Goal: Task Accomplishment & Management: Use online tool/utility

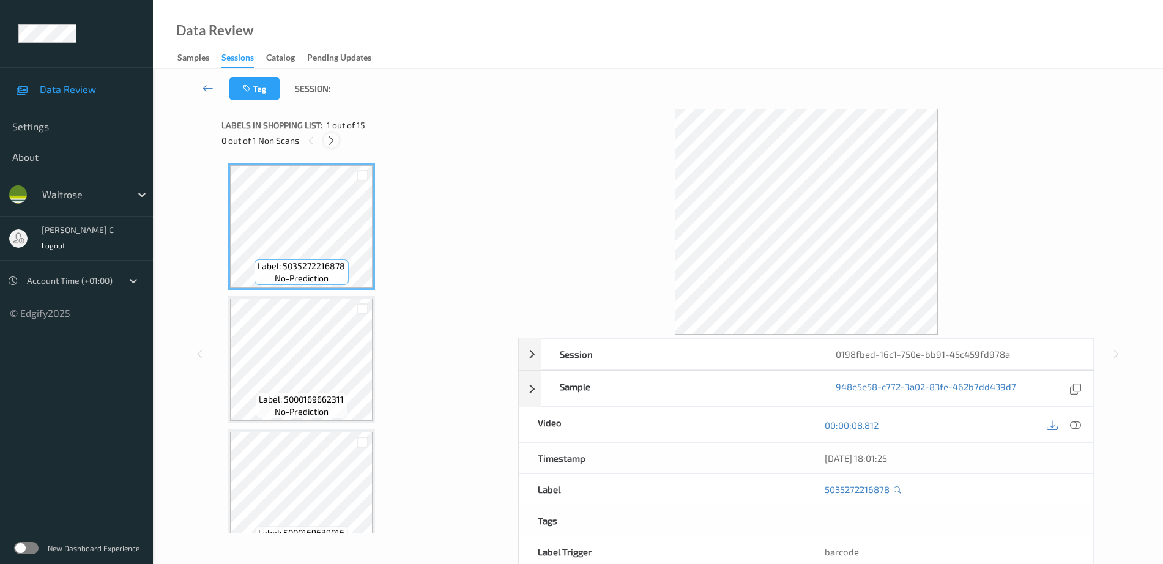
click at [330, 138] on icon at bounding box center [331, 140] width 10 height 11
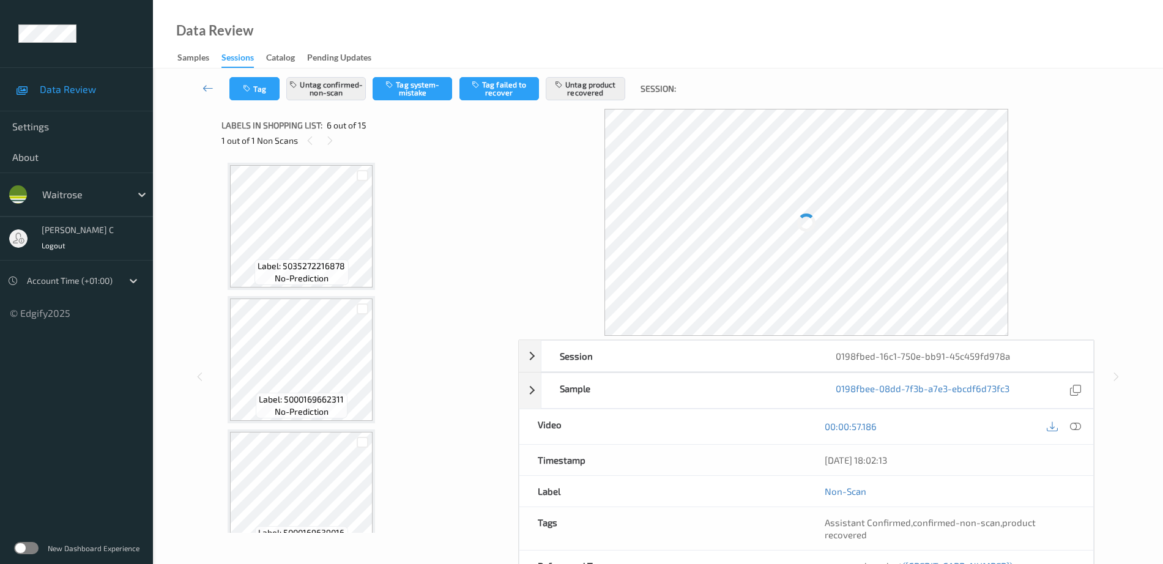
scroll to position [539, 0]
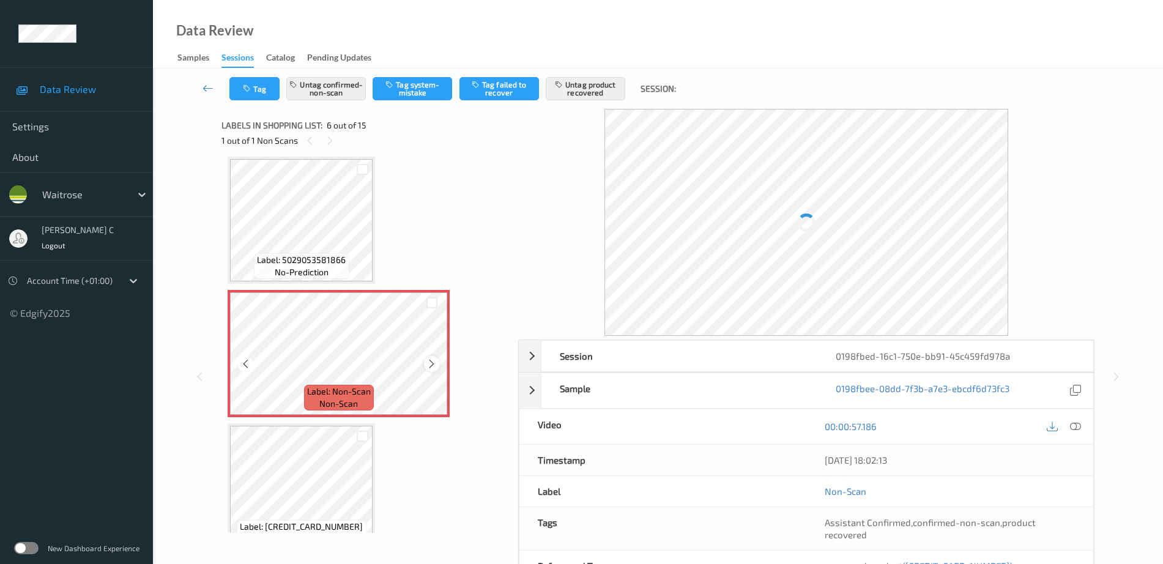
click at [435, 362] on icon at bounding box center [431, 363] width 10 height 11
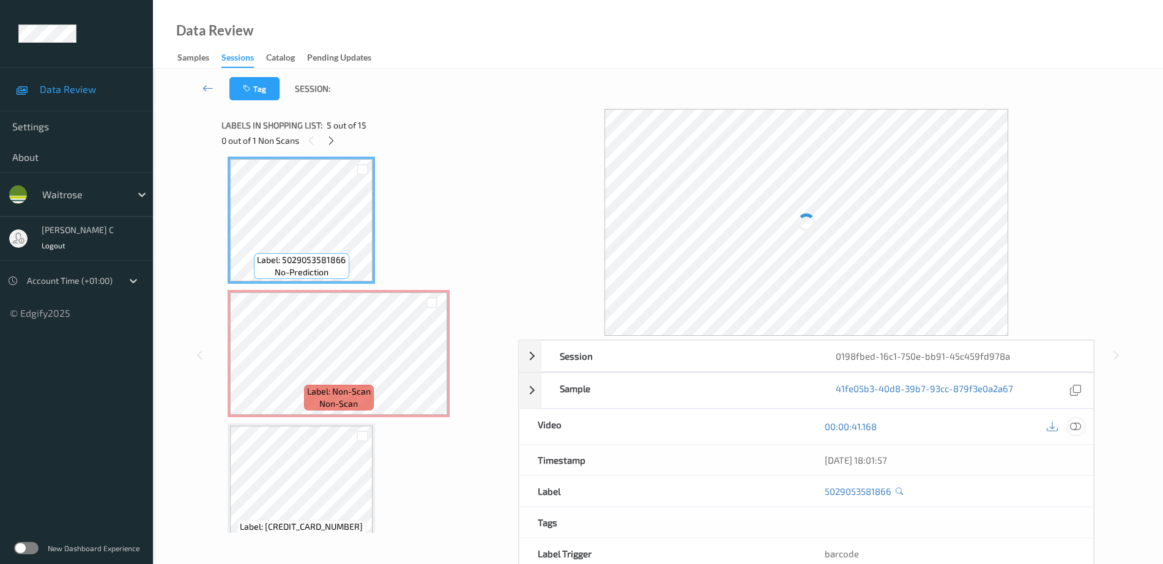
click at [1077, 429] on icon at bounding box center [1075, 426] width 11 height 11
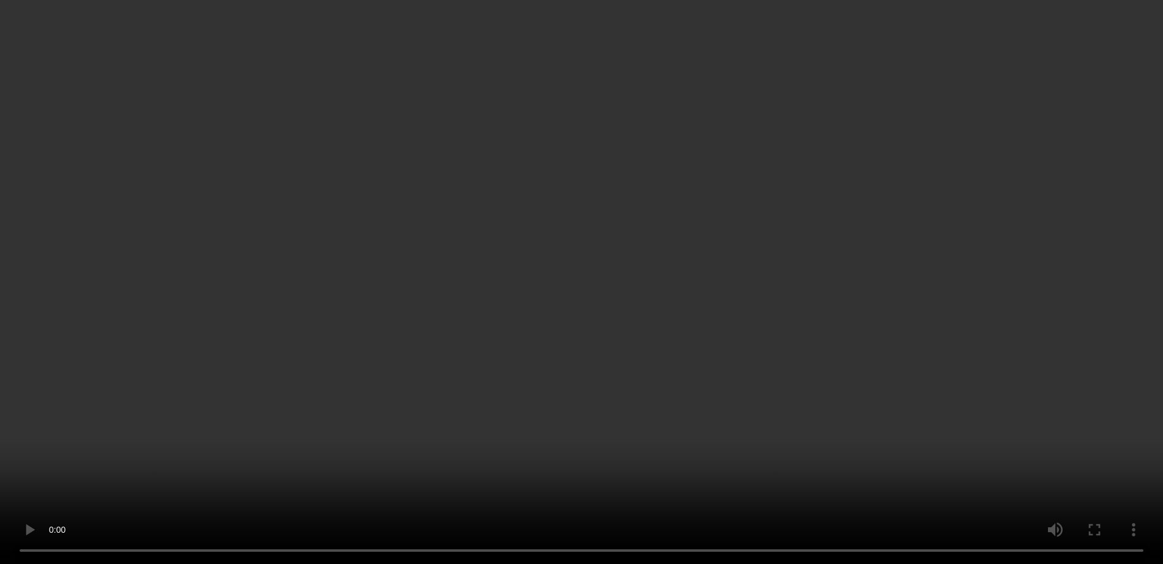
scroll to position [616, 0]
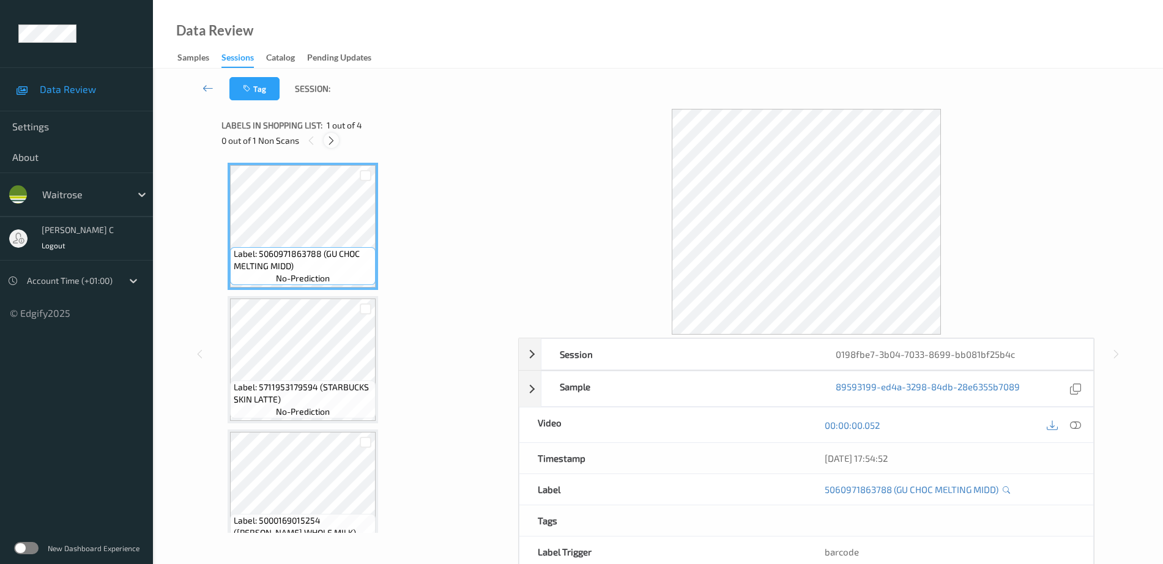
click at [333, 144] on icon at bounding box center [331, 140] width 10 height 11
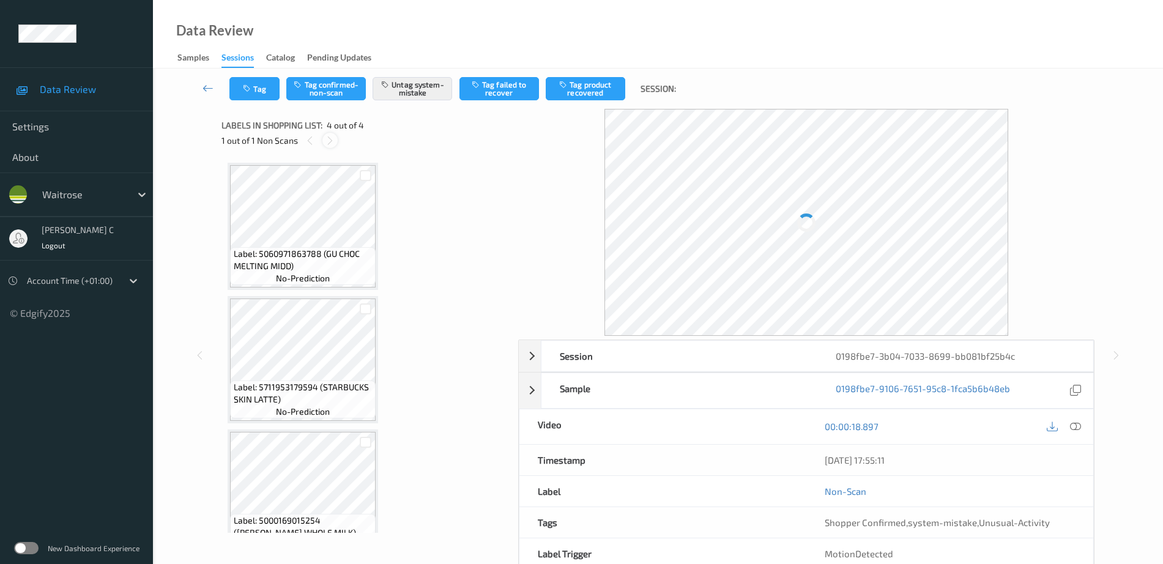
scroll to position [163, 0]
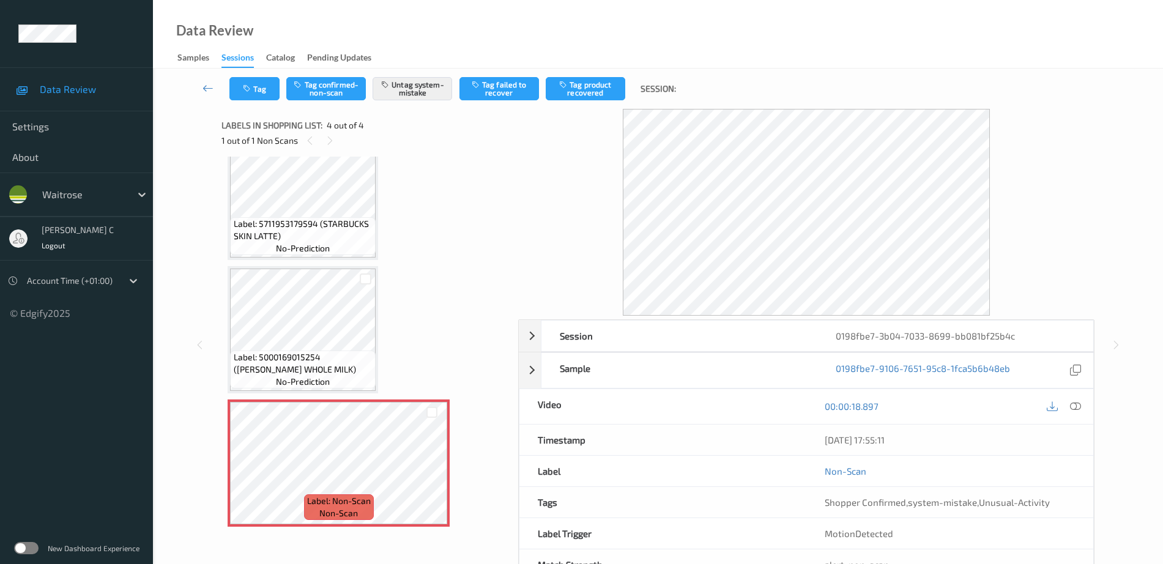
click at [313, 358] on span "Label: 5000169015254 (WR ESS WHOLE MILK)" at bounding box center [303, 363] width 139 height 24
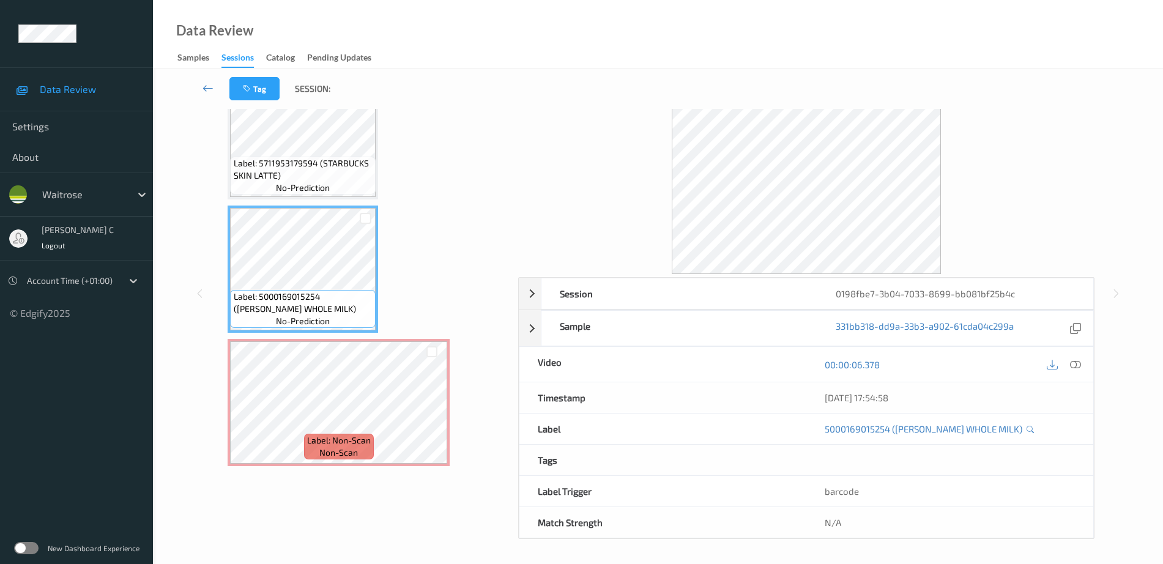
scroll to position [42, 0]
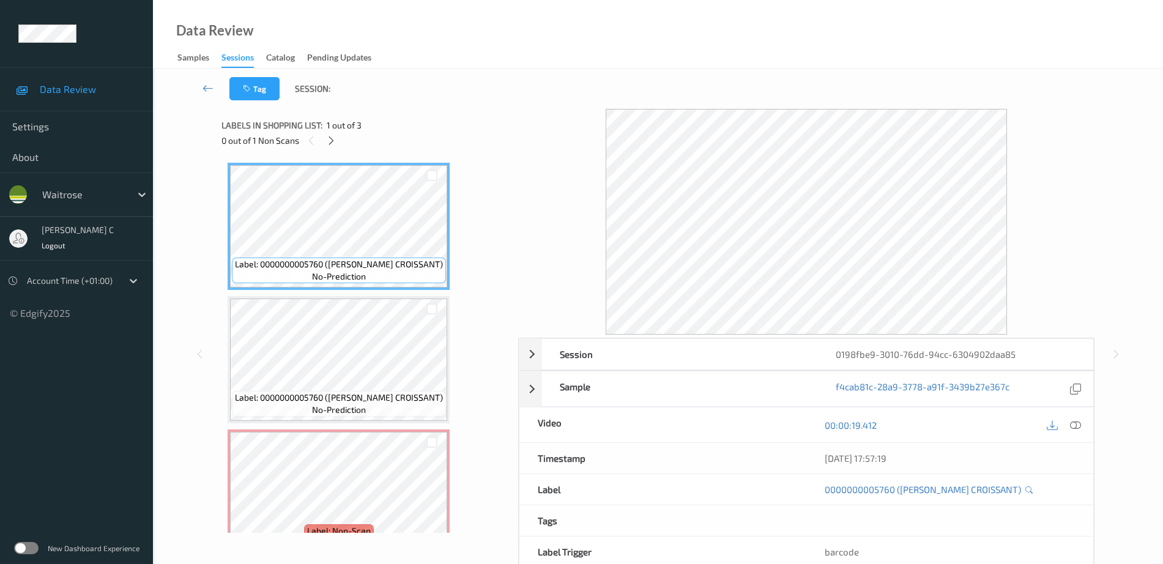
click at [320, 146] on div "0 out of 1 Non Scans" at bounding box center [365, 140] width 288 height 15
click at [339, 138] on div "0 out of 1 Non Scans" at bounding box center [365, 140] width 288 height 15
click at [330, 138] on icon at bounding box center [331, 140] width 10 height 11
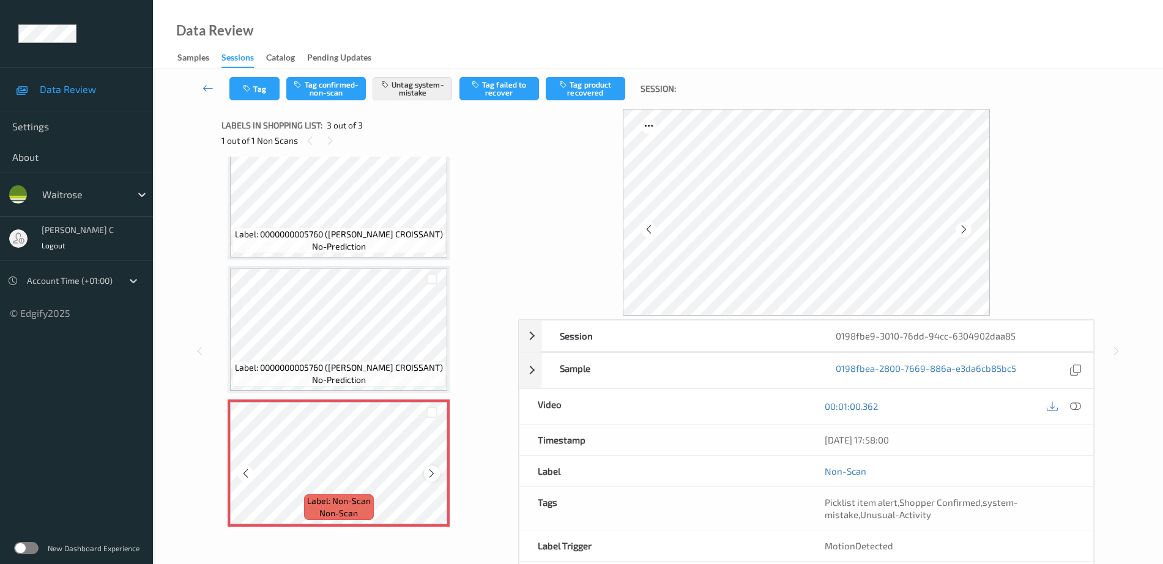
click at [429, 476] on icon at bounding box center [431, 473] width 10 height 11
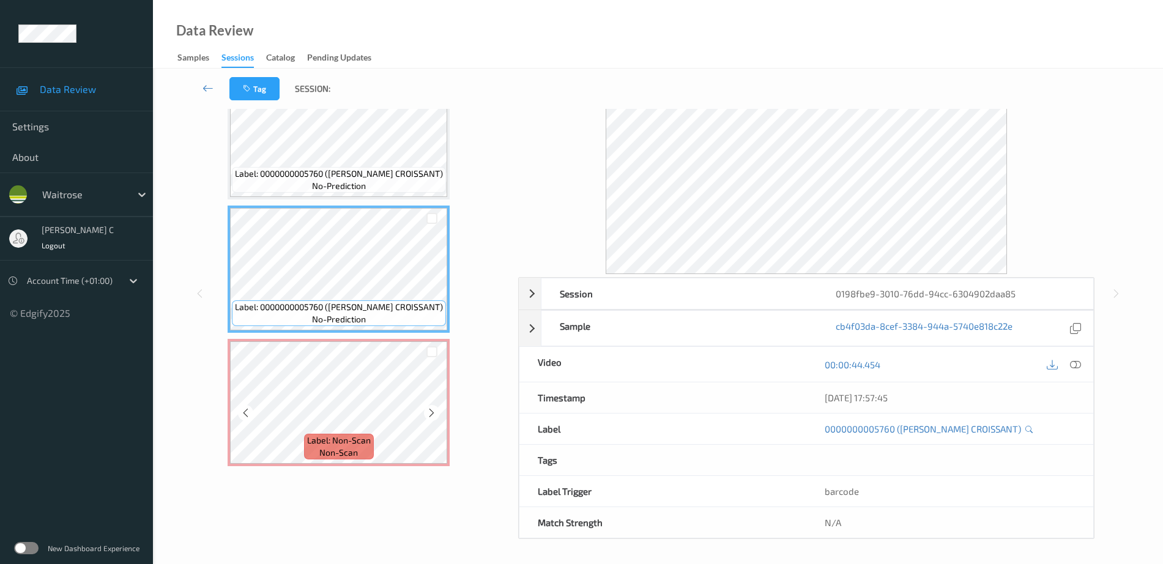
scroll to position [54, 0]
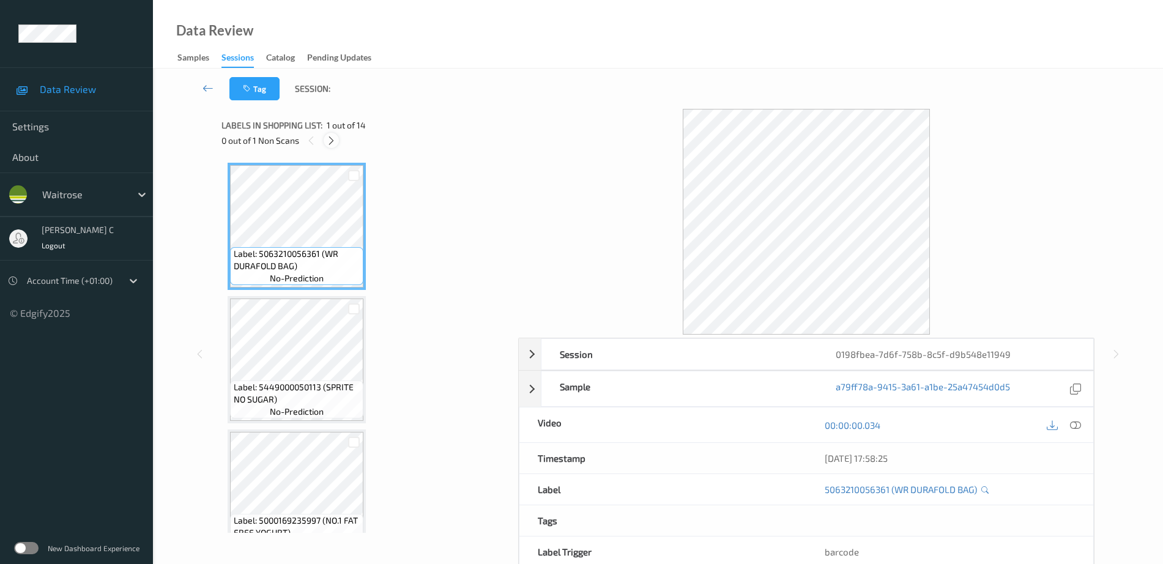
click at [333, 146] on icon at bounding box center [331, 140] width 10 height 11
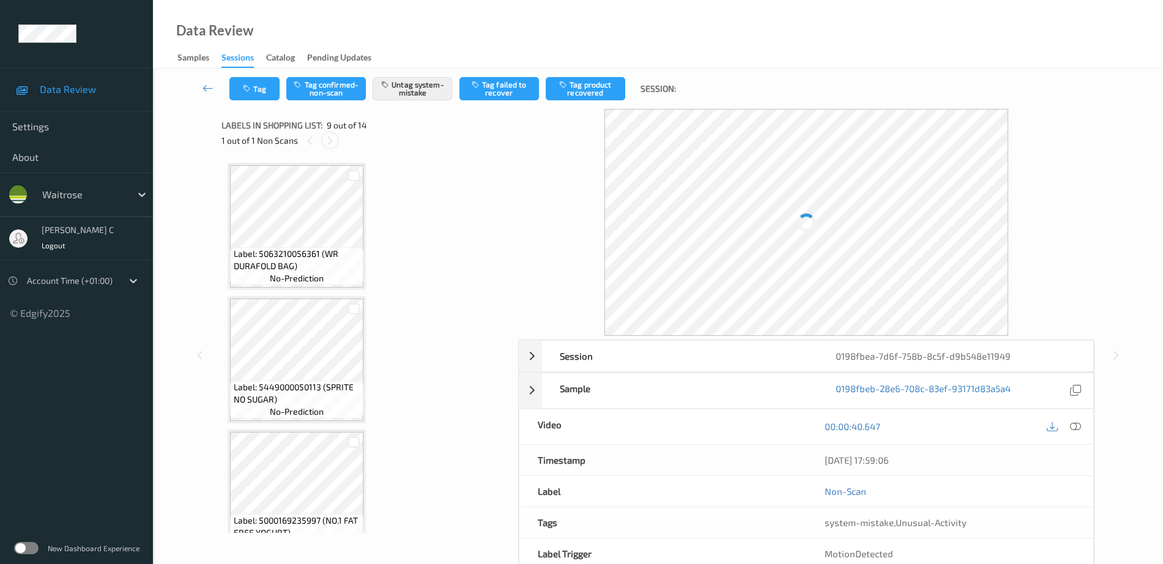
scroll to position [939, 0]
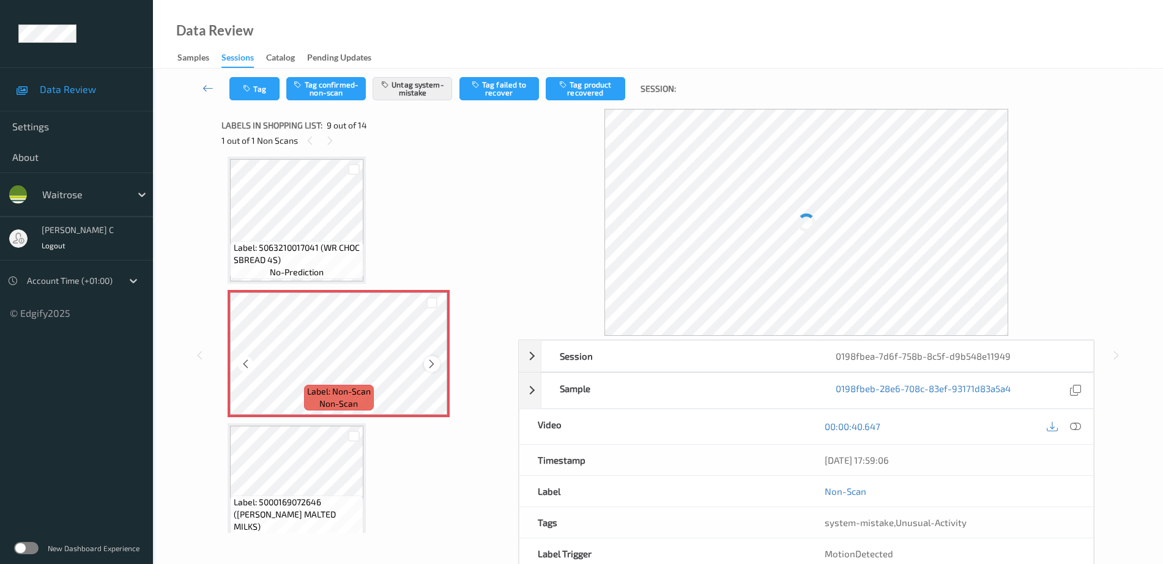
click at [429, 366] on icon at bounding box center [431, 363] width 10 height 11
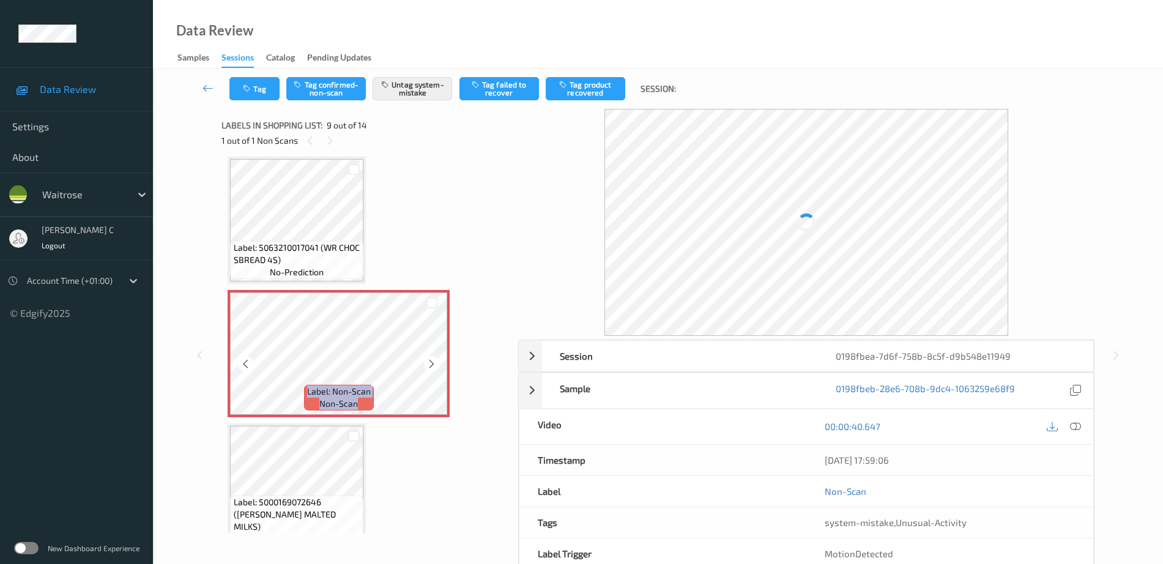
click at [429, 366] on icon at bounding box center [431, 363] width 10 height 11
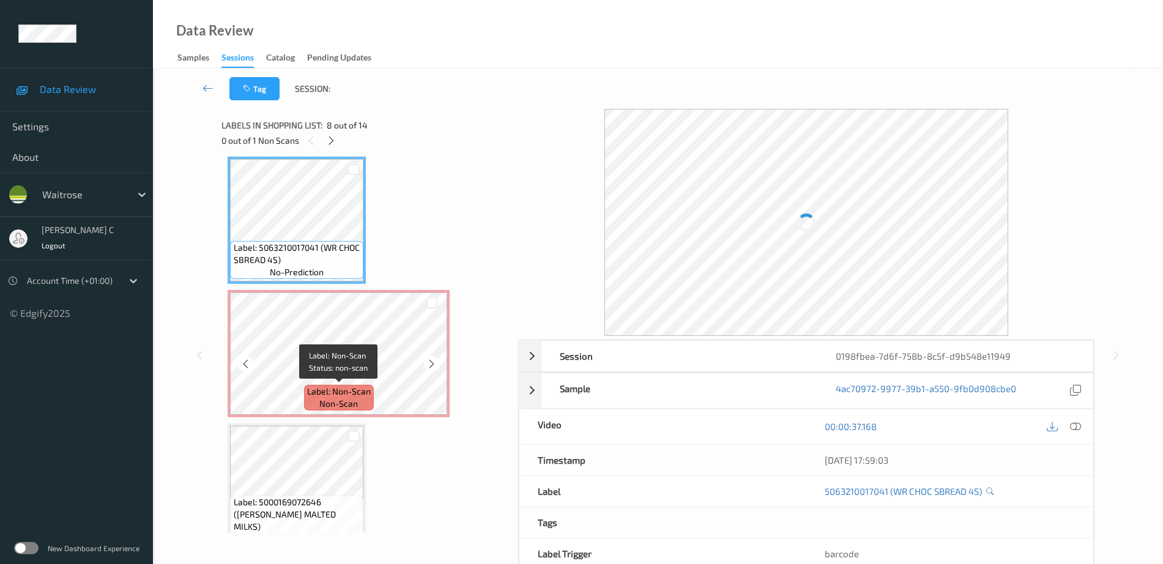
click at [322, 391] on span "Label: Non-Scan" at bounding box center [339, 391] width 64 height 12
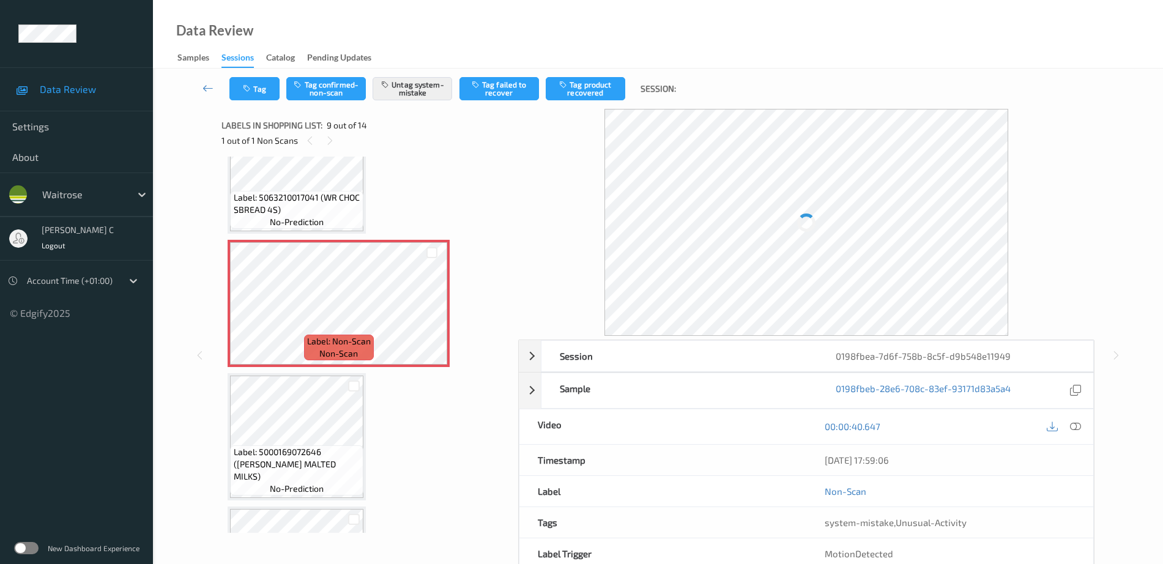
scroll to position [1016, 0]
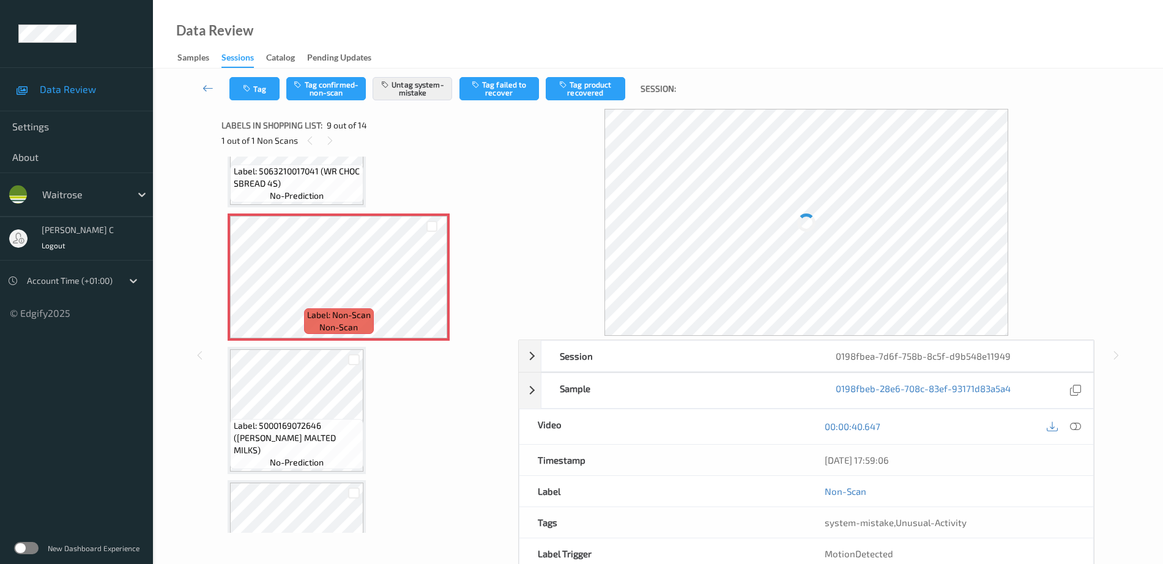
click at [298, 451] on span "Label: 5000169072646 (WR ESS MALTED MILKS)" at bounding box center [297, 438] width 127 height 37
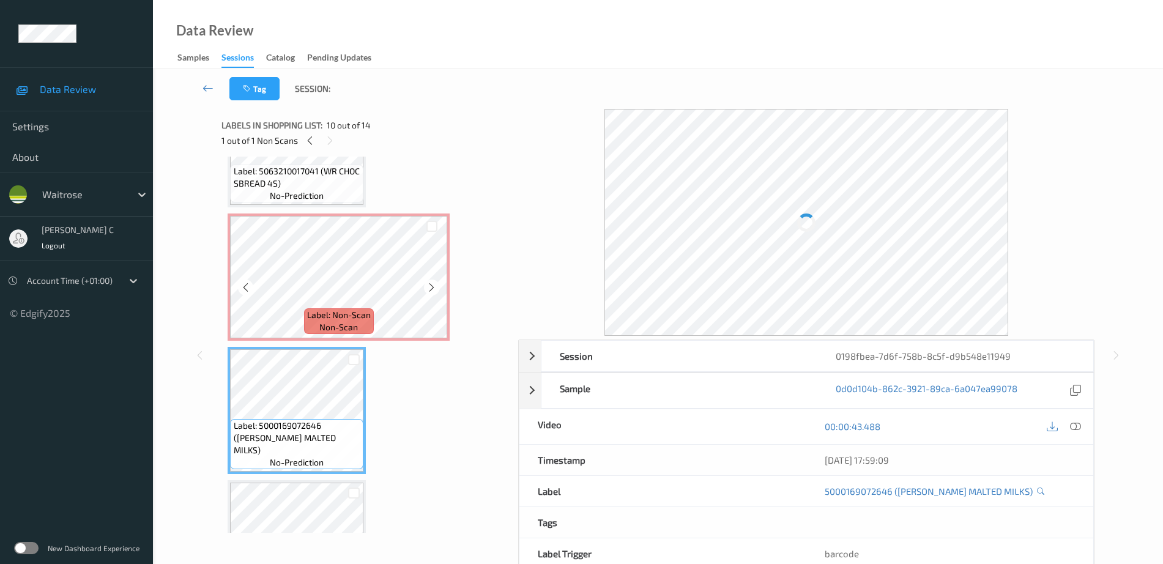
scroll to position [787, 0]
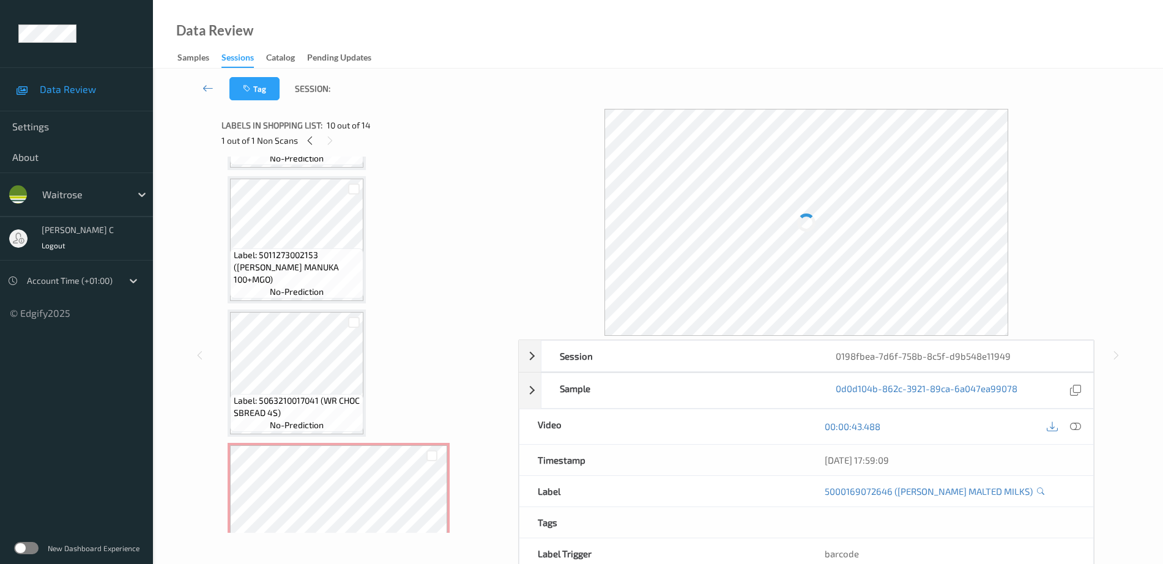
click at [297, 260] on div "Label: 5011273002153 (ROWSE MANUKA 100+MGO) no-prediction" at bounding box center [296, 273] width 133 height 50
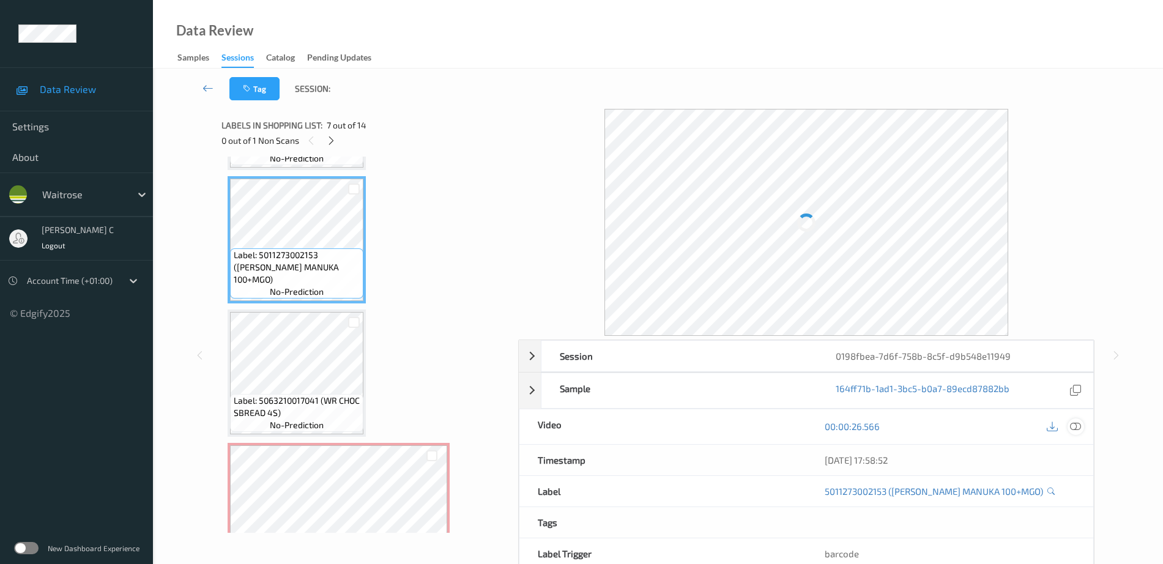
click at [1070, 429] on icon at bounding box center [1075, 426] width 11 height 11
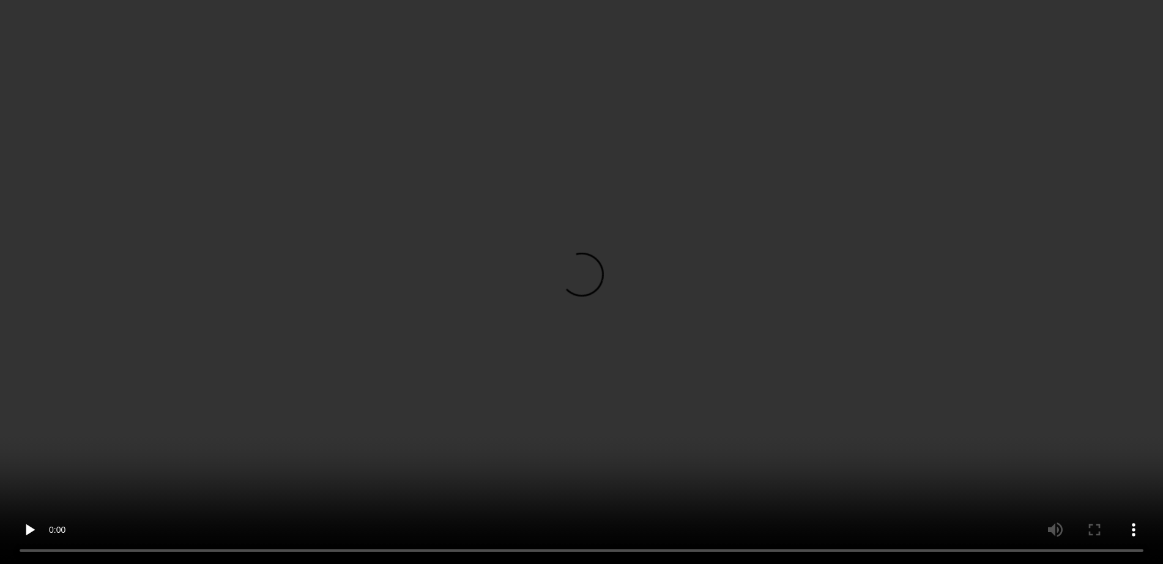
scroll to position [939, 0]
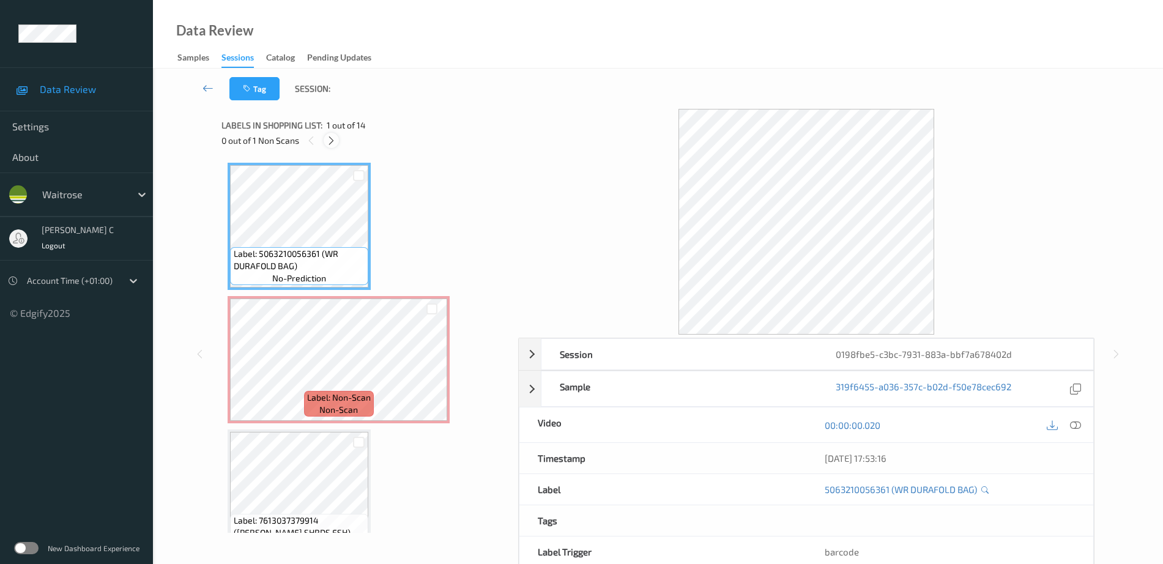
click at [333, 141] on icon at bounding box center [331, 140] width 10 height 11
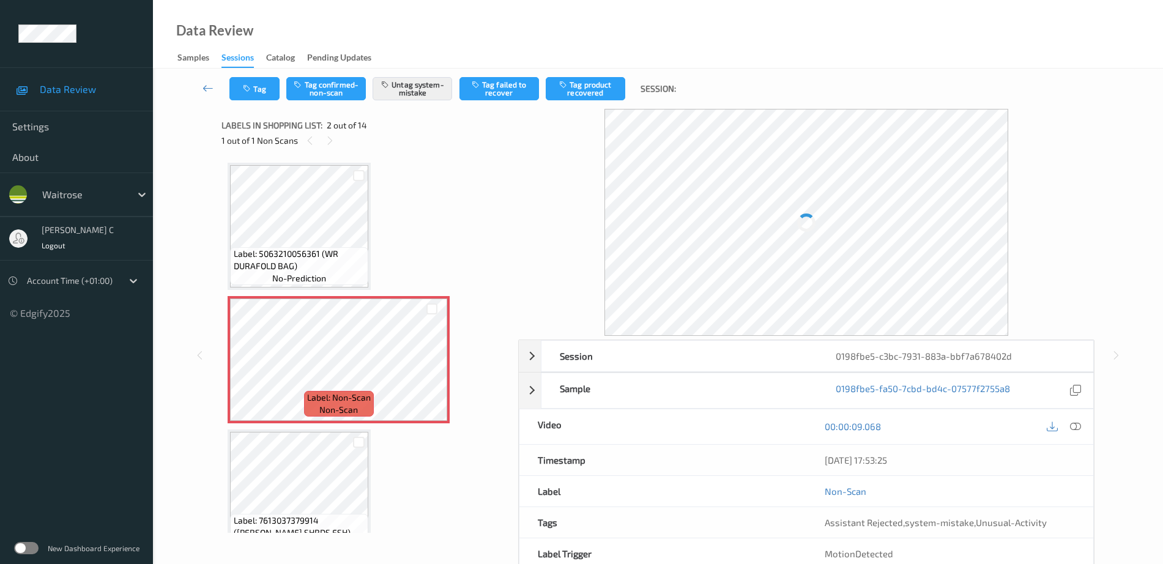
scroll to position [6, 0]
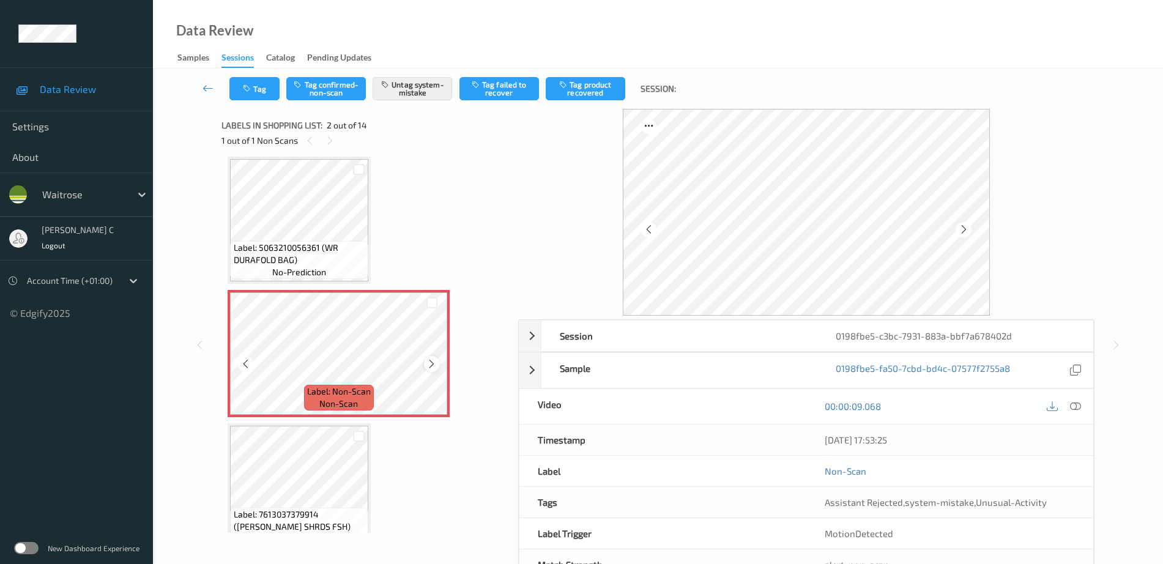
click at [431, 363] on icon at bounding box center [431, 363] width 10 height 11
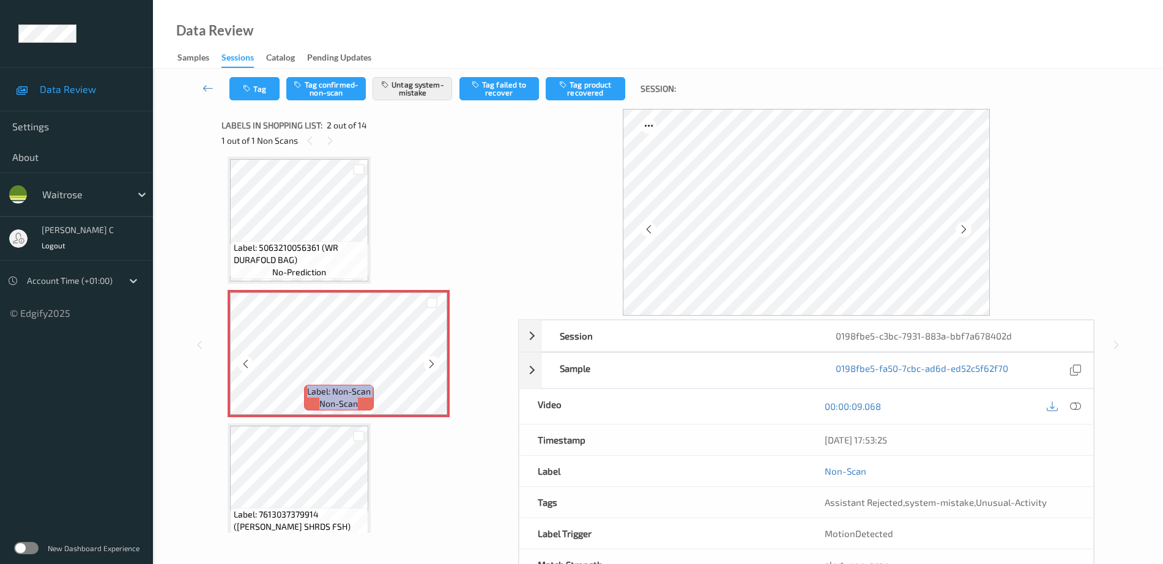
click at [431, 363] on icon at bounding box center [431, 363] width 10 height 11
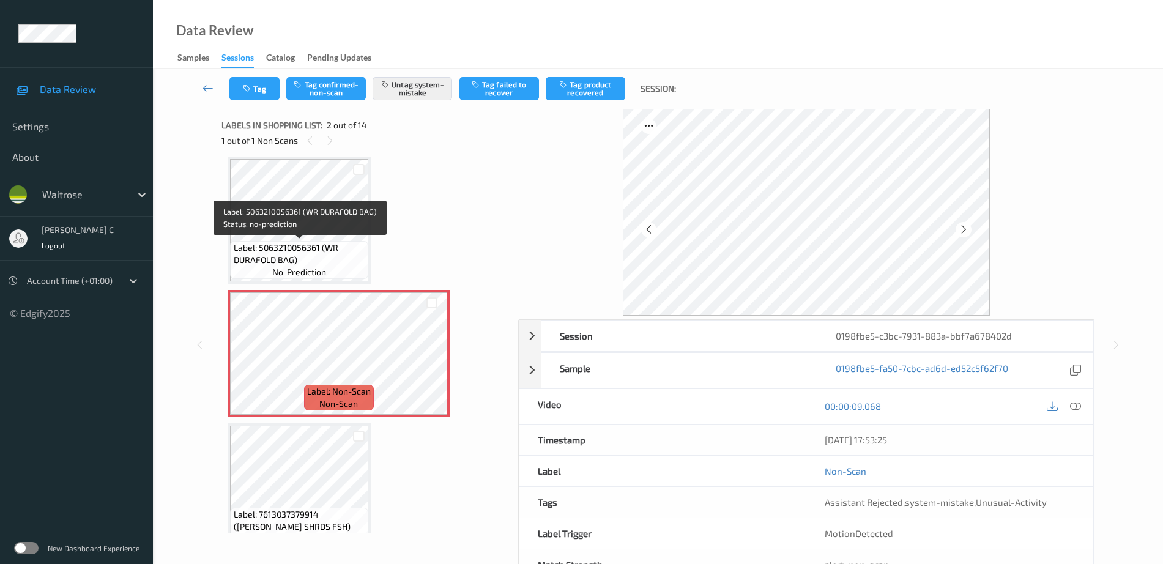
click at [309, 266] on span "no-prediction" at bounding box center [299, 272] width 54 height 12
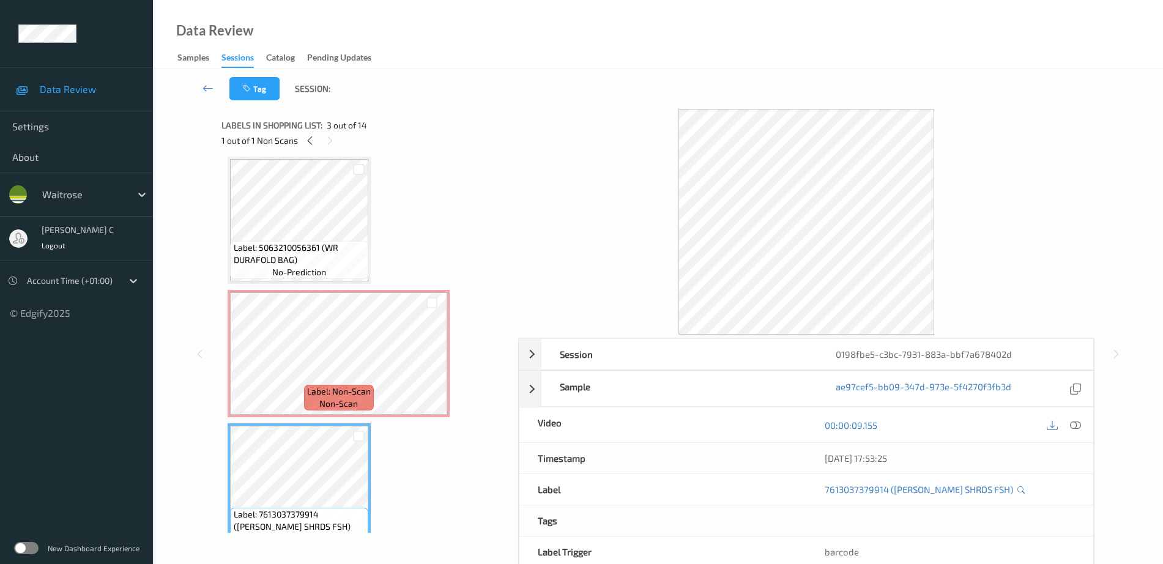
click at [261, 262] on span "Label: 5063210056361 (WR DURAFOLD BAG)" at bounding box center [300, 254] width 132 height 24
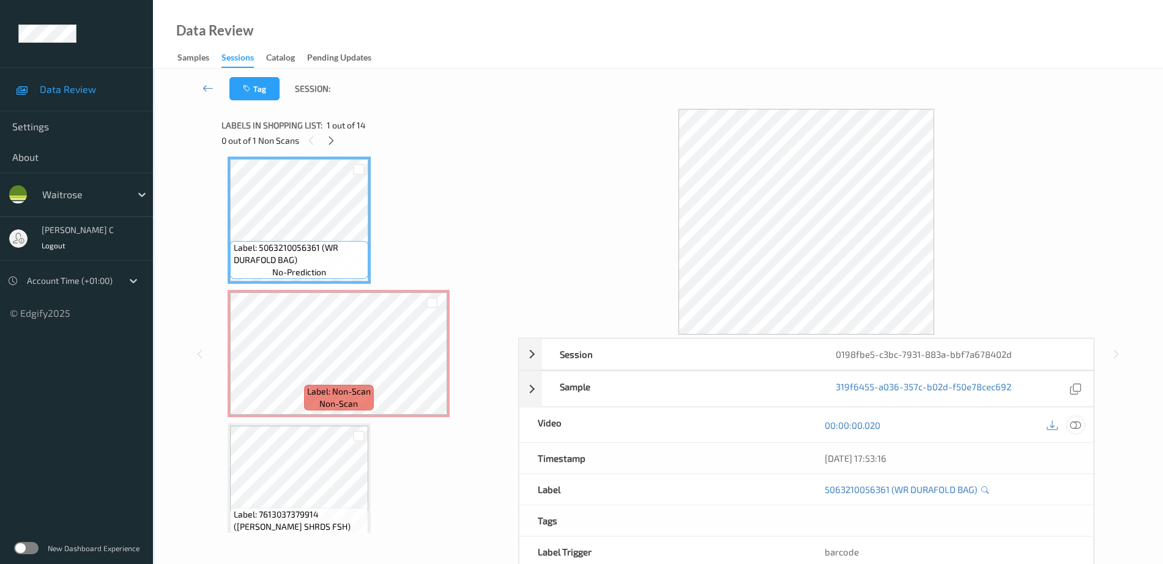
click at [1080, 423] on icon at bounding box center [1075, 425] width 11 height 11
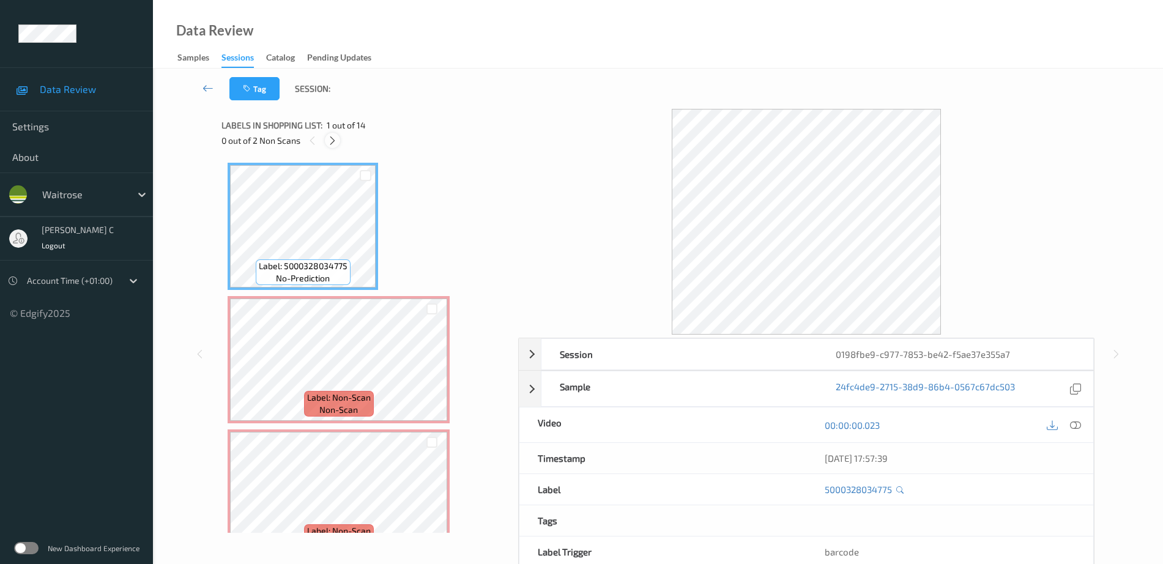
click at [330, 137] on icon at bounding box center [332, 140] width 10 height 11
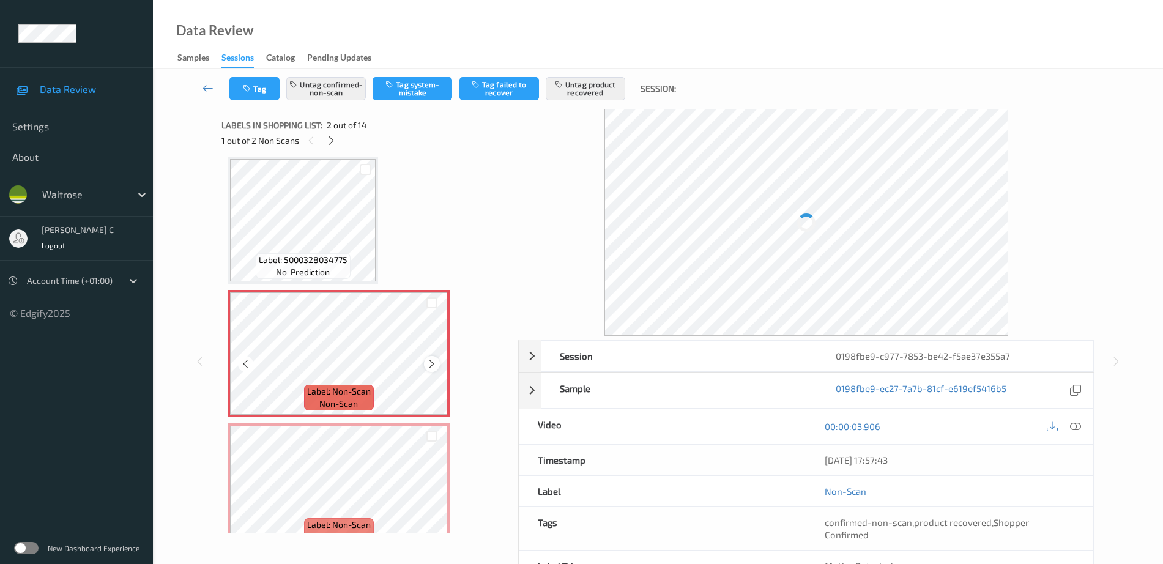
click at [437, 363] on icon at bounding box center [431, 363] width 10 height 11
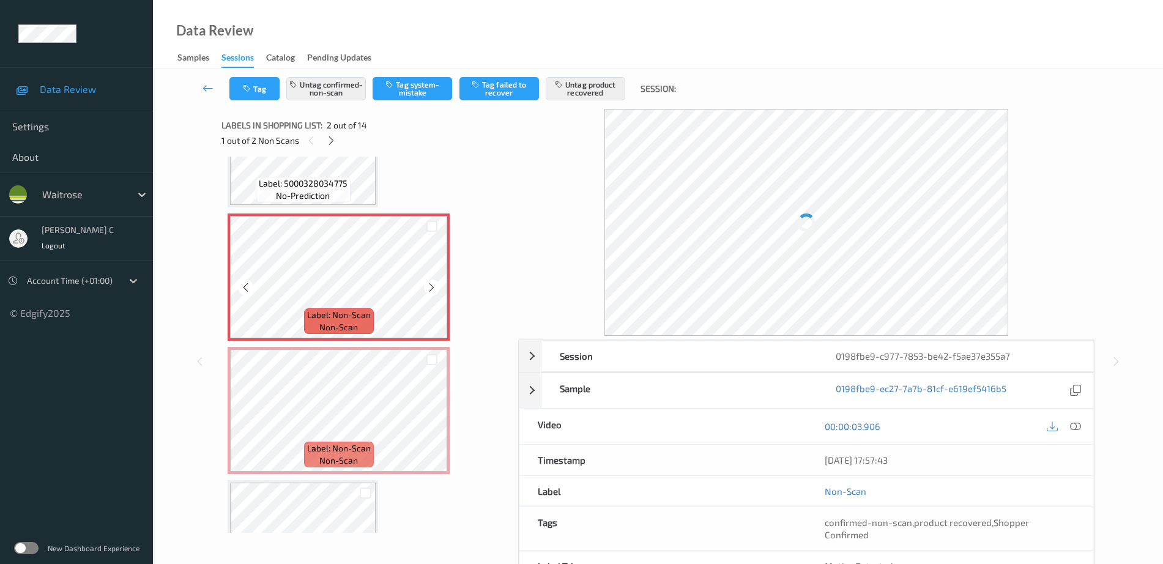
scroll to position [0, 0]
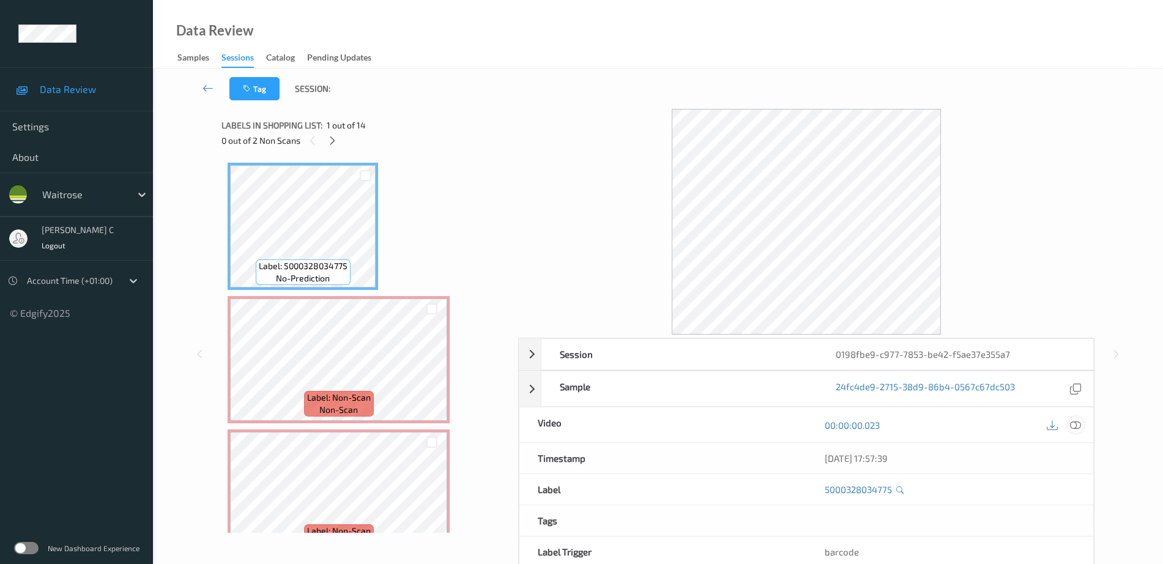
click at [1080, 427] on icon at bounding box center [1075, 425] width 11 height 11
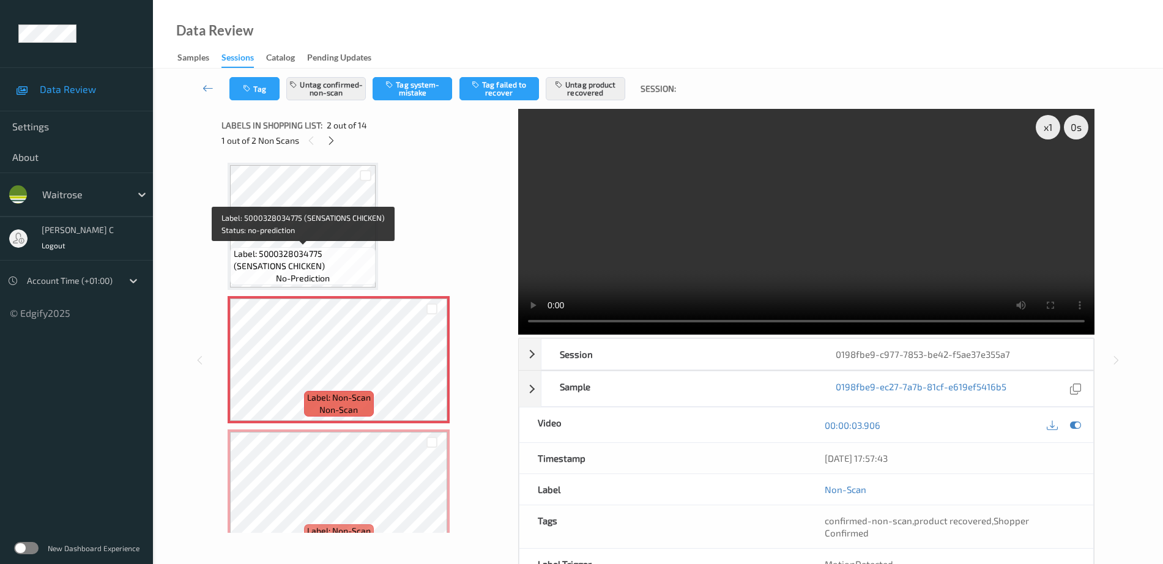
click at [311, 254] on span "Label: 5000328034775 (SENSATIONS CHICKEN)" at bounding box center [303, 260] width 139 height 24
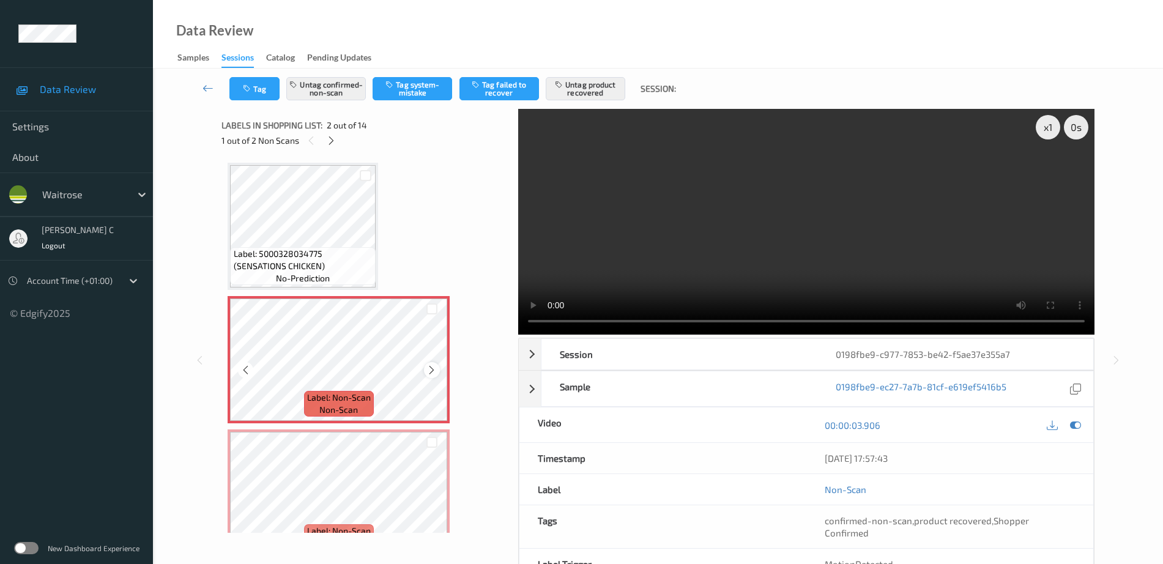
click at [431, 372] on icon at bounding box center [431, 370] width 10 height 11
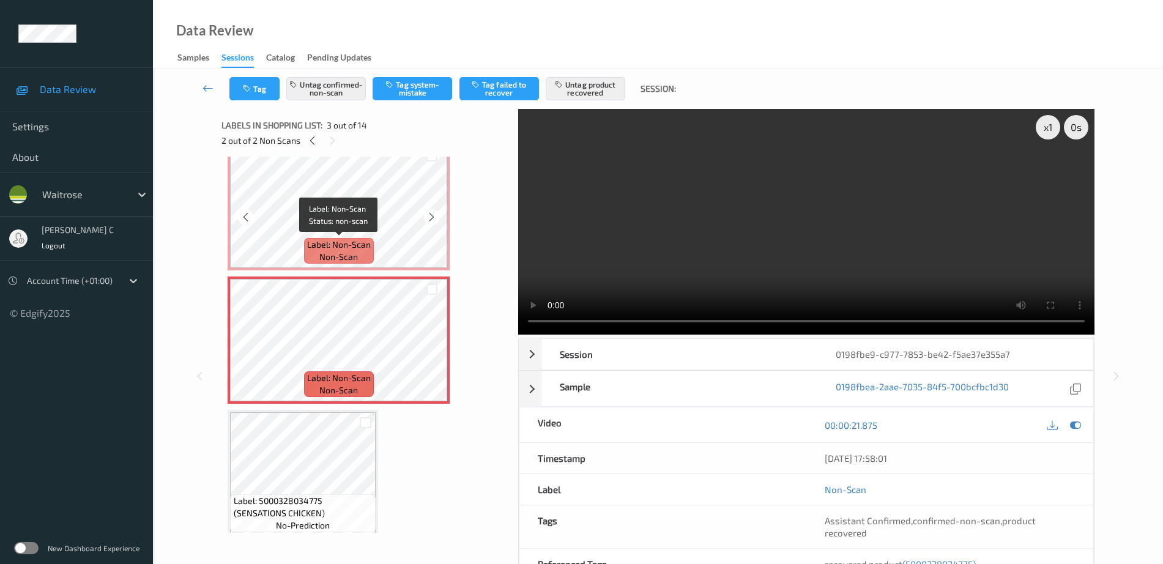
click at [344, 256] on span "non-scan" at bounding box center [338, 257] width 39 height 12
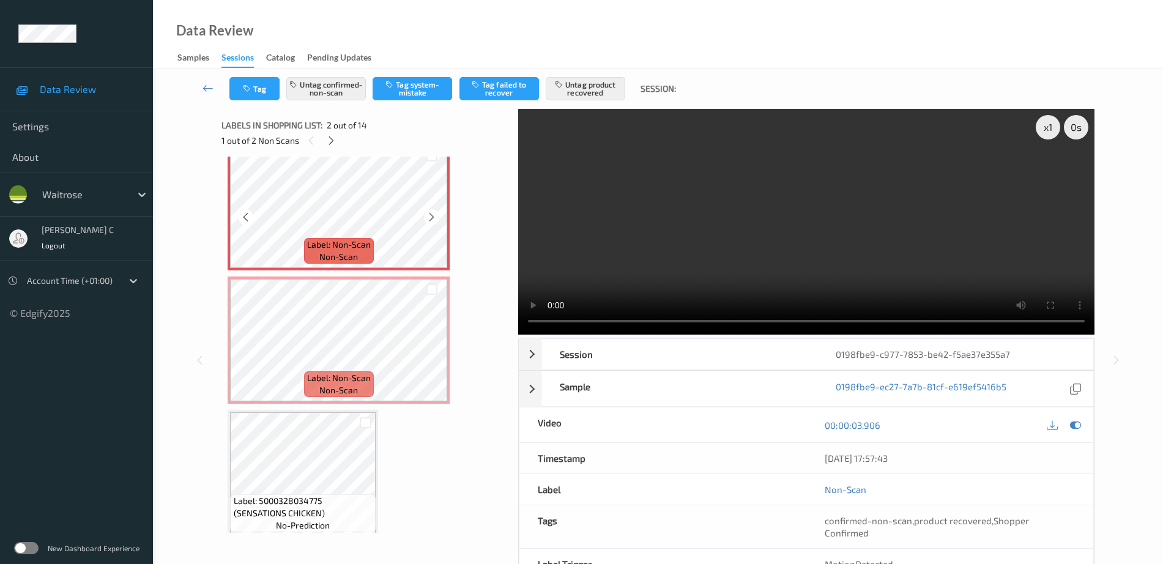
click at [307, 242] on span "Label: Non-Scan" at bounding box center [339, 245] width 64 height 12
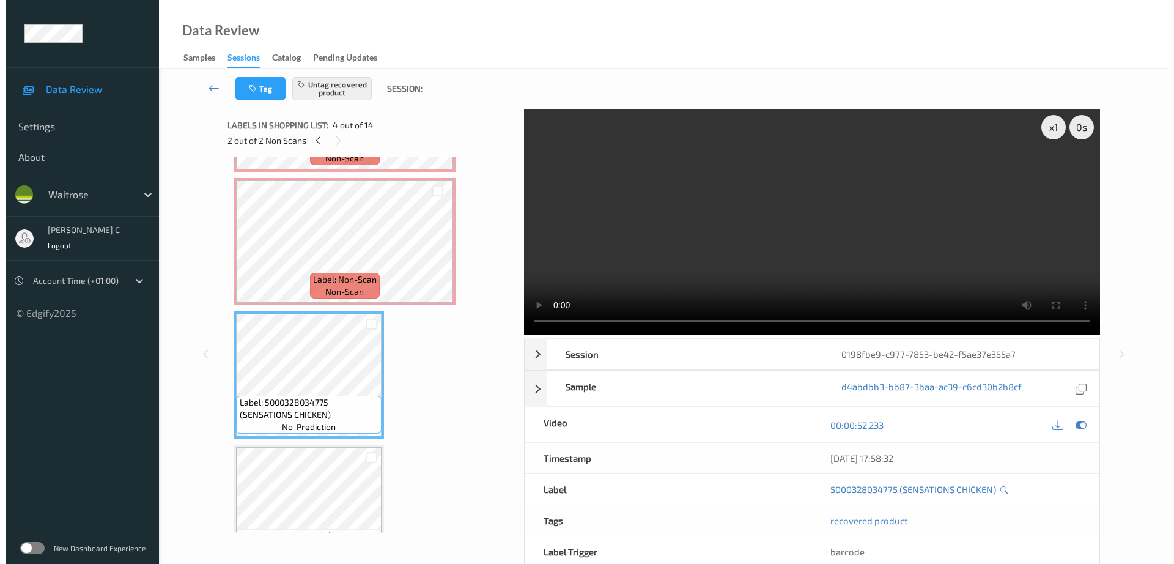
scroll to position [229, 0]
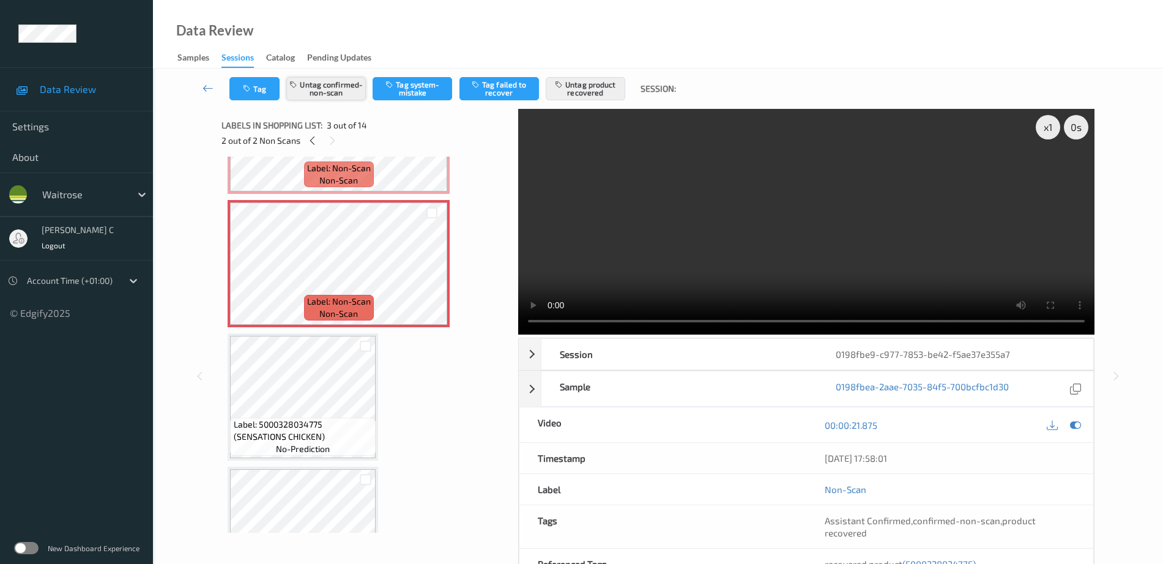
click at [353, 82] on button "Untag confirmed-non-scan" at bounding box center [326, 88] width 80 height 23
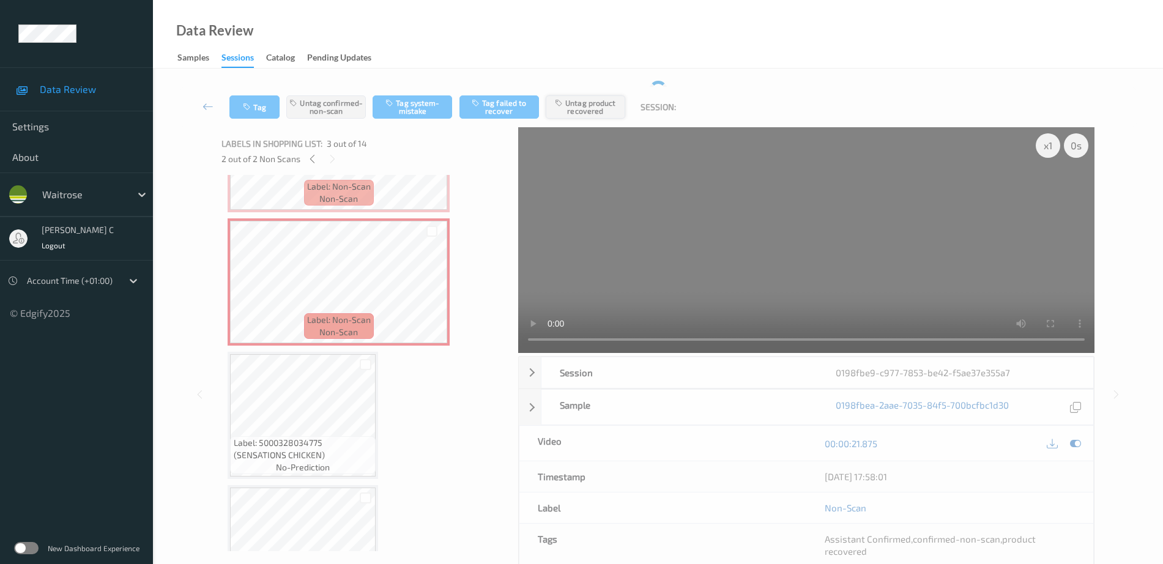
click at [593, 101] on button "Untag product recovered" at bounding box center [586, 106] width 80 height 23
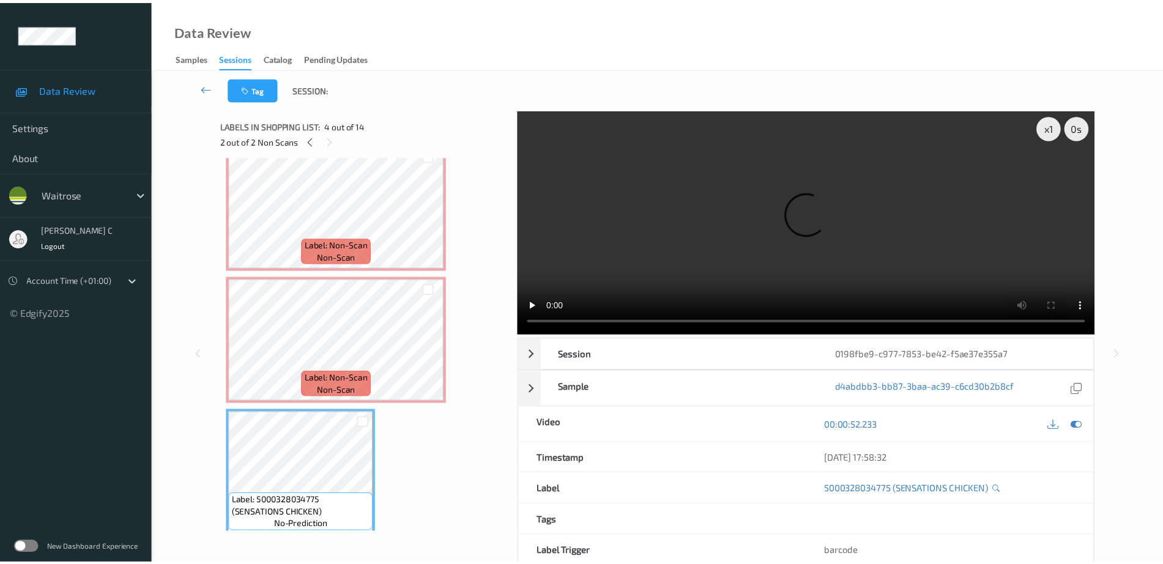
scroll to position [0, 0]
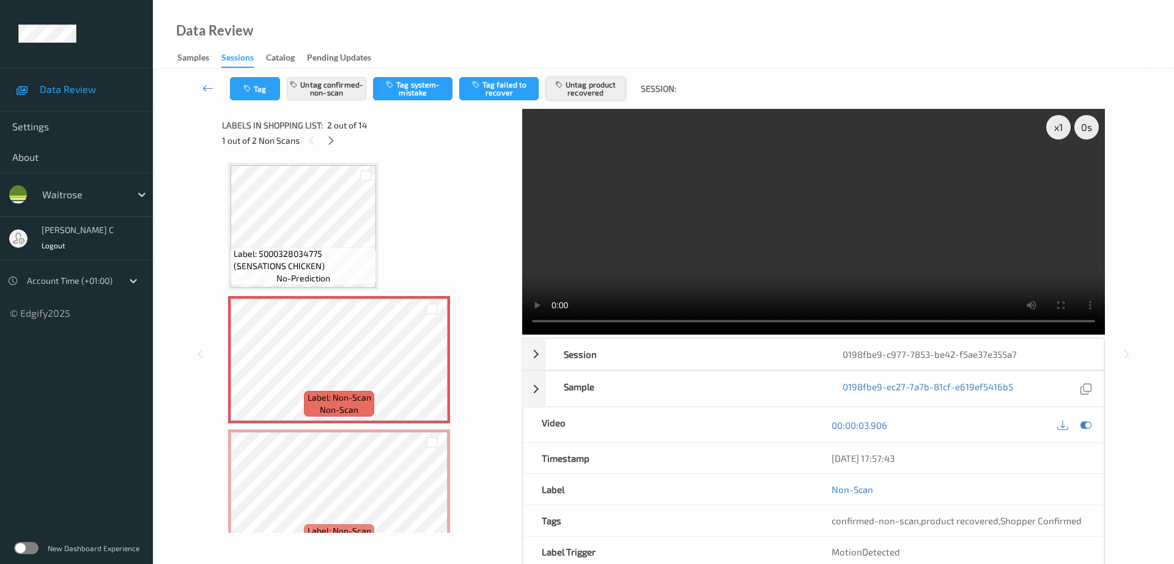
click at [582, 88] on button "Untag product recovered" at bounding box center [586, 88] width 80 height 23
click at [582, 88] on button "Tag product recovered" at bounding box center [586, 88] width 80 height 23
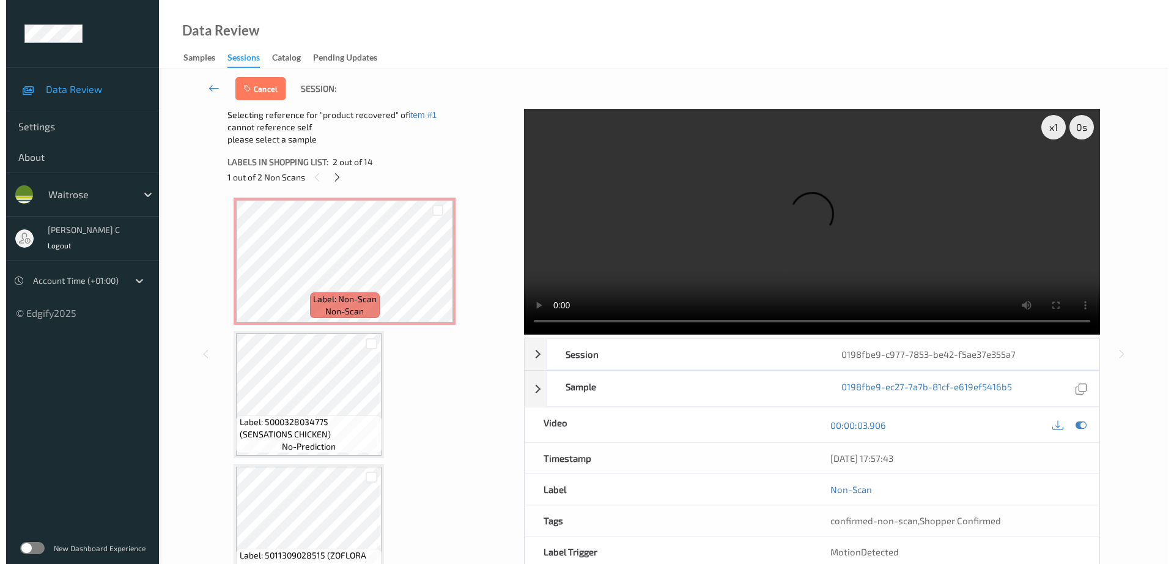
scroll to position [306, 0]
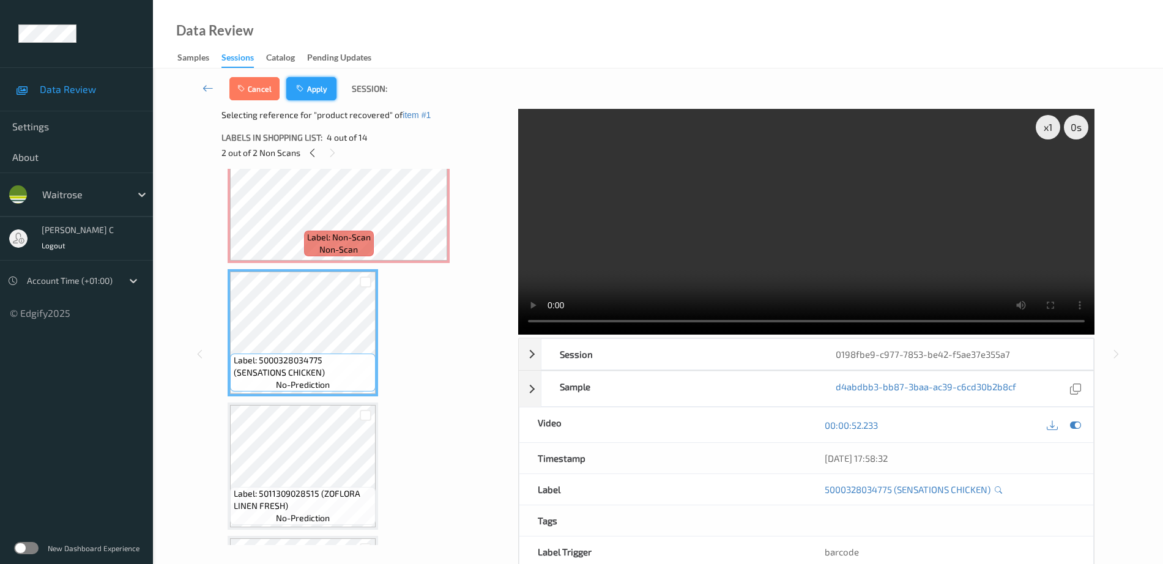
click at [320, 87] on button "Apply" at bounding box center [311, 88] width 50 height 23
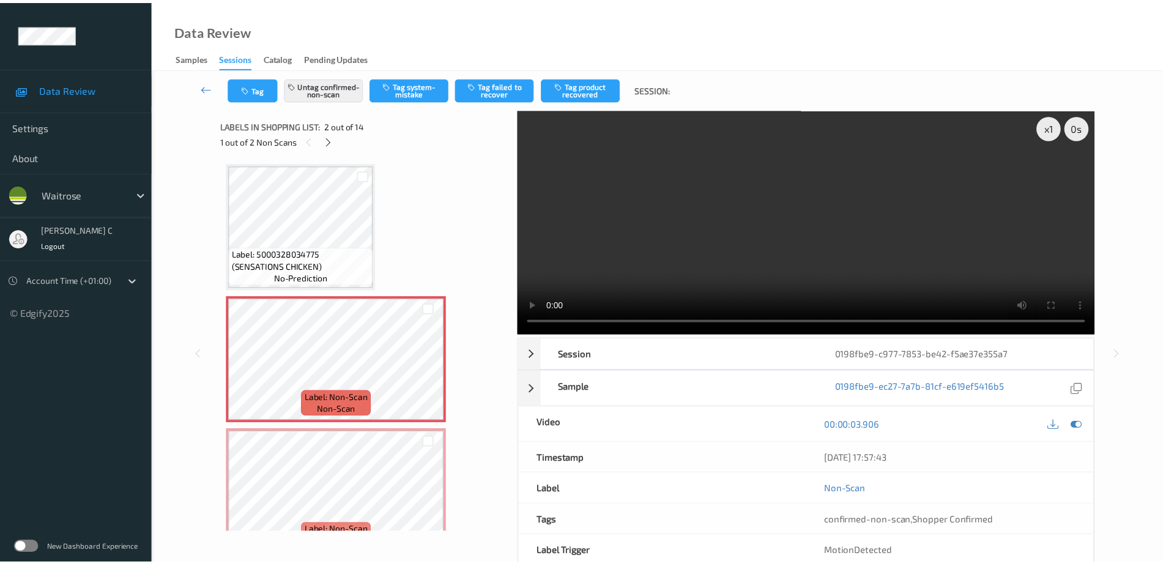
scroll to position [76, 0]
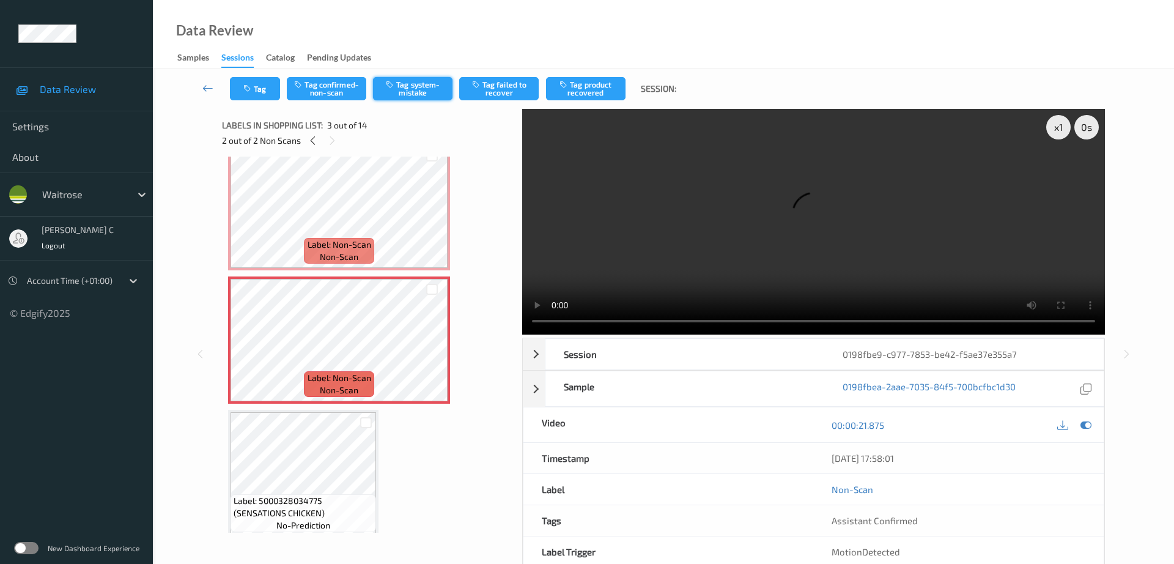
click at [424, 85] on button "Tag system-mistake" at bounding box center [413, 88] width 80 height 23
click at [259, 91] on button "Tag" at bounding box center [255, 88] width 50 height 23
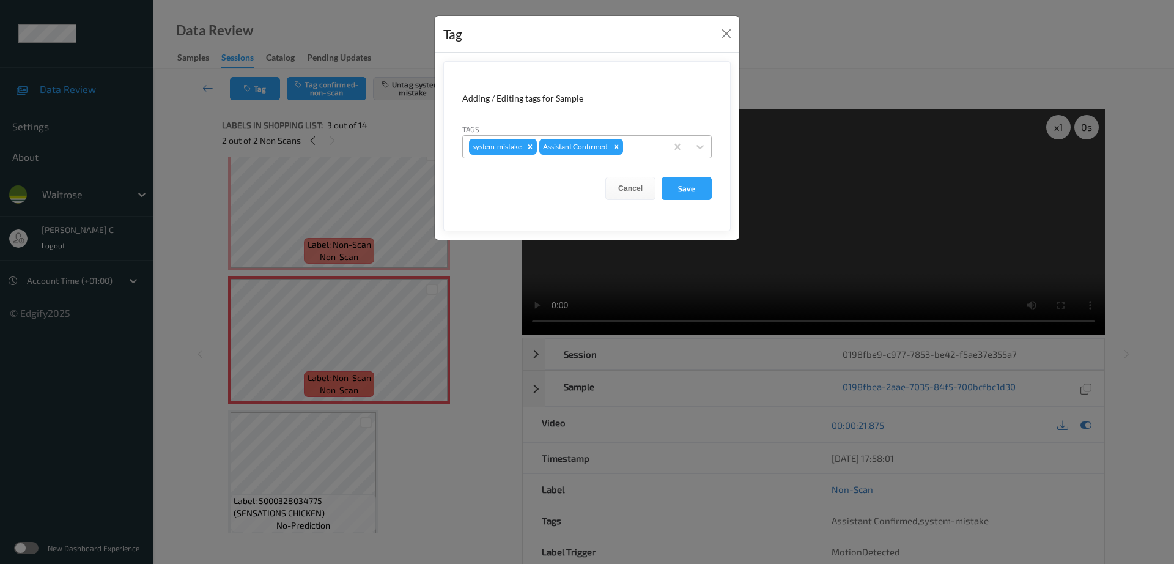
click at [640, 146] on div at bounding box center [643, 146] width 35 height 15
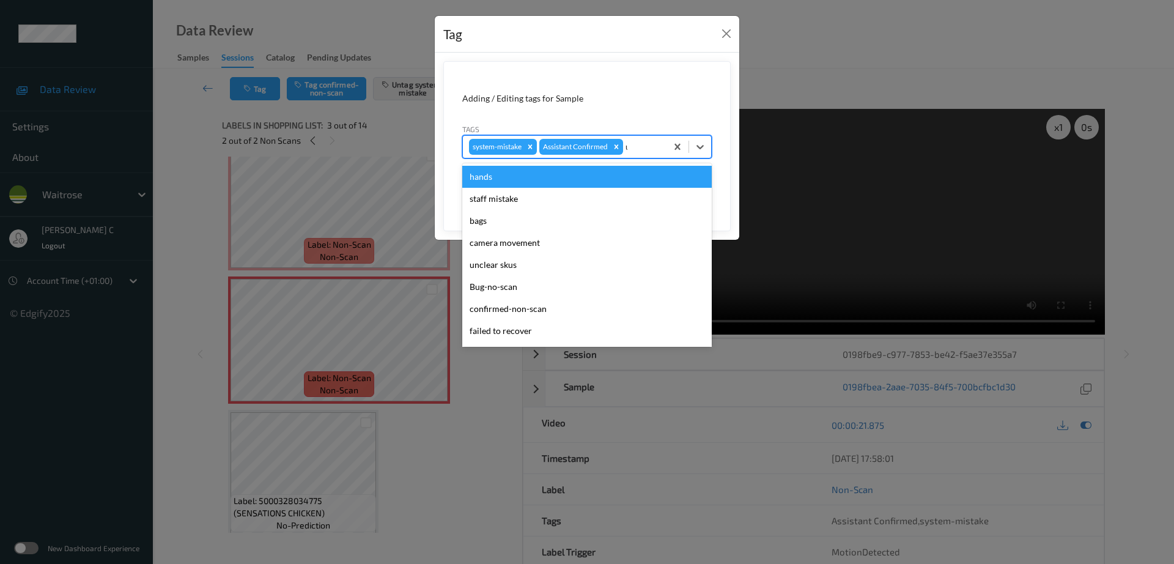
type input "un"
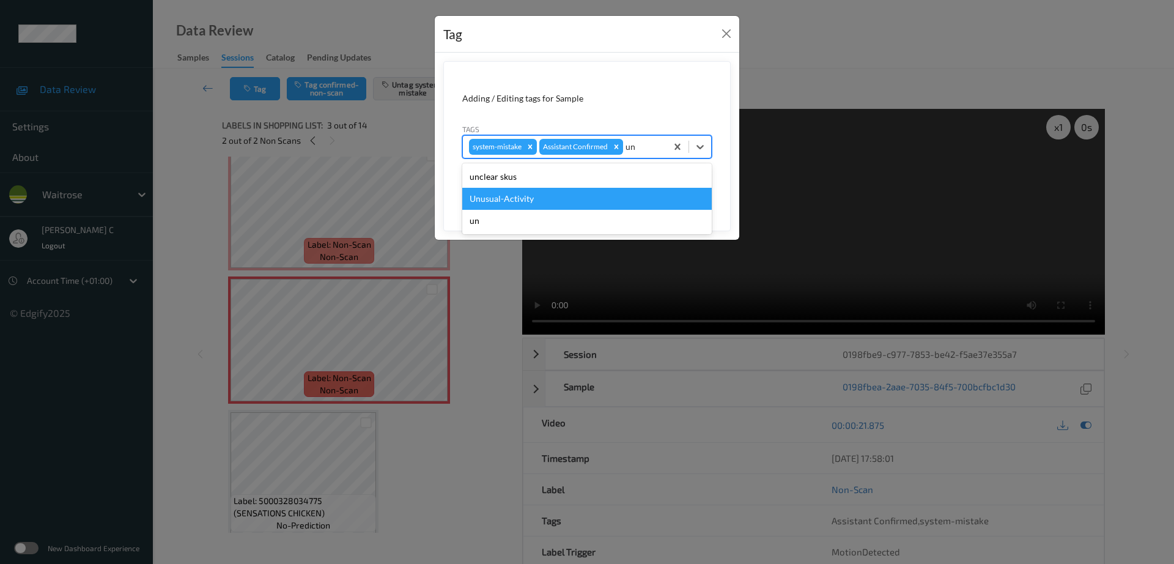
click at [588, 199] on div "Unusual-Activity" at bounding box center [587, 199] width 250 height 22
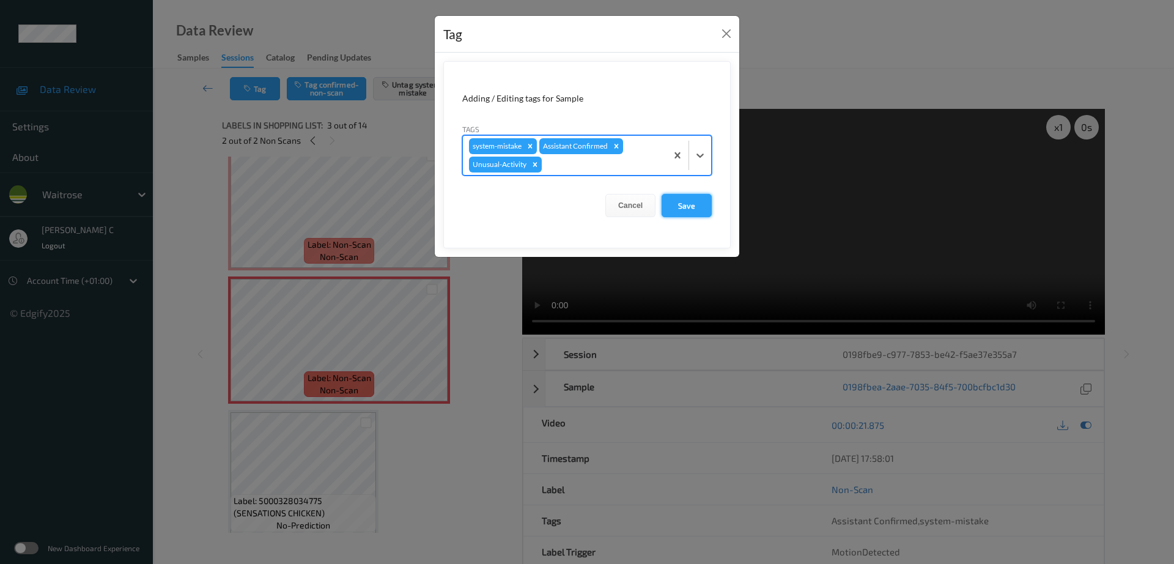
click at [682, 204] on button "Save" at bounding box center [687, 205] width 50 height 23
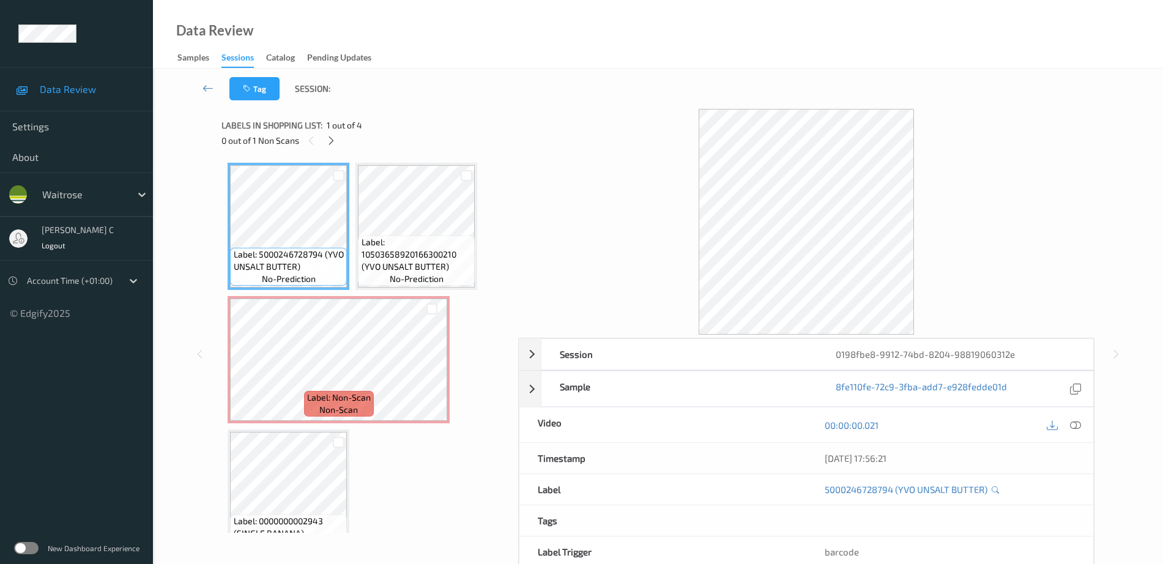
click at [326, 148] on div "0 out of 1 Non Scans" at bounding box center [365, 140] width 288 height 15
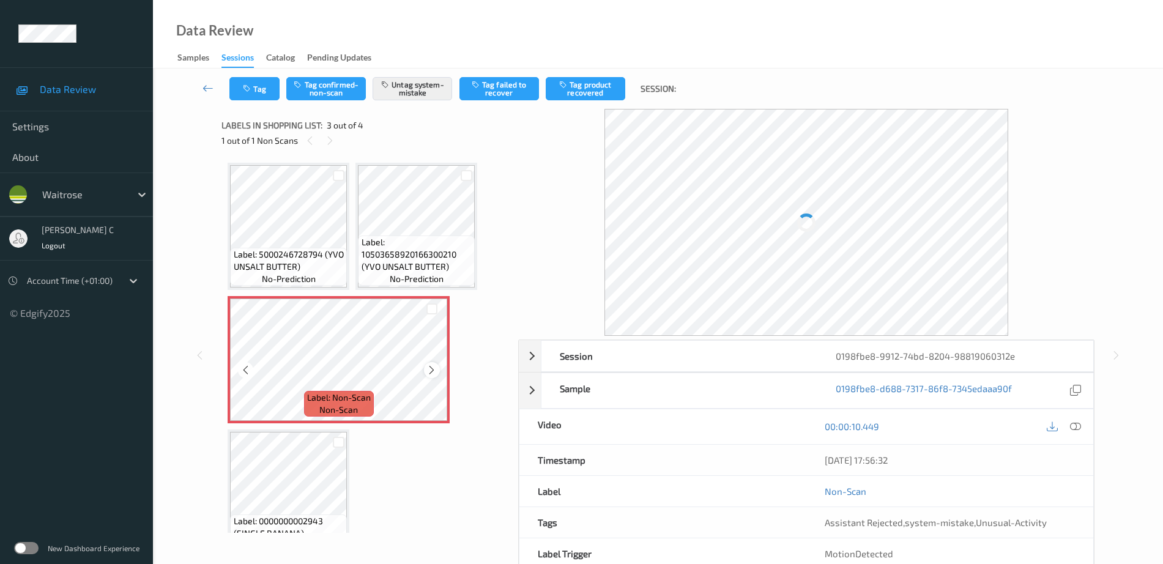
click at [434, 371] on icon at bounding box center [431, 370] width 10 height 11
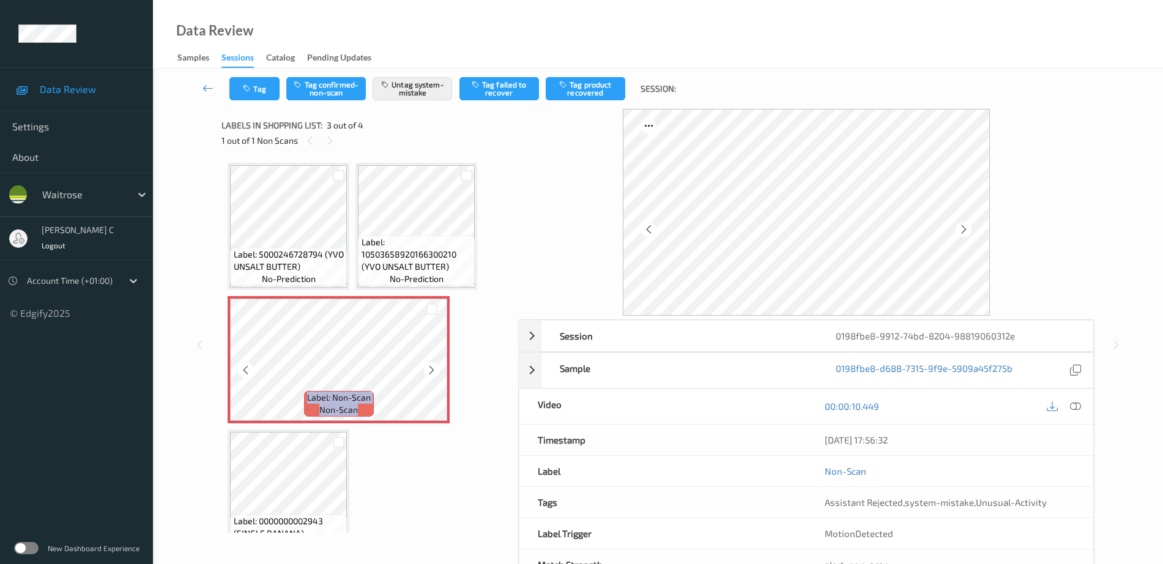
click at [434, 371] on icon at bounding box center [431, 370] width 10 height 11
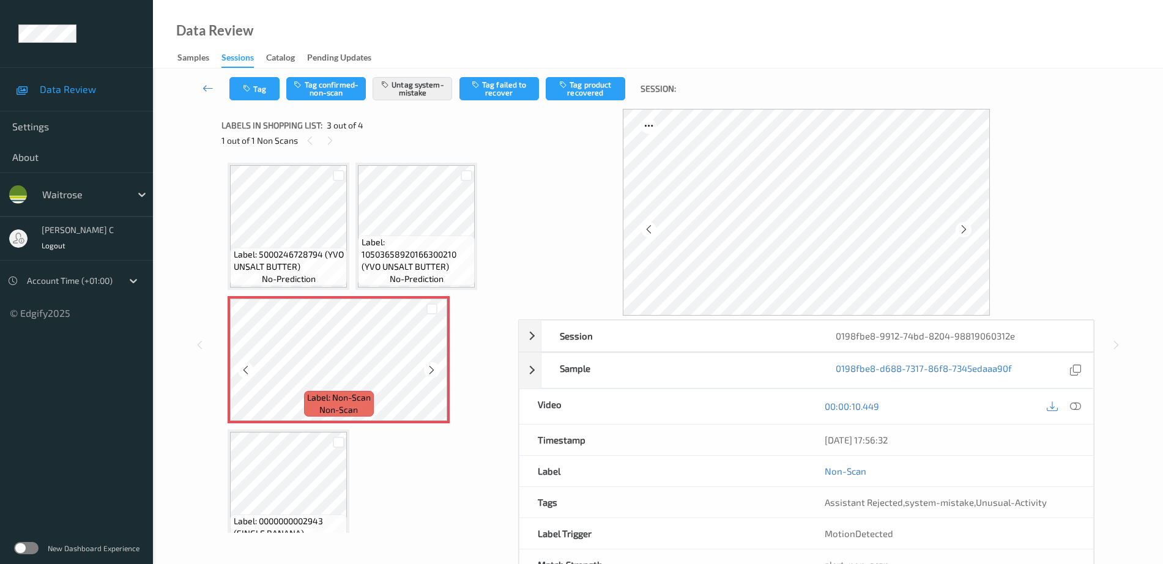
click at [434, 371] on icon at bounding box center [431, 370] width 10 height 11
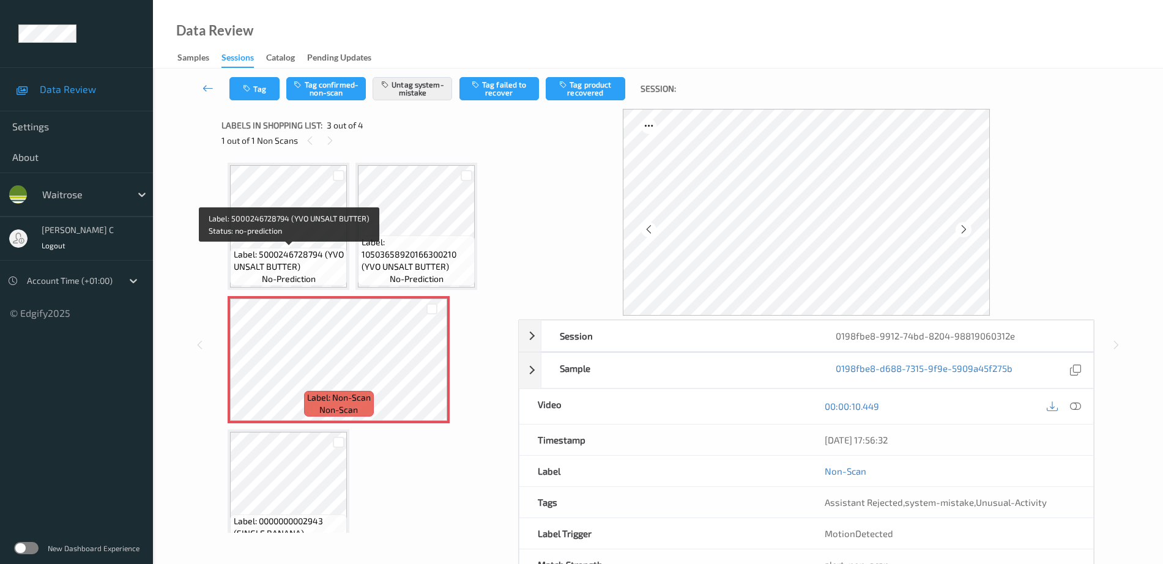
click at [320, 252] on span "Label: 5000246728794 (YVO UNSALT BUTTER)" at bounding box center [289, 260] width 111 height 24
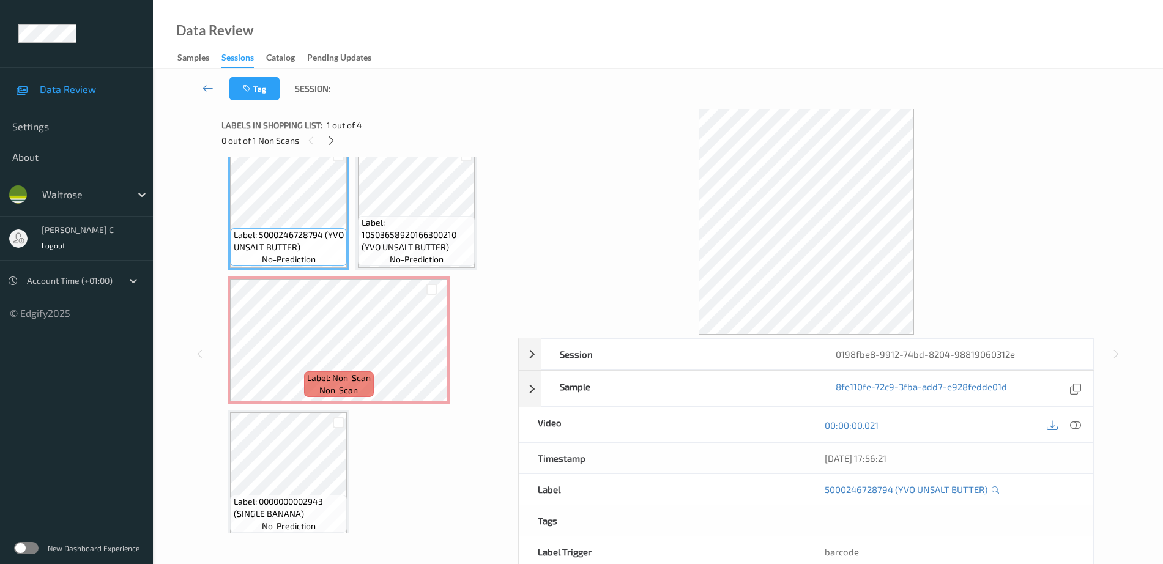
scroll to position [30, 0]
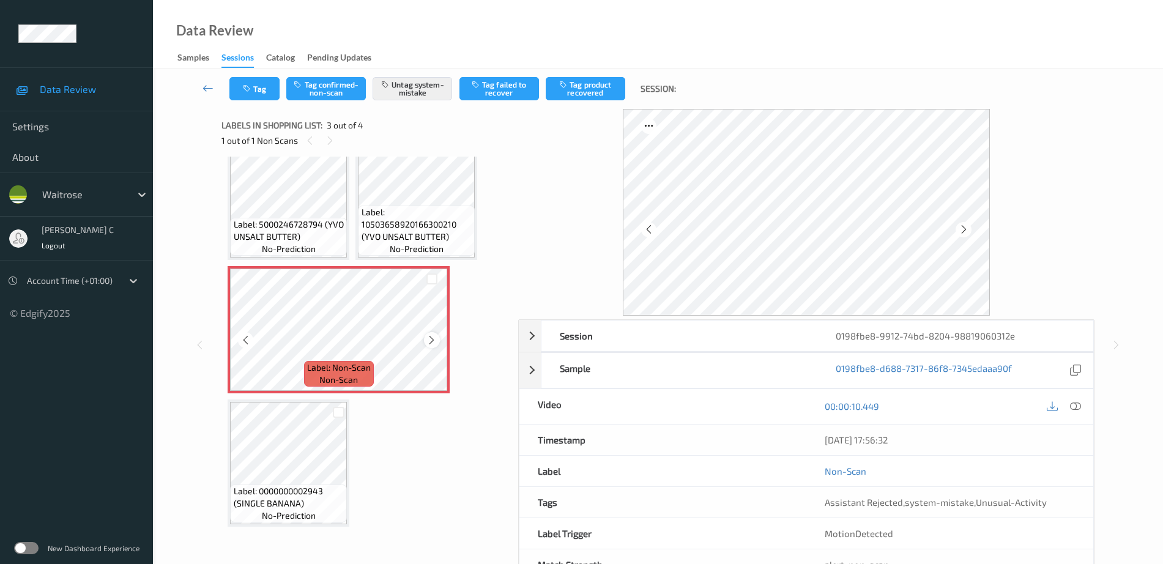
click at [433, 339] on icon at bounding box center [431, 340] width 10 height 11
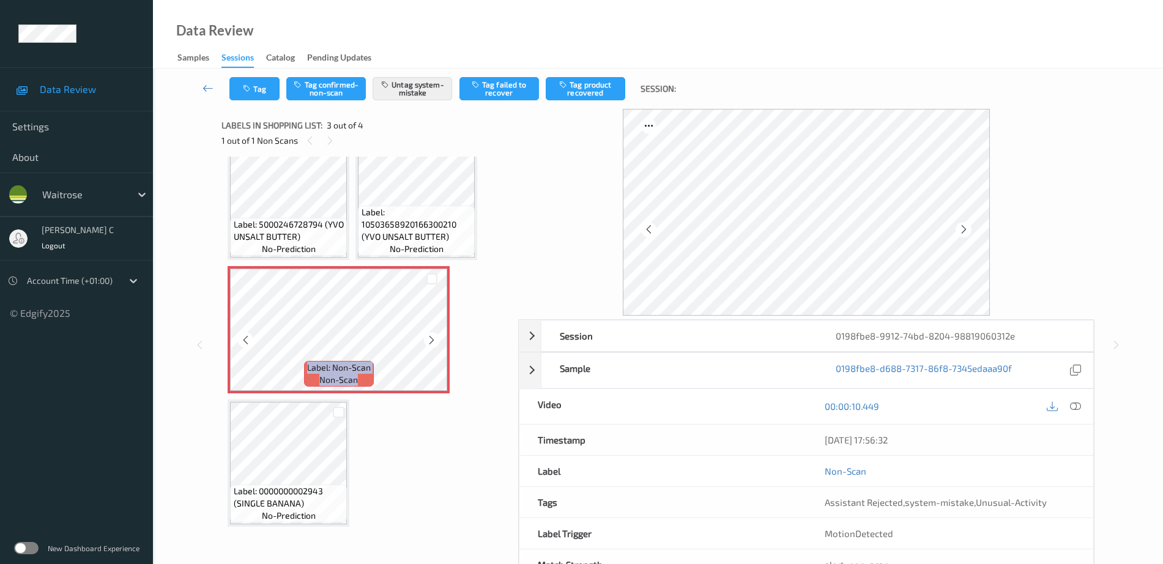
click at [433, 339] on icon at bounding box center [431, 340] width 10 height 11
click at [432, 339] on icon at bounding box center [431, 340] width 10 height 11
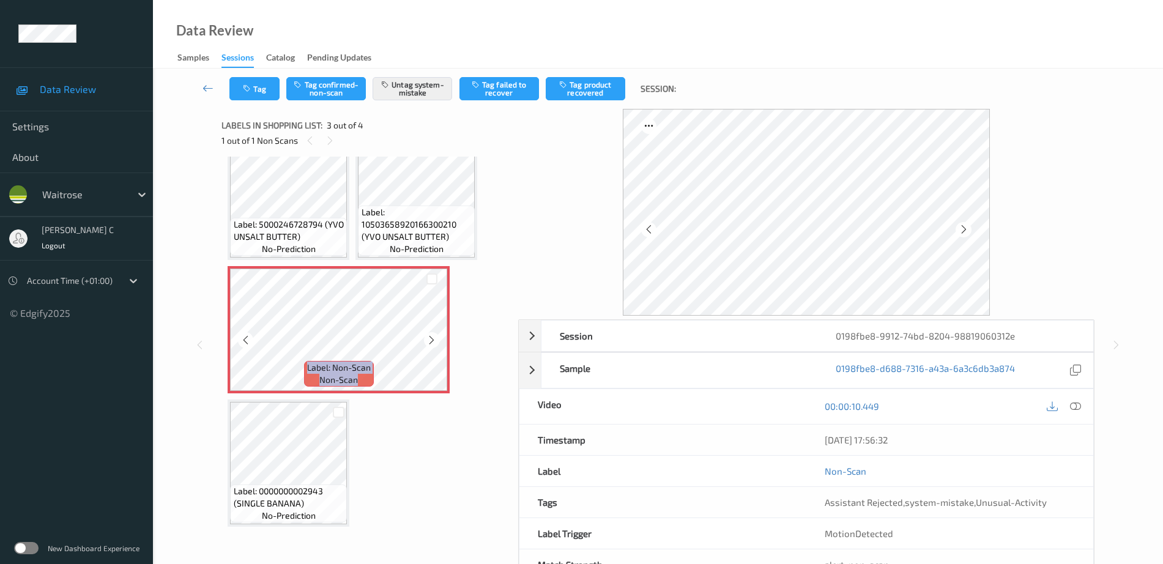
click at [432, 339] on icon at bounding box center [431, 340] width 10 height 11
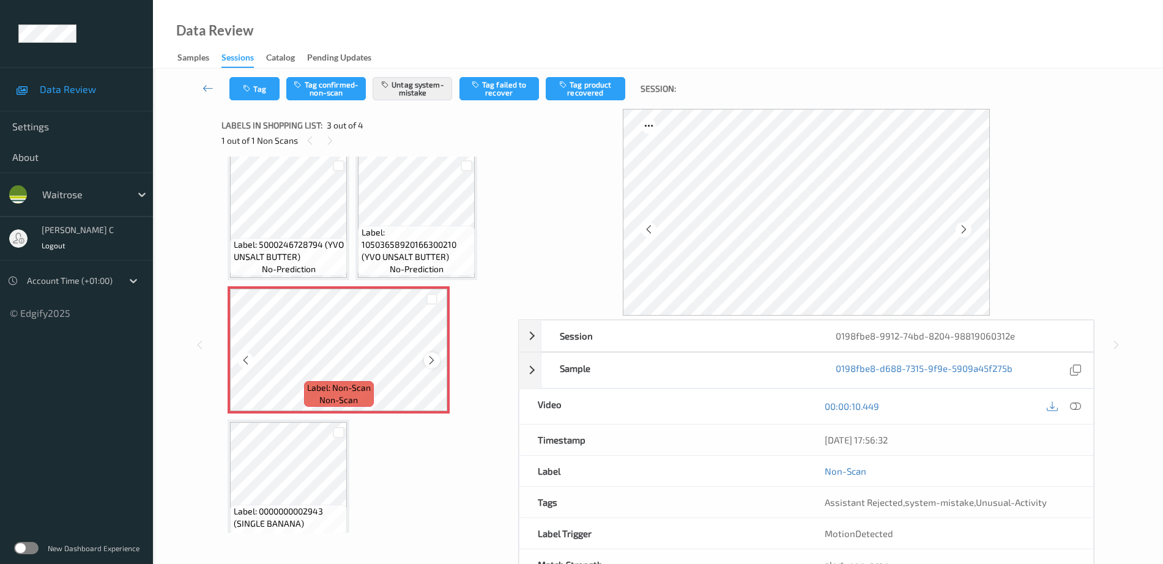
scroll to position [0, 0]
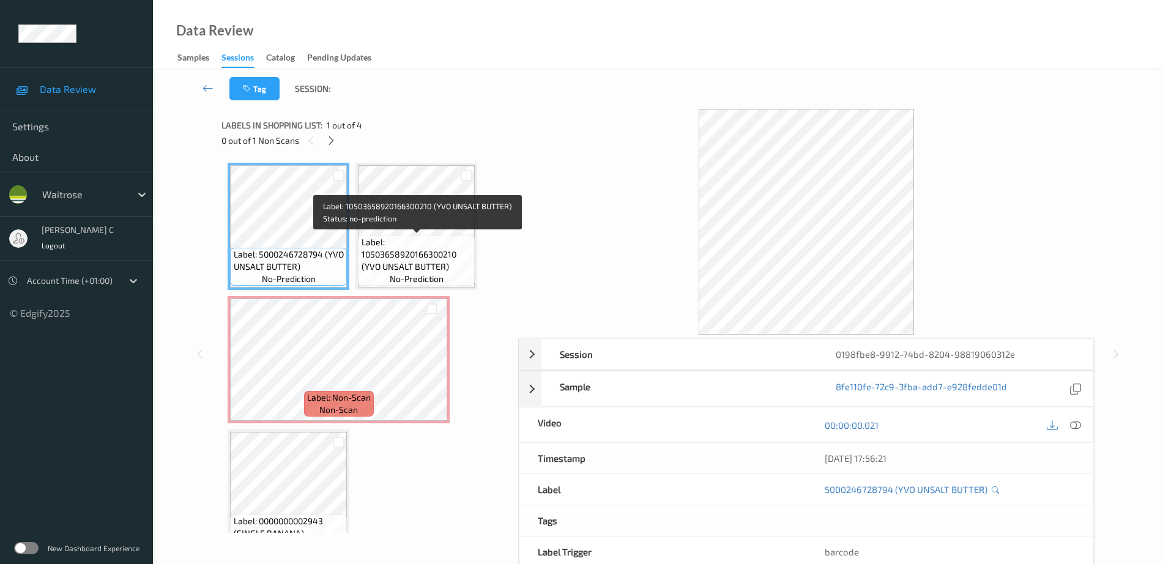
click at [408, 246] on span "Label: 10503658920166300210 (YVO UNSALT BUTTER)" at bounding box center [416, 254] width 111 height 37
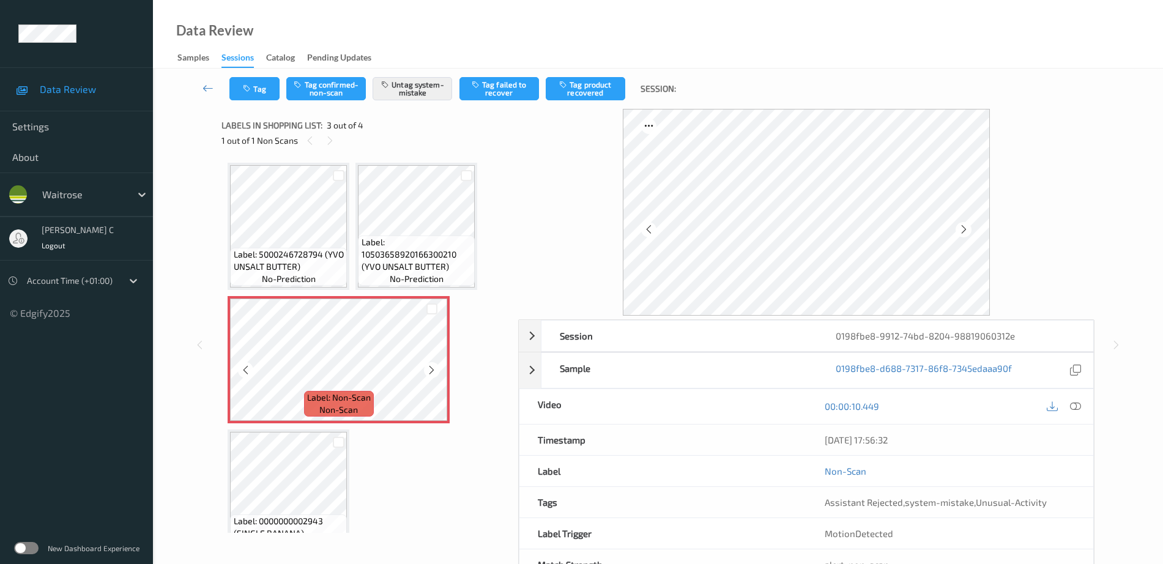
scroll to position [30, 0]
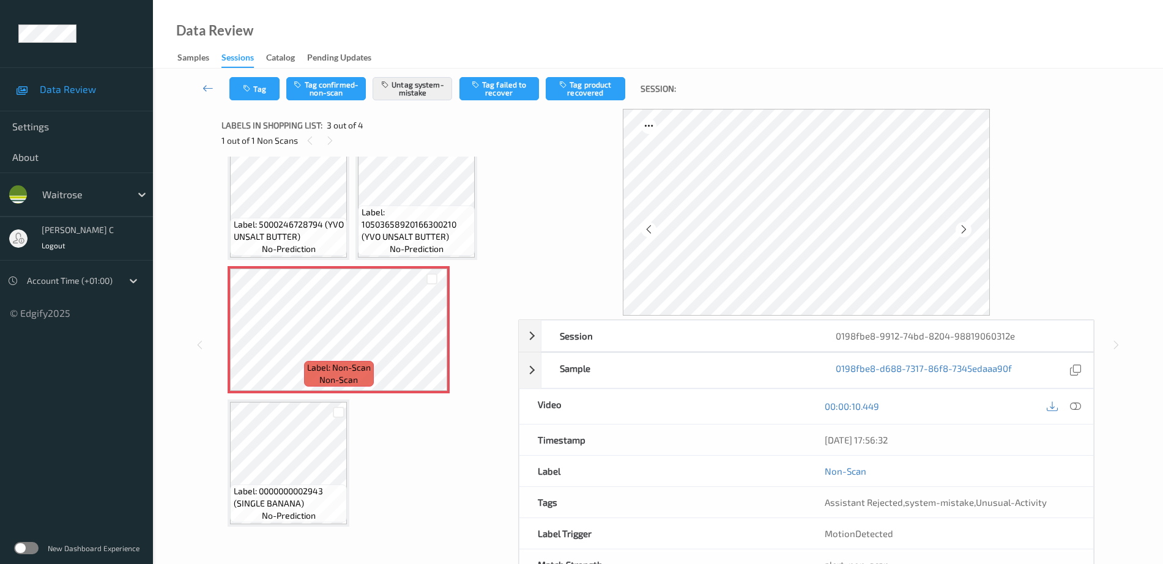
click at [331, 421] on div at bounding box center [338, 412] width 17 height 20
click at [434, 336] on icon at bounding box center [431, 340] width 10 height 11
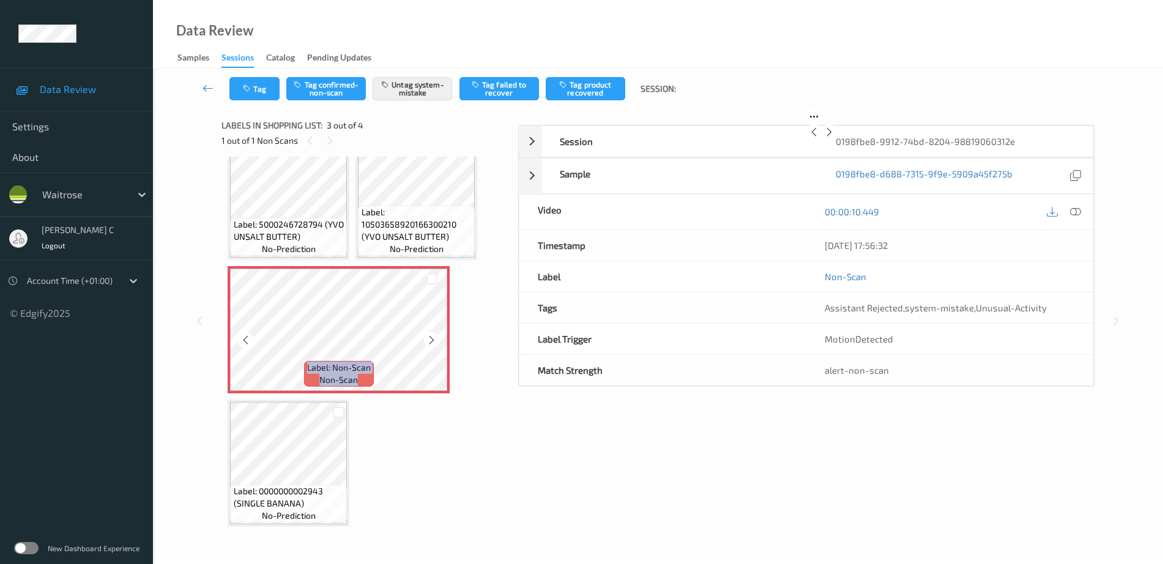
click at [434, 336] on icon at bounding box center [431, 340] width 10 height 11
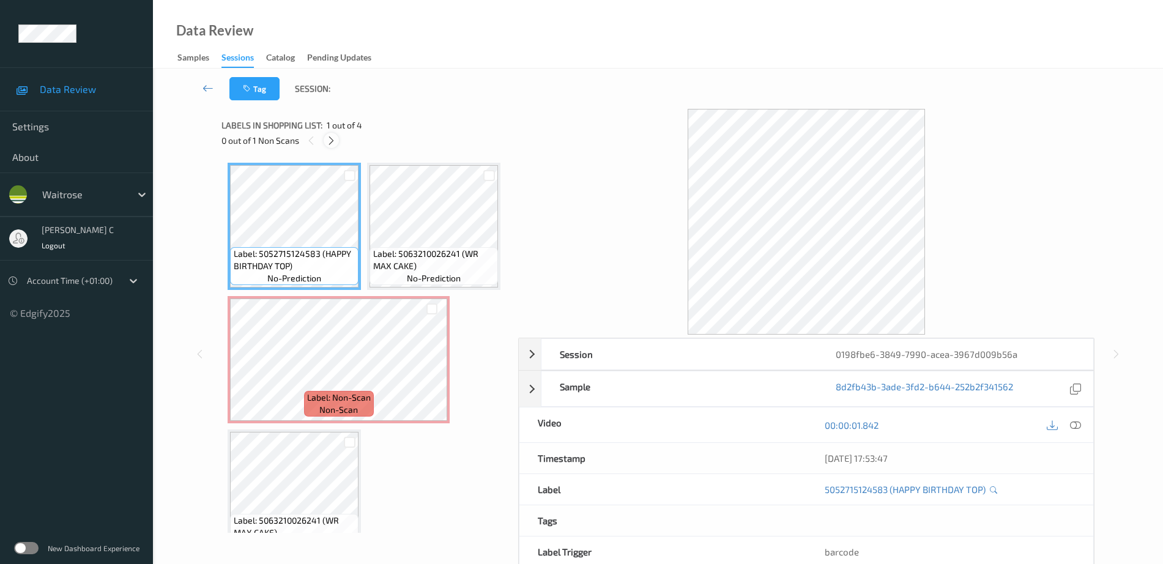
click at [331, 146] on div at bounding box center [331, 140] width 15 height 15
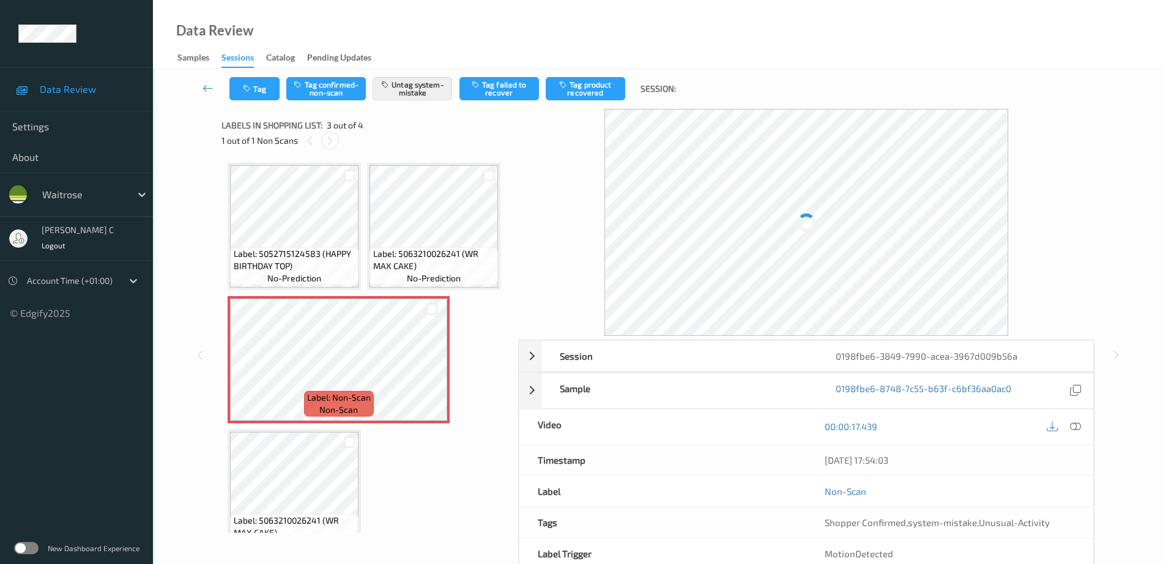
scroll to position [139, 0]
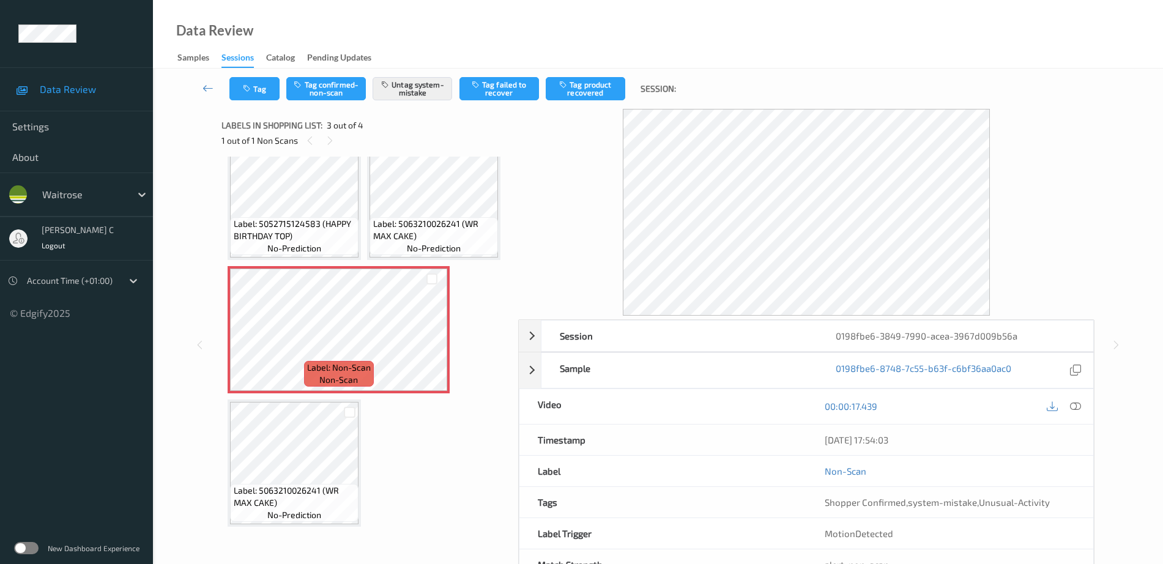
click at [407, 254] on span "no-prediction" at bounding box center [434, 248] width 54 height 12
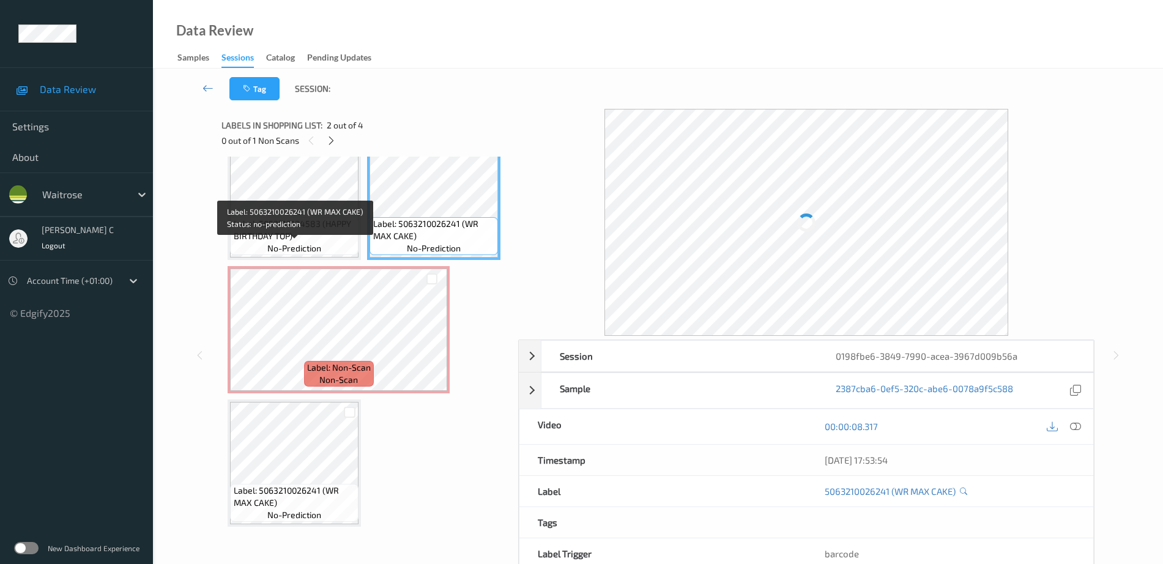
click at [407, 254] on span "no-prediction" at bounding box center [434, 248] width 54 height 12
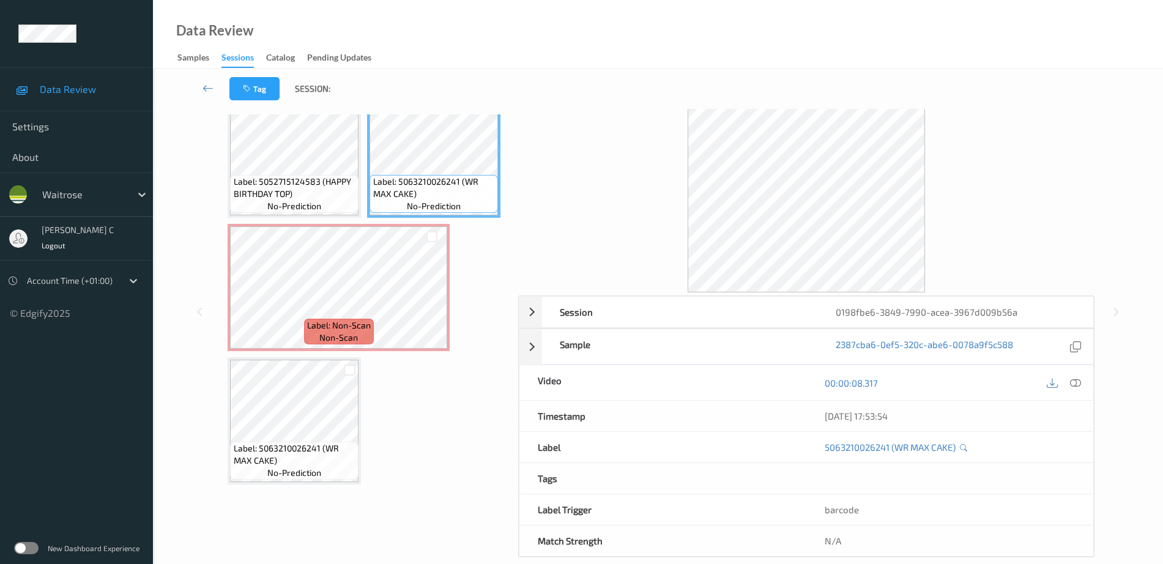
scroll to position [0, 0]
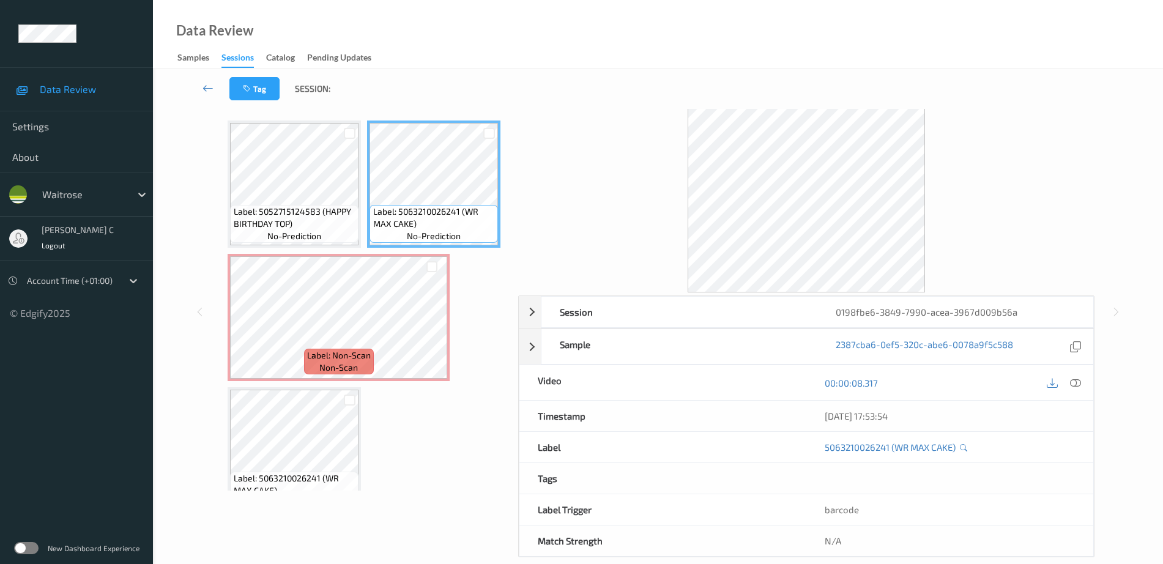
click at [297, 220] on span "Label: 5052715124583 (HAPPY BIRTHDAY TOP)" at bounding box center [295, 217] width 122 height 24
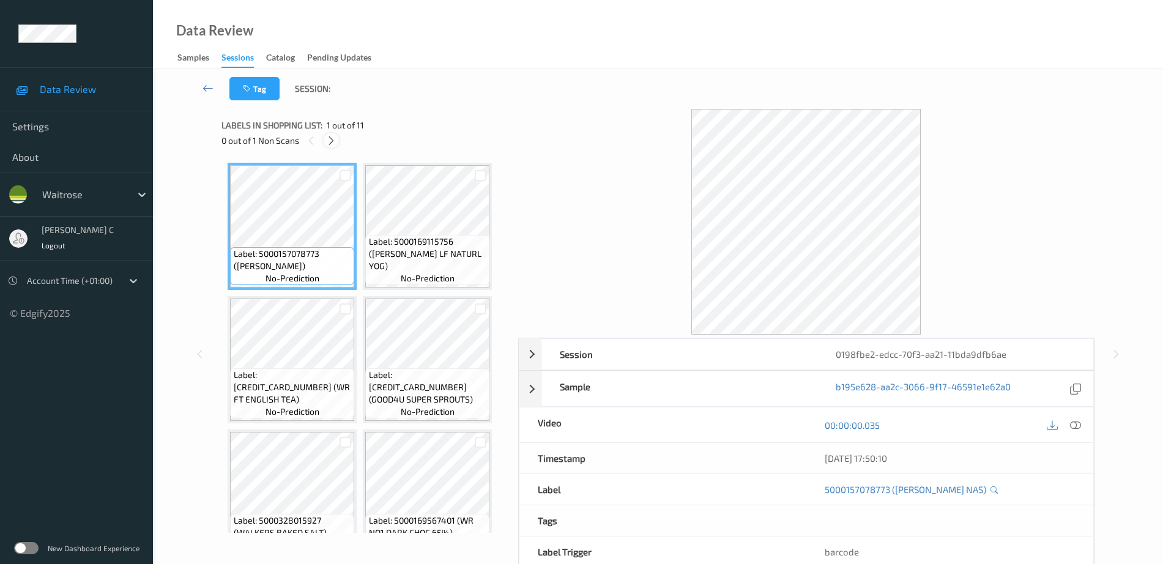
drag, startPoint x: 341, startPoint y: 138, endPoint x: 333, endPoint y: 137, distance: 8.0
click at [341, 137] on div "0 out of 1 Non Scans" at bounding box center [365, 140] width 288 height 15
click at [330, 138] on icon at bounding box center [331, 140] width 10 height 11
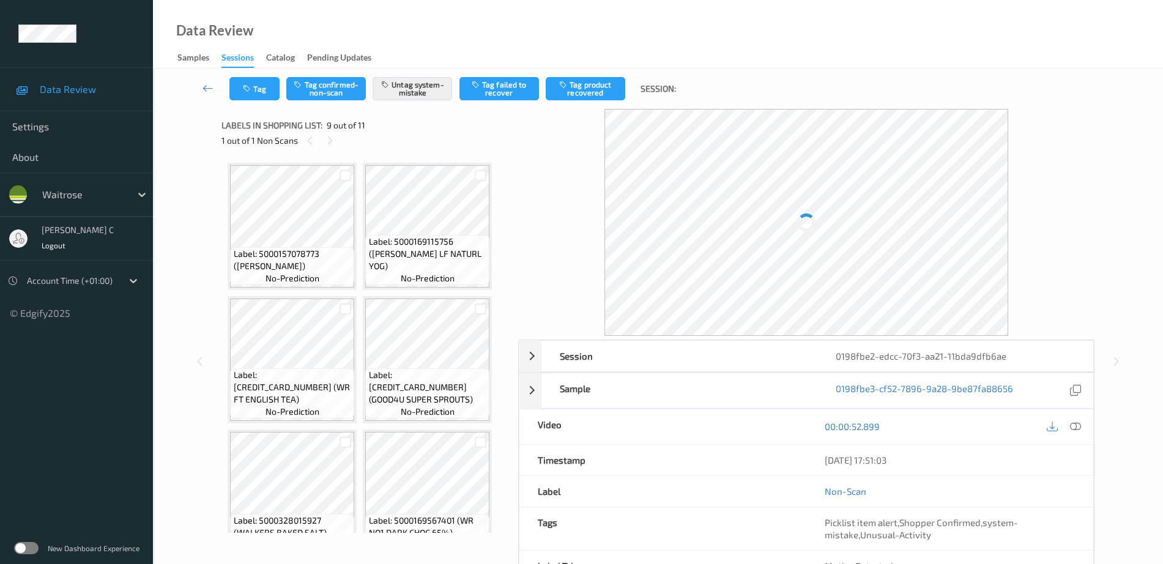
scroll to position [406, 0]
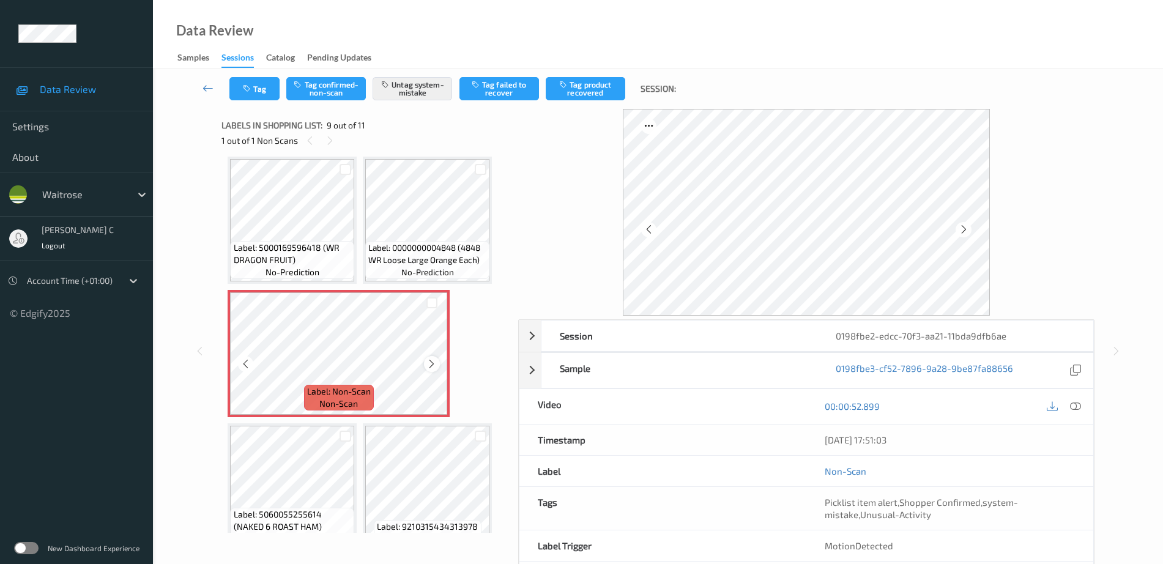
click at [430, 365] on icon at bounding box center [431, 363] width 10 height 11
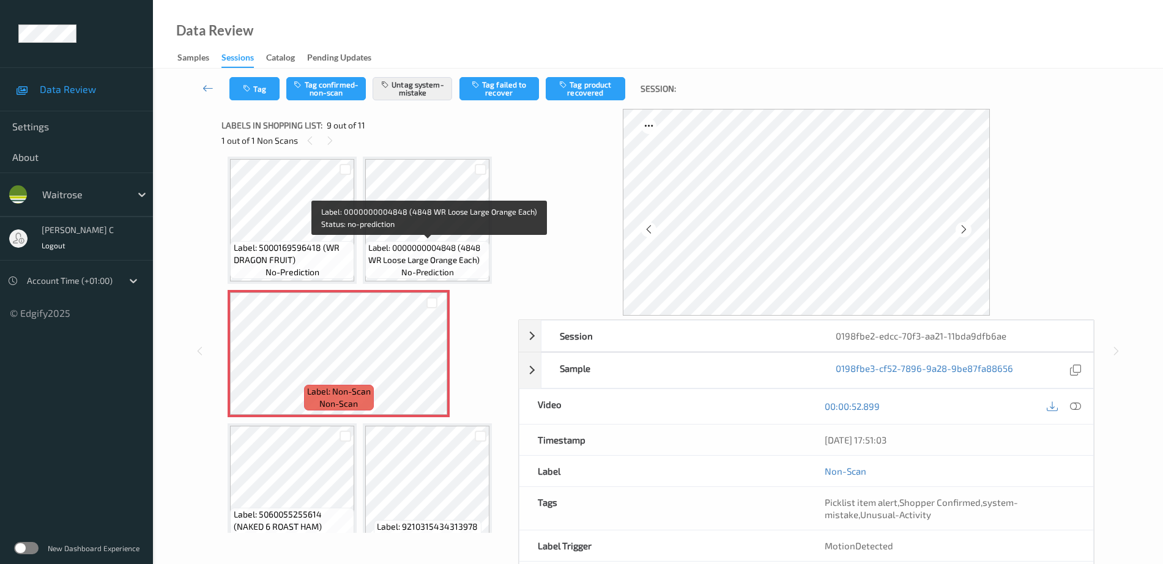
click at [395, 271] on div "Label: 0000000004848 (4848 WR Loose Large Orange Each) no-prediction" at bounding box center [427, 260] width 124 height 38
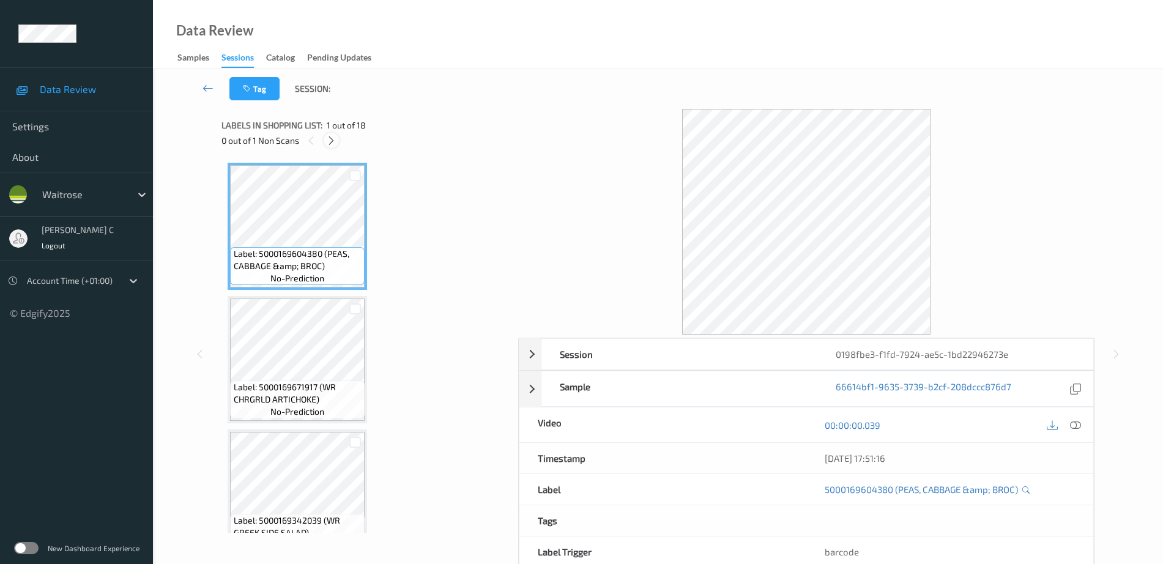
click at [329, 146] on icon at bounding box center [331, 140] width 10 height 11
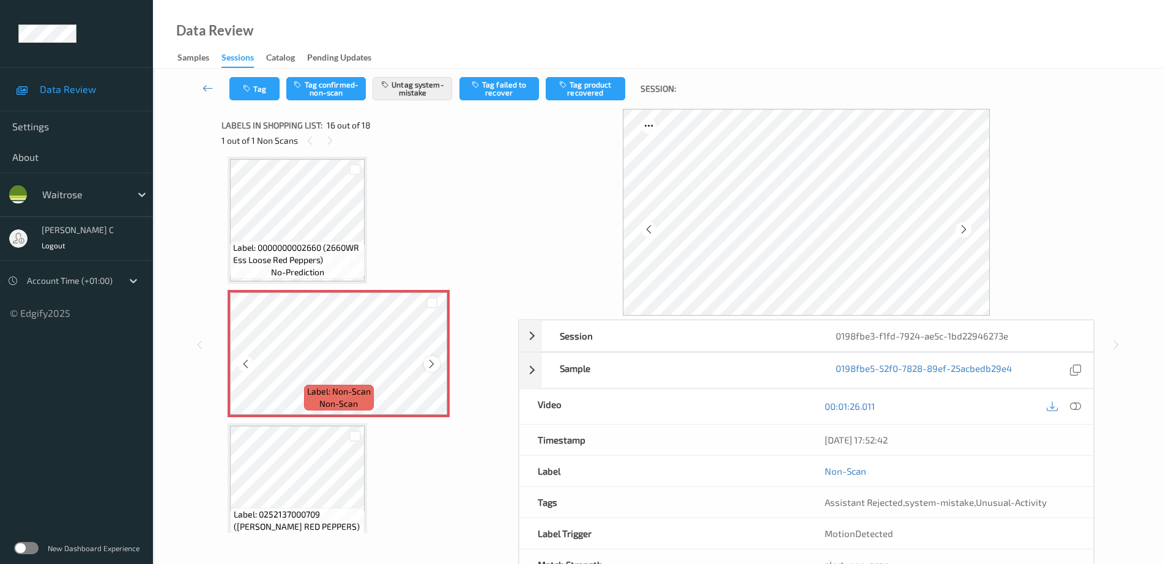
click at [429, 364] on icon at bounding box center [431, 363] width 10 height 11
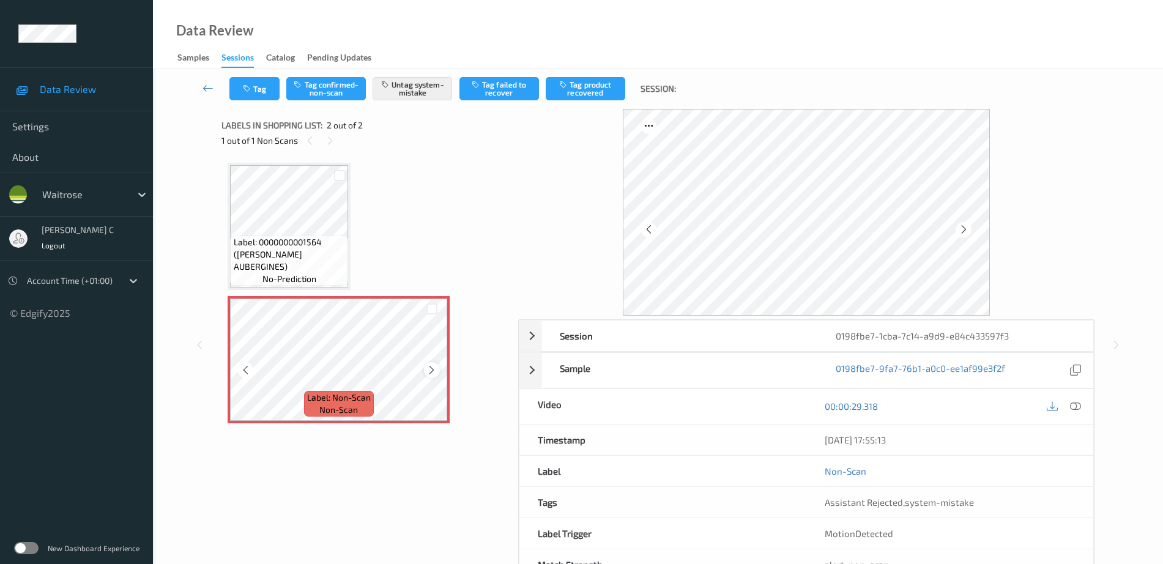
click at [434, 368] on icon at bounding box center [431, 370] width 10 height 11
click at [254, 100] on div "Tag Tag confirmed-non-scan Untag system-mistake Tag failed to recover Tag produ…" at bounding box center [658, 88] width 960 height 40
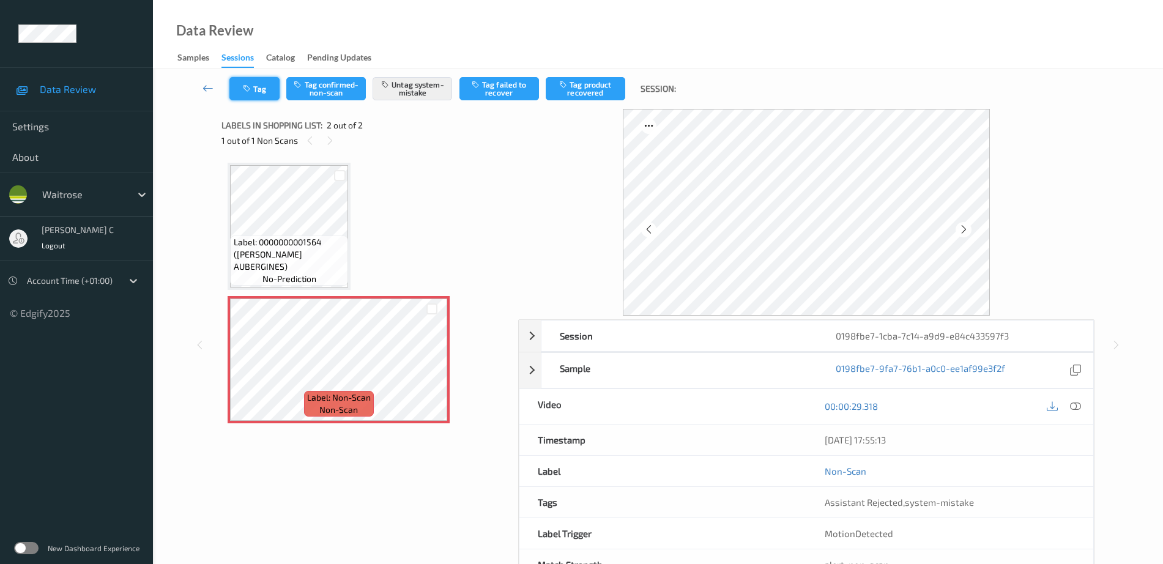
click at [254, 92] on button "Tag" at bounding box center [254, 88] width 50 height 23
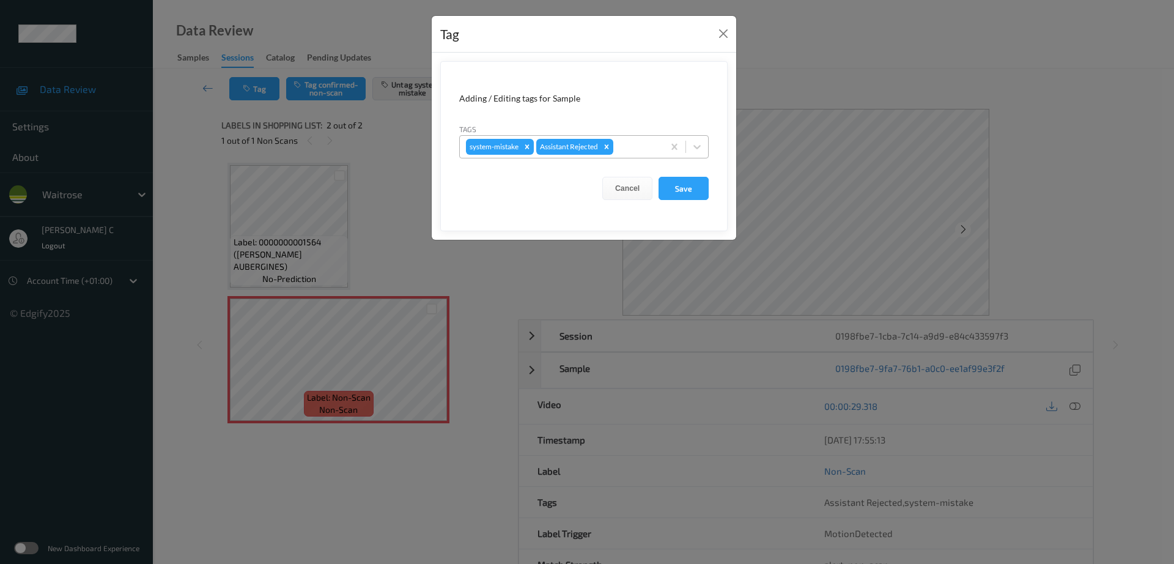
click at [642, 141] on div at bounding box center [637, 146] width 42 height 15
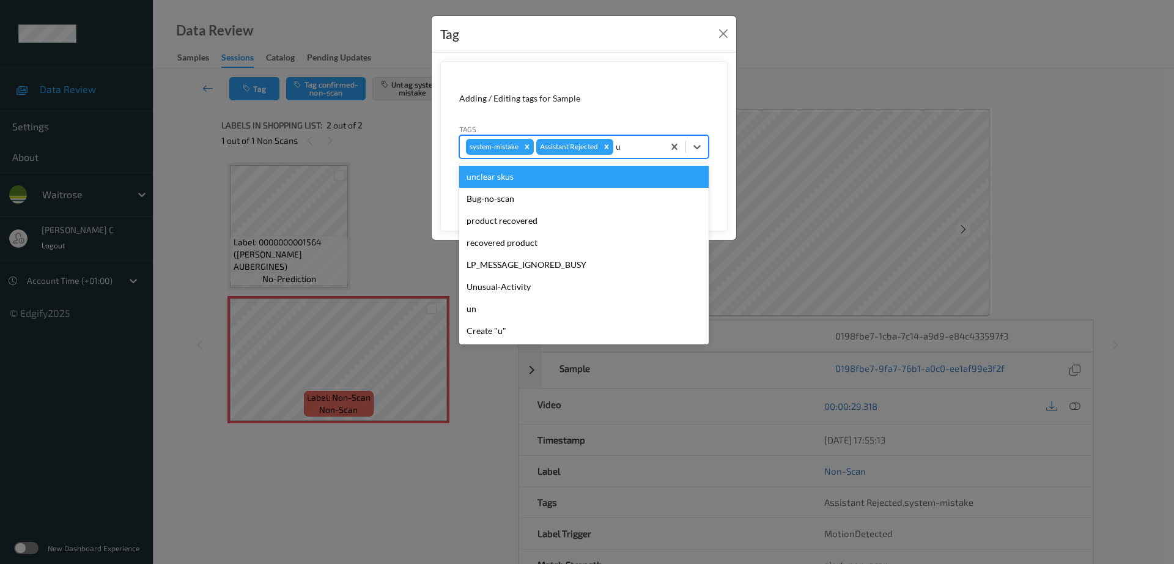
type input "un"
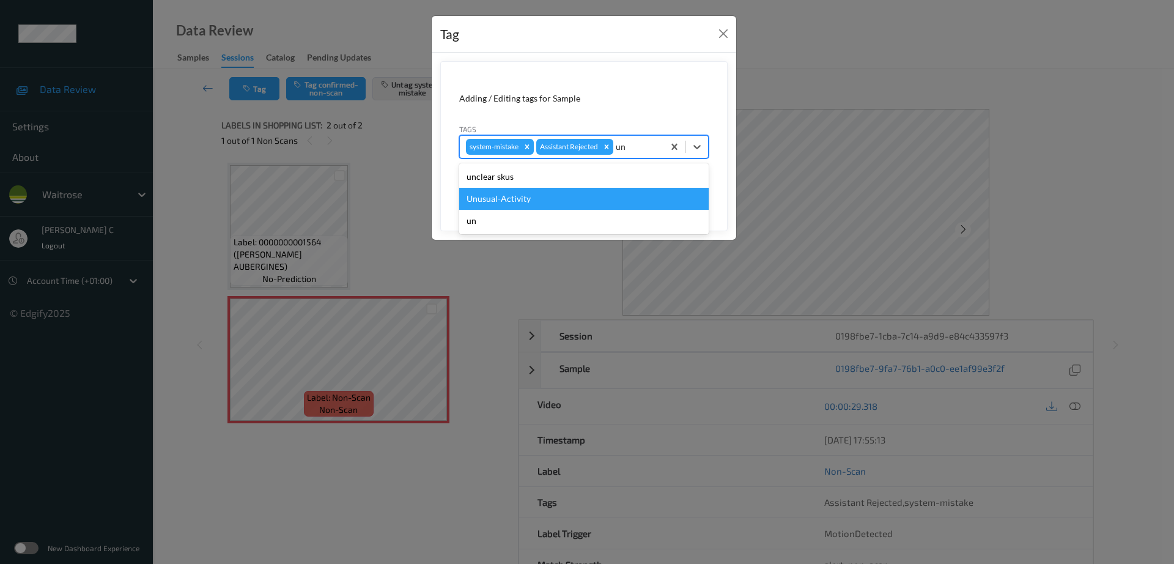
click at [493, 200] on div "Unusual-Activity" at bounding box center [584, 199] width 250 height 22
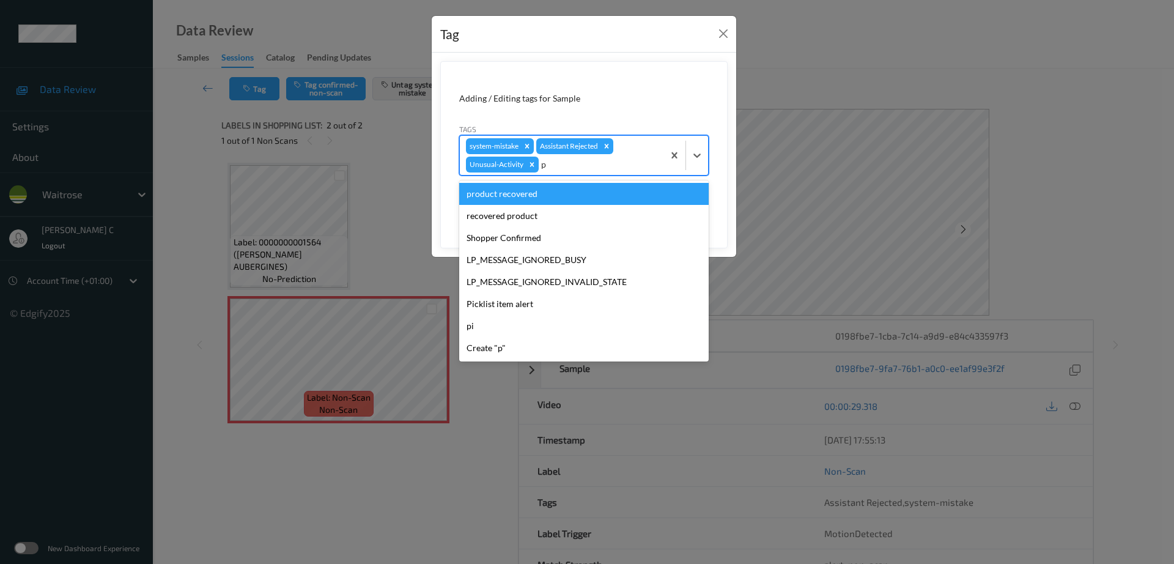
type input "pi"
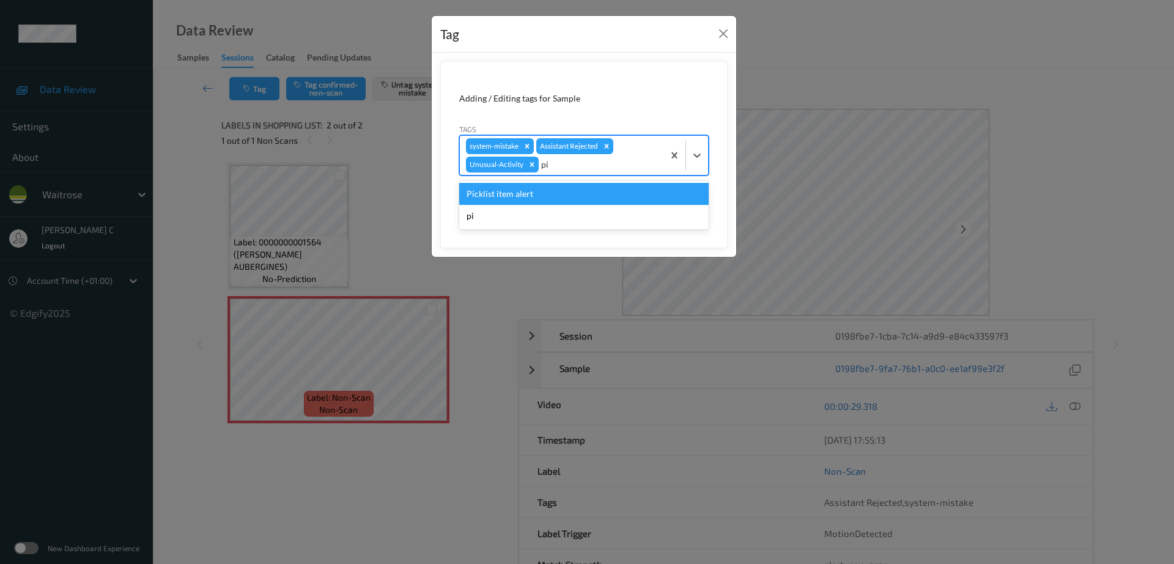
click at [494, 200] on div "Picklist item alert" at bounding box center [584, 194] width 250 height 22
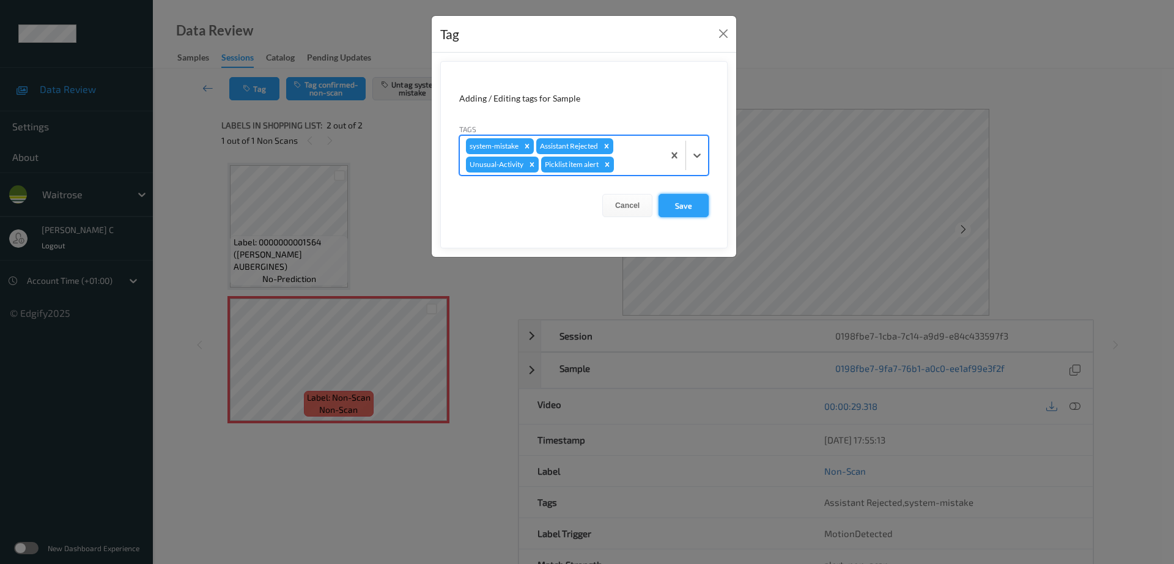
click at [690, 202] on button "Save" at bounding box center [684, 205] width 50 height 23
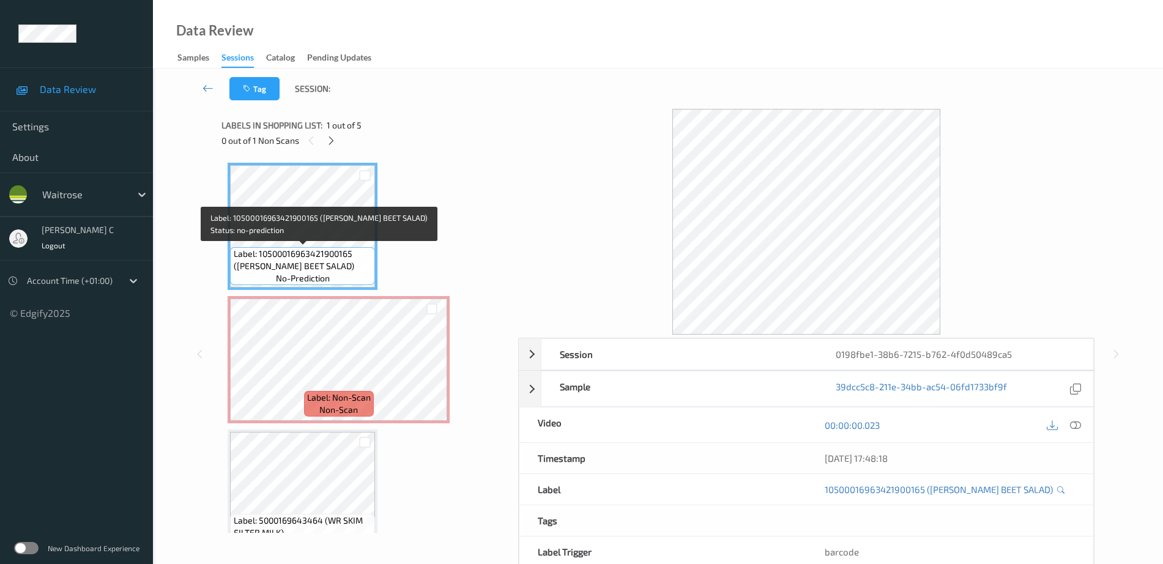
click at [285, 268] on span "Label: 10500016963421900165 (WR ESS BEET SALAD)" at bounding box center [303, 260] width 139 height 24
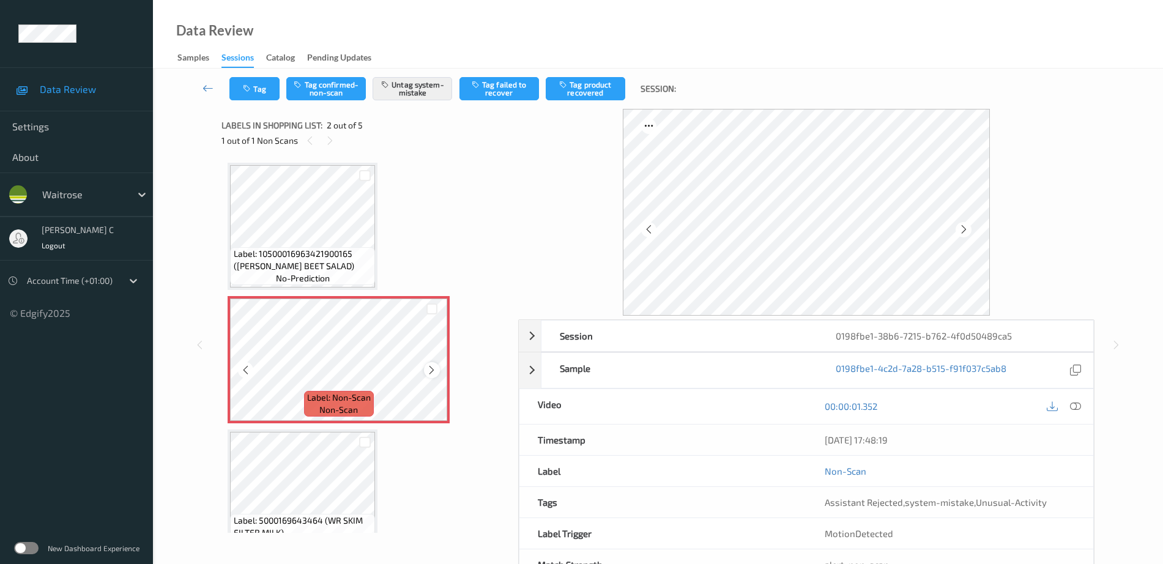
click at [435, 367] on icon at bounding box center [431, 370] width 10 height 11
click at [432, 368] on icon at bounding box center [431, 370] width 10 height 11
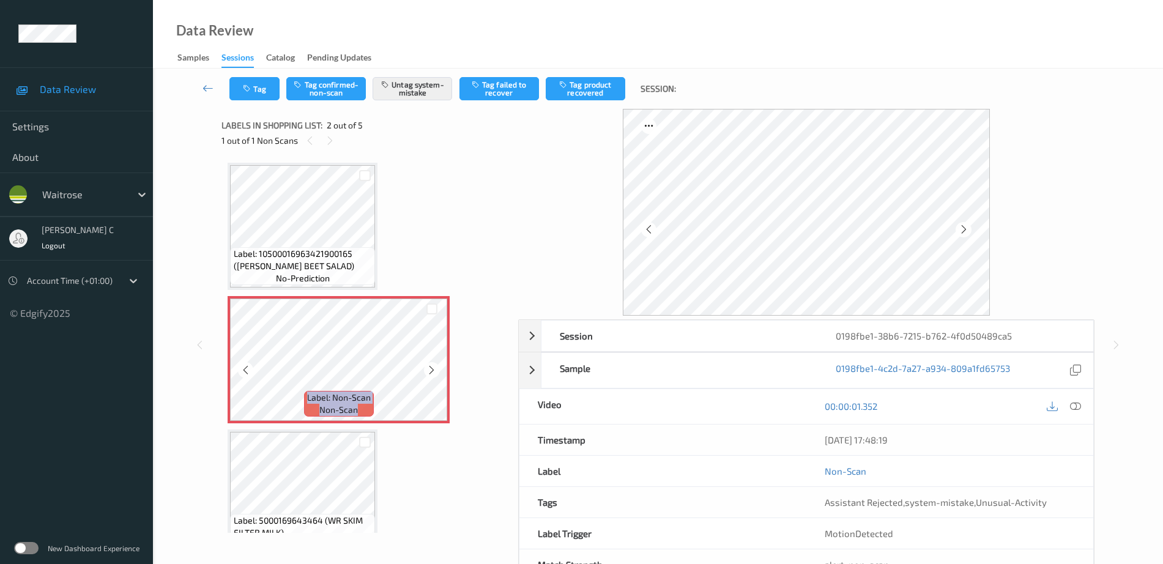
click at [433, 368] on icon at bounding box center [431, 370] width 10 height 11
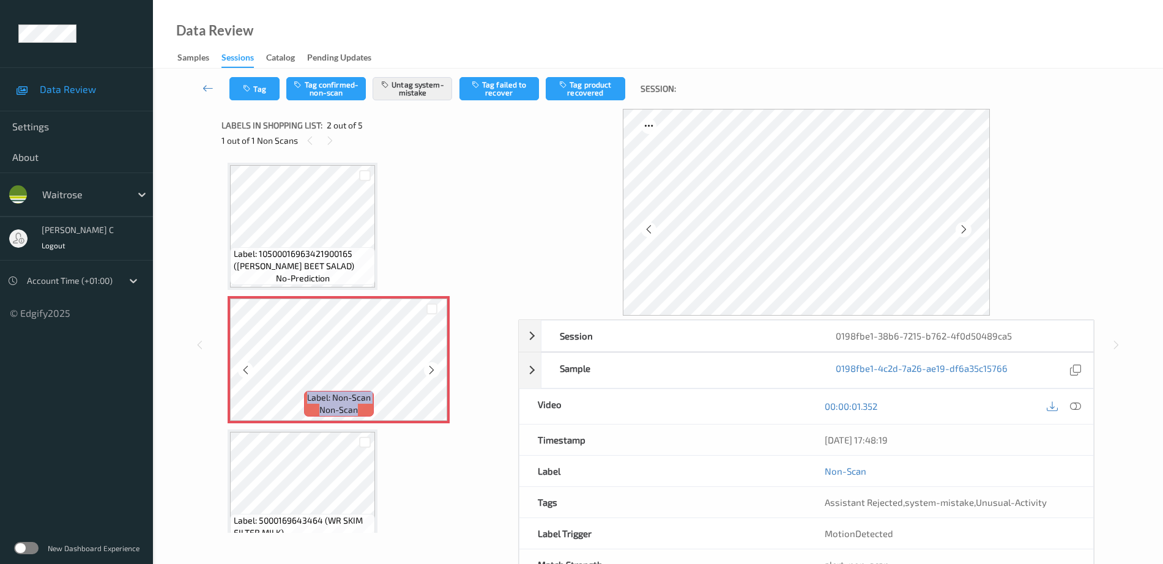
click at [433, 368] on icon at bounding box center [431, 370] width 10 height 11
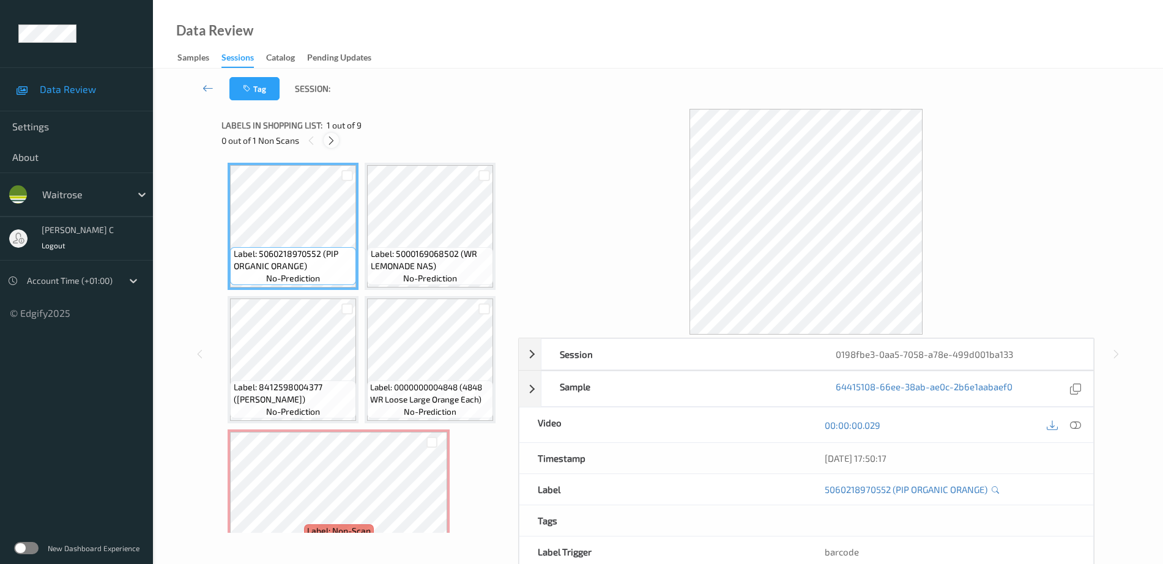
click at [333, 141] on icon at bounding box center [331, 140] width 10 height 11
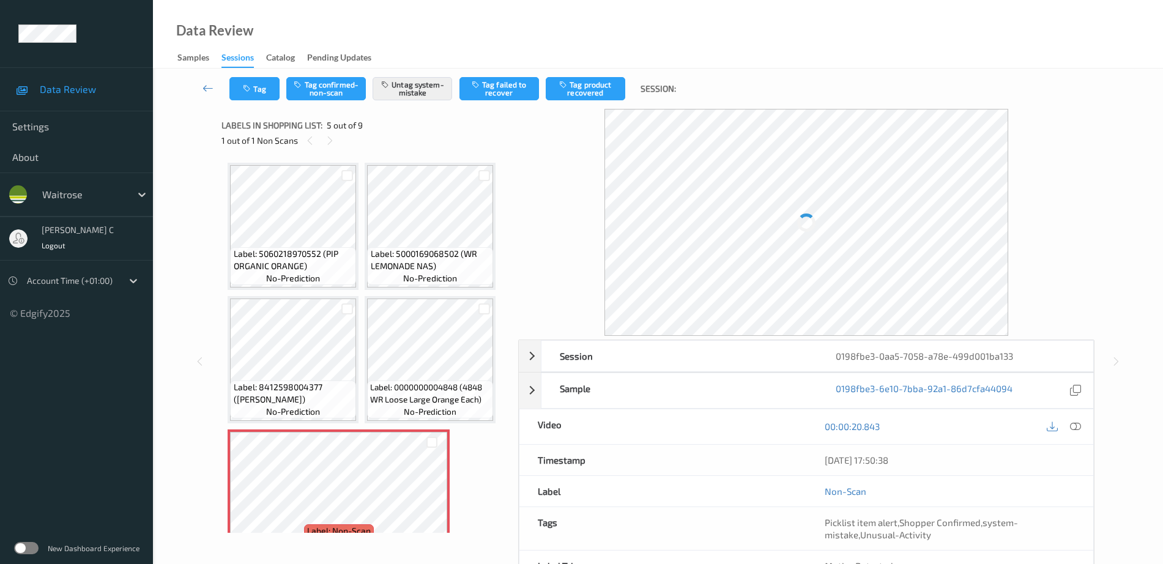
scroll to position [139, 0]
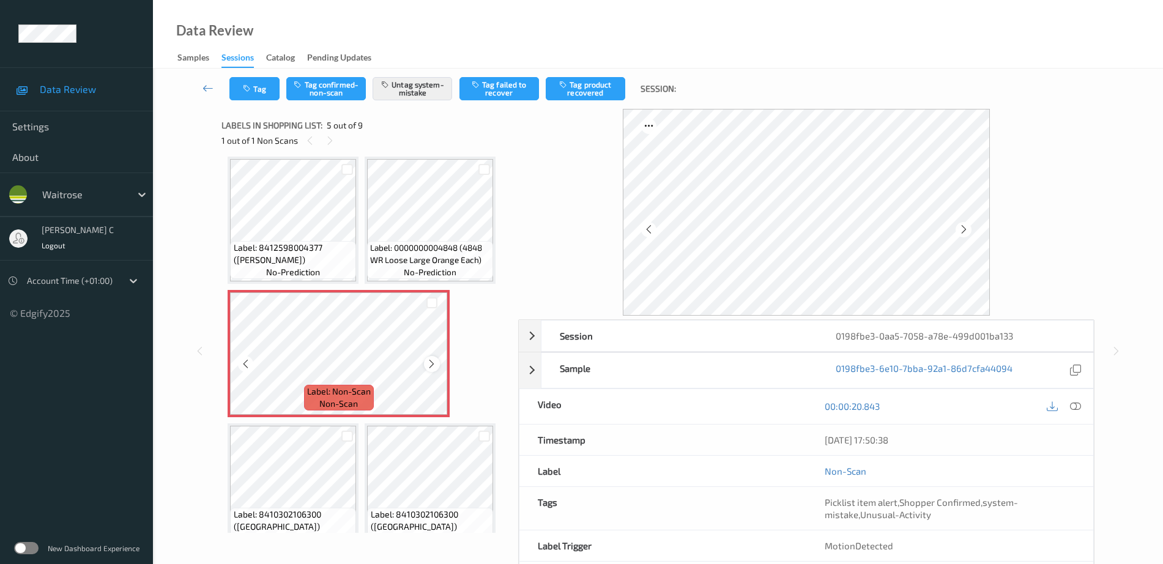
click at [429, 363] on icon at bounding box center [431, 363] width 10 height 11
click at [430, 362] on icon at bounding box center [431, 363] width 10 height 11
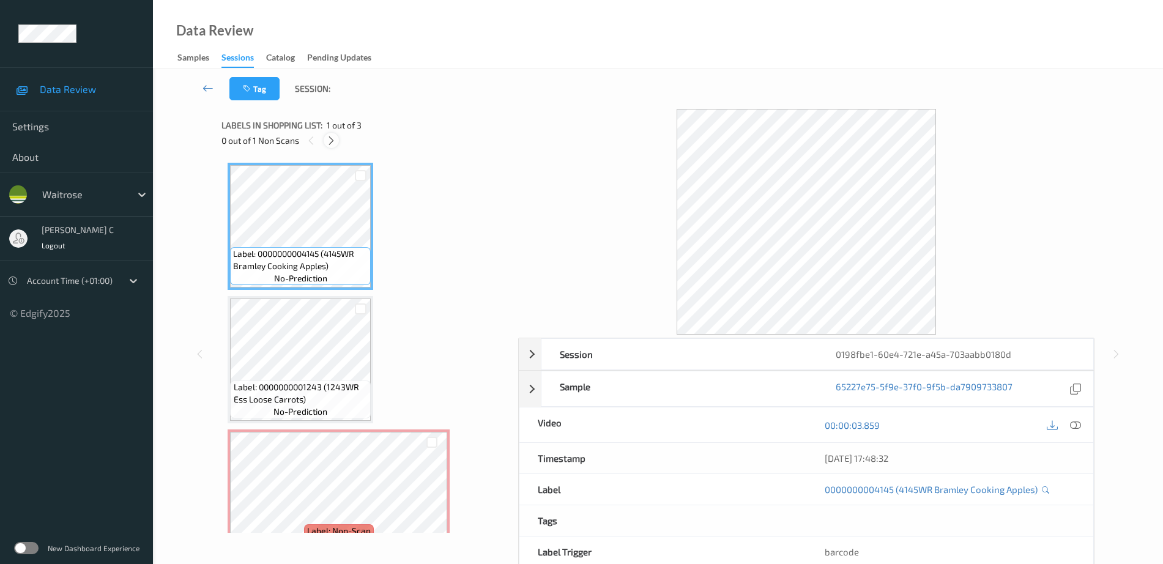
click at [327, 139] on icon at bounding box center [331, 140] width 10 height 11
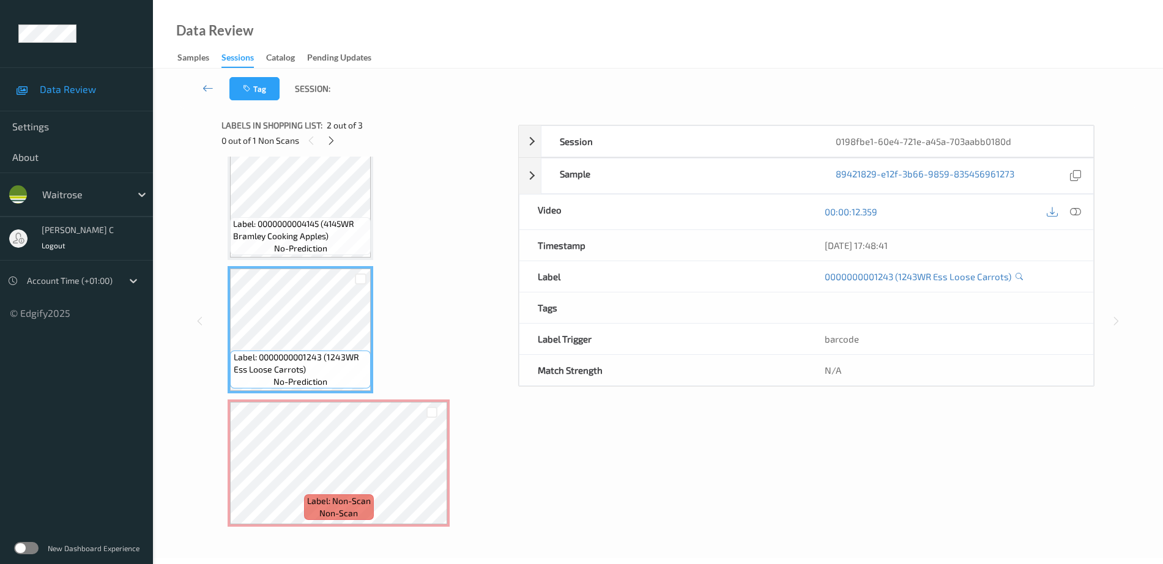
scroll to position [54, 0]
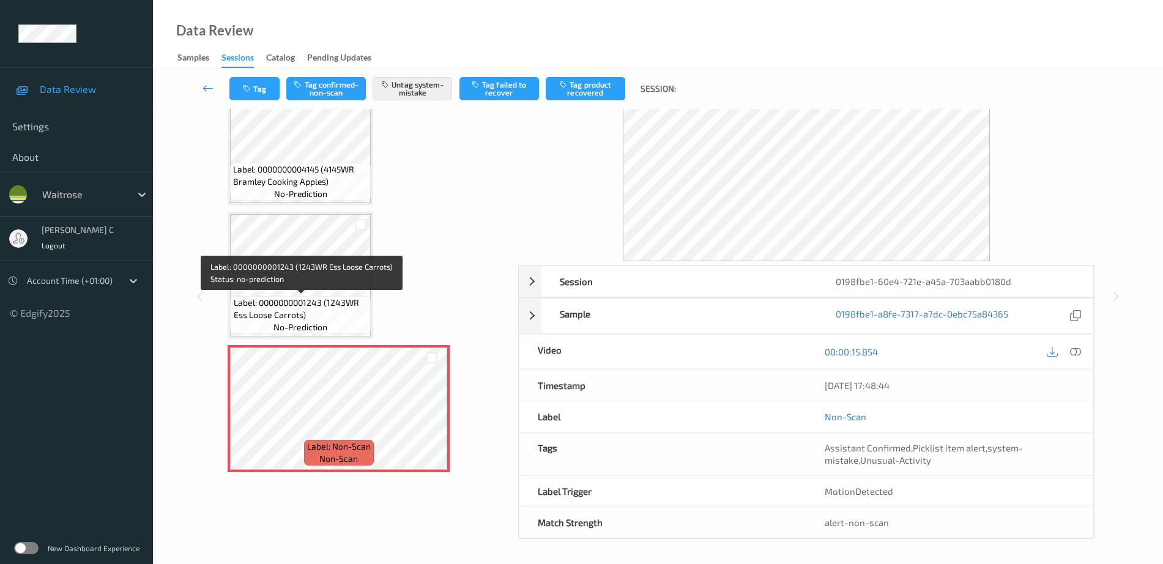
click at [322, 302] on span "Label: 0000000001243 (1243WR Ess Loose Carrots)" at bounding box center [301, 309] width 135 height 24
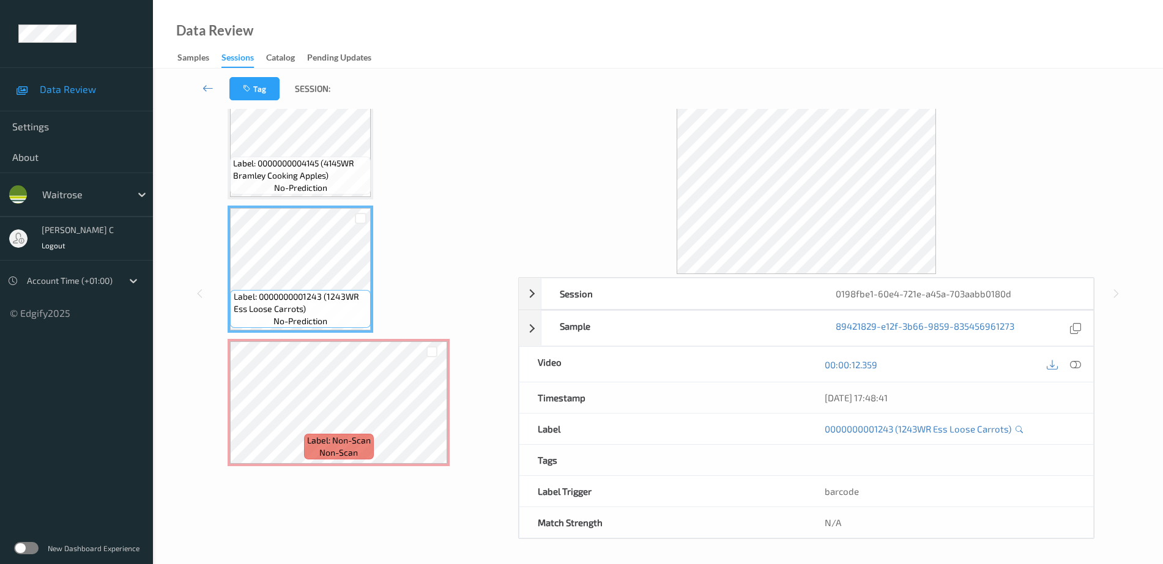
scroll to position [0, 0]
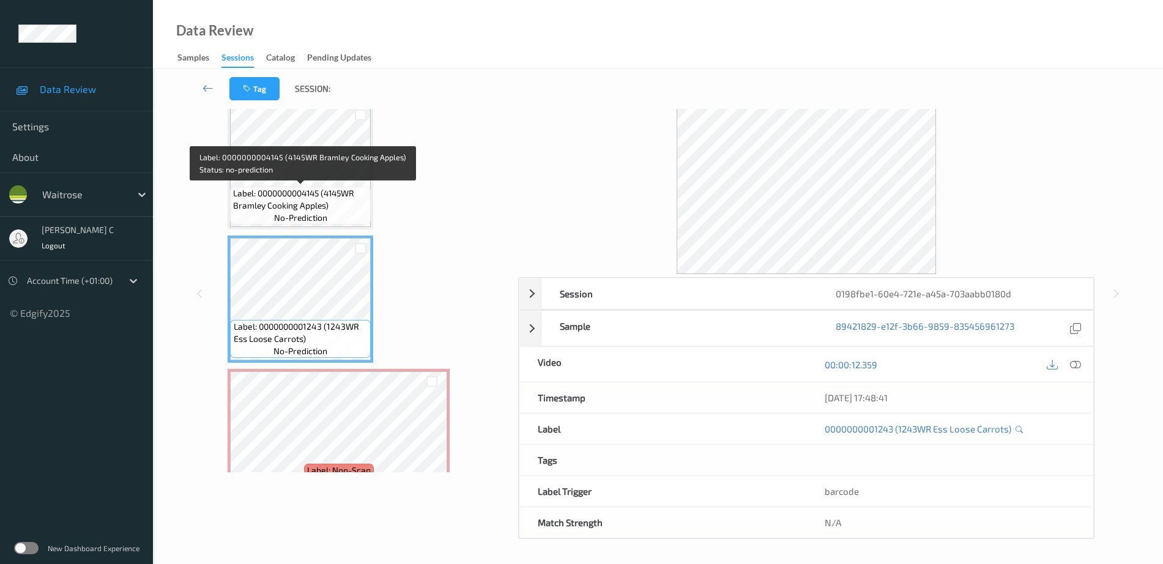
click at [297, 202] on span "Label: 0000000004145 (4145WR Bramley Cooking Apples)" at bounding box center [300, 199] width 135 height 24
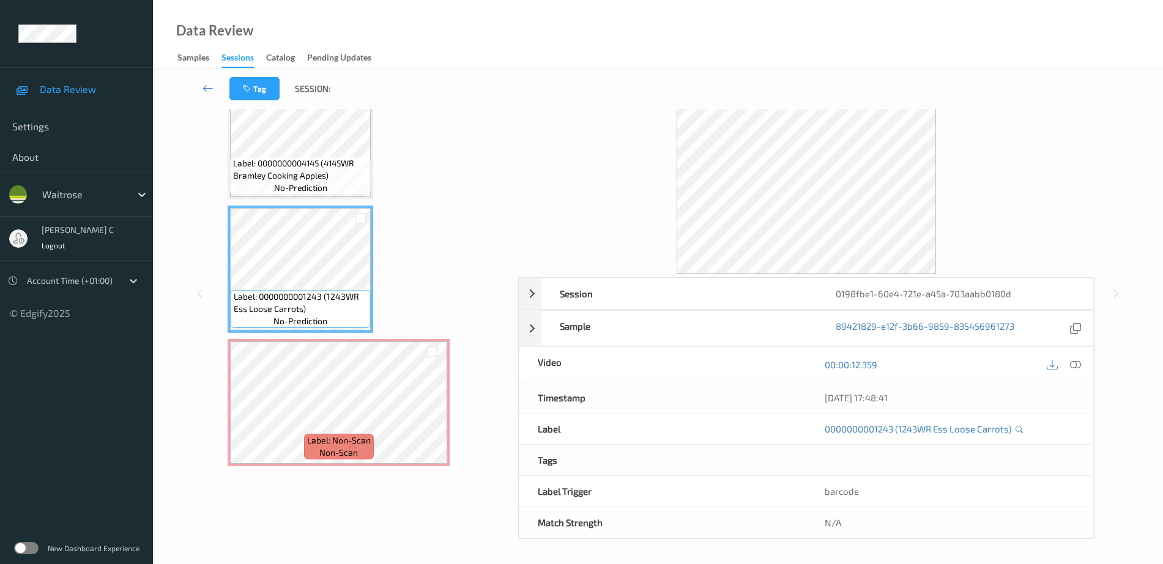
scroll to position [54, 0]
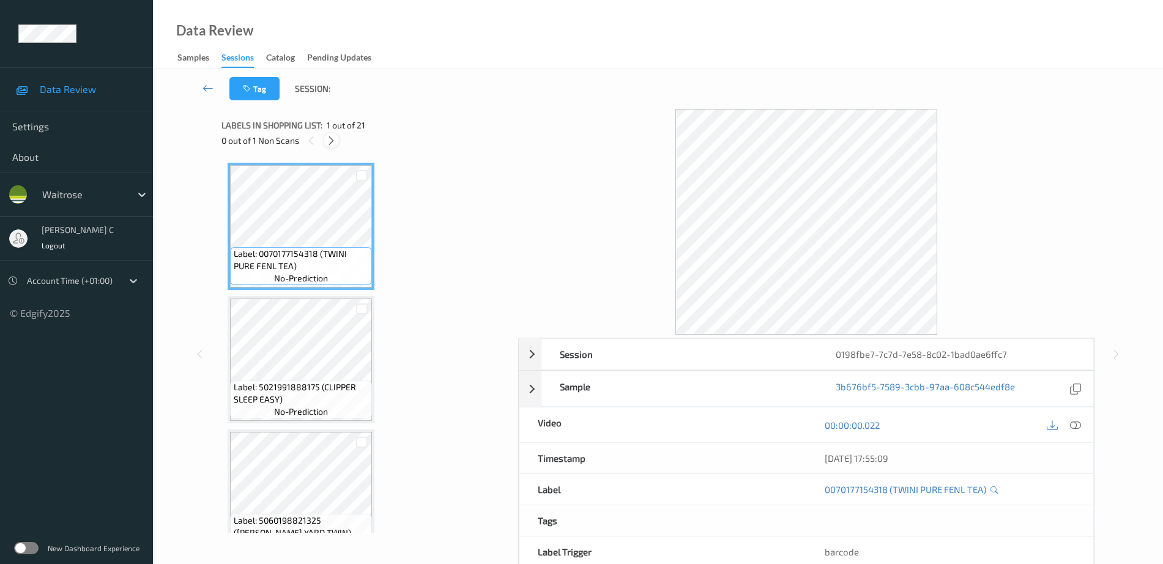
click at [333, 140] on icon at bounding box center [331, 140] width 10 height 11
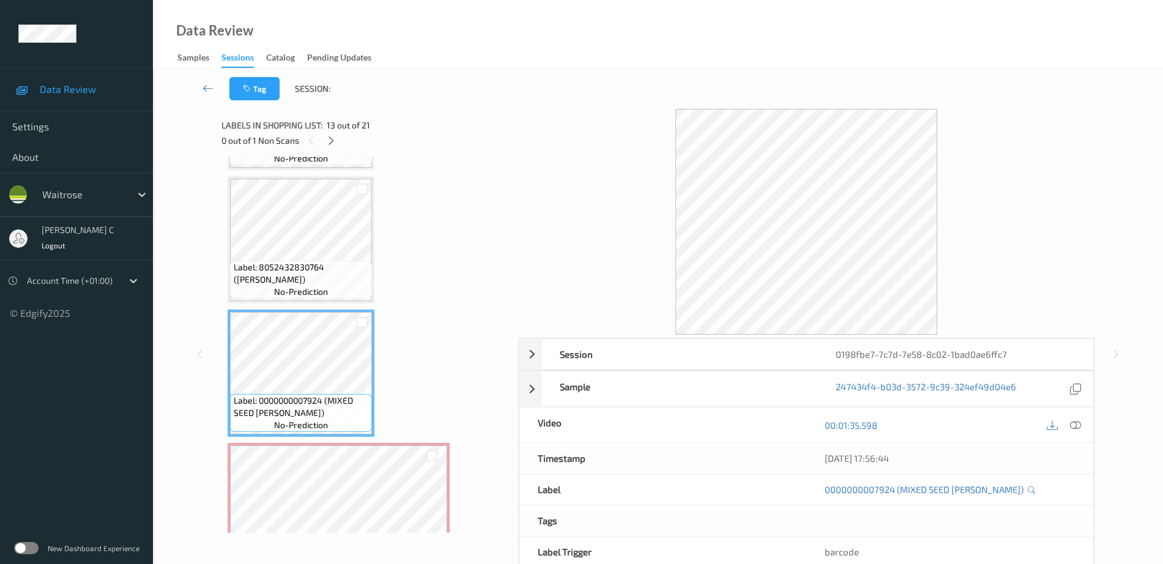
scroll to position [1606, 0]
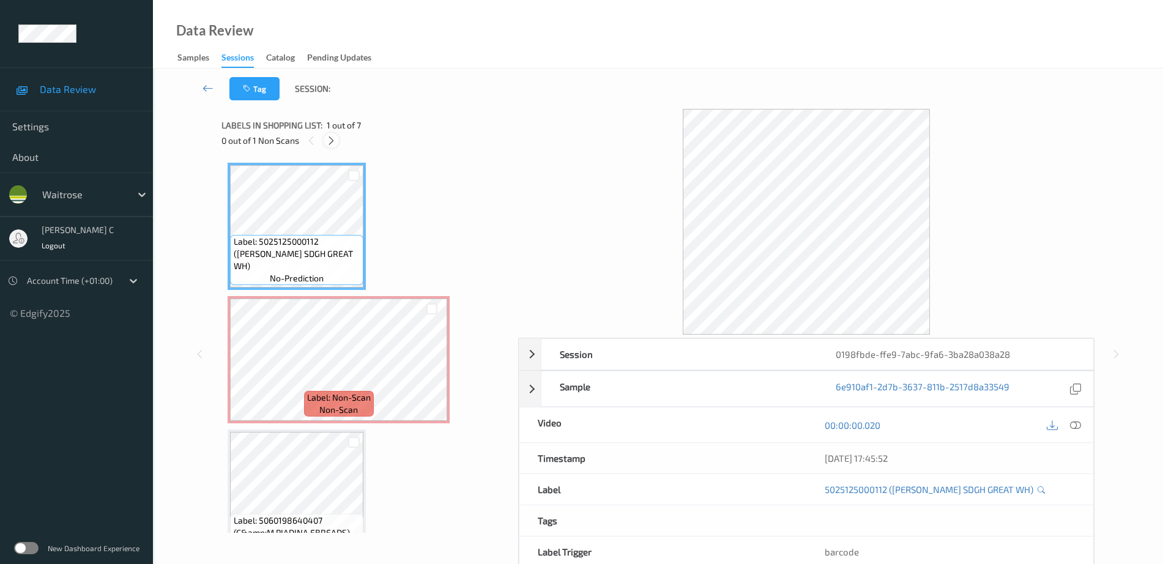
click at [332, 135] on icon at bounding box center [331, 140] width 10 height 11
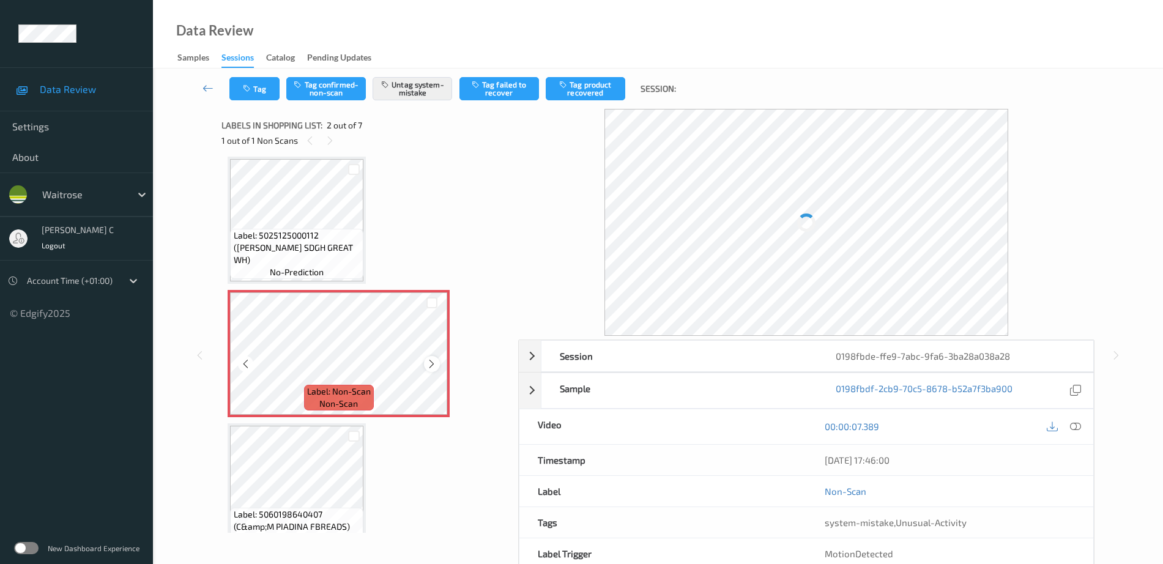
click at [434, 364] on icon at bounding box center [431, 363] width 10 height 11
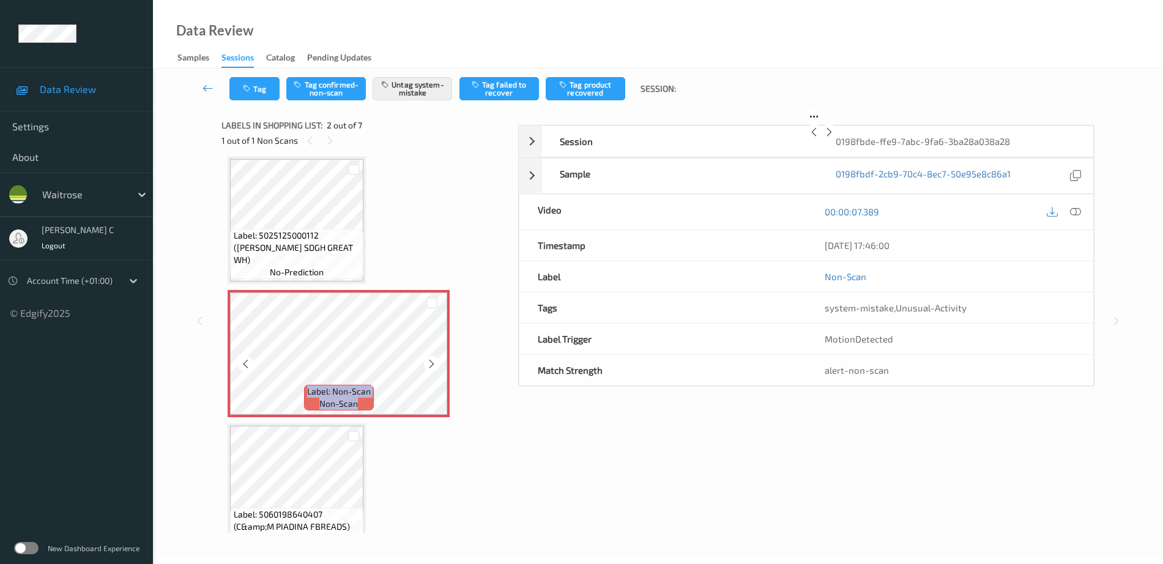
click at [434, 362] on icon at bounding box center [431, 363] width 10 height 11
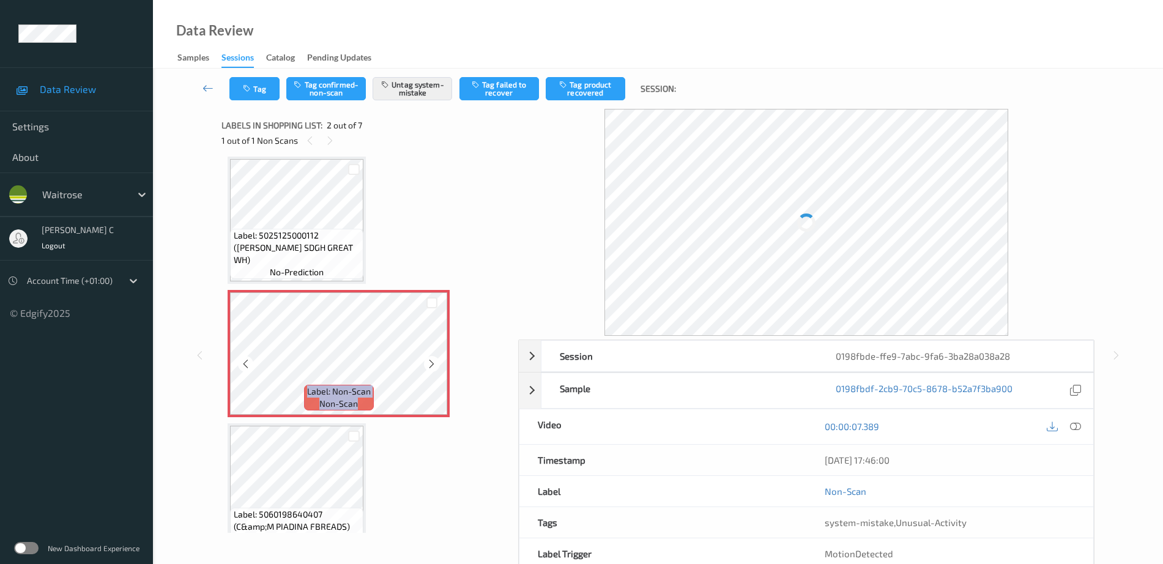
click at [434, 362] on icon at bounding box center [431, 363] width 10 height 11
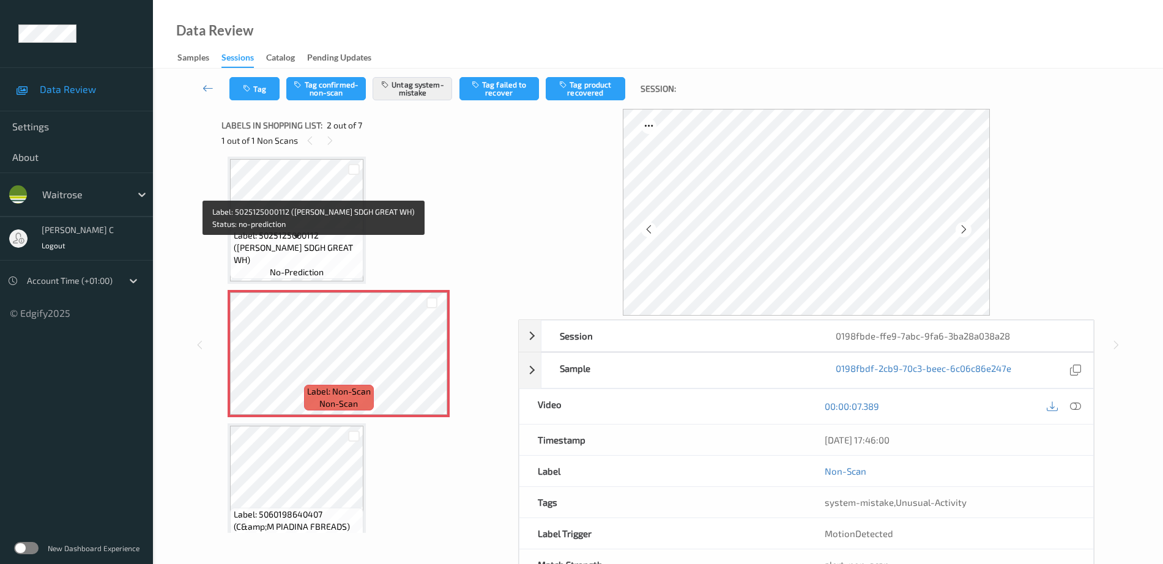
click at [334, 254] on span "Label: 5025125000112 (JASONS SDGH GREAT WH)" at bounding box center [297, 247] width 127 height 37
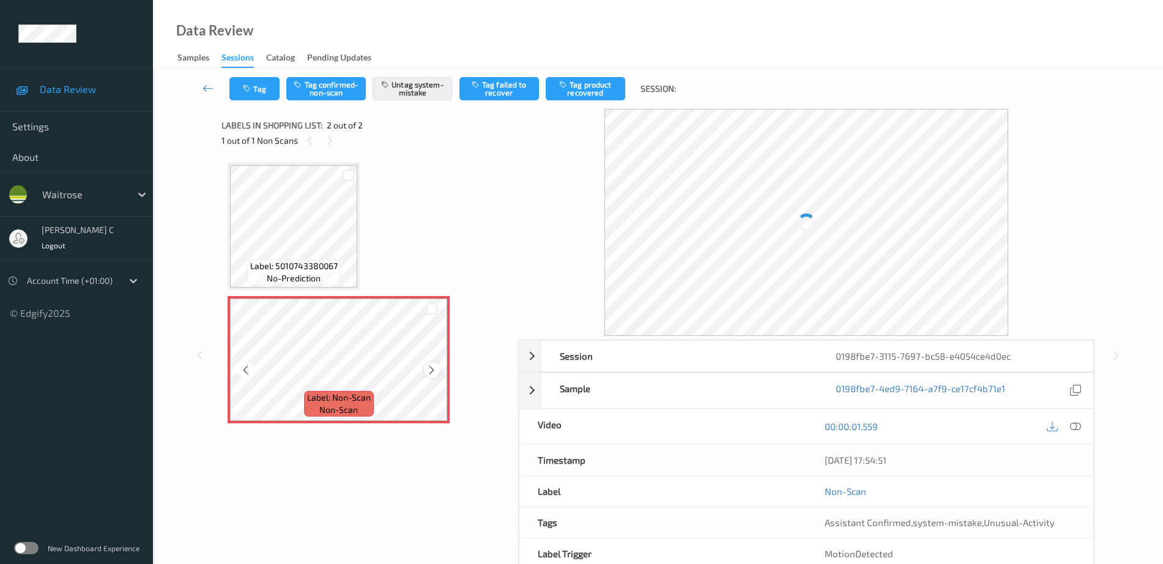
click at [437, 372] on div at bounding box center [431, 369] width 15 height 15
click at [437, 370] on div at bounding box center [431, 369] width 15 height 15
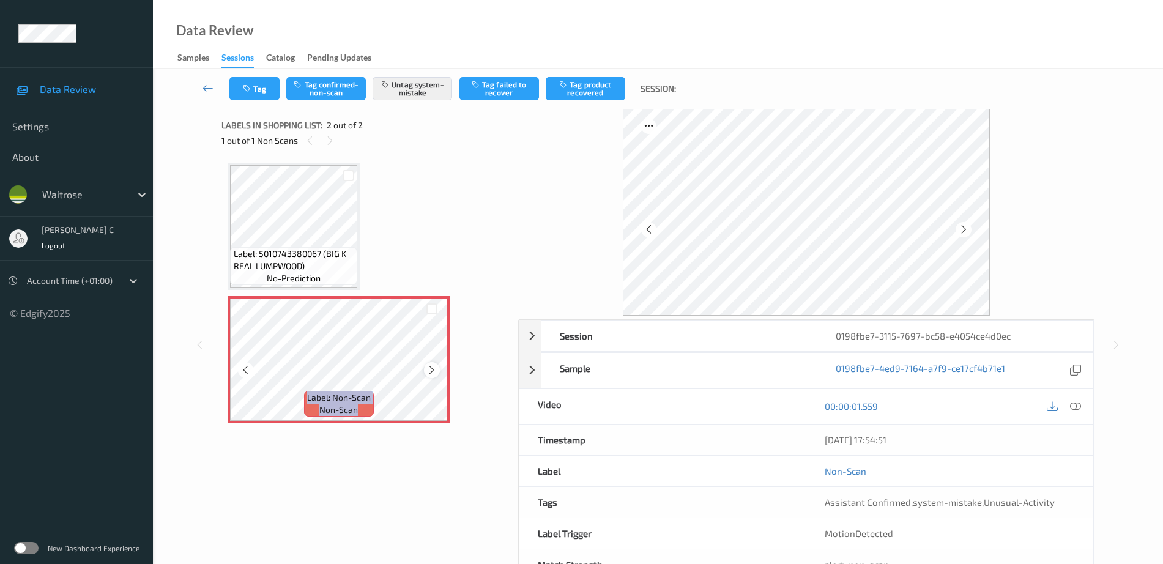
click at [426, 368] on div at bounding box center [431, 369] width 15 height 15
click at [426, 368] on icon at bounding box center [431, 370] width 10 height 11
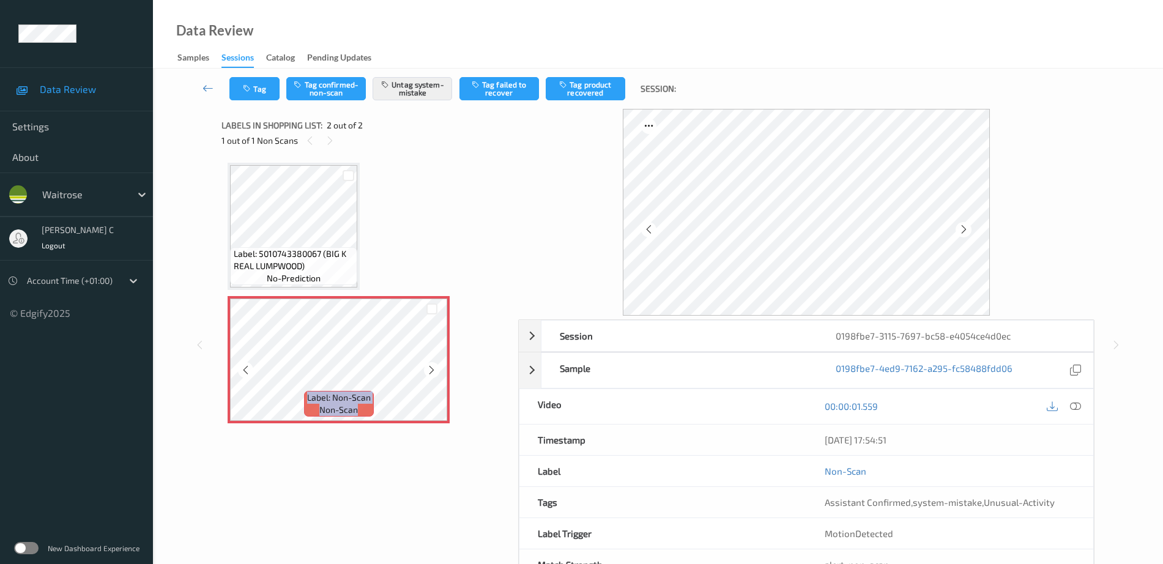
click at [426, 368] on icon at bounding box center [431, 370] width 10 height 11
click at [431, 369] on icon at bounding box center [431, 370] width 10 height 11
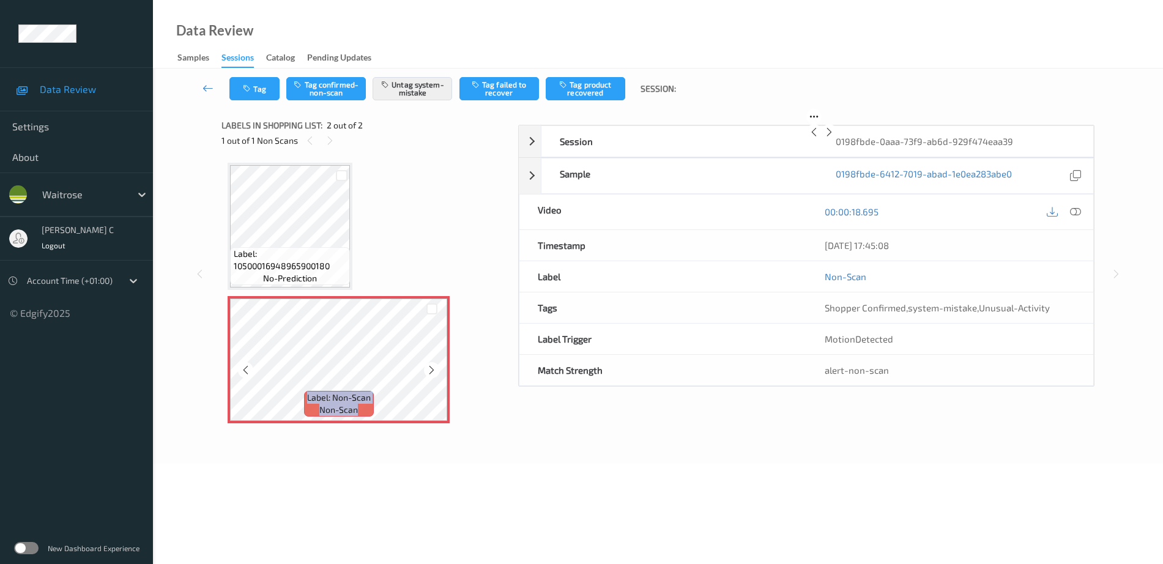
click at [431, 369] on icon at bounding box center [431, 370] width 10 height 11
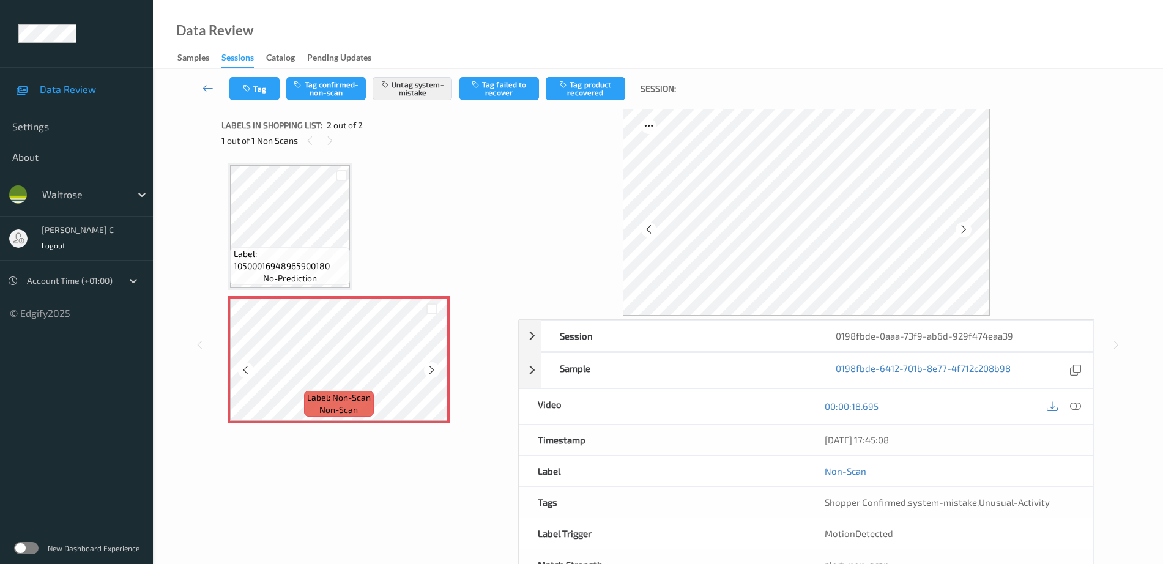
click at [431, 369] on icon at bounding box center [431, 370] width 10 height 11
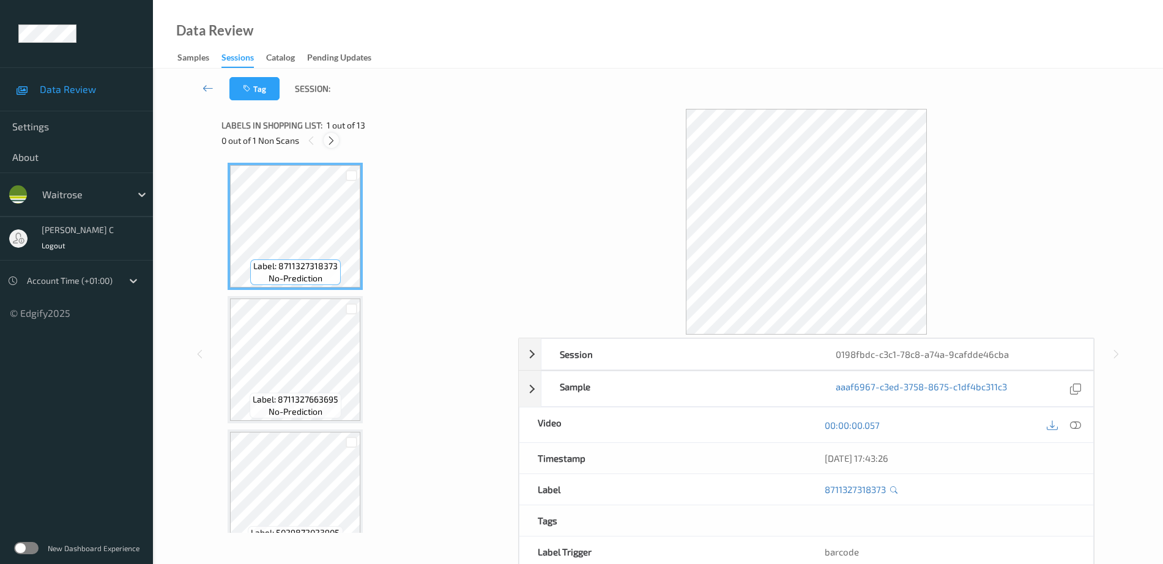
click at [331, 139] on icon at bounding box center [331, 140] width 10 height 11
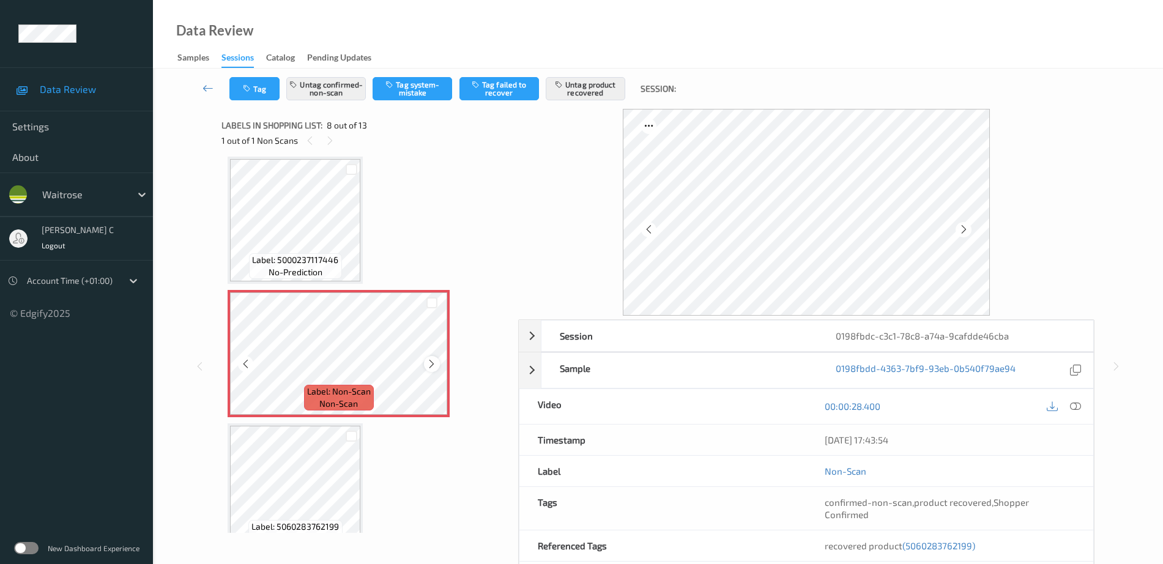
click at [425, 365] on div at bounding box center [431, 363] width 15 height 15
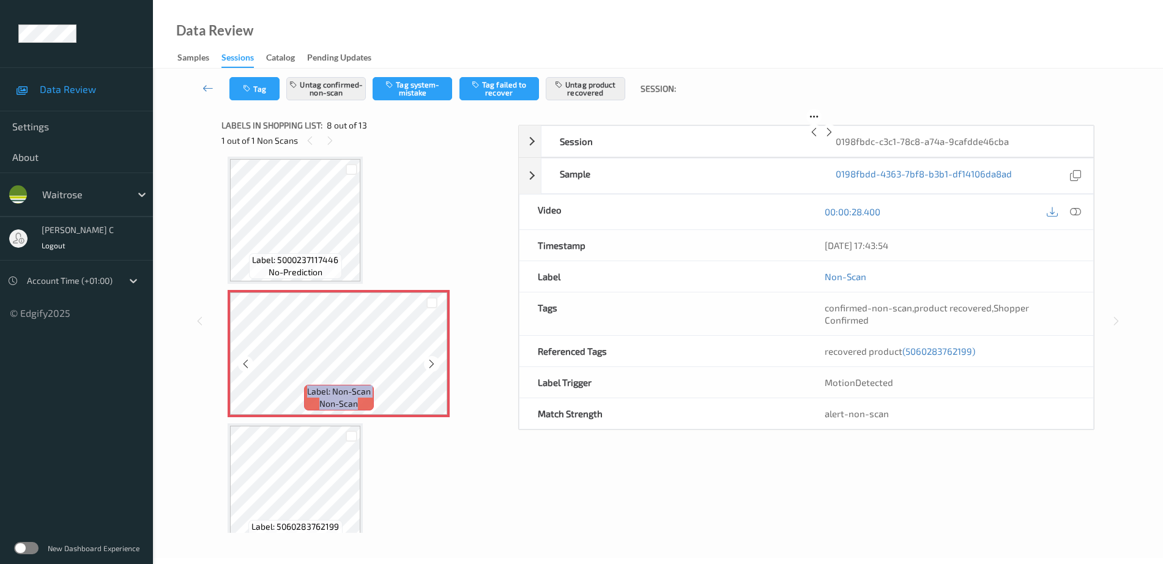
click at [425, 365] on div at bounding box center [431, 363] width 15 height 15
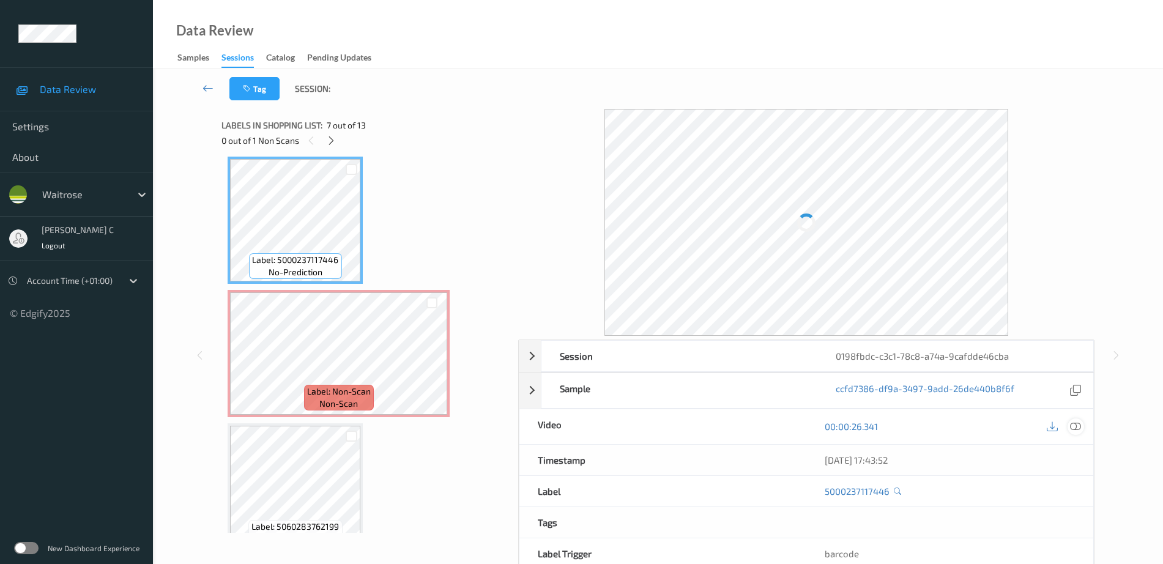
click at [1075, 428] on icon at bounding box center [1075, 426] width 11 height 11
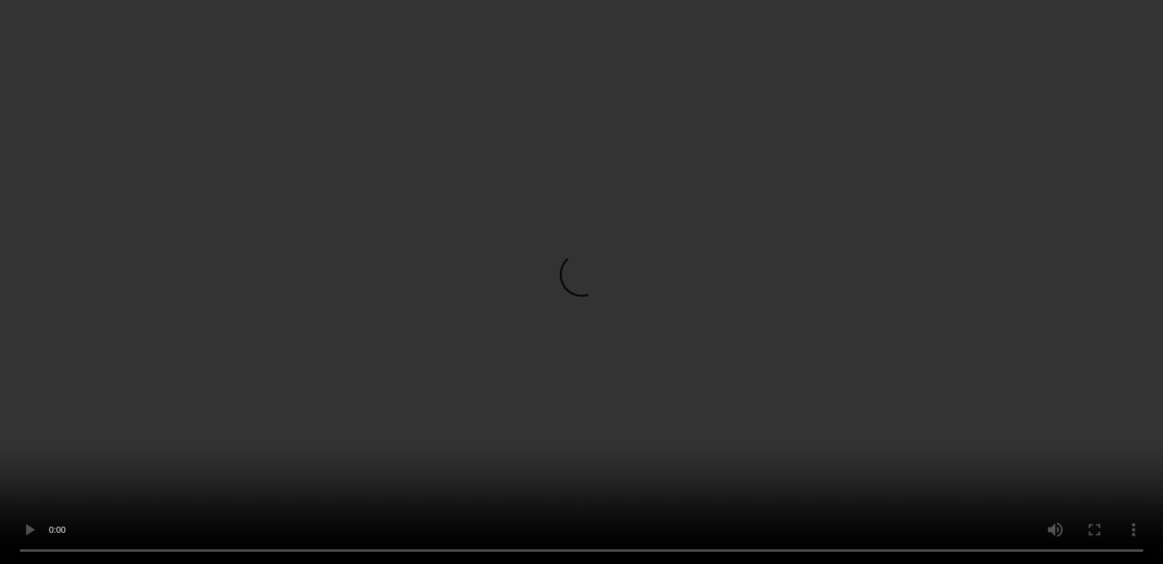
scroll to position [883, 0]
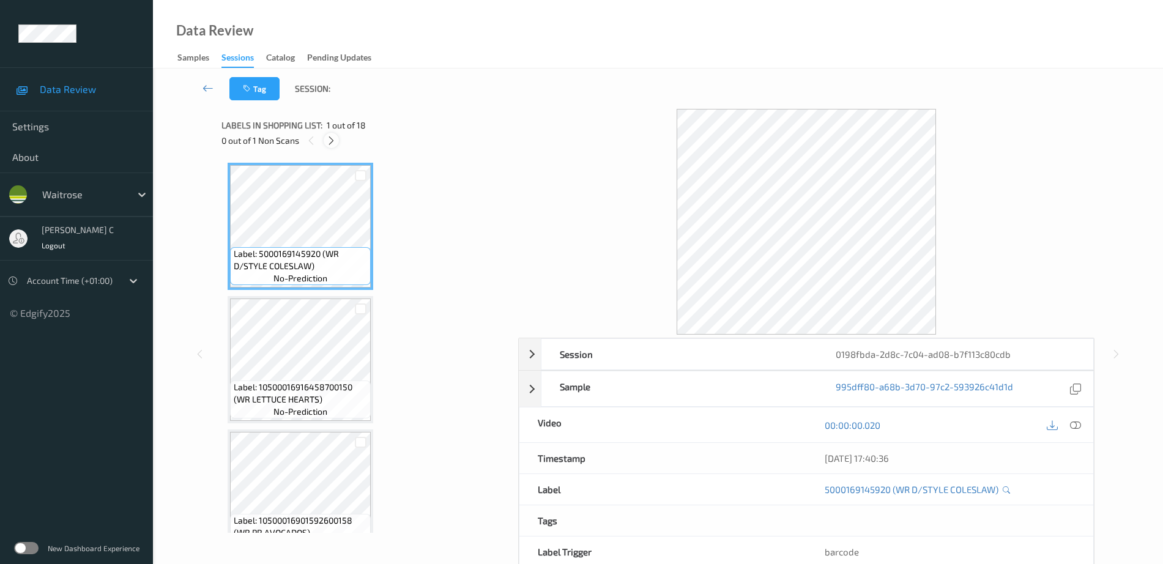
click at [331, 133] on div at bounding box center [331, 140] width 15 height 15
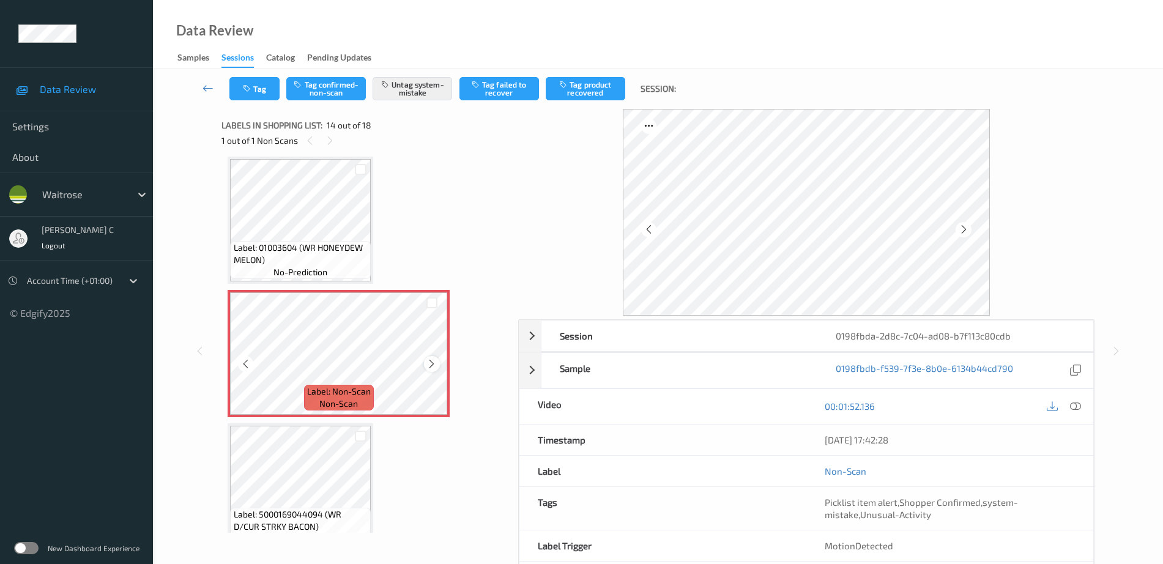
click at [429, 363] on icon at bounding box center [431, 363] width 10 height 11
click at [301, 243] on span "Label: 01003604 (WR HONEYDEW MELON)" at bounding box center [301, 254] width 135 height 24
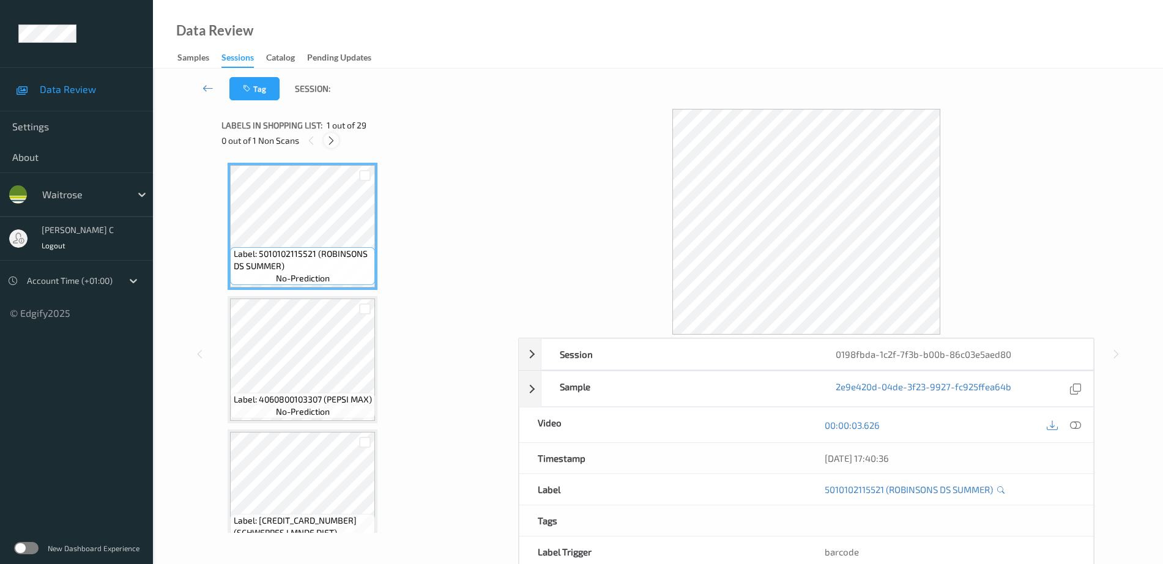
click at [329, 143] on icon at bounding box center [331, 140] width 10 height 11
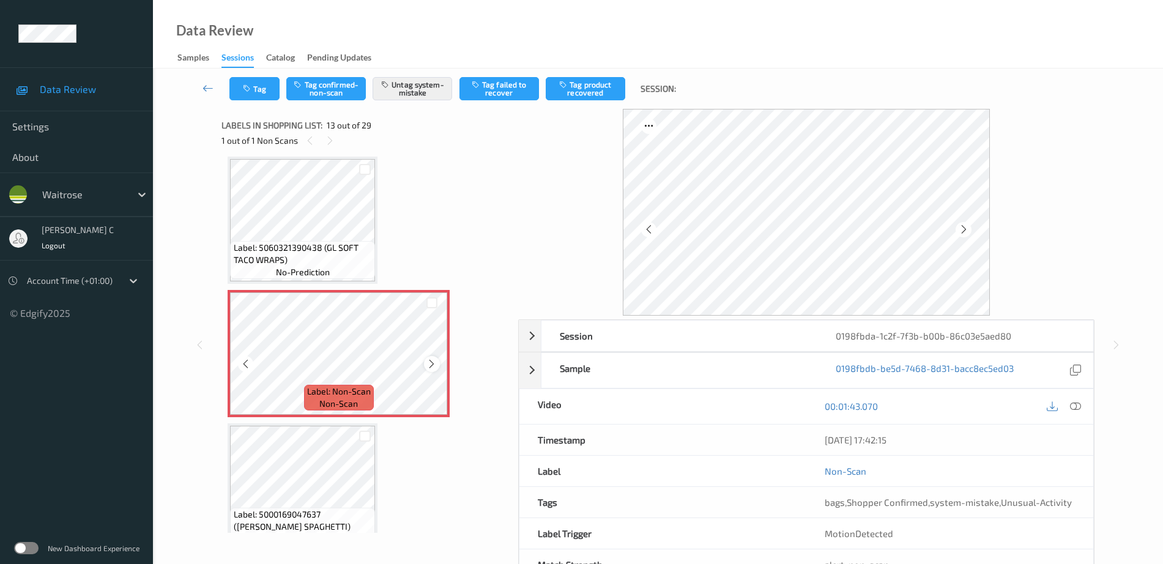
click at [432, 364] on icon at bounding box center [431, 363] width 10 height 11
click at [323, 250] on span "Label: 5060321390438 (GL SOFT TACO WRAPS)" at bounding box center [303, 254] width 139 height 24
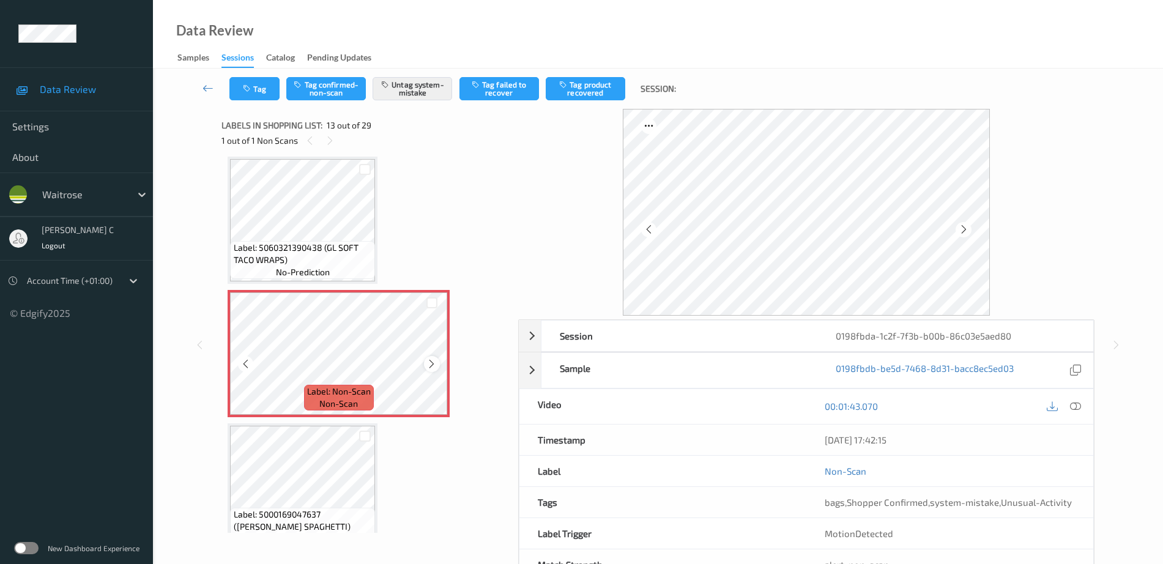
click at [434, 367] on icon at bounding box center [431, 363] width 10 height 11
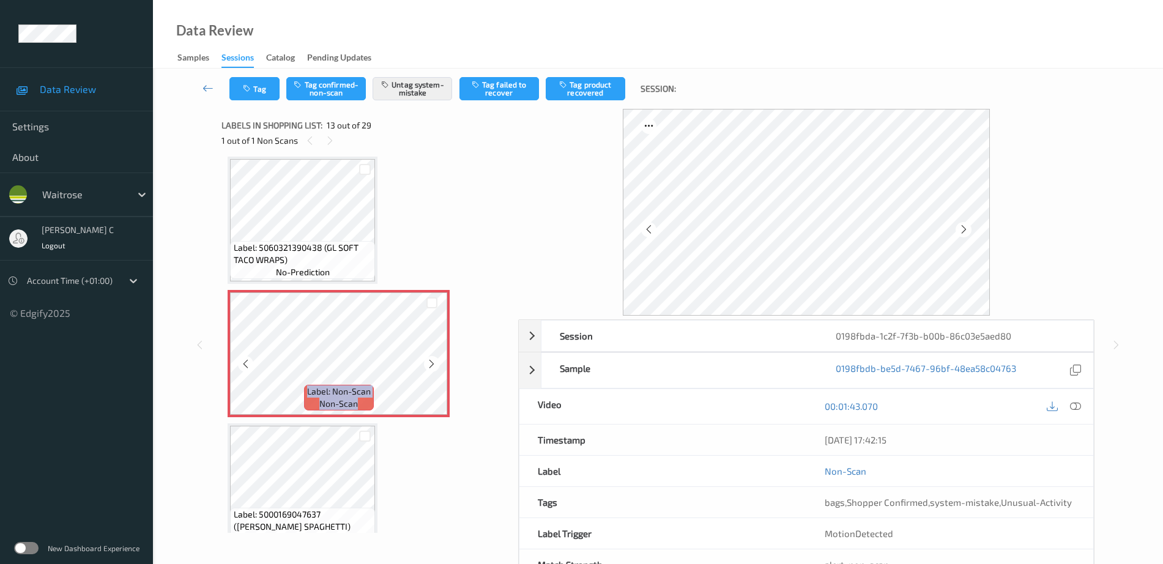
click at [434, 367] on icon at bounding box center [431, 363] width 10 height 11
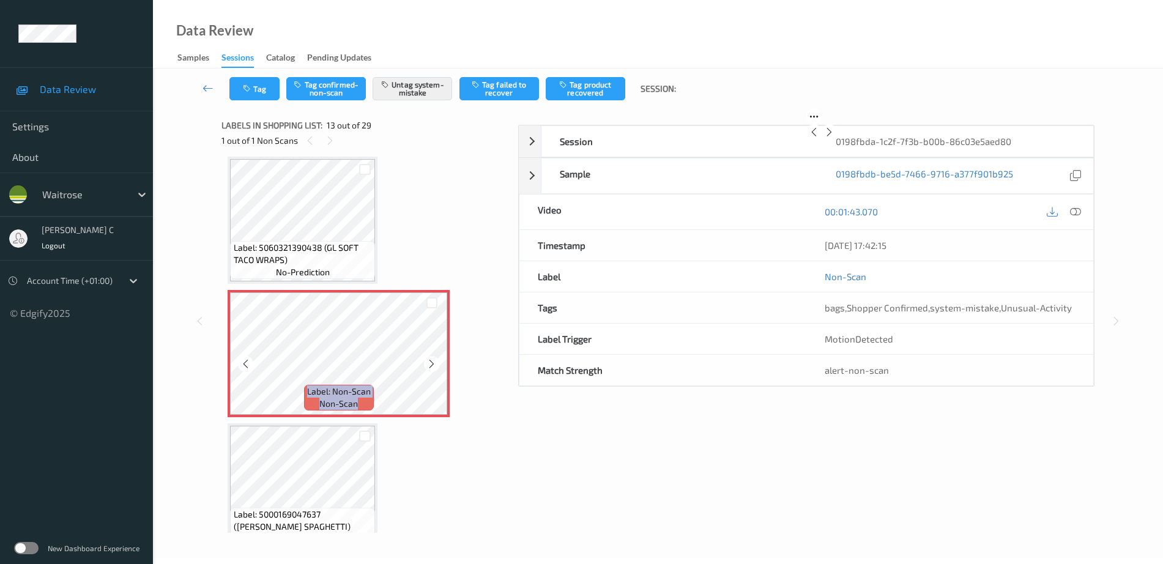
click at [434, 367] on icon at bounding box center [431, 363] width 10 height 11
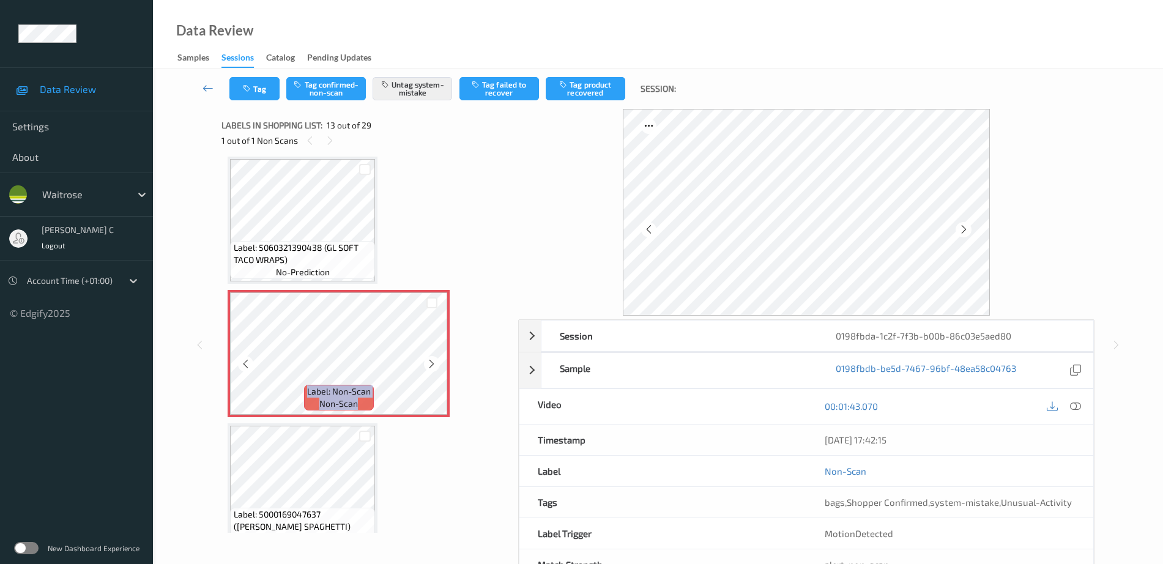
click at [434, 367] on icon at bounding box center [431, 363] width 10 height 11
click at [431, 363] on icon at bounding box center [431, 363] width 10 height 11
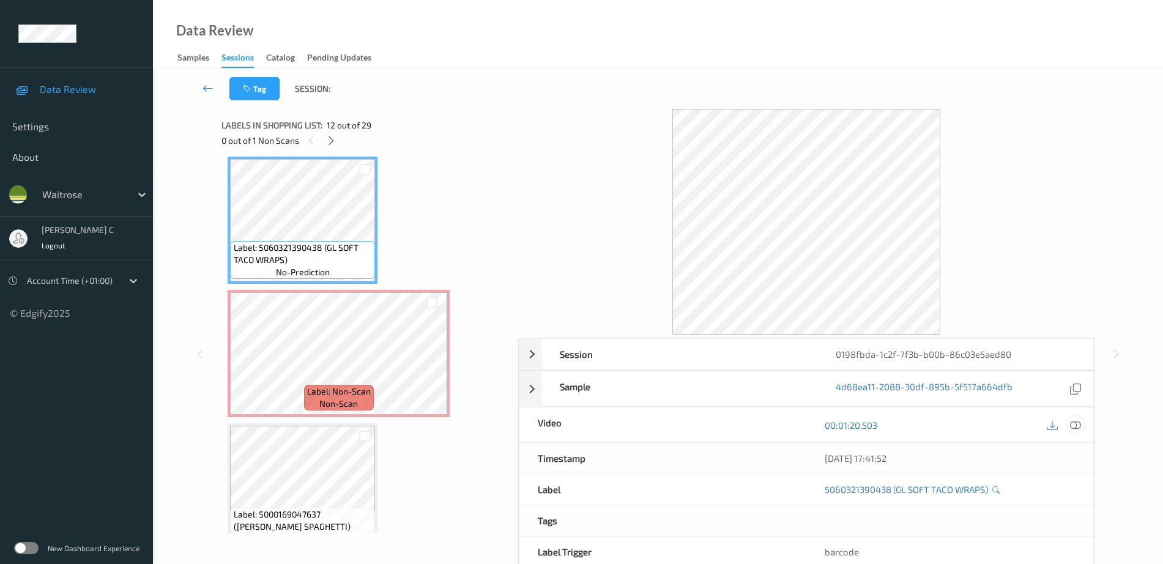
click at [1078, 425] on icon at bounding box center [1075, 425] width 11 height 11
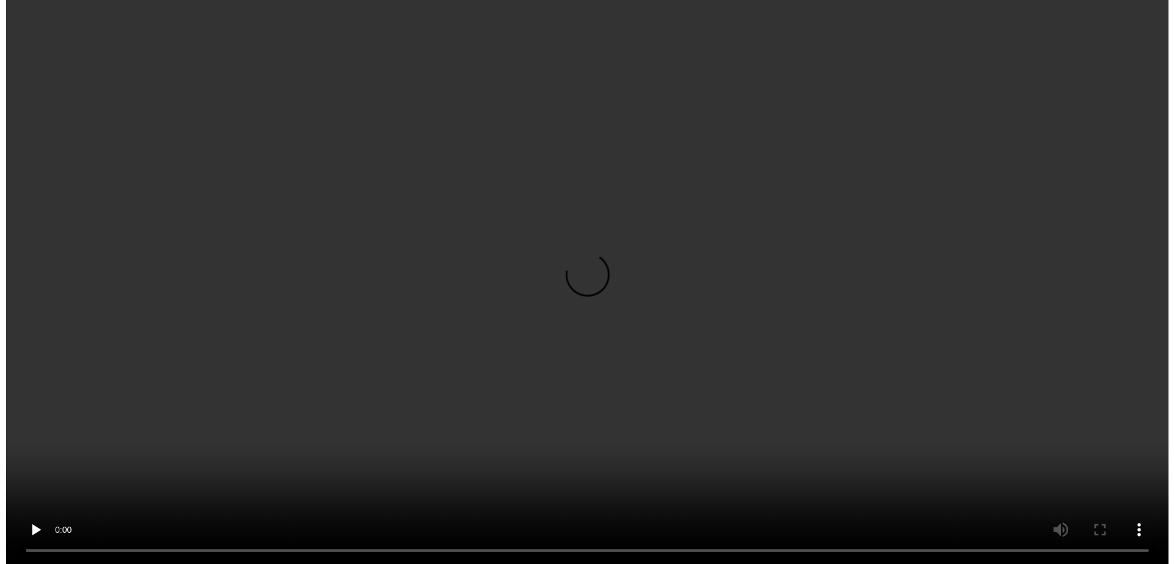
scroll to position [1549, 0]
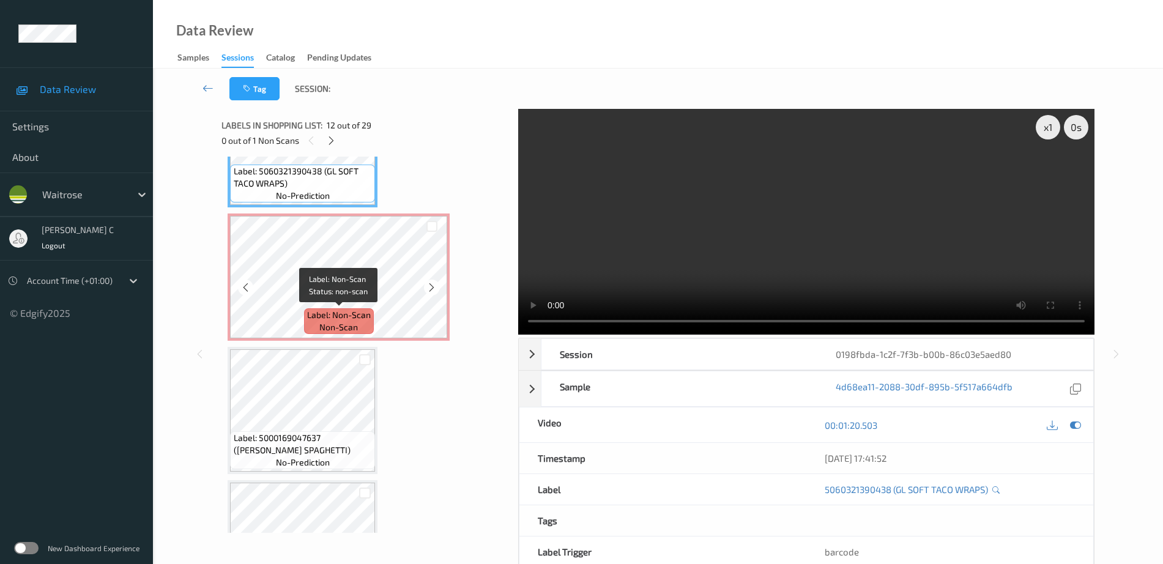
click at [321, 319] on span "Label: Non-Scan" at bounding box center [339, 315] width 64 height 12
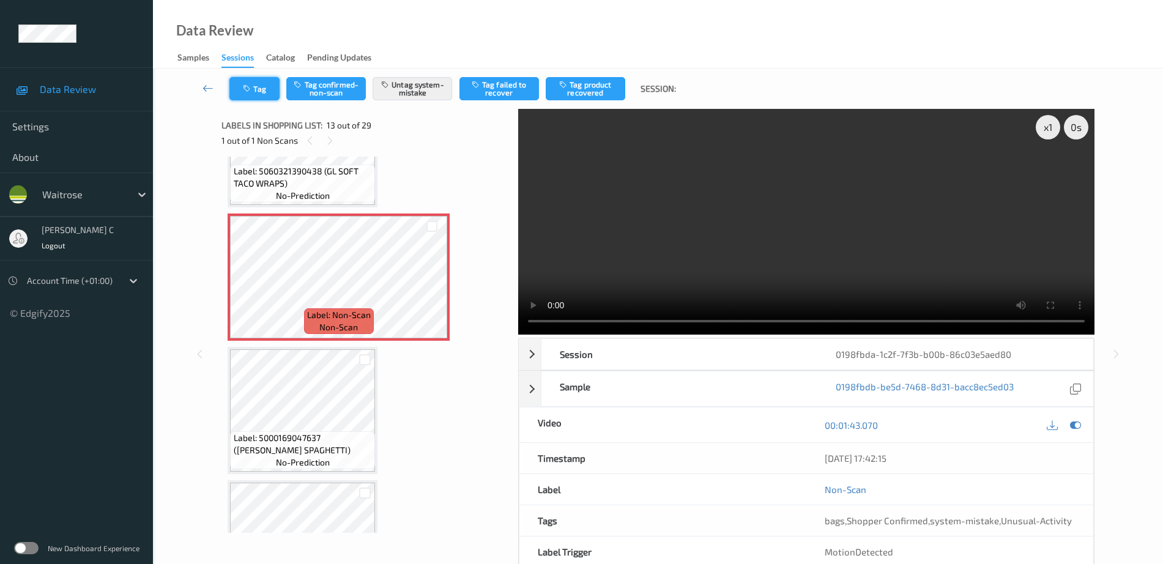
click at [250, 91] on icon "button" at bounding box center [248, 88] width 10 height 9
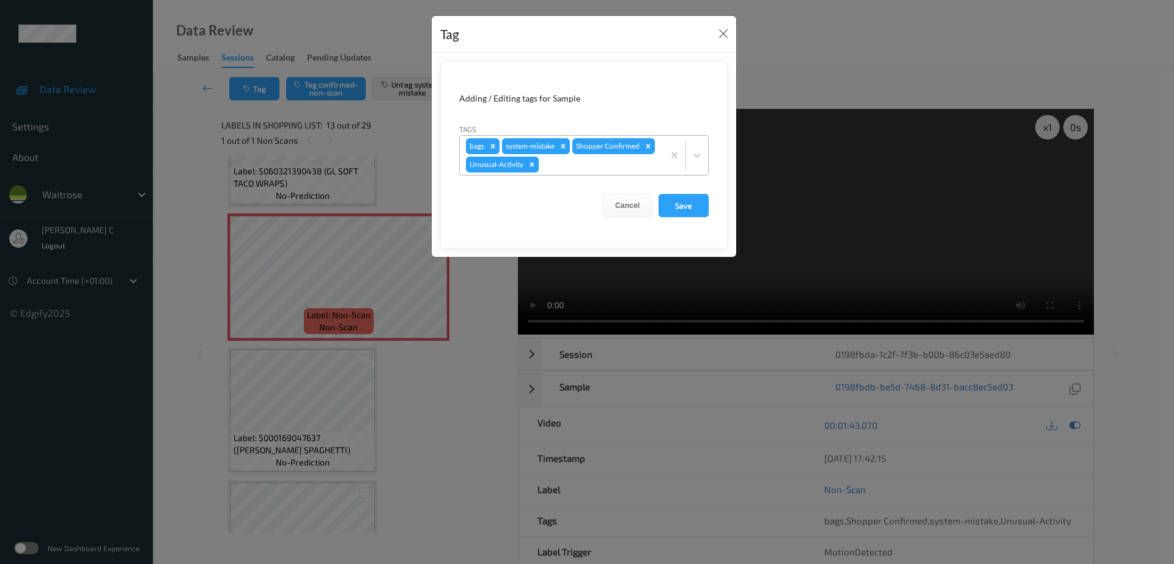
click at [534, 165] on icon "Remove Unusual-Activity" at bounding box center [532, 164] width 9 height 9
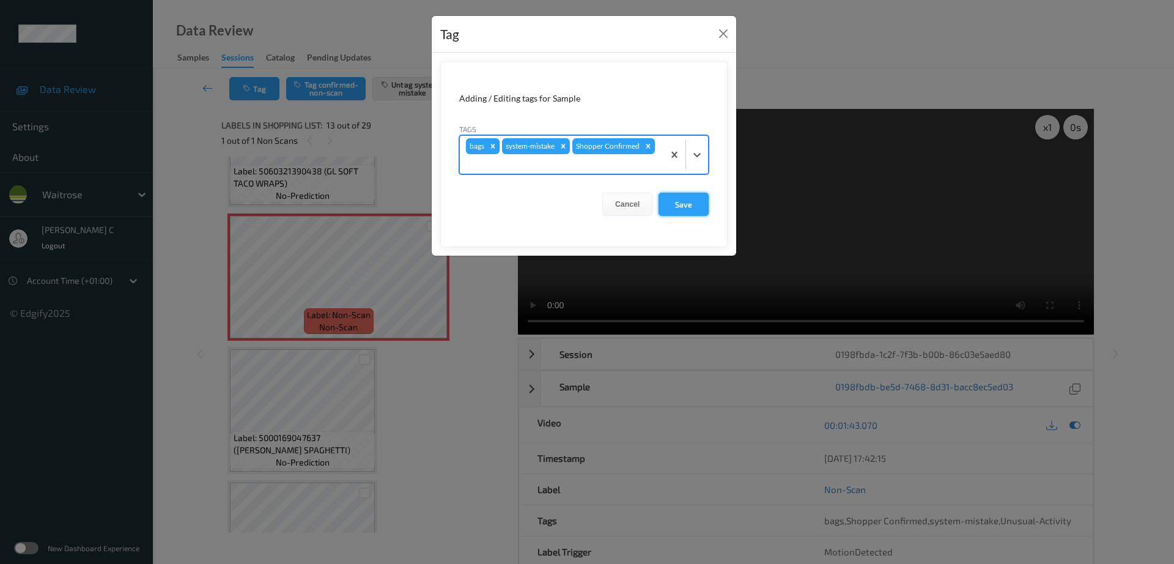
click at [701, 202] on button "Save" at bounding box center [684, 204] width 50 height 23
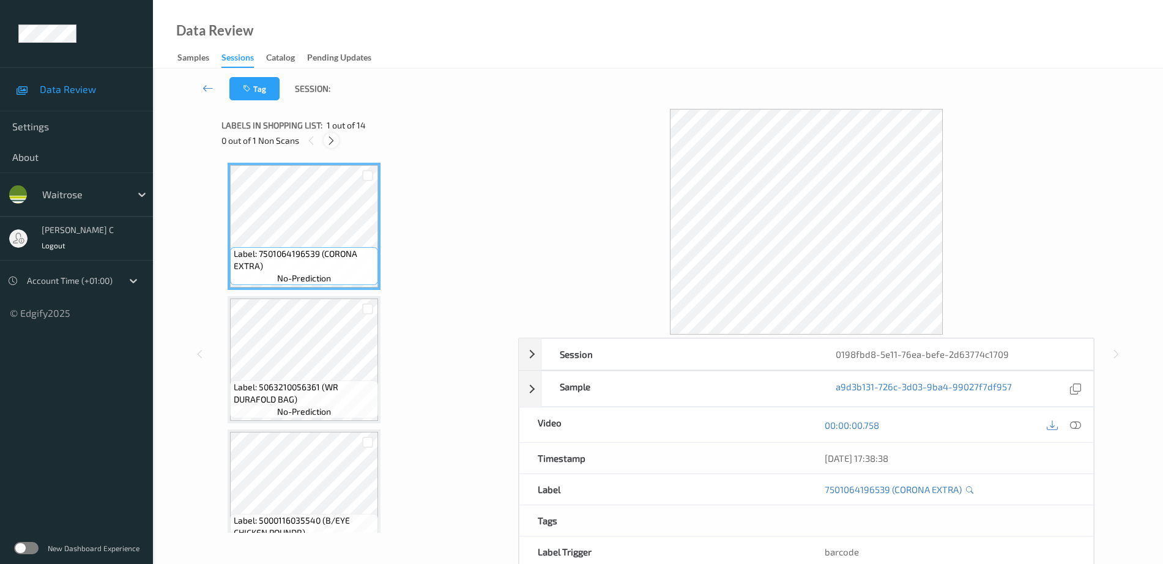
click at [333, 140] on icon at bounding box center [331, 140] width 10 height 11
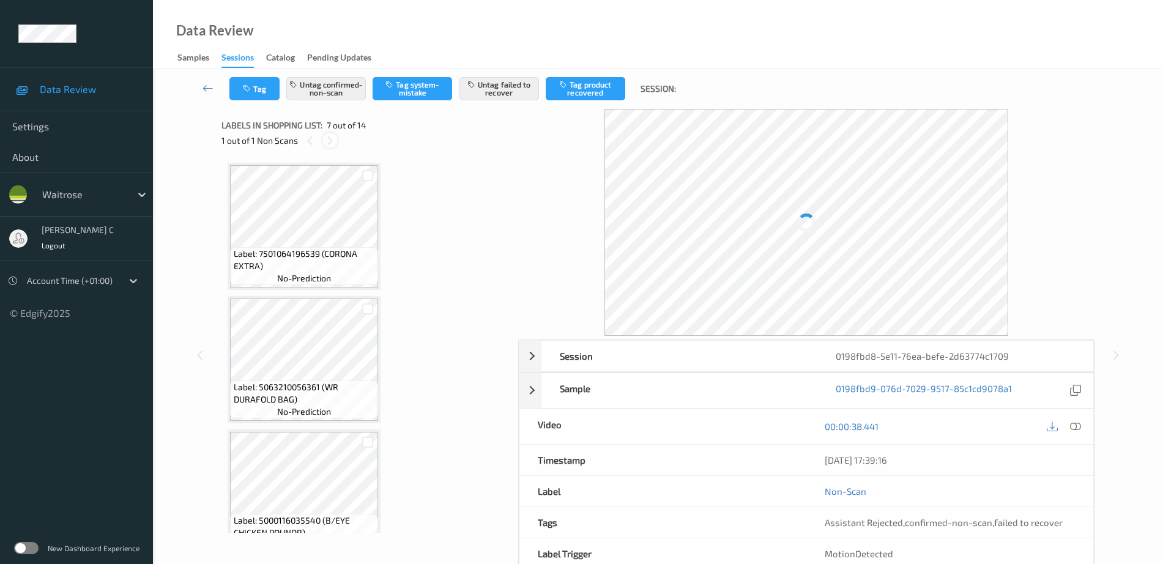
scroll to position [673, 0]
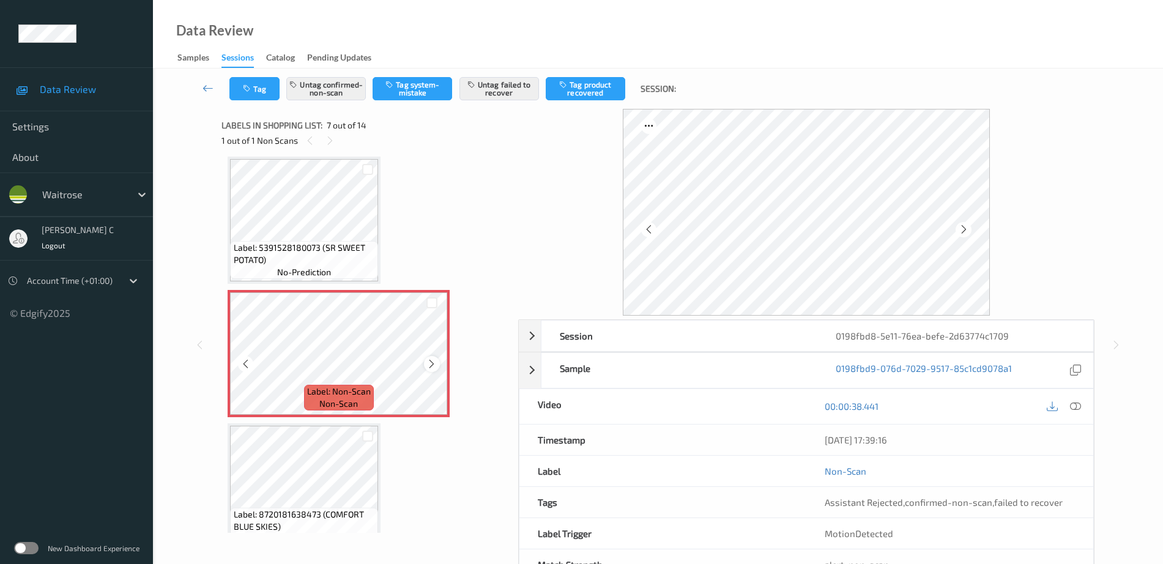
click at [434, 361] on icon at bounding box center [431, 363] width 10 height 11
click at [316, 263] on span "Label: 5391528180073 (SR SWEET POTATO)" at bounding box center [305, 254] width 142 height 24
click at [429, 368] on icon at bounding box center [431, 363] width 10 height 11
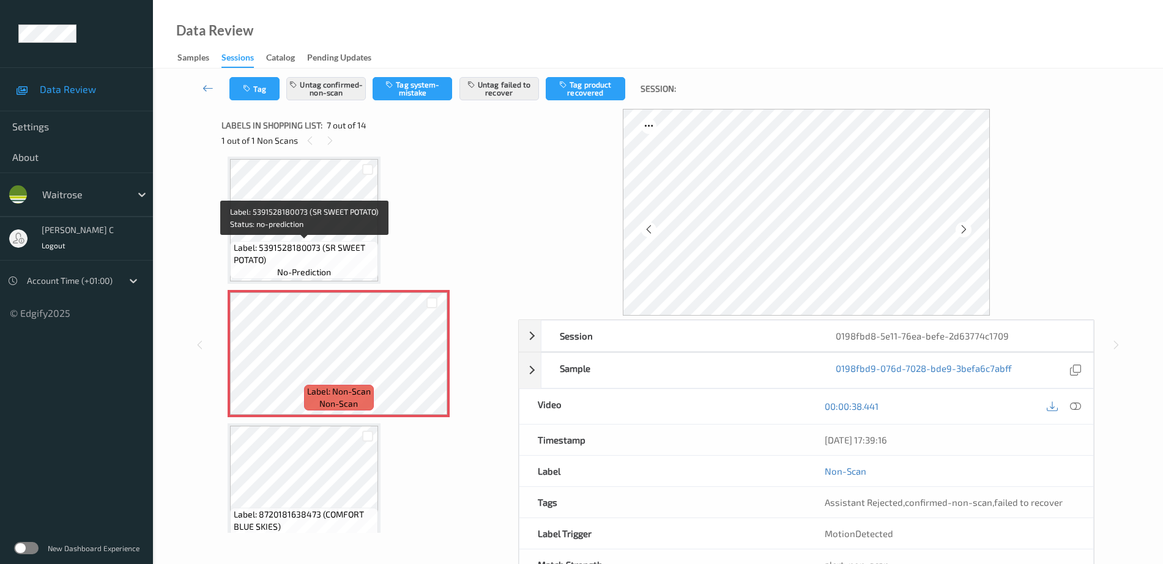
click at [324, 255] on span "Label: 5391528180073 (SR SWEET POTATO)" at bounding box center [305, 254] width 142 height 24
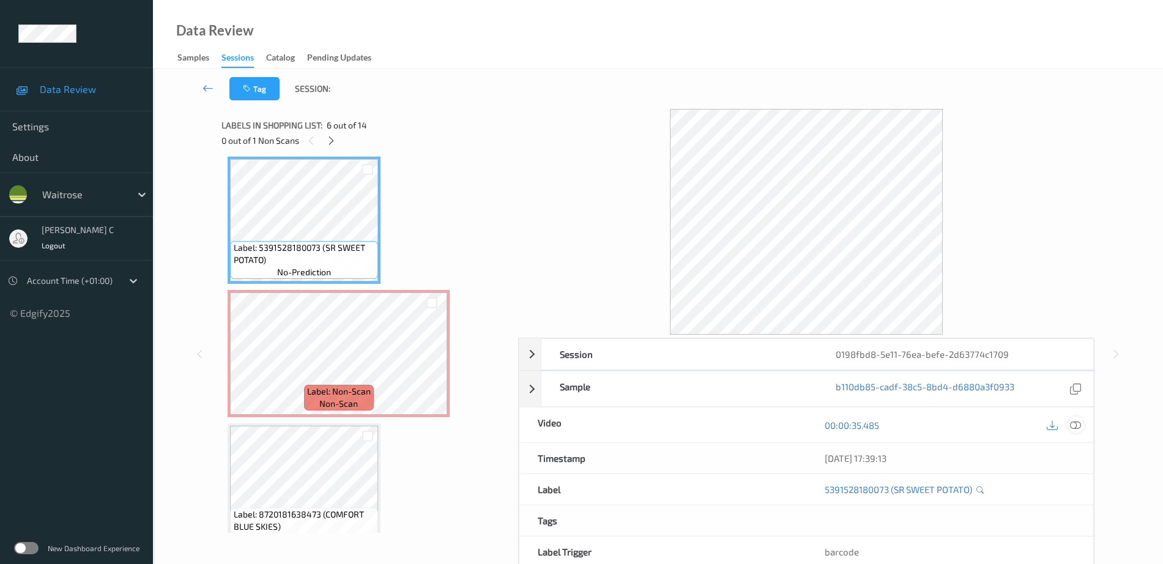
click at [1073, 427] on icon at bounding box center [1075, 425] width 11 height 11
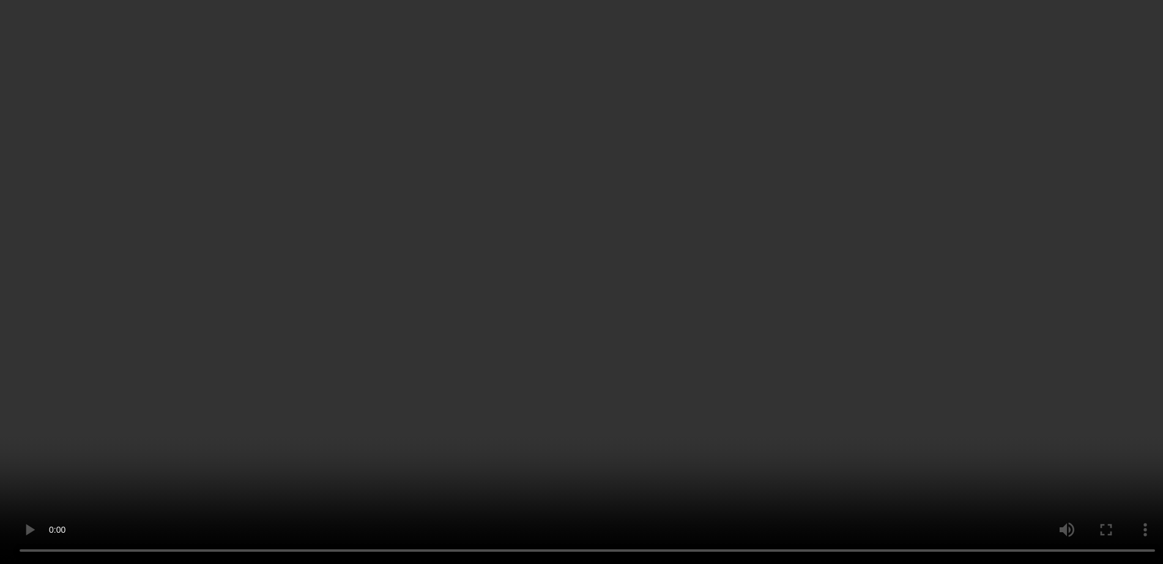
scroll to position [826, 0]
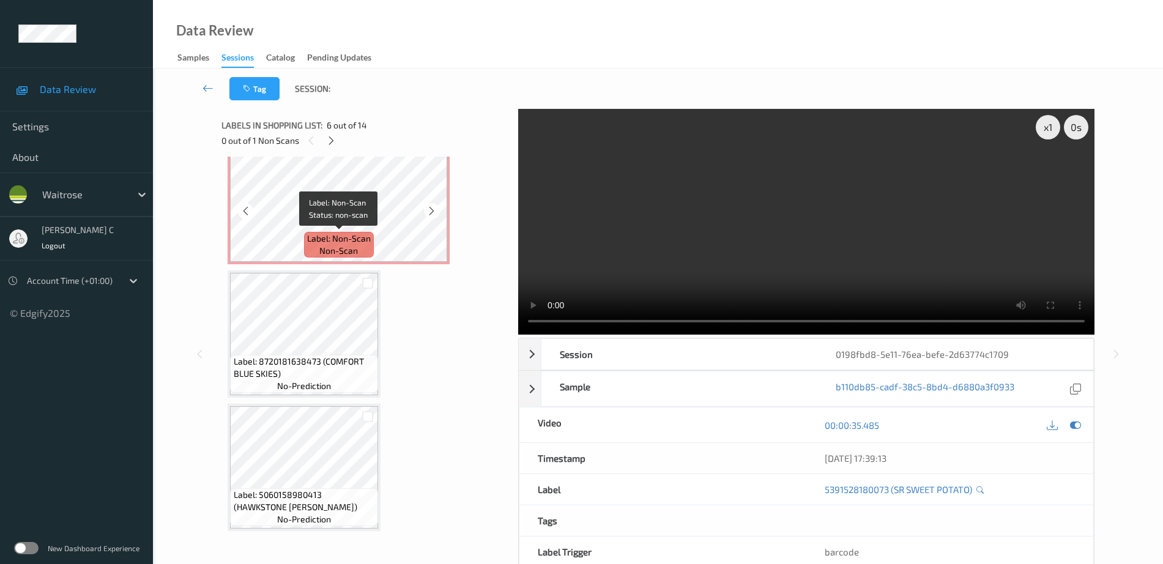
click at [308, 244] on span "Label: Non-Scan" at bounding box center [339, 238] width 64 height 12
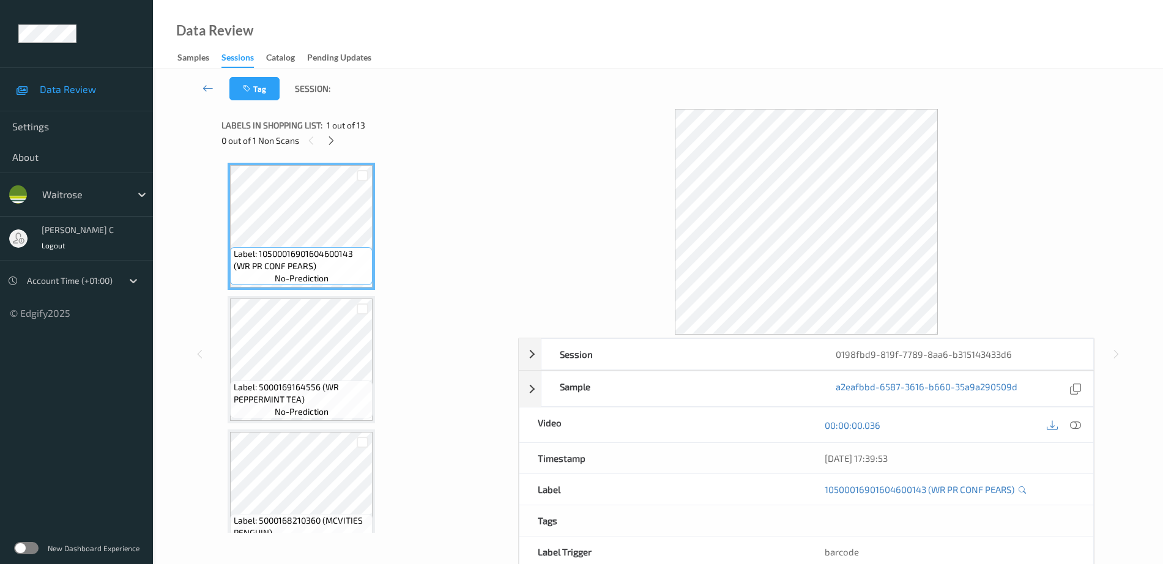
click at [333, 149] on div "Labels in shopping list: 1 out of 13 0 out of 1 Non Scans" at bounding box center [365, 133] width 288 height 48
click at [333, 139] on icon at bounding box center [331, 140] width 10 height 11
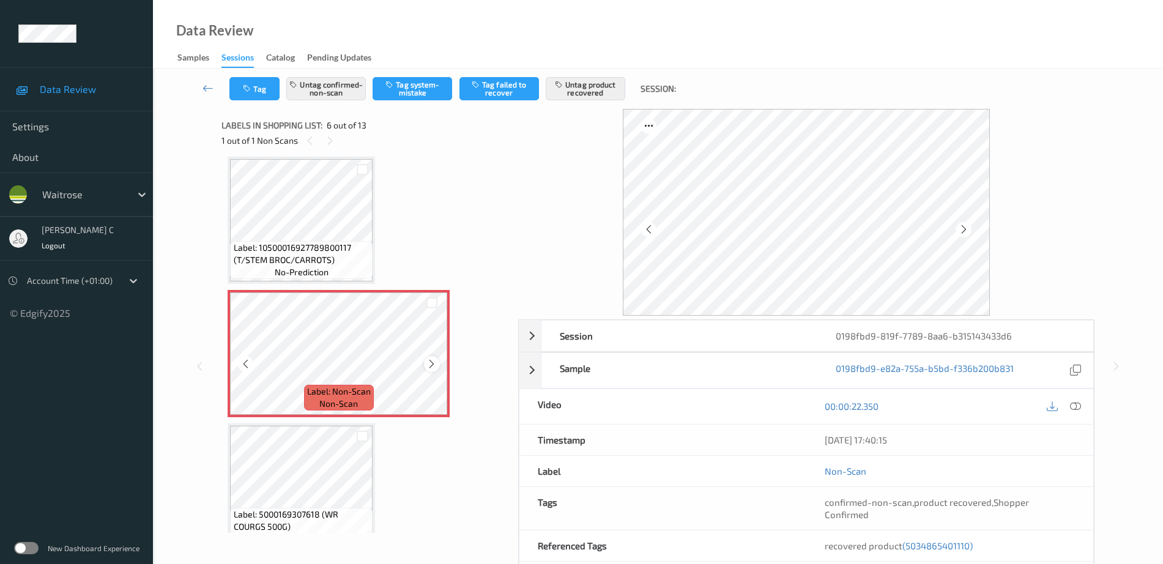
click at [437, 366] on div at bounding box center [431, 363] width 15 height 15
click at [434, 364] on icon at bounding box center [431, 363] width 10 height 11
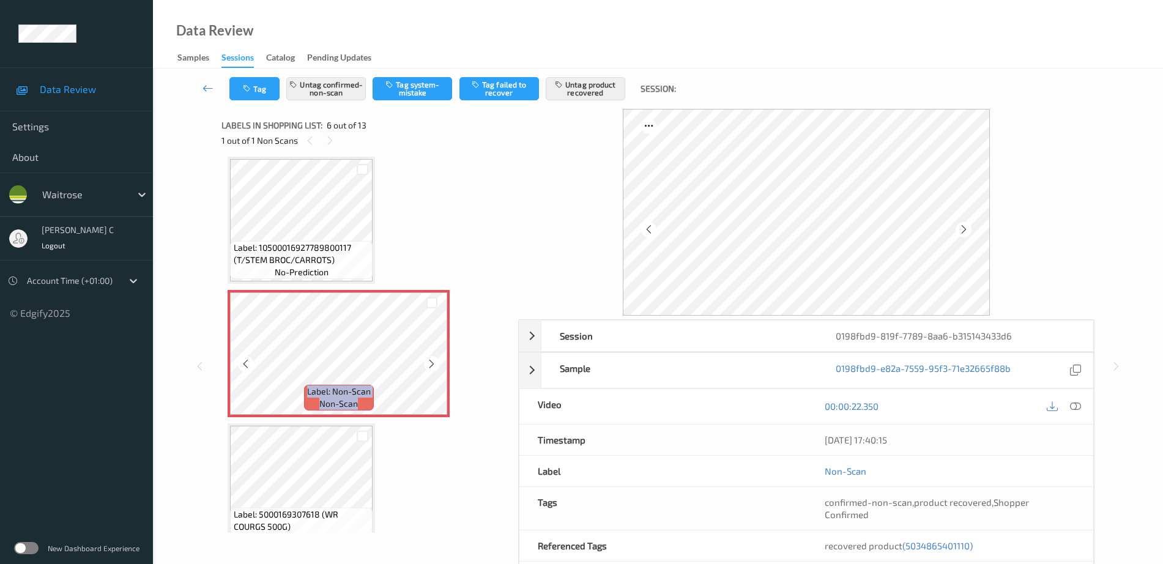
click at [434, 364] on icon at bounding box center [431, 363] width 10 height 11
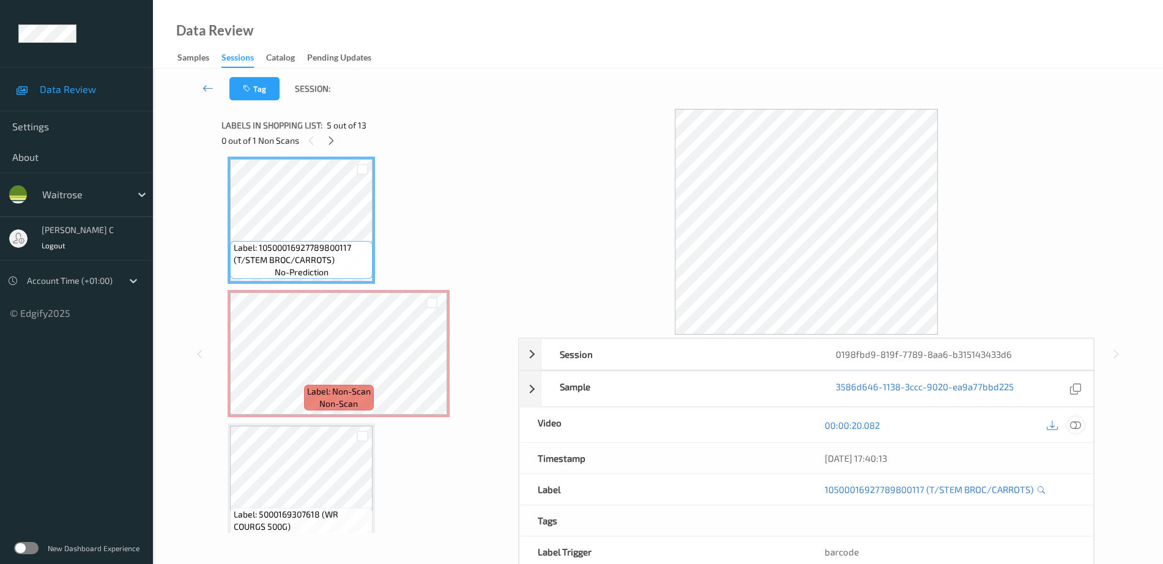
click at [1078, 427] on icon at bounding box center [1075, 425] width 11 height 11
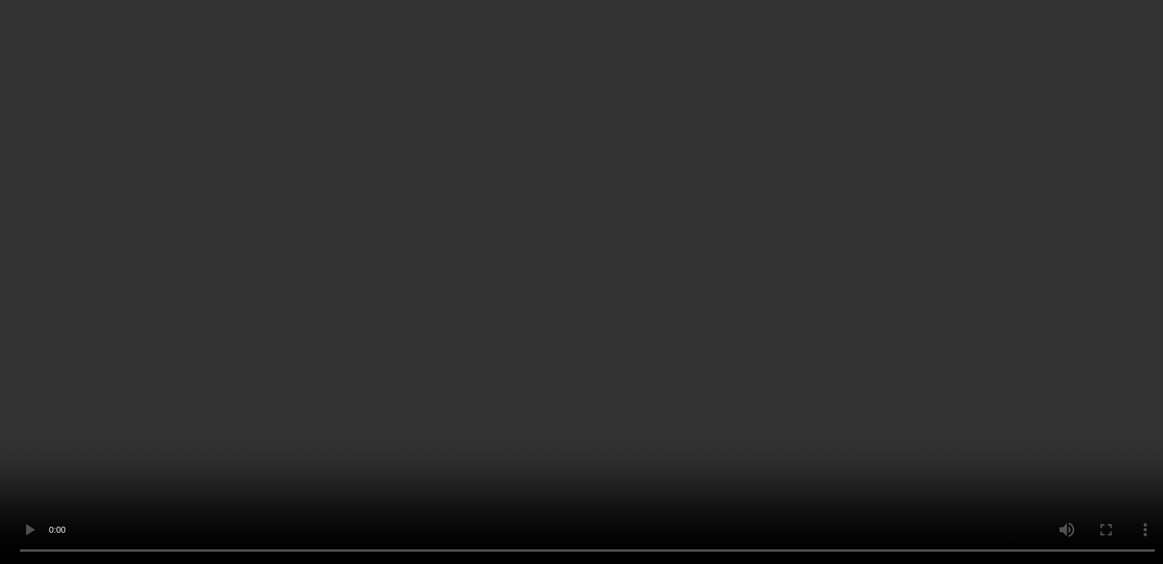
scroll to position [692, 0]
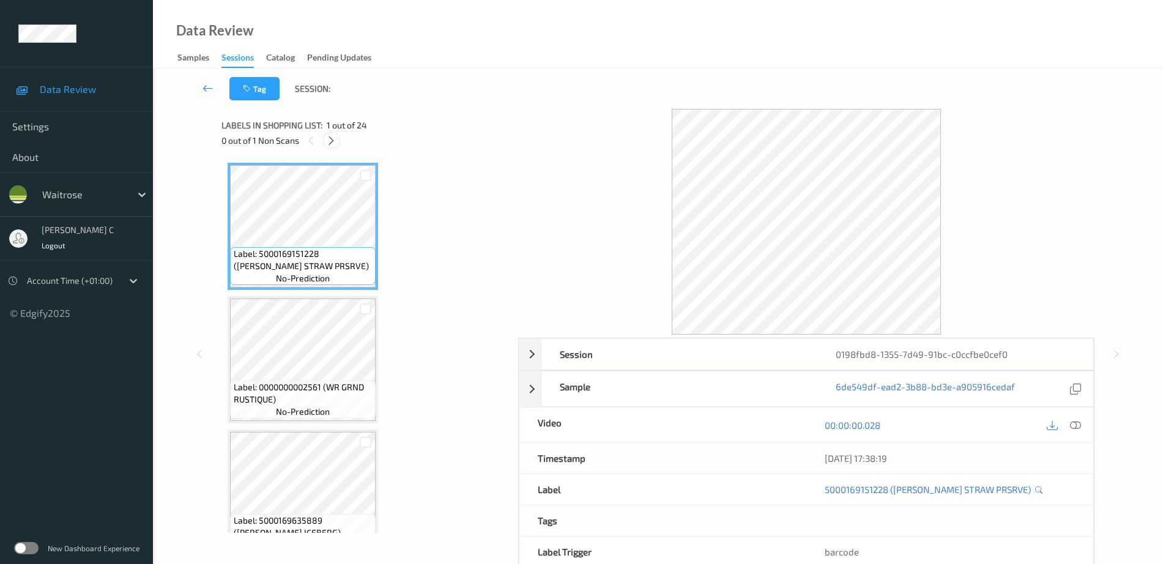
click at [335, 141] on icon at bounding box center [331, 140] width 10 height 11
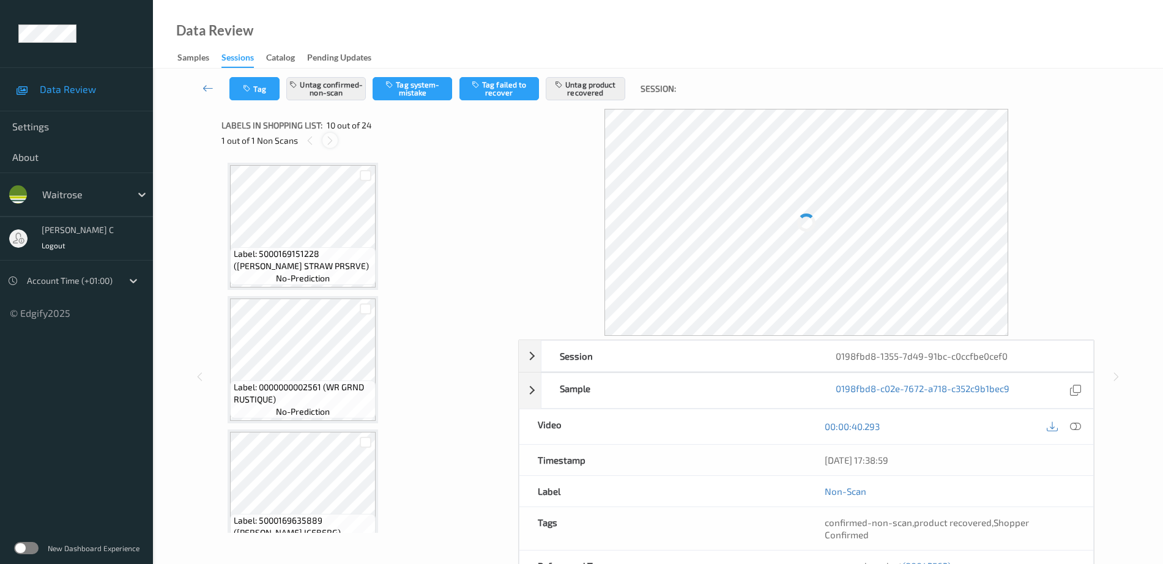
scroll to position [1073, 0]
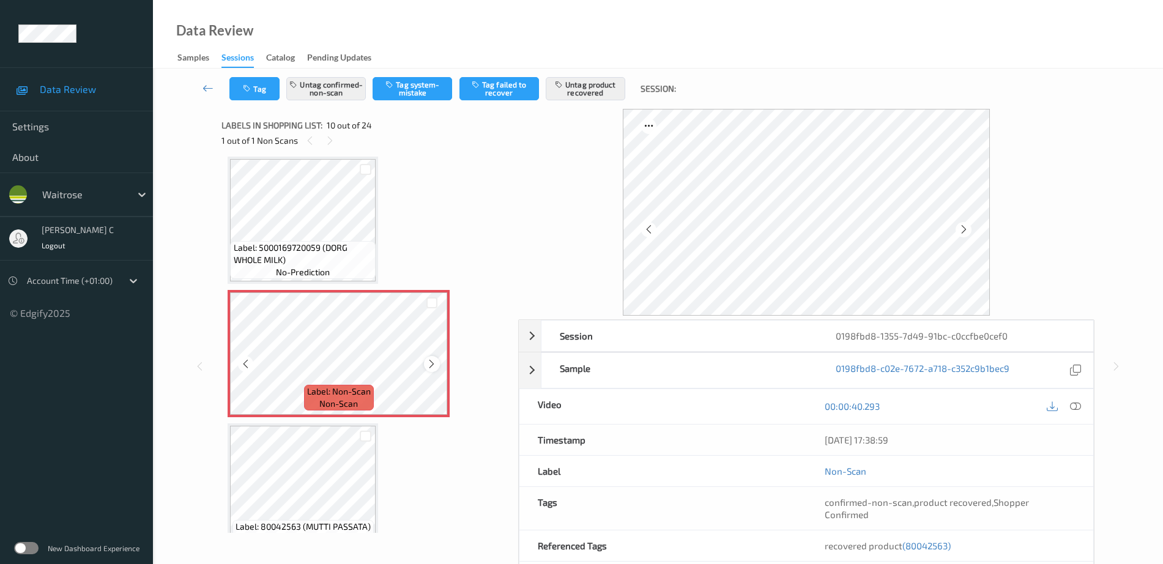
click at [431, 361] on icon at bounding box center [431, 363] width 10 height 11
click at [312, 243] on span "Label: 5000169720059 (DORG WHOLE MILK)" at bounding box center [303, 254] width 139 height 24
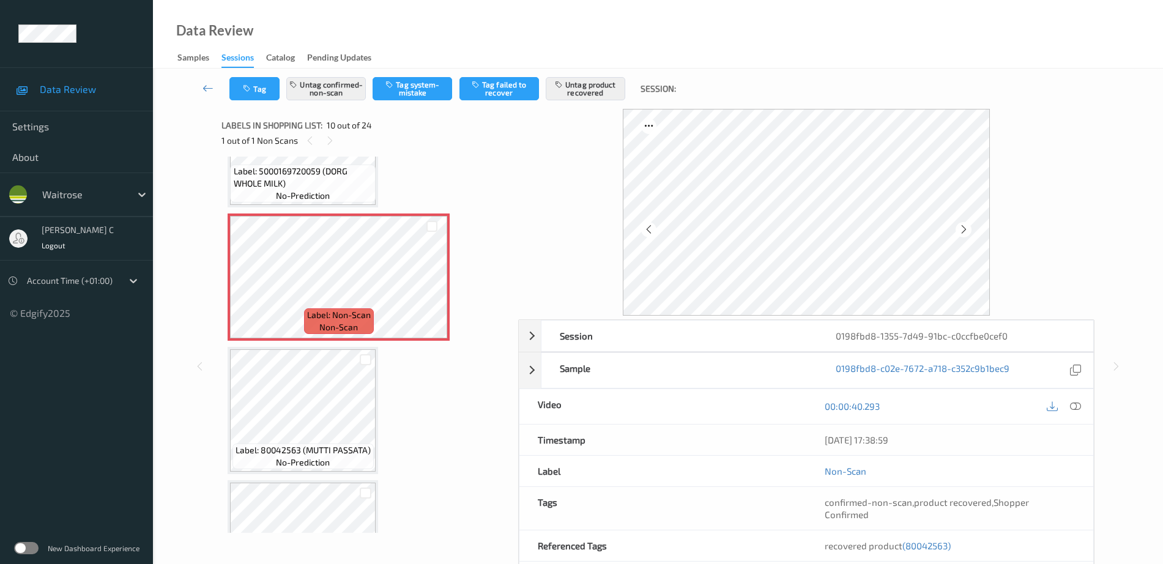
click at [282, 194] on span "no-prediction" at bounding box center [303, 196] width 54 height 12
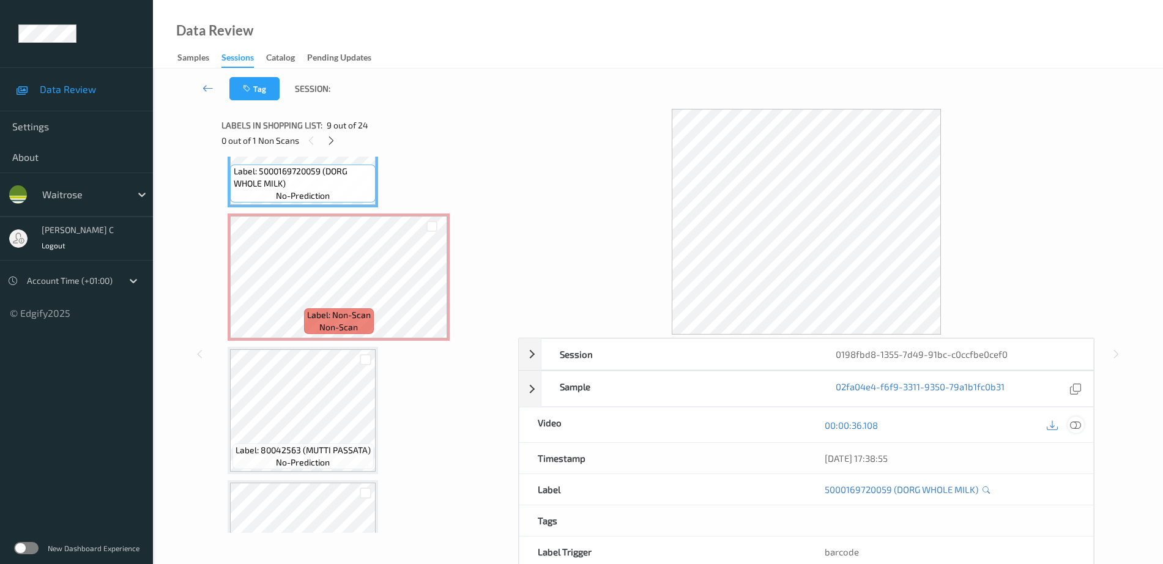
click at [1073, 424] on icon at bounding box center [1075, 425] width 11 height 11
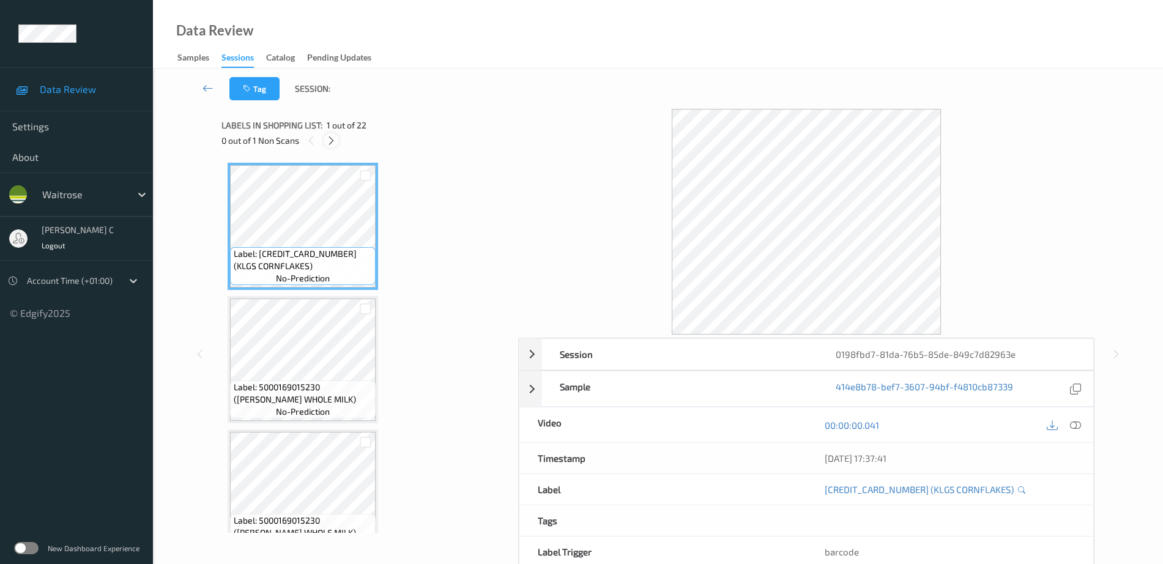
click at [330, 136] on icon at bounding box center [331, 140] width 10 height 11
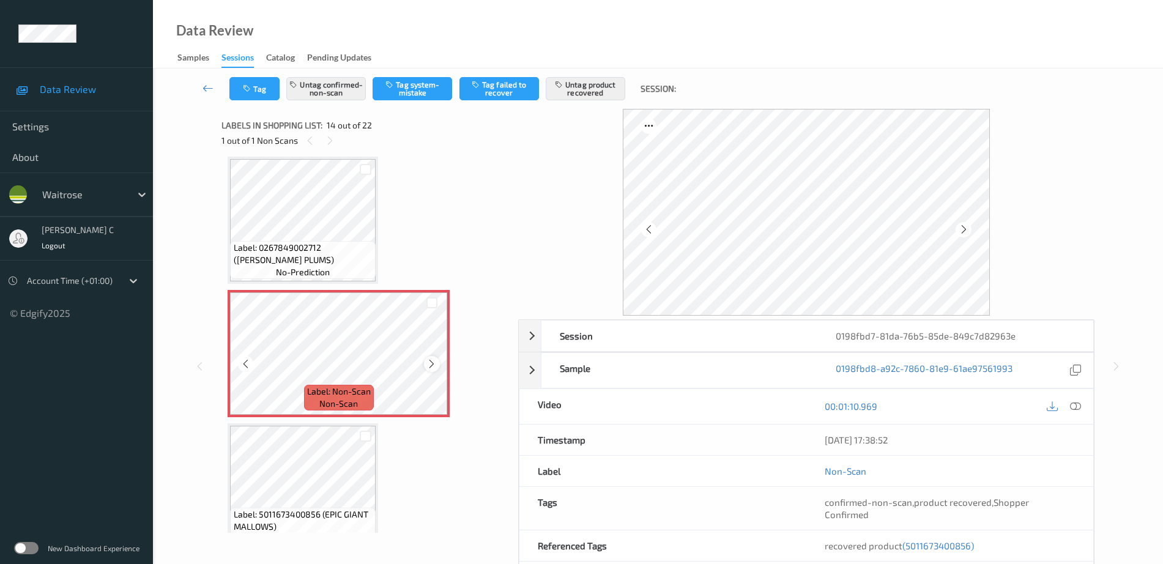
click at [429, 361] on icon at bounding box center [431, 363] width 10 height 11
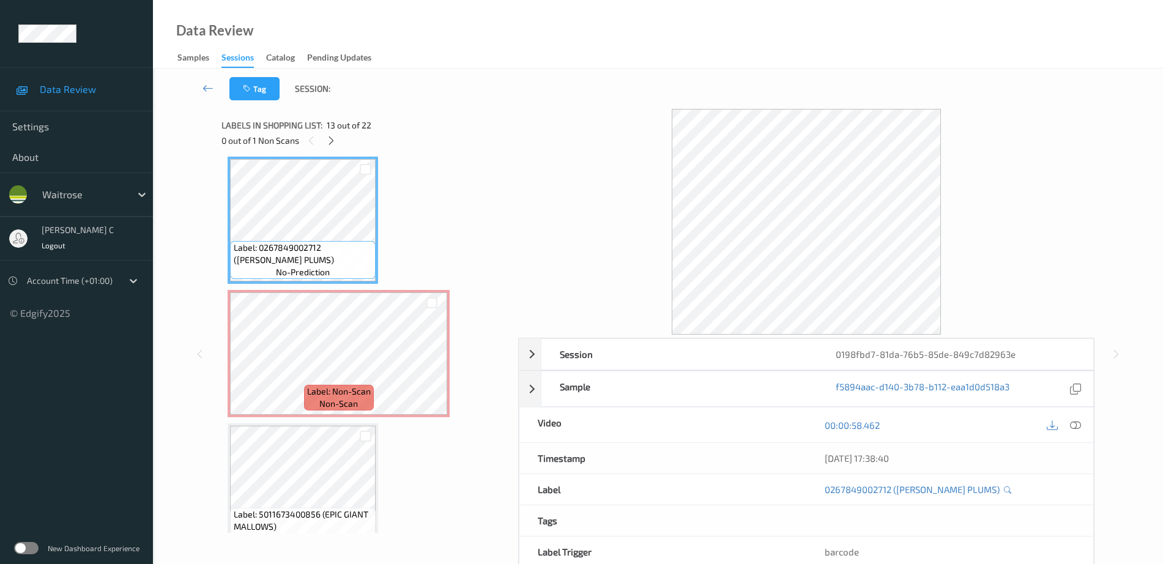
click at [1076, 422] on icon at bounding box center [1075, 425] width 11 height 11
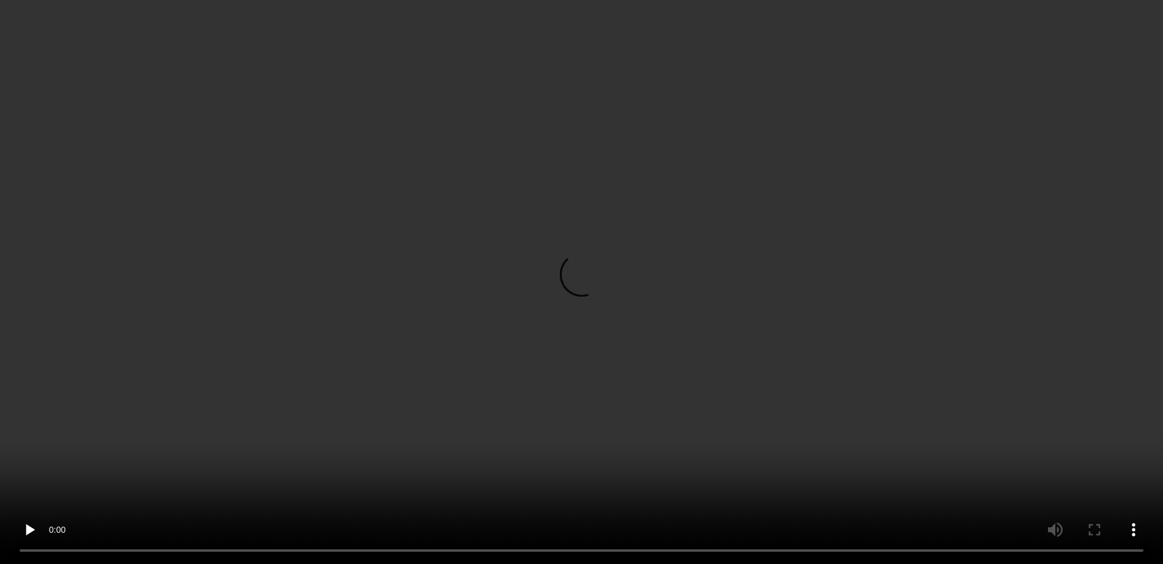
scroll to position [1759, 0]
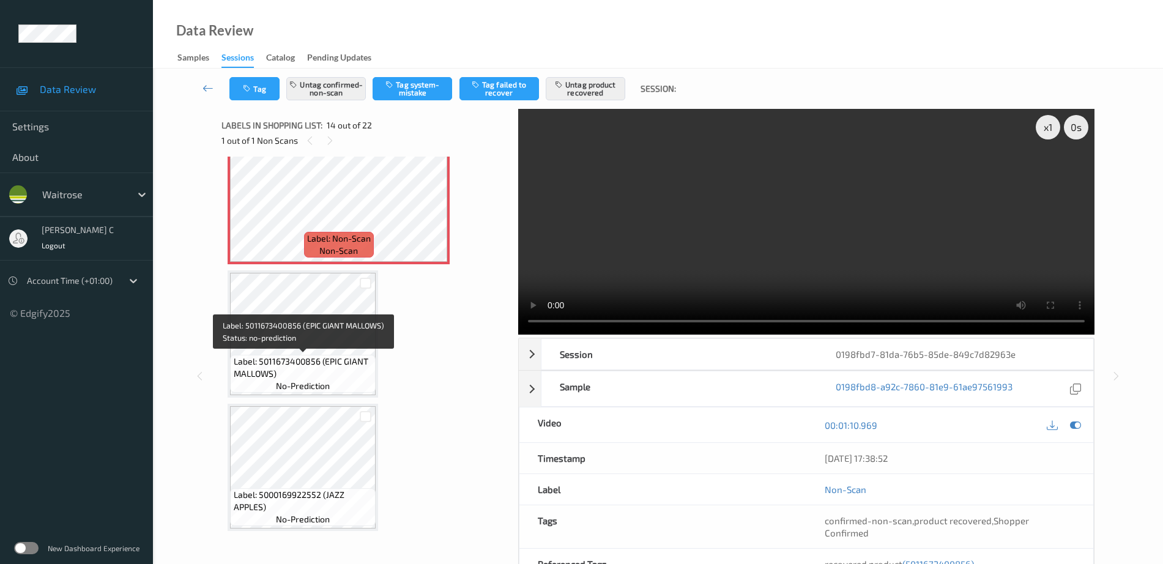
click at [294, 390] on span "no-prediction" at bounding box center [303, 386] width 54 height 12
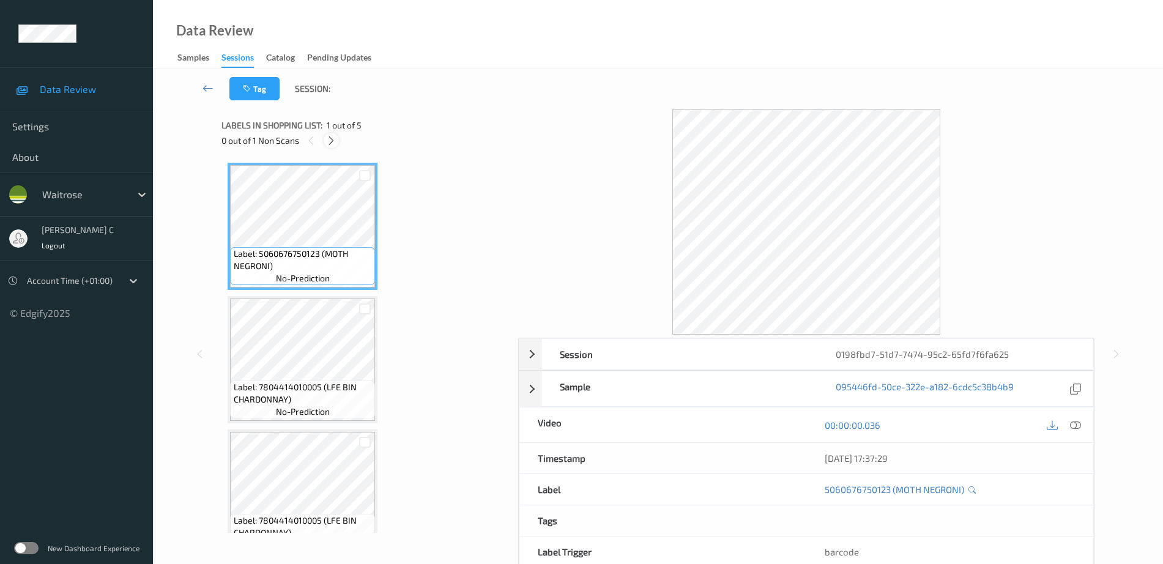
click at [326, 144] on icon at bounding box center [331, 140] width 10 height 11
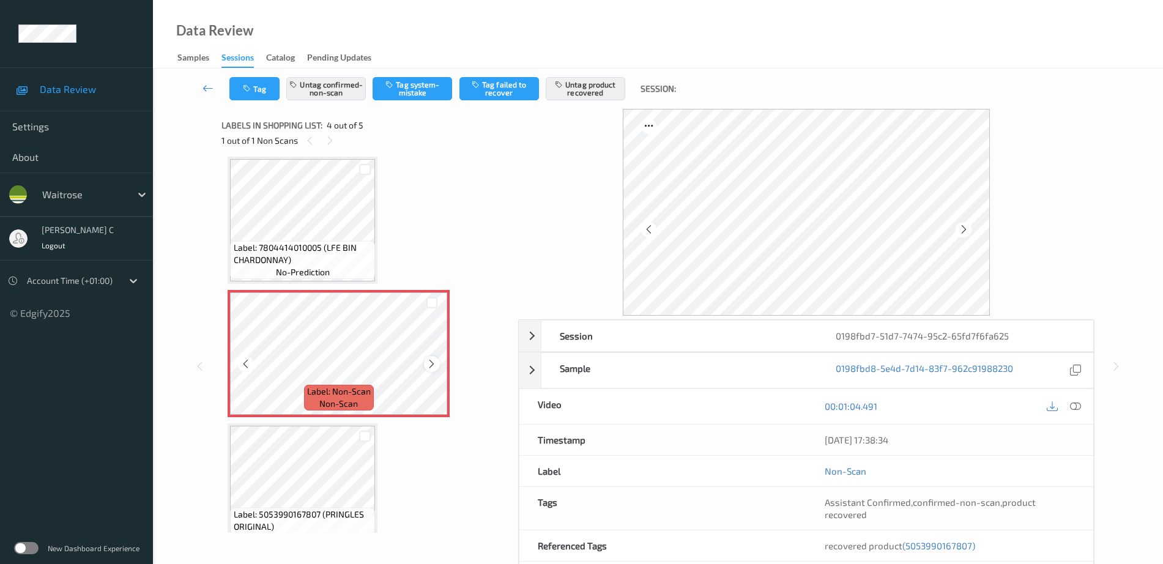
click at [432, 358] on icon at bounding box center [431, 363] width 10 height 11
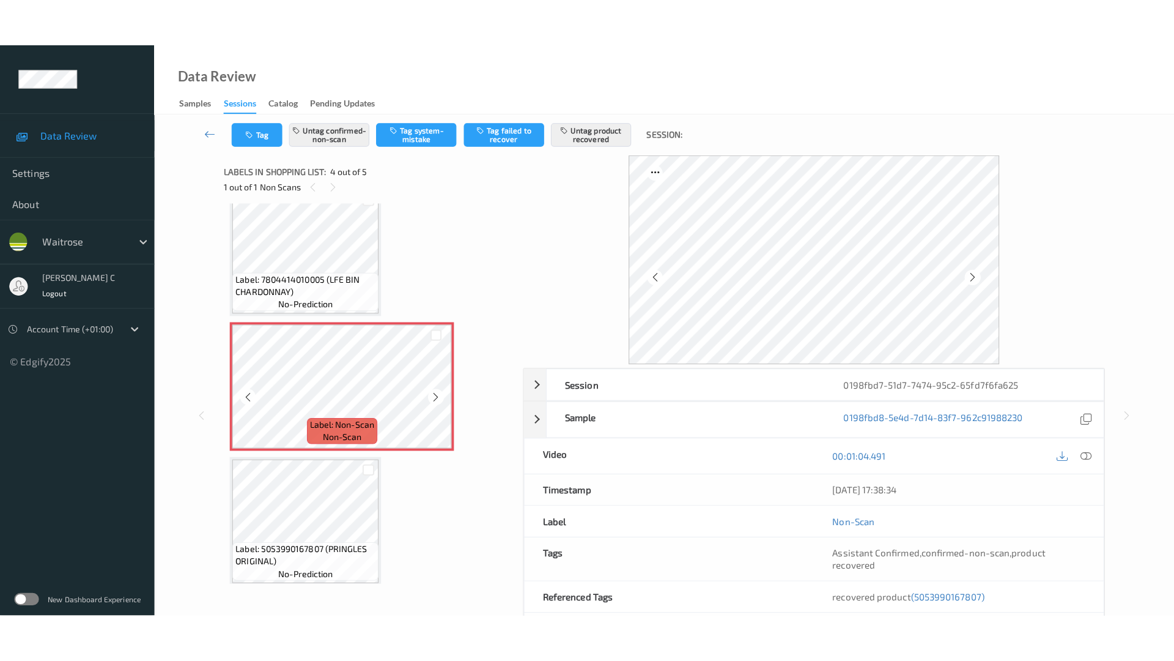
scroll to position [297, 0]
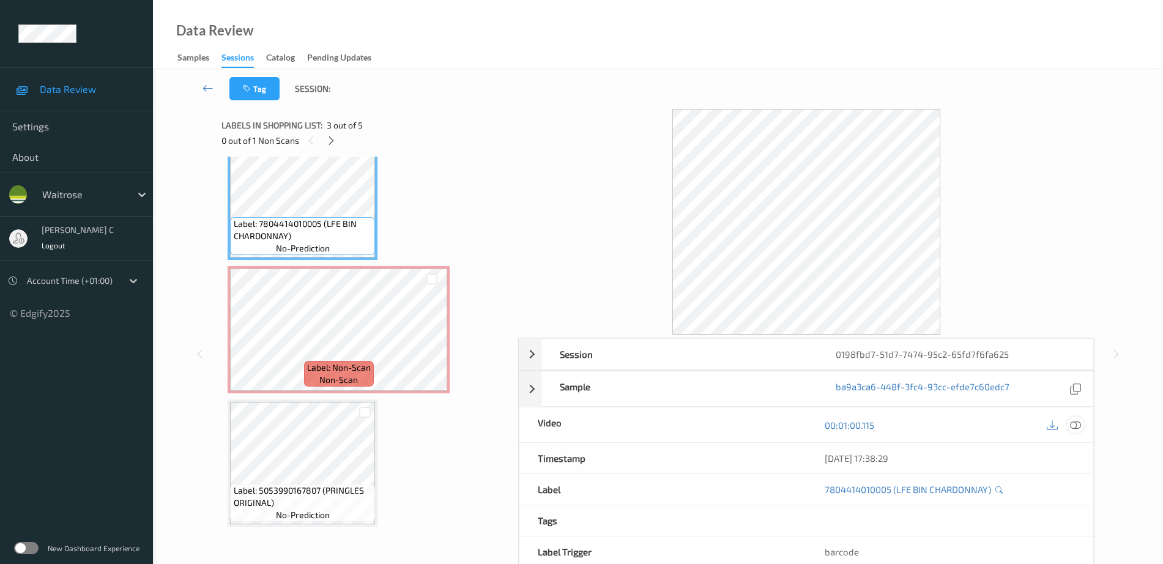
click at [1073, 432] on div at bounding box center [1075, 424] width 17 height 17
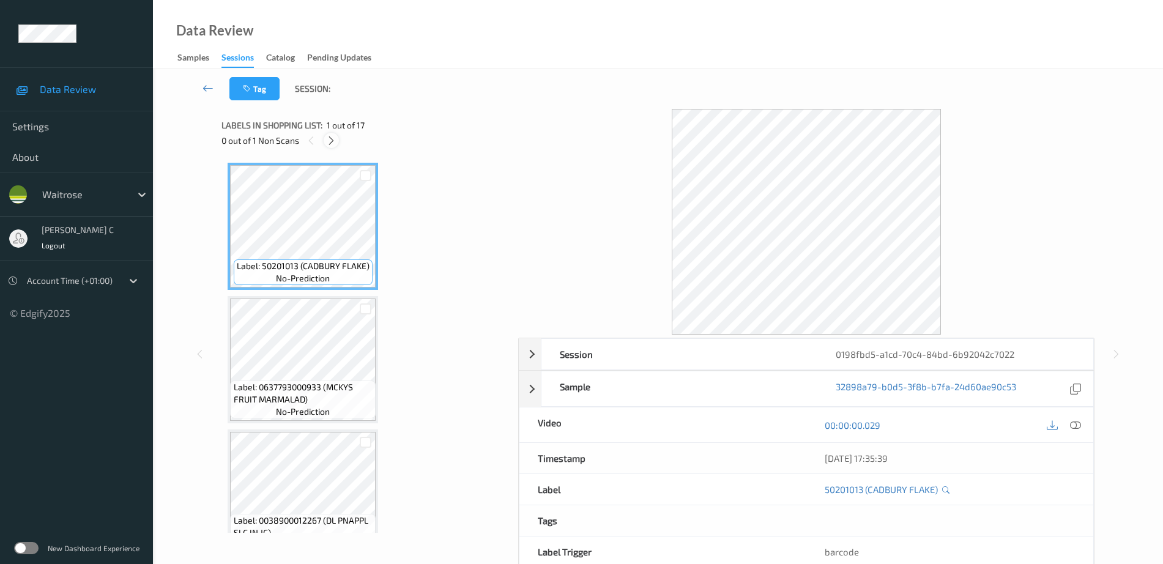
click at [326, 139] on icon at bounding box center [331, 140] width 10 height 11
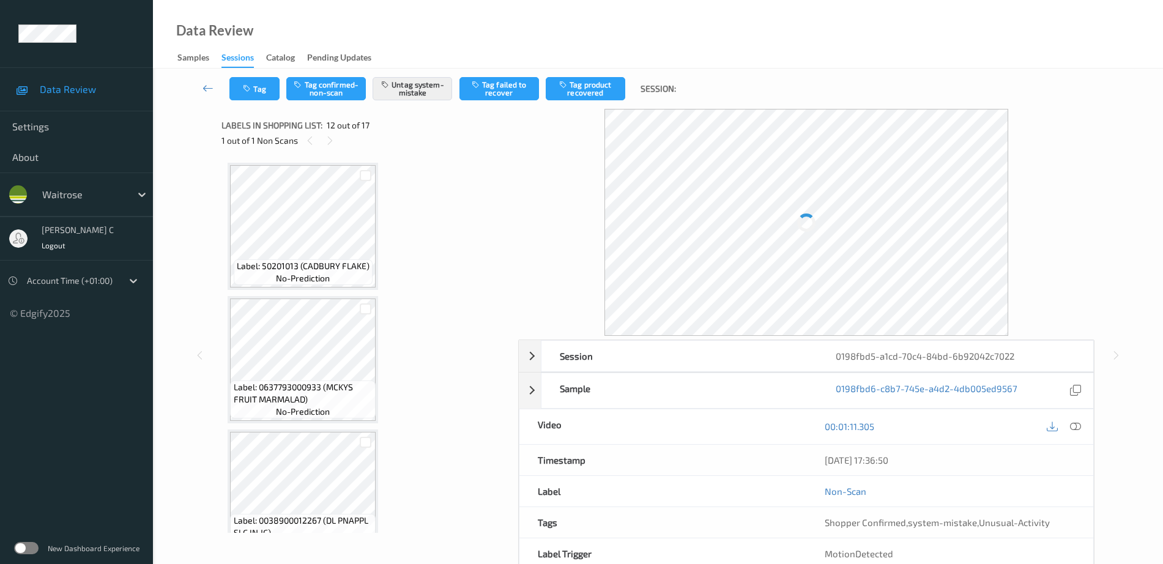
scroll to position [1339, 0]
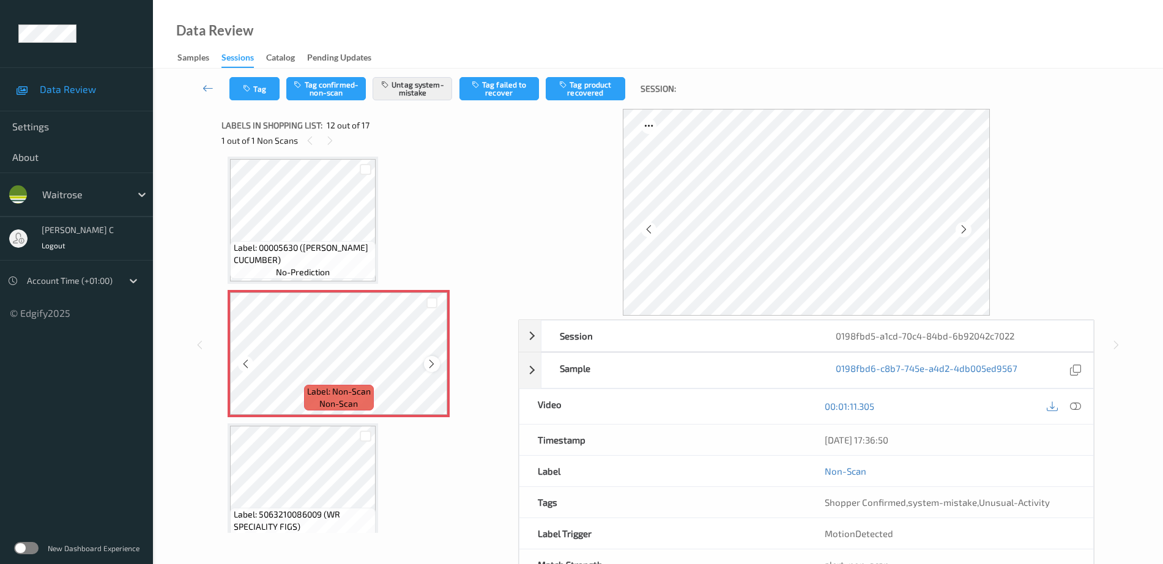
click at [434, 365] on icon at bounding box center [431, 363] width 10 height 11
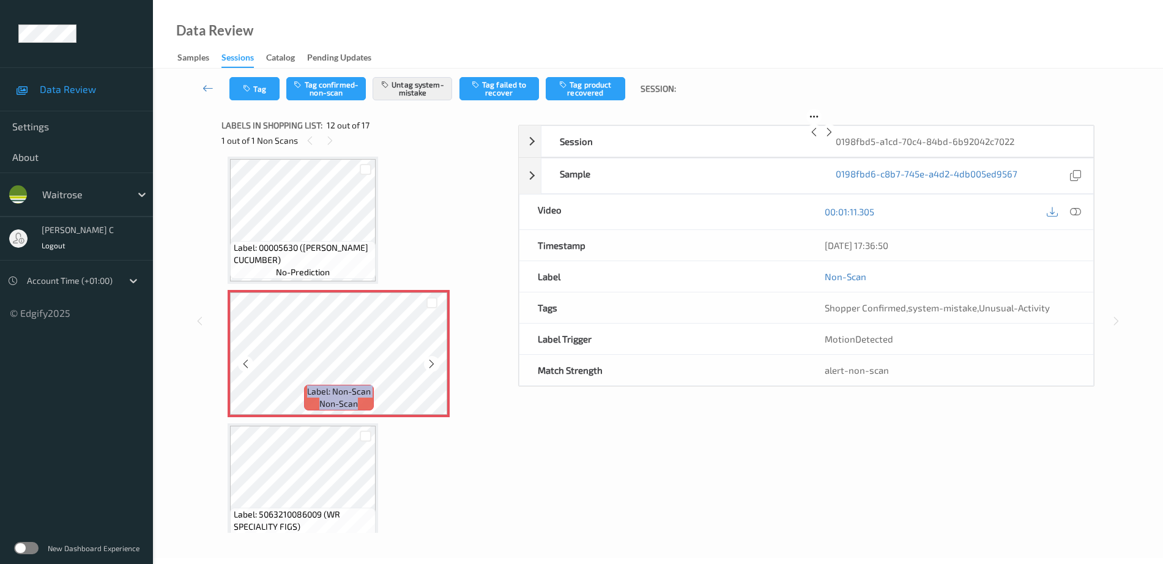
click at [434, 365] on icon at bounding box center [431, 363] width 10 height 11
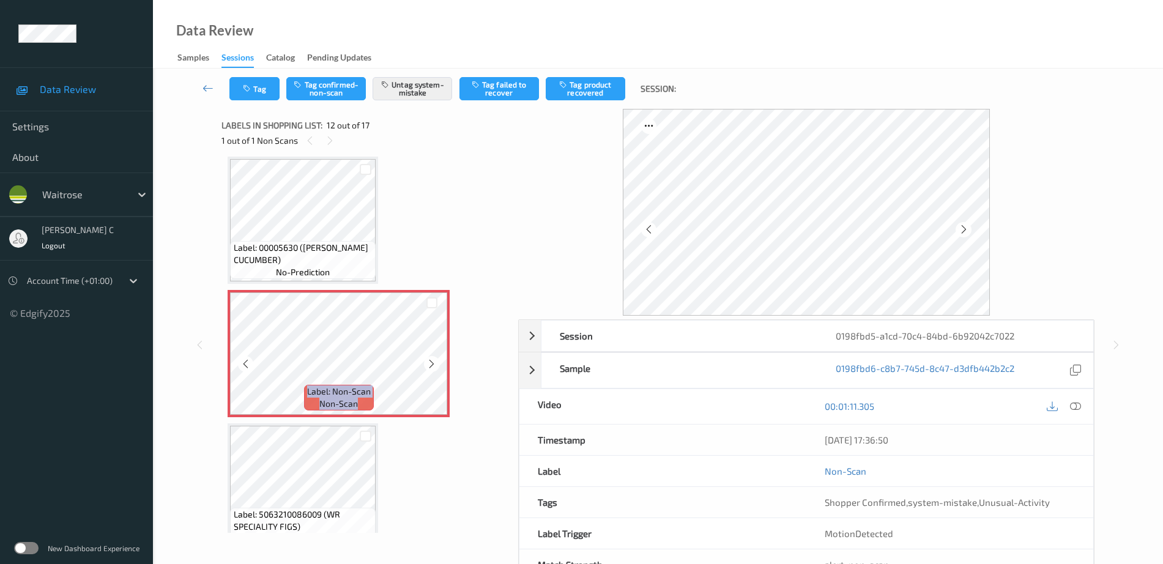
click at [434, 365] on icon at bounding box center [431, 363] width 10 height 11
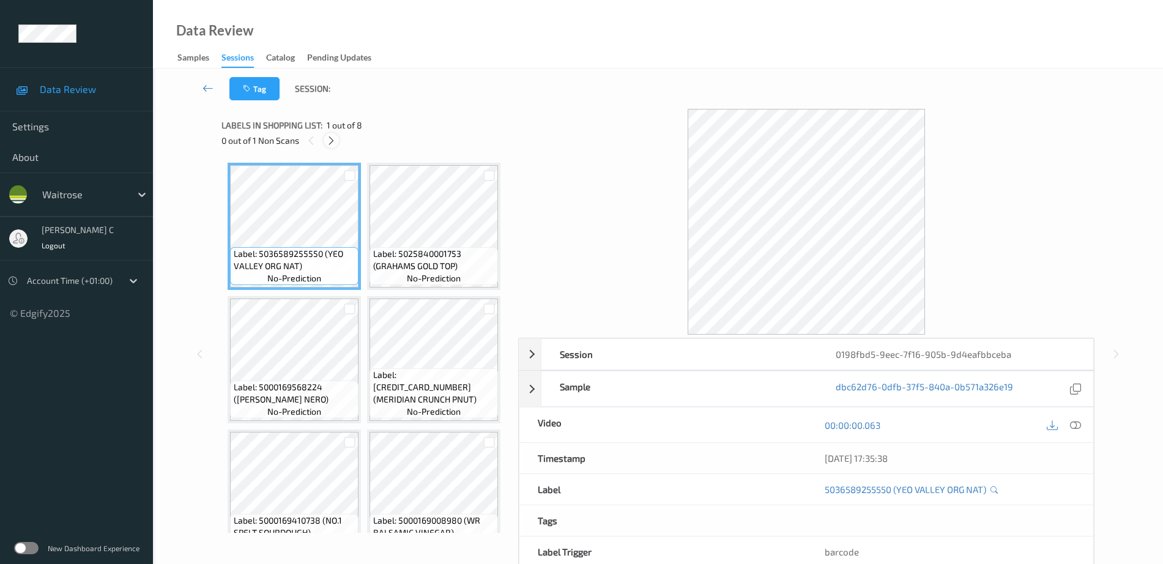
click at [332, 138] on icon at bounding box center [331, 140] width 10 height 11
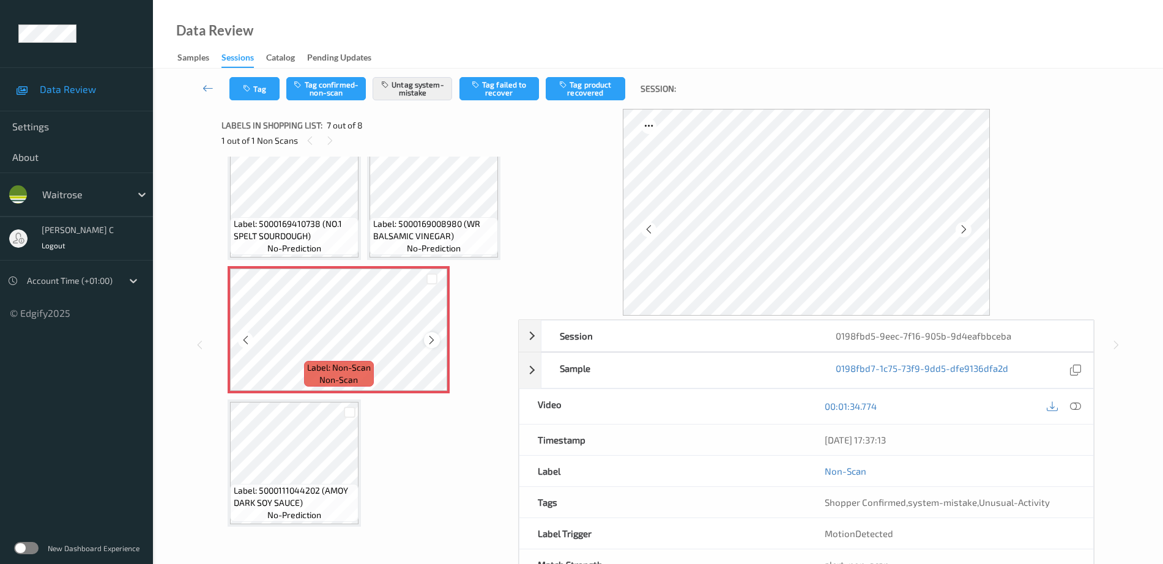
click at [437, 346] on icon at bounding box center [431, 340] width 10 height 11
click at [346, 289] on div "Label: 5036589255550 (YEO VALLEY ORG NAT) no-prediction Label: 5025840001753 (G…" at bounding box center [366, 196] width 276 height 661
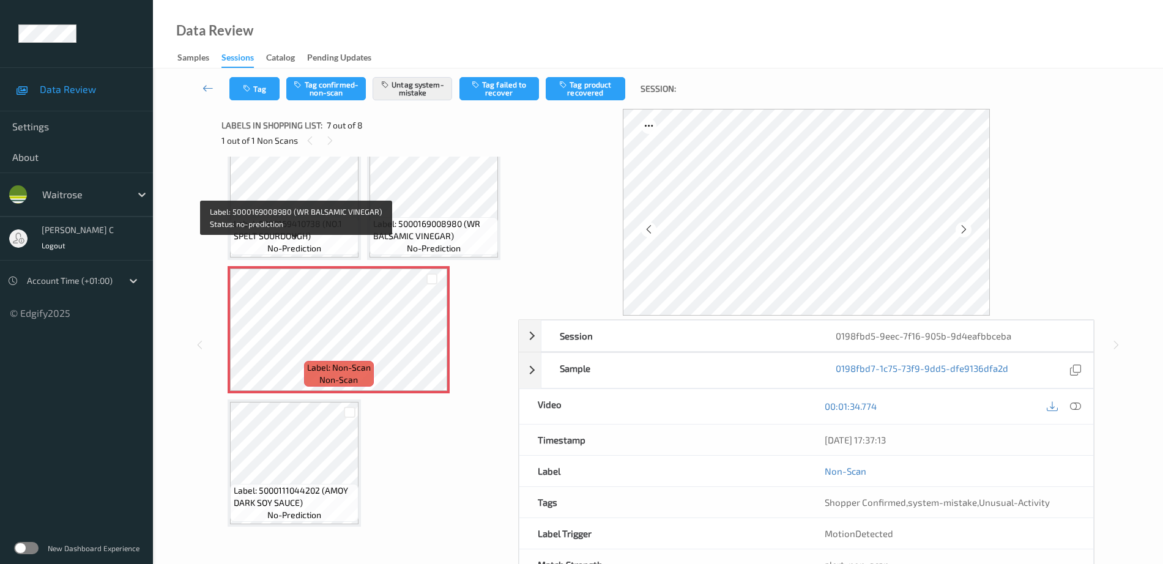
click at [373, 242] on span "Label: 5000169008980 (WR BALSAMIC VINEGAR)" at bounding box center [434, 230] width 122 height 24
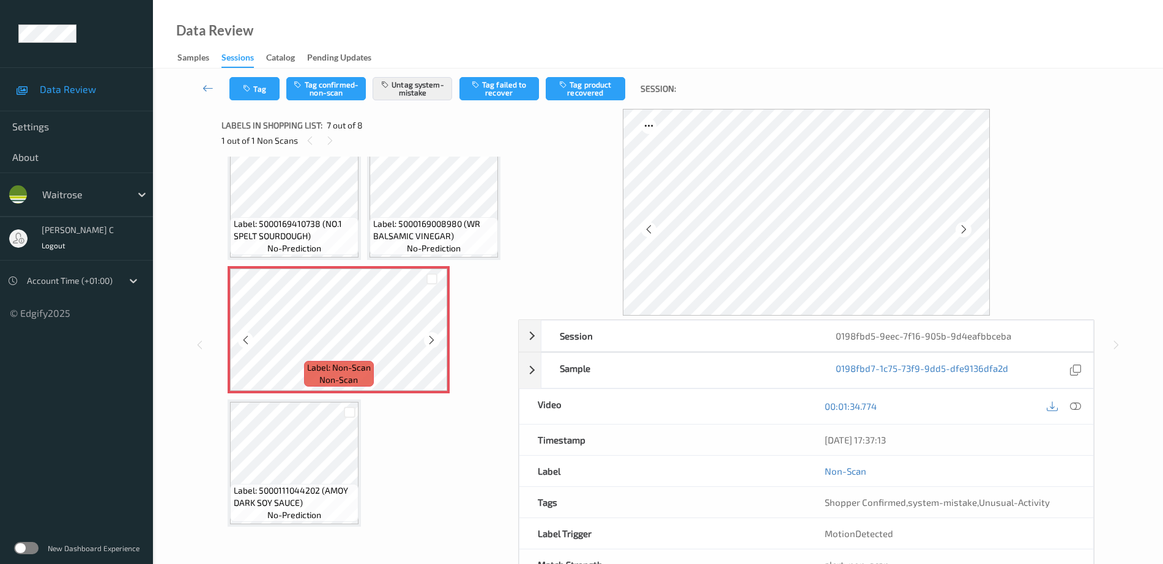
scroll to position [697, 0]
click at [332, 394] on div "Label: 5036589255550 (YEO VALLEY ORG NAT) no-prediction Label: 5025840001753 (G…" at bounding box center [366, 196] width 276 height 661
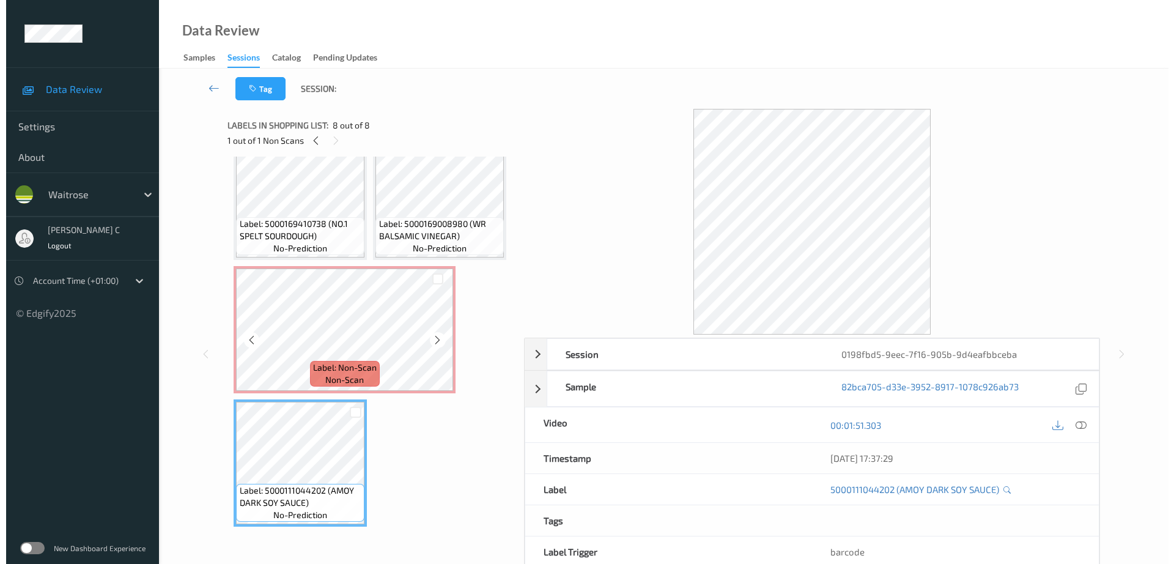
scroll to position [620, 0]
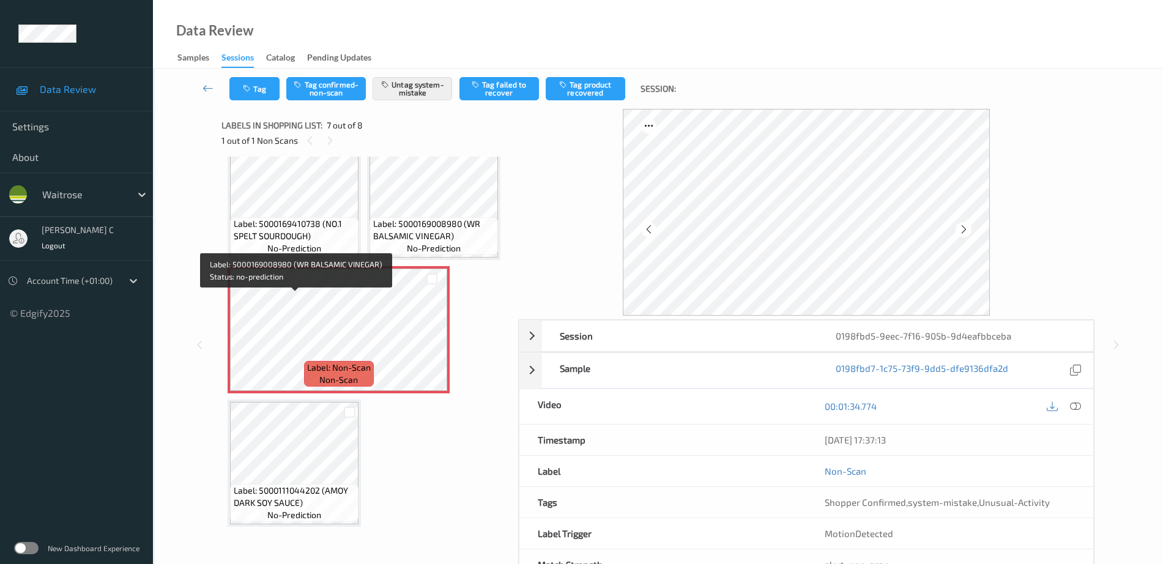
click at [373, 242] on span "Label: 5000169008980 (WR BALSAMIC VINEGAR)" at bounding box center [434, 230] width 122 height 24
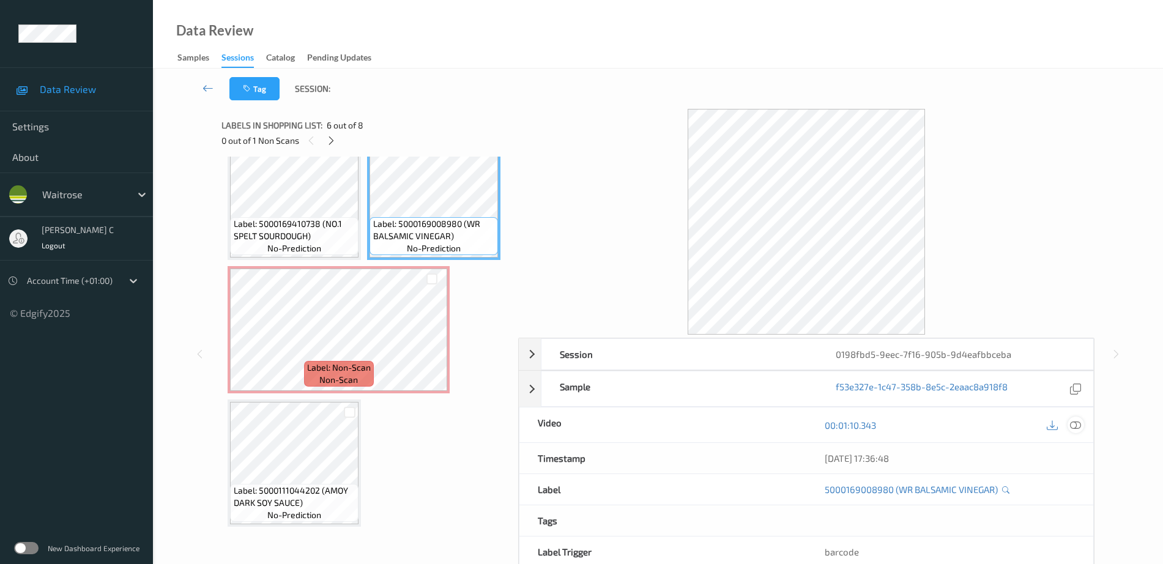
click at [1078, 424] on icon at bounding box center [1075, 425] width 11 height 11
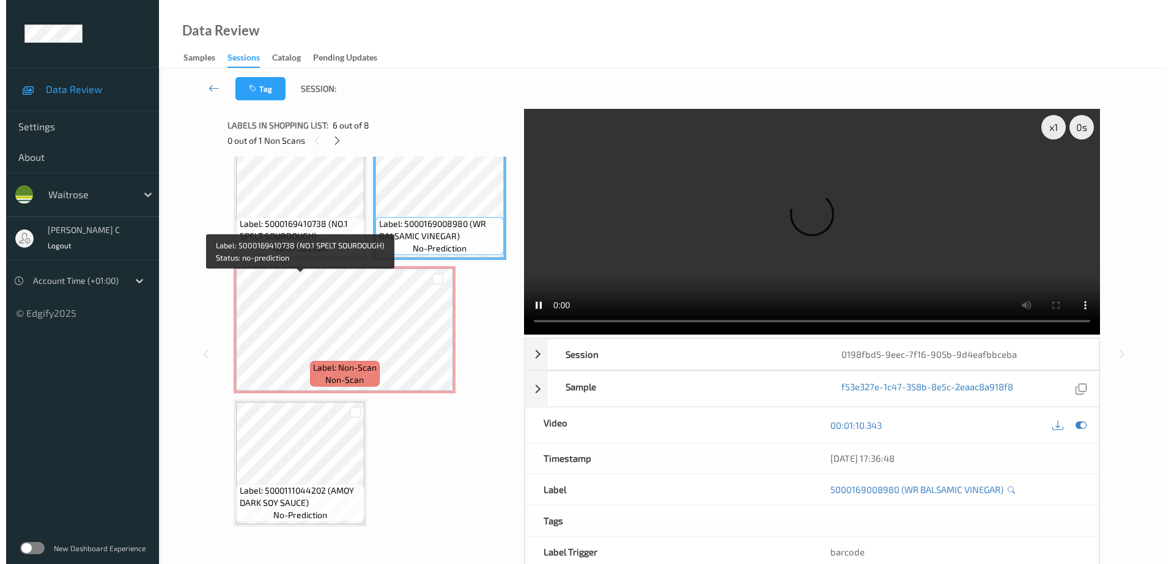
scroll to position [659, 0]
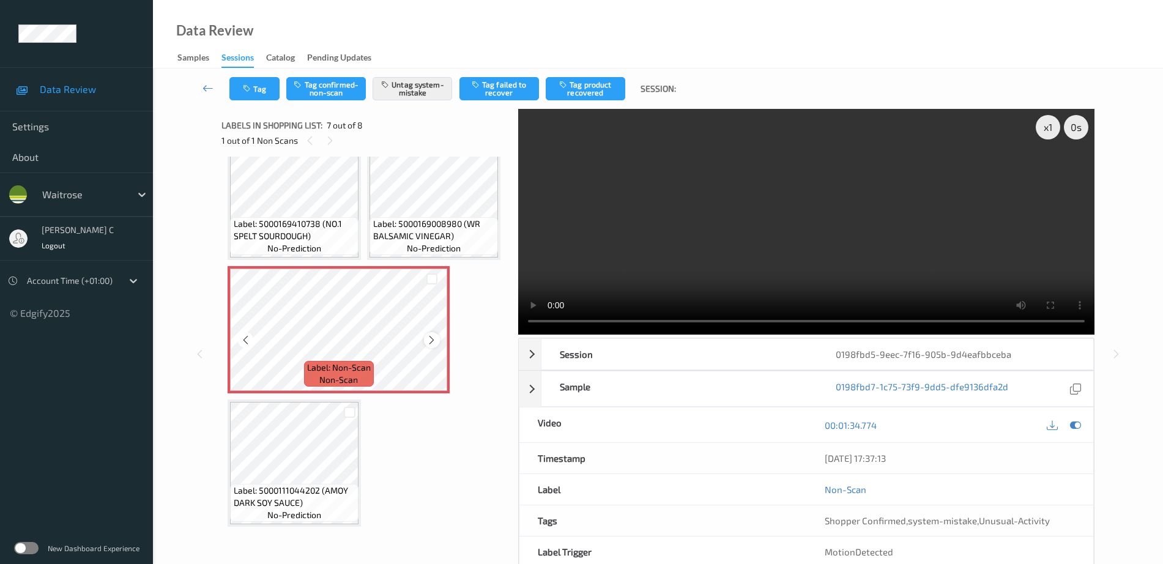
click at [435, 346] on icon at bounding box center [431, 340] width 10 height 11
click at [261, 95] on button "Tag" at bounding box center [254, 88] width 50 height 23
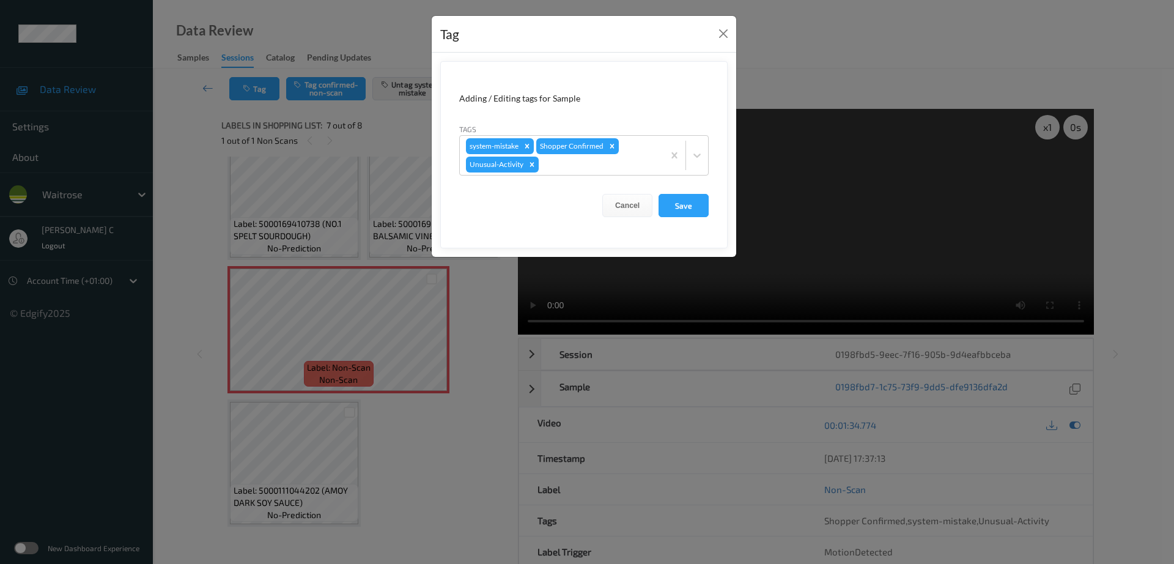
click at [531, 165] on icon "Remove Unusual-Activity" at bounding box center [532, 164] width 4 height 4
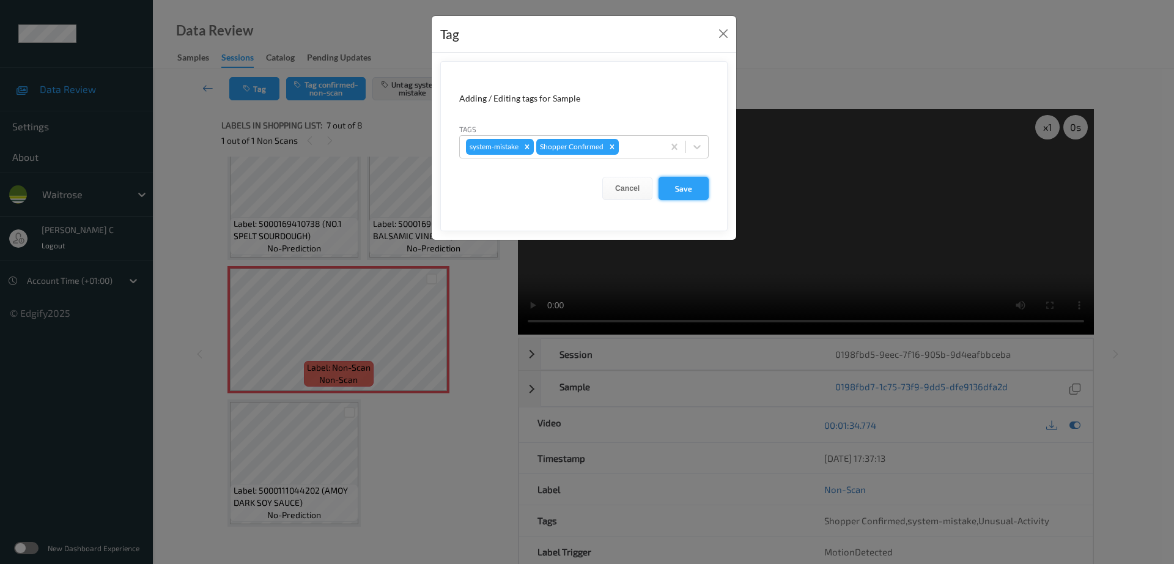
click at [683, 190] on button "Save" at bounding box center [684, 188] width 50 height 23
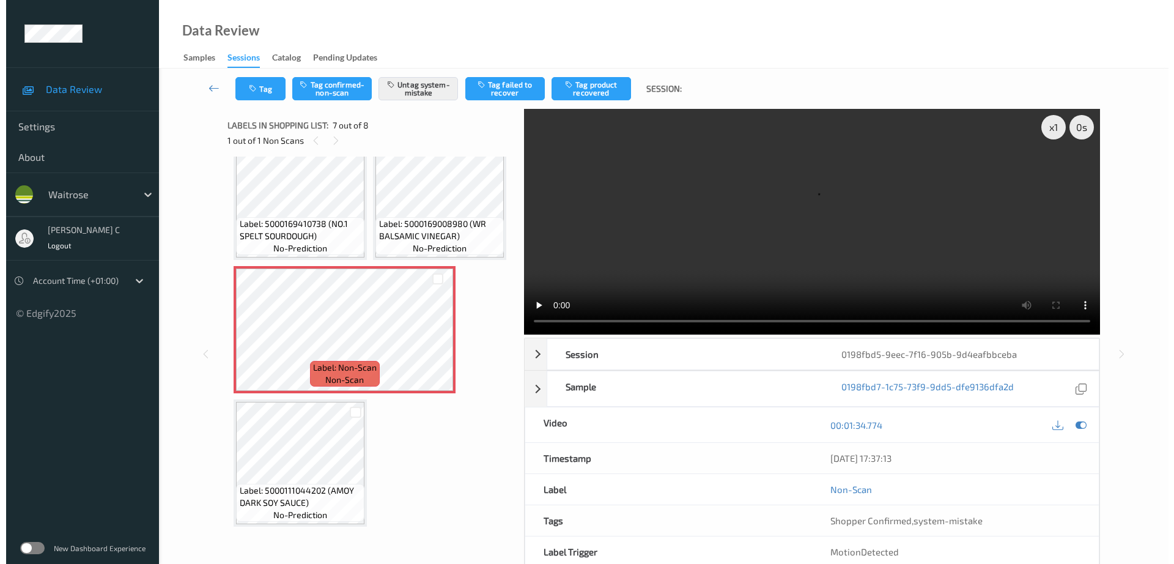
scroll to position [297, 0]
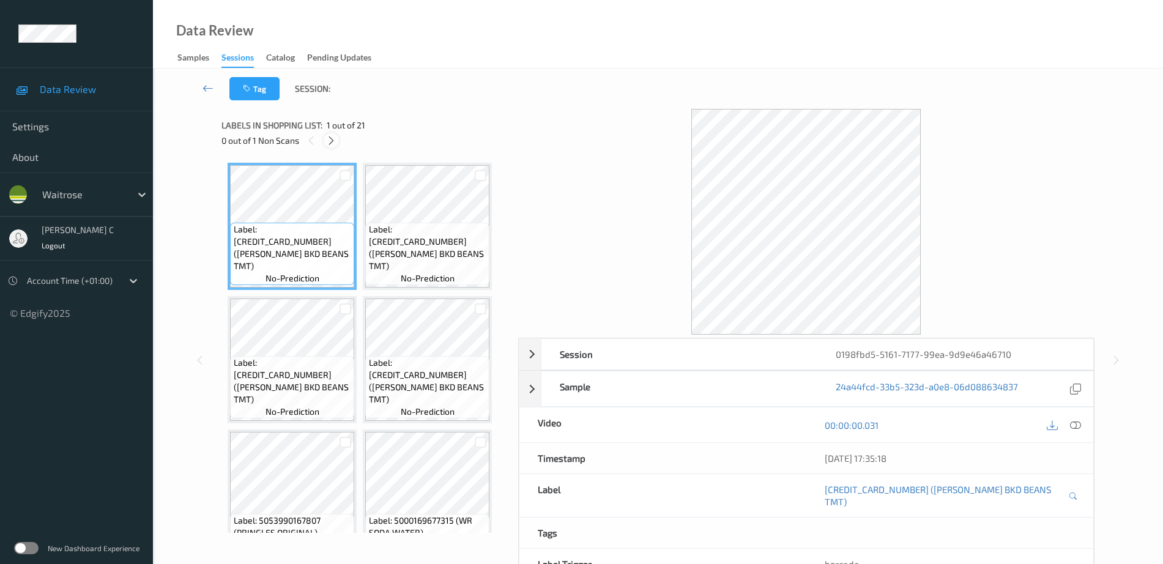
click at [328, 136] on icon at bounding box center [331, 140] width 10 height 11
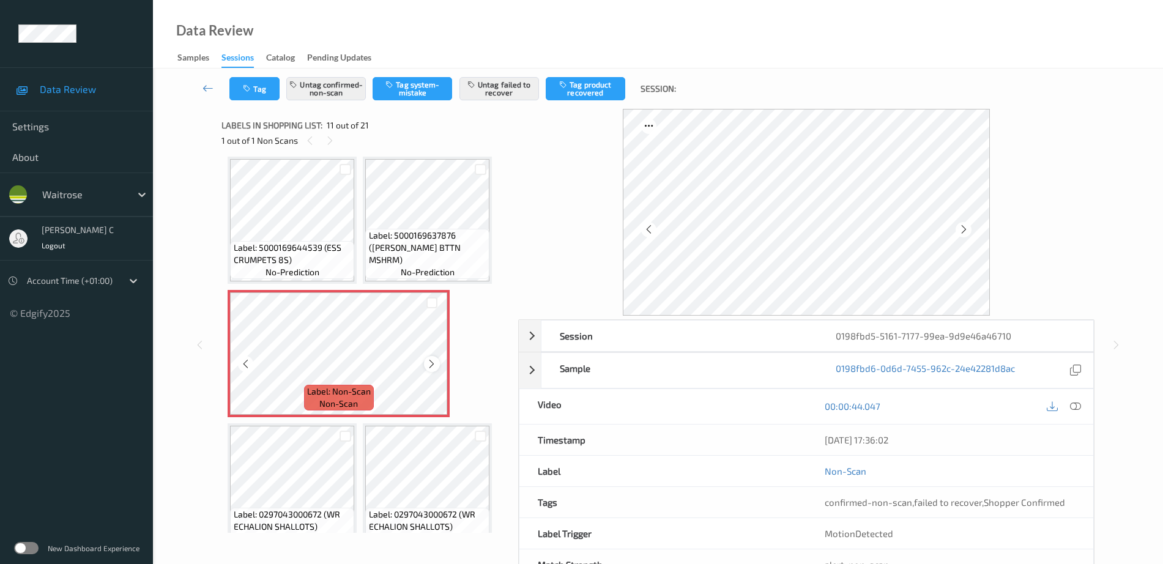
click at [426, 367] on icon at bounding box center [431, 363] width 10 height 11
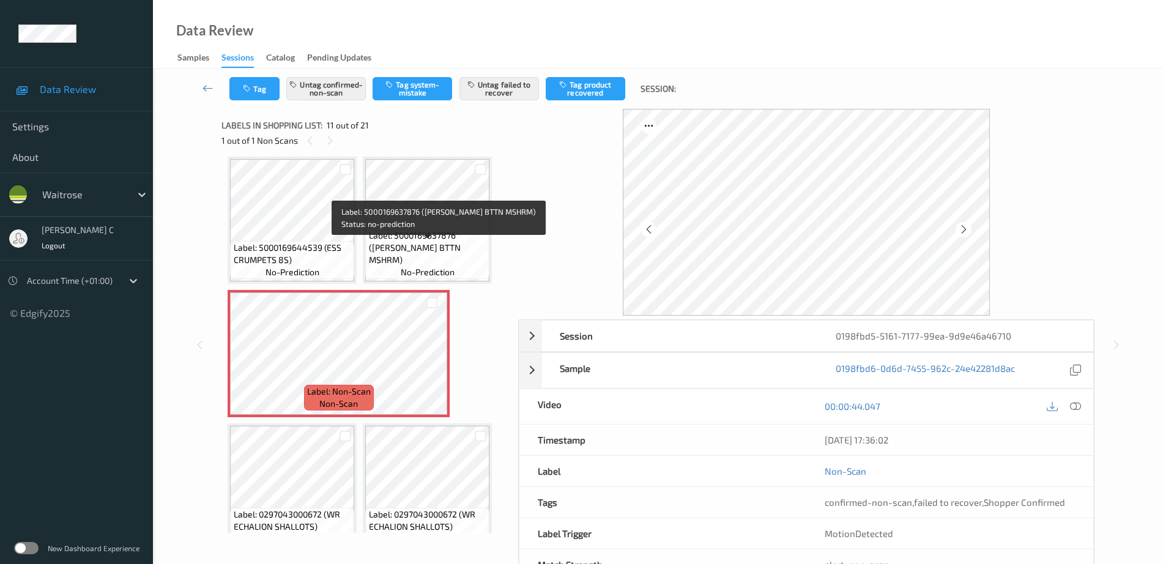
click at [432, 252] on span "Label: 5000169637876 (WR SCOTT BTTN MSHRM)" at bounding box center [428, 247] width 118 height 37
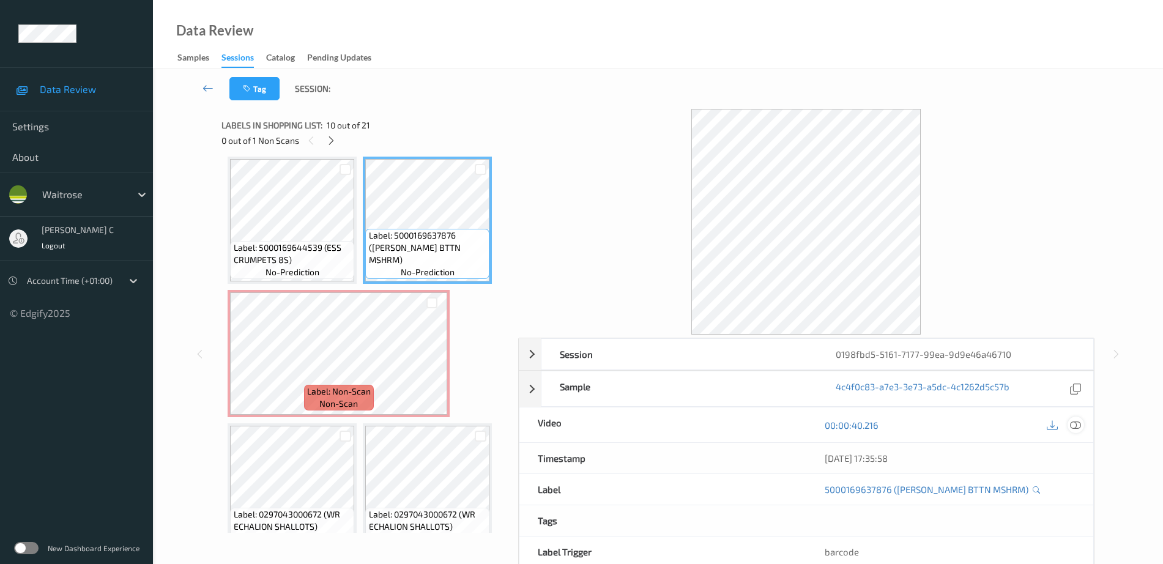
click at [1076, 423] on icon at bounding box center [1075, 425] width 11 height 11
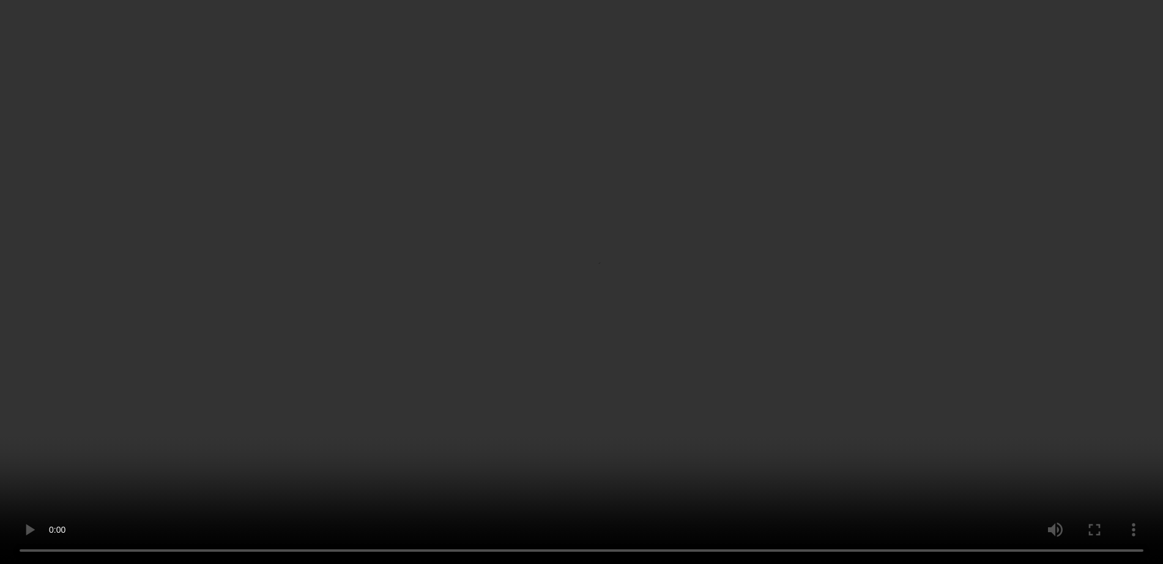
scroll to position [692, 0]
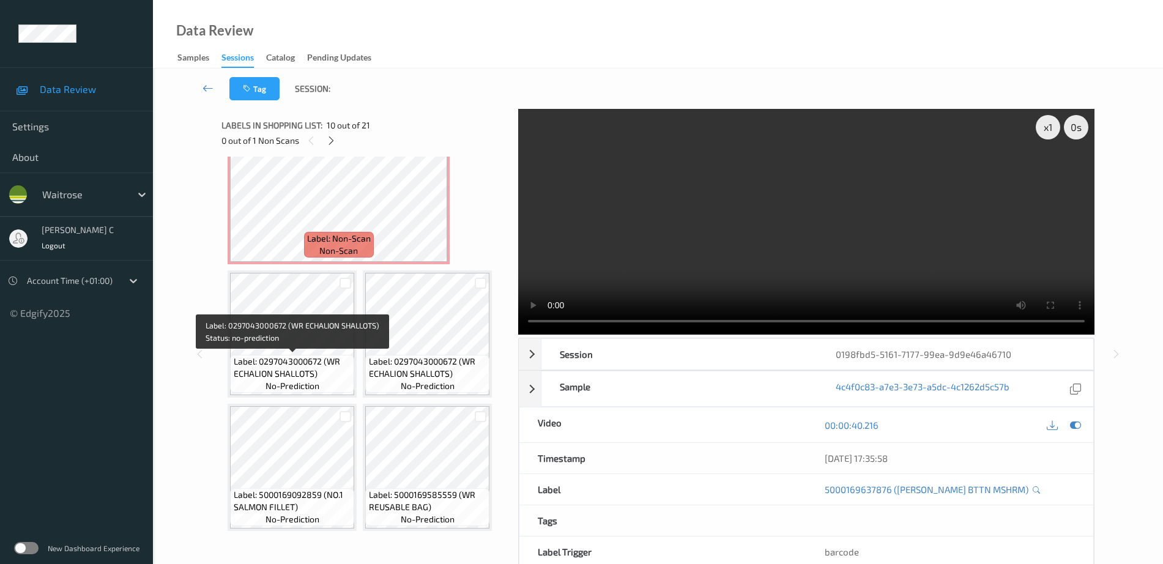
click at [321, 375] on span "Label: 0297043000672 (WR ECHALION SHALLOTS)" at bounding box center [293, 367] width 118 height 24
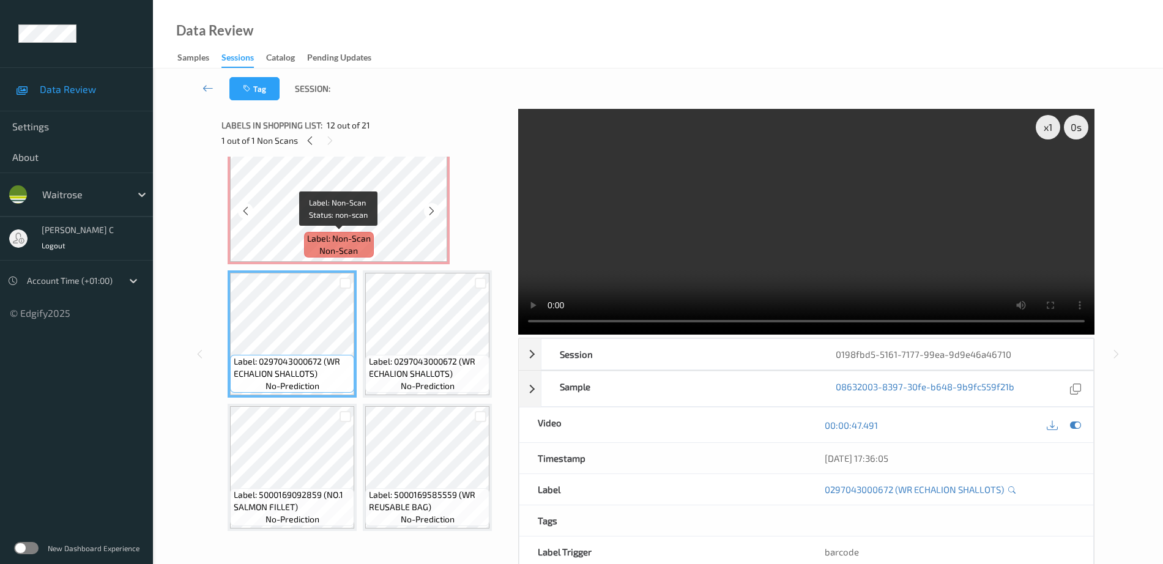
click at [352, 240] on span "Label: Non-Scan" at bounding box center [339, 238] width 64 height 12
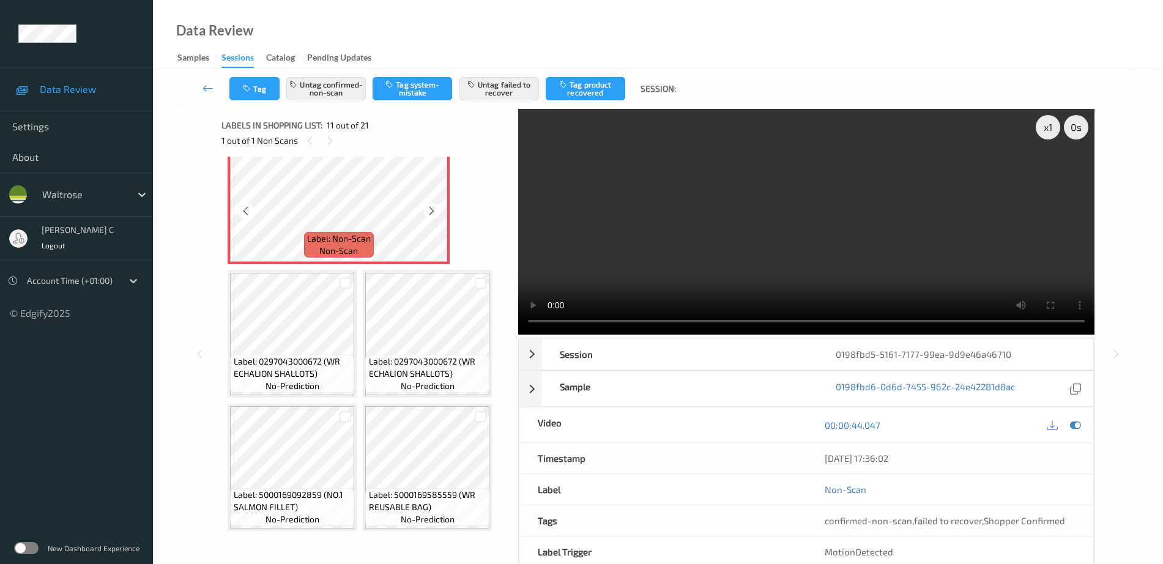
scroll to position [616, 0]
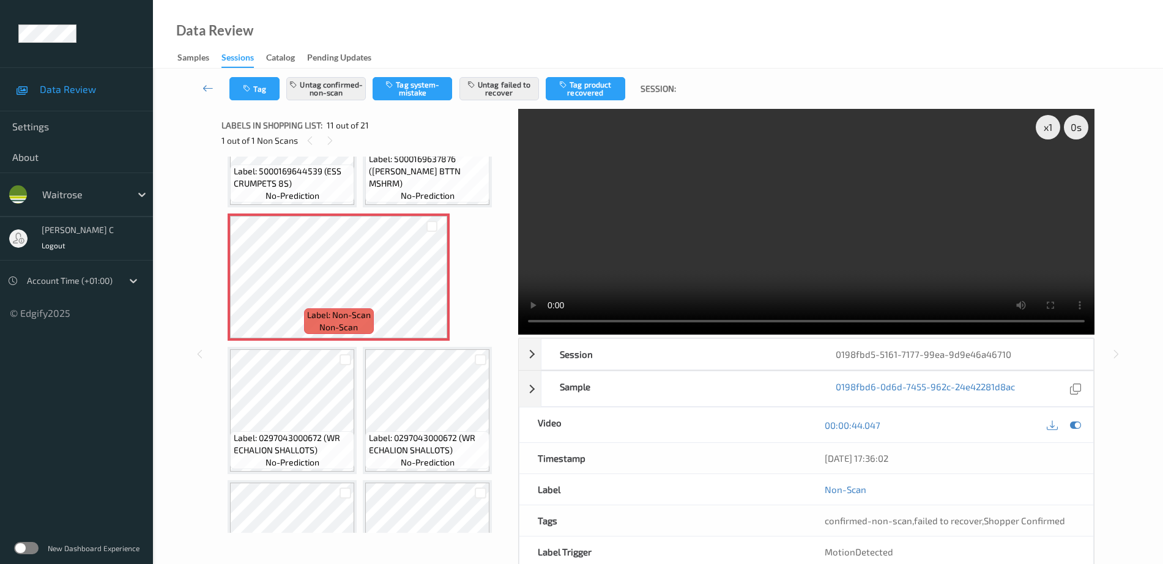
click at [396, 193] on div "Label: 5000169637876 (WR SCOTT BTTN MSHRM) no-prediction" at bounding box center [427, 177] width 124 height 50
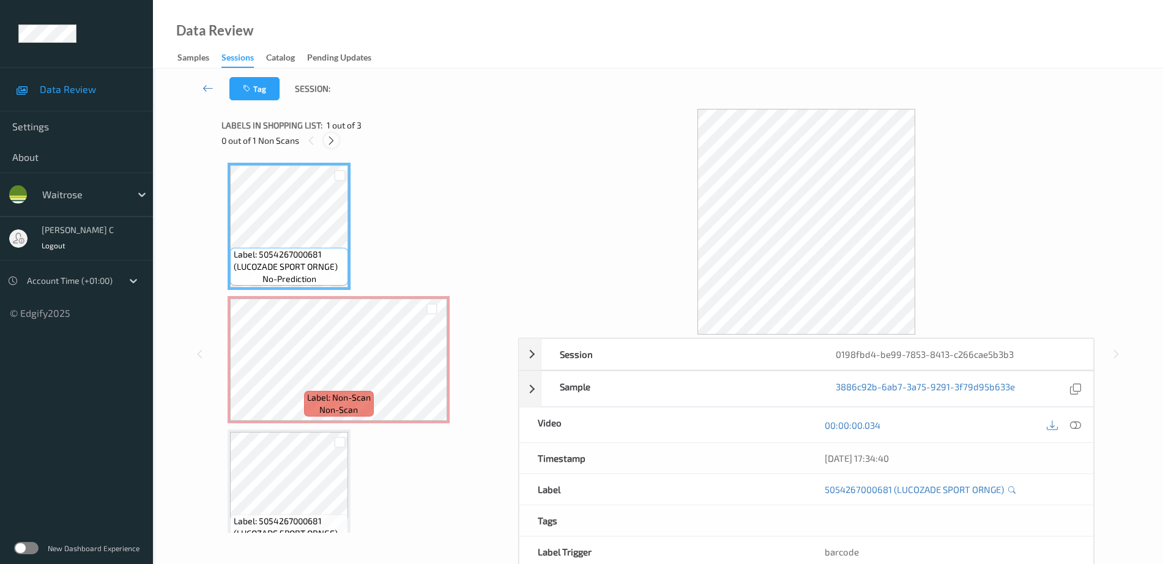
click at [333, 142] on icon at bounding box center [331, 140] width 10 height 11
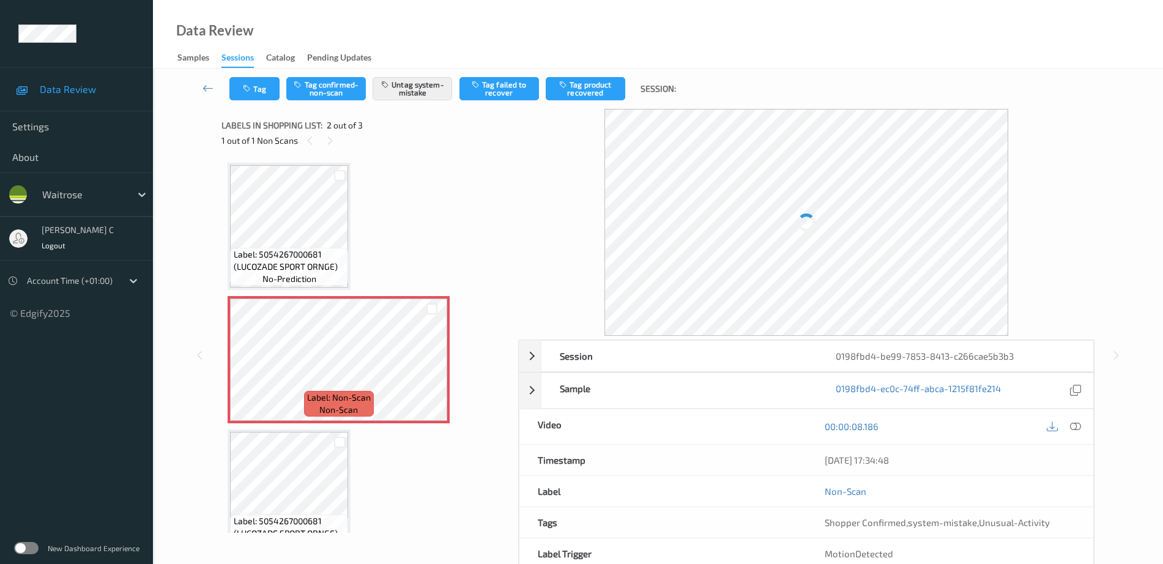
scroll to position [6, 0]
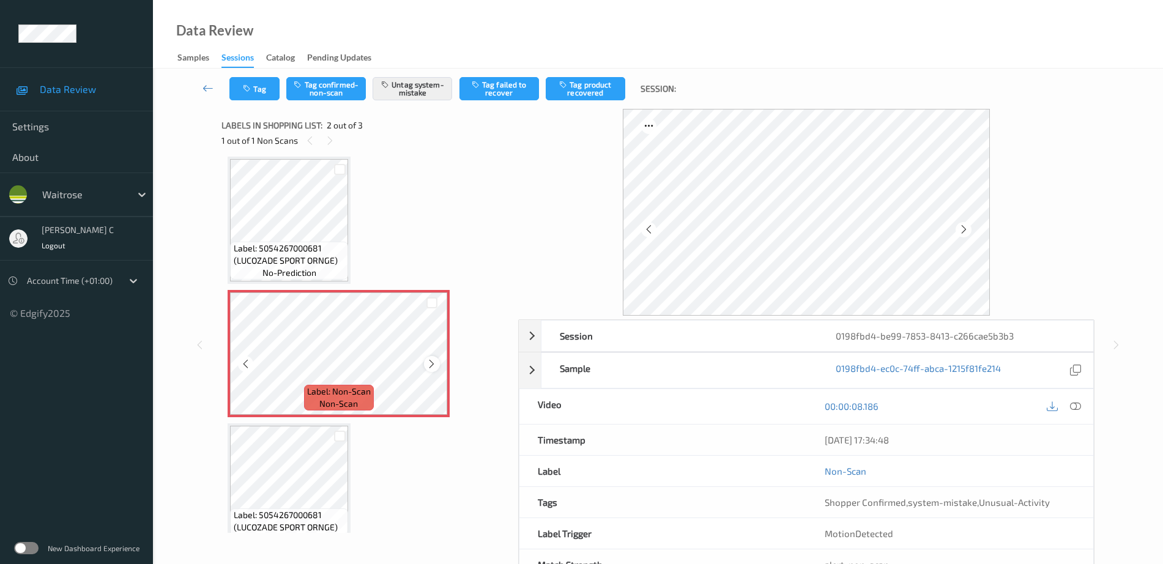
click at [424, 365] on div at bounding box center [431, 363] width 15 height 15
click at [336, 268] on div "Label: 5054267000681 (LUCOZADE SPORT ORNGE) no-prediction" at bounding box center [289, 261] width 118 height 38
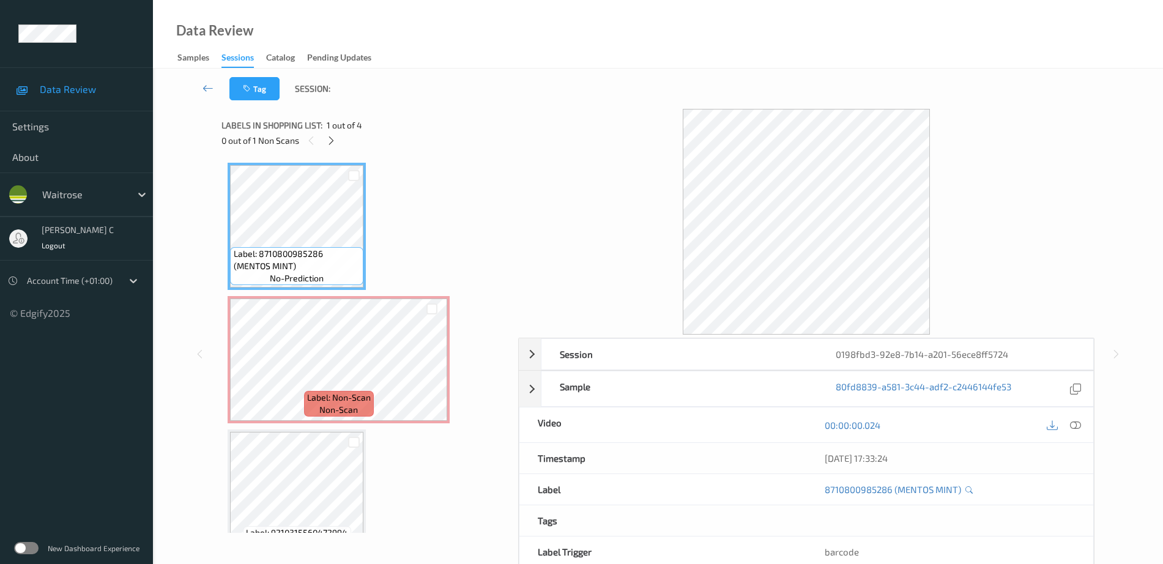
click at [340, 131] on div "Labels in shopping list: 1 out of 4" at bounding box center [365, 124] width 288 height 15
click at [336, 137] on div at bounding box center [331, 140] width 15 height 15
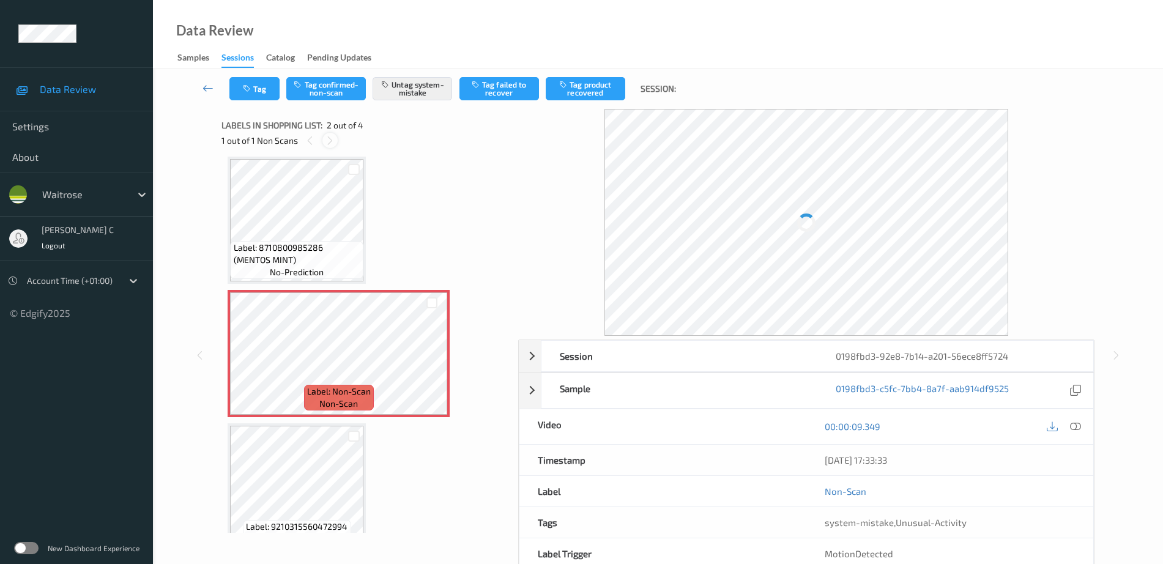
click at [336, 137] on div at bounding box center [329, 140] width 15 height 15
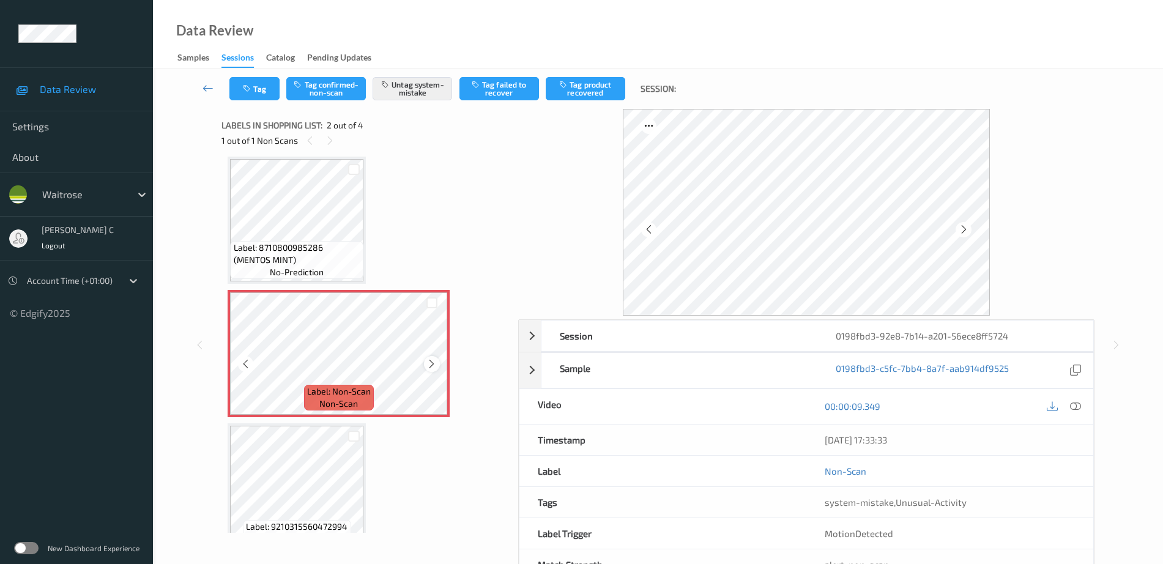
click at [428, 359] on icon at bounding box center [431, 363] width 10 height 11
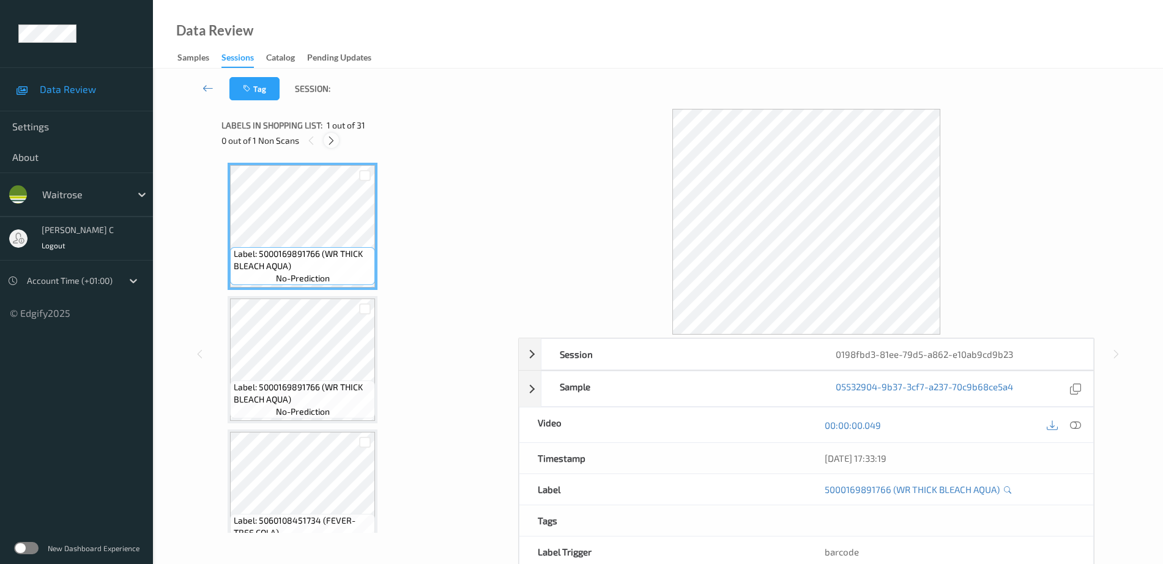
click at [334, 141] on icon at bounding box center [331, 140] width 10 height 11
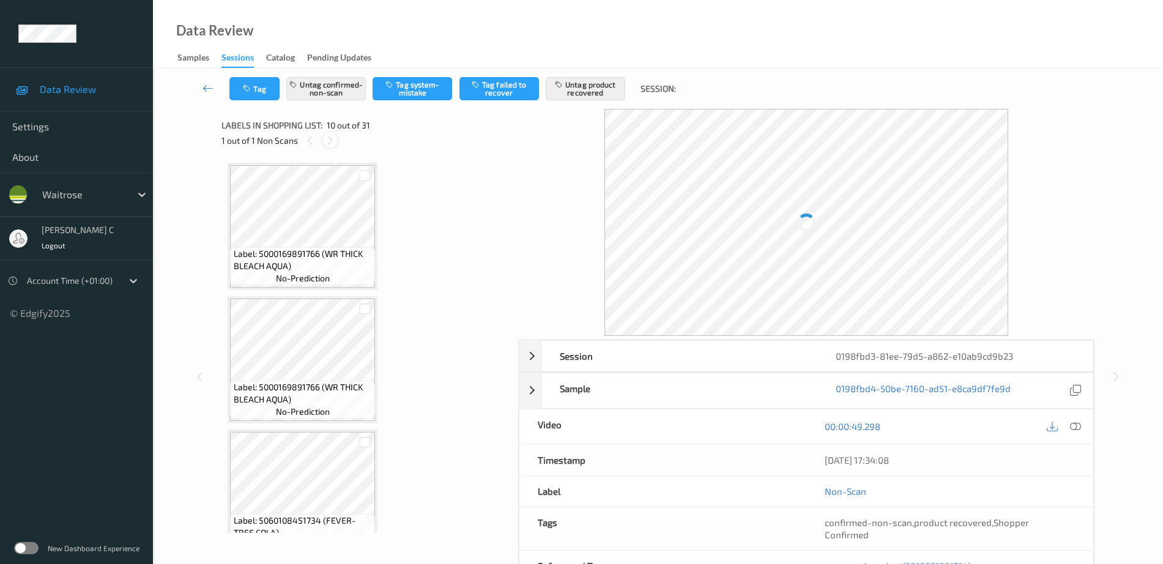
scroll to position [1073, 0]
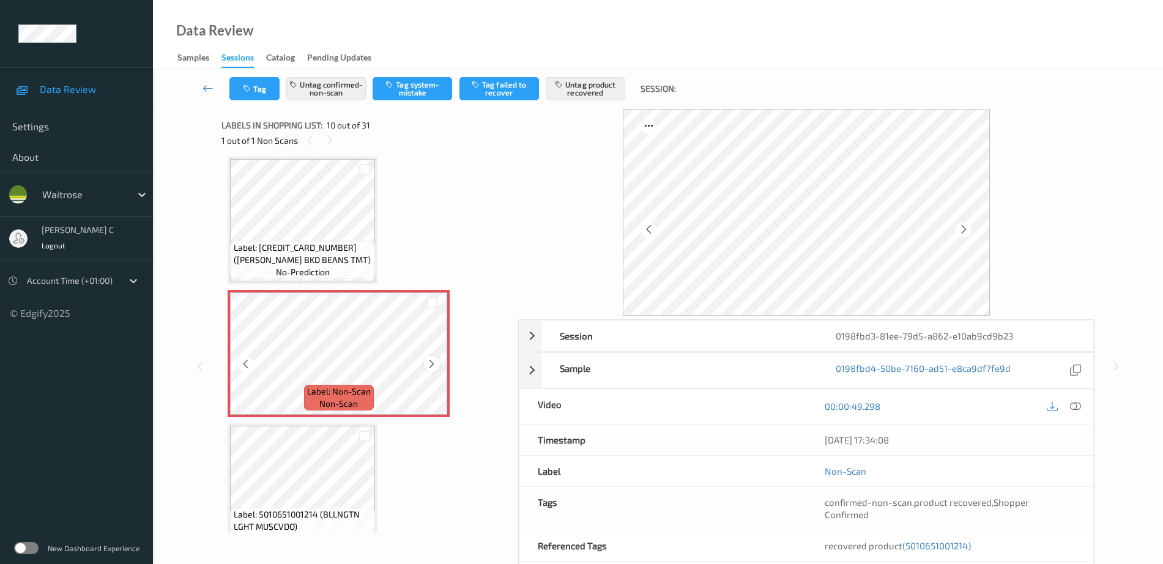
click at [436, 365] on icon at bounding box center [431, 363] width 10 height 11
click at [435, 363] on icon at bounding box center [431, 363] width 10 height 11
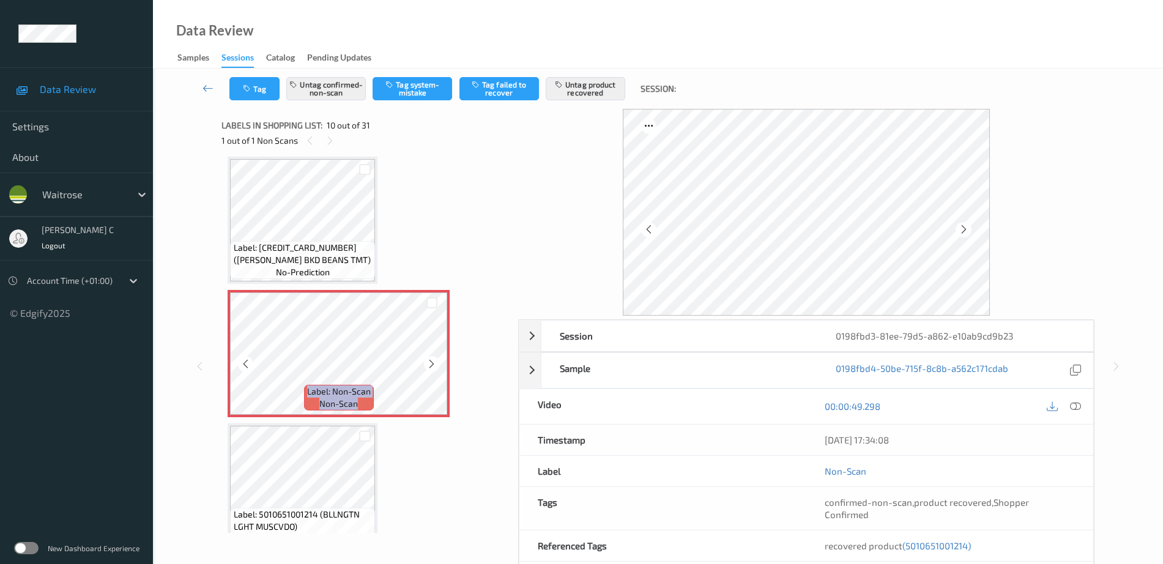
click at [435, 363] on icon at bounding box center [431, 363] width 10 height 11
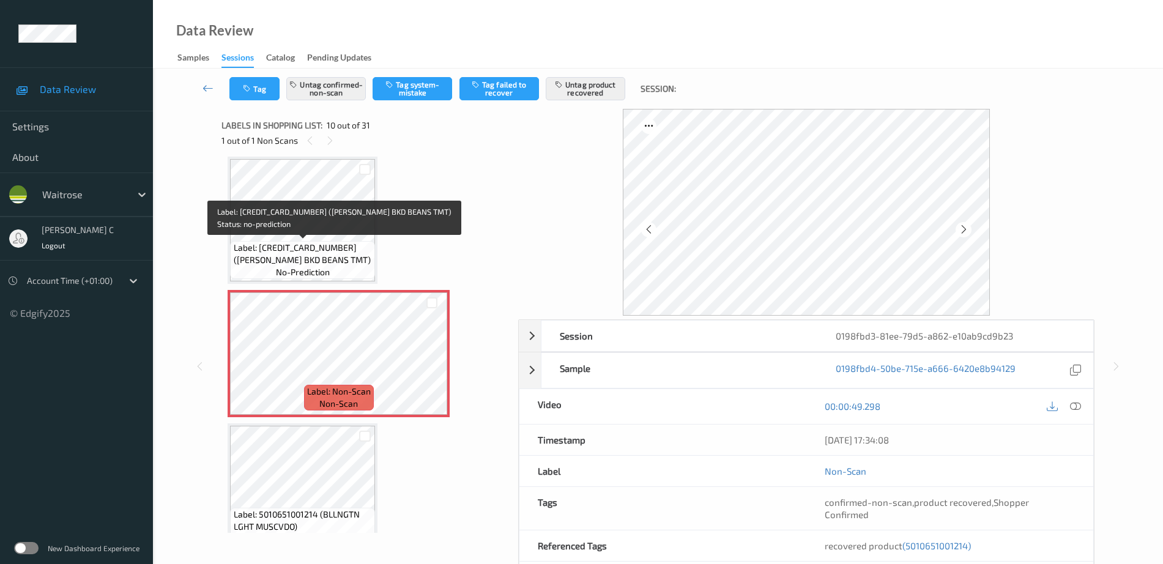
click at [357, 256] on span "Label: 5000169061046 (WR ESS BKD BEANS TMT)" at bounding box center [303, 254] width 139 height 24
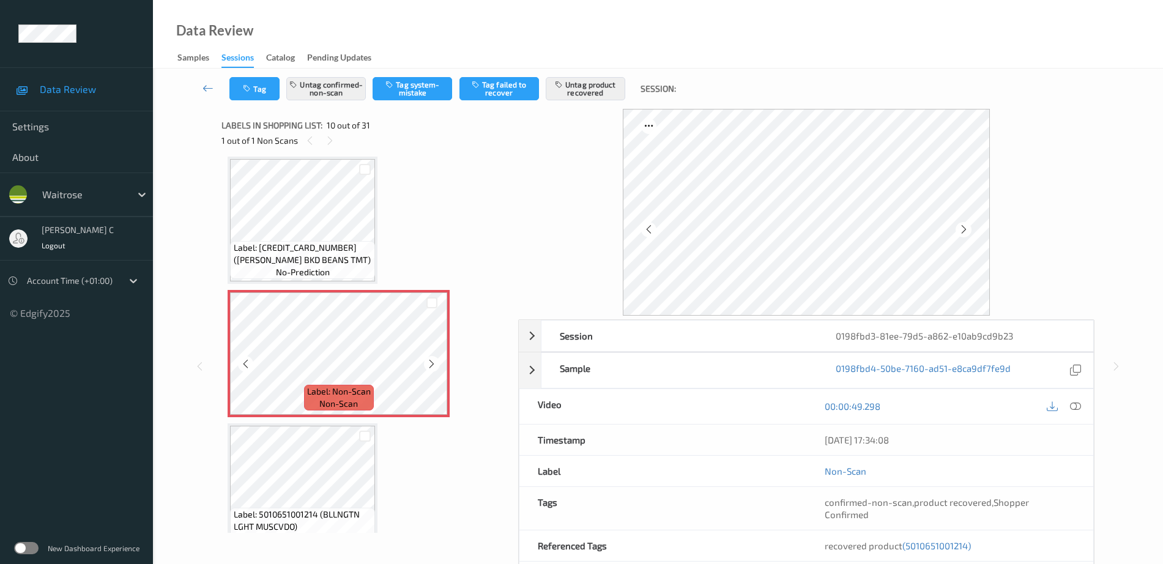
click at [305, 260] on span "Label: 5000169061046 (WR ESS BKD BEANS TMT)" at bounding box center [303, 254] width 139 height 24
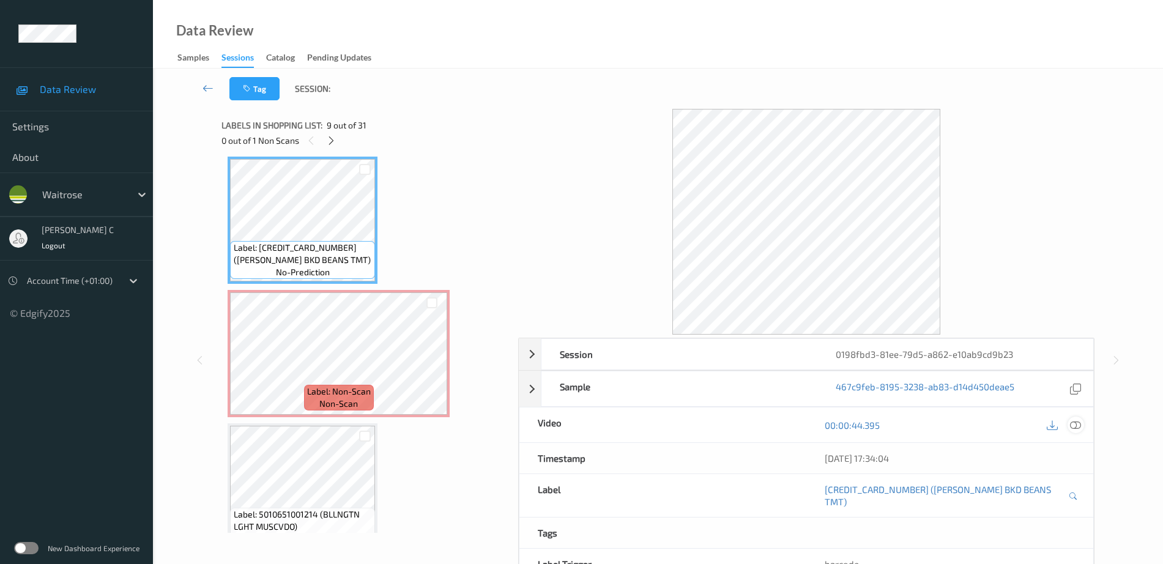
click at [1075, 426] on icon at bounding box center [1075, 425] width 11 height 11
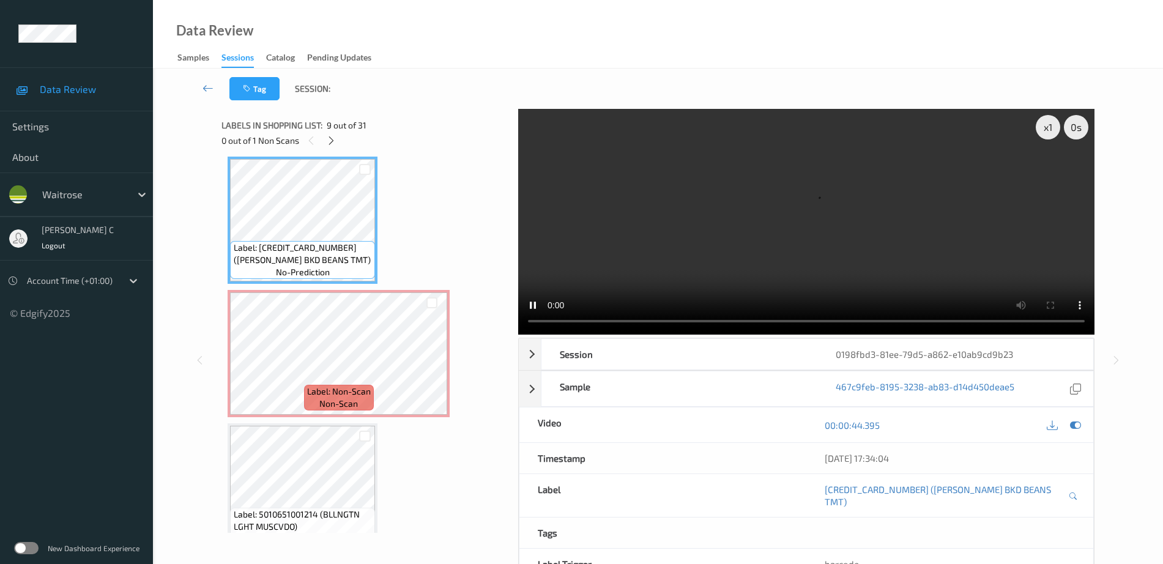
scroll to position [996, 0]
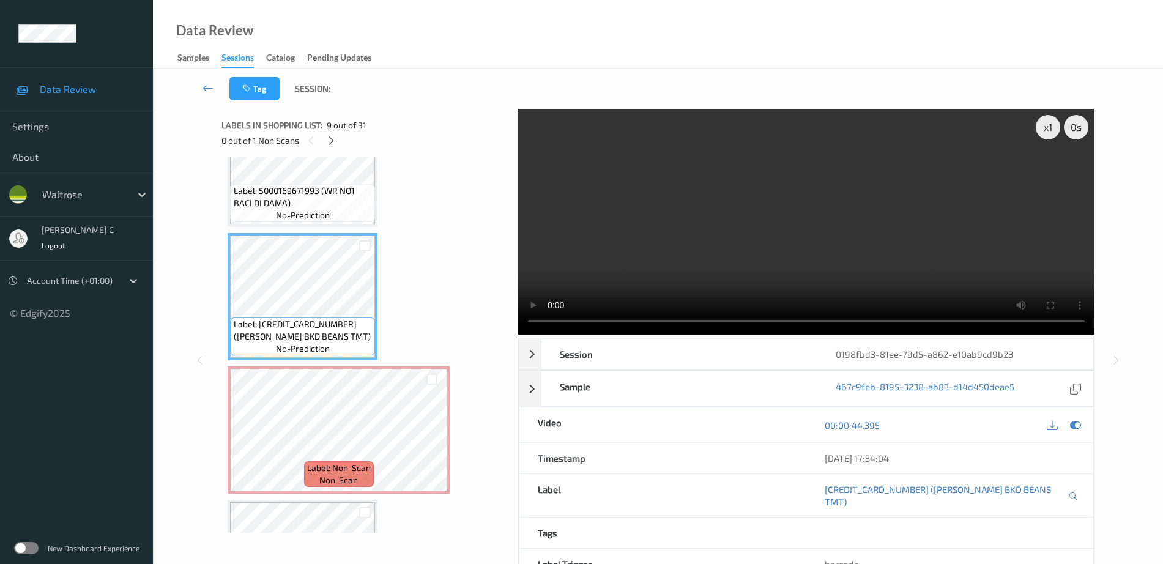
click at [303, 225] on div "Label: 5000169671993 (WR NO1 BACI DI DAMA) no-prediction" at bounding box center [303, 163] width 150 height 127
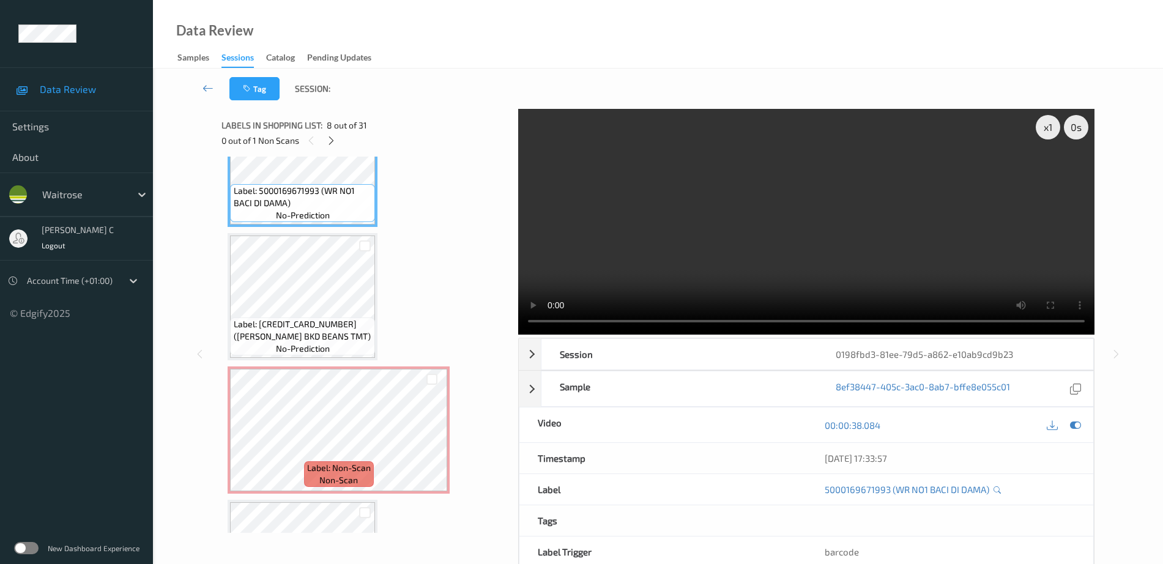
click at [289, 355] on div "Label: 5000169061046 (WR ESS BKD BEANS TMT) no-prediction" at bounding box center [302, 336] width 145 height 38
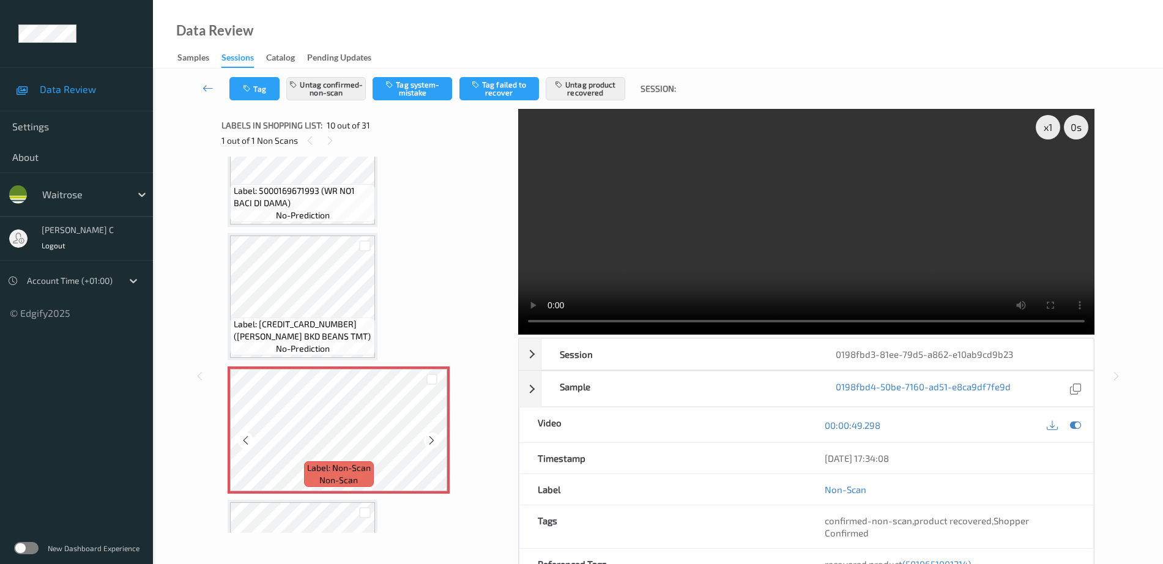
scroll to position [1073, 0]
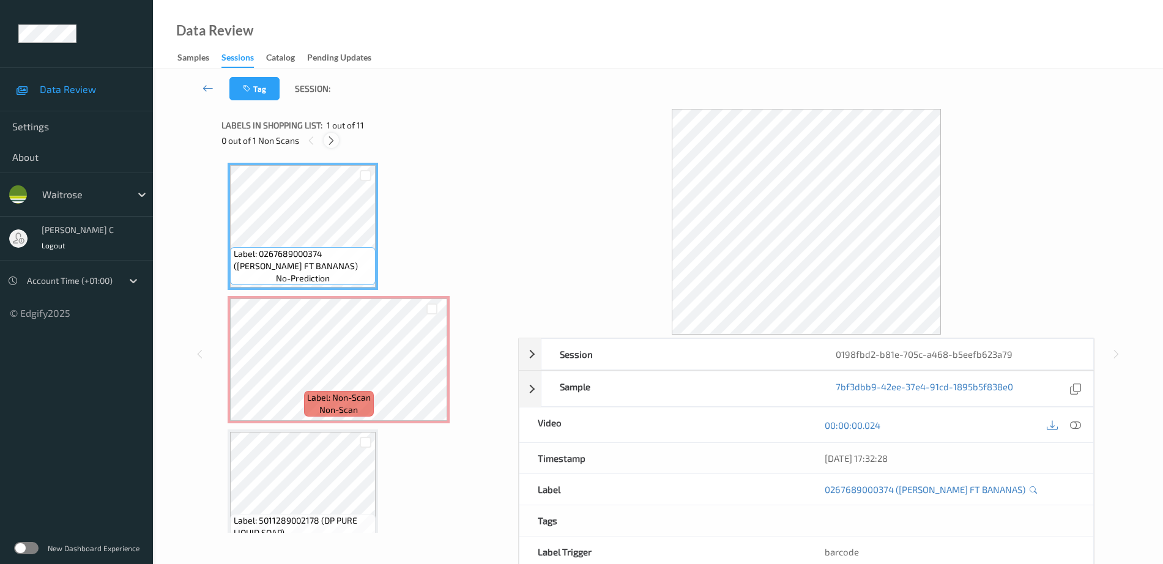
click at [329, 135] on icon at bounding box center [331, 140] width 10 height 11
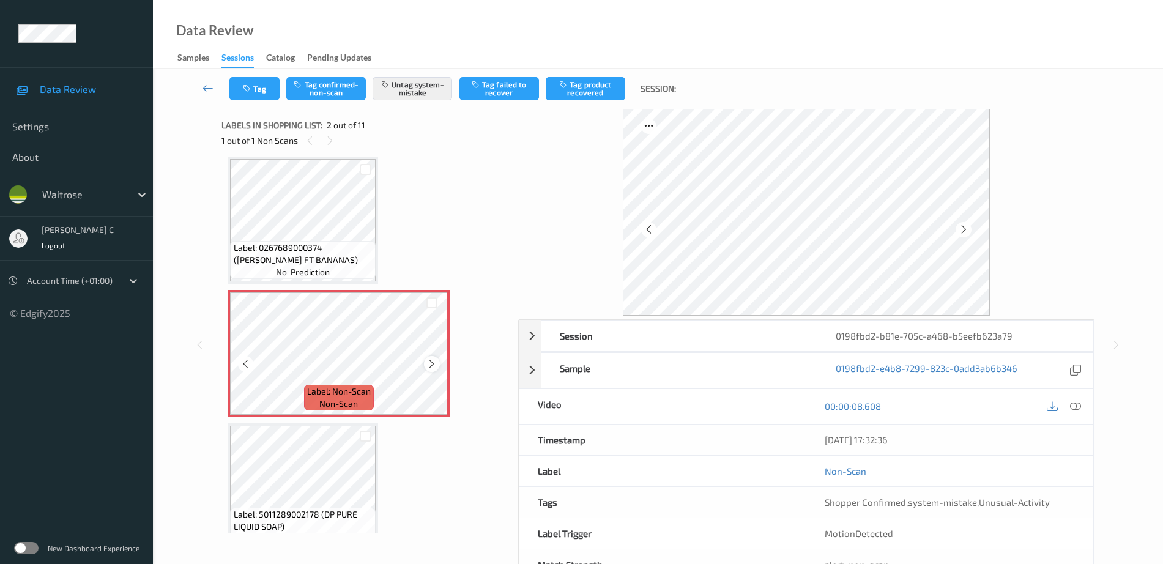
click at [436, 365] on icon at bounding box center [431, 363] width 10 height 11
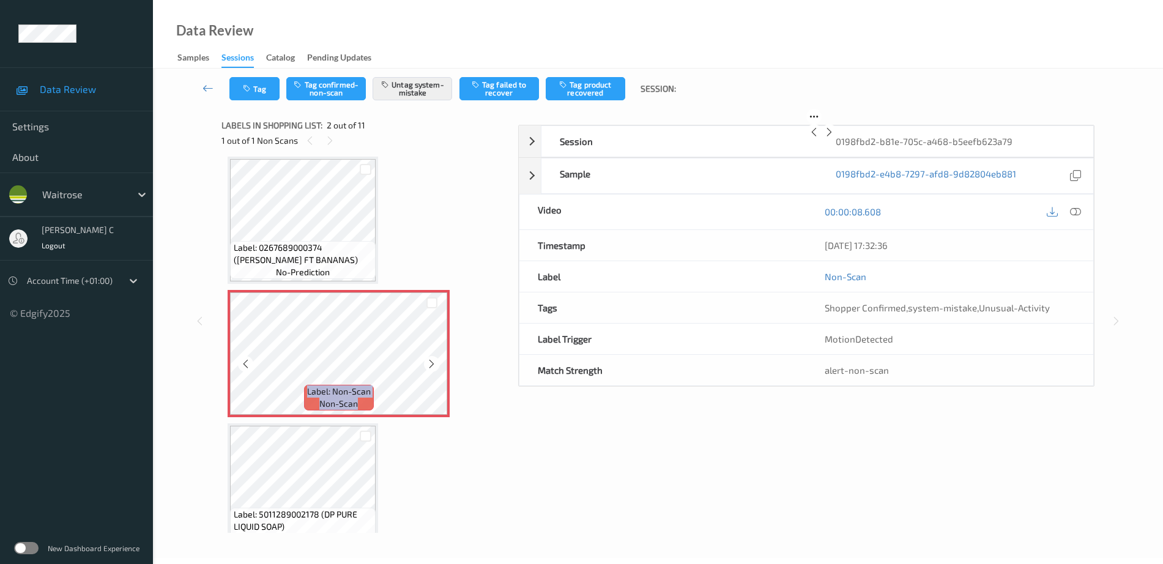
click at [436, 365] on icon at bounding box center [431, 363] width 10 height 11
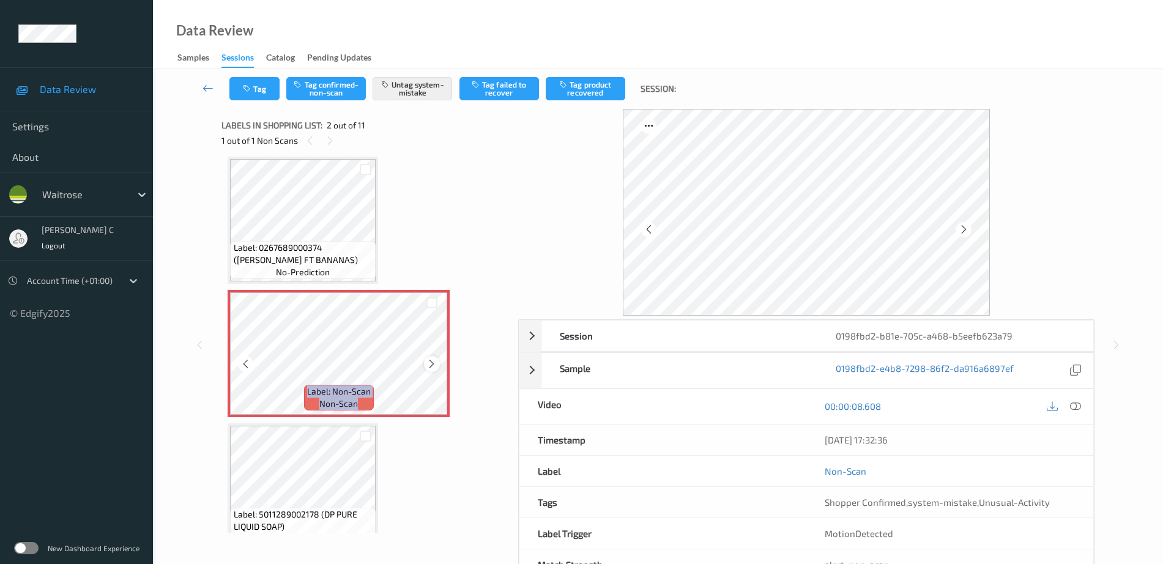
click at [436, 363] on icon at bounding box center [431, 363] width 10 height 11
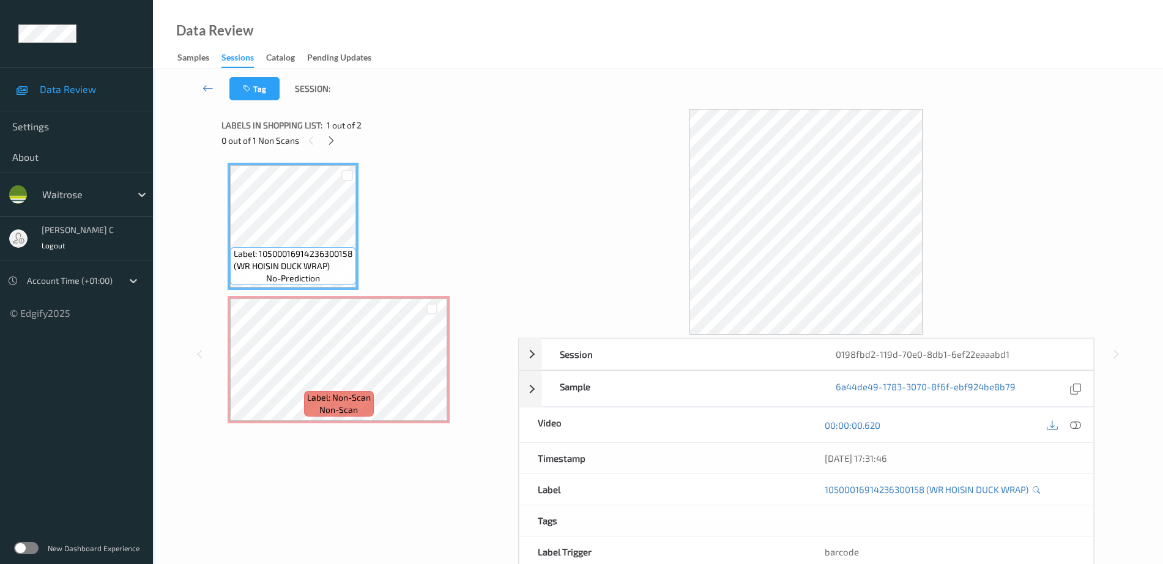
click at [297, 264] on span "Label: 10500016914236300158 (WR HOISIN DUCK WRAP)" at bounding box center [294, 260] width 120 height 24
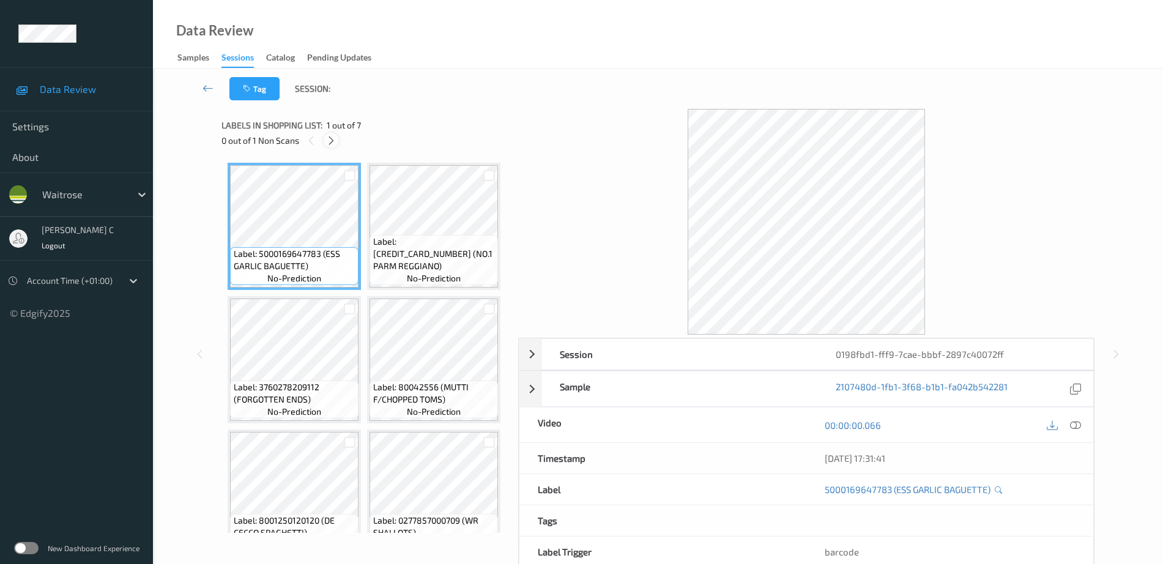
click at [333, 143] on icon at bounding box center [331, 140] width 10 height 11
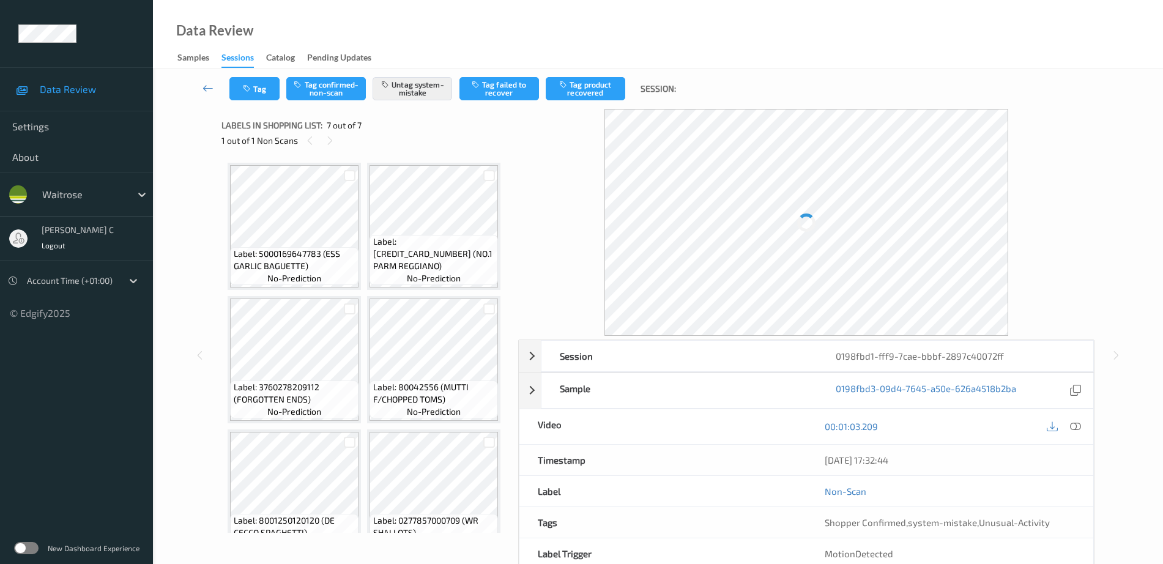
scroll to position [563, 0]
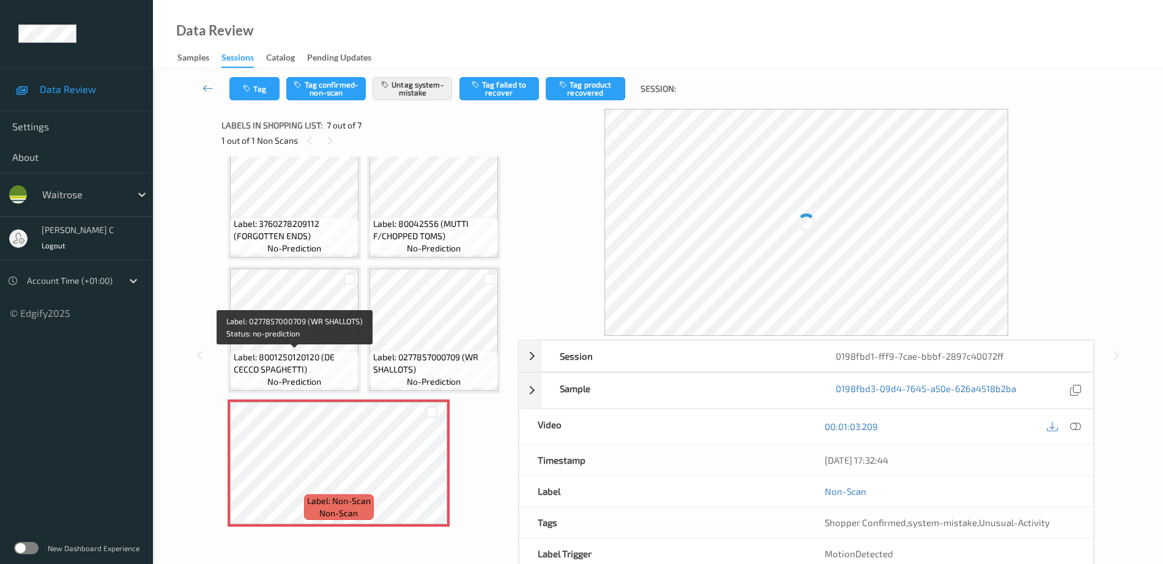
click at [373, 365] on span "Label: 0277857000709 (WR SHALLOTS)" at bounding box center [434, 363] width 122 height 24
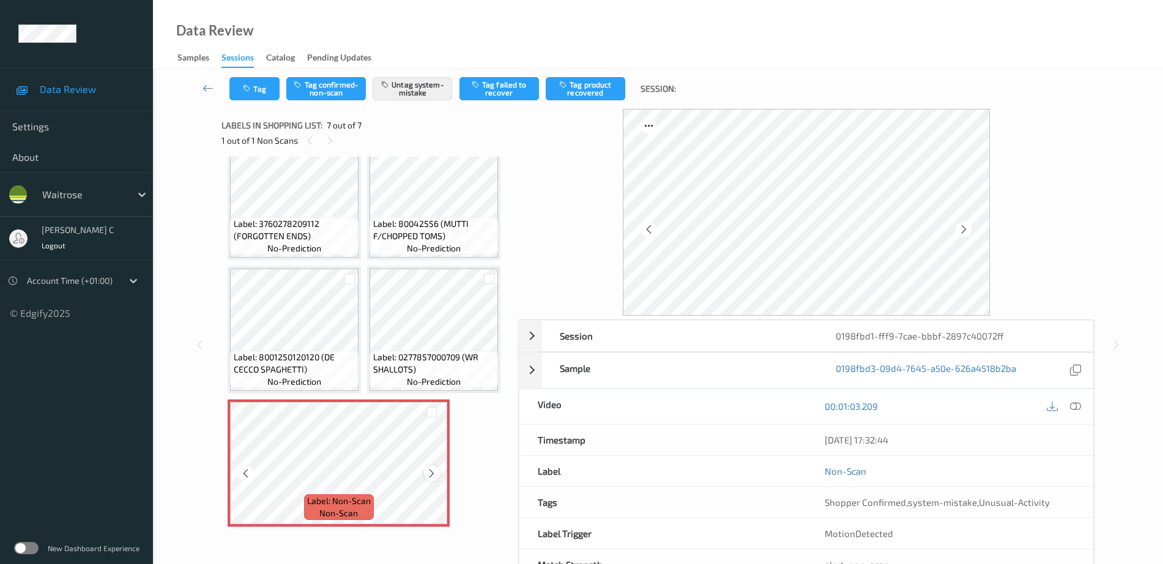
click at [429, 470] on icon at bounding box center [431, 473] width 10 height 11
click at [430, 468] on icon at bounding box center [431, 473] width 10 height 11
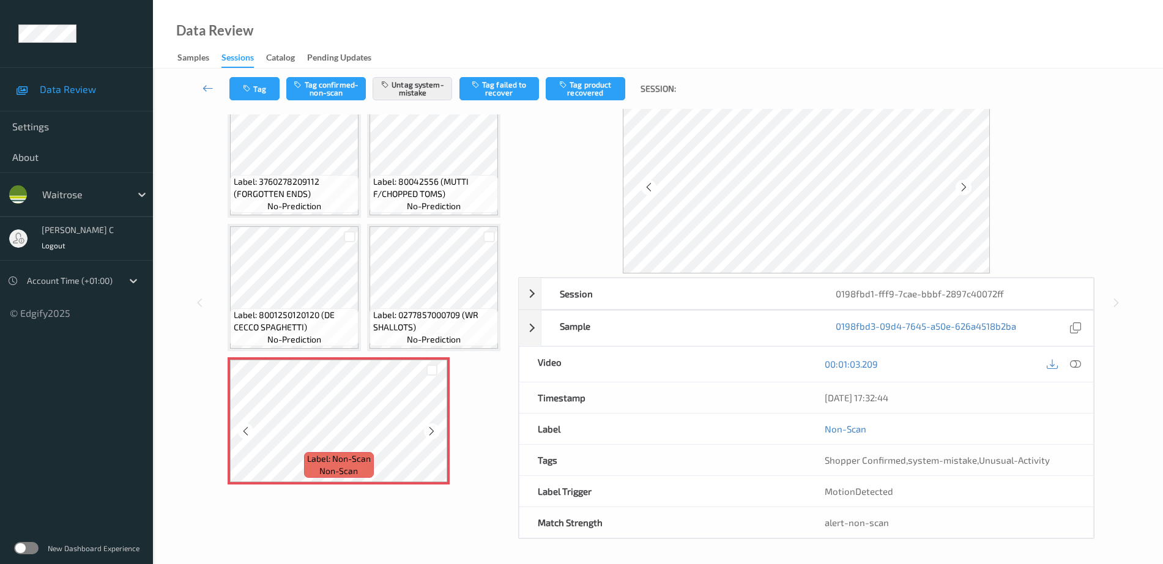
scroll to position [42, 0]
click at [251, 433] on icon at bounding box center [245, 431] width 10 height 11
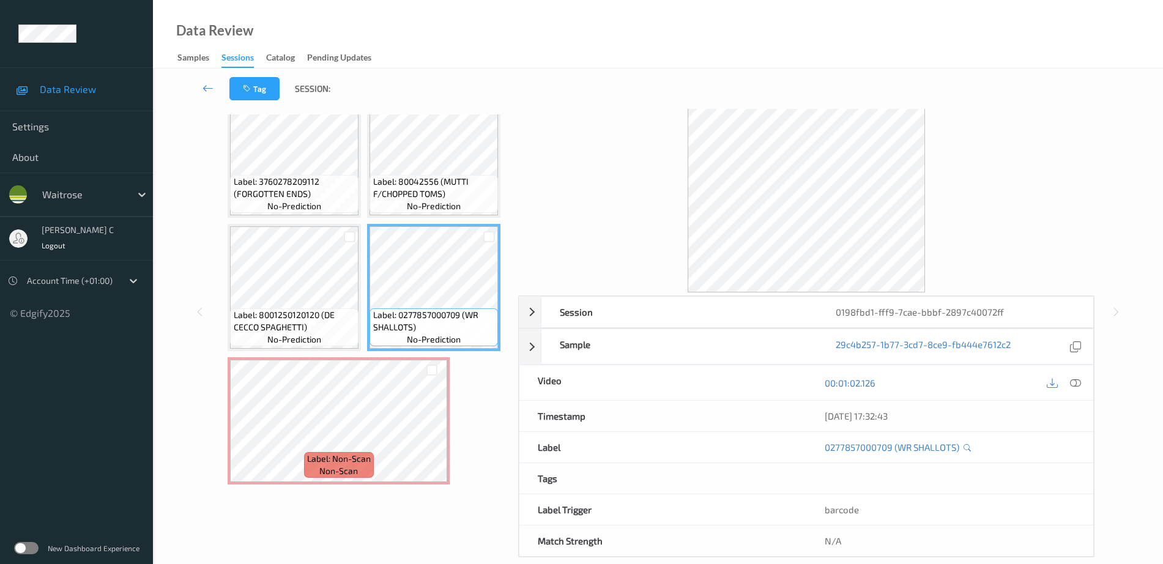
scroll to position [563, 0]
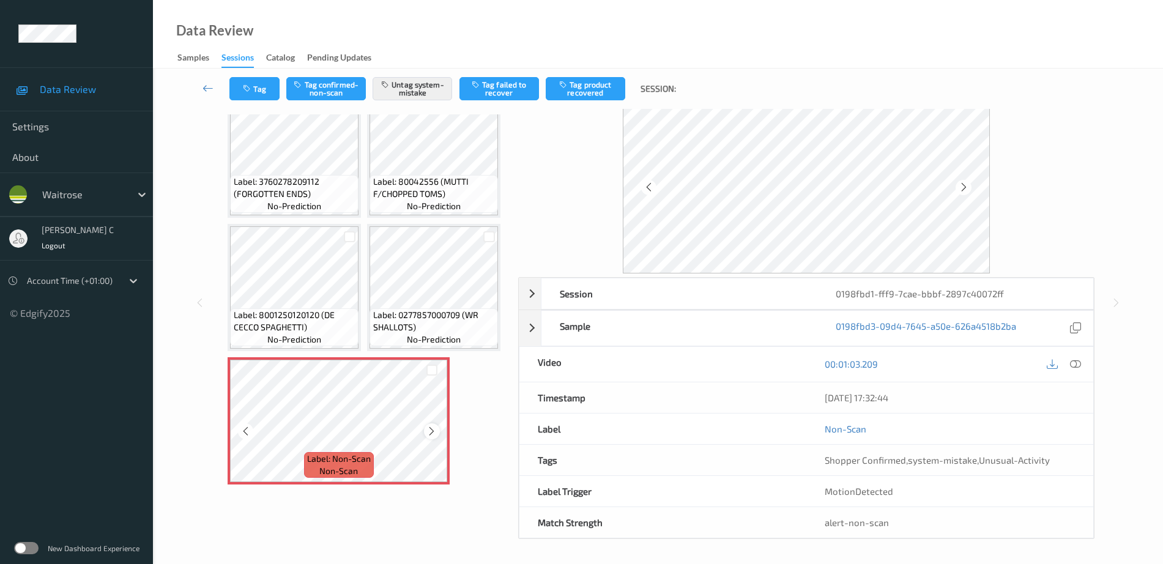
click at [429, 426] on icon at bounding box center [431, 431] width 10 height 11
click at [429, 424] on div at bounding box center [431, 430] width 15 height 15
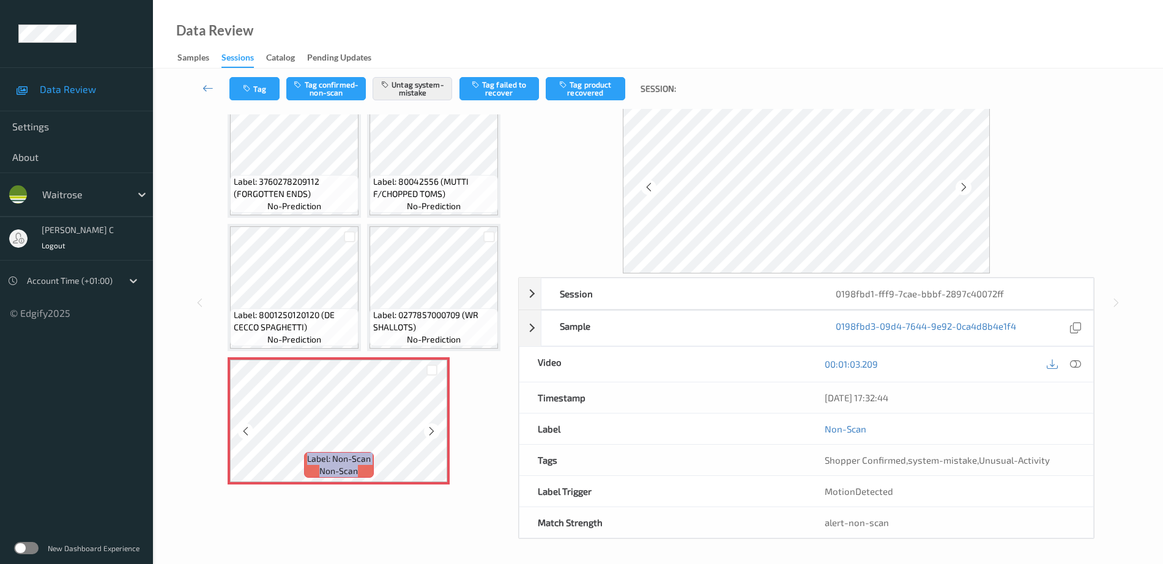
click at [429, 424] on div at bounding box center [431, 430] width 15 height 15
click at [407, 212] on span "no-prediction" at bounding box center [434, 206] width 54 height 12
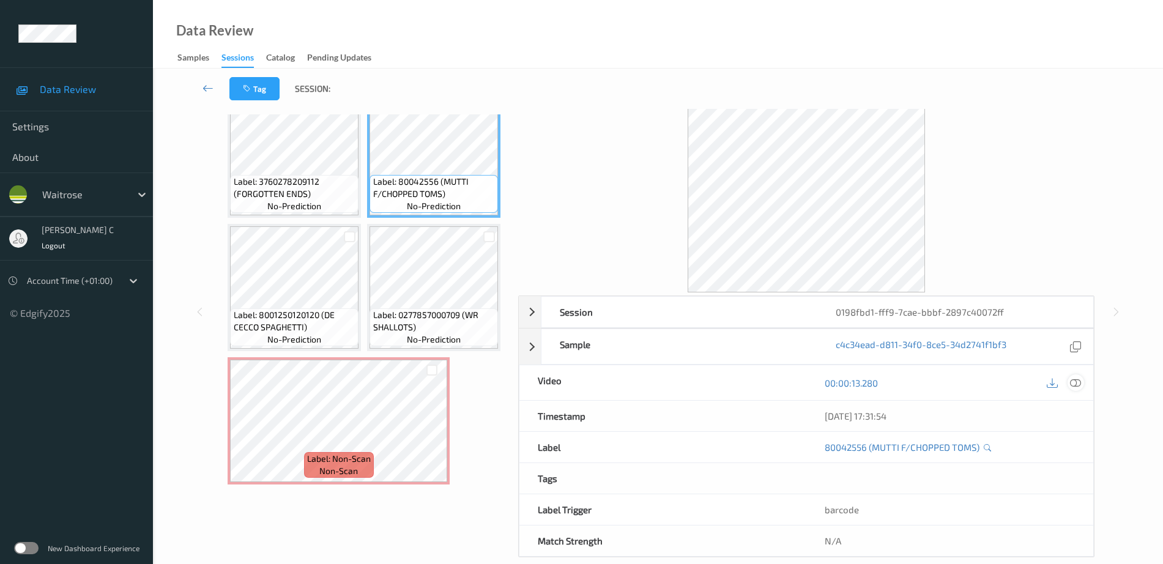
click at [1072, 379] on icon at bounding box center [1075, 382] width 11 height 11
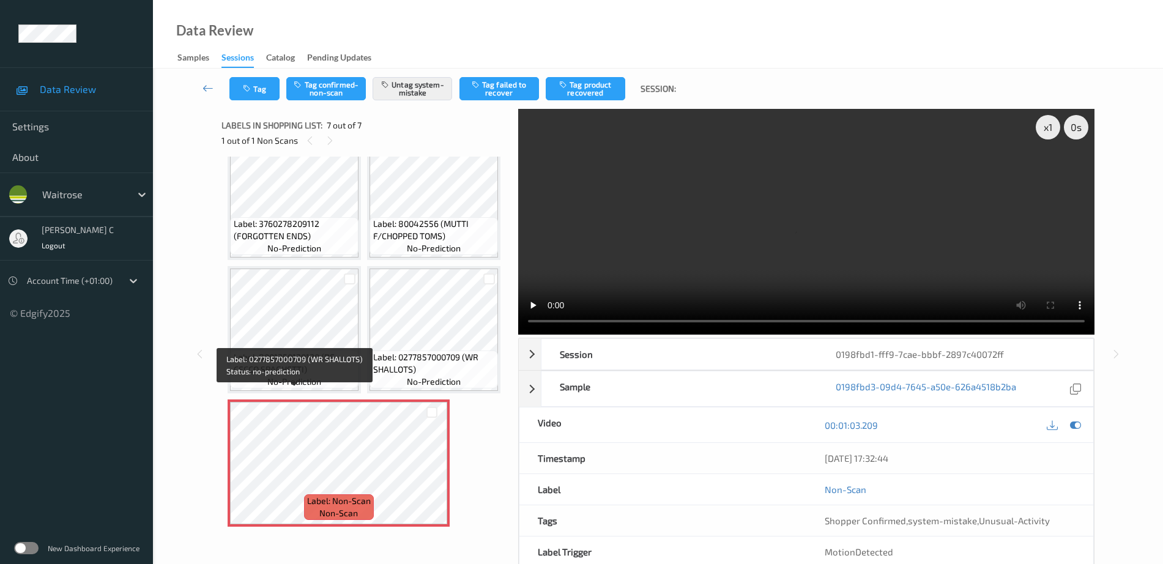
scroll to position [563, 0]
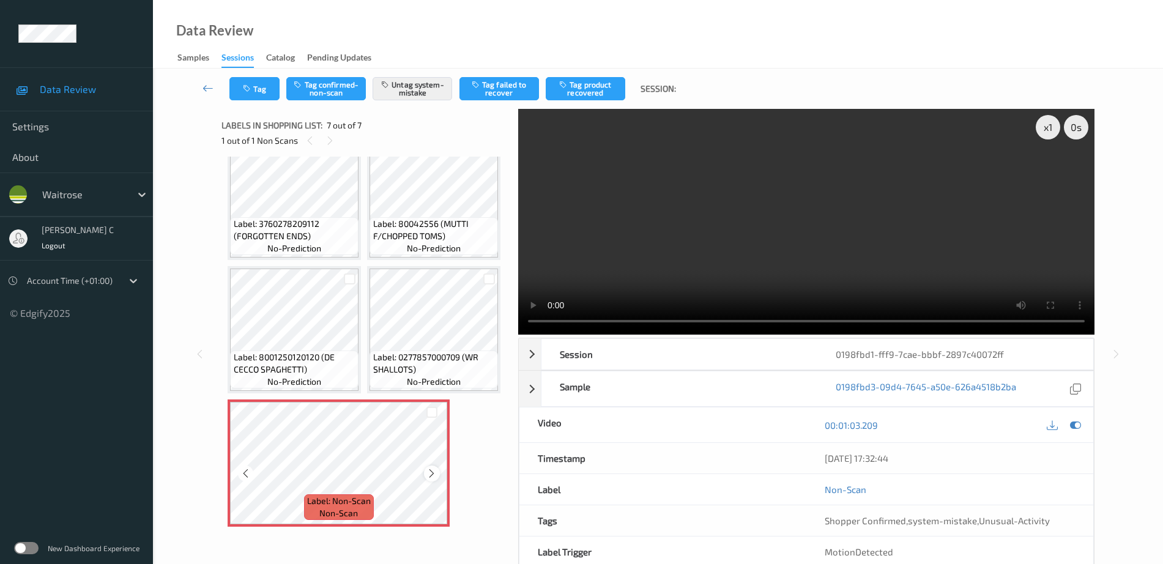
click at [425, 475] on div at bounding box center [431, 472] width 15 height 15
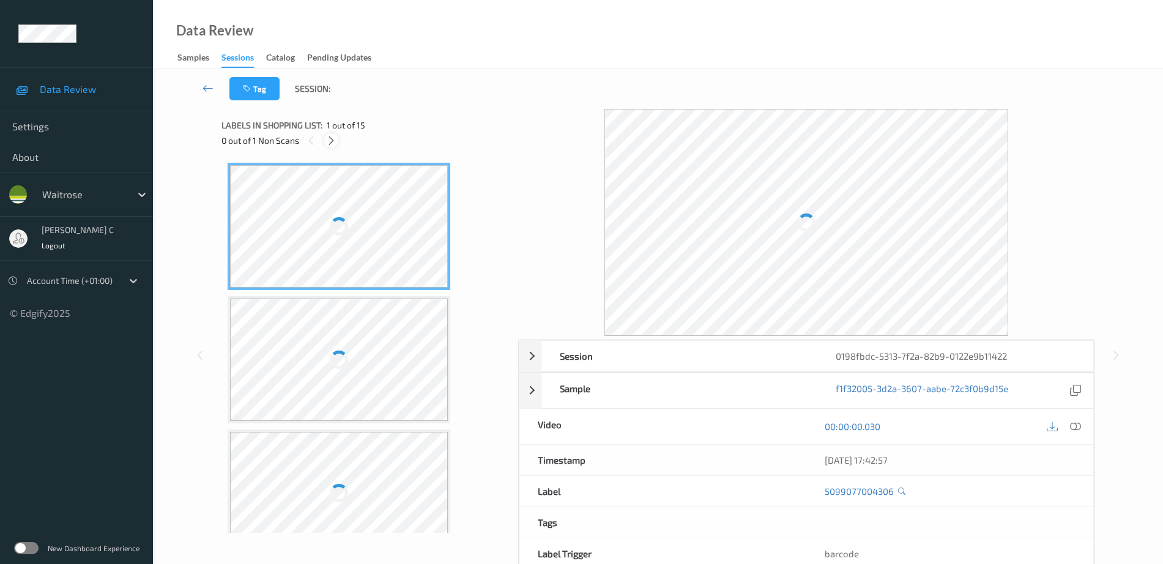
click at [328, 144] on icon at bounding box center [331, 140] width 10 height 11
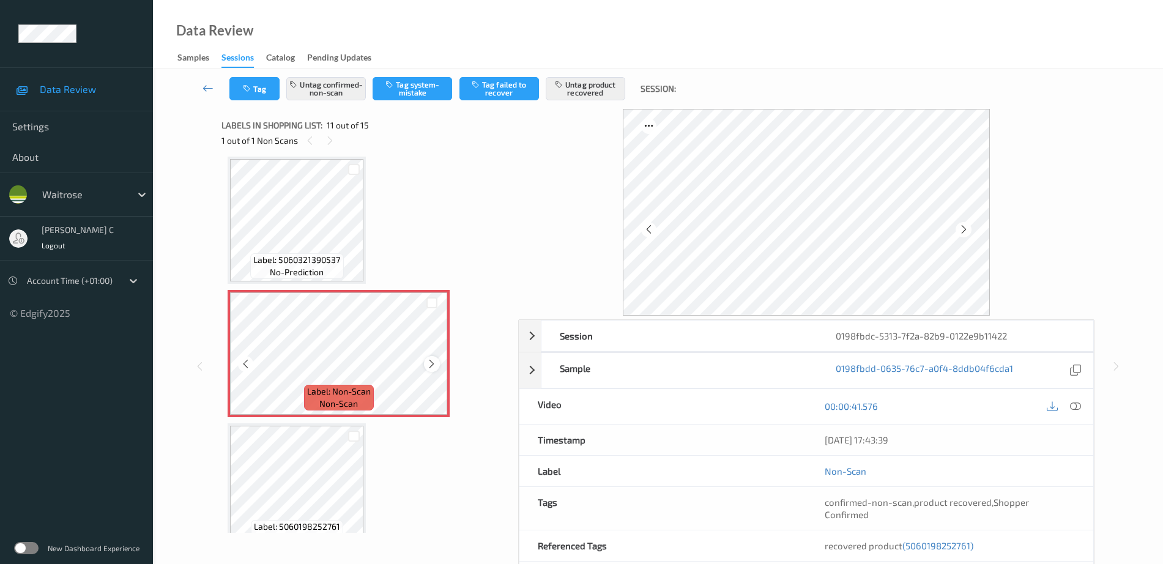
click at [430, 365] on icon at bounding box center [431, 363] width 10 height 11
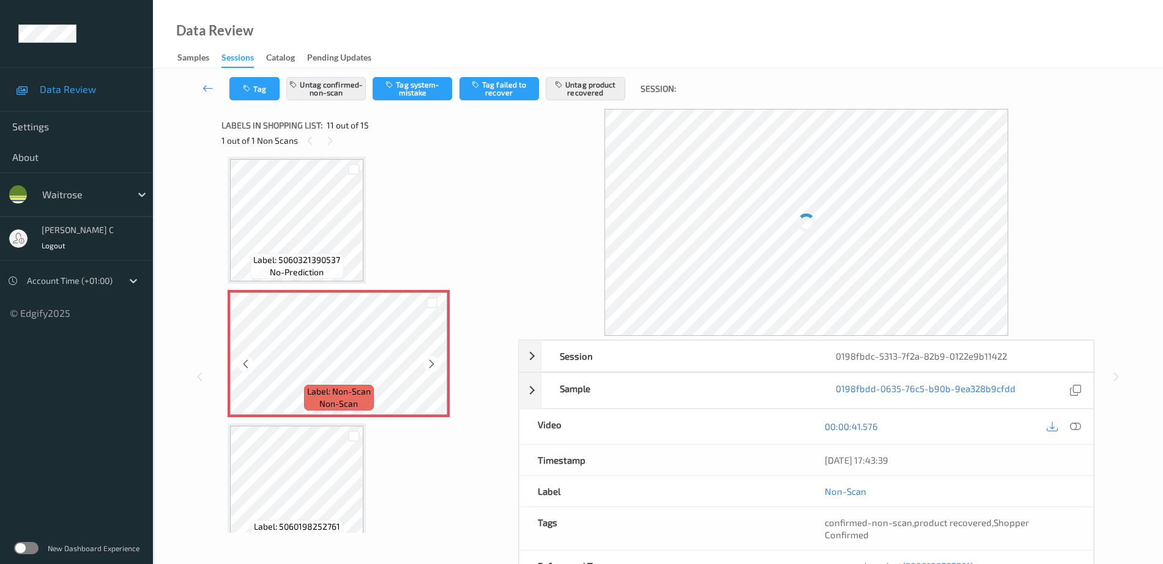
click at [430, 365] on icon at bounding box center [431, 363] width 10 height 11
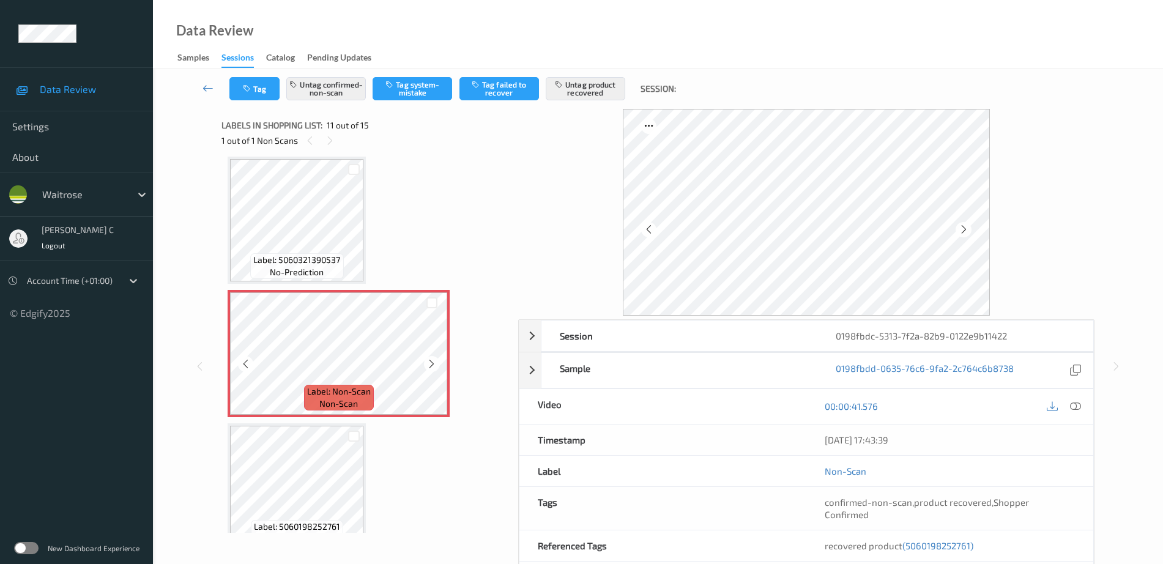
click at [430, 365] on icon at bounding box center [431, 363] width 10 height 11
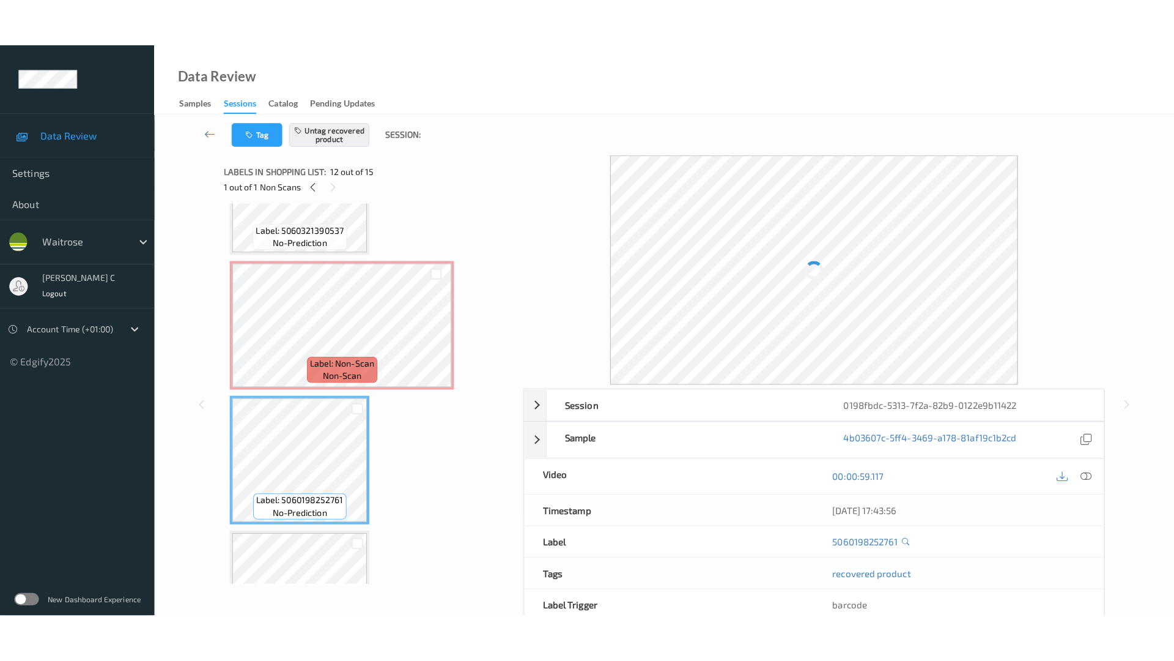
scroll to position [1130, 0]
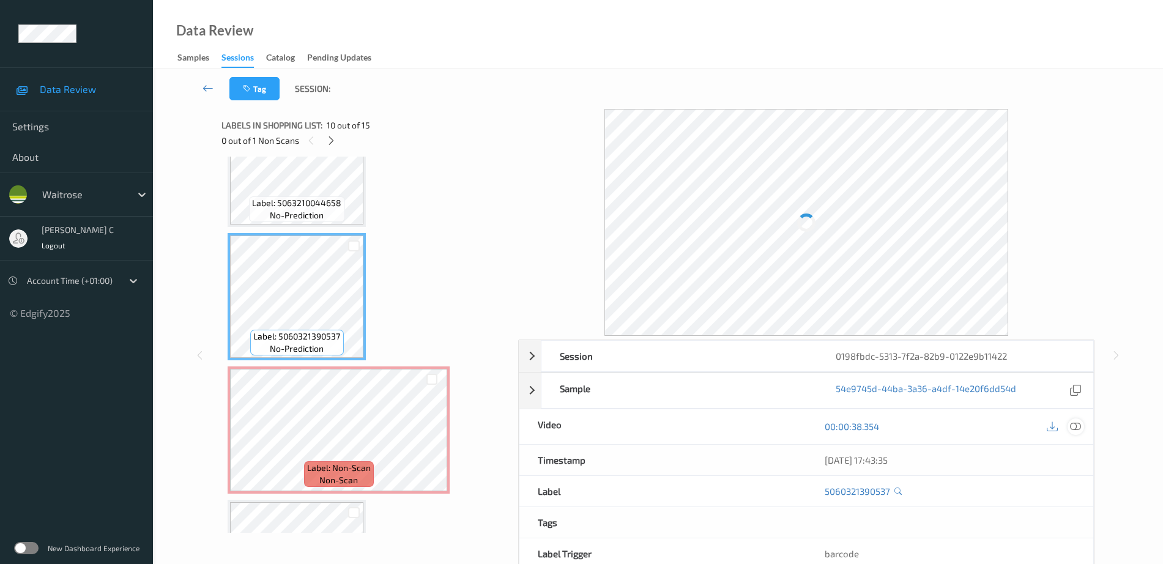
click at [1075, 421] on icon at bounding box center [1075, 426] width 11 height 11
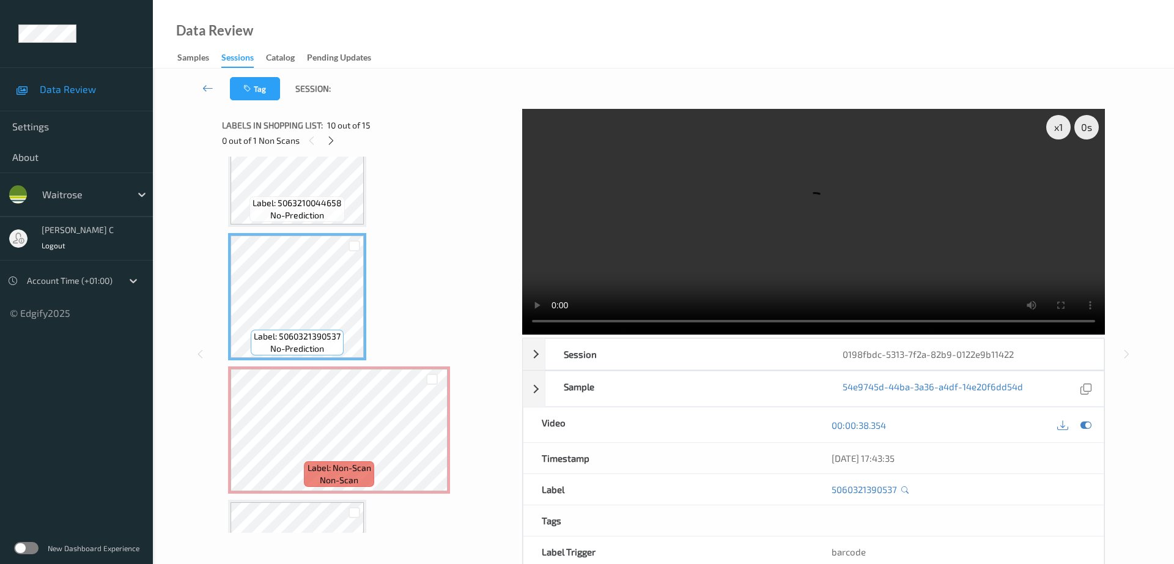
click at [531, 155] on video at bounding box center [813, 222] width 583 height 226
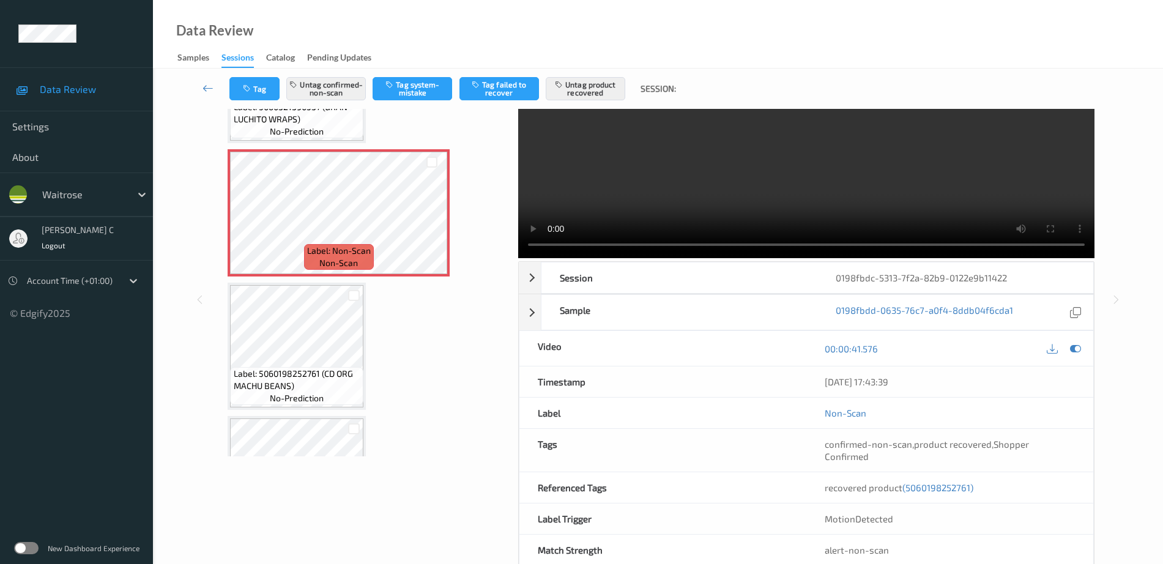
scroll to position [61, 0]
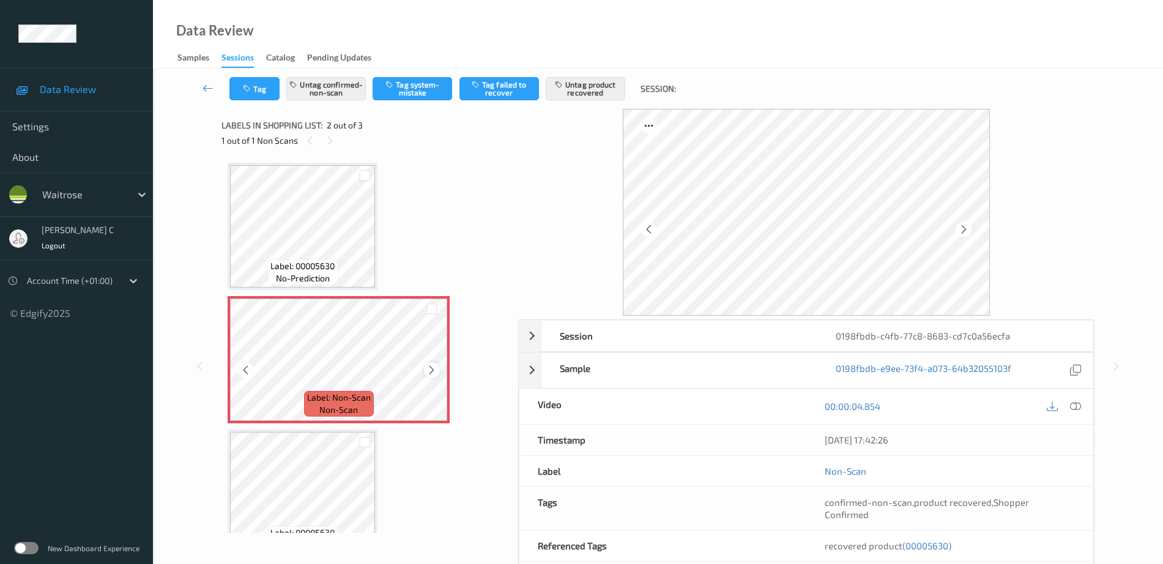
click at [434, 368] on icon at bounding box center [431, 370] width 10 height 11
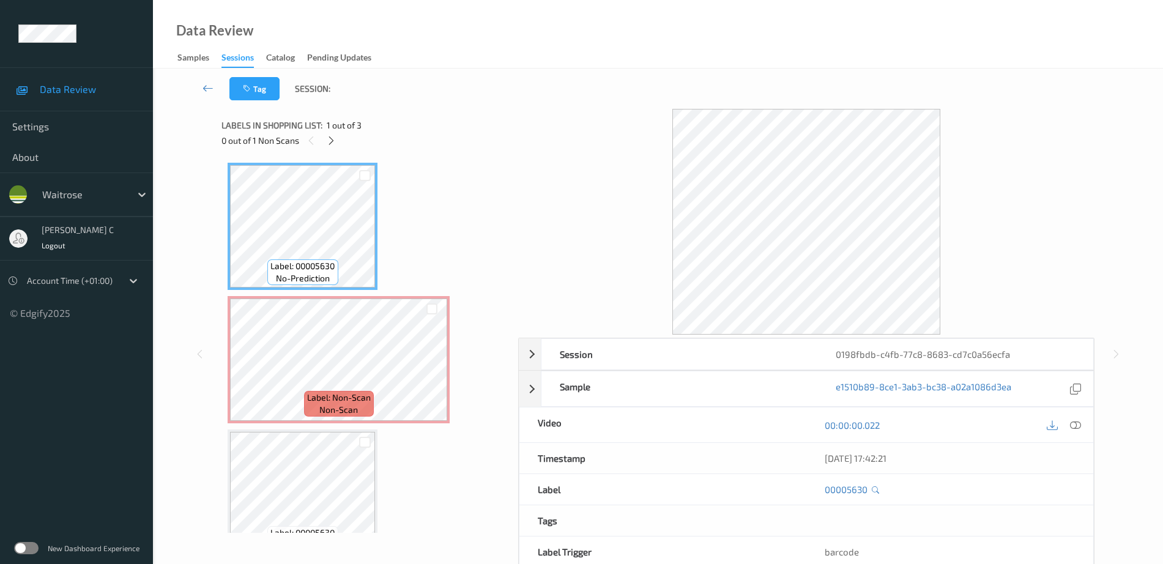
click at [1069, 420] on div at bounding box center [1075, 424] width 17 height 17
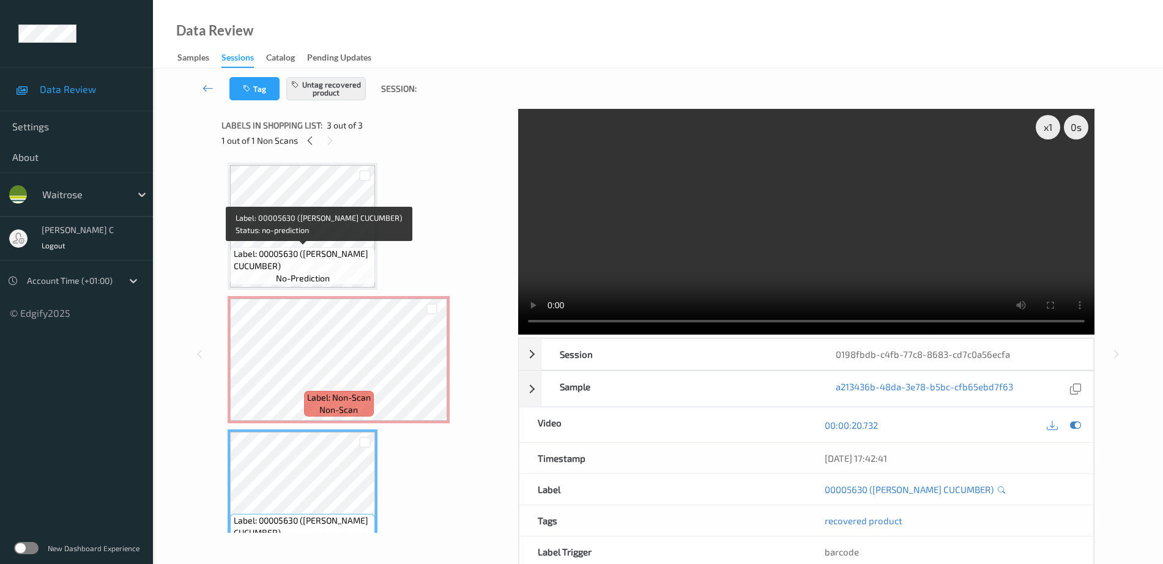
click at [262, 248] on span "Label: 00005630 ([PERSON_NAME] CUCUMBER)" at bounding box center [303, 260] width 139 height 24
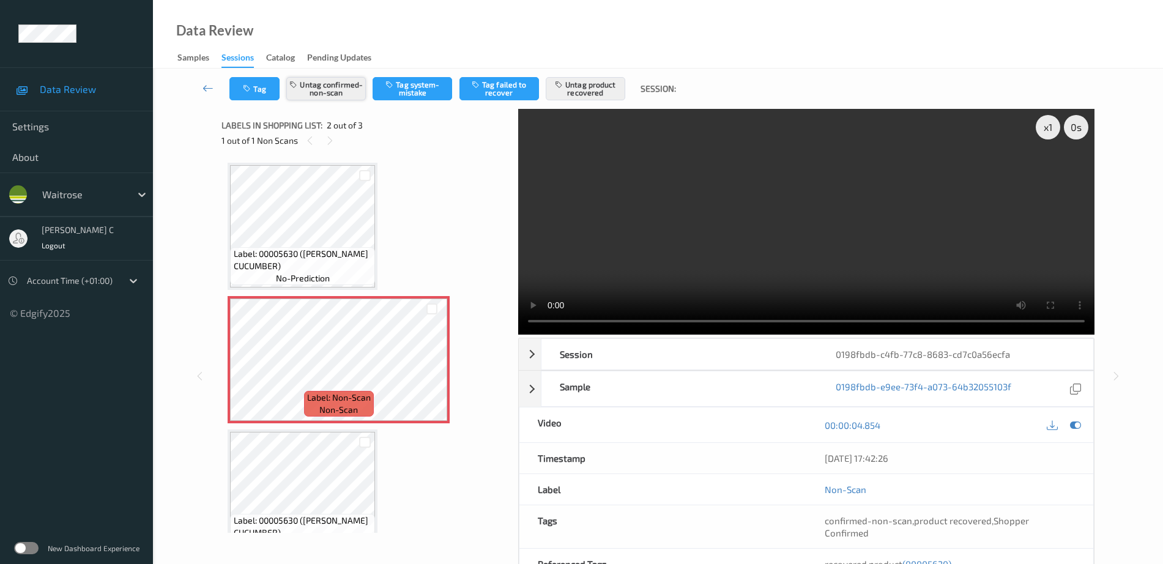
click at [348, 91] on button "Untag confirmed-non-scan" at bounding box center [326, 88] width 80 height 23
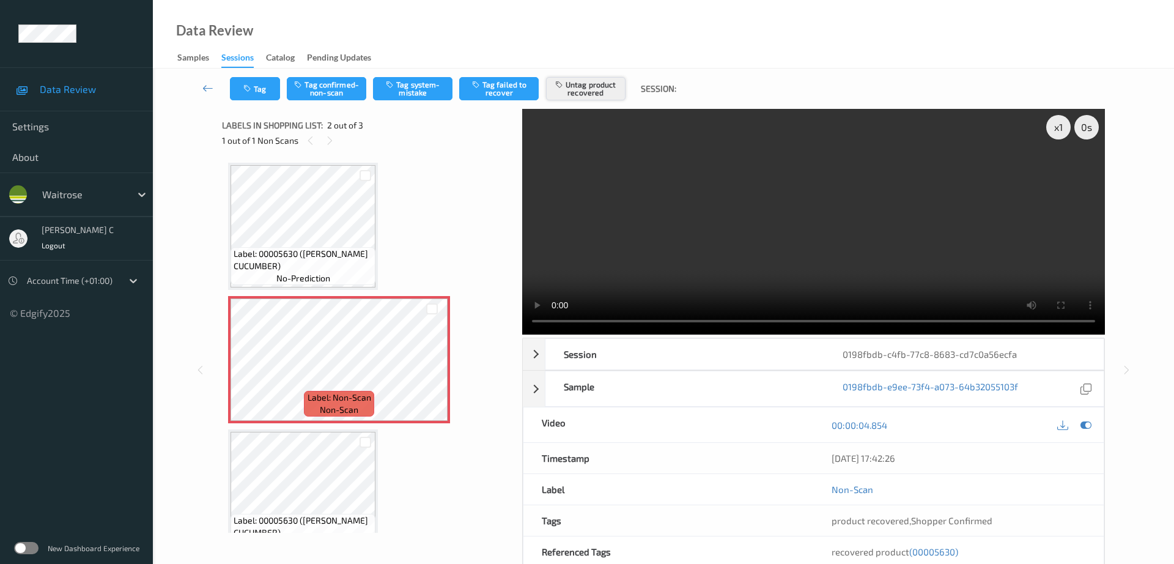
click at [588, 81] on button "Untag product recovered" at bounding box center [586, 88] width 80 height 23
click at [418, 86] on button "Tag system-mistake" at bounding box center [413, 88] width 80 height 23
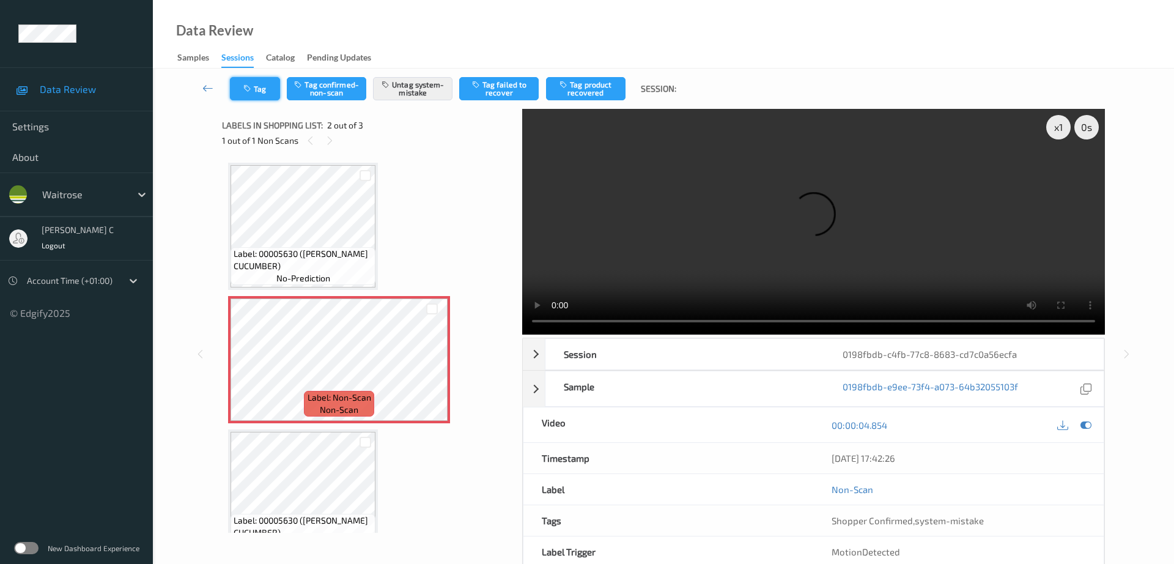
click at [251, 94] on button "Tag" at bounding box center [255, 88] width 50 height 23
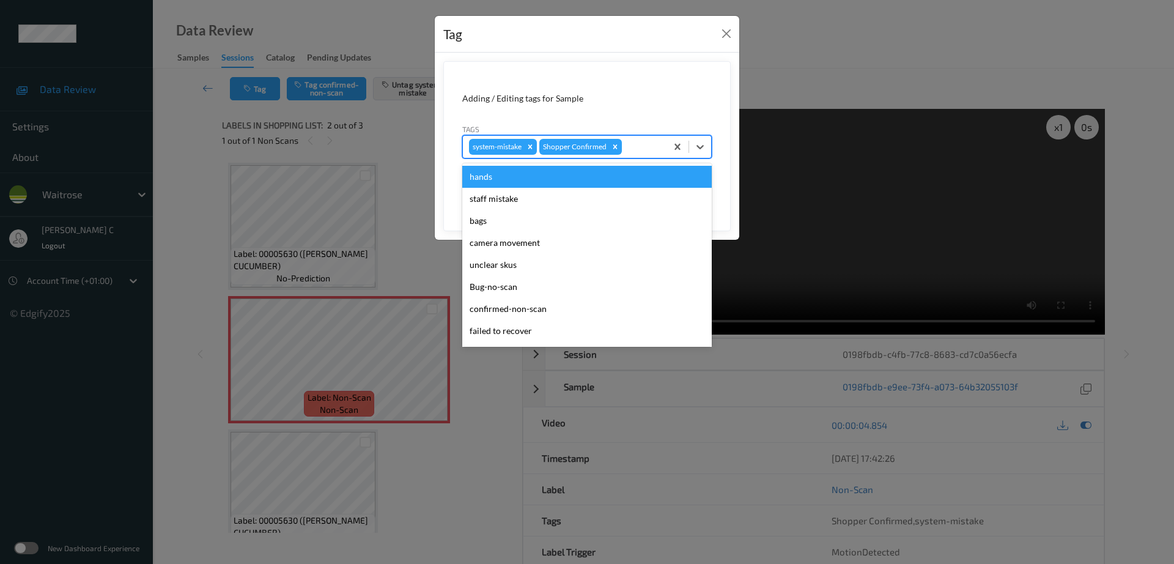
click at [645, 154] on div at bounding box center [642, 146] width 36 height 15
type input "un"
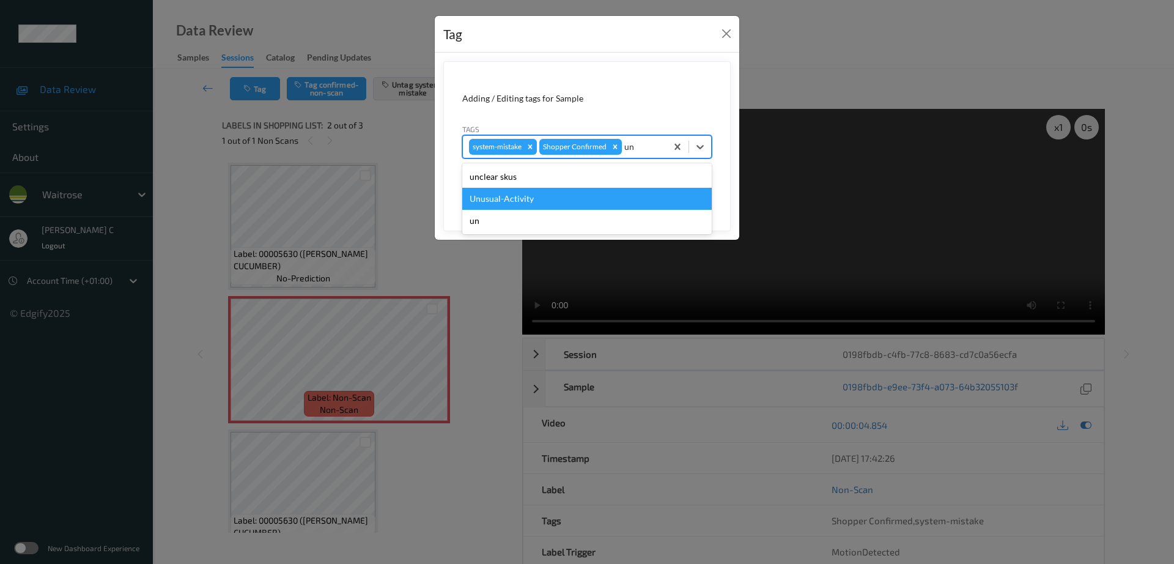
click at [561, 200] on div "Unusual-Activity" at bounding box center [587, 199] width 250 height 22
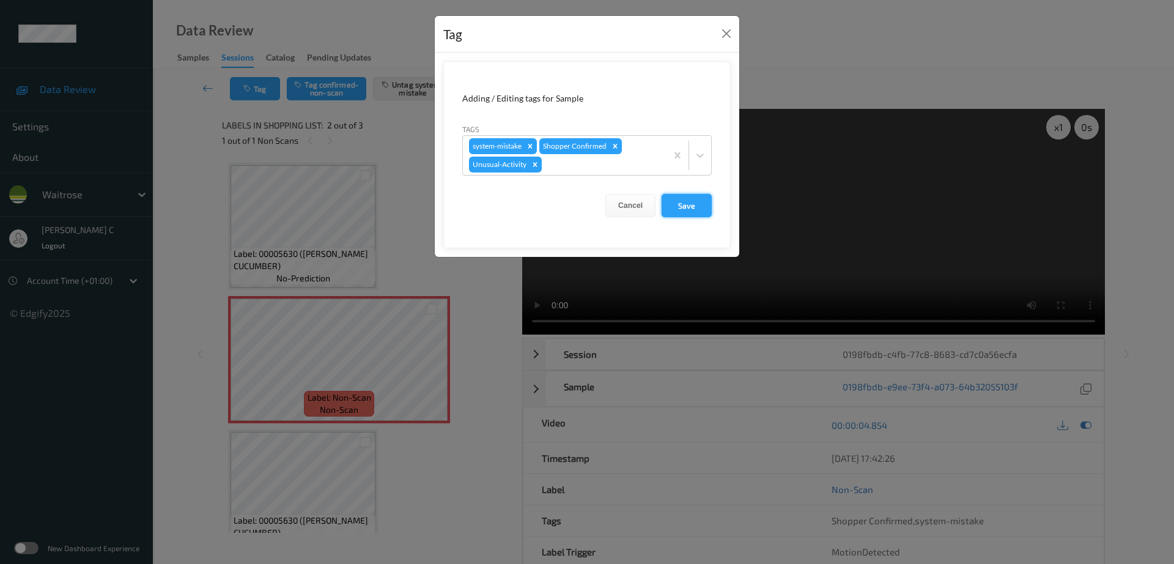
click at [686, 199] on button "Save" at bounding box center [687, 205] width 50 height 23
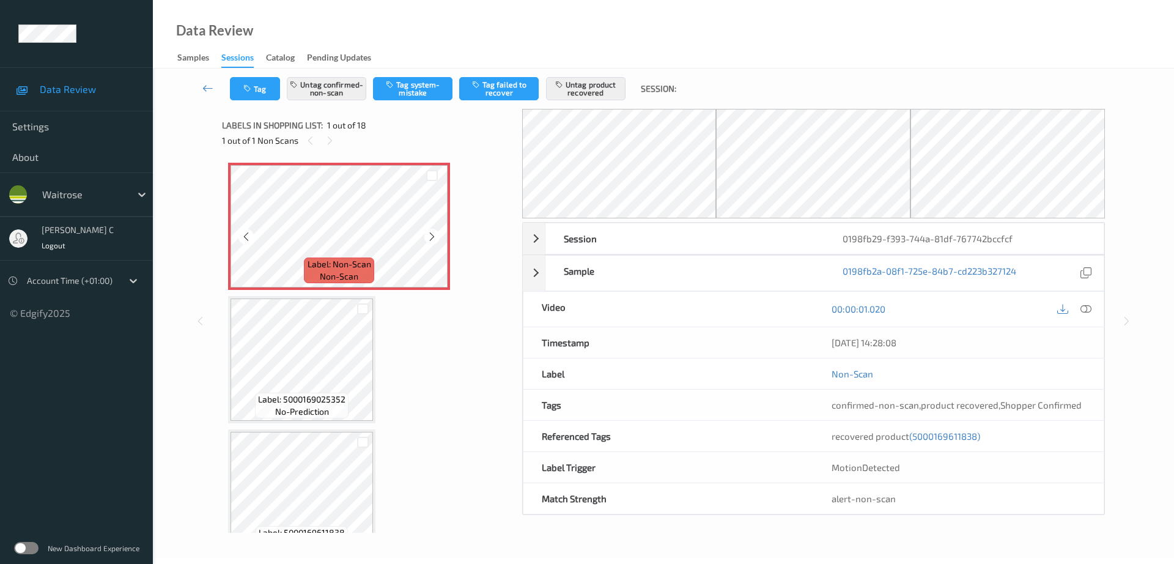
click at [338, 261] on span "Label: Non-Scan" at bounding box center [340, 264] width 64 height 12
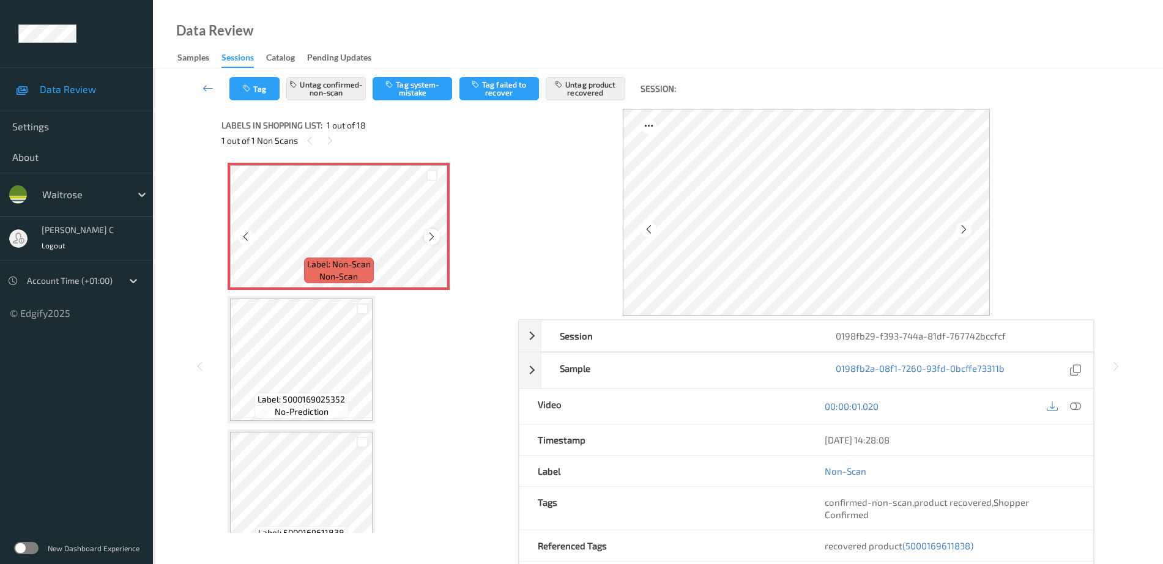
click at [438, 240] on div at bounding box center [431, 236] width 15 height 15
click at [435, 237] on icon at bounding box center [431, 236] width 10 height 11
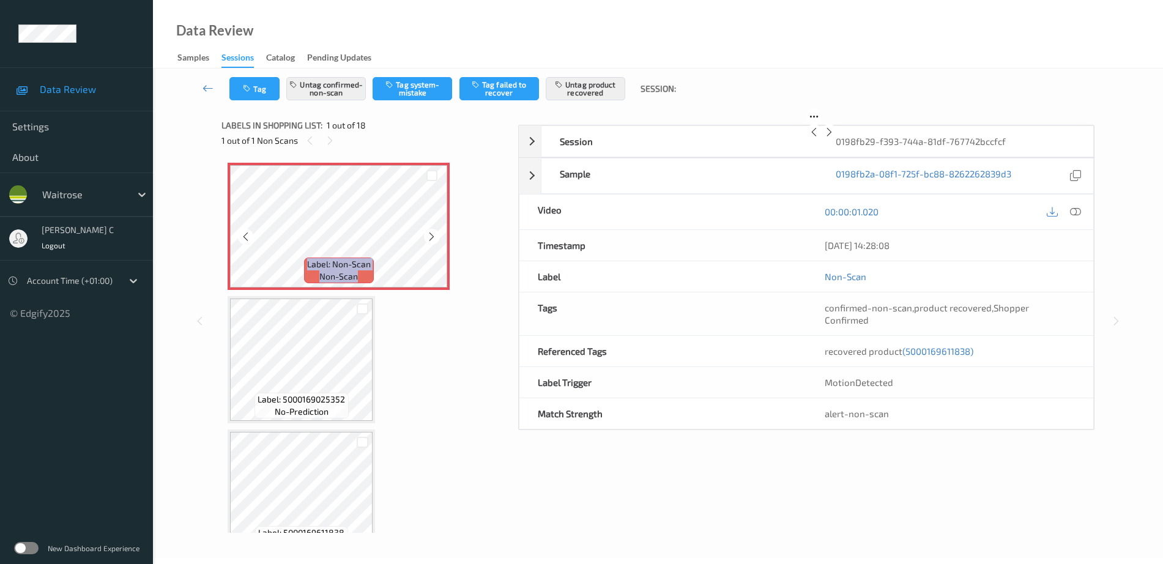
click at [435, 237] on icon at bounding box center [431, 236] width 10 height 11
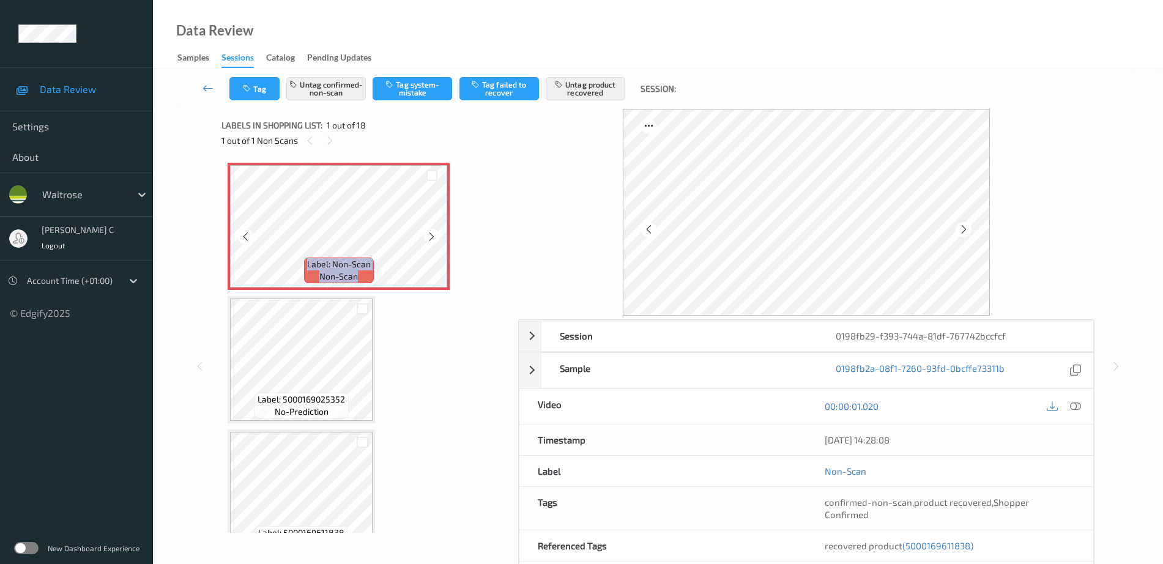
click at [435, 237] on icon at bounding box center [431, 236] width 10 height 11
click at [1073, 411] on icon at bounding box center [1075, 406] width 11 height 11
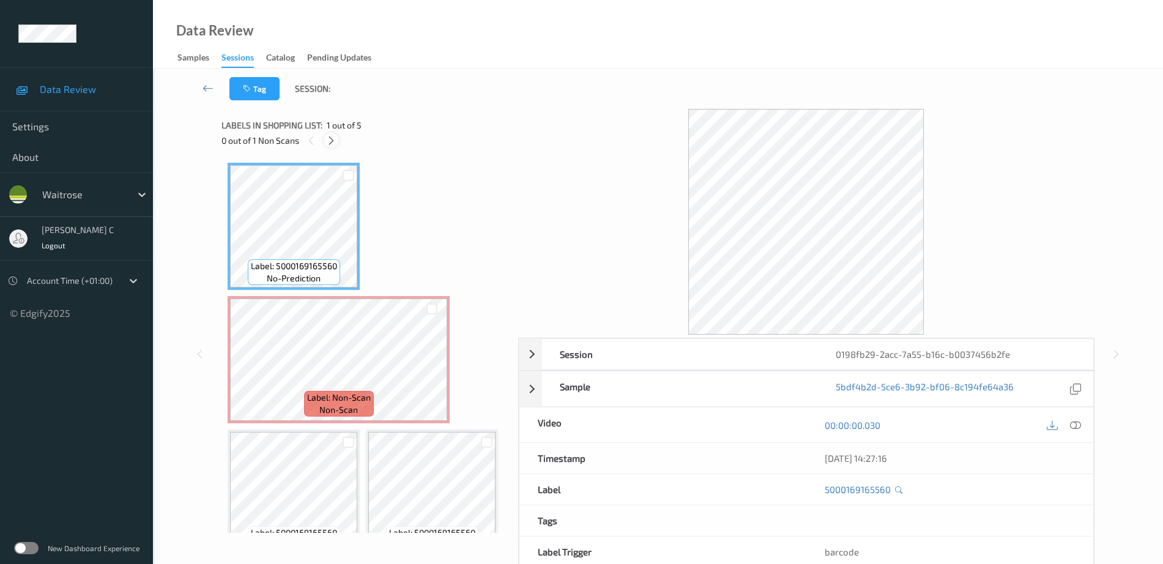
click at [334, 138] on icon at bounding box center [331, 140] width 10 height 11
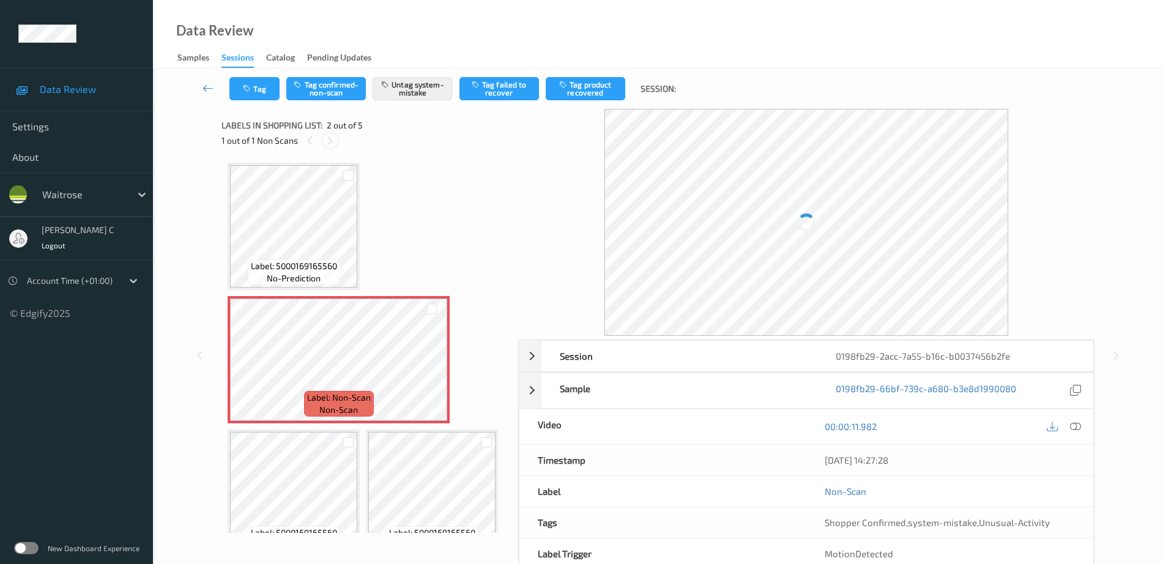
scroll to position [6, 0]
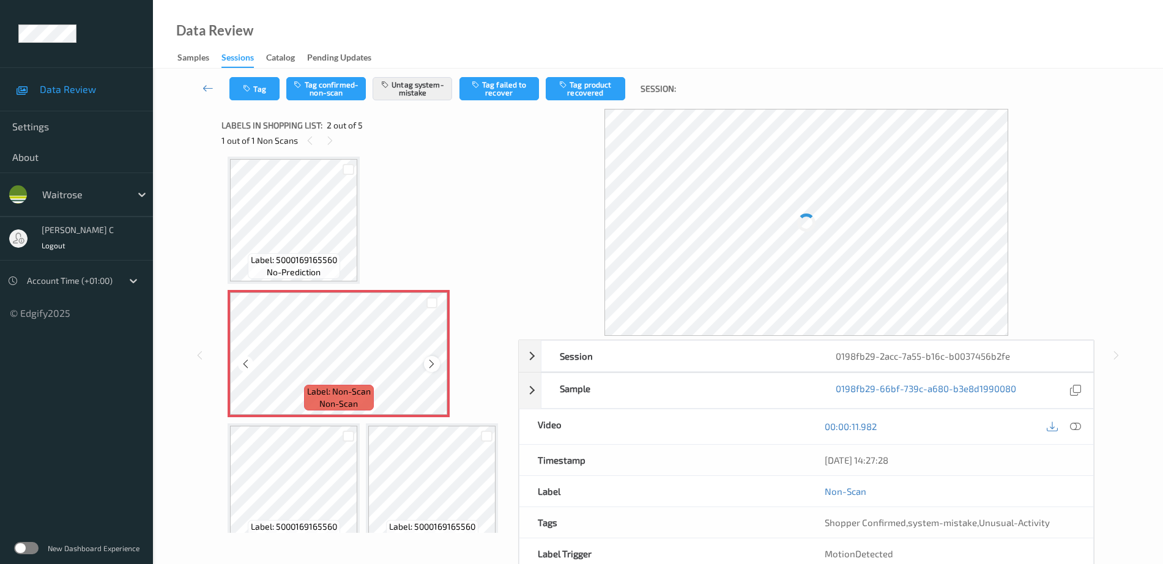
click at [437, 361] on icon at bounding box center [431, 363] width 10 height 11
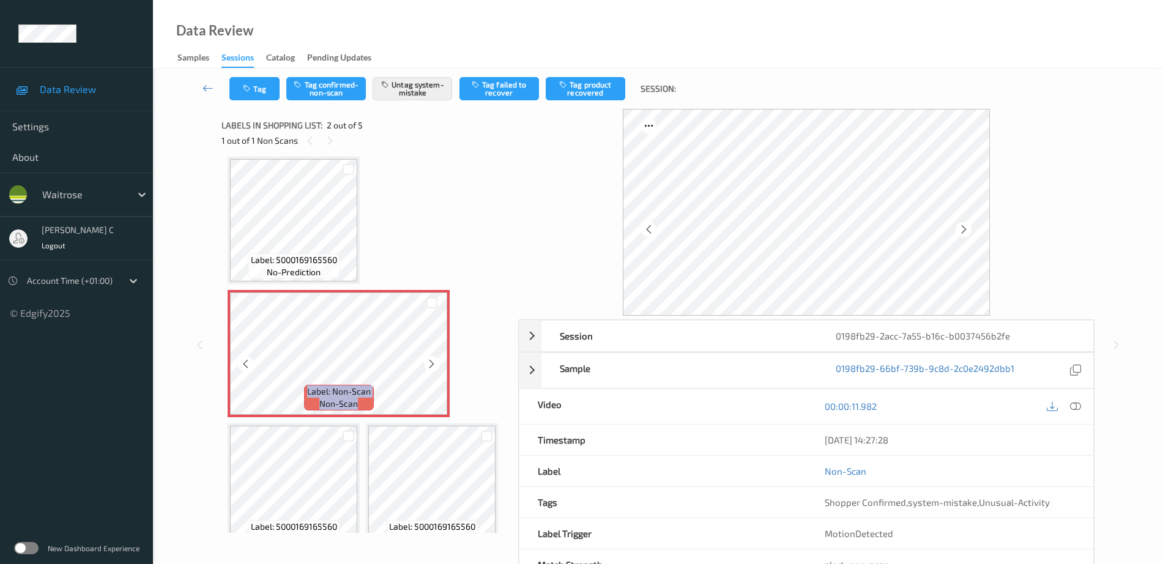
click at [437, 361] on icon at bounding box center [431, 363] width 10 height 11
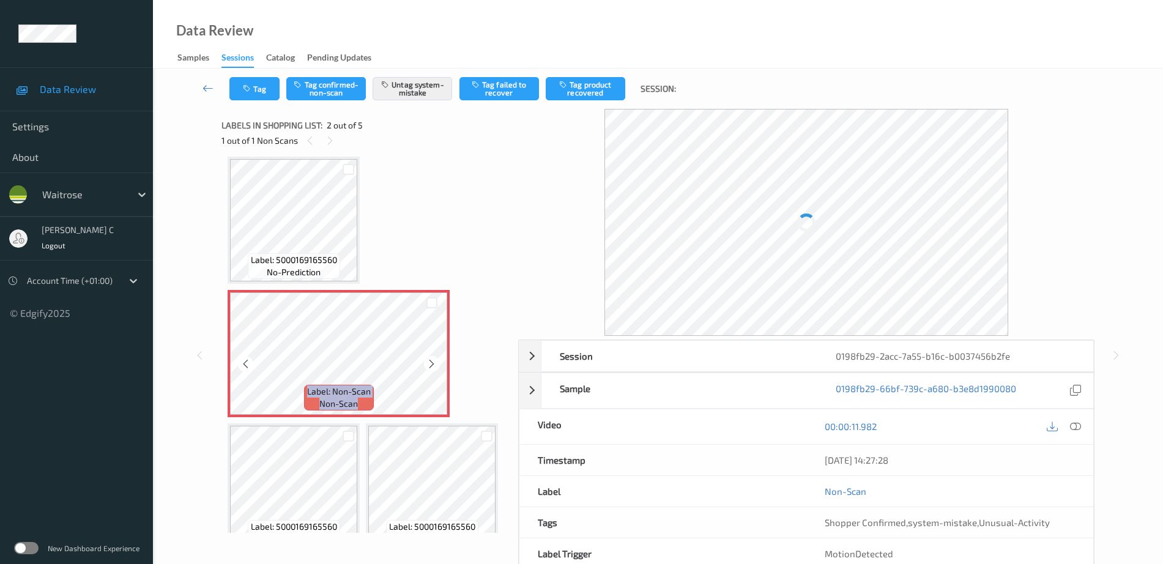
click at [437, 361] on icon at bounding box center [431, 363] width 10 height 11
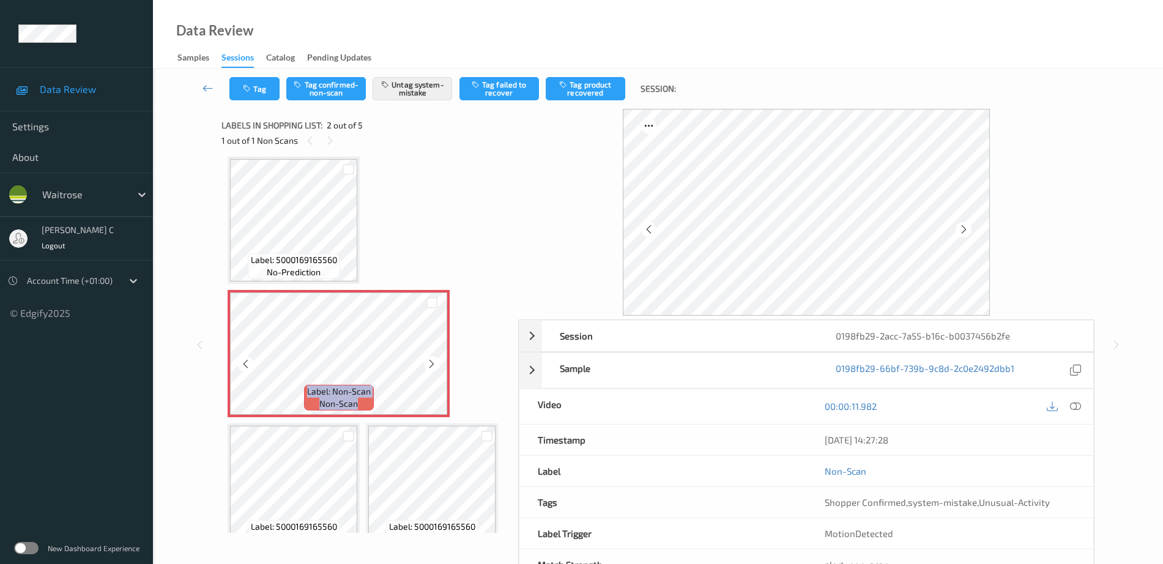
click at [437, 361] on icon at bounding box center [431, 363] width 10 height 11
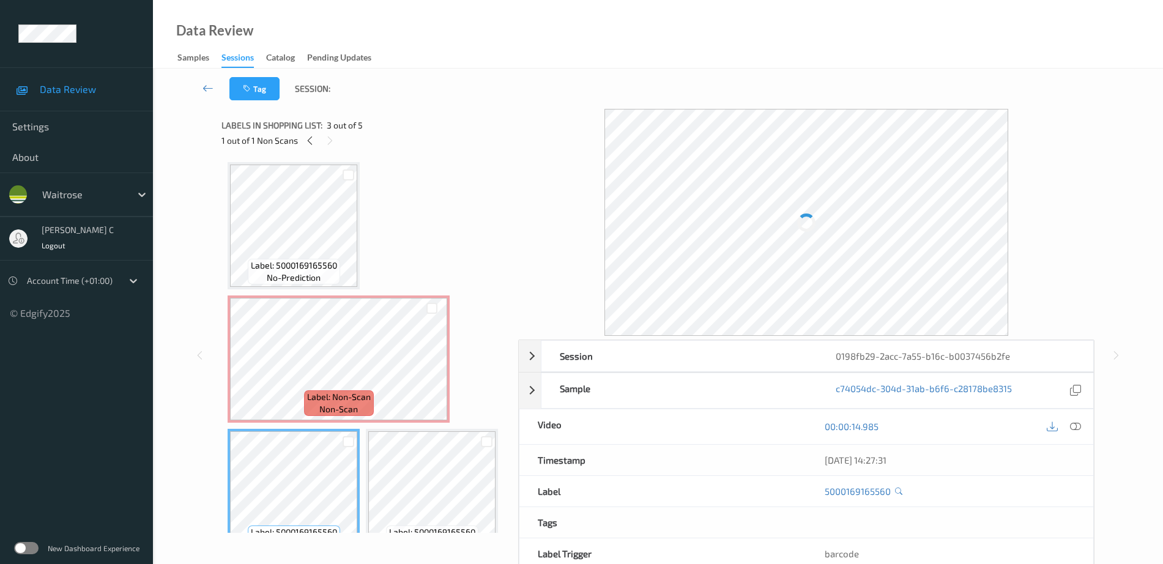
scroll to position [0, 0]
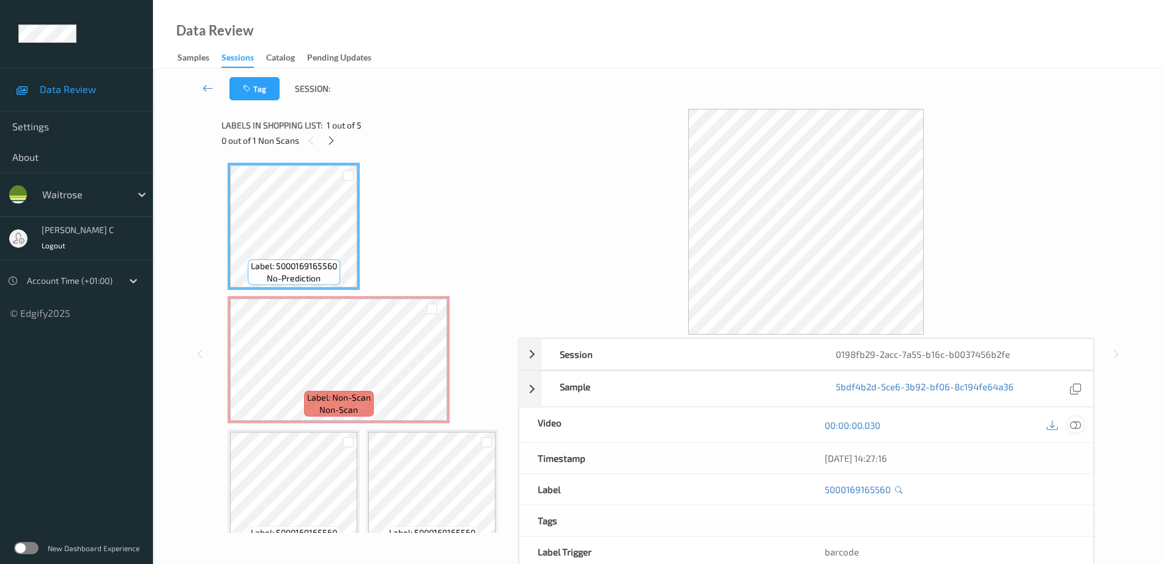
click at [1072, 426] on icon at bounding box center [1075, 425] width 11 height 11
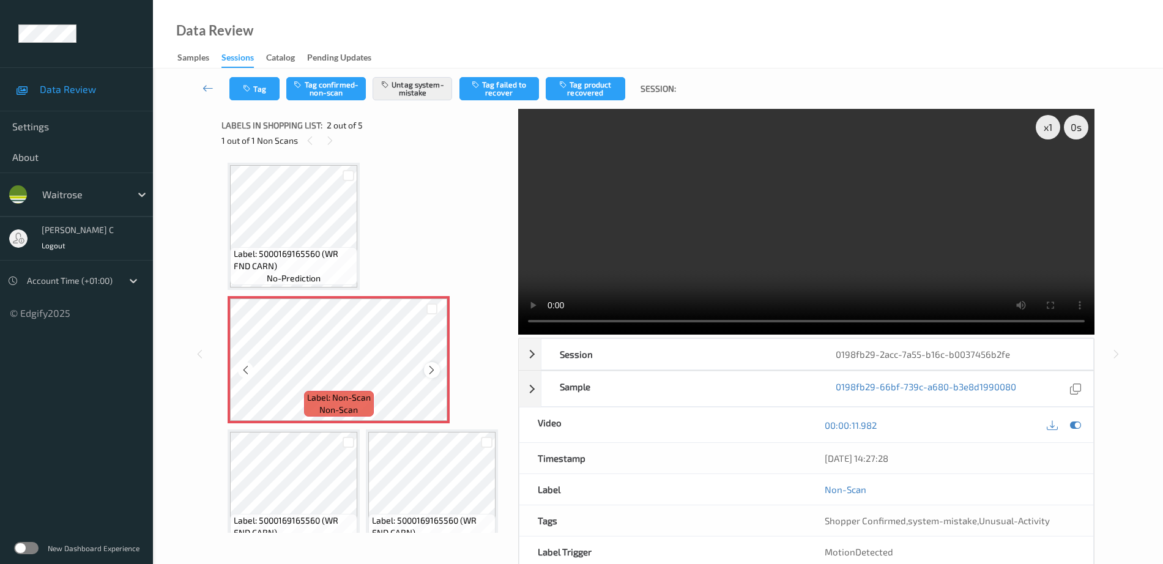
click at [437, 368] on icon at bounding box center [431, 370] width 10 height 11
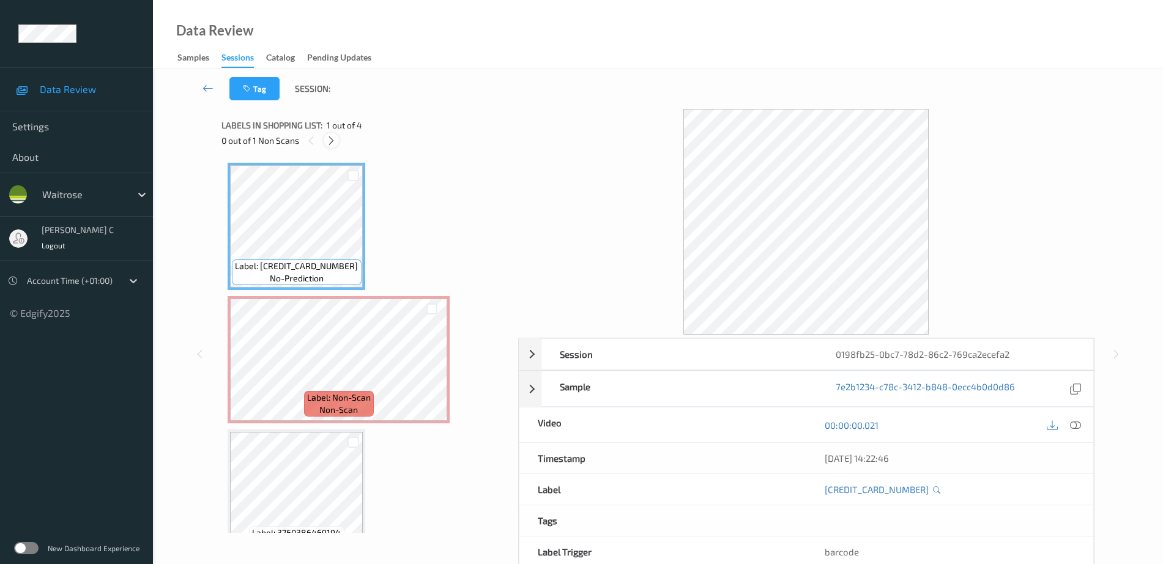
click at [331, 138] on icon at bounding box center [331, 140] width 10 height 11
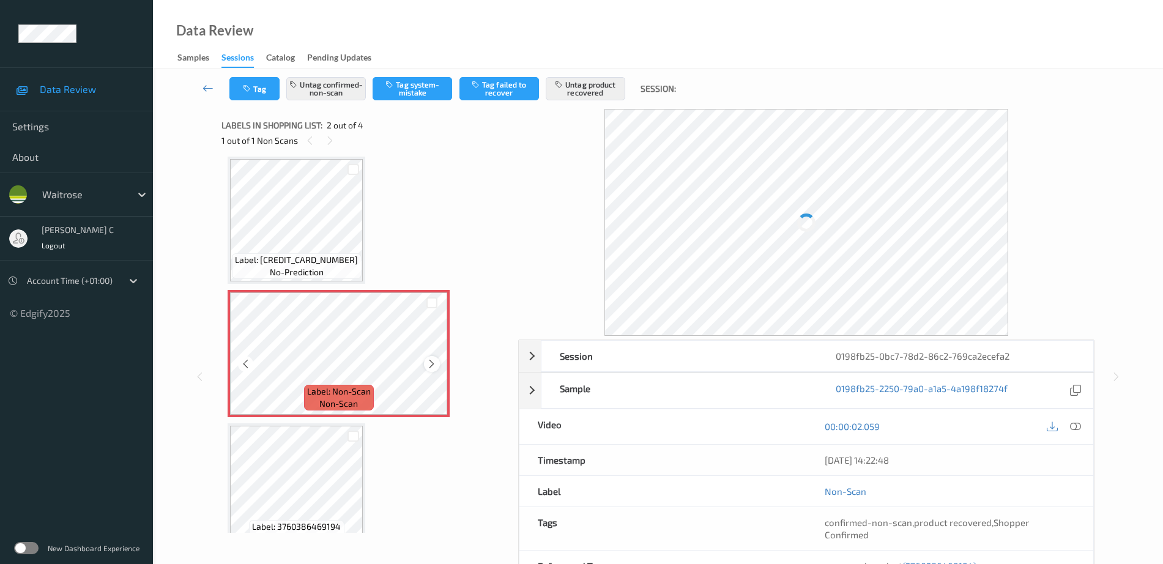
click at [438, 363] on div at bounding box center [431, 363] width 15 height 15
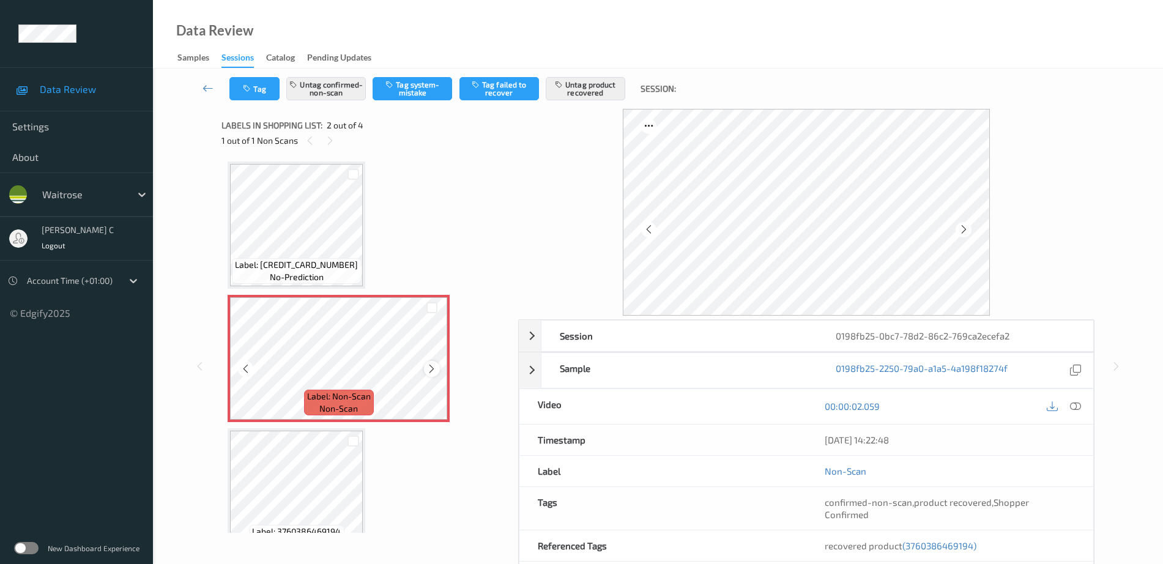
scroll to position [0, 0]
click at [433, 374] on icon at bounding box center [431, 370] width 10 height 11
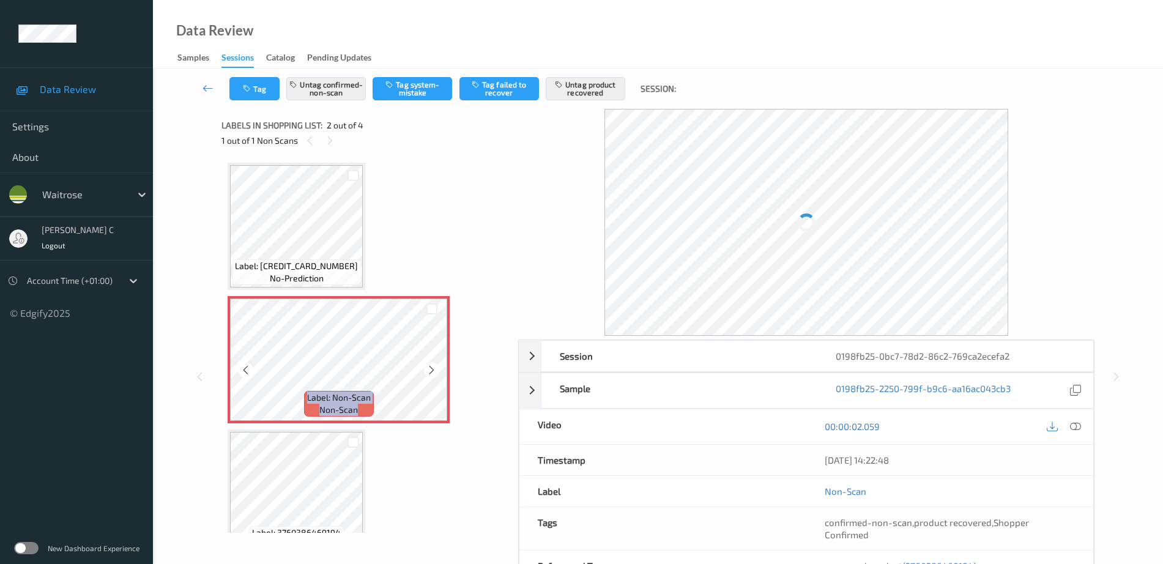
click at [433, 374] on icon at bounding box center [431, 370] width 10 height 11
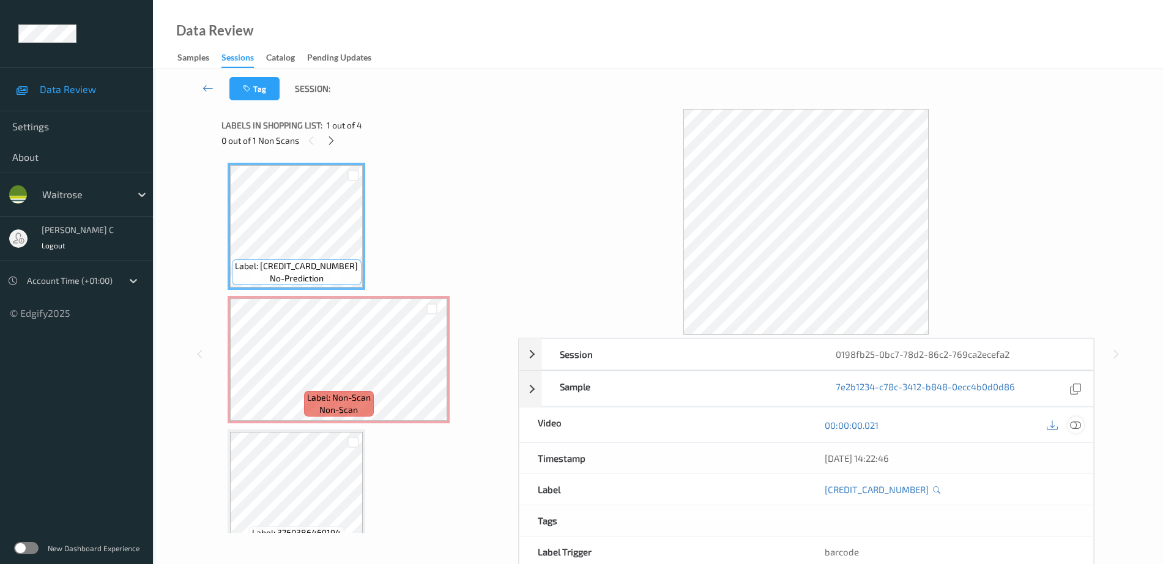
click at [1072, 425] on icon at bounding box center [1075, 425] width 11 height 11
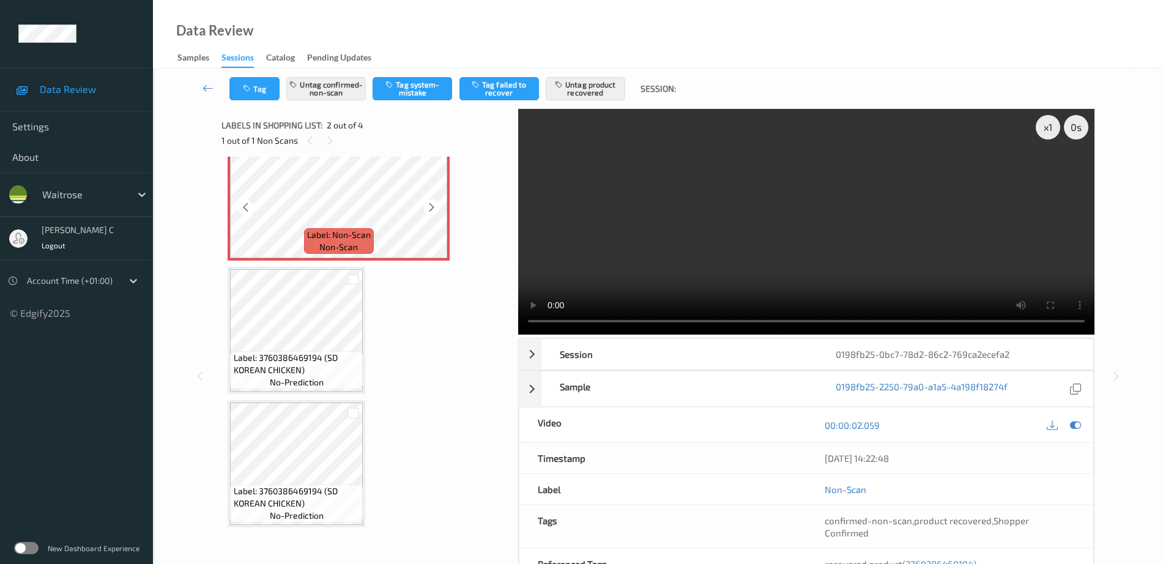
scroll to position [163, 0]
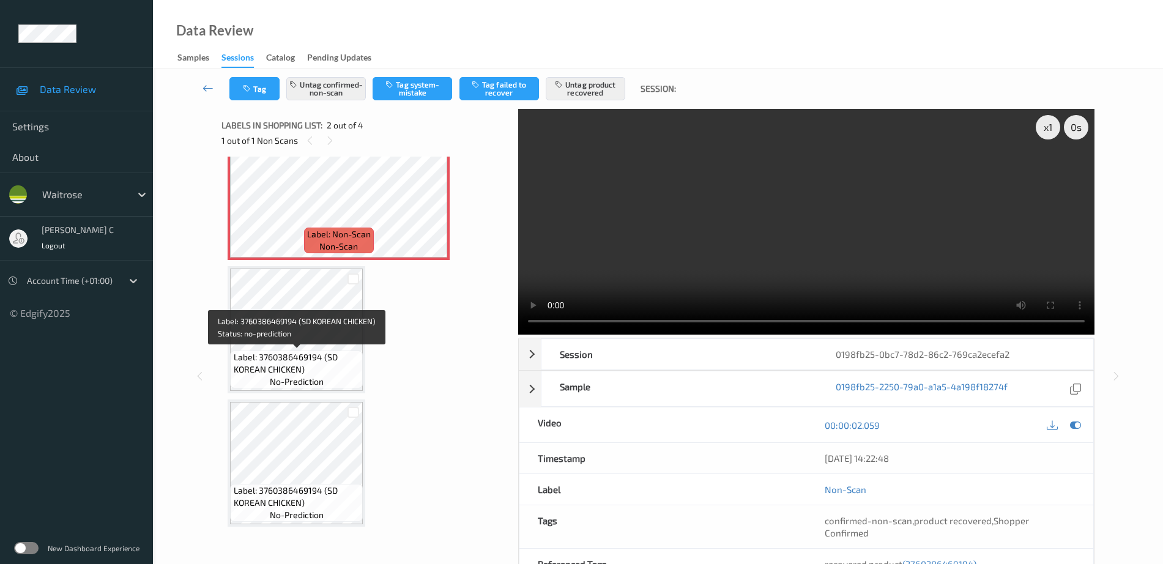
click at [332, 367] on span "Label: 3760386469194 (SD KOREAN CHICKEN)" at bounding box center [297, 363] width 127 height 24
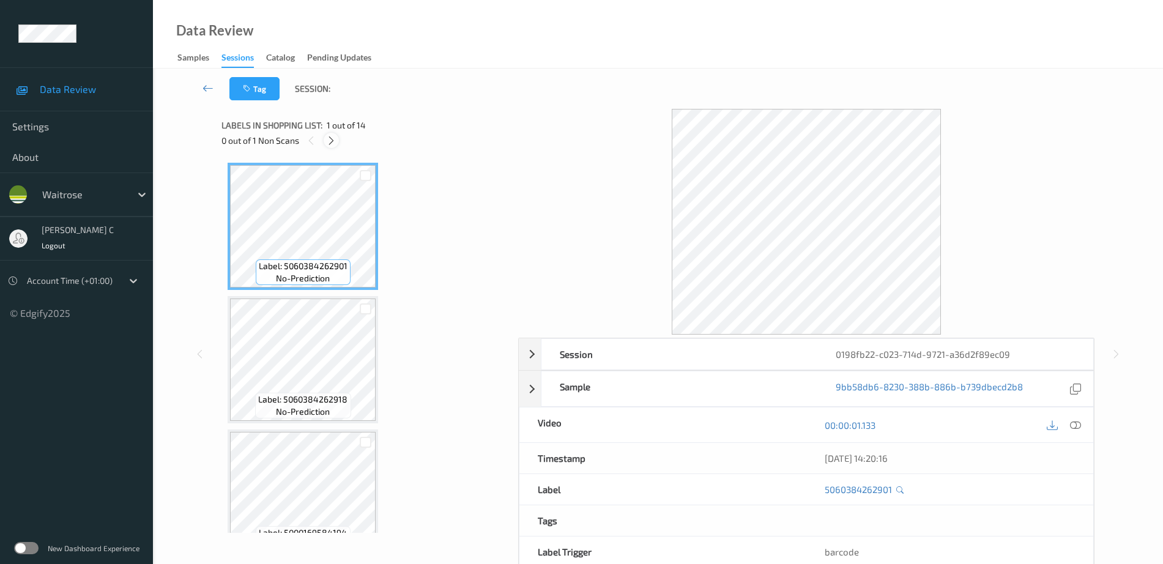
click at [336, 146] on div at bounding box center [331, 140] width 15 height 15
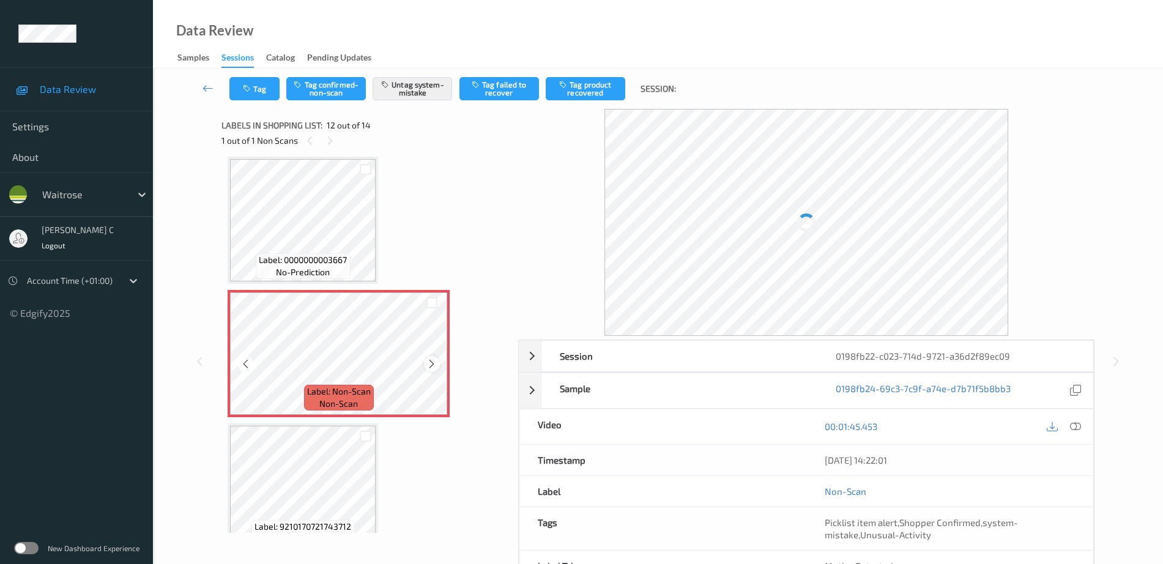
click at [428, 364] on icon at bounding box center [431, 363] width 10 height 11
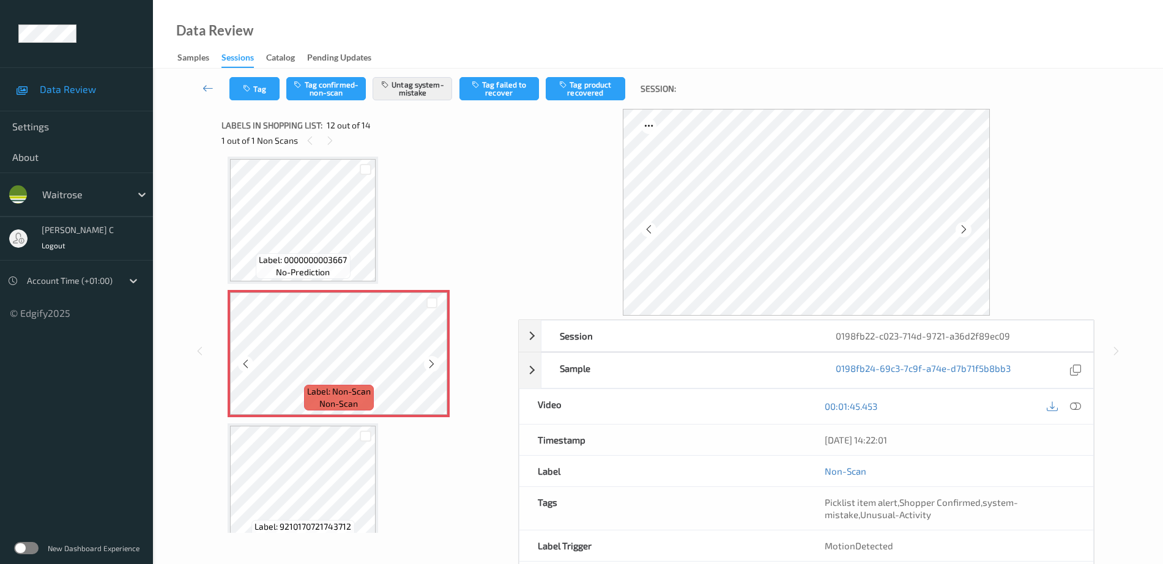
click at [428, 364] on icon at bounding box center [431, 363] width 10 height 11
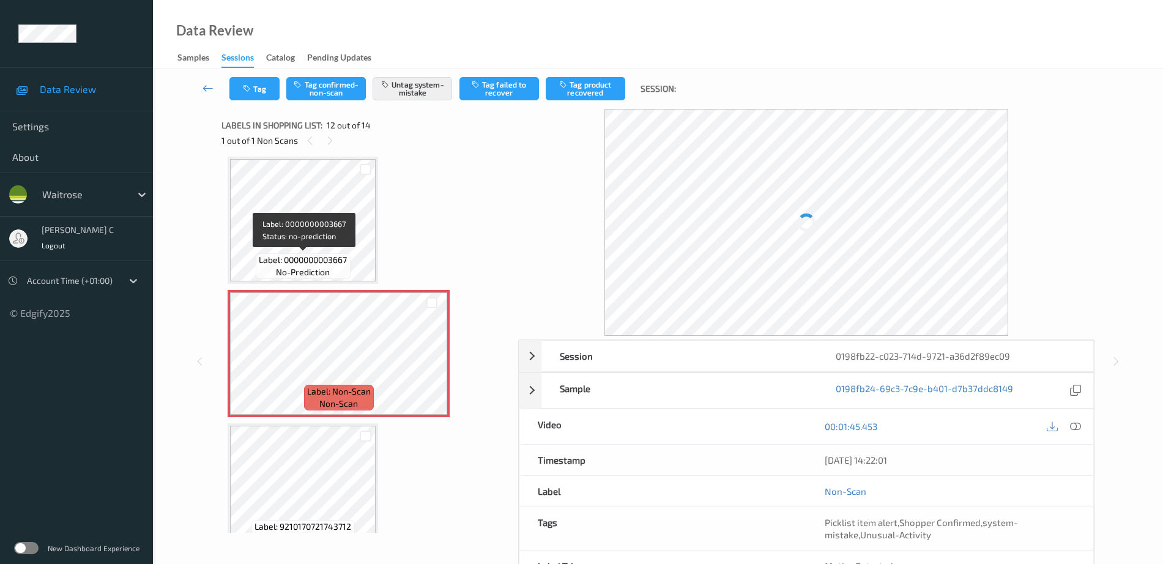
click at [326, 264] on span "Label: 0000000003667" at bounding box center [303, 260] width 88 height 12
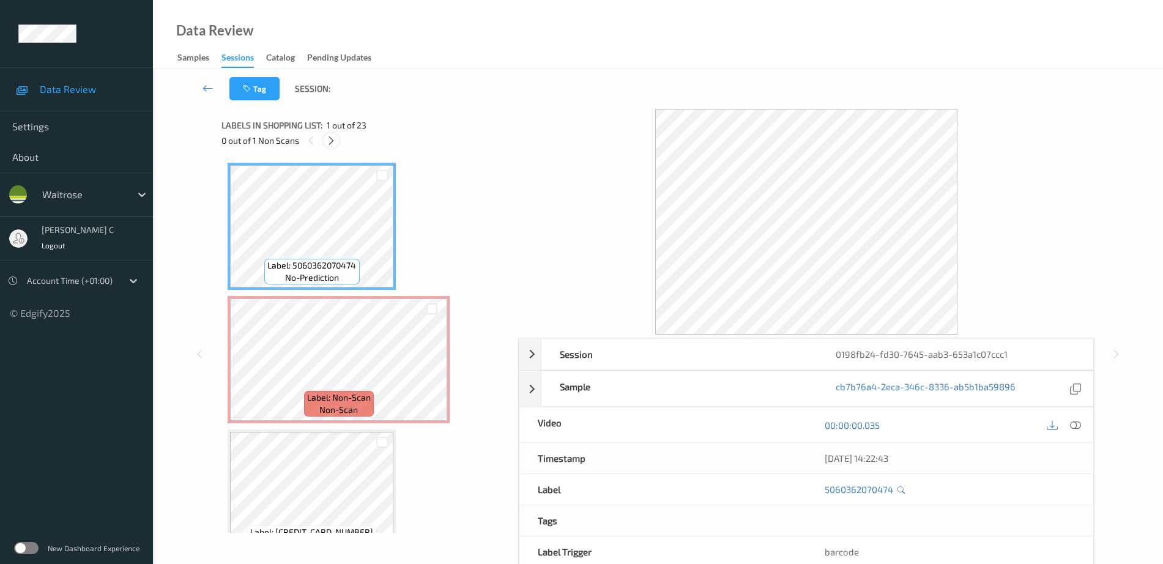
click at [340, 141] on div "0 out of 1 Non Scans" at bounding box center [365, 140] width 288 height 15
click at [336, 144] on icon at bounding box center [331, 140] width 10 height 11
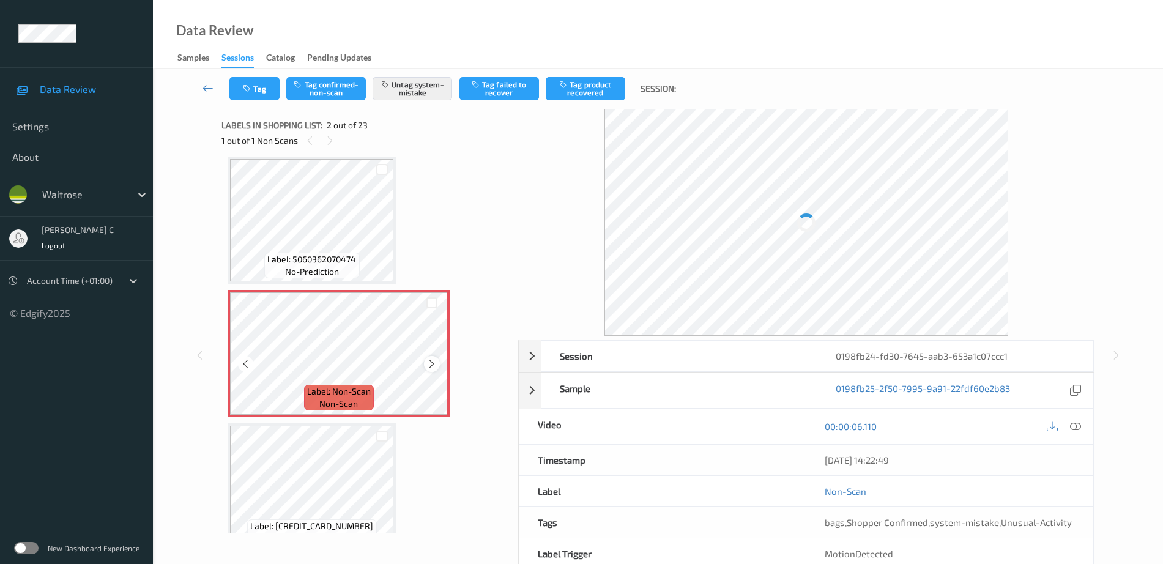
click at [433, 364] on icon at bounding box center [431, 363] width 10 height 11
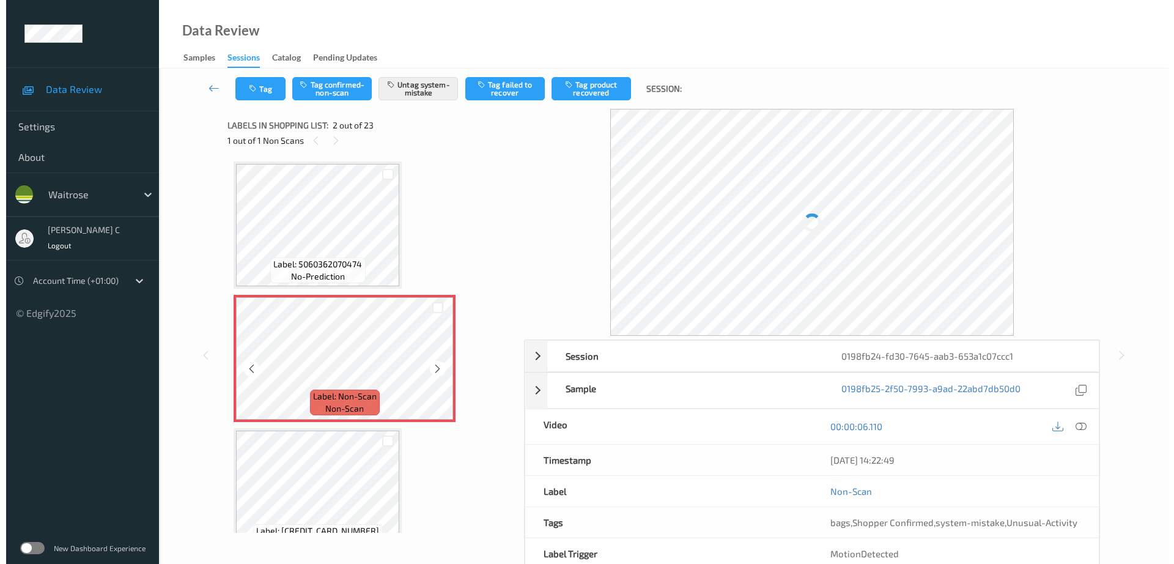
scroll to position [0, 0]
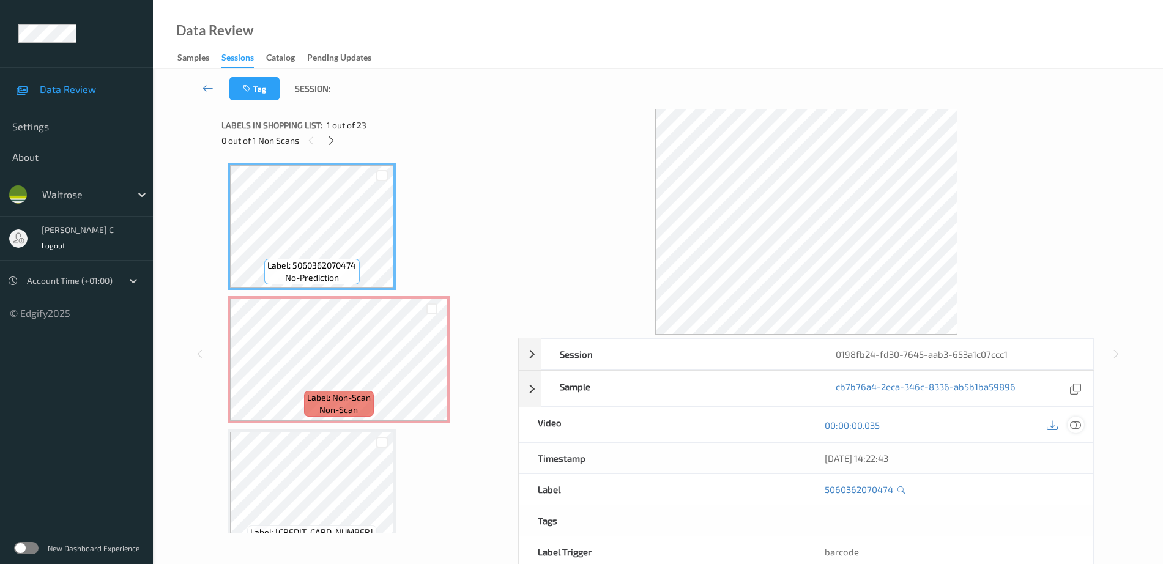
click at [1077, 431] on div at bounding box center [1075, 424] width 17 height 17
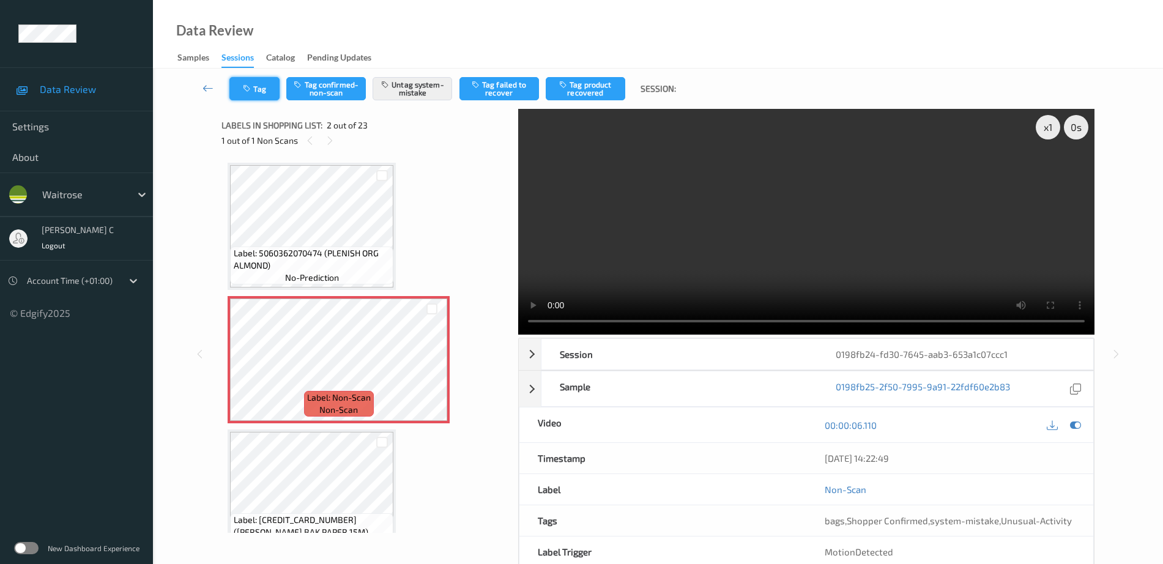
click at [250, 97] on button "Tag" at bounding box center [254, 88] width 50 height 23
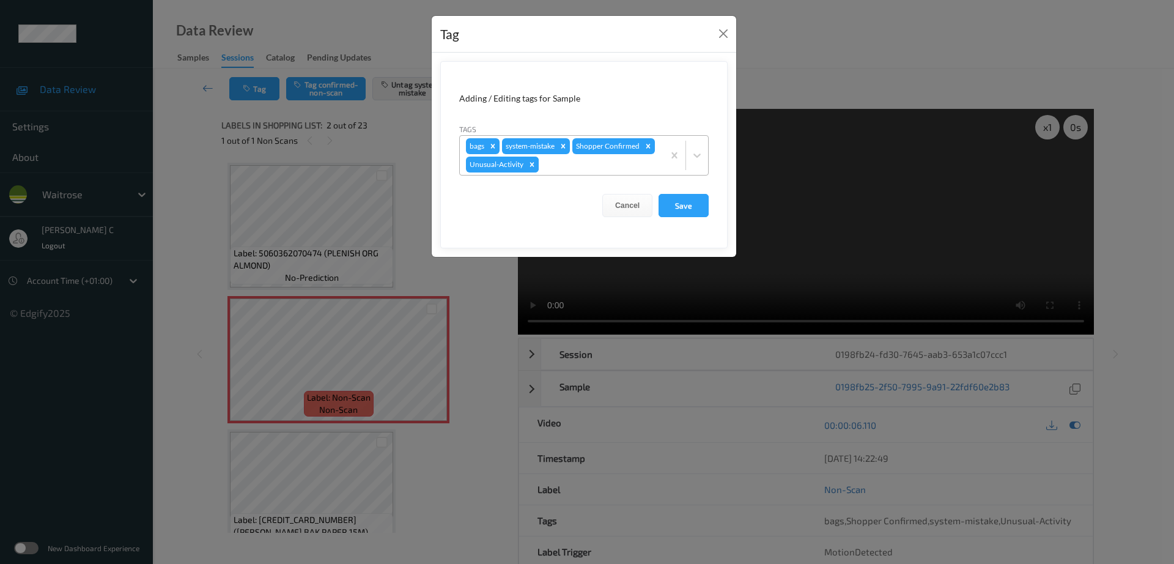
click at [535, 164] on icon "Remove Unusual-Activity" at bounding box center [532, 164] width 9 height 9
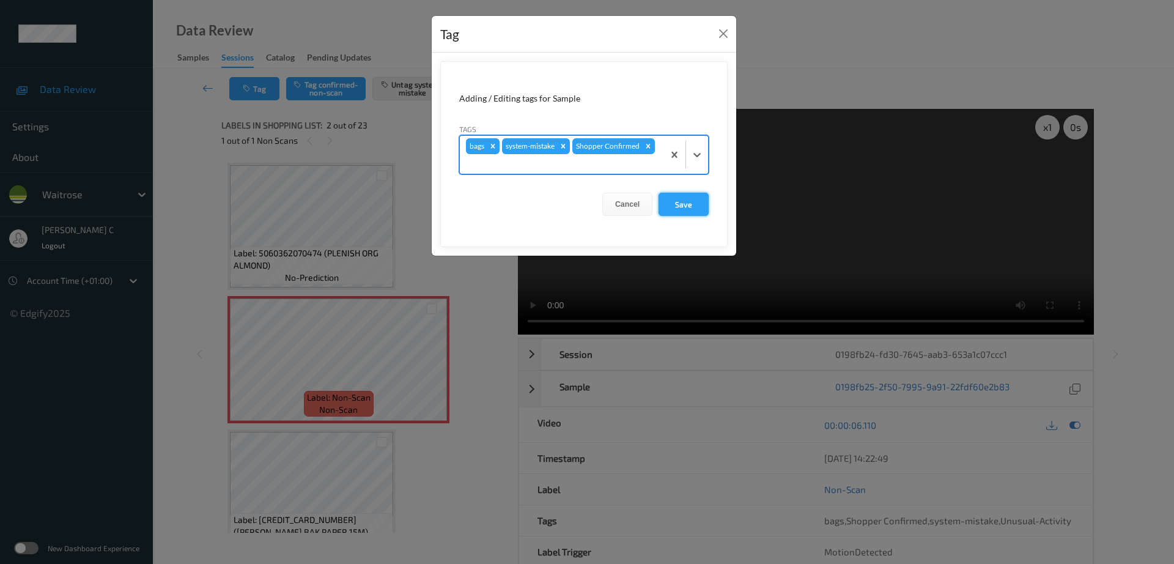
click at [671, 198] on button "Save" at bounding box center [684, 204] width 50 height 23
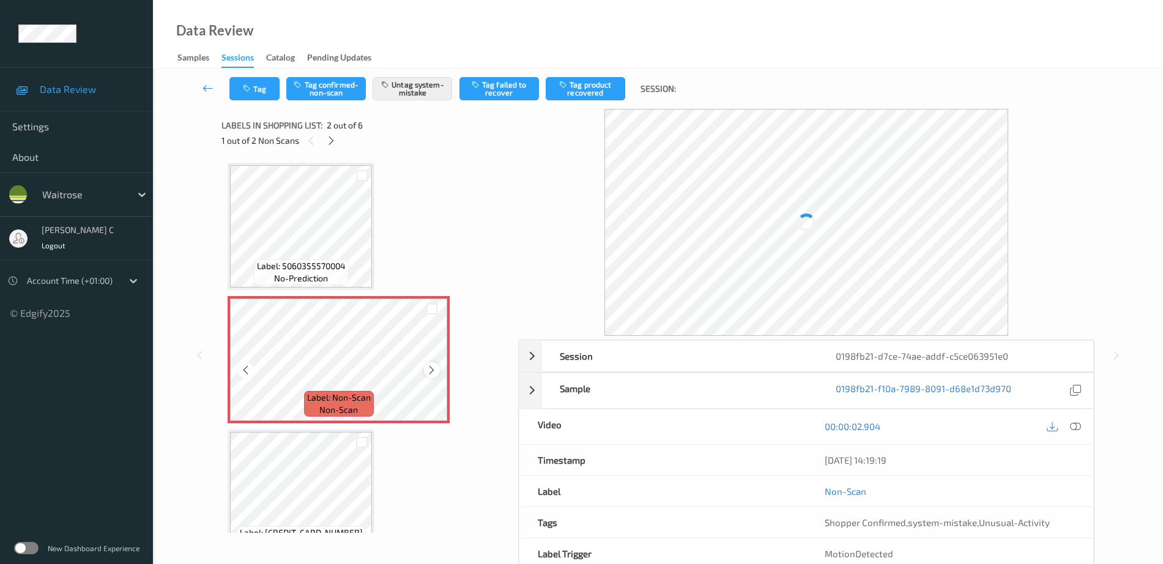
click at [432, 368] on icon at bounding box center [431, 370] width 10 height 11
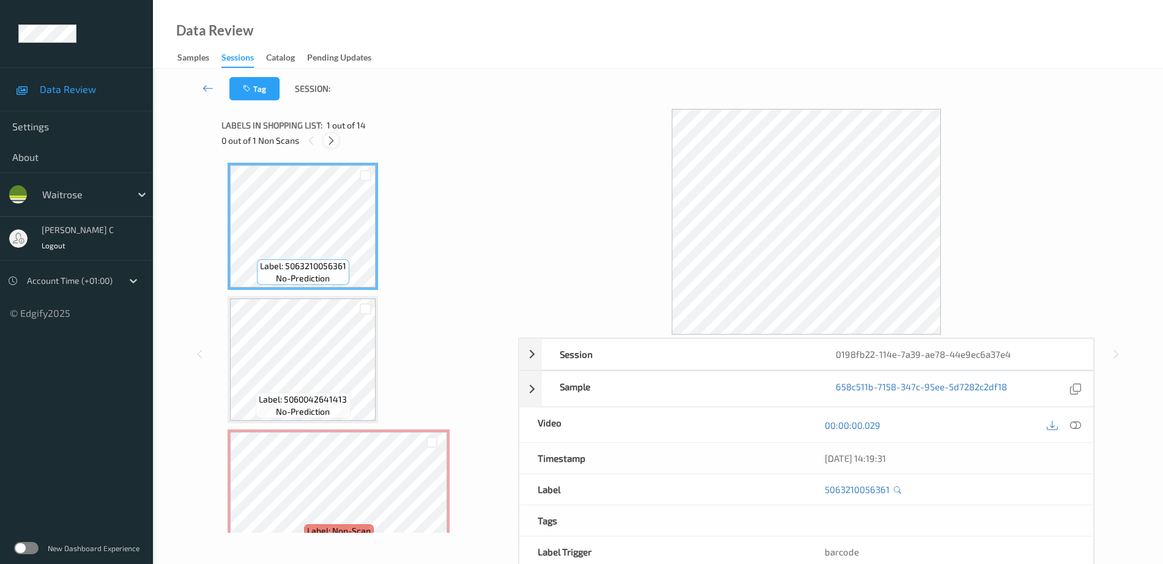
click at [329, 146] on div at bounding box center [331, 140] width 15 height 15
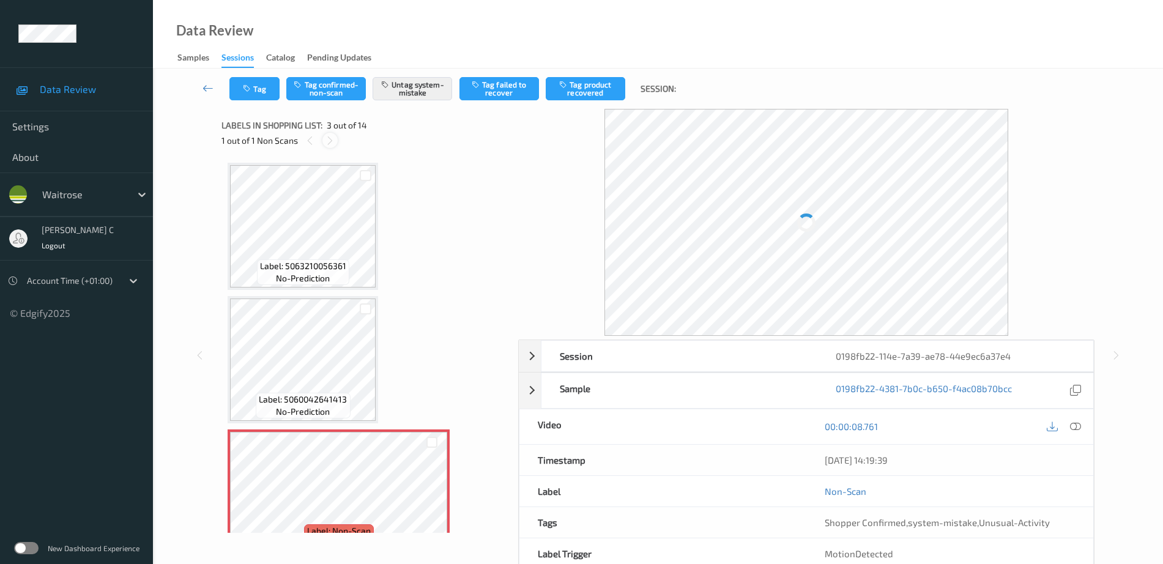
scroll to position [139, 0]
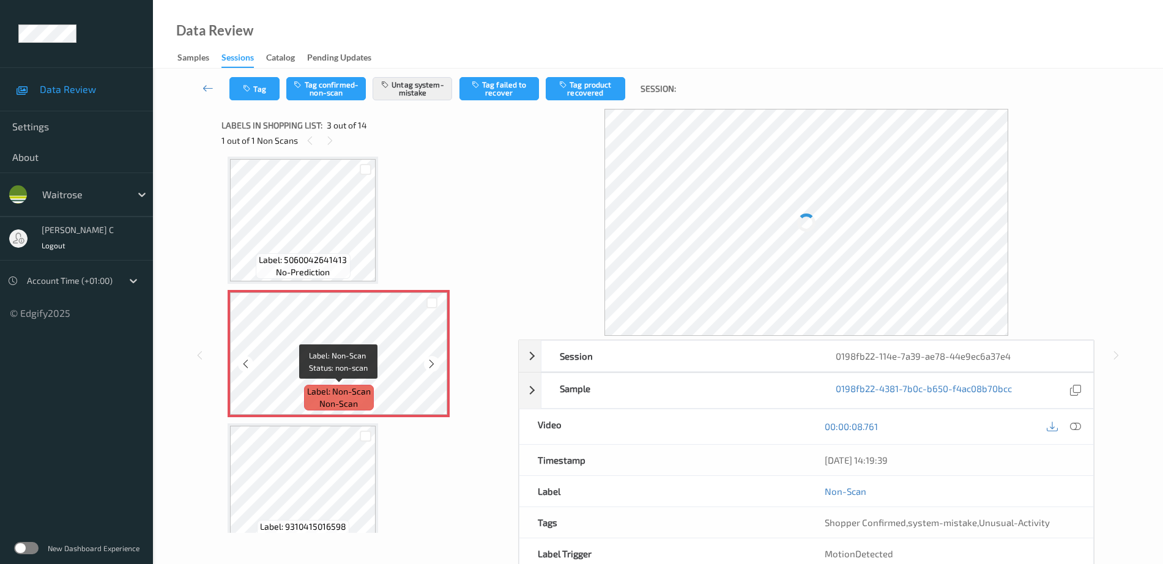
click at [320, 387] on span "Label: Non-Scan" at bounding box center [339, 391] width 64 height 12
click at [431, 367] on icon at bounding box center [431, 363] width 10 height 11
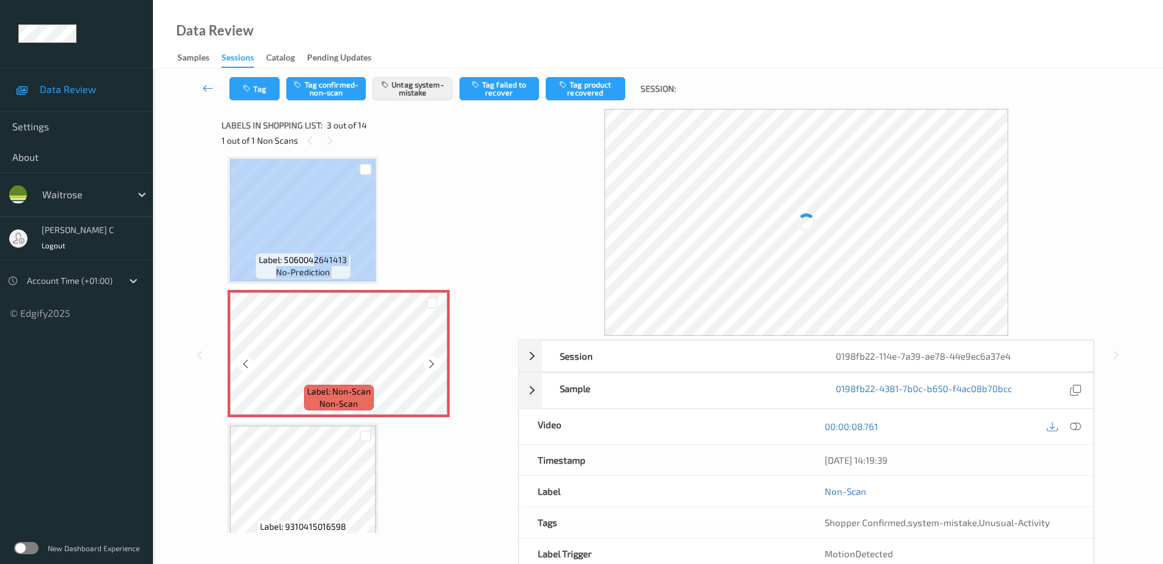
click at [314, 251] on div "Label: 5060042641413 no-prediction" at bounding box center [303, 220] width 150 height 127
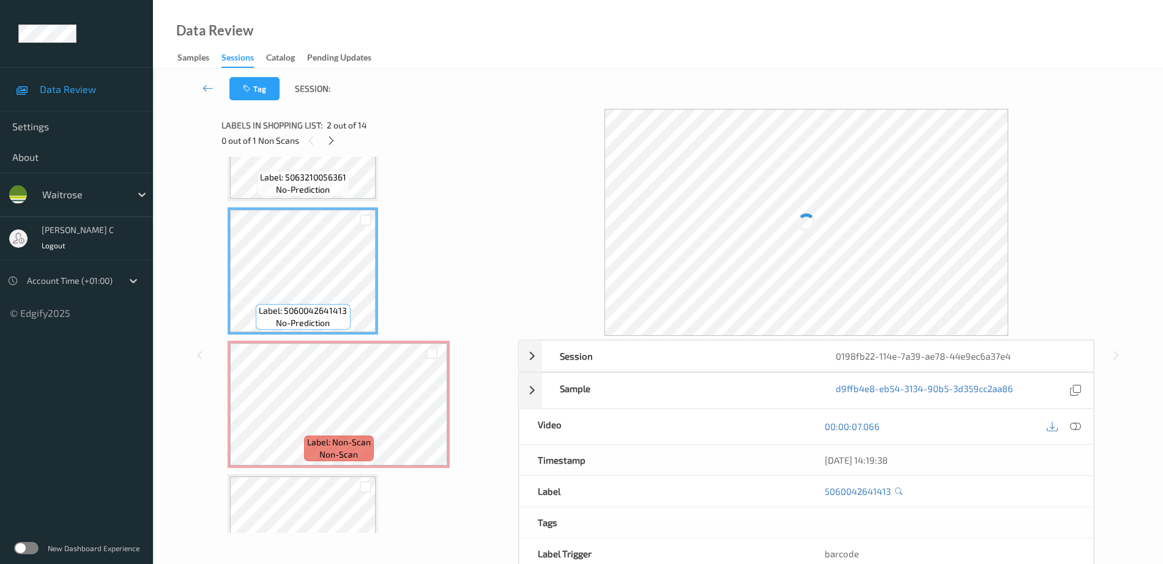
scroll to position [63, 0]
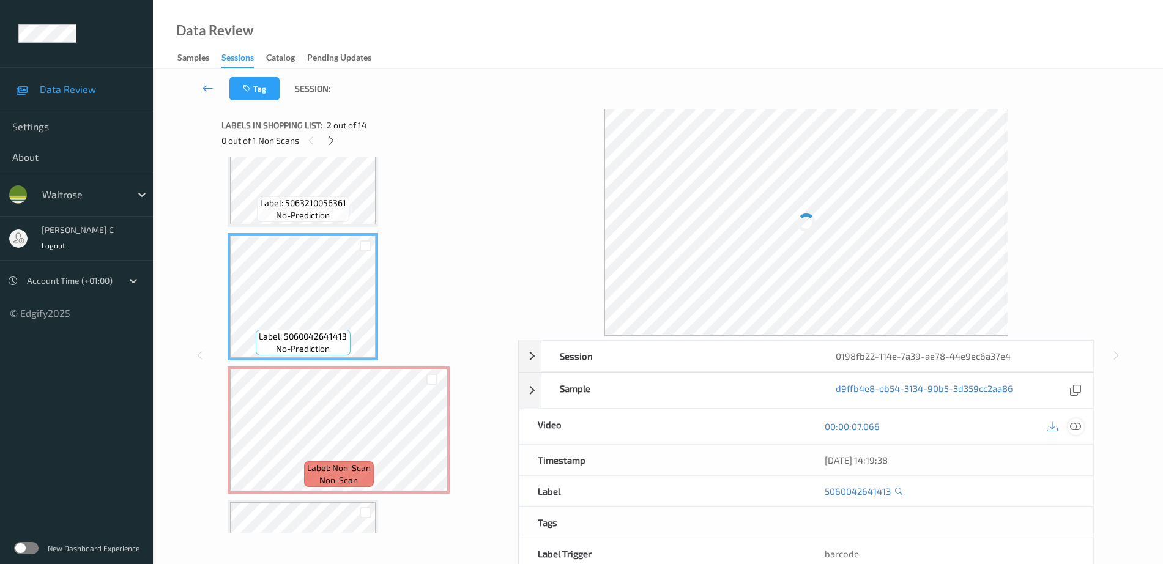
click at [1070, 425] on icon at bounding box center [1075, 426] width 11 height 11
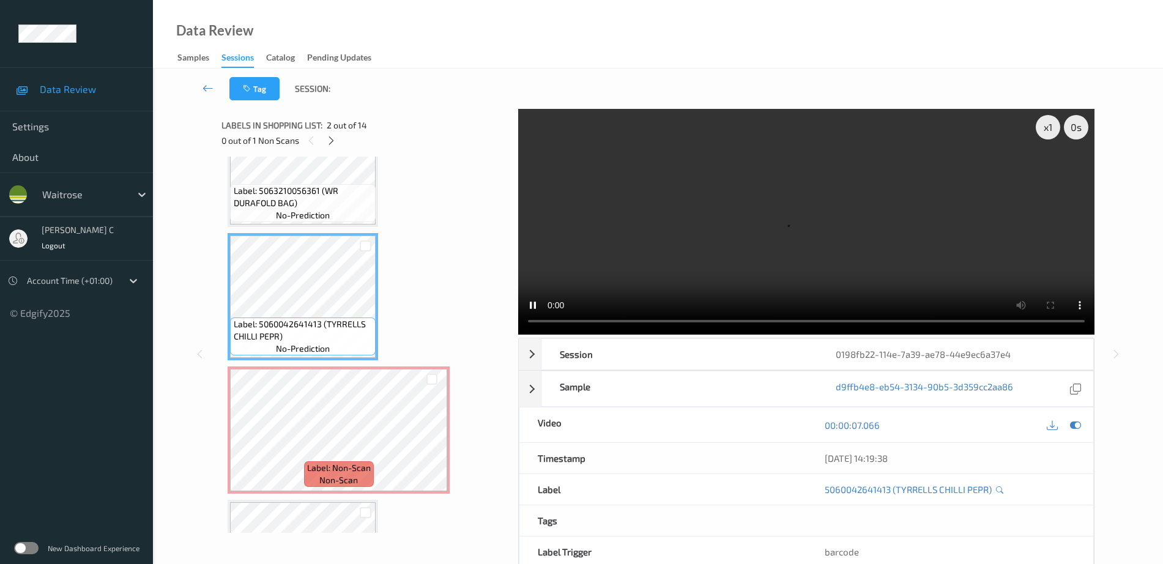
scroll to position [51, 0]
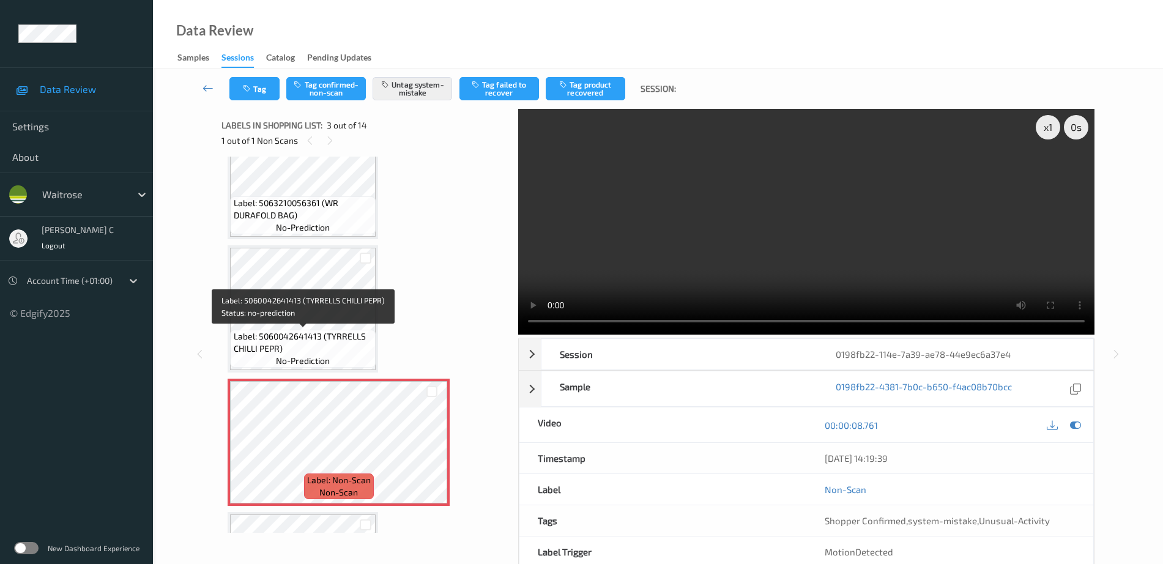
click at [342, 333] on span "Label: 5060042641413 (TYRRELLS CHILLI PEPR)" at bounding box center [303, 342] width 139 height 24
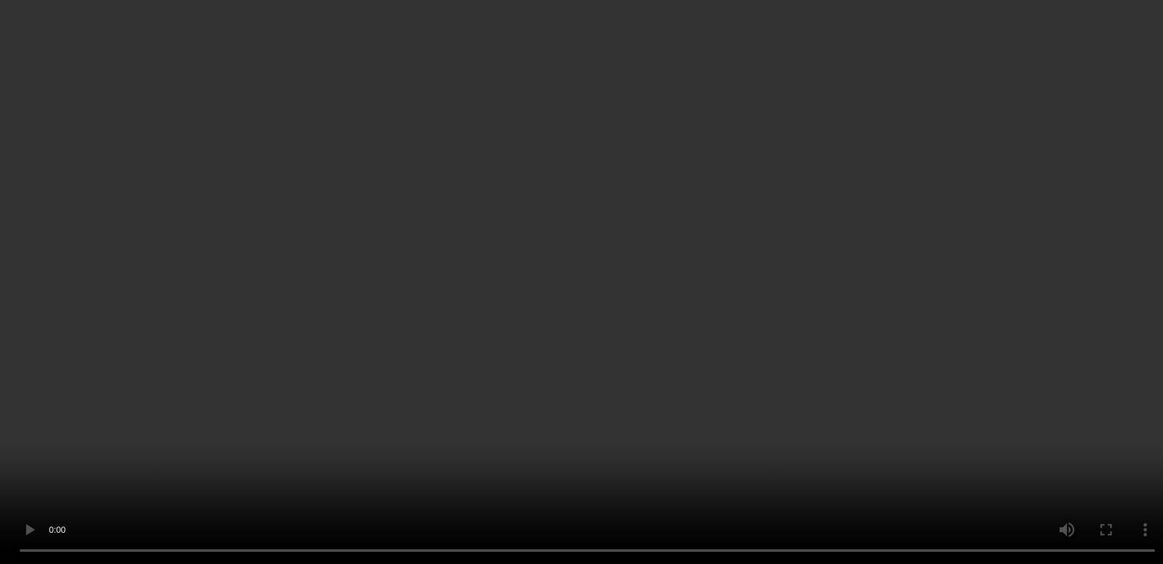
scroll to position [127, 0]
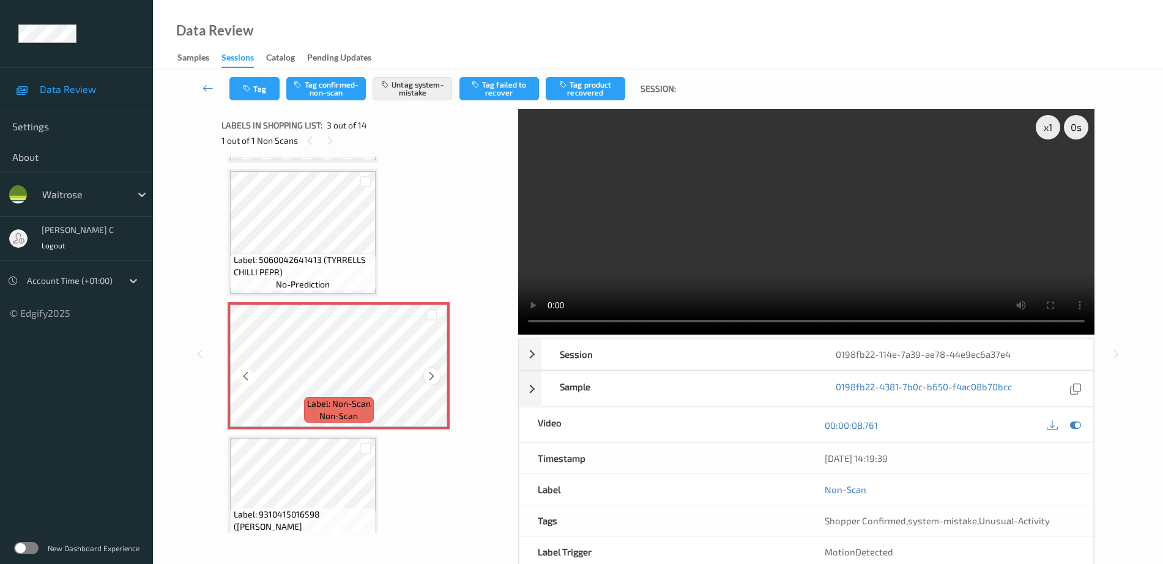
click at [437, 377] on div at bounding box center [431, 375] width 15 height 15
click at [432, 378] on icon at bounding box center [431, 376] width 10 height 11
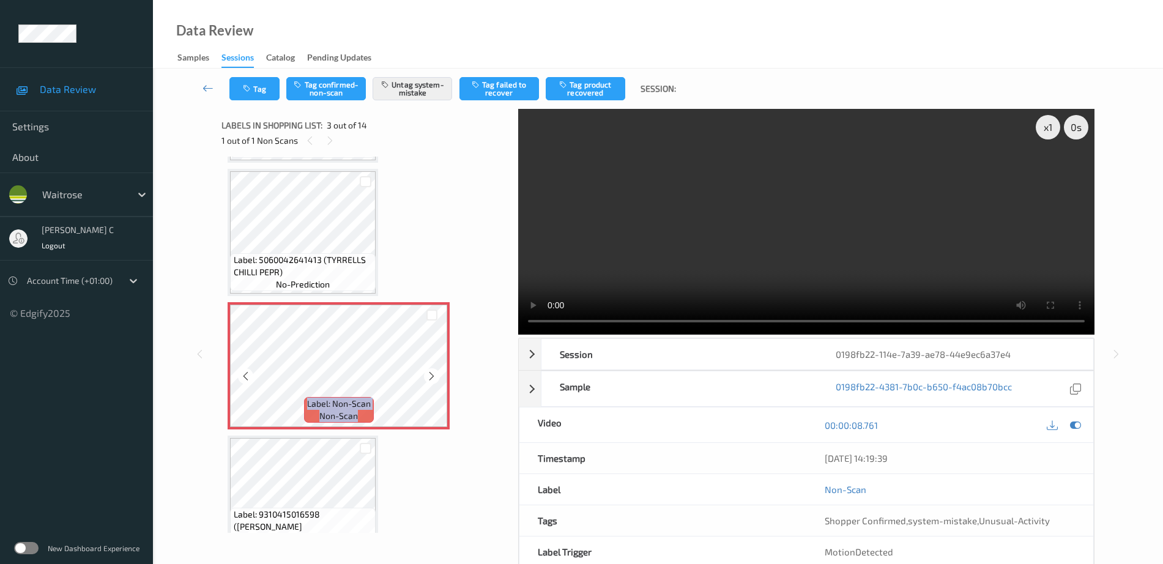
click at [432, 378] on icon at bounding box center [431, 376] width 10 height 11
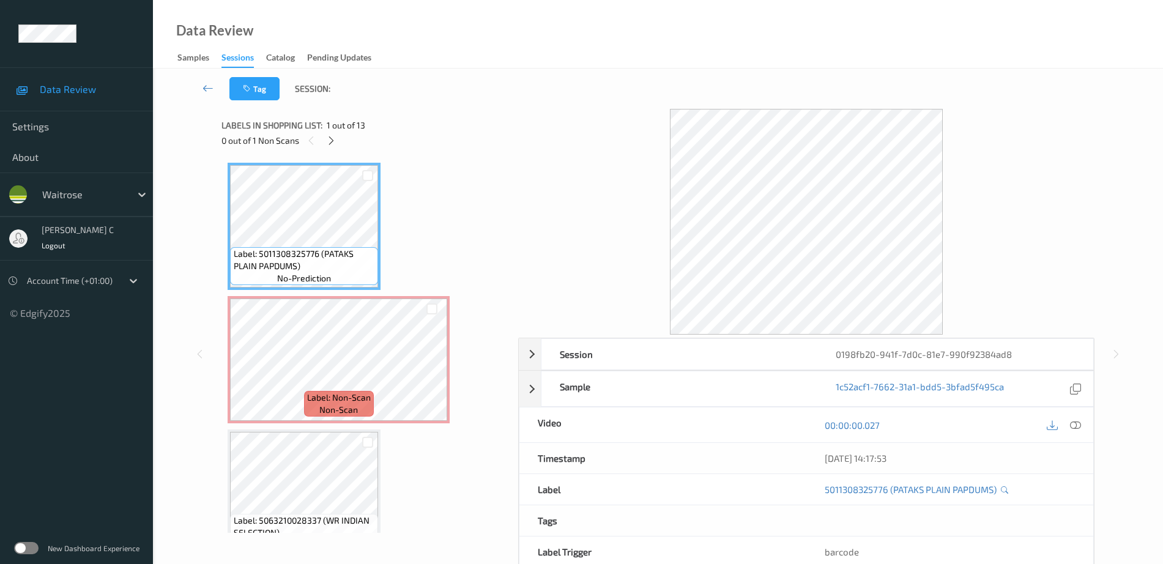
click at [253, 251] on span "Label: 5011308325776 (PATAKS PLAIN PAPDUMS)" at bounding box center [305, 260] width 142 height 24
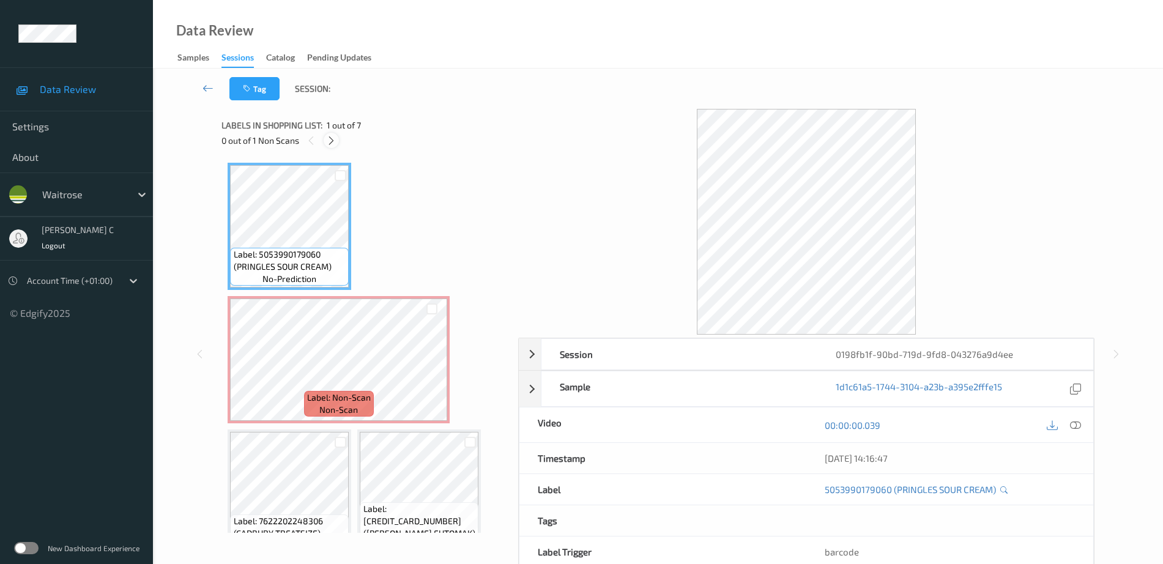
click at [324, 141] on div at bounding box center [331, 140] width 15 height 15
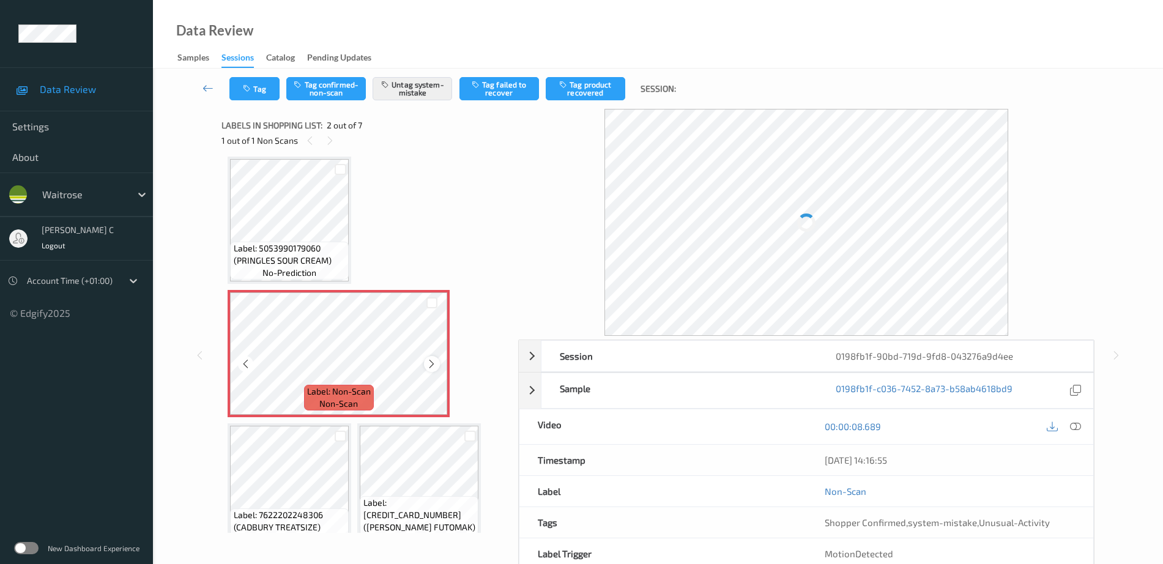
click at [431, 364] on icon at bounding box center [431, 363] width 10 height 11
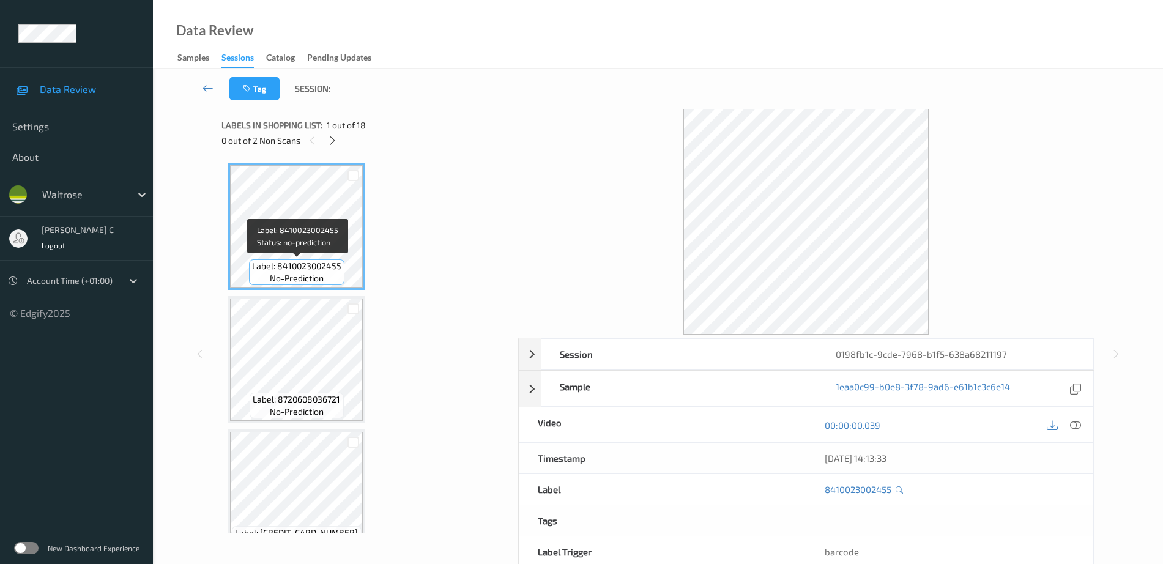
click at [304, 272] on span "no-prediction" at bounding box center [297, 278] width 54 height 12
click at [335, 145] on icon at bounding box center [332, 140] width 10 height 11
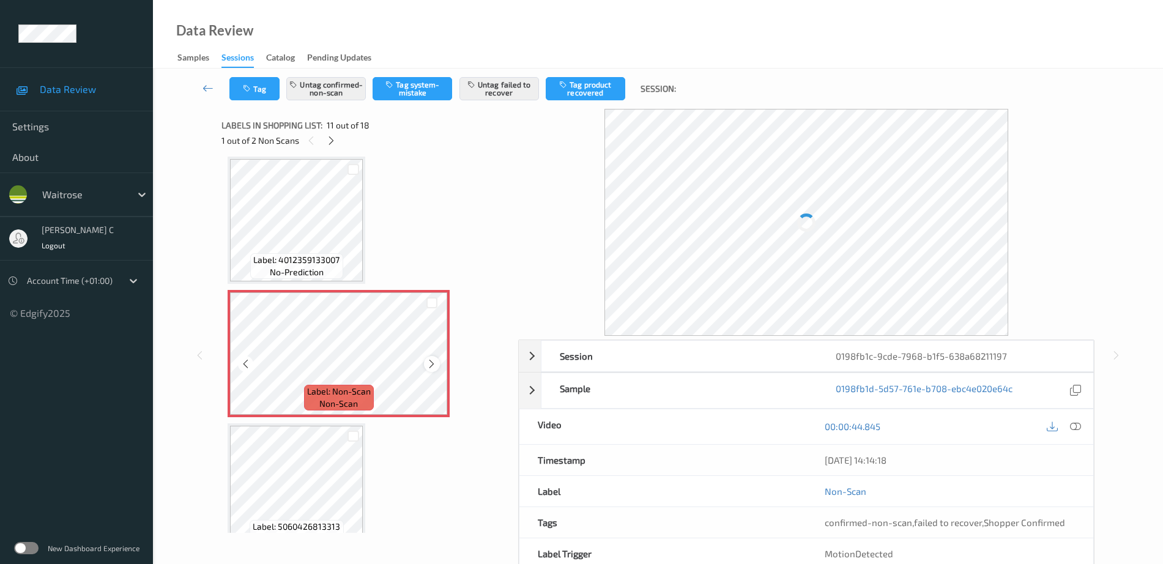
click at [437, 365] on icon at bounding box center [431, 363] width 10 height 11
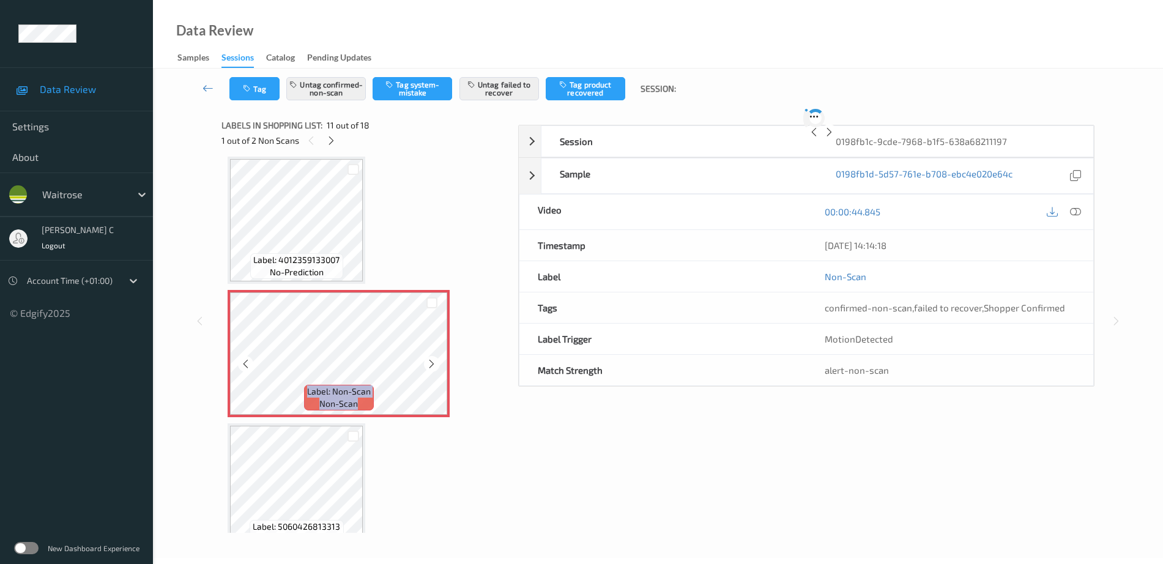
click at [437, 365] on icon at bounding box center [431, 363] width 10 height 11
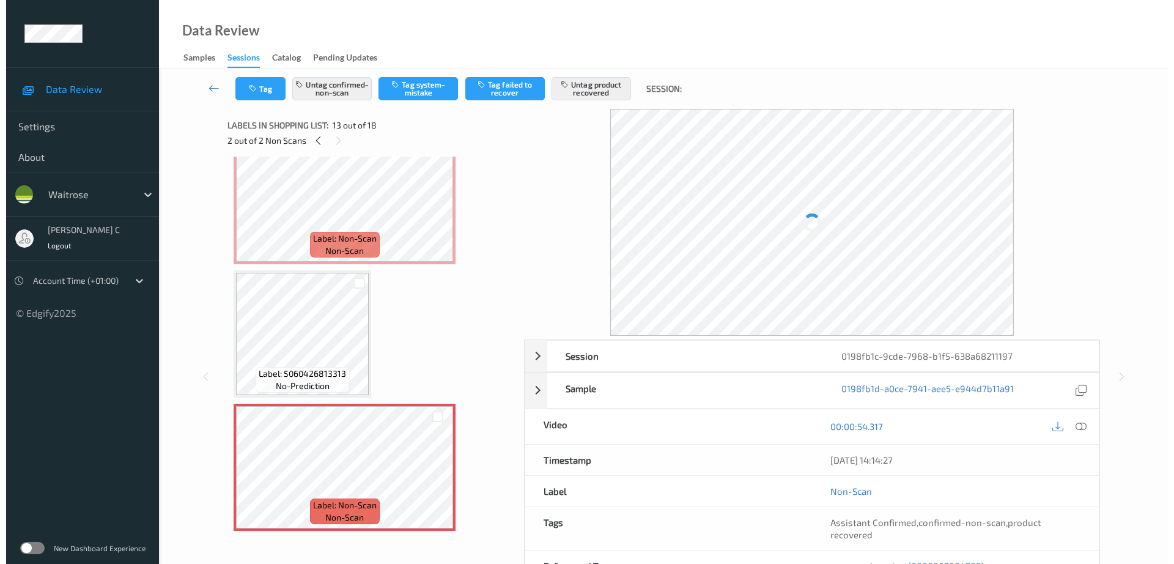
scroll to position [1130, 0]
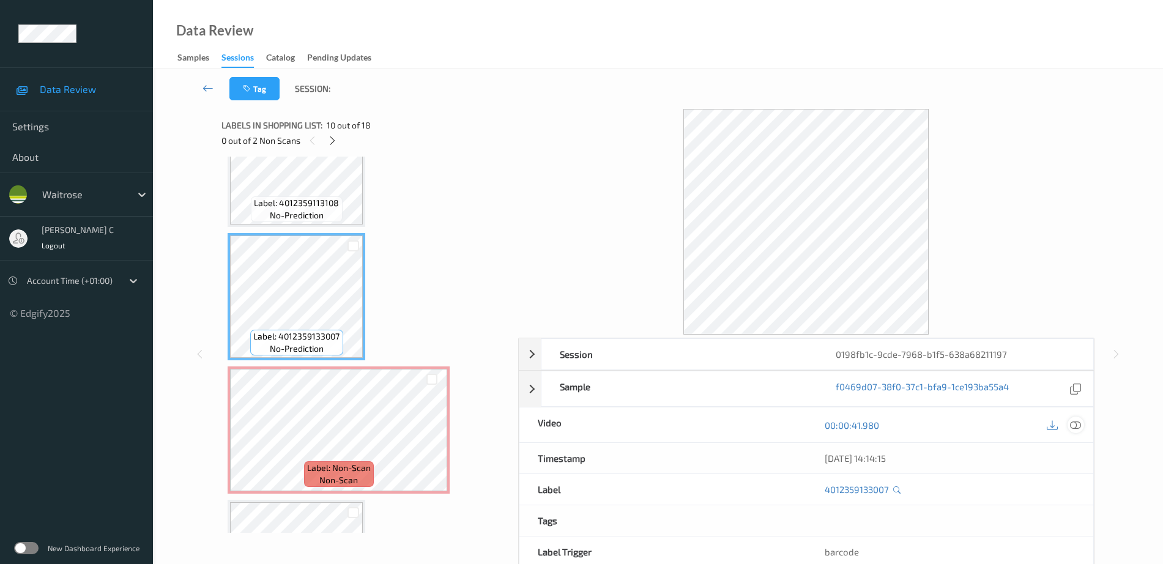
click at [1079, 420] on icon at bounding box center [1075, 425] width 11 height 11
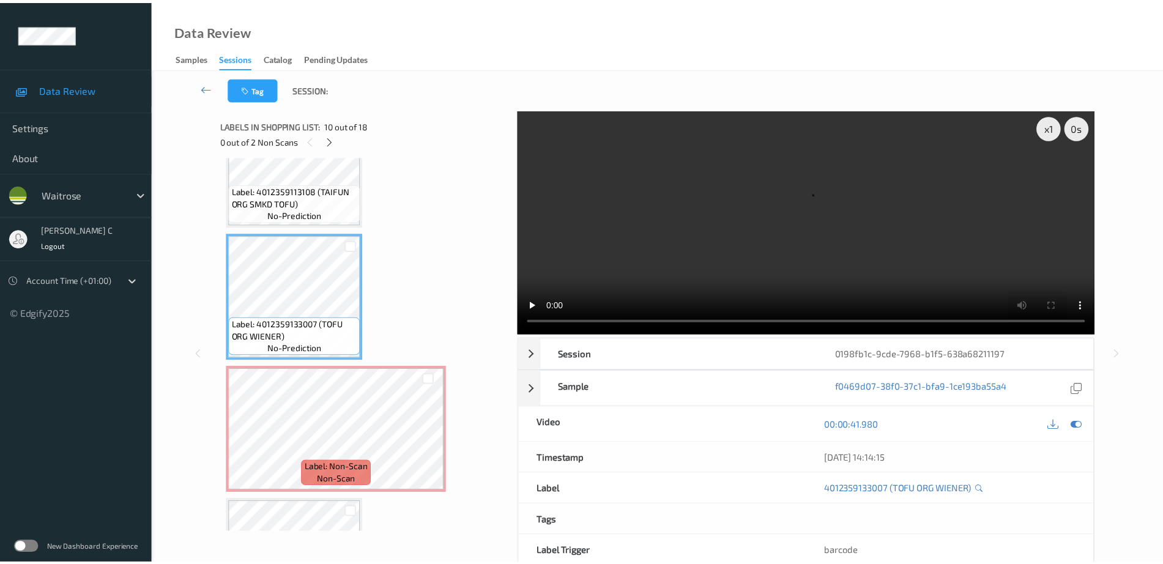
scroll to position [1117, 0]
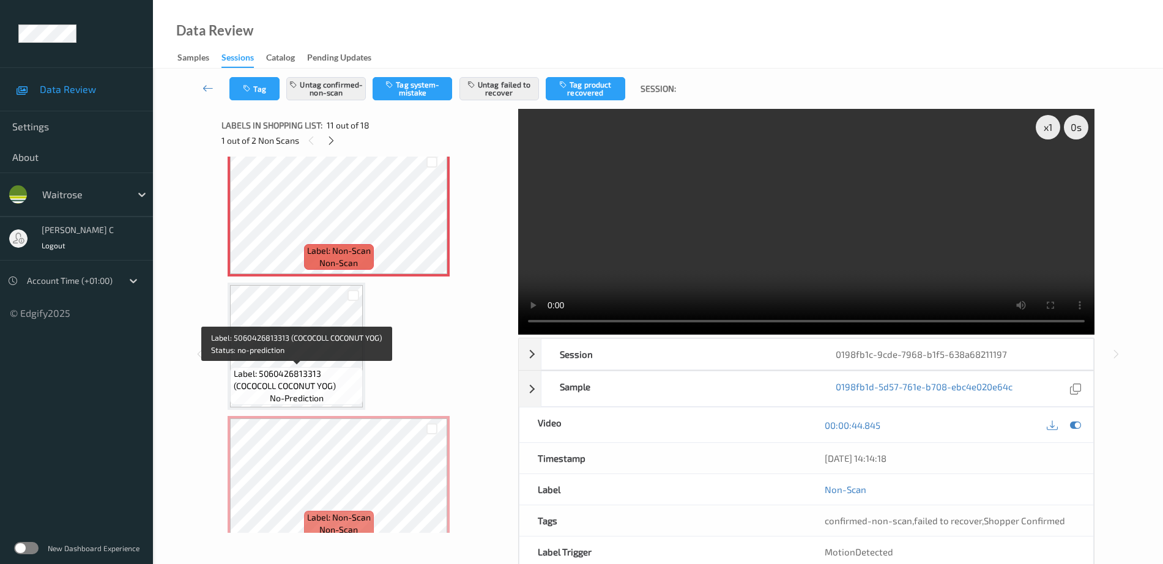
click at [308, 383] on span "Label: 5060426813313 (COCOCOLL COCONUT YOG)" at bounding box center [297, 380] width 127 height 24
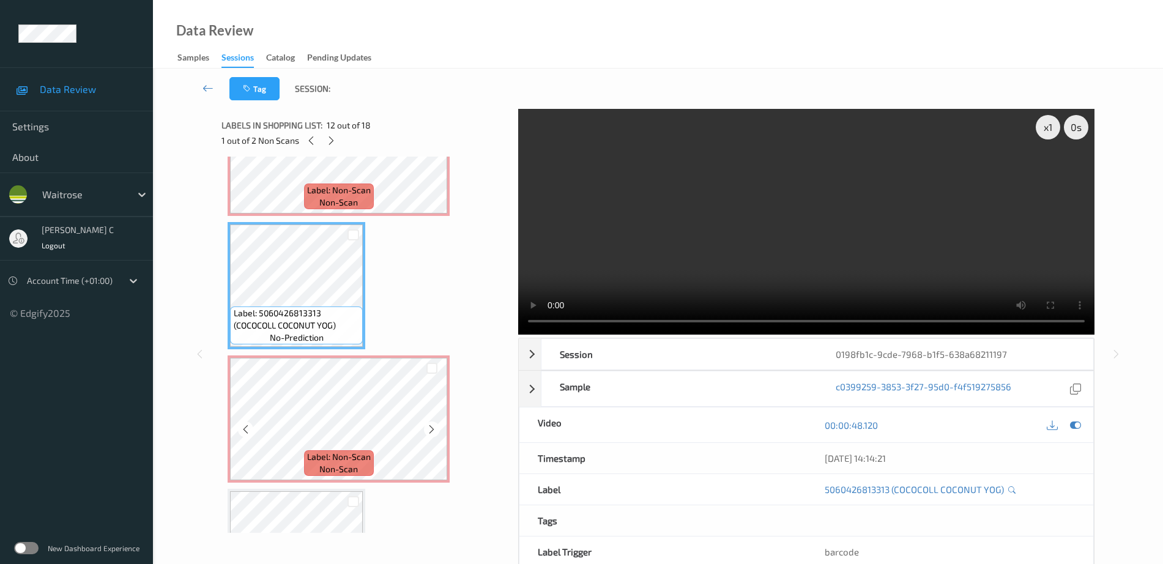
scroll to position [1500, 0]
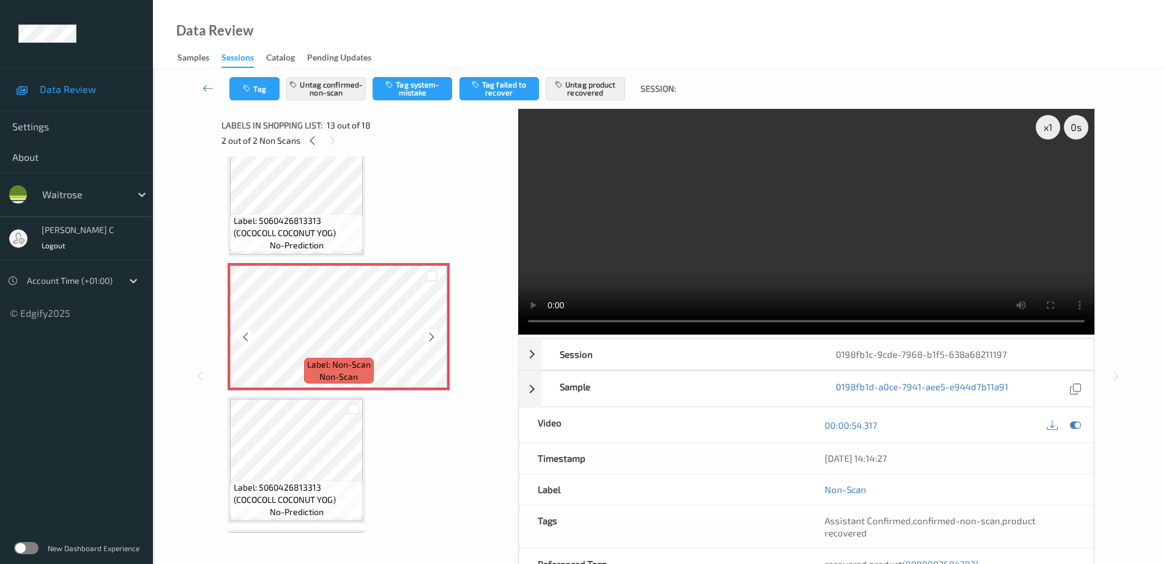
click at [438, 335] on div at bounding box center [431, 336] width 15 height 15
click at [437, 335] on div at bounding box center [431, 336] width 15 height 15
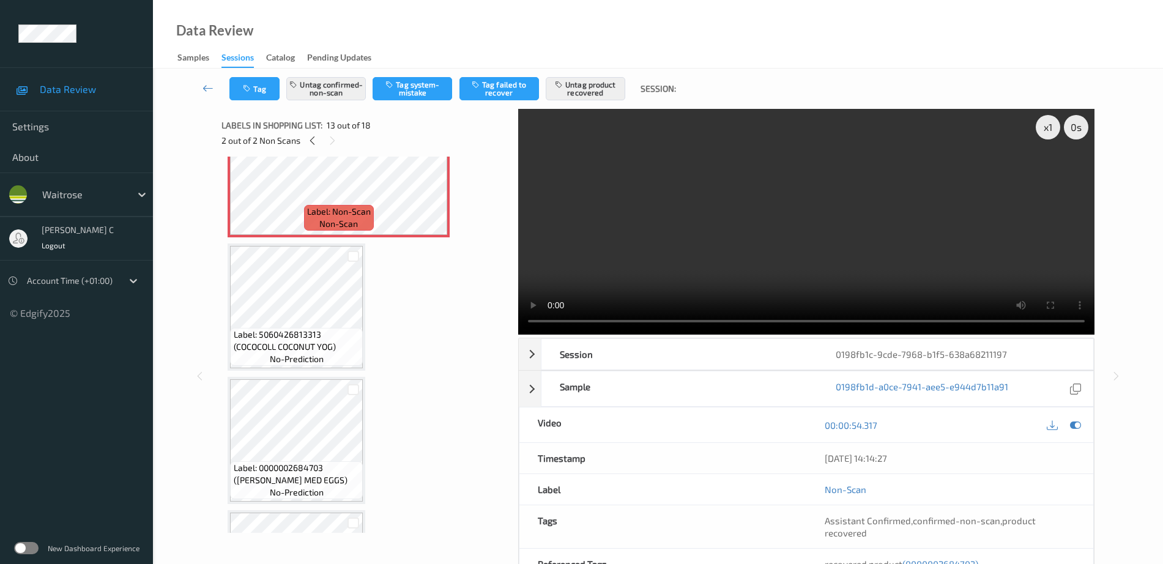
click at [309, 338] on span "Label: 5060426813313 (COCOCOLL COCONUT YOG)" at bounding box center [297, 340] width 127 height 24
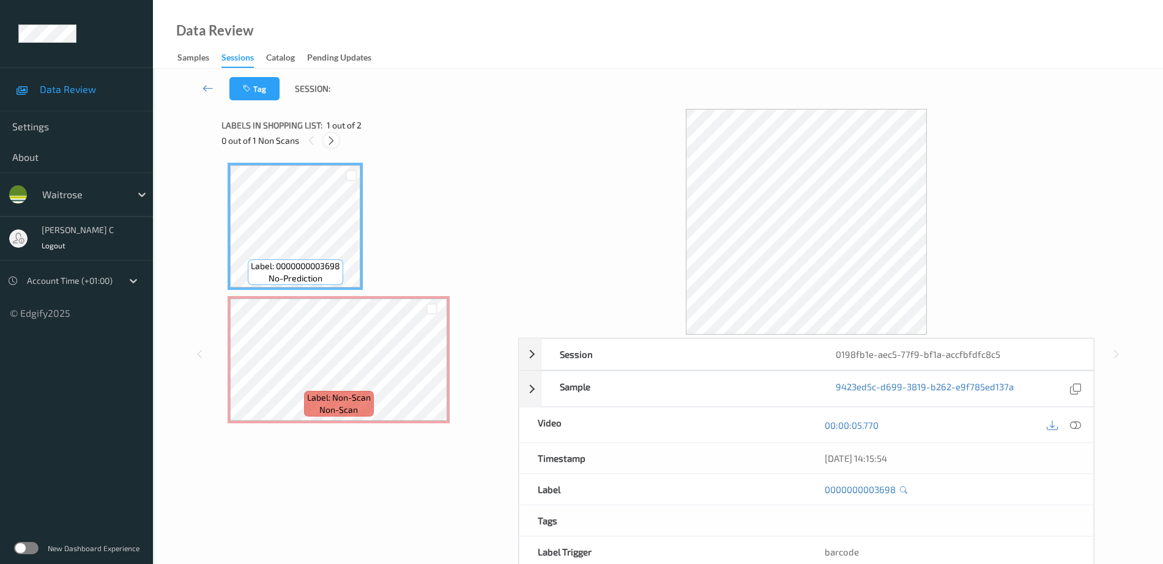
click at [338, 140] on div at bounding box center [331, 140] width 15 height 15
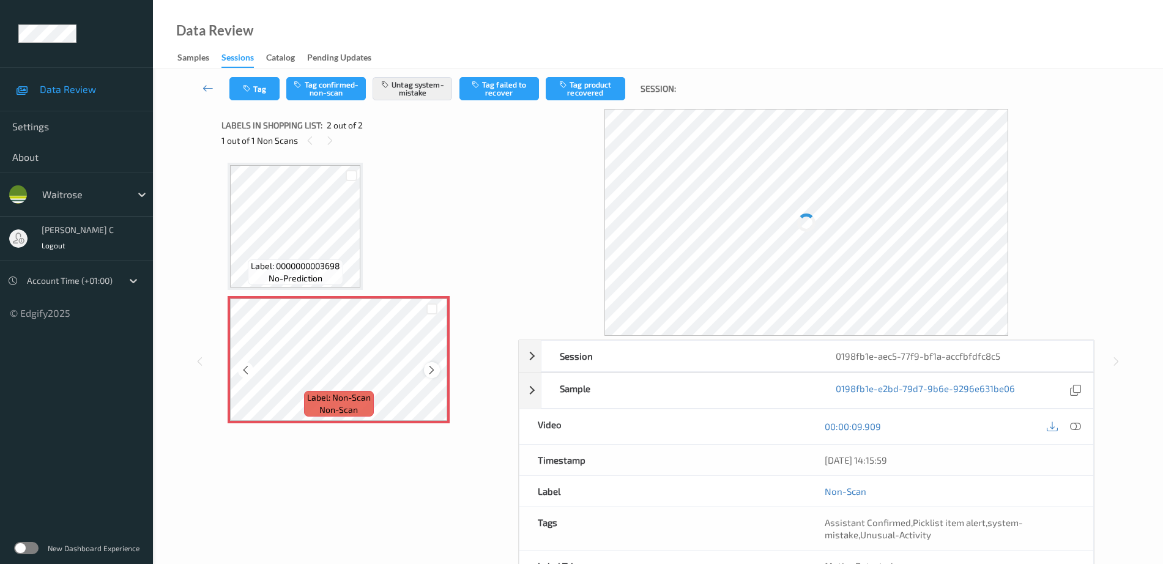
click at [435, 365] on icon at bounding box center [431, 370] width 10 height 11
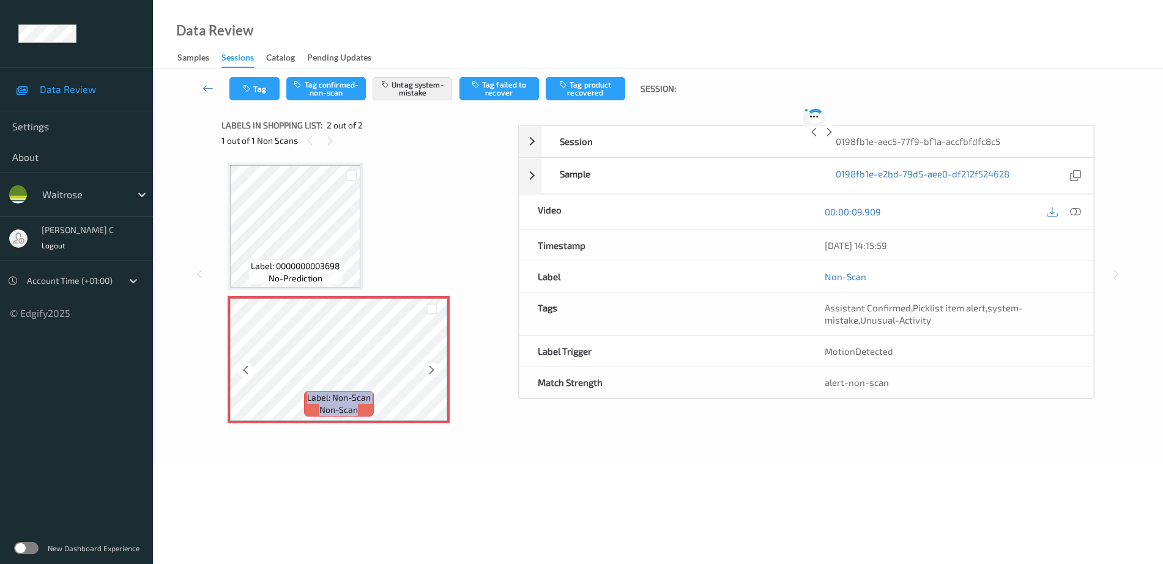
click at [435, 365] on icon at bounding box center [431, 370] width 10 height 11
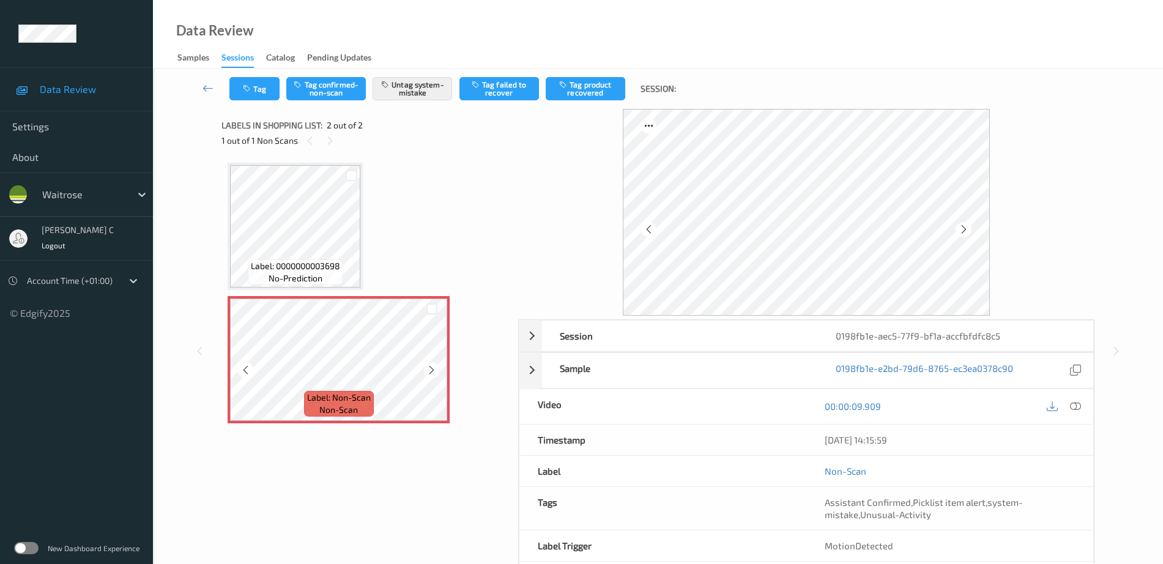
click at [435, 365] on icon at bounding box center [431, 370] width 10 height 11
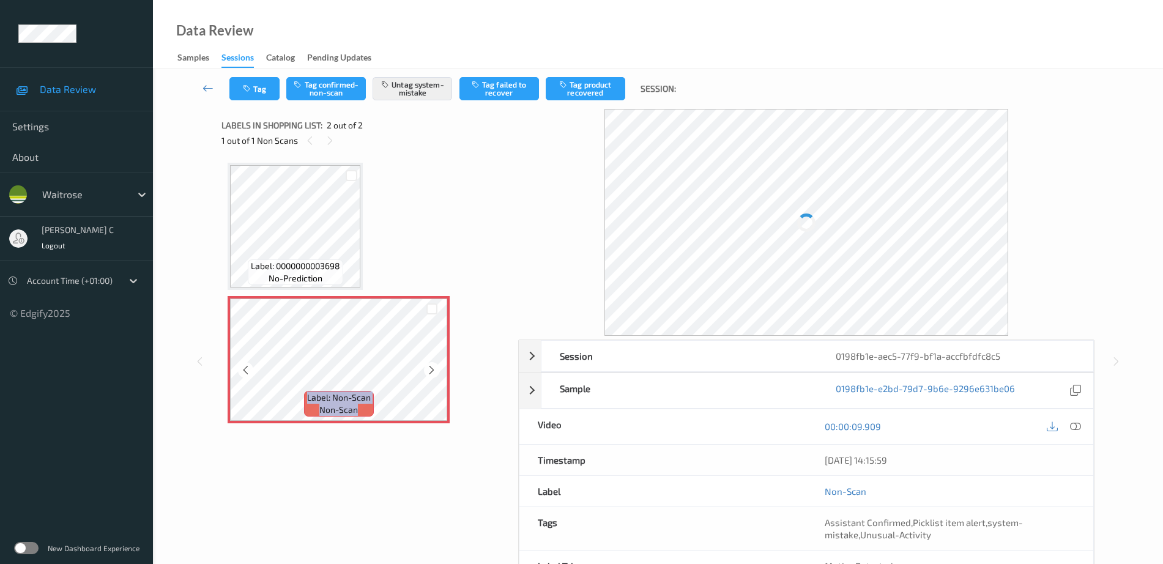
click at [435, 365] on icon at bounding box center [431, 370] width 10 height 11
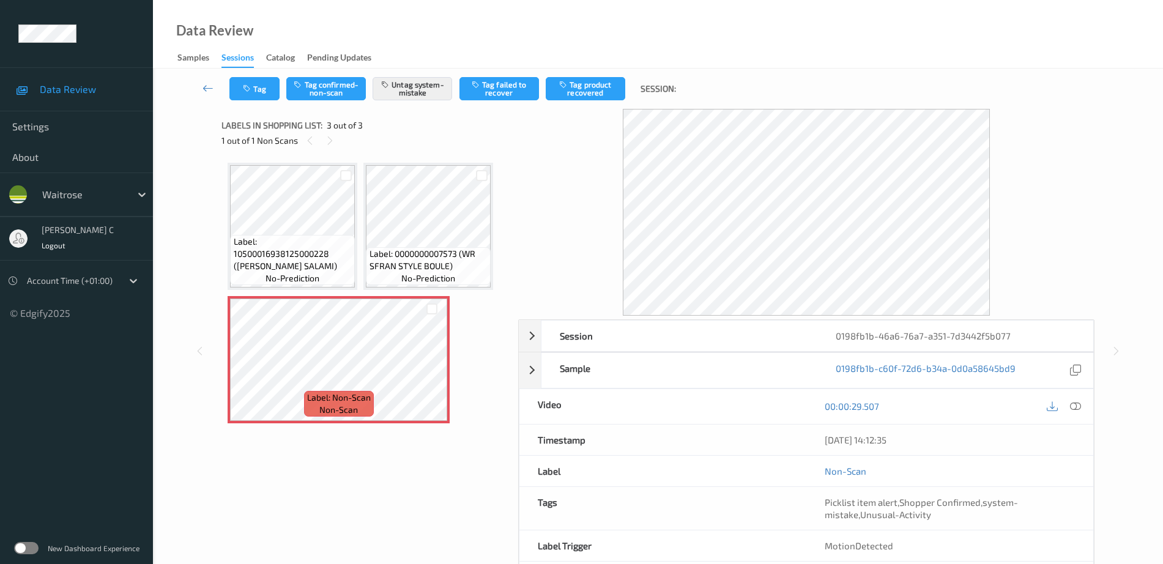
click at [427, 251] on span "Label: 0000000007573 (WR SFRAN STYLE BOULE)" at bounding box center [428, 260] width 119 height 24
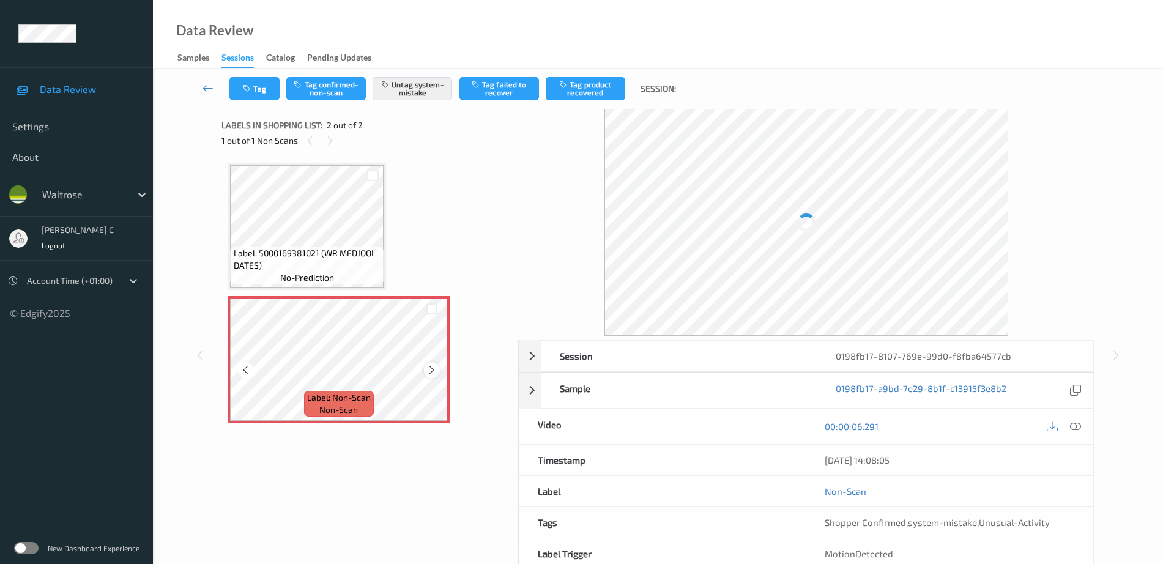
click at [434, 370] on icon at bounding box center [431, 370] width 10 height 11
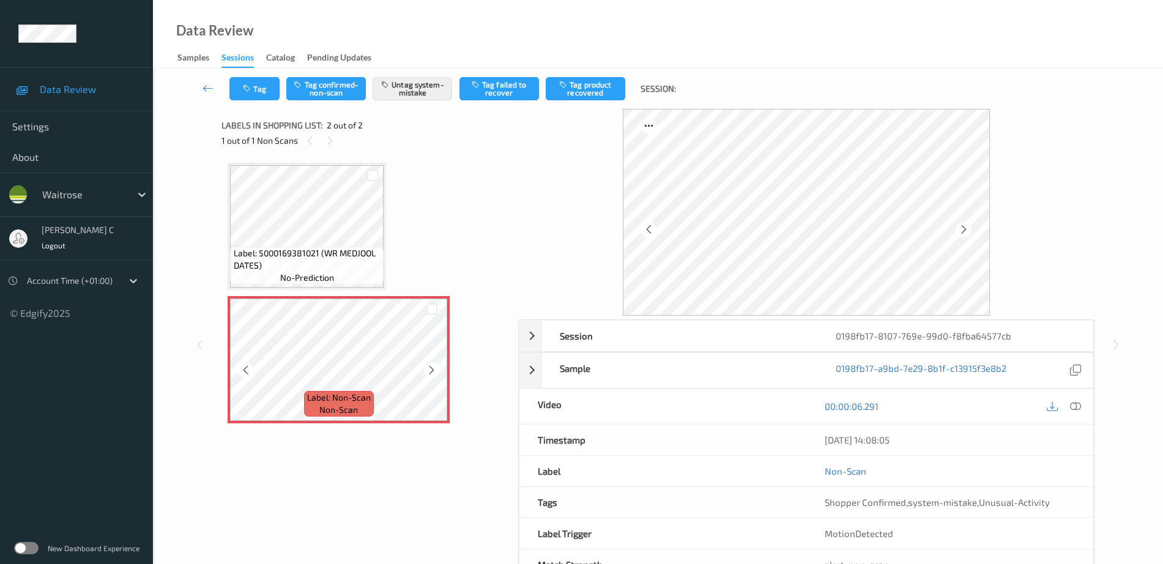
click at [434, 368] on icon at bounding box center [431, 370] width 10 height 11
click at [322, 270] on span "Label: 5000169381021 (WR MEDJOOL DATES)" at bounding box center [307, 259] width 147 height 24
click at [431, 372] on icon at bounding box center [431, 370] width 10 height 11
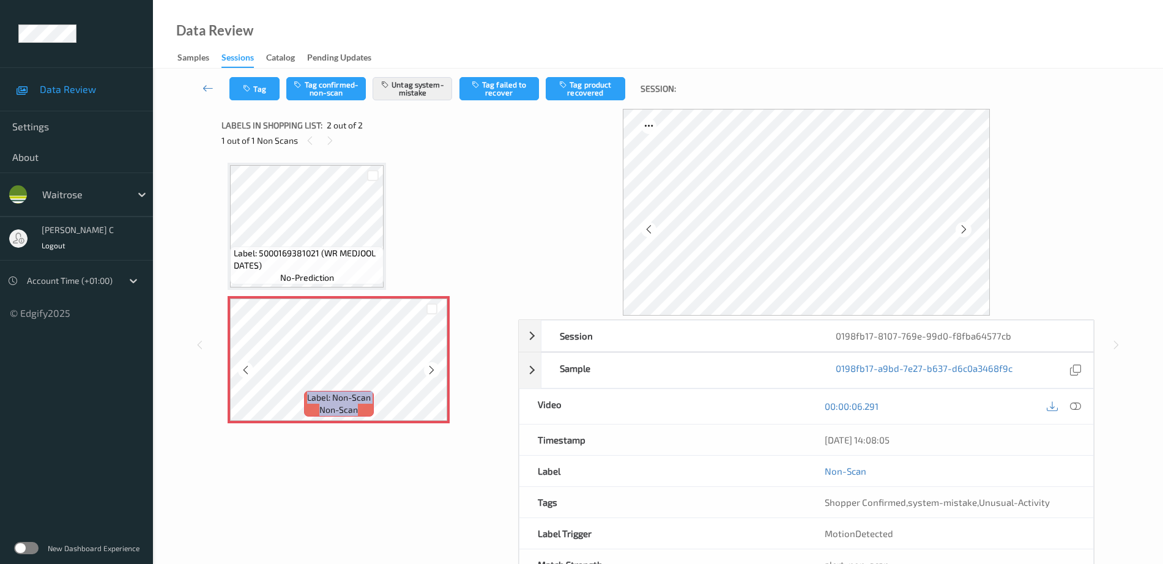
click at [431, 372] on icon at bounding box center [431, 370] width 10 height 11
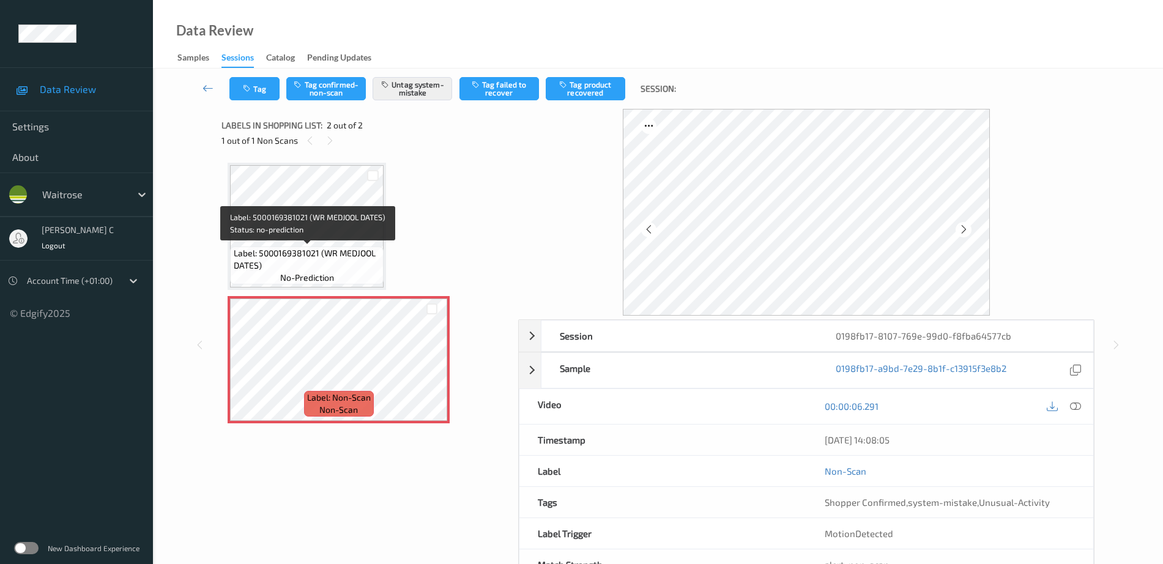
click at [317, 269] on span "Label: 5000169381021 (WR MEDJOOL DATES)" at bounding box center [307, 259] width 147 height 24
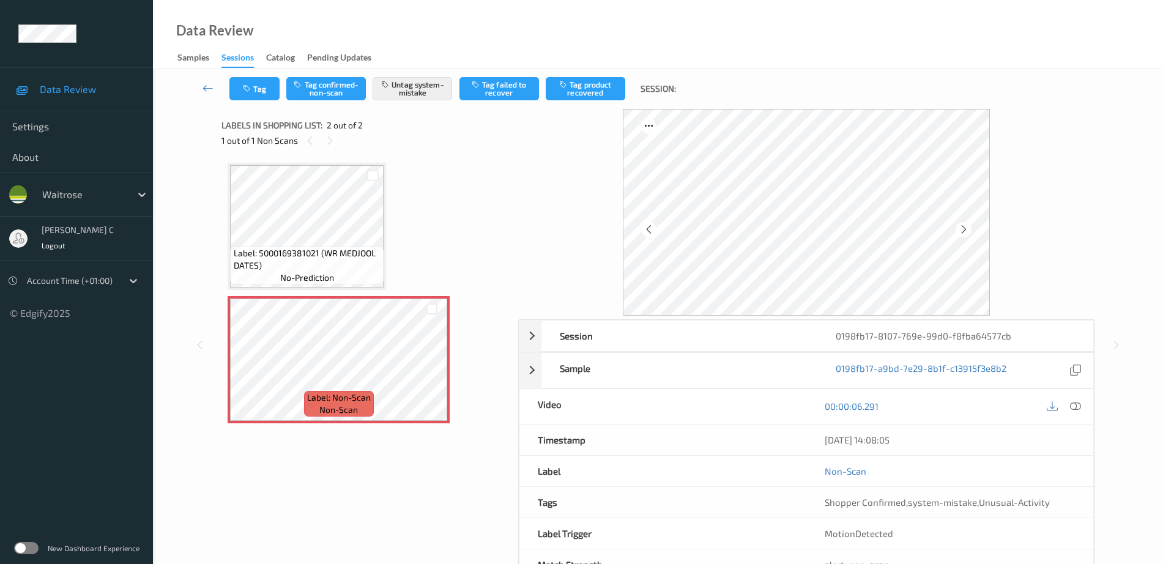
click at [320, 256] on span "Label: 5000169381021 (WR MEDJOOL DATES)" at bounding box center [307, 259] width 147 height 24
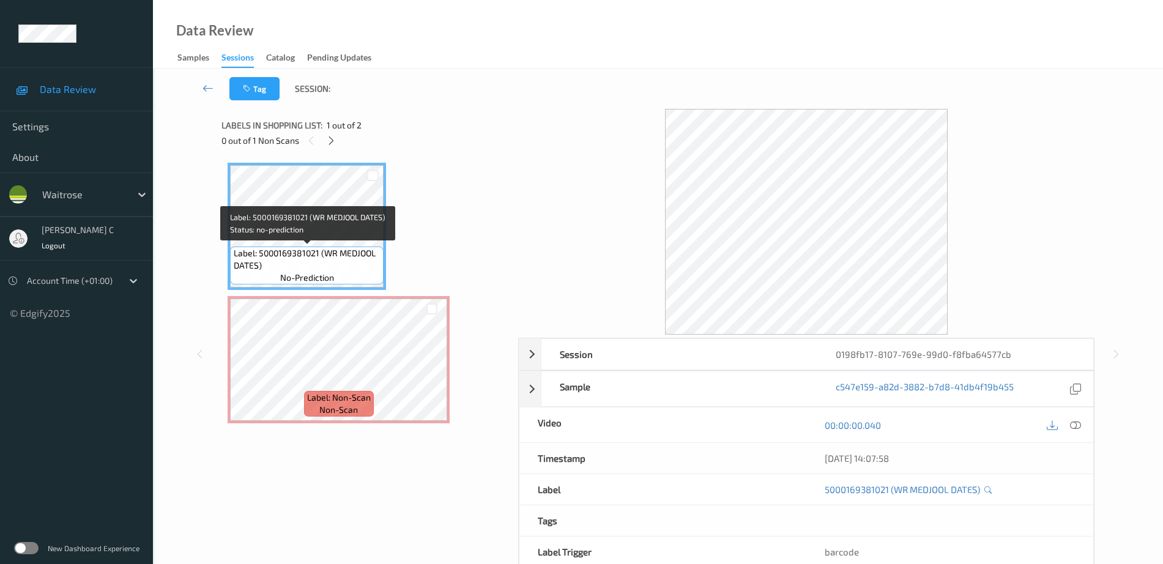
click at [314, 259] on span "Label: 5000169381021 (WR MEDJOOL DATES)" at bounding box center [307, 259] width 147 height 24
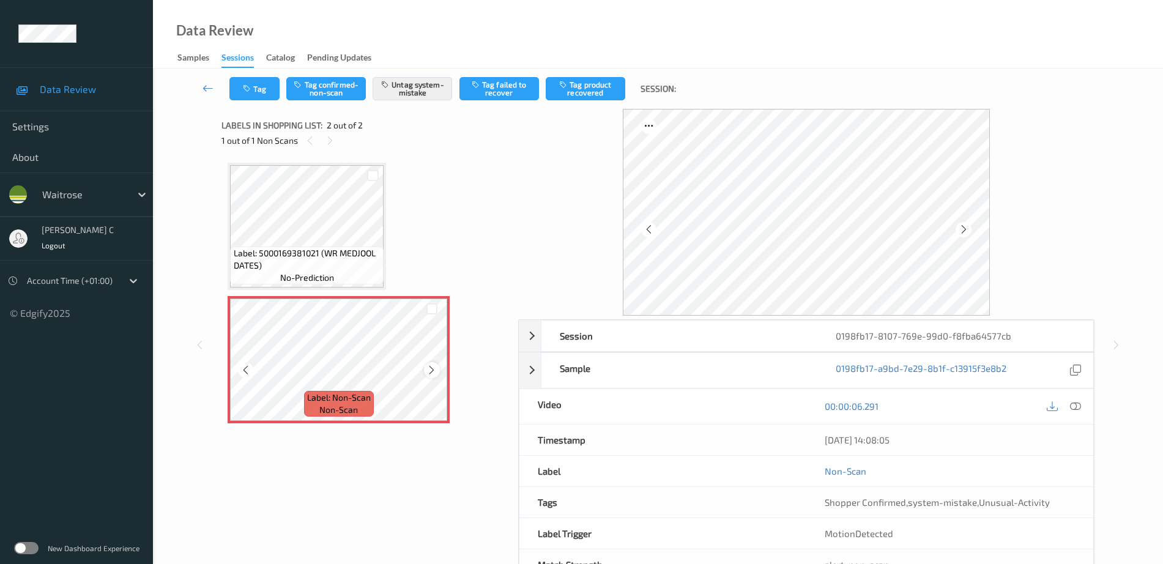
click at [434, 367] on icon at bounding box center [431, 370] width 10 height 11
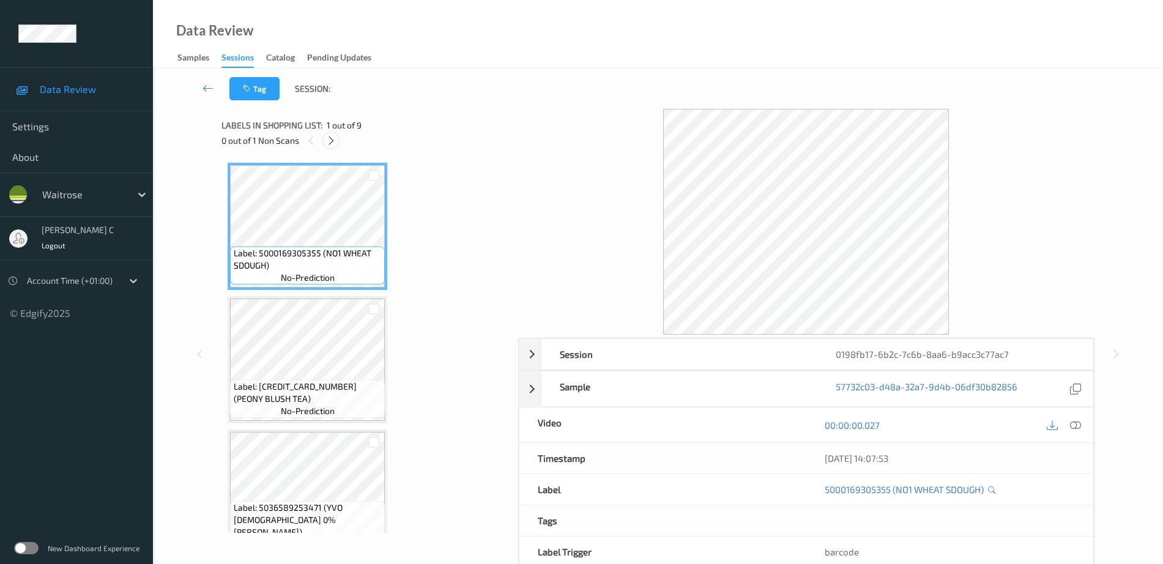
click at [329, 144] on icon at bounding box center [331, 140] width 10 height 11
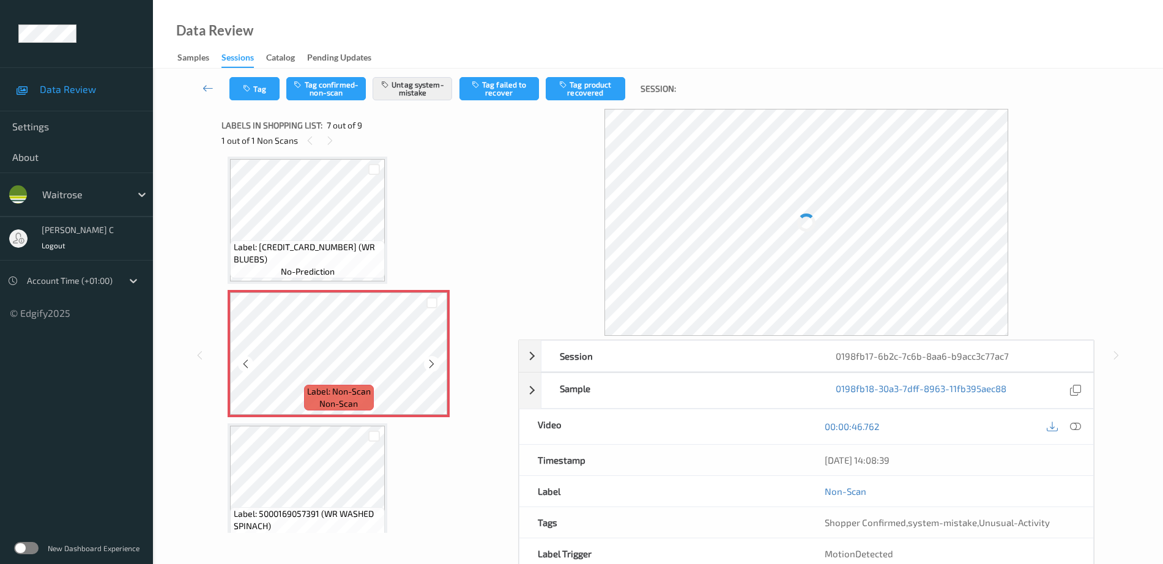
click at [354, 399] on span "non-scan" at bounding box center [338, 404] width 39 height 12
click at [426, 360] on icon at bounding box center [431, 363] width 10 height 11
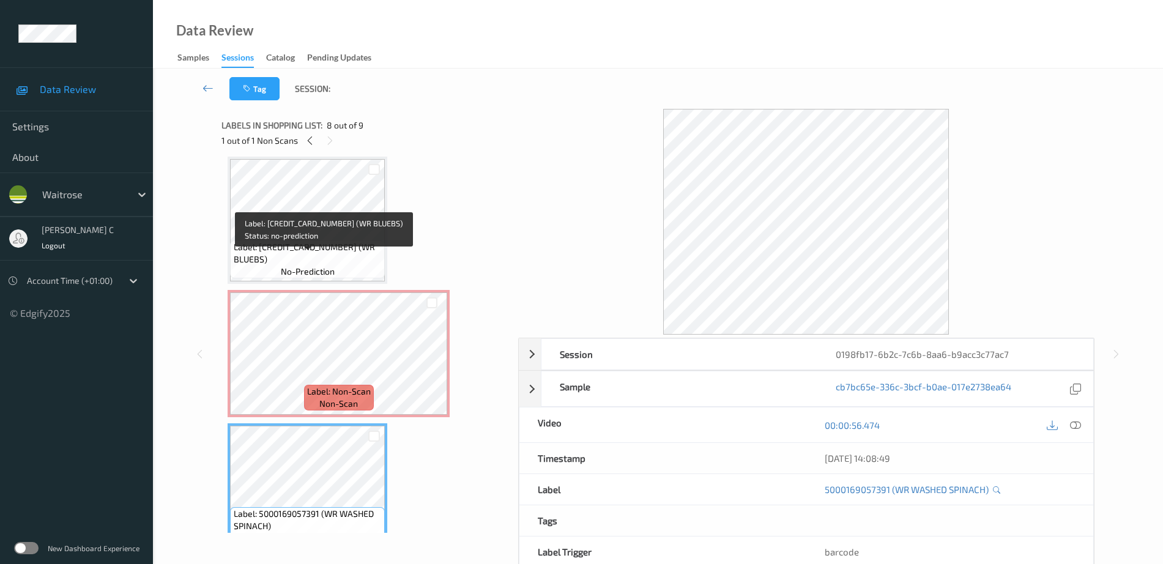
click at [330, 254] on span "Label: [CREDIT_CARD_NUMBER] (WR BLUEBS)" at bounding box center [308, 253] width 149 height 24
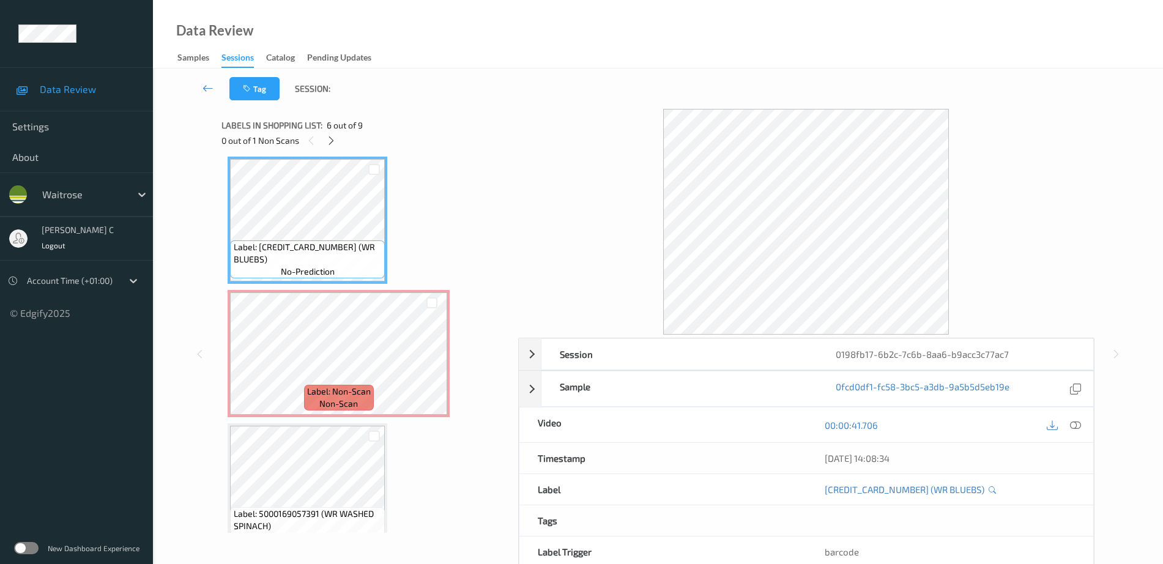
click at [1077, 424] on icon at bounding box center [1075, 425] width 11 height 11
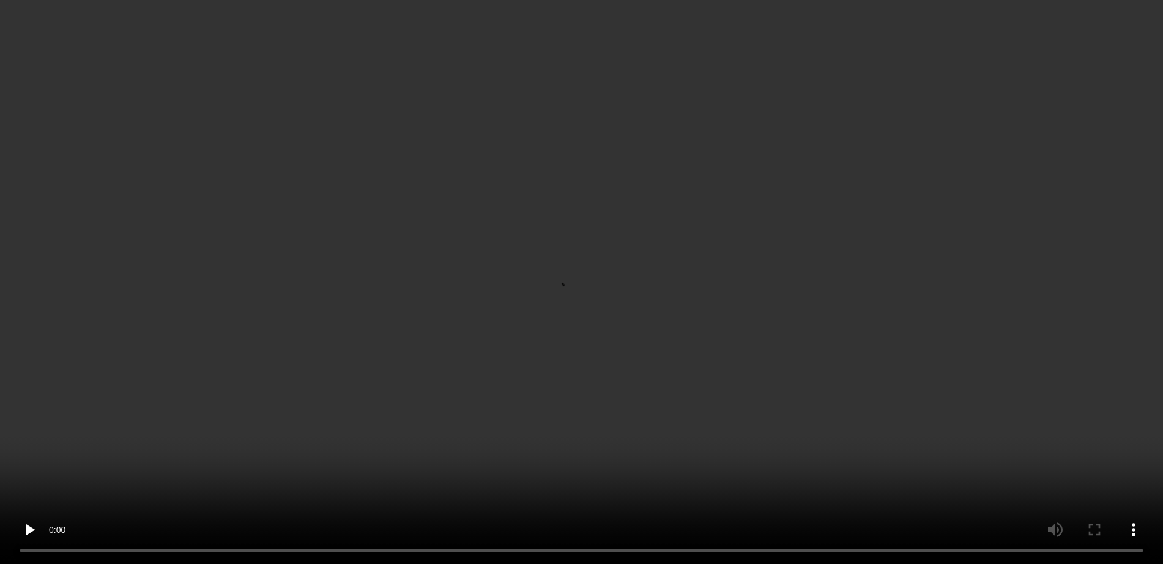
scroll to position [826, 0]
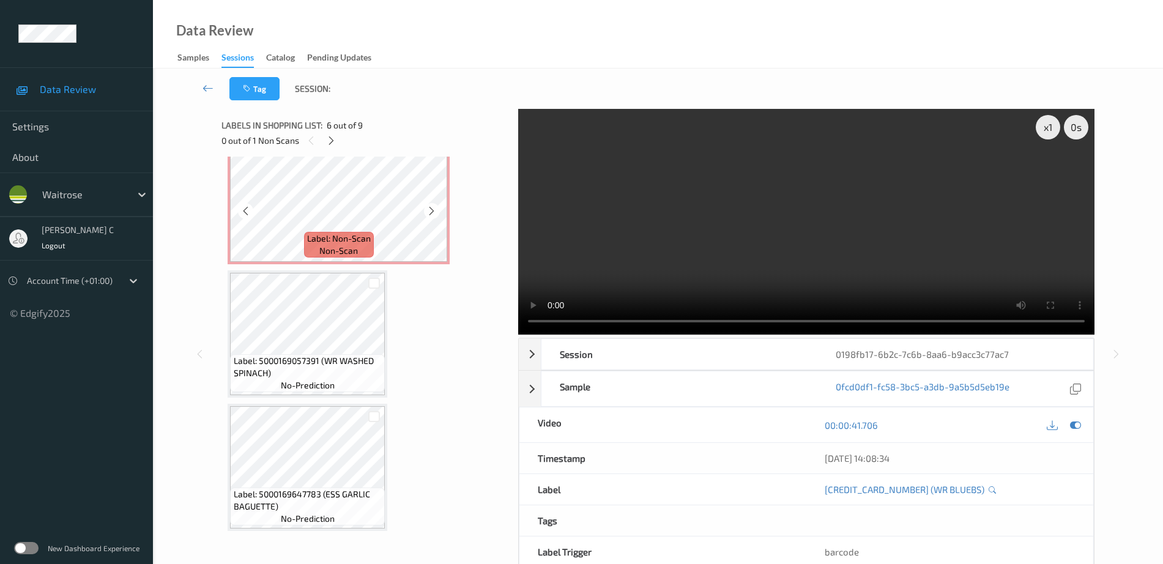
click at [341, 239] on span "Label: Non-Scan" at bounding box center [339, 238] width 64 height 12
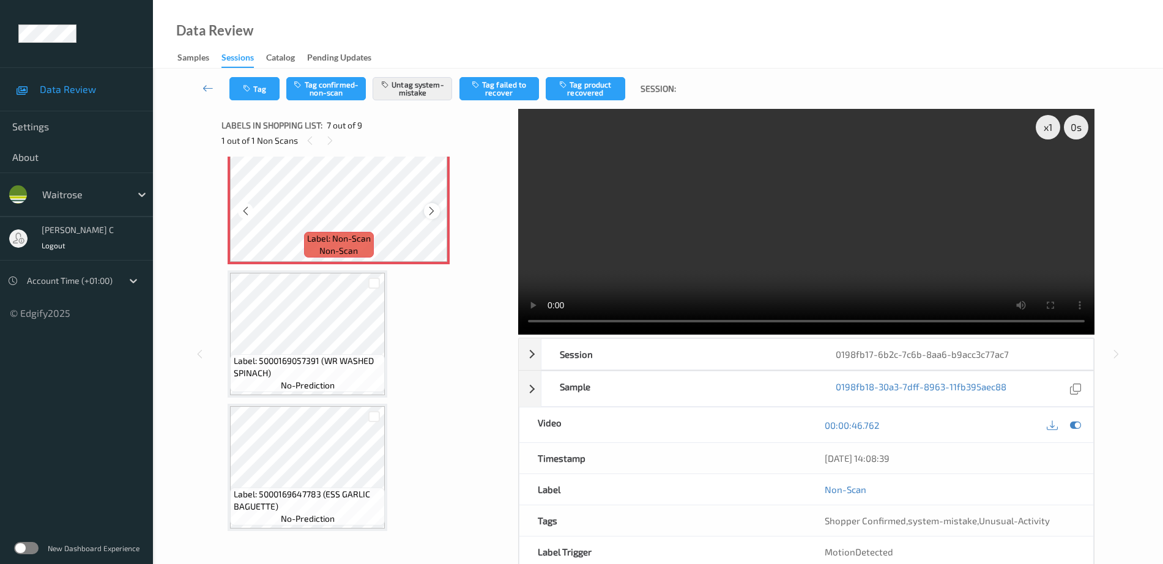
click at [431, 211] on icon at bounding box center [431, 210] width 10 height 11
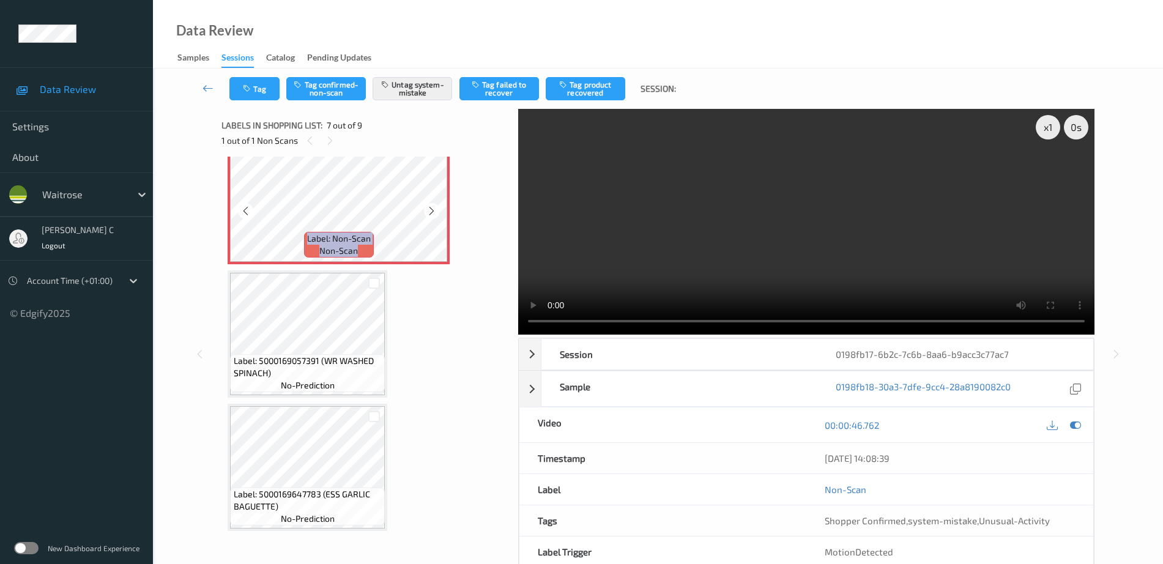
click at [431, 211] on icon at bounding box center [431, 210] width 10 height 11
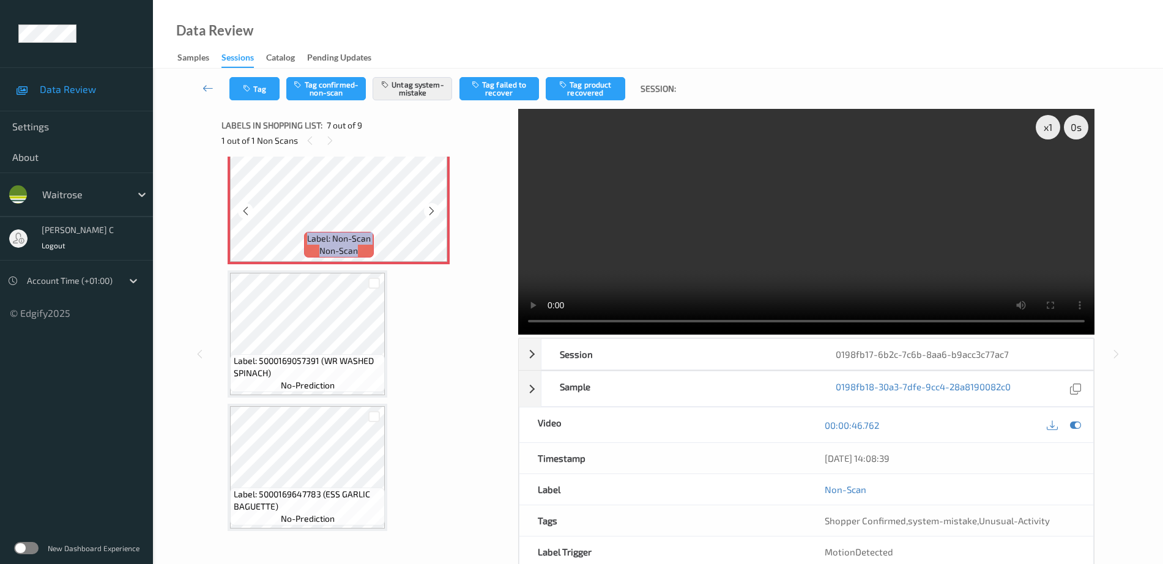
click at [431, 211] on icon at bounding box center [431, 210] width 10 height 11
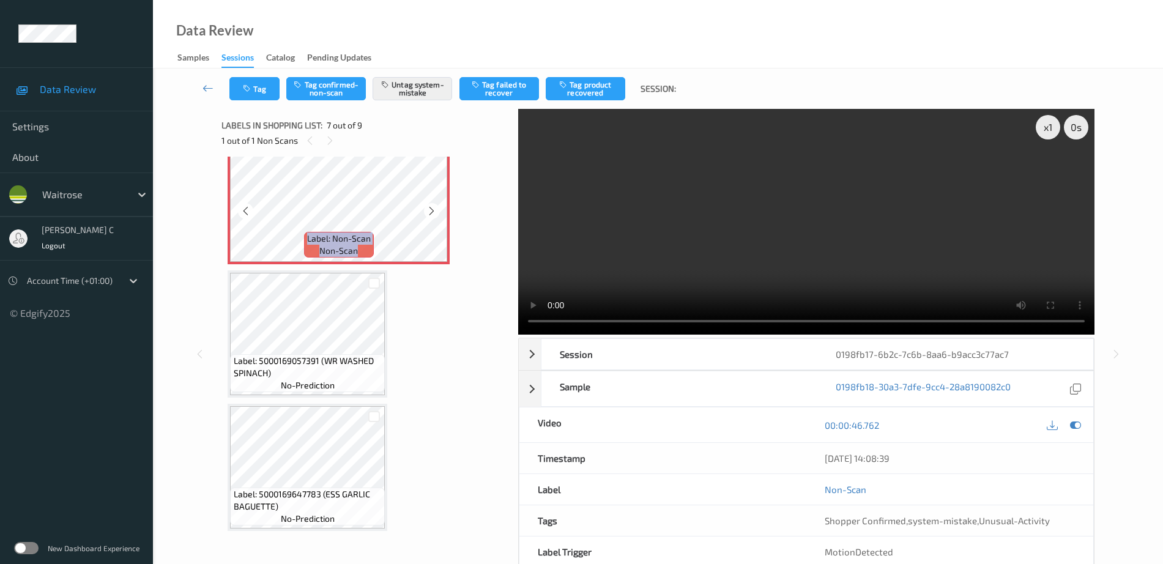
click at [431, 211] on icon at bounding box center [431, 210] width 10 height 11
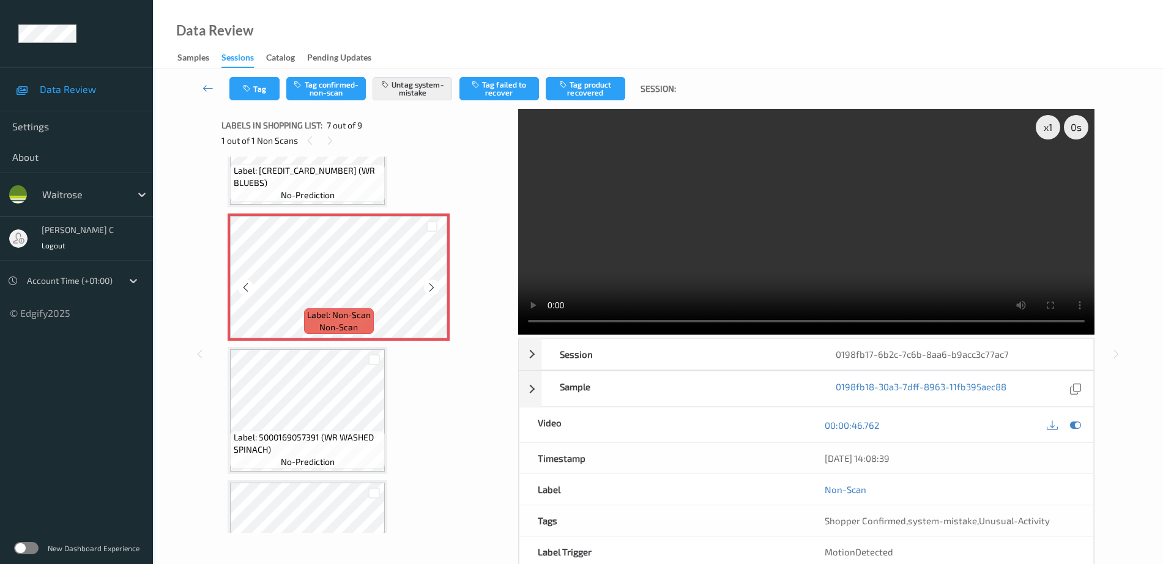
scroll to position [673, 0]
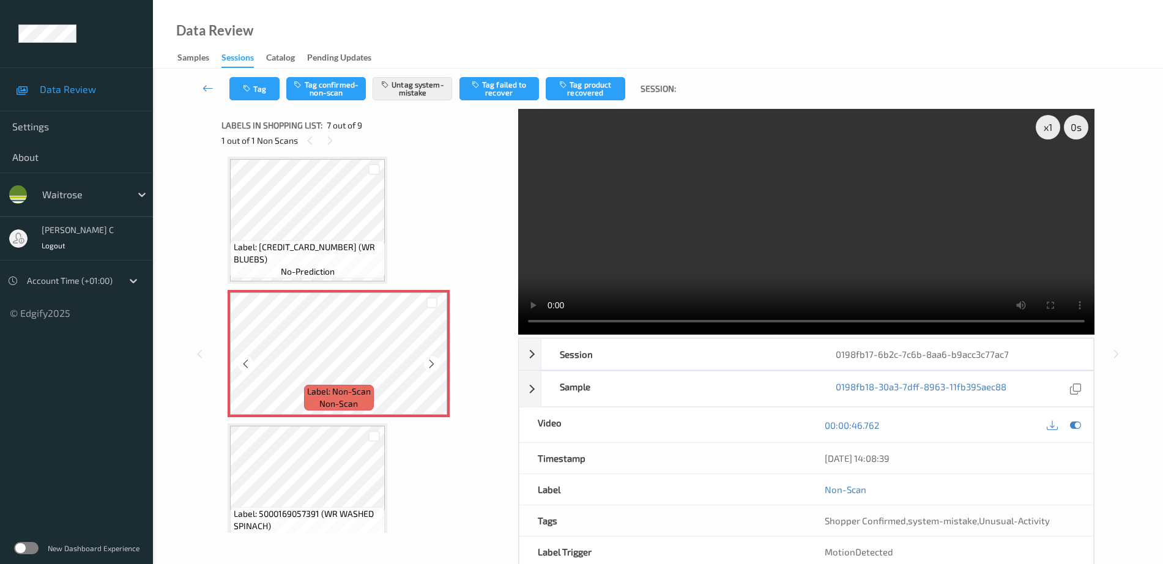
click at [363, 265] on span "Label: 5000169292419 (WR BLUEBS)" at bounding box center [308, 253] width 149 height 24
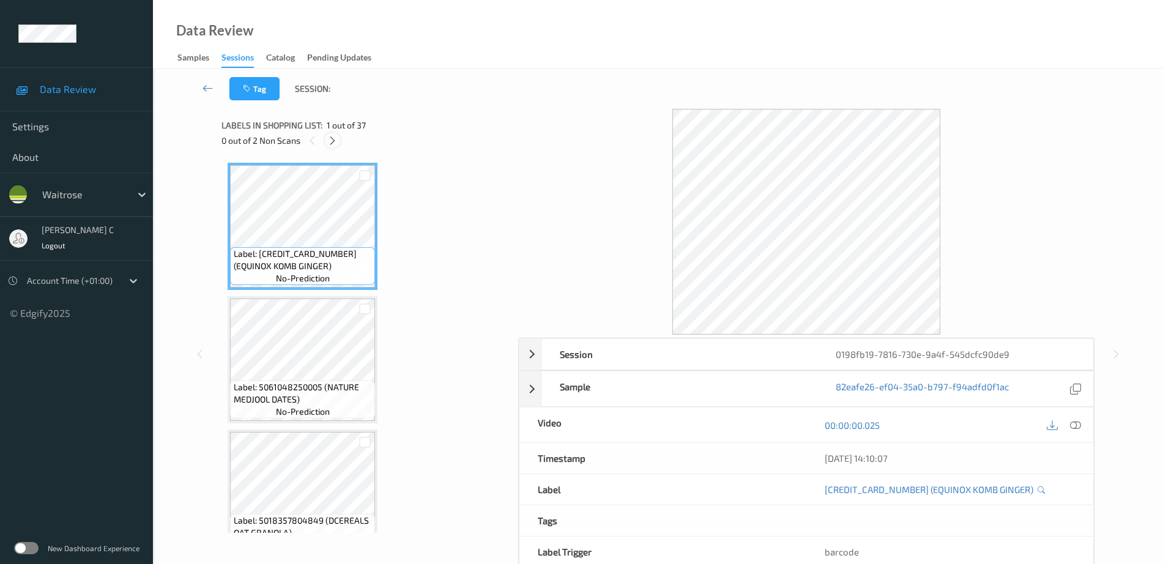
click at [331, 141] on icon at bounding box center [332, 140] width 10 height 11
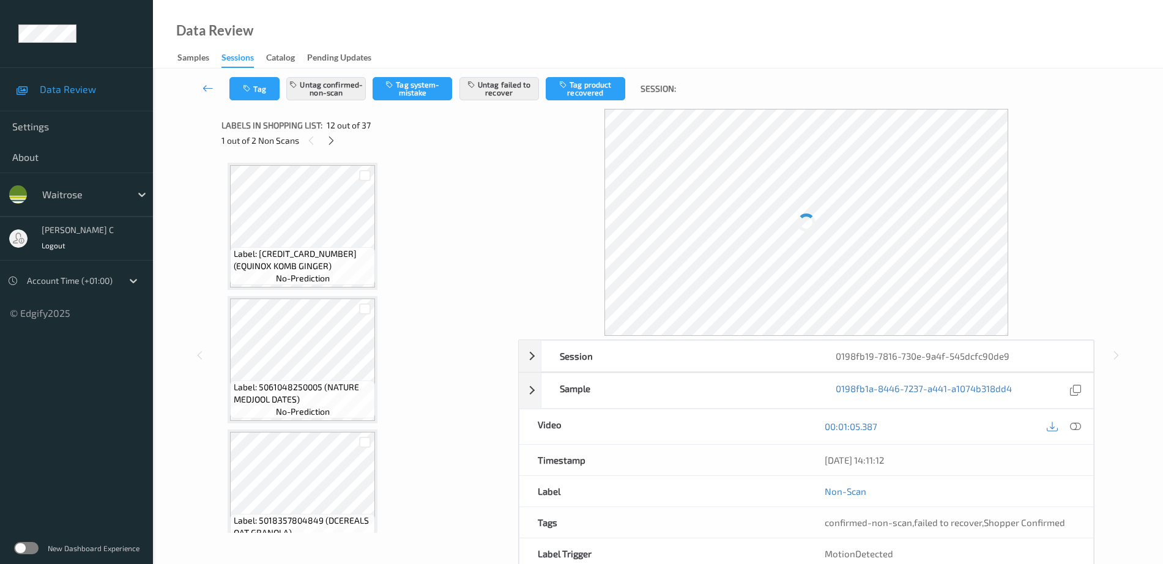
scroll to position [1339, 0]
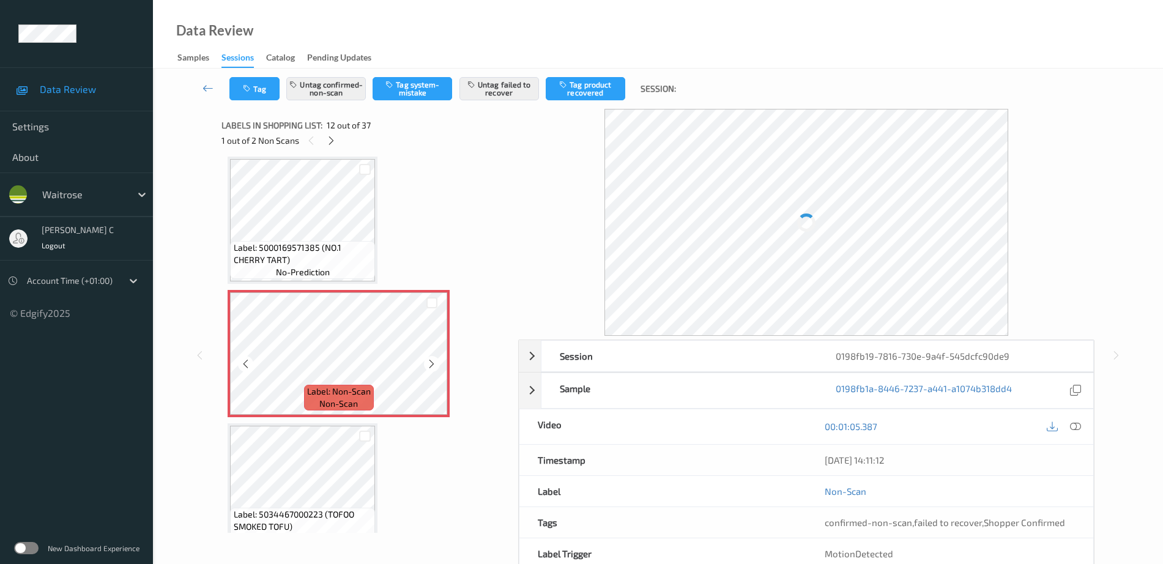
click at [329, 404] on span "non-scan" at bounding box center [338, 404] width 39 height 12
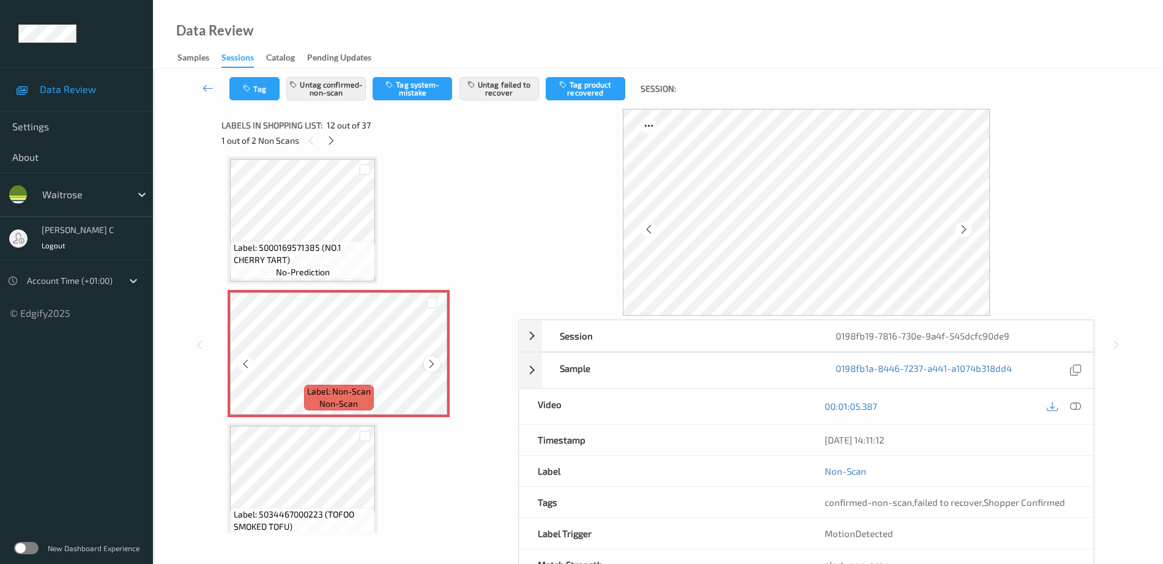
click at [430, 368] on icon at bounding box center [431, 363] width 10 height 11
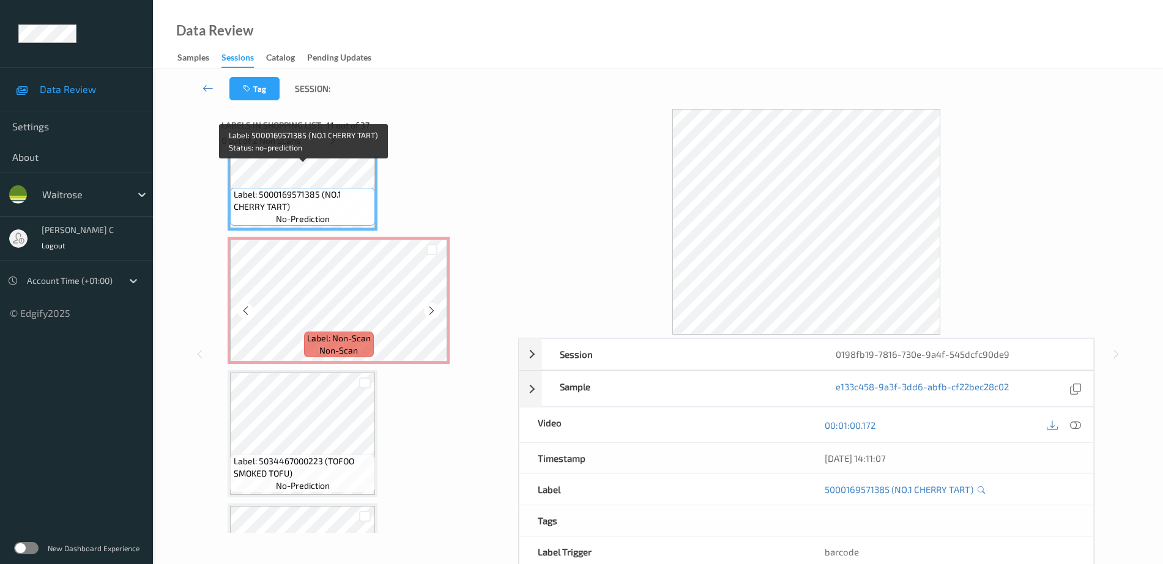
scroll to position [1416, 0]
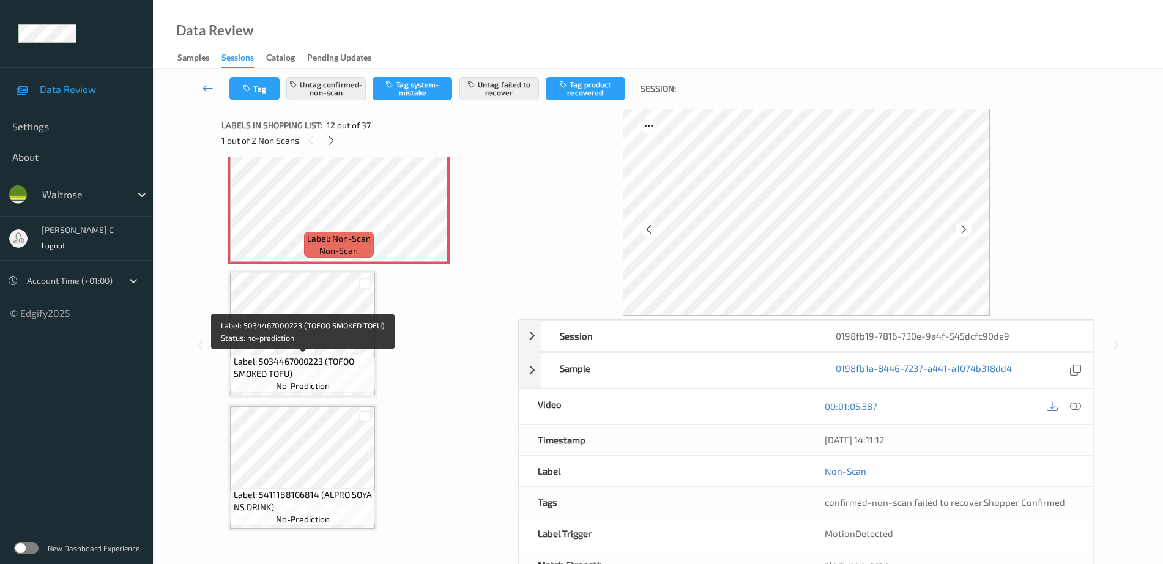
click at [231, 387] on div "Label: 5034467000223 (TOFOO SMOKED TOFU) no-prediction" at bounding box center [302, 374] width 145 height 38
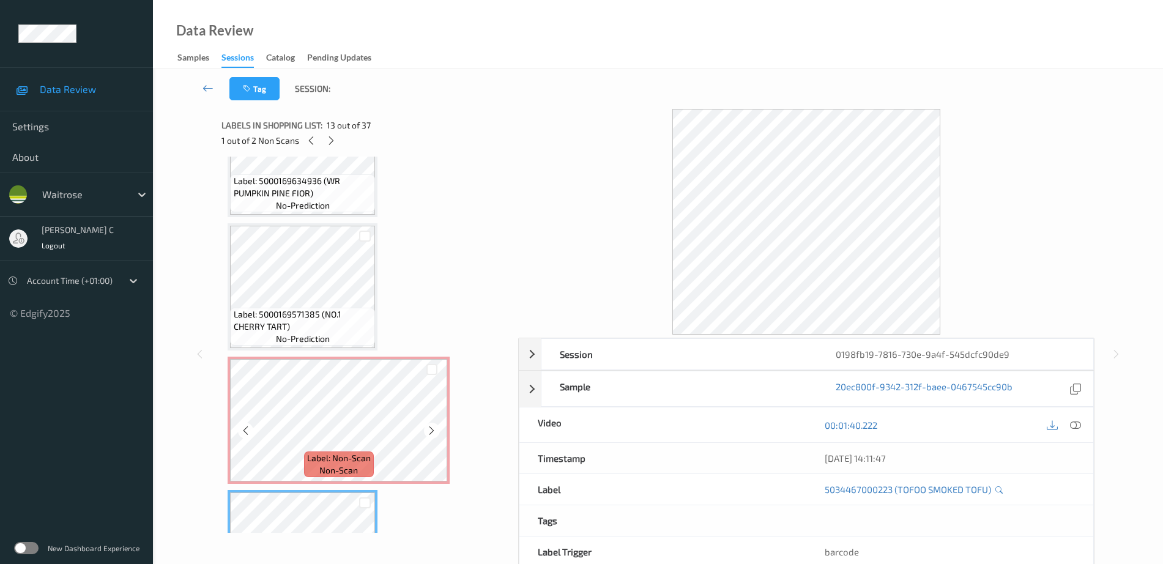
scroll to position [1263, 0]
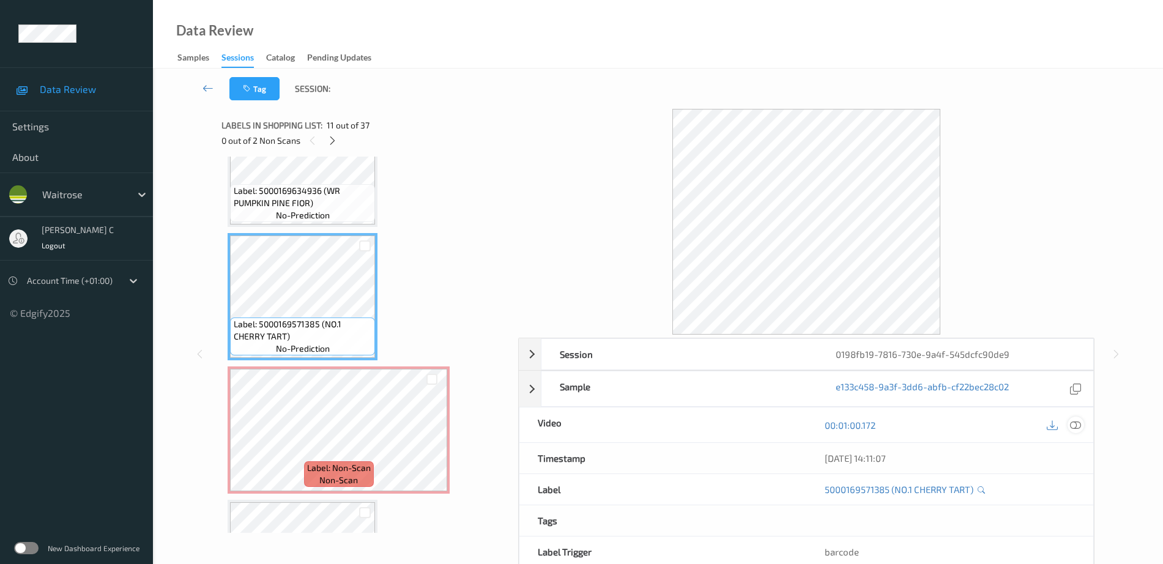
click at [1079, 420] on icon at bounding box center [1075, 425] width 11 height 11
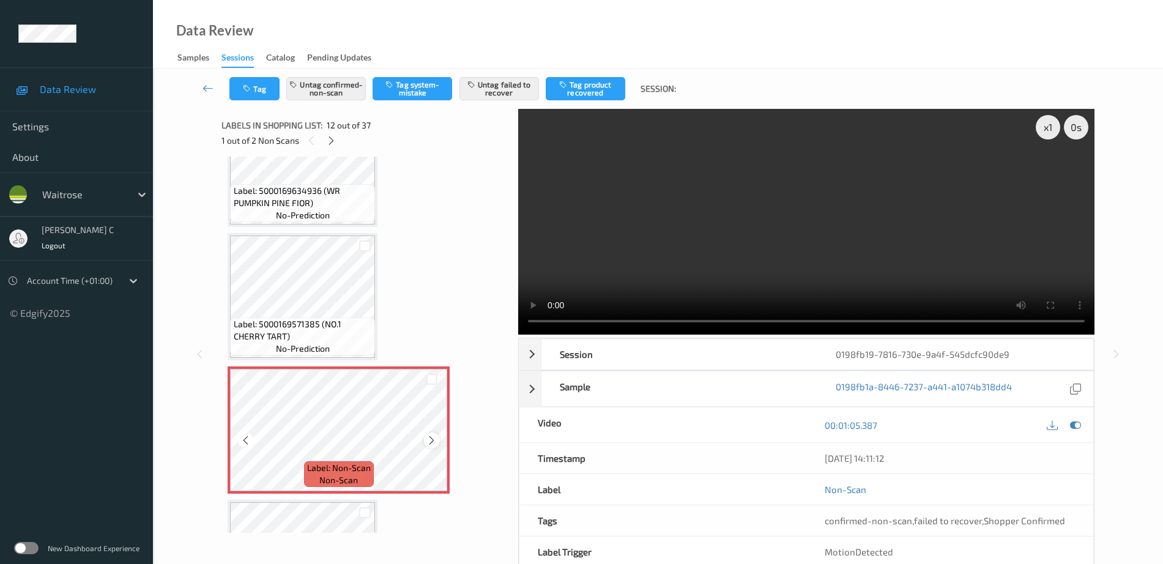
click at [424, 441] on div at bounding box center [431, 439] width 15 height 15
click at [287, 318] on span "Label: 5000169571385 (NO.1 CHERRY TART)" at bounding box center [303, 330] width 139 height 24
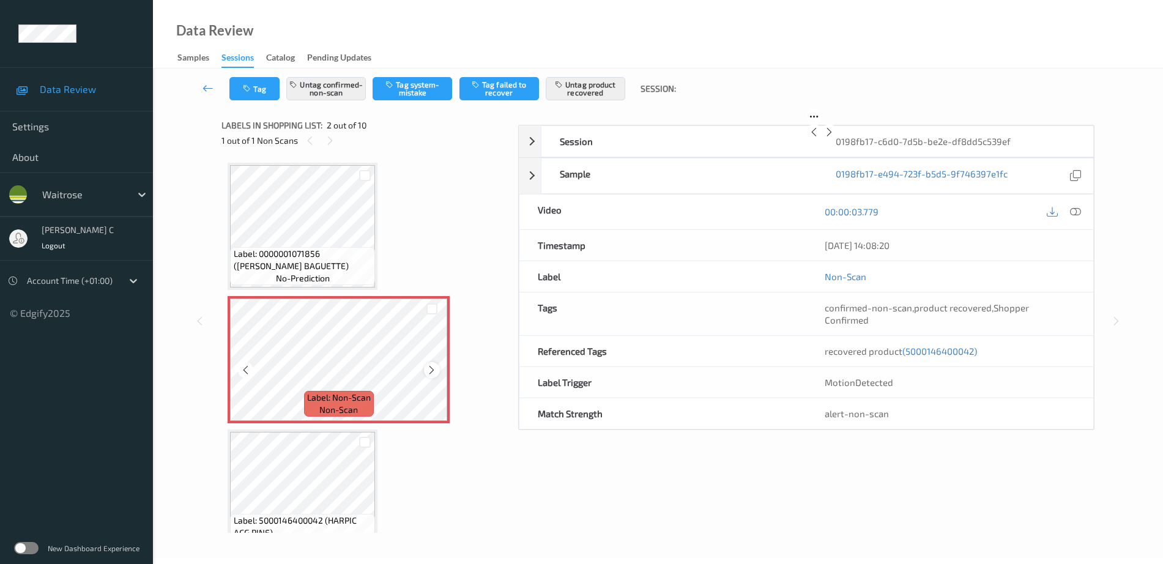
click at [435, 369] on icon at bounding box center [431, 370] width 10 height 11
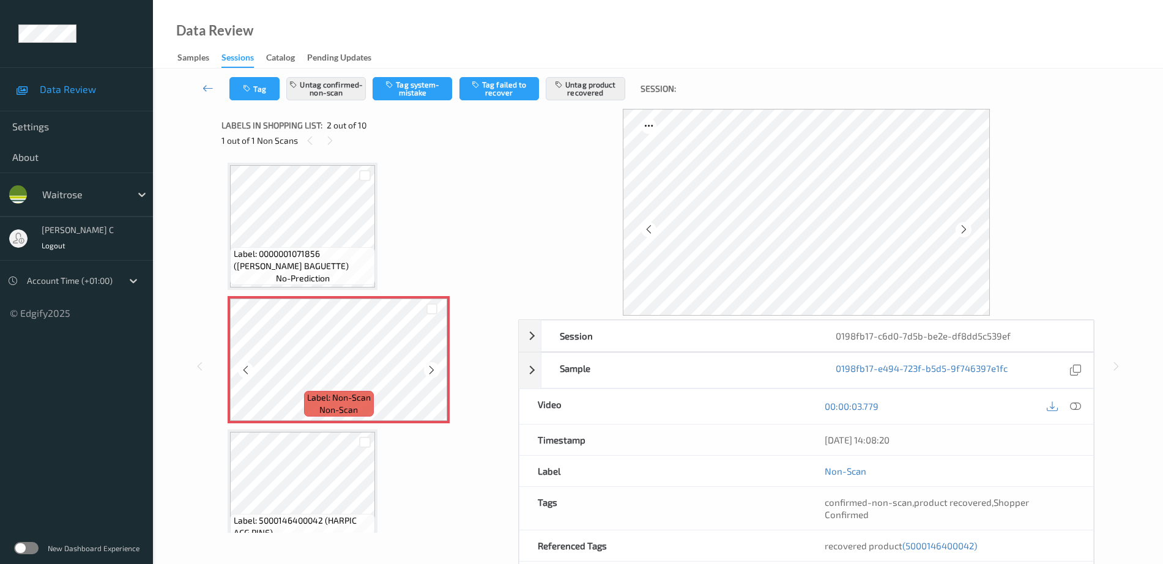
click at [435, 369] on icon at bounding box center [431, 370] width 10 height 11
click at [431, 369] on icon at bounding box center [431, 370] width 10 height 11
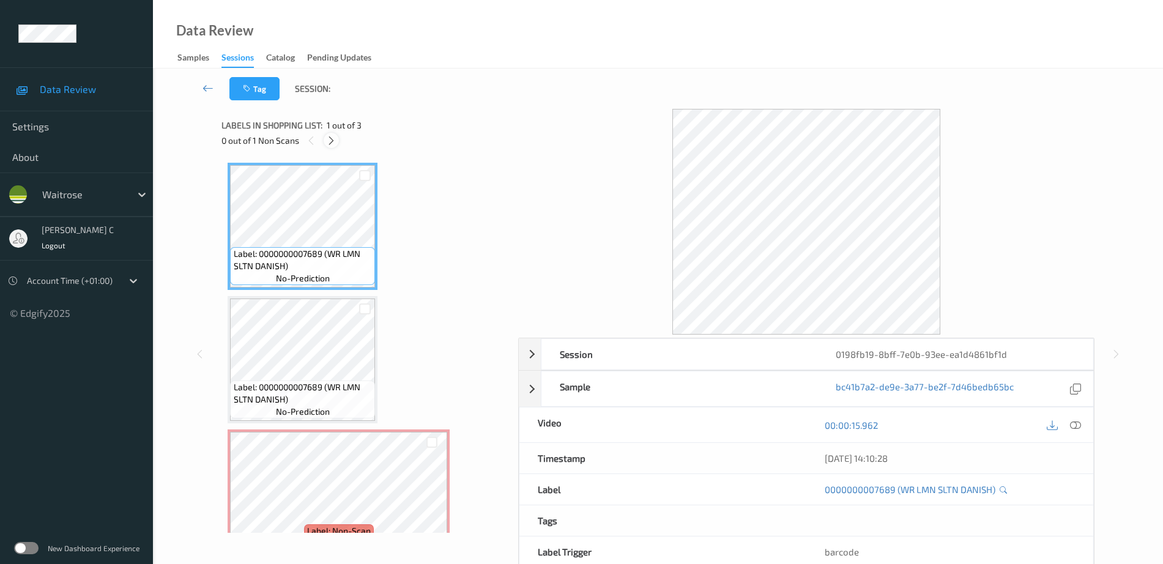
click at [333, 145] on icon at bounding box center [331, 140] width 10 height 11
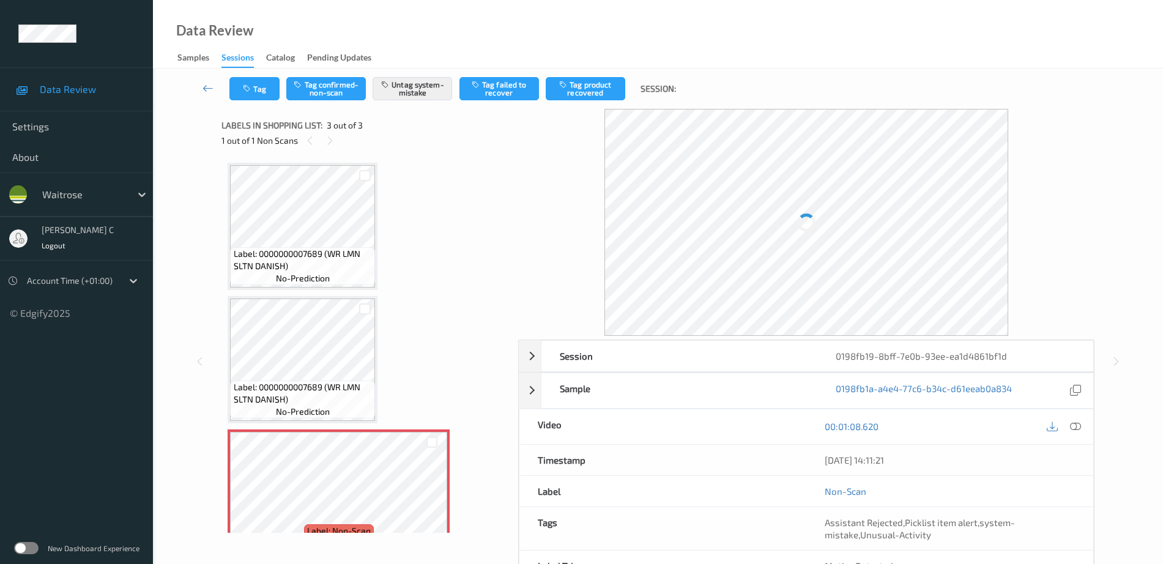
scroll to position [30, 0]
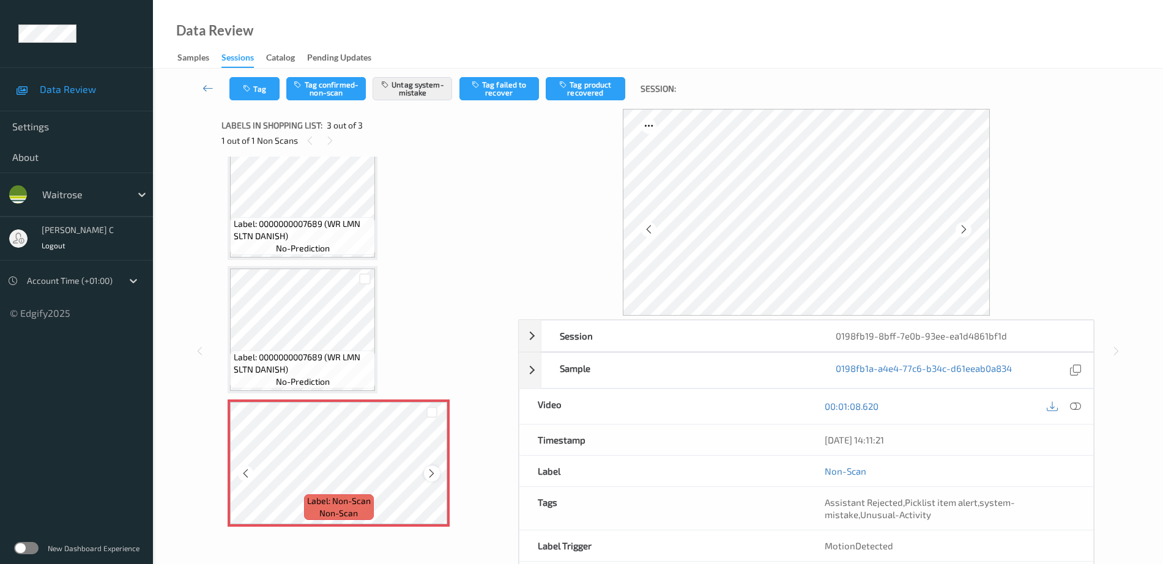
click at [430, 478] on icon at bounding box center [431, 473] width 10 height 11
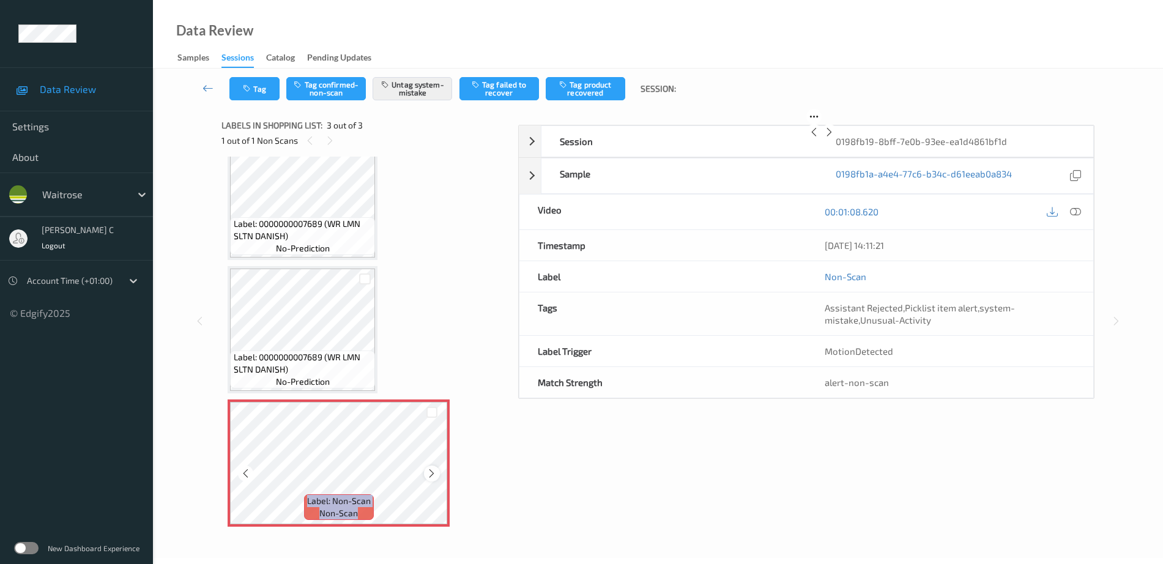
click at [431, 478] on icon at bounding box center [431, 473] width 10 height 11
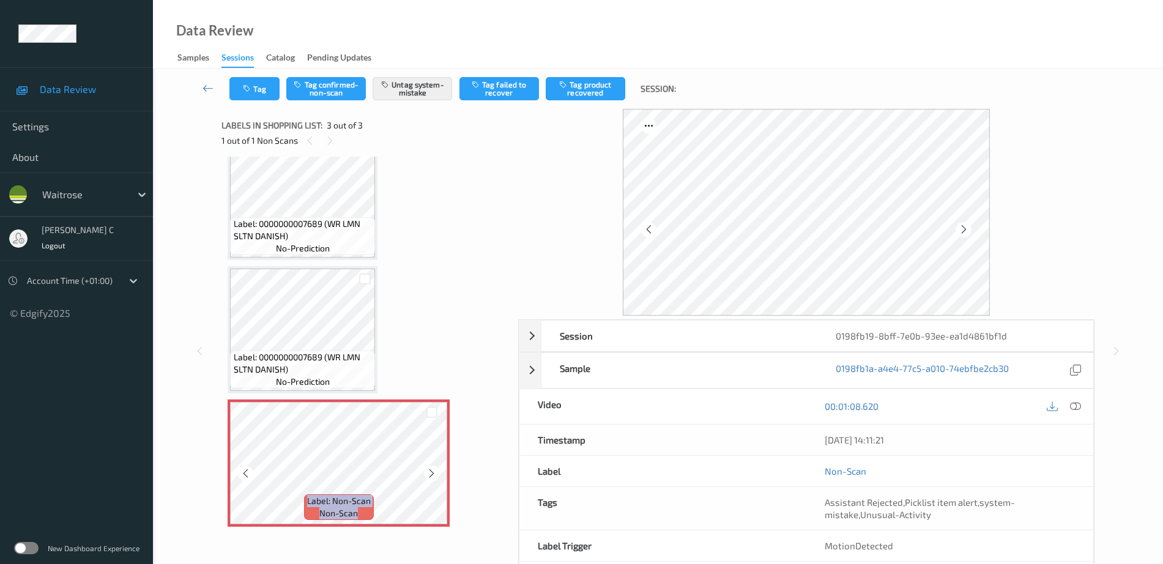
click at [431, 478] on icon at bounding box center [431, 473] width 10 height 11
click at [308, 357] on span "Label: 0000000007689 (WR LMN SLTN DANISH)" at bounding box center [303, 363] width 139 height 24
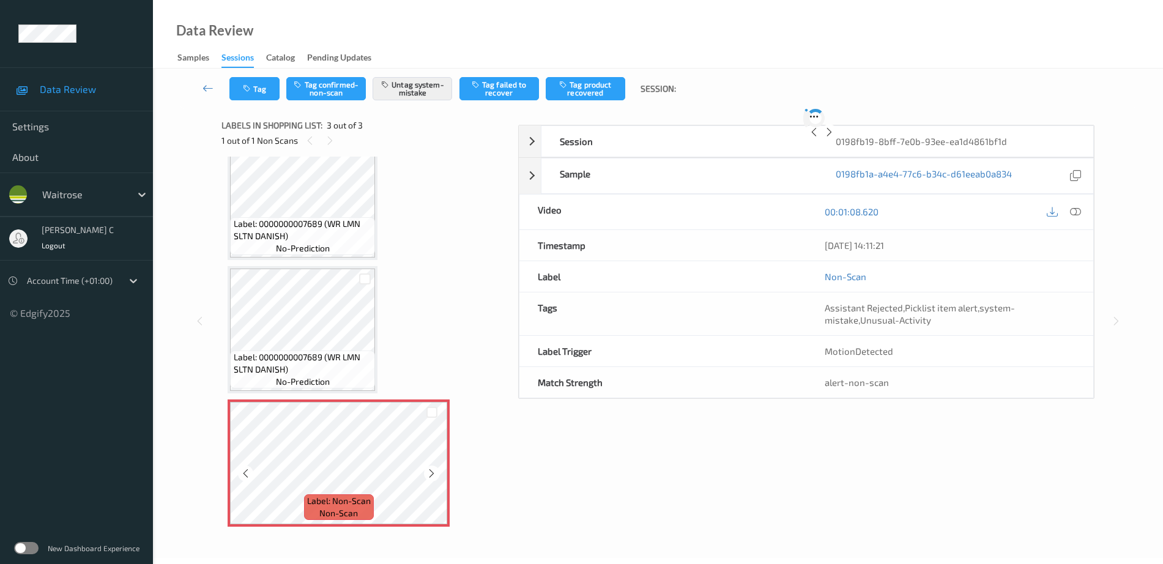
scroll to position [54, 0]
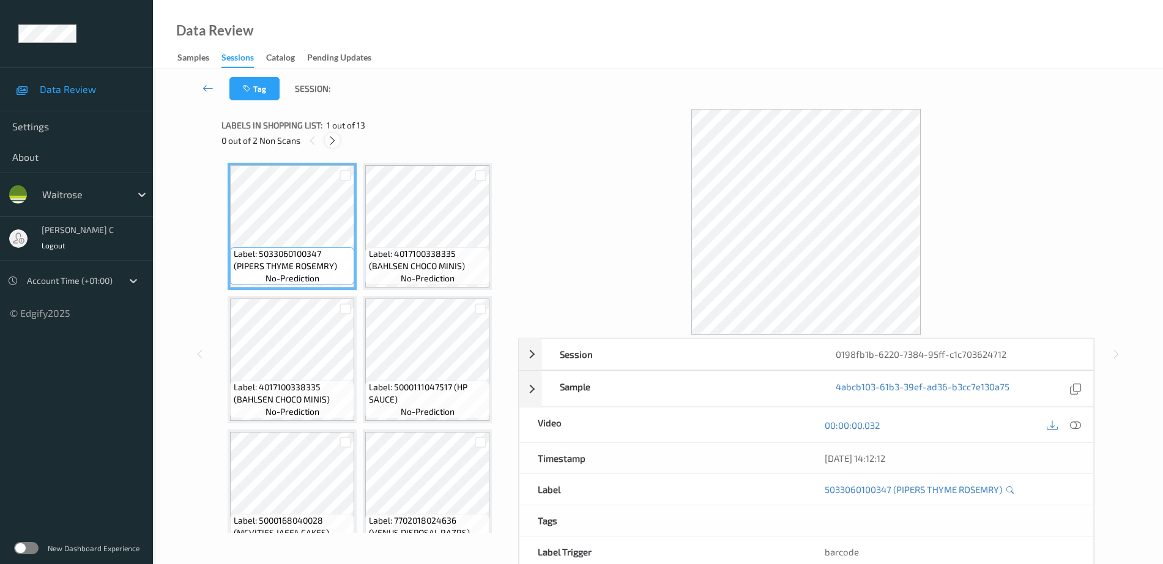
click at [336, 145] on icon at bounding box center [332, 140] width 10 height 11
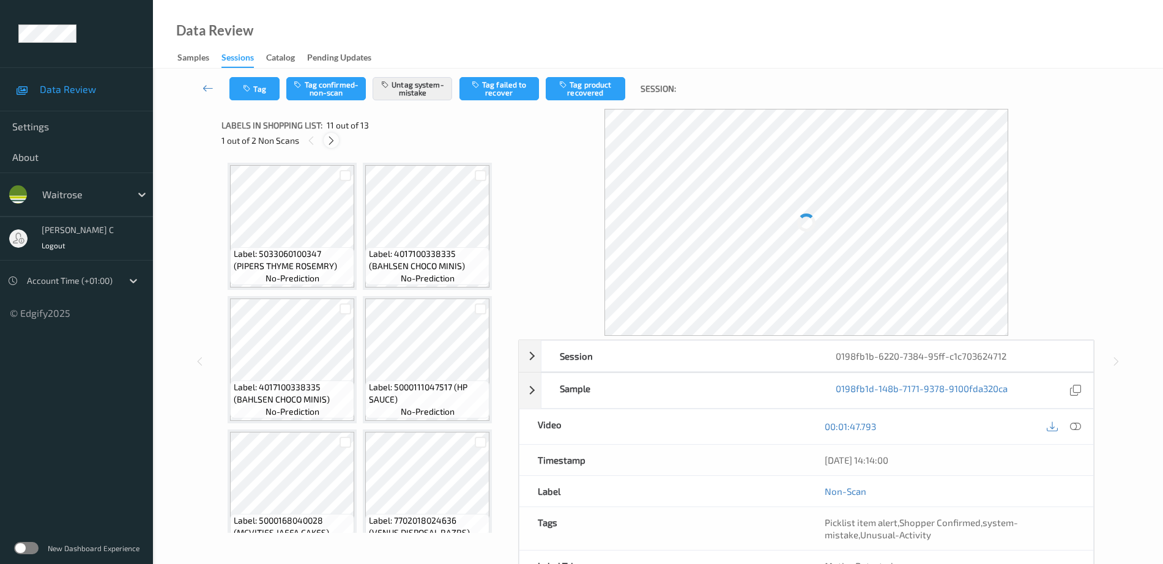
scroll to position [539, 0]
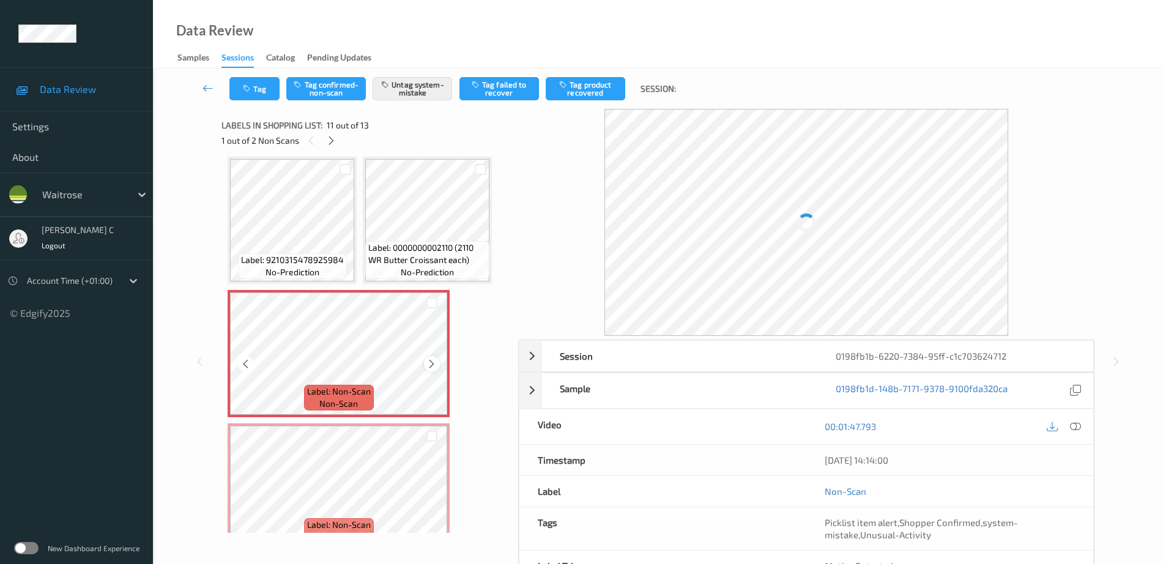
click at [435, 367] on icon at bounding box center [431, 363] width 10 height 11
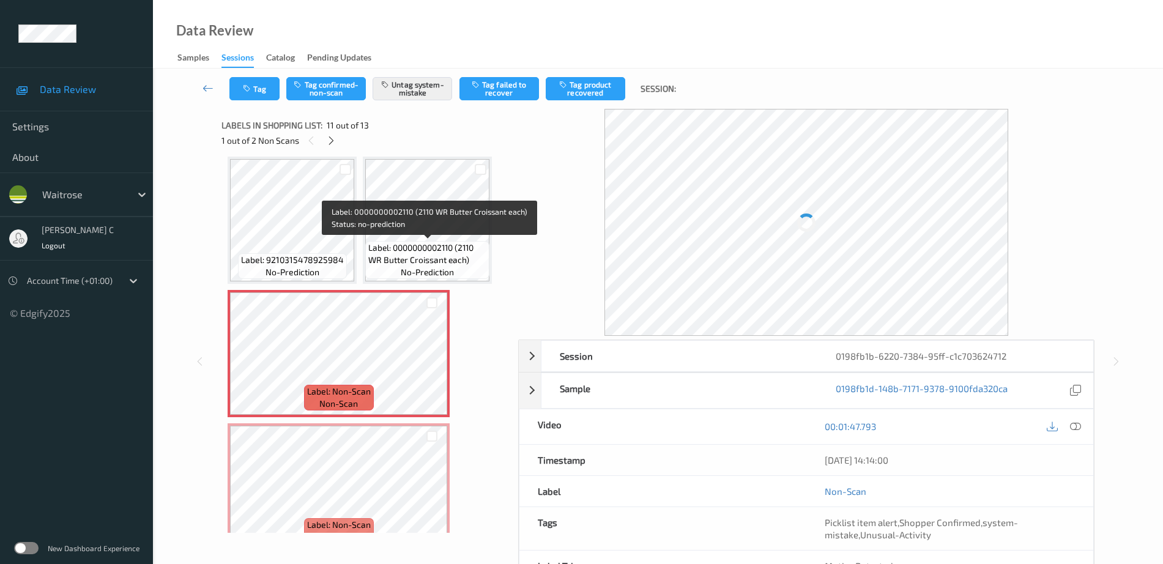
click at [427, 254] on span "Label: 0000000002110 (2110 WR Butter Croissant each)" at bounding box center [427, 254] width 118 height 24
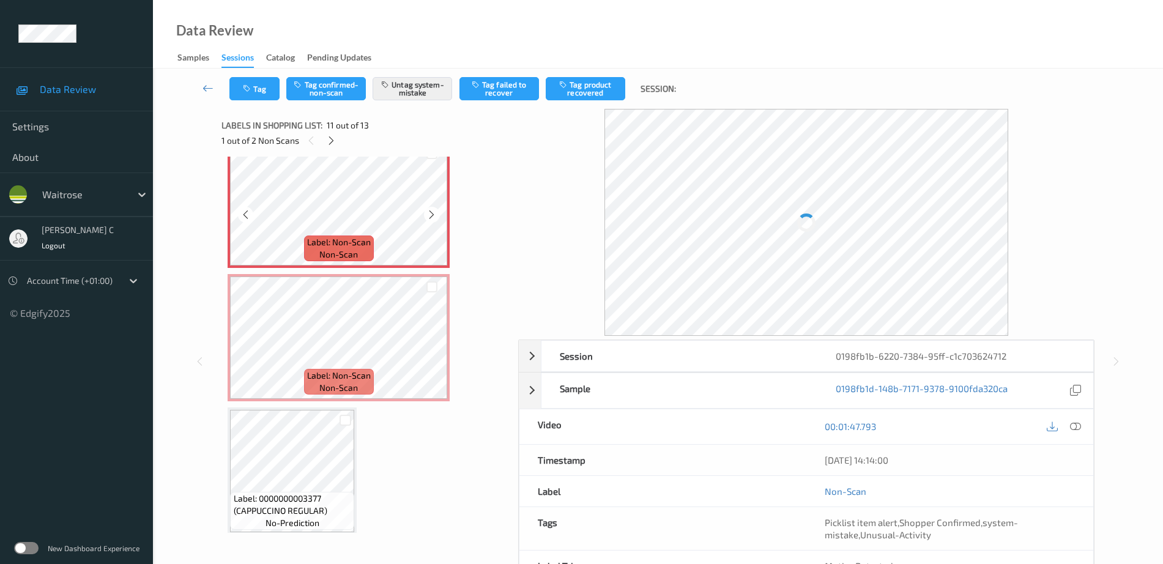
scroll to position [692, 0]
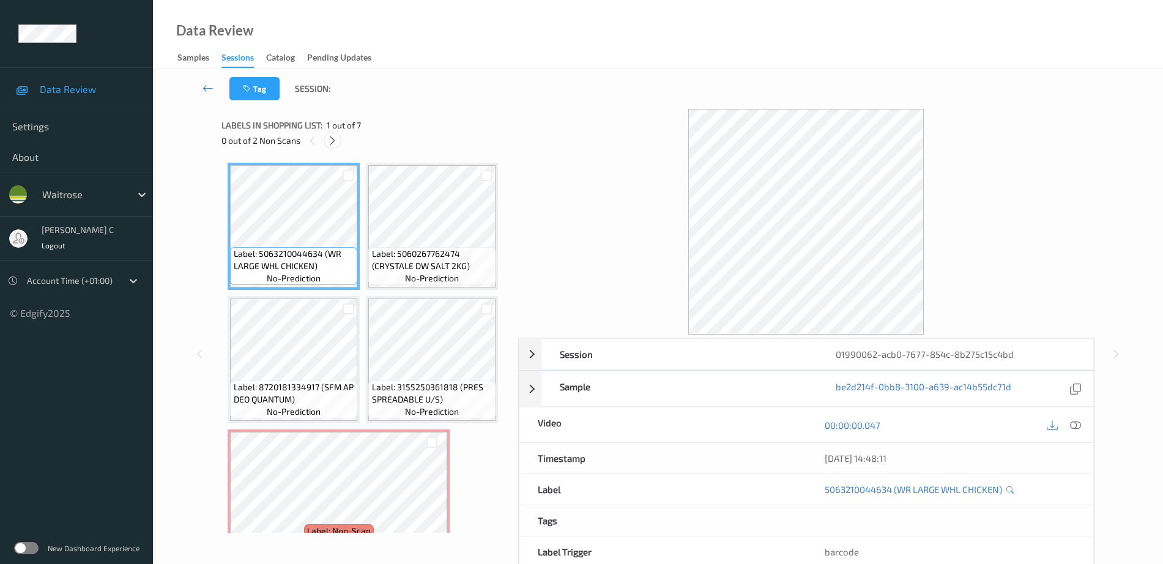
click at [328, 146] on div at bounding box center [332, 140] width 15 height 15
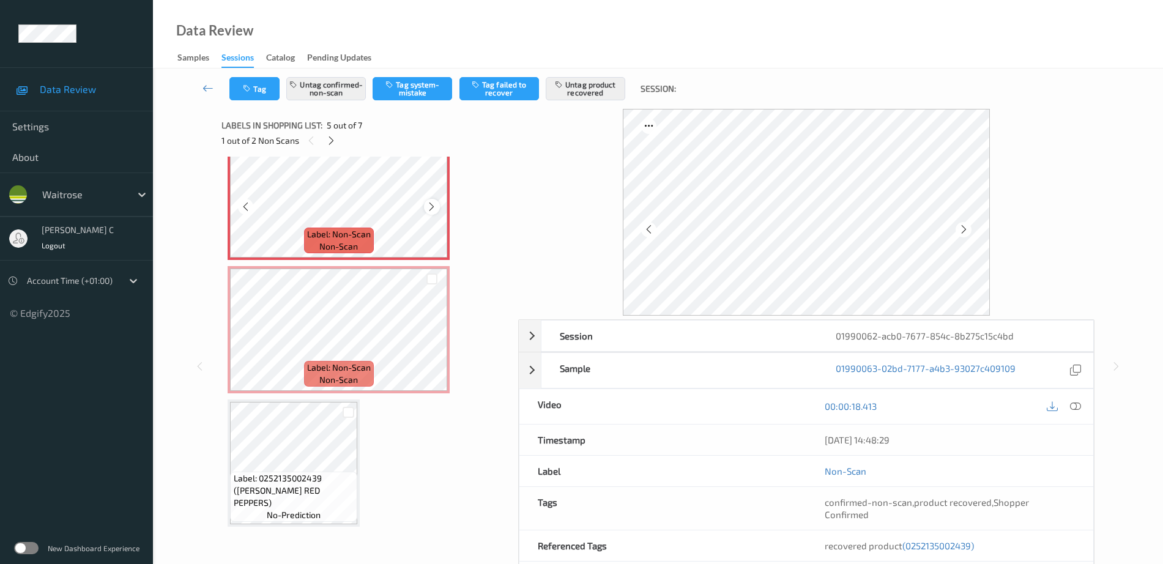
click at [429, 212] on icon at bounding box center [431, 206] width 10 height 11
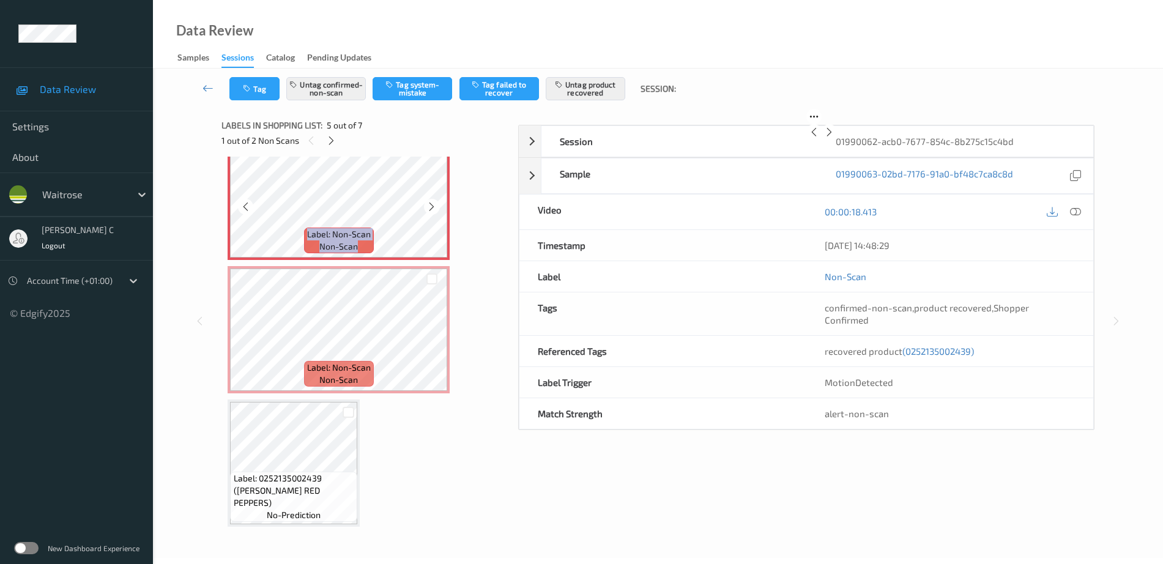
click at [429, 212] on icon at bounding box center [431, 206] width 10 height 11
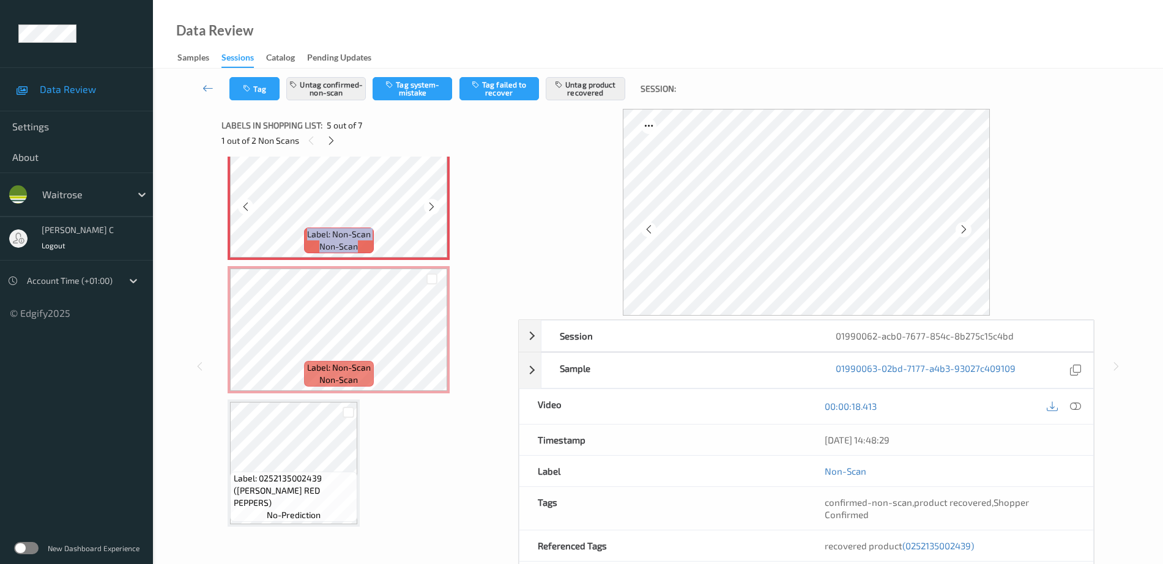
click at [429, 212] on icon at bounding box center [431, 206] width 10 height 11
click at [372, 109] on span "Label: 3155250361818 (PRES SPREADABLE U/S)" at bounding box center [432, 96] width 121 height 24
click at [438, 214] on div at bounding box center [431, 206] width 15 height 15
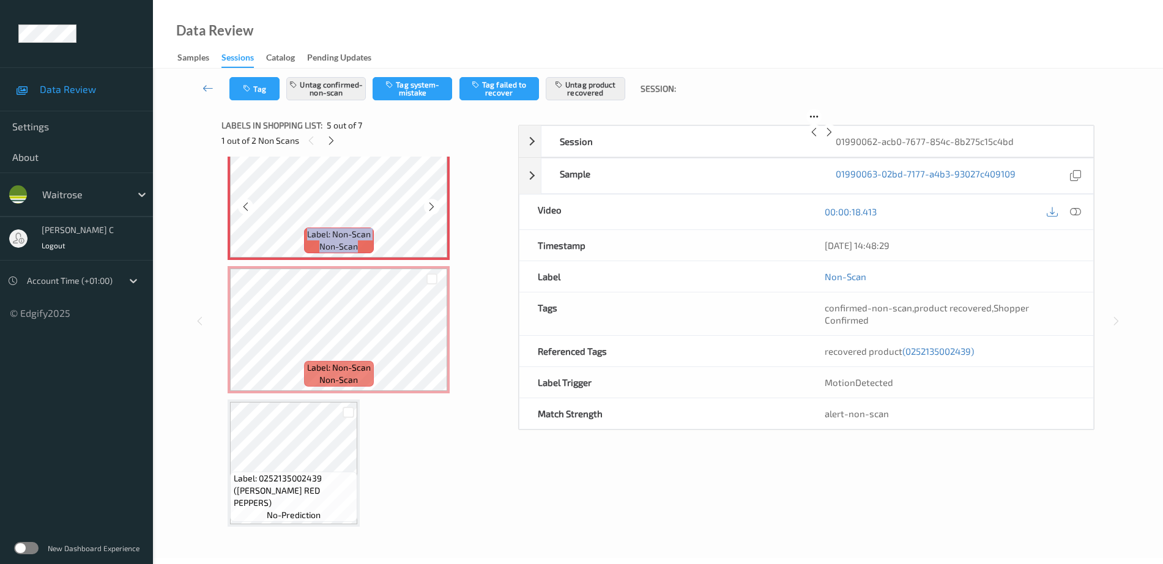
click at [438, 214] on div at bounding box center [431, 206] width 15 height 15
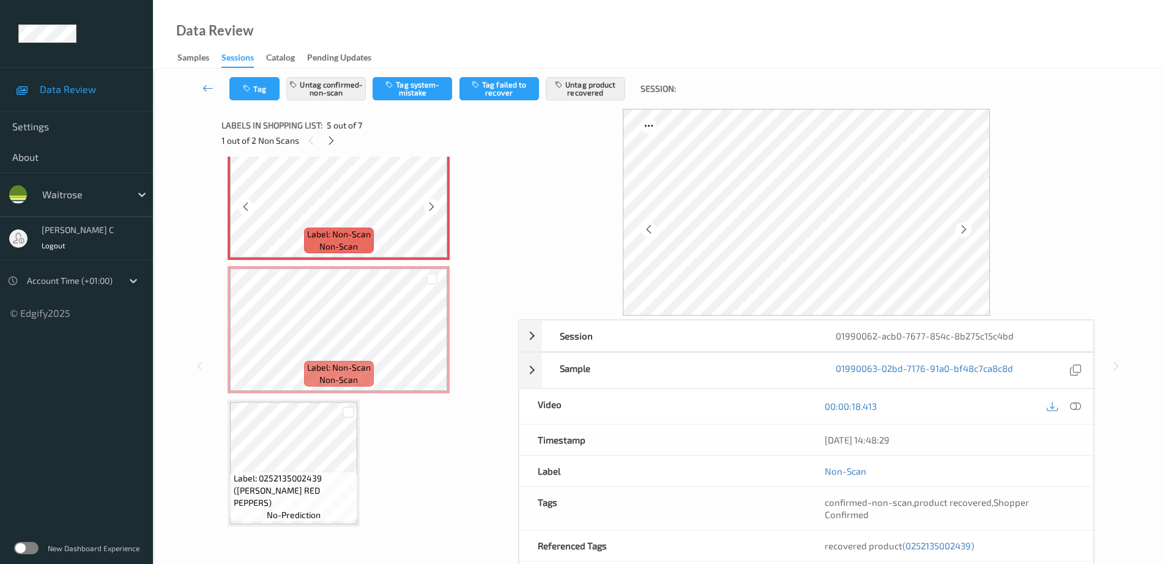
click at [438, 214] on div at bounding box center [431, 206] width 15 height 15
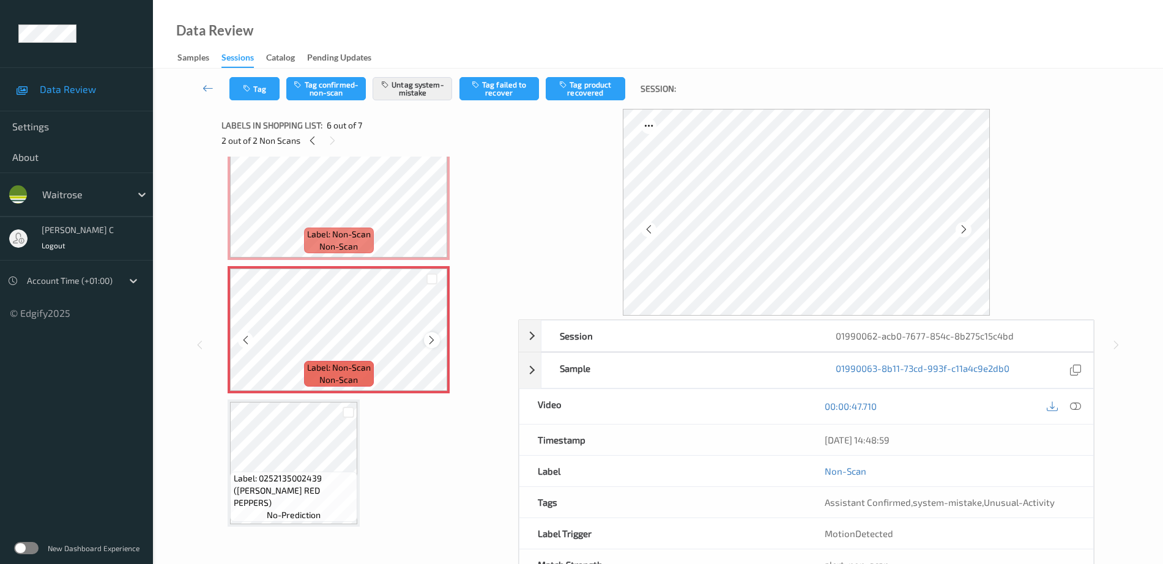
click at [432, 345] on icon at bounding box center [431, 340] width 10 height 11
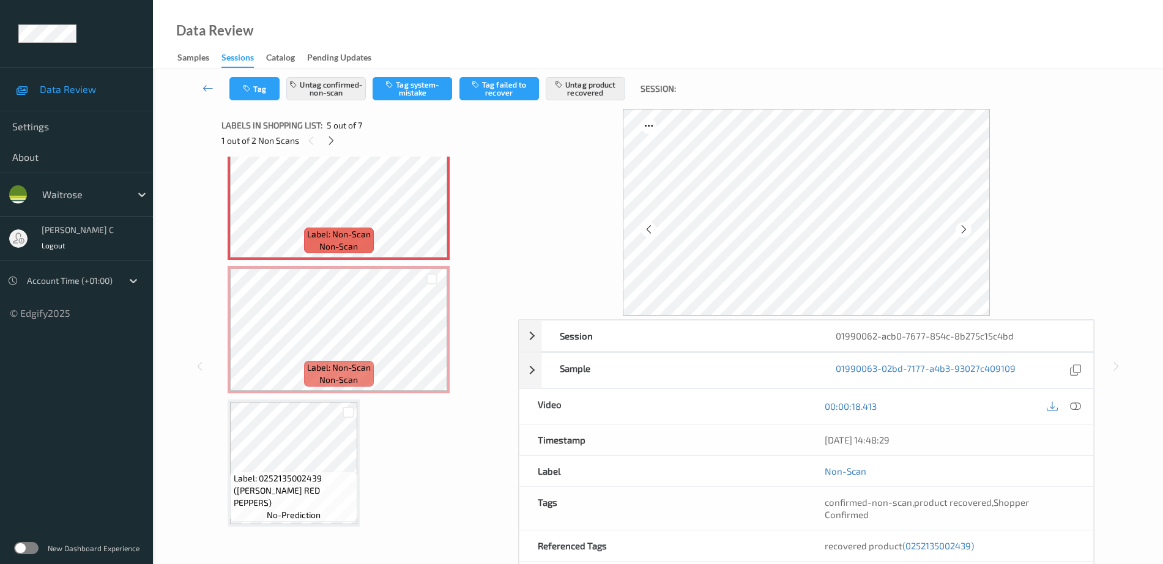
click at [291, 156] on div "Labels in shopping list: 5 out of 7 1 out of 2 Non Scans" at bounding box center [365, 133] width 288 height 48
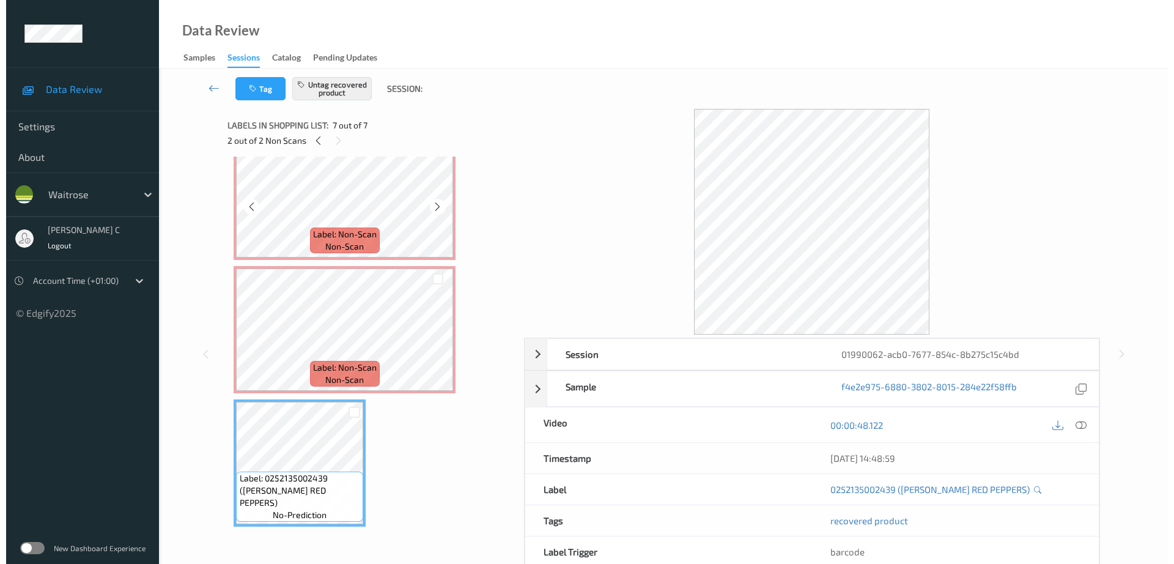
scroll to position [334, 0]
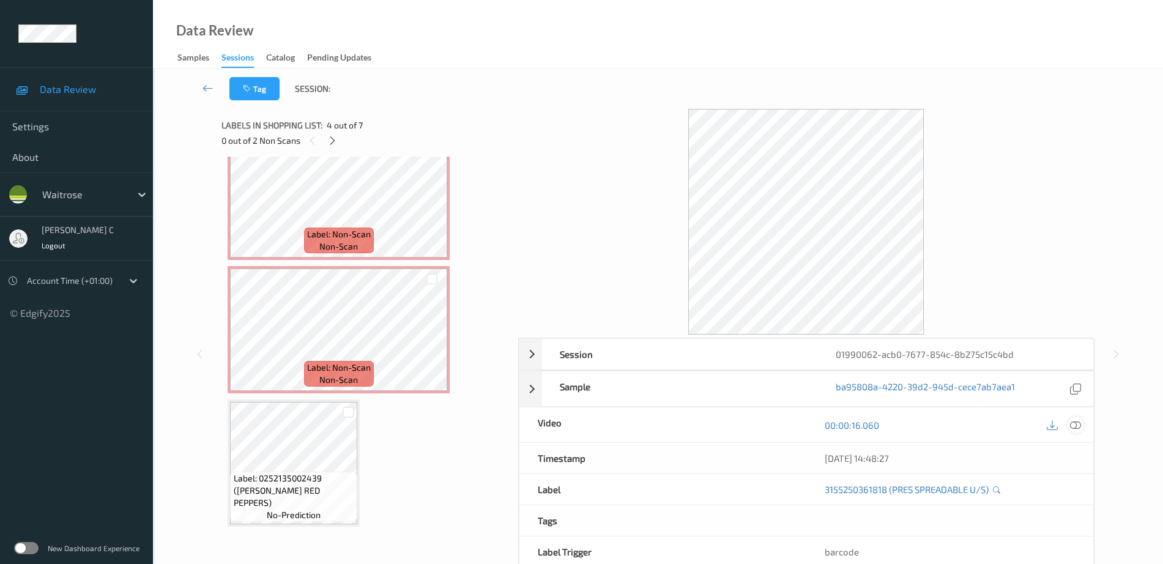
click at [1079, 424] on icon at bounding box center [1075, 425] width 11 height 11
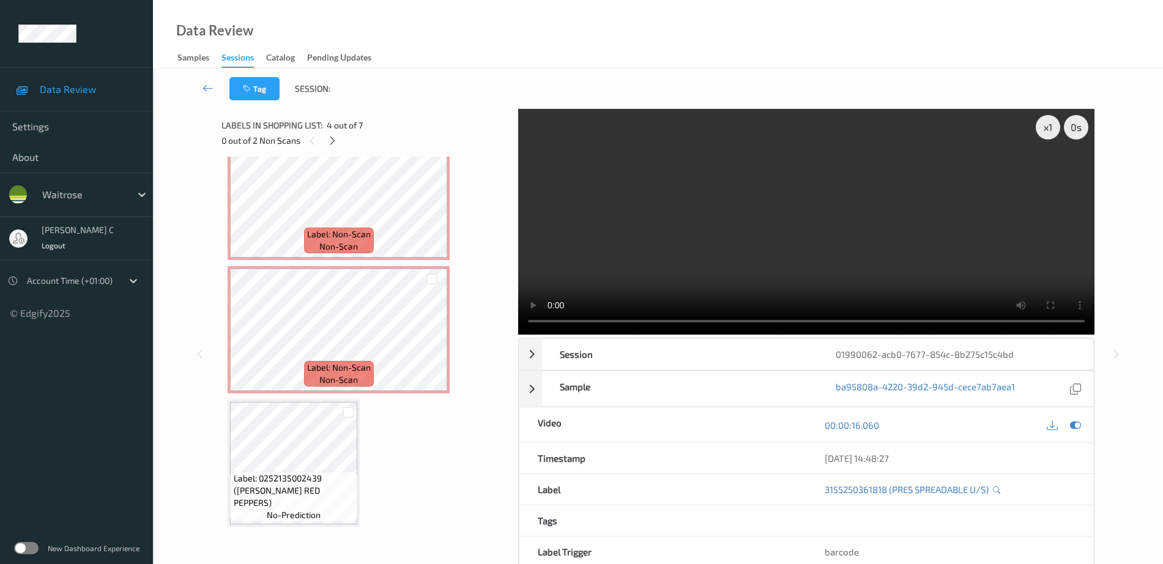
scroll to position [200, 0]
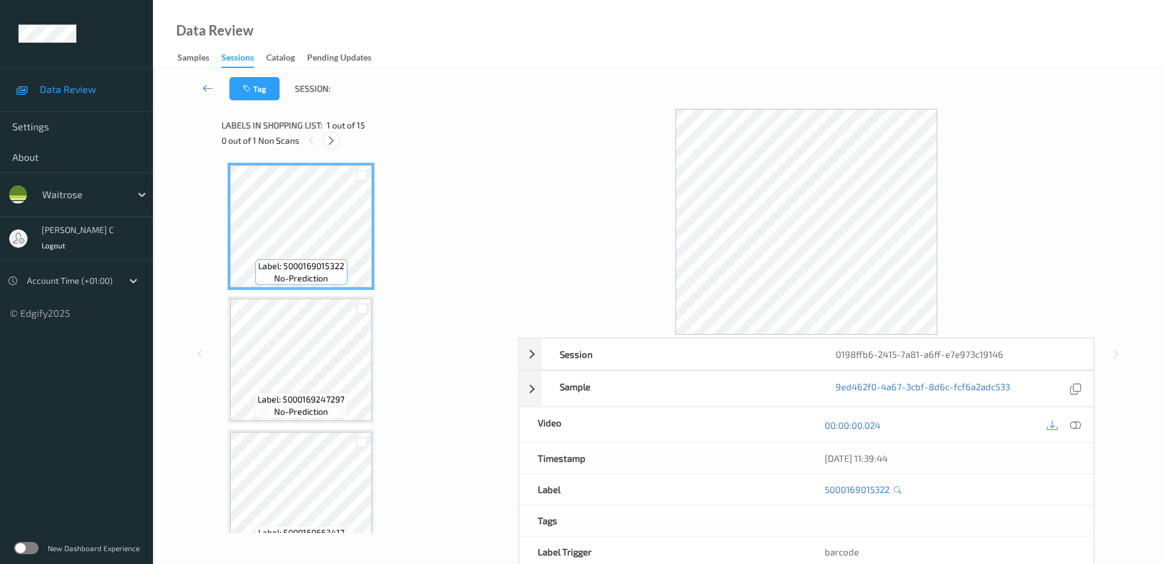
click at [335, 144] on icon at bounding box center [331, 140] width 10 height 11
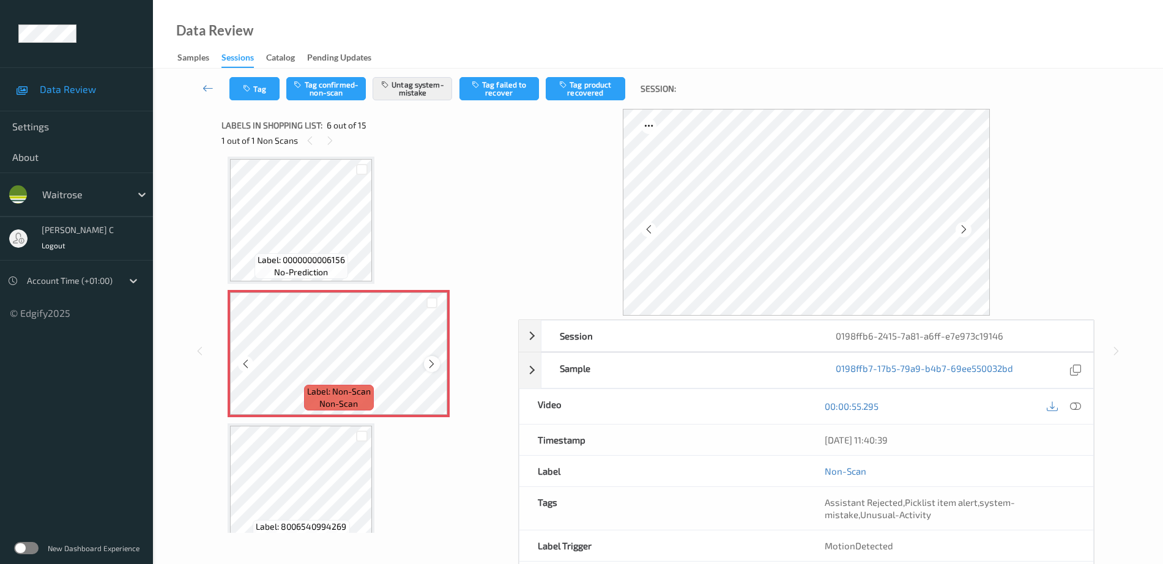
click at [433, 365] on icon at bounding box center [431, 363] width 10 height 11
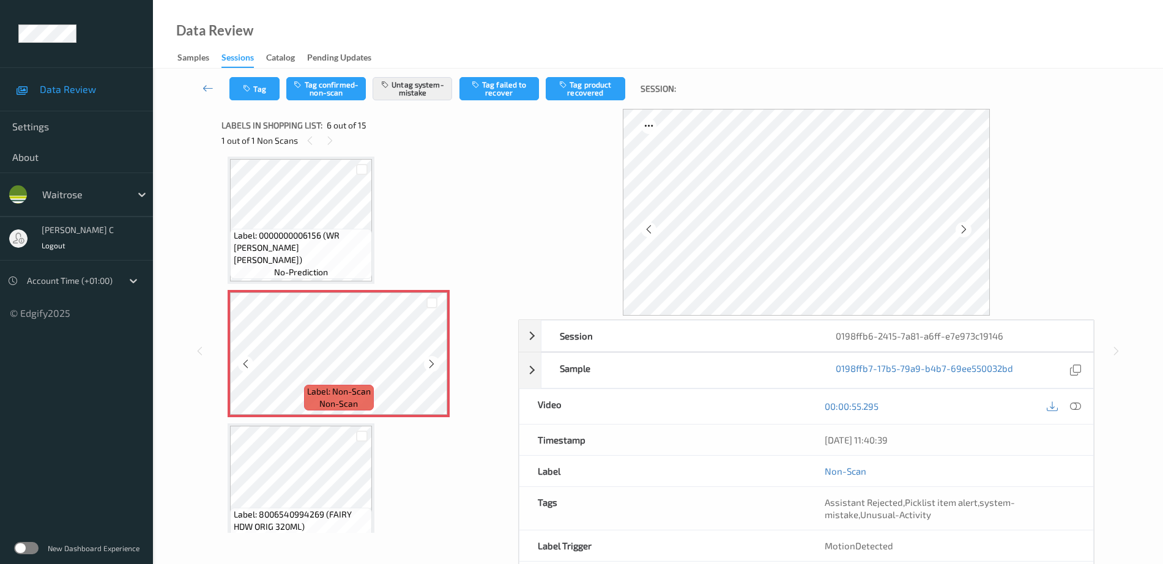
click at [433, 365] on icon at bounding box center [431, 363] width 10 height 11
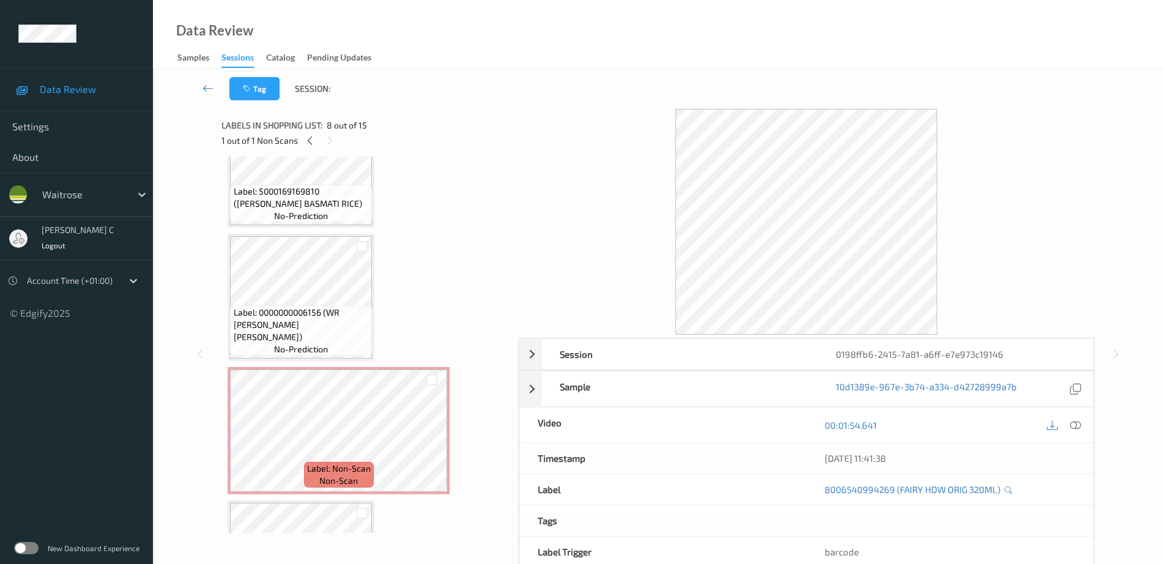
scroll to position [387, 0]
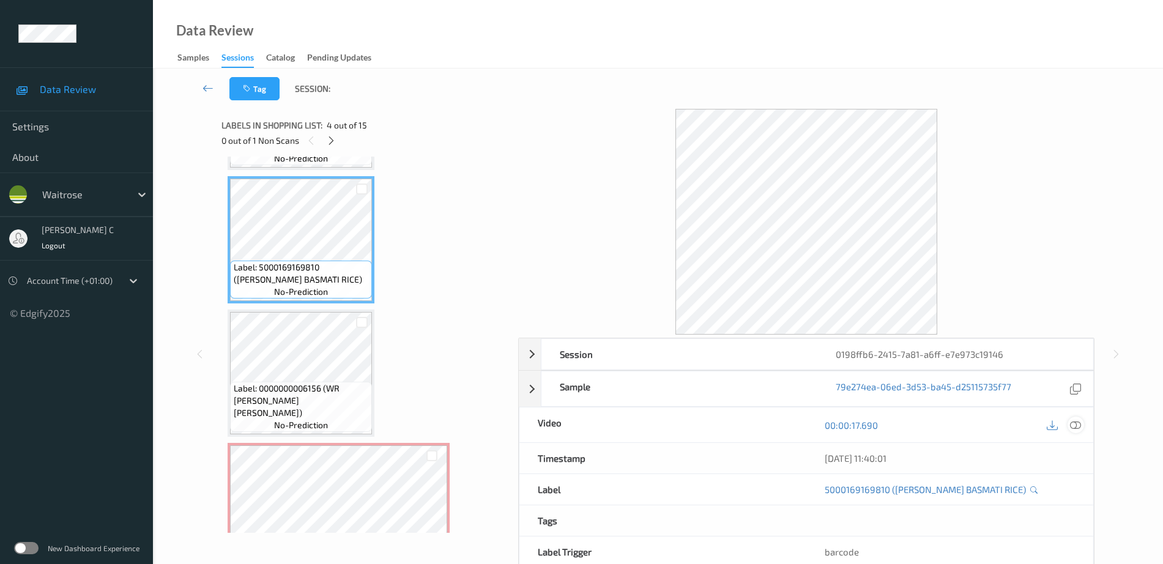
click at [1076, 422] on icon at bounding box center [1075, 425] width 11 height 11
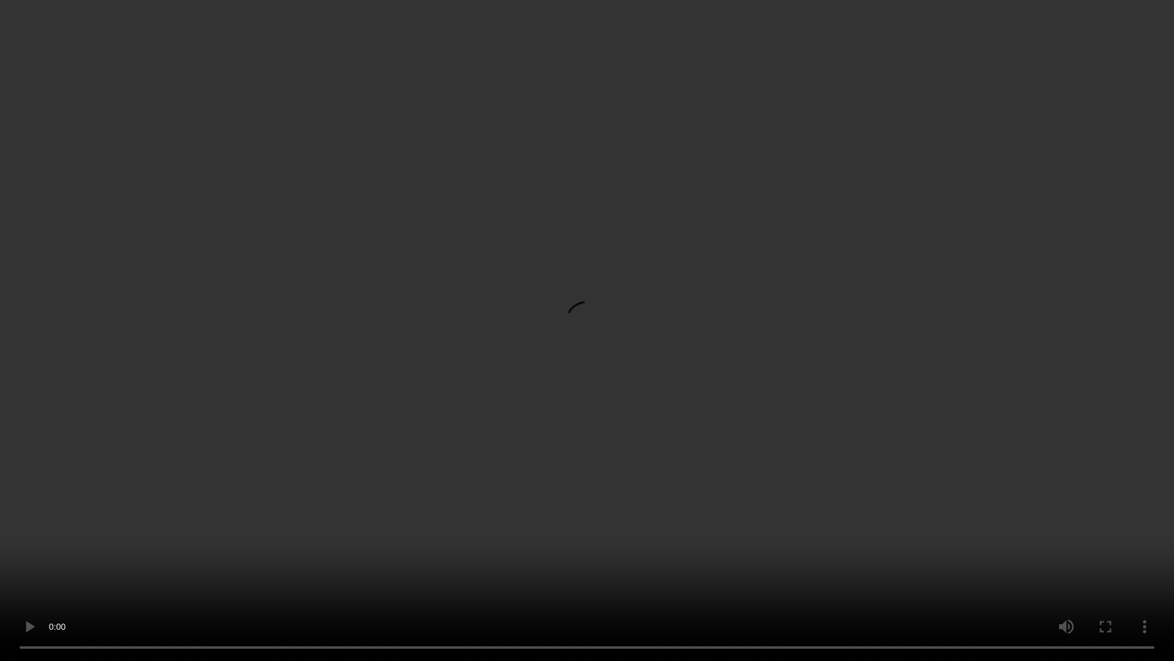
drag, startPoint x: 42, startPoint y: 588, endPoint x: 40, endPoint y: 612, distance: 24.5
click at [40, 563] on video at bounding box center [587, 330] width 1174 height 661
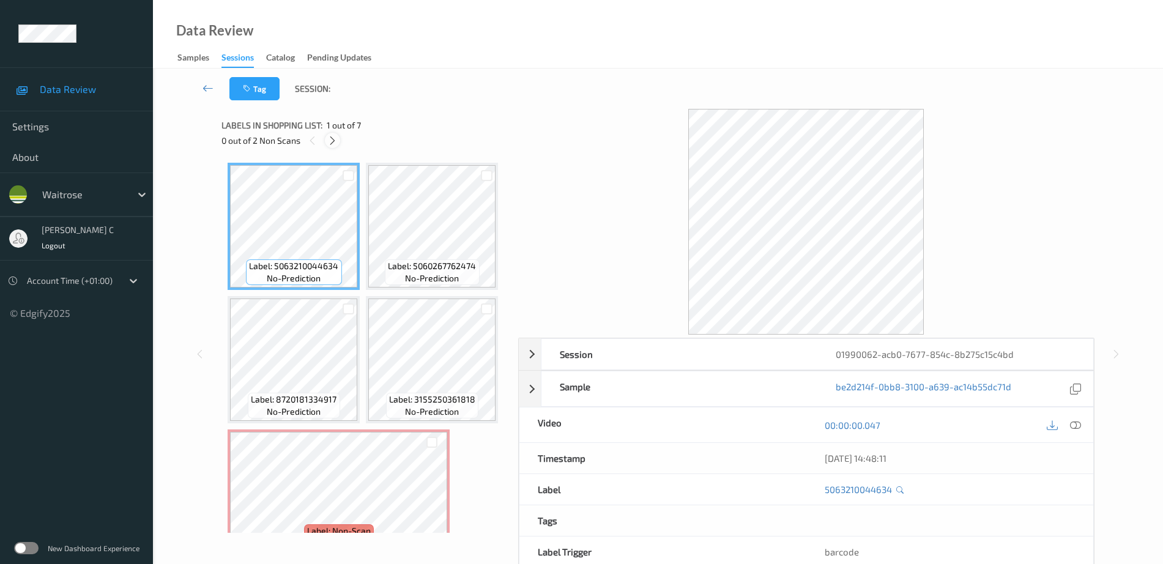
click at [338, 142] on icon at bounding box center [332, 140] width 10 height 11
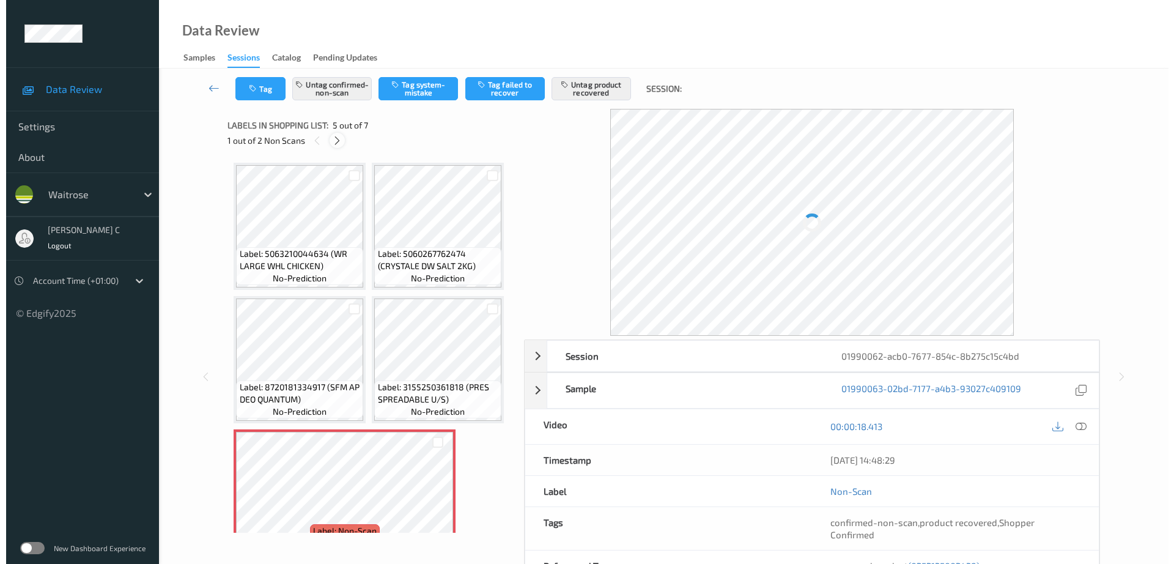
scroll to position [406, 0]
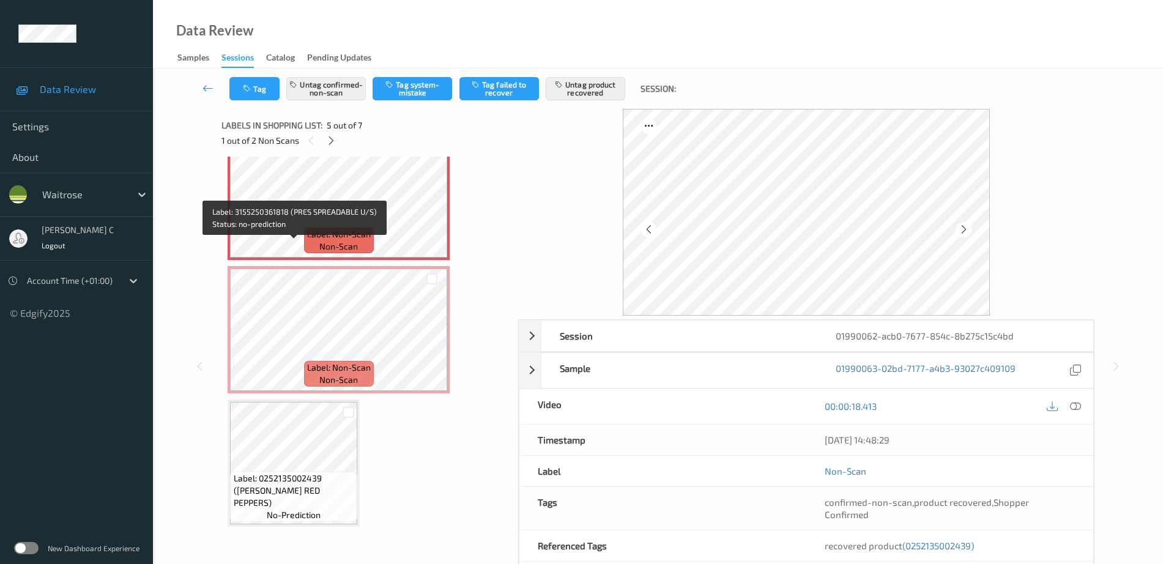
click at [372, 109] on span "Label: 3155250361818 (PRES SPREADABLE U/S)" at bounding box center [432, 96] width 121 height 24
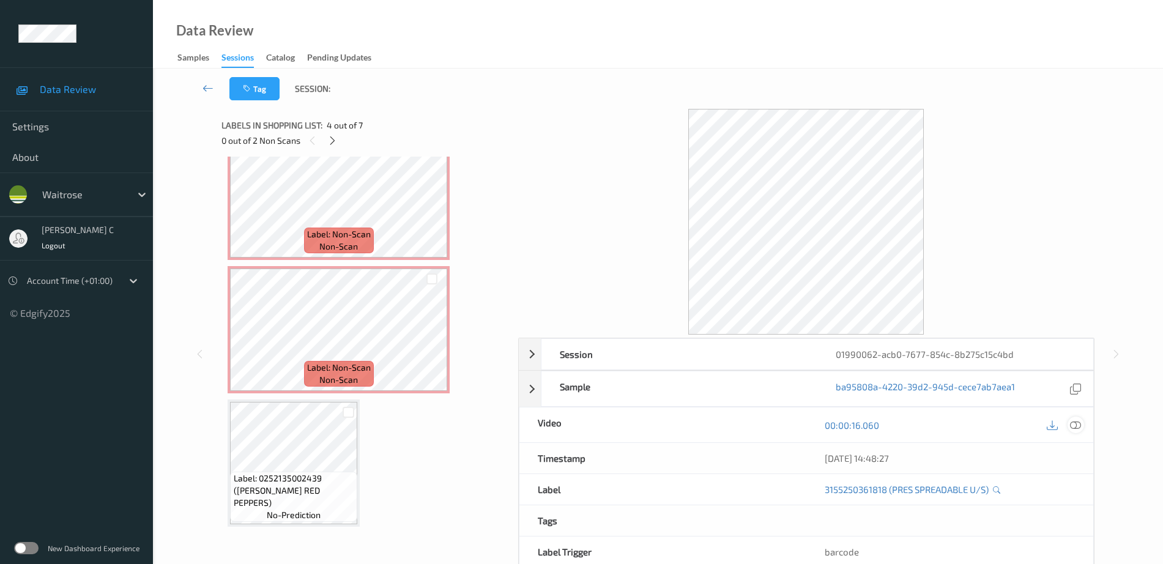
click at [1076, 424] on icon at bounding box center [1075, 425] width 11 height 11
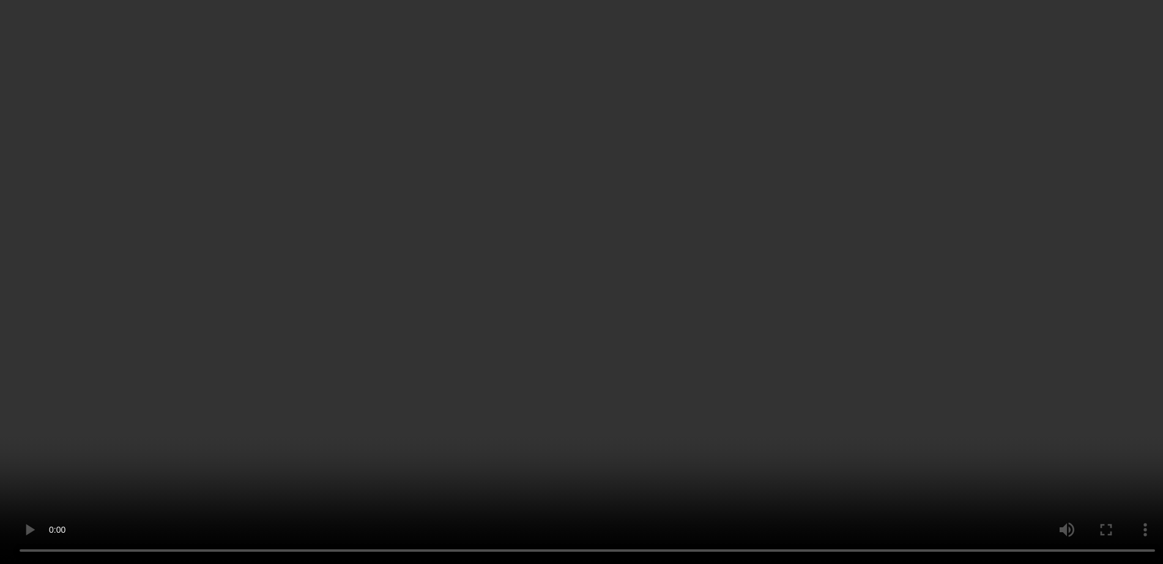
scroll to position [563, 0]
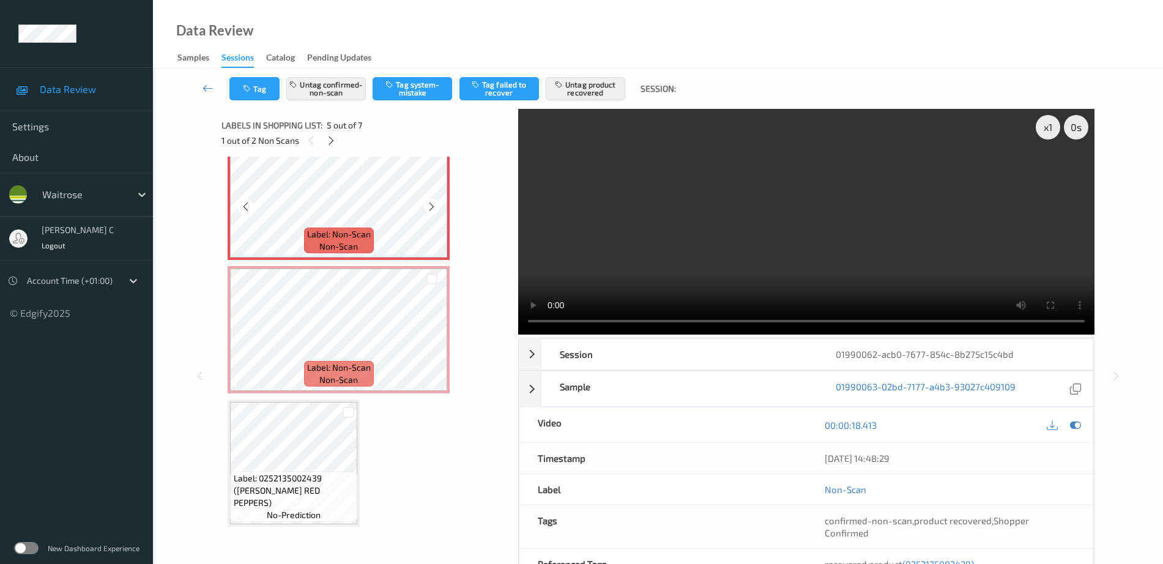
click at [346, 363] on span "Label: Non-Scan" at bounding box center [339, 367] width 64 height 12
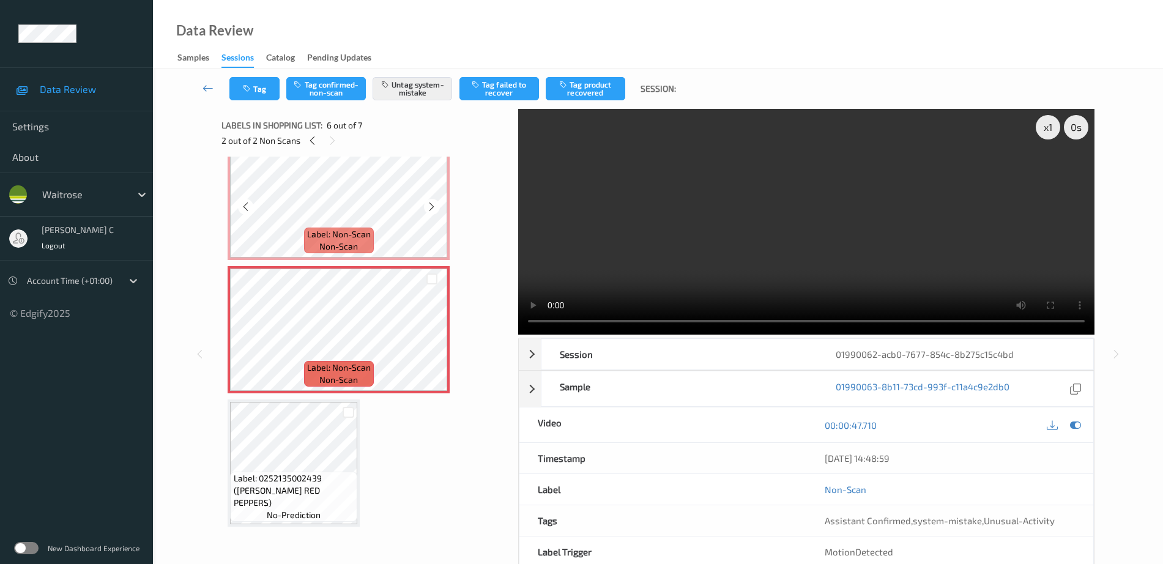
scroll to position [410, 0]
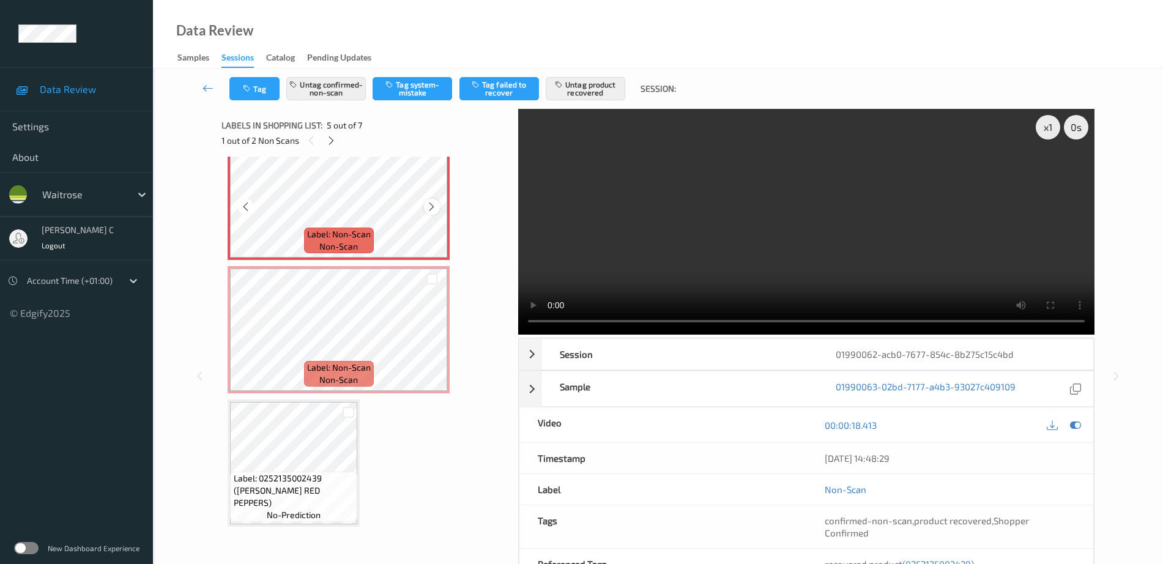
click at [434, 212] on icon at bounding box center [431, 206] width 10 height 11
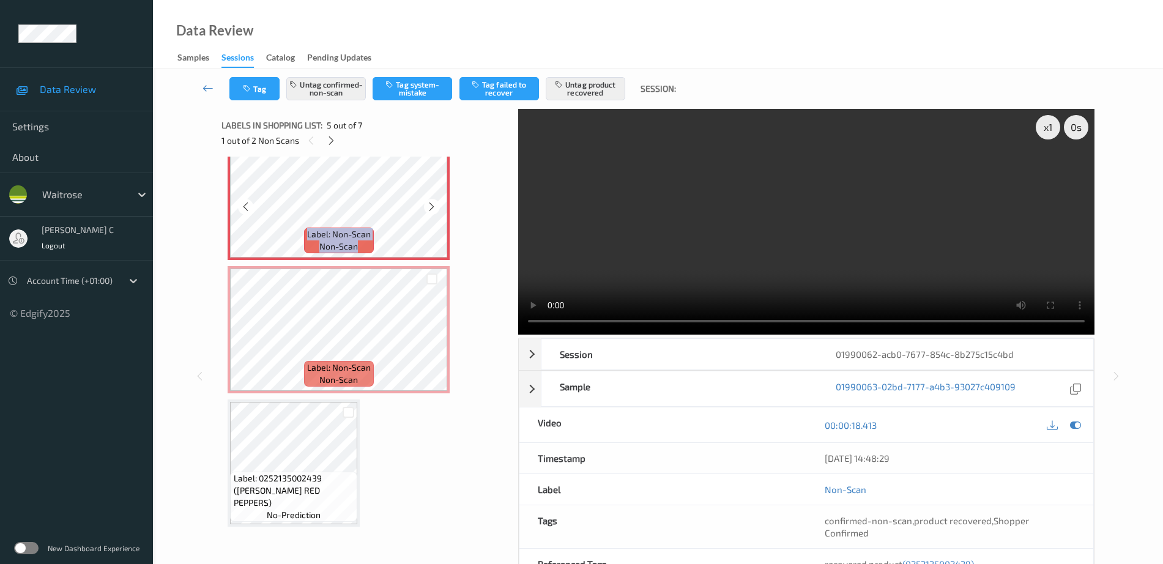
click at [434, 212] on icon at bounding box center [431, 206] width 10 height 11
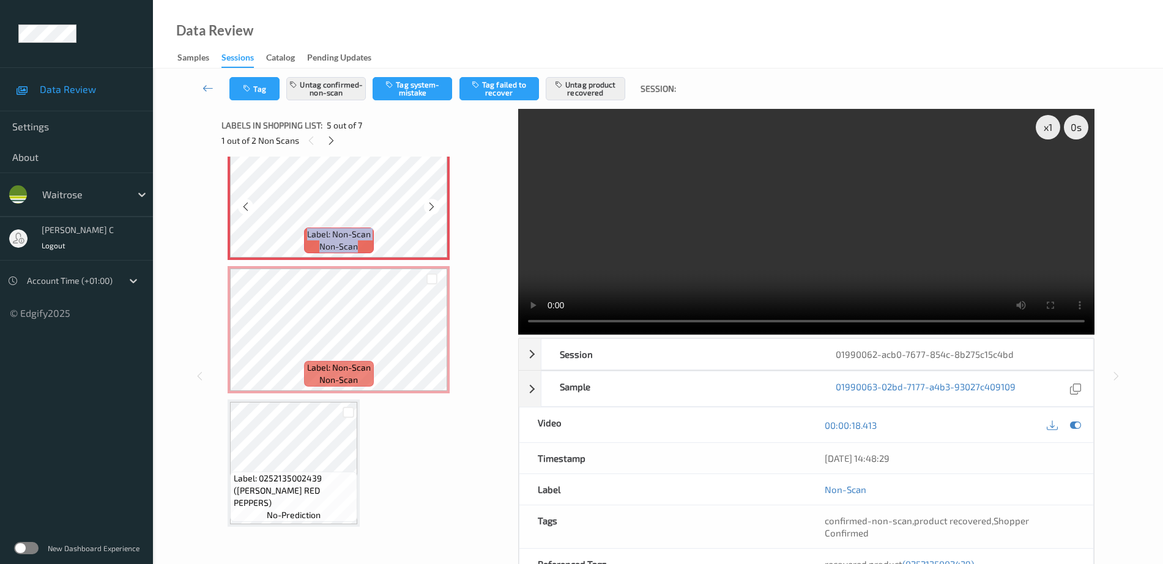
click at [434, 212] on icon at bounding box center [431, 206] width 10 height 11
click at [366, 127] on div "Label: 3155250361818 (PRES SPREADABLE U/S) no-prediction" at bounding box center [432, 62] width 132 height 127
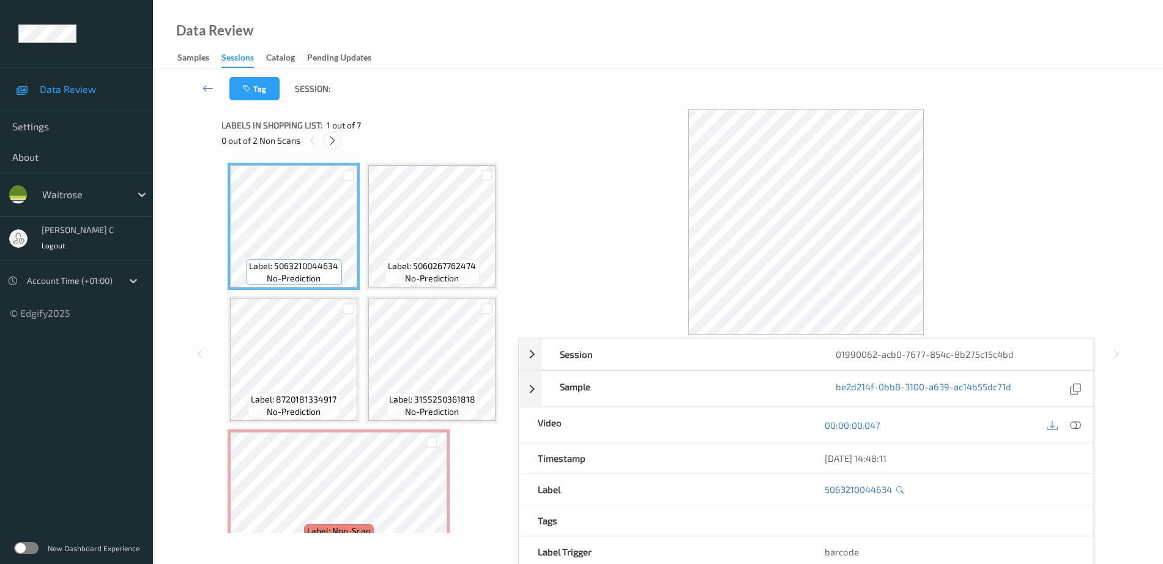
click at [336, 144] on icon at bounding box center [332, 140] width 10 height 11
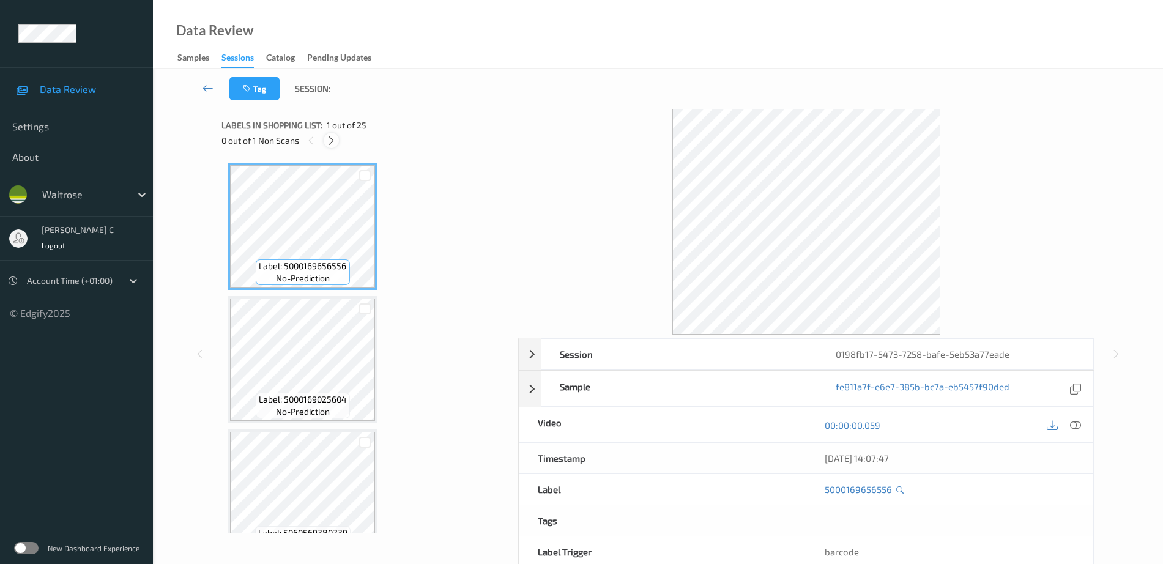
click at [328, 136] on icon at bounding box center [331, 140] width 10 height 11
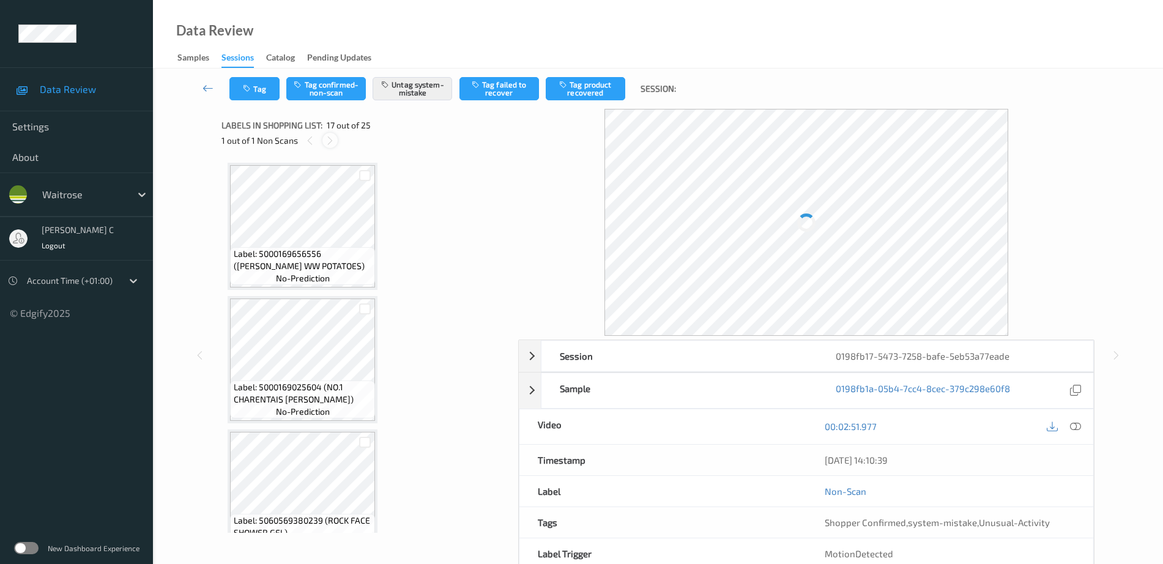
scroll to position [2006, 0]
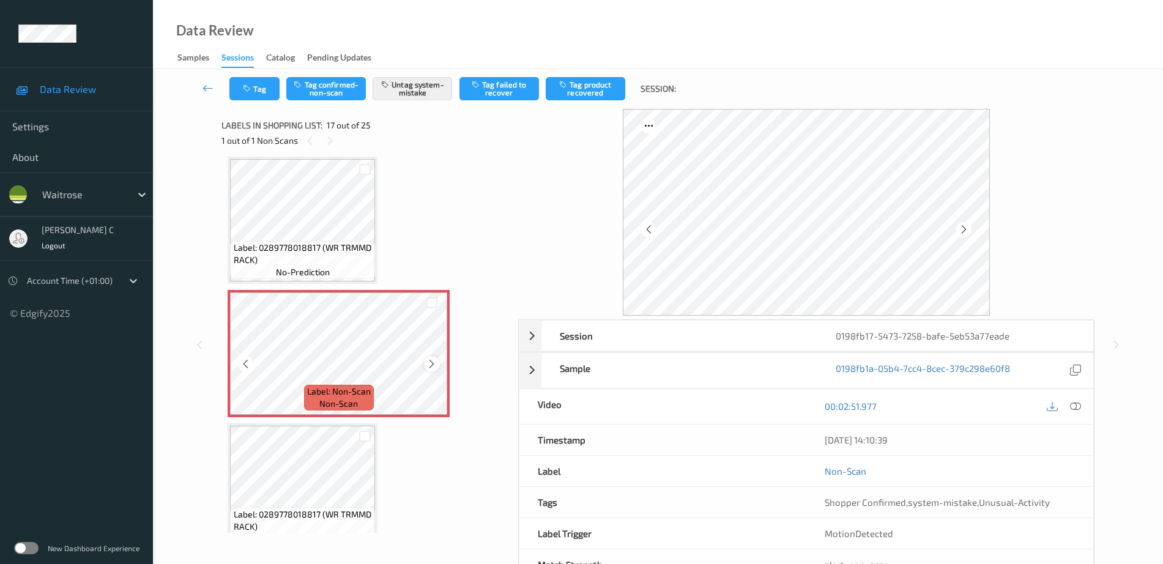
click at [435, 364] on icon at bounding box center [431, 363] width 10 height 11
click at [434, 363] on icon at bounding box center [431, 363] width 10 height 11
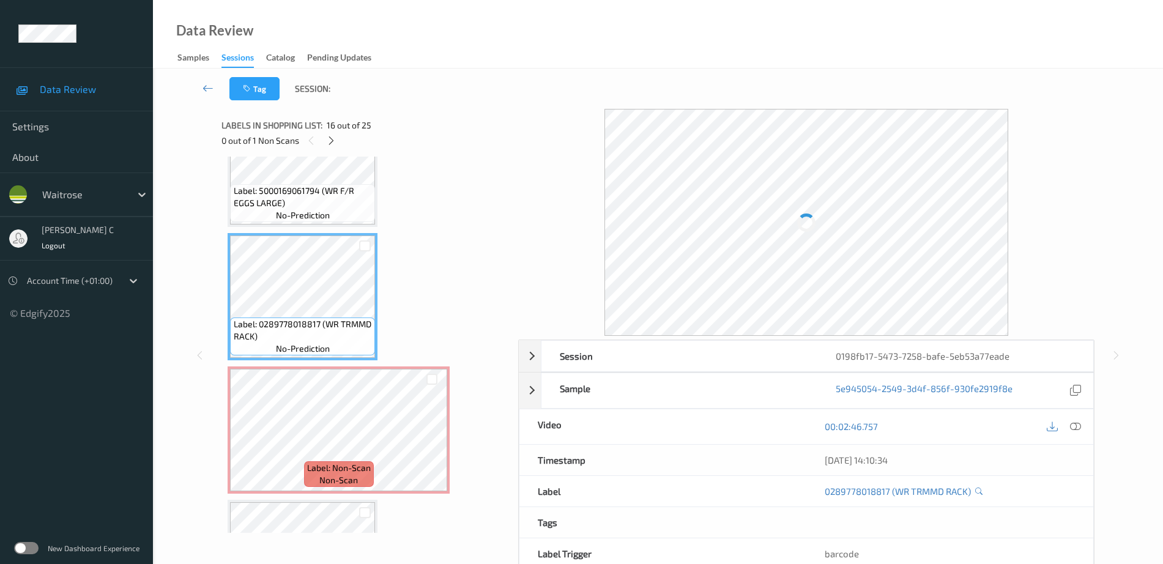
scroll to position [1853, 0]
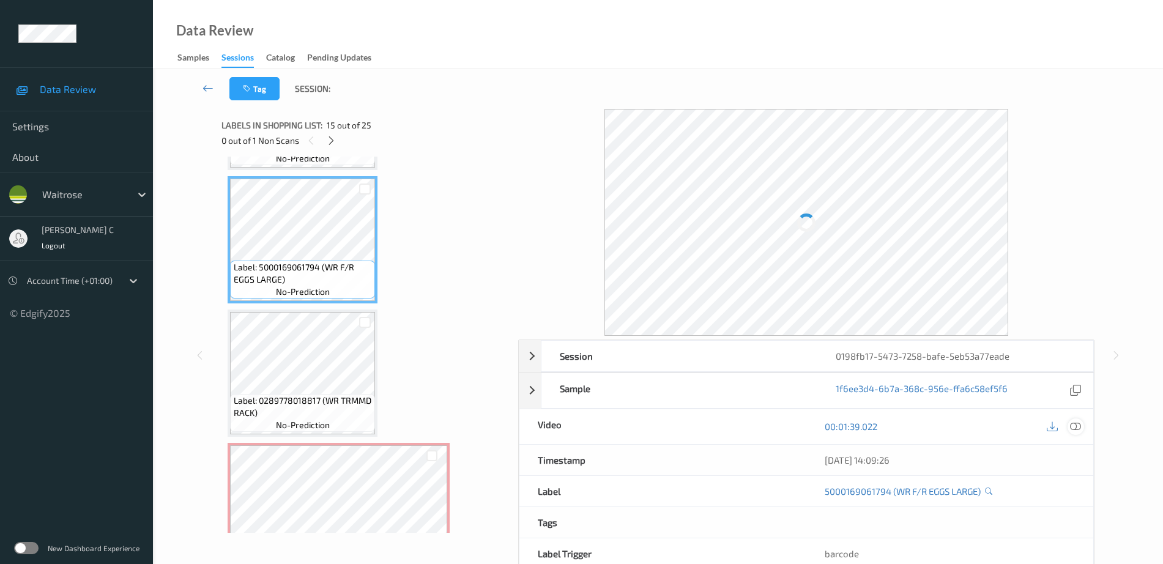
click at [1072, 427] on icon at bounding box center [1075, 426] width 11 height 11
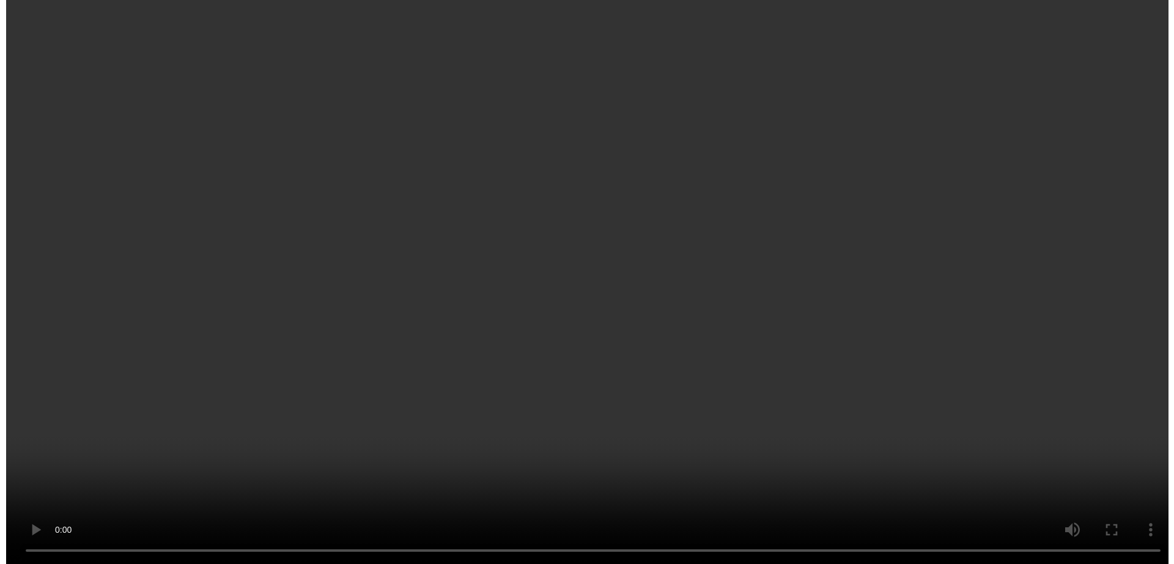
scroll to position [2006, 0]
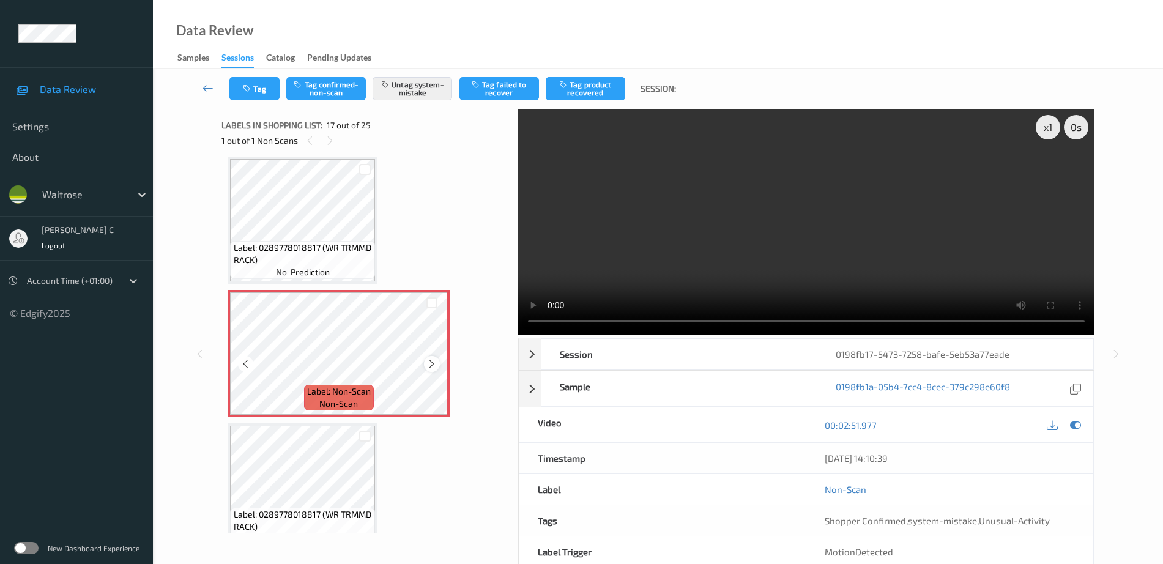
click at [434, 365] on icon at bounding box center [431, 363] width 10 height 11
click at [405, 87] on button "Untag system-mistake" at bounding box center [412, 88] width 80 height 23
click at [405, 86] on button "Untag system-mistake" at bounding box center [412, 88] width 80 height 23
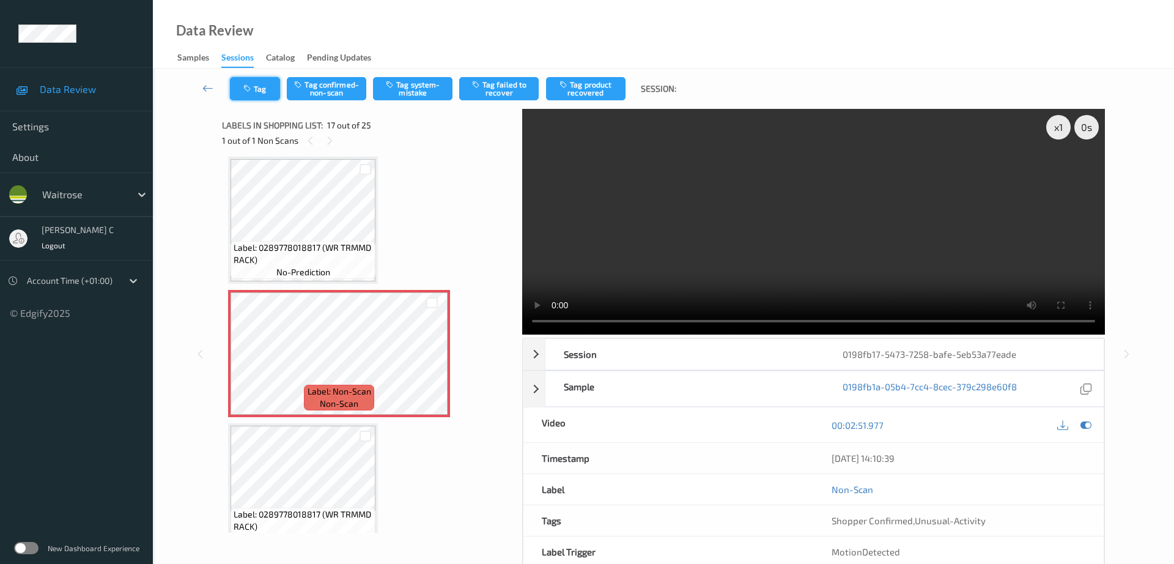
click at [268, 83] on button "Tag" at bounding box center [255, 88] width 50 height 23
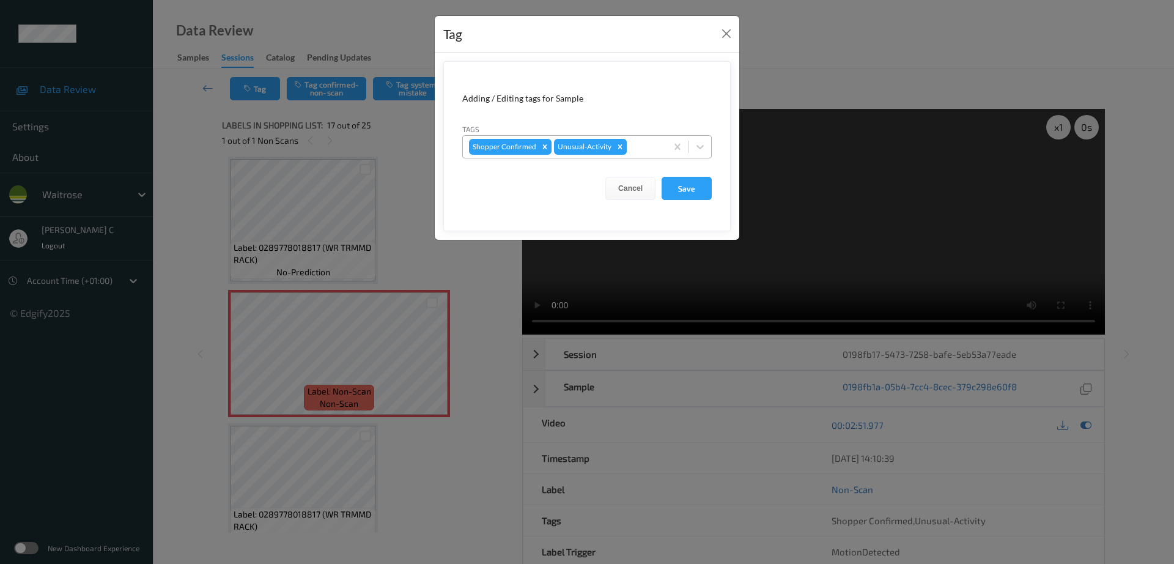
click at [619, 148] on icon "Remove Unusual-Activity" at bounding box center [620, 146] width 4 height 4
click at [680, 198] on button "Save" at bounding box center [687, 188] width 50 height 23
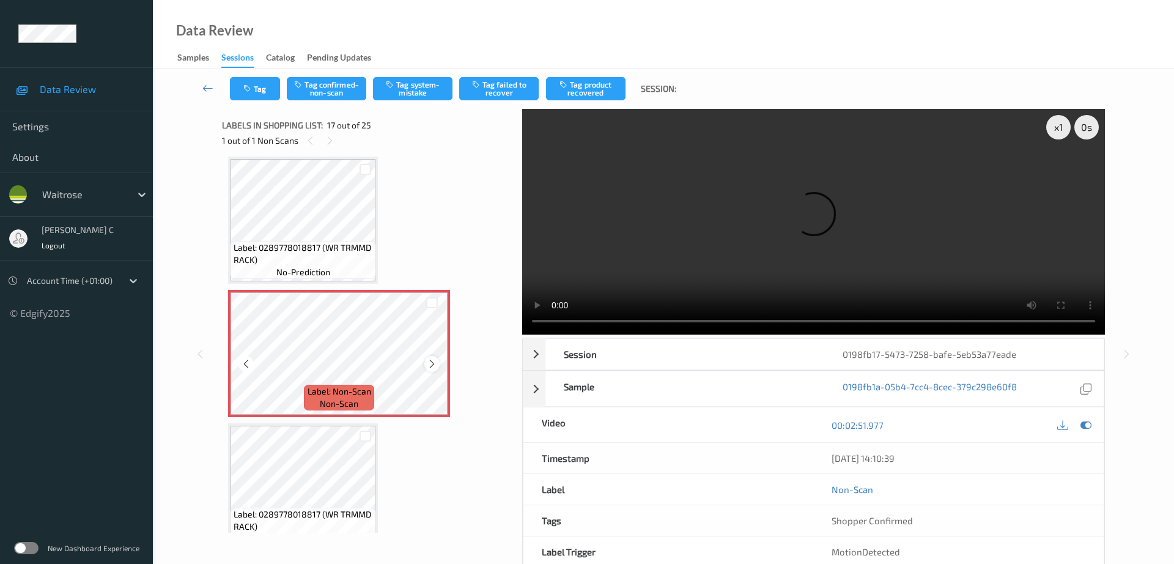
click at [435, 366] on icon at bounding box center [432, 363] width 10 height 11
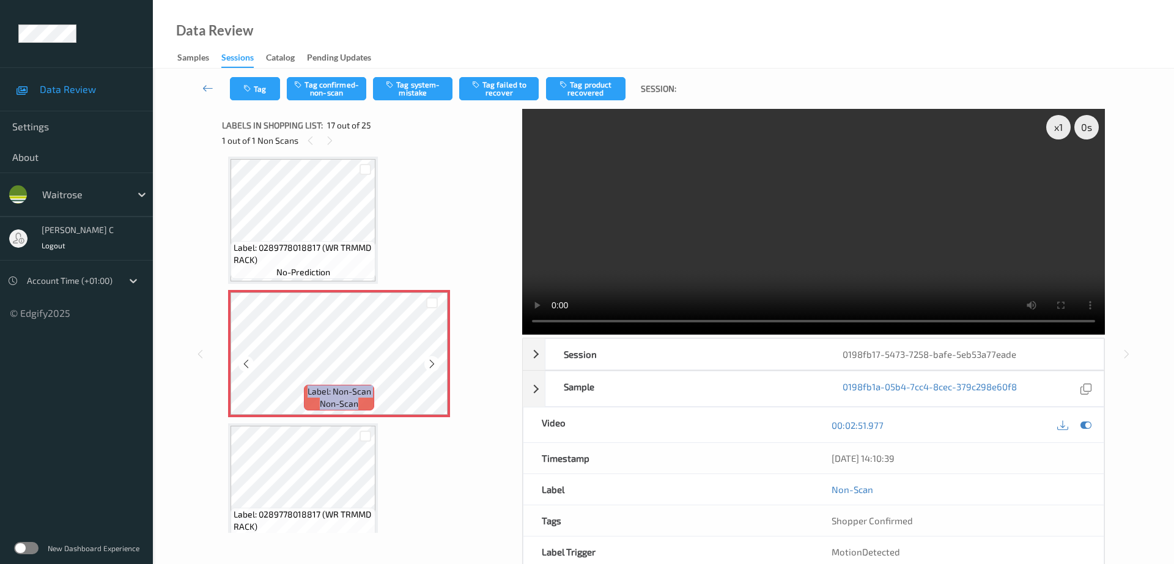
click at [435, 366] on icon at bounding box center [432, 363] width 10 height 11
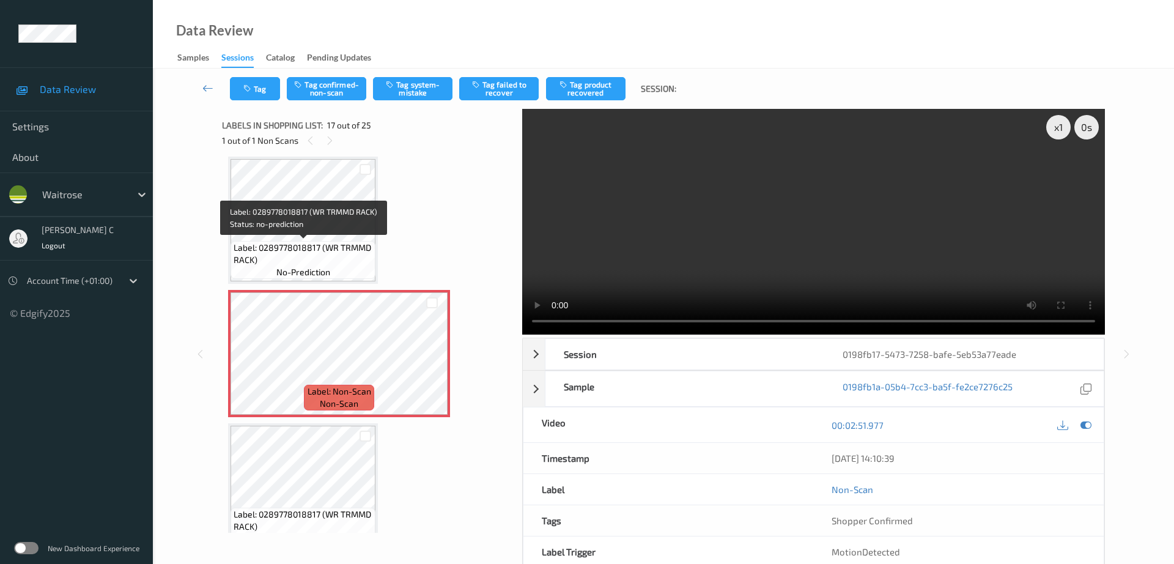
click at [285, 253] on span "Label: 0289778018817 (WR TRMMD RACK)" at bounding box center [303, 254] width 139 height 24
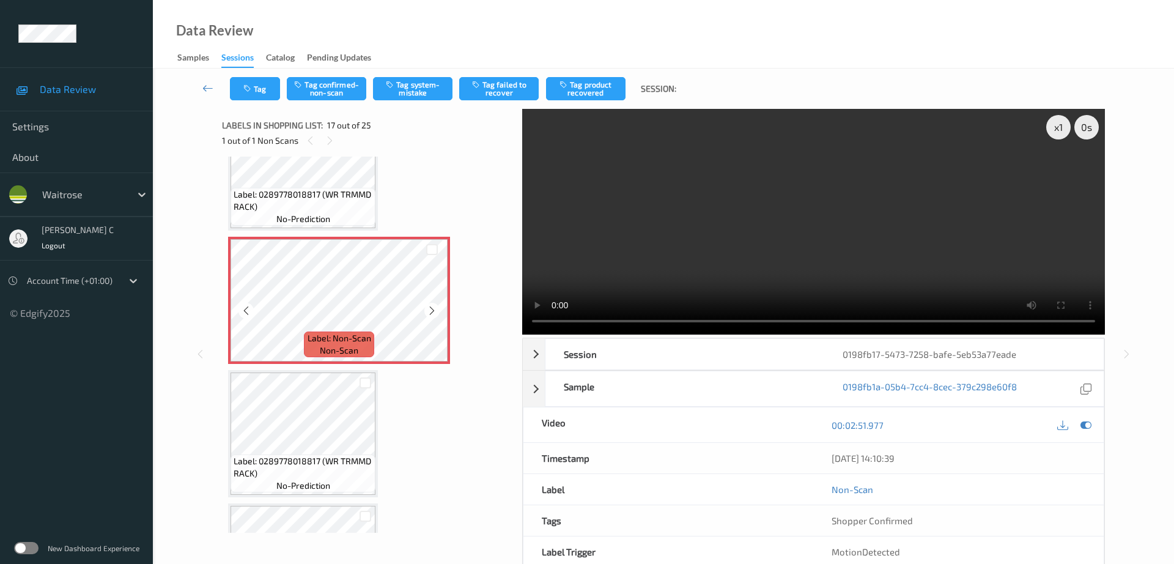
scroll to position [2082, 0]
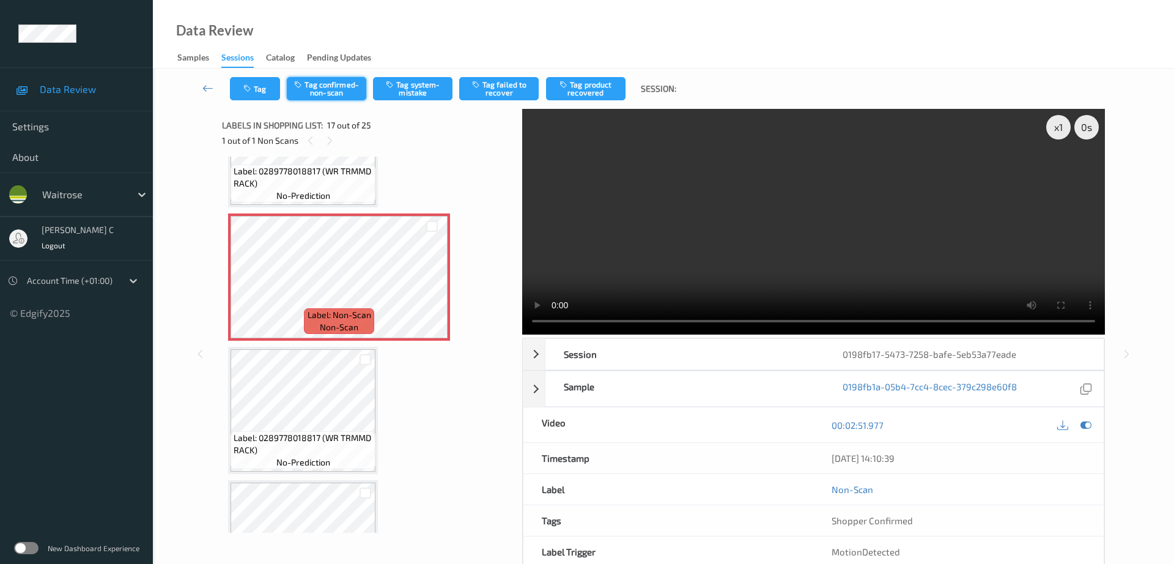
click at [317, 82] on button "Tag confirmed-non-scan" at bounding box center [327, 88] width 80 height 23
click at [598, 93] on button "Tag product recovered" at bounding box center [586, 88] width 80 height 23
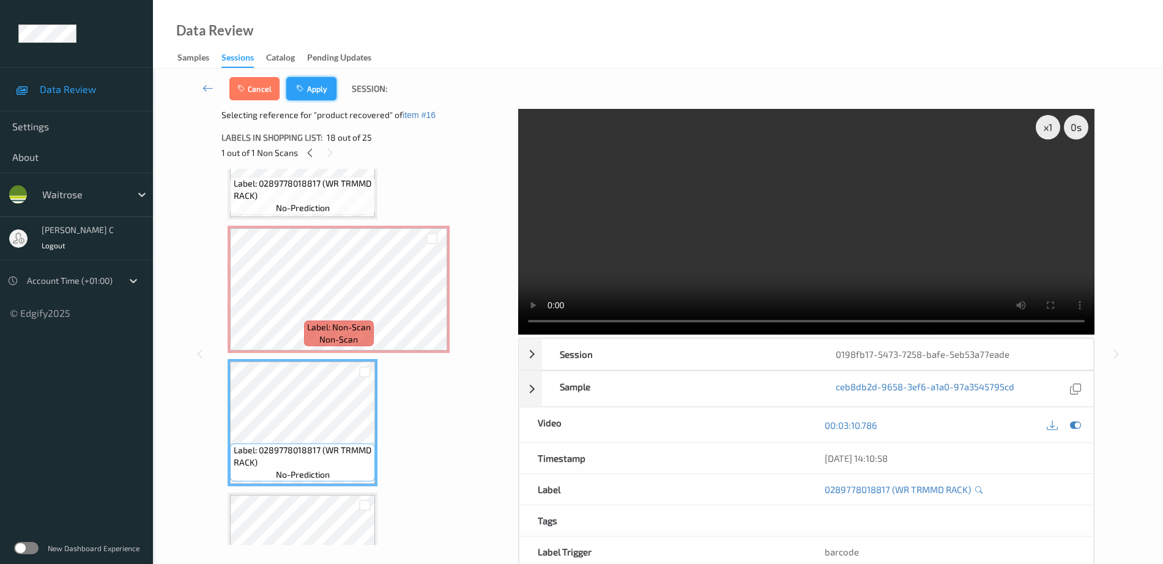
click at [320, 89] on button "Apply" at bounding box center [311, 88] width 50 height 23
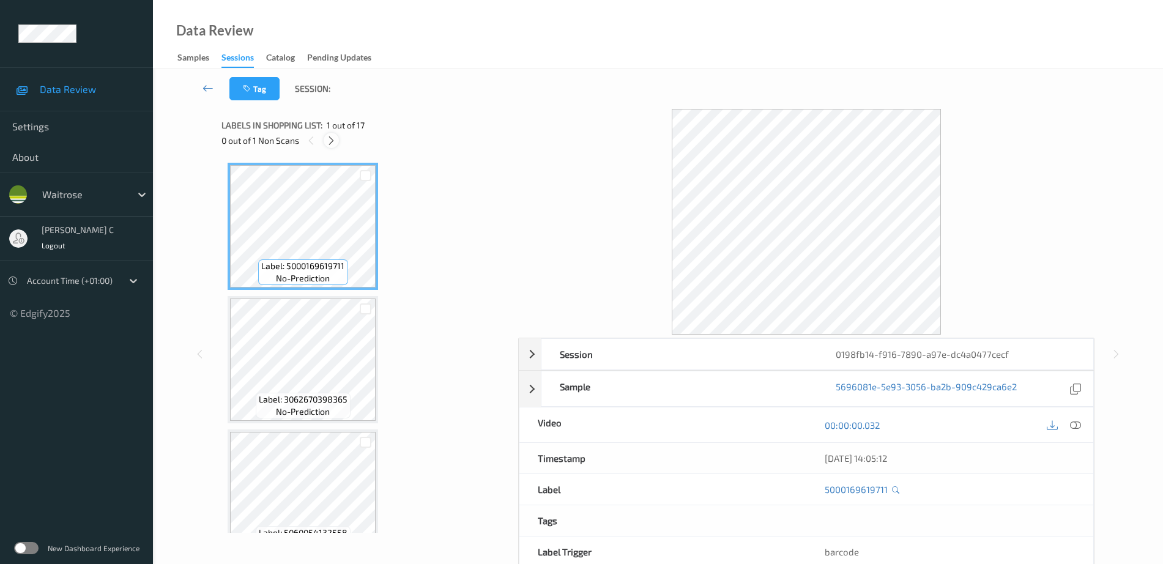
click at [331, 147] on div "0 out of 1 Non Scans" at bounding box center [365, 140] width 288 height 15
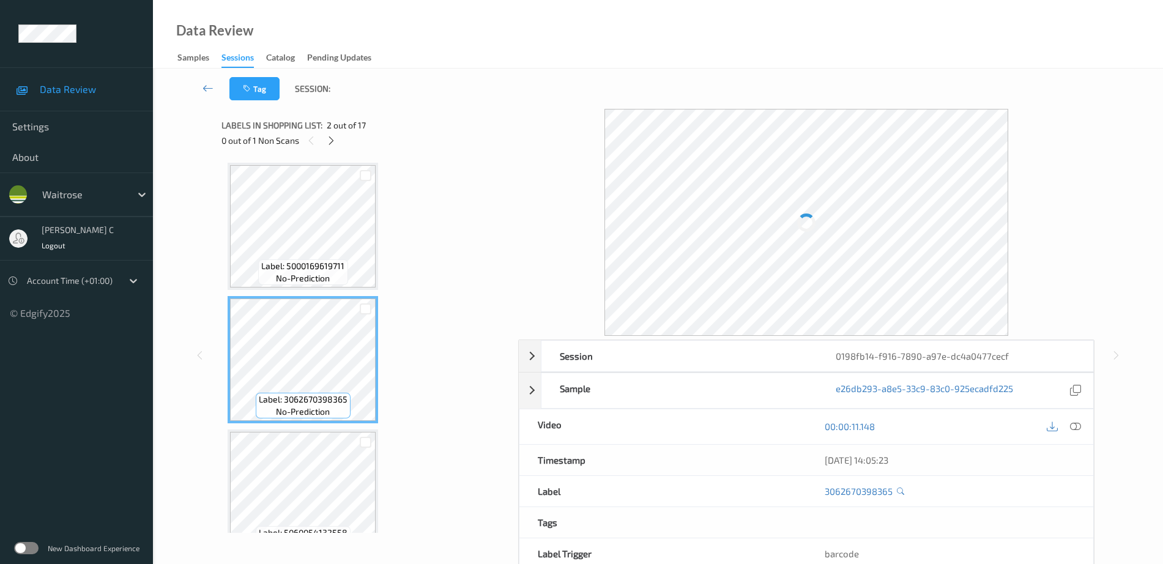
click at [342, 141] on div "0 out of 1 Non Scans" at bounding box center [365, 140] width 288 height 15
click at [335, 139] on icon at bounding box center [331, 140] width 10 height 11
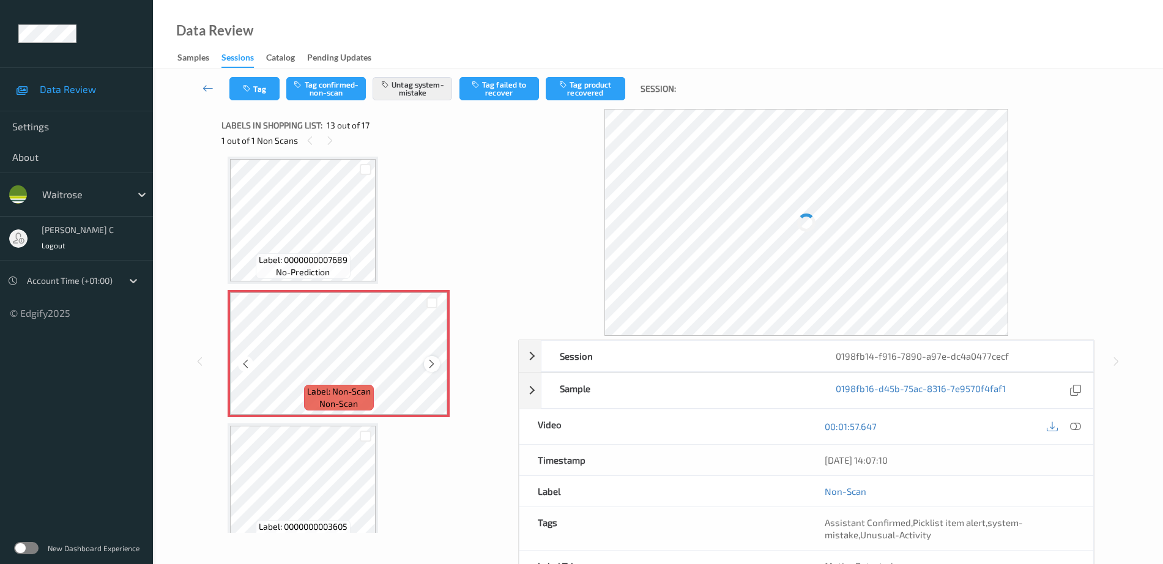
click at [436, 363] on icon at bounding box center [431, 363] width 10 height 11
click at [435, 360] on icon at bounding box center [431, 363] width 10 height 11
click at [289, 262] on span "Label: 0000000007689" at bounding box center [303, 260] width 89 height 12
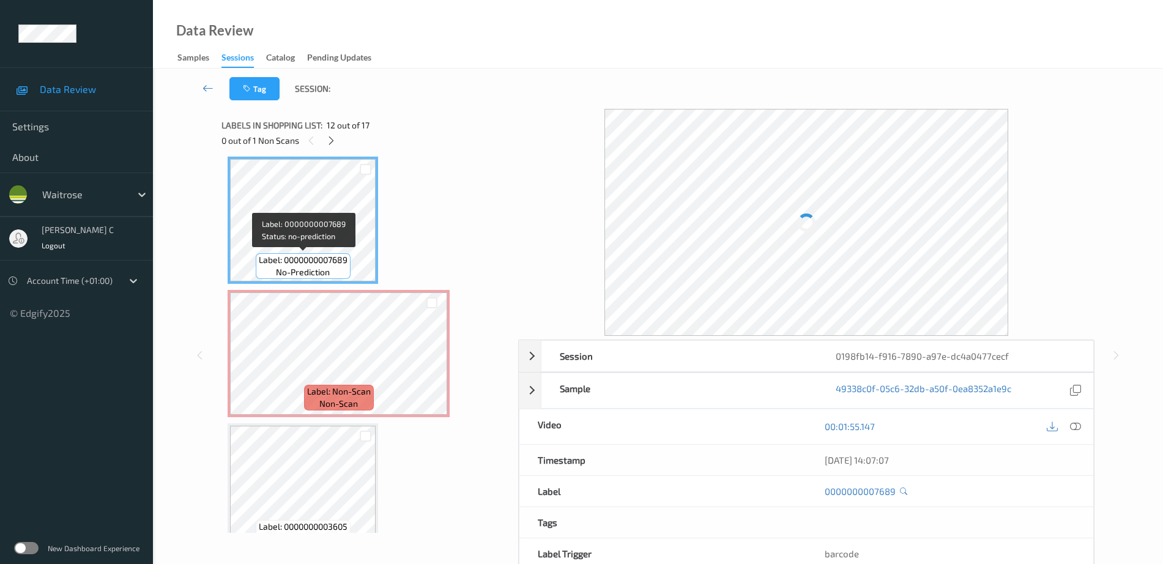
scroll to position [1549, 0]
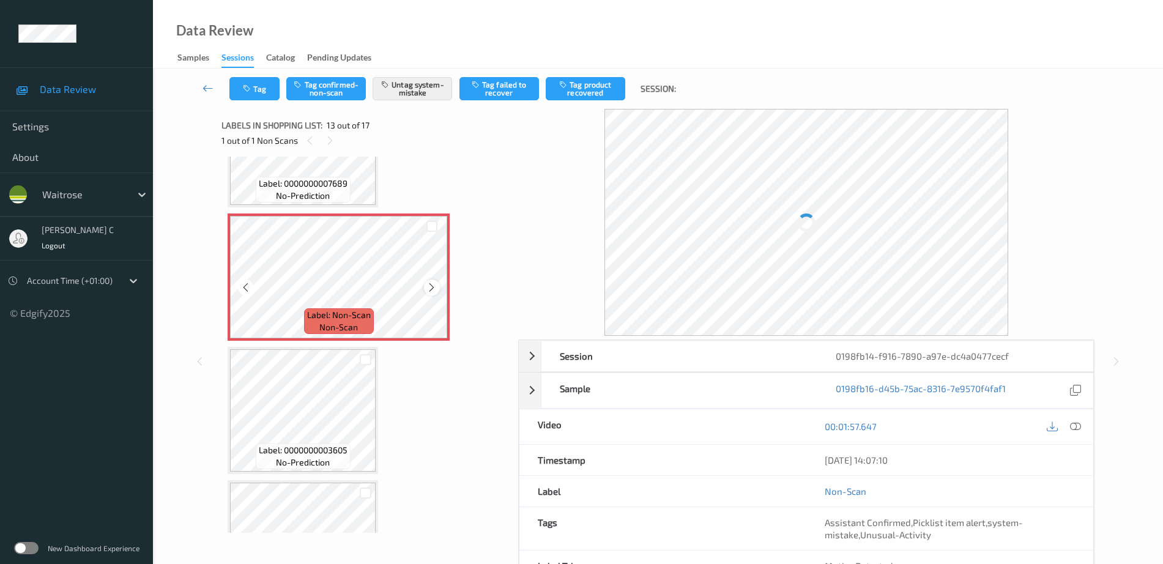
click at [432, 289] on icon at bounding box center [431, 287] width 10 height 11
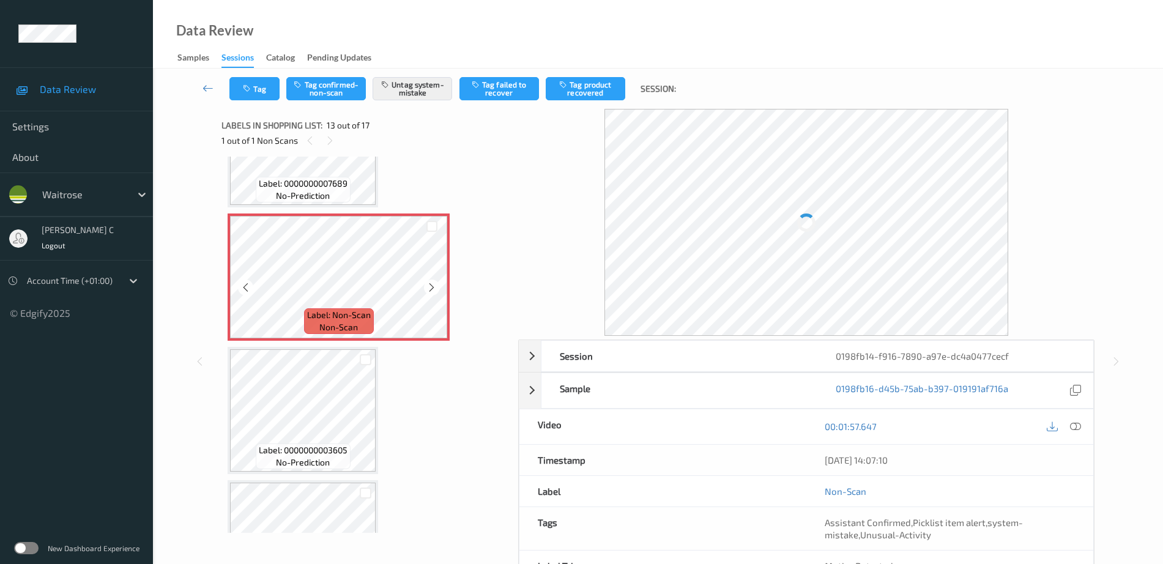
click at [432, 289] on icon at bounding box center [431, 287] width 10 height 11
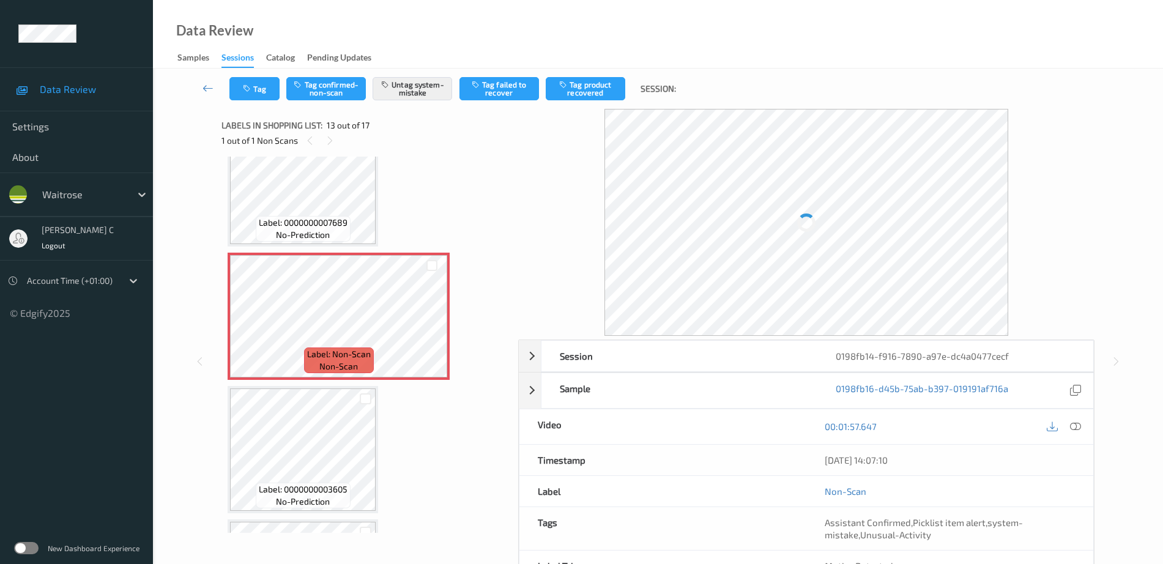
scroll to position [1473, 0]
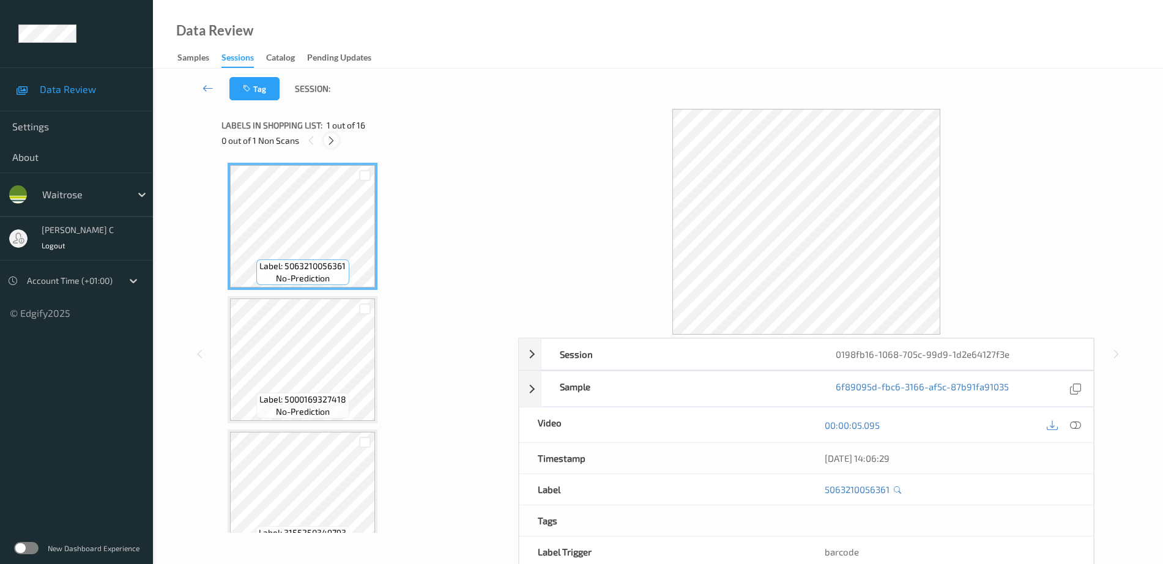
click at [333, 142] on icon at bounding box center [331, 140] width 10 height 11
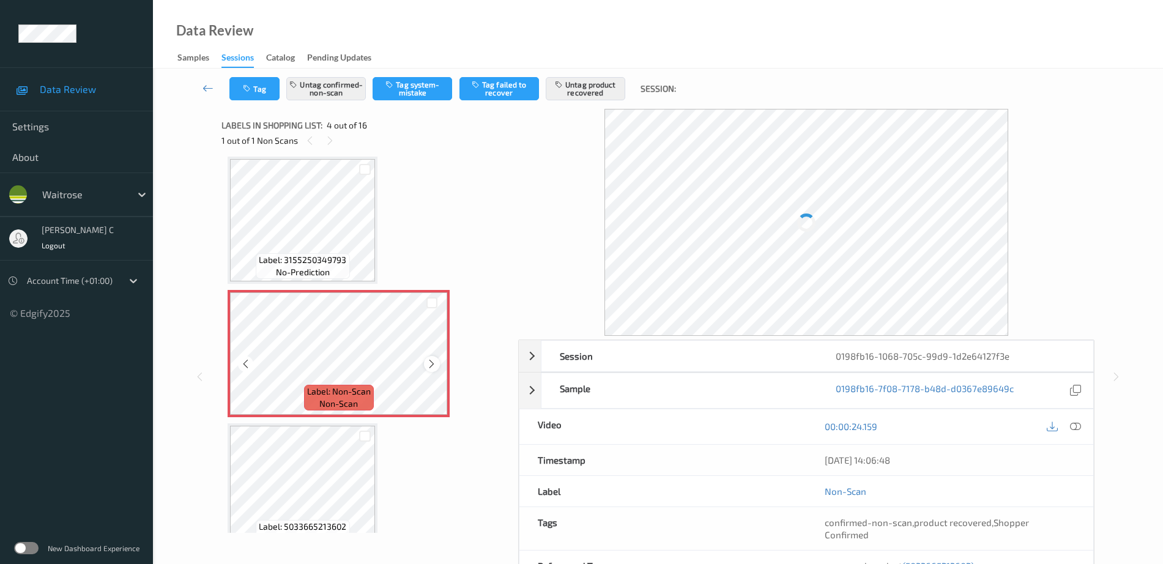
click at [434, 364] on icon at bounding box center [431, 363] width 10 height 11
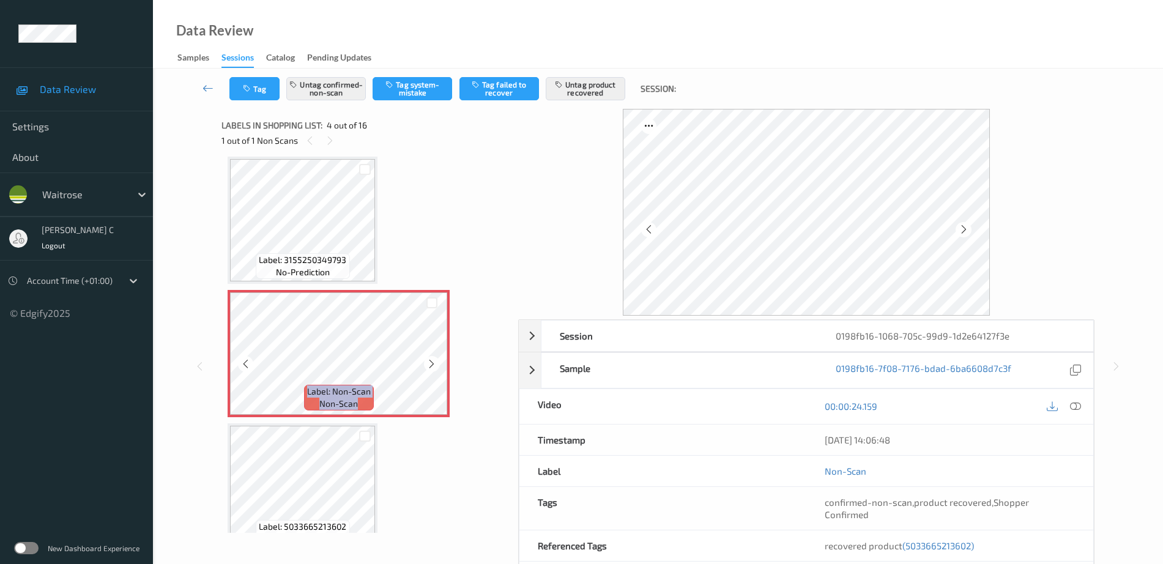
click at [434, 364] on icon at bounding box center [431, 363] width 10 height 11
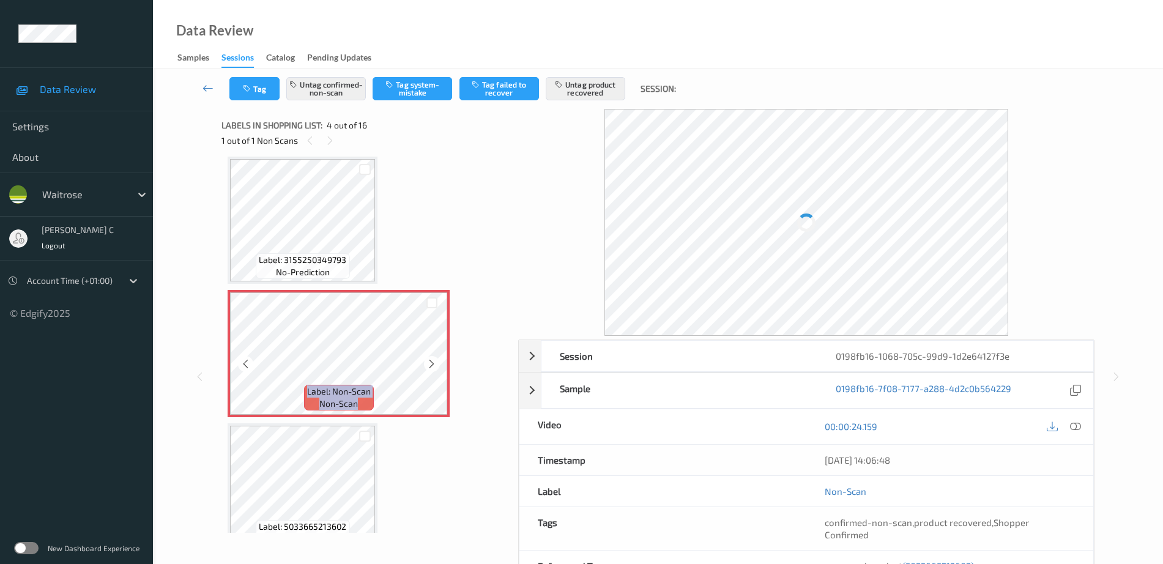
click at [434, 364] on icon at bounding box center [431, 363] width 10 height 11
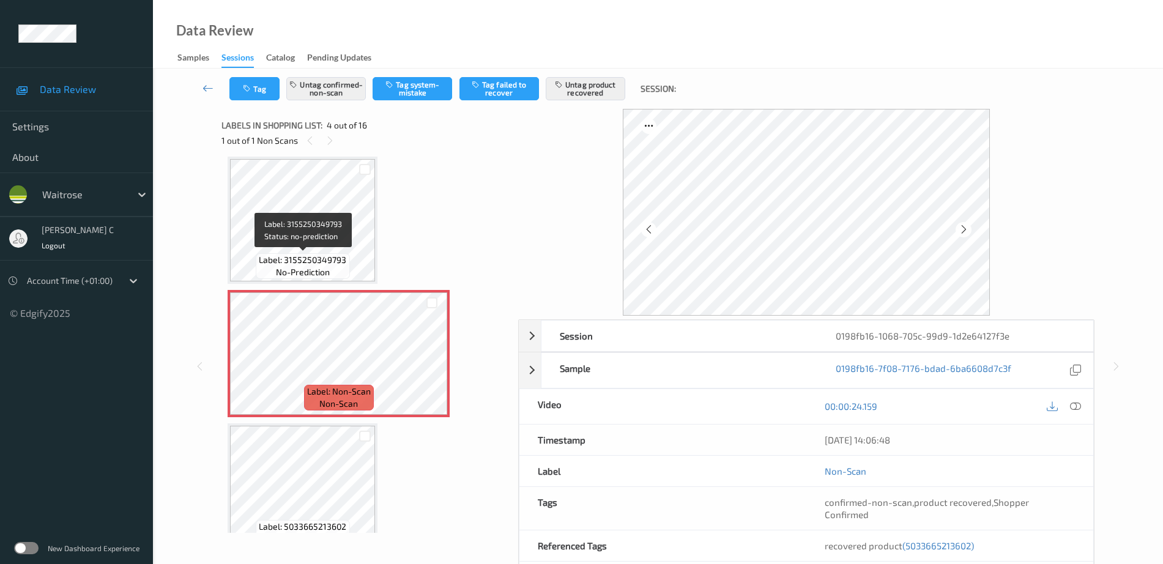
click at [273, 271] on div "Label: 3155250349793 no-prediction" at bounding box center [303, 266] width 94 height 26
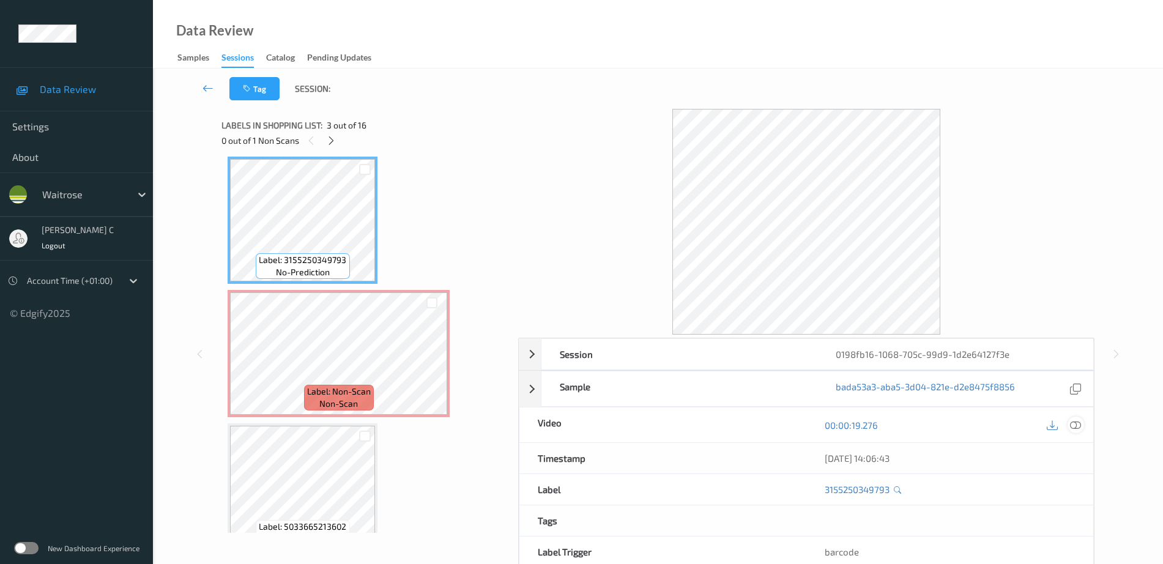
click at [1074, 429] on icon at bounding box center [1075, 425] width 11 height 11
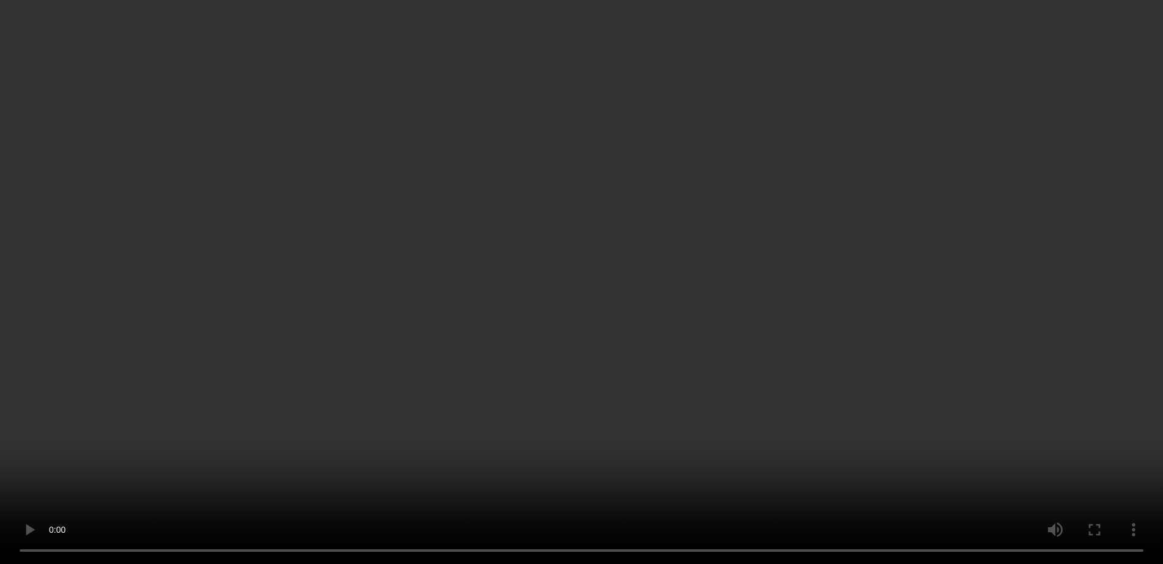
scroll to position [426, 0]
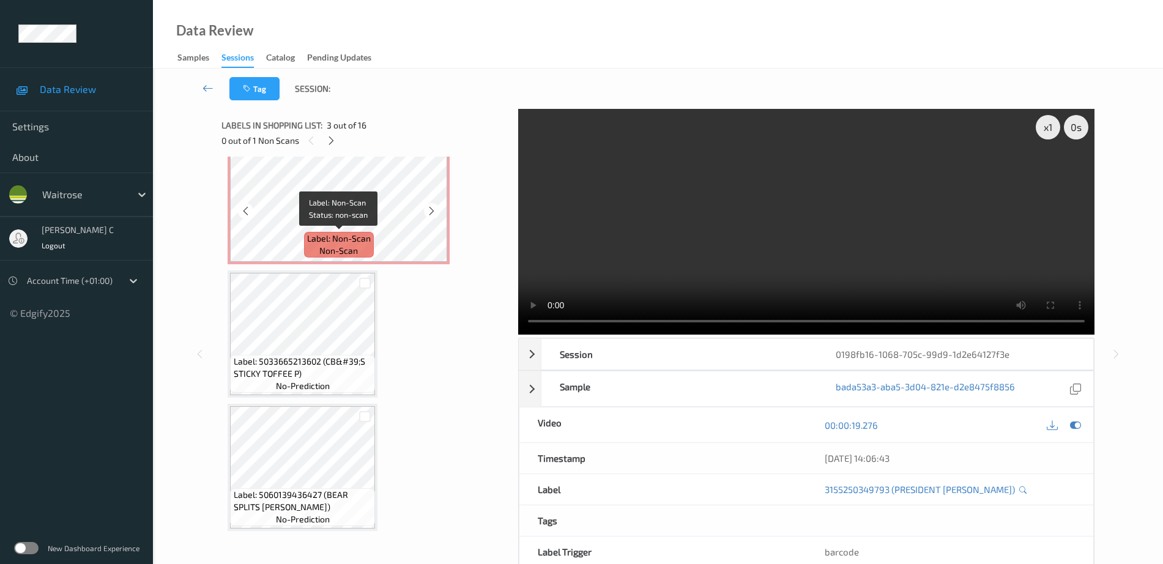
click at [318, 232] on span "Label: Non-Scan" at bounding box center [339, 238] width 64 height 12
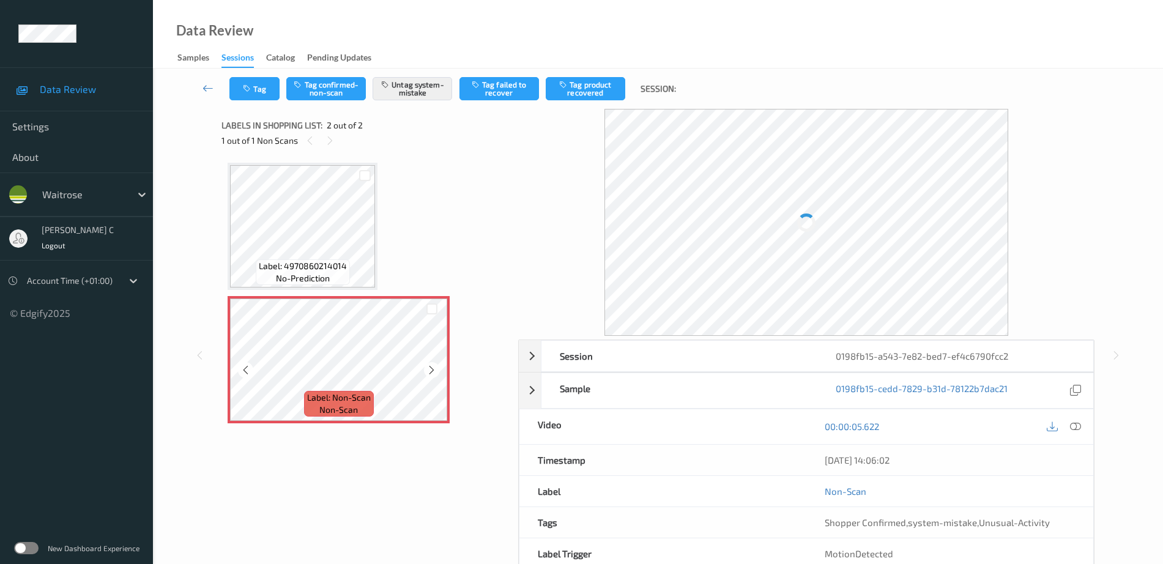
click at [431, 373] on icon at bounding box center [431, 370] width 10 height 11
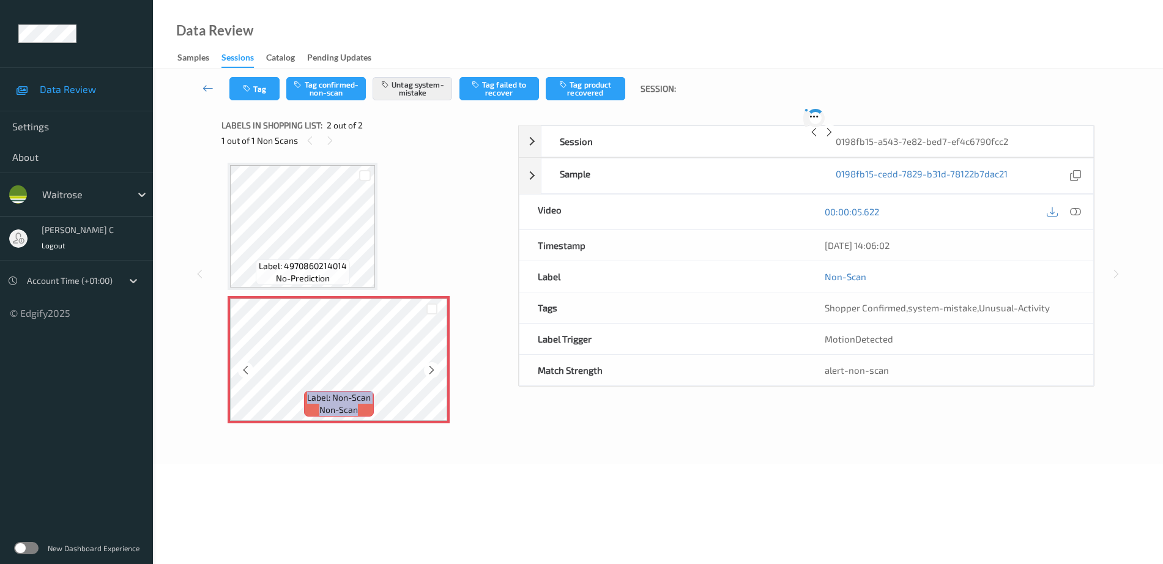
click at [431, 373] on icon at bounding box center [431, 370] width 10 height 11
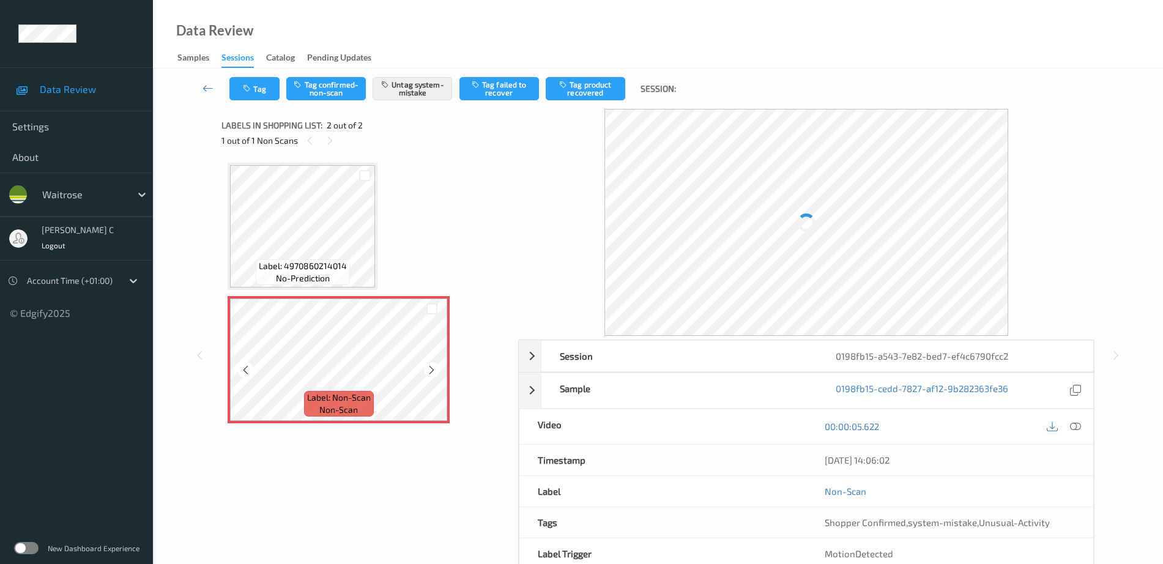
click at [431, 373] on icon at bounding box center [431, 370] width 10 height 11
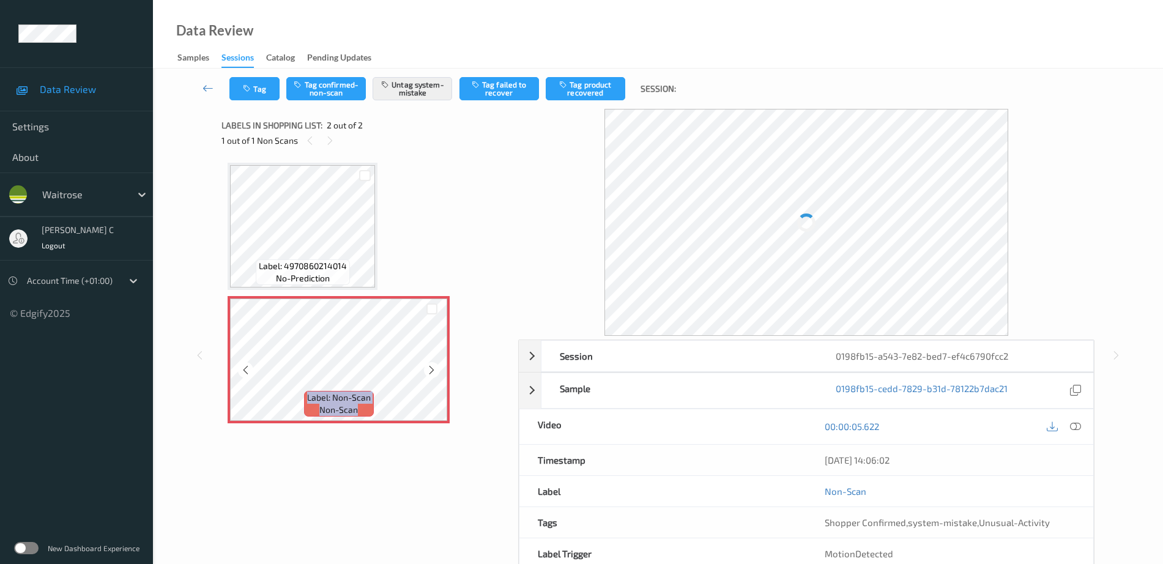
click at [431, 373] on icon at bounding box center [431, 370] width 10 height 11
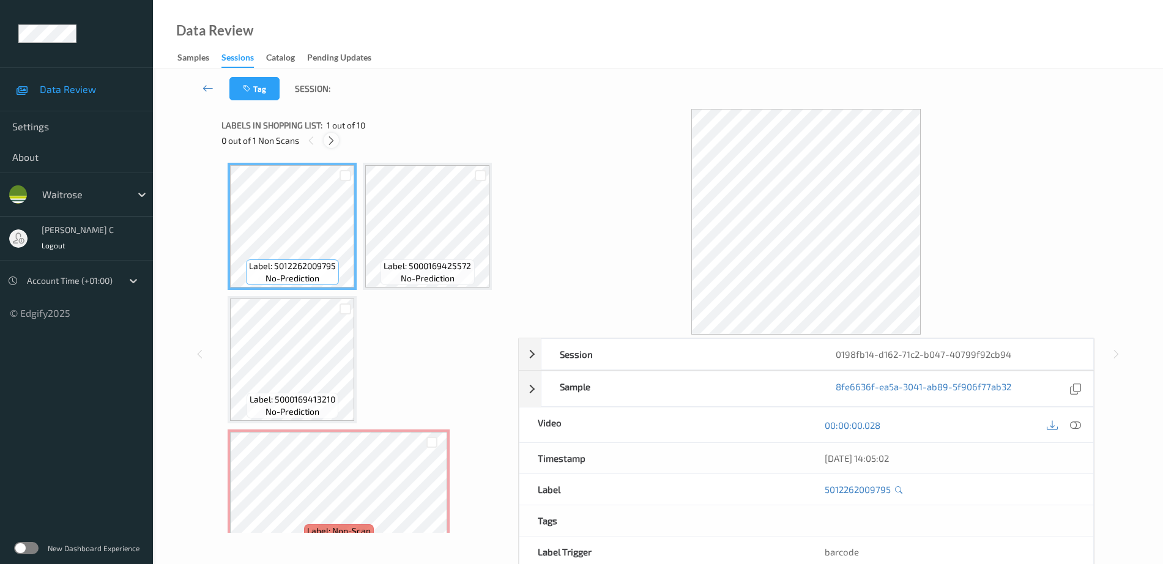
click at [331, 138] on icon at bounding box center [331, 140] width 10 height 11
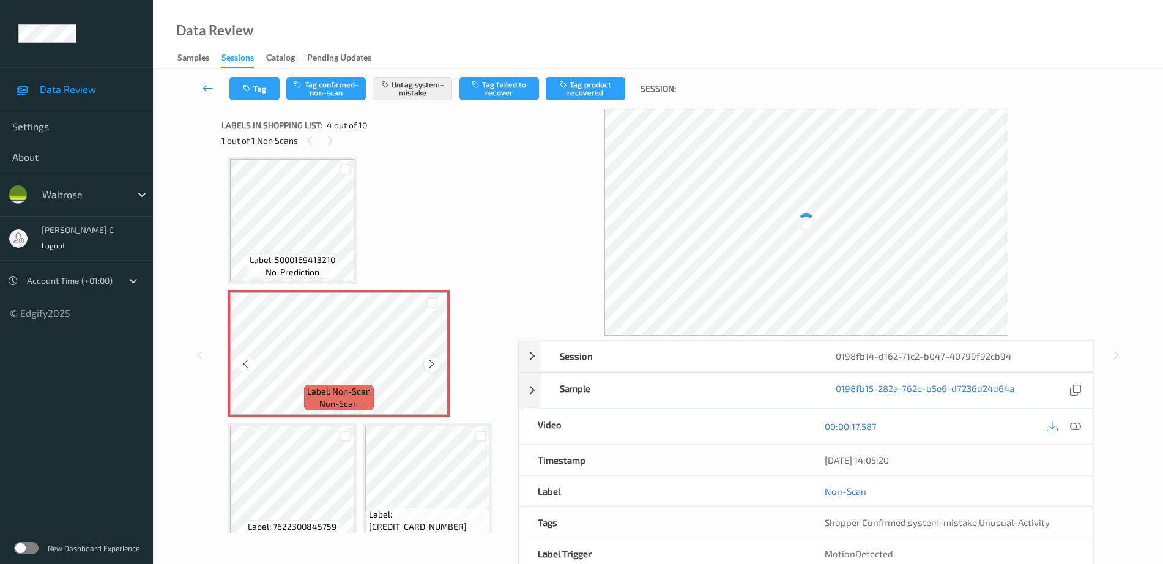
click at [429, 366] on icon at bounding box center [431, 363] width 10 height 11
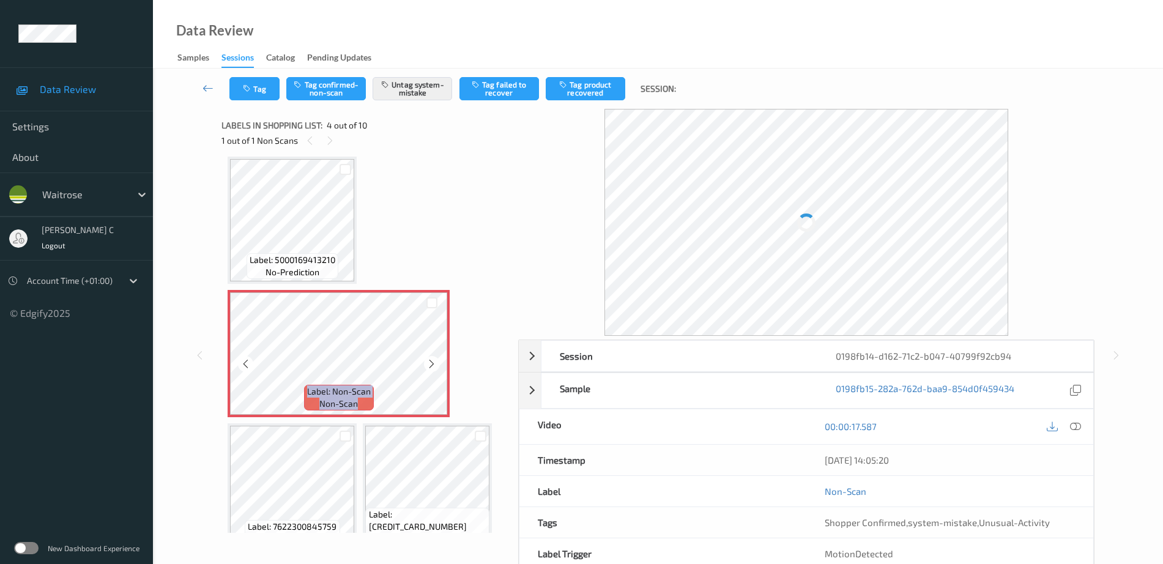
click at [429, 366] on icon at bounding box center [431, 363] width 10 height 11
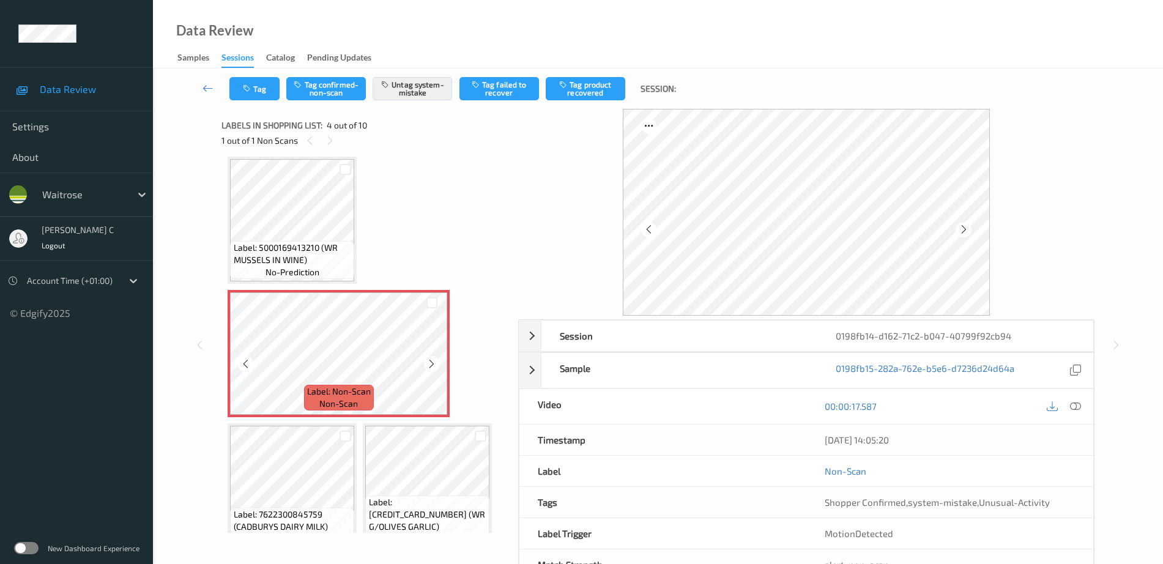
click at [278, 247] on span "Label: 5000169413210 (WR MUSSELS IN WINE)" at bounding box center [293, 254] width 118 height 24
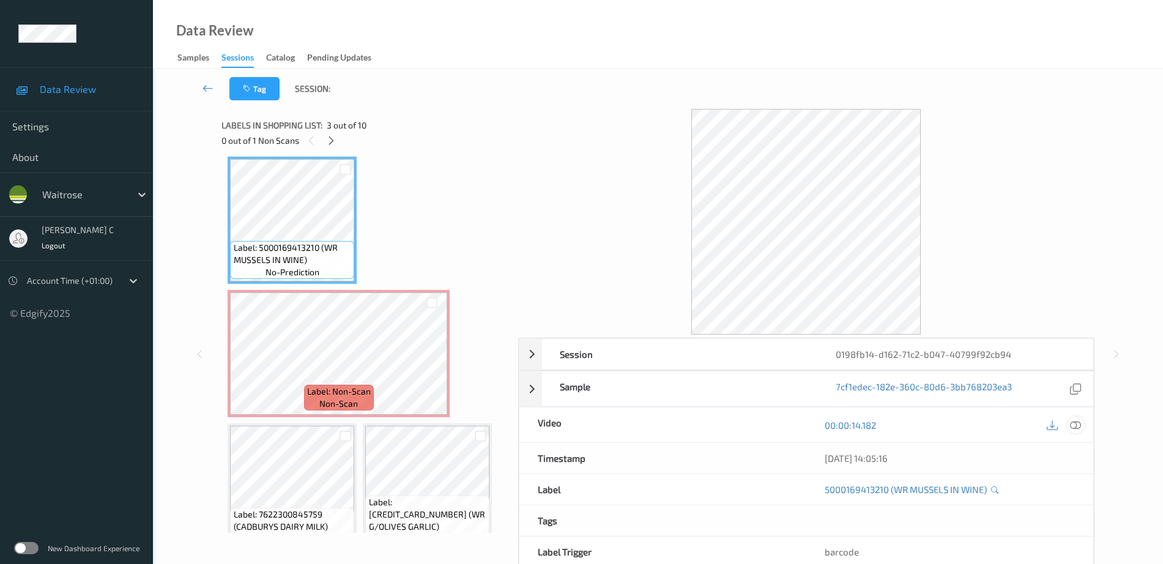
click at [1075, 427] on icon at bounding box center [1075, 425] width 11 height 11
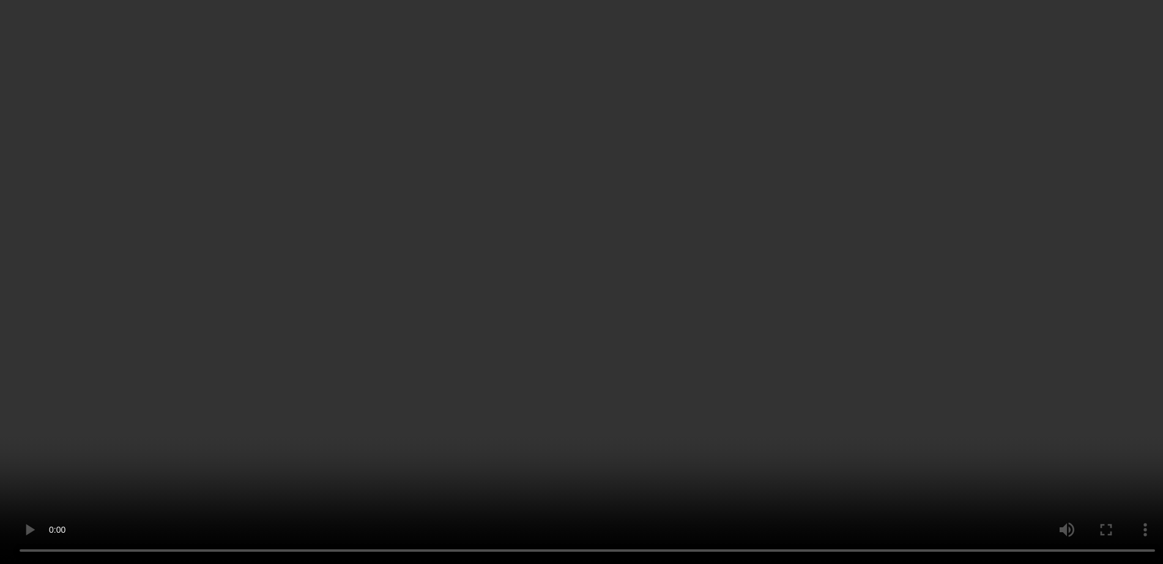
scroll to position [0, 0]
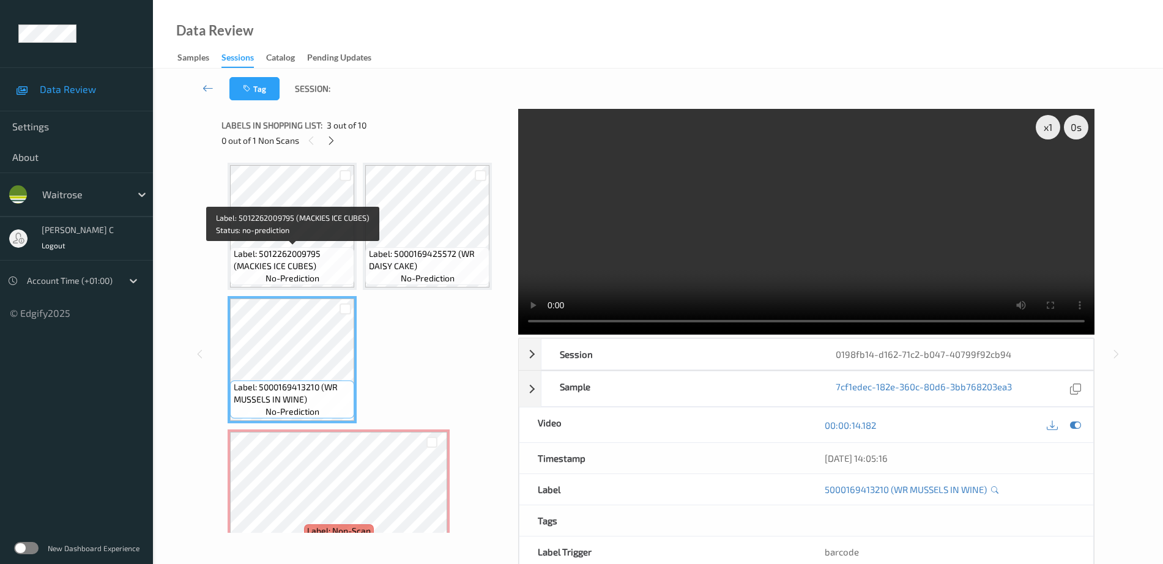
click at [297, 261] on span "Label: 5012262009795 (MACKIES ICE CUBES)" at bounding box center [293, 260] width 118 height 24
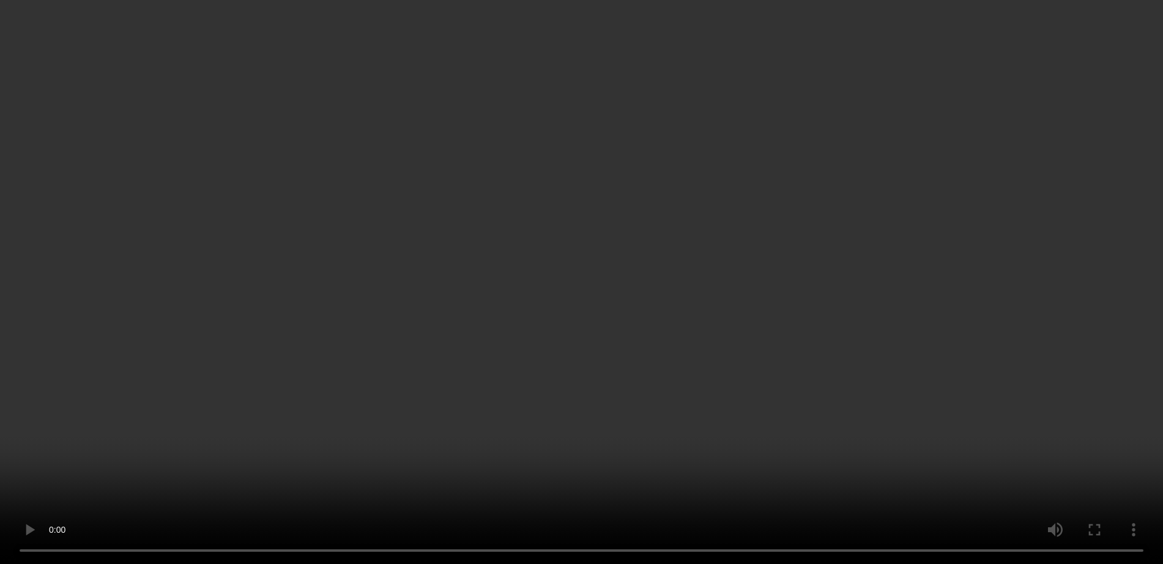
scroll to position [76, 0]
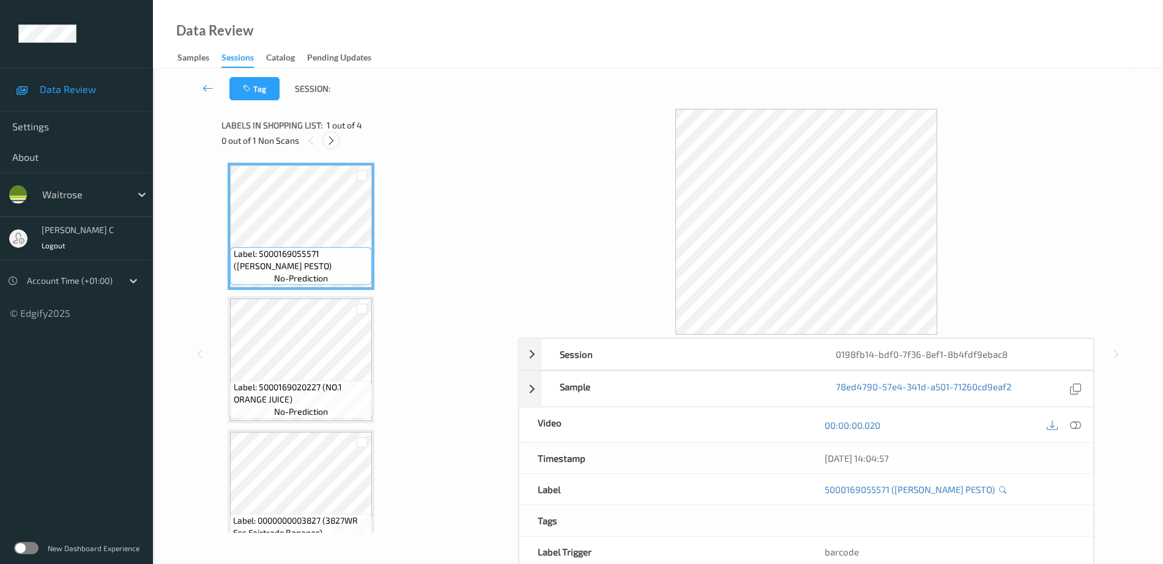
click at [330, 143] on icon at bounding box center [331, 140] width 10 height 11
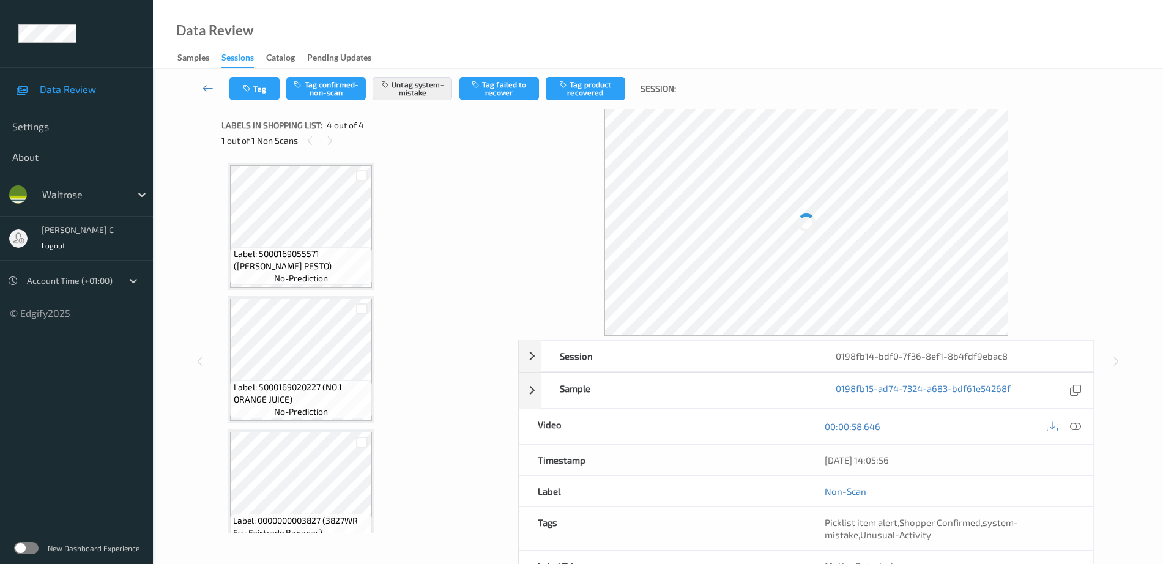
scroll to position [163, 0]
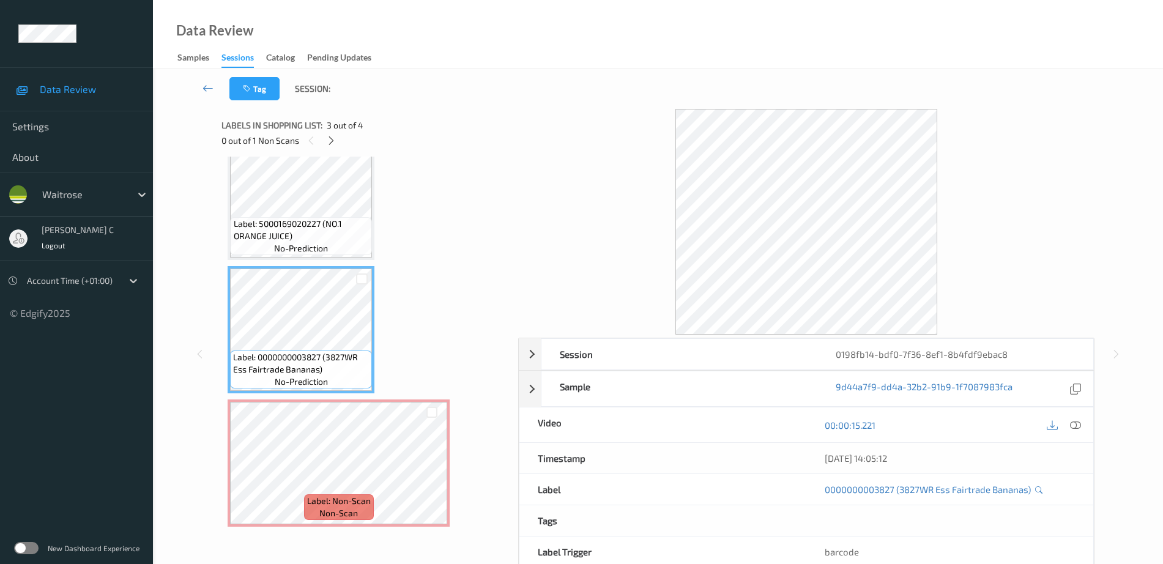
click at [347, 495] on span "Label: Non-Scan" at bounding box center [339, 501] width 64 height 12
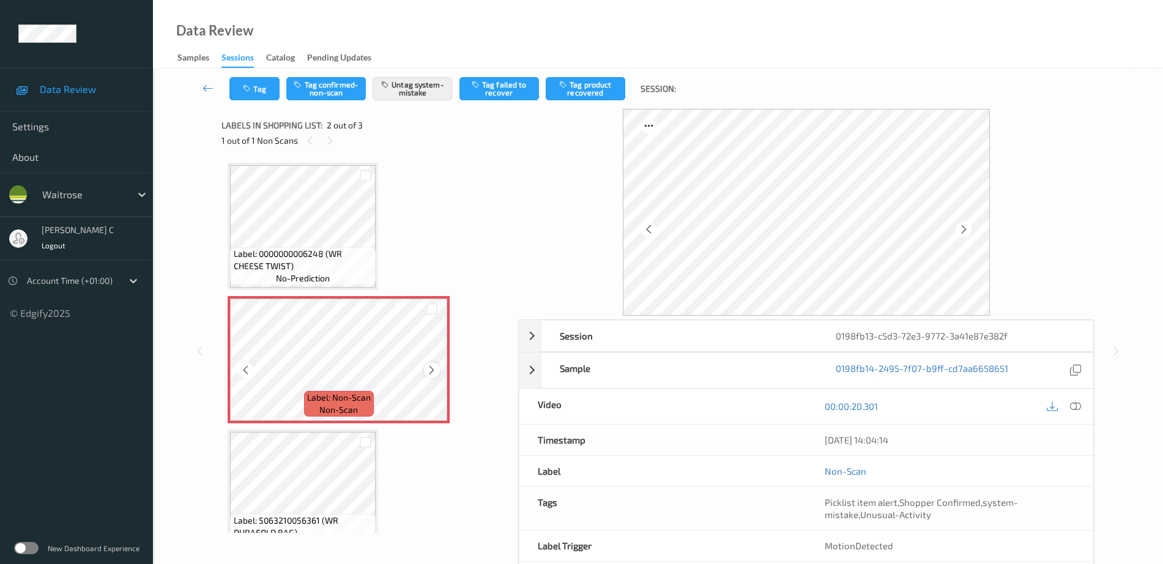
click at [434, 369] on icon at bounding box center [431, 370] width 10 height 11
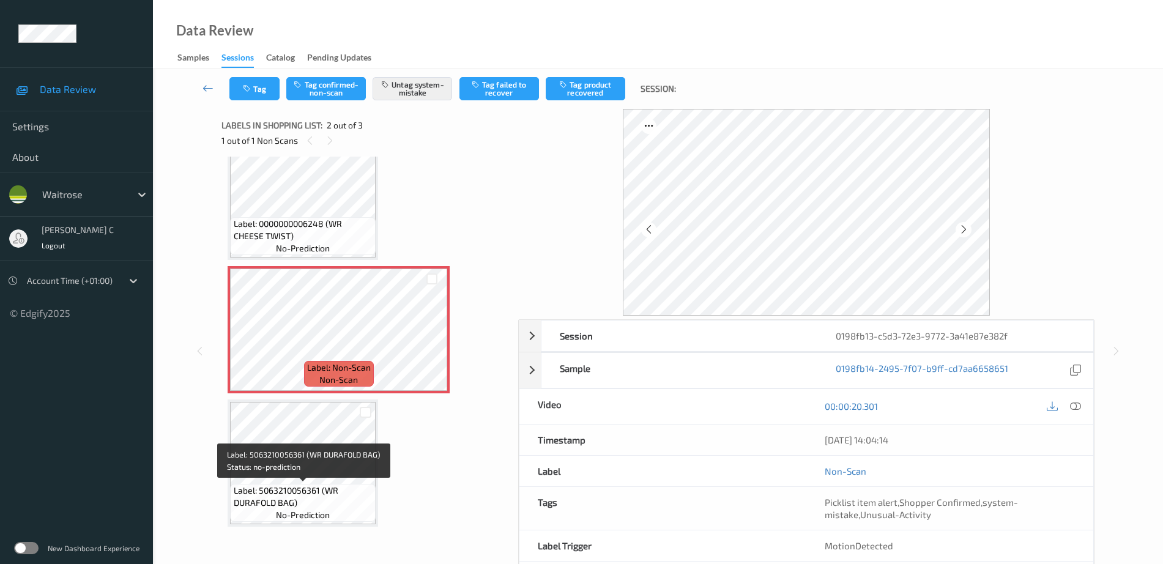
click at [287, 485] on span "Label: 5063210056361 (WR DURAFOLD BAG)" at bounding box center [303, 496] width 139 height 24
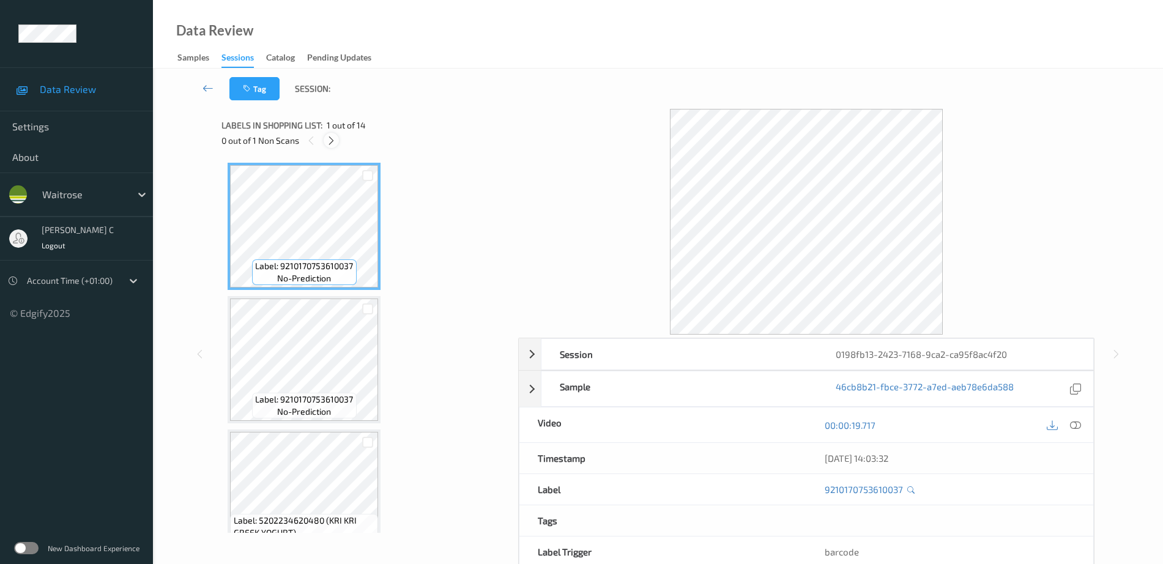
click at [334, 138] on icon at bounding box center [331, 140] width 10 height 11
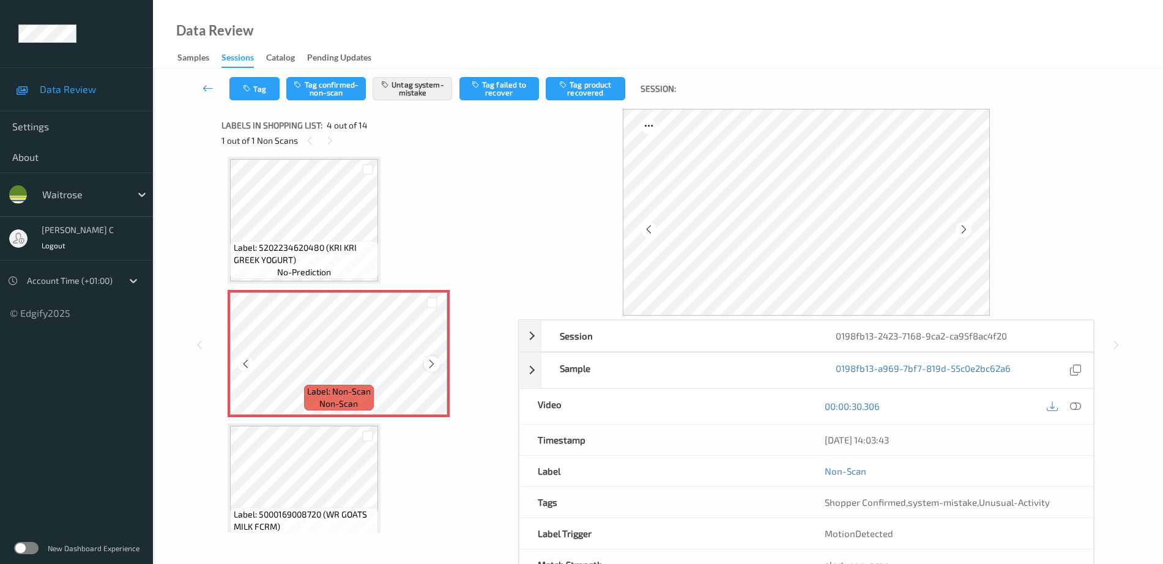
click at [434, 360] on icon at bounding box center [431, 363] width 10 height 11
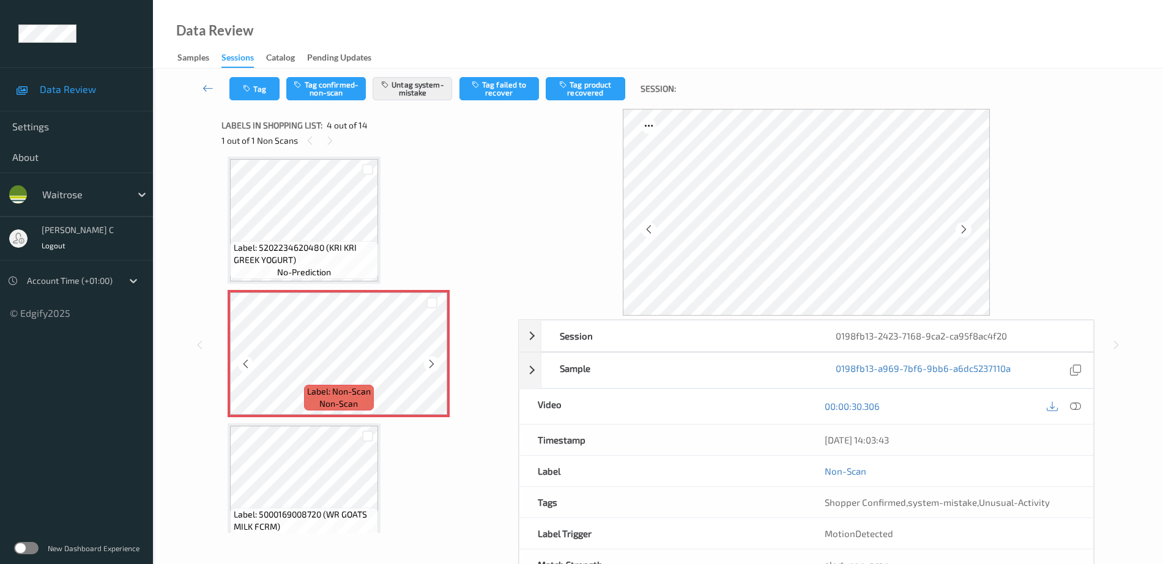
click at [434, 360] on icon at bounding box center [431, 363] width 10 height 11
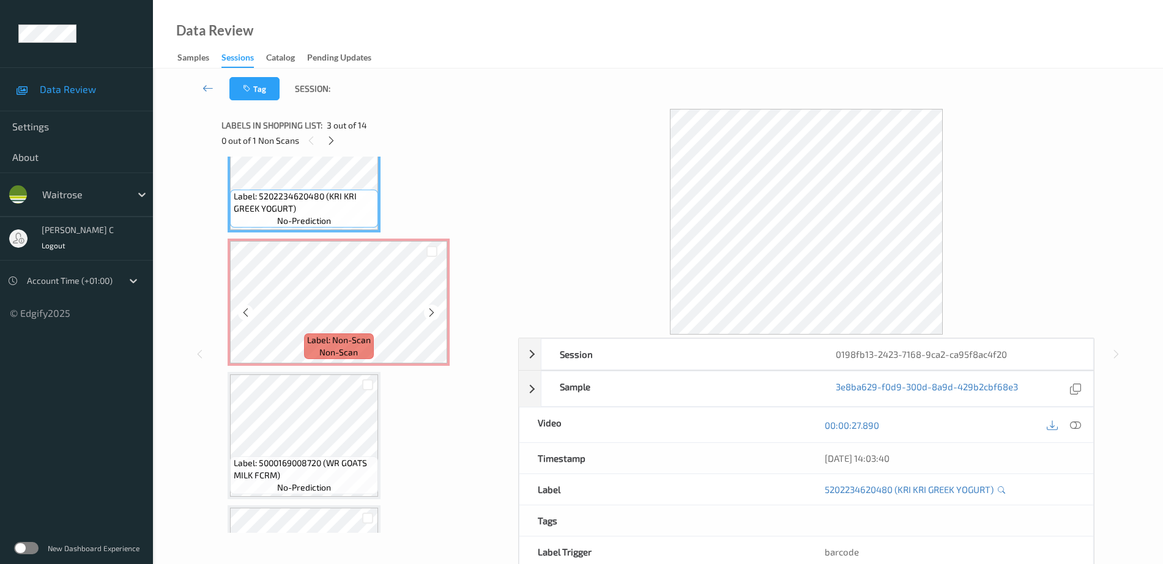
scroll to position [349, 0]
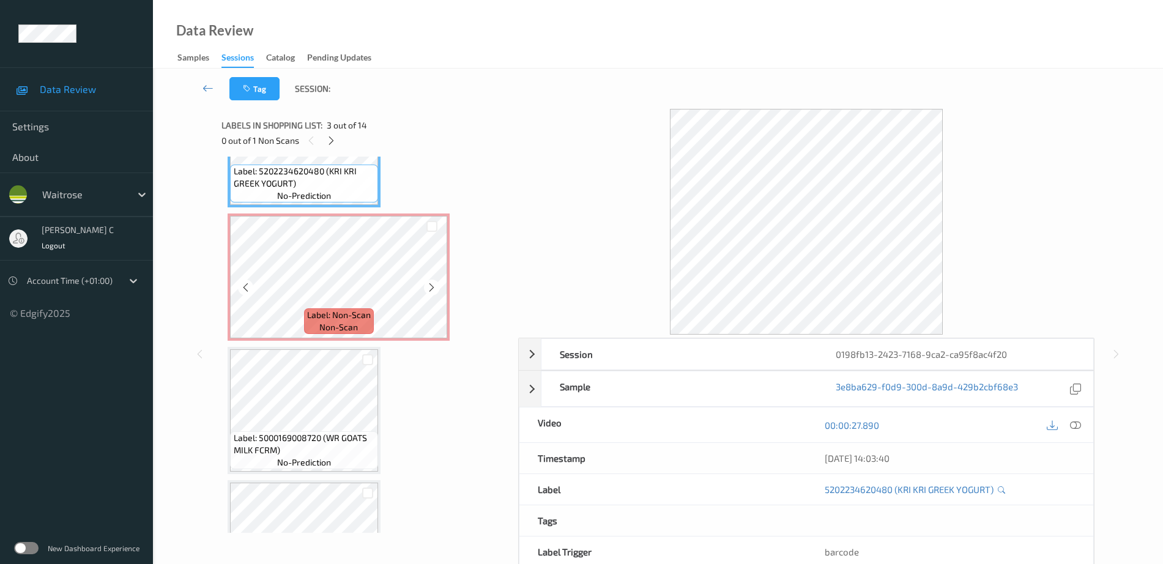
click at [360, 309] on span "Label: Non-Scan" at bounding box center [339, 315] width 64 height 12
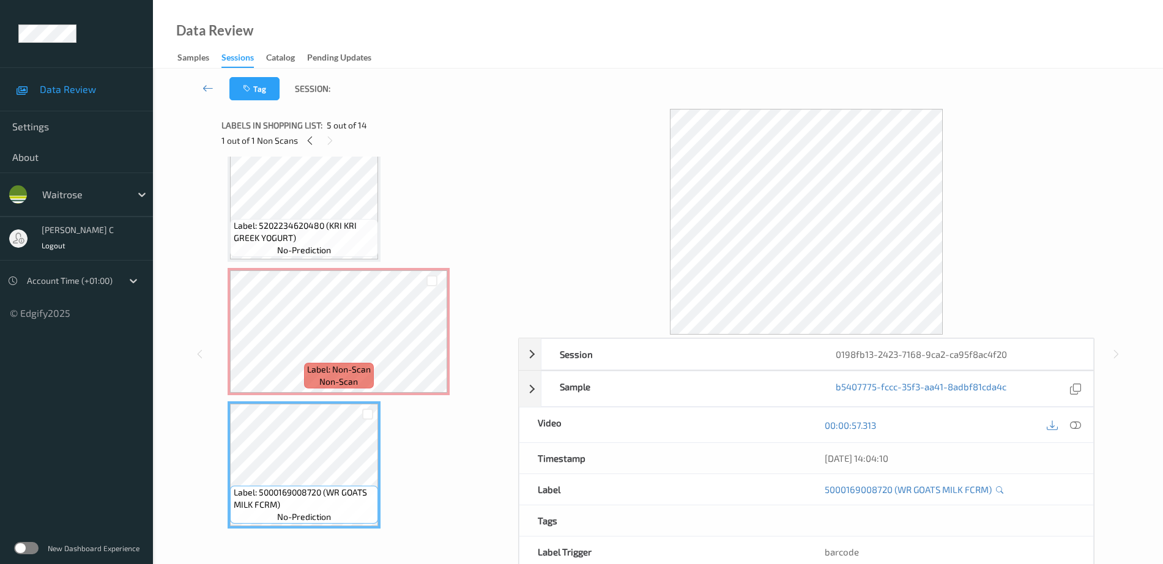
scroll to position [273, 0]
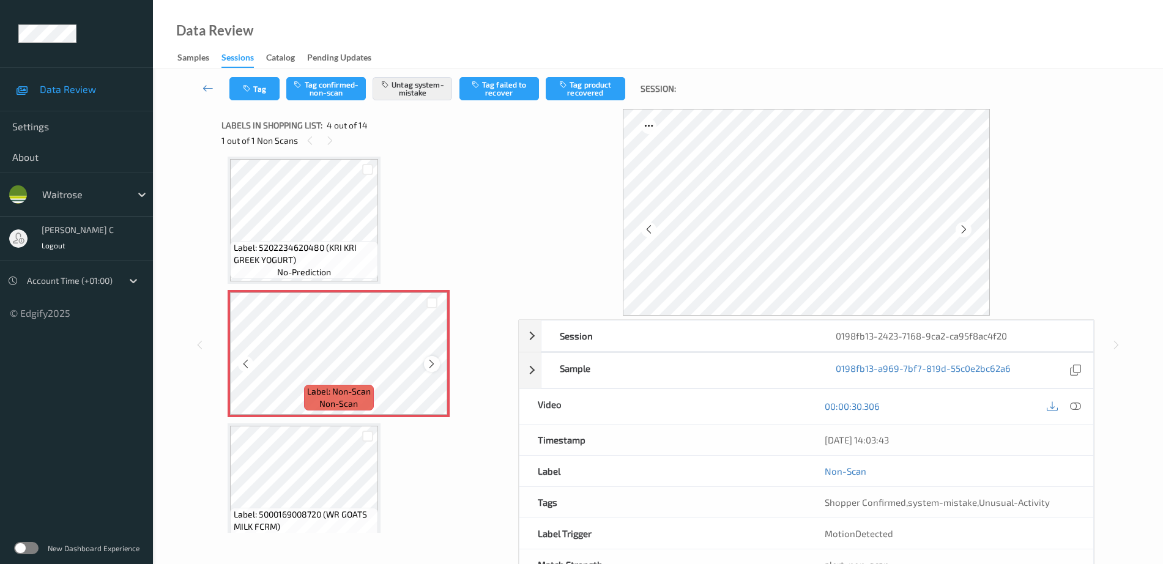
click at [429, 365] on icon at bounding box center [431, 363] width 10 height 11
click at [337, 263] on span "Label: 5202234620480 (KRI KRI GREEK YOGURT)" at bounding box center [305, 254] width 142 height 24
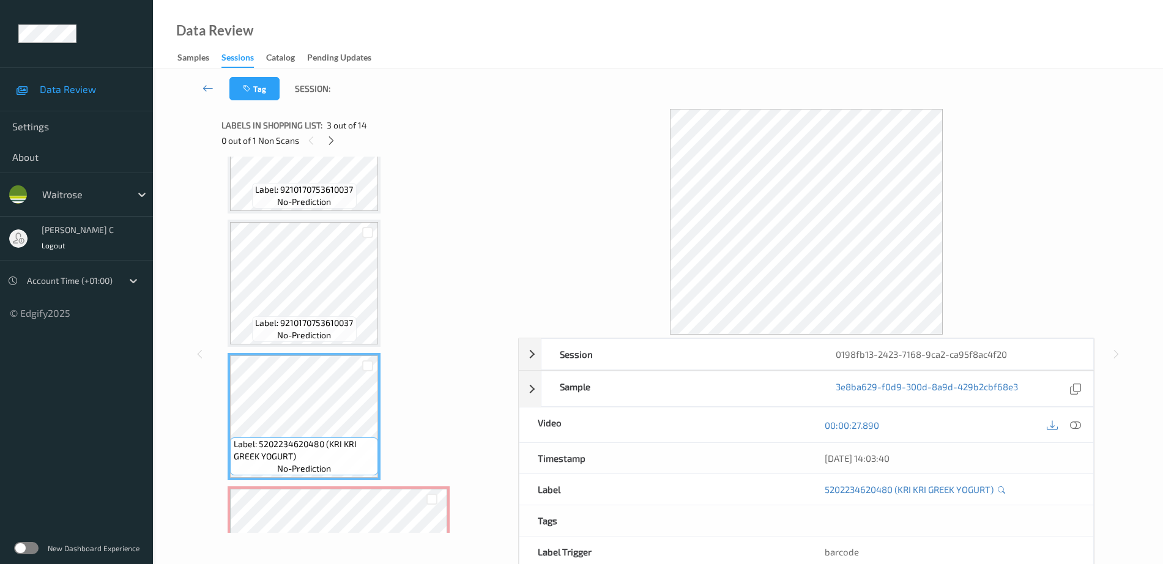
scroll to position [153, 0]
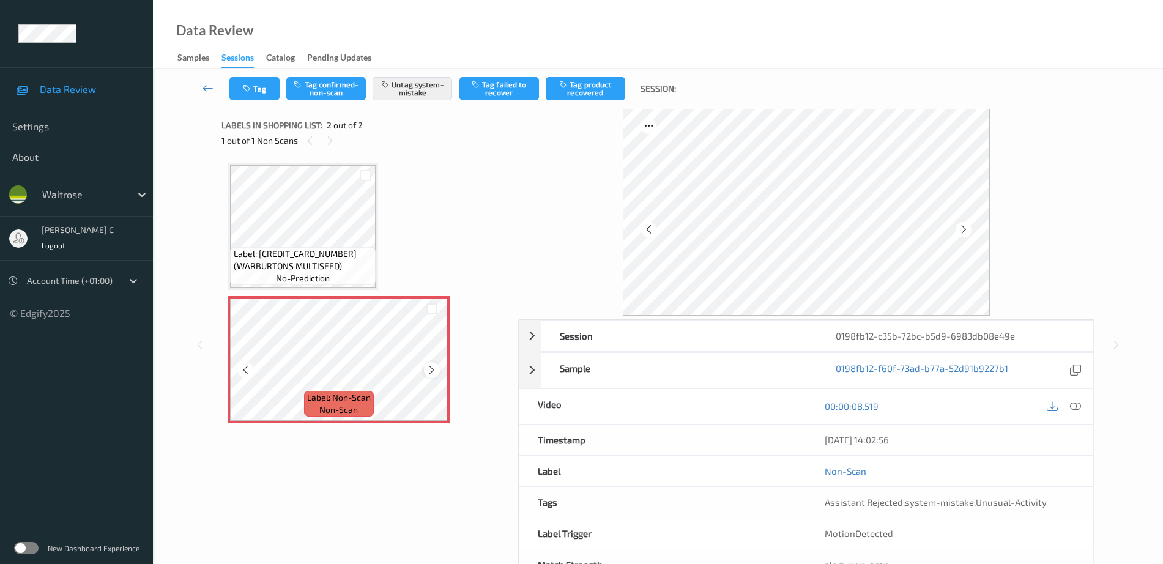
click at [429, 368] on icon at bounding box center [431, 370] width 10 height 11
click at [439, 374] on div at bounding box center [431, 369] width 15 height 15
click at [438, 372] on div at bounding box center [431, 369] width 15 height 15
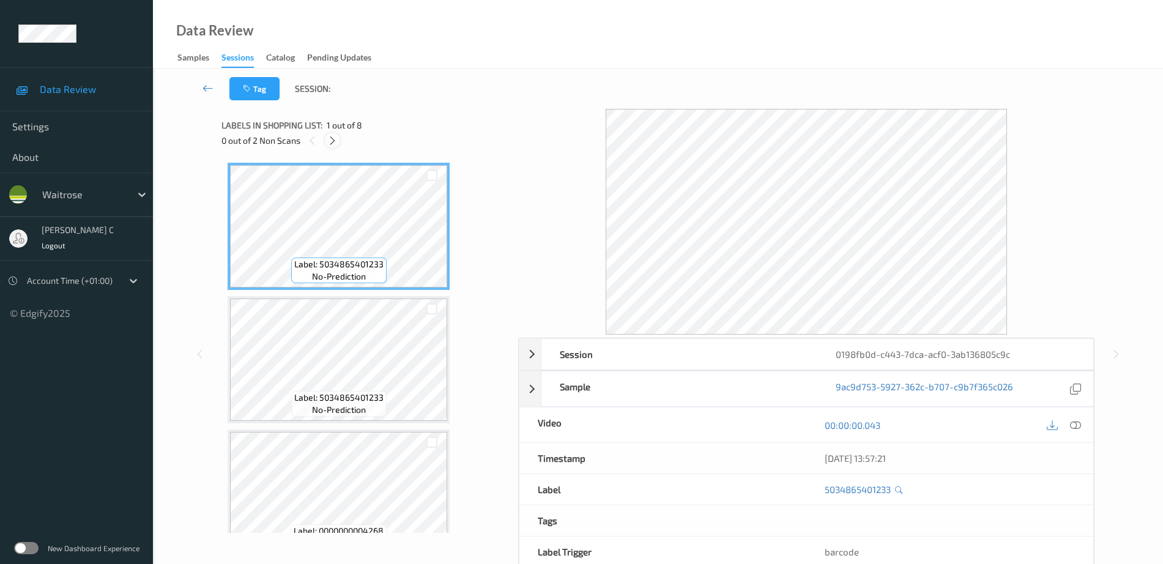
click at [331, 142] on icon at bounding box center [332, 140] width 10 height 11
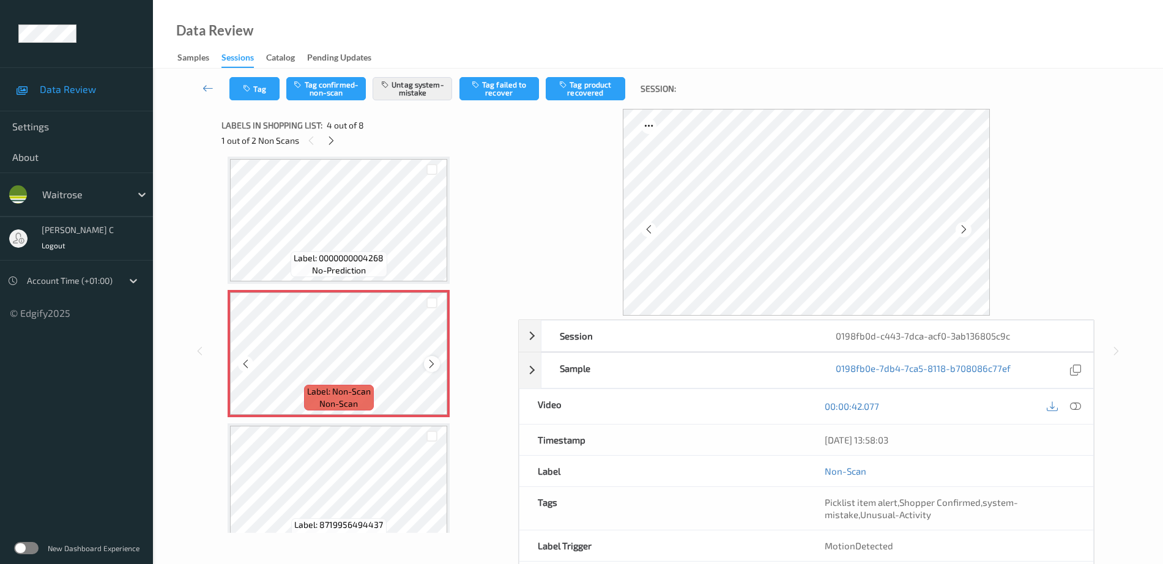
click at [434, 366] on icon at bounding box center [431, 363] width 10 height 11
click at [330, 262] on span "Label: 0000000004268" at bounding box center [339, 258] width 90 height 12
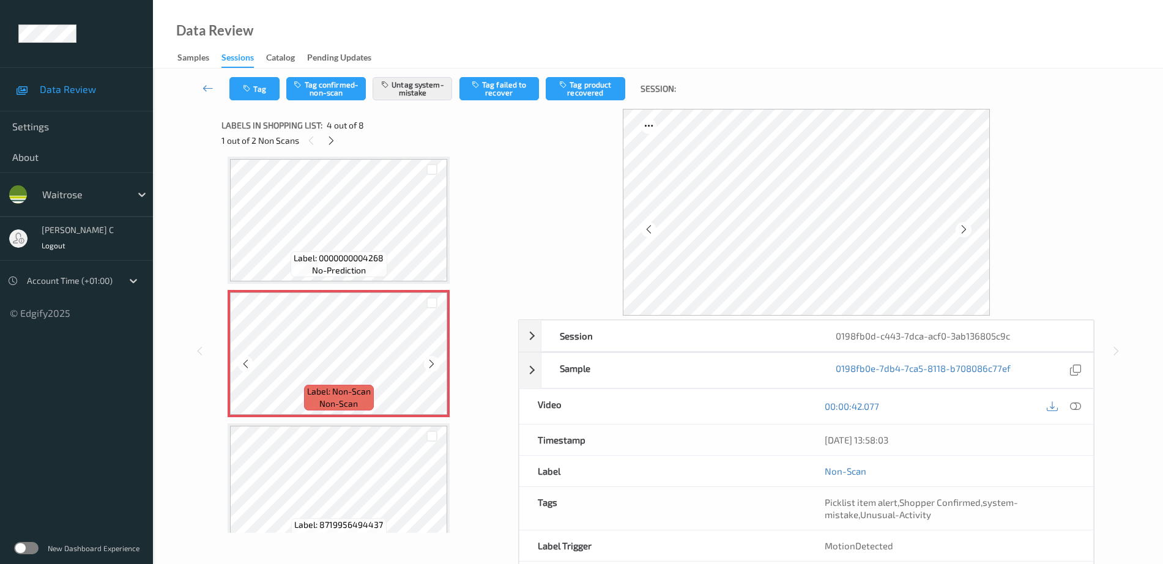
click at [374, 259] on span "Label: 0000000004268" at bounding box center [339, 258] width 90 height 12
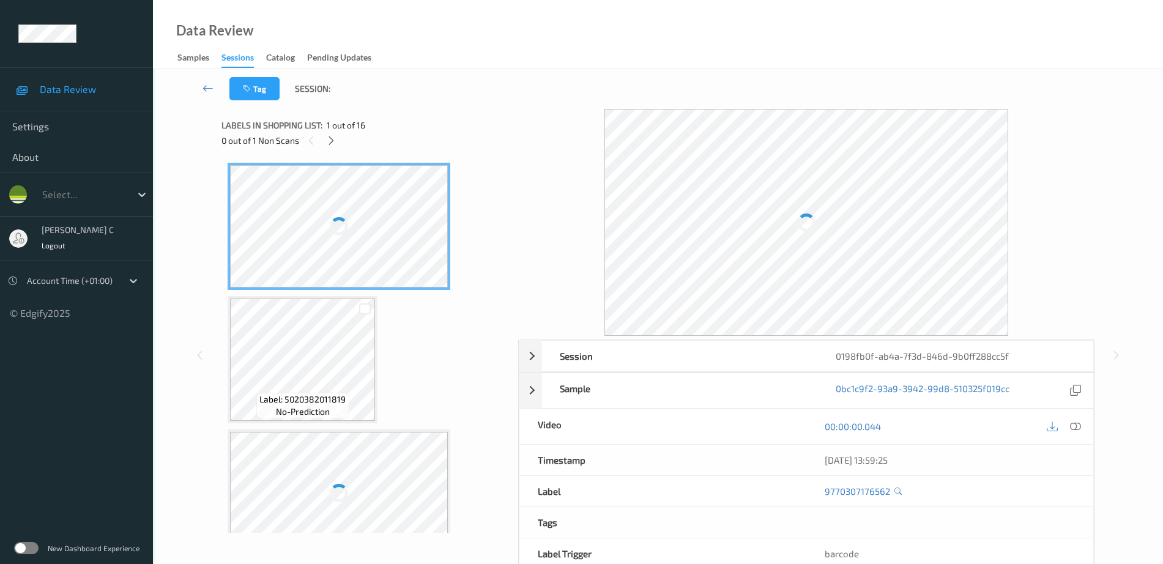
click at [357, 147] on div "0 out of 1 Non Scans" at bounding box center [365, 140] width 288 height 15
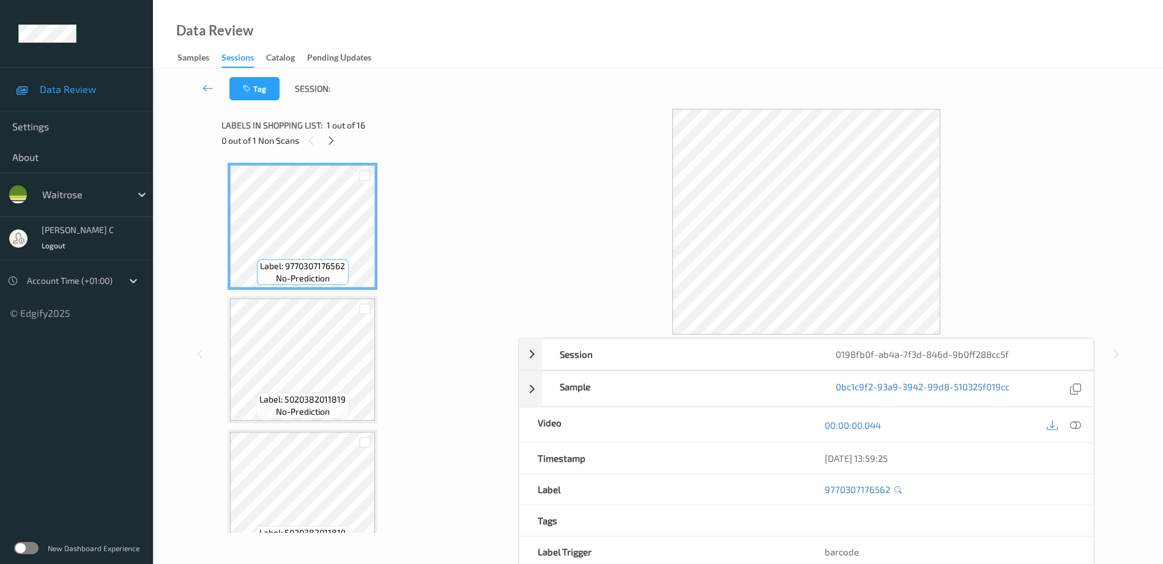
click at [336, 133] on div "0 out of 1 Non Scans" at bounding box center [365, 140] width 288 height 15
click at [333, 135] on icon at bounding box center [331, 140] width 10 height 11
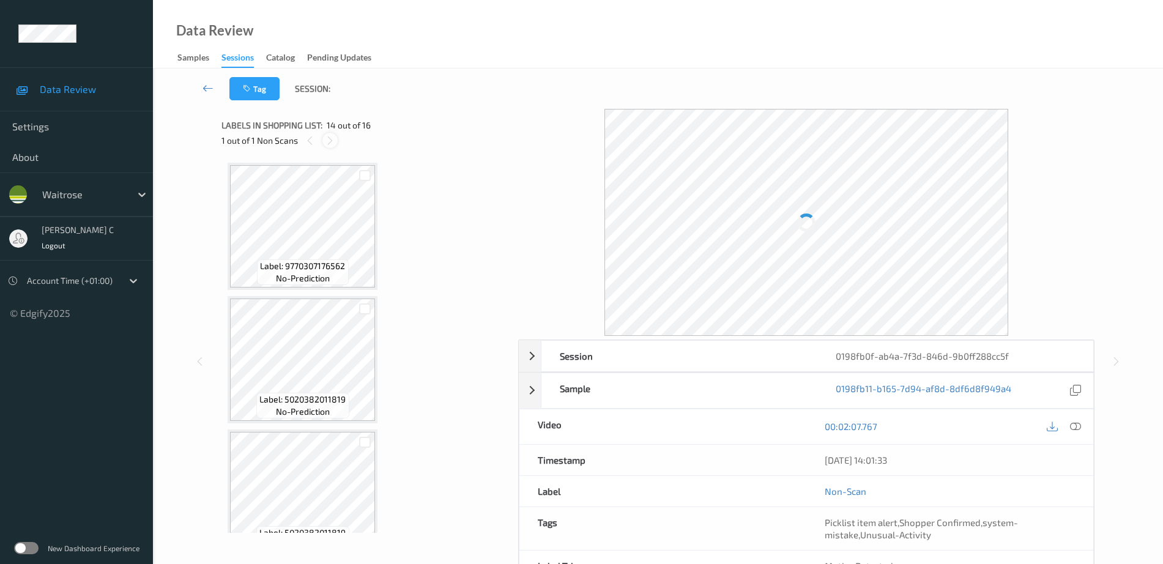
scroll to position [1606, 0]
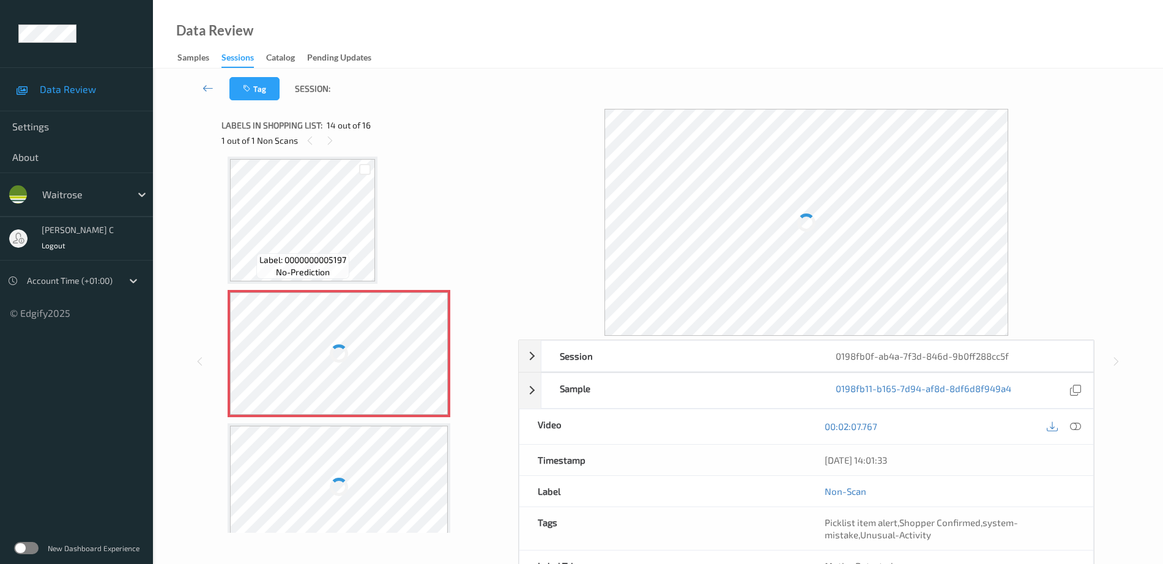
click at [336, 344] on div at bounding box center [339, 353] width 18 height 18
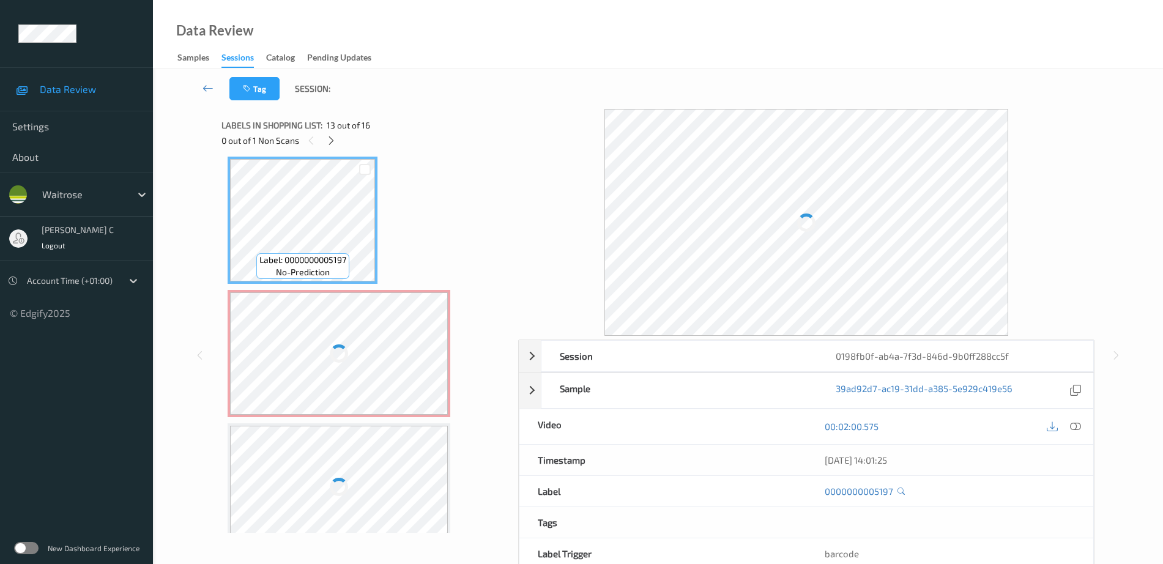
click at [354, 359] on div at bounding box center [339, 353] width 218 height 122
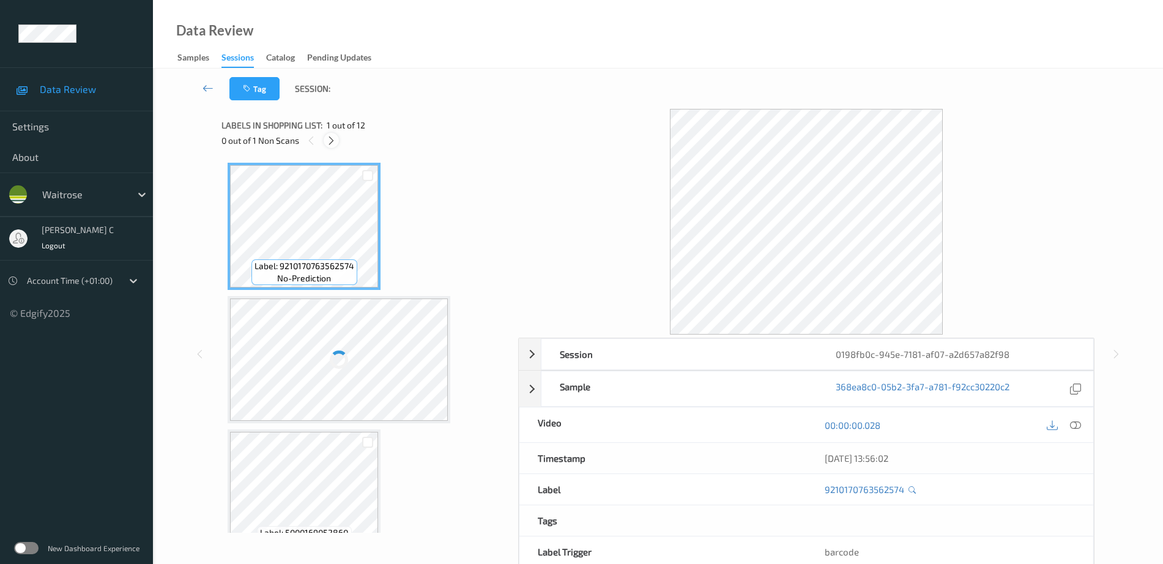
click at [330, 135] on icon at bounding box center [331, 140] width 10 height 11
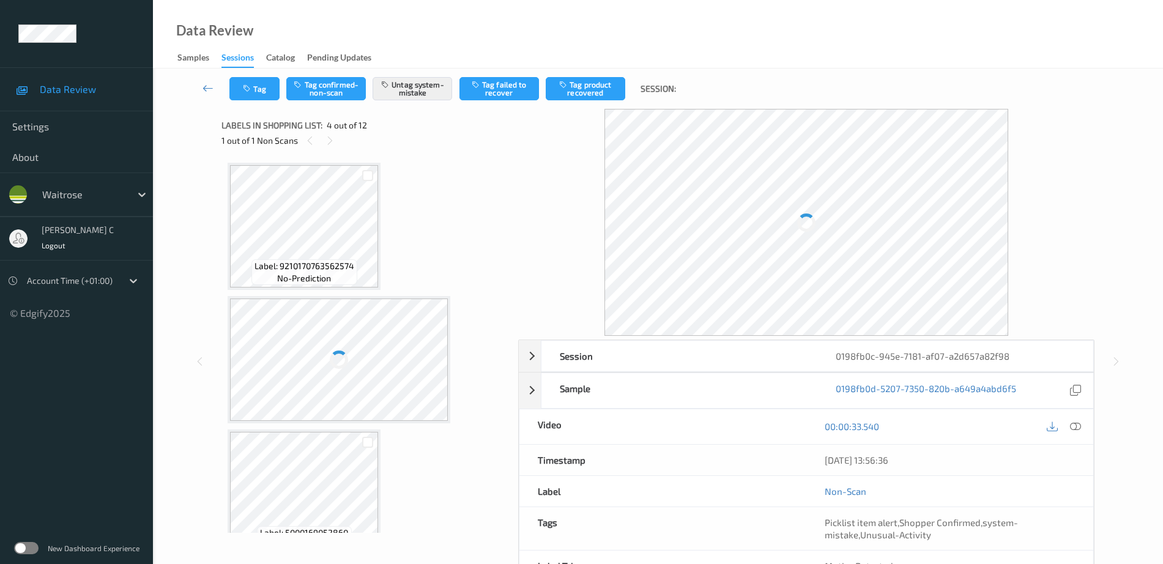
scroll to position [273, 0]
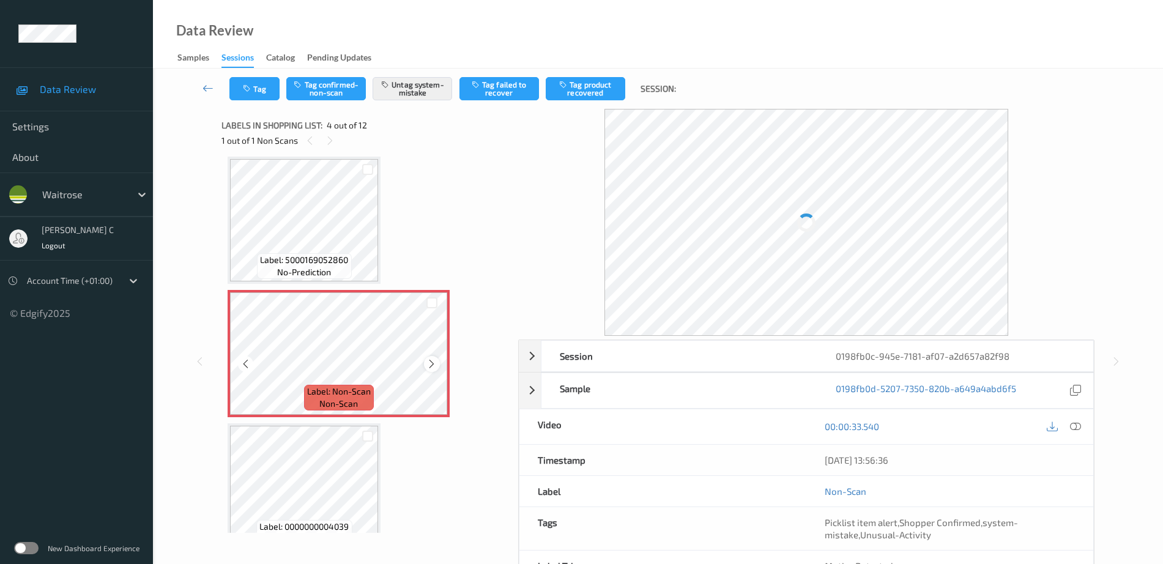
click at [433, 368] on icon at bounding box center [431, 363] width 10 height 11
click at [371, 352] on div at bounding box center [339, 353] width 218 height 122
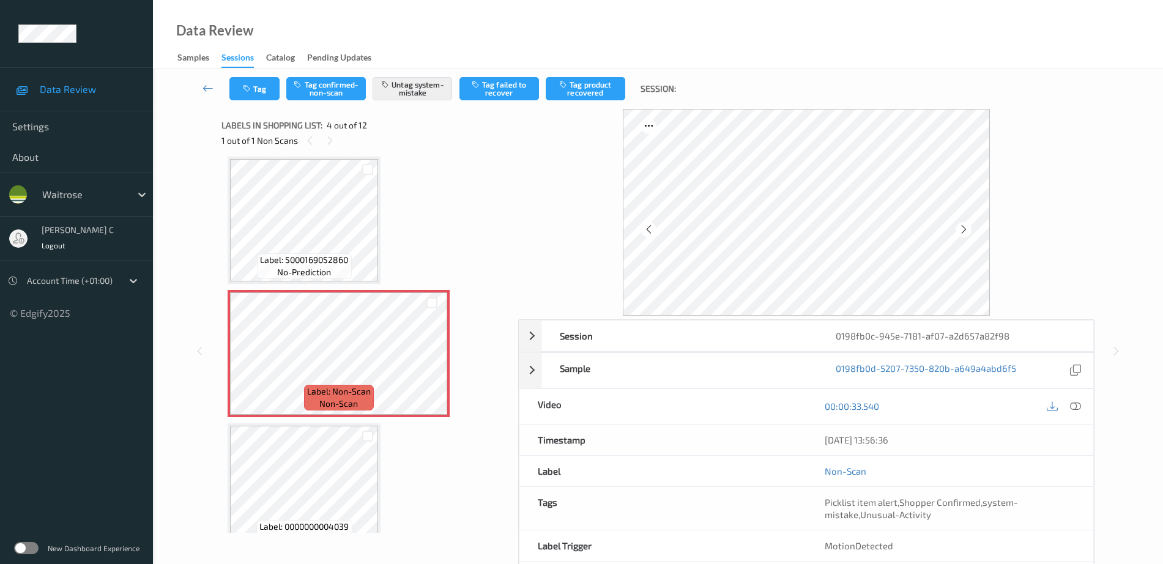
click at [330, 272] on span "no-prediction" at bounding box center [304, 272] width 54 height 12
click at [432, 363] on icon at bounding box center [431, 363] width 10 height 11
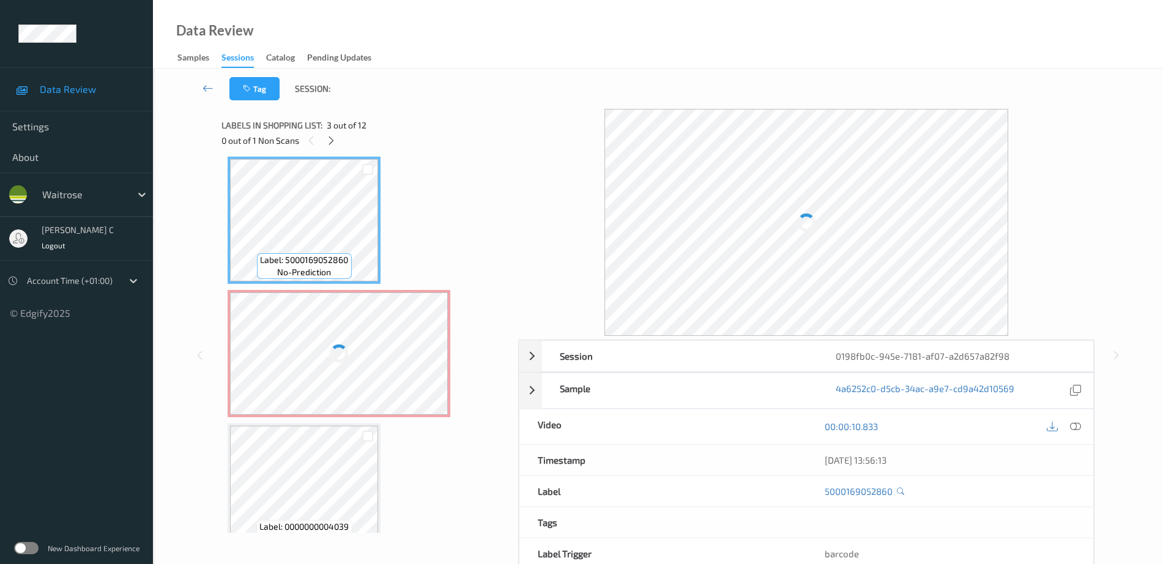
click at [357, 344] on div at bounding box center [339, 353] width 218 height 122
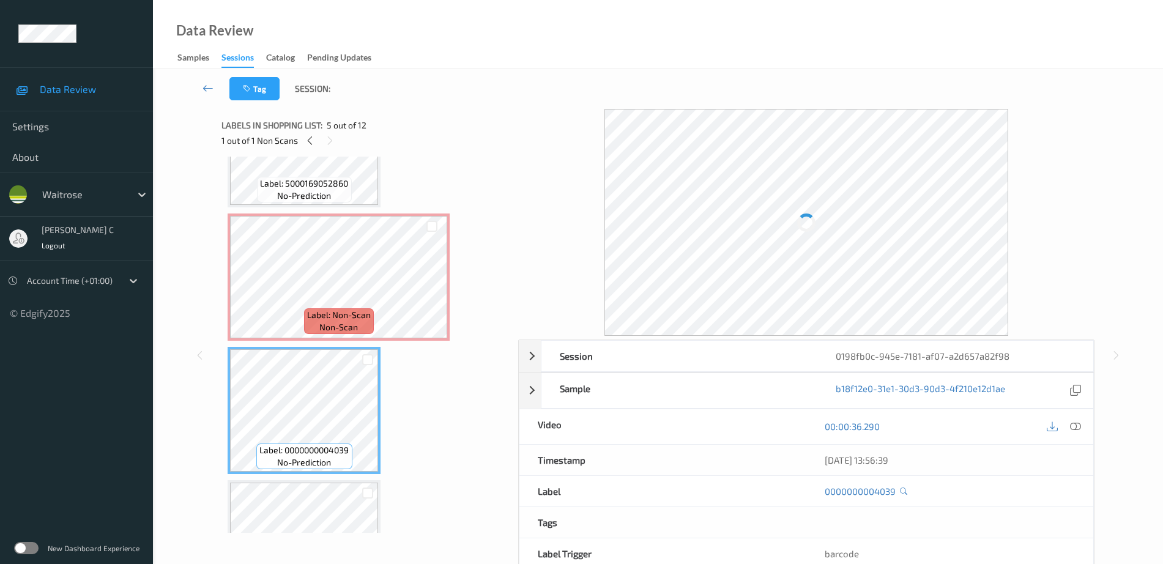
scroll to position [196, 0]
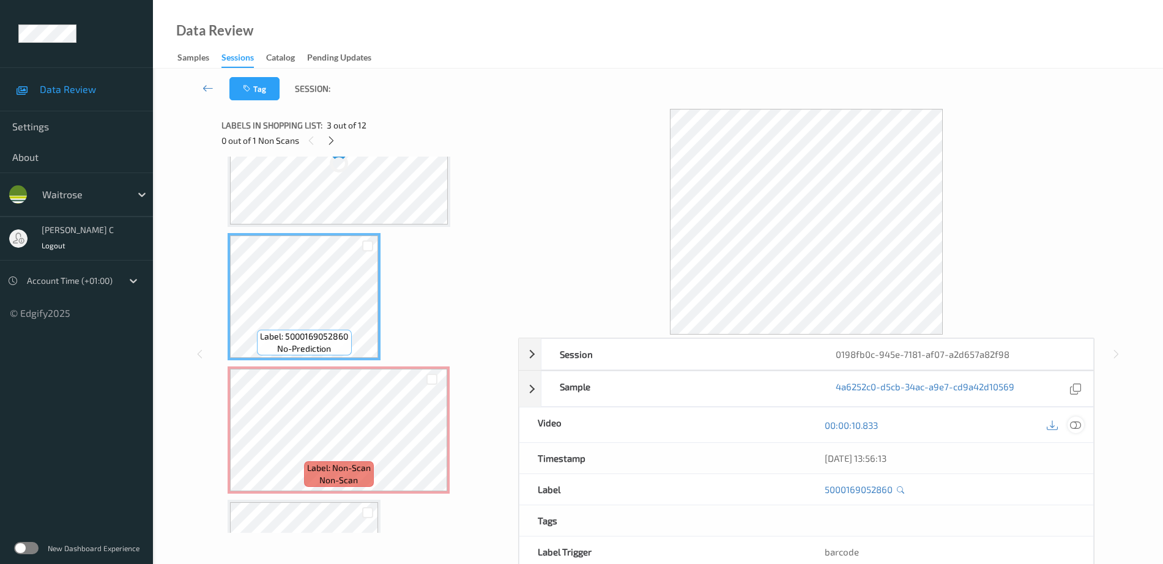
click at [1070, 429] on icon at bounding box center [1075, 425] width 11 height 11
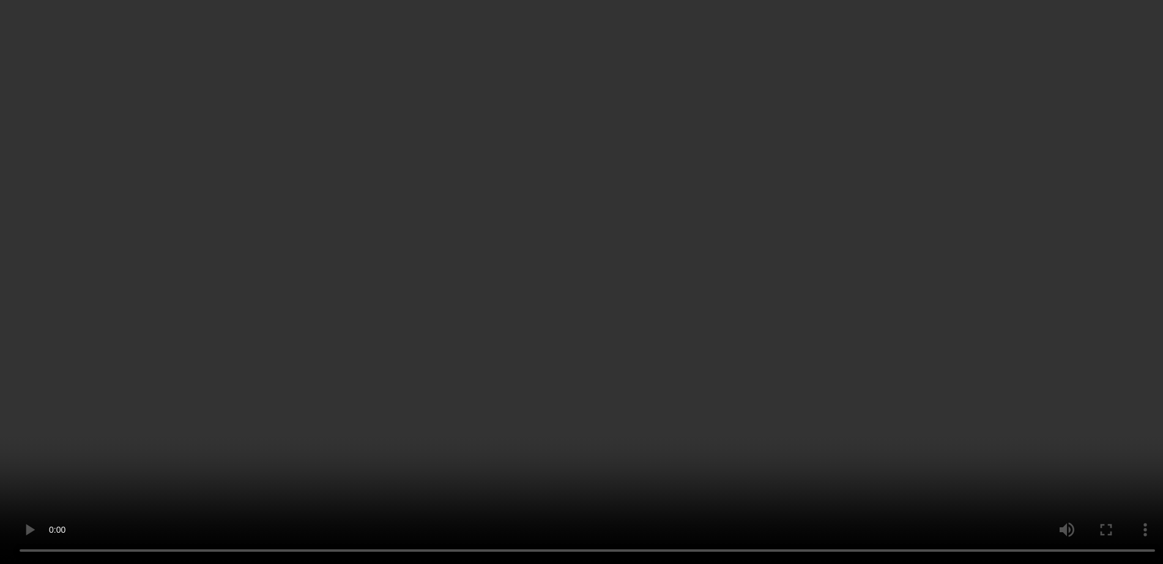
scroll to position [274, 0]
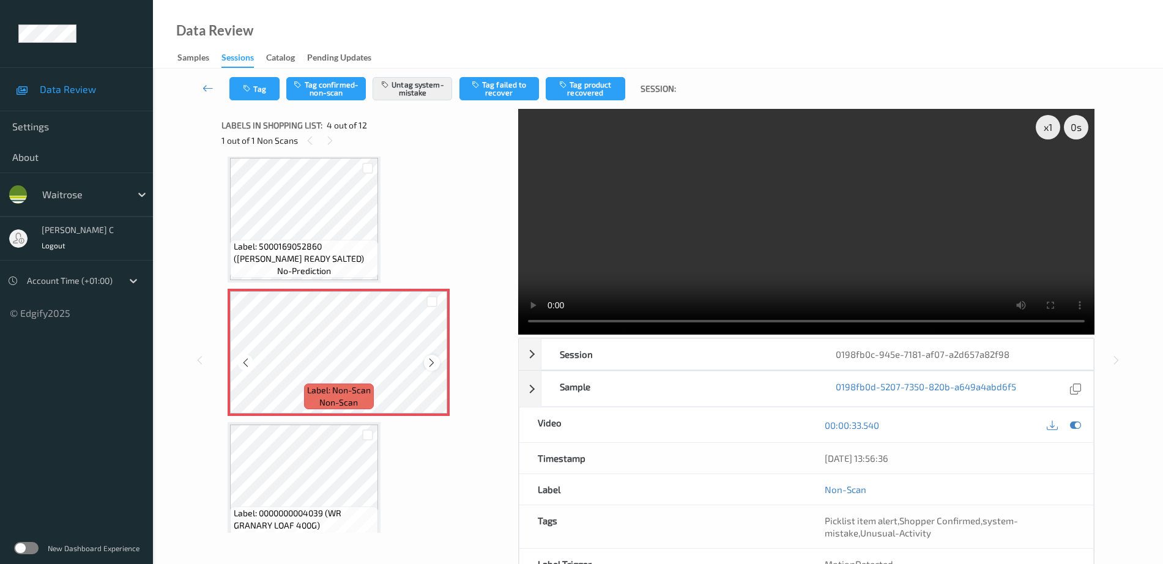
click at [429, 360] on icon at bounding box center [431, 362] width 10 height 11
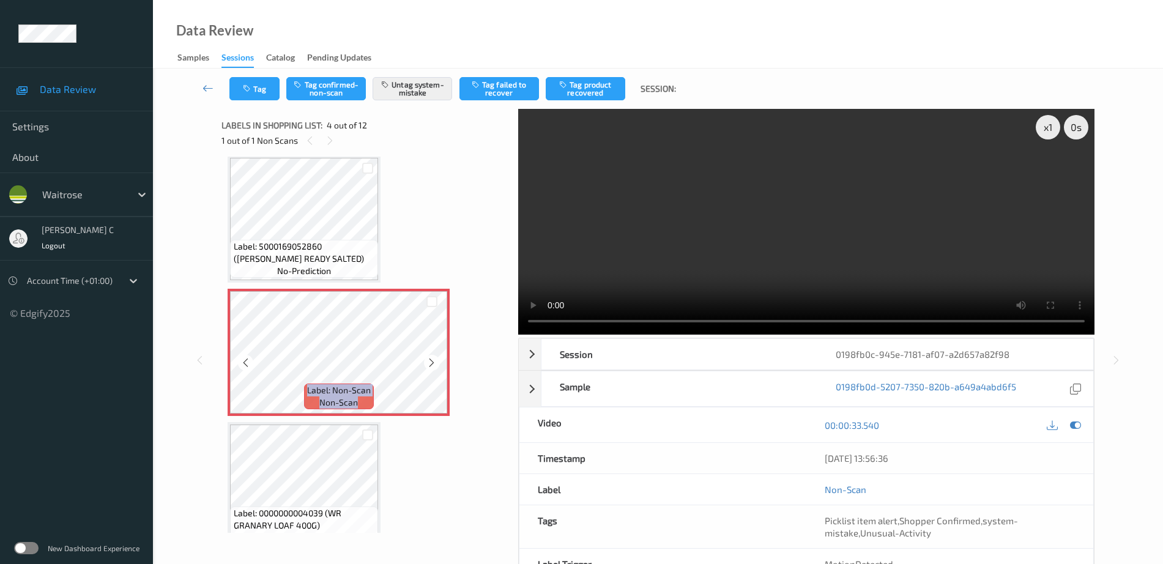
click at [429, 360] on icon at bounding box center [431, 362] width 10 height 11
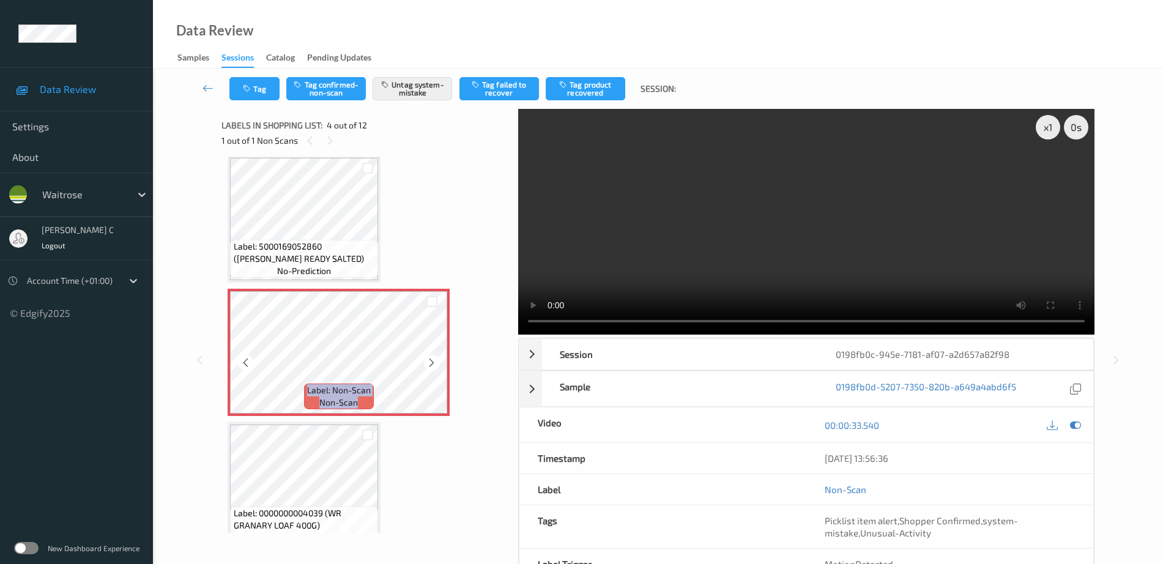
click at [429, 360] on icon at bounding box center [431, 362] width 10 height 11
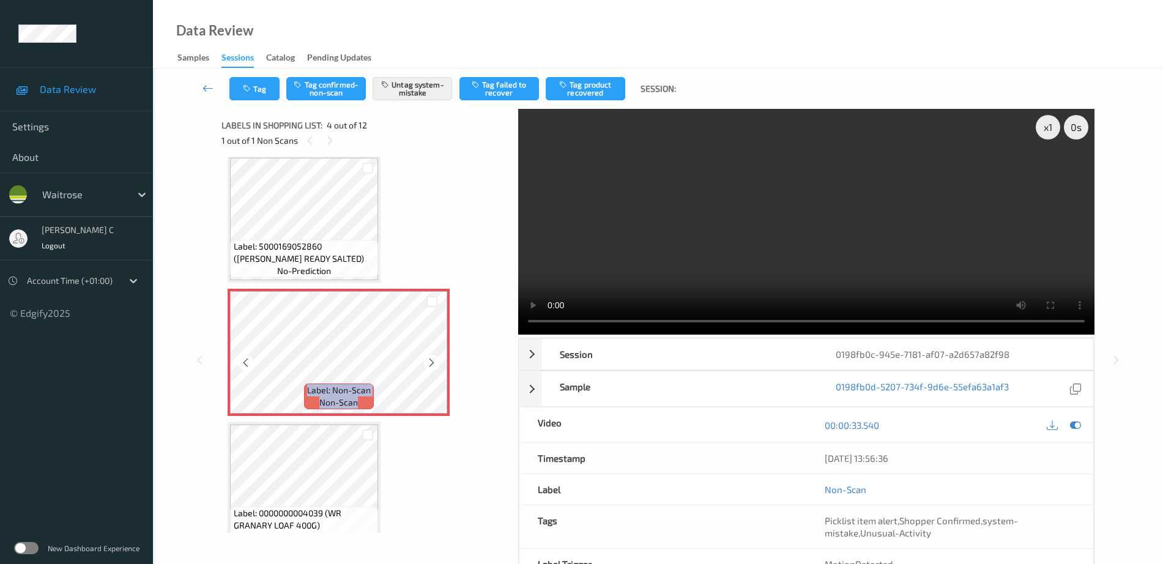
click at [429, 360] on icon at bounding box center [431, 362] width 10 height 11
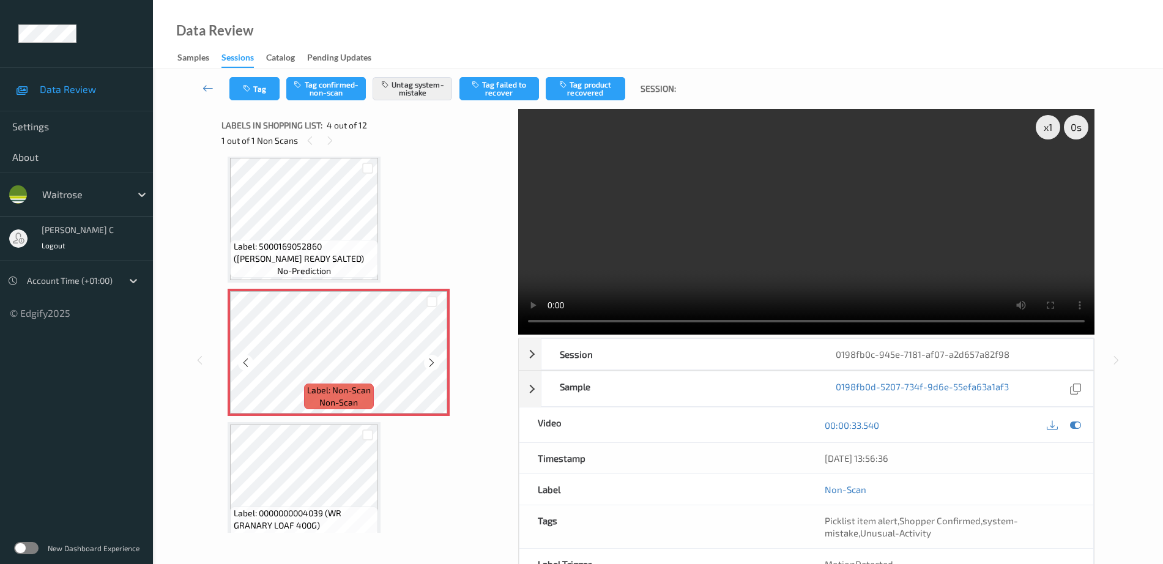
click at [429, 360] on icon at bounding box center [431, 362] width 10 height 11
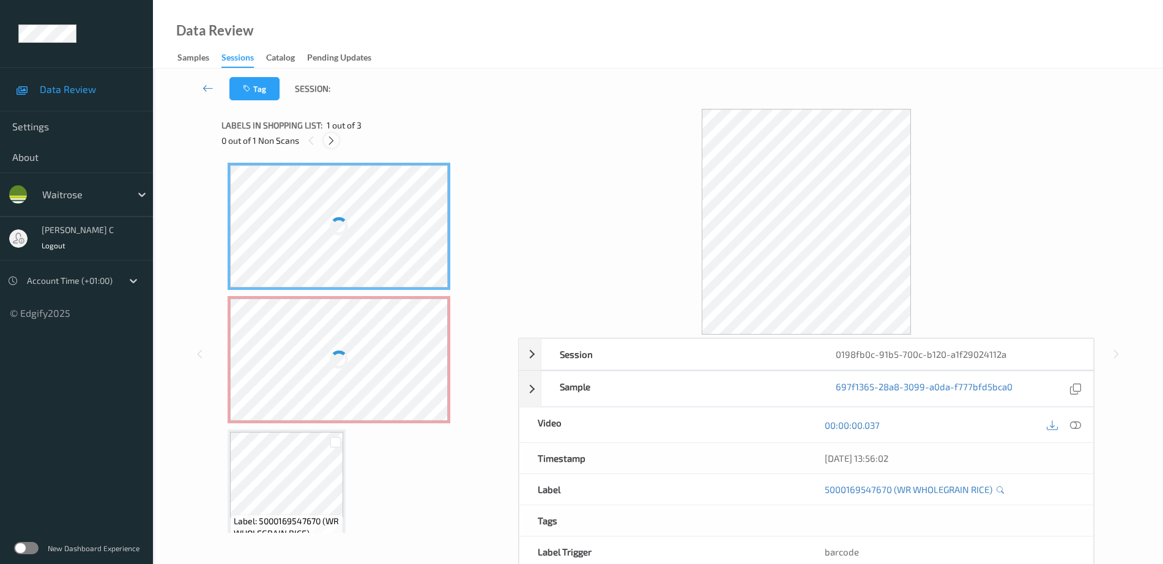
click at [330, 140] on icon at bounding box center [331, 140] width 10 height 11
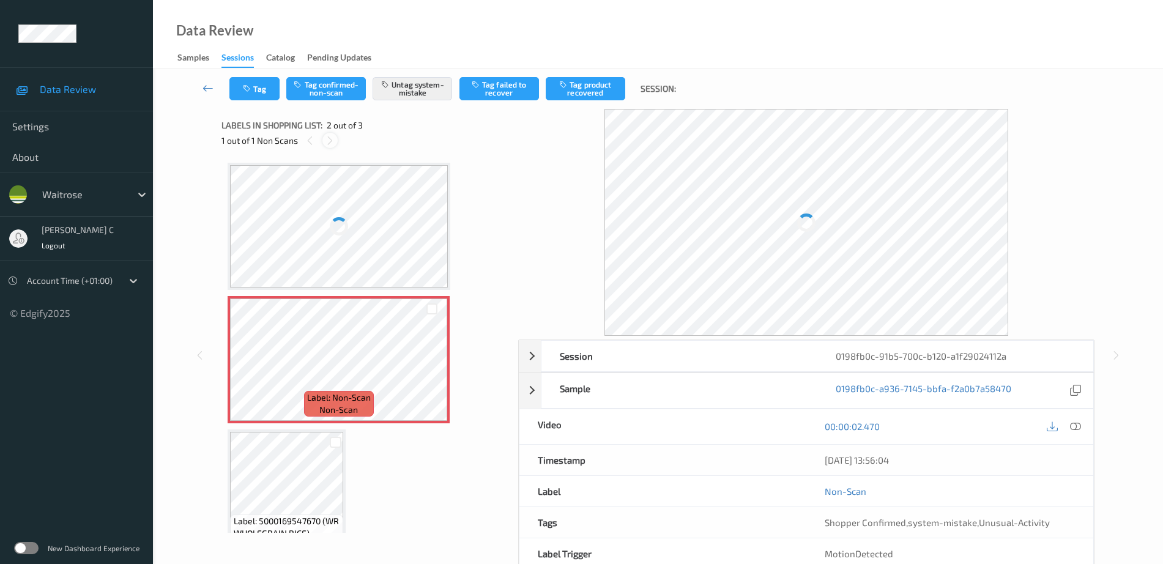
scroll to position [6, 0]
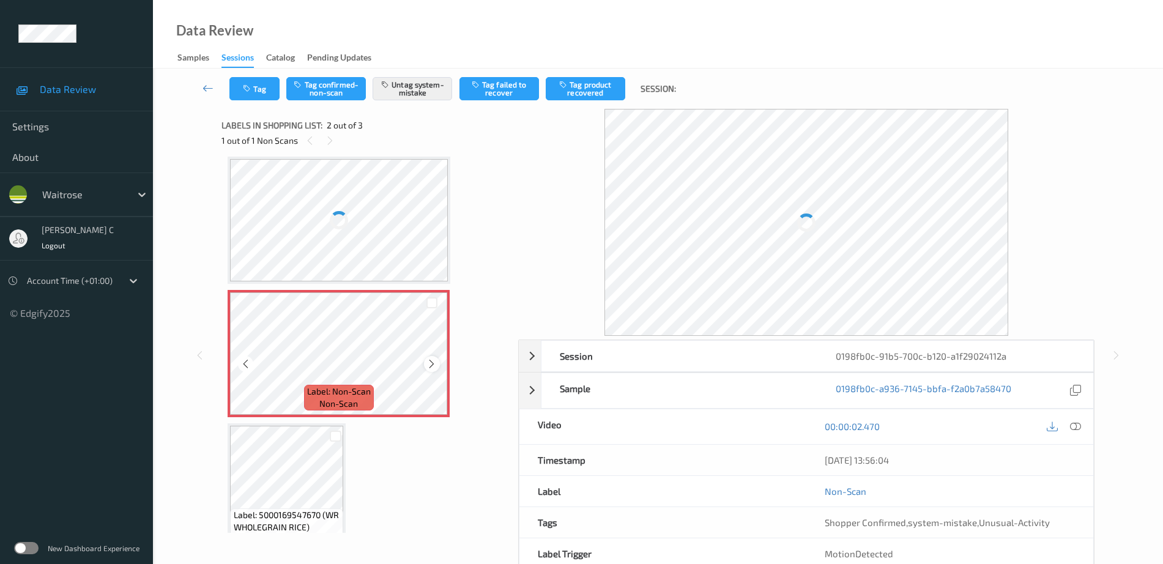
click at [437, 360] on div at bounding box center [431, 363] width 15 height 15
click at [437, 360] on div at bounding box center [339, 353] width 218 height 122
click at [435, 363] on icon at bounding box center [431, 363] width 10 height 11
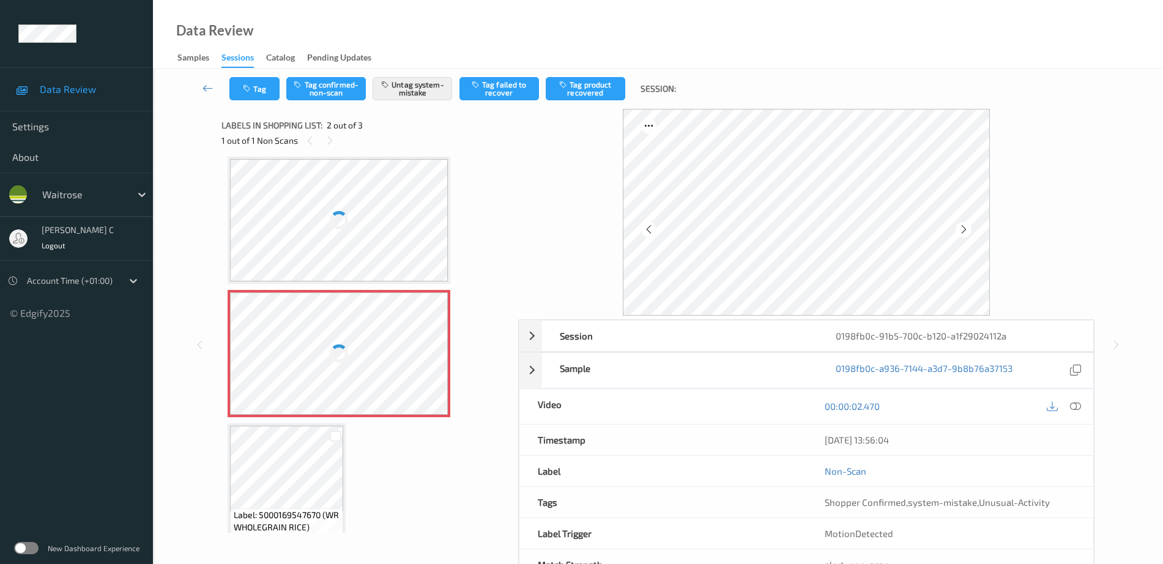
click at [364, 246] on div at bounding box center [339, 220] width 218 height 122
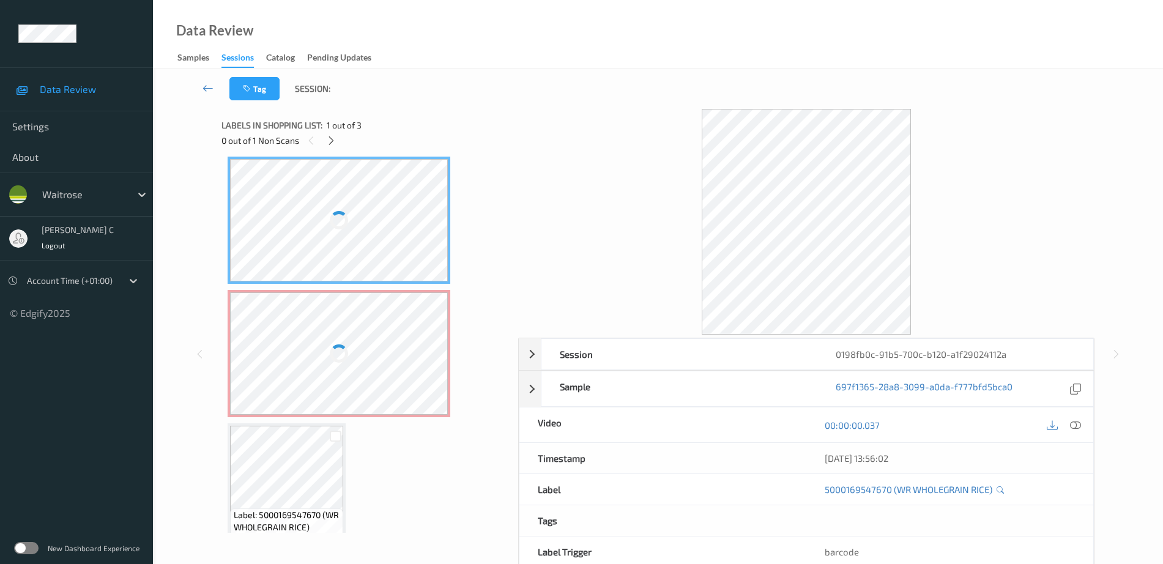
click at [384, 328] on div at bounding box center [339, 353] width 218 height 122
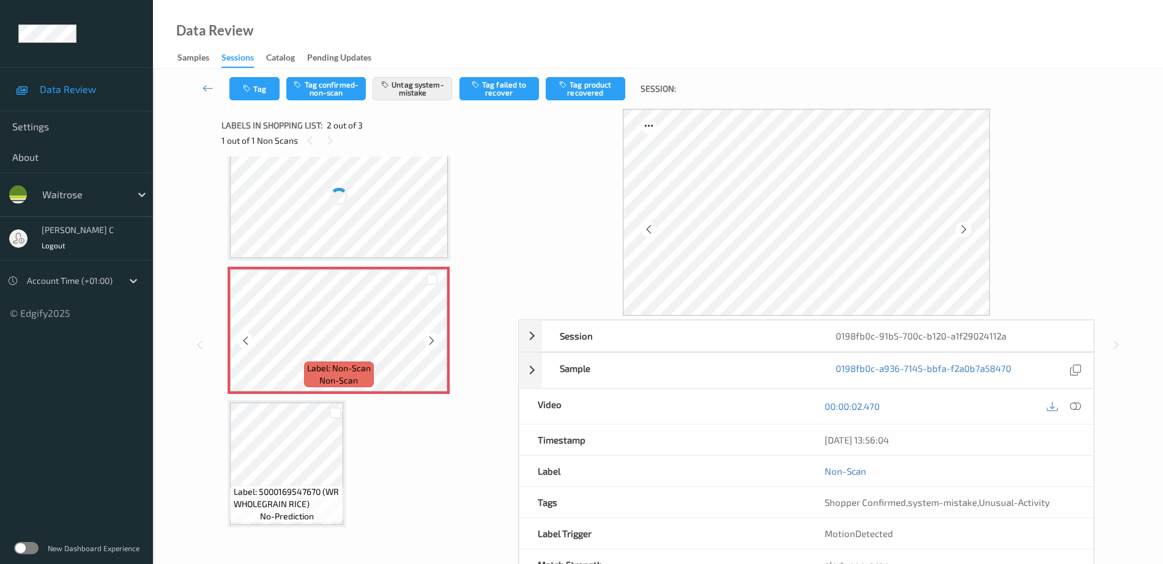
scroll to position [30, 0]
click at [295, 398] on div "Label: 5000169547670 (WR WHOLEGRAIN RICE) no-prediction Label: Non-Scan non-sca…" at bounding box center [366, 330] width 276 height 394
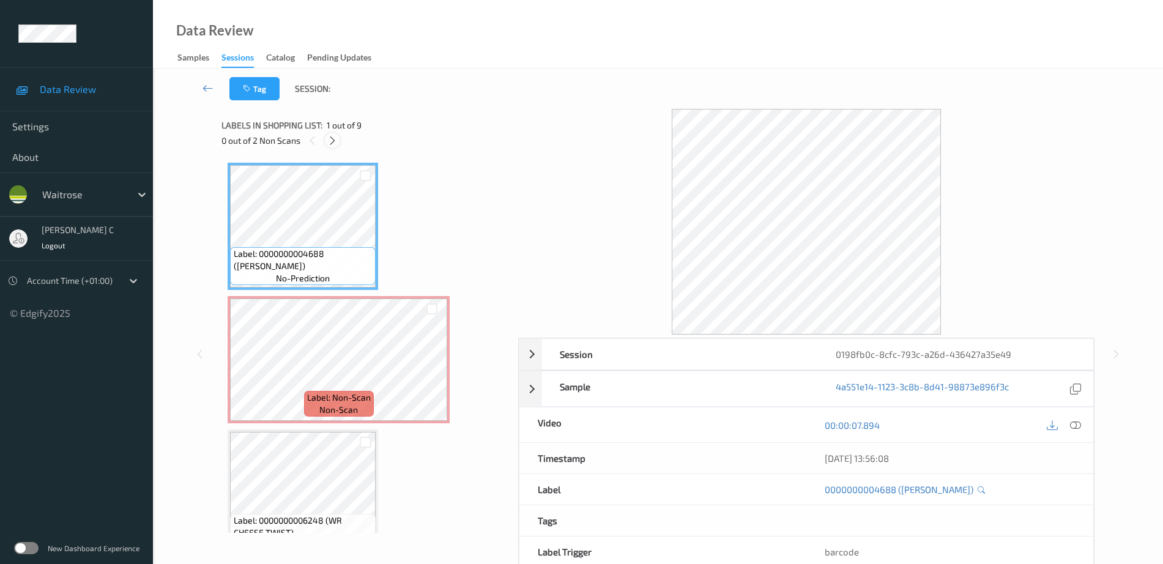
click at [333, 141] on icon at bounding box center [332, 140] width 10 height 11
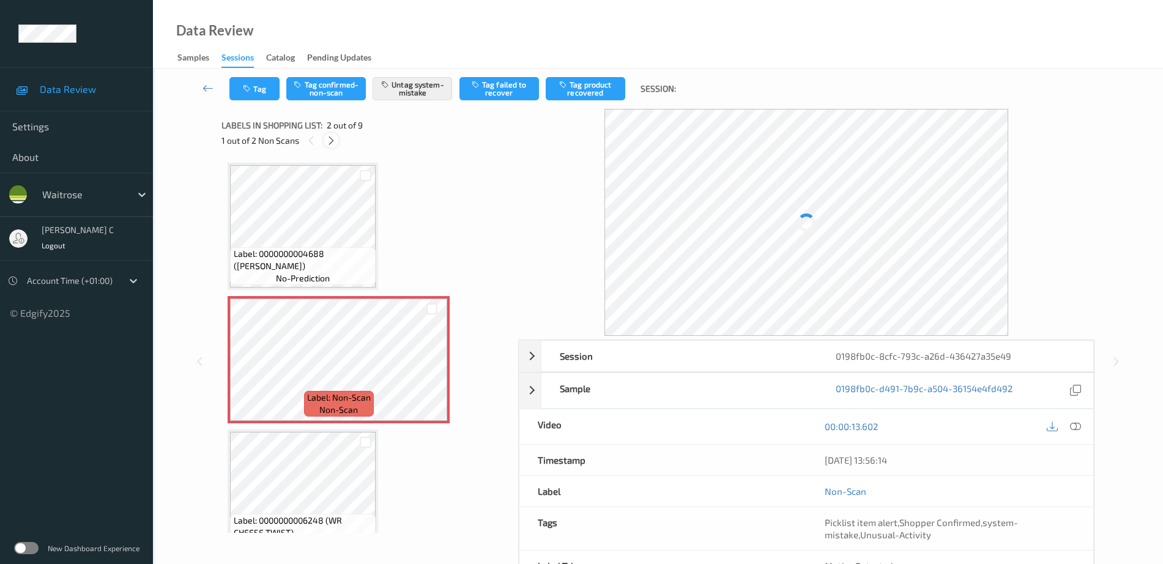
scroll to position [6, 0]
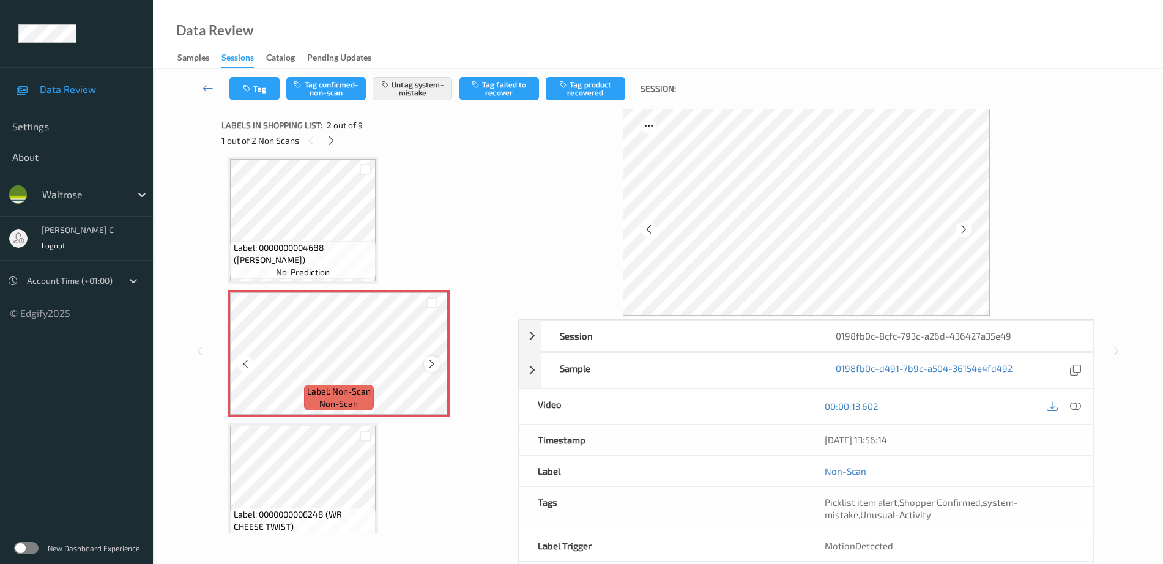
click at [429, 360] on icon at bounding box center [431, 363] width 10 height 11
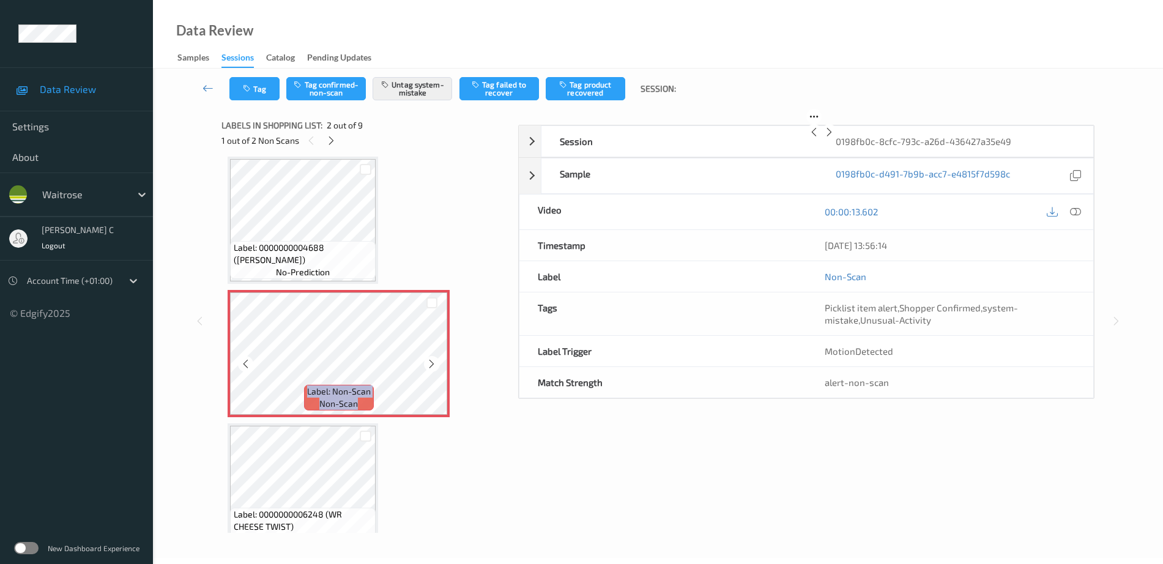
click at [429, 360] on icon at bounding box center [431, 363] width 10 height 11
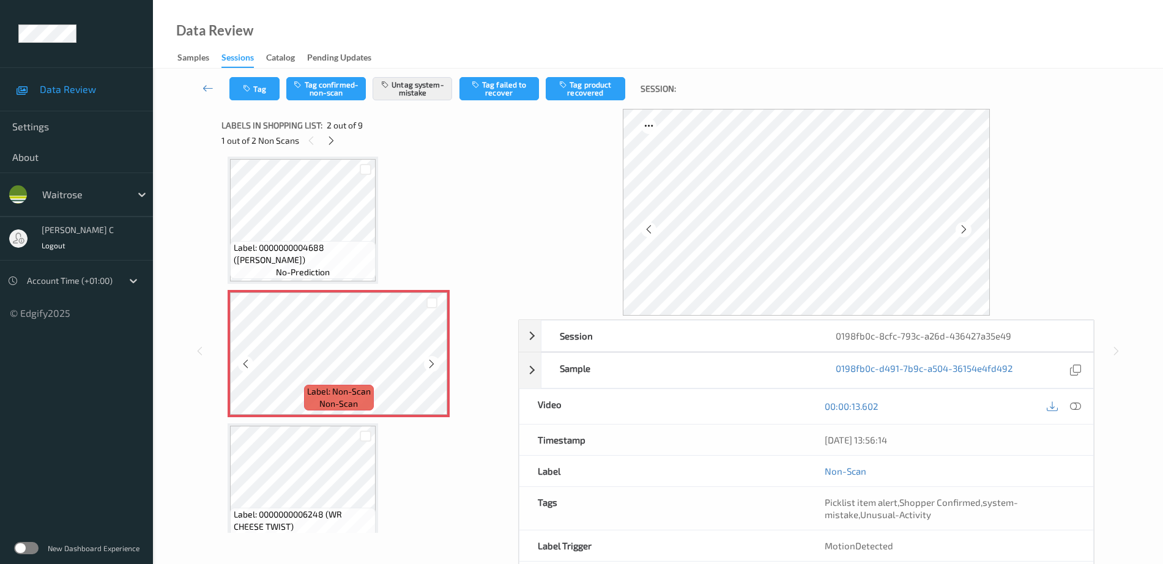
scroll to position [235, 0]
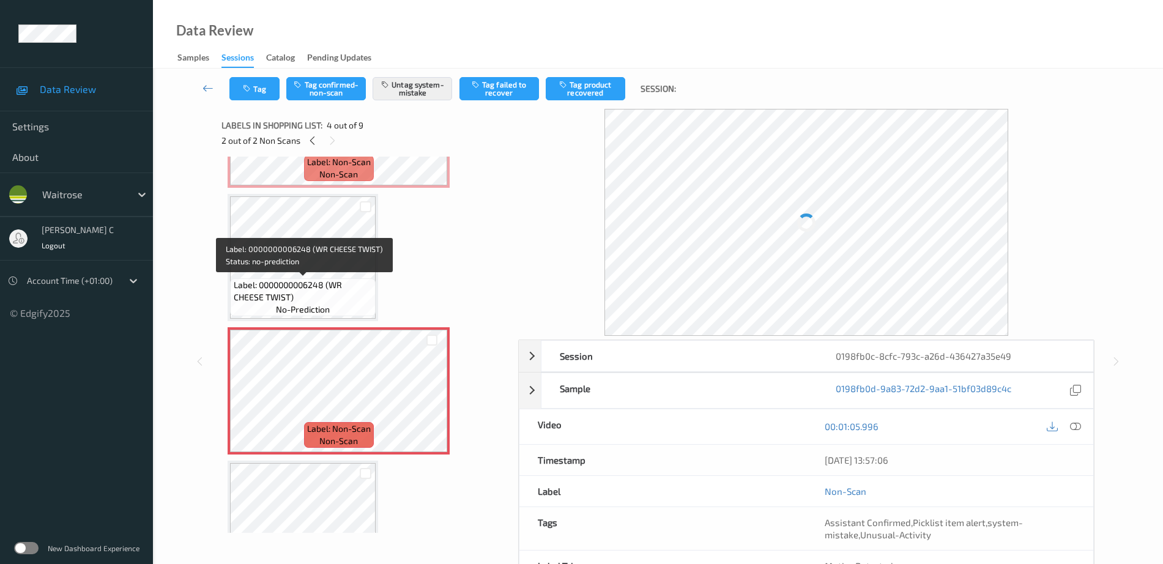
click at [324, 287] on span "Label: 0000000006248 (WR CHEESE TWIST)" at bounding box center [303, 291] width 139 height 24
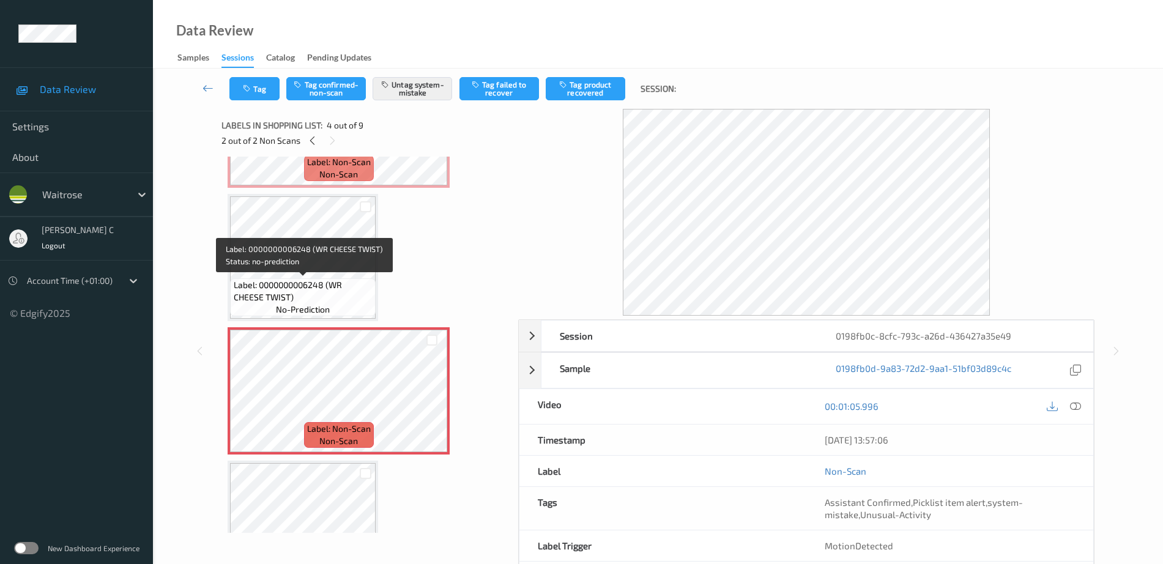
click at [267, 280] on span "Label: 0000000006248 (WR CHEESE TWIST)" at bounding box center [303, 291] width 139 height 24
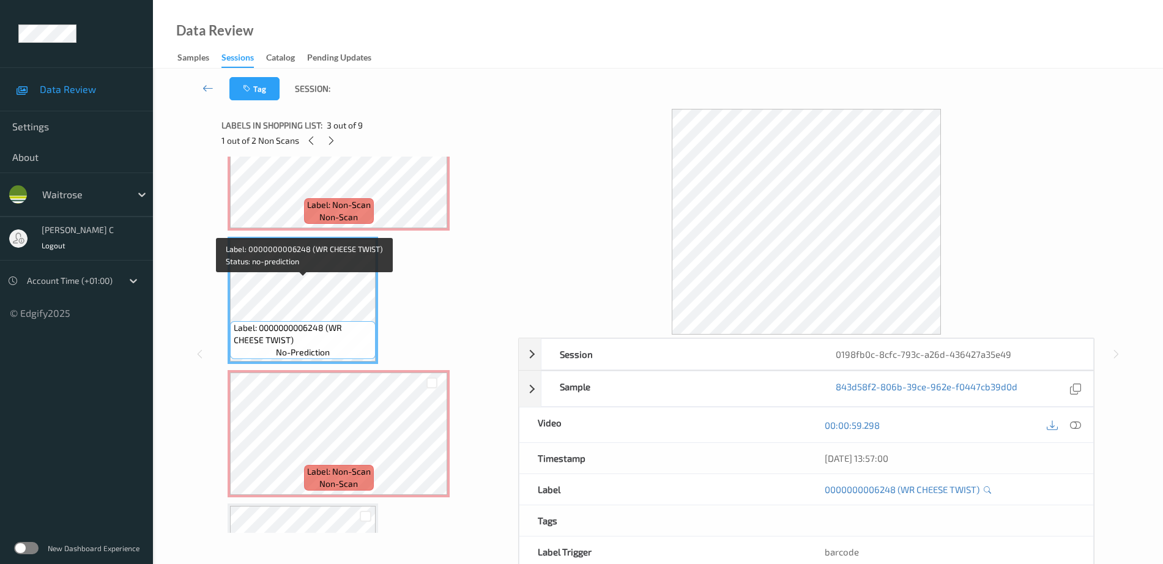
scroll to position [159, 0]
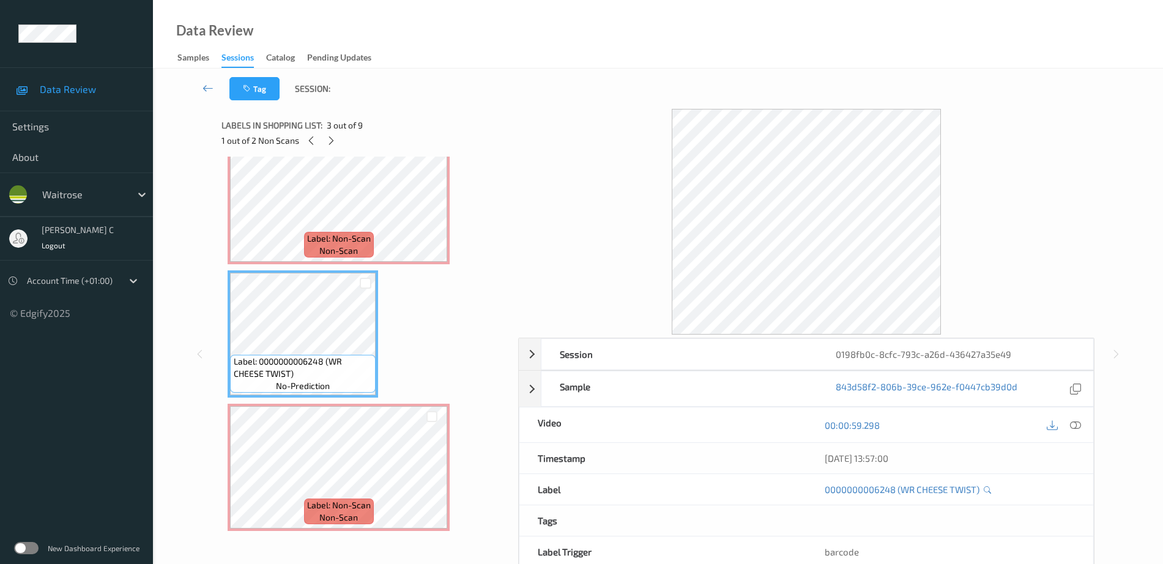
click at [316, 257] on div "Label: Non-Scan non-scan" at bounding box center [339, 245] width 70 height 26
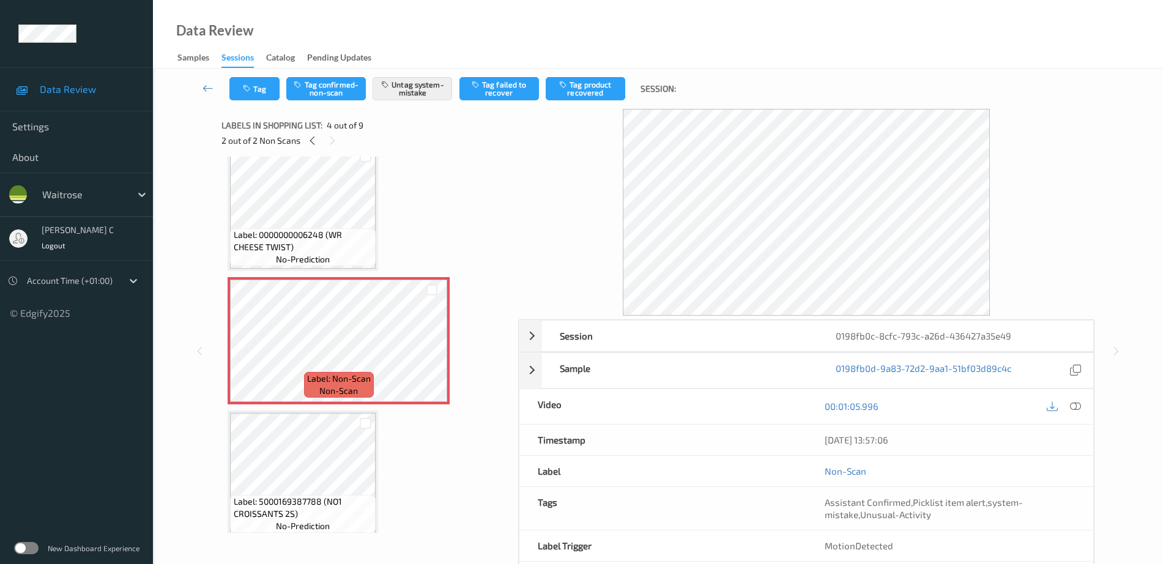
scroll to position [312, 0]
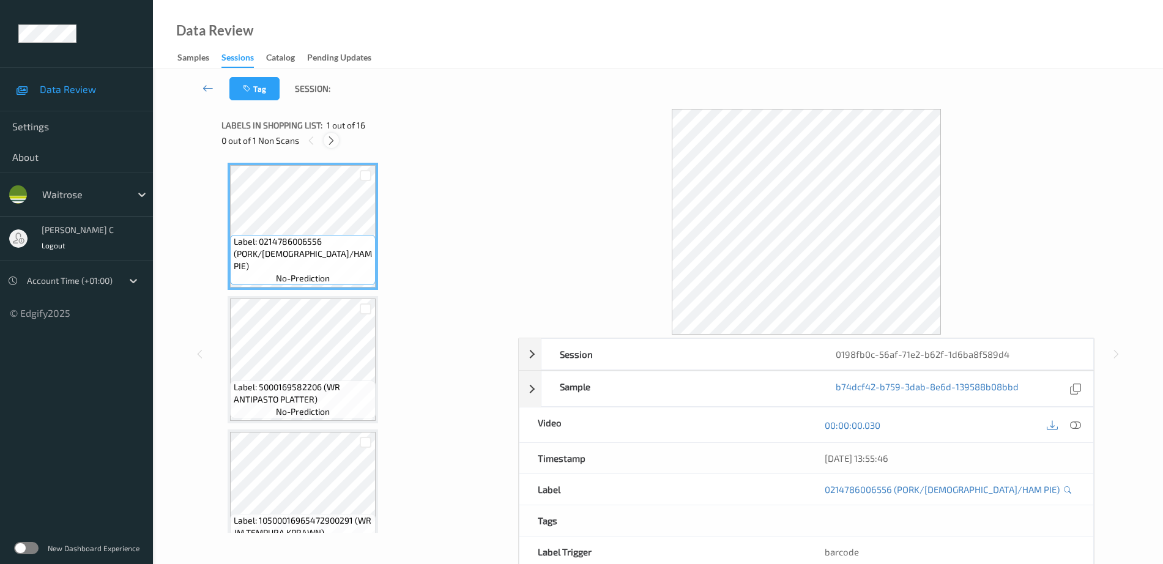
click at [330, 142] on icon at bounding box center [331, 140] width 10 height 11
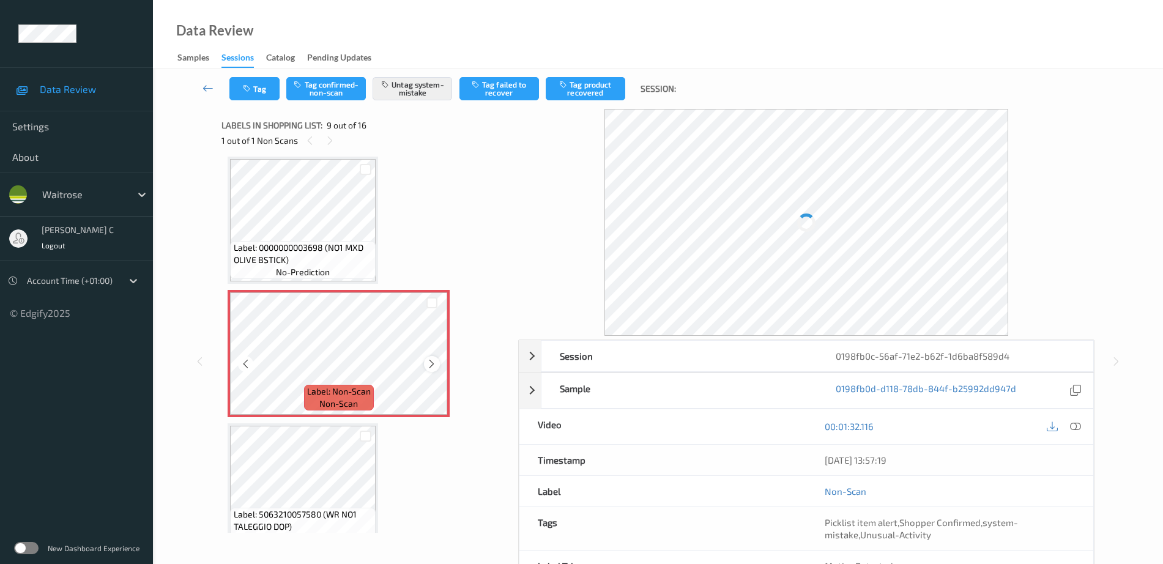
click at [426, 359] on icon at bounding box center [431, 363] width 10 height 11
click at [428, 361] on icon at bounding box center [431, 363] width 10 height 11
click at [349, 261] on span "Label: 0000000003698 (NO1 MXD OLIVE BSTICK)" at bounding box center [303, 254] width 139 height 24
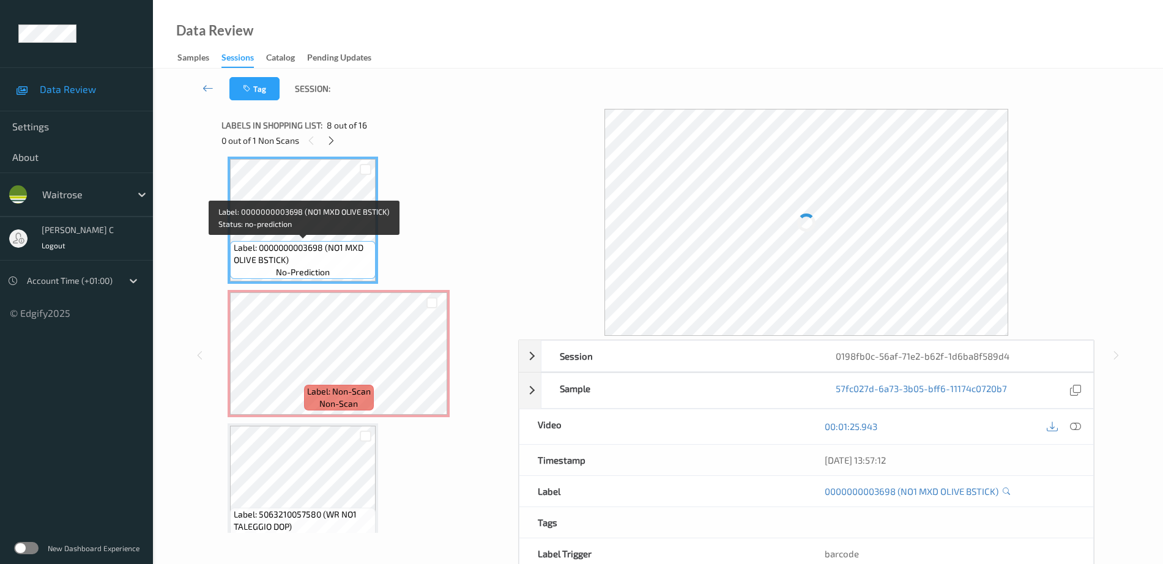
click at [349, 260] on span "Label: 0000000003698 (NO1 MXD OLIVE BSTICK)" at bounding box center [303, 254] width 139 height 24
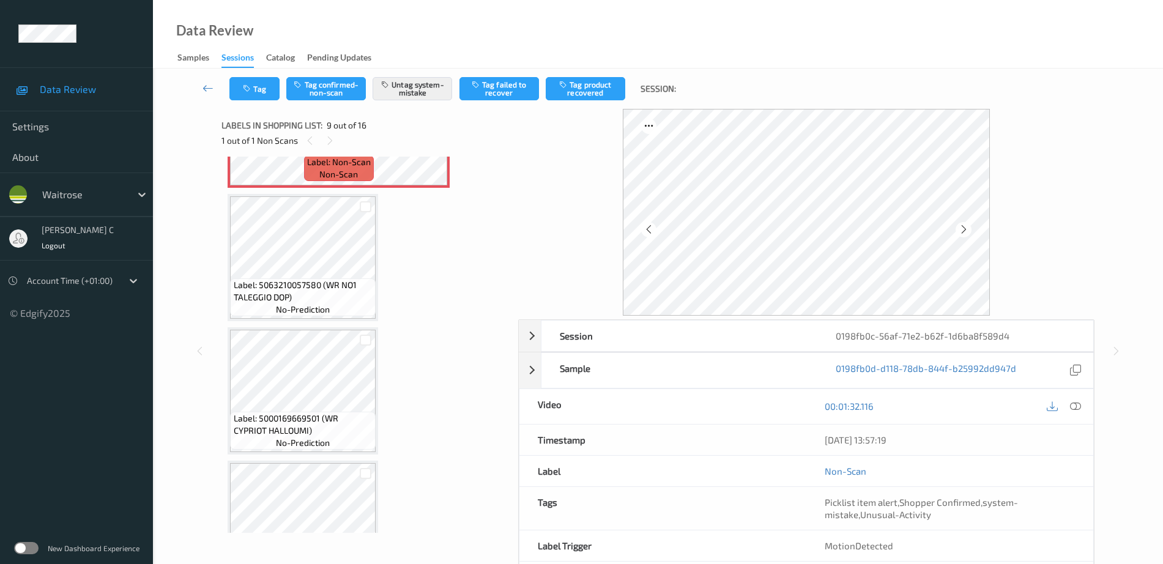
scroll to position [863, 0]
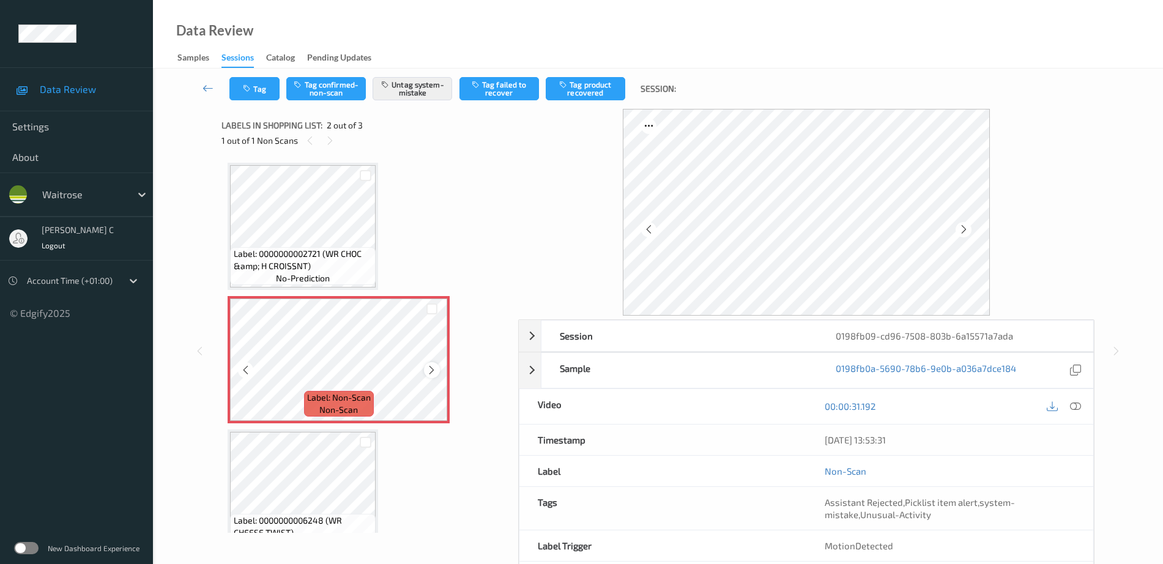
click at [433, 372] on icon at bounding box center [431, 370] width 10 height 11
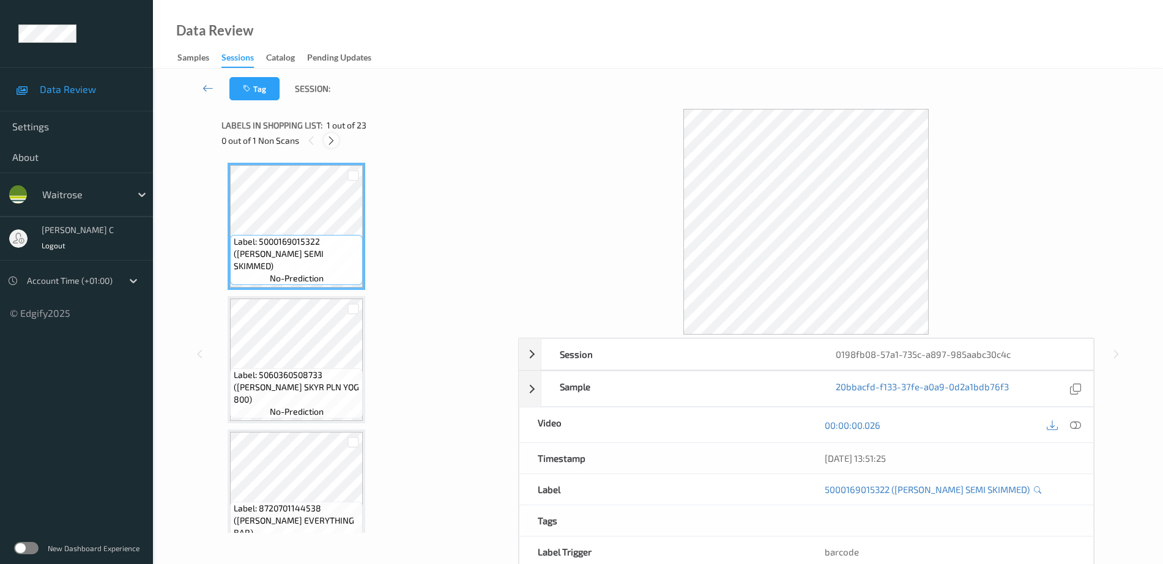
click at [331, 138] on icon at bounding box center [331, 140] width 10 height 11
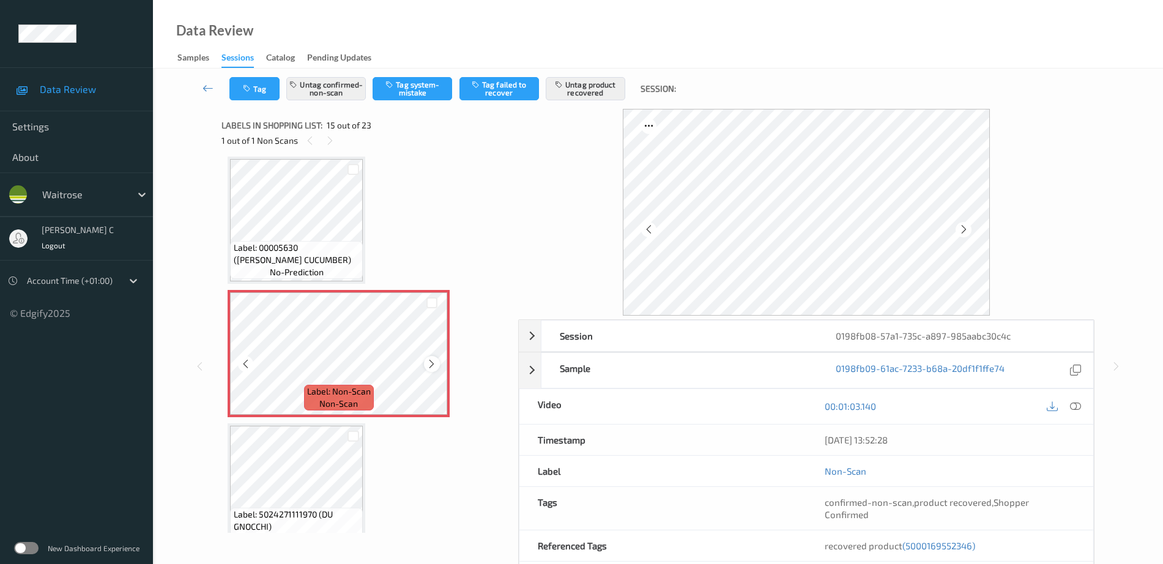
click at [434, 366] on icon at bounding box center [431, 363] width 10 height 11
click at [334, 269] on div "Label: 00005630 (WR ESS CUCUMBER) no-prediction" at bounding box center [296, 260] width 133 height 38
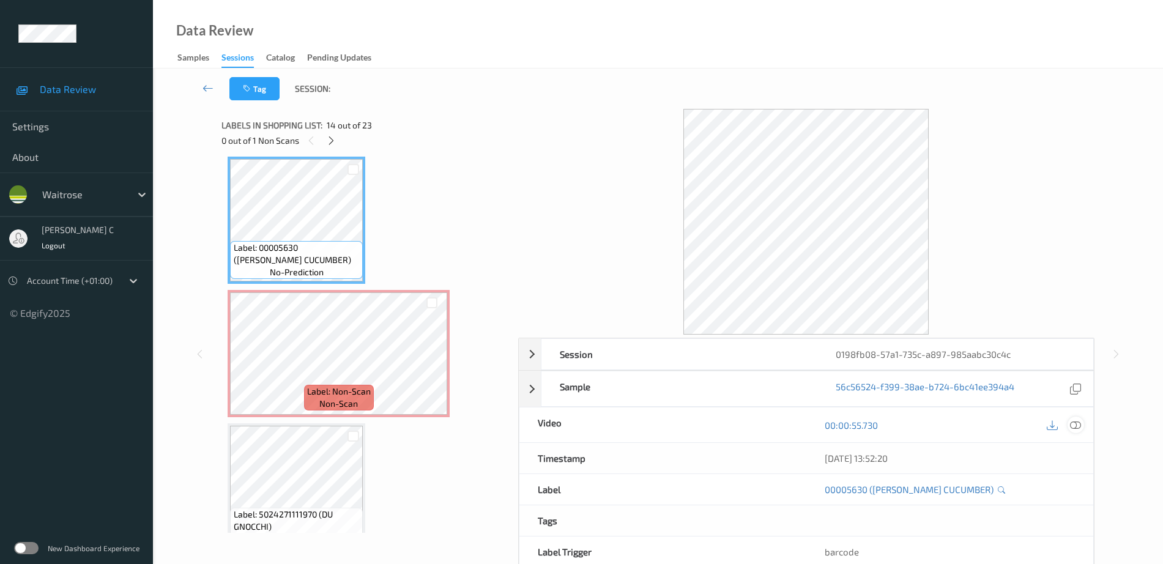
click at [1073, 426] on icon at bounding box center [1075, 425] width 11 height 11
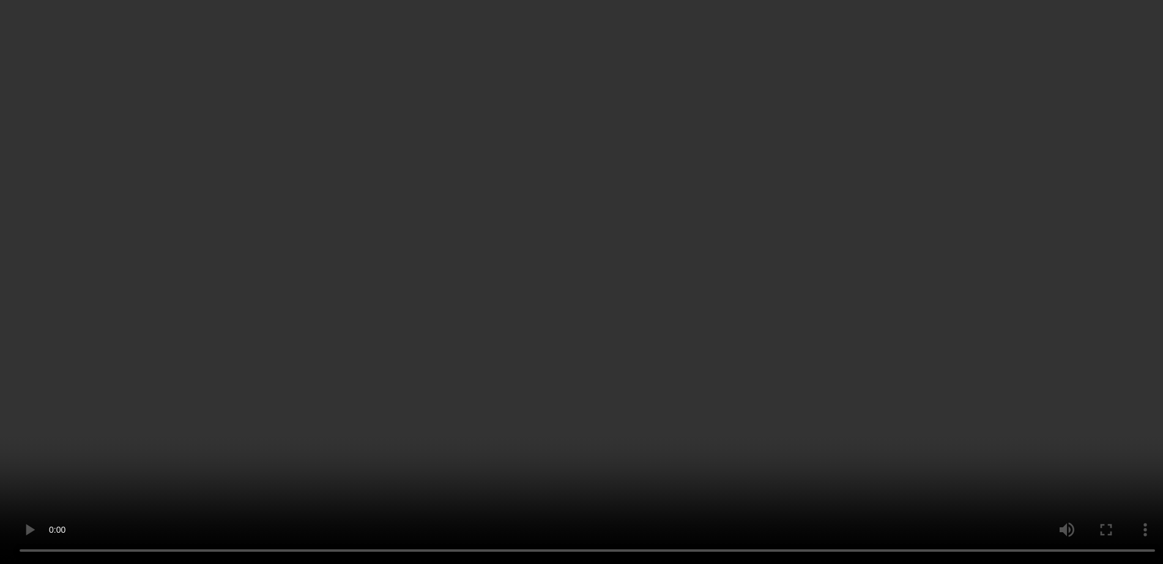
scroll to position [1816, 0]
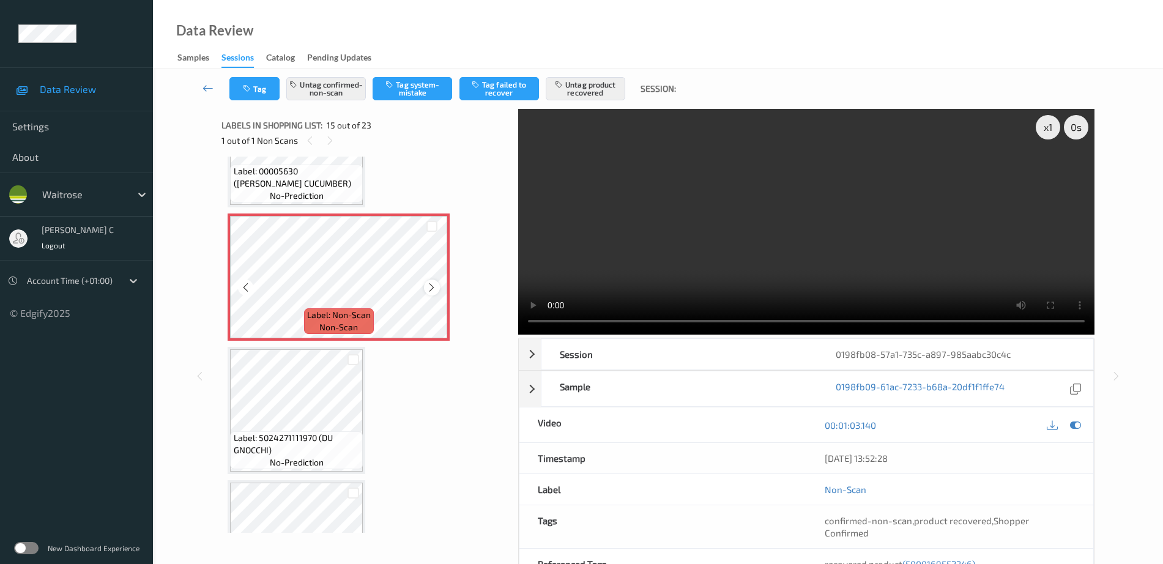
click at [435, 289] on icon at bounding box center [431, 287] width 10 height 11
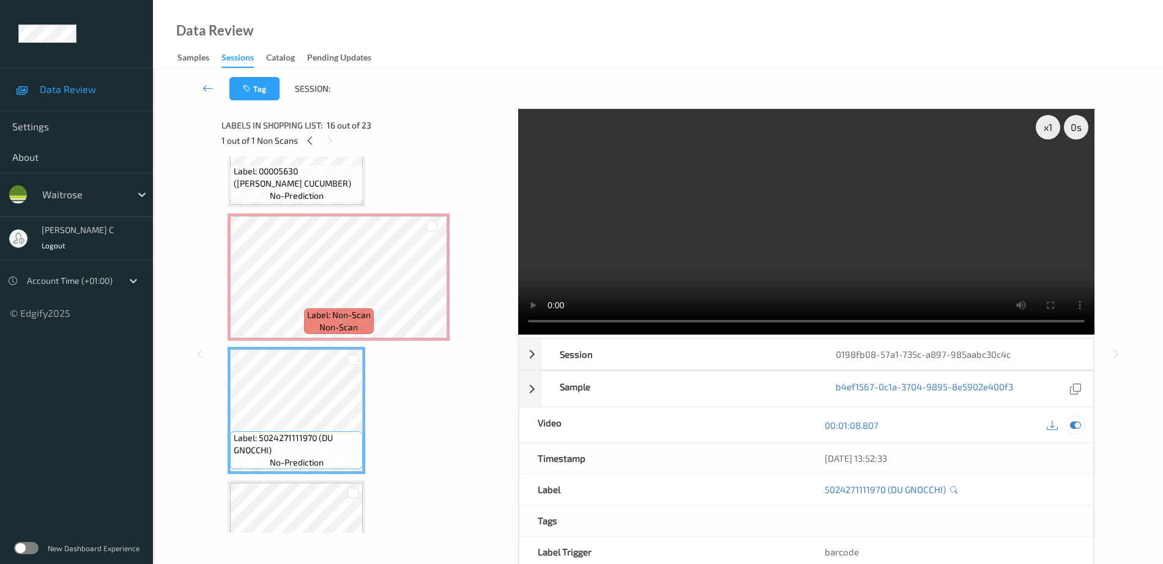
click at [1078, 426] on icon at bounding box center [1075, 425] width 11 height 11
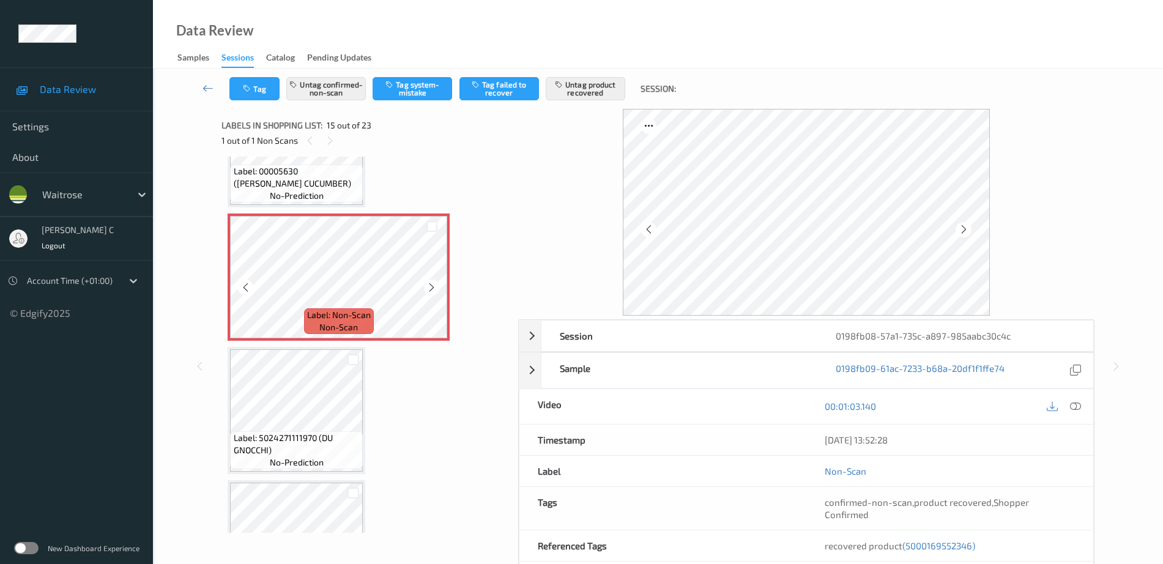
scroll to position [1892, 0]
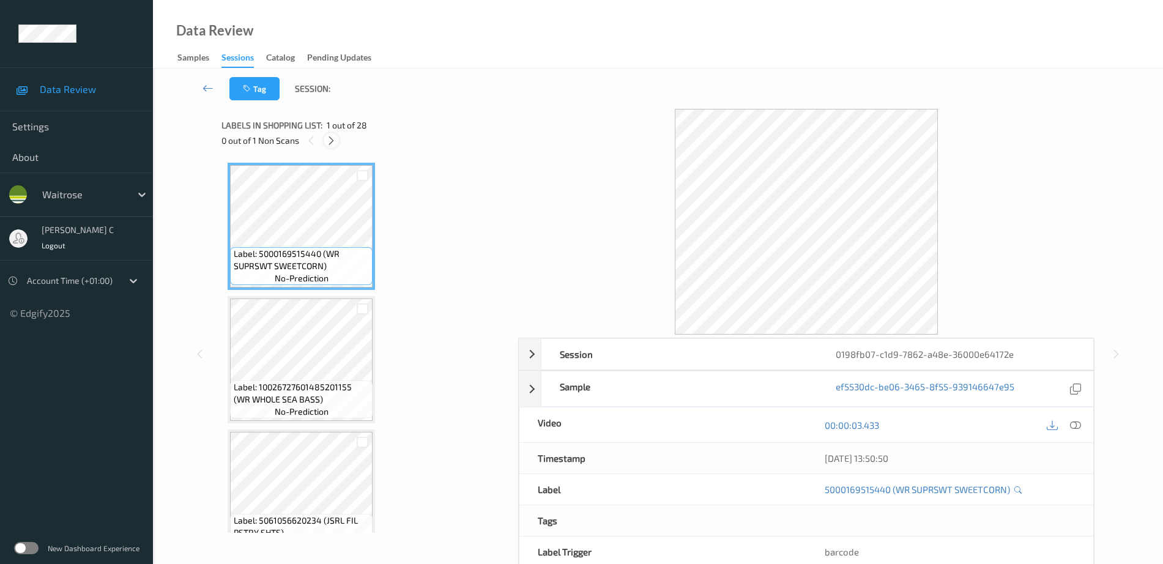
click at [331, 140] on icon at bounding box center [331, 140] width 10 height 11
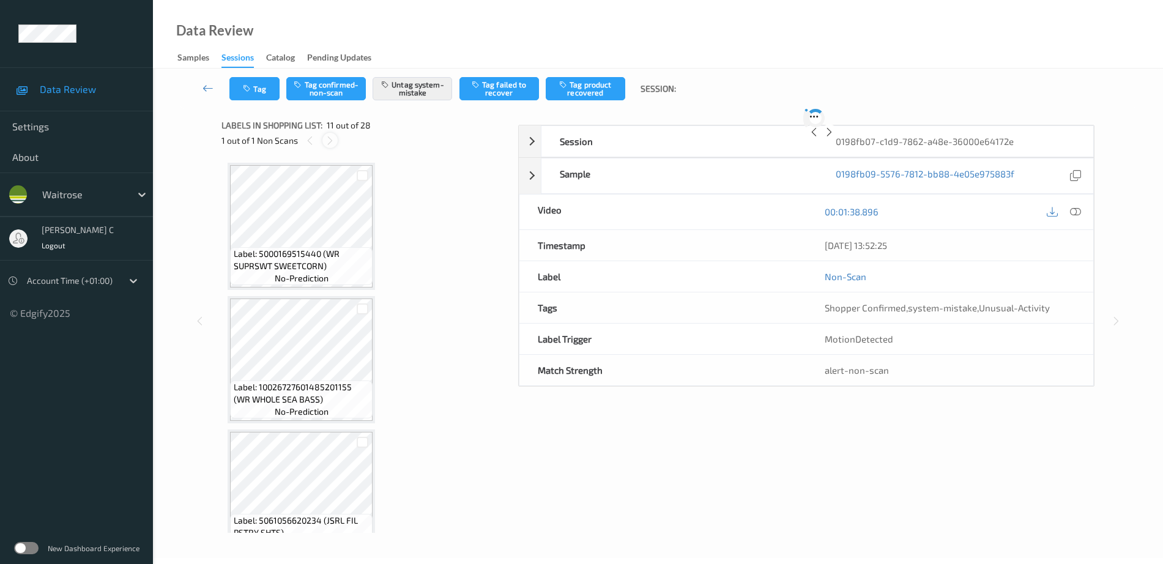
scroll to position [1206, 0]
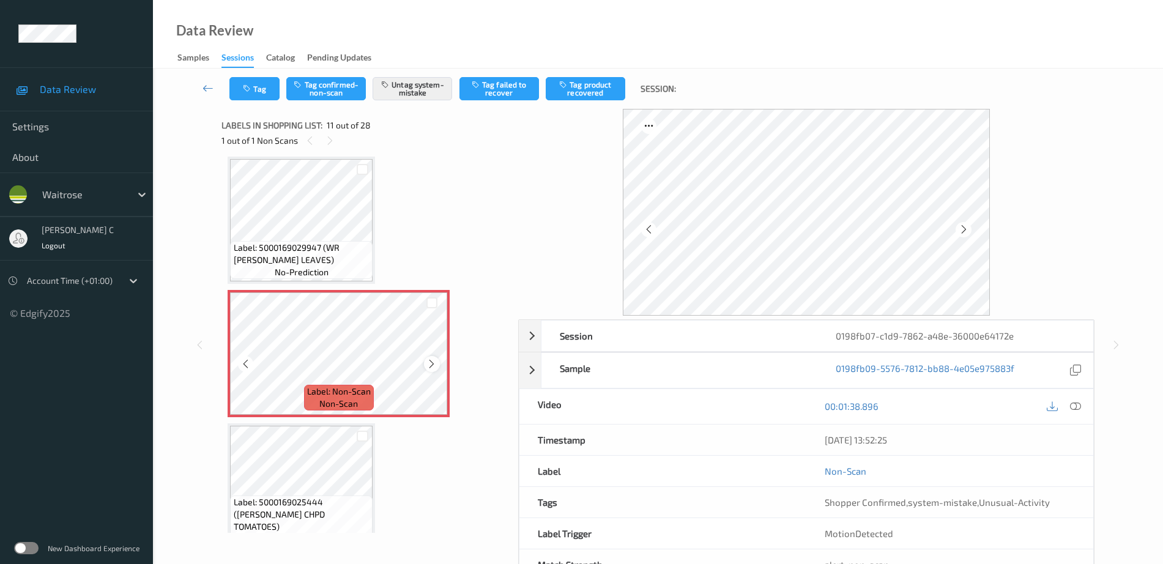
click at [431, 369] on div at bounding box center [431, 363] width 15 height 15
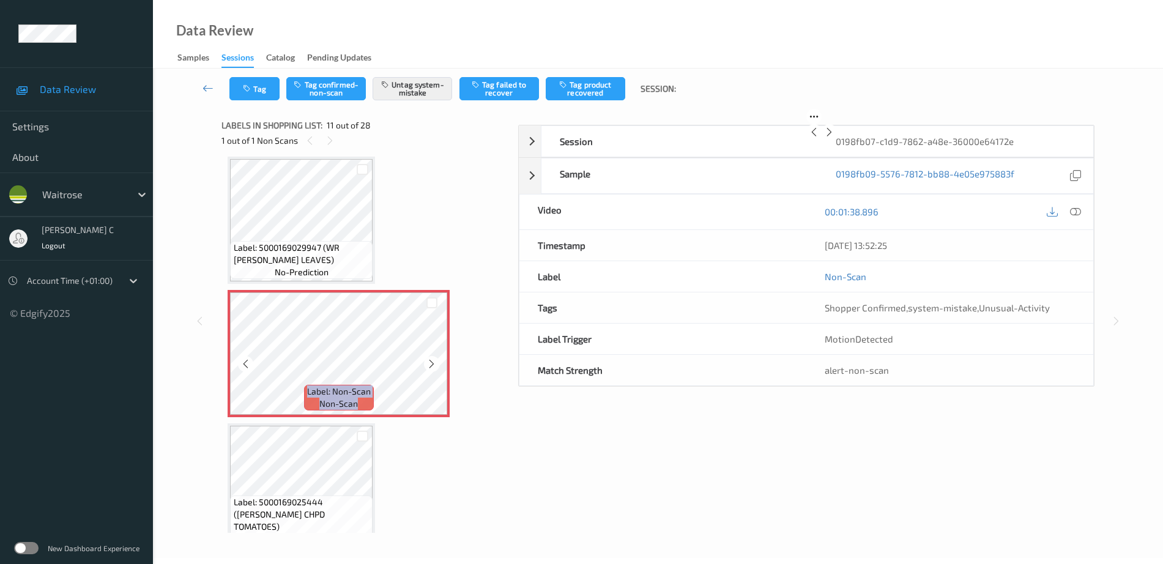
click at [431, 369] on div at bounding box center [431, 363] width 15 height 15
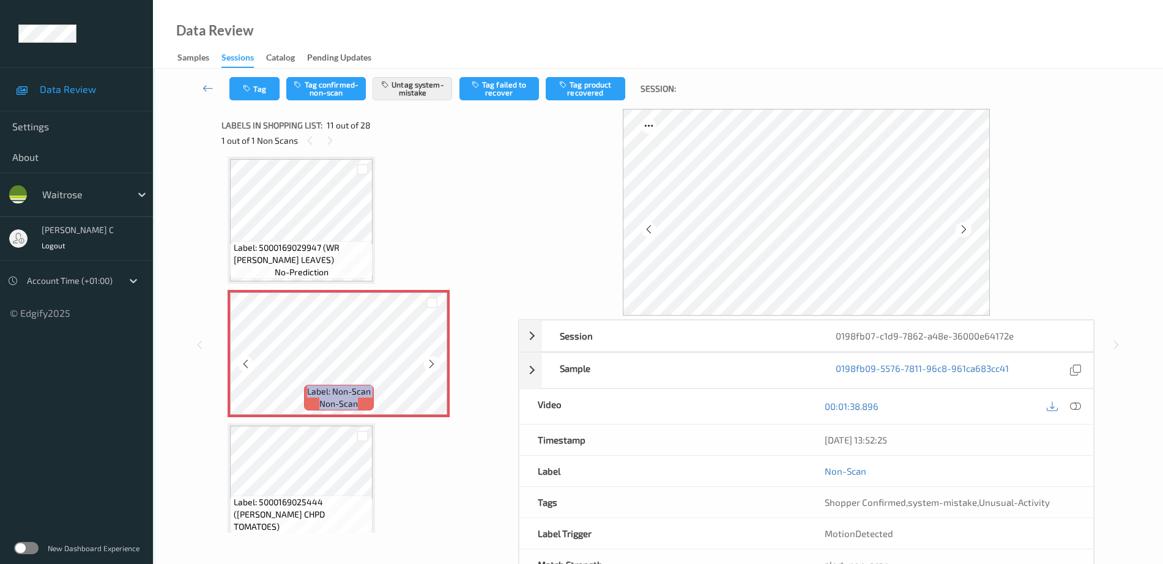
click at [431, 369] on div at bounding box center [431, 363] width 15 height 15
click at [325, 242] on span "Label: 5000169029947 (WR CI DILL LEAVES)" at bounding box center [302, 254] width 136 height 24
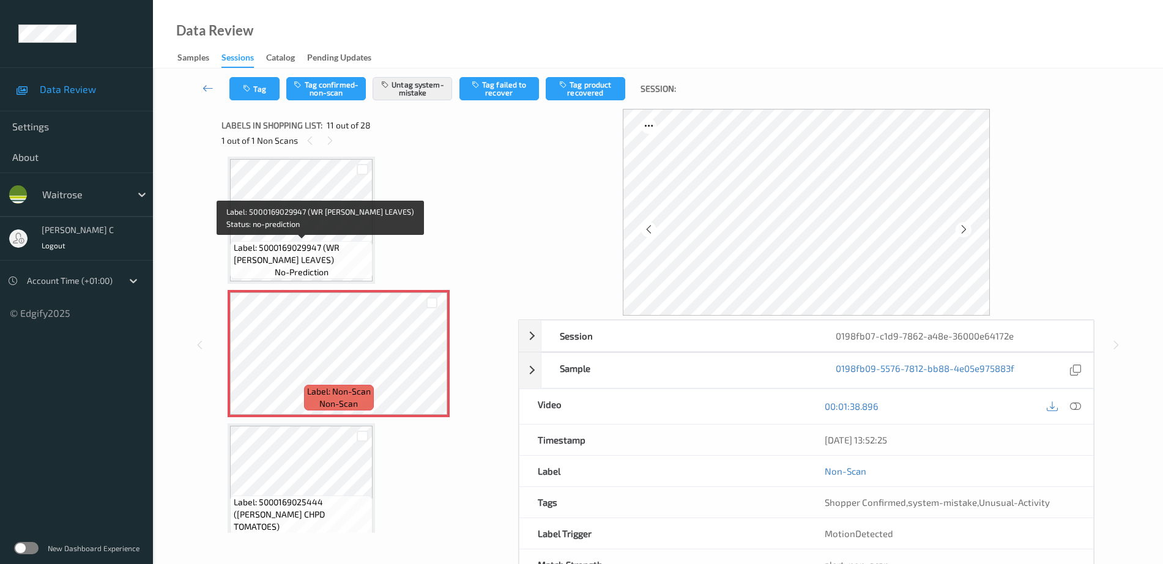
click at [332, 254] on span "Label: 5000169029947 (WR CI DILL LEAVES)" at bounding box center [302, 254] width 136 height 24
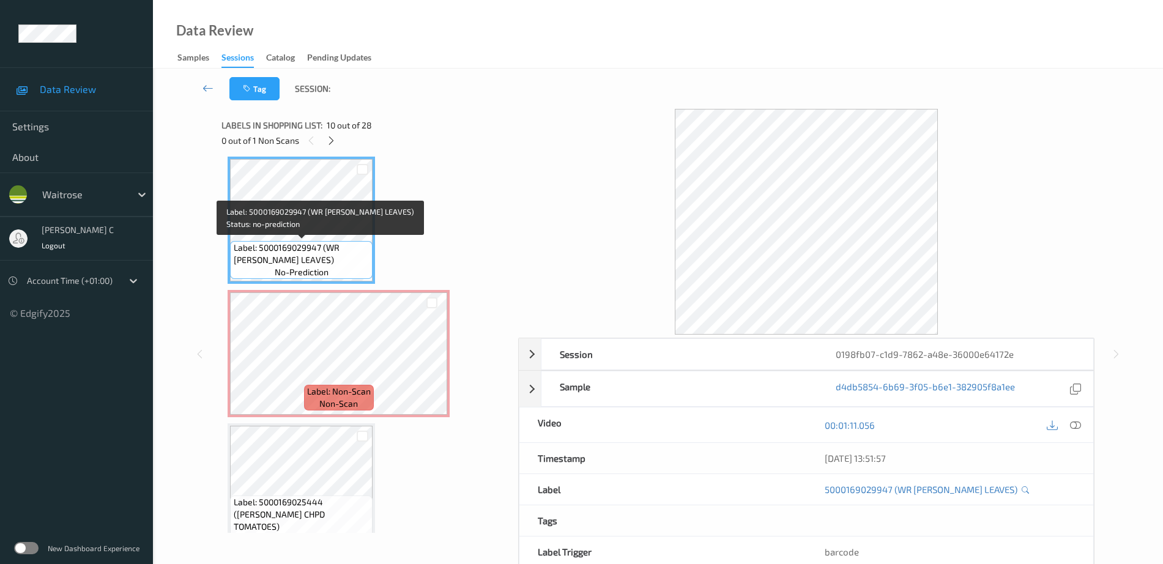
scroll to position [1130, 0]
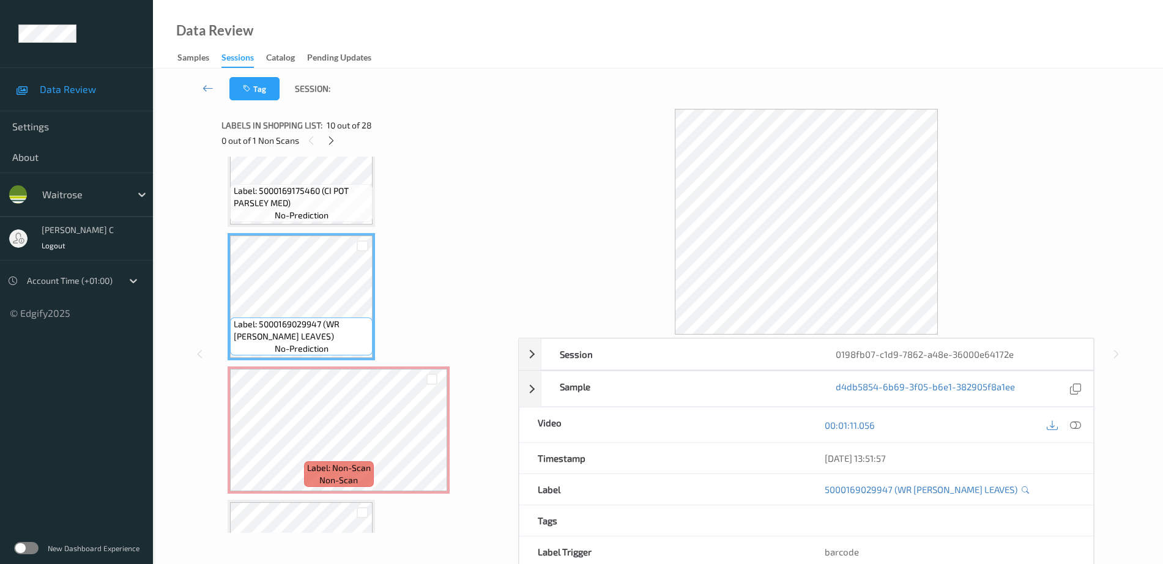
click at [326, 215] on span "no-prediction" at bounding box center [302, 215] width 54 height 12
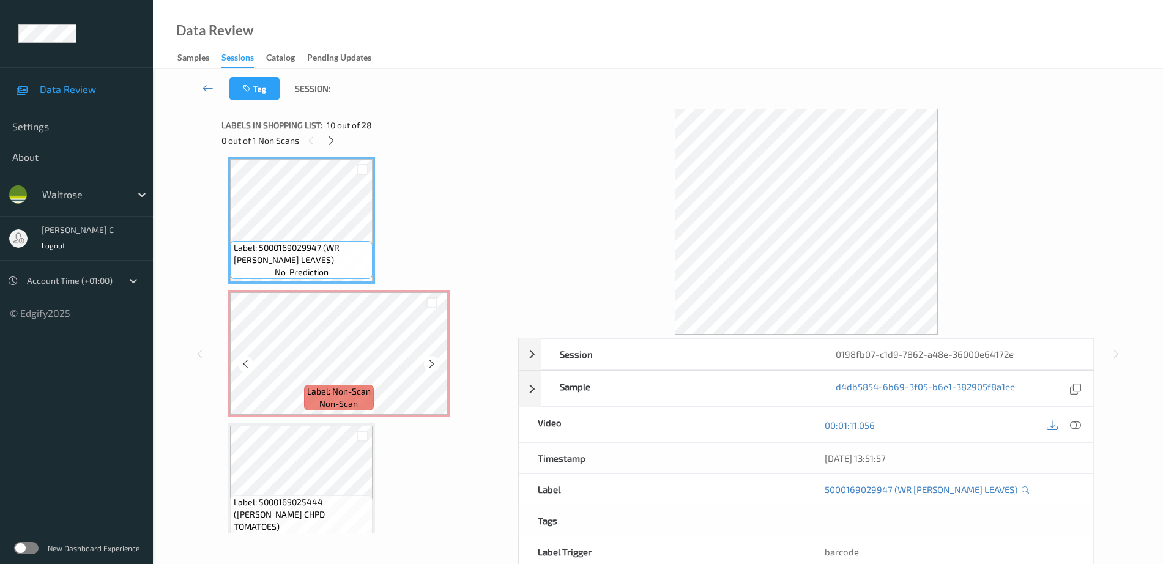
scroll to position [1053, 0]
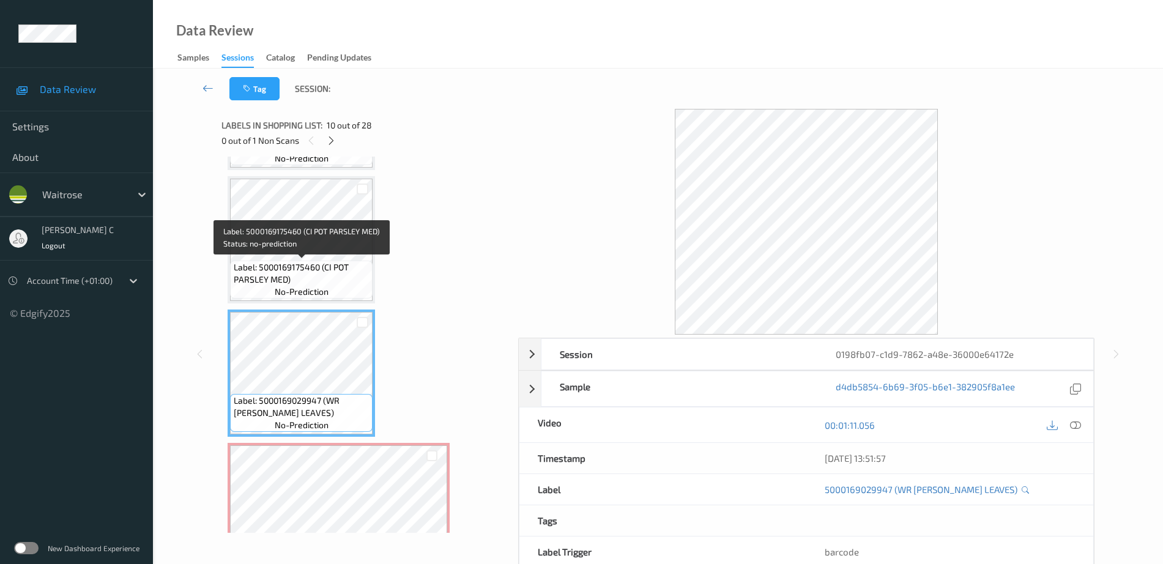
click at [327, 263] on span "Label: 5000169175460 (CI POT PARSLEY MED)" at bounding box center [302, 273] width 136 height 24
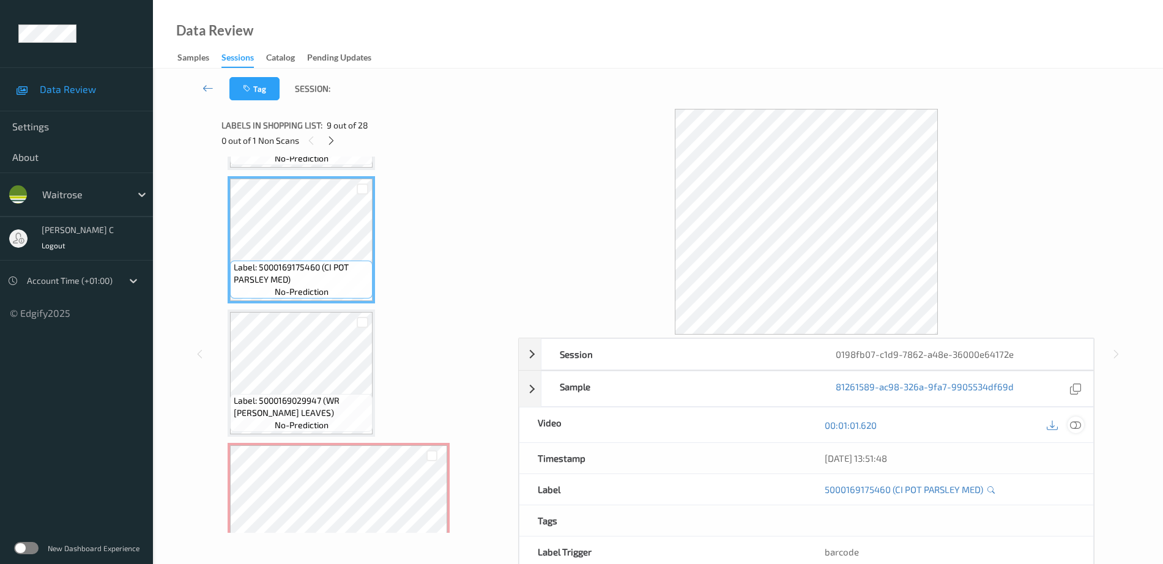
click at [1079, 422] on icon at bounding box center [1075, 425] width 11 height 11
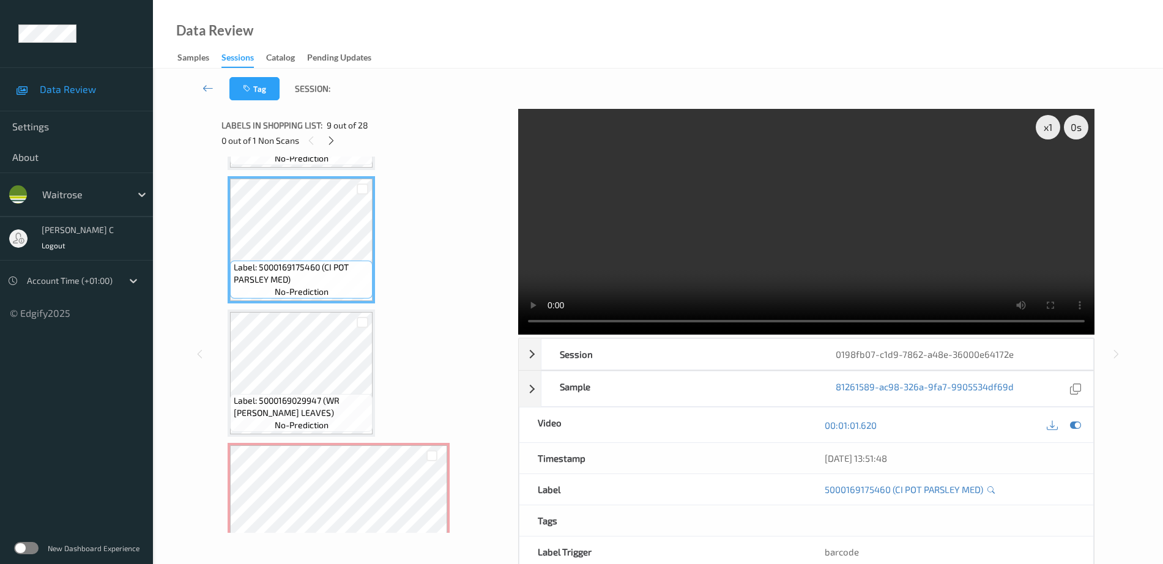
click at [249, 280] on span "Label: 5000169175460 (CI POT PARSLEY MED)" at bounding box center [302, 273] width 136 height 24
click at [298, 279] on span "Label: 5000169175460 (CI POT PARSLEY MED)" at bounding box center [302, 273] width 136 height 24
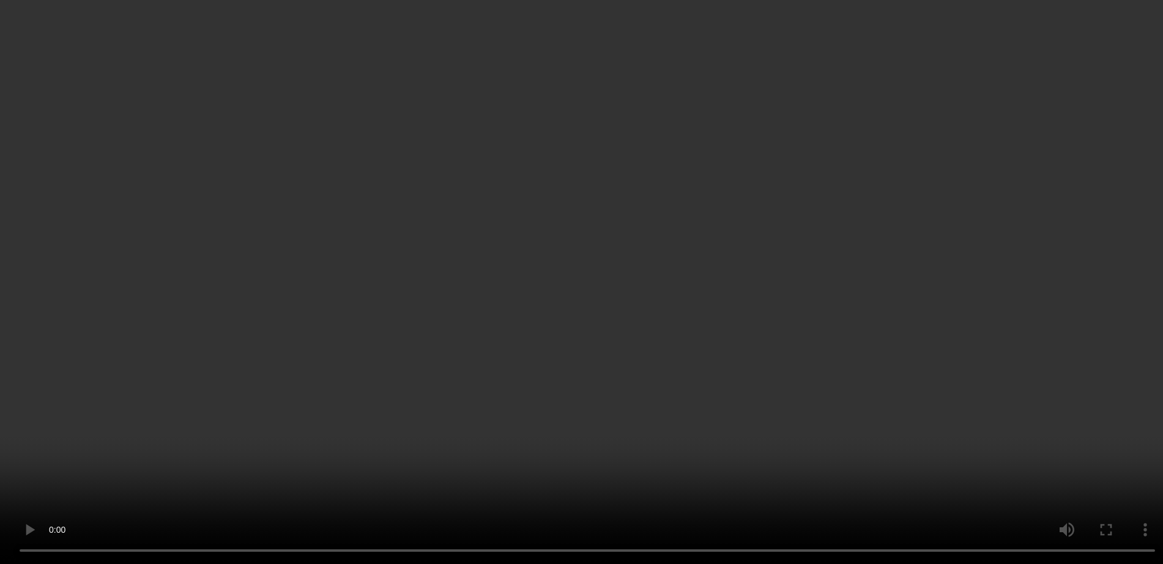
scroll to position [1130, 0]
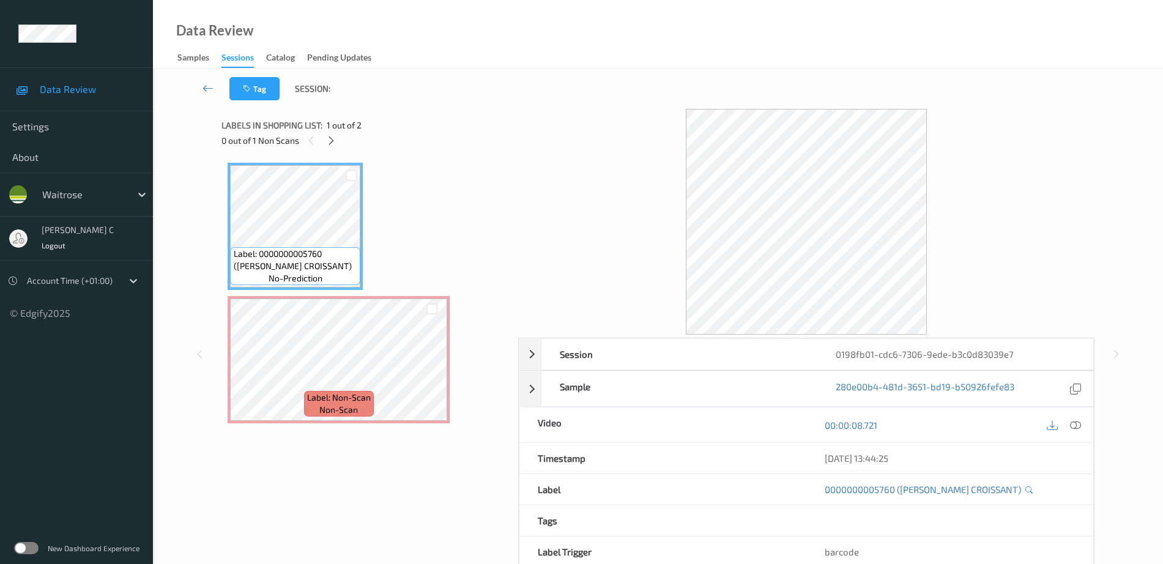
click at [350, 288] on div "Label: 0000000005760 ([PERSON_NAME] CROISSANT) no-prediction" at bounding box center [295, 226] width 135 height 127
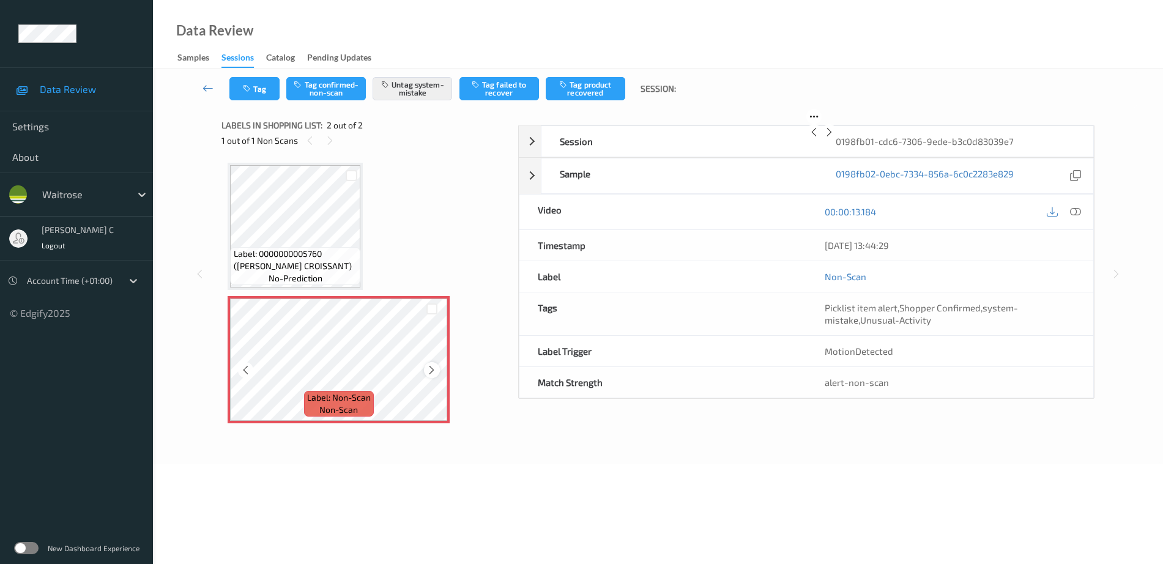
click at [434, 365] on icon at bounding box center [431, 370] width 10 height 11
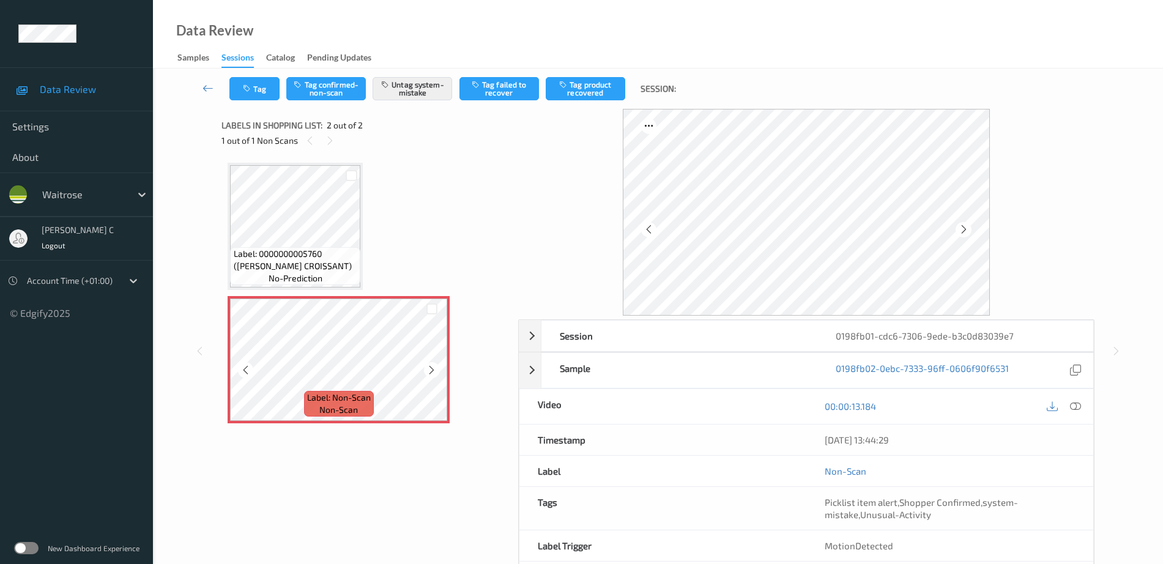
click at [434, 365] on icon at bounding box center [431, 370] width 10 height 11
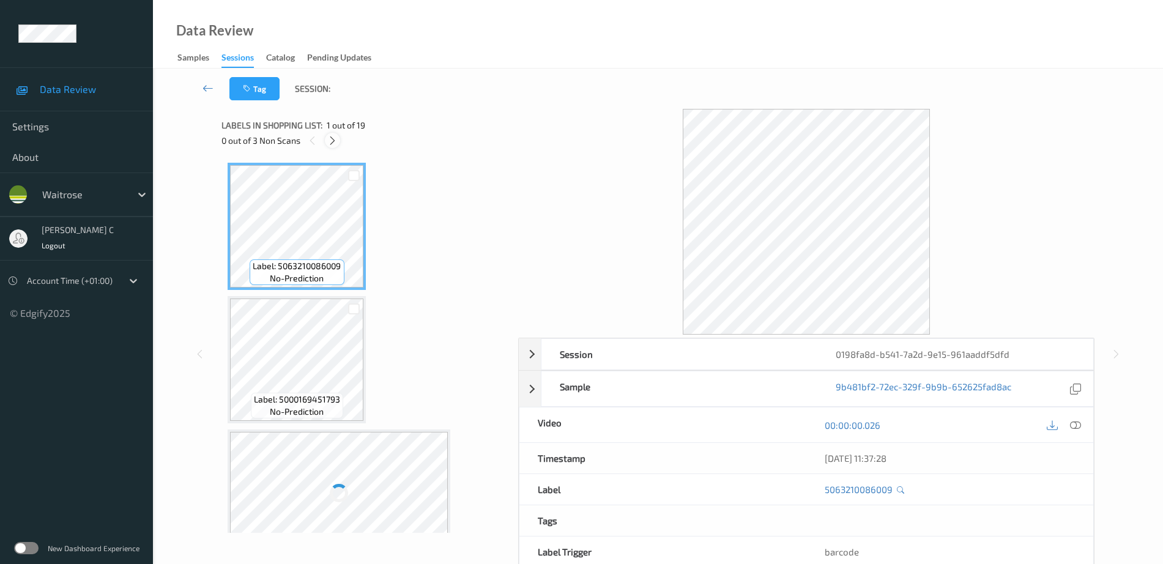
click at [333, 141] on icon at bounding box center [332, 140] width 10 height 11
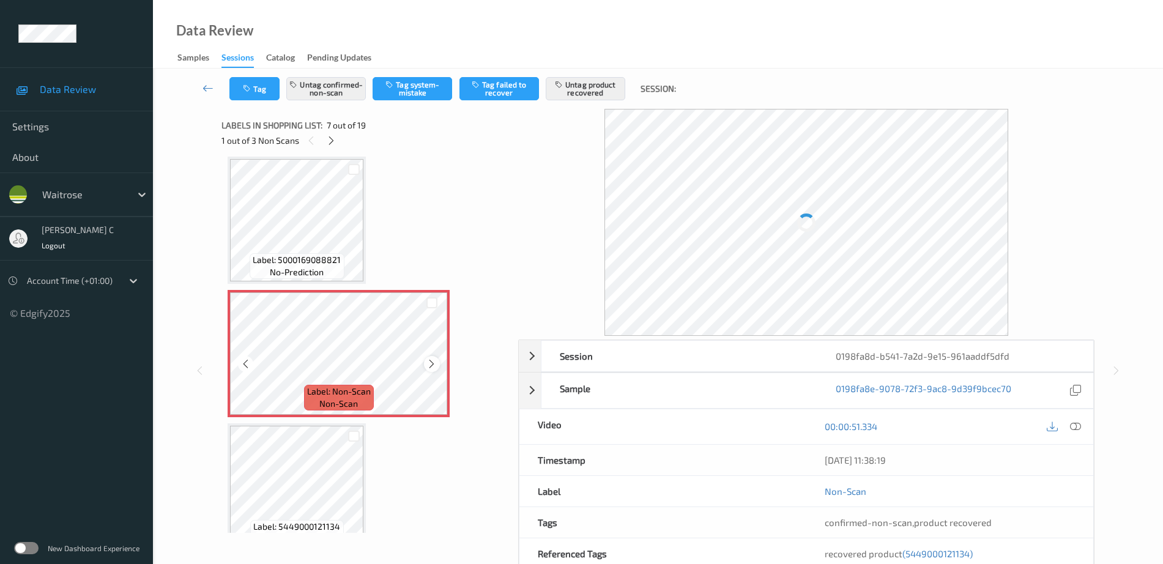
click at [432, 366] on icon at bounding box center [431, 363] width 10 height 11
click at [432, 366] on div at bounding box center [339, 353] width 218 height 122
click at [432, 366] on icon at bounding box center [431, 363] width 10 height 11
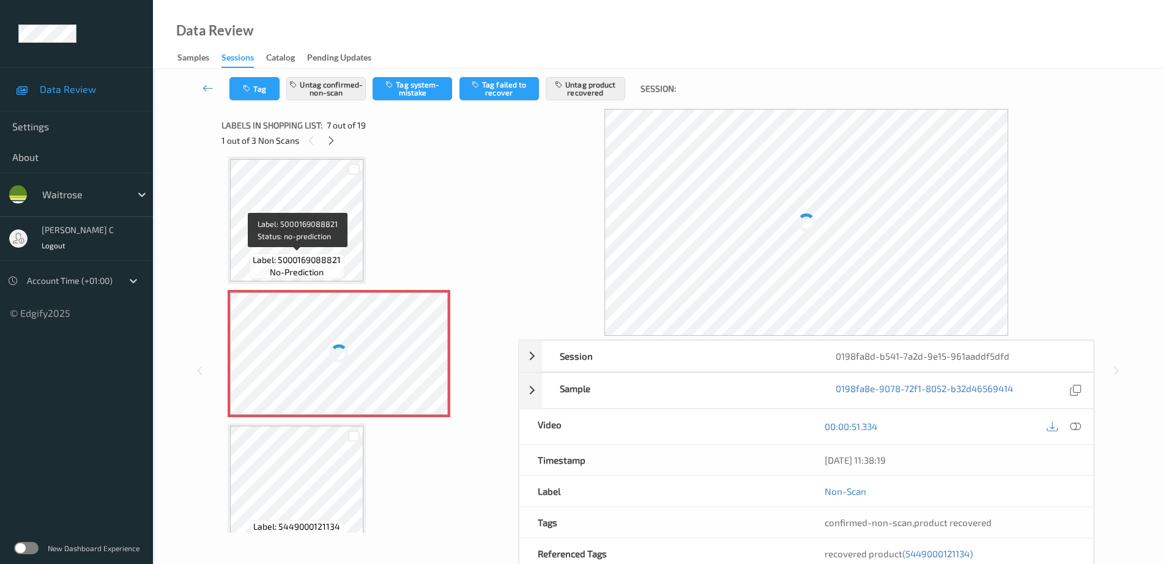
click at [329, 253] on div "Label: 5000169088821 no-prediction" at bounding box center [297, 266] width 94 height 26
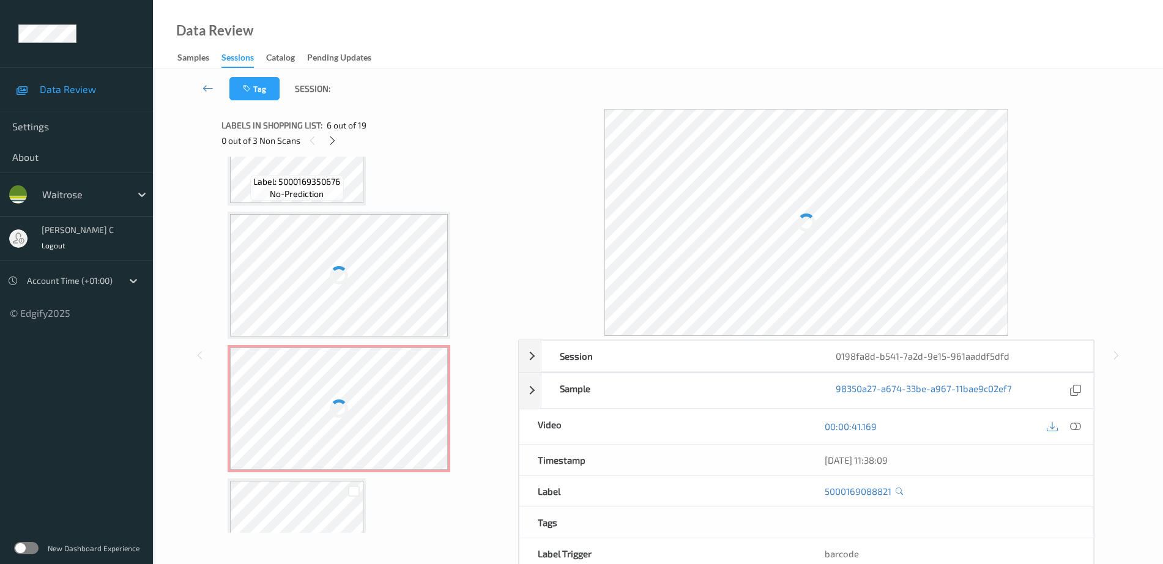
scroll to position [1590, 0]
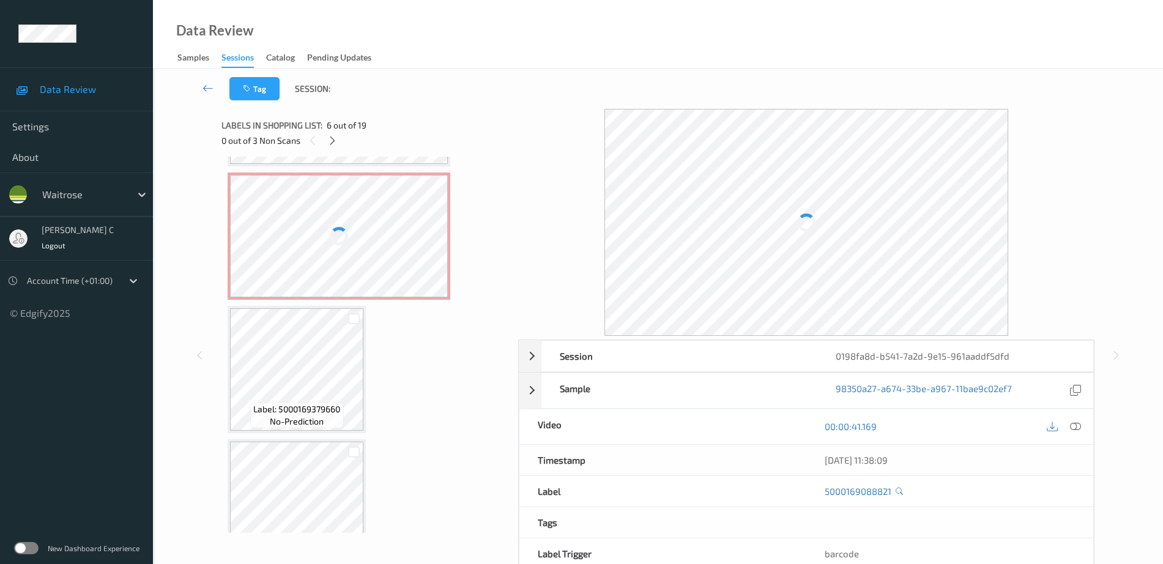
click at [364, 254] on div at bounding box center [339, 236] width 218 height 122
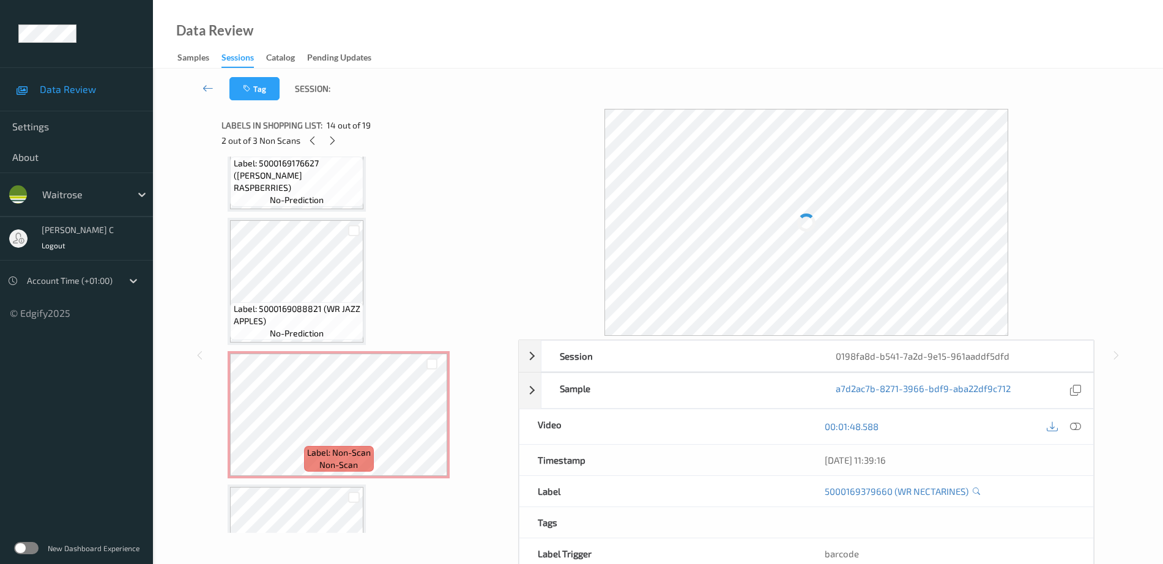
scroll to position [764, 0]
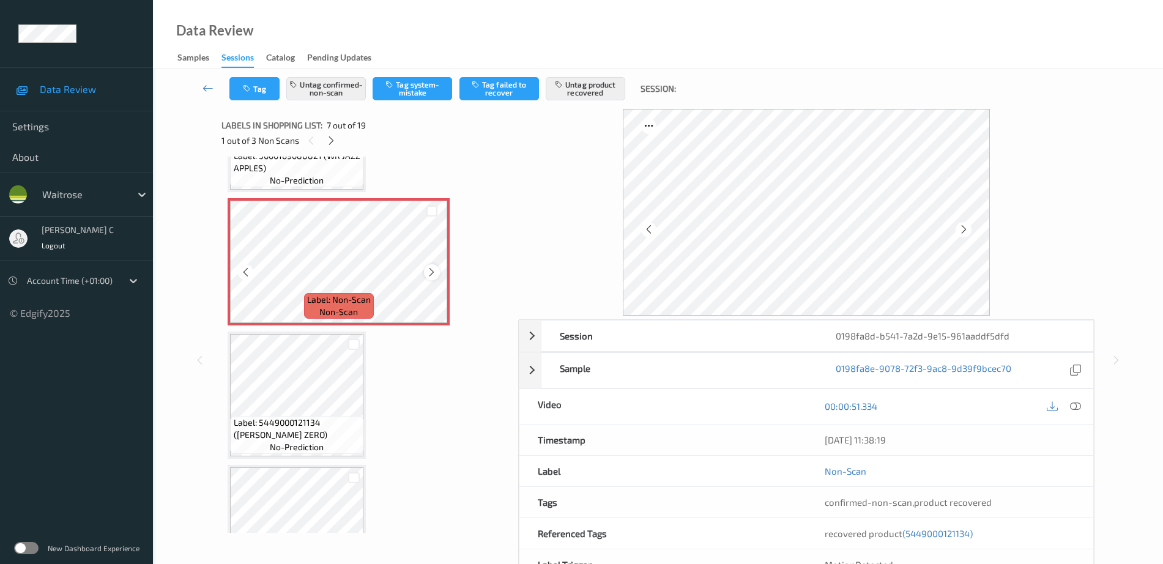
click at [432, 270] on icon at bounding box center [431, 272] width 10 height 11
click at [432, 269] on icon at bounding box center [431, 272] width 10 height 11
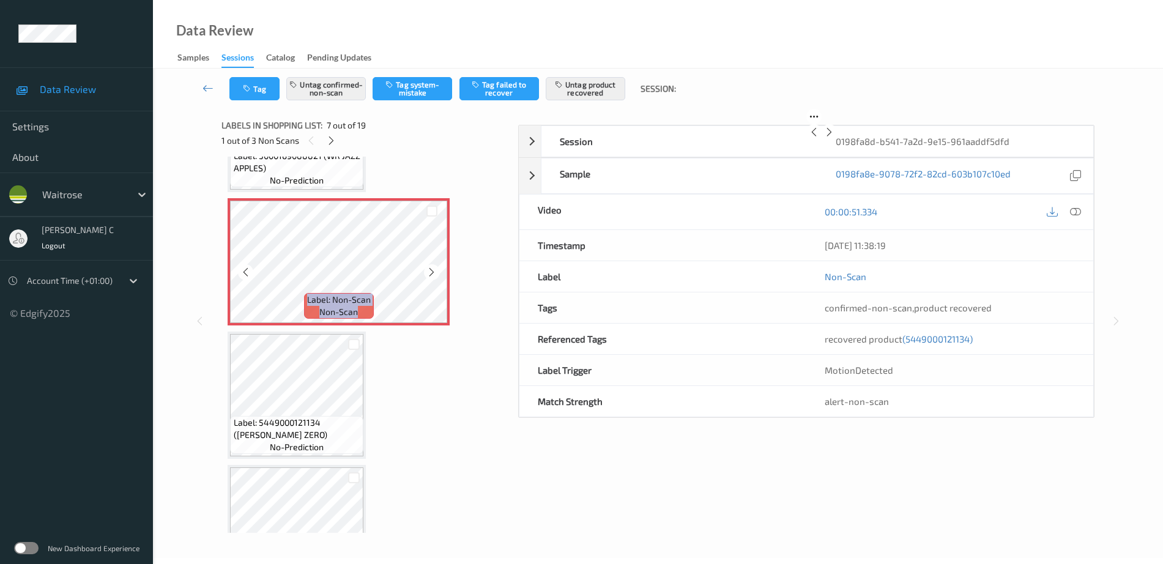
click at [432, 269] on icon at bounding box center [431, 272] width 10 height 11
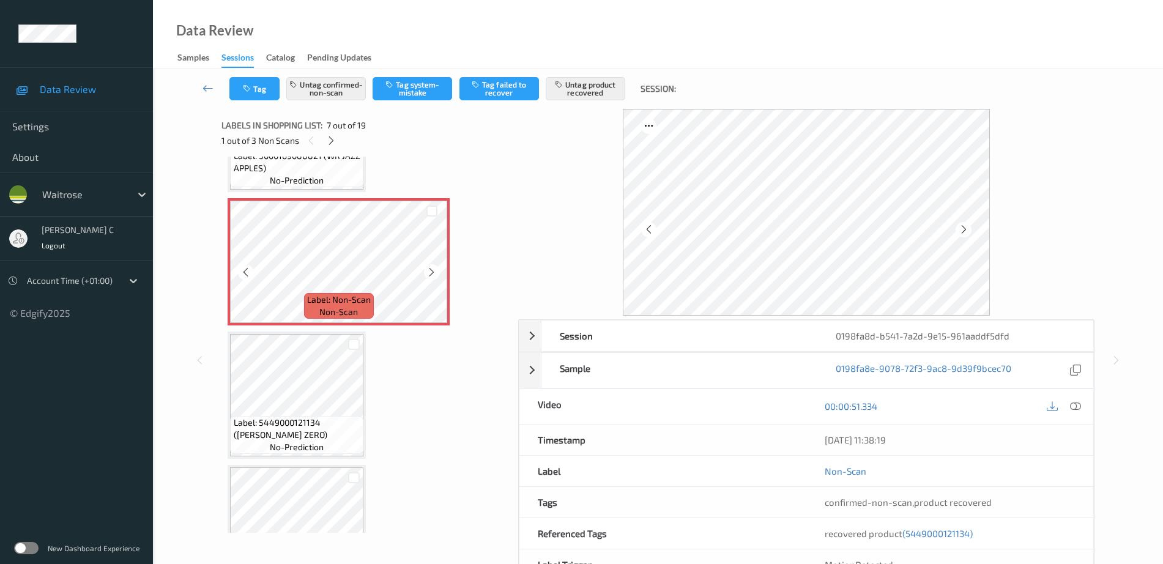
click at [432, 269] on icon at bounding box center [431, 272] width 10 height 11
click at [431, 268] on icon at bounding box center [431, 272] width 10 height 11
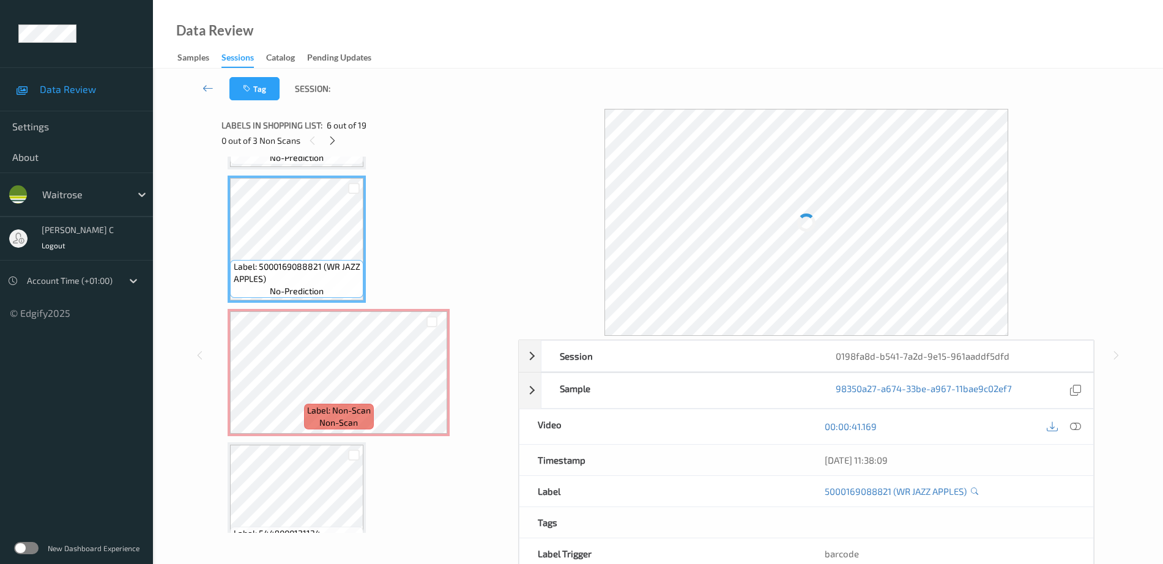
scroll to position [688, 0]
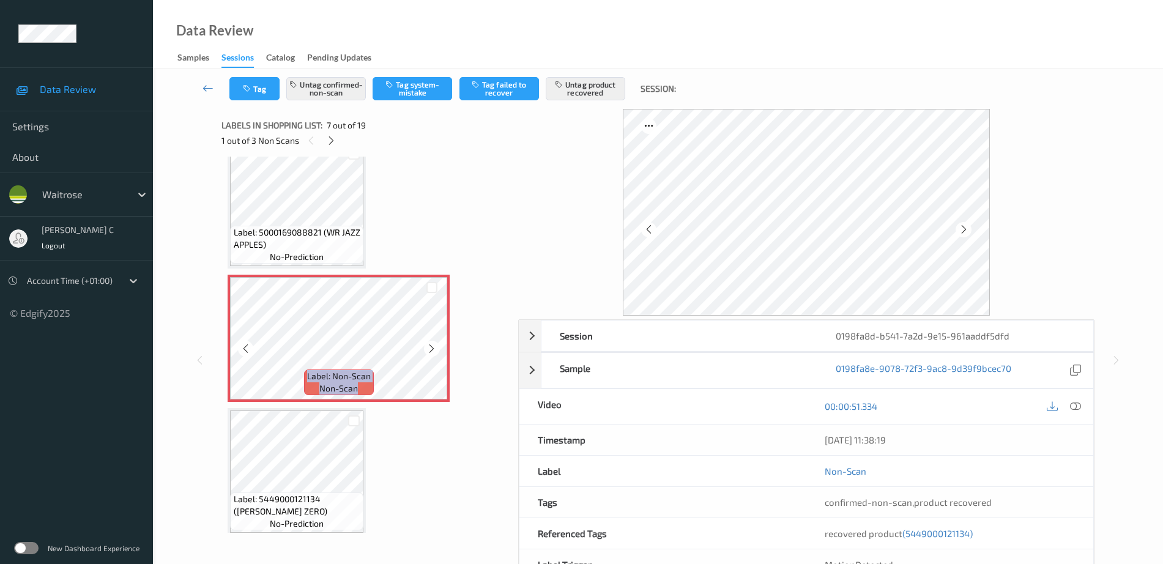
click at [437, 350] on div at bounding box center [431, 348] width 15 height 15
click at [437, 350] on icon at bounding box center [431, 348] width 10 height 11
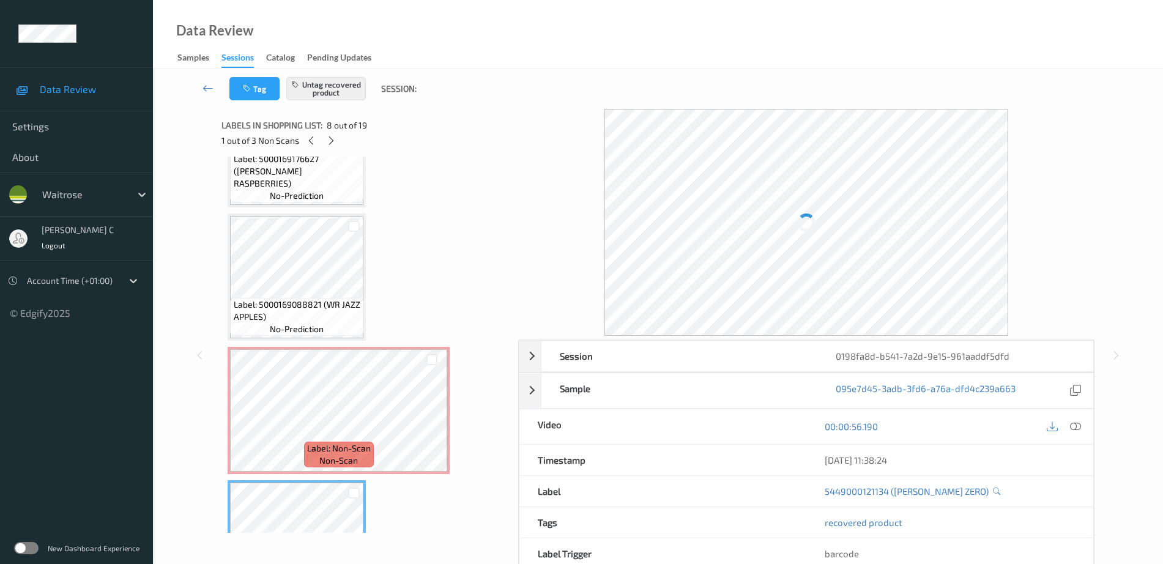
scroll to position [612, 0]
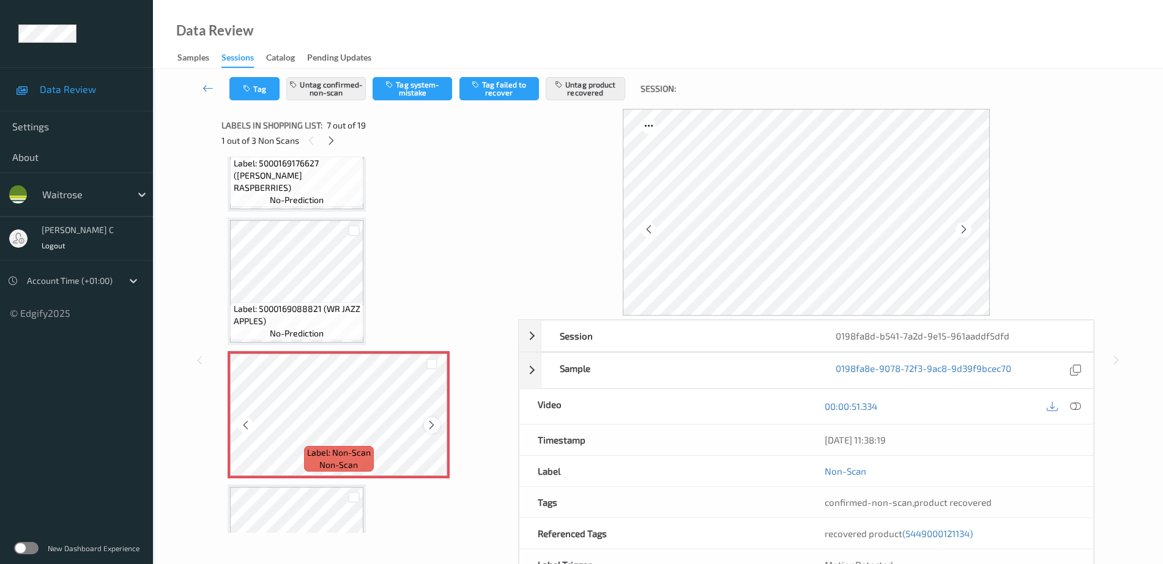
click at [434, 423] on icon at bounding box center [431, 425] width 10 height 11
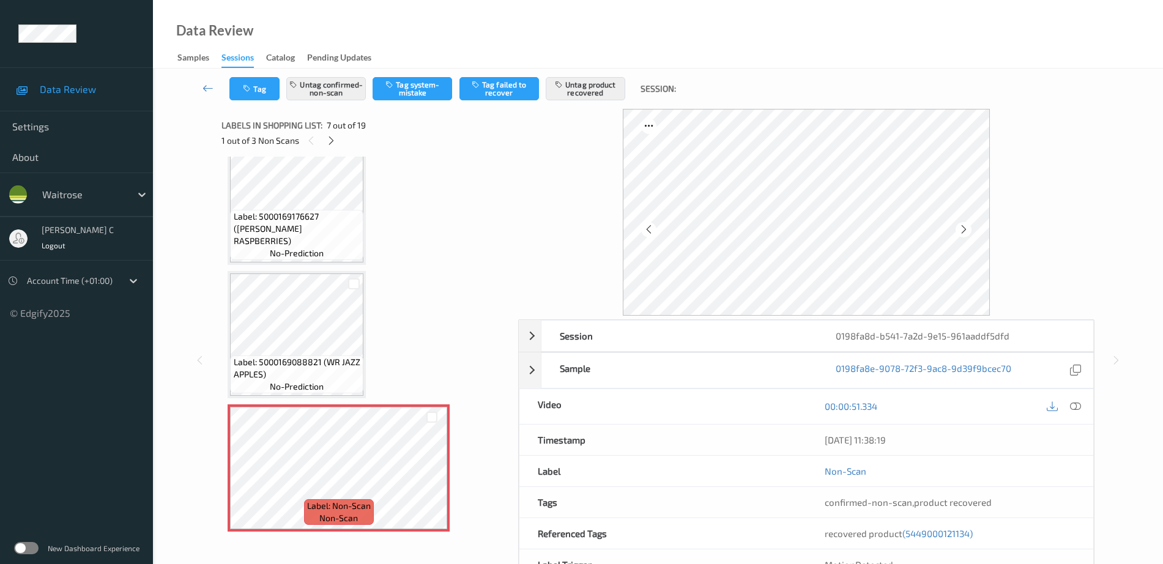
scroll to position [535, 0]
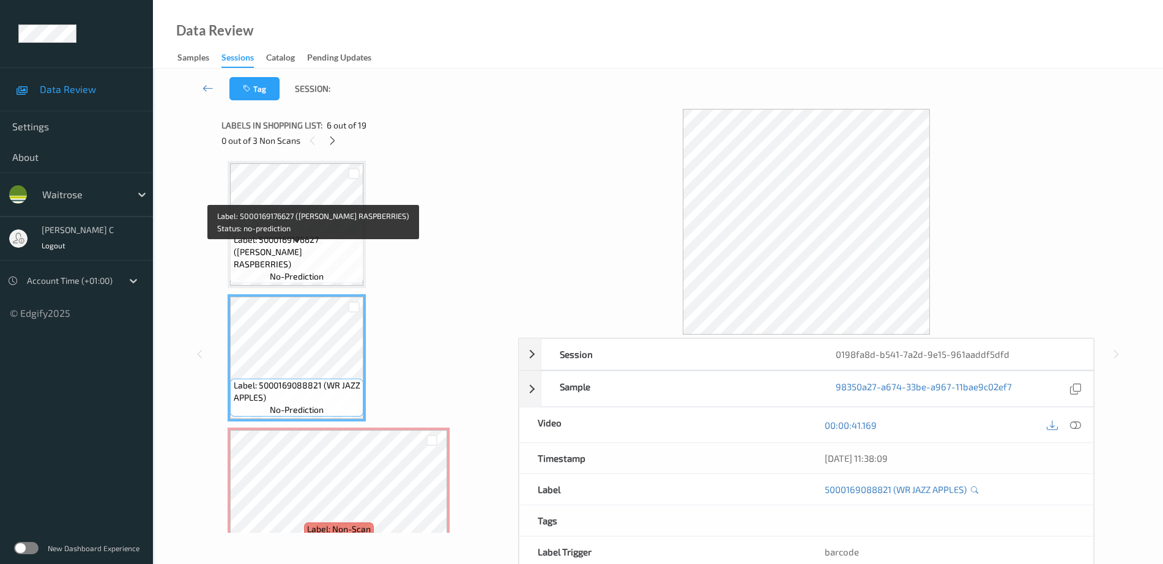
click at [325, 260] on span "Label: 5000169176627 (WR ESS RASPBERRIES)" at bounding box center [297, 252] width 127 height 37
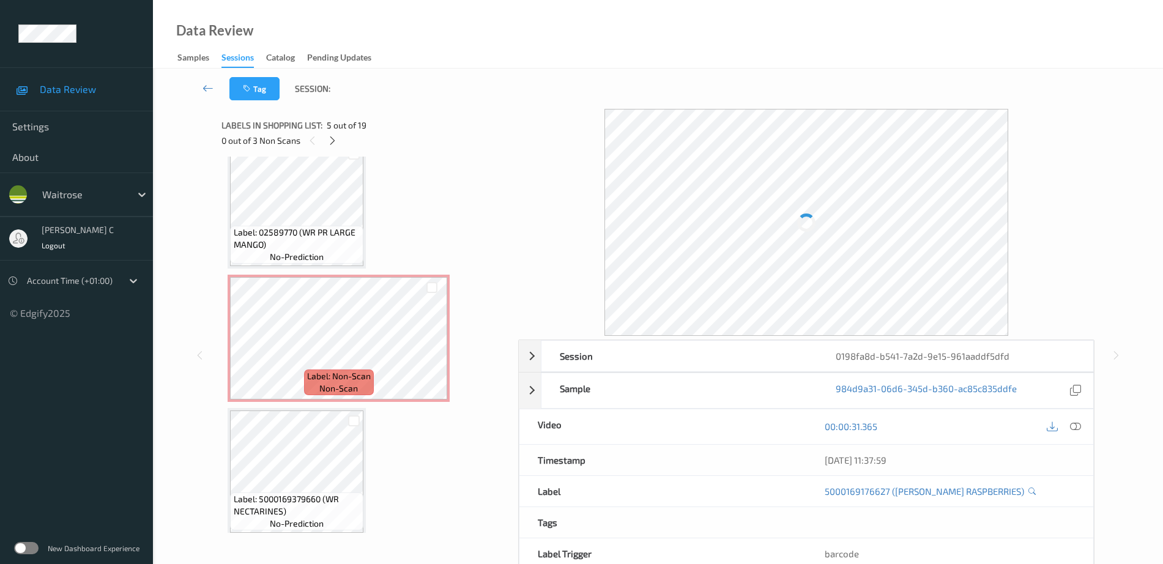
scroll to position [1605, 0]
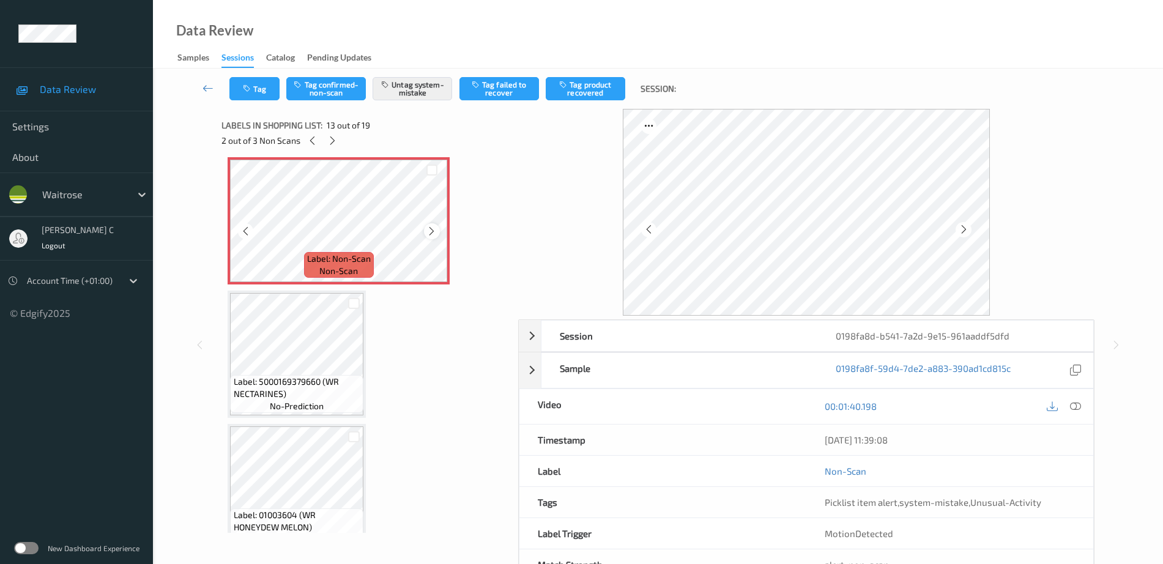
click at [437, 231] on icon at bounding box center [431, 231] width 10 height 11
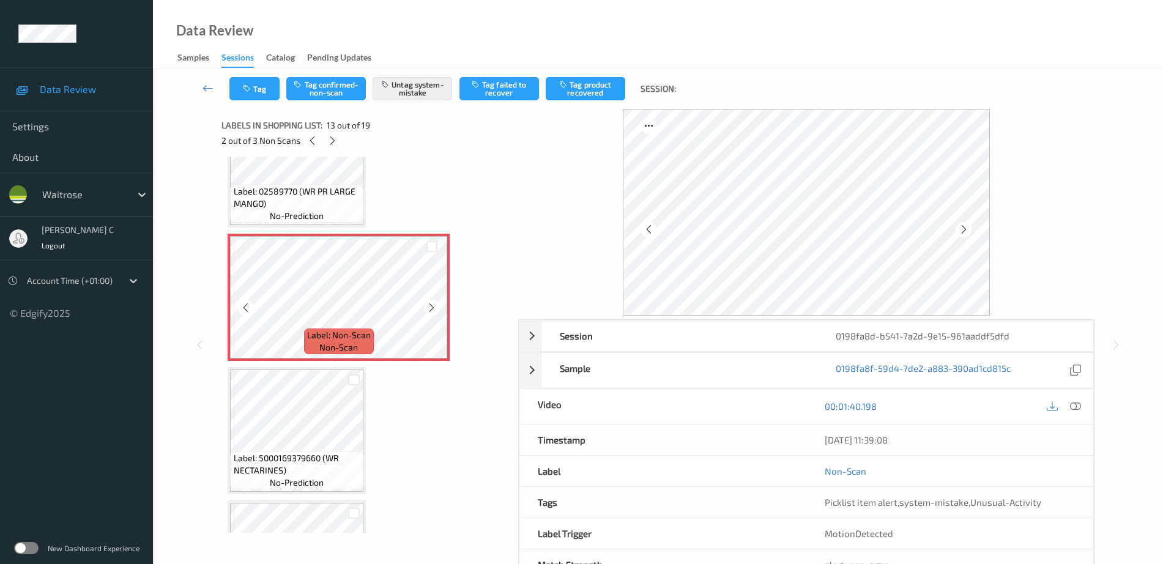
scroll to position [1453, 0]
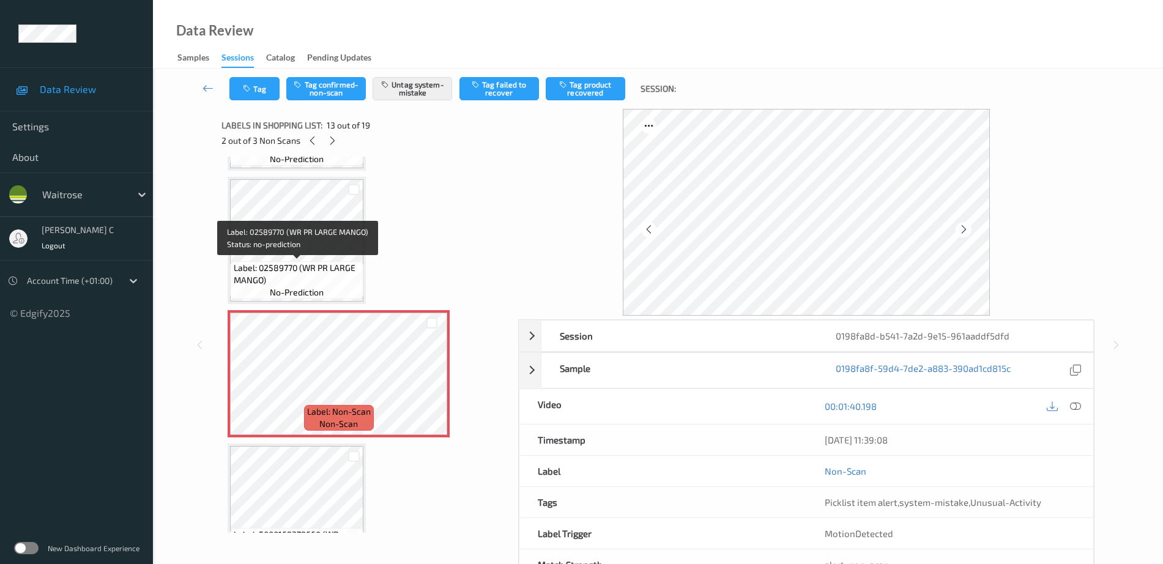
click at [331, 263] on span "Label: 02589770 (WR PR LARGE MANGO)" at bounding box center [297, 274] width 127 height 24
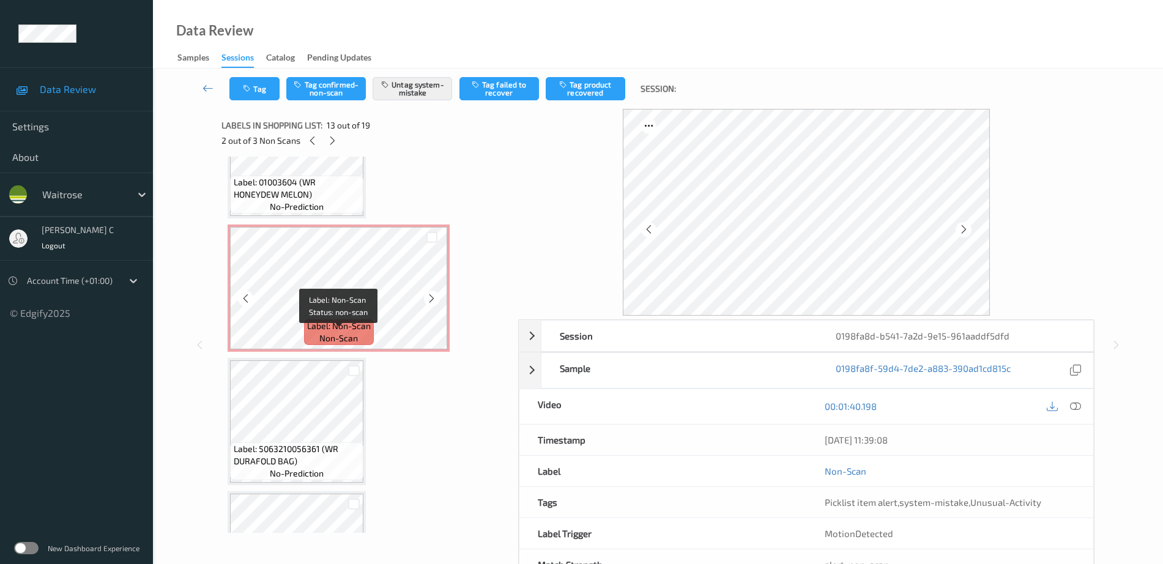
scroll to position [1911, 0]
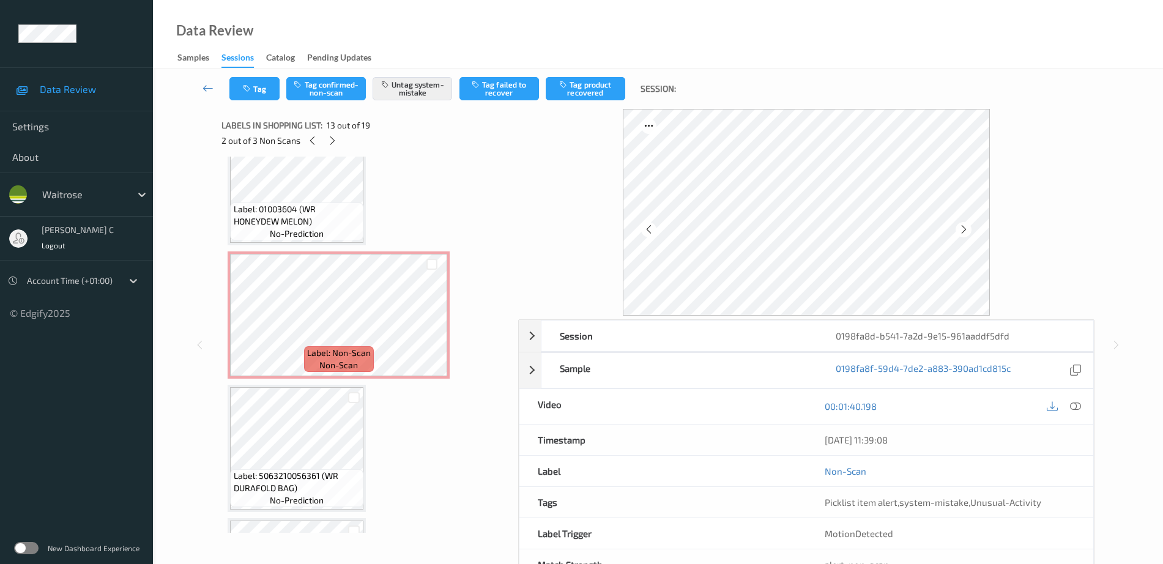
click at [300, 219] on span "Label: 01003604 (WR HONEYDEW MELON)" at bounding box center [297, 215] width 127 height 24
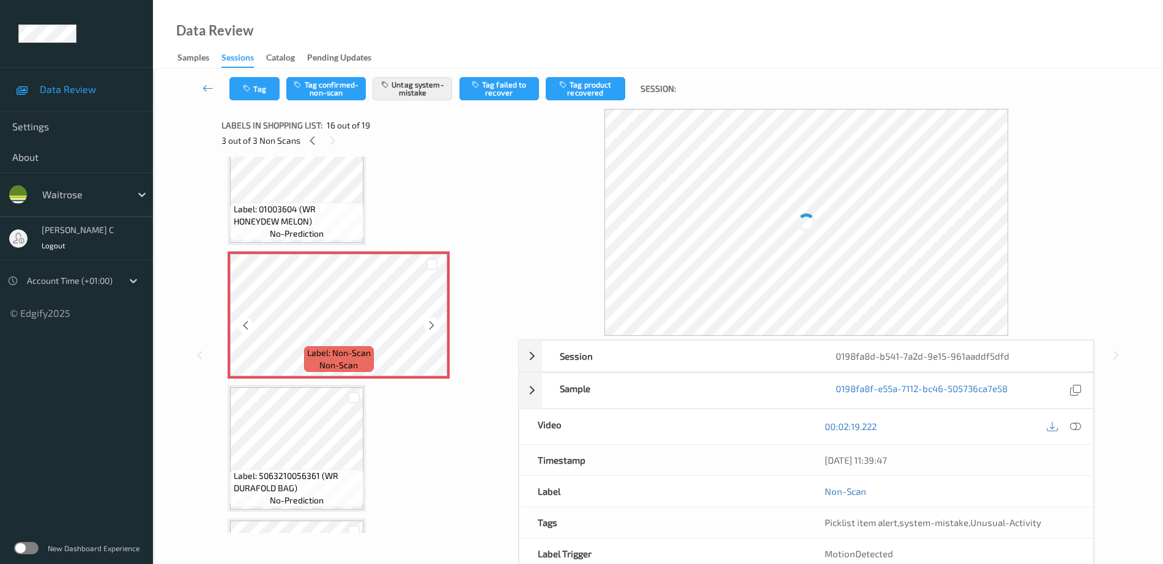
scroll to position [1835, 0]
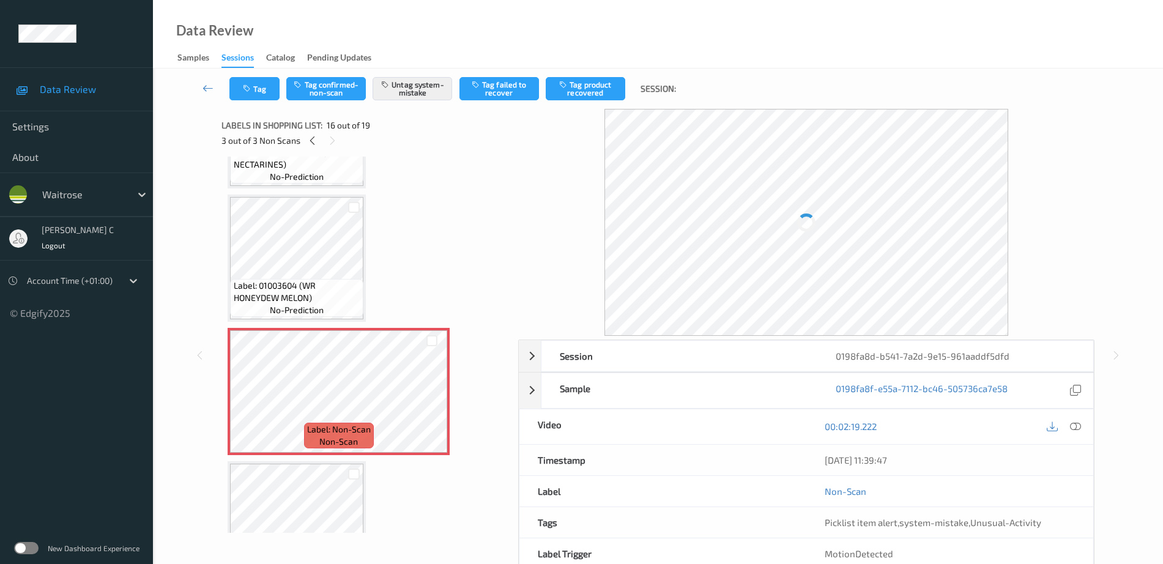
click at [324, 285] on span "Label: 01003604 (WR HONEYDEW MELON)" at bounding box center [297, 291] width 127 height 24
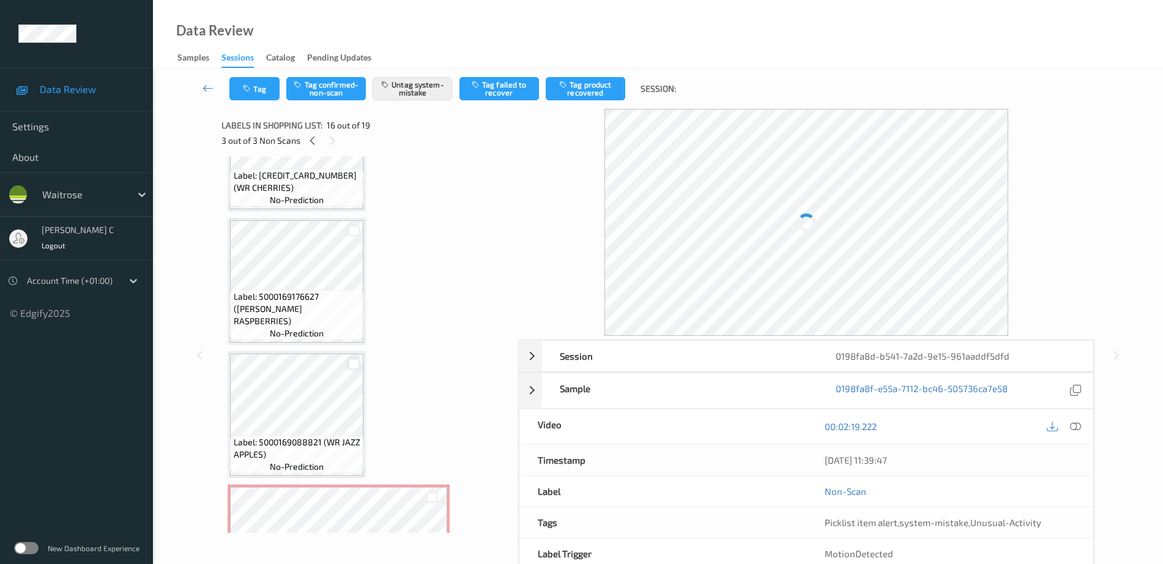
scroll to position [535, 0]
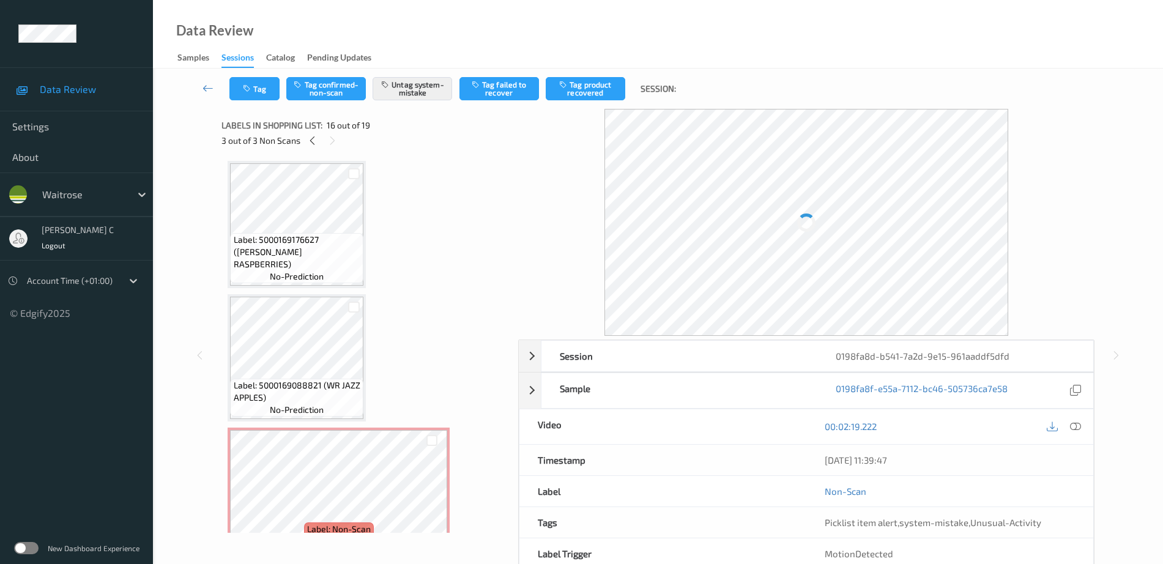
click at [285, 259] on span "Label: 5000169176627 (WR ESS RASPBERRIES)" at bounding box center [297, 252] width 127 height 37
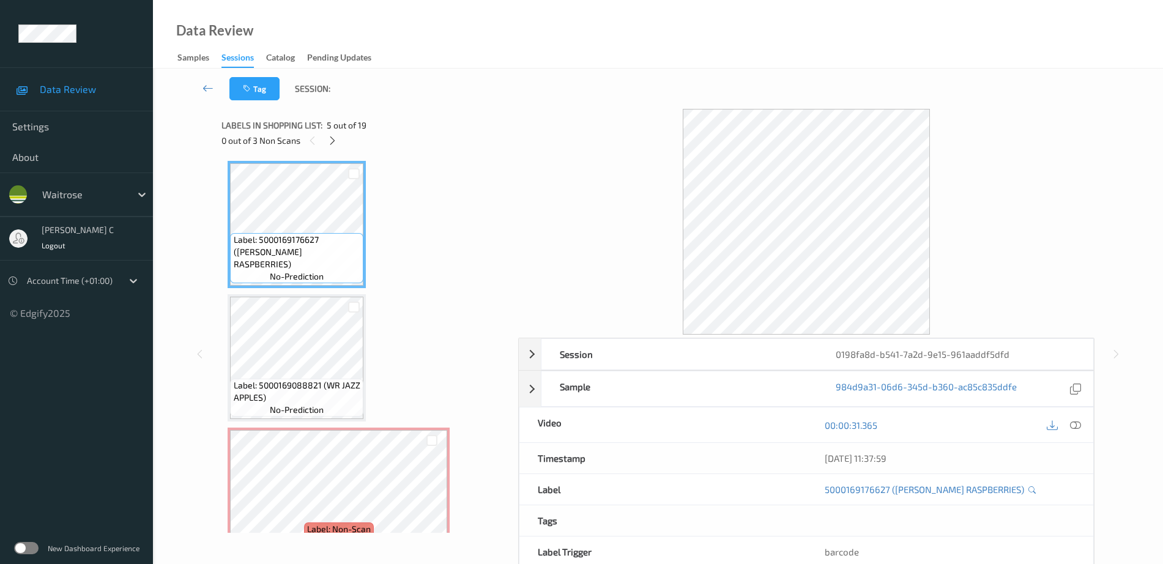
click at [1072, 416] on div "00:00:31.365" at bounding box center [949, 424] width 287 height 35
click at [1076, 428] on icon at bounding box center [1075, 425] width 11 height 11
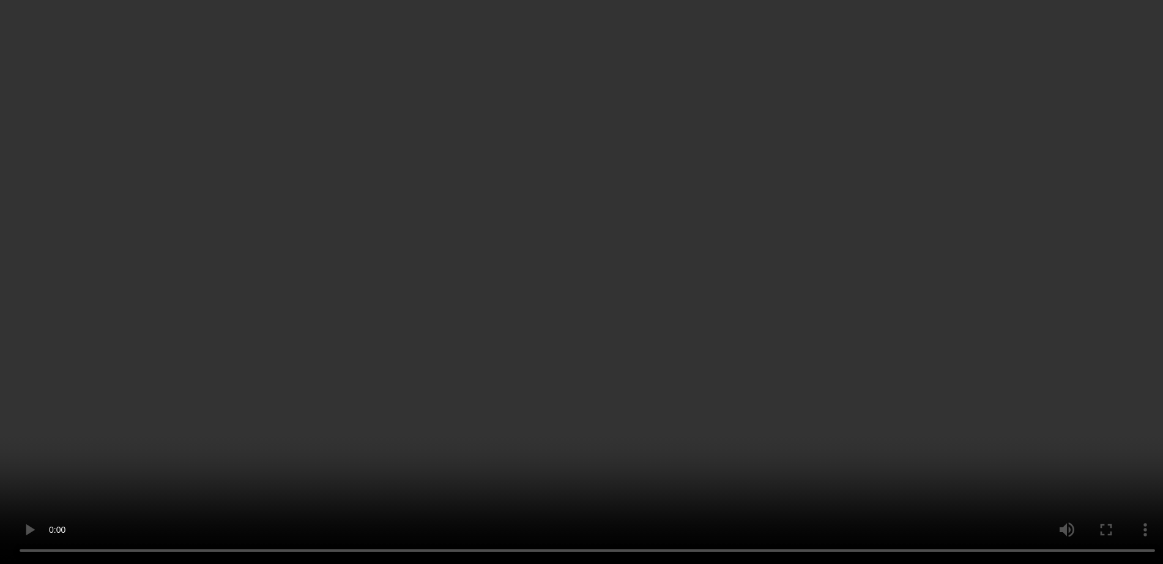
scroll to position [688, 0]
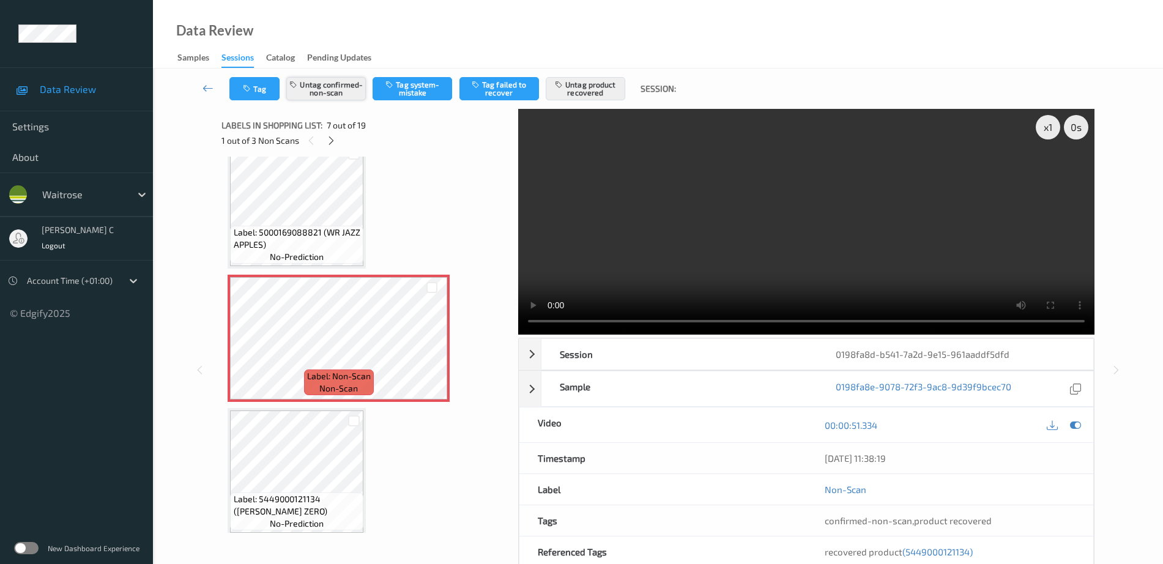
click at [350, 96] on button "Untag confirmed-non-scan" at bounding box center [326, 88] width 80 height 23
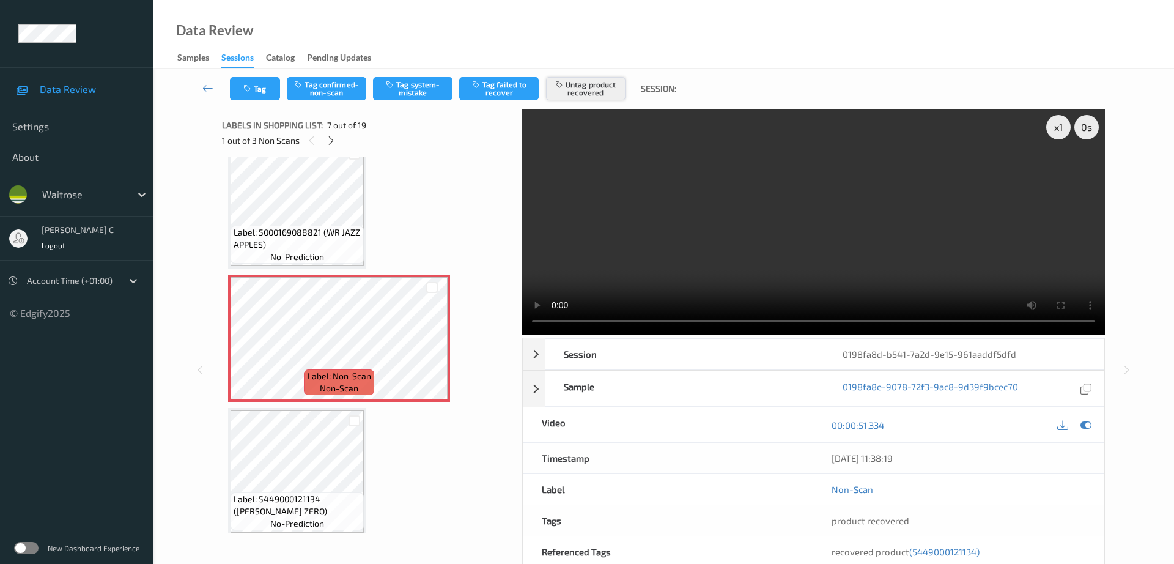
click at [594, 86] on button "Untag product recovered" at bounding box center [586, 88] width 80 height 23
drag, startPoint x: 594, startPoint y: 85, endPoint x: 610, endPoint y: 92, distance: 17.3
click at [607, 90] on button "Untag product recovered" at bounding box center [586, 88] width 80 height 23
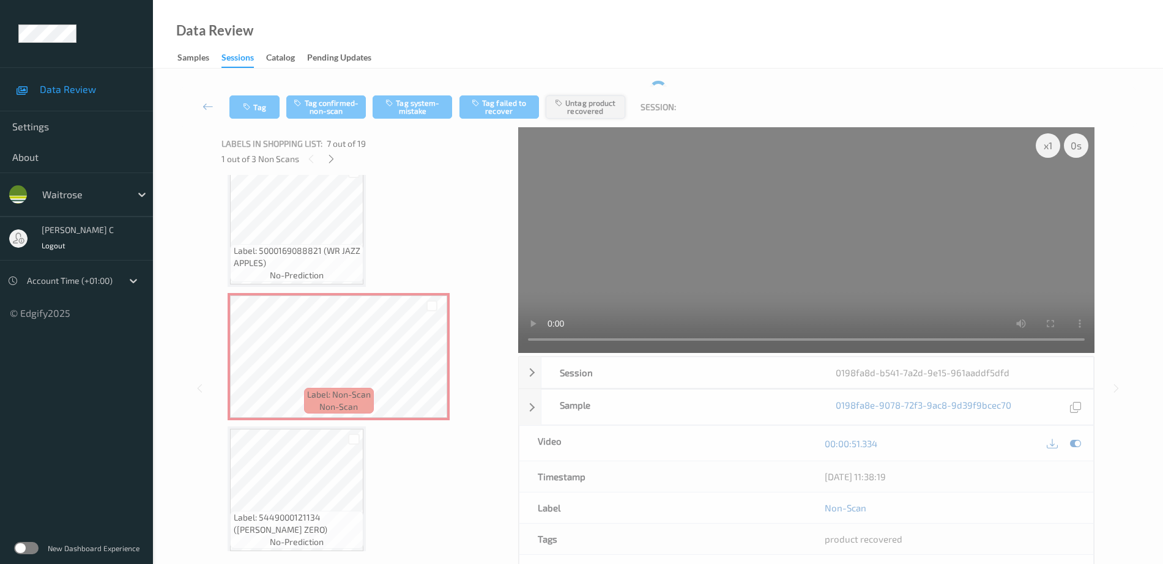
click at [610, 92] on div "Tag Tag confirmed-non-scan Tag system-mistake Tag failed to recover Untag produ…" at bounding box center [658, 107] width 960 height 40
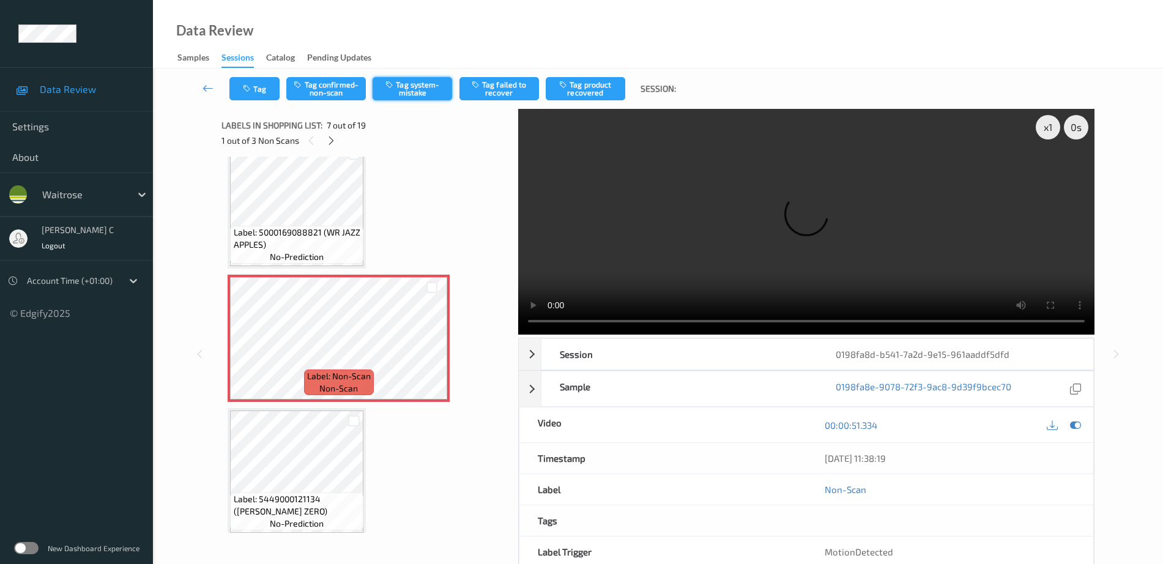
click at [416, 83] on button "Tag system-mistake" at bounding box center [412, 88] width 80 height 23
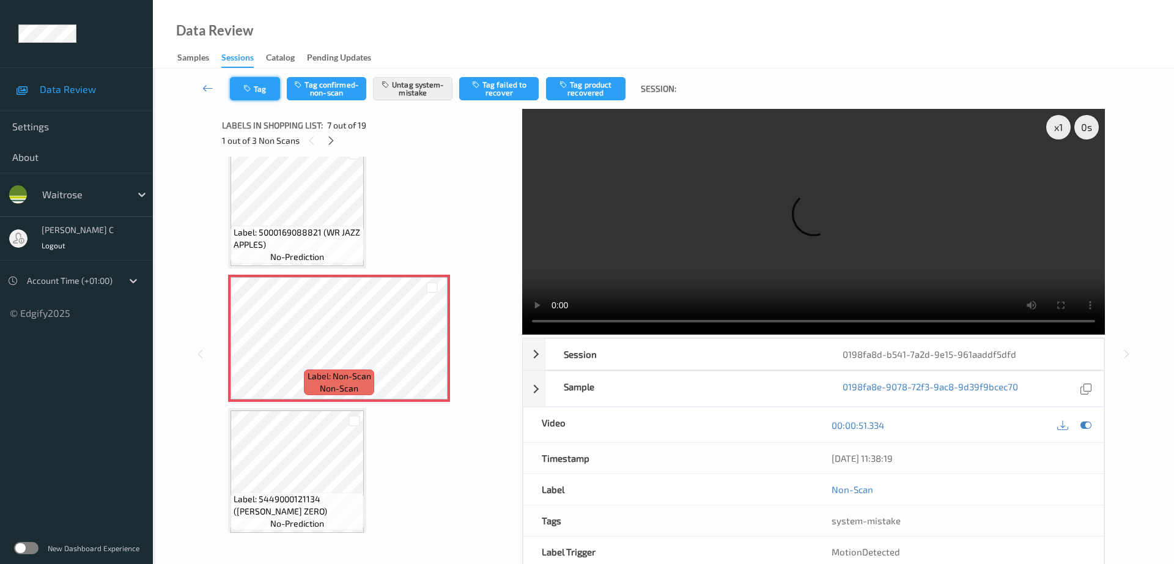
click at [259, 92] on button "Tag" at bounding box center [255, 88] width 50 height 23
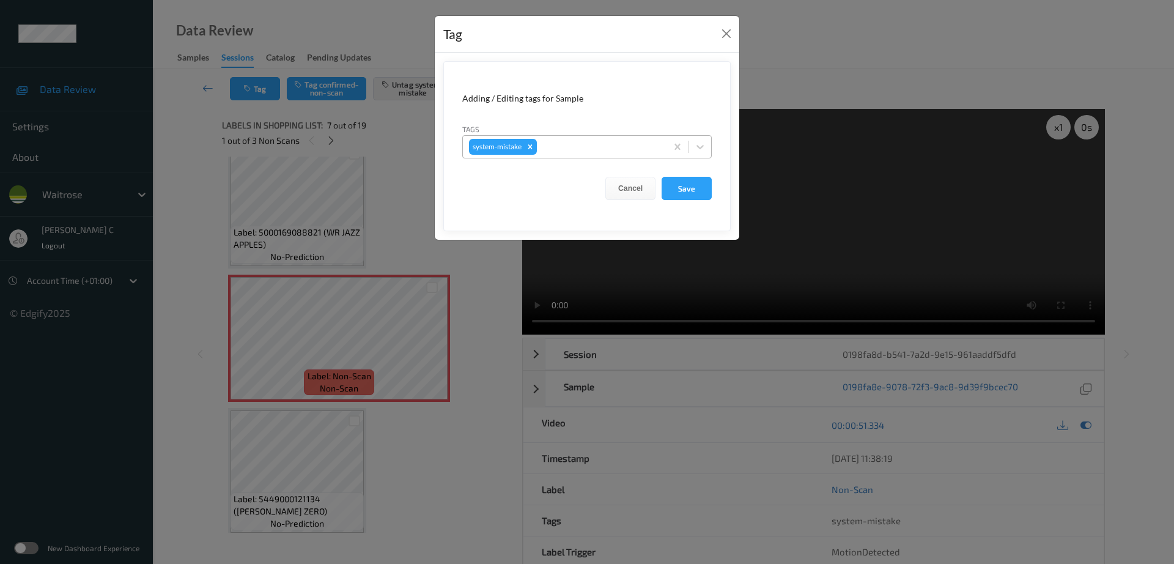
click at [609, 150] on div at bounding box center [599, 146] width 121 height 15
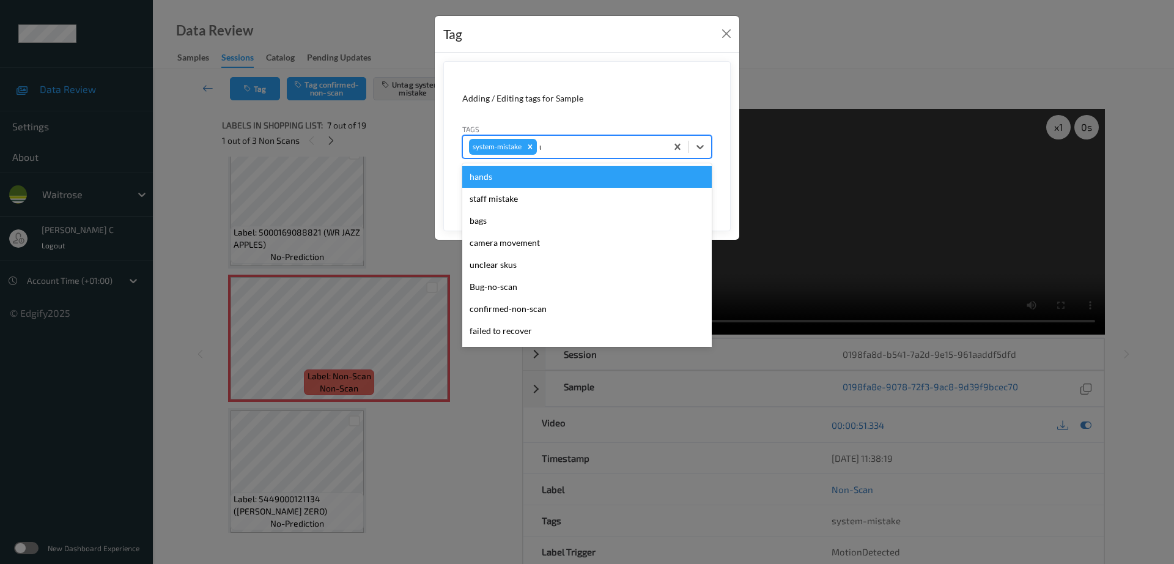
type input "un"
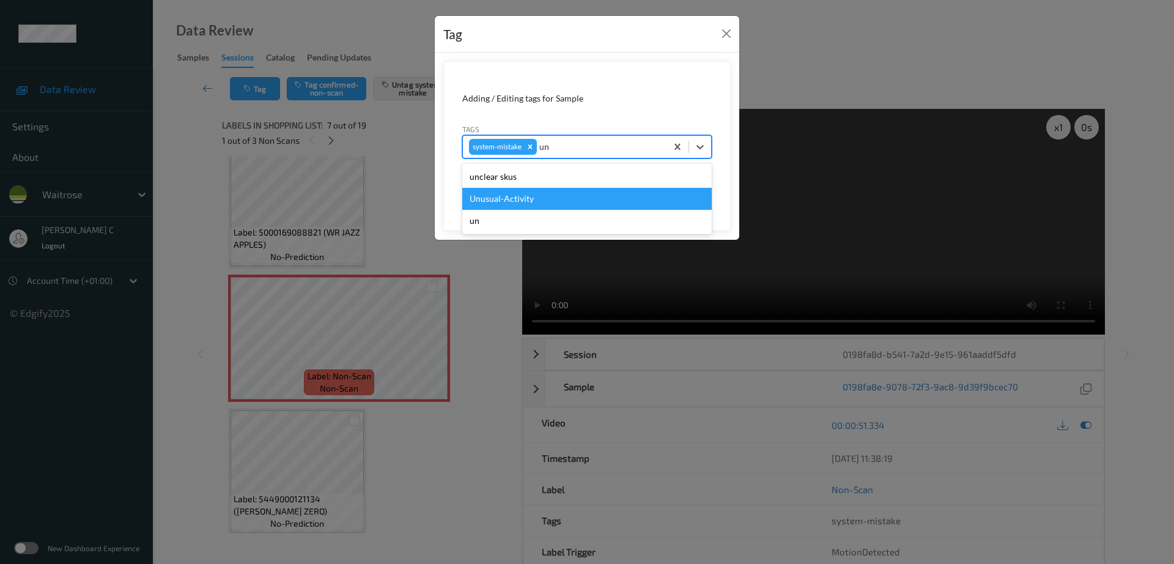
click at [542, 193] on div "Unusual-Activity" at bounding box center [587, 199] width 250 height 22
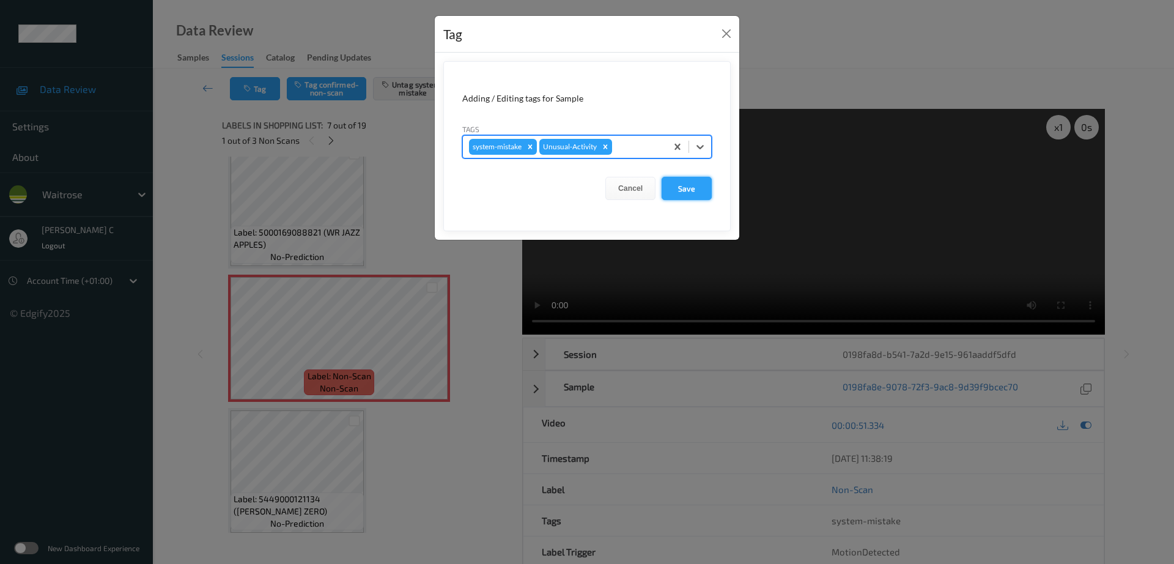
click at [681, 195] on button "Save" at bounding box center [687, 188] width 50 height 23
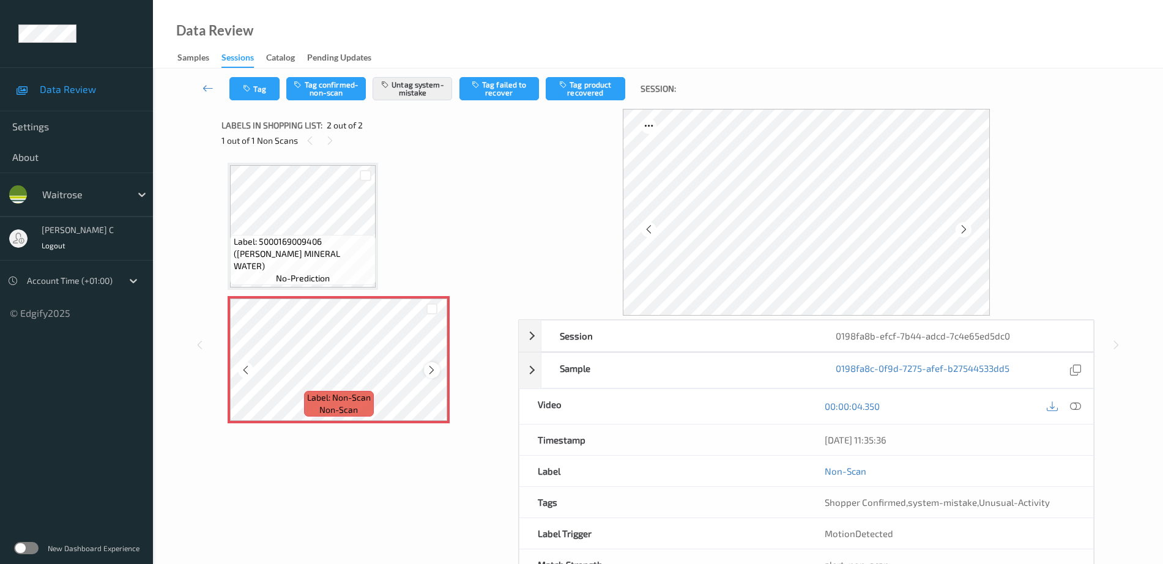
click at [437, 369] on icon at bounding box center [431, 370] width 10 height 11
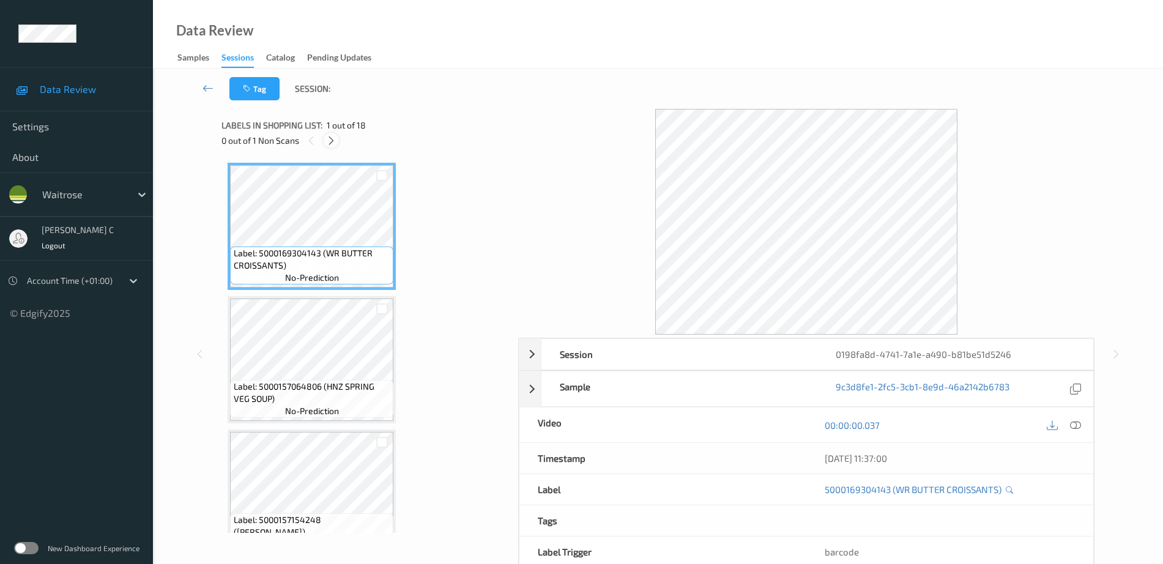
click at [331, 136] on icon at bounding box center [331, 140] width 10 height 11
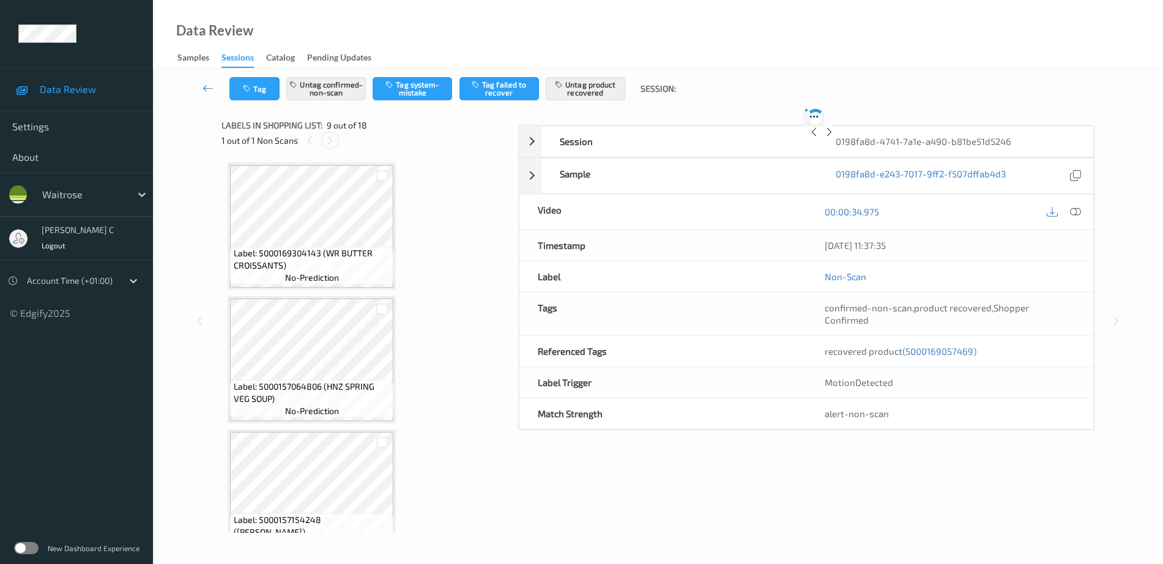
scroll to position [939, 0]
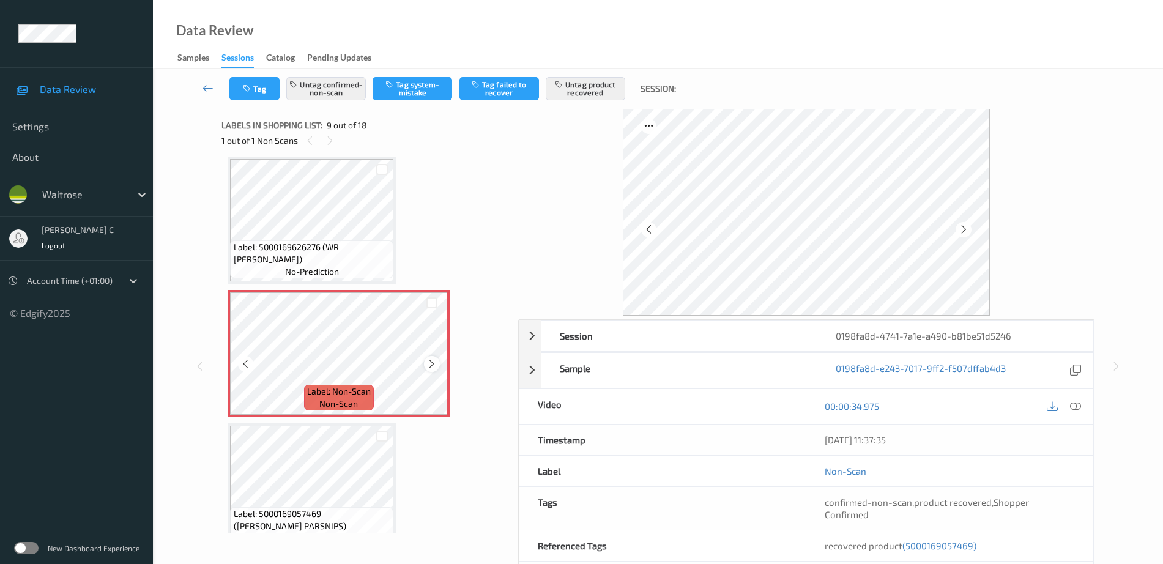
click at [439, 361] on div at bounding box center [431, 363] width 15 height 15
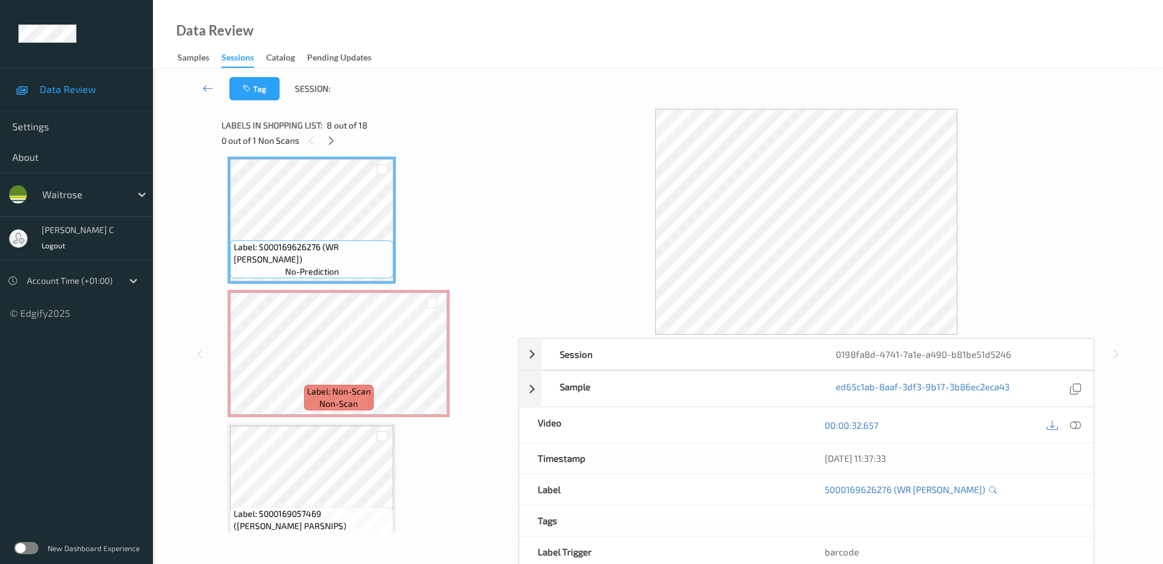
click at [1074, 431] on div at bounding box center [1075, 424] width 17 height 17
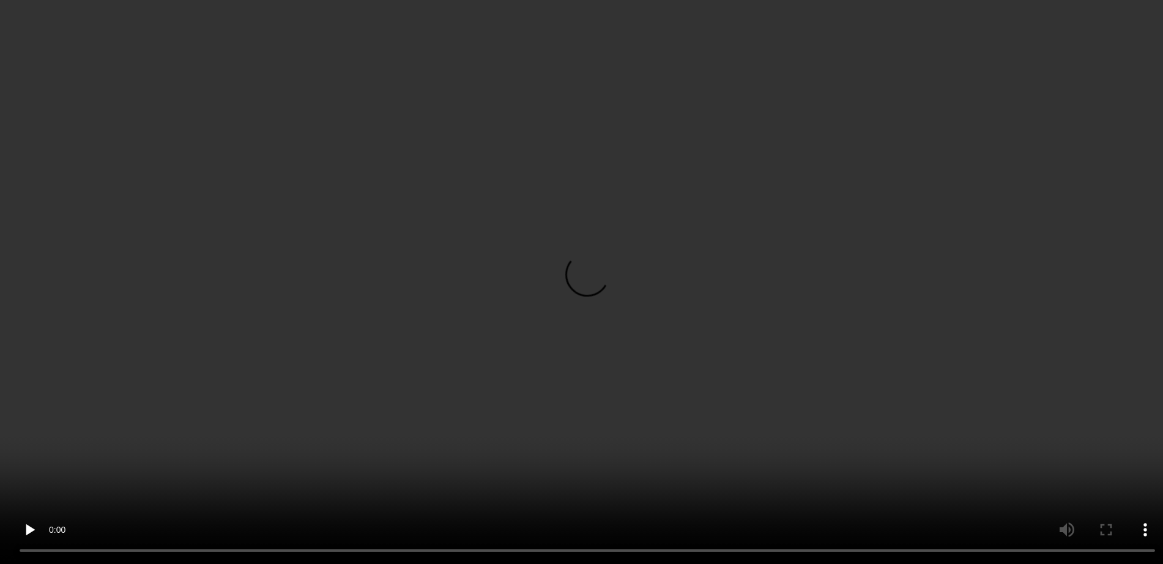
scroll to position [1092, 0]
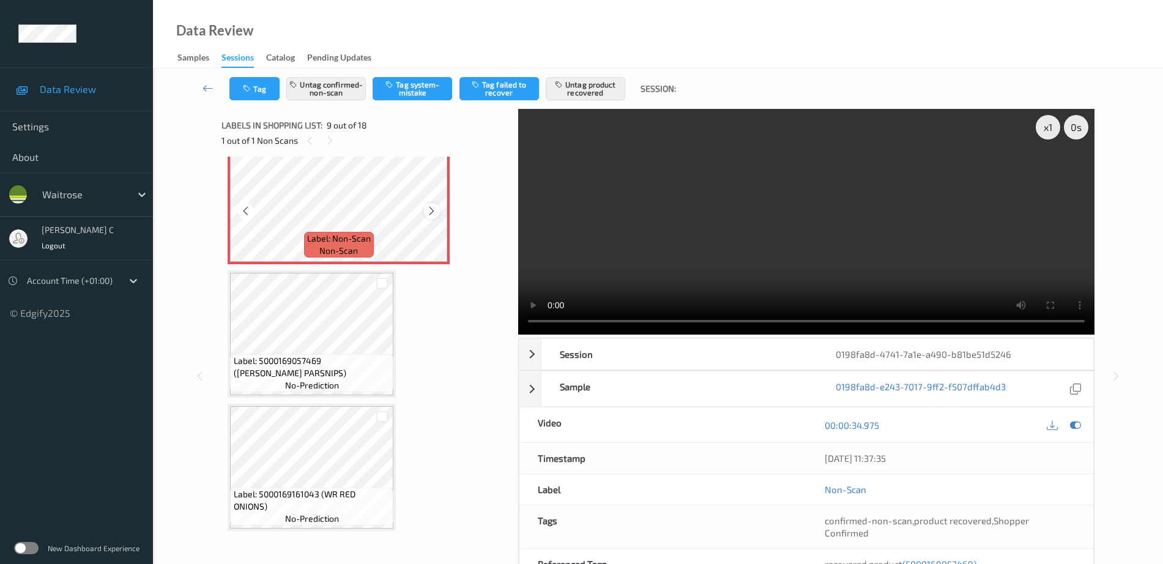
click at [432, 215] on icon at bounding box center [431, 210] width 10 height 11
click at [431, 215] on icon at bounding box center [431, 210] width 10 height 11
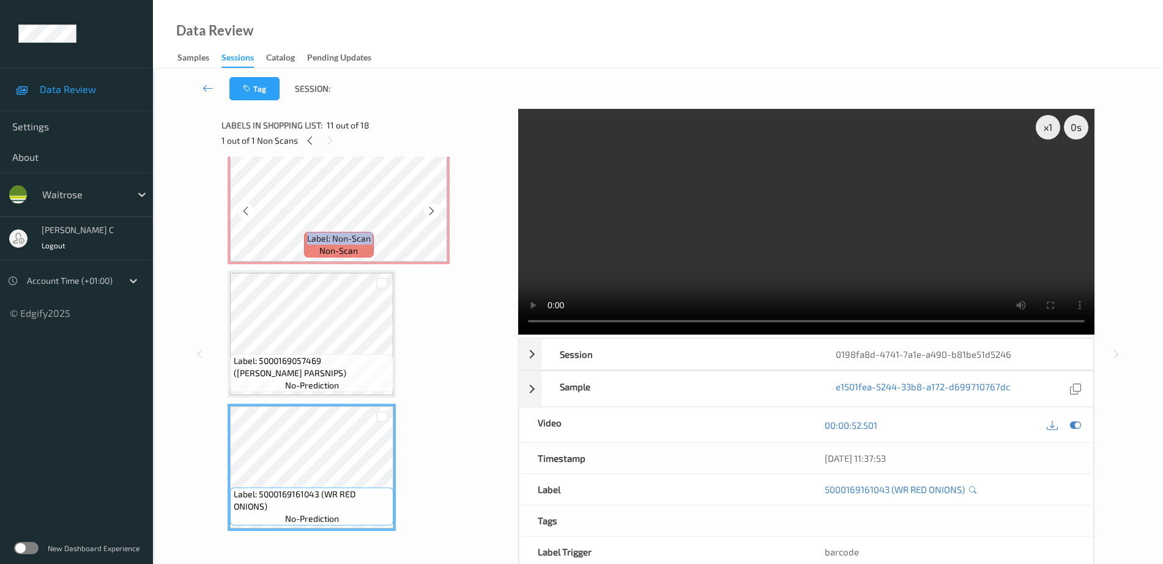
click at [306, 253] on div "Label: Non-Scan non-scan" at bounding box center [339, 245] width 70 height 26
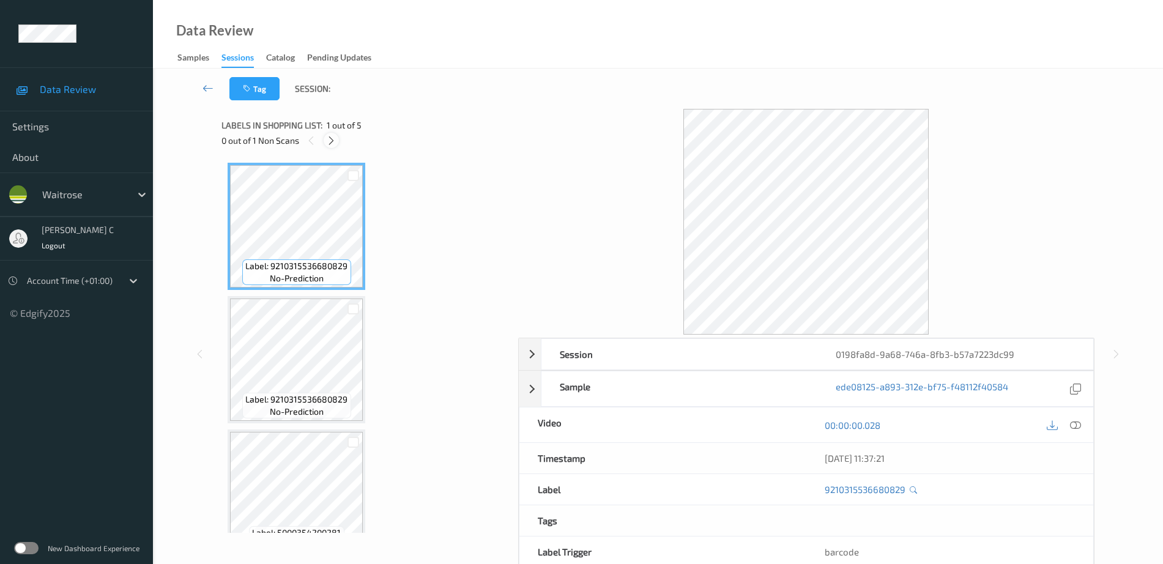
click at [333, 137] on icon at bounding box center [331, 140] width 10 height 11
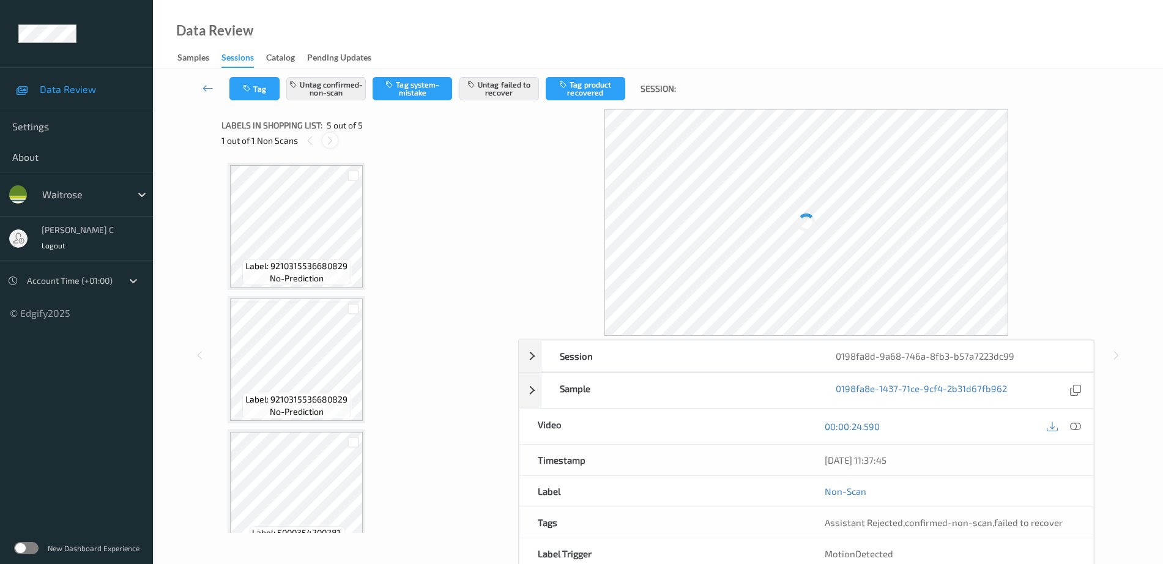
scroll to position [297, 0]
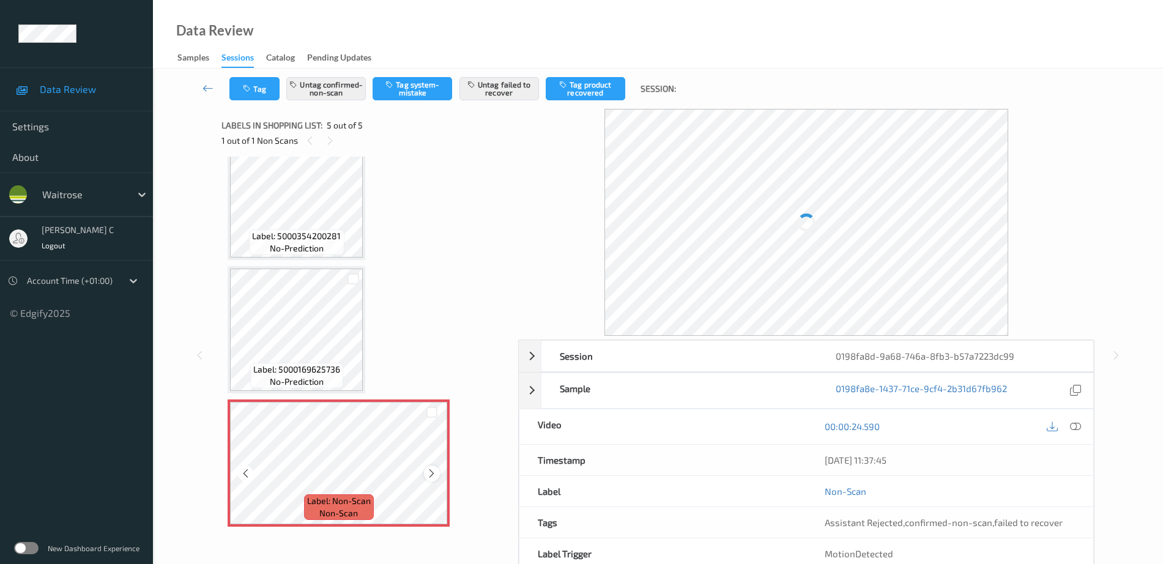
click at [425, 472] on div at bounding box center [431, 472] width 15 height 15
click at [430, 475] on icon at bounding box center [431, 473] width 10 height 11
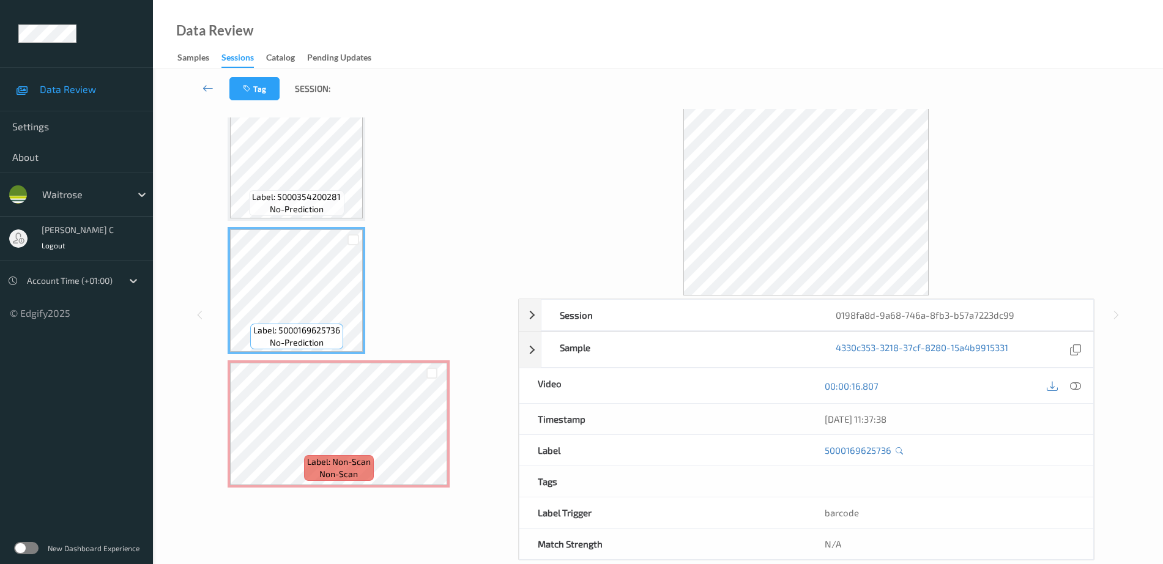
scroll to position [61, 0]
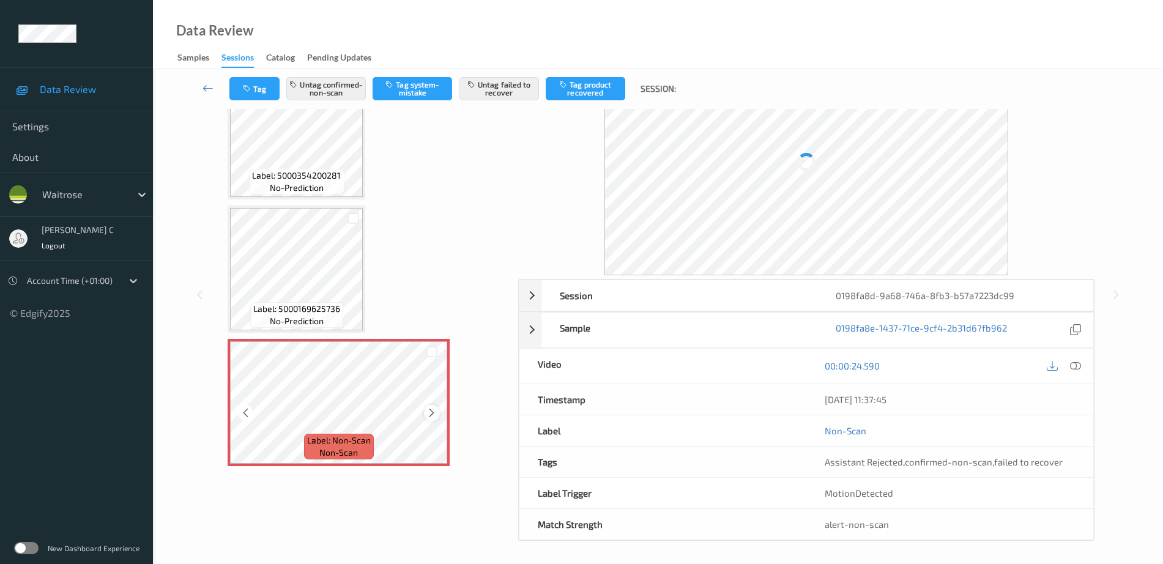
click at [428, 413] on icon at bounding box center [431, 412] width 10 height 11
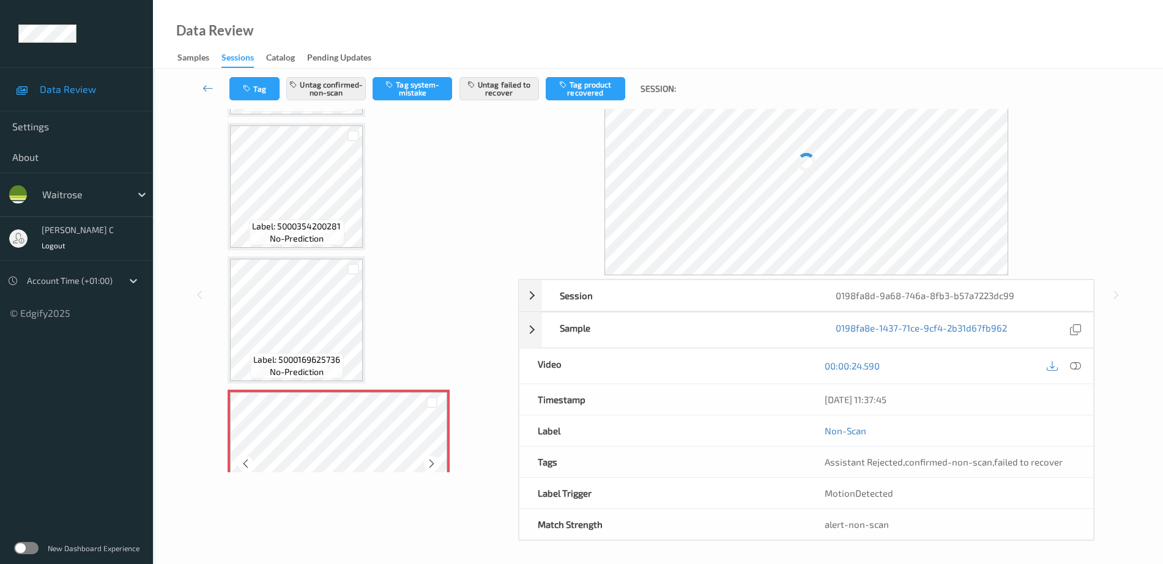
scroll to position [220, 0]
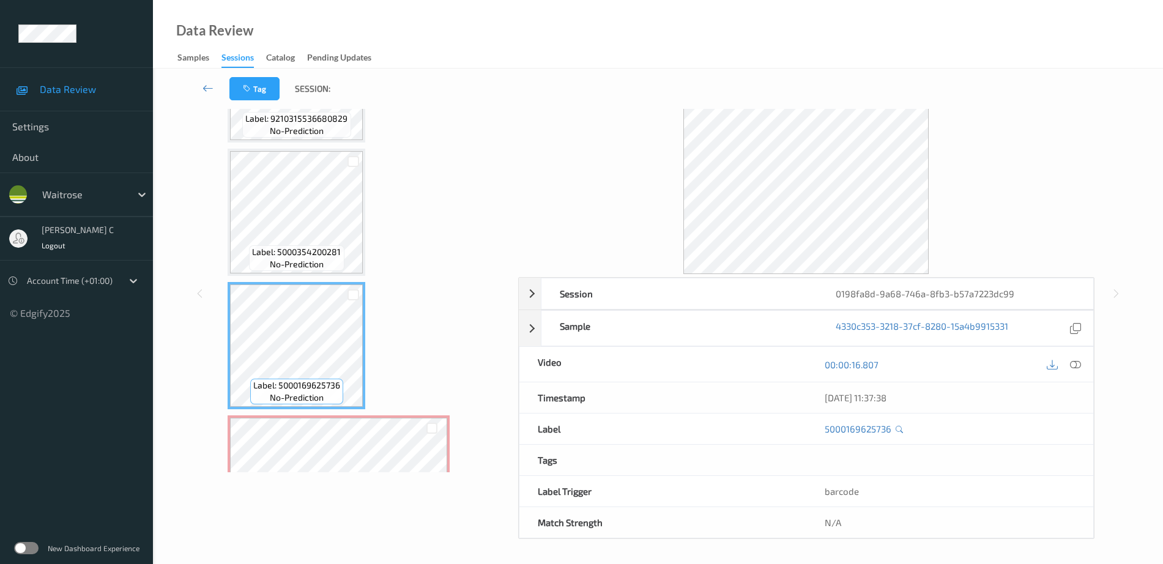
click at [1076, 365] on icon at bounding box center [1075, 364] width 11 height 11
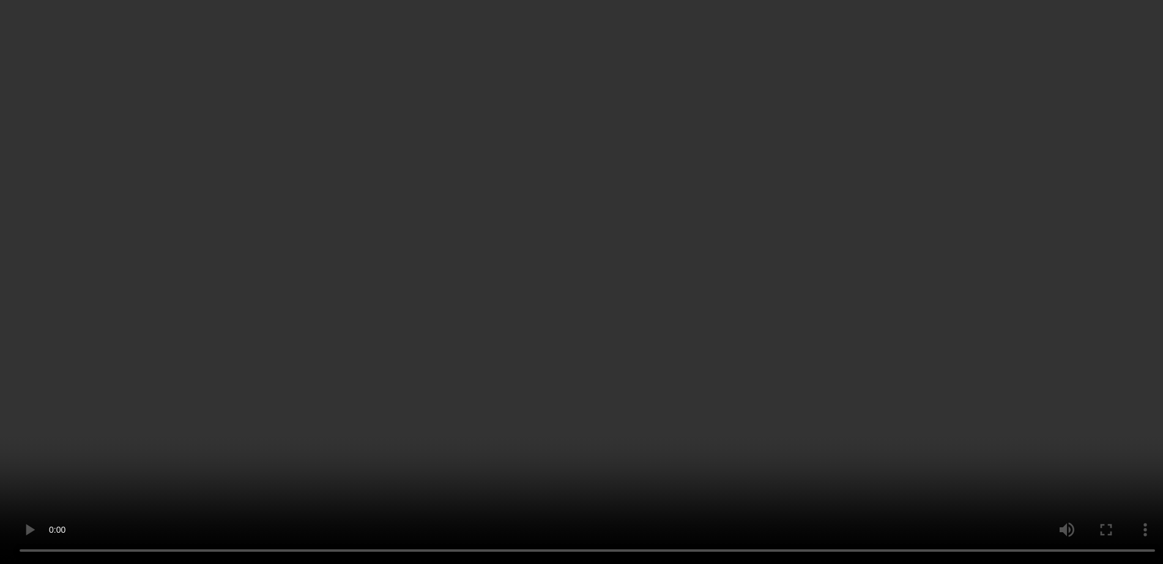
scroll to position [297, 0]
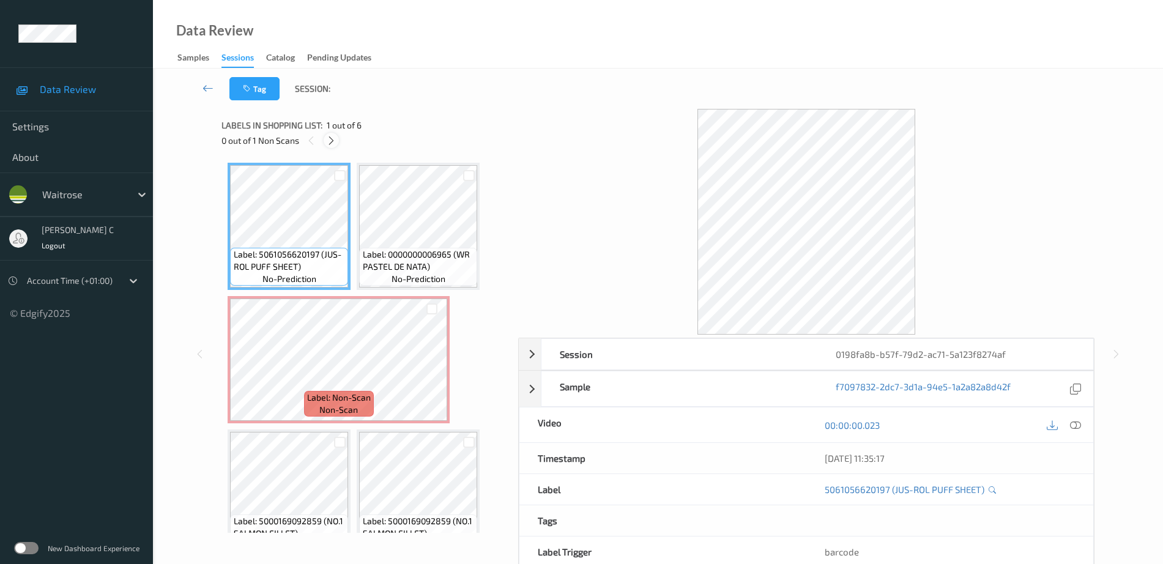
click at [327, 141] on icon at bounding box center [331, 140] width 10 height 11
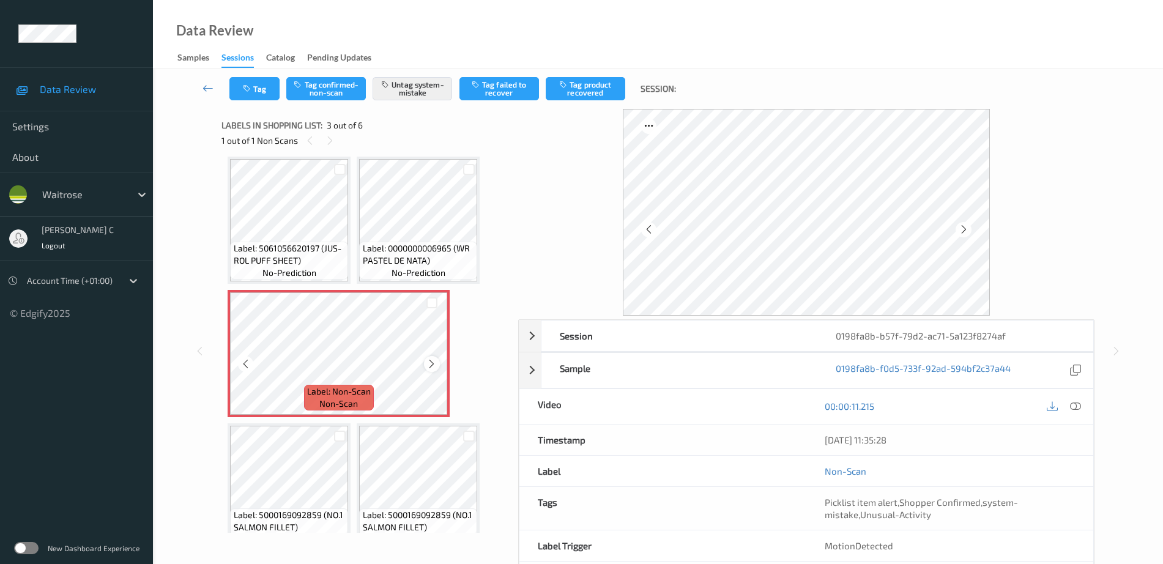
click at [435, 368] on icon at bounding box center [431, 363] width 10 height 11
click at [418, 276] on span "no-prediction" at bounding box center [418, 273] width 54 height 12
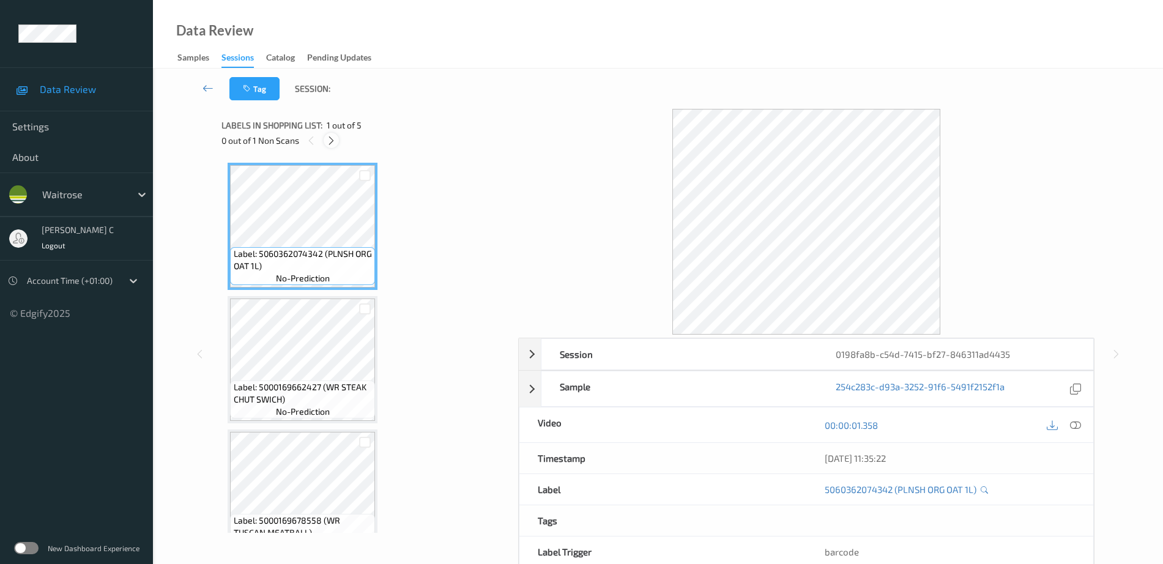
click at [333, 144] on icon at bounding box center [331, 140] width 10 height 11
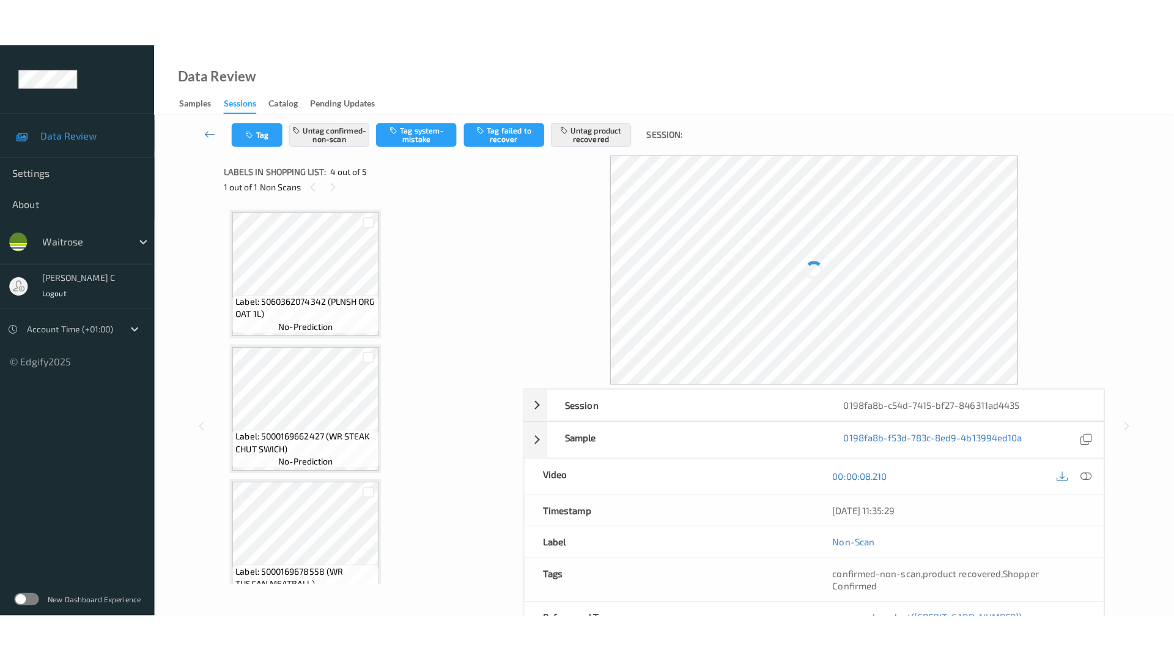
scroll to position [273, 0]
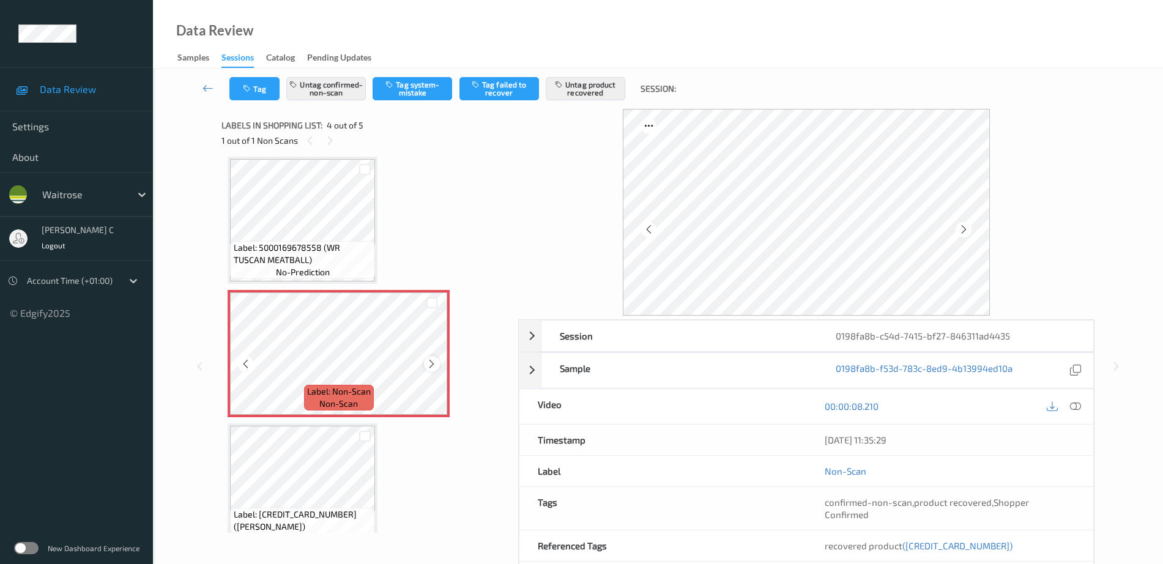
click at [433, 366] on icon at bounding box center [431, 363] width 10 height 11
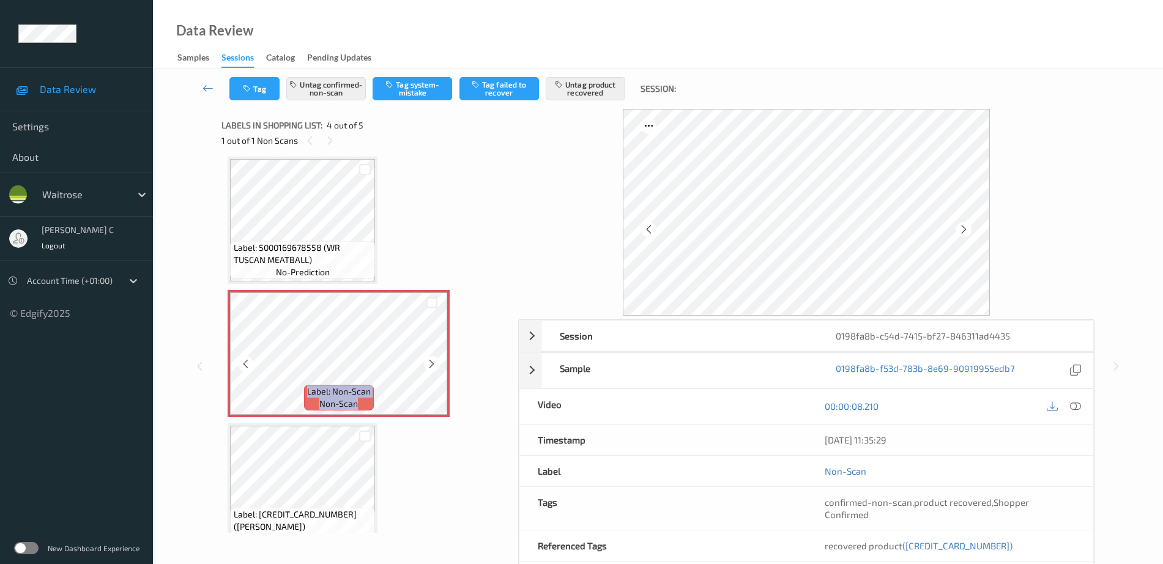
click at [433, 366] on icon at bounding box center [431, 363] width 10 height 11
click at [341, 275] on div "Label: 5000169678558 (WR TUSCAN MEATBALL) no-prediction" at bounding box center [302, 260] width 145 height 38
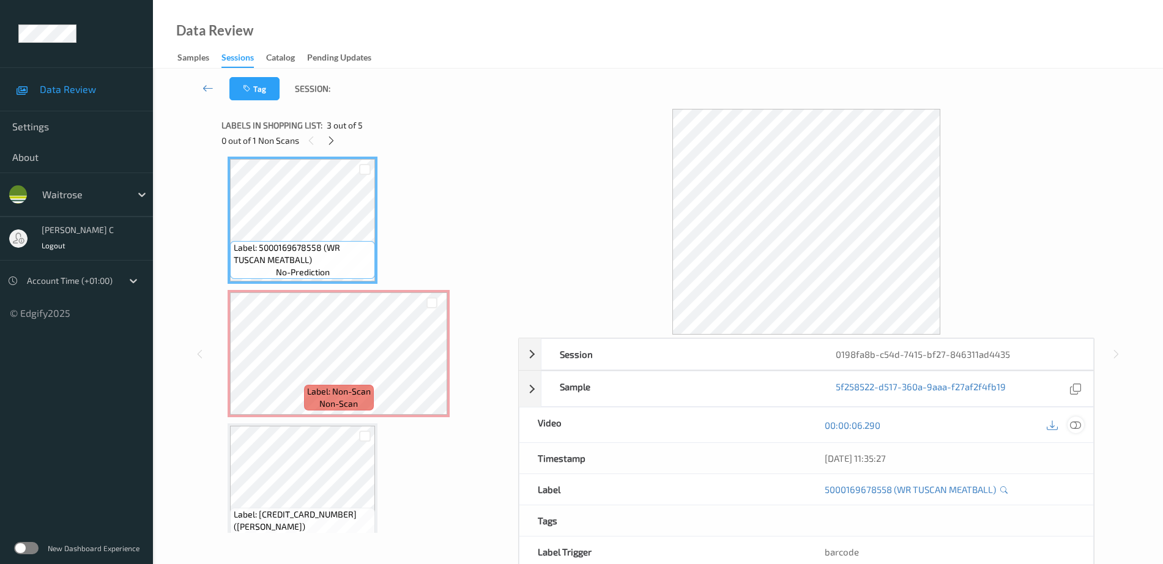
click at [1076, 426] on icon at bounding box center [1075, 425] width 11 height 11
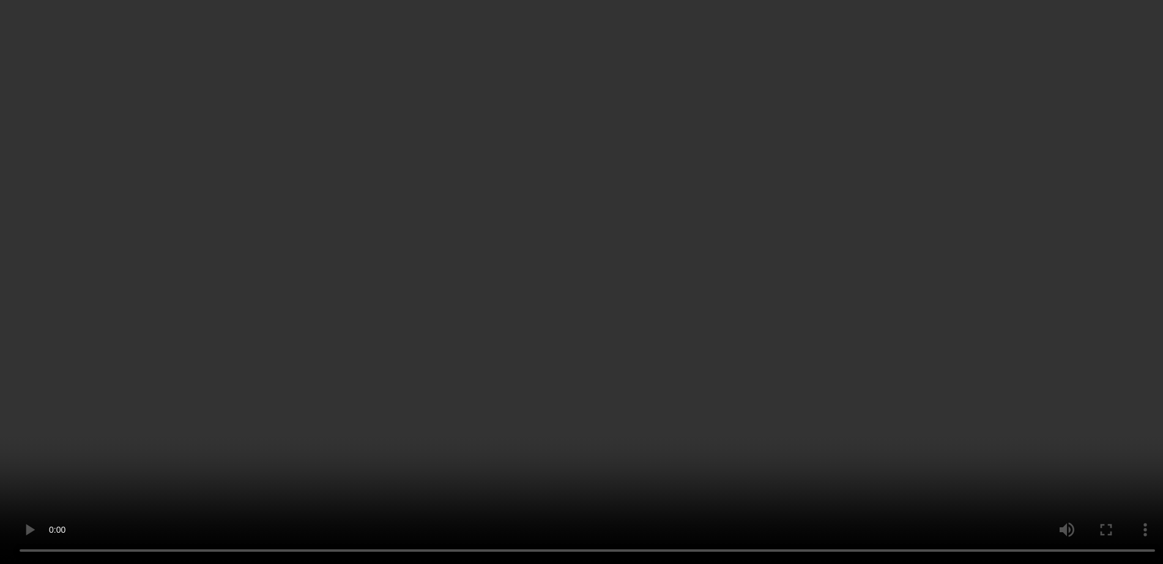
scroll to position [297, 0]
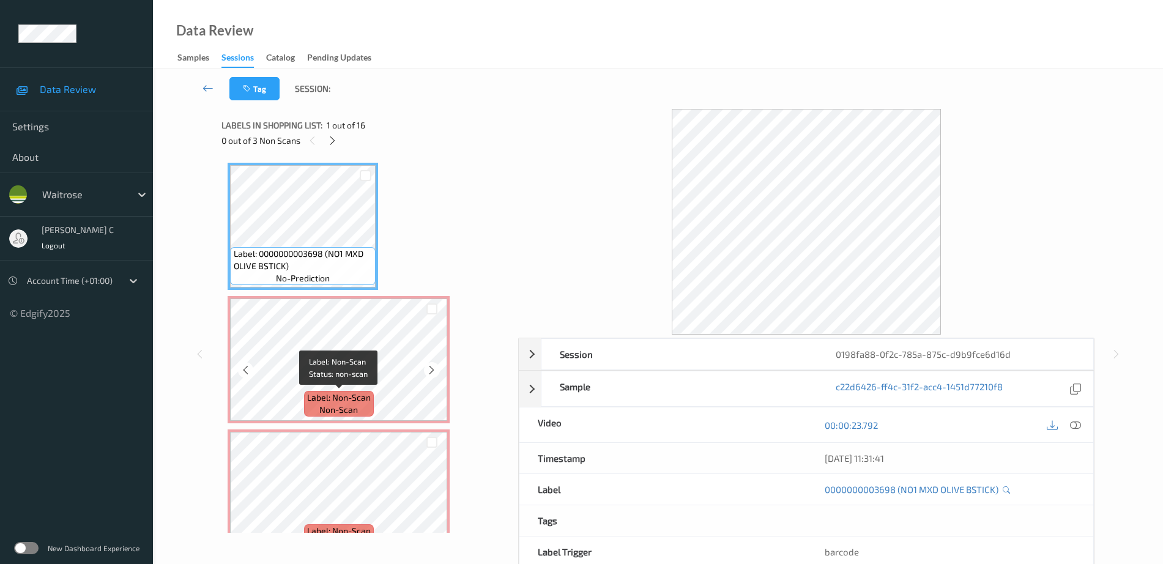
click at [350, 396] on span "Label: Non-Scan" at bounding box center [339, 397] width 64 height 12
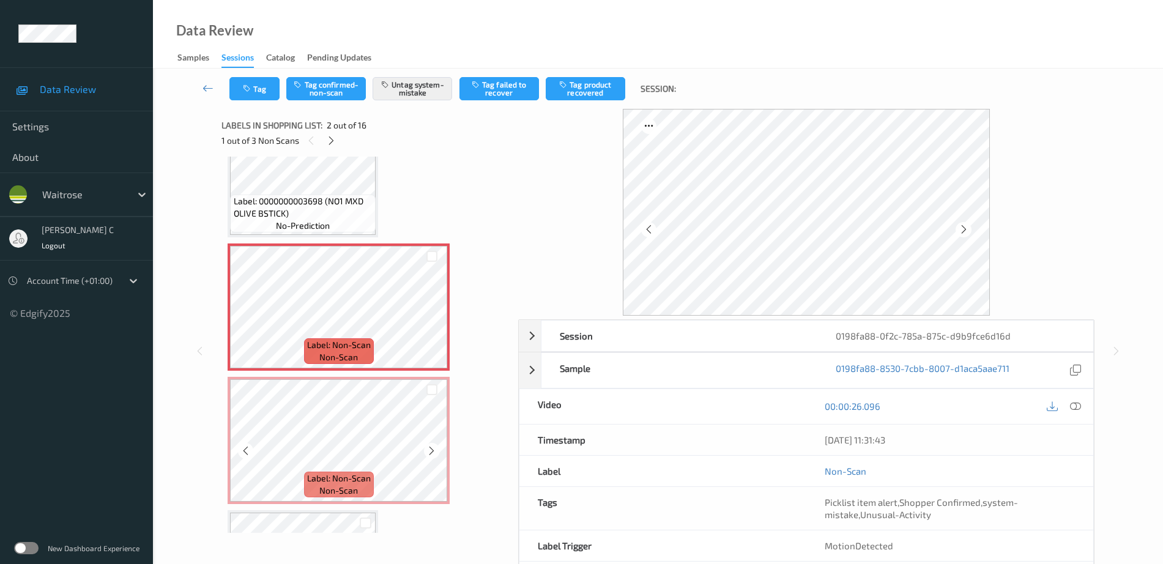
scroll to position [76, 0]
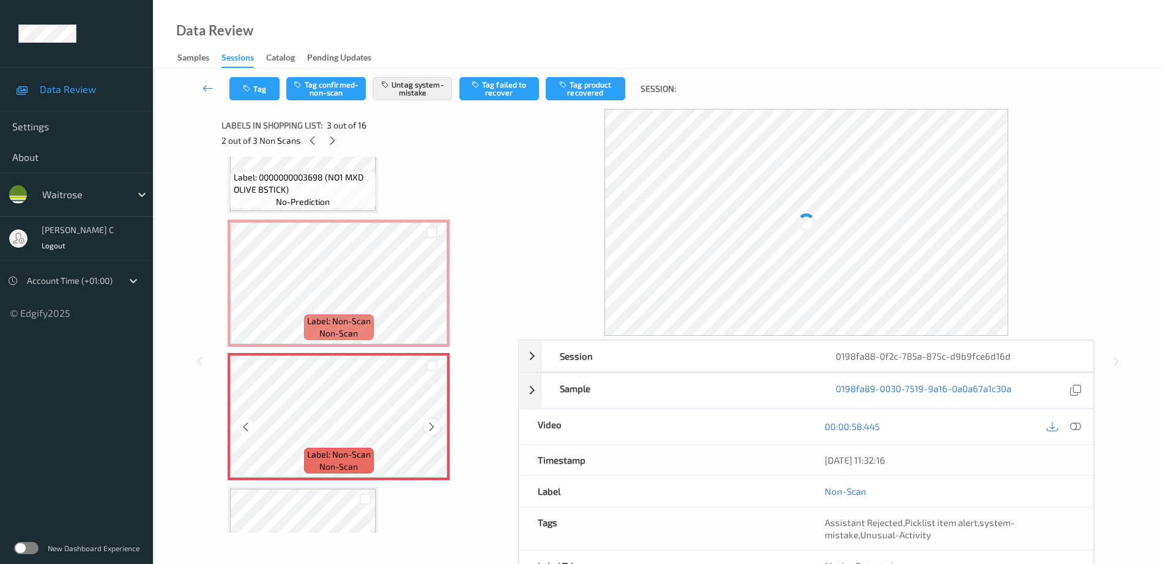
click at [428, 431] on icon at bounding box center [431, 426] width 10 height 11
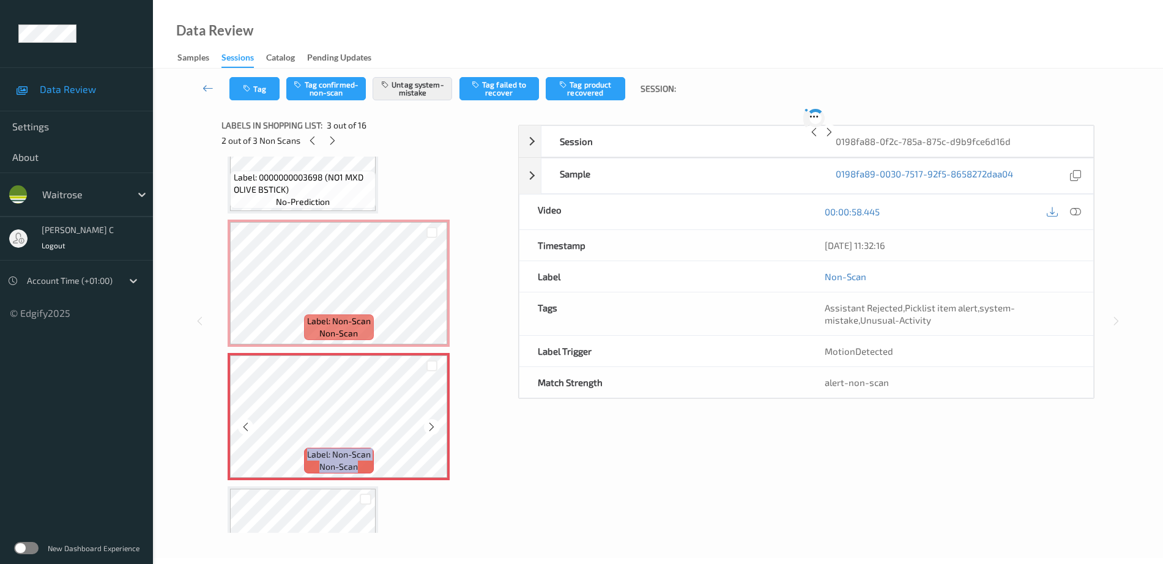
click at [428, 431] on icon at bounding box center [431, 426] width 10 height 11
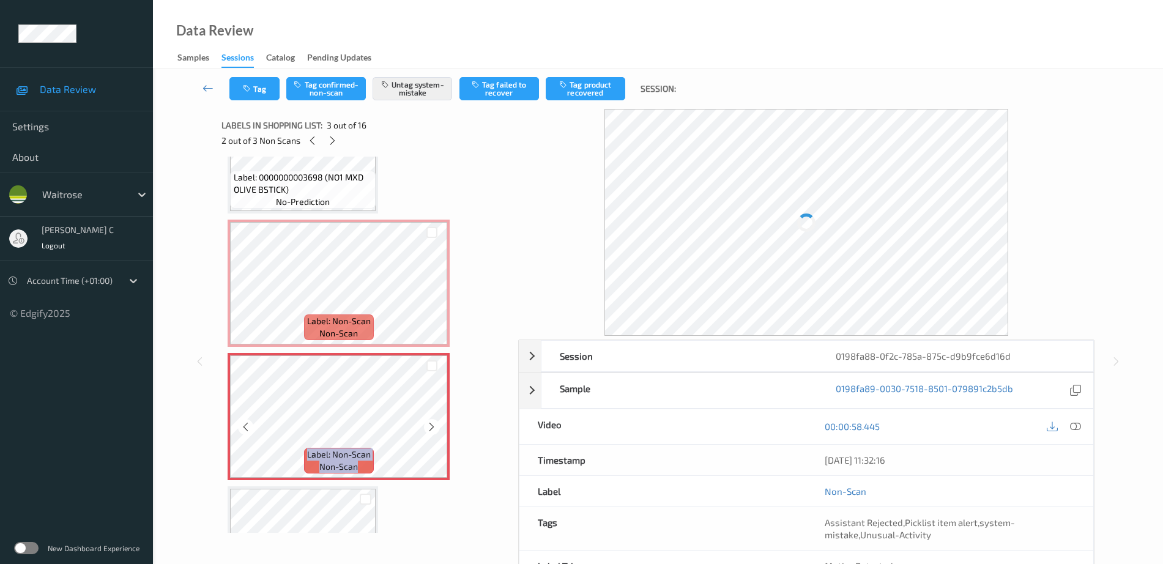
click at [428, 431] on icon at bounding box center [431, 426] width 10 height 11
click at [359, 330] on div "Label: Non-Scan non-scan" at bounding box center [339, 327] width 70 height 26
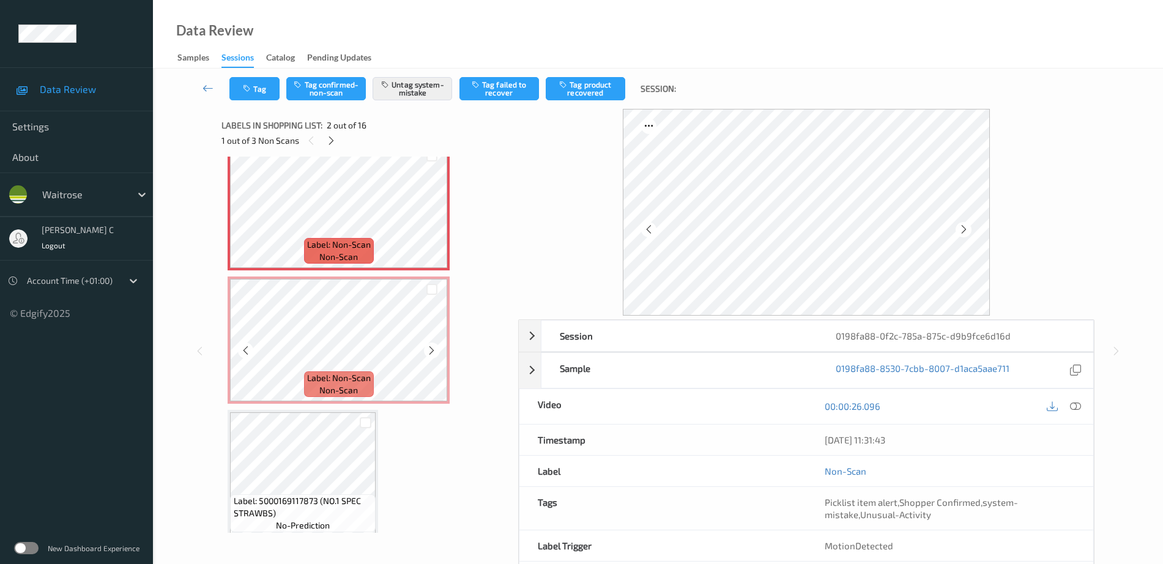
click at [355, 381] on span "Label: Non-Scan" at bounding box center [339, 378] width 64 height 12
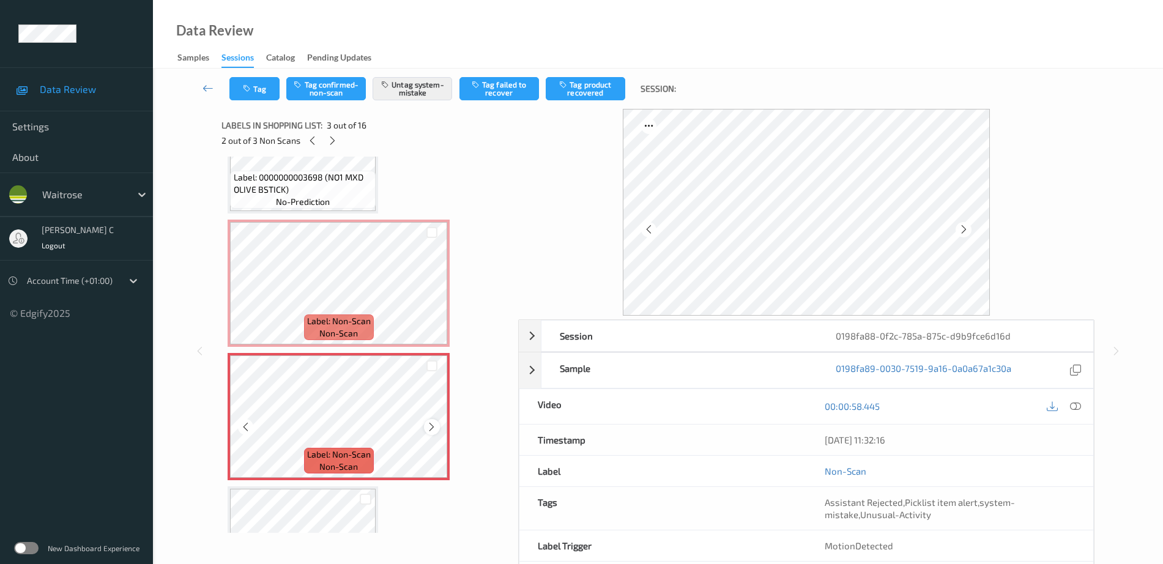
click at [431, 428] on icon at bounding box center [431, 426] width 10 height 11
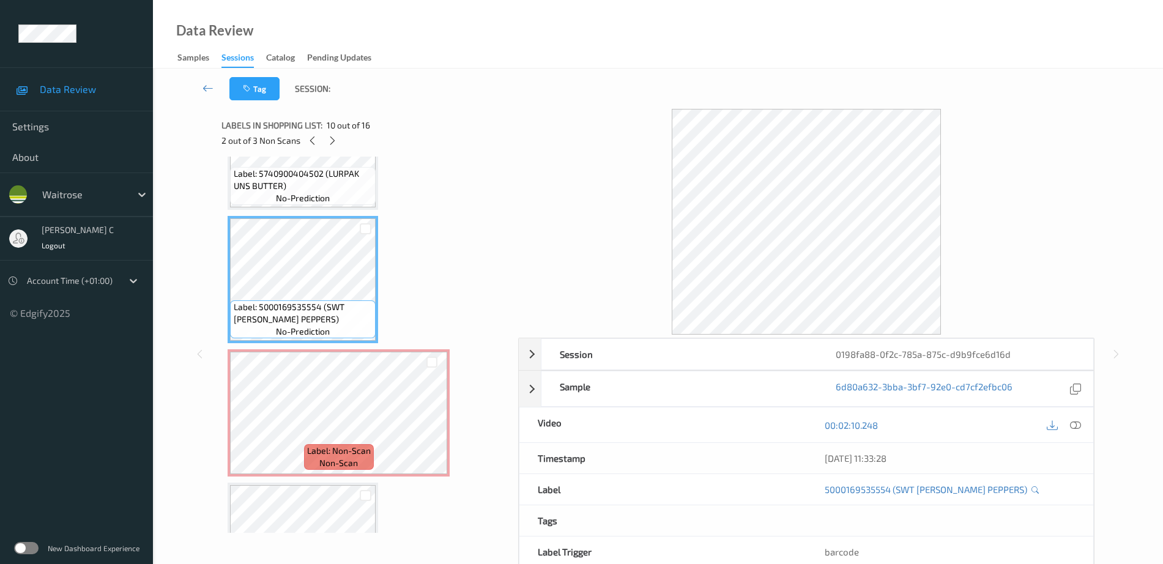
scroll to position [1223, 0]
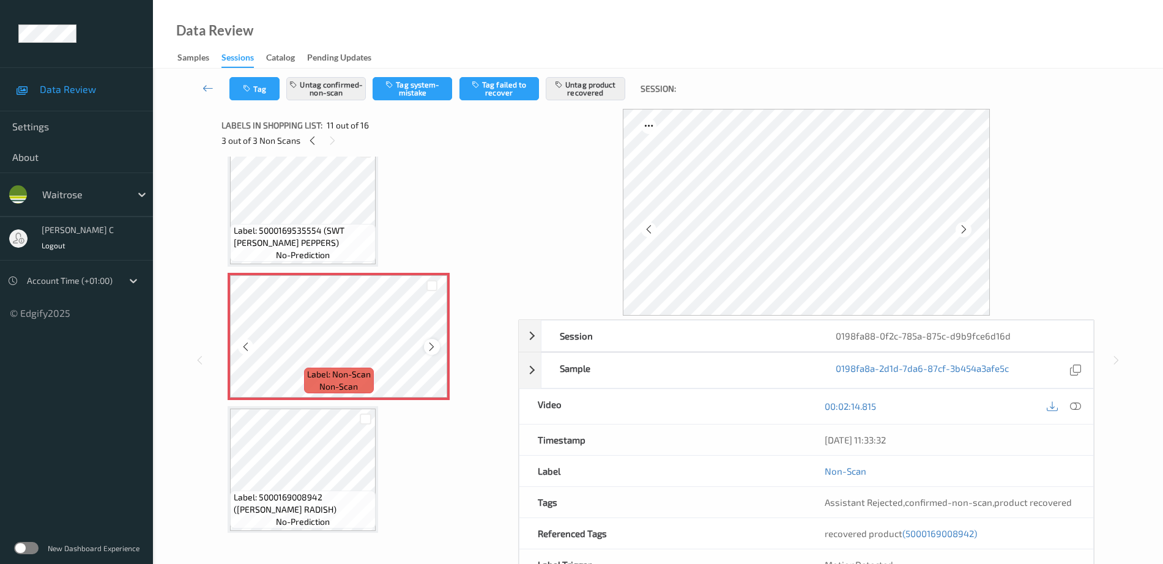
click at [434, 343] on icon at bounding box center [431, 346] width 10 height 11
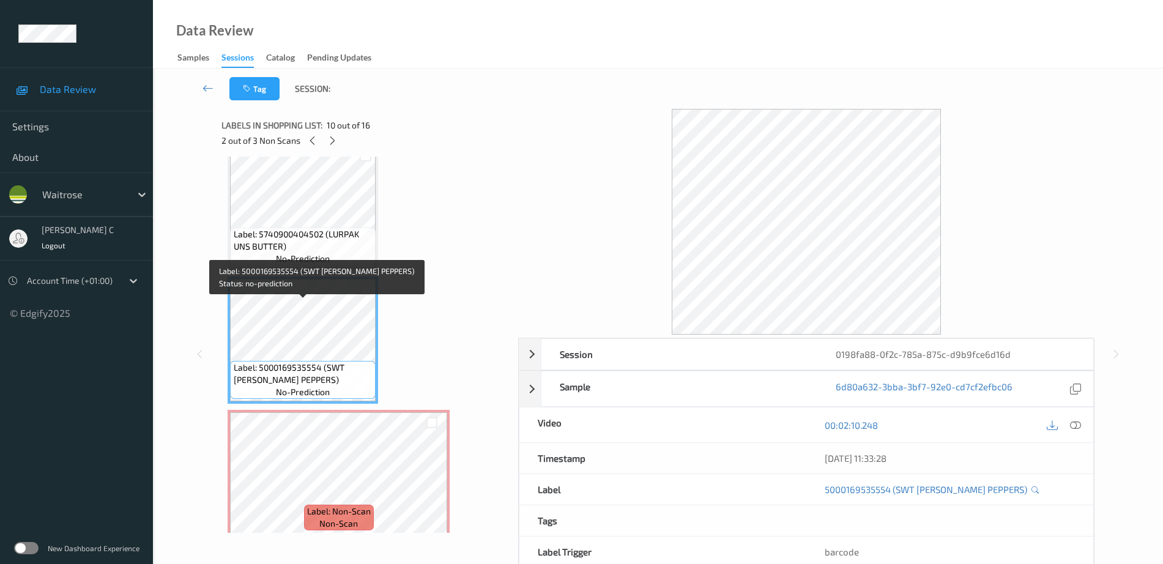
scroll to position [994, 0]
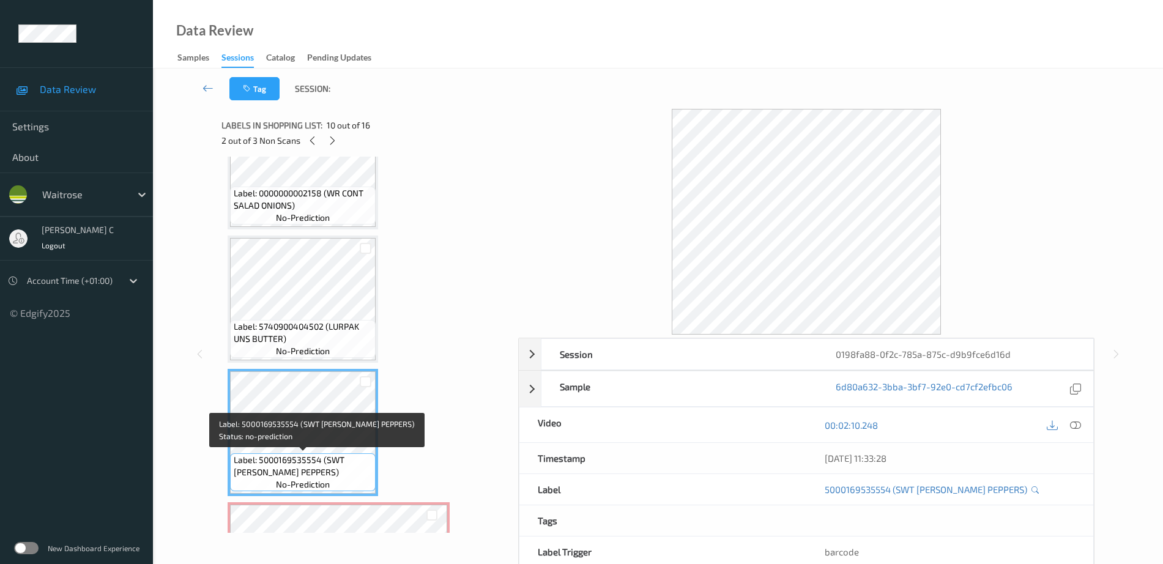
click at [287, 320] on span "Label: 5740900404502 (LURPAK UNS BUTTER)" at bounding box center [303, 332] width 139 height 24
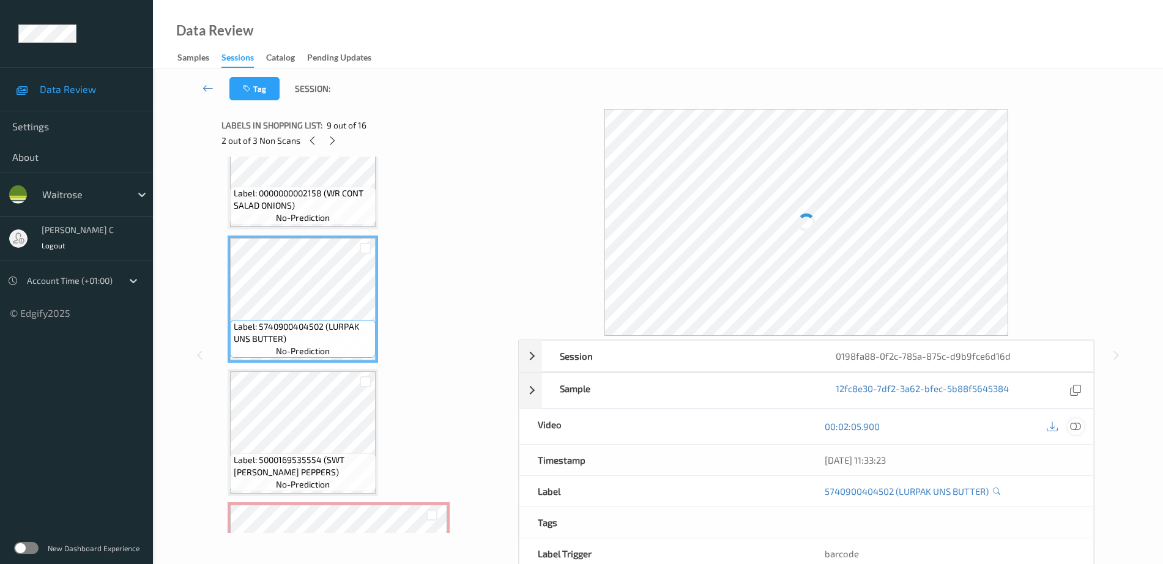
click at [1073, 422] on icon at bounding box center [1075, 426] width 11 height 11
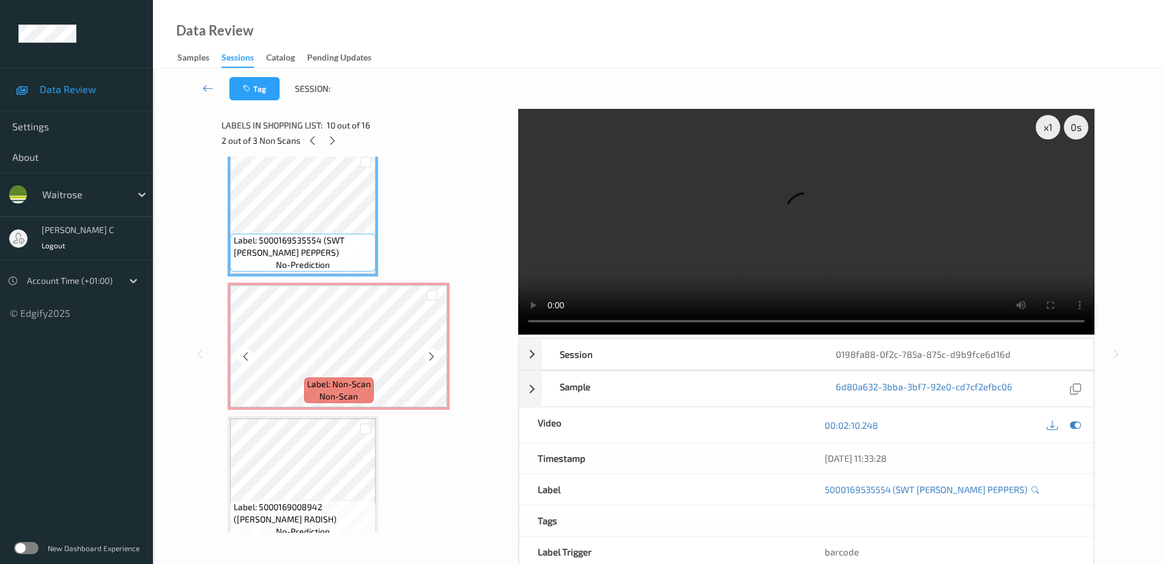
scroll to position [1223, 0]
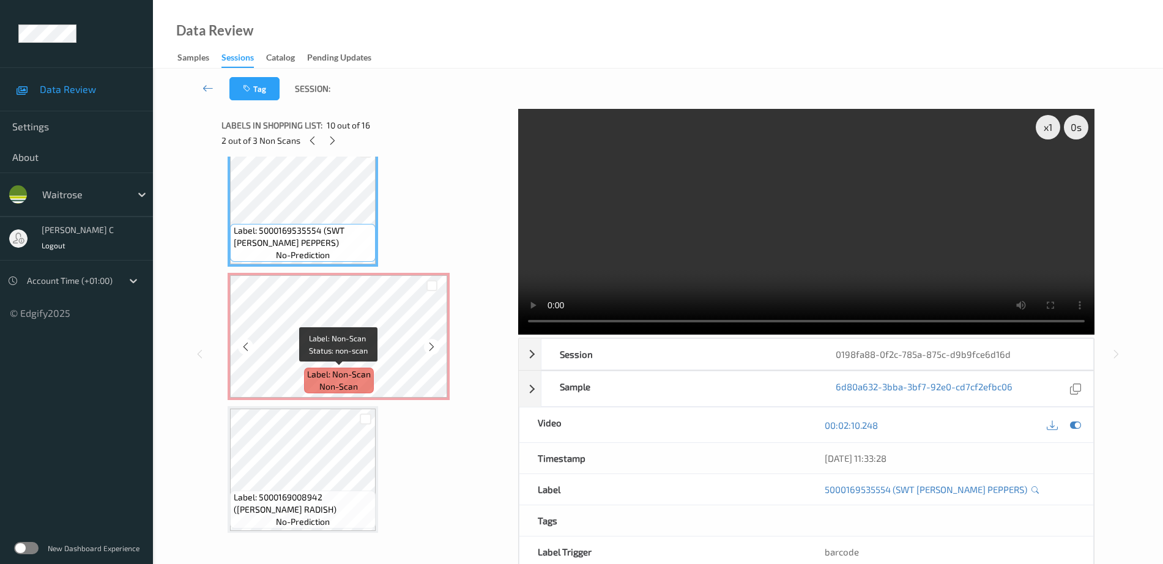
click at [337, 383] on span "non-scan" at bounding box center [338, 386] width 39 height 12
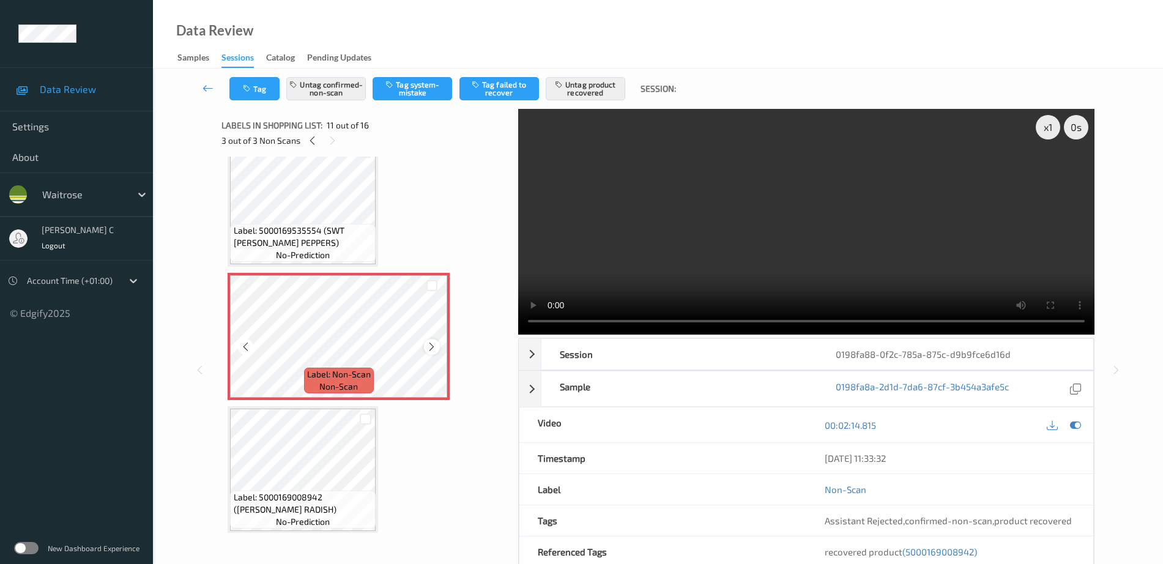
click at [433, 347] on icon at bounding box center [431, 346] width 10 height 11
click at [432, 347] on icon at bounding box center [431, 346] width 10 height 11
click at [377, 441] on div "Label: 5000169008942 (WR FRENCH RADISH) no-prediction" at bounding box center [303, 469] width 150 height 127
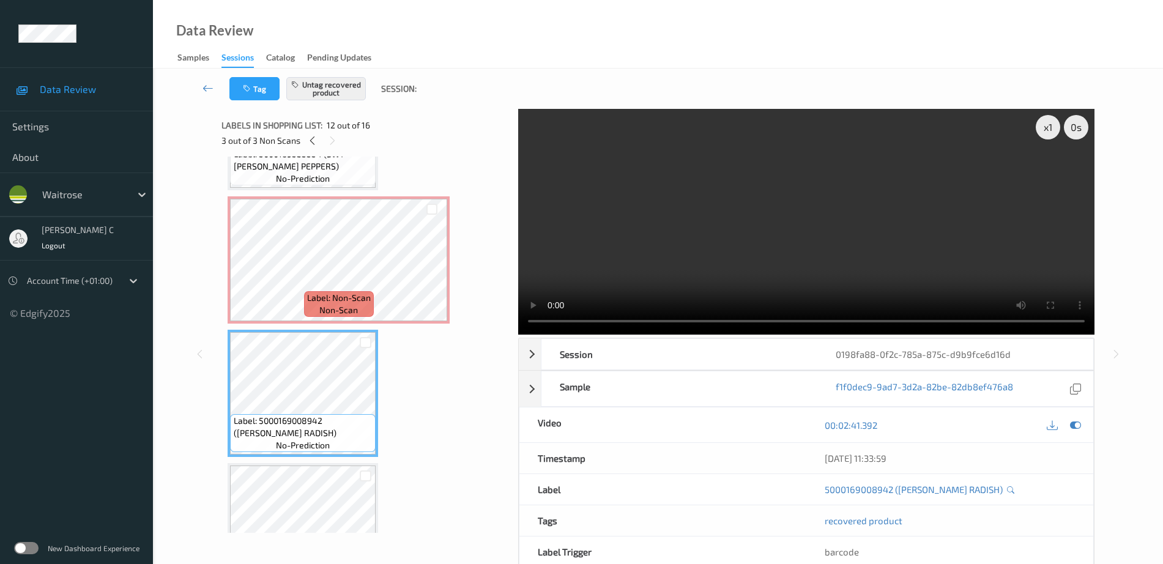
scroll to position [1376, 0]
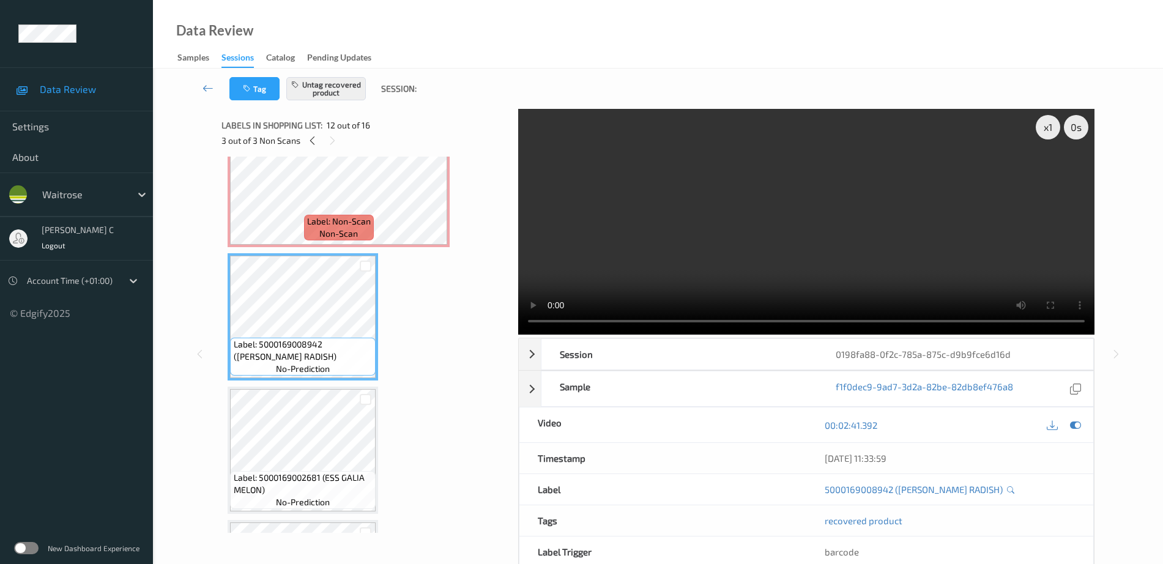
click at [277, 341] on span "Label: 5000169008942 (WR FRENCH RADISH)" at bounding box center [303, 350] width 139 height 24
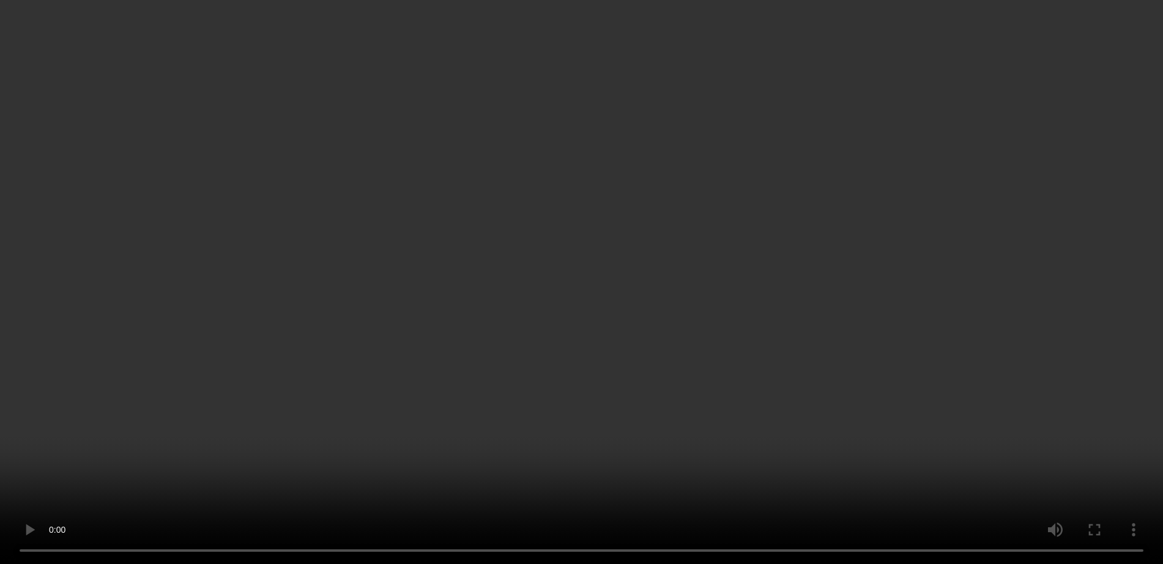
scroll to position [1223, 0]
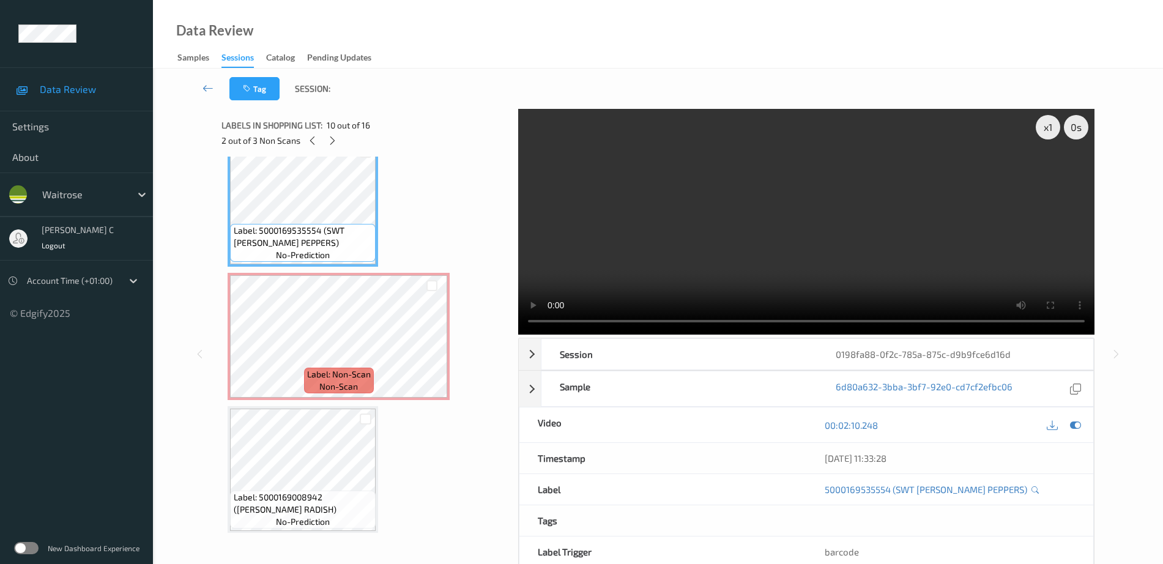
click at [272, 261] on div "Label: 5000169535554 (SWT ROMANO PEPPERS) no-prediction" at bounding box center [303, 243] width 146 height 38
click at [1079, 428] on icon at bounding box center [1075, 425] width 11 height 11
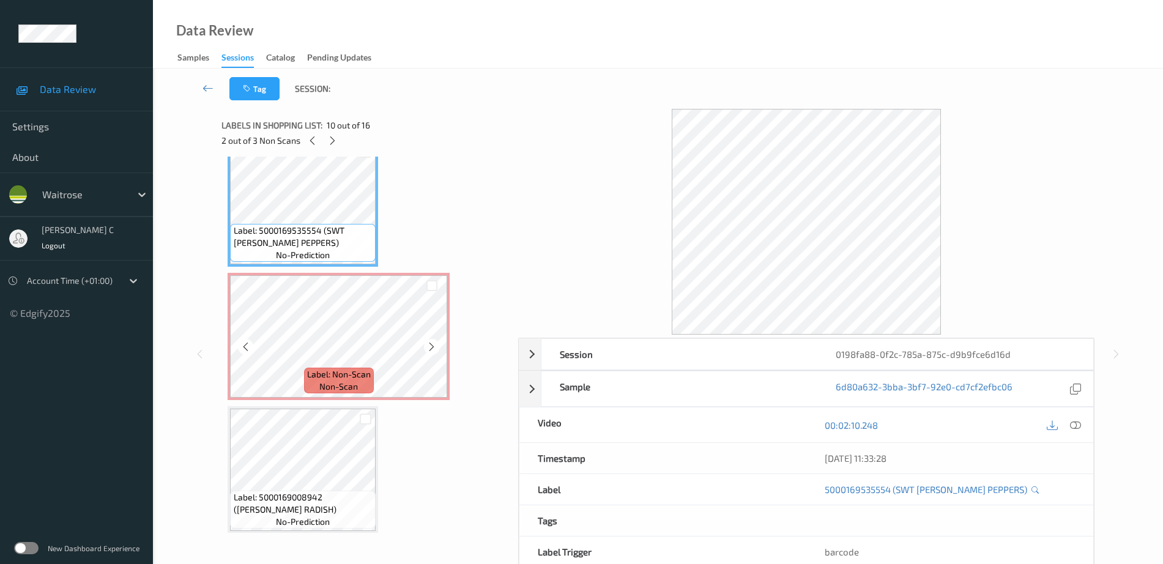
click at [309, 380] on span "Label: Non-Scan" at bounding box center [339, 374] width 64 height 12
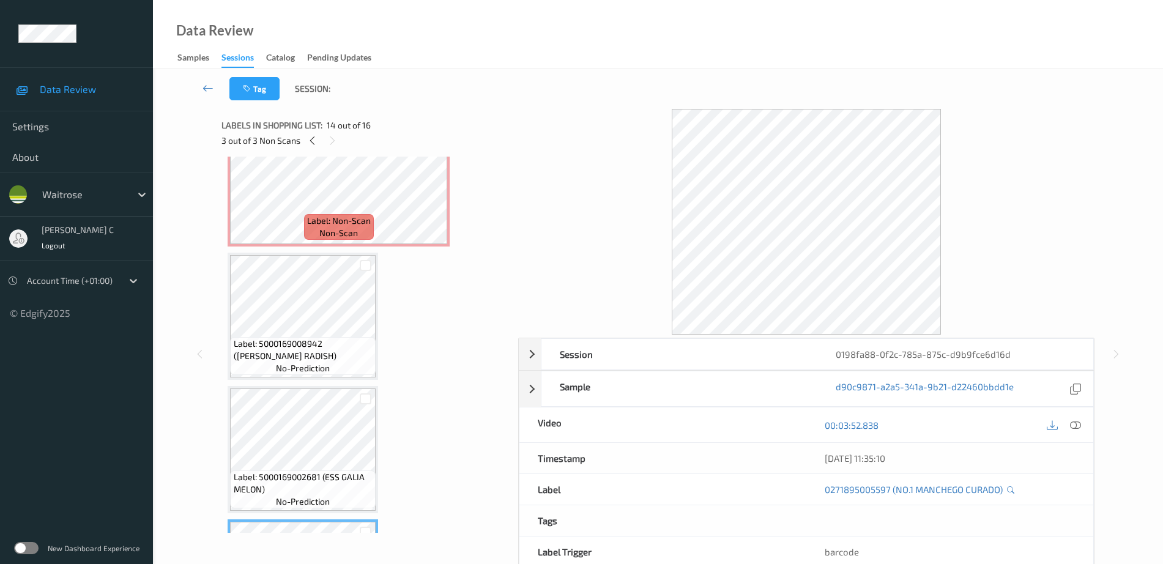
scroll to position [1376, 0]
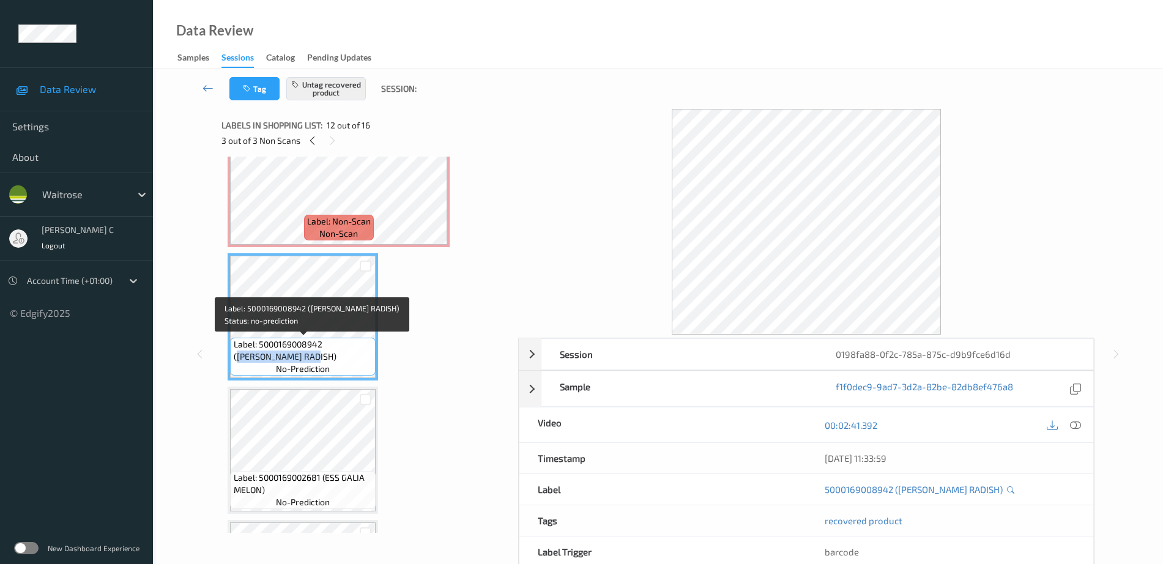
drag, startPoint x: 328, startPoint y: 344, endPoint x: 297, endPoint y: 357, distance: 33.7
click at [297, 357] on span "Label: 5000169008942 (WR FRENCH RADISH)" at bounding box center [303, 350] width 139 height 24
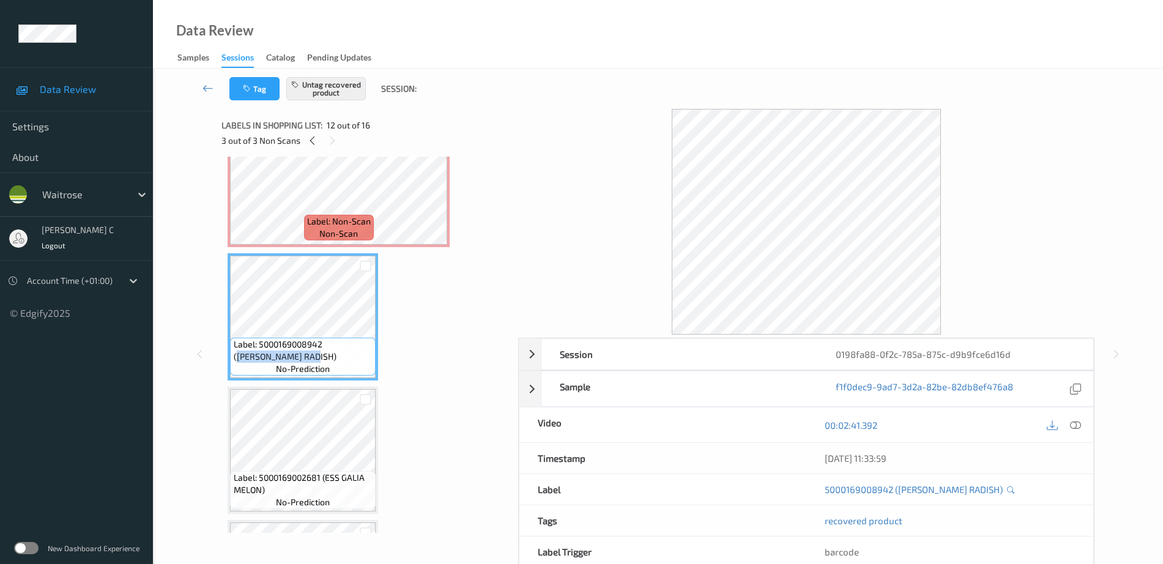
scroll to position [1300, 0]
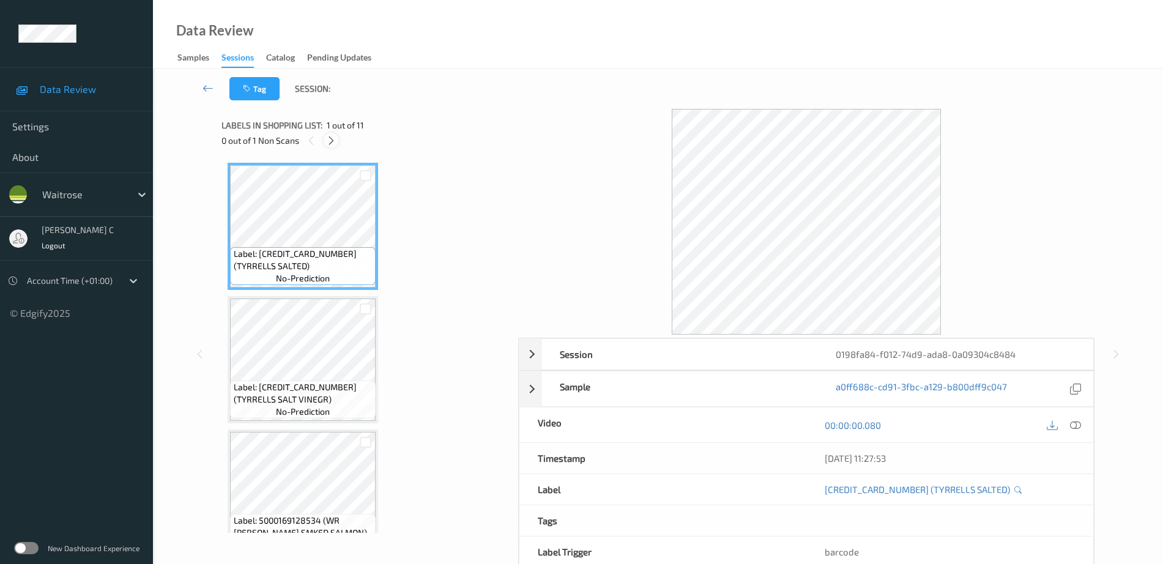
click at [330, 144] on icon at bounding box center [331, 140] width 10 height 11
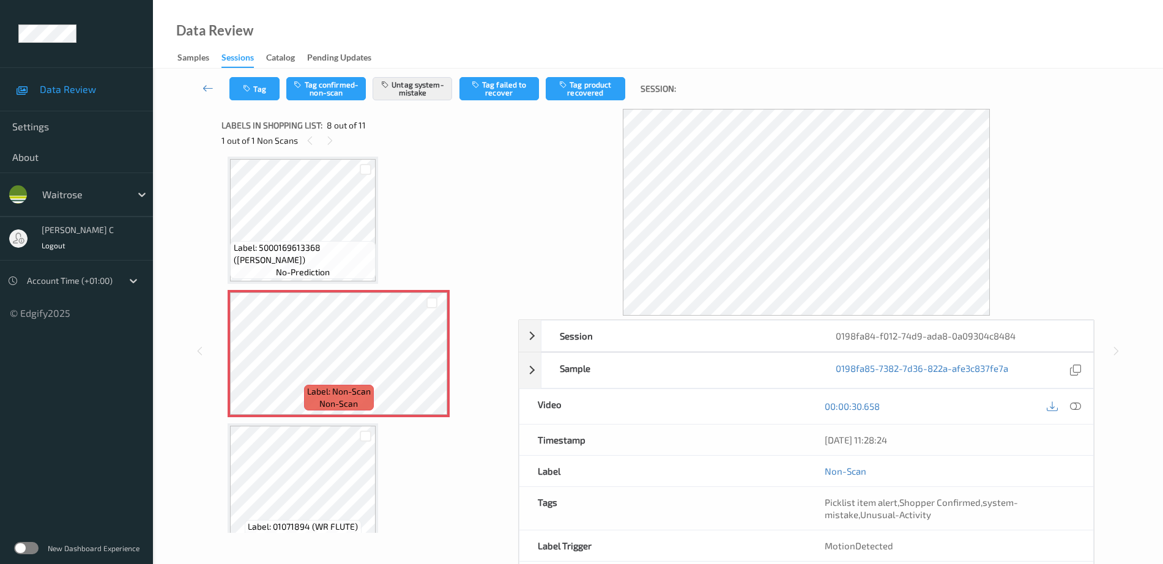
scroll to position [883, 0]
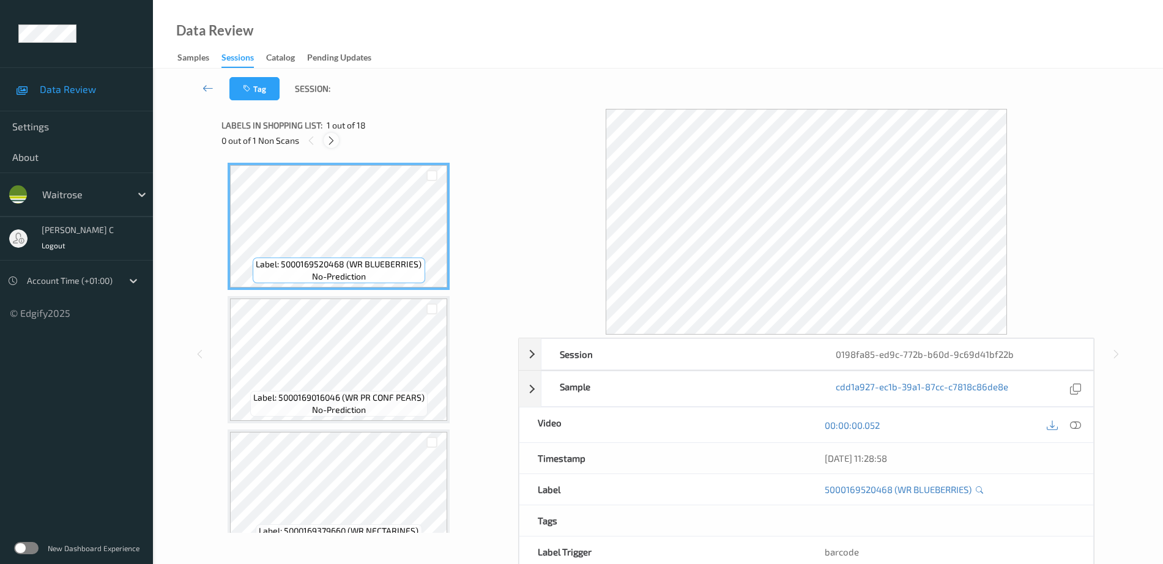
drag, startPoint x: 328, startPoint y: 142, endPoint x: 322, endPoint y: 143, distance: 6.2
click at [328, 141] on icon at bounding box center [331, 140] width 10 height 11
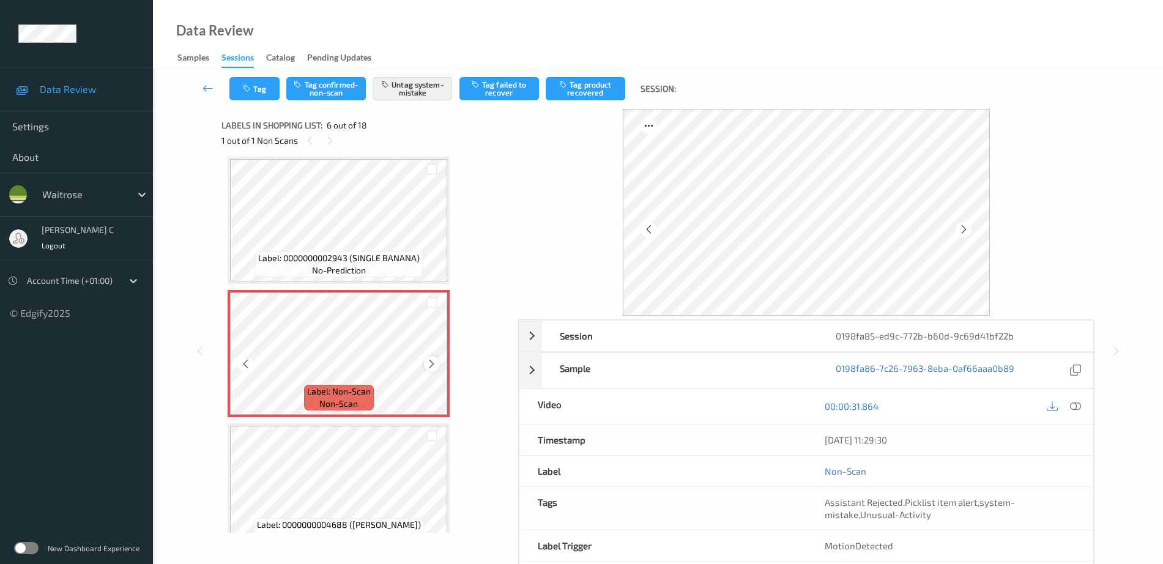
click at [431, 364] on icon at bounding box center [431, 363] width 10 height 11
click at [331, 256] on span "Label: 0000000002943 (SINGLE BANANA)" at bounding box center [338, 258] width 161 height 12
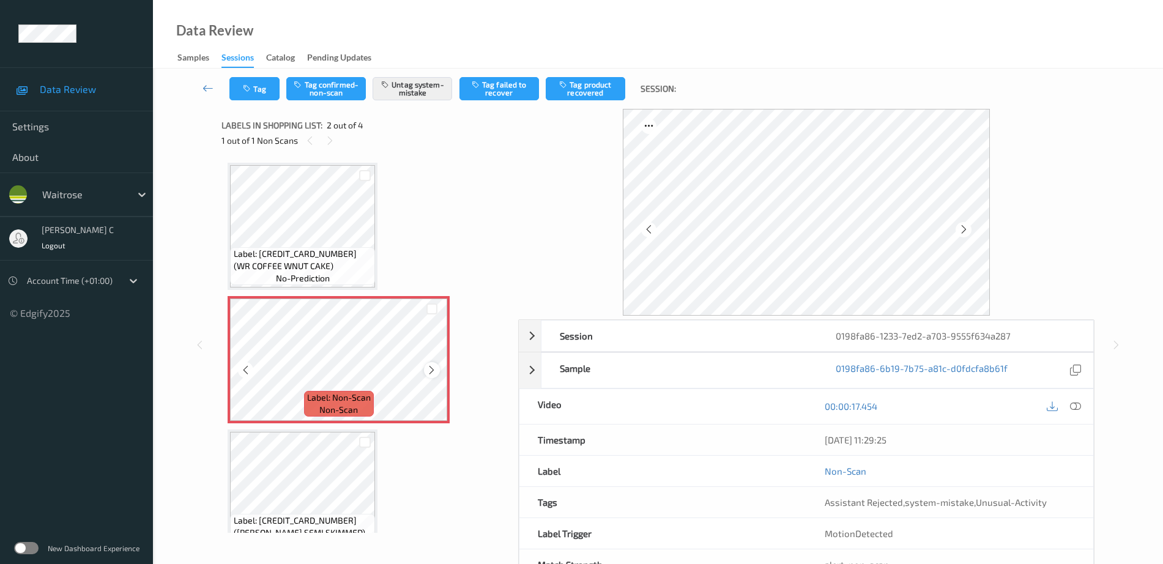
click at [432, 366] on icon at bounding box center [431, 370] width 10 height 11
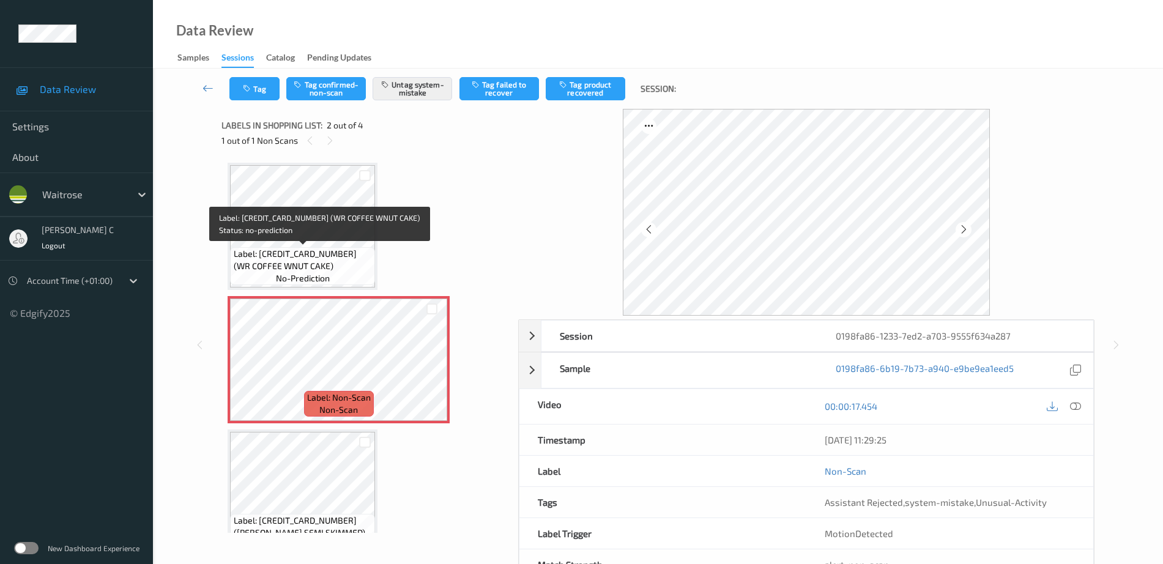
click at [295, 268] on span "Label: 5000169110744 (WR COFFEE WNUT CAKE)" at bounding box center [303, 260] width 139 height 24
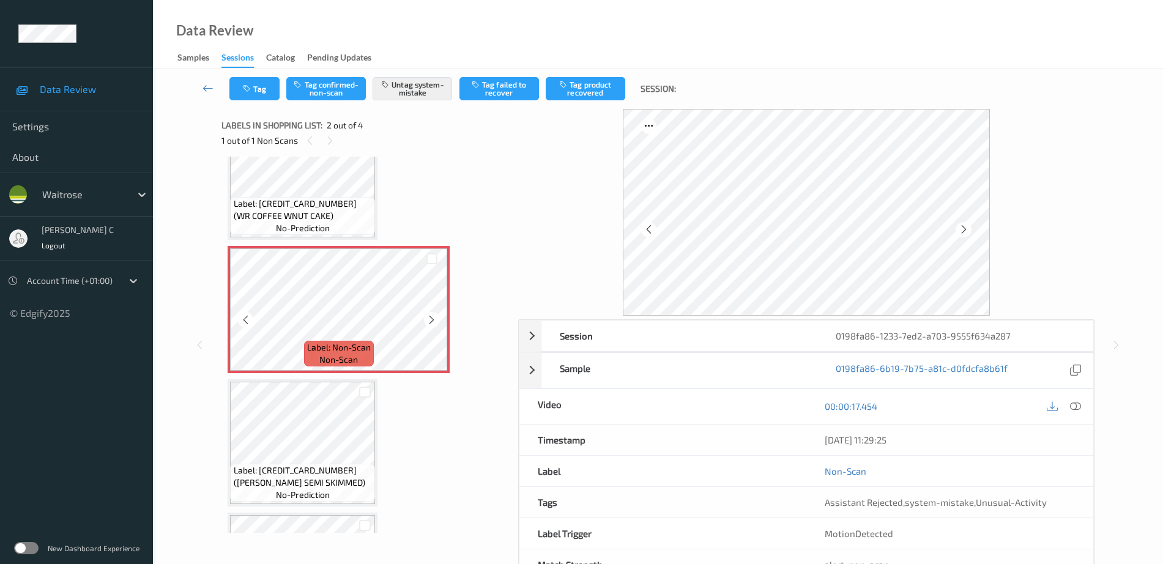
scroll to position [76, 0]
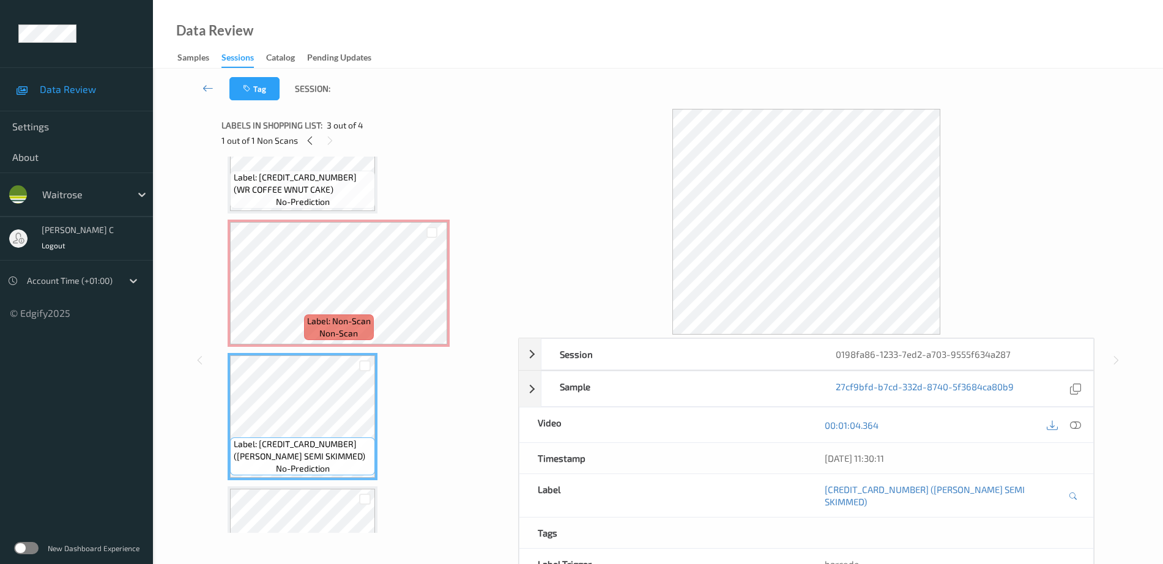
click at [325, 329] on span "non-scan" at bounding box center [338, 333] width 39 height 12
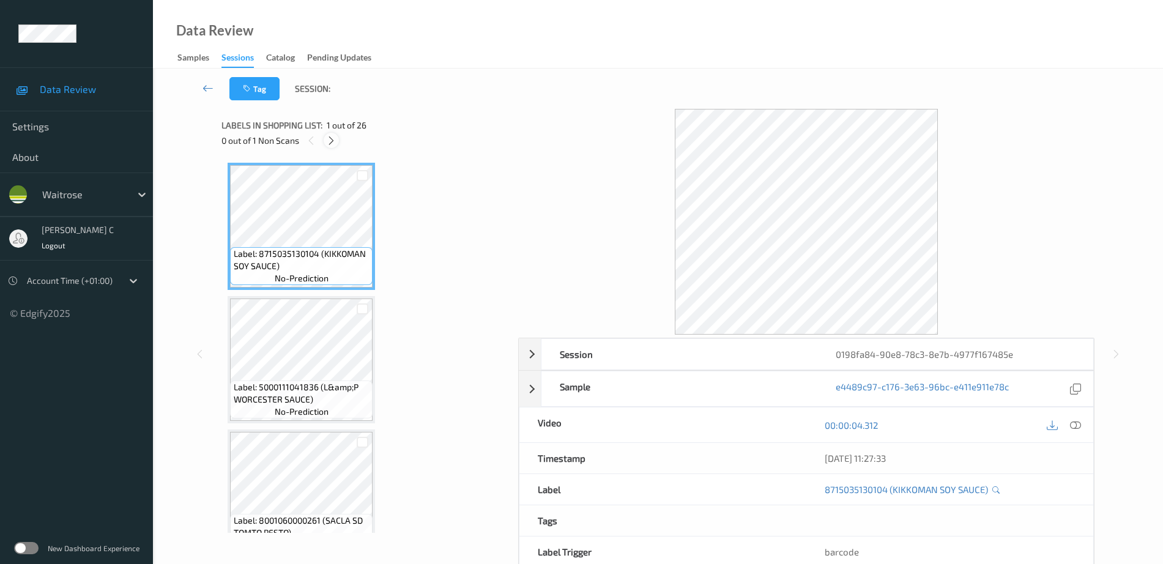
click at [325, 139] on div at bounding box center [331, 140] width 15 height 15
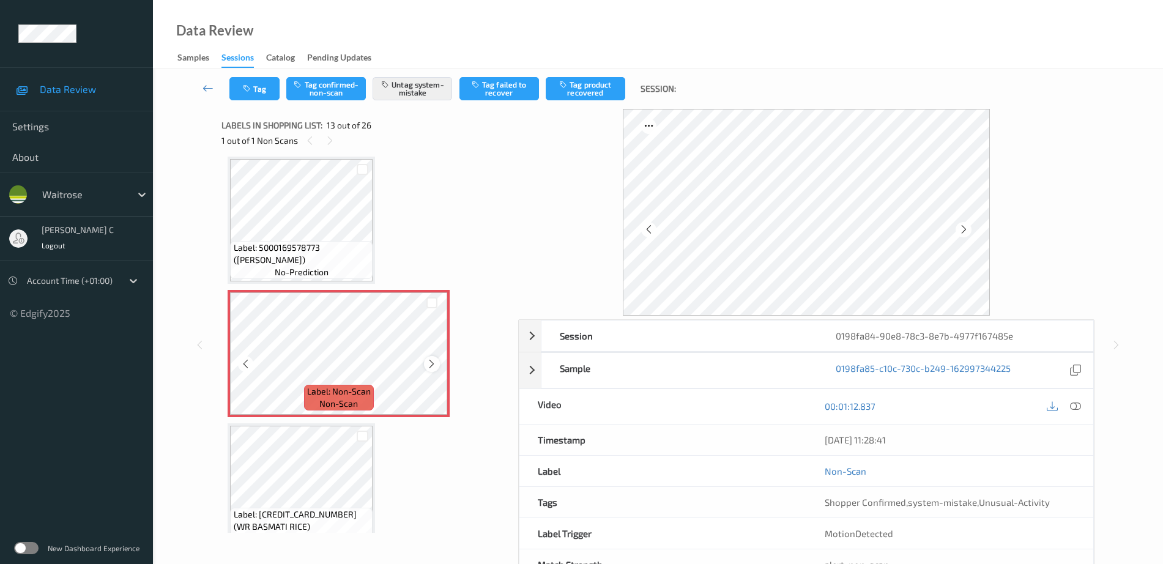
click at [430, 365] on icon at bounding box center [431, 363] width 10 height 11
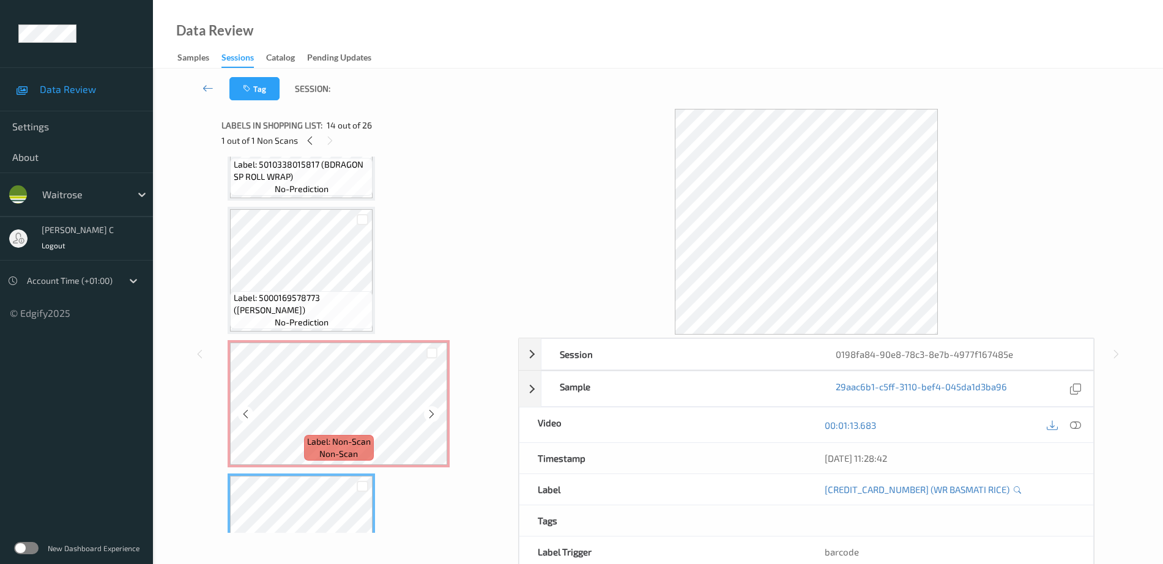
scroll to position [1396, 0]
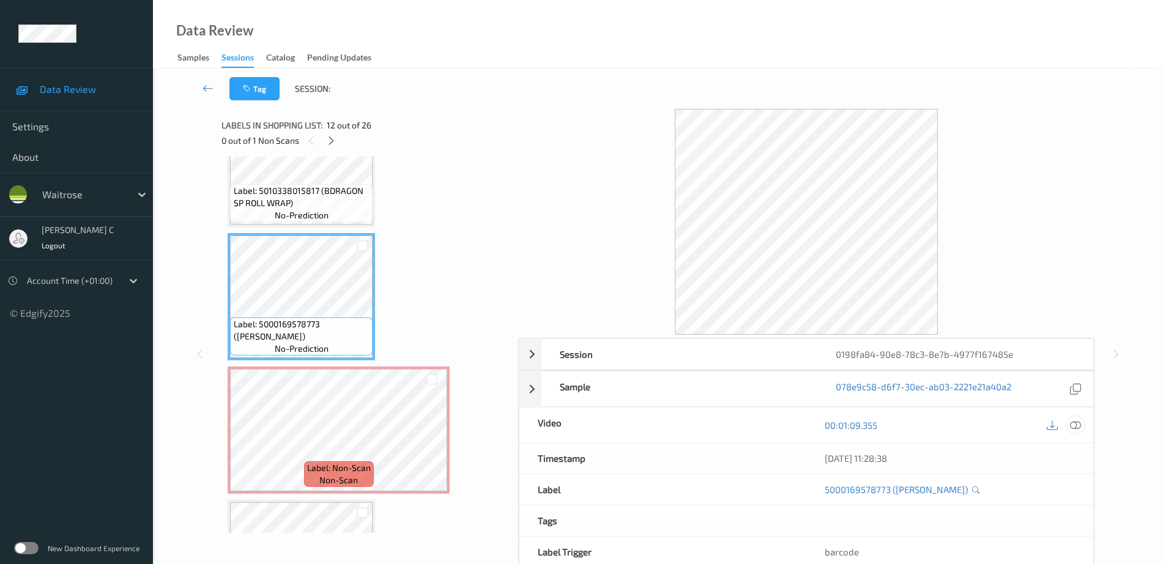
click at [1078, 428] on icon at bounding box center [1075, 425] width 11 height 11
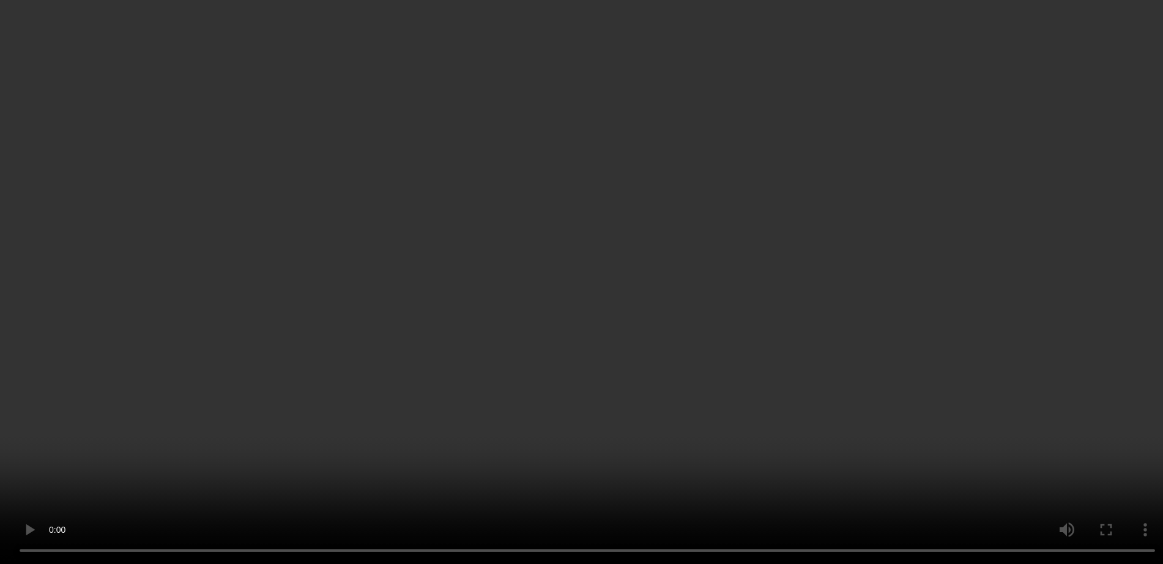
scroll to position [1473, 0]
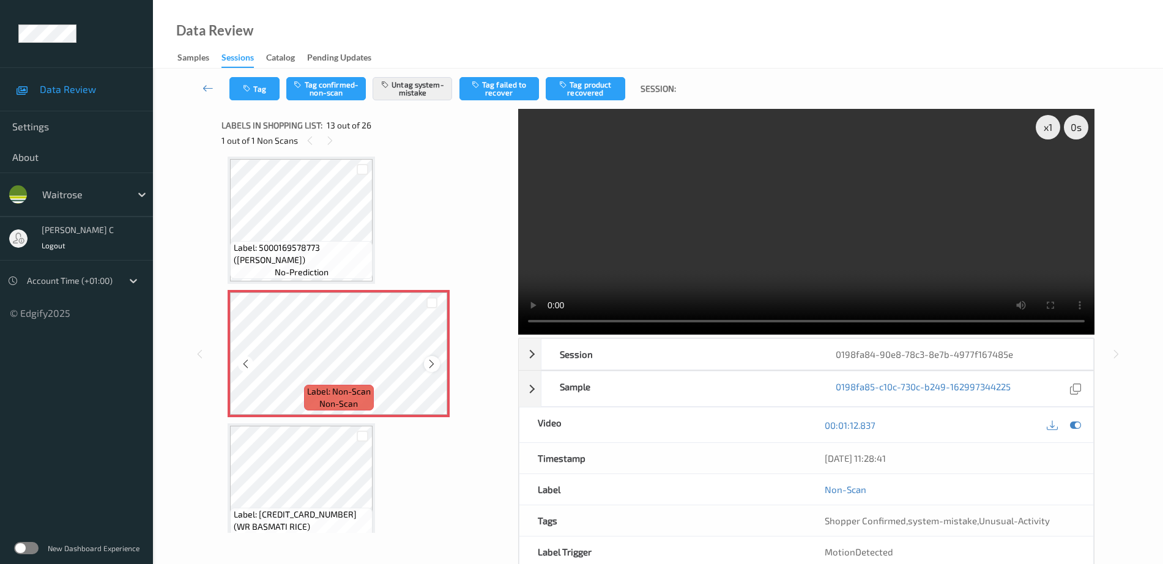
click at [429, 365] on icon at bounding box center [431, 363] width 10 height 11
click at [431, 366] on icon at bounding box center [431, 363] width 10 height 11
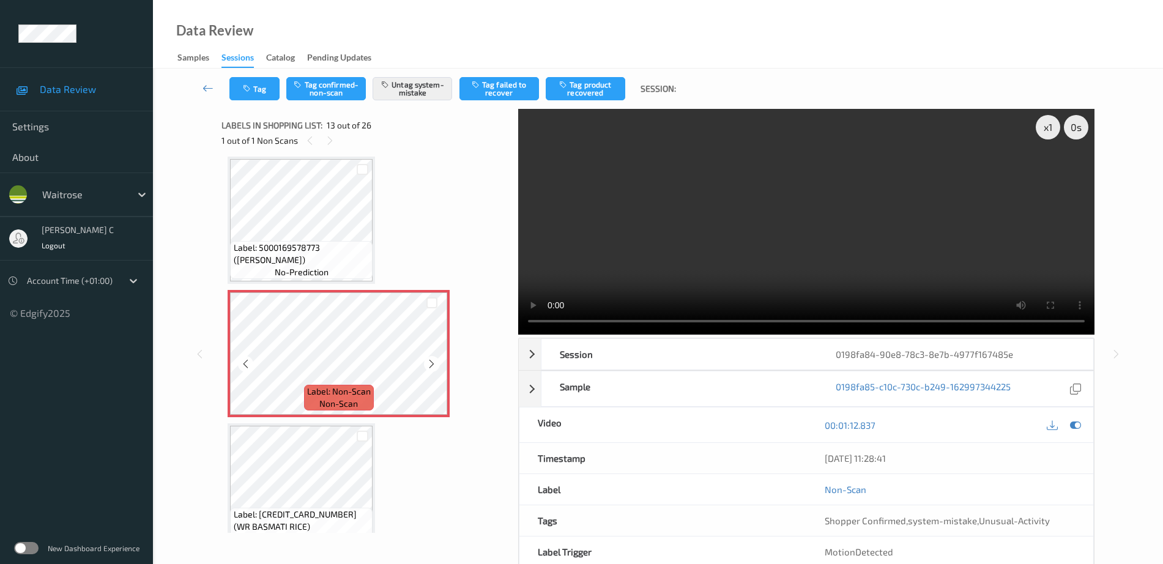
scroll to position [1549, 0]
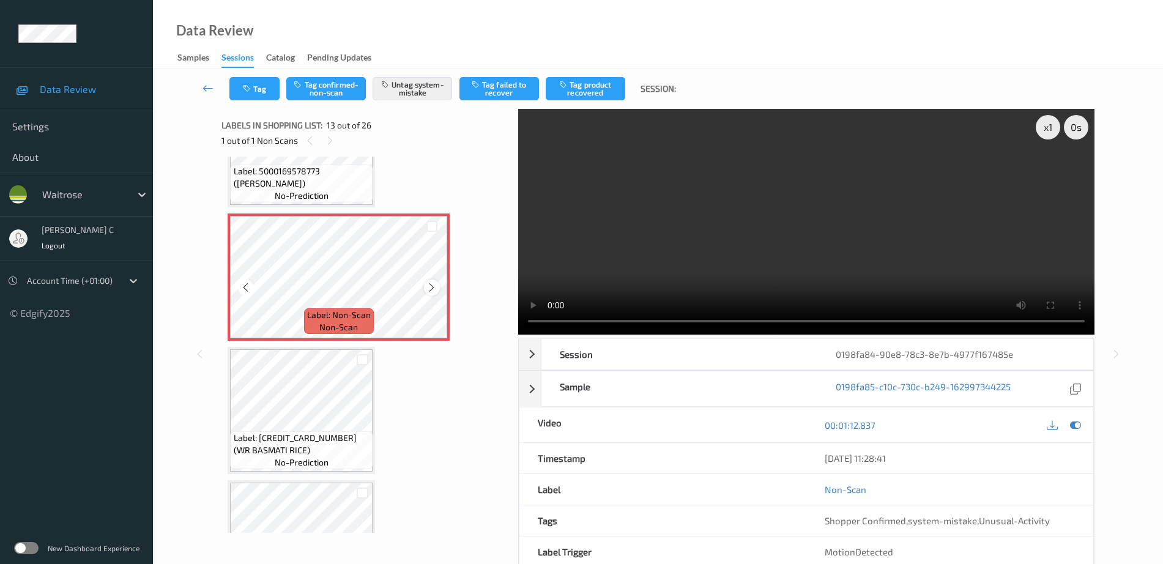
click at [435, 281] on div at bounding box center [431, 286] width 15 height 15
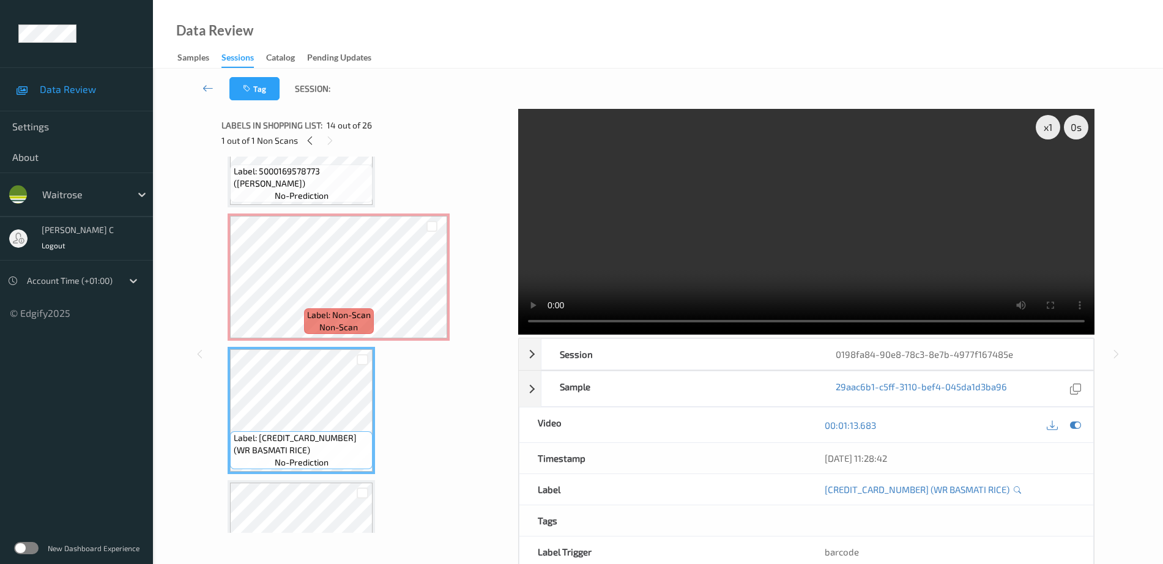
scroll to position [1626, 0]
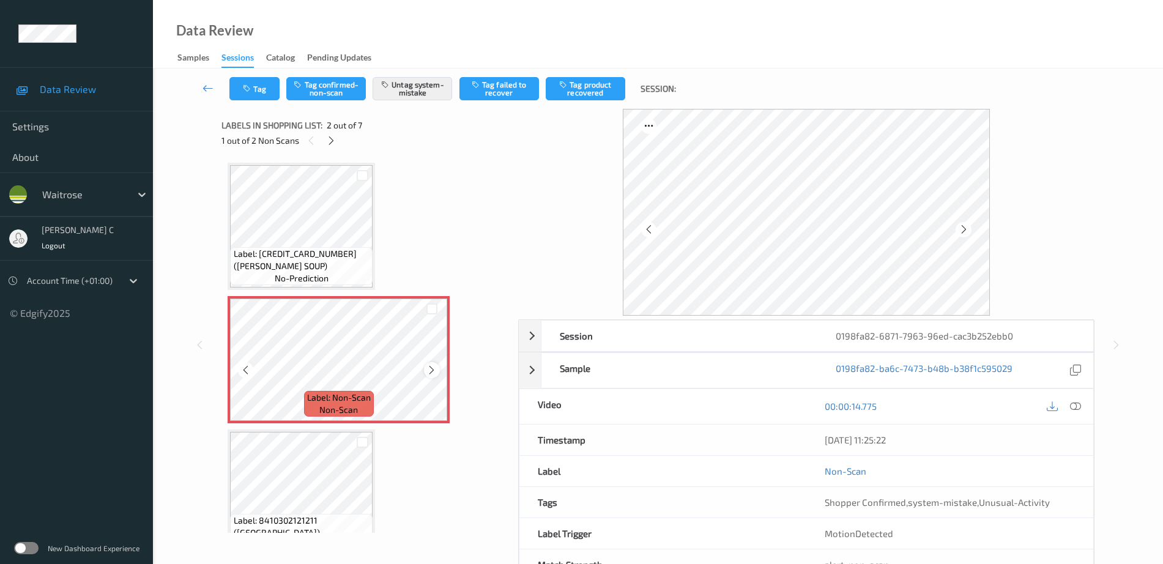
click at [432, 372] on icon at bounding box center [431, 370] width 10 height 11
click at [433, 372] on icon at bounding box center [431, 370] width 10 height 11
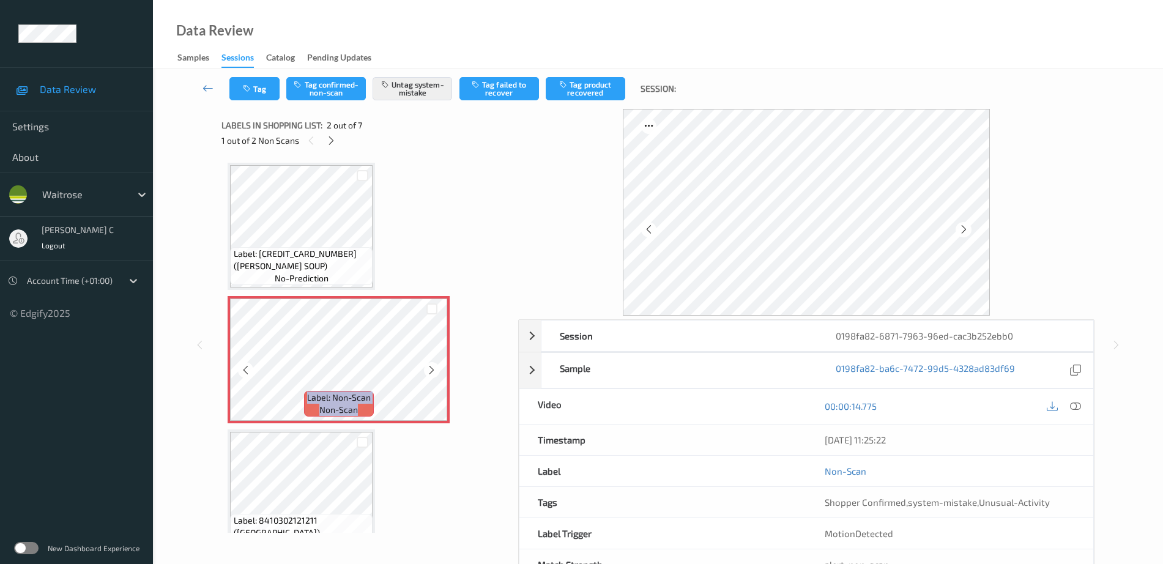
click at [433, 372] on icon at bounding box center [431, 370] width 10 height 11
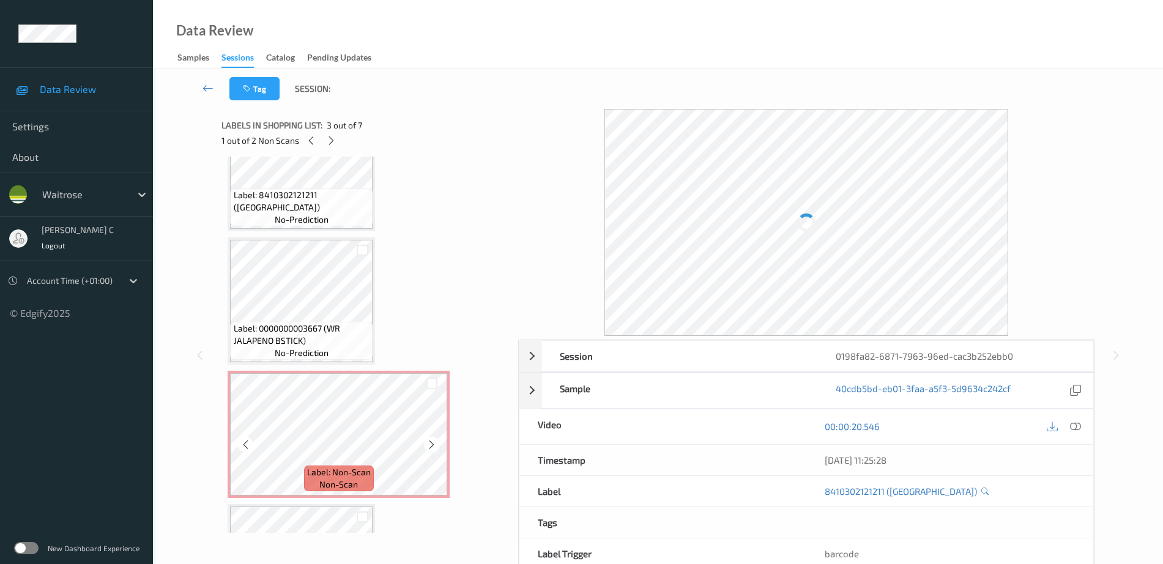
scroll to position [535, 0]
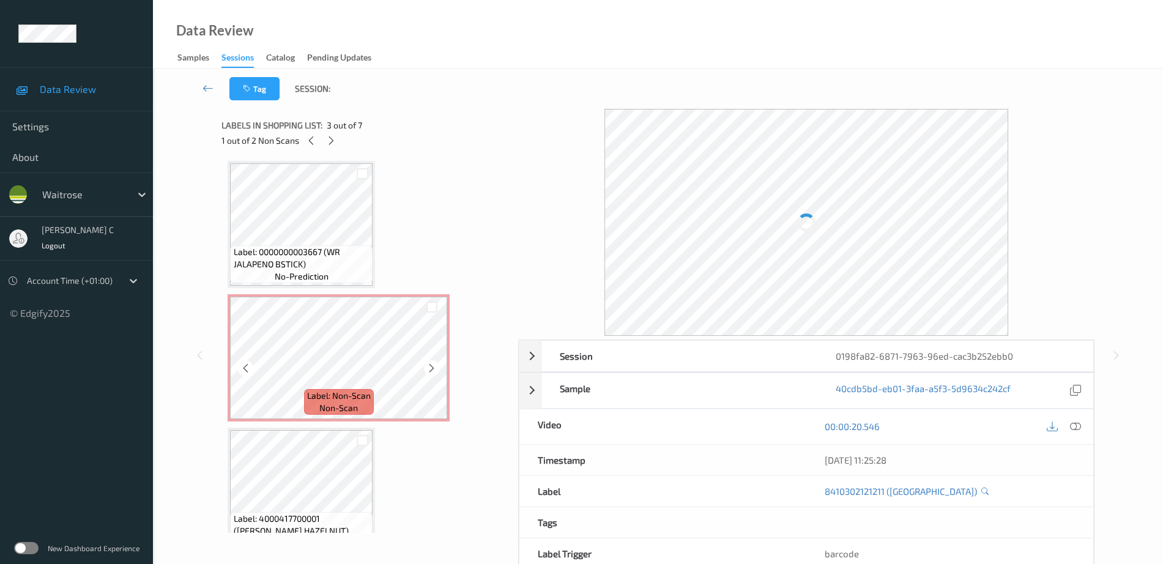
click at [308, 401] on span "Label: Non-Scan" at bounding box center [339, 396] width 64 height 12
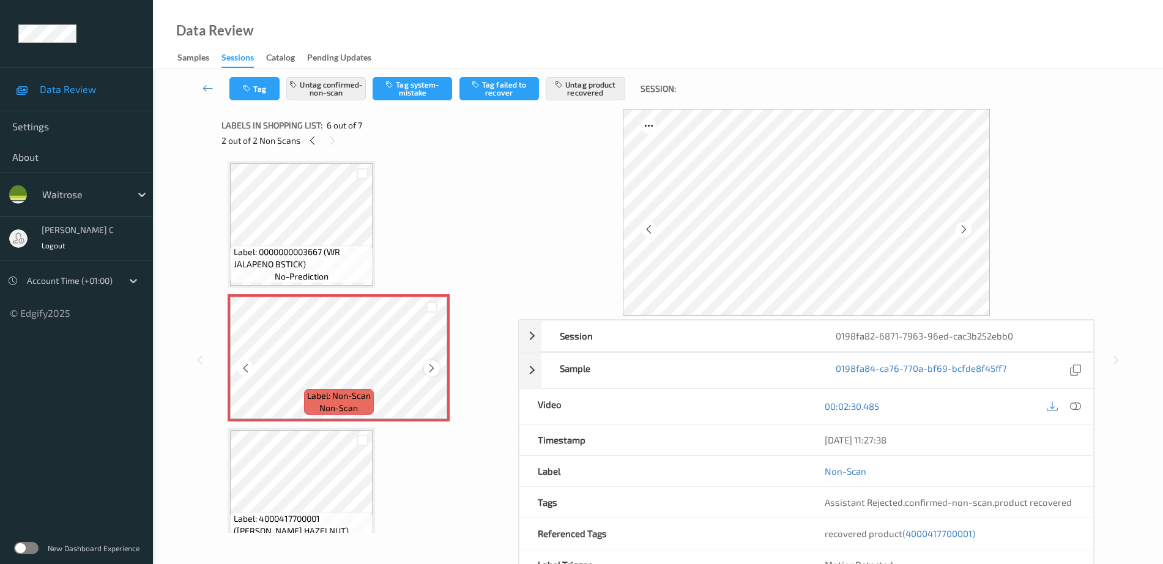
click at [429, 369] on icon at bounding box center [431, 368] width 10 height 11
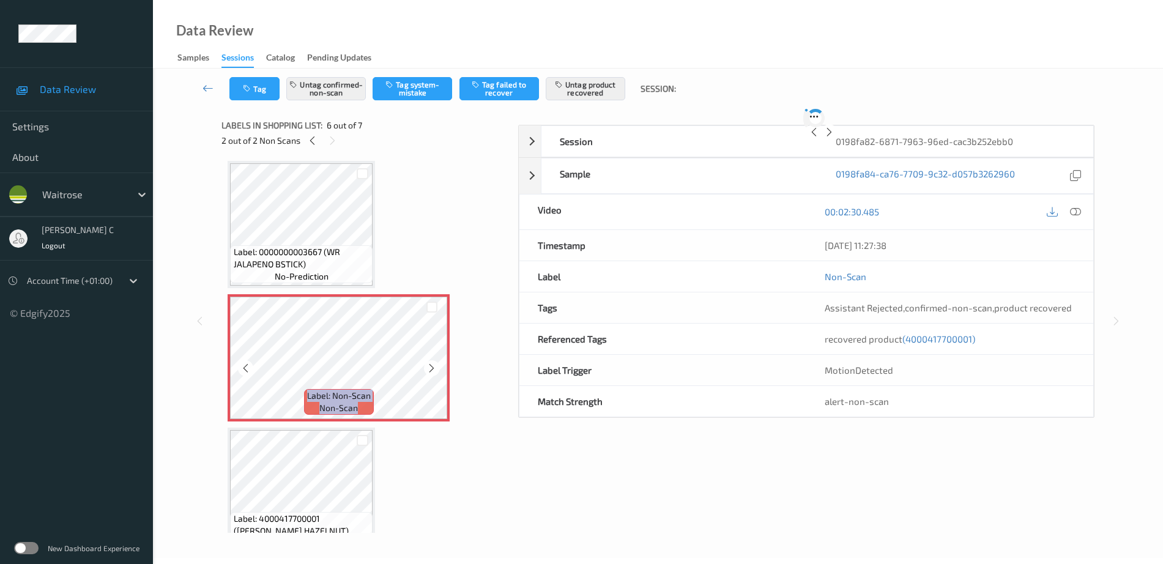
click at [429, 369] on icon at bounding box center [431, 368] width 10 height 11
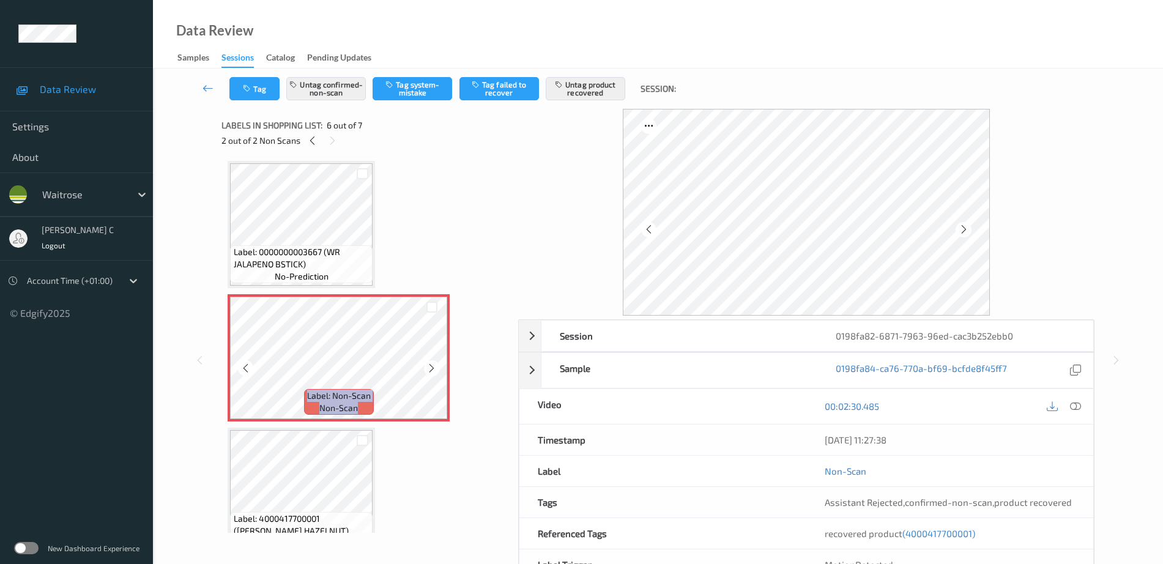
click at [429, 369] on icon at bounding box center [431, 368] width 10 height 11
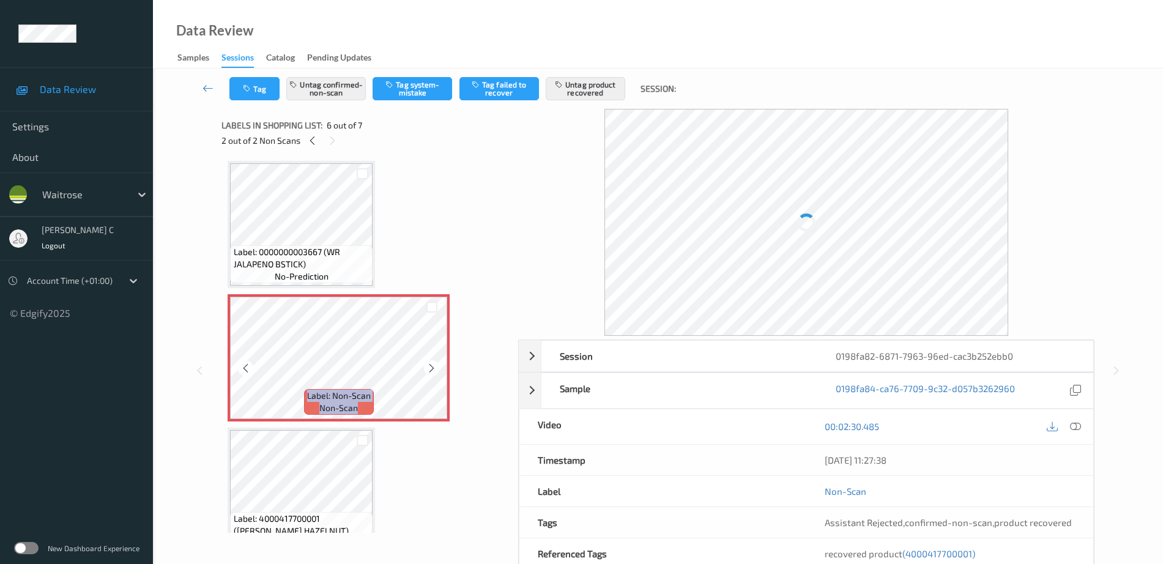
click at [429, 369] on icon at bounding box center [431, 368] width 10 height 11
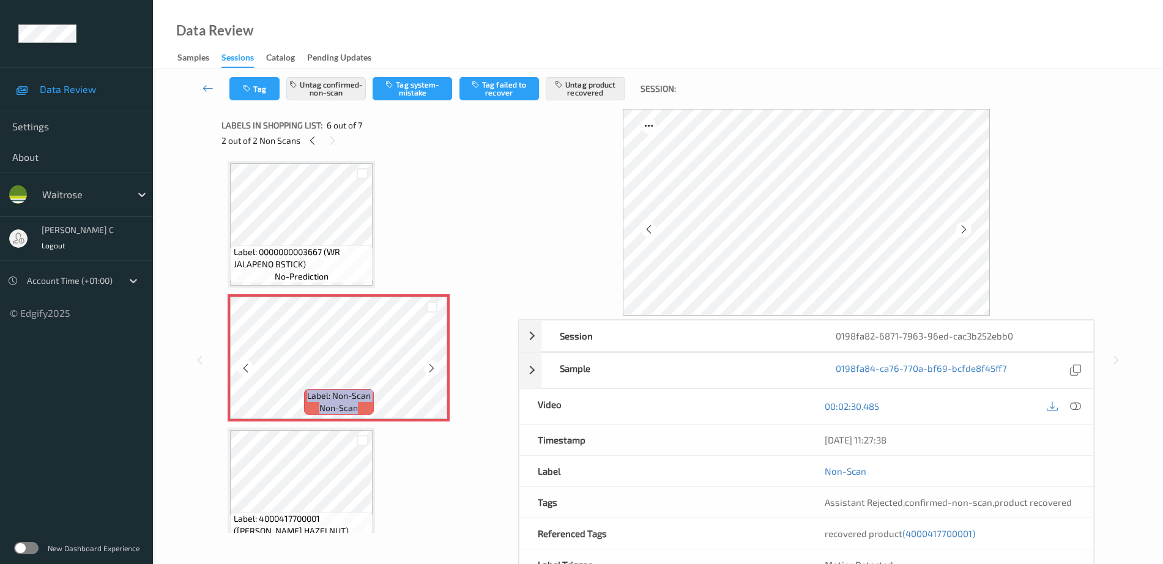
click at [429, 369] on icon at bounding box center [431, 368] width 10 height 11
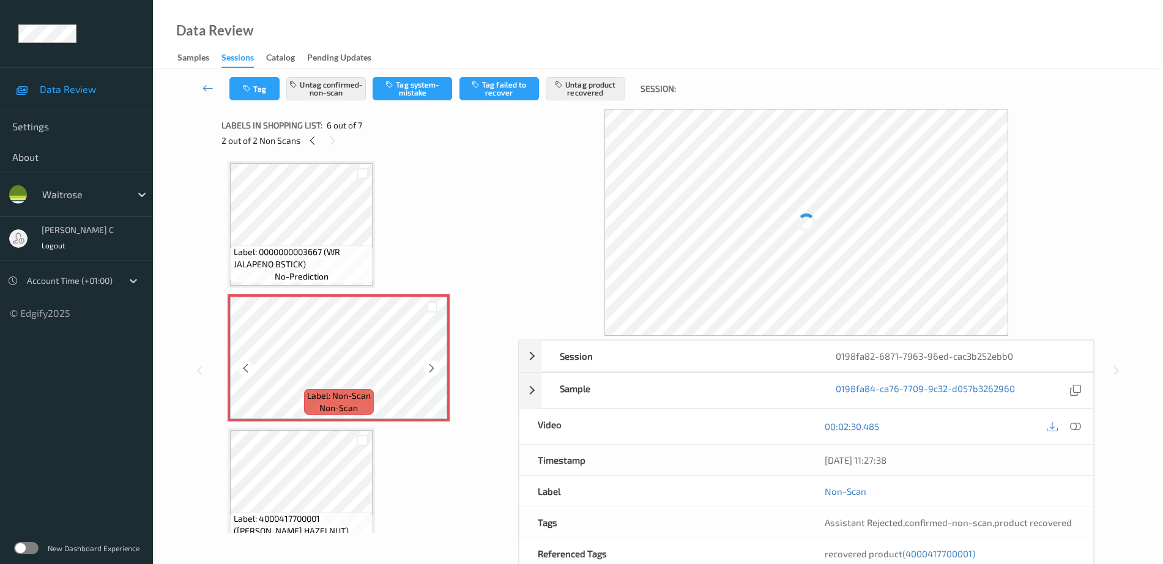
click at [266, 275] on div "Label: 0000000003667 (WR JALAPENO BSTICK) no-prediction" at bounding box center [301, 264] width 143 height 38
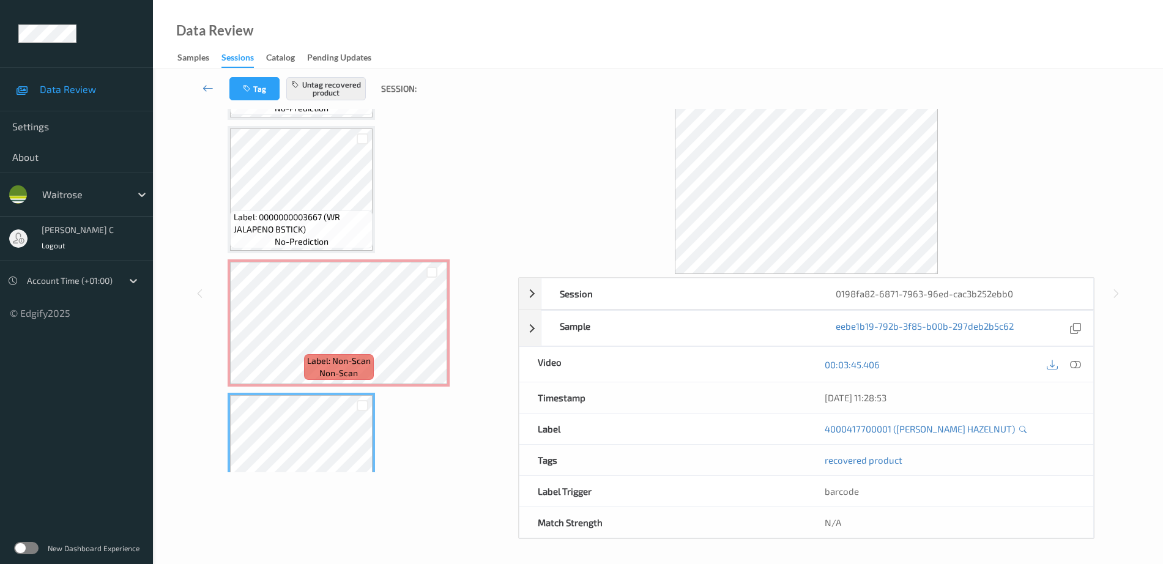
scroll to position [487, 0]
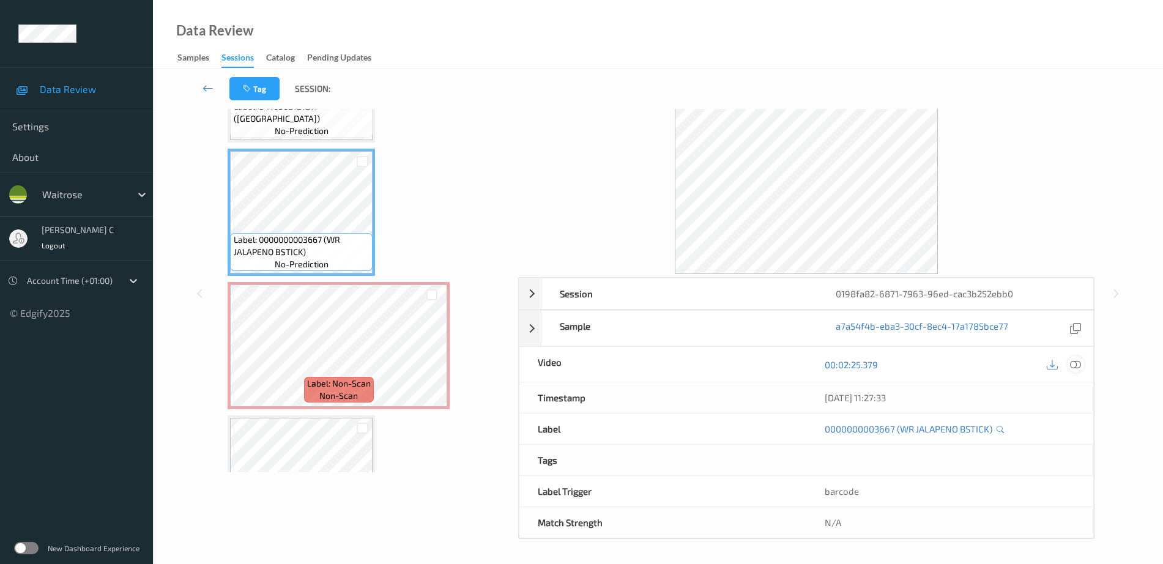
click at [1076, 363] on icon at bounding box center [1075, 364] width 11 height 11
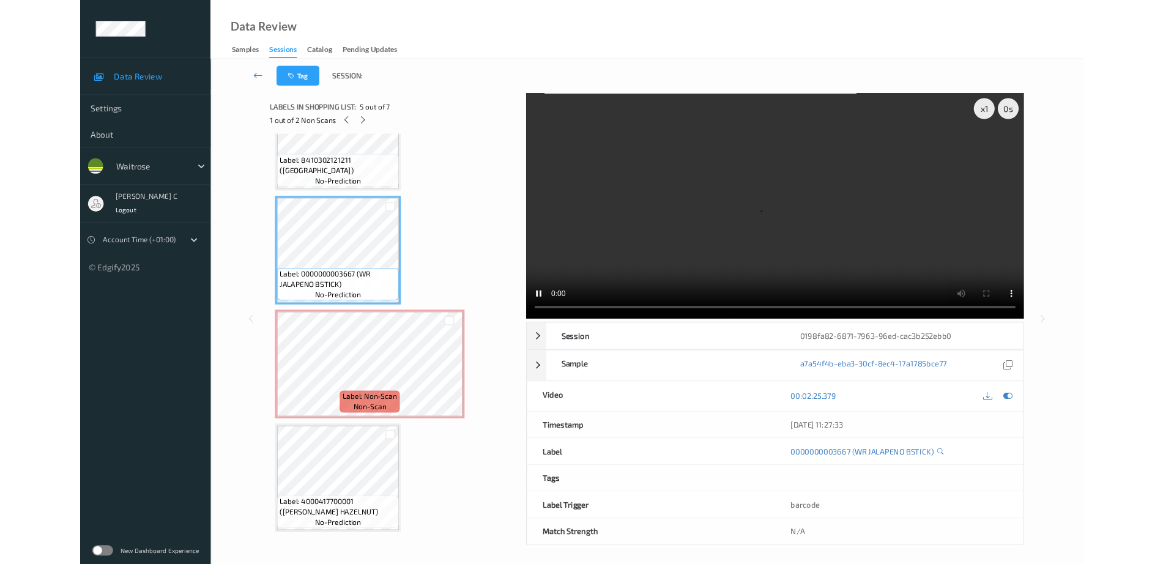
scroll to position [467, 0]
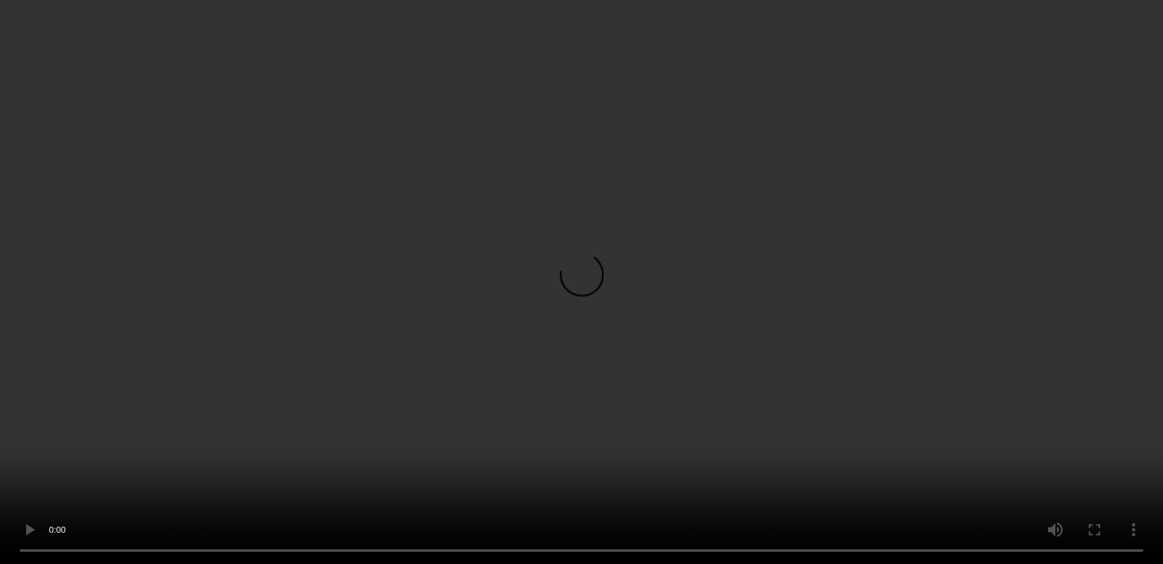
click at [280, 182] on span "Label: 8410302121211 (CAMPO VIEJO RIOJA)" at bounding box center [302, 193] width 136 height 24
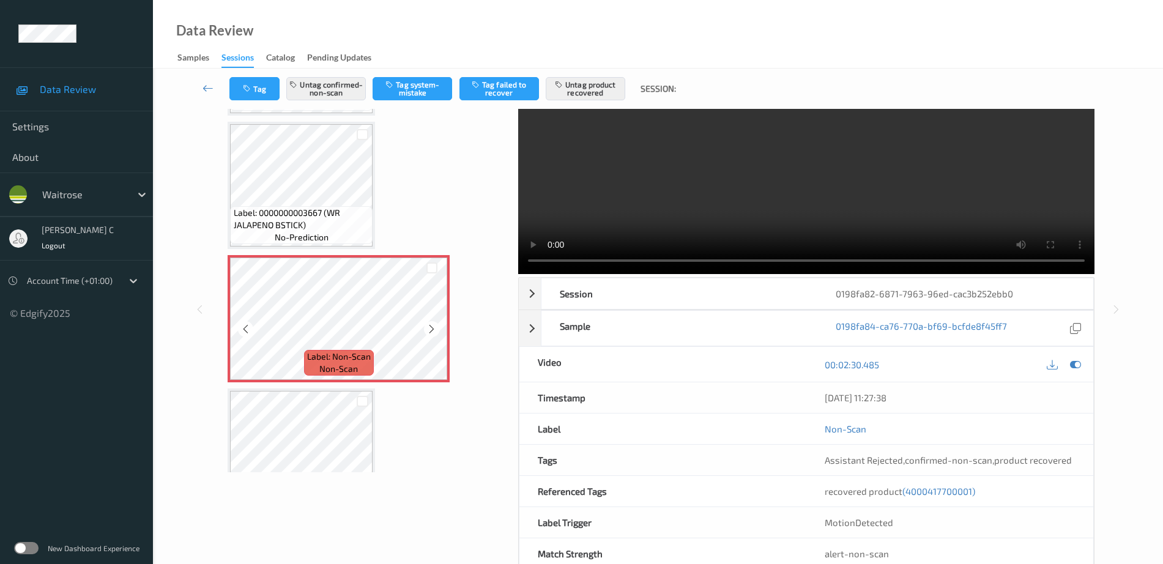
scroll to position [563, 0]
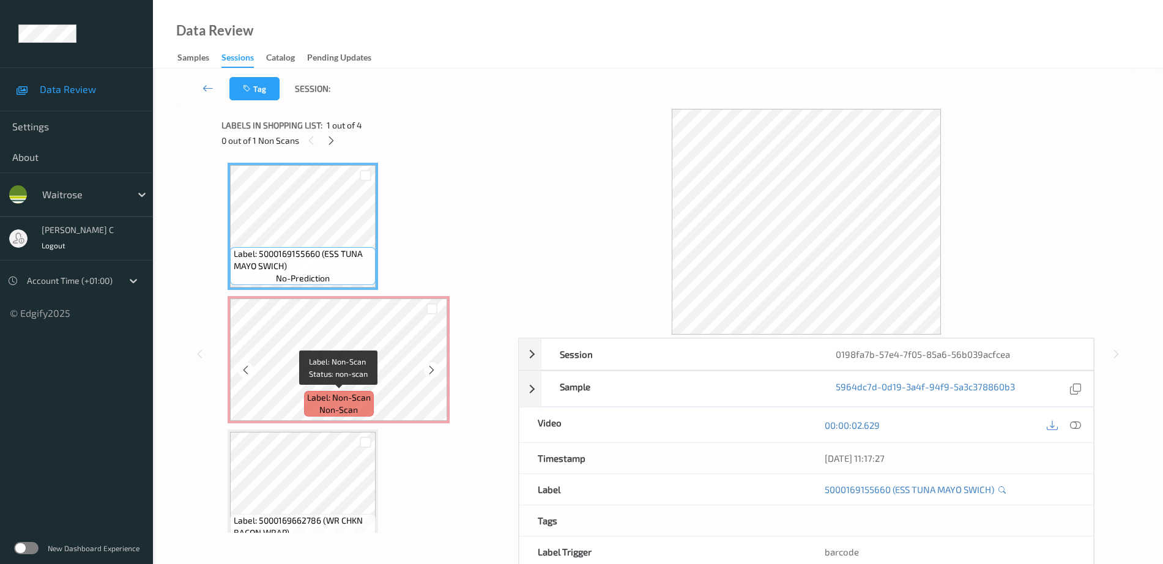
click at [330, 405] on span "non-scan" at bounding box center [338, 410] width 39 height 12
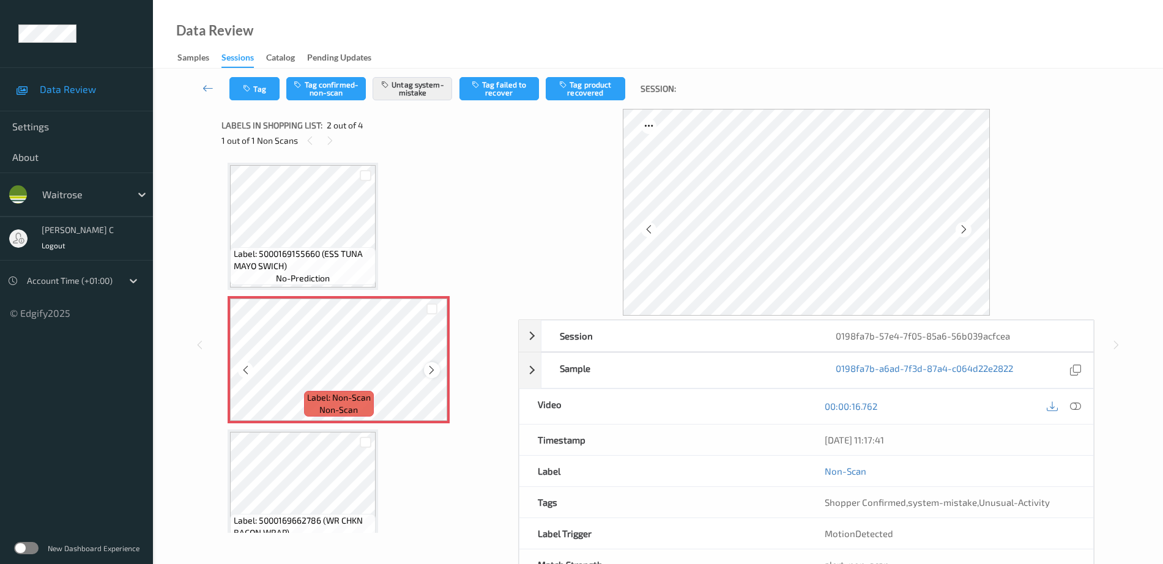
click at [427, 372] on icon at bounding box center [431, 370] width 10 height 11
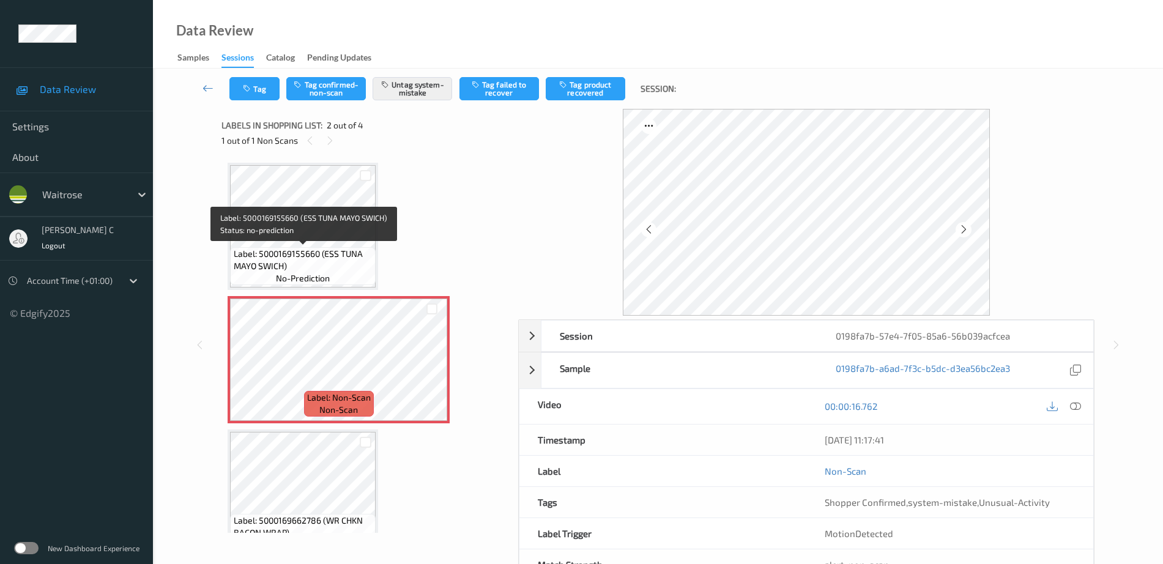
click at [321, 270] on span "Label: 5000169155660 (ESS TUNA MAYO SWICH)" at bounding box center [303, 260] width 139 height 24
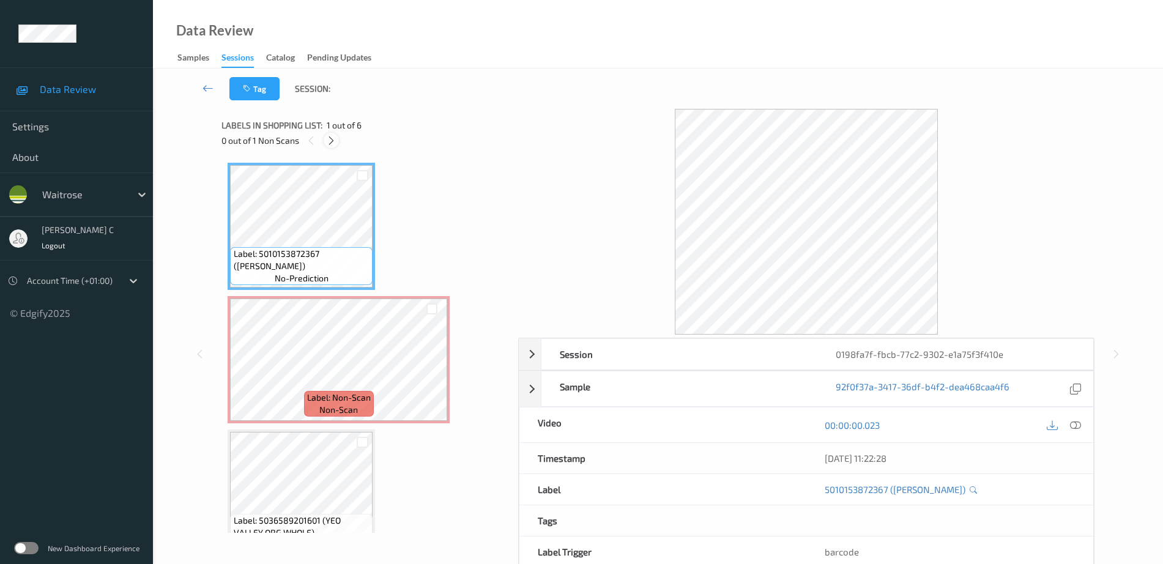
click at [329, 139] on icon at bounding box center [331, 140] width 10 height 11
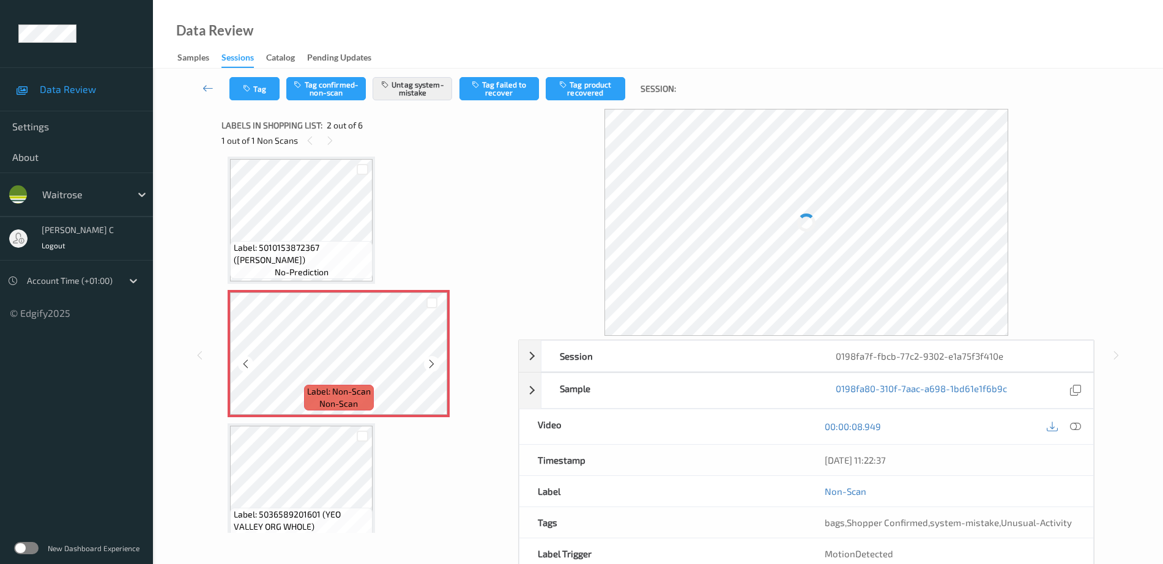
click at [352, 387] on span "Label: Non-Scan" at bounding box center [339, 391] width 64 height 12
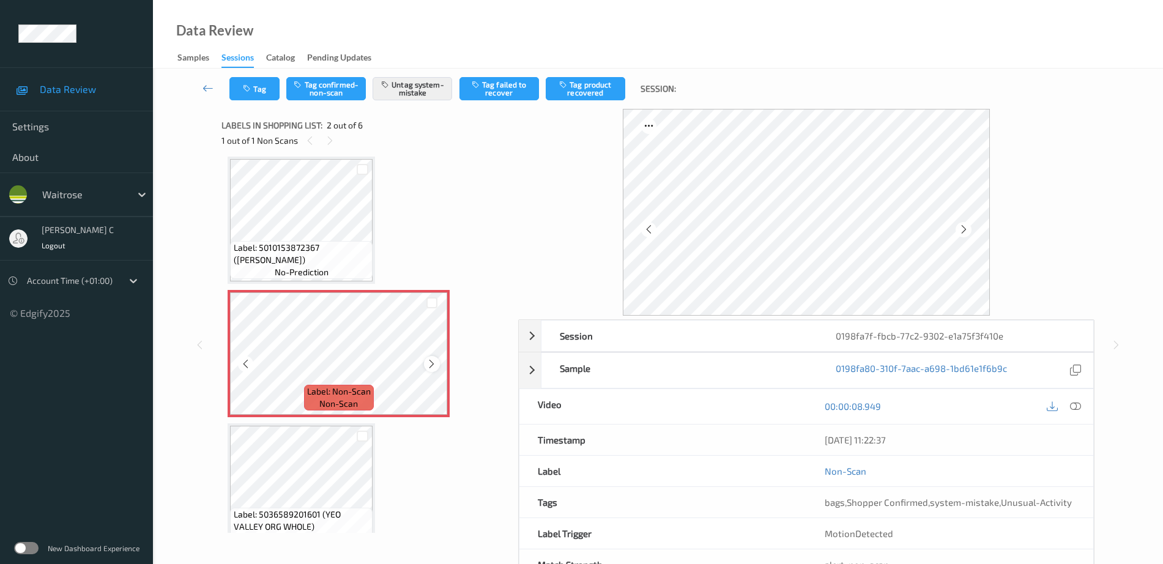
click at [429, 363] on icon at bounding box center [431, 363] width 10 height 11
click at [291, 242] on span "Label: 5010153872367 (ANGELO PORETTI)" at bounding box center [302, 254] width 136 height 24
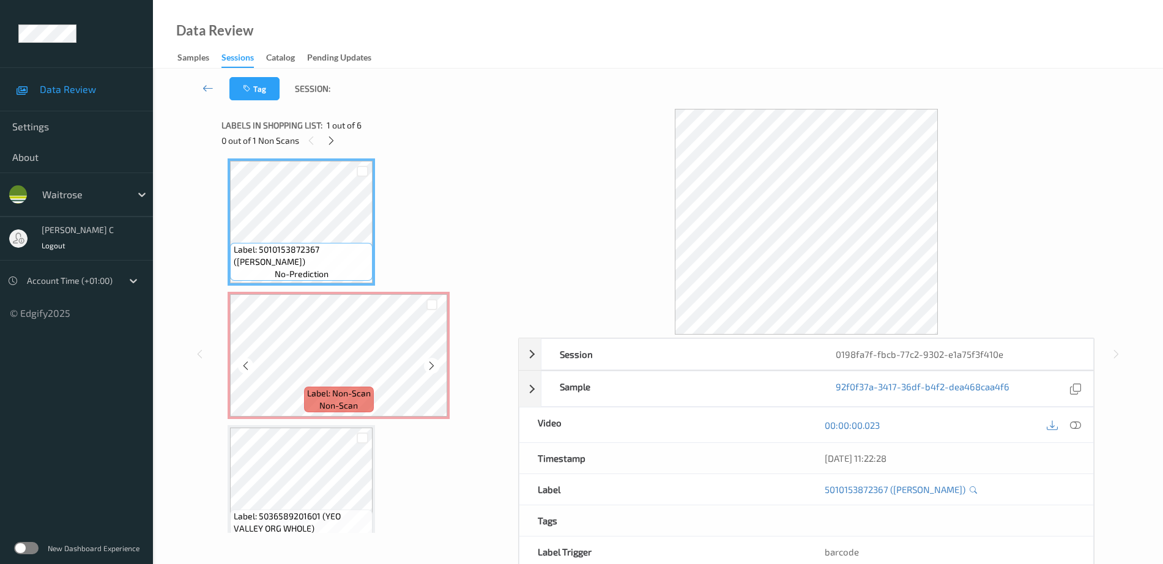
scroll to position [0, 0]
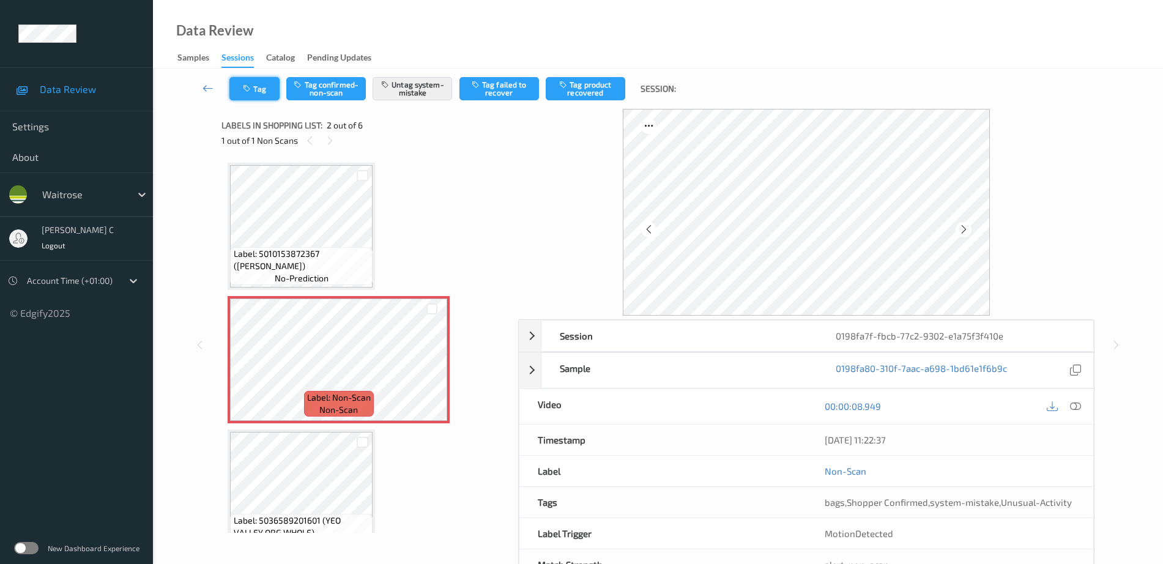
click at [264, 92] on button "Tag" at bounding box center [254, 88] width 50 height 23
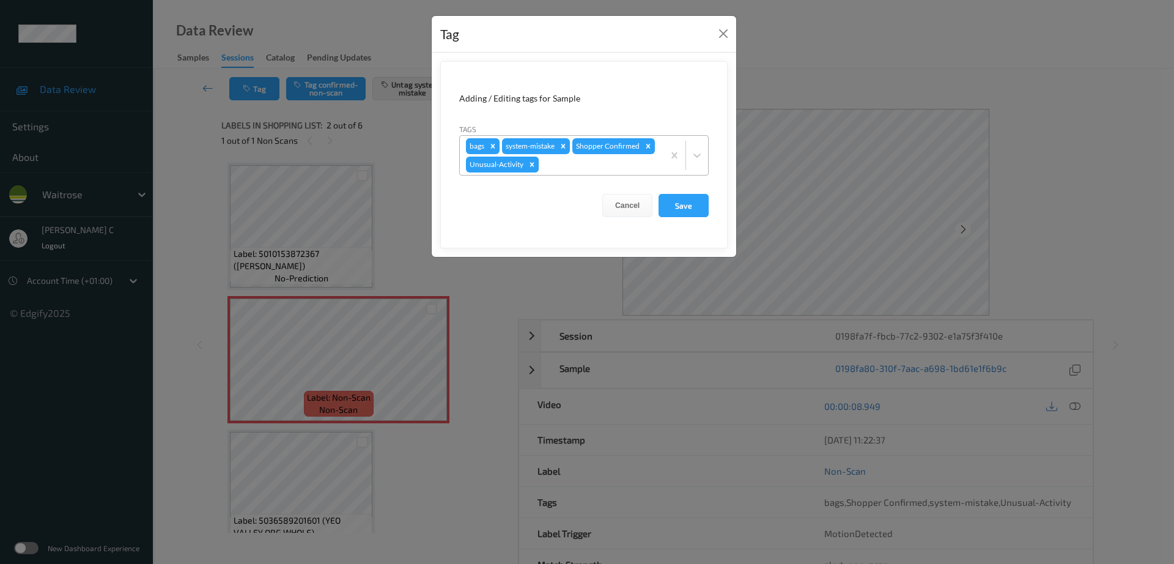
click at [536, 169] on div "Remove Unusual-Activity" at bounding box center [531, 165] width 13 height 16
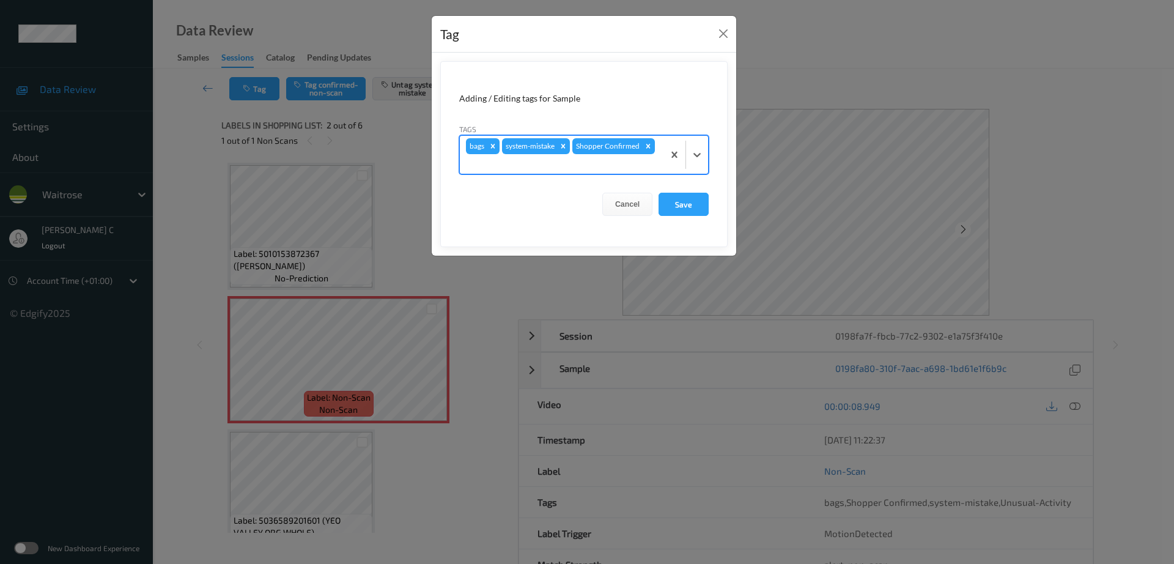
click at [711, 204] on form "Adding / Editing tags for Sample Tags options bags,system-mistake,Shopper Confi…" at bounding box center [583, 154] width 287 height 186
click at [686, 205] on button "Save" at bounding box center [684, 204] width 50 height 23
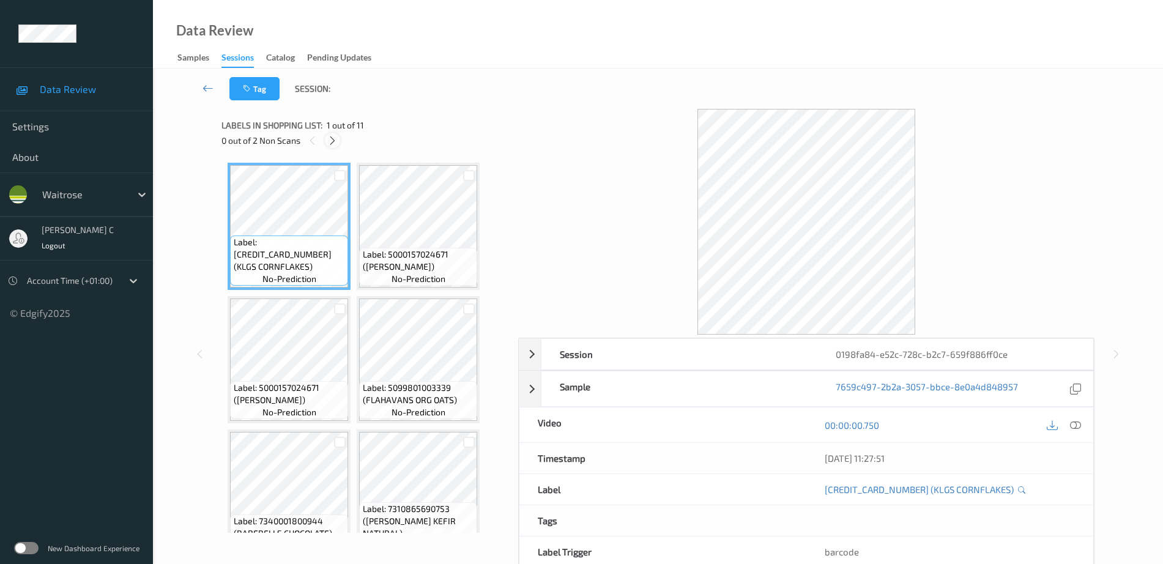
click at [328, 140] on icon at bounding box center [332, 140] width 10 height 11
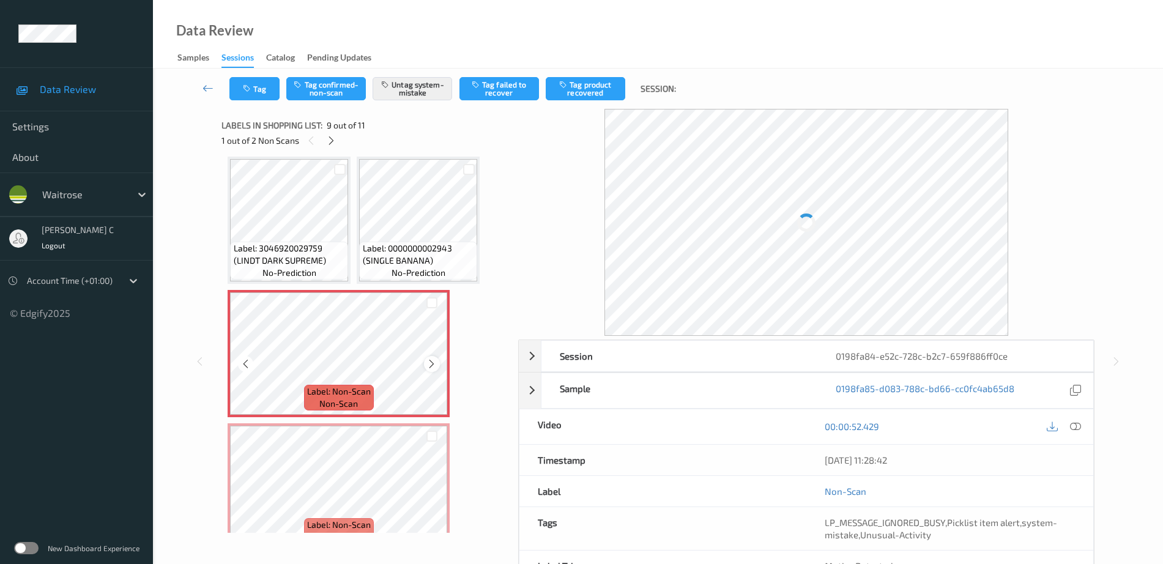
click at [432, 360] on icon at bounding box center [431, 363] width 10 height 11
click at [431, 244] on span "Label: 0000000002943 (SINGLE BANANA)" at bounding box center [419, 254] width 112 height 24
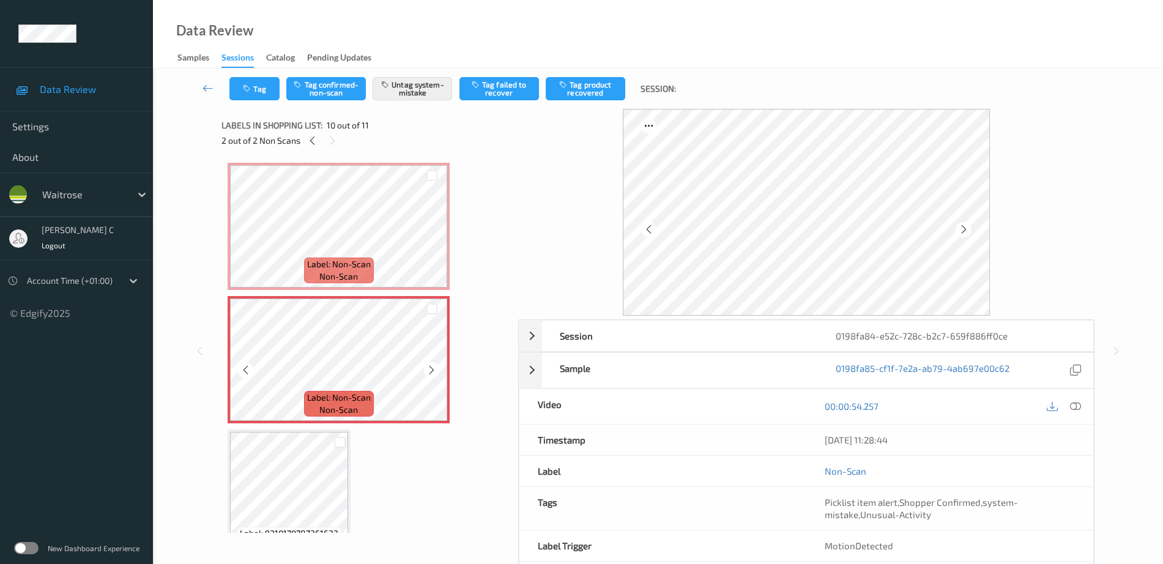
scroll to position [559, 0]
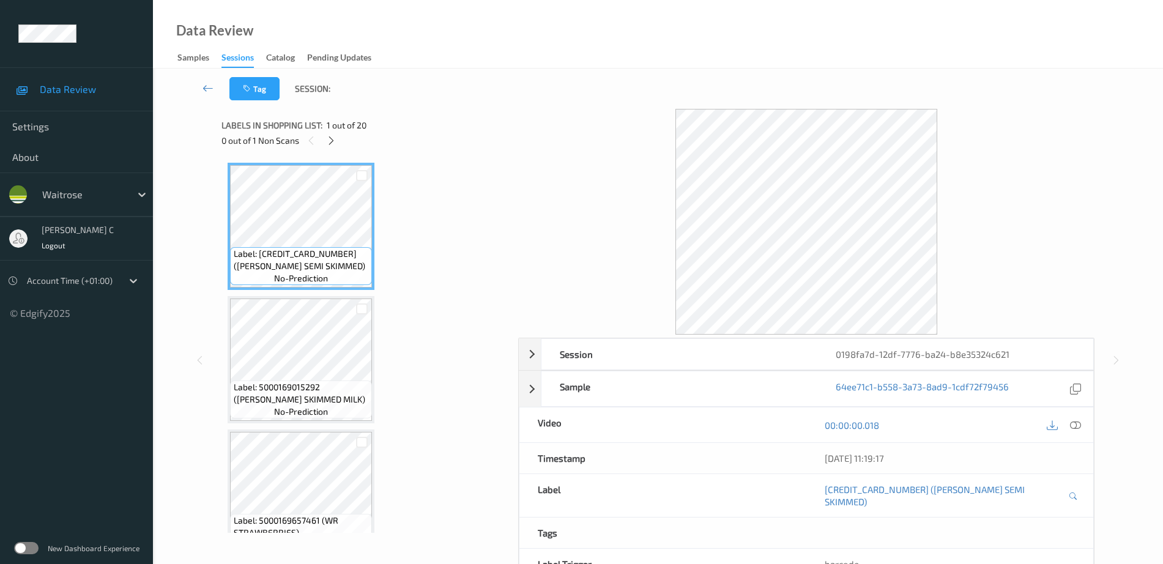
click at [327, 130] on span "1 out of 20" at bounding box center [347, 125] width 40 height 12
click at [336, 140] on div at bounding box center [331, 140] width 15 height 15
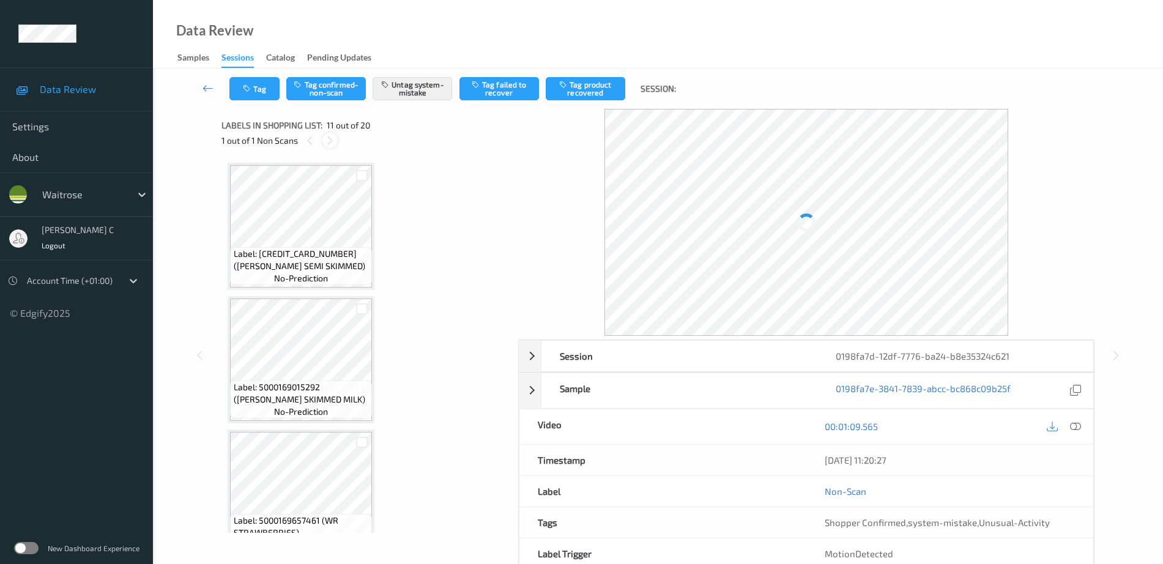
scroll to position [1206, 0]
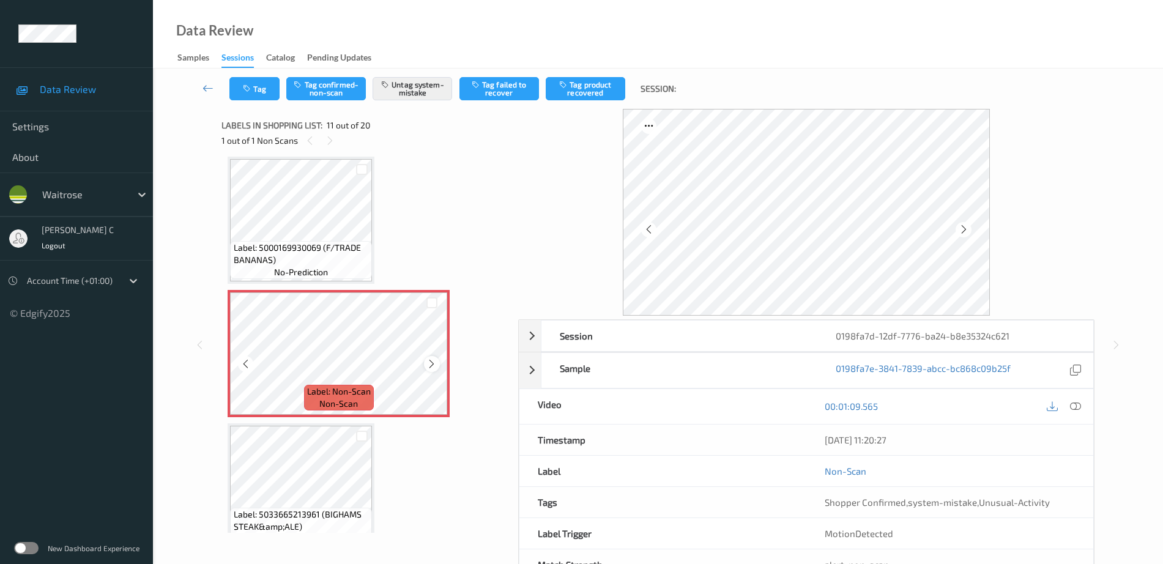
click at [431, 360] on icon at bounding box center [431, 363] width 10 height 11
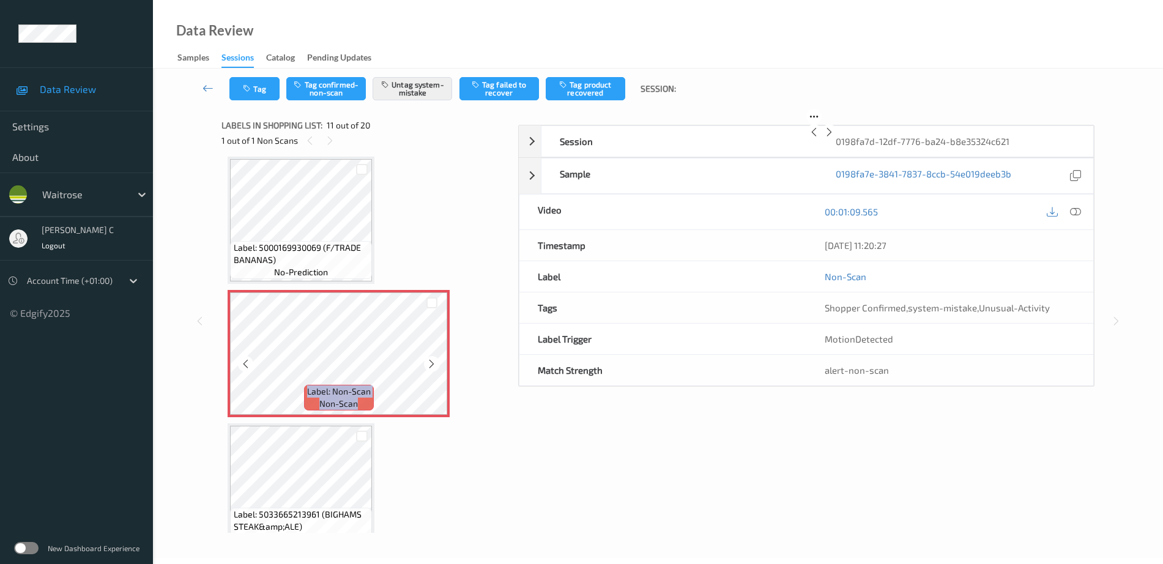
click at [431, 360] on icon at bounding box center [431, 363] width 10 height 11
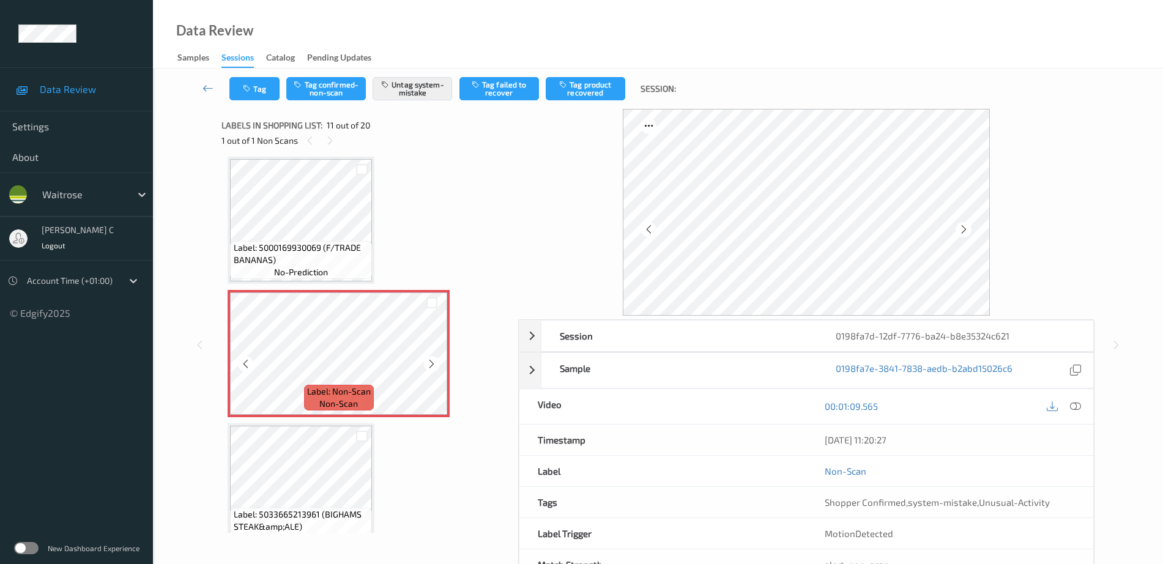
click at [431, 360] on icon at bounding box center [431, 363] width 10 height 11
click at [346, 253] on span "Label: 5000169930069 (F/TRADE BANANAS)" at bounding box center [302, 254] width 136 height 24
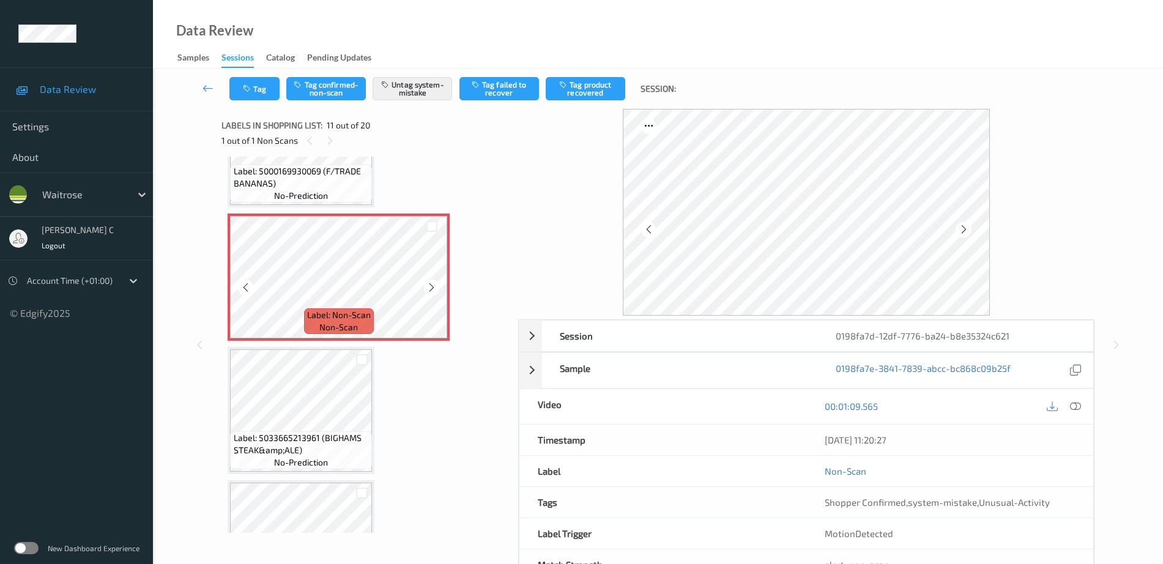
scroll to position [1359, 0]
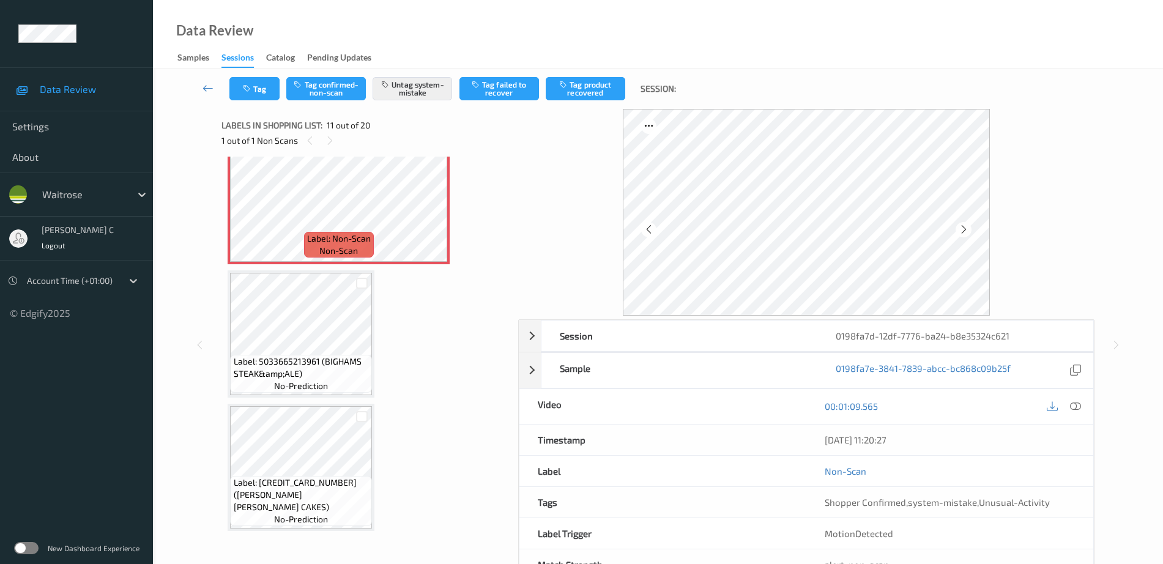
click at [309, 356] on span "Label: 5033665213961 (BIGHAMS STEAK&amp;ALE)" at bounding box center [302, 367] width 136 height 24
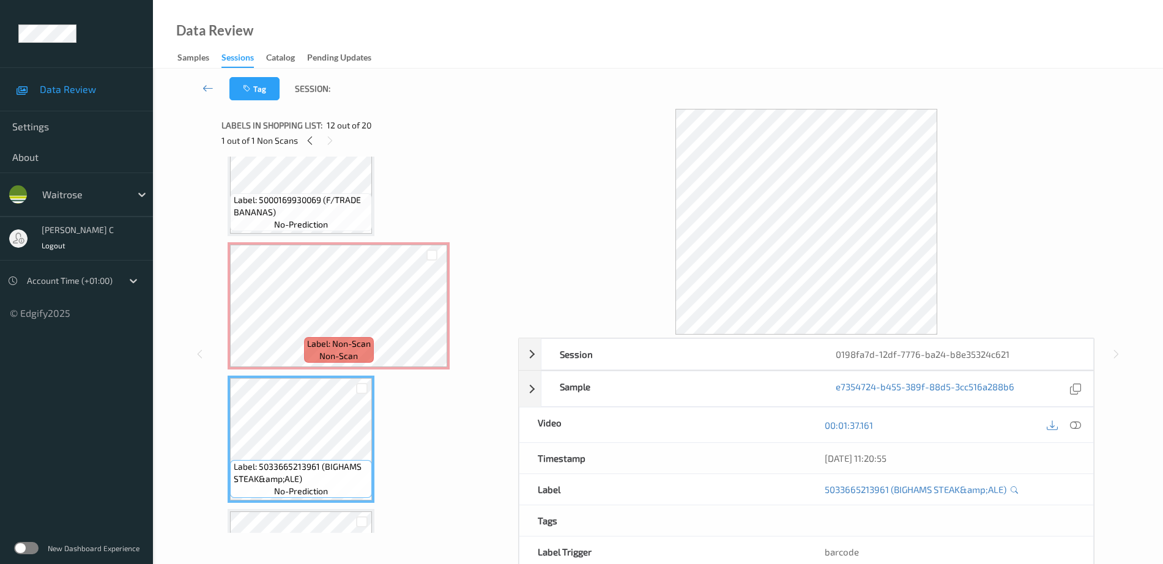
scroll to position [1206, 0]
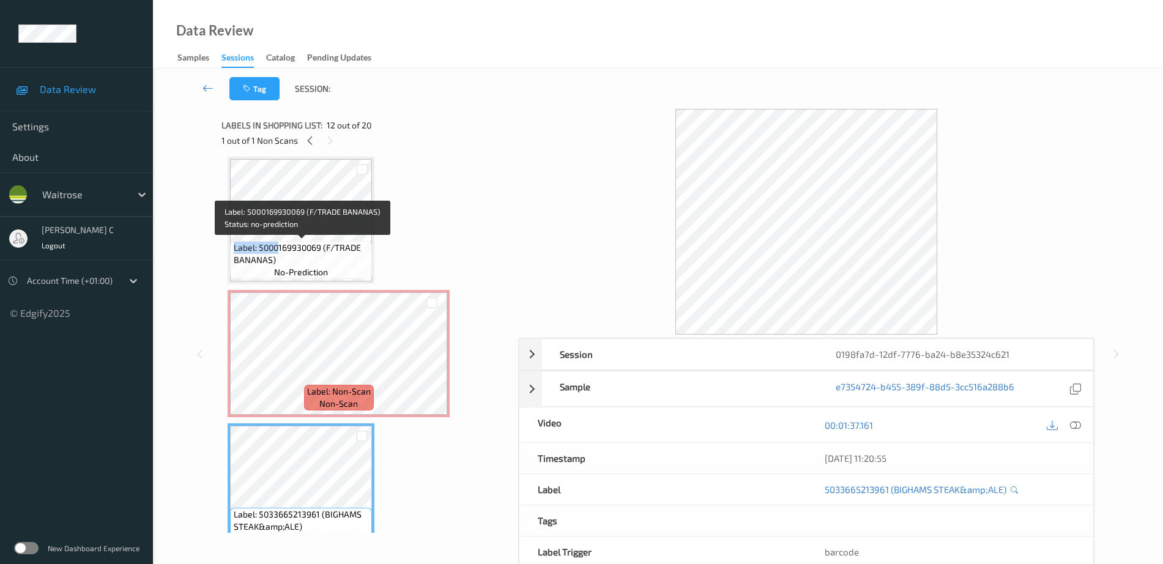
click at [279, 240] on div "Label: 5000169930069 (F/TRADE BANANAS) no-prediction" at bounding box center [301, 220] width 147 height 127
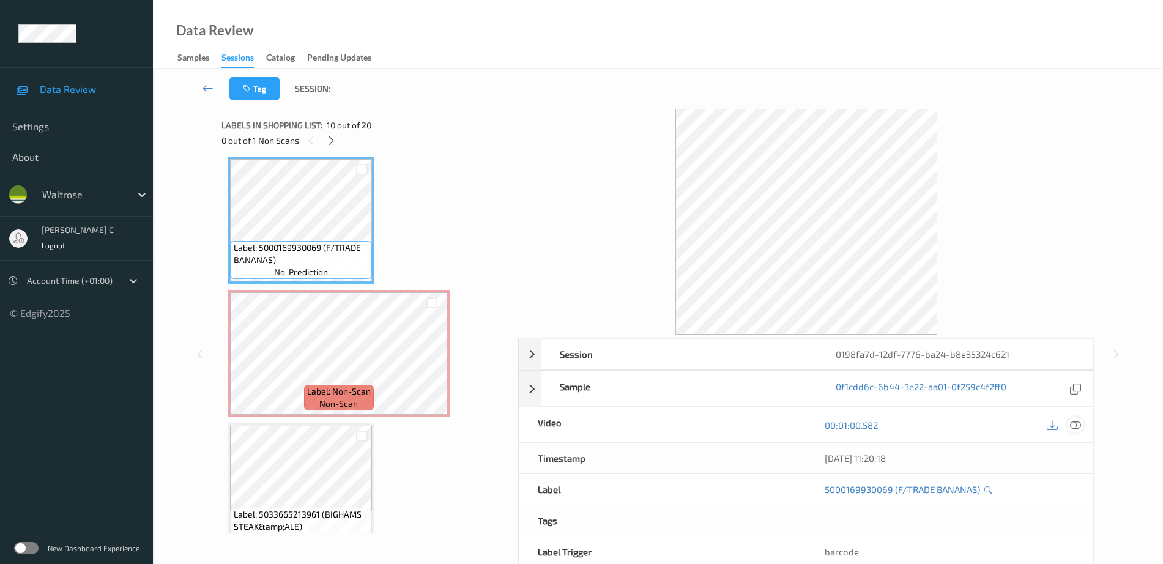
click at [1084, 426] on div "00:01:00.582" at bounding box center [949, 424] width 287 height 35
click at [1080, 428] on icon at bounding box center [1075, 425] width 11 height 11
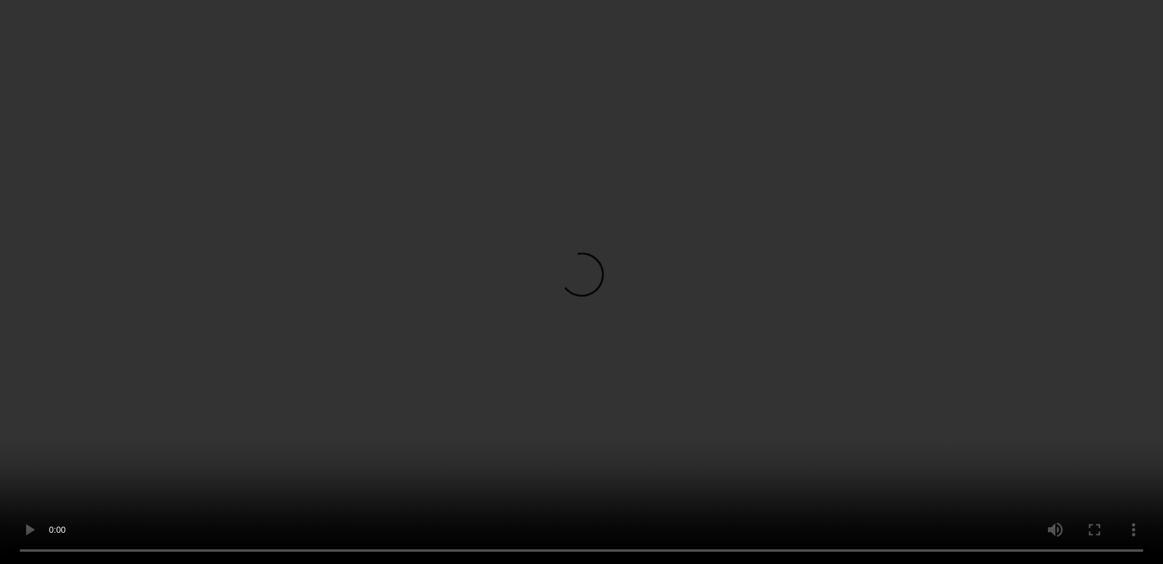
scroll to position [1359, 0]
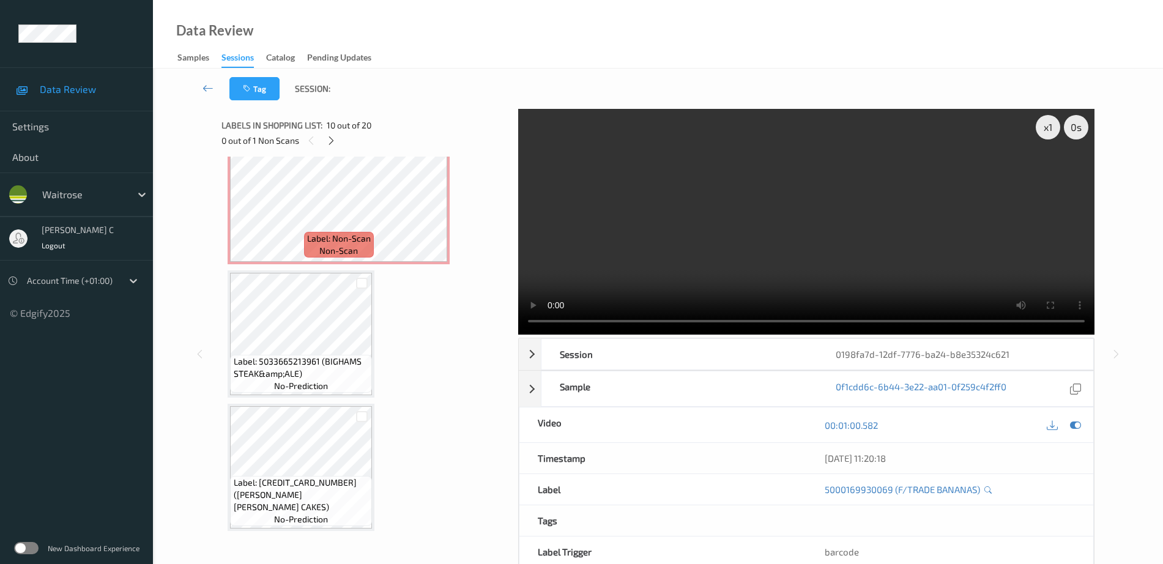
click at [305, 270] on div "Label: 5000169015315 (WR ESS SEMI SKIMMED) no-prediction Label: 5000169015292 (…" at bounding box center [366, 134] width 276 height 2660
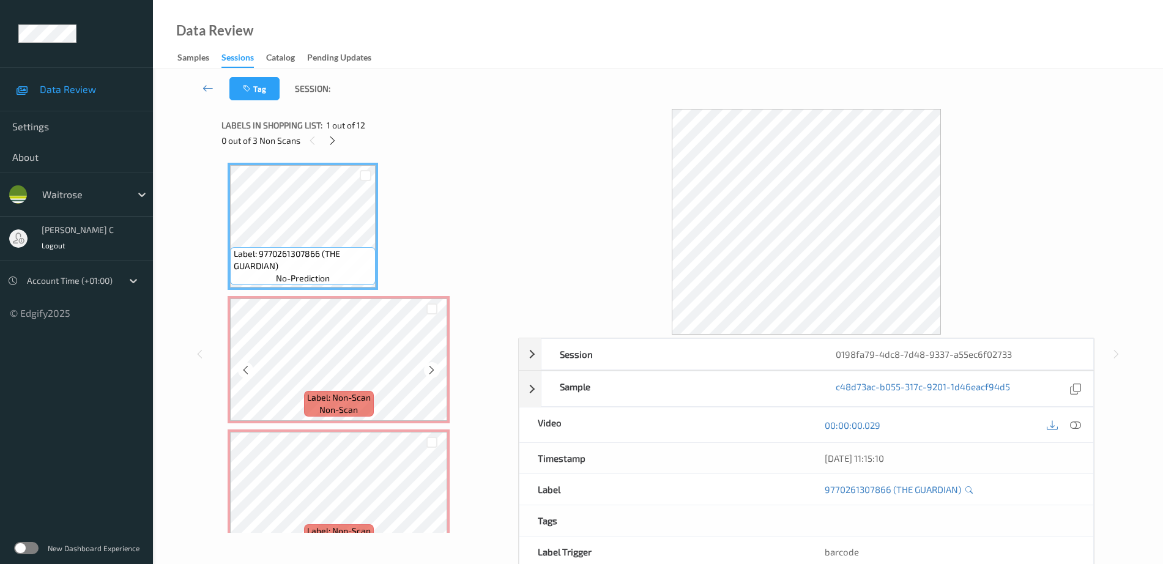
click at [317, 414] on div "Label: Non-Scan non-scan" at bounding box center [339, 404] width 70 height 26
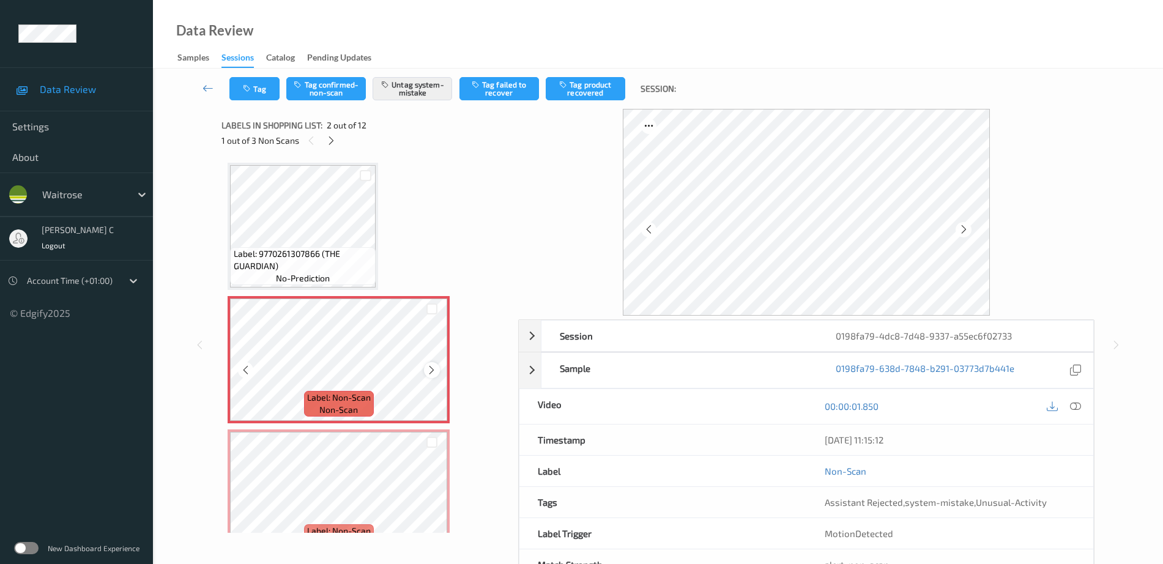
click at [437, 371] on div at bounding box center [431, 369] width 15 height 15
click at [330, 248] on span "Label: 9770261307866 (THE GUARDIAN)" at bounding box center [303, 260] width 139 height 24
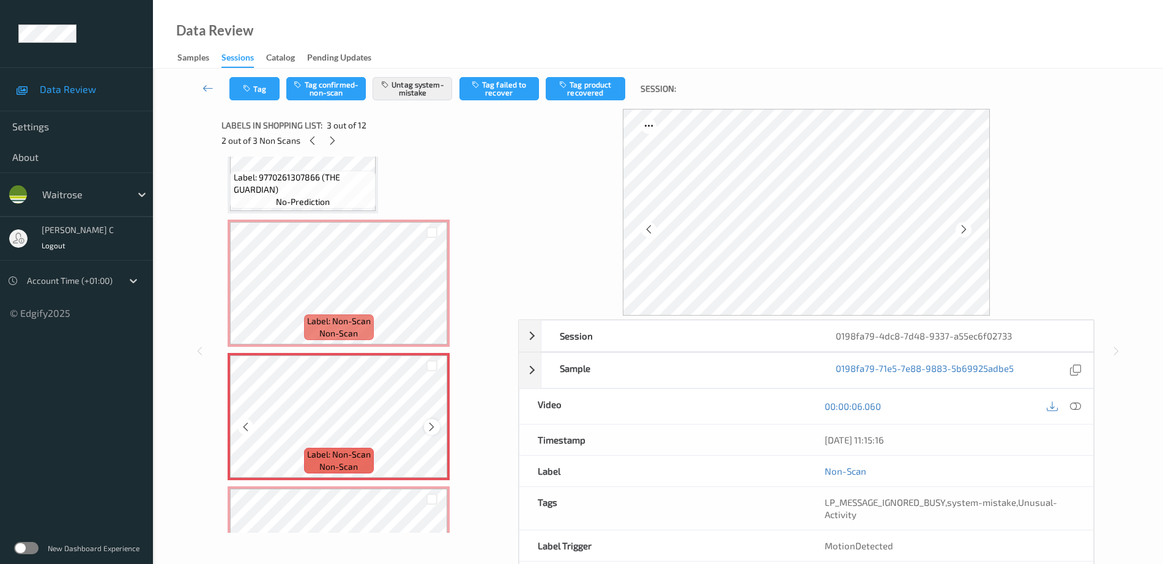
click at [435, 426] on icon at bounding box center [431, 426] width 10 height 11
click at [435, 425] on icon at bounding box center [431, 426] width 10 height 11
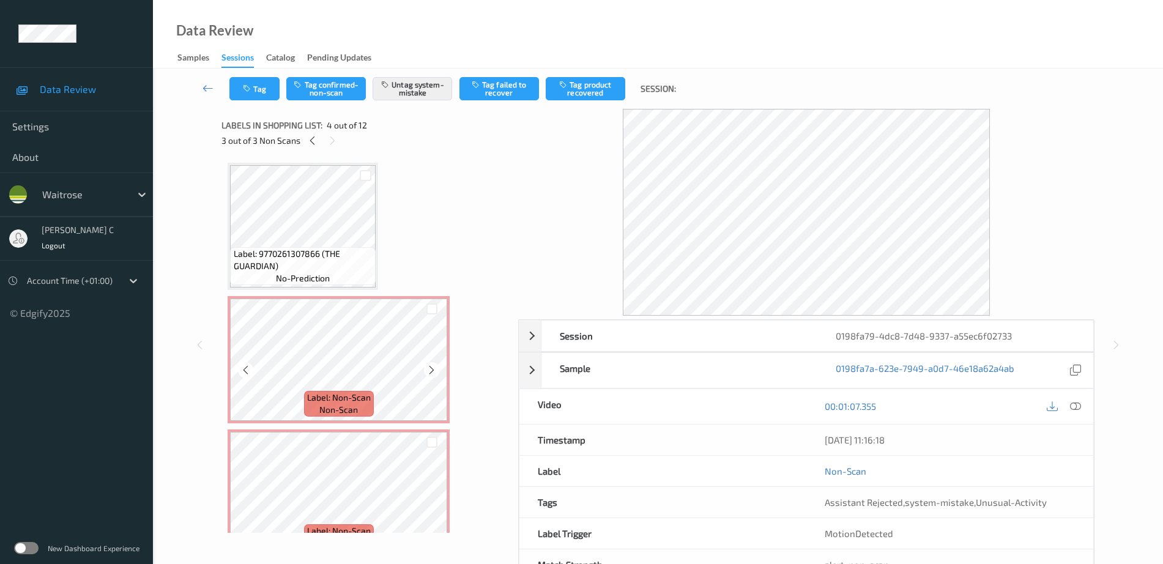
scroll to position [0, 0]
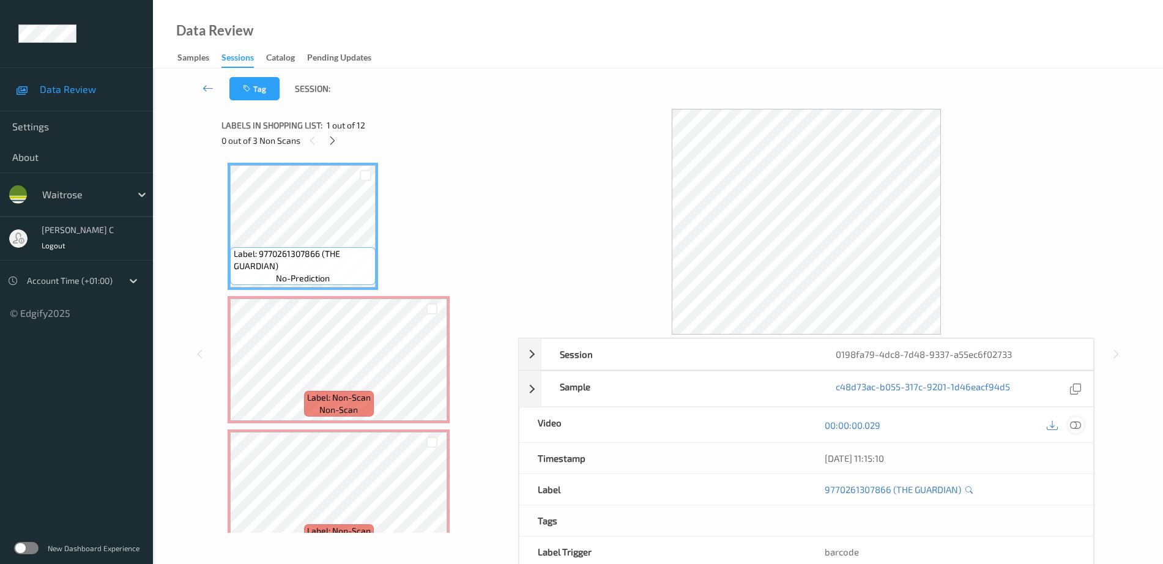
drag, startPoint x: 1075, startPoint y: 423, endPoint x: 1066, endPoint y: 428, distance: 10.7
click at [1076, 423] on icon at bounding box center [1075, 425] width 11 height 11
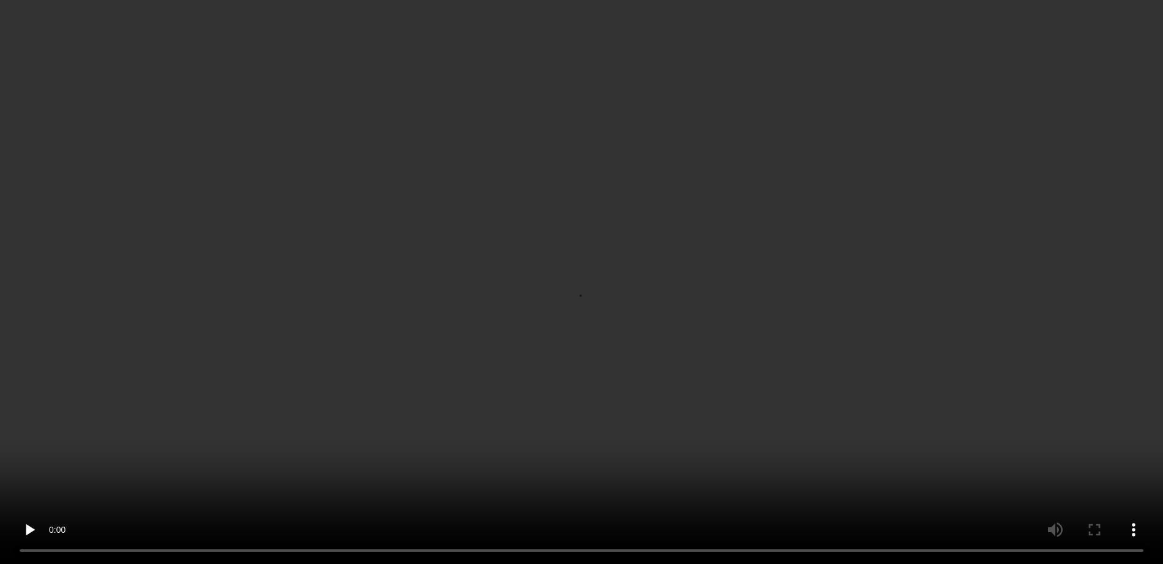
scroll to position [229, 0]
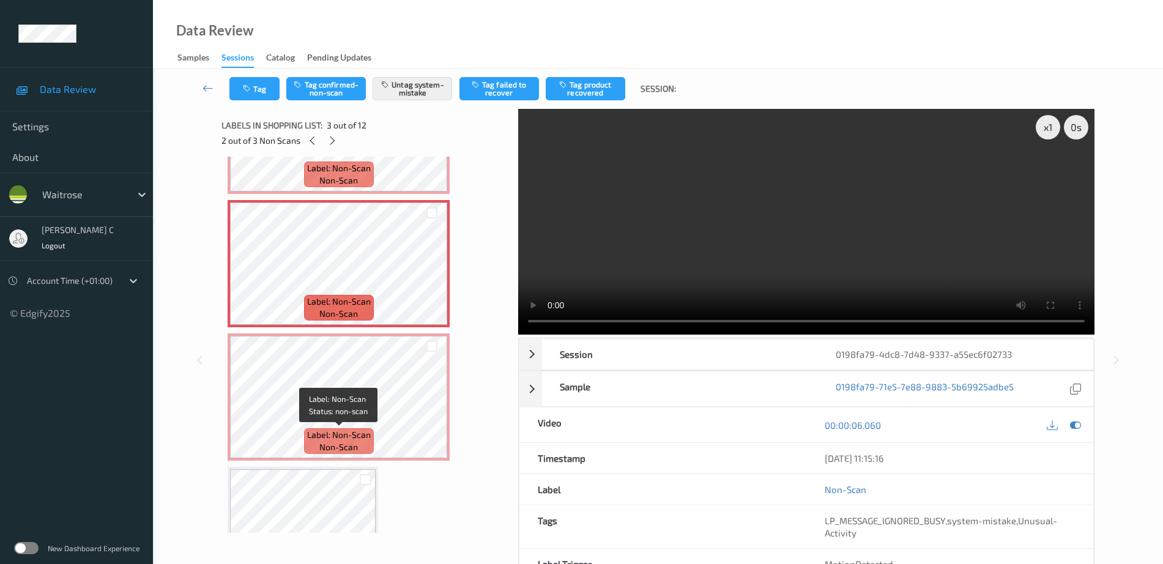
click at [341, 442] on span "non-scan" at bounding box center [338, 447] width 39 height 12
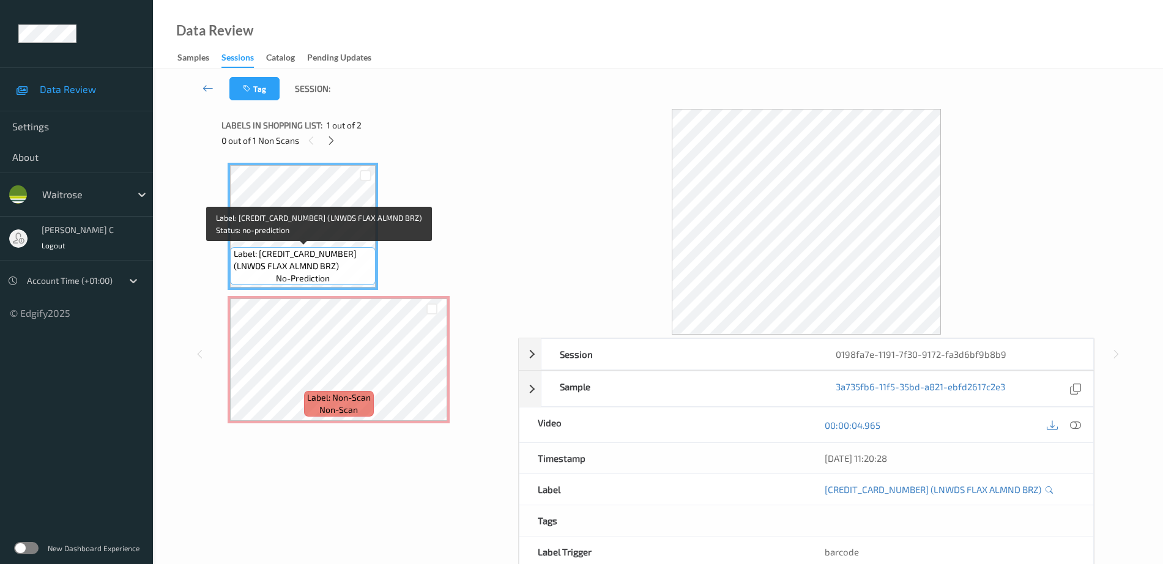
click at [280, 254] on span "Label: [CREDIT_CARD_NUMBER] (LNWDS FLAX ALMND BRZ)" at bounding box center [303, 260] width 139 height 24
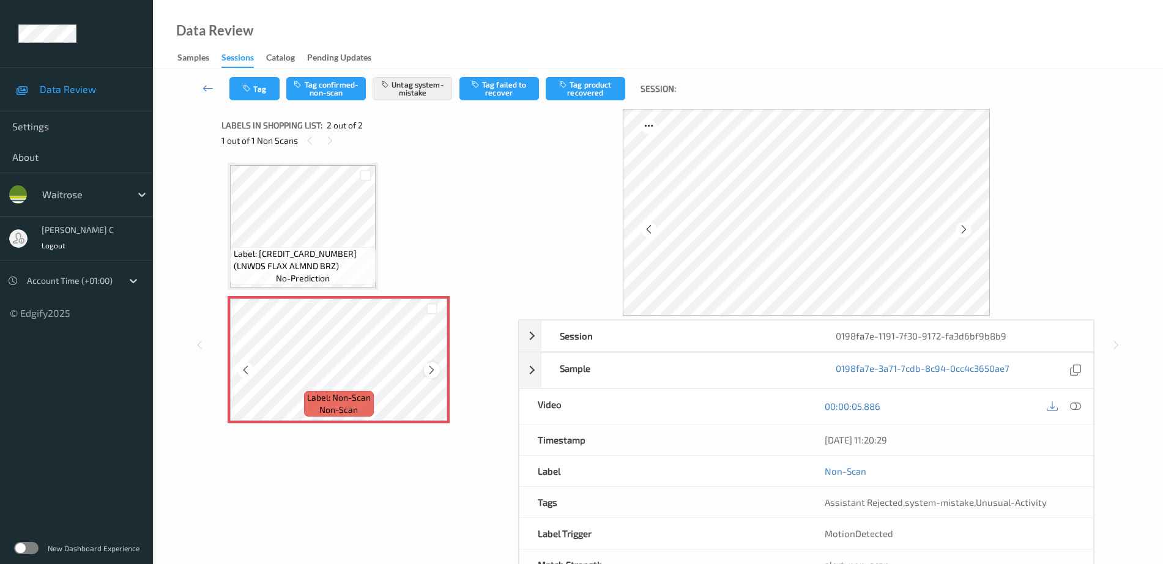
click at [433, 371] on icon at bounding box center [431, 370] width 10 height 11
click at [347, 273] on div "Label: [CREDIT_CARD_NUMBER] (LNWDS FLAX ALMND BRZ) no-prediction" at bounding box center [303, 266] width 146 height 38
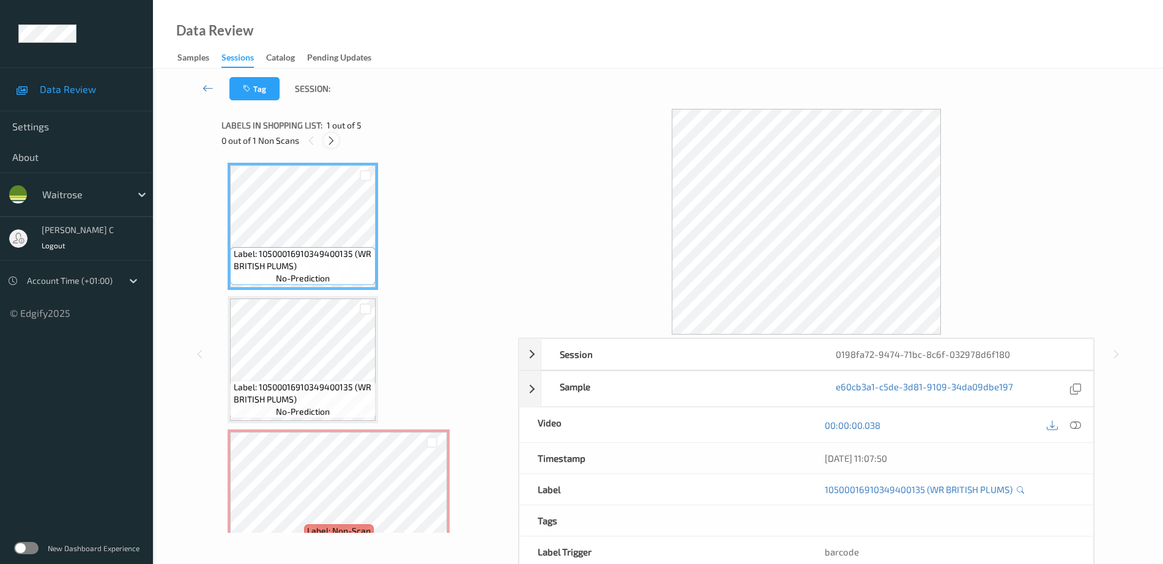
click at [331, 144] on icon at bounding box center [331, 140] width 10 height 11
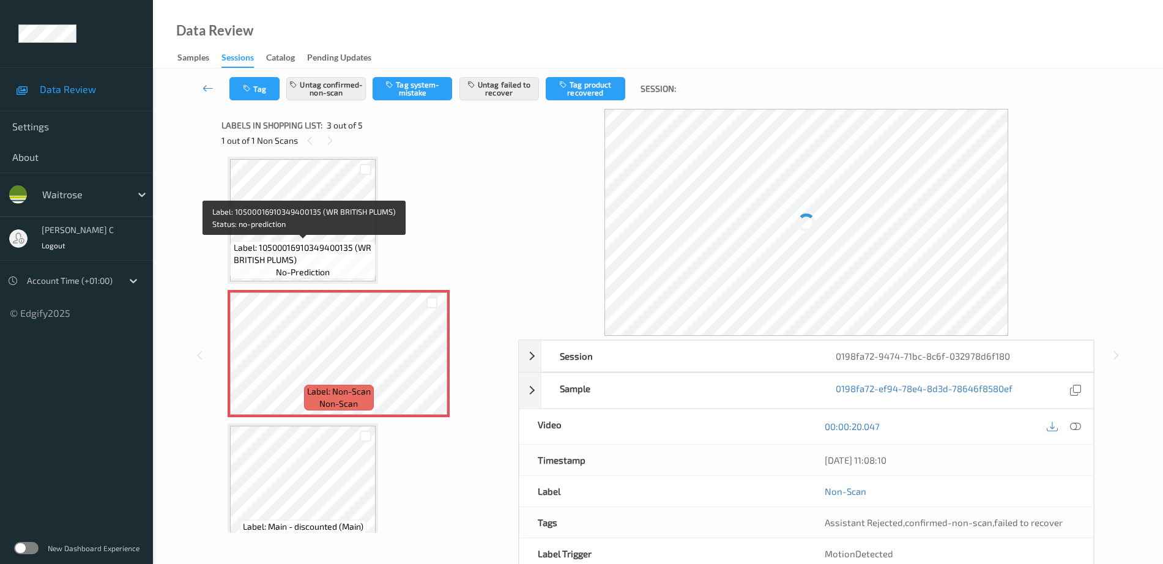
click at [290, 252] on span "Label: 10500016910349400135 (WR BRITISH PLUMS)" at bounding box center [303, 254] width 139 height 24
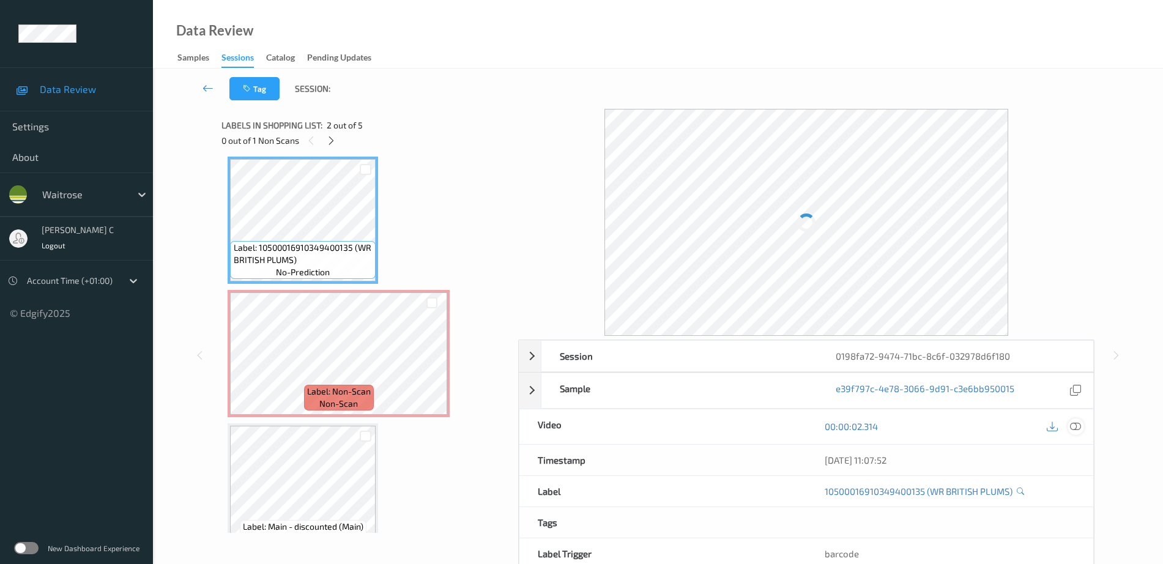
click at [1073, 430] on icon at bounding box center [1075, 426] width 11 height 11
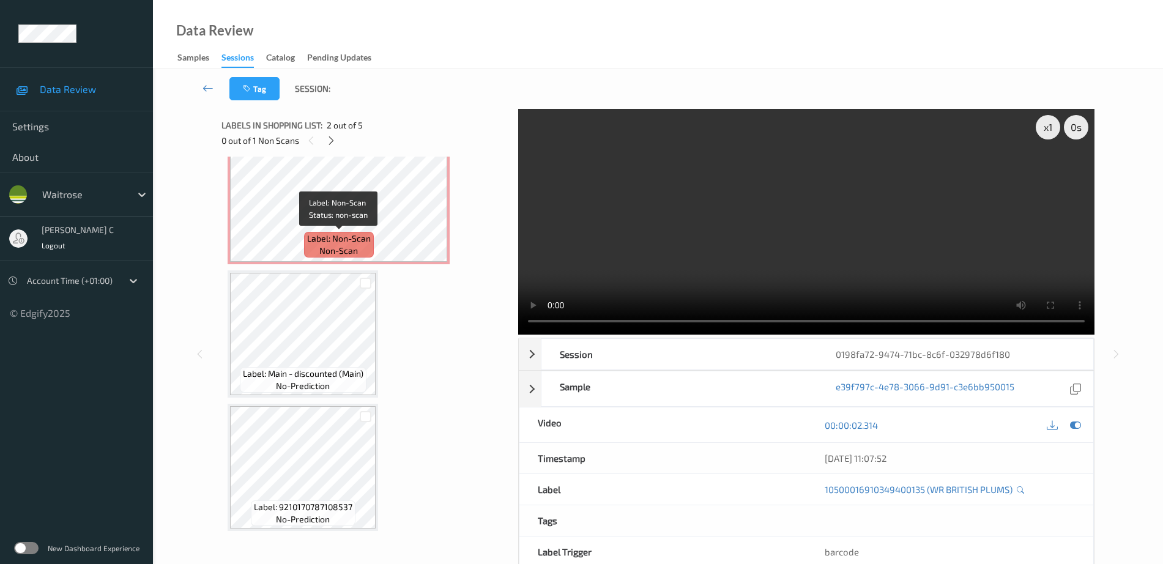
click at [318, 242] on span "Label: Non-Scan" at bounding box center [339, 238] width 64 height 12
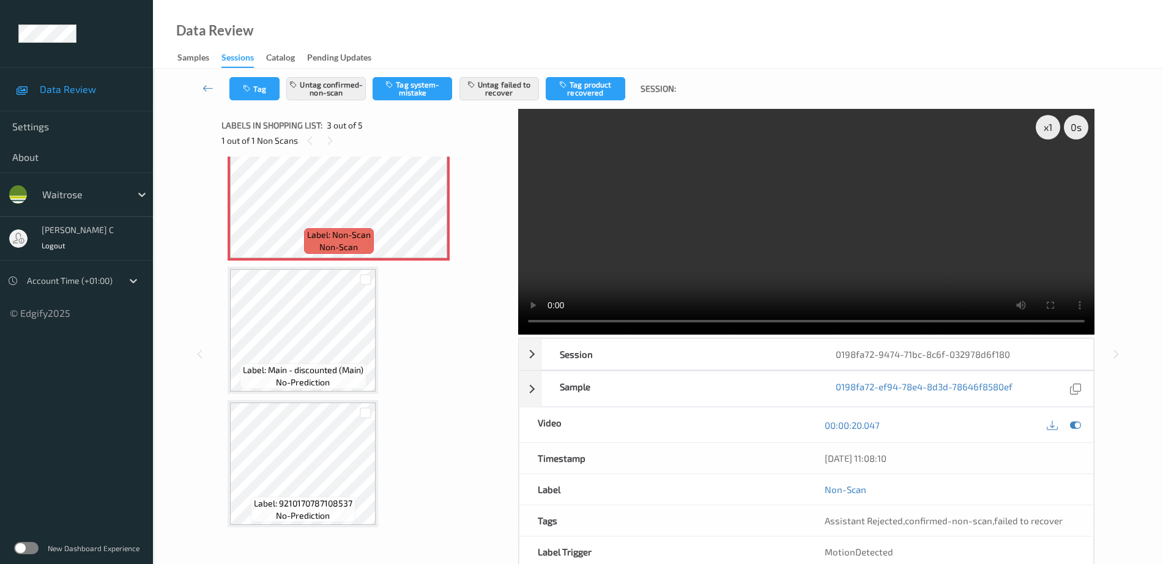
scroll to position [297, 0]
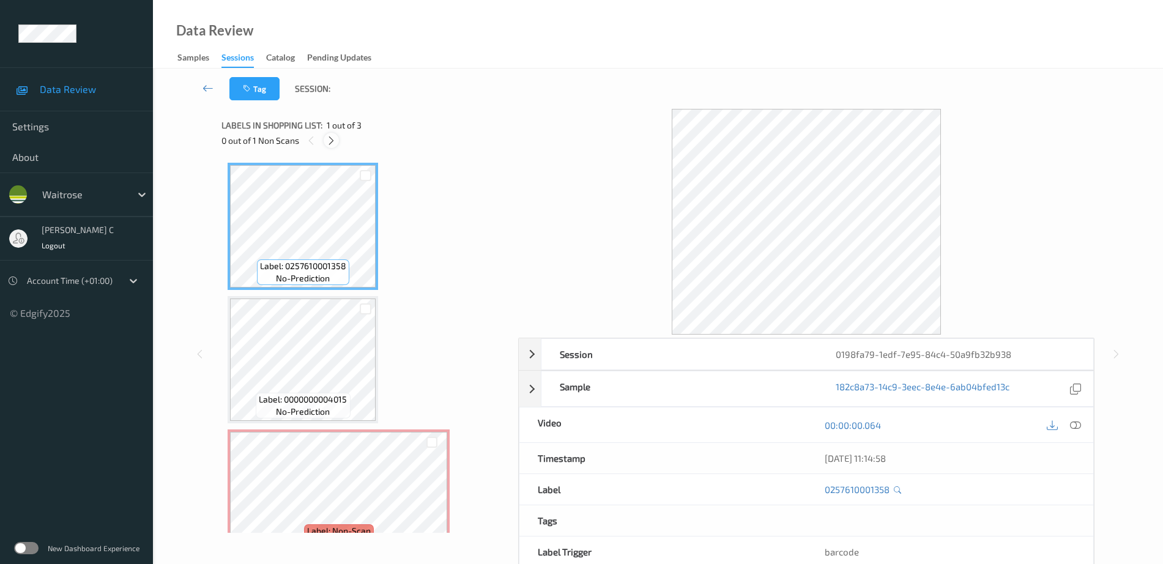
click at [335, 140] on icon at bounding box center [331, 140] width 10 height 11
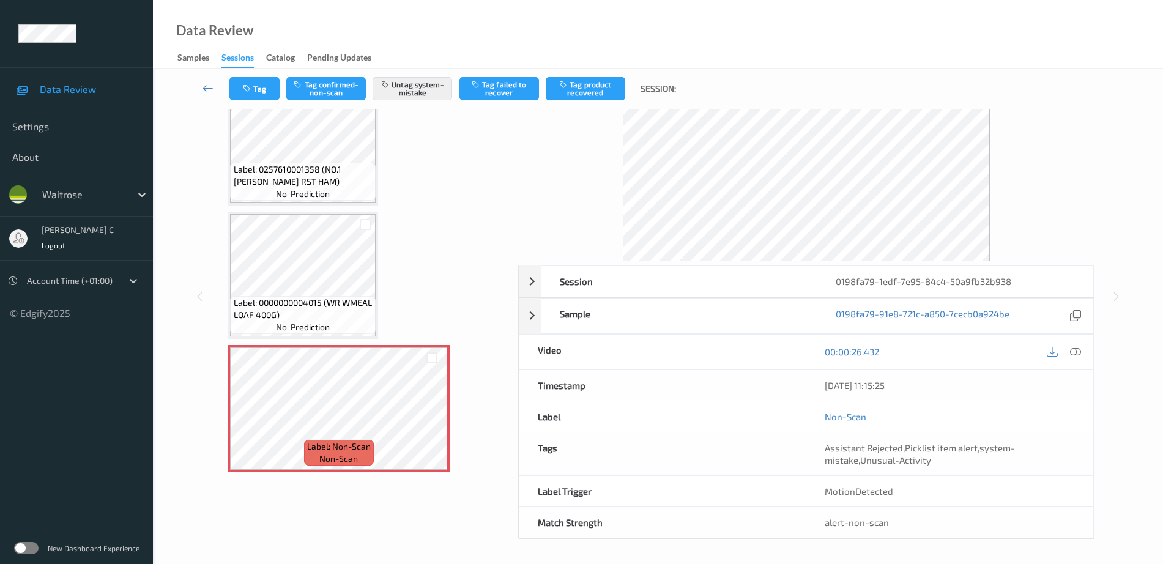
scroll to position [54, 0]
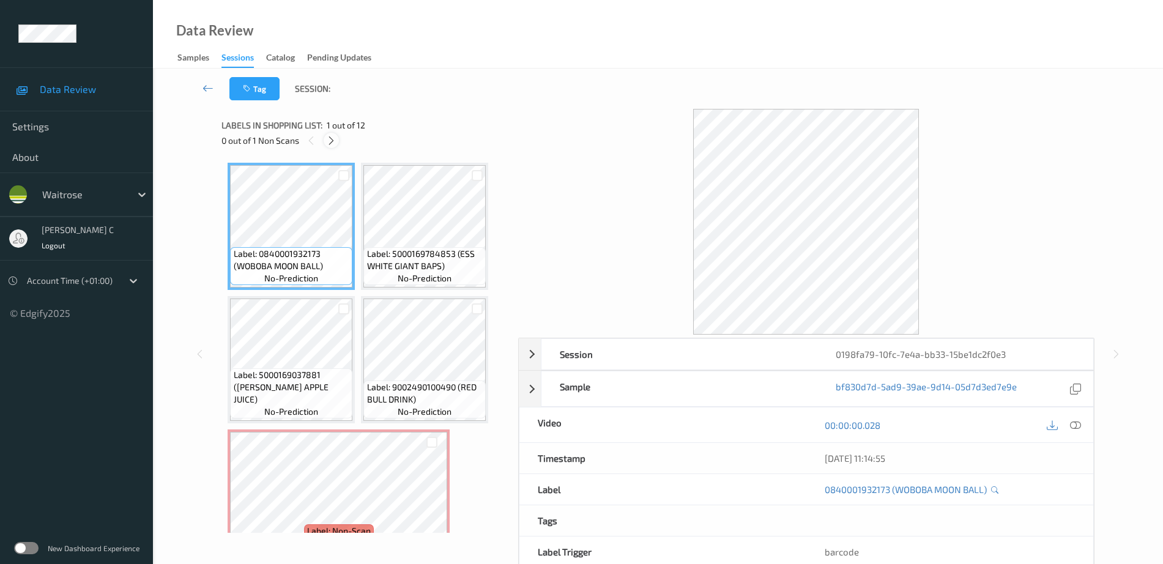
click at [334, 136] on icon at bounding box center [331, 140] width 10 height 11
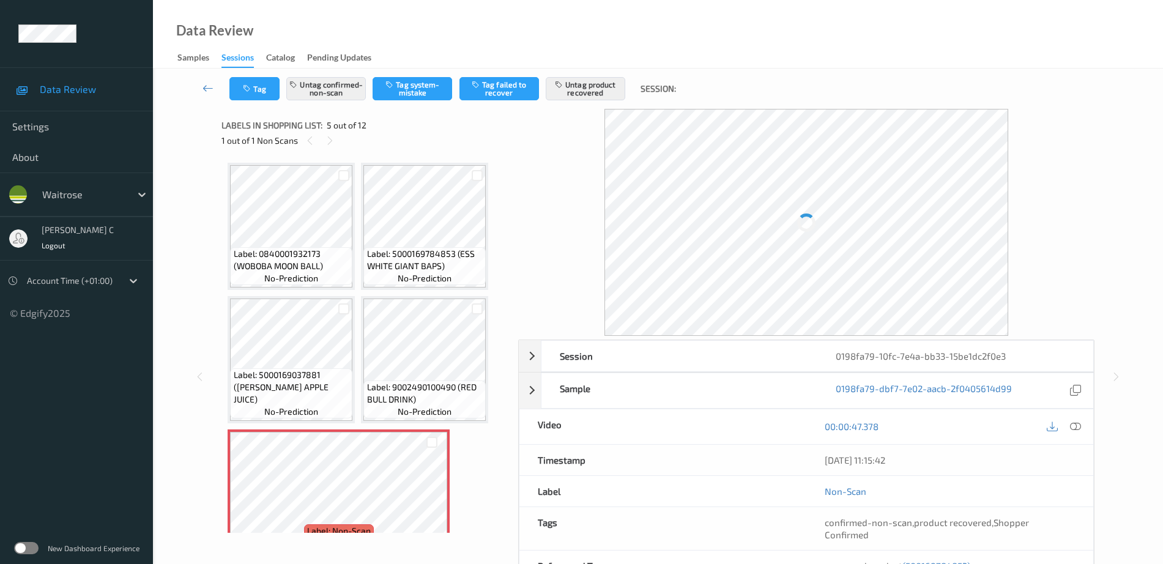
scroll to position [139, 0]
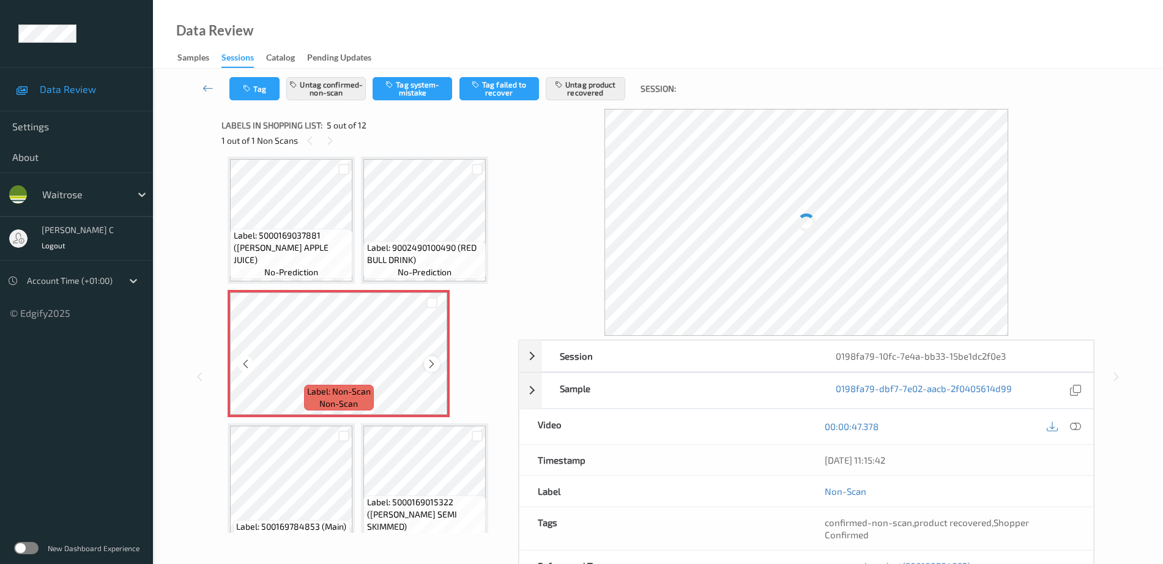
click at [428, 360] on icon at bounding box center [431, 363] width 10 height 11
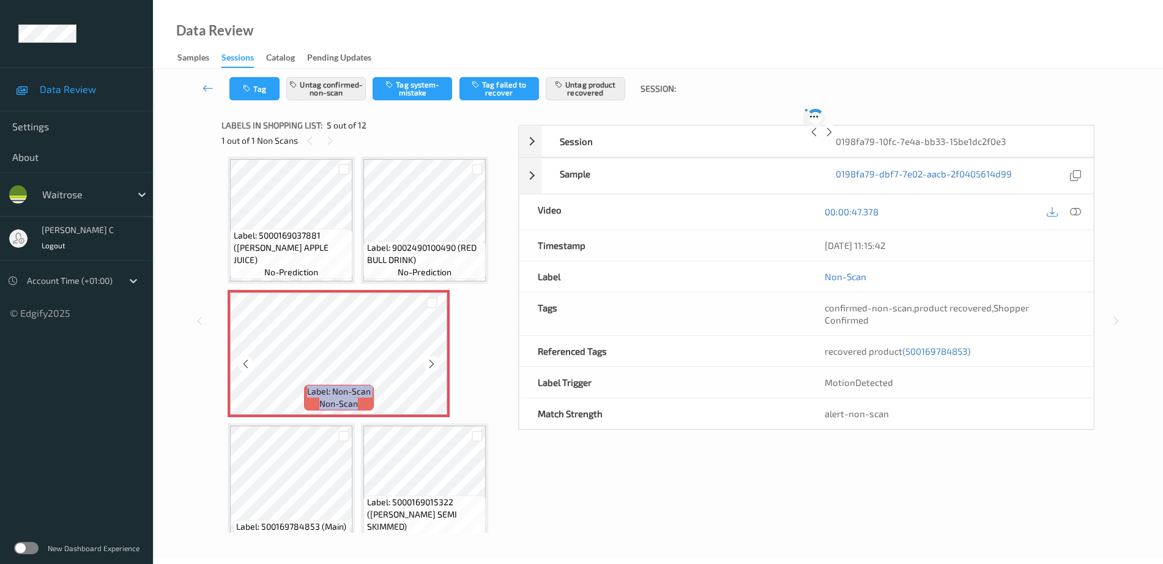
click at [428, 360] on icon at bounding box center [431, 363] width 10 height 11
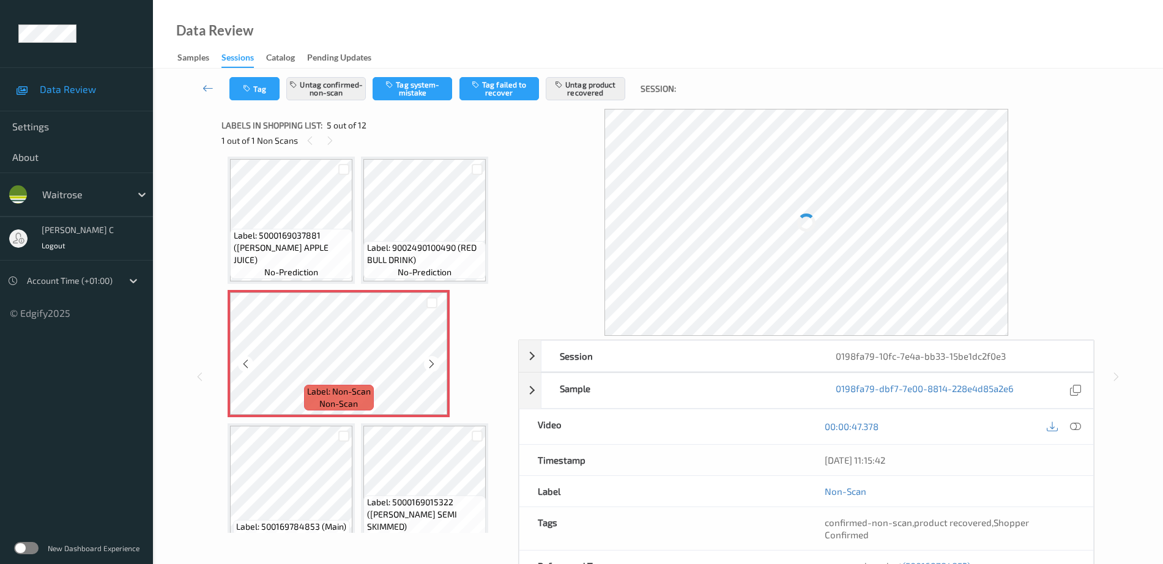
click at [428, 360] on icon at bounding box center [431, 363] width 10 height 11
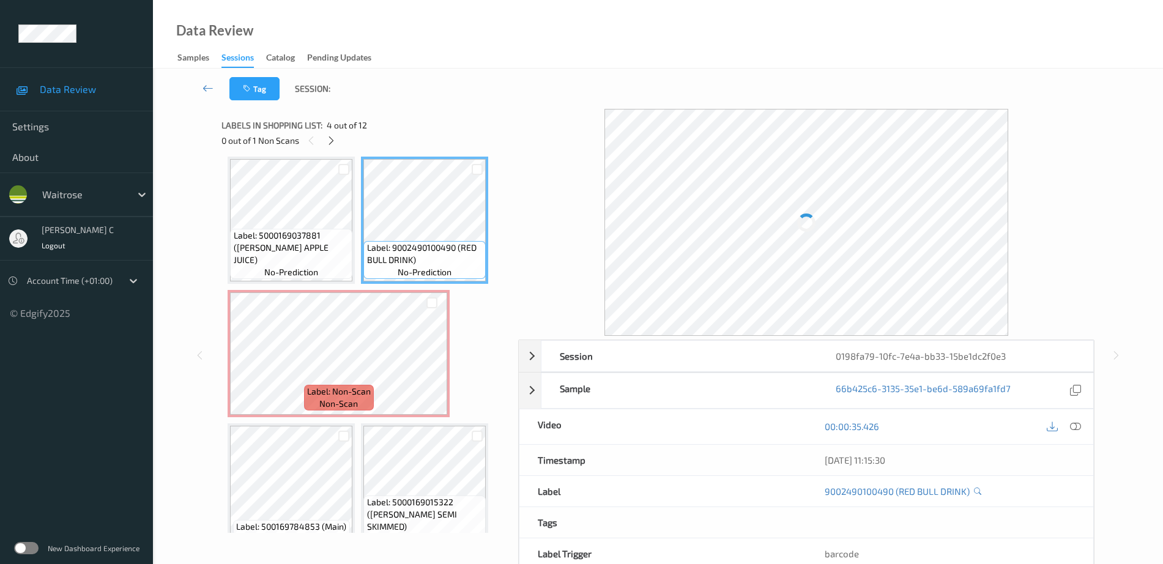
click at [1076, 424] on icon at bounding box center [1075, 426] width 11 height 11
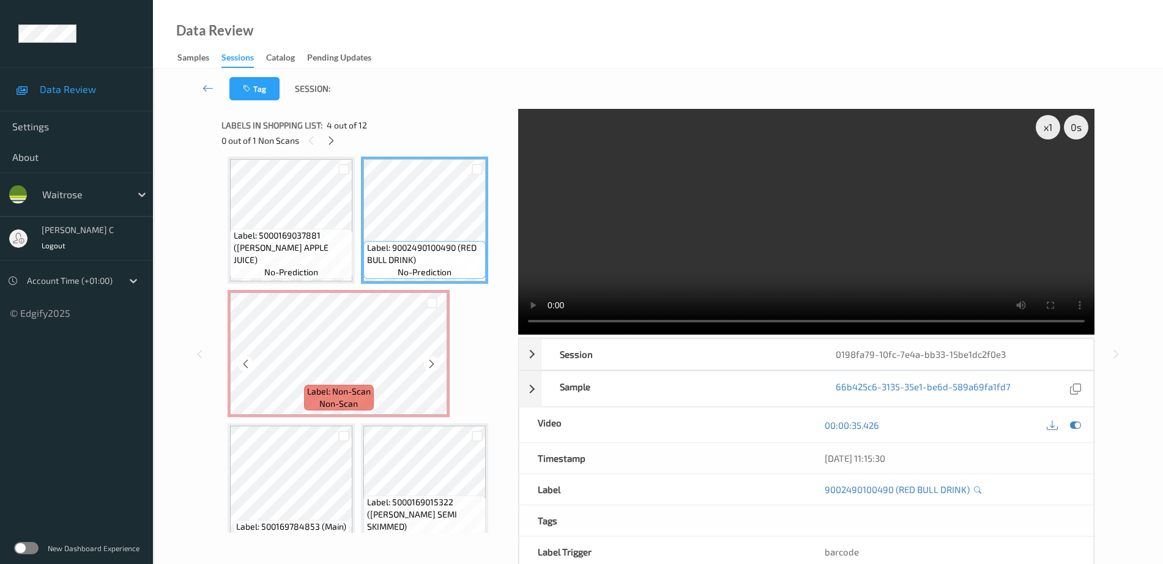
click at [321, 385] on div "Label: Non-Scan non-scan" at bounding box center [339, 398] width 70 height 26
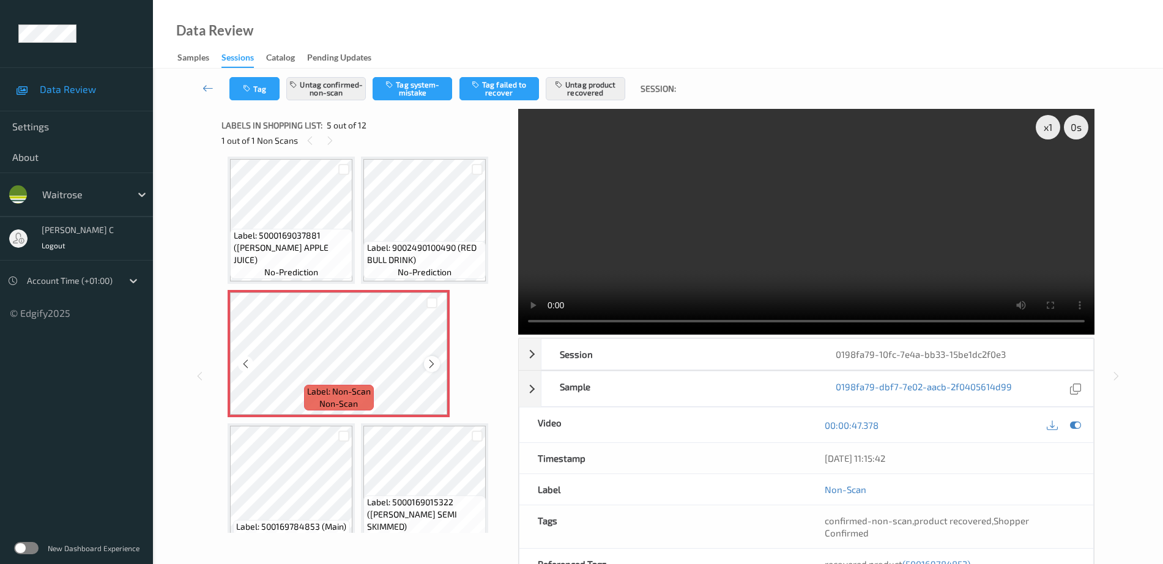
click at [434, 364] on icon at bounding box center [431, 363] width 10 height 11
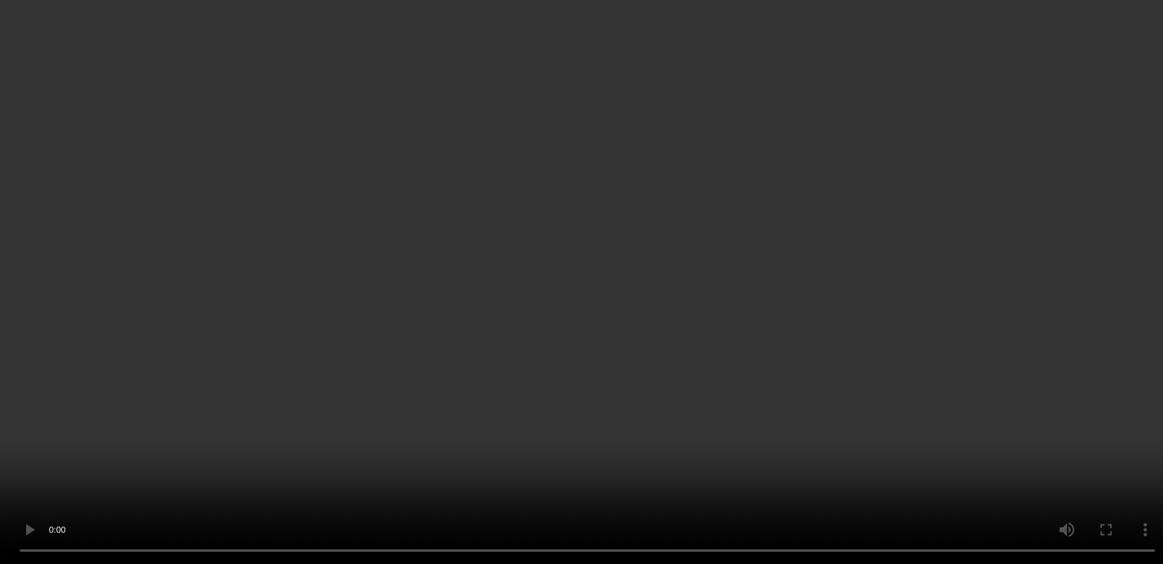
scroll to position [292, 0]
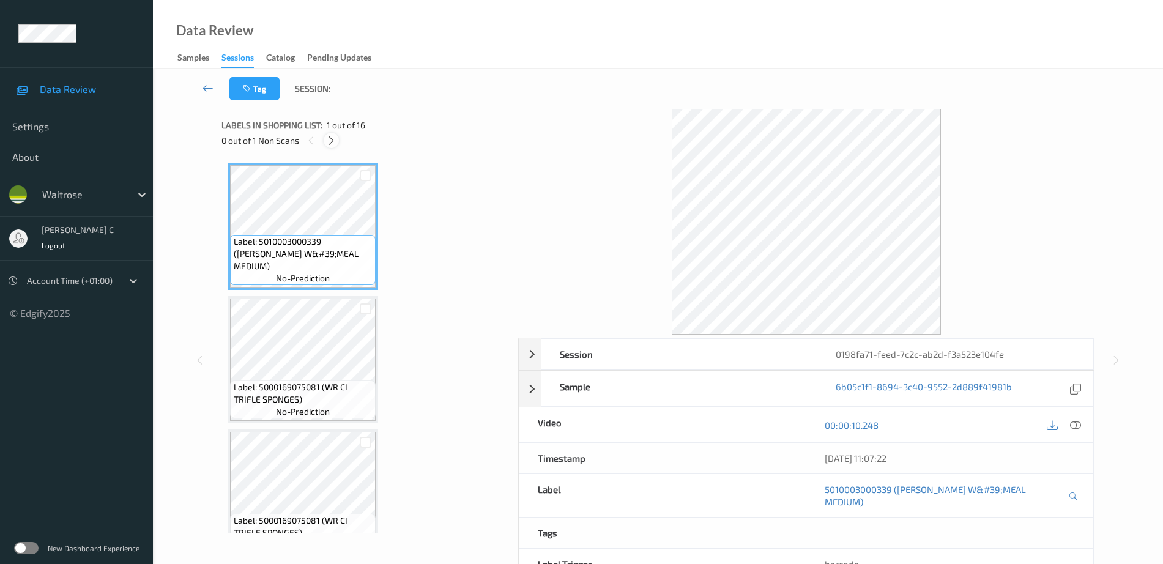
click at [335, 144] on icon at bounding box center [331, 140] width 10 height 11
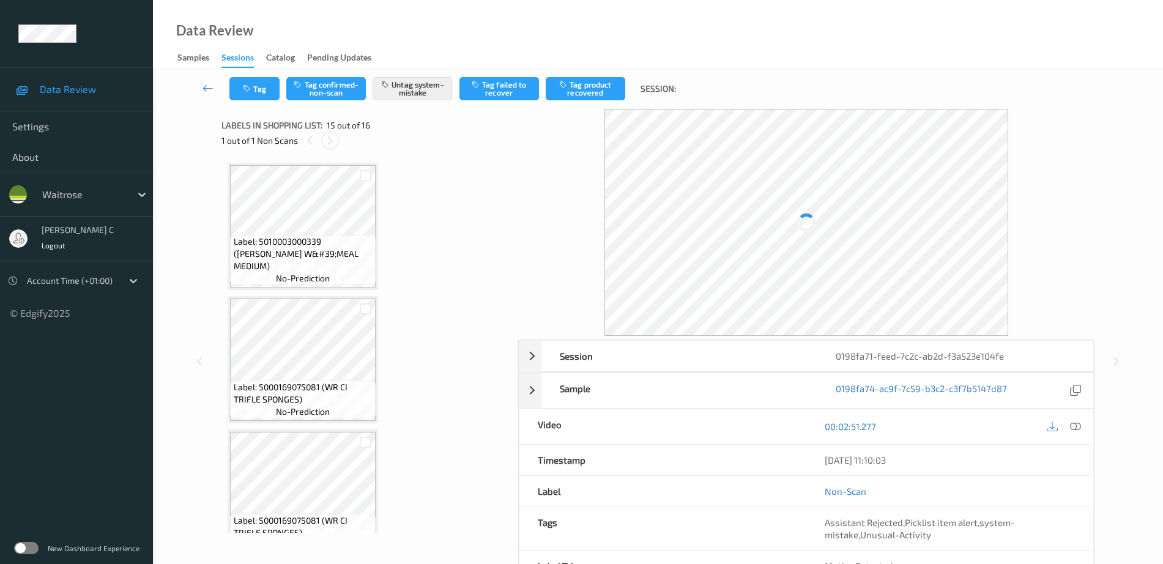
scroll to position [1739, 0]
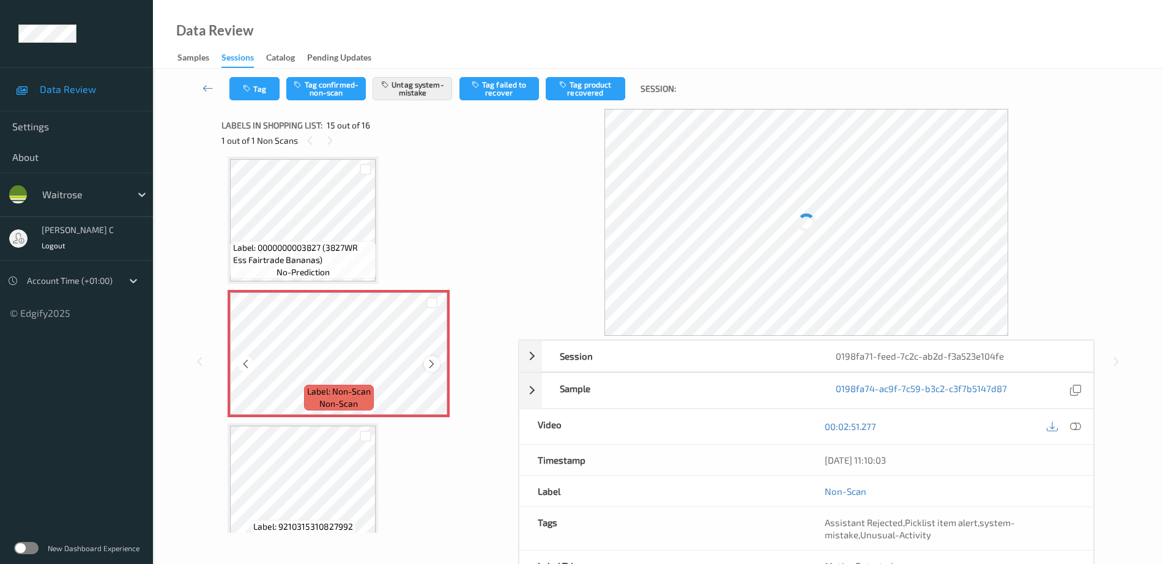
click at [428, 360] on icon at bounding box center [431, 363] width 10 height 11
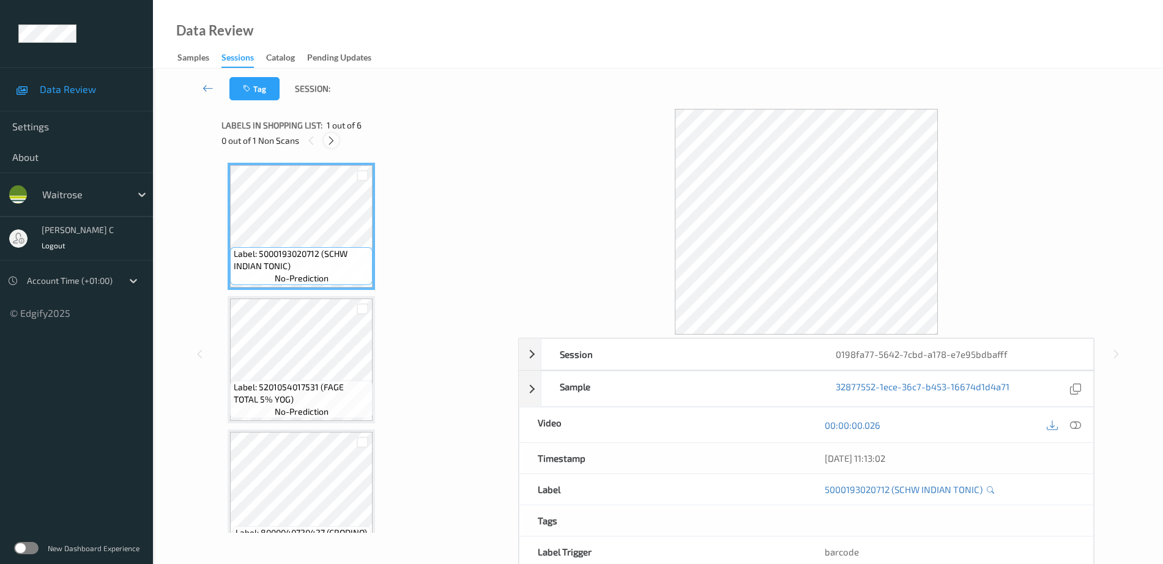
click at [328, 146] on div at bounding box center [331, 140] width 15 height 15
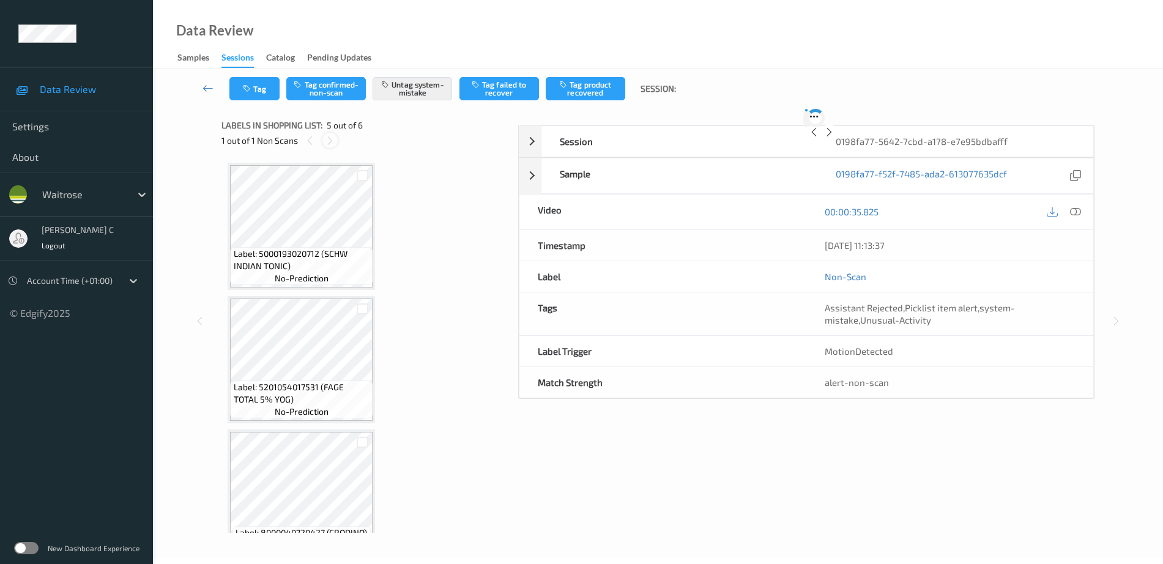
scroll to position [406, 0]
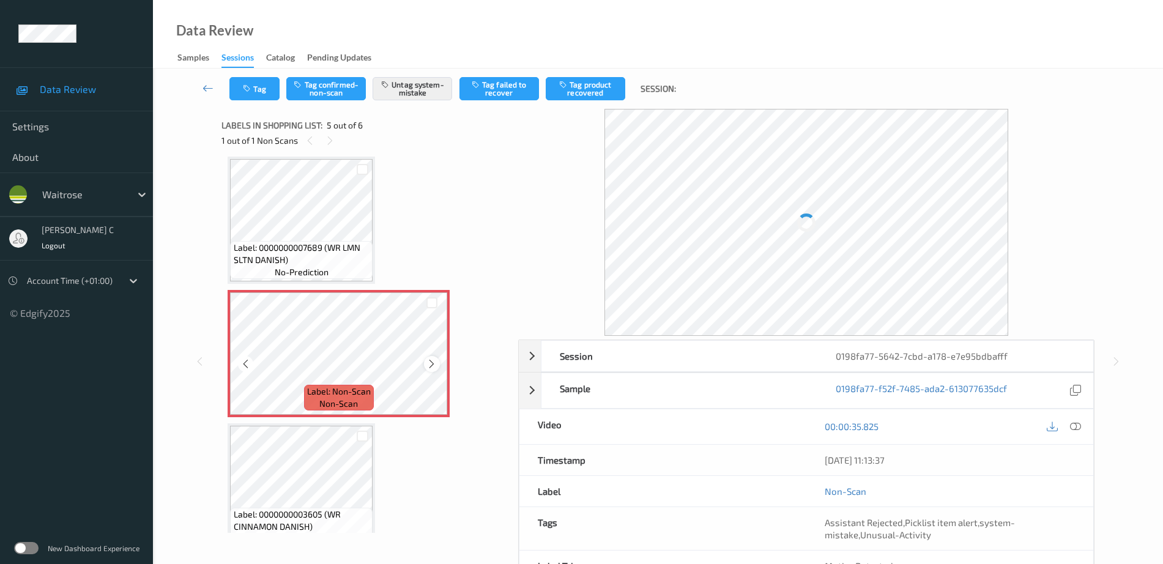
click at [430, 363] on icon at bounding box center [431, 363] width 10 height 11
click at [324, 243] on span "Label: 0000000007689 (WR LMN SLTN DANISH)" at bounding box center [302, 254] width 136 height 24
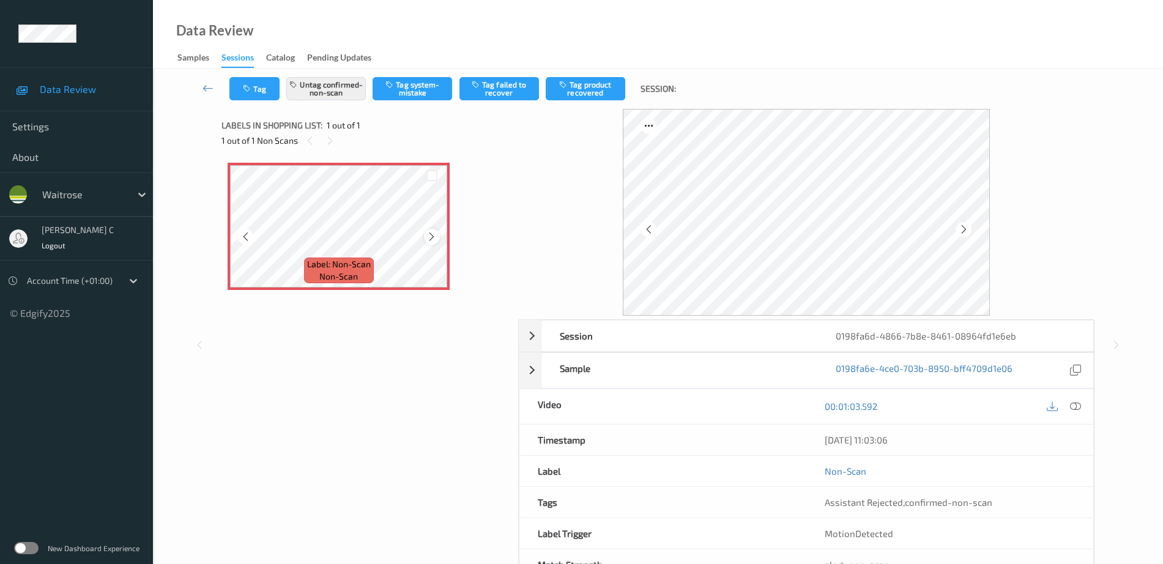
click at [428, 235] on icon at bounding box center [431, 236] width 10 height 11
click at [1079, 404] on icon at bounding box center [1075, 406] width 11 height 11
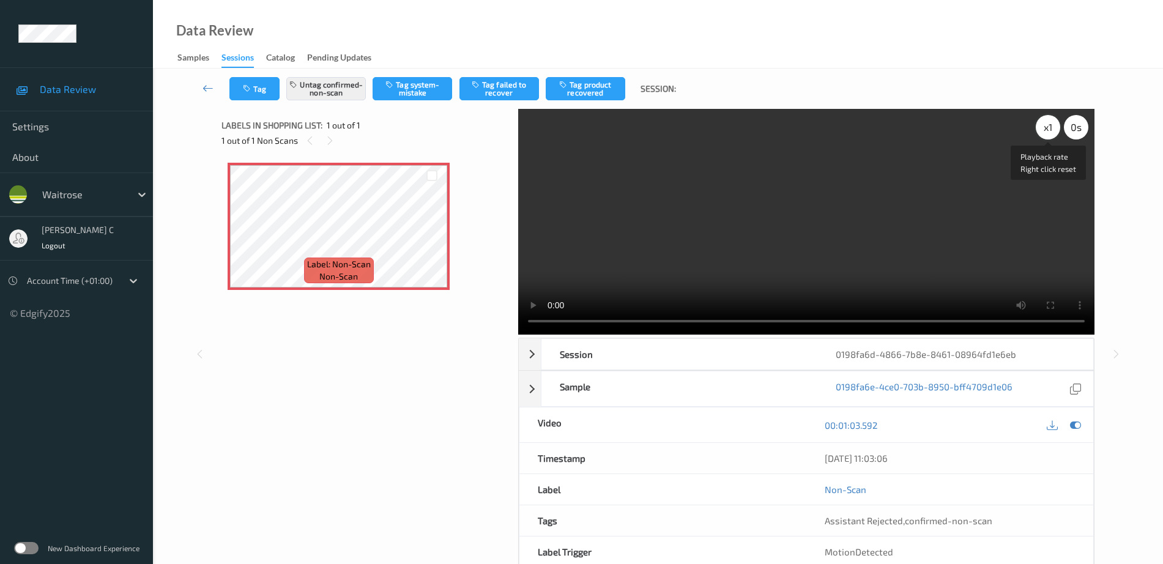
click at [1050, 129] on div "x 1" at bounding box center [1047, 127] width 24 height 24
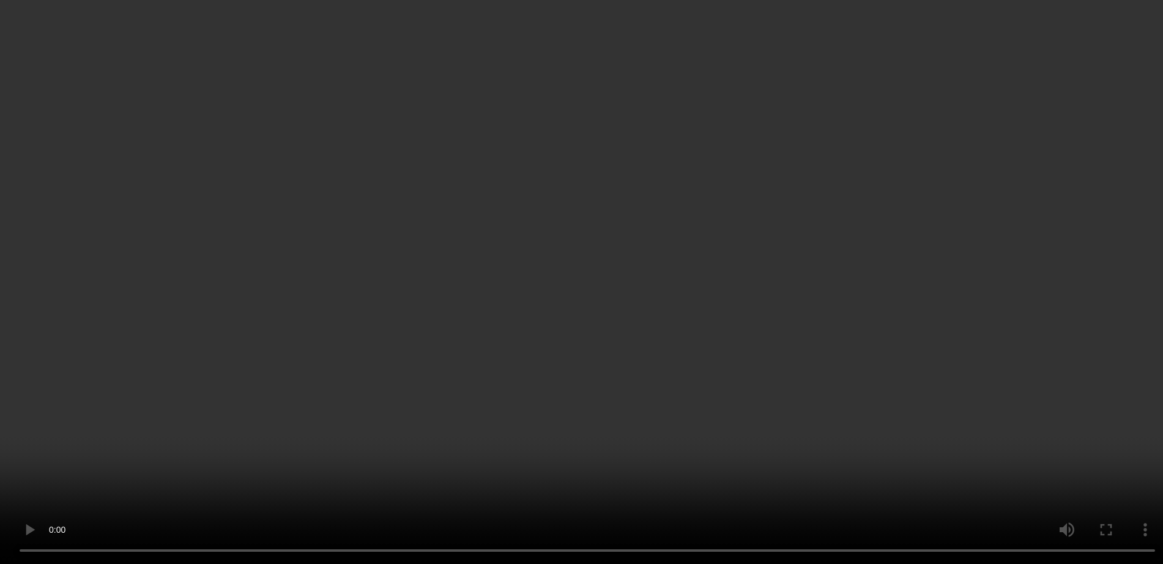
scroll to position [61, 0]
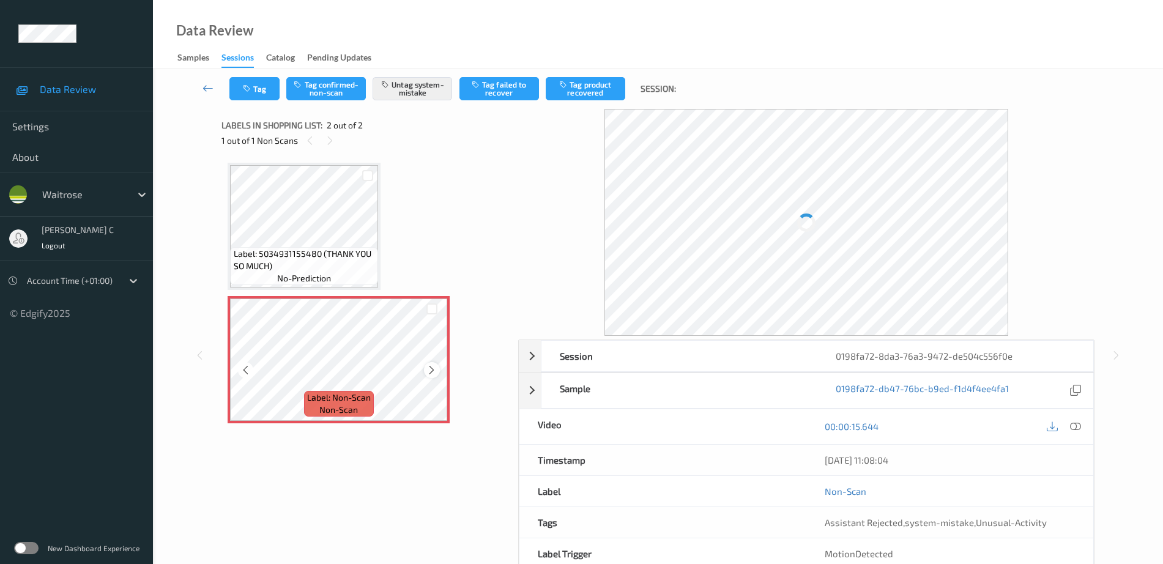
click at [426, 366] on div at bounding box center [431, 369] width 15 height 15
click at [426, 366] on icon at bounding box center [431, 370] width 10 height 11
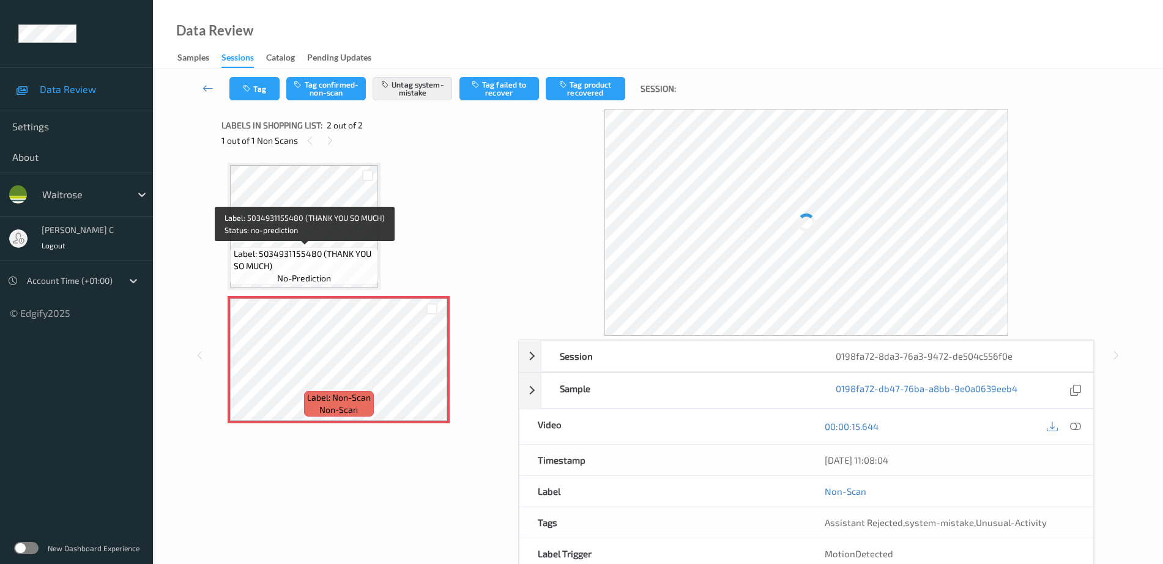
click at [329, 254] on span "Label: 5034931155480 (THANK YOU SO MUCH)" at bounding box center [305, 260] width 142 height 24
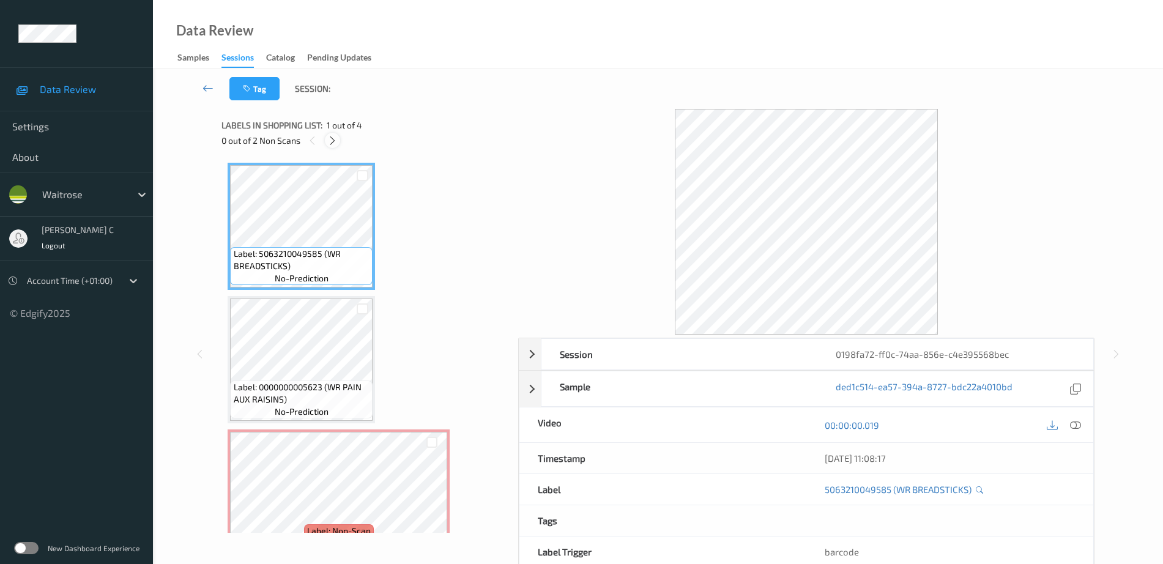
click at [327, 141] on icon at bounding box center [332, 140] width 10 height 11
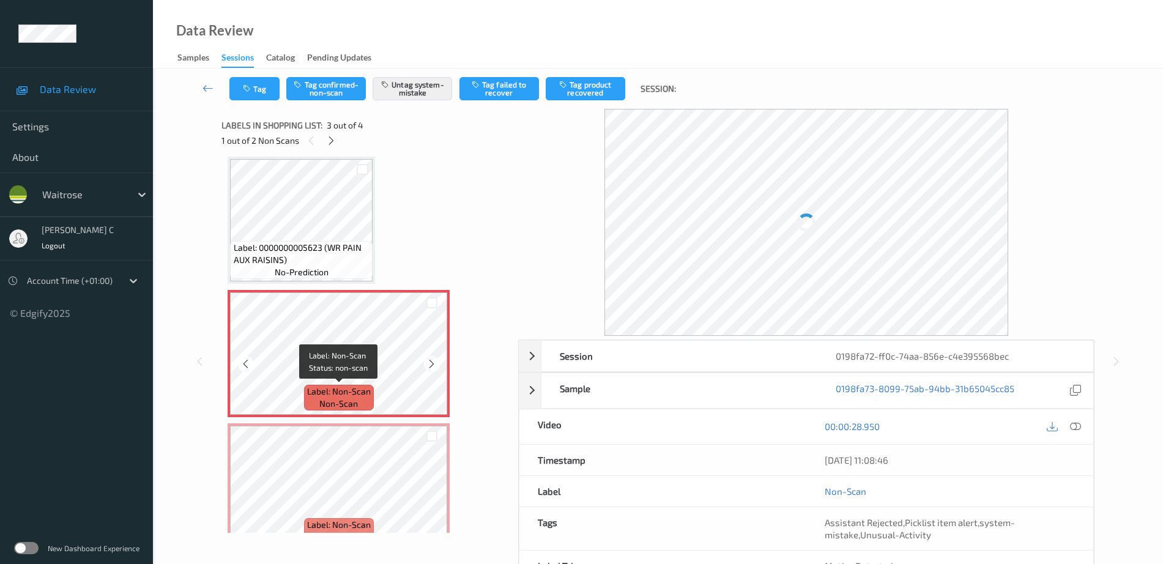
click at [325, 387] on span "Label: Non-Scan" at bounding box center [339, 391] width 64 height 12
click at [433, 357] on div at bounding box center [431, 363] width 15 height 15
click at [432, 357] on div at bounding box center [431, 363] width 15 height 15
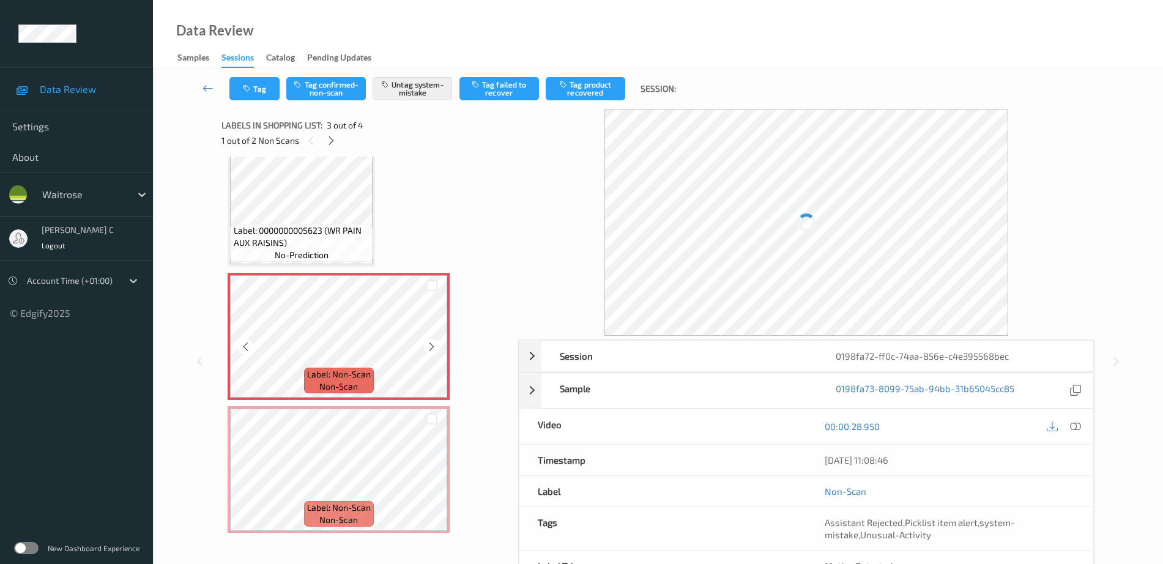
scroll to position [163, 0]
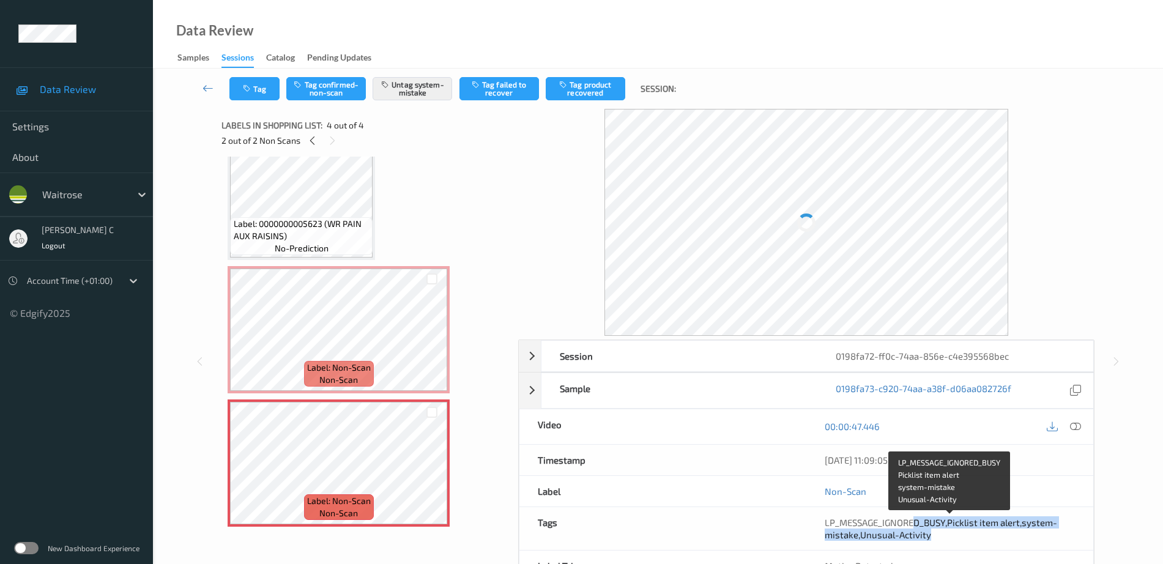
drag, startPoint x: 925, startPoint y: 518, endPoint x: 978, endPoint y: 530, distance: 53.9
click at [977, 528] on div "LP_MESSAGE_IGNORED_BUSY , Picklist item alert , system-mistake , Unusual-Activi…" at bounding box center [949, 528] width 287 height 43
click at [764, 525] on div "Tags" at bounding box center [662, 528] width 287 height 43
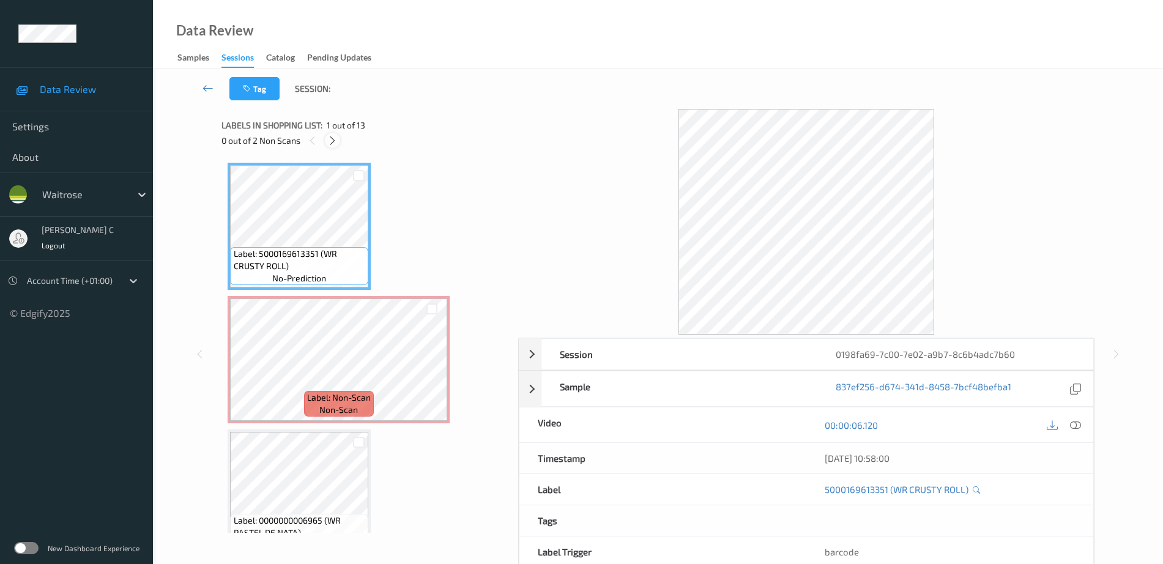
click at [328, 139] on icon at bounding box center [332, 140] width 10 height 11
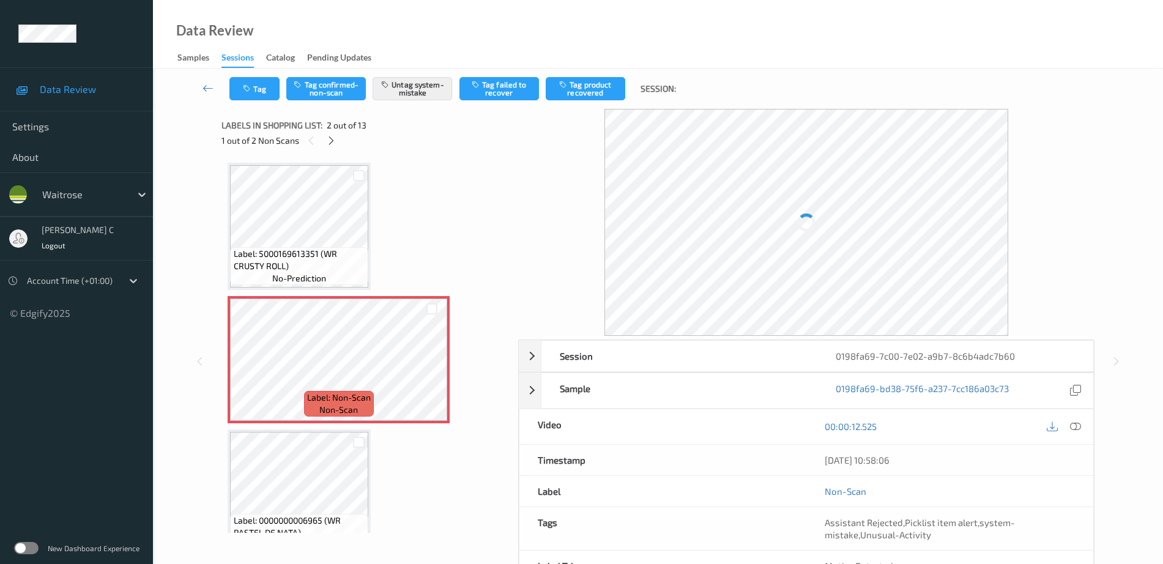
scroll to position [6, 0]
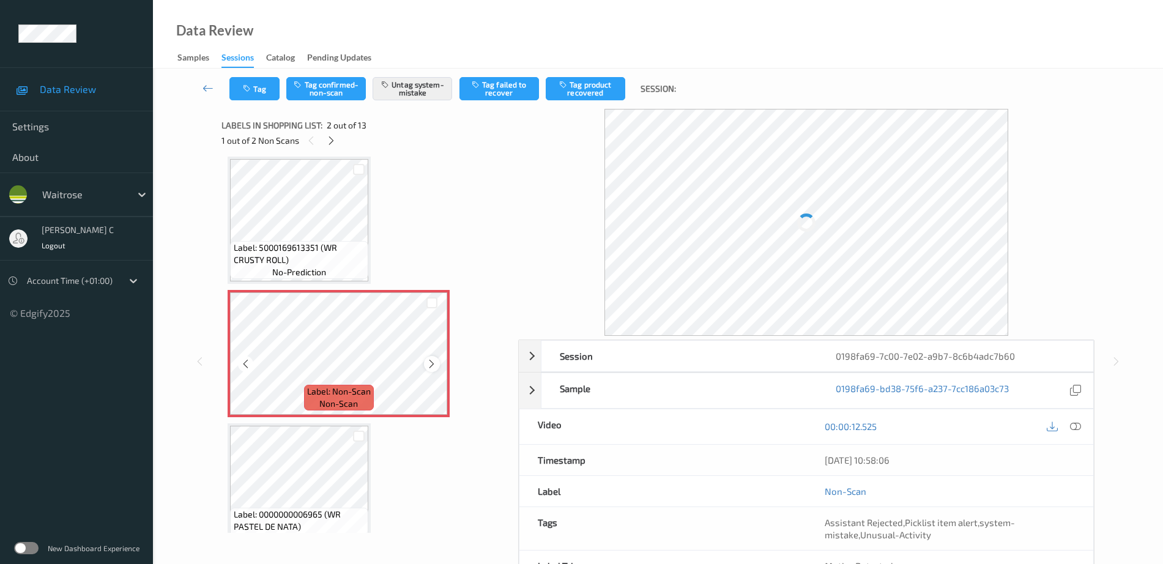
click at [431, 358] on icon at bounding box center [431, 363] width 10 height 11
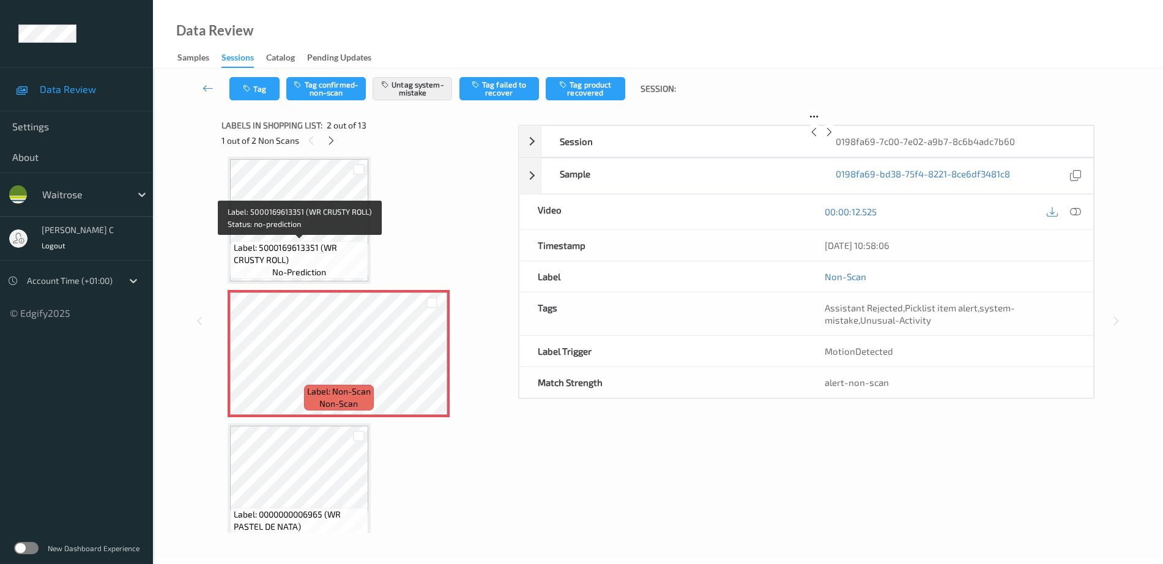
click at [294, 244] on span "Label: 5000169613351 (WR CRUSTY ROLL)" at bounding box center [300, 254] width 132 height 24
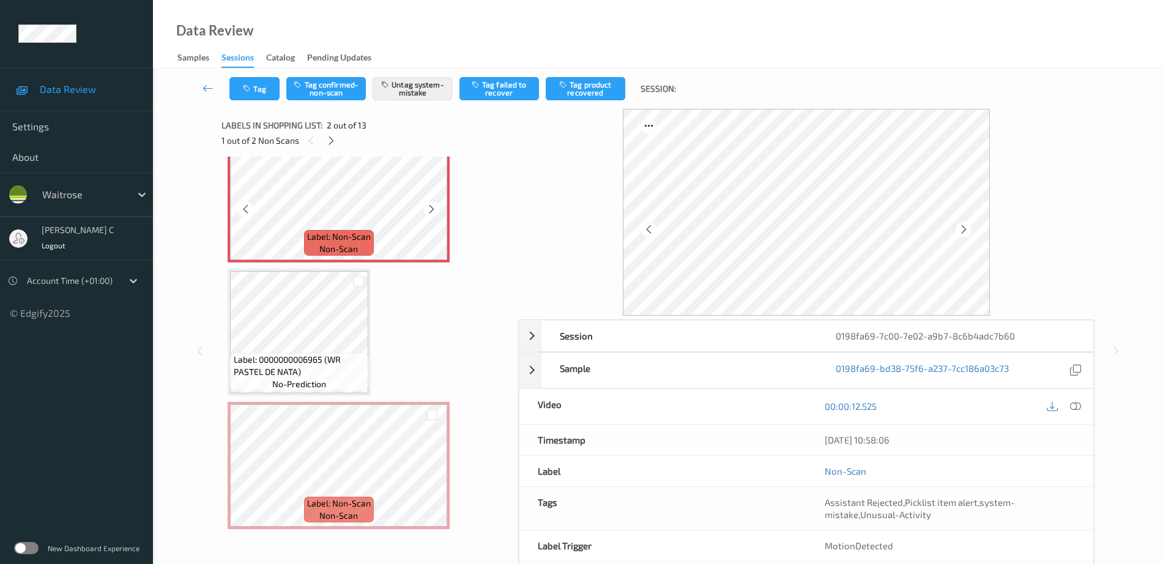
scroll to position [312, 0]
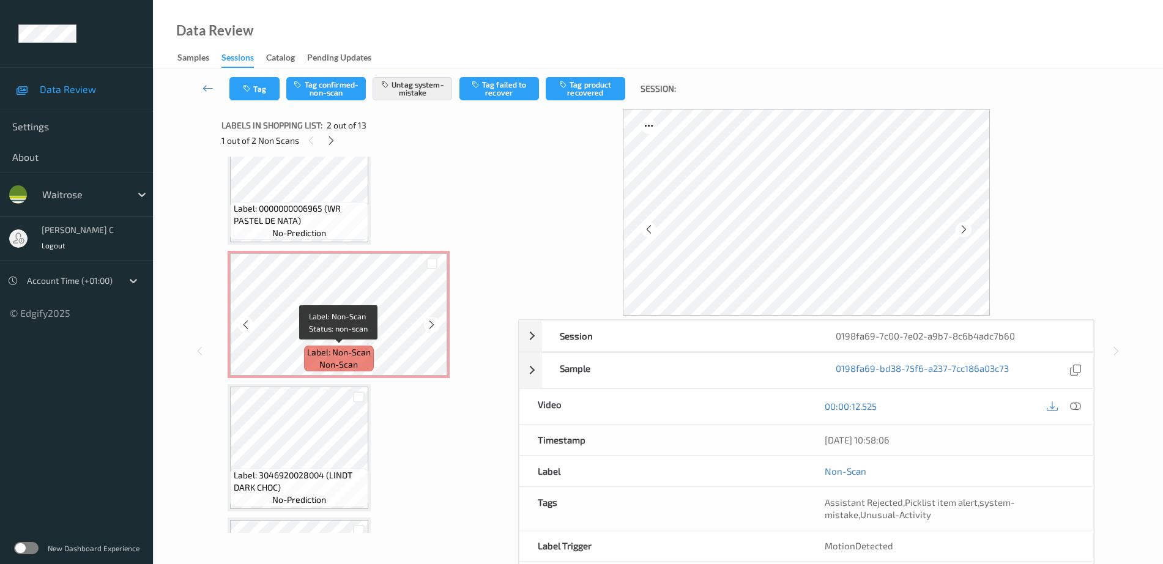
click at [335, 354] on span "Label: Non-Scan" at bounding box center [339, 352] width 64 height 12
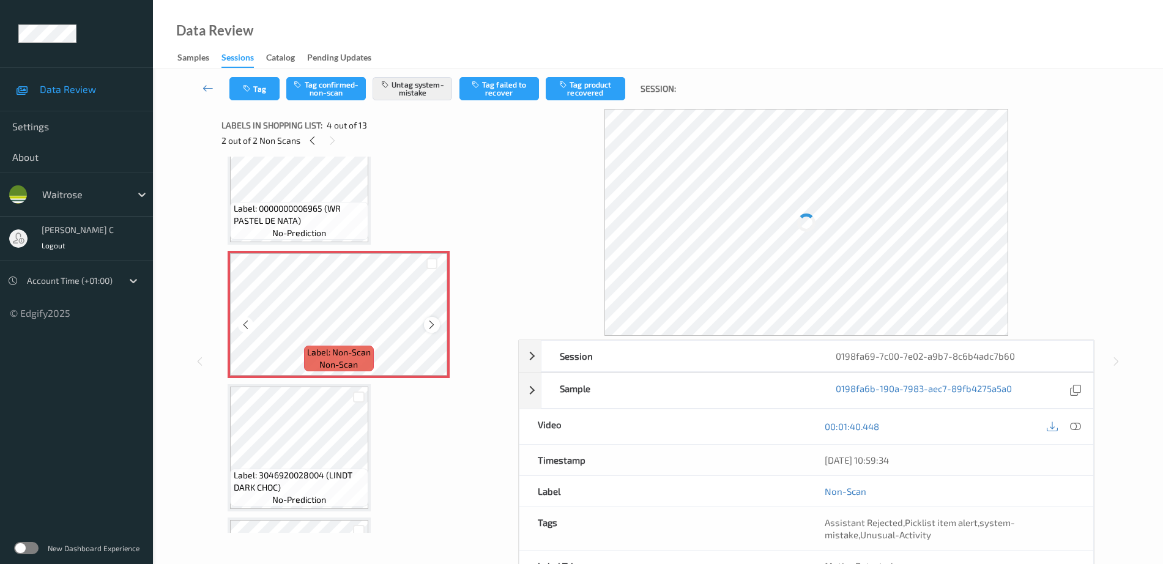
click at [434, 324] on icon at bounding box center [431, 324] width 10 height 11
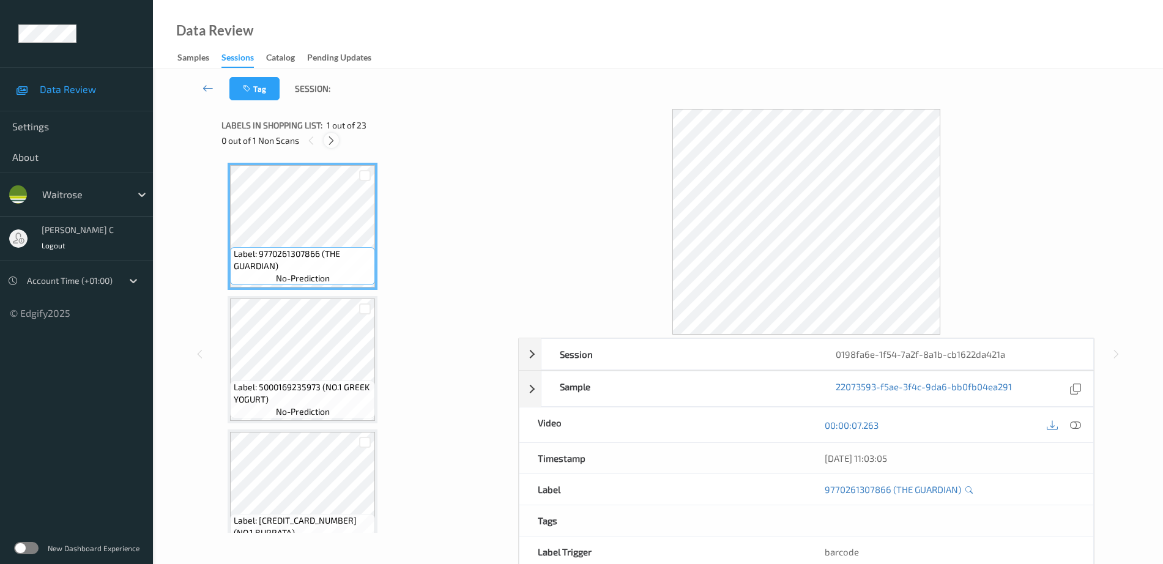
click at [329, 136] on icon at bounding box center [331, 140] width 10 height 11
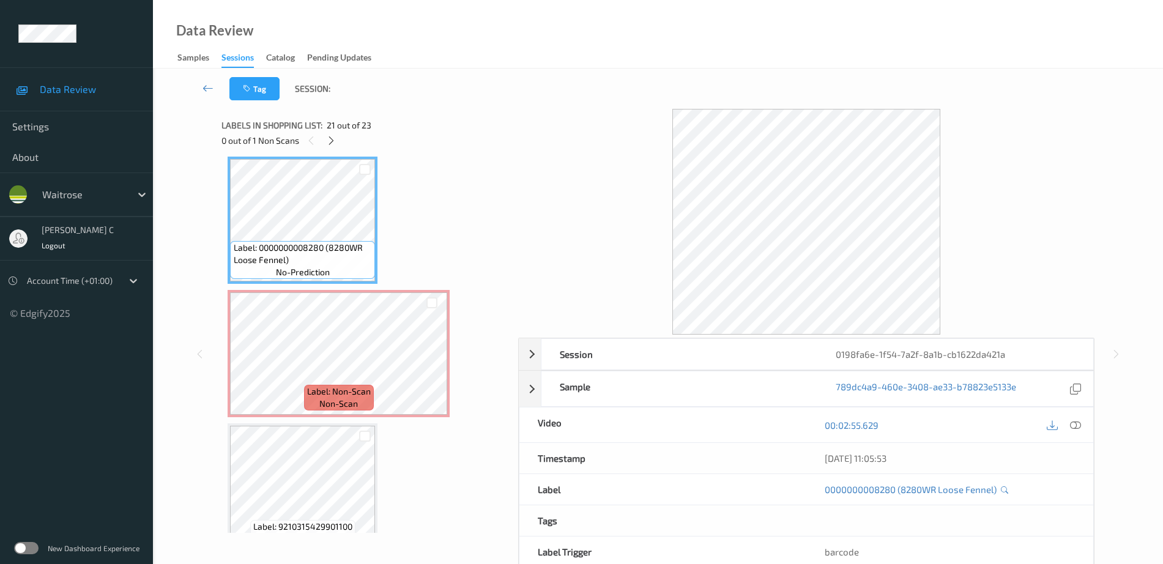
click at [368, 391] on span "Label: Non-Scan" at bounding box center [339, 391] width 64 height 12
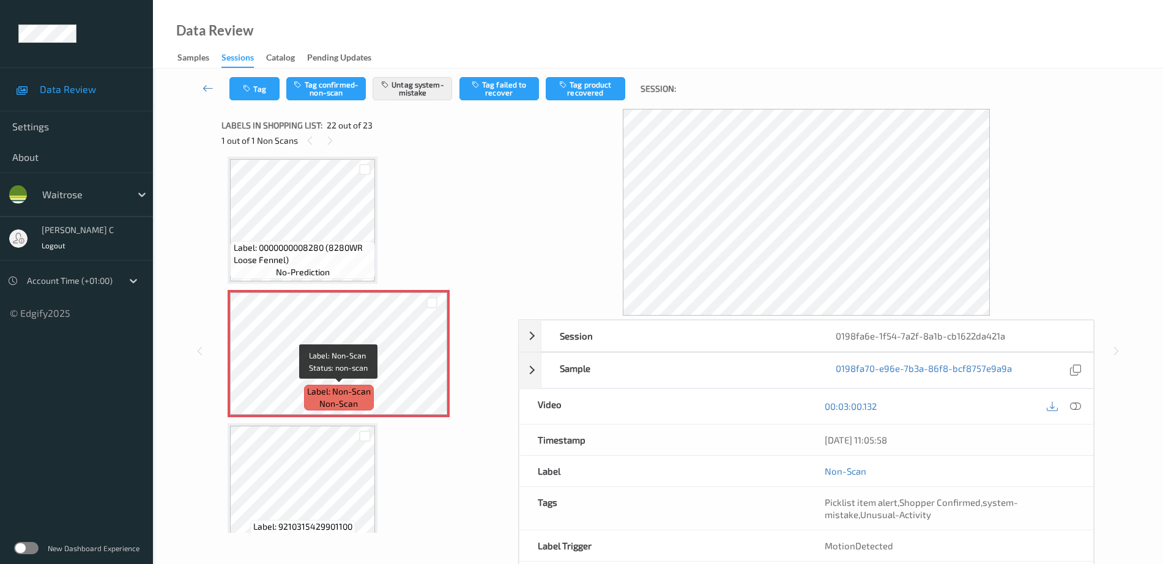
scroll to position [2697, 0]
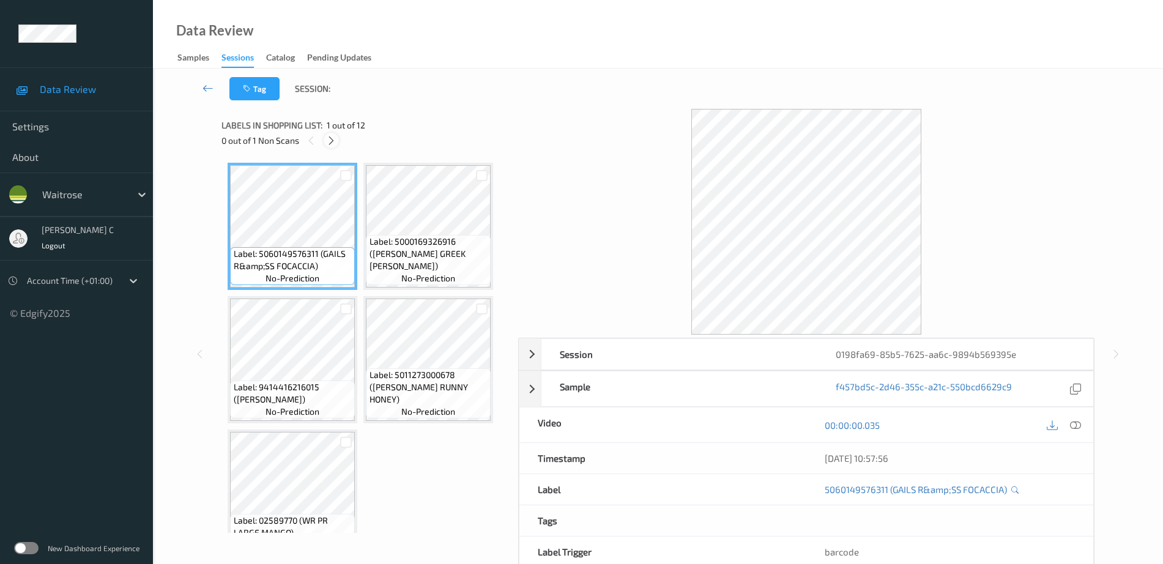
click at [333, 138] on icon at bounding box center [331, 140] width 10 height 11
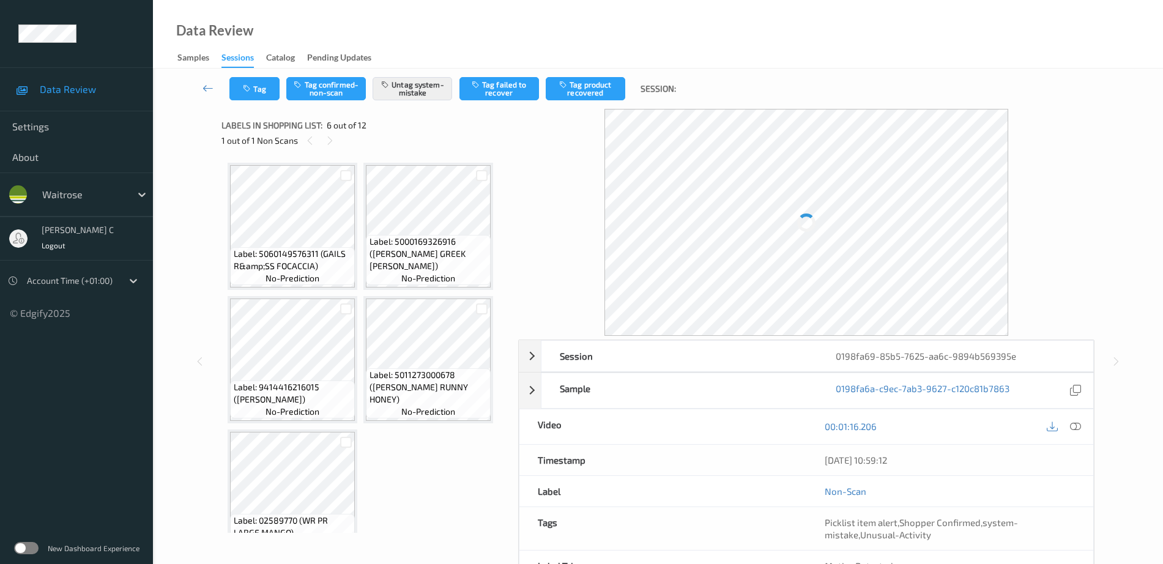
scroll to position [273, 0]
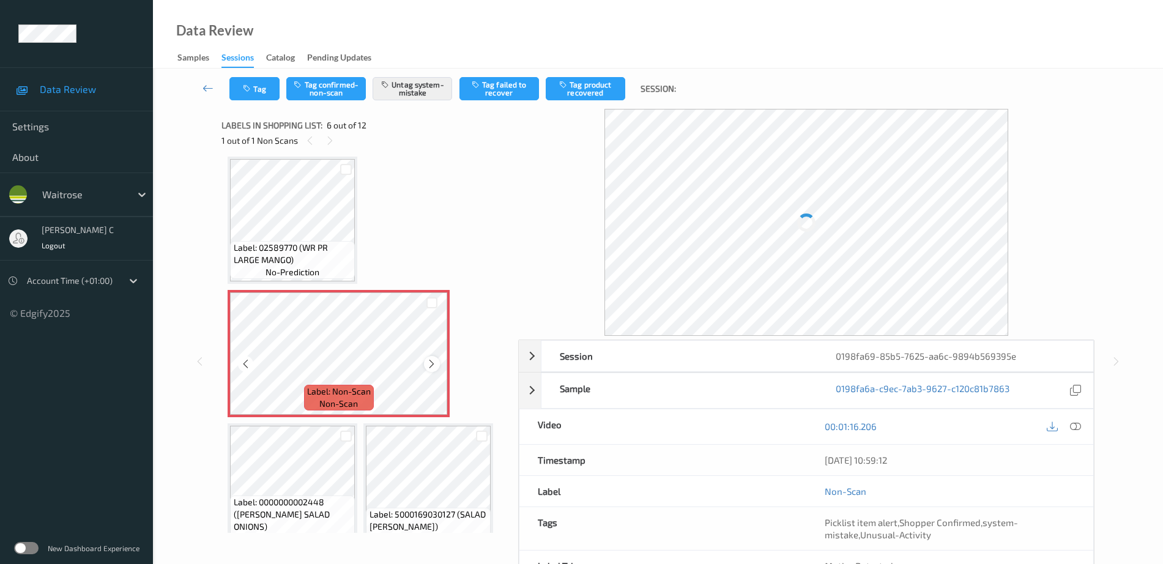
click at [428, 360] on icon at bounding box center [431, 363] width 10 height 11
click at [341, 266] on span "Label: 02589770 (WR PR LARGE MANGO)" at bounding box center [293, 254] width 119 height 24
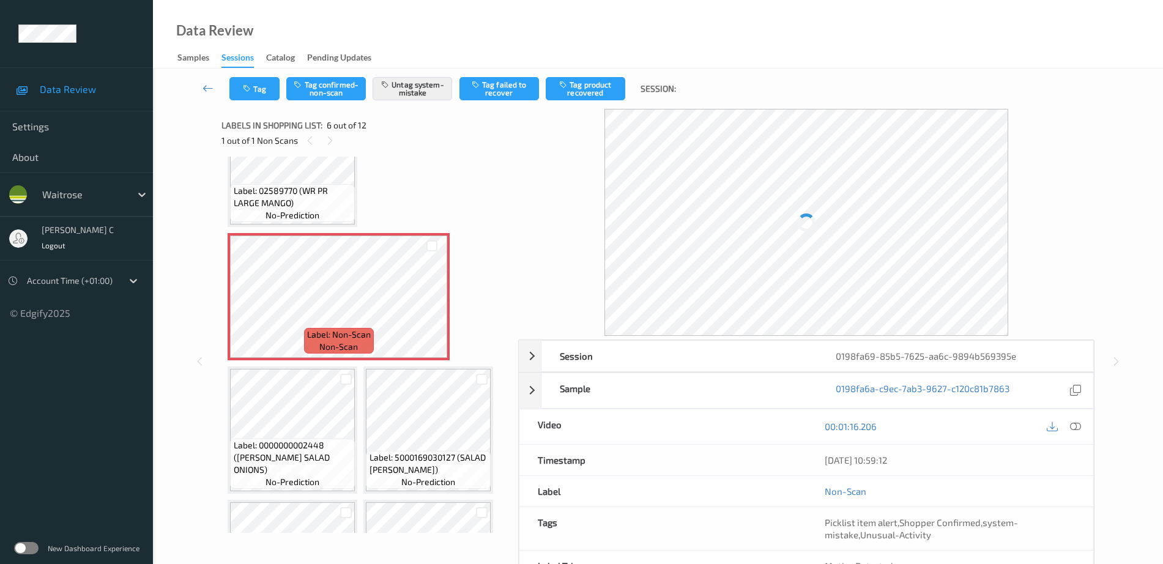
scroll to position [349, 0]
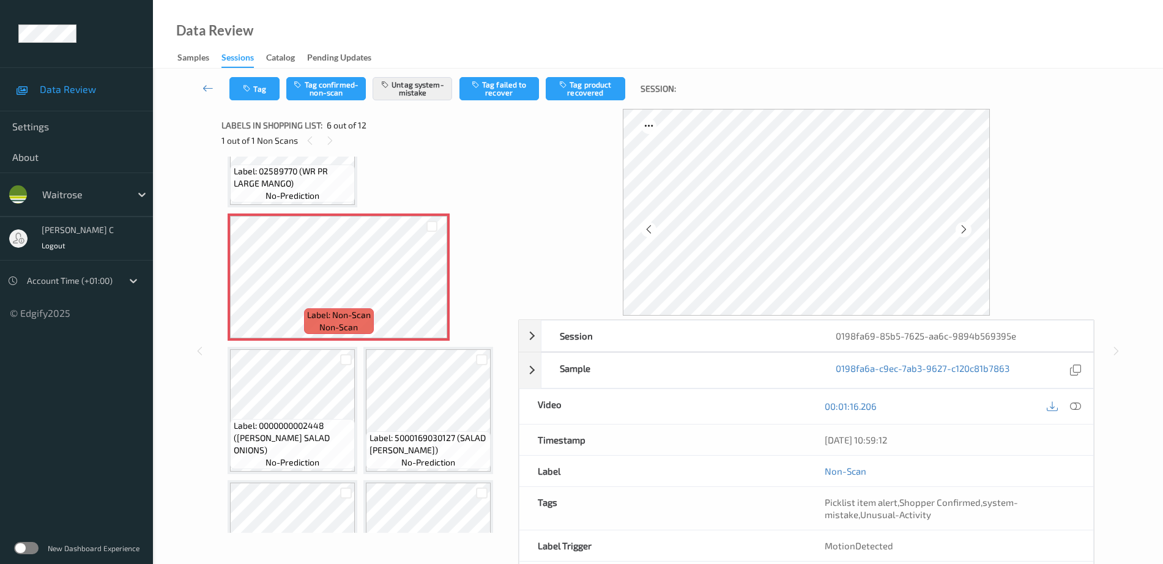
click at [295, 201] on span "no-prediction" at bounding box center [292, 196] width 54 height 12
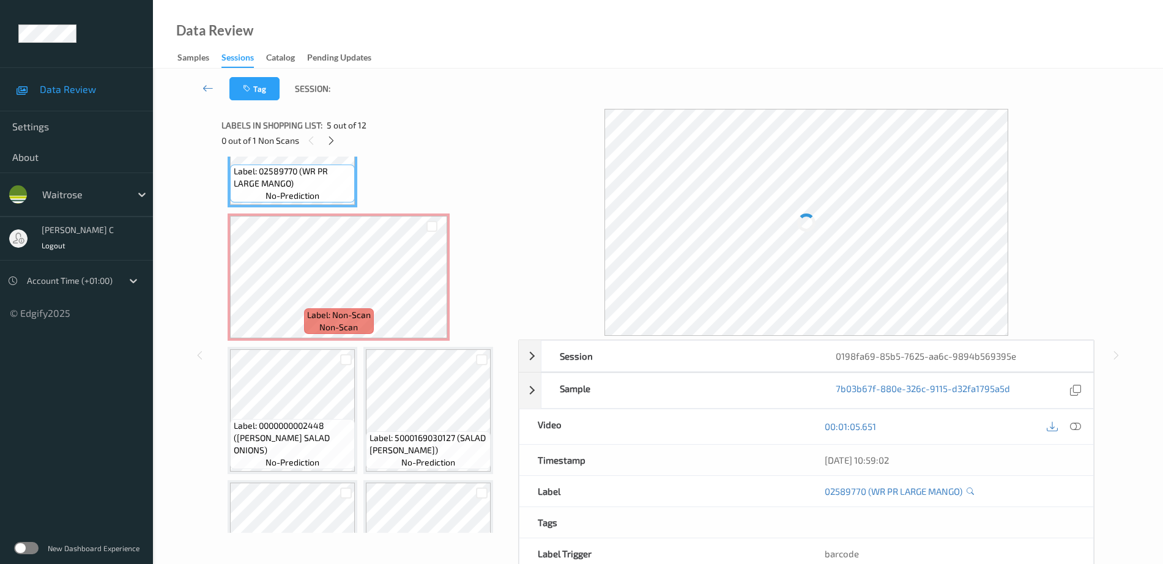
click at [1083, 426] on div at bounding box center [1075, 426] width 17 height 17
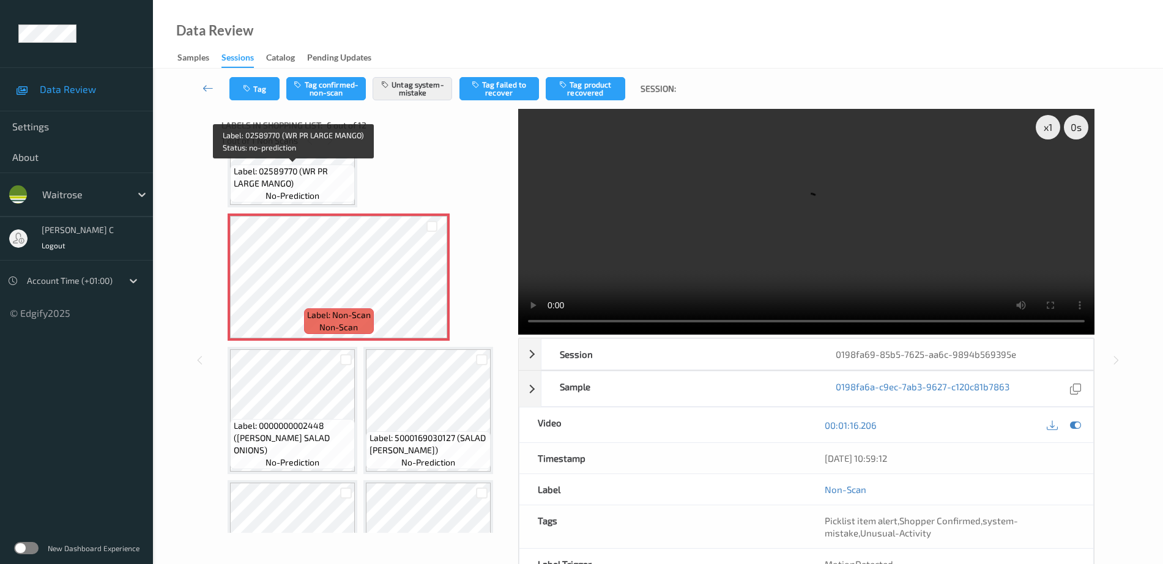
click at [283, 188] on span "Label: 02589770 (WR PR LARGE MANGO)" at bounding box center [293, 177] width 119 height 24
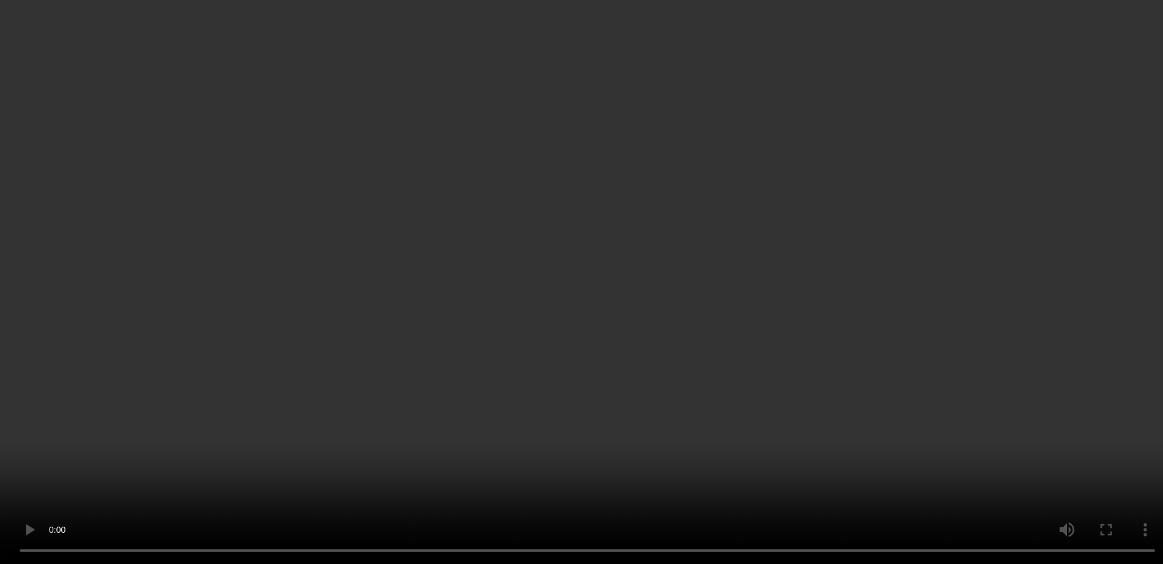
scroll to position [273, 0]
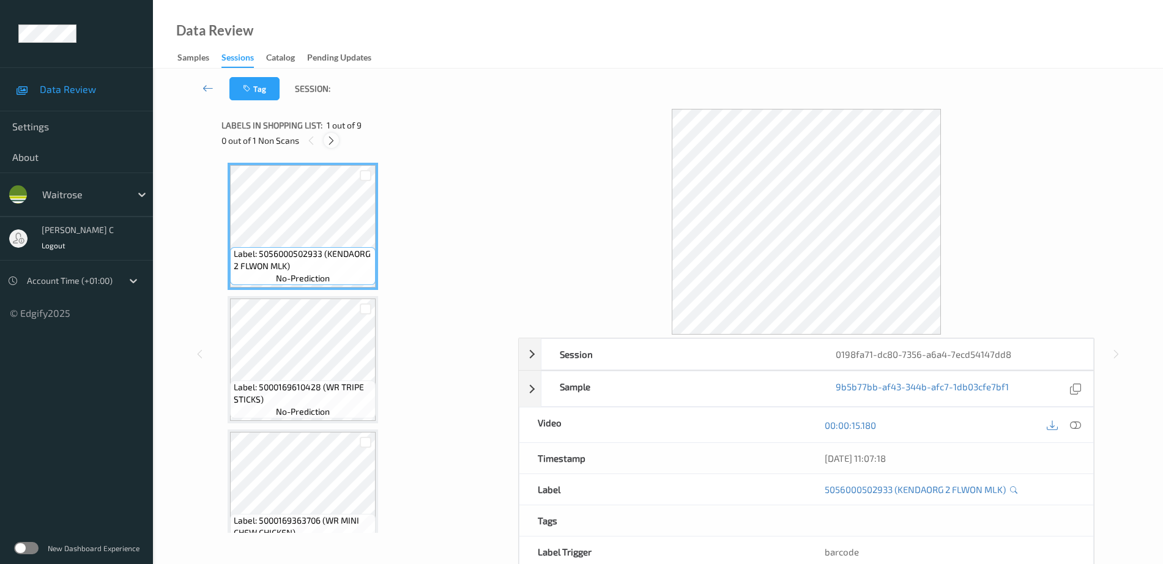
click at [329, 138] on icon at bounding box center [331, 140] width 10 height 11
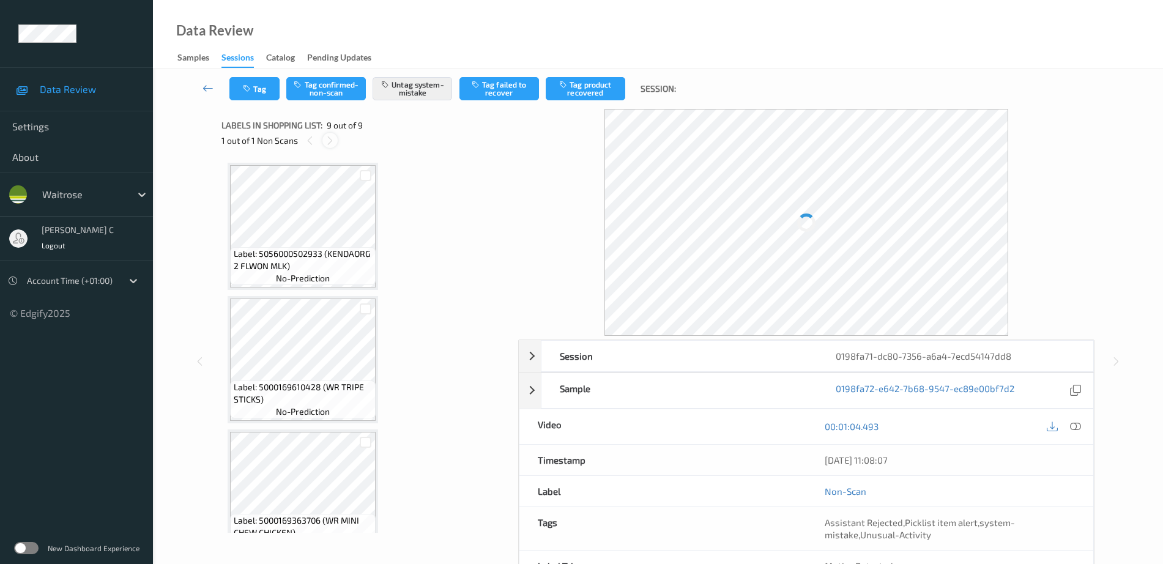
scroll to position [830, 0]
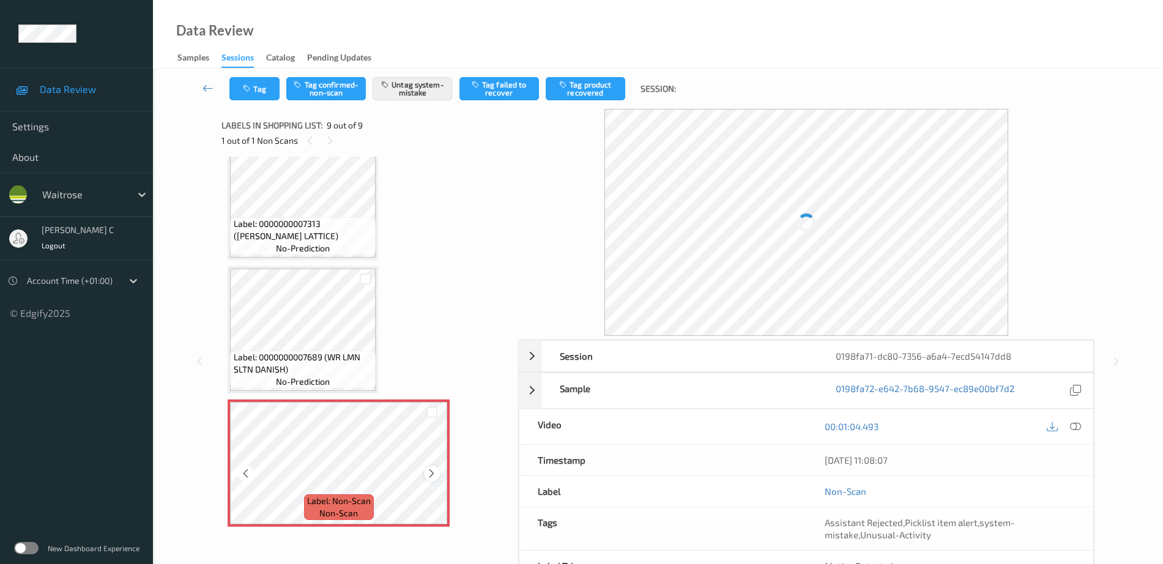
click at [428, 475] on icon at bounding box center [431, 473] width 10 height 11
click at [428, 474] on icon at bounding box center [431, 473] width 10 height 11
click at [429, 473] on icon at bounding box center [431, 473] width 10 height 11
click at [354, 364] on span "Label: 0000000007689 (WR LMN SLTN DANISH)" at bounding box center [303, 363] width 139 height 24
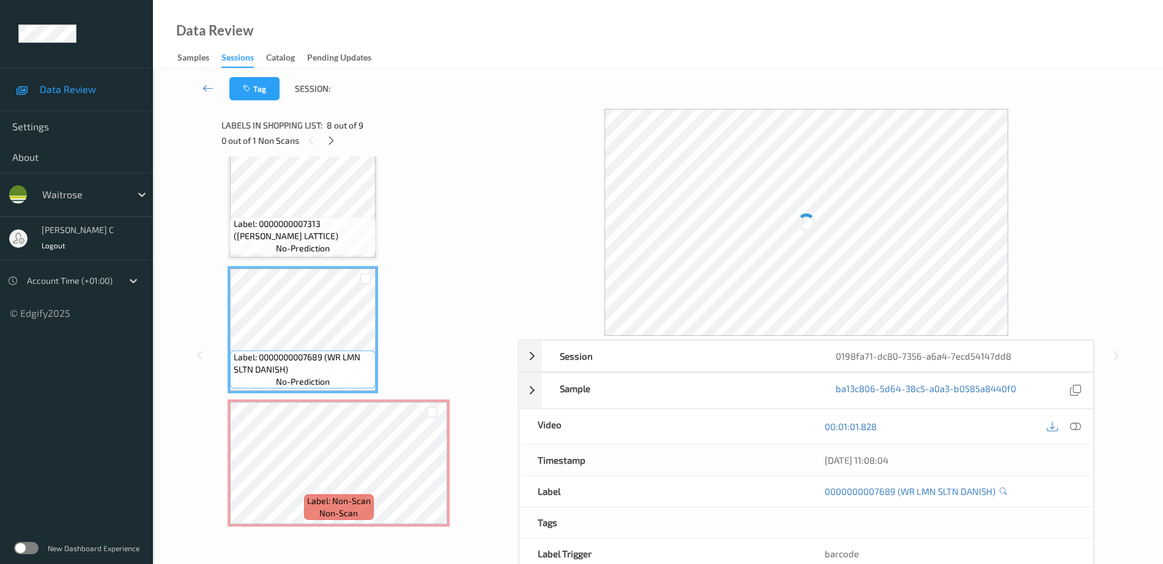
scroll to position [62, 0]
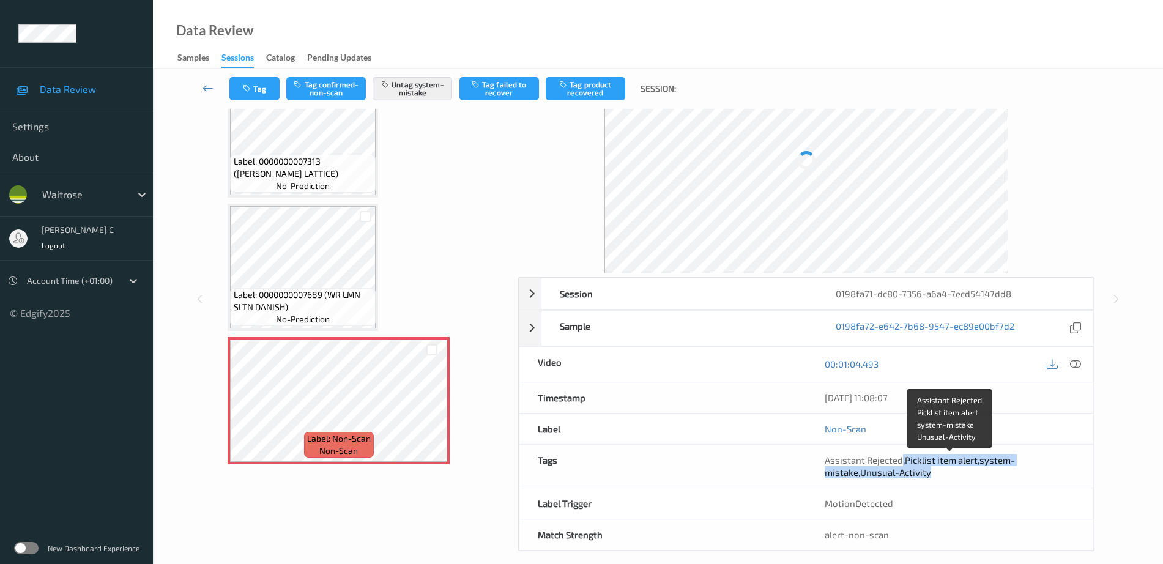
drag, startPoint x: 912, startPoint y: 464, endPoint x: 1005, endPoint y: 472, distance: 92.7
click at [1005, 472] on div "Assistant Rejected , Picklist item alert , system-mistake , Unusual-Activity" at bounding box center [949, 466] width 250 height 24
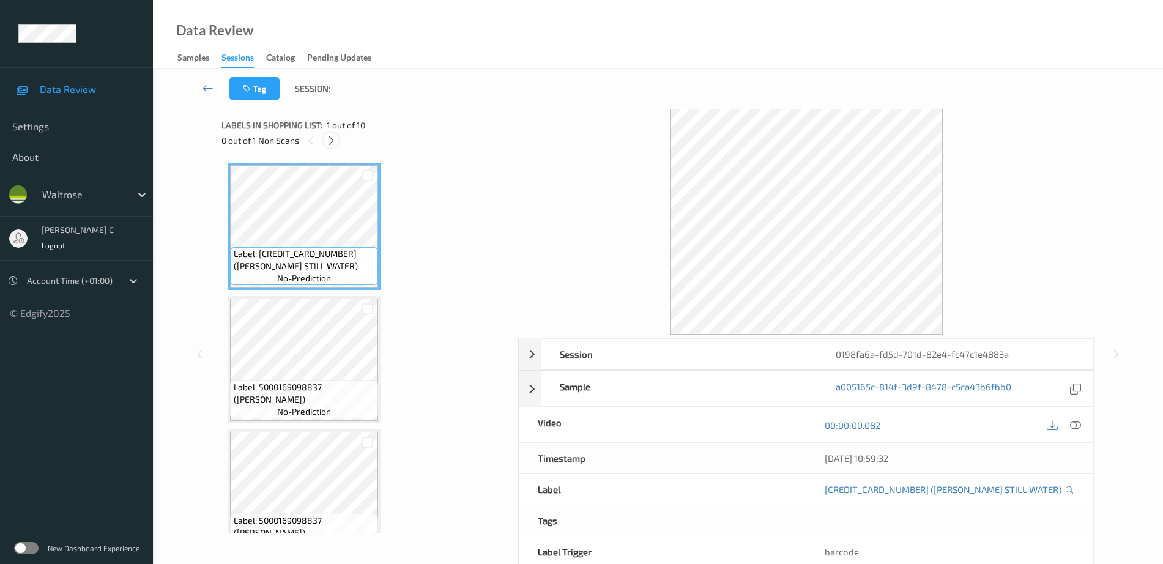
click at [335, 144] on icon at bounding box center [331, 140] width 10 height 11
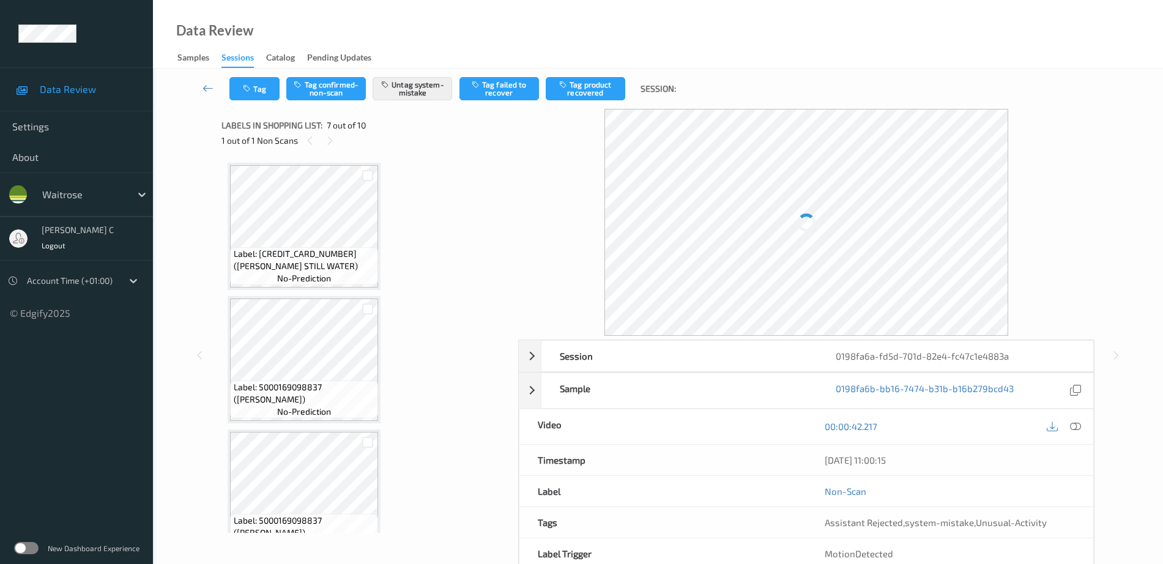
scroll to position [673, 0]
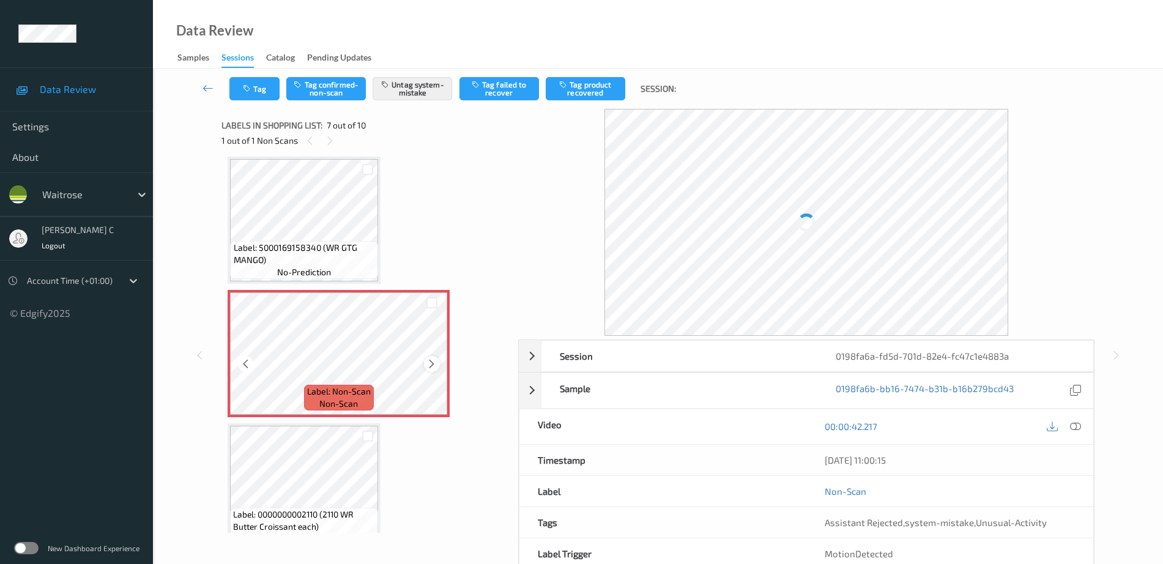
click at [427, 365] on icon at bounding box center [431, 363] width 10 height 11
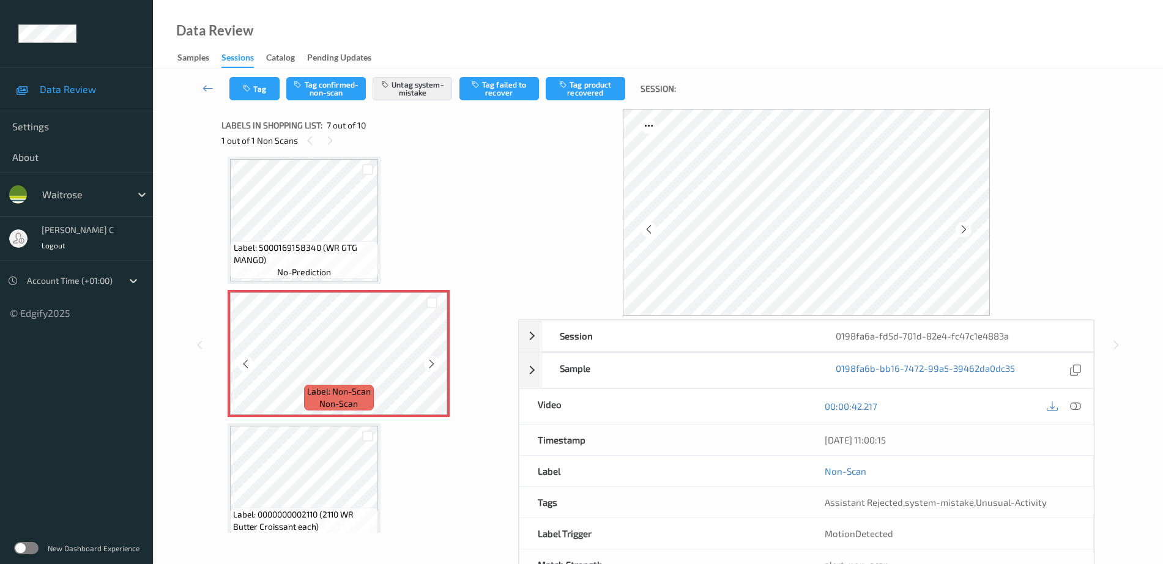
click at [427, 365] on icon at bounding box center [431, 363] width 10 height 11
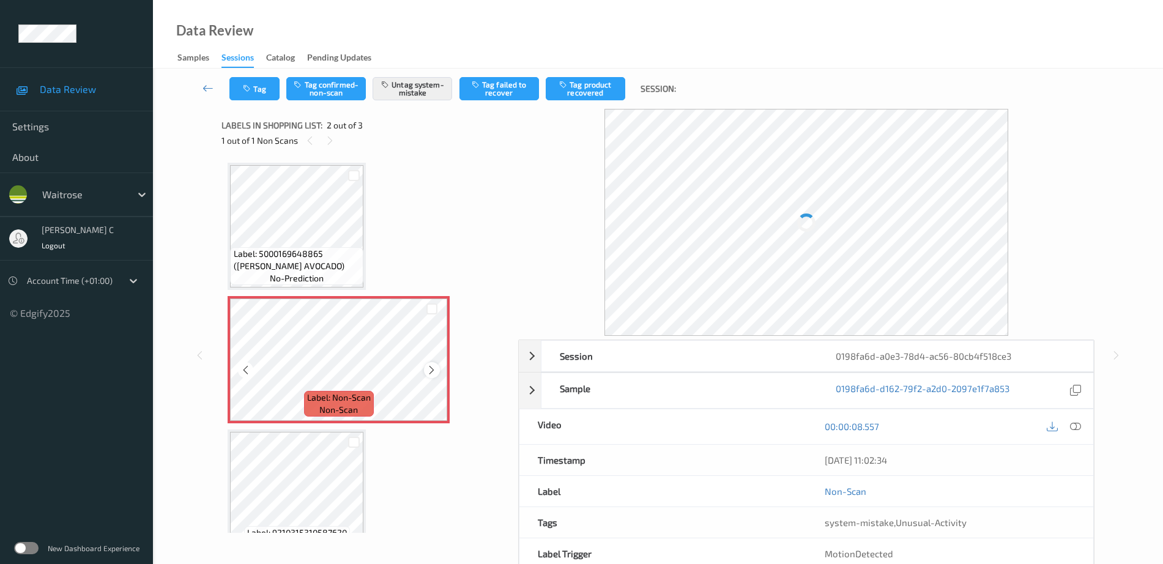
click at [426, 371] on icon at bounding box center [431, 370] width 10 height 11
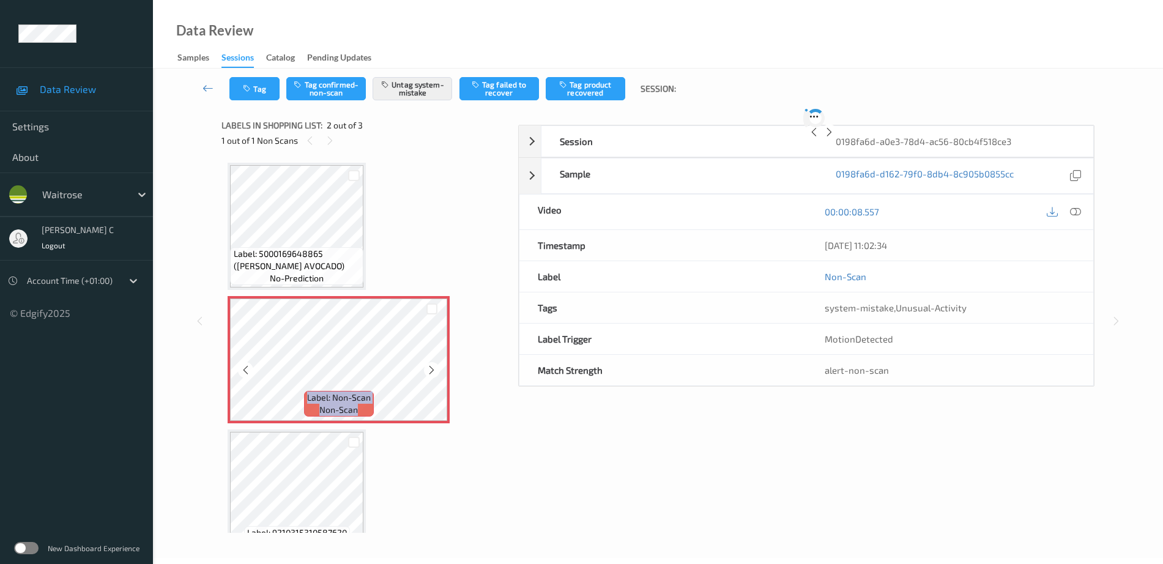
click at [426, 371] on icon at bounding box center [431, 370] width 10 height 11
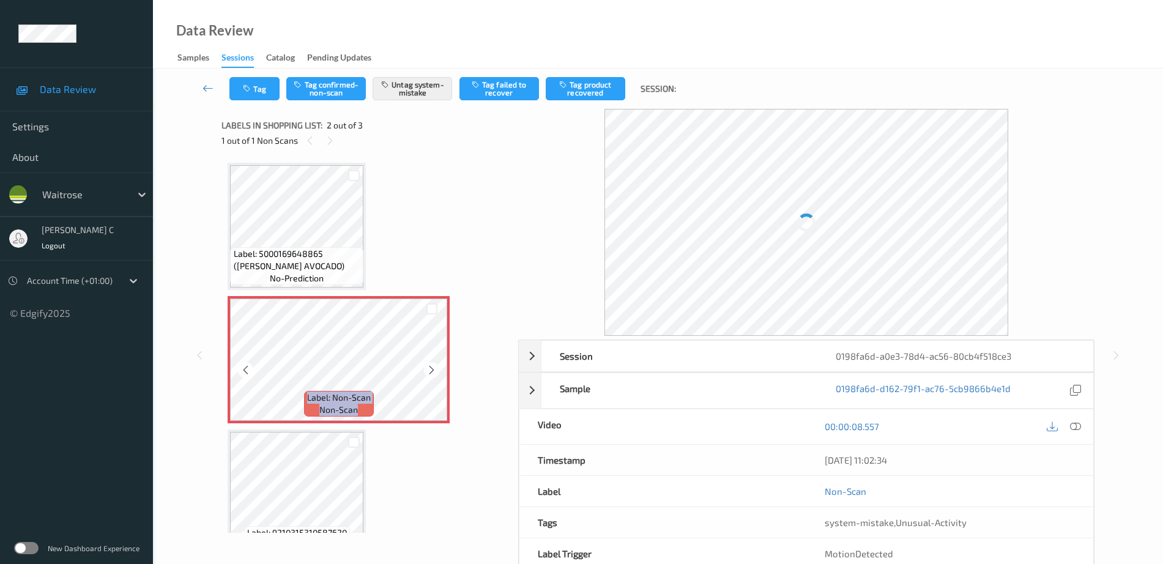
click at [426, 371] on icon at bounding box center [431, 370] width 10 height 11
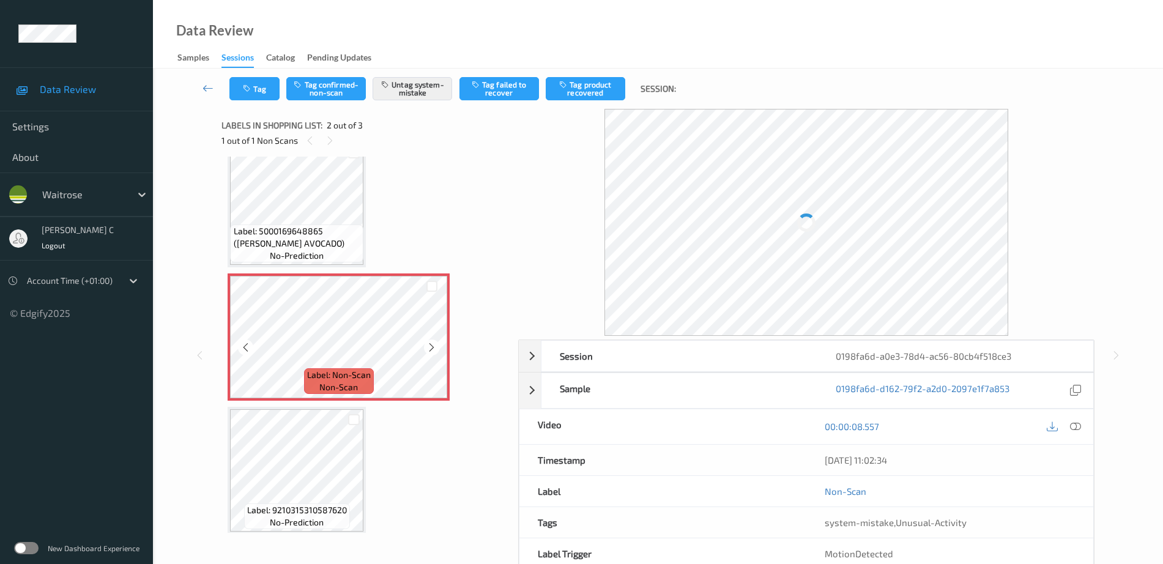
scroll to position [30, 0]
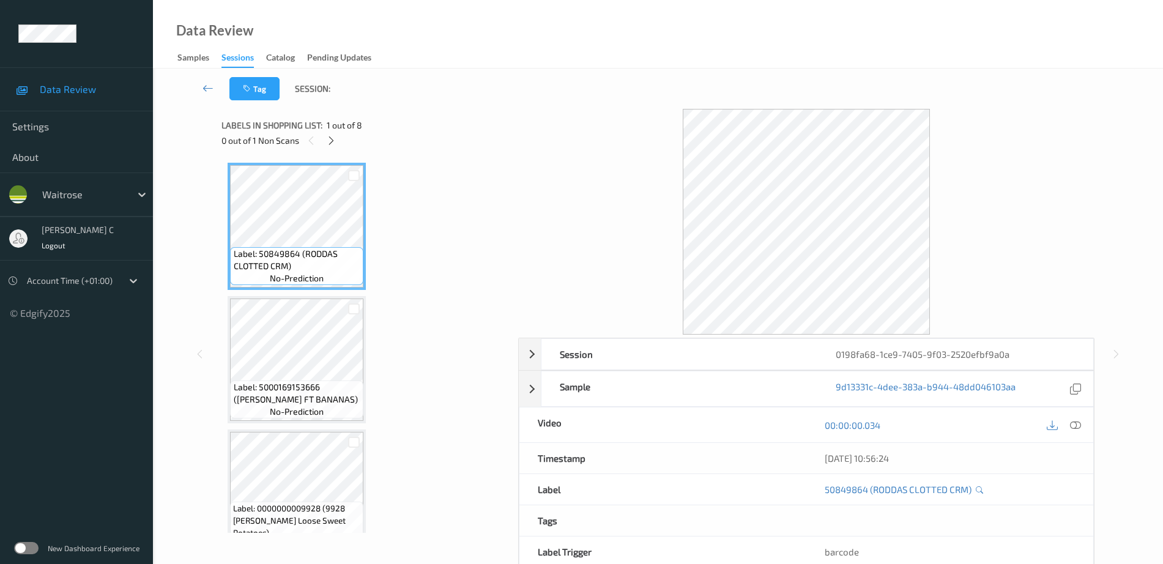
click at [327, 149] on div "Labels in shopping list: 1 out of 8 0 out of 1 Non Scans" at bounding box center [365, 133] width 288 height 48
click at [334, 141] on icon at bounding box center [331, 140] width 10 height 11
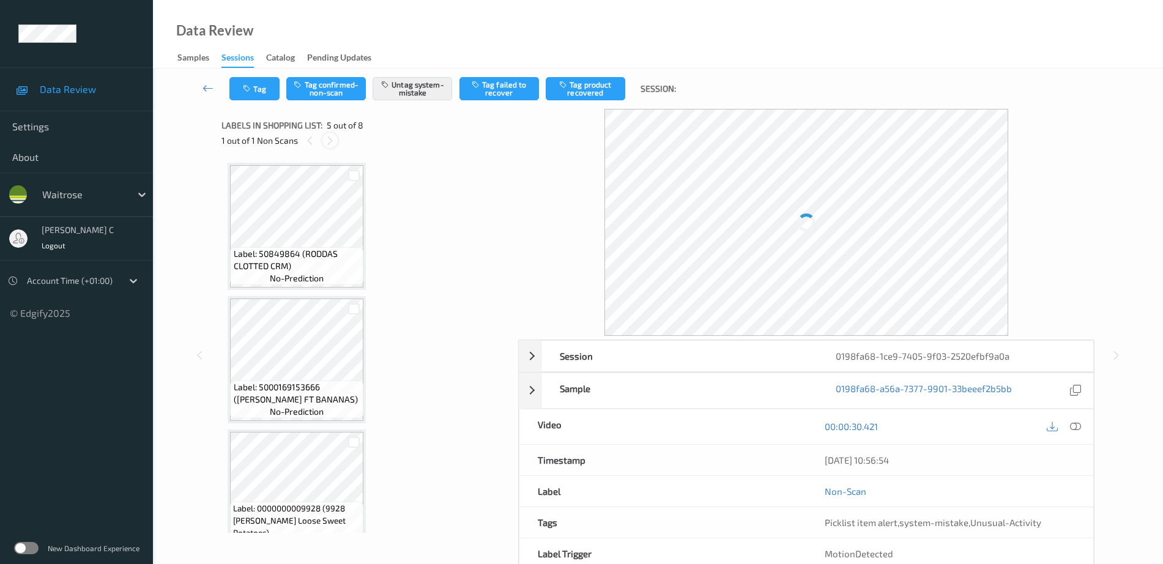
scroll to position [406, 0]
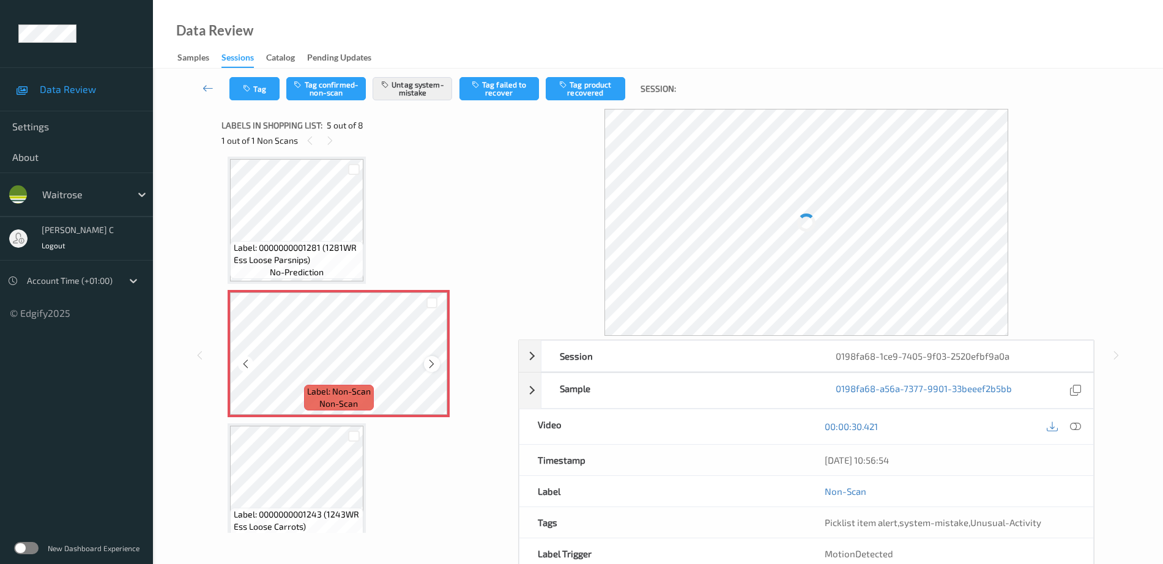
click at [426, 360] on div at bounding box center [431, 363] width 15 height 15
click at [429, 361] on icon at bounding box center [431, 363] width 10 height 11
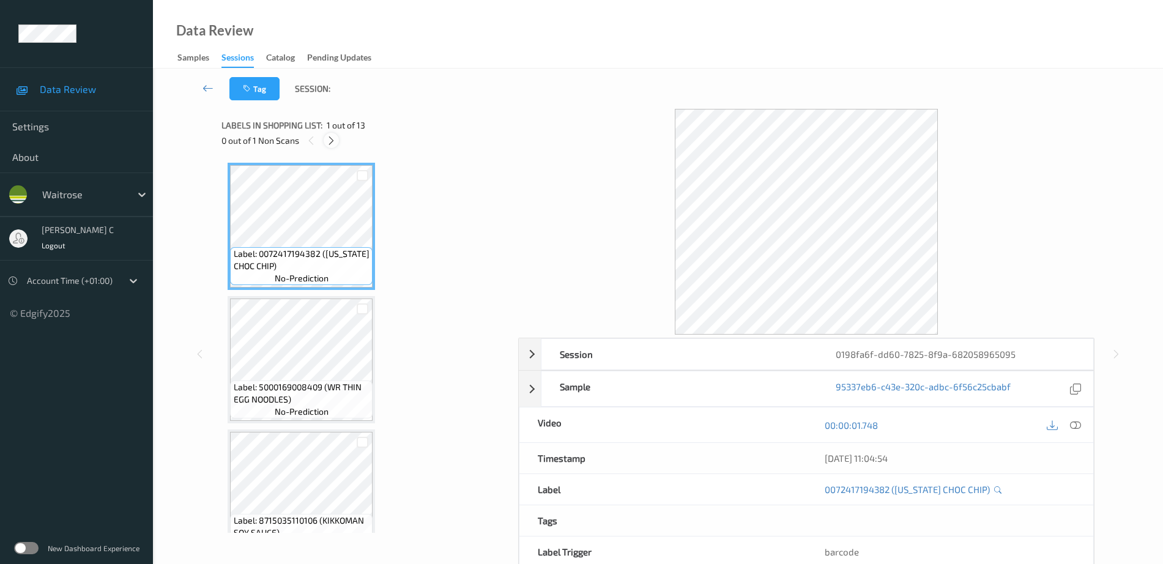
click at [329, 141] on icon at bounding box center [331, 140] width 10 height 11
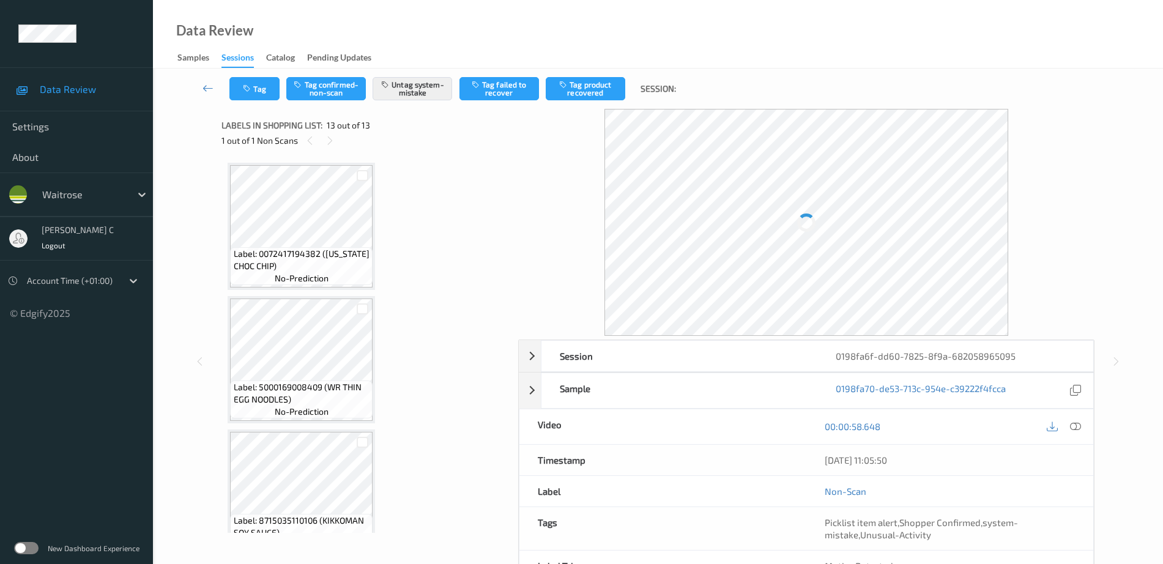
scroll to position [1363, 0]
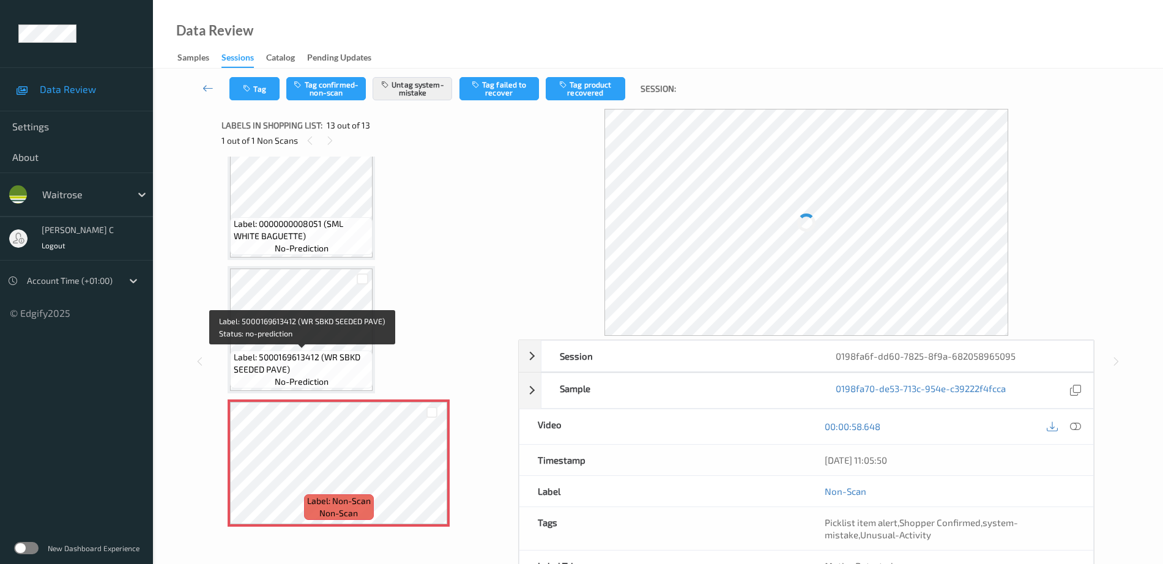
click at [303, 379] on span "no-prediction" at bounding box center [302, 382] width 54 height 12
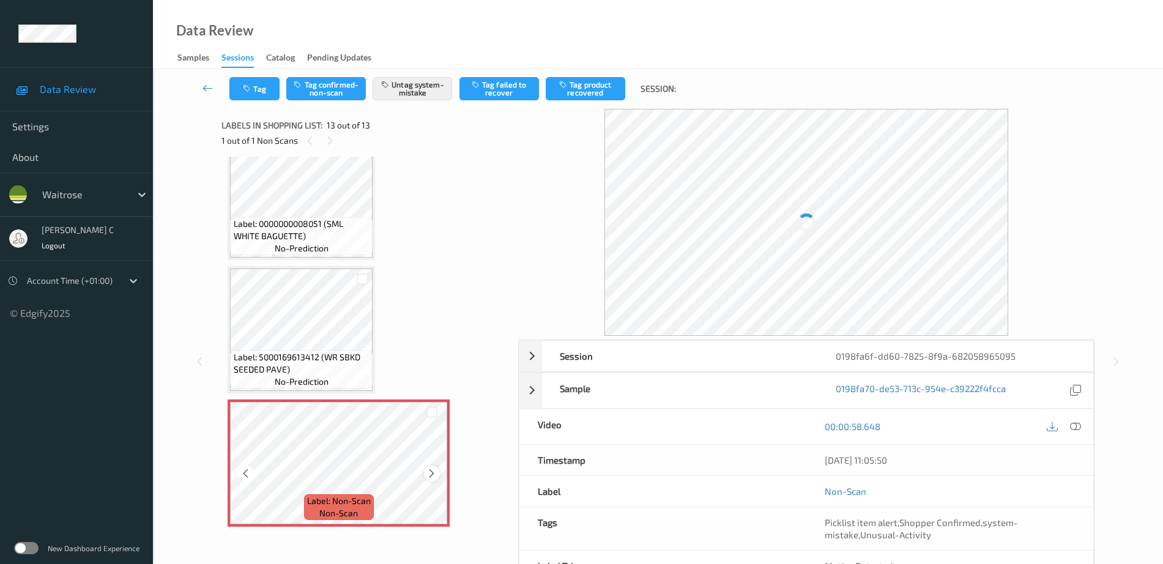
click at [431, 471] on icon at bounding box center [431, 473] width 10 height 11
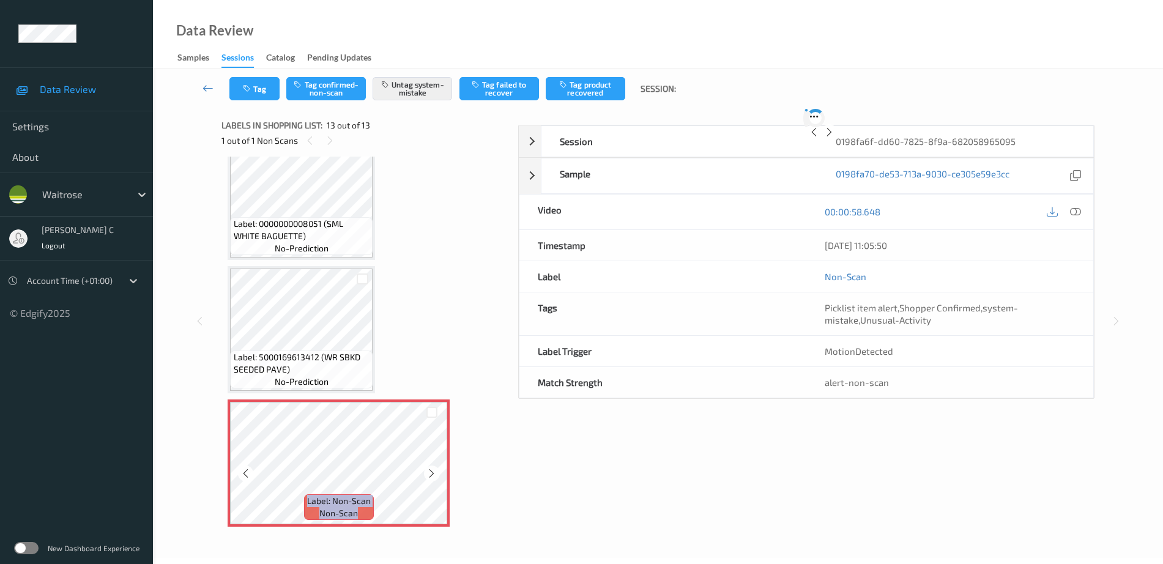
click at [431, 471] on icon at bounding box center [431, 473] width 10 height 11
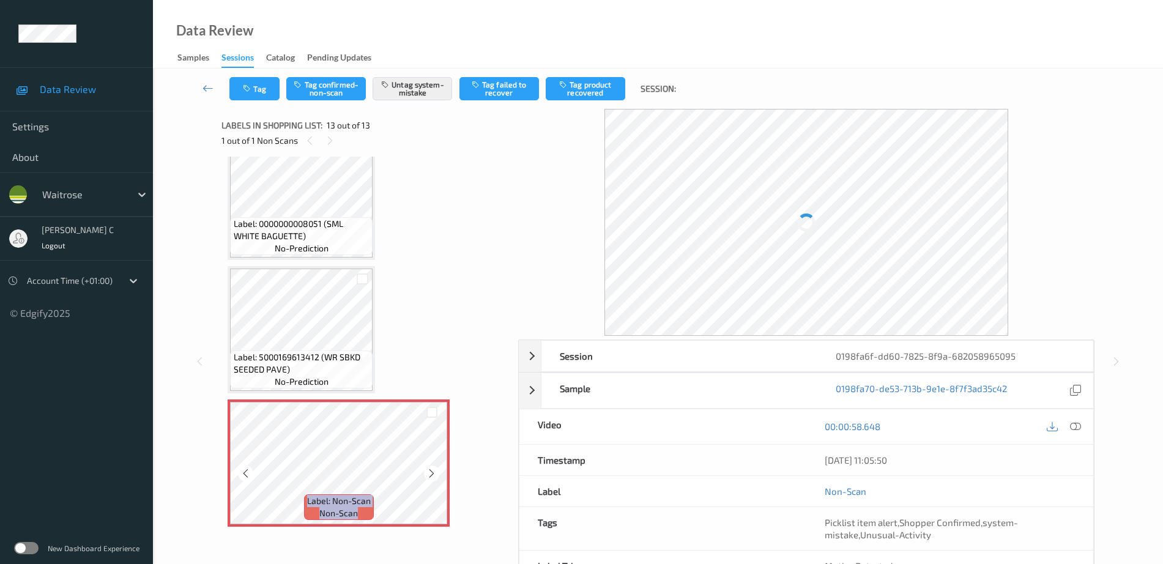
click at [431, 471] on icon at bounding box center [431, 473] width 10 height 11
click at [316, 352] on span "Label: 5000169613412 (WR SBKD SEEDED PAVE)" at bounding box center [302, 363] width 136 height 24
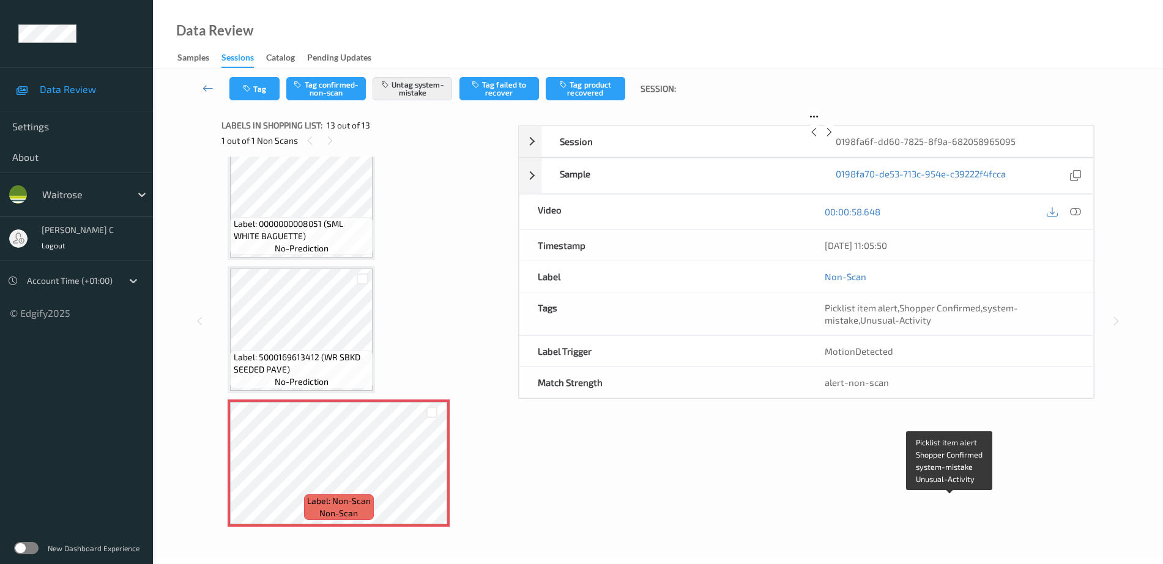
scroll to position [54, 0]
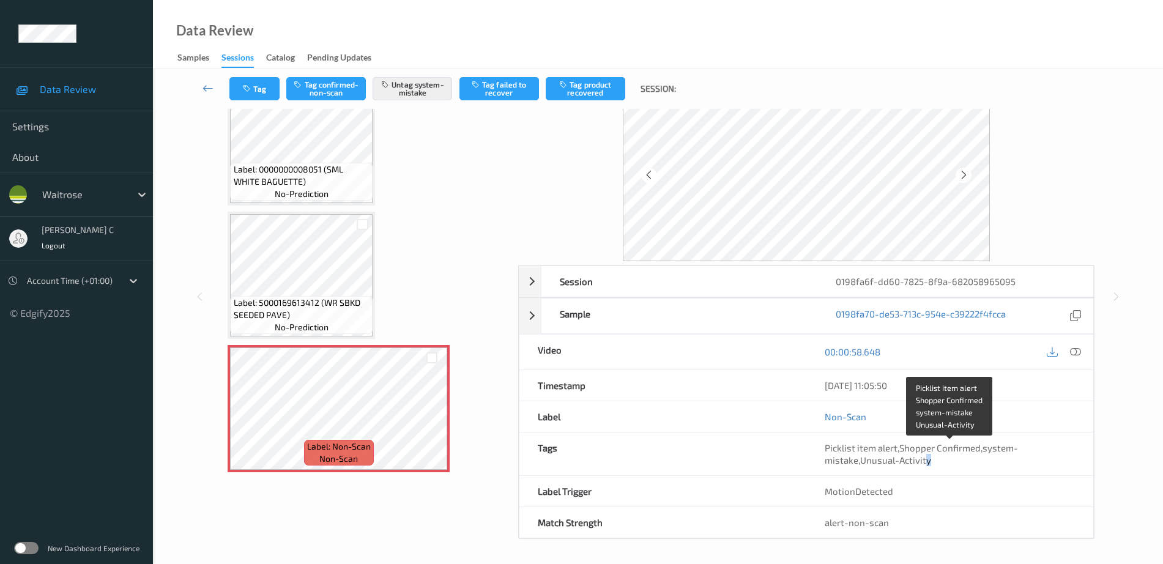
drag, startPoint x: 924, startPoint y: 459, endPoint x: 986, endPoint y: 461, distance: 61.8
click at [986, 461] on div "Picklist item alert , Shopper Confirmed , system-mistake , Unusual-Activity" at bounding box center [949, 454] width 250 height 24
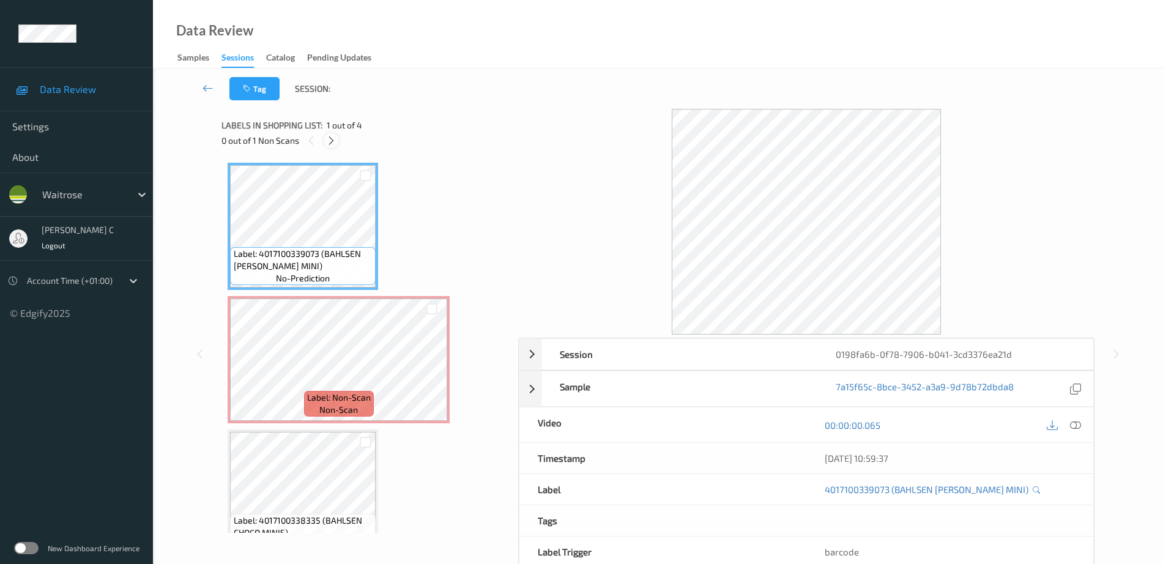
click at [332, 135] on icon at bounding box center [331, 140] width 10 height 11
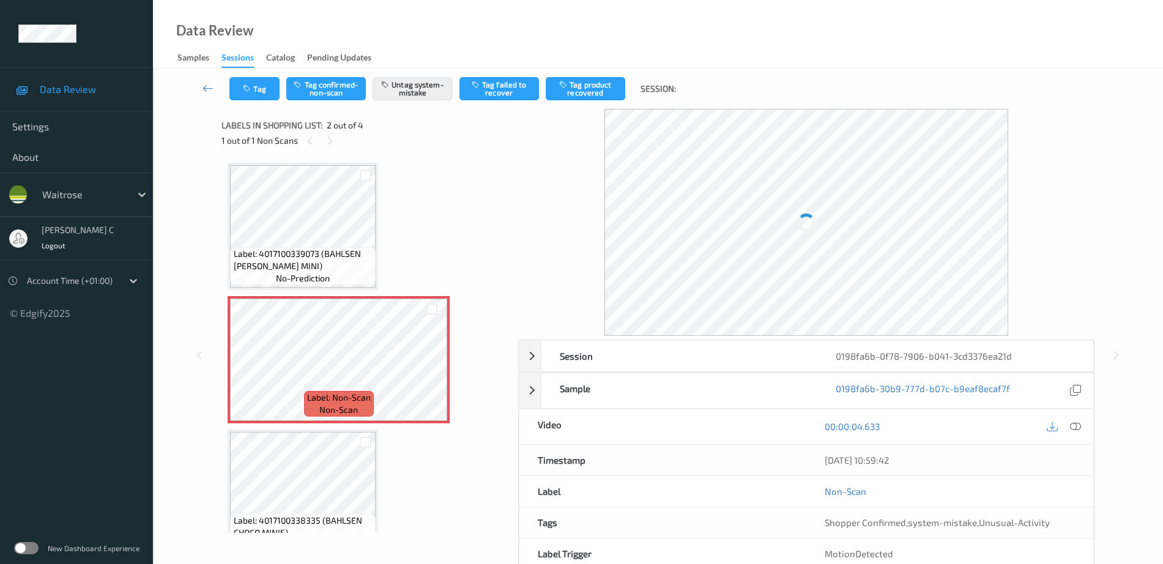
scroll to position [6, 0]
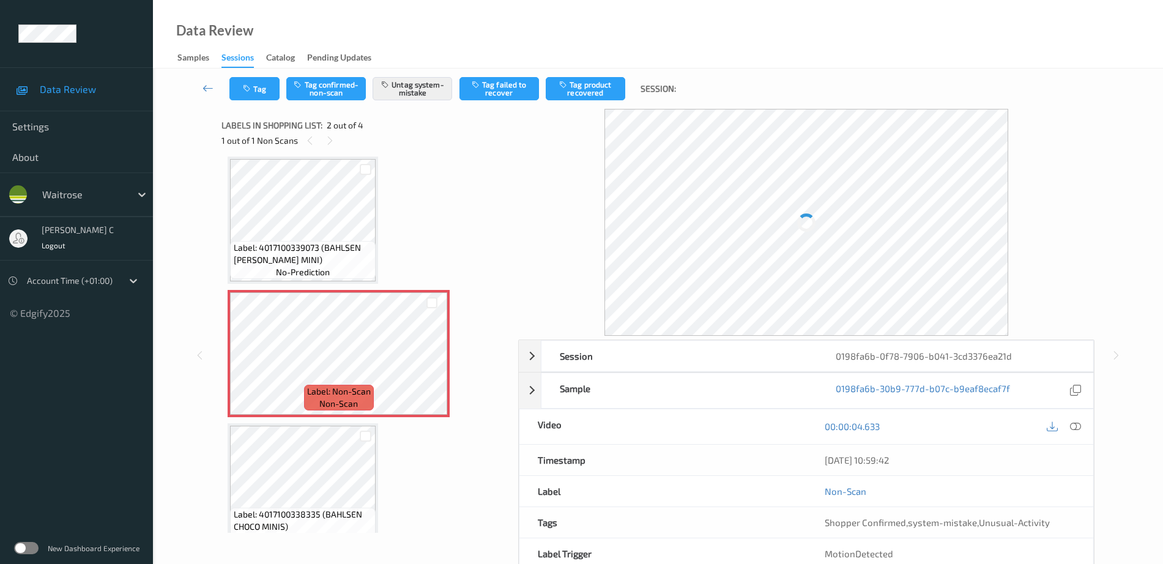
click at [306, 423] on div "Label: 4017100339073 (BAHLSEN [PERSON_NAME] MINI) no-prediction Label: Non-Scan…" at bounding box center [366, 420] width 276 height 527
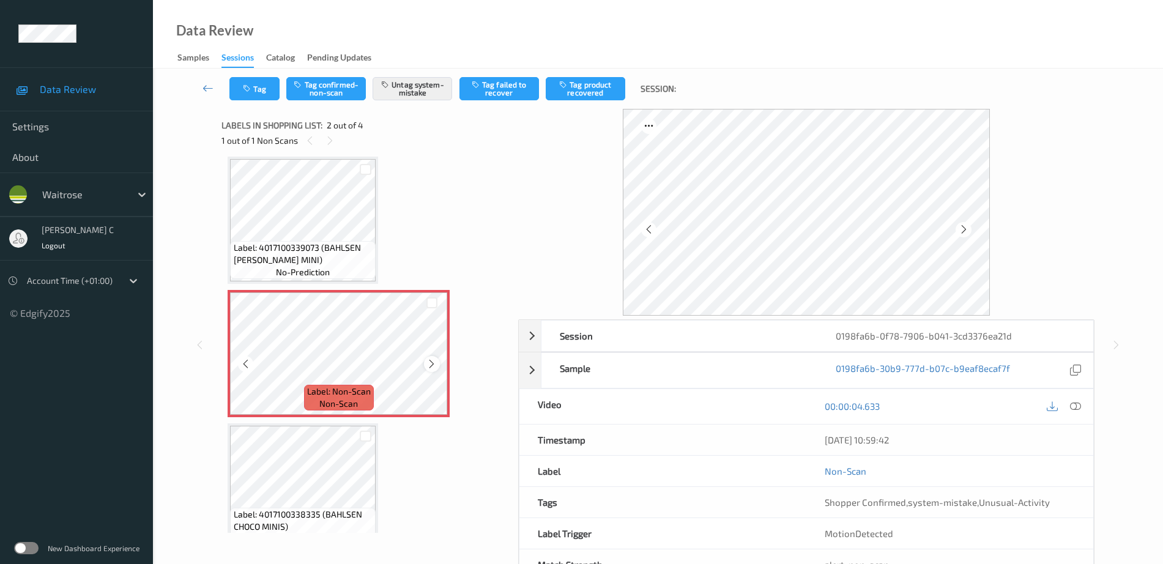
click at [429, 360] on icon at bounding box center [431, 363] width 10 height 11
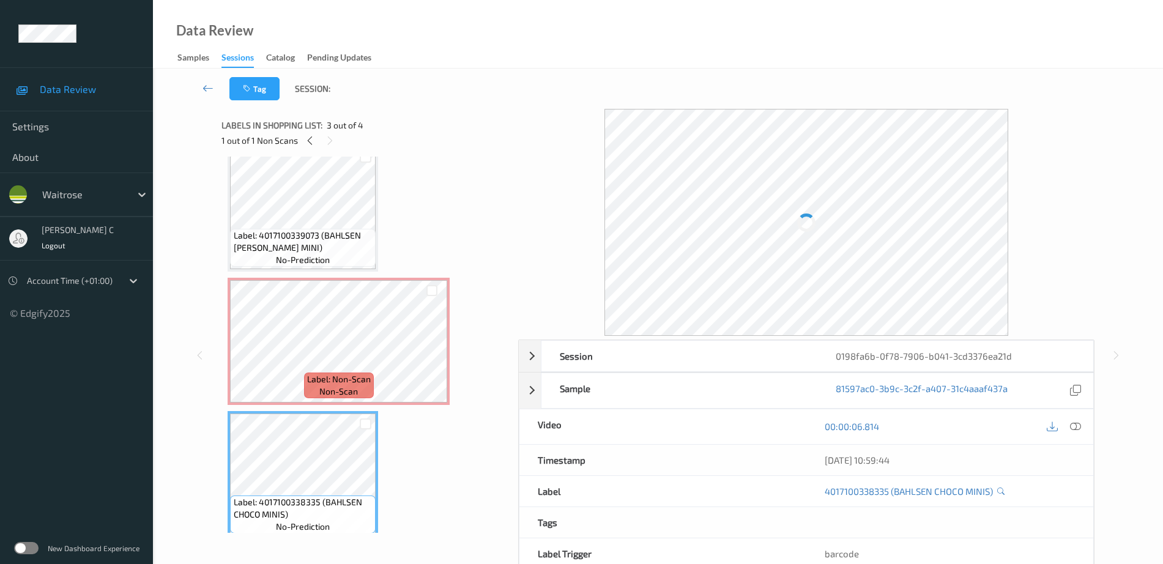
scroll to position [0, 0]
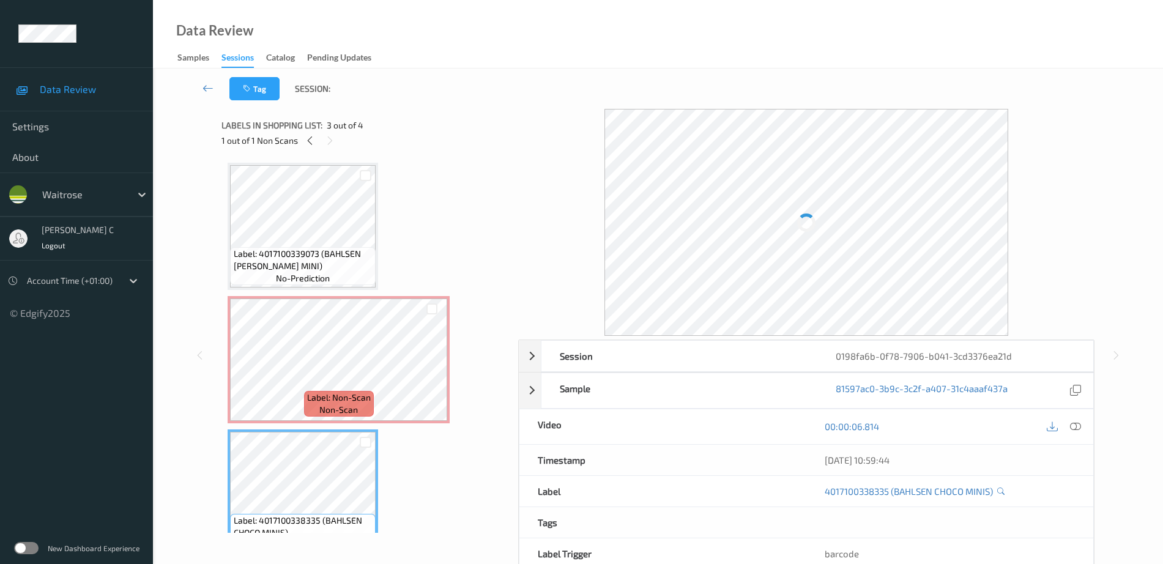
click at [341, 394] on span "Label: Non-Scan" at bounding box center [339, 397] width 64 height 12
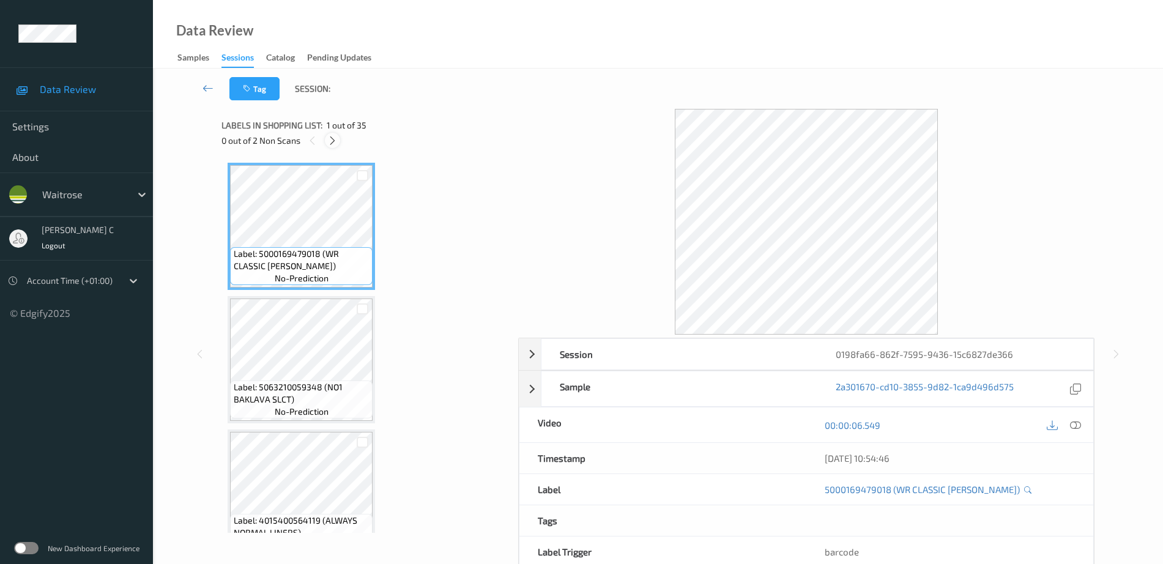
drag, startPoint x: 333, startPoint y: 136, endPoint x: 325, endPoint y: 144, distance: 11.7
click at [332, 135] on icon at bounding box center [332, 140] width 10 height 11
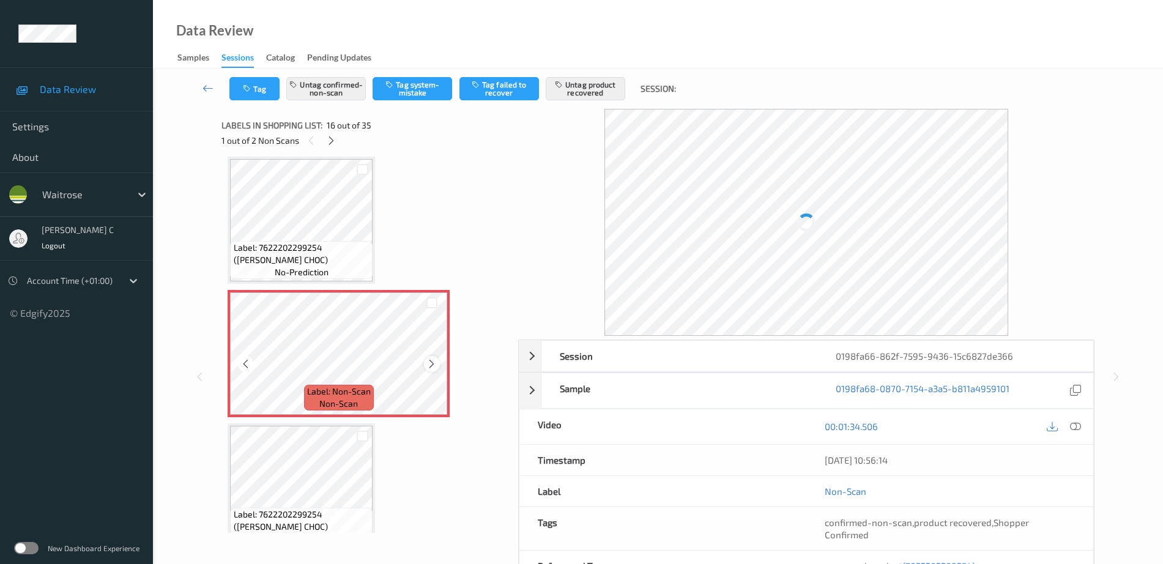
click at [429, 363] on icon at bounding box center [431, 363] width 10 height 11
click at [429, 361] on icon at bounding box center [431, 363] width 10 height 11
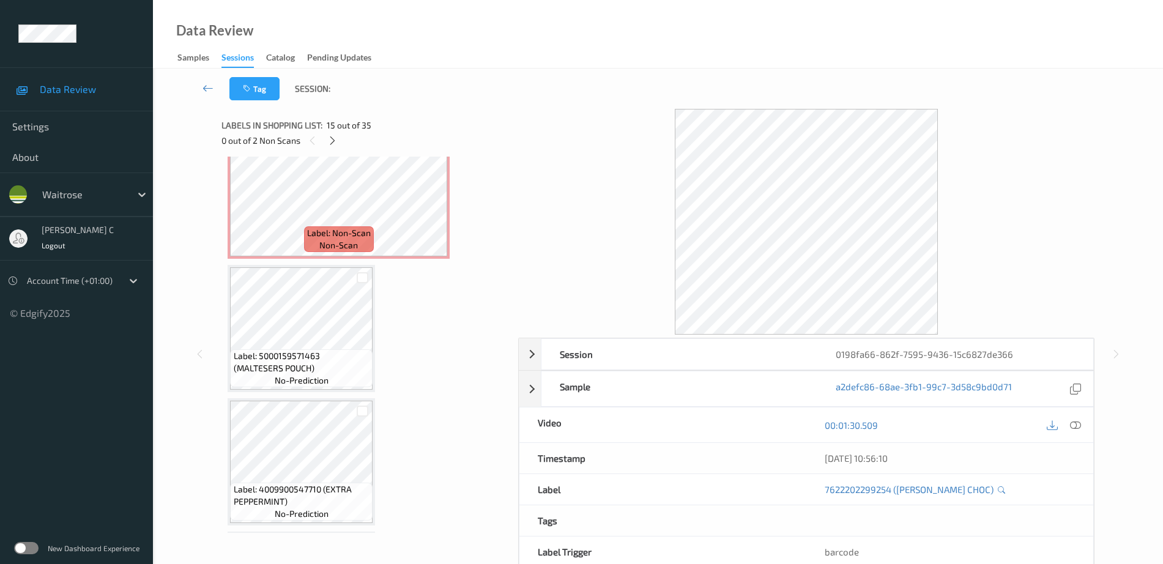
scroll to position [3019, 0]
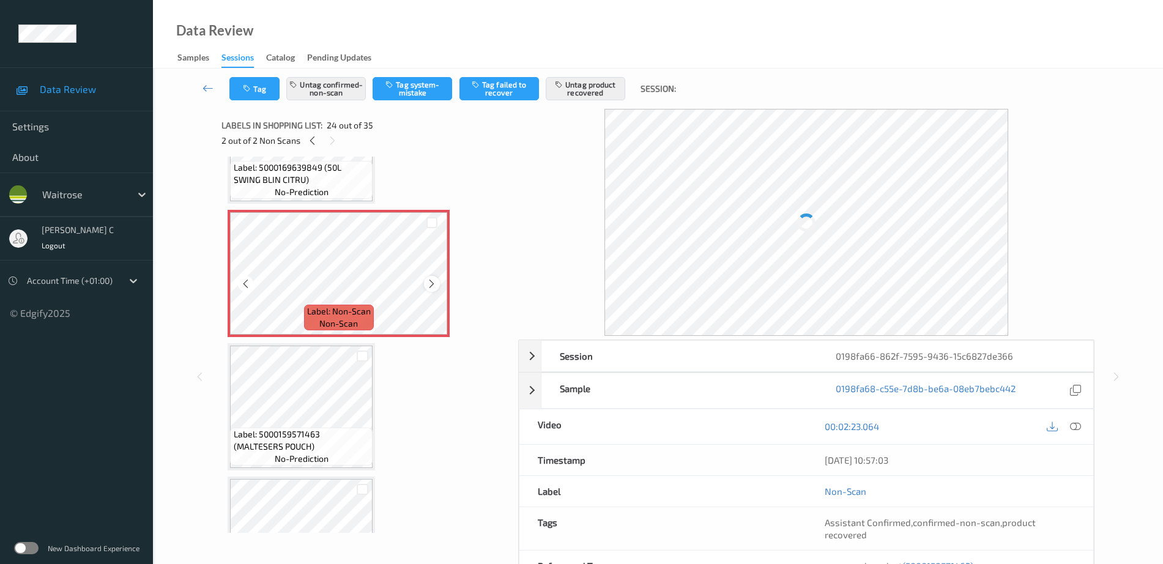
click at [429, 282] on icon at bounding box center [431, 283] width 10 height 11
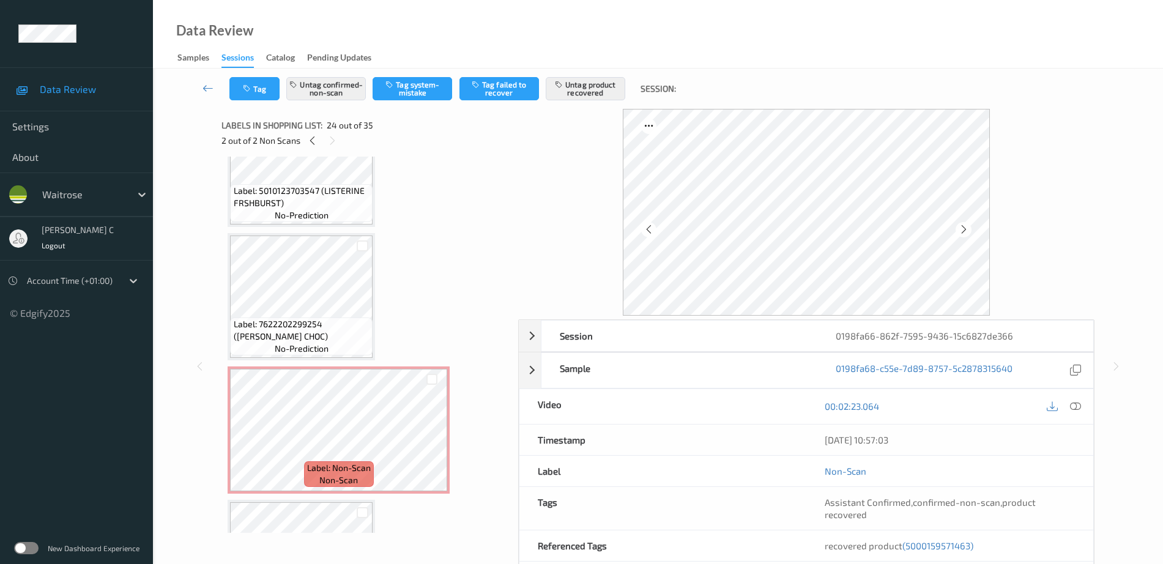
scroll to position [1720, 0]
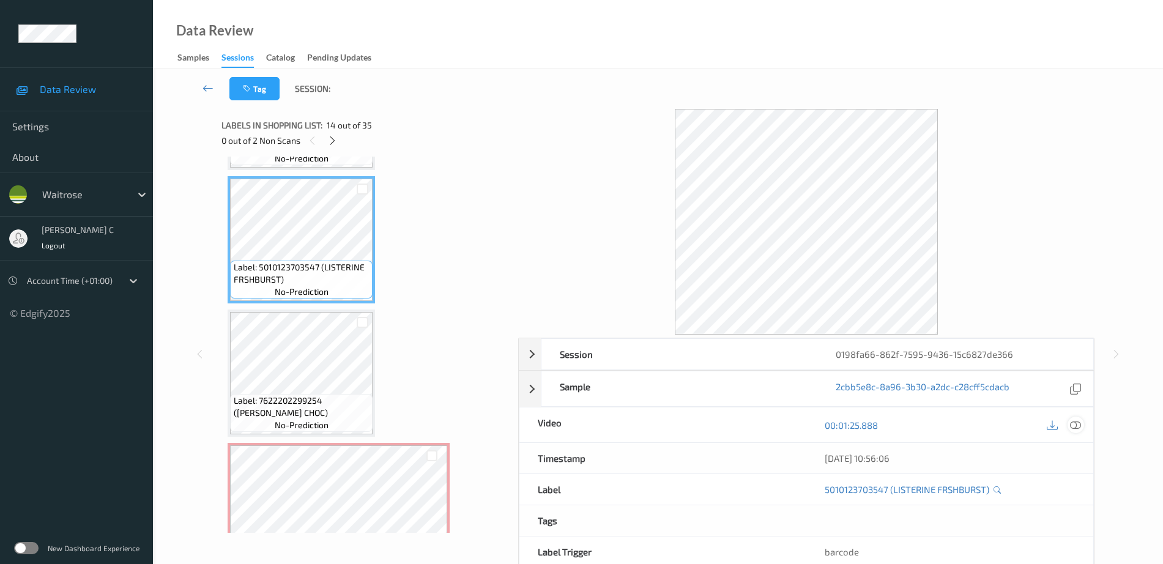
click at [1076, 424] on icon at bounding box center [1075, 425] width 11 height 11
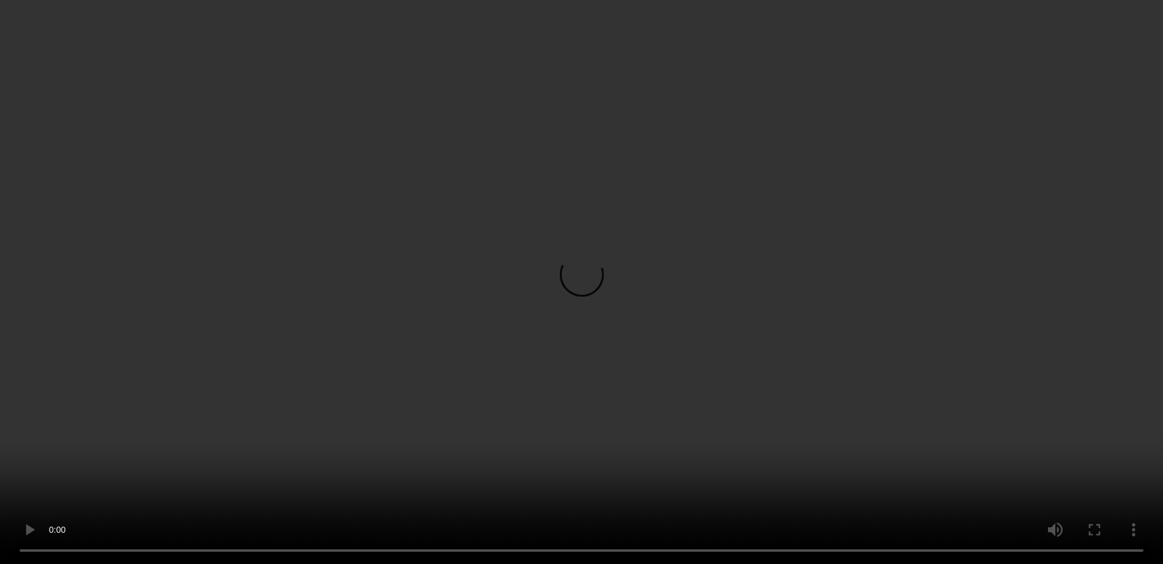
scroll to position [2943, 0]
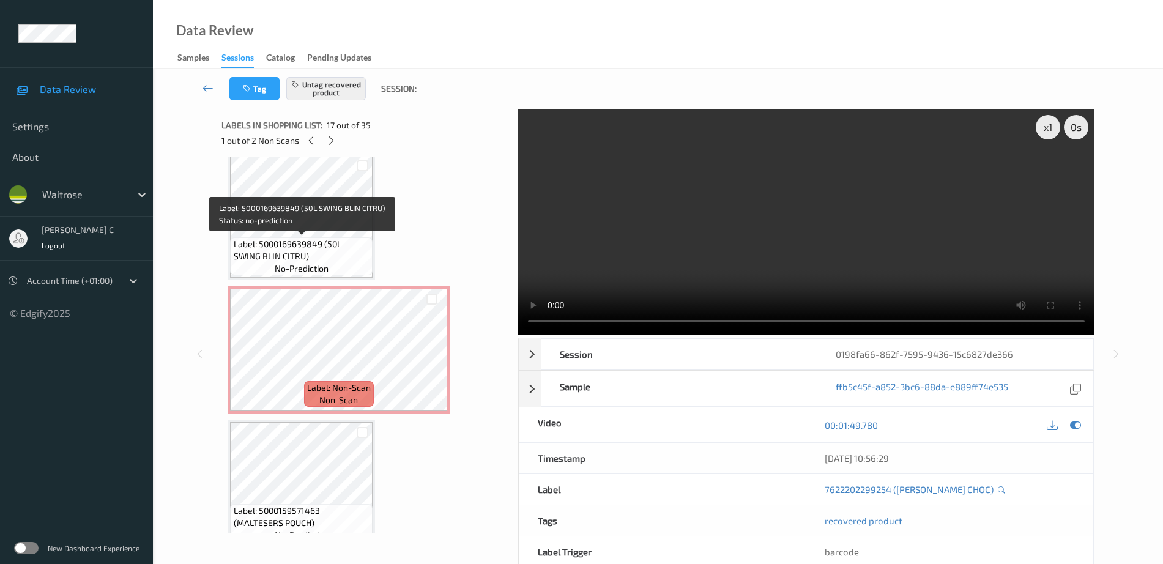
click at [297, 247] on span "Label: 5000169639849 (50L SWING BLIN CITRU)" at bounding box center [302, 250] width 136 height 24
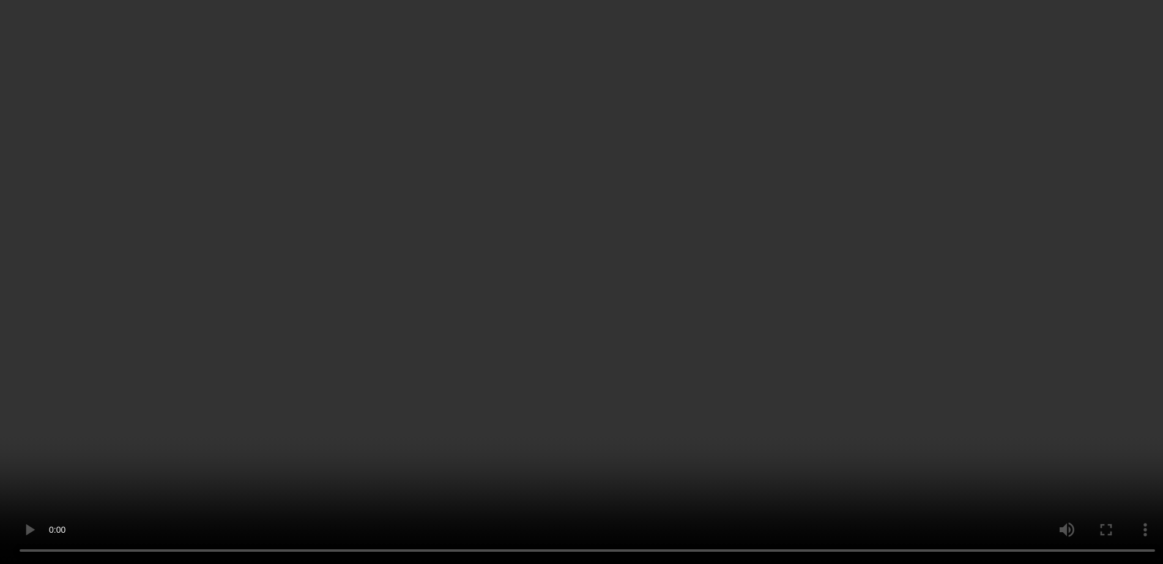
scroll to position [3096, 0]
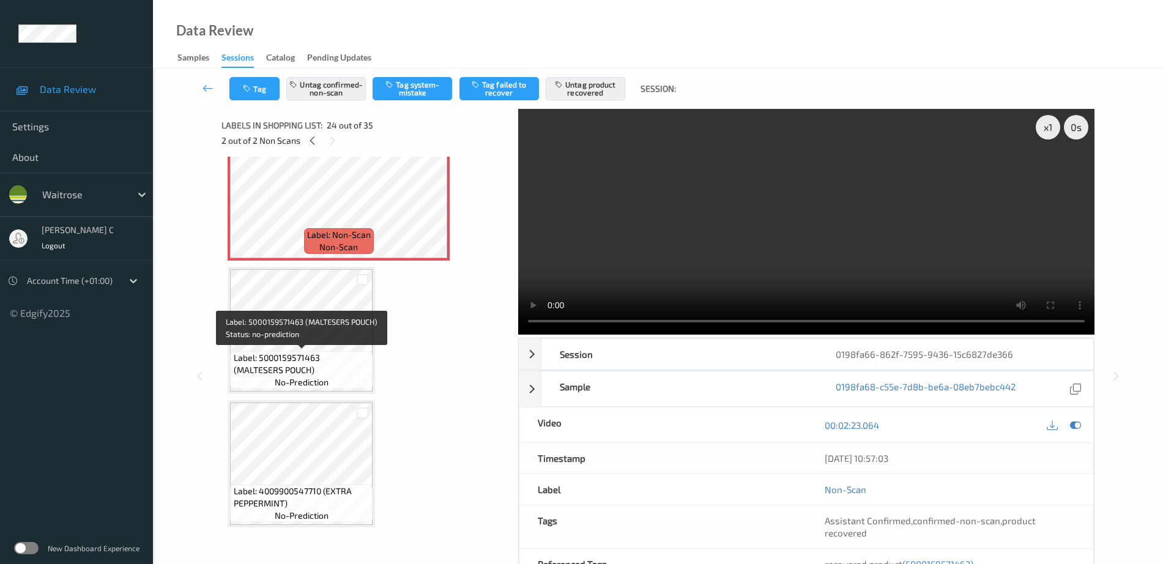
click at [313, 374] on span "Label: 5000159571463 (MALTESERS POUCH)" at bounding box center [302, 364] width 136 height 24
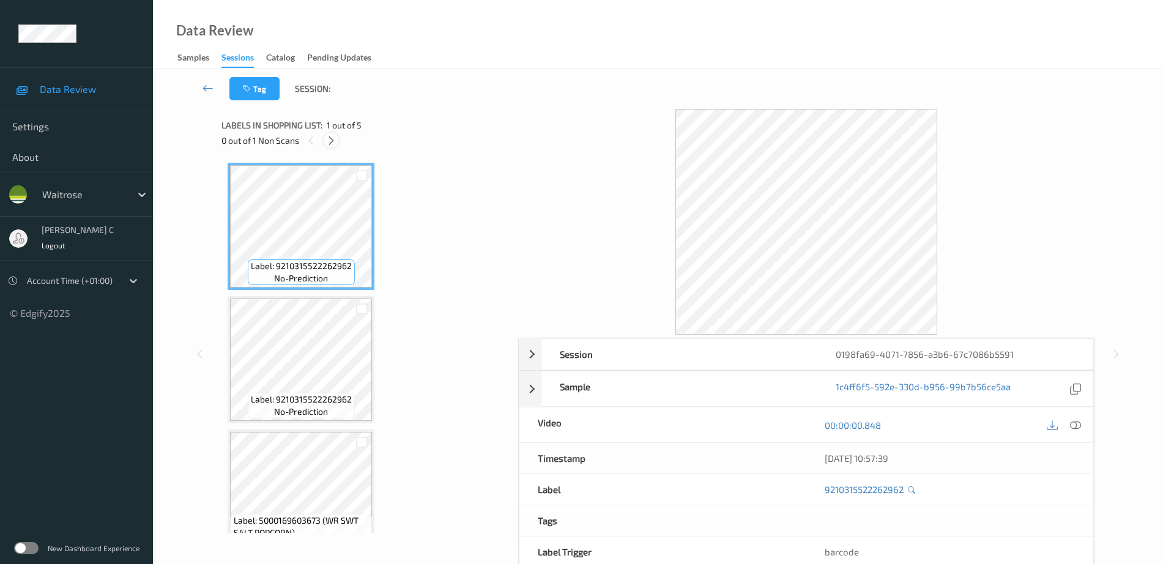
click at [334, 141] on icon at bounding box center [331, 140] width 10 height 11
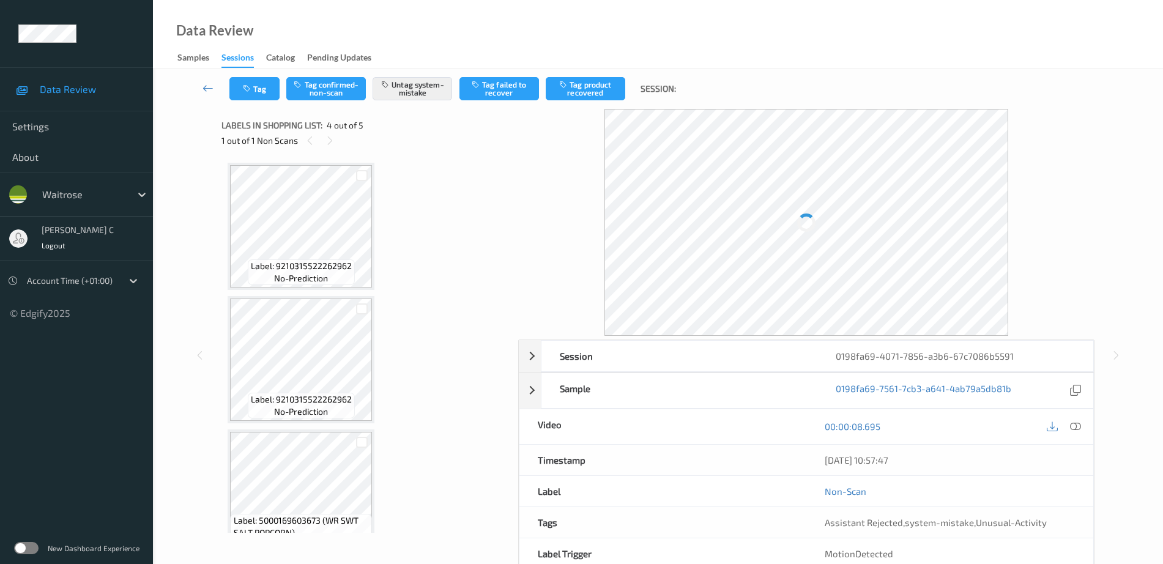
scroll to position [273, 0]
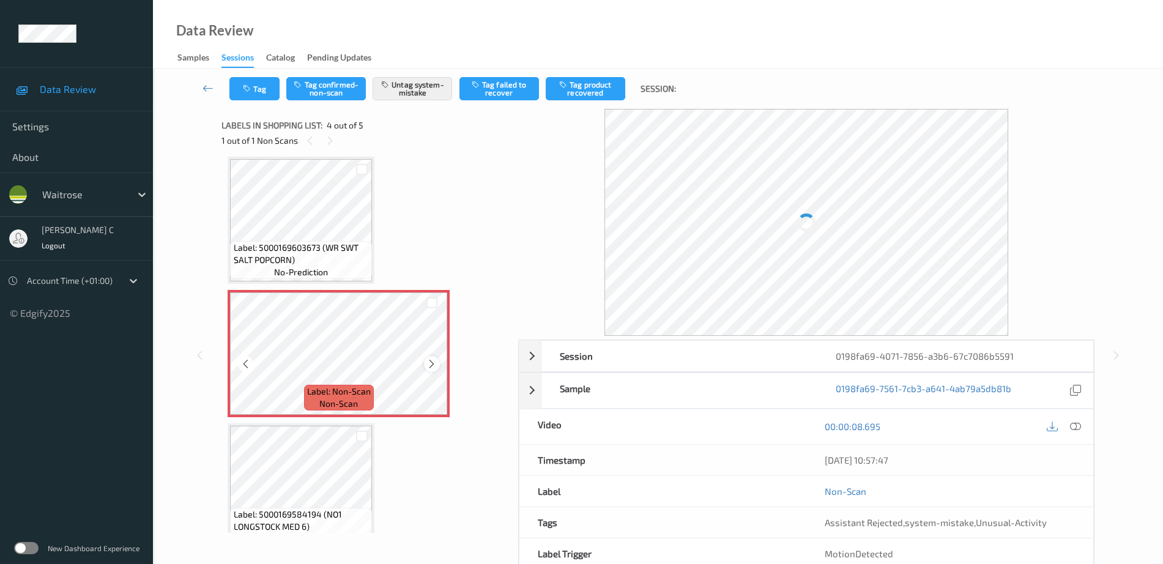
click at [435, 365] on icon at bounding box center [431, 363] width 10 height 11
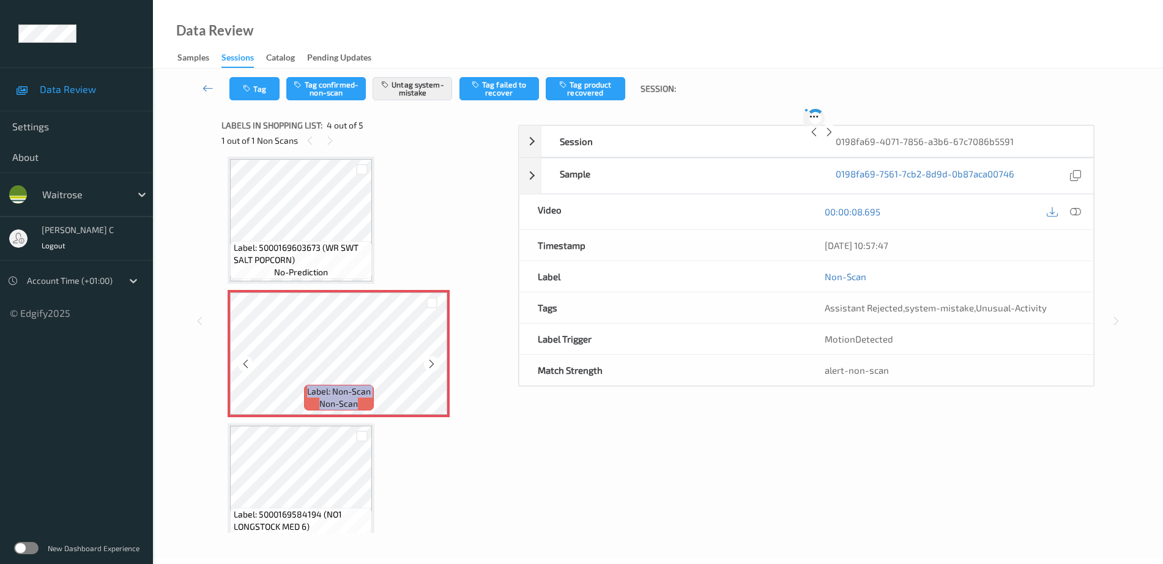
click at [435, 365] on icon at bounding box center [431, 363] width 10 height 11
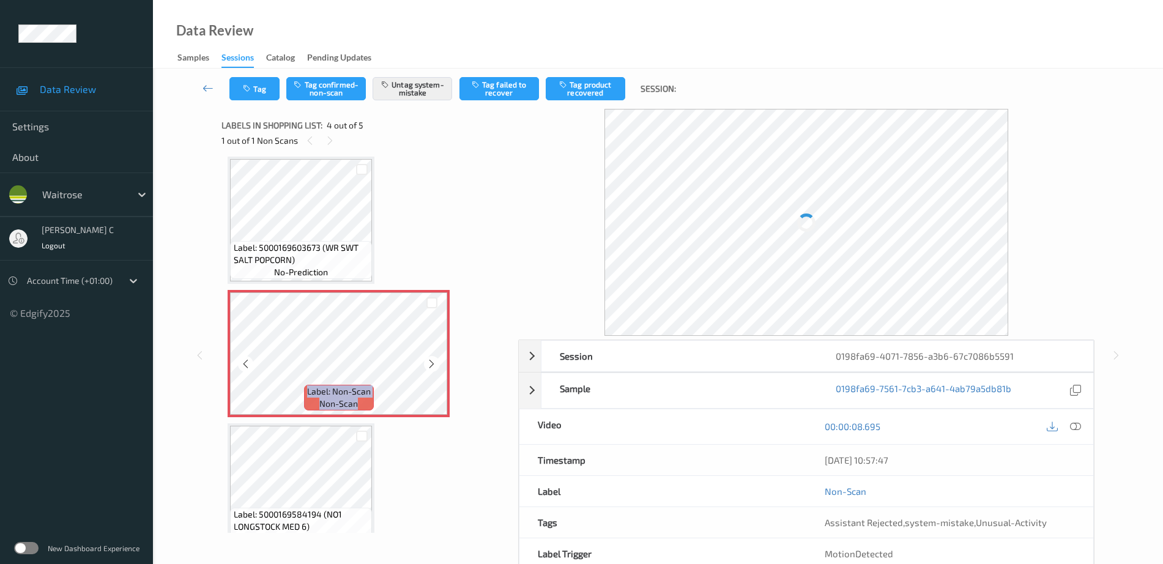
click at [435, 365] on icon at bounding box center [431, 363] width 10 height 11
click at [435, 364] on icon at bounding box center [431, 363] width 10 height 11
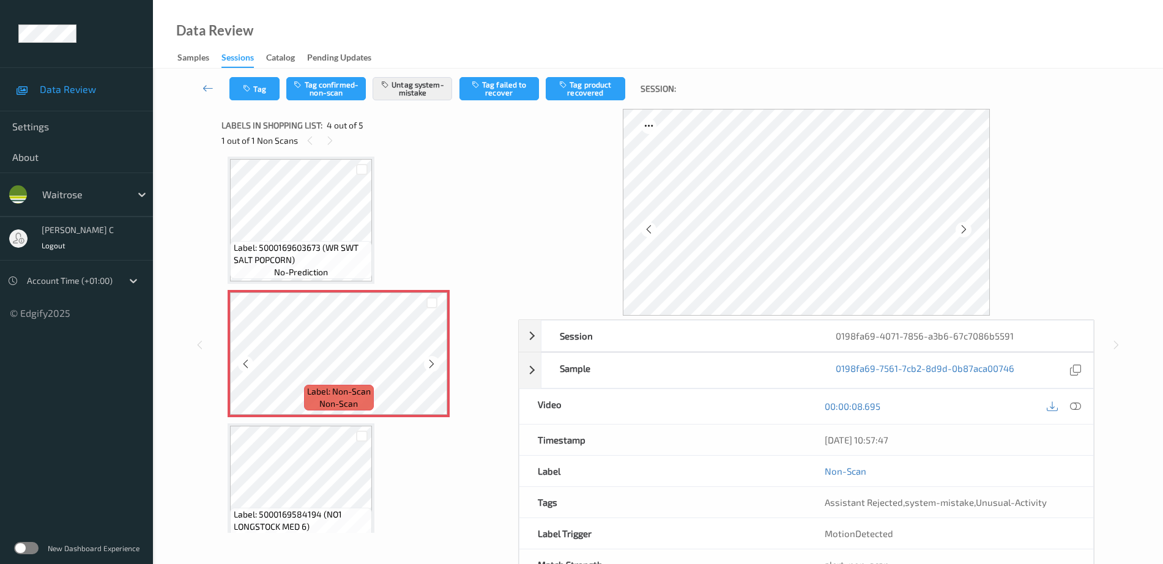
click at [436, 364] on icon at bounding box center [431, 363] width 10 height 11
click at [354, 260] on span "Label: 5000169603673 (WR SWT SALT POPCORN)" at bounding box center [302, 254] width 136 height 24
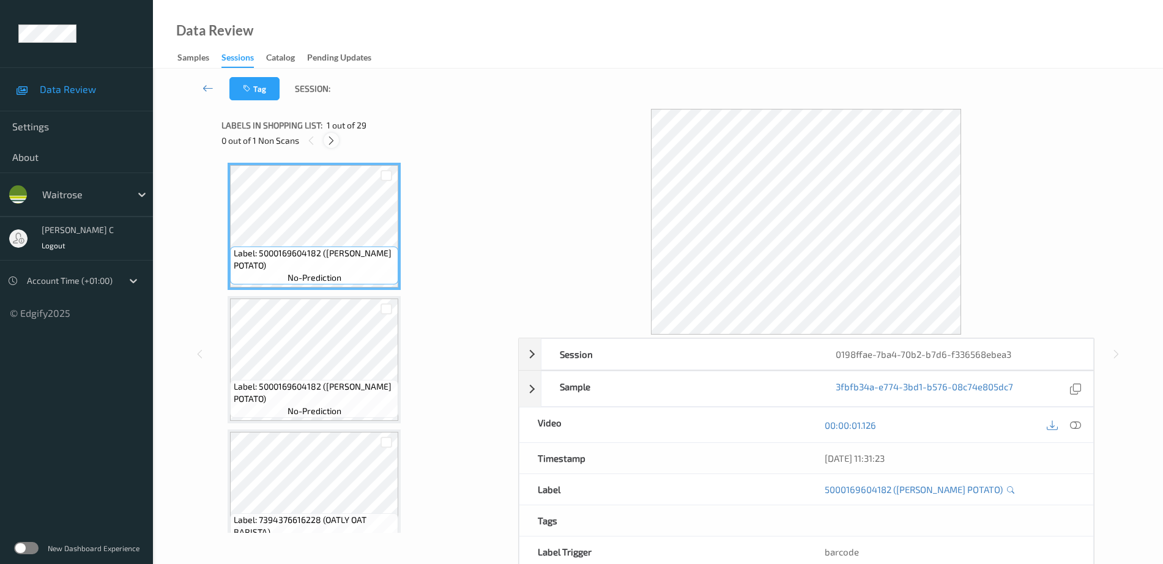
click at [327, 138] on icon at bounding box center [331, 140] width 10 height 11
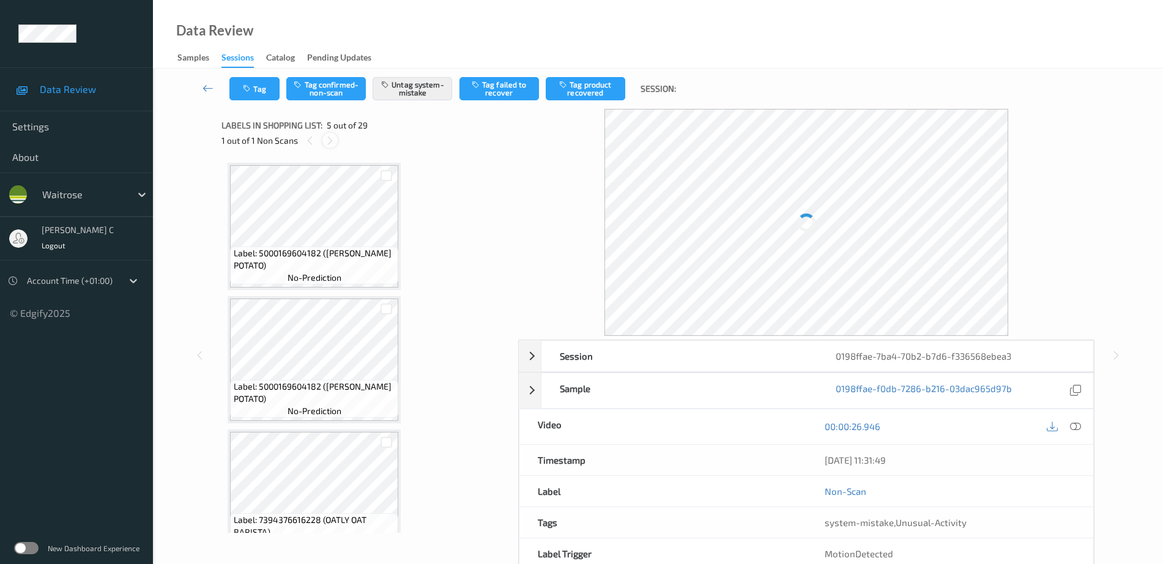
scroll to position [406, 0]
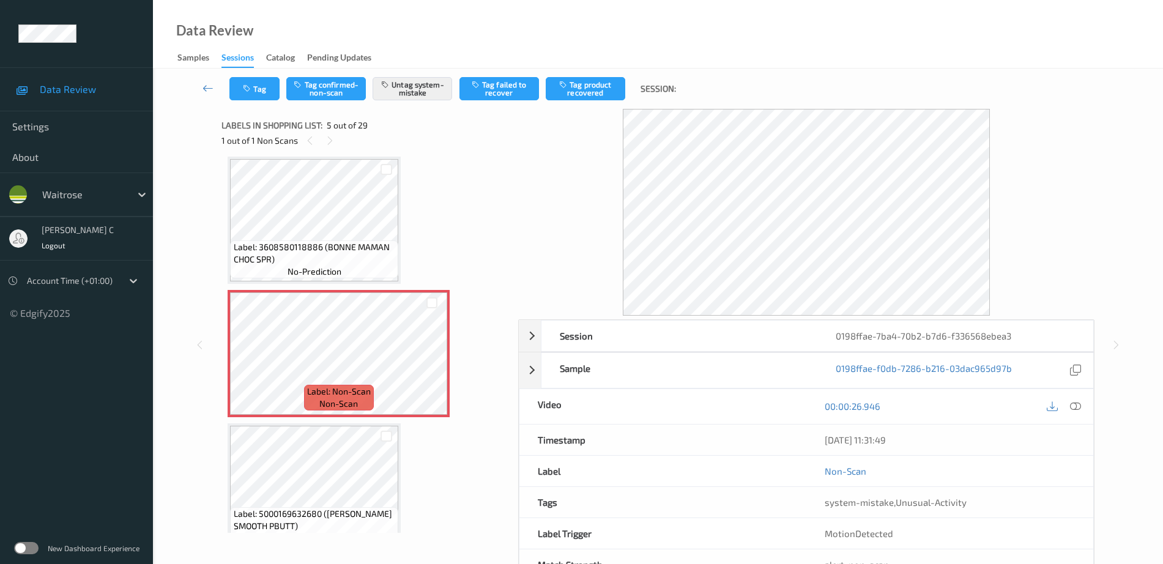
click at [333, 283] on div "Label: 3608580118886 (BONNE MAMAN CHOC SPR) no-prediction" at bounding box center [314, 220] width 173 height 127
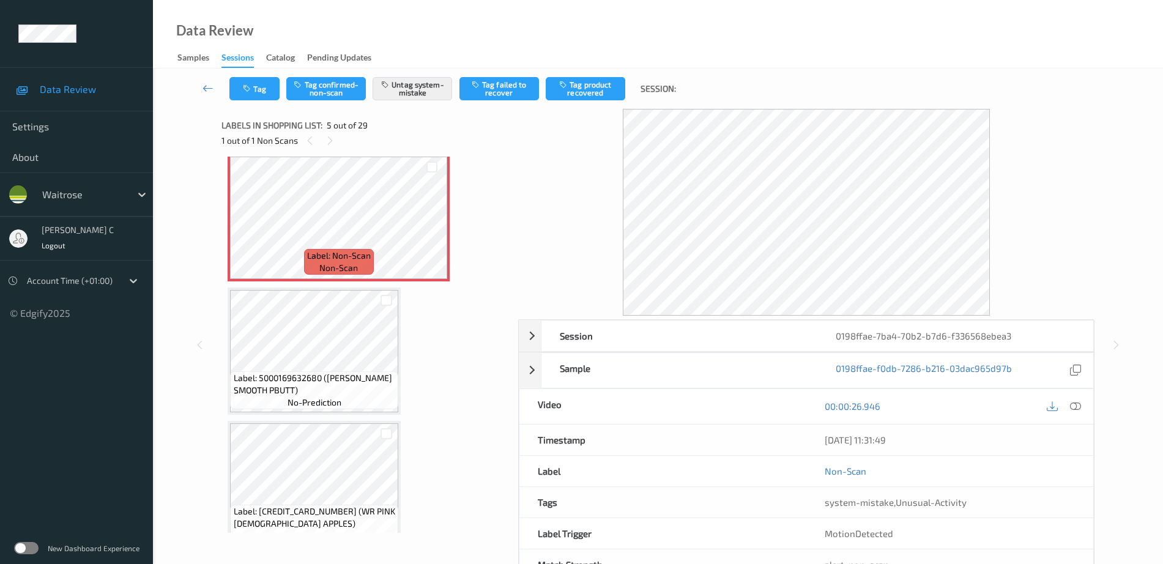
scroll to position [559, 0]
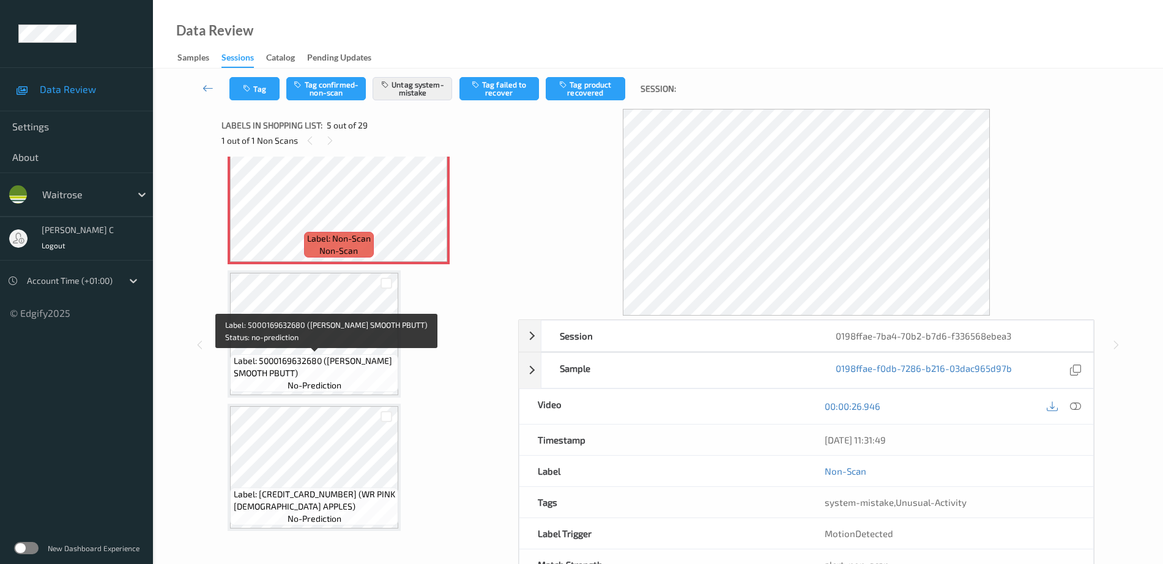
click at [338, 380] on span "no-prediction" at bounding box center [314, 385] width 54 height 12
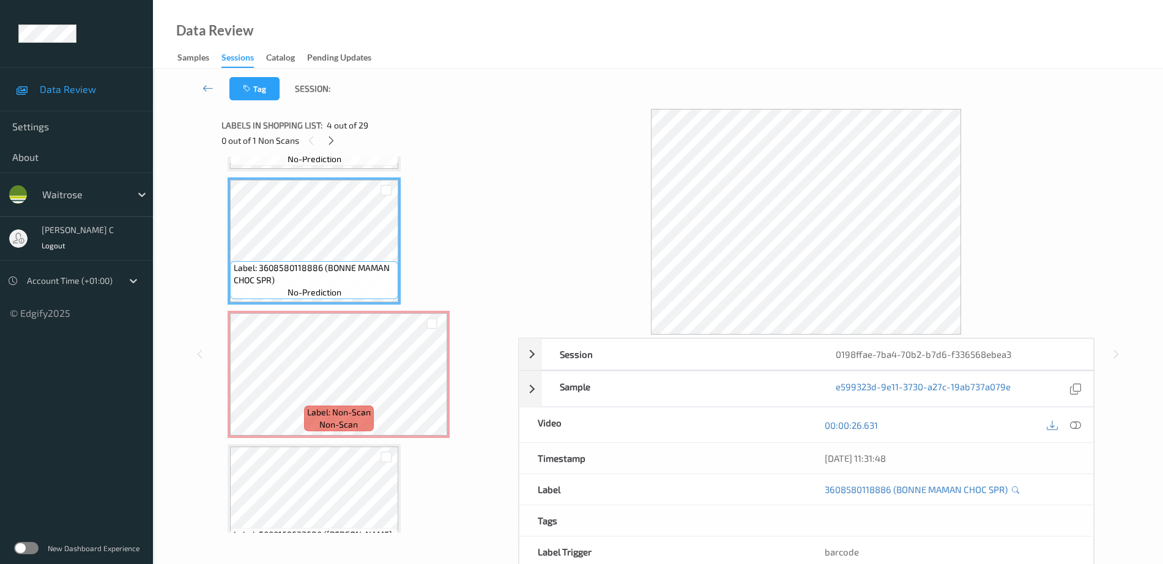
scroll to position [406, 0]
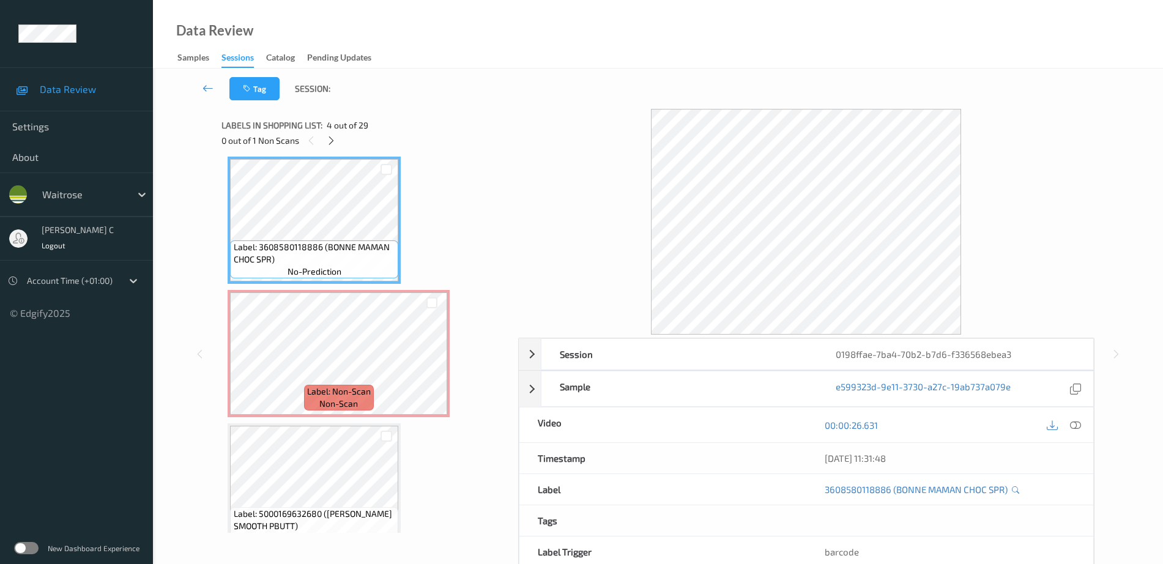
click at [1070, 433] on div at bounding box center [1063, 424] width 40 height 17
click at [1073, 424] on icon at bounding box center [1075, 425] width 11 height 11
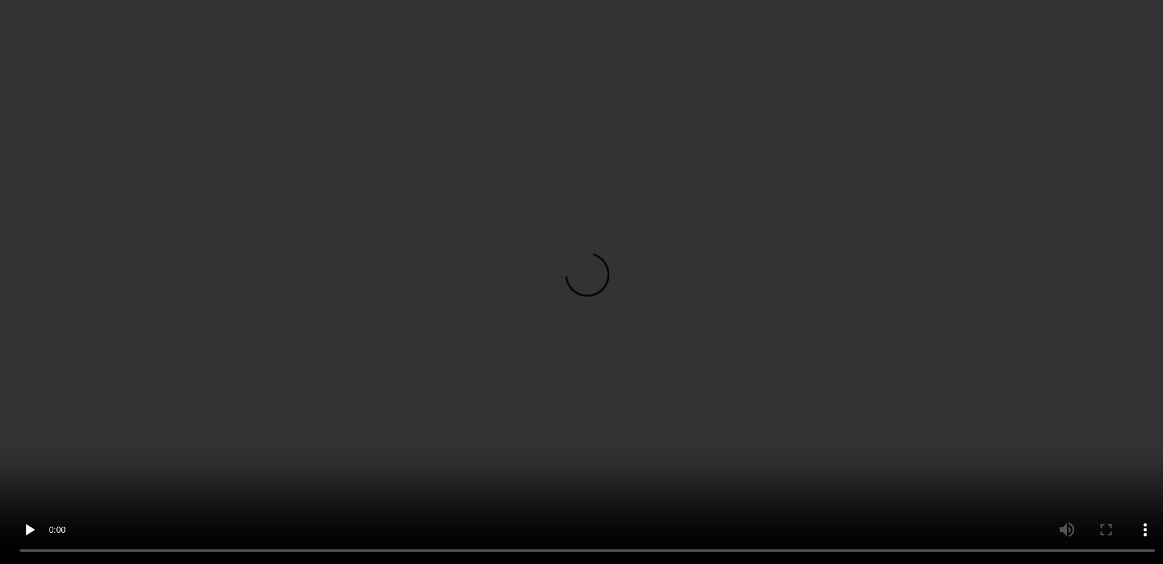
scroll to position [330, 0]
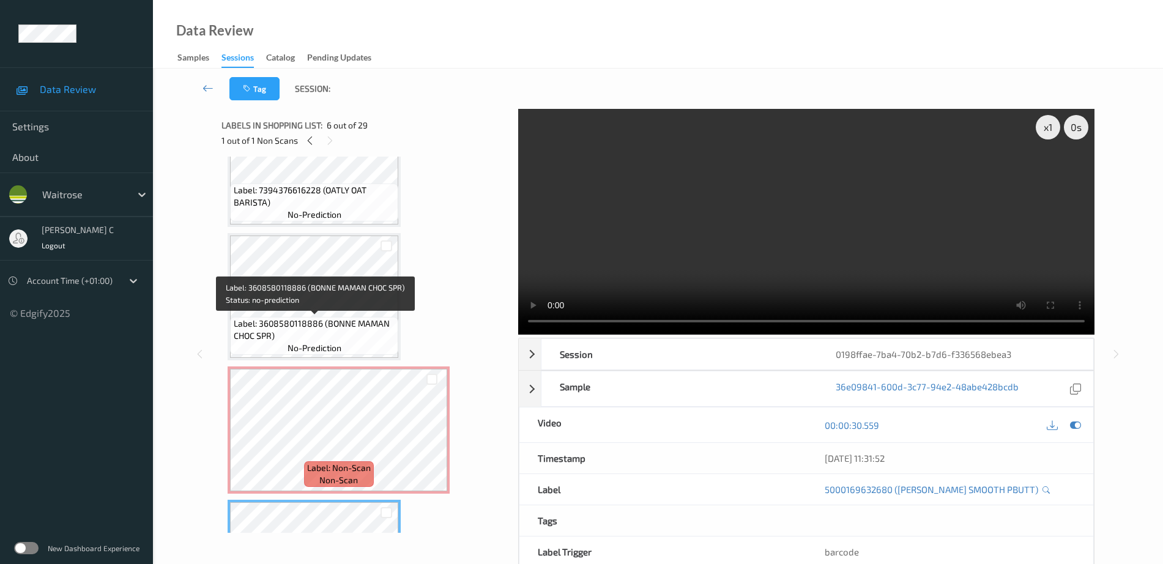
click at [287, 317] on span "Label: 3608580118886 (BONNE MAMAN CHOC SPR)" at bounding box center [315, 329] width 162 height 24
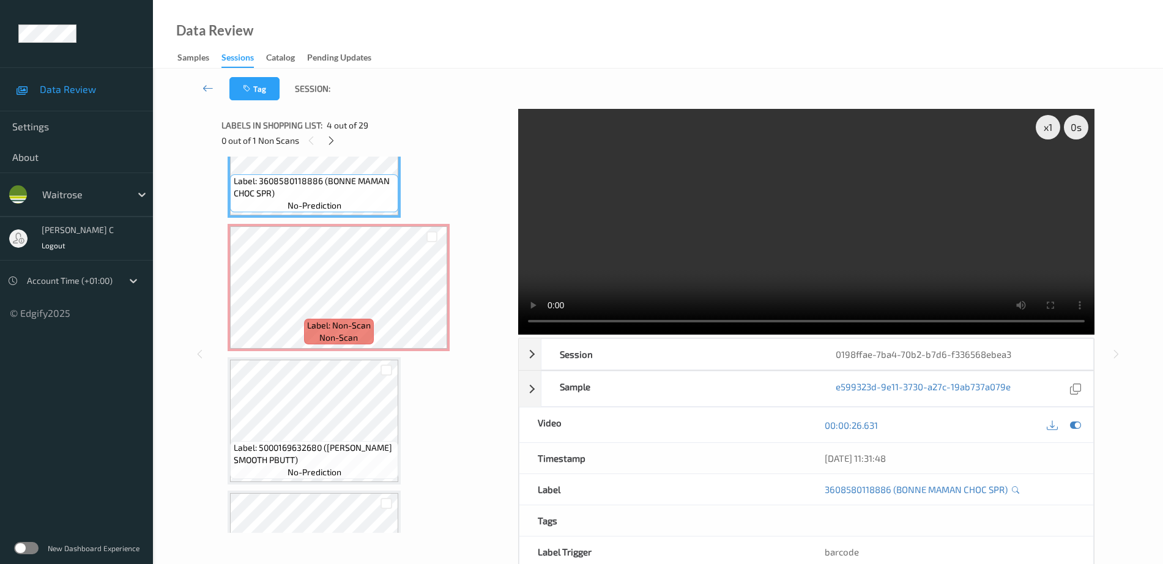
scroll to position [483, 0]
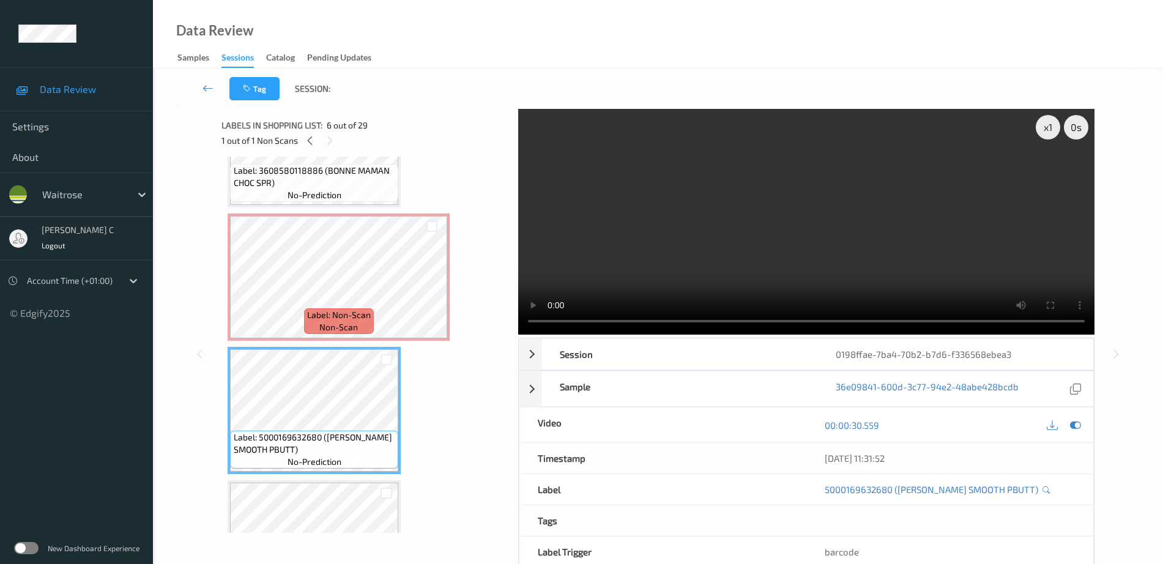
click at [378, 207] on div "Label: 3608580118886 (BONNE MAMAN CHOC SPR) no-prediction" at bounding box center [314, 143] width 173 height 127
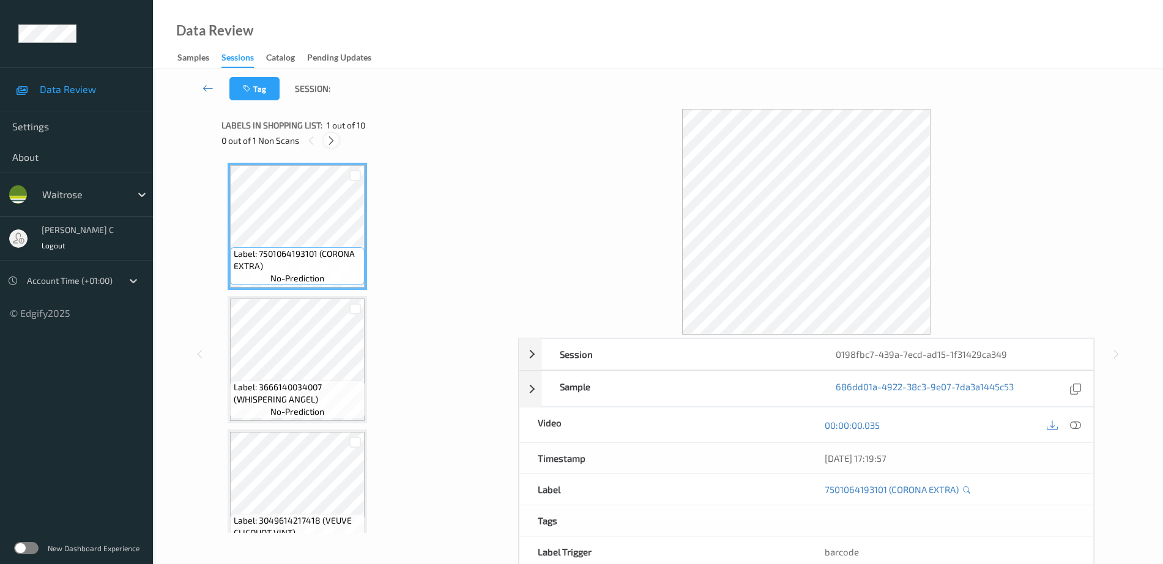
click at [329, 139] on icon at bounding box center [331, 140] width 10 height 11
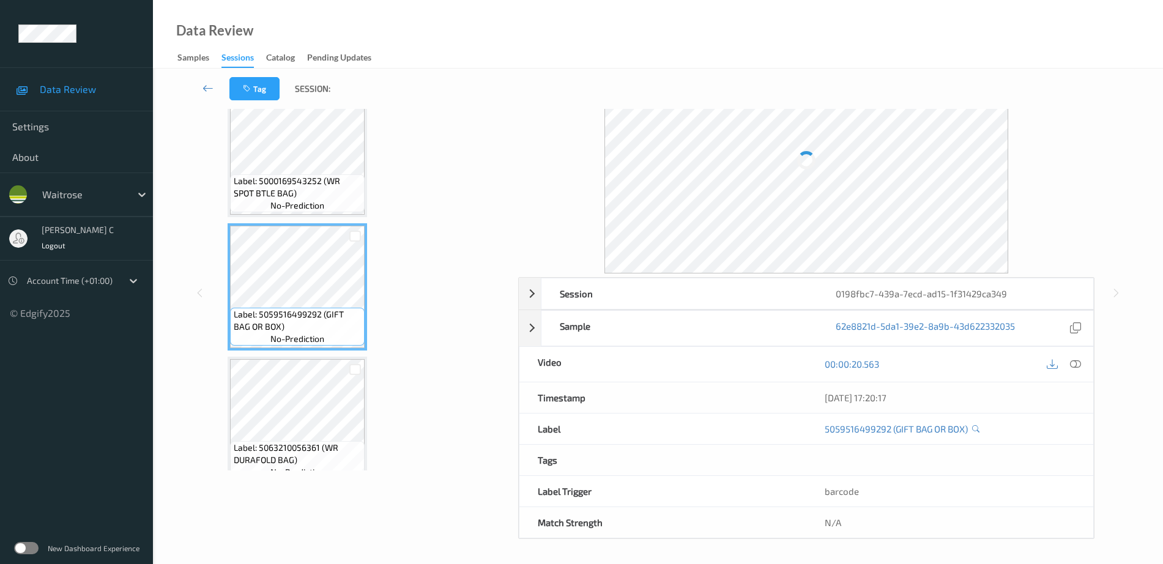
scroll to position [963, 0]
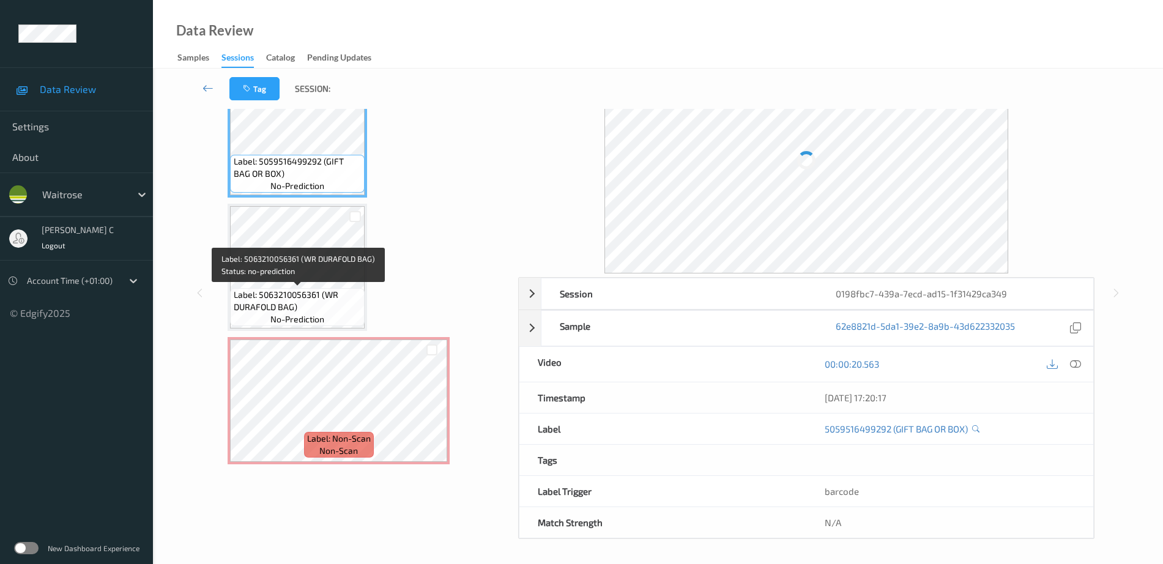
click at [289, 289] on span "Label: 5063210056361 (WR DURAFOLD BAG)" at bounding box center [298, 301] width 128 height 24
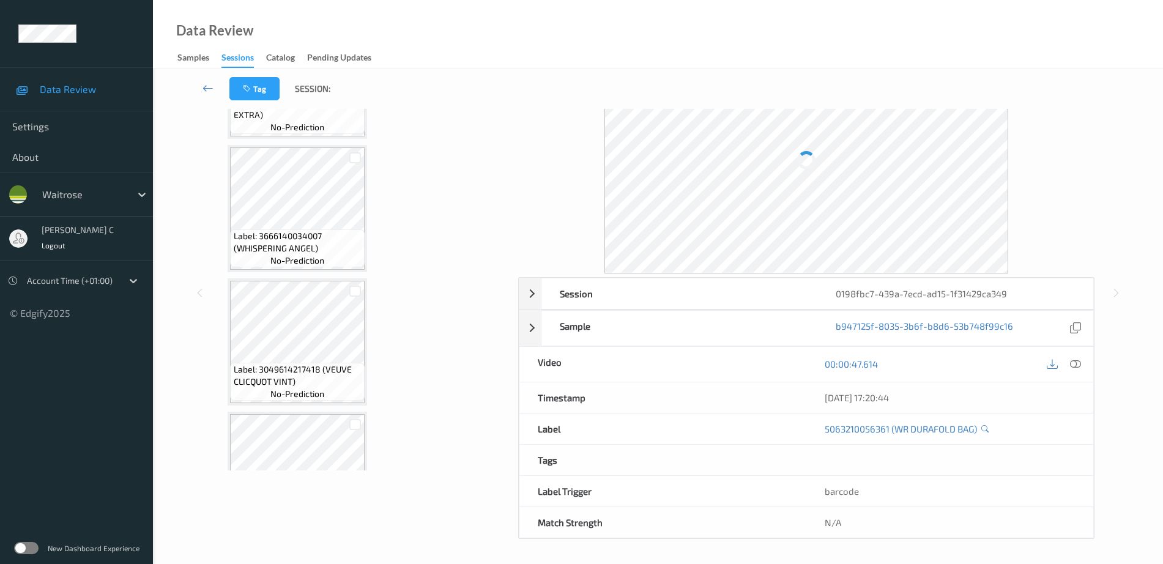
scroll to position [0, 0]
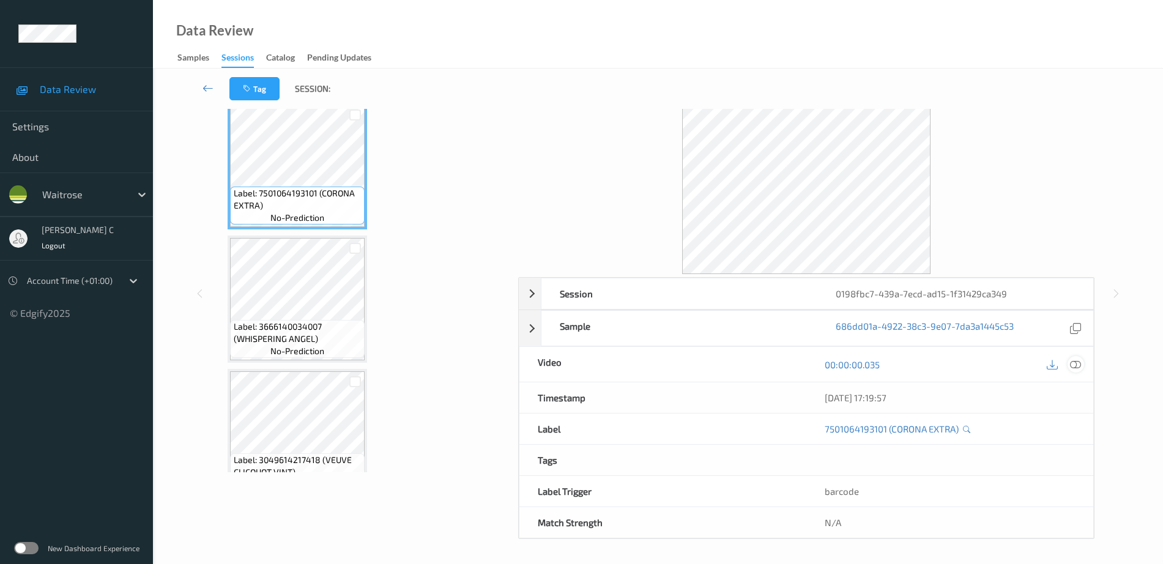
click at [1079, 367] on icon at bounding box center [1075, 364] width 11 height 11
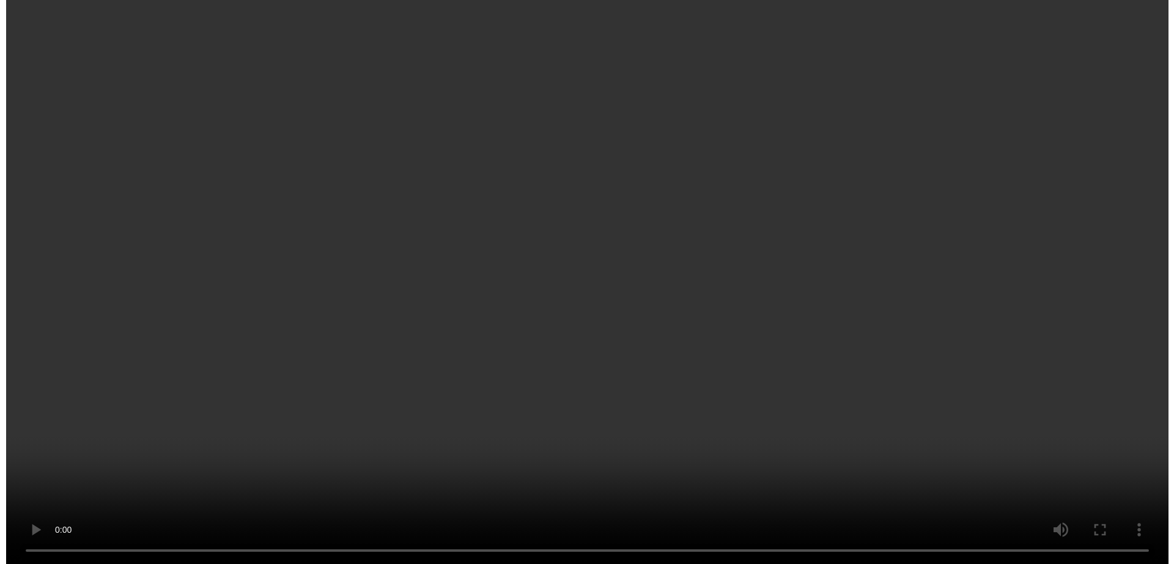
scroll to position [963, 0]
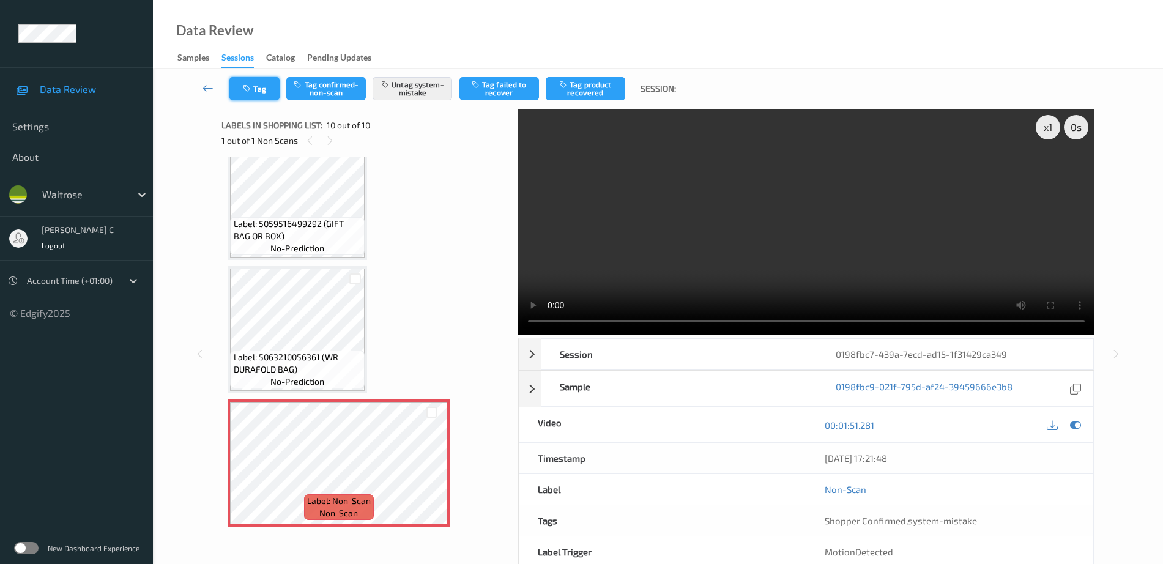
click at [242, 94] on button "Tag" at bounding box center [254, 88] width 50 height 23
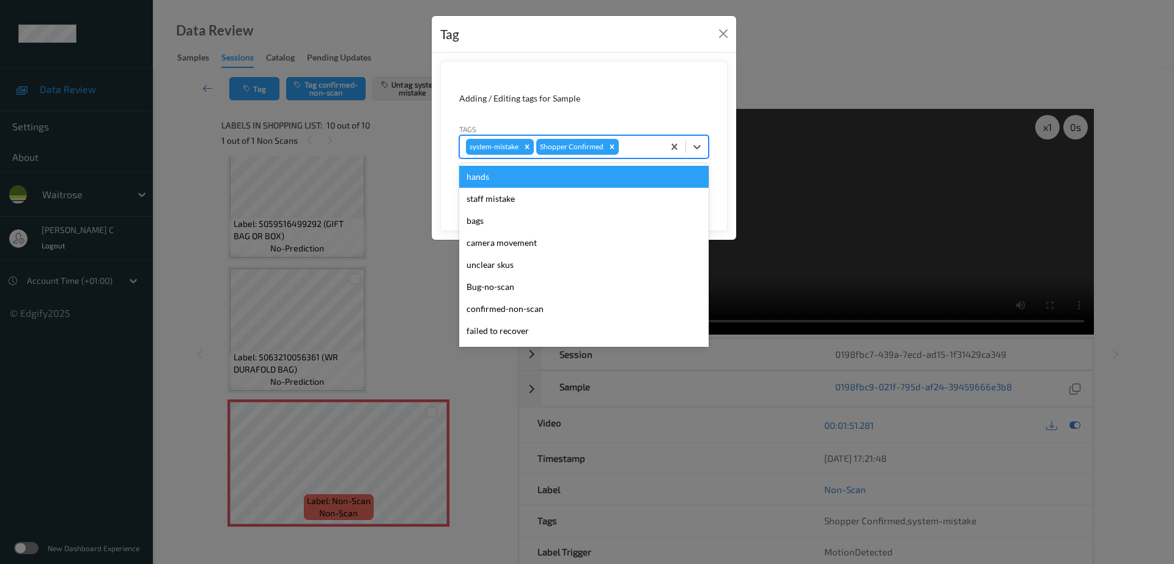
click at [627, 151] on div at bounding box center [639, 146] width 36 height 15
type input "un"
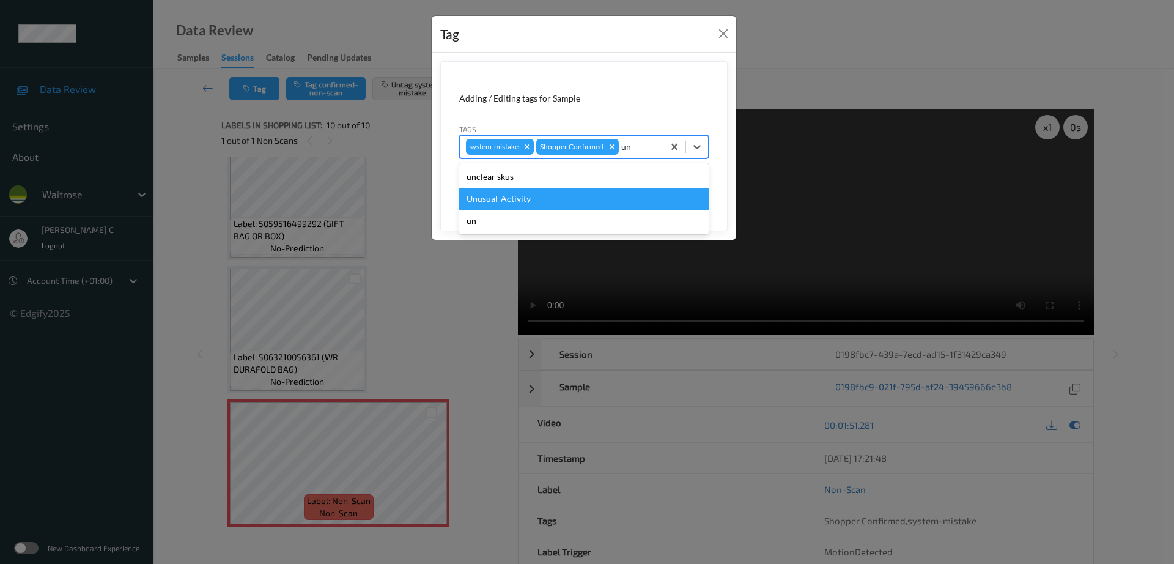
click at [564, 204] on div "Unusual-Activity" at bounding box center [584, 199] width 250 height 22
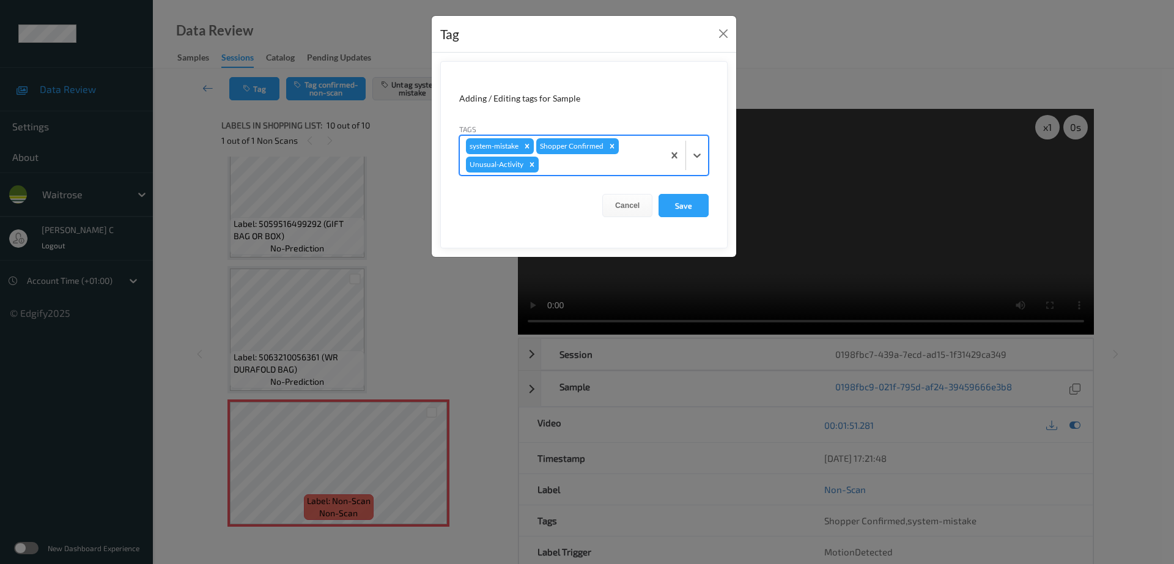
click at [651, 212] on button "Cancel" at bounding box center [627, 205] width 50 height 23
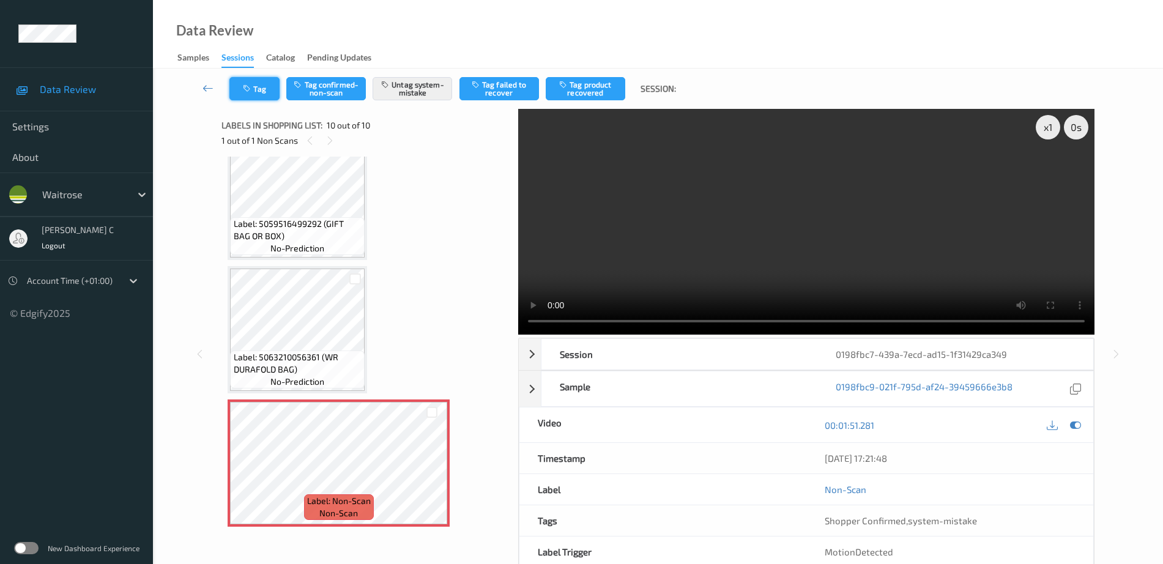
click at [257, 87] on button "Tag" at bounding box center [254, 88] width 50 height 23
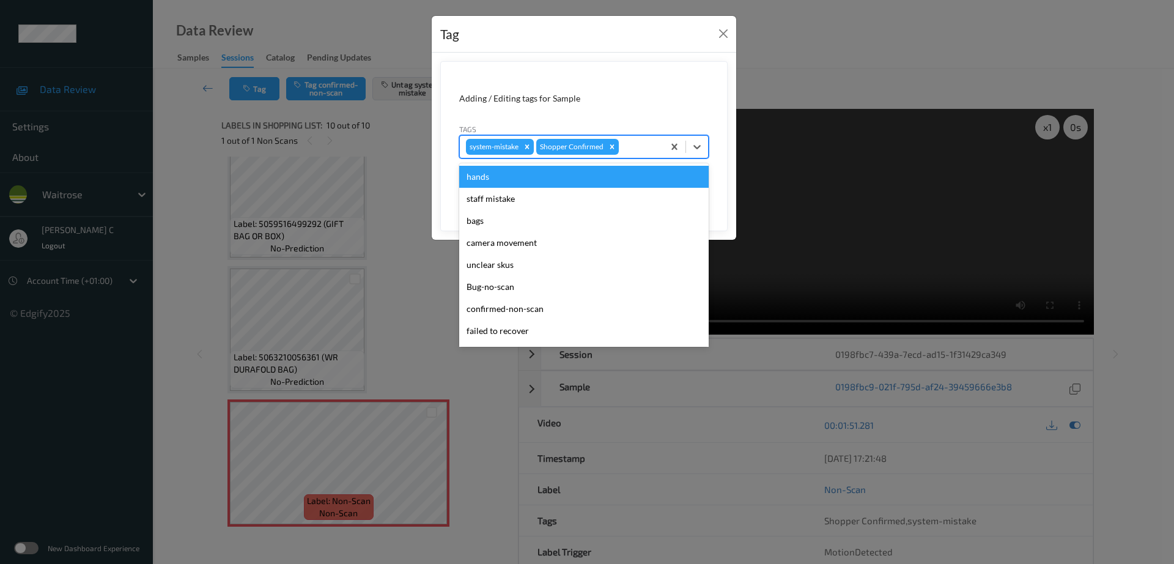
click at [632, 147] on div at bounding box center [639, 146] width 36 height 15
type input "un"
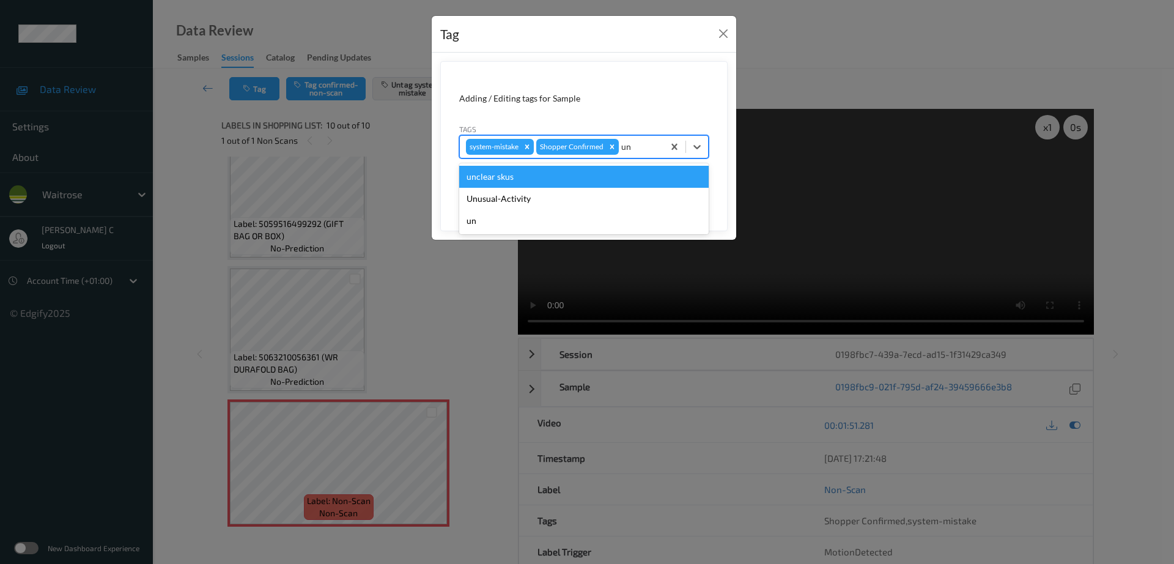
click at [534, 188] on div "Unusual-Activity" at bounding box center [584, 199] width 250 height 22
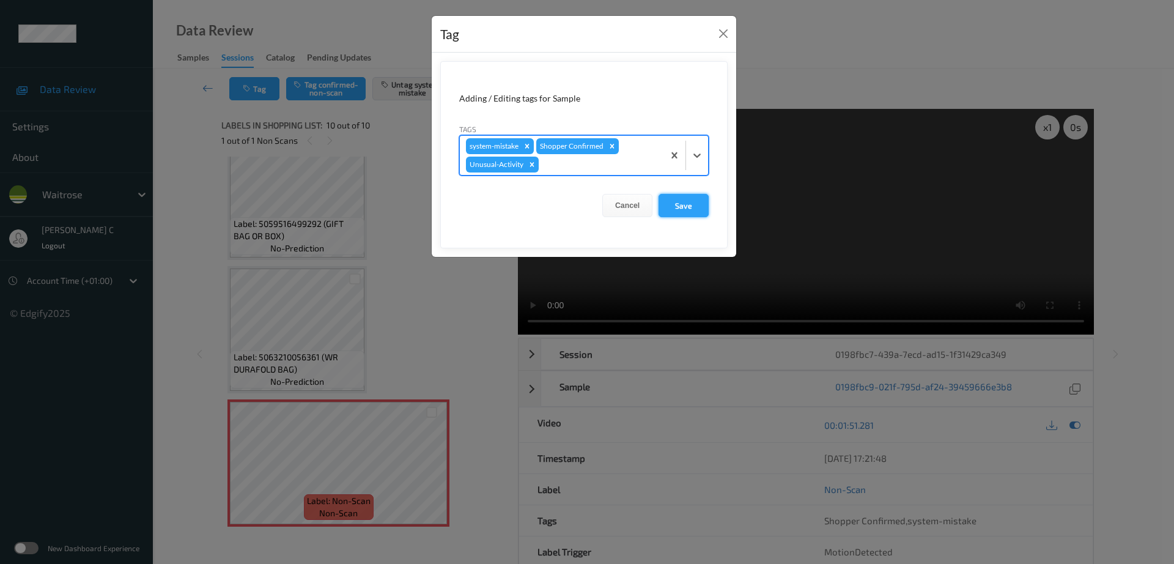
click at [682, 207] on button "Save" at bounding box center [684, 205] width 50 height 23
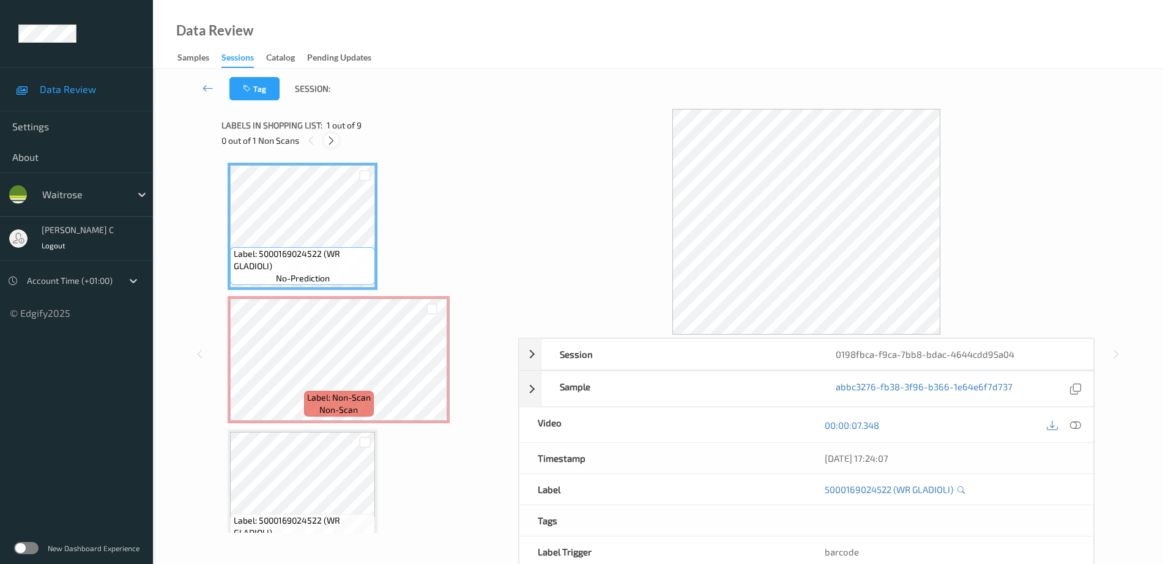
click at [333, 144] on icon at bounding box center [331, 140] width 10 height 11
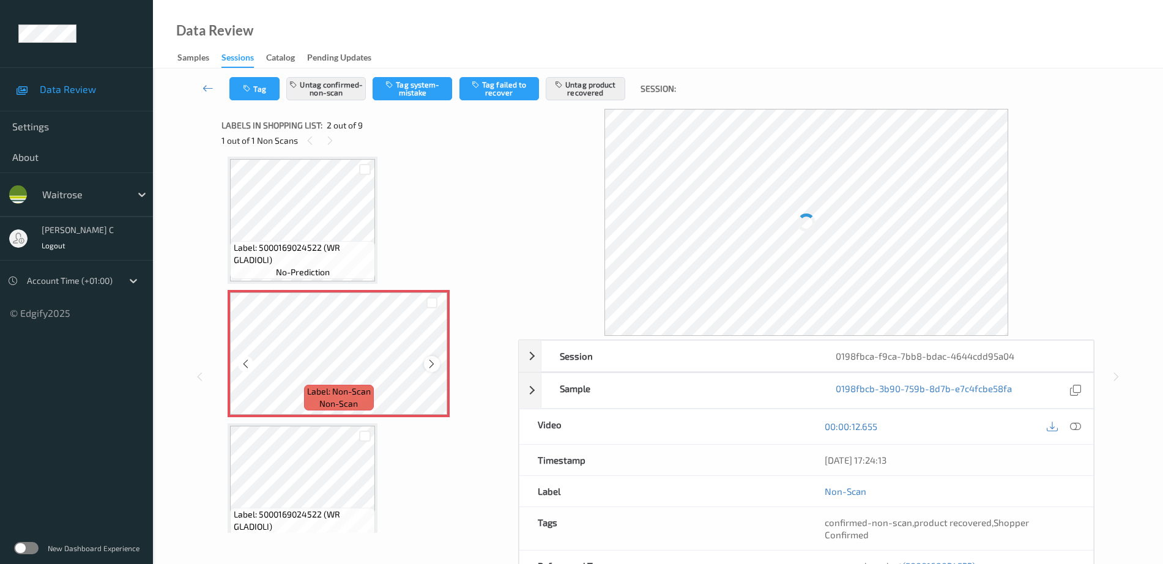
click at [435, 368] on icon at bounding box center [431, 363] width 10 height 11
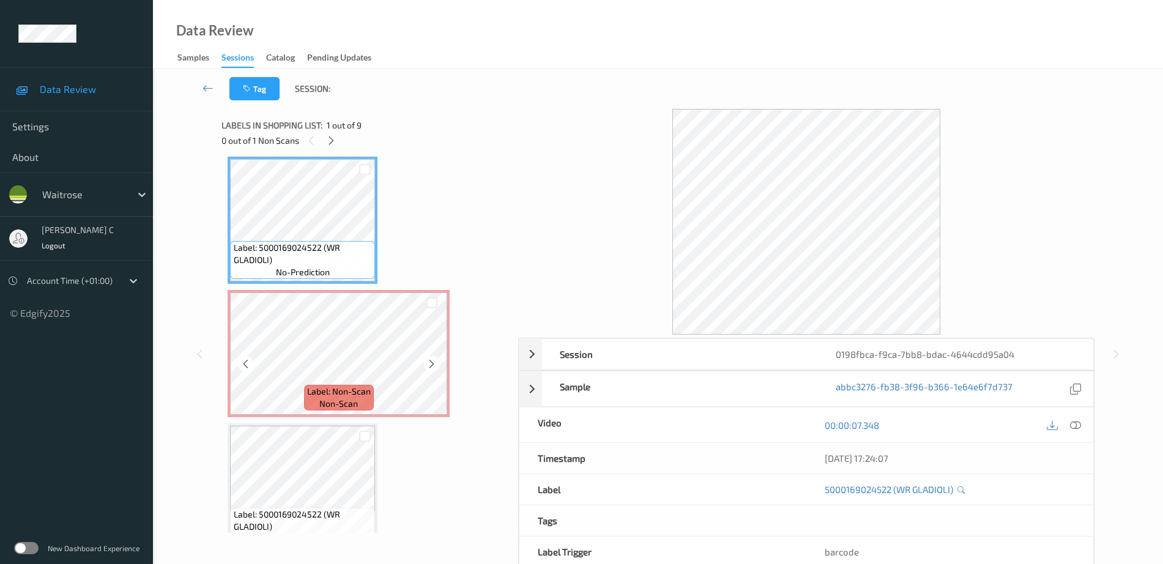
scroll to position [0, 0]
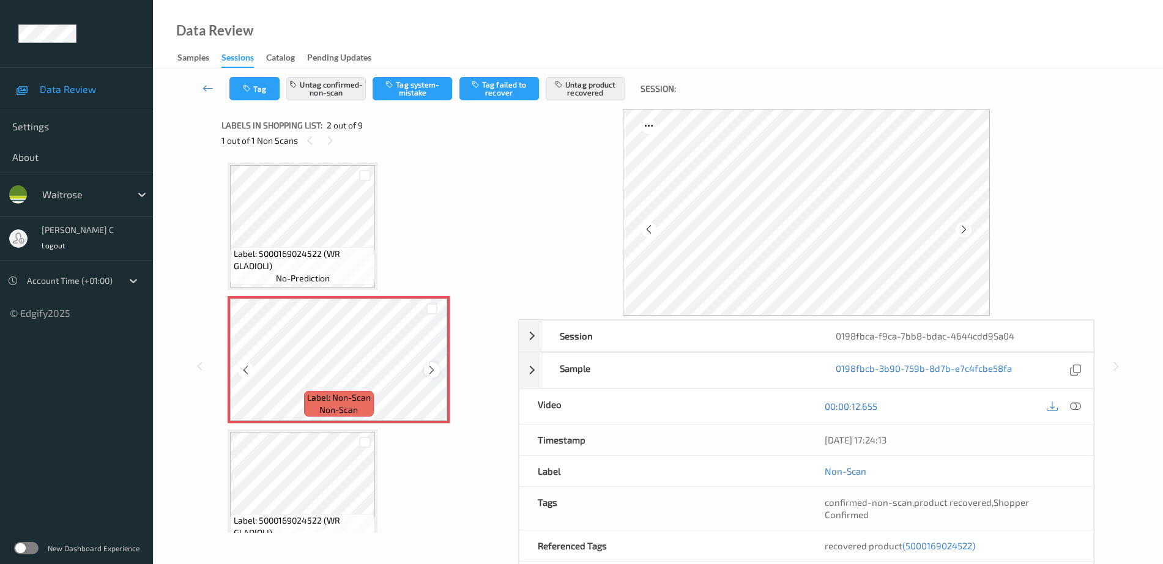
click at [428, 374] on icon at bounding box center [431, 370] width 10 height 11
click at [426, 375] on div at bounding box center [431, 369] width 15 height 15
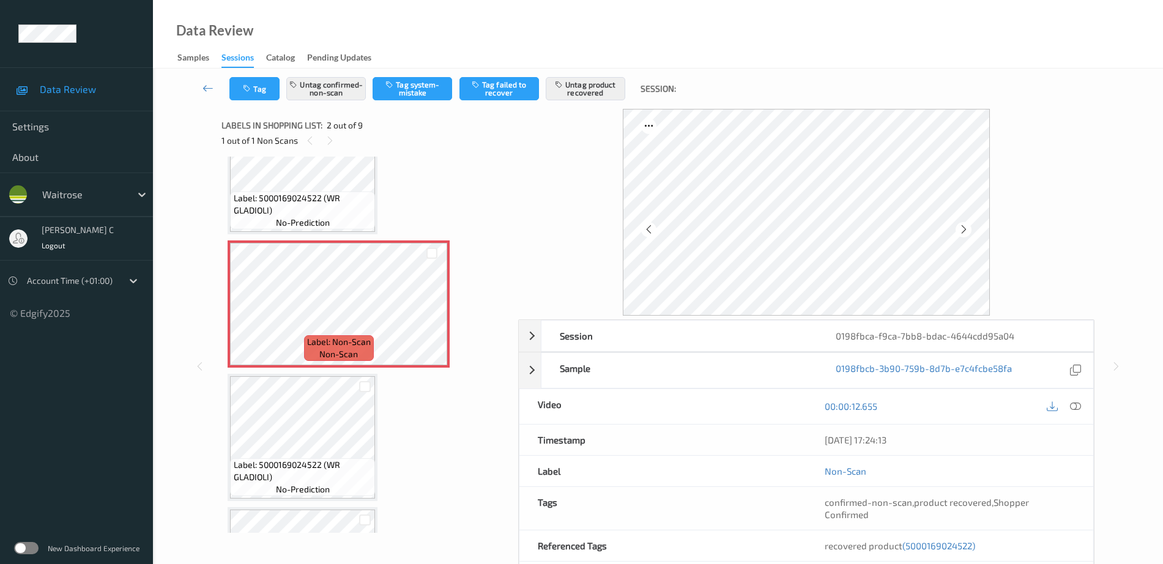
scroll to position [76, 0]
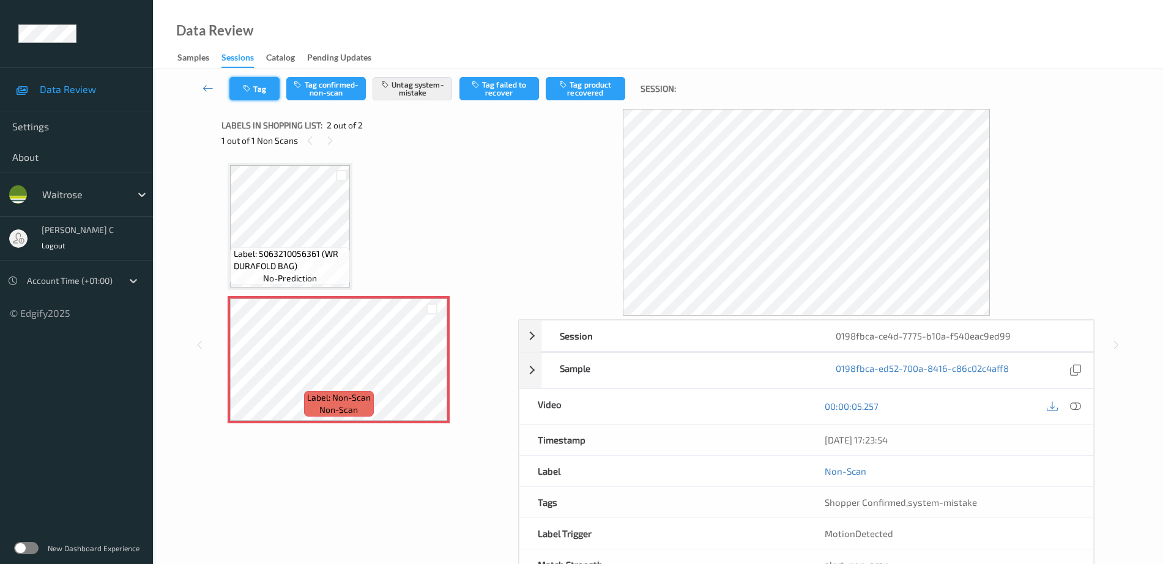
click at [267, 95] on button "Tag" at bounding box center [254, 88] width 50 height 23
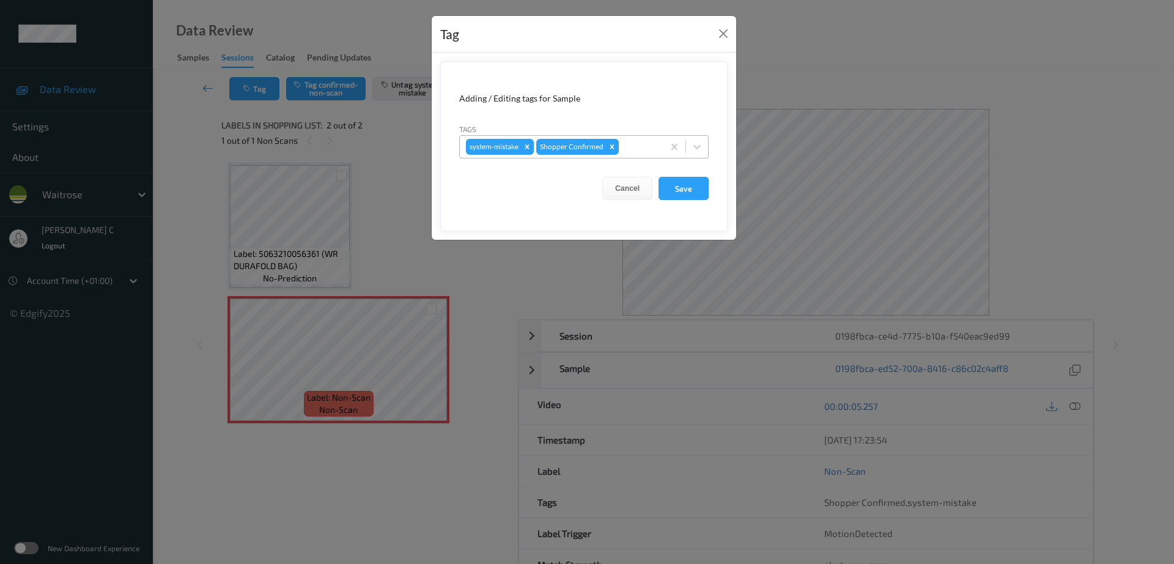
click at [631, 136] on div "system-mistake Shopper Confirmed" at bounding box center [562, 146] width 204 height 21
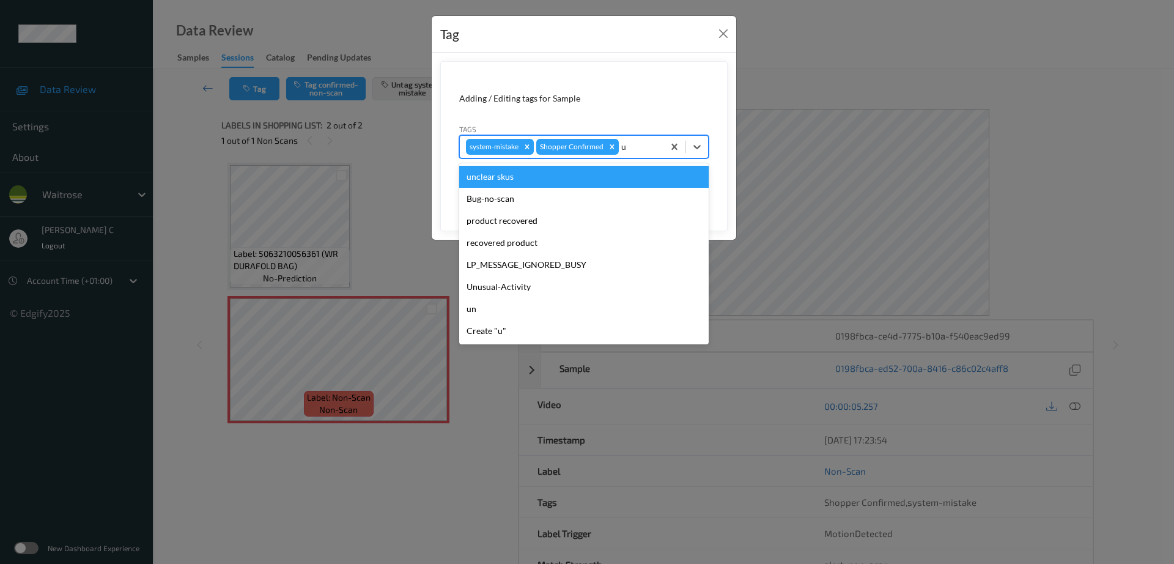
type input "un"
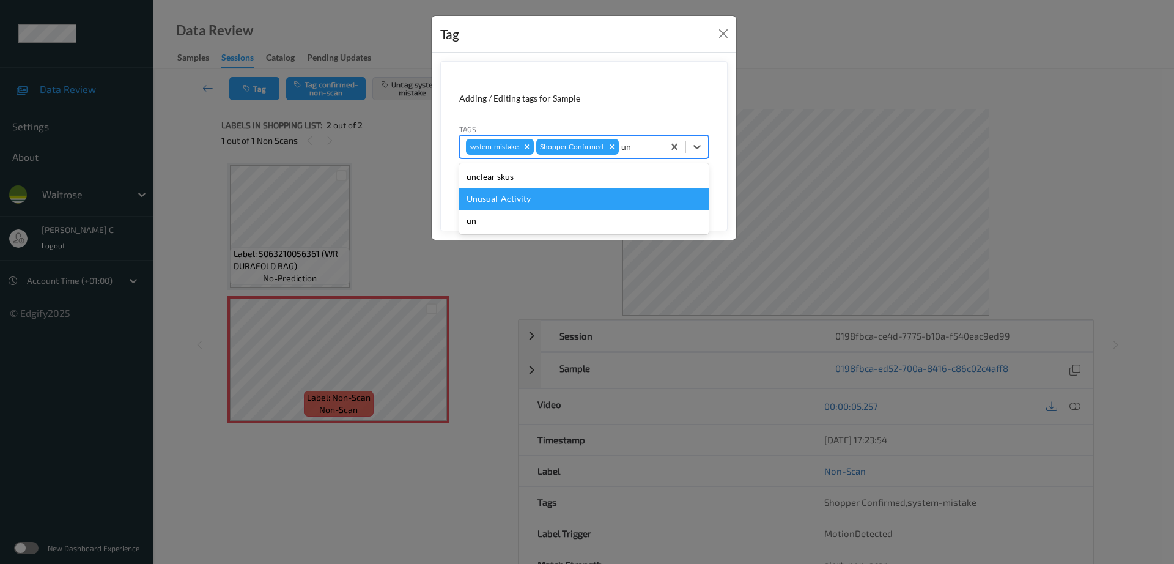
click at [531, 198] on div "Unusual-Activity" at bounding box center [584, 199] width 250 height 22
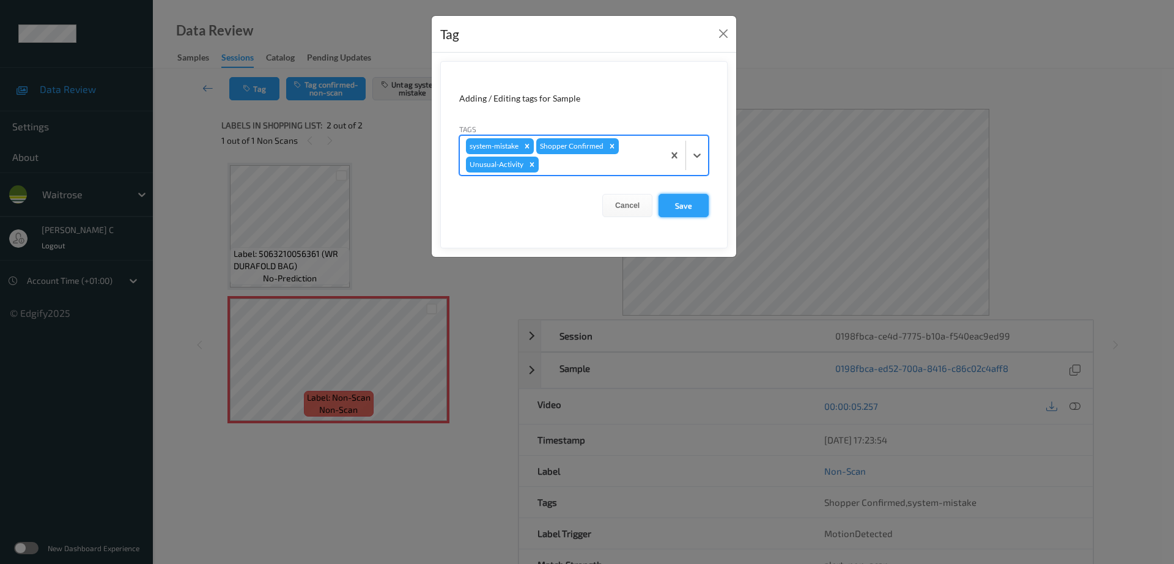
click at [682, 212] on button "Save" at bounding box center [684, 205] width 50 height 23
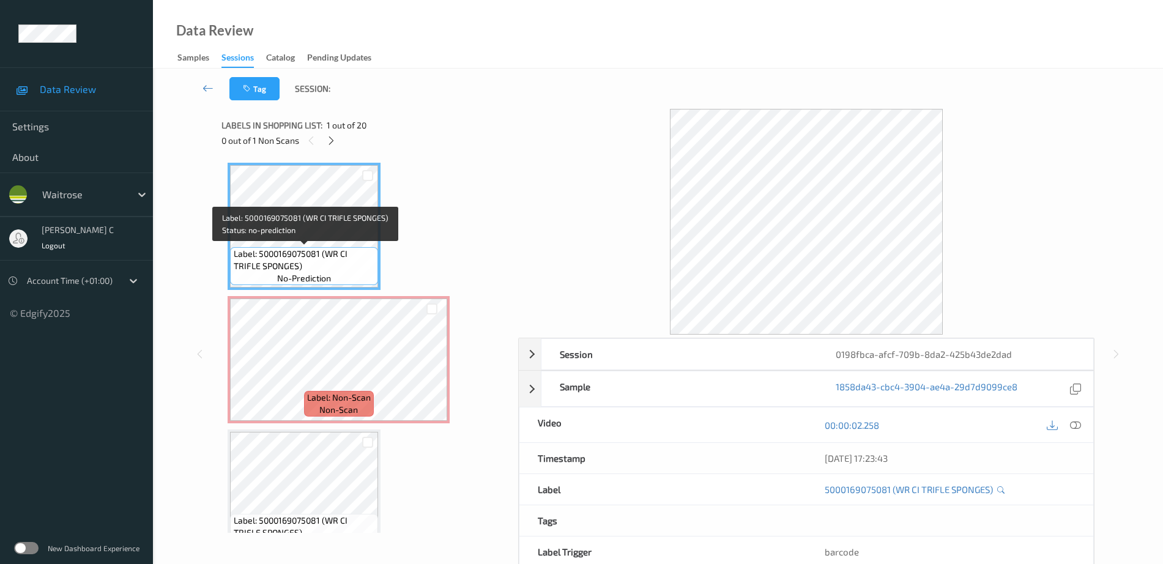
click at [333, 248] on span "Label: 5000169075081 (WR CI TRIFLE SPONGES)" at bounding box center [305, 260] width 142 height 24
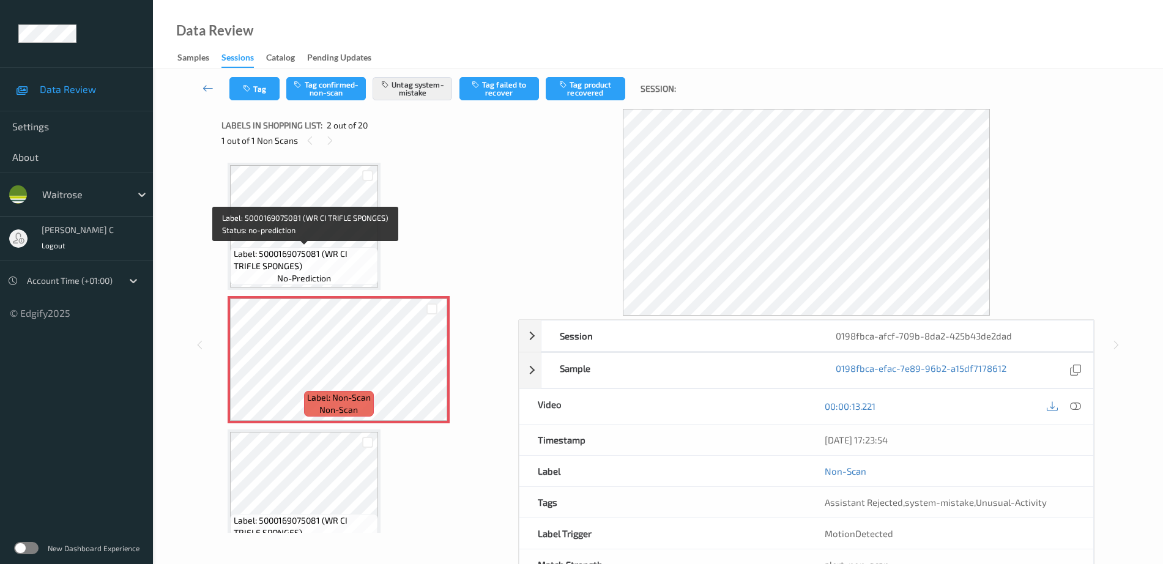
click at [339, 250] on span "Label: 5000169075081 (WR CI TRIFLE SPONGES)" at bounding box center [305, 260] width 142 height 24
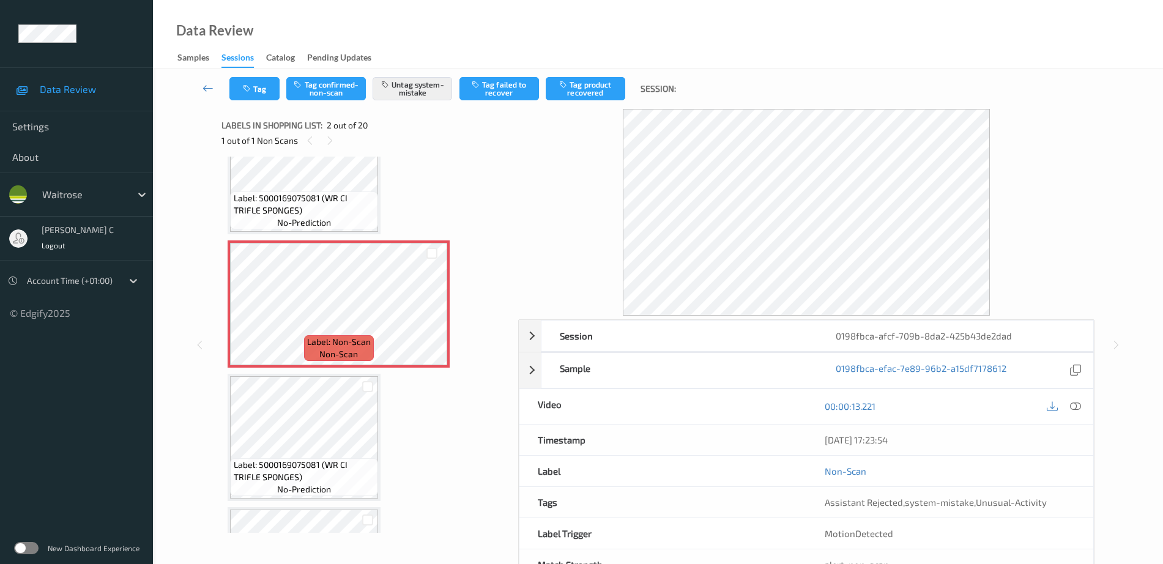
scroll to position [76, 0]
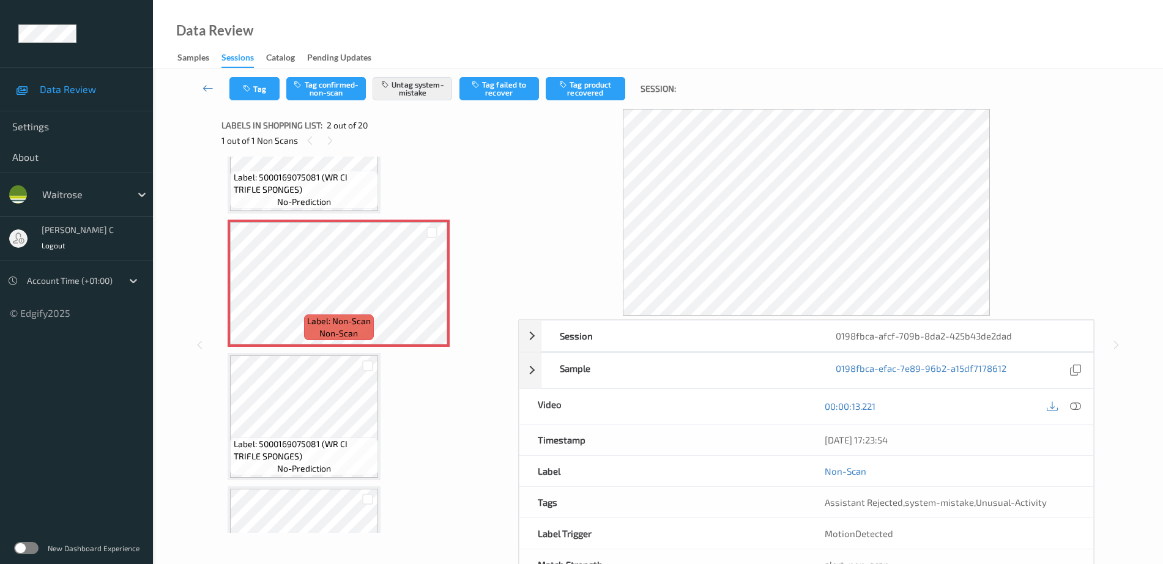
click at [325, 354] on div "Label: 5000169075081 (WR CI TRIFLE SPONGES) no-prediction" at bounding box center [304, 416] width 153 height 127
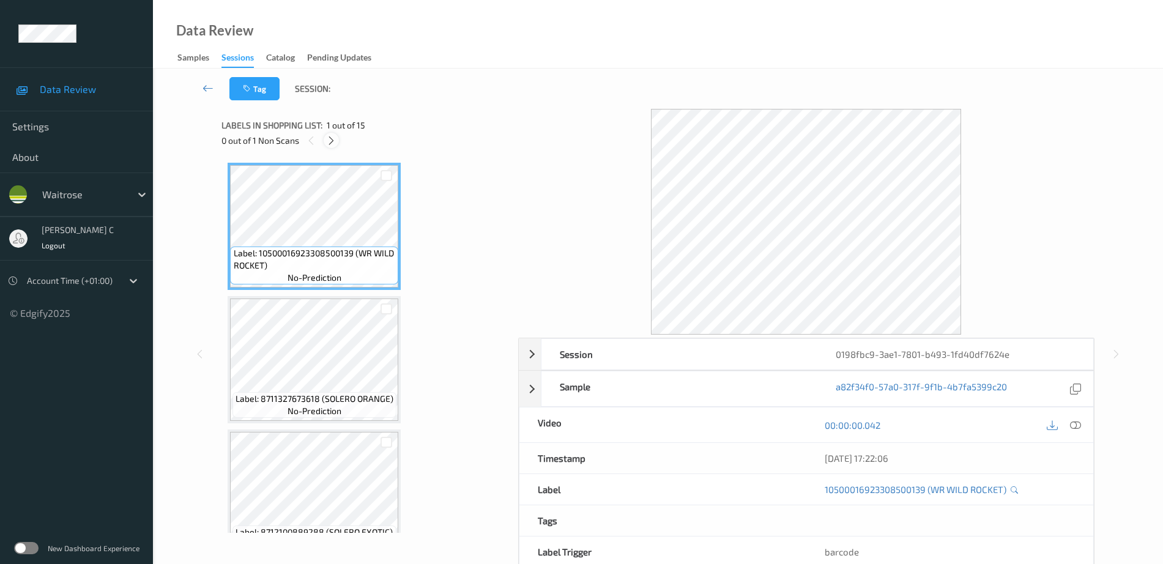
click at [329, 142] on icon at bounding box center [331, 140] width 10 height 11
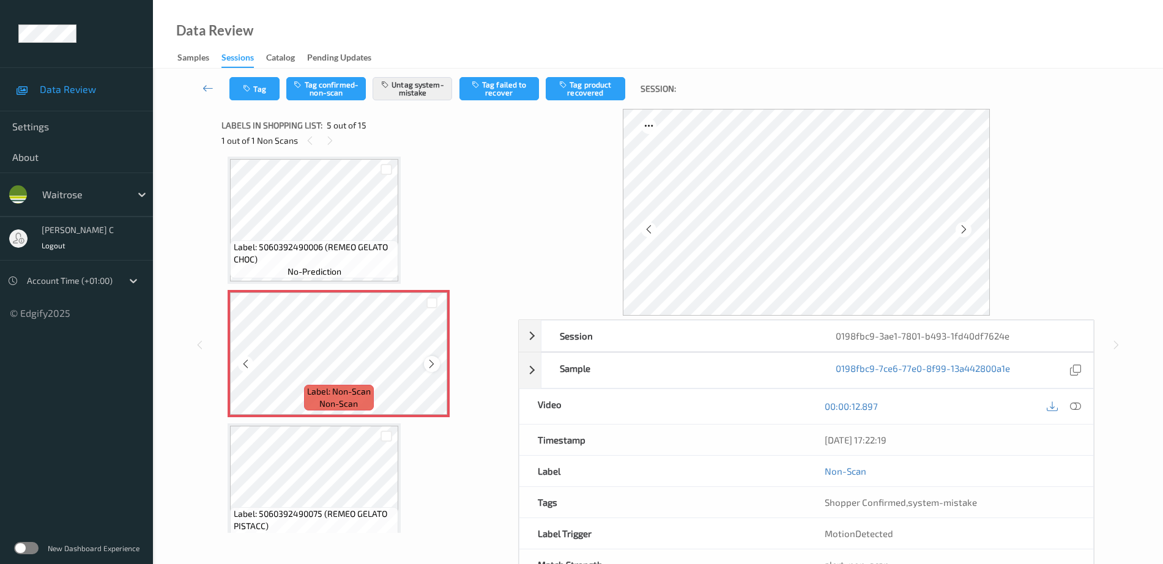
click at [431, 365] on icon at bounding box center [431, 363] width 10 height 11
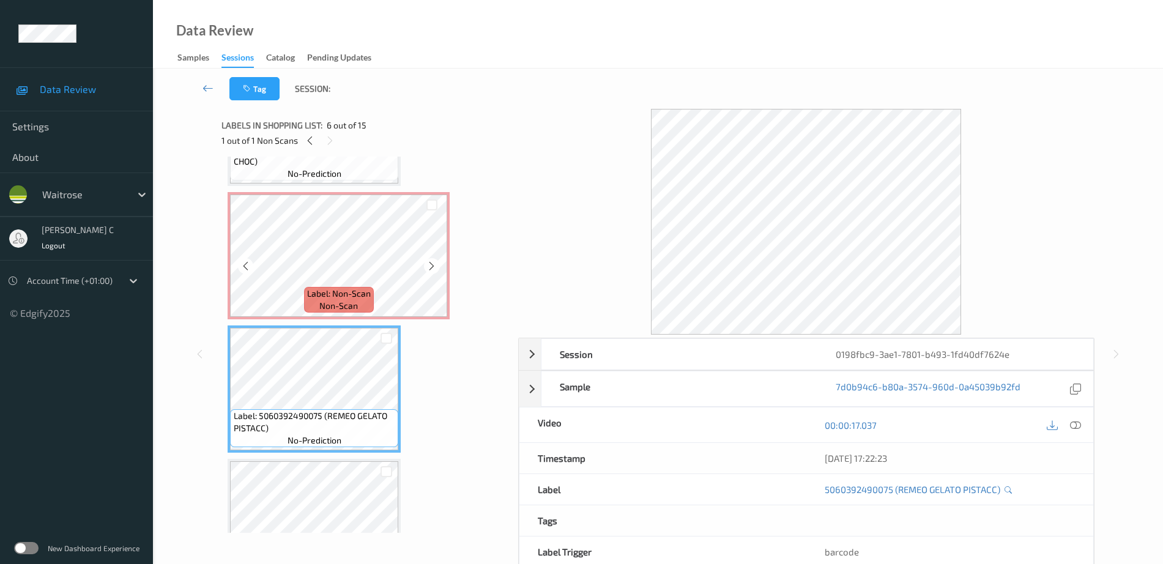
scroll to position [483, 0]
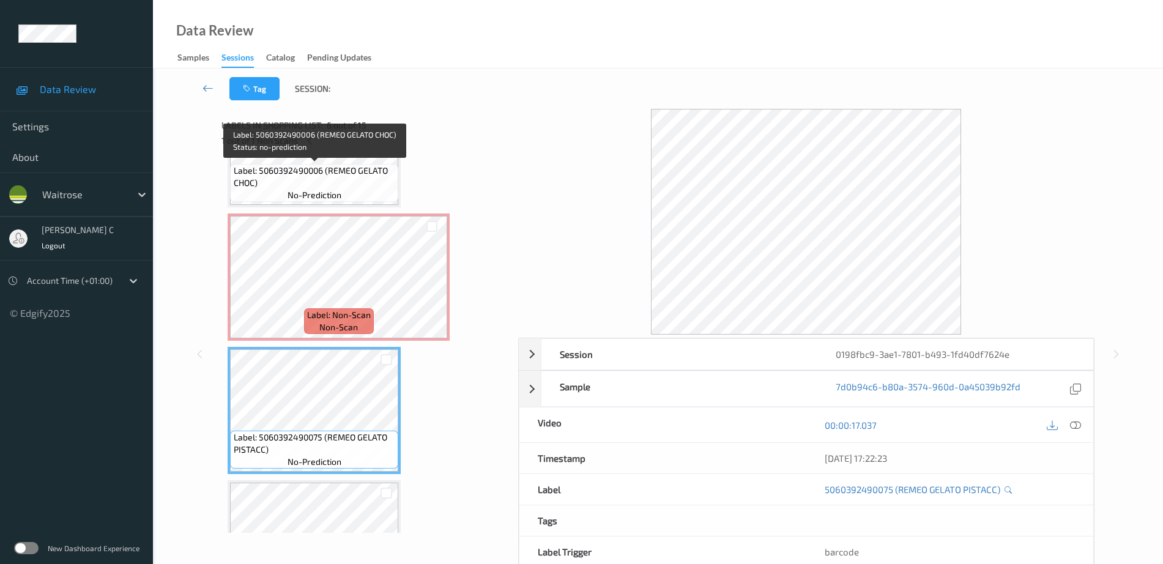
click at [262, 169] on span "Label: 5060392490006 (REMEO GELATO CHOC)" at bounding box center [315, 177] width 162 height 24
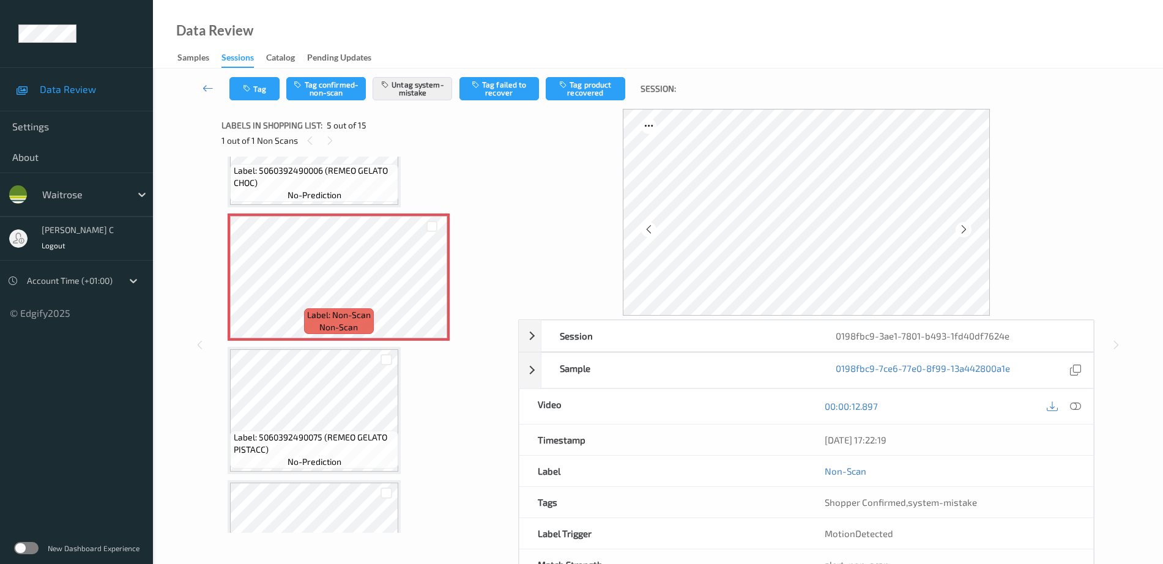
scroll to position [330, 0]
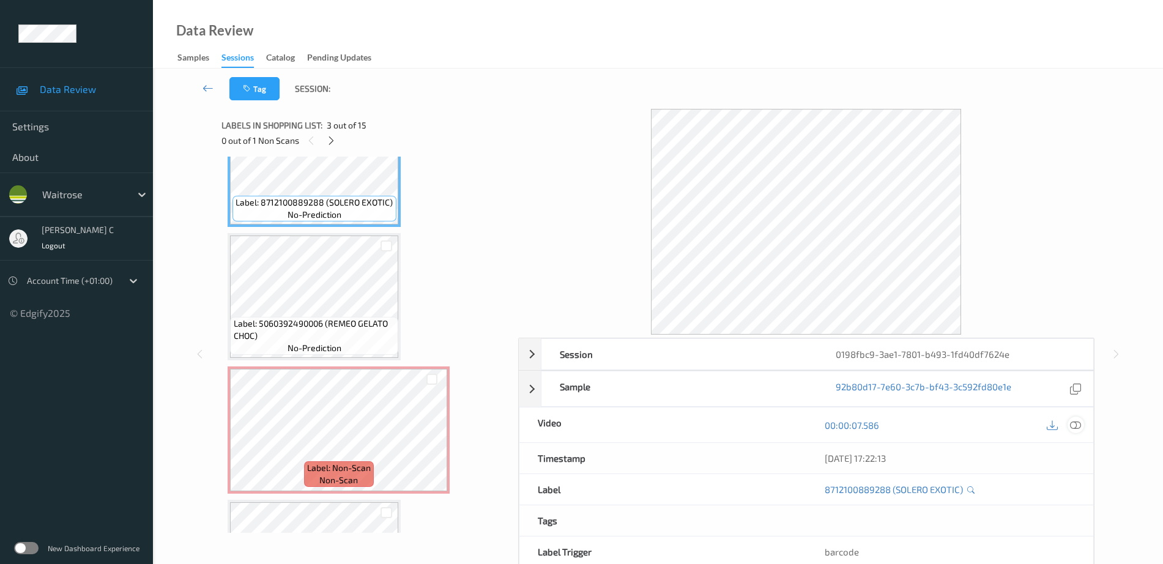
click at [1078, 428] on icon at bounding box center [1075, 425] width 11 height 11
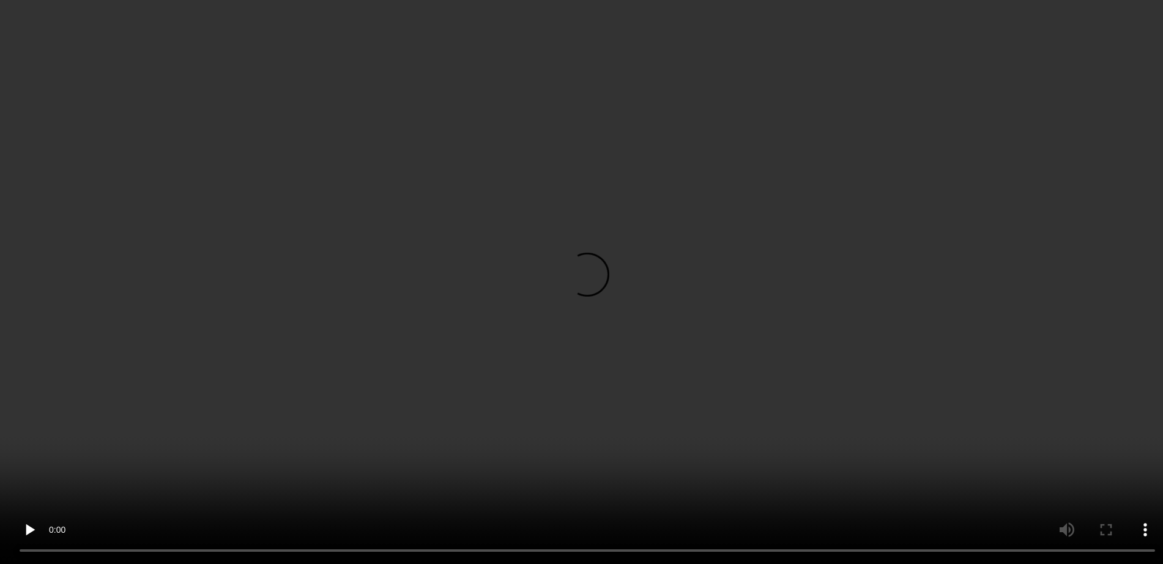
scroll to position [483, 0]
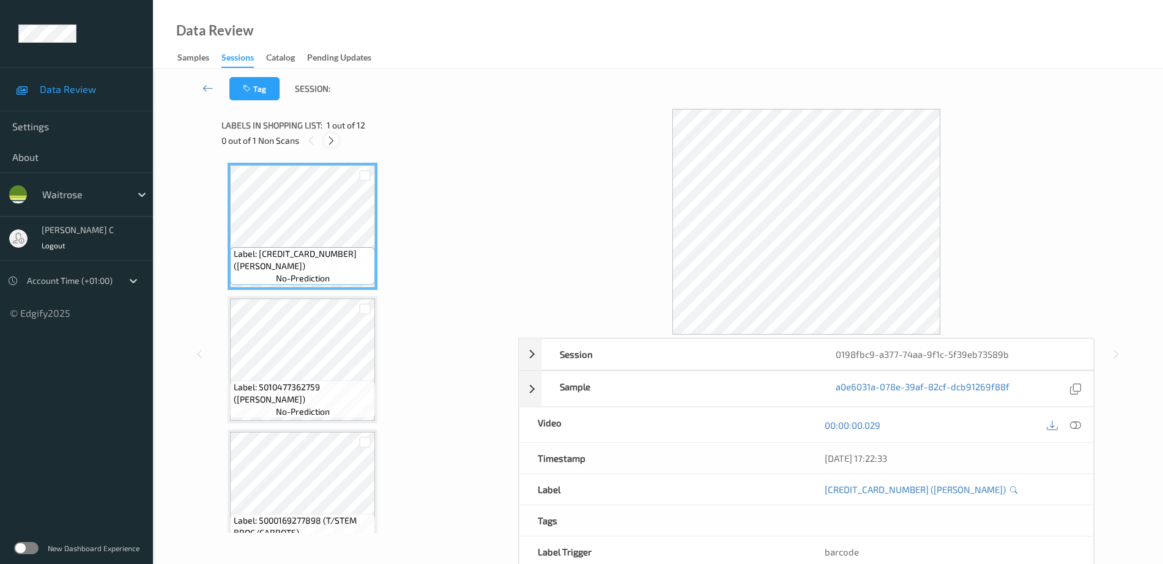
click at [333, 138] on icon at bounding box center [331, 140] width 10 height 11
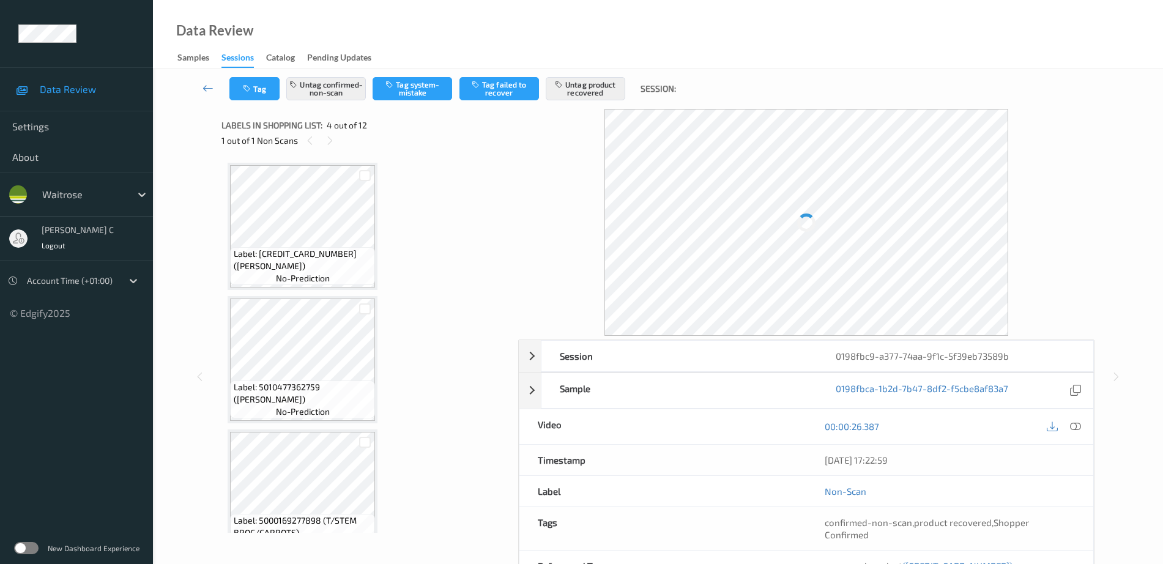
scroll to position [273, 0]
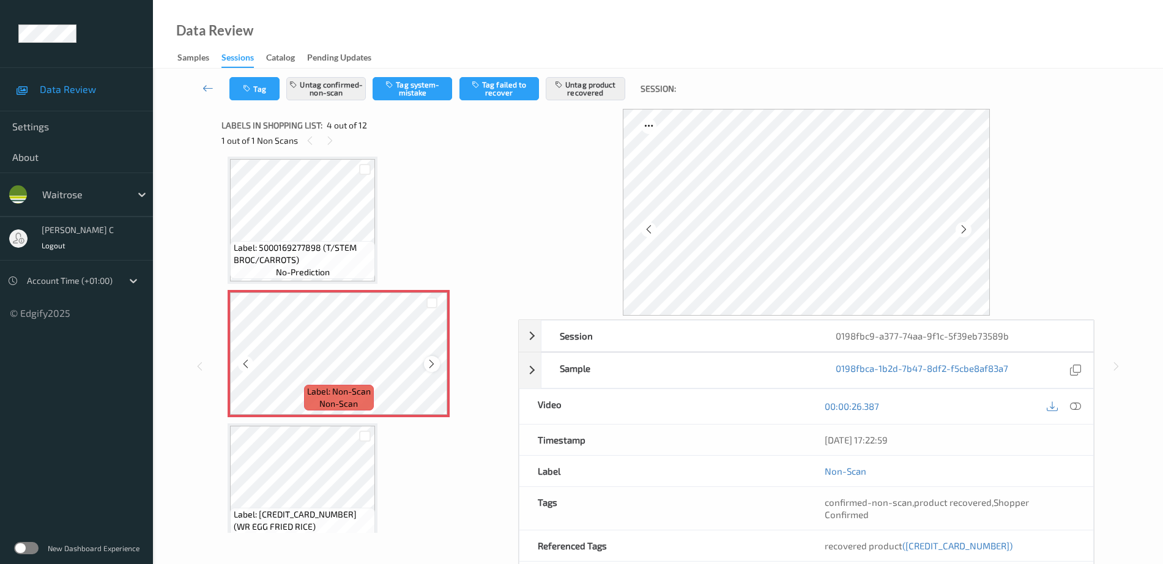
click at [432, 364] on icon at bounding box center [431, 363] width 10 height 11
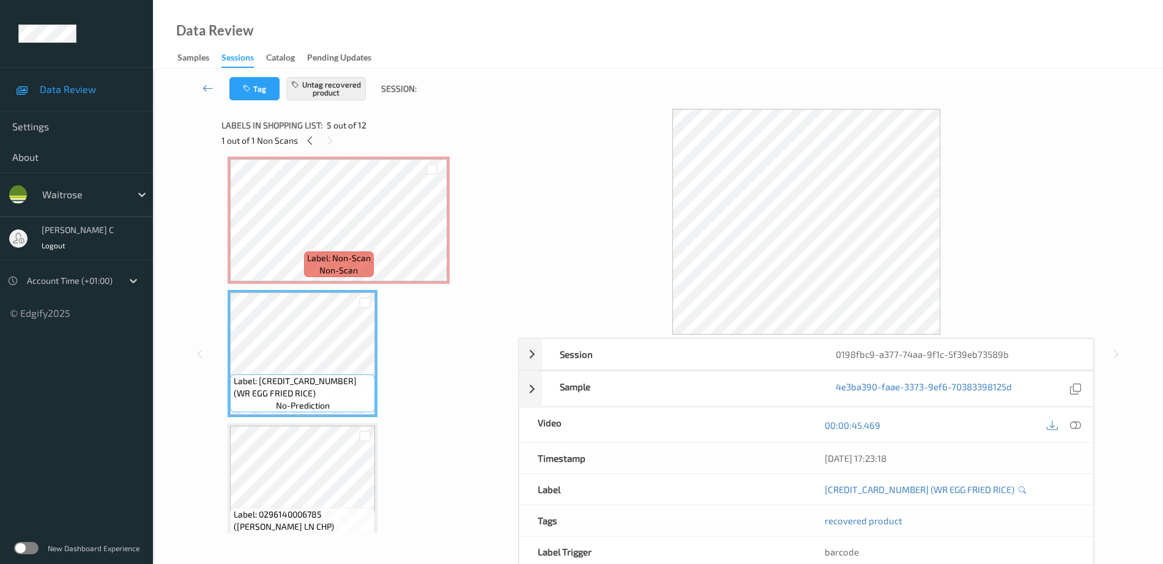
scroll to position [426, 0]
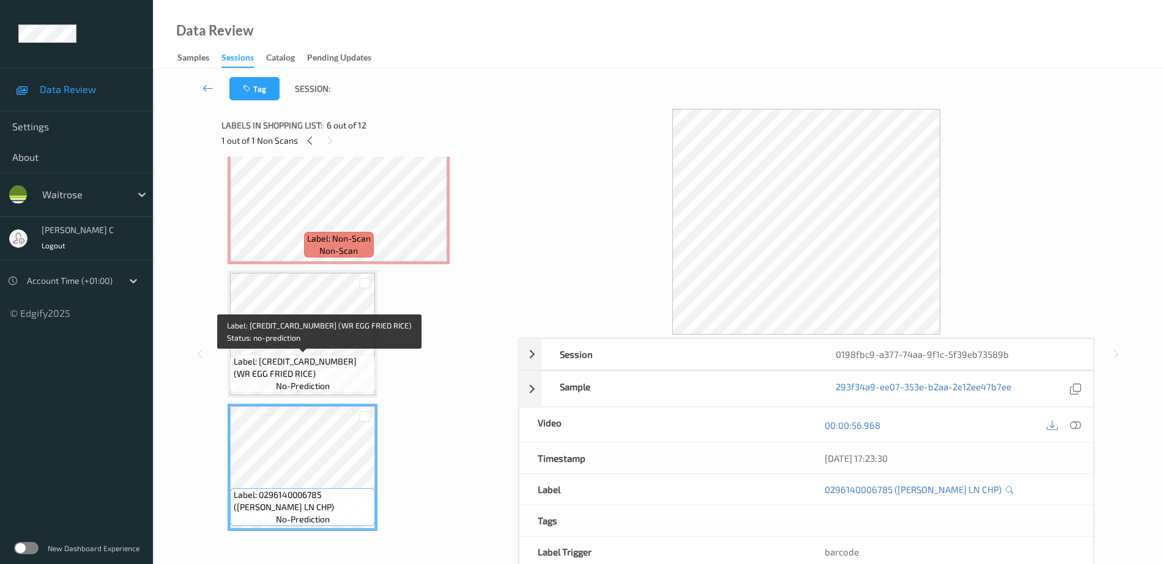
click at [333, 385] on div "Label: 5000169951576 (WR EGG FRIED RICE) no-prediction" at bounding box center [302, 374] width 145 height 38
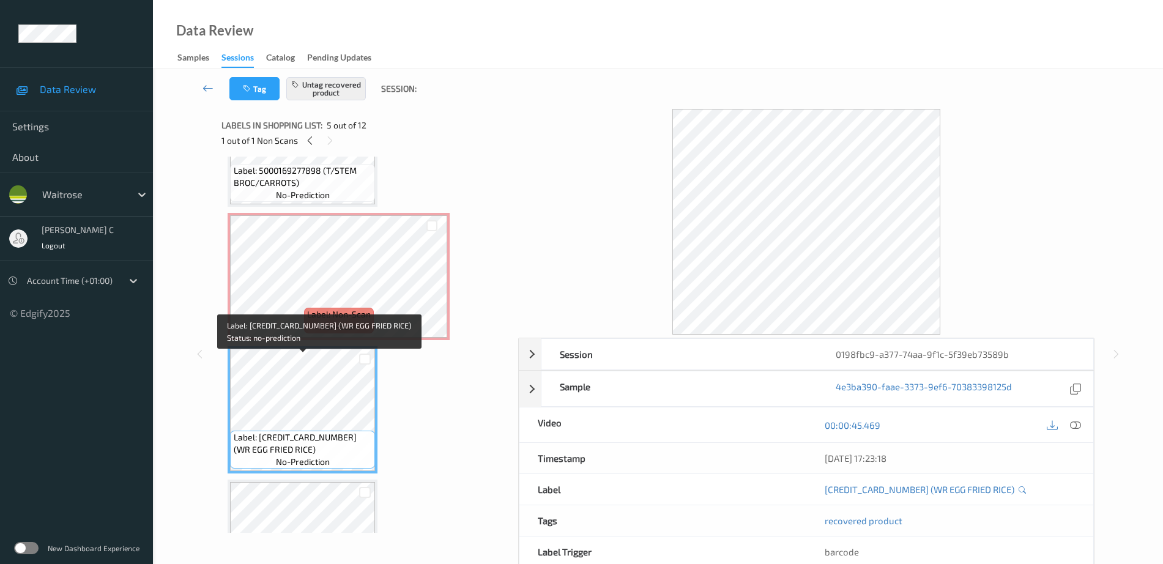
scroll to position [273, 0]
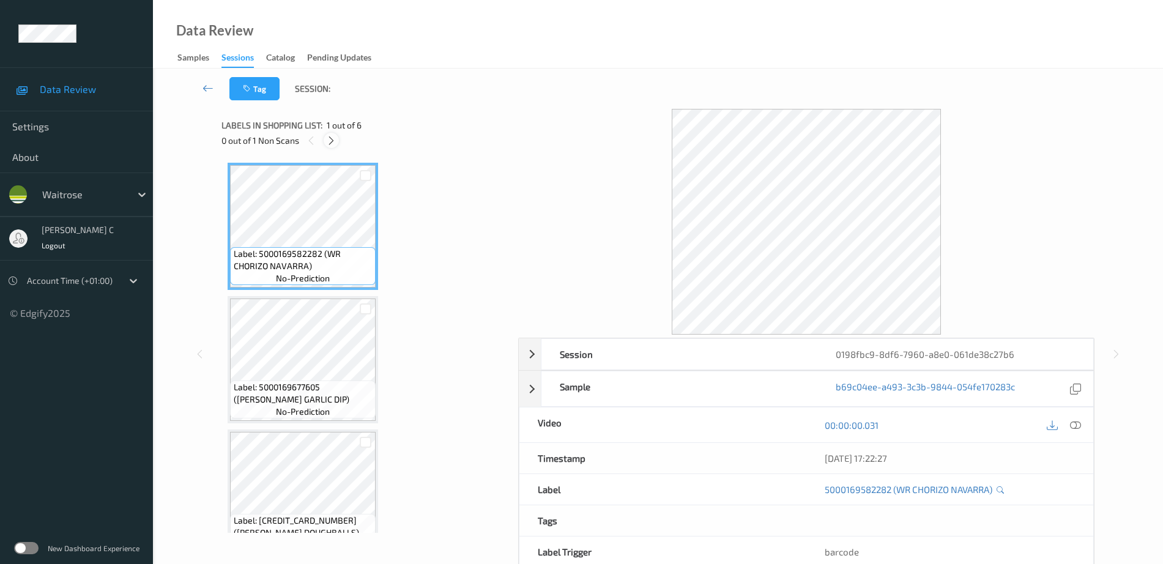
click at [335, 144] on icon at bounding box center [331, 140] width 10 height 11
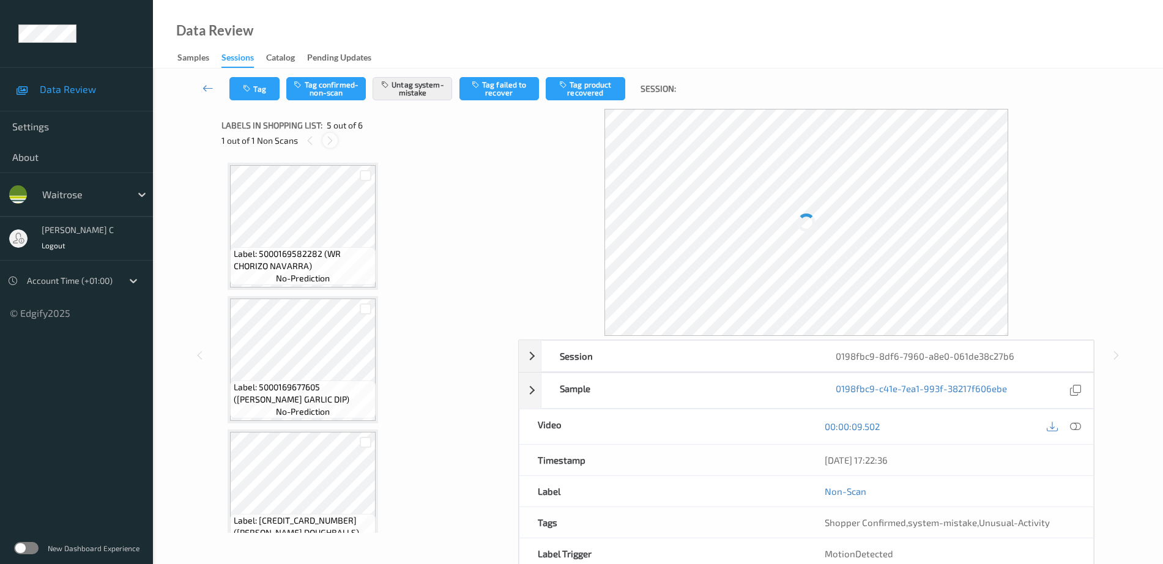
scroll to position [406, 0]
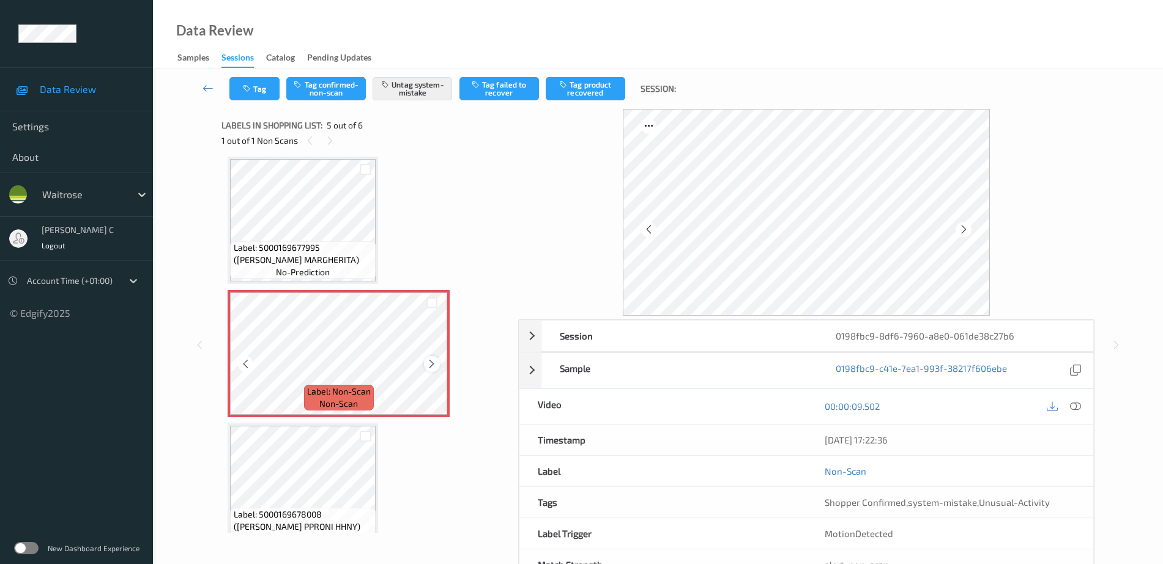
click at [428, 369] on icon at bounding box center [431, 363] width 10 height 11
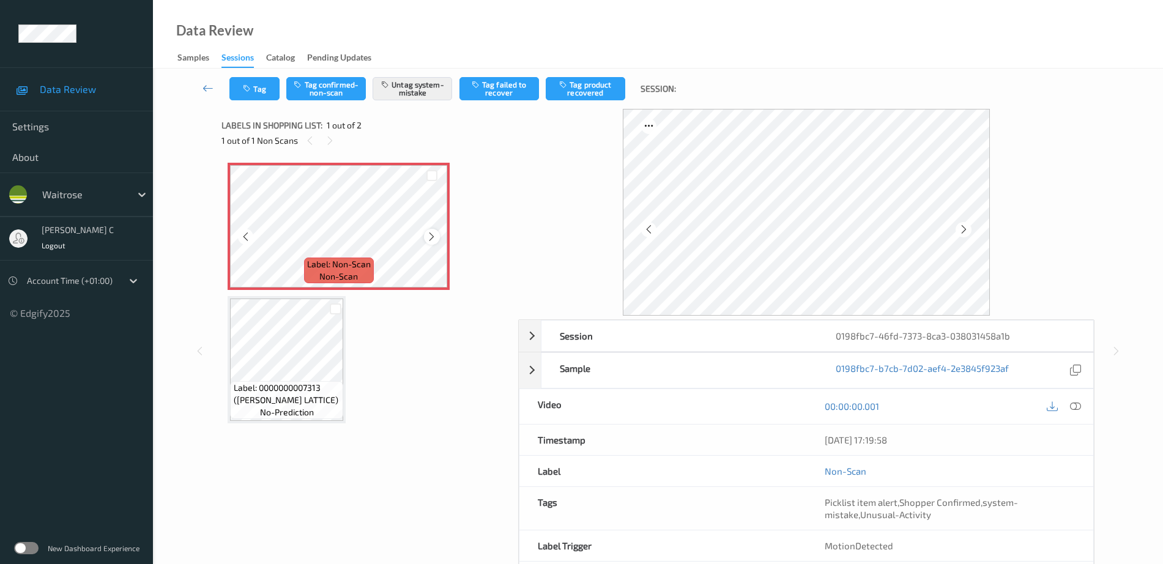
click at [430, 237] on icon at bounding box center [431, 236] width 10 height 11
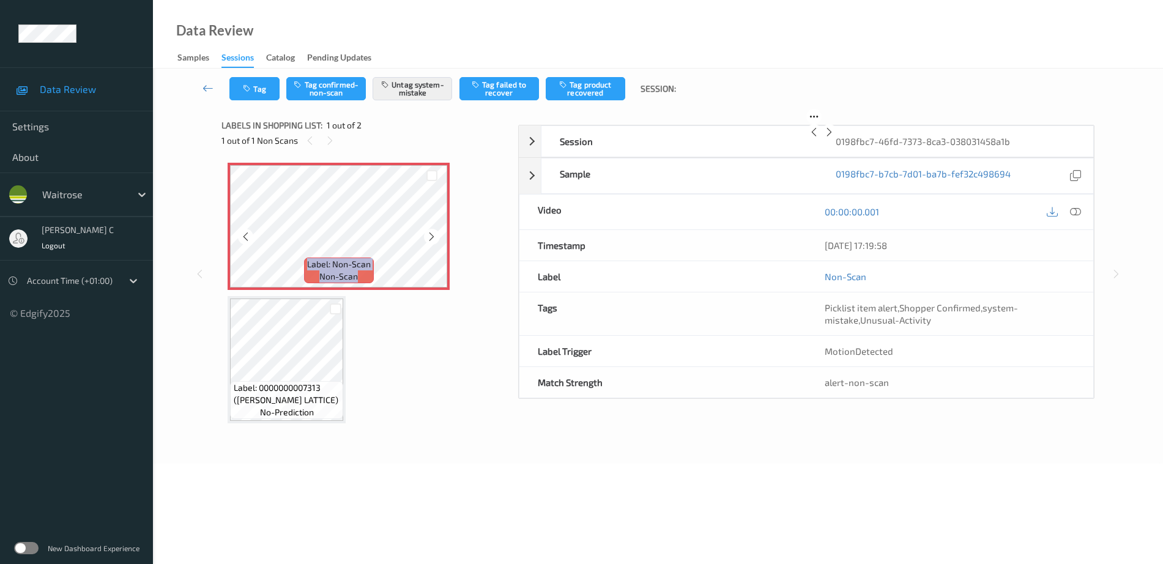
click at [430, 237] on icon at bounding box center [431, 236] width 10 height 11
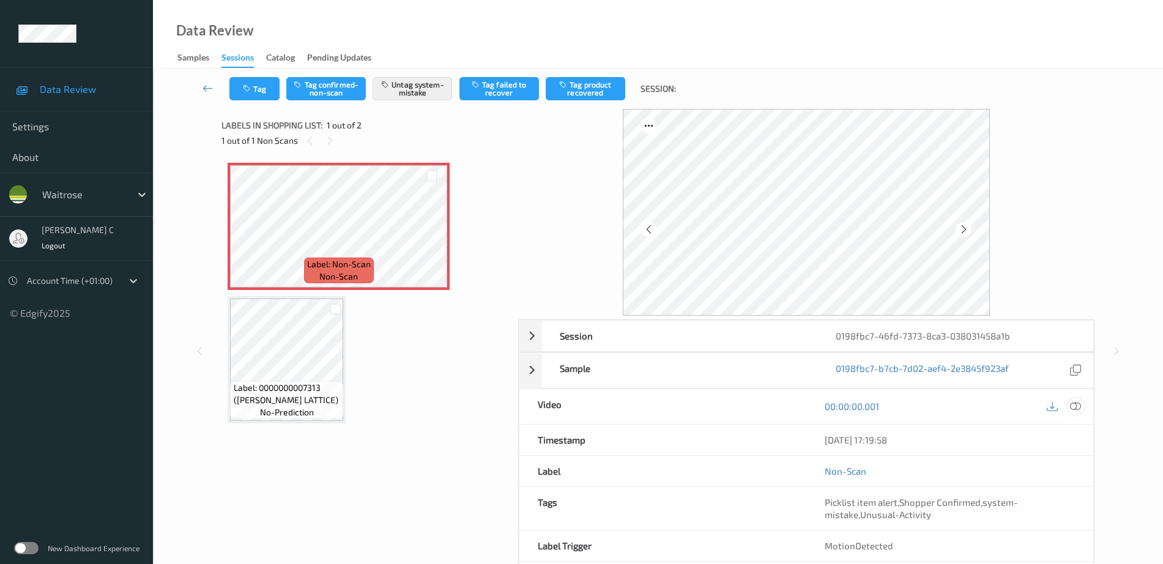
click at [1073, 407] on icon at bounding box center [1075, 406] width 11 height 11
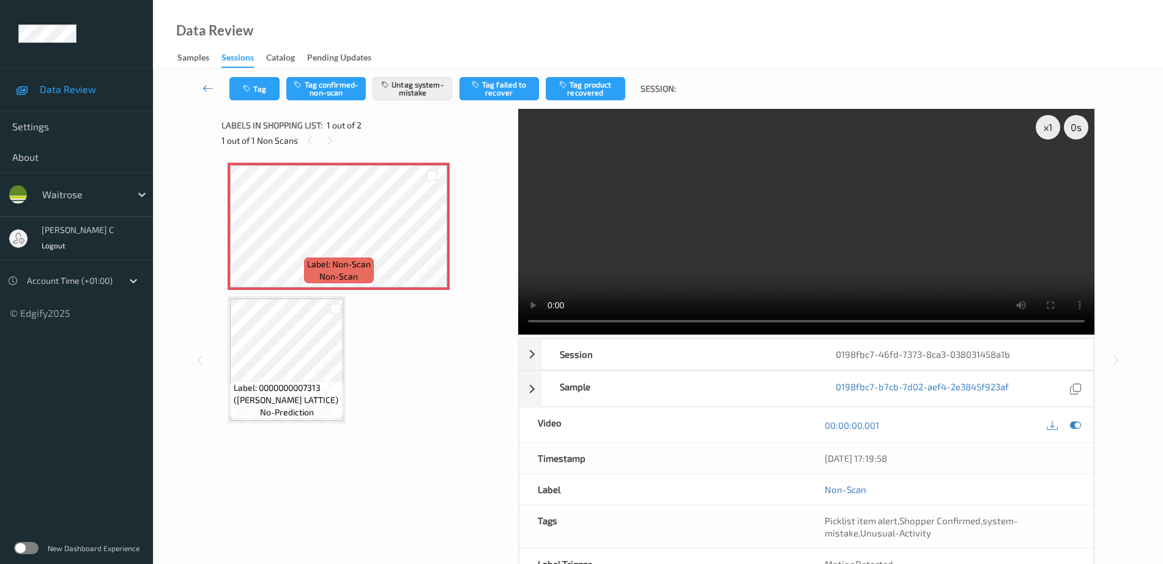
click at [279, 392] on span "Label: 0000000007313 (WR CHERRY LATTICE)" at bounding box center [287, 394] width 107 height 24
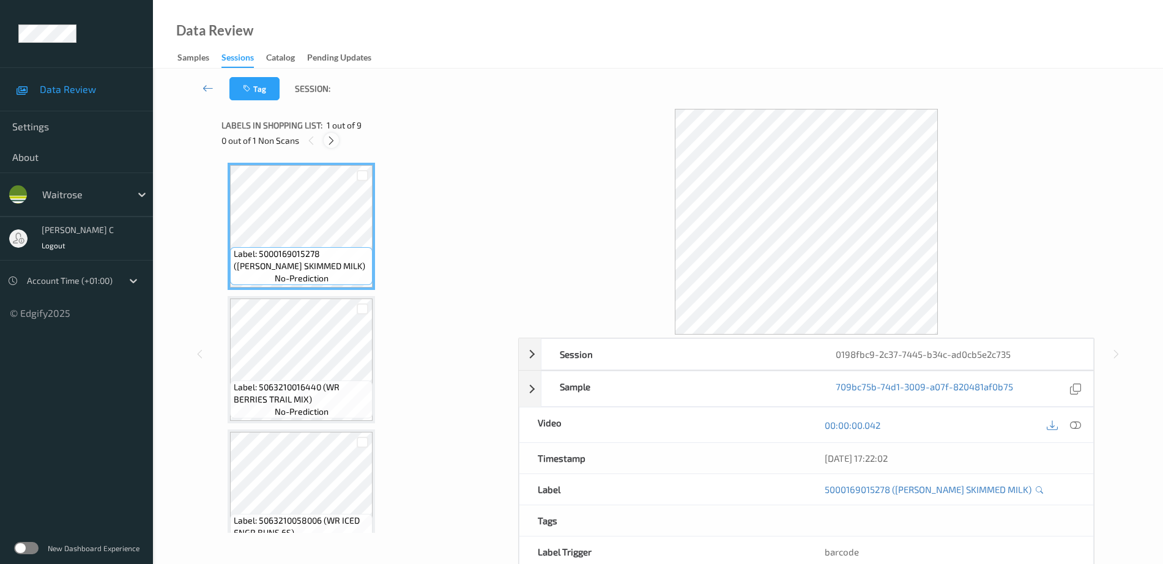
click at [337, 140] on div at bounding box center [331, 140] width 15 height 15
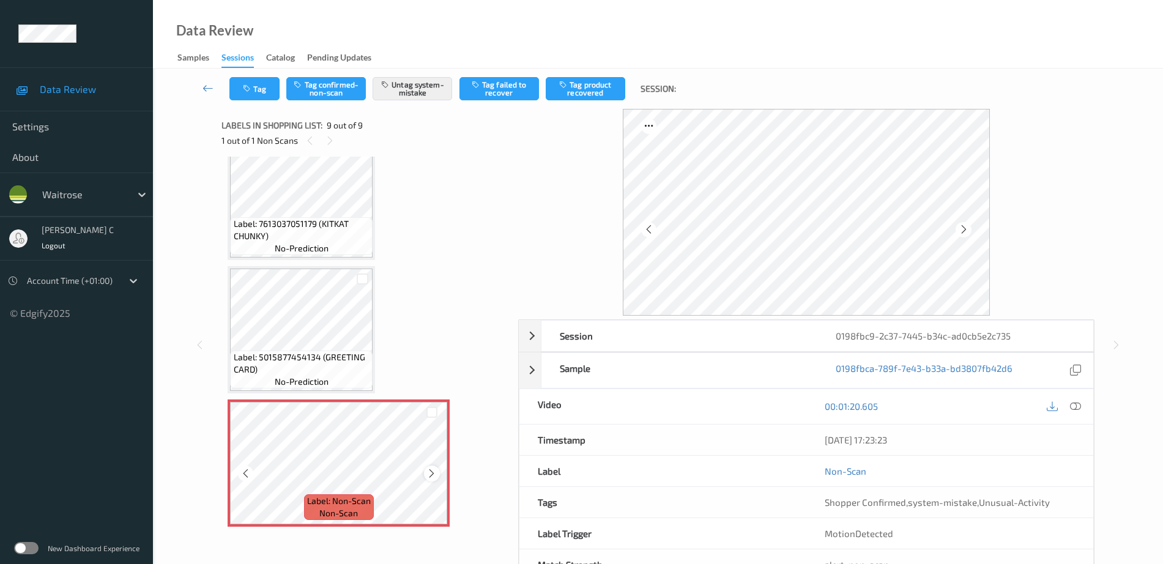
click at [428, 472] on icon at bounding box center [431, 473] width 10 height 11
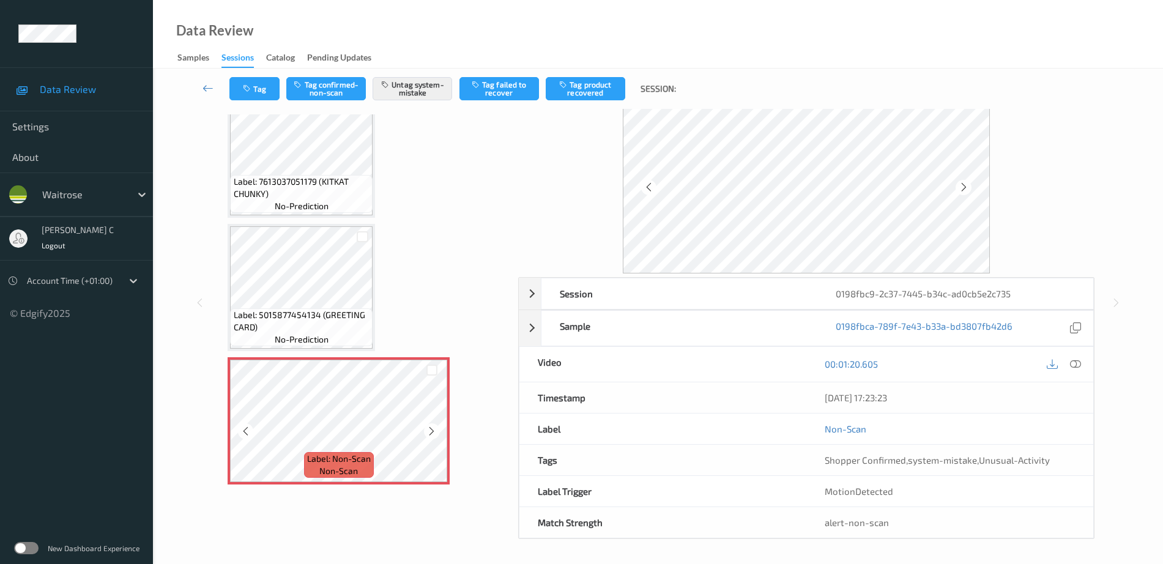
scroll to position [42, 0]
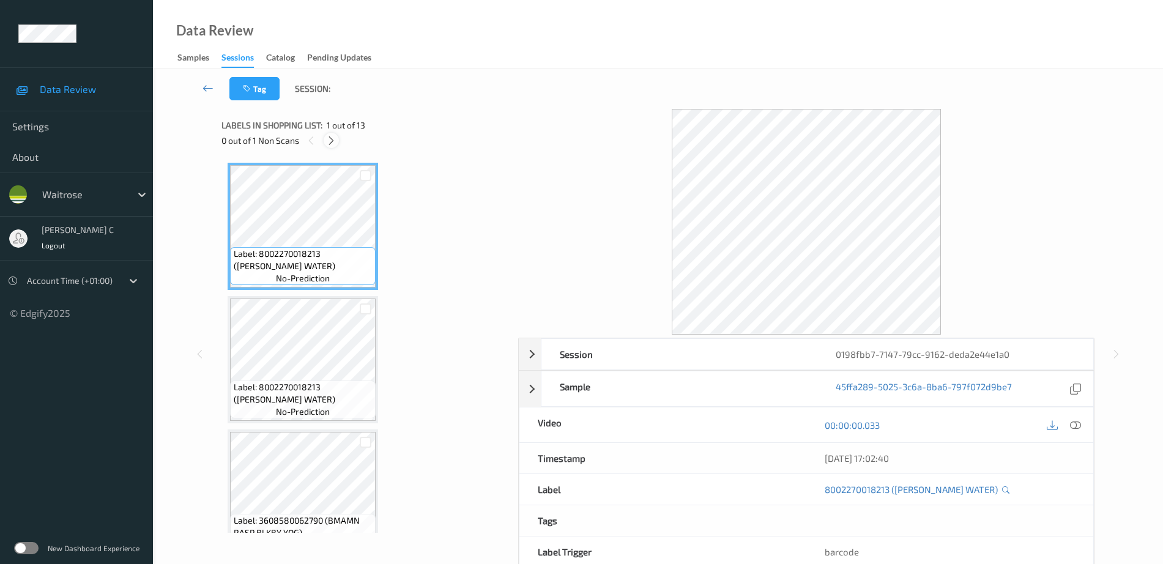
click at [334, 142] on icon at bounding box center [331, 140] width 10 height 11
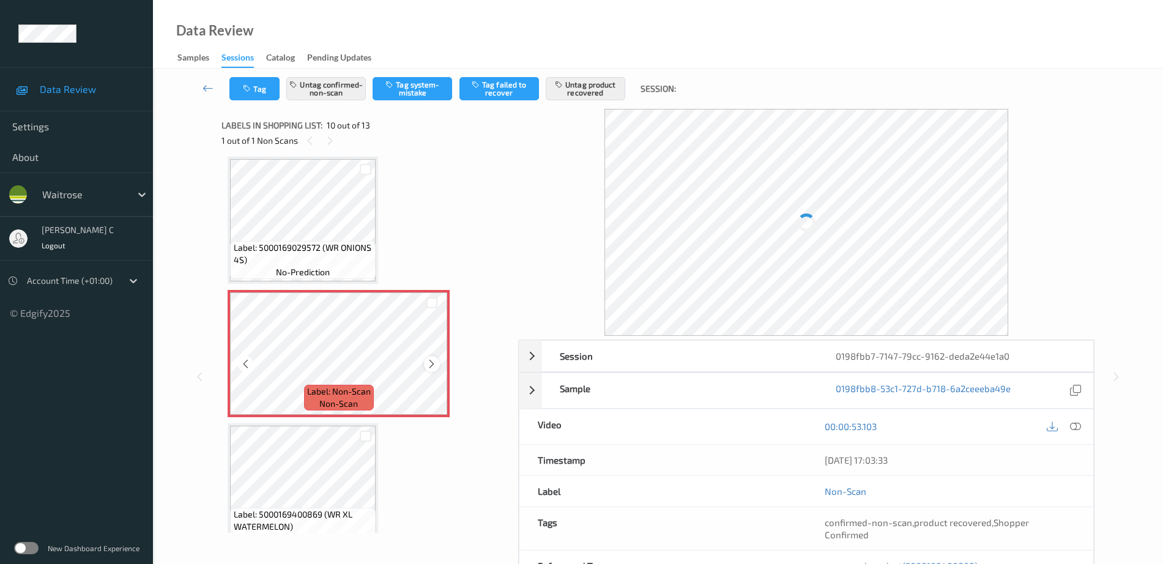
click at [431, 365] on icon at bounding box center [431, 363] width 10 height 11
click at [319, 266] on span "no-prediction" at bounding box center [303, 272] width 54 height 12
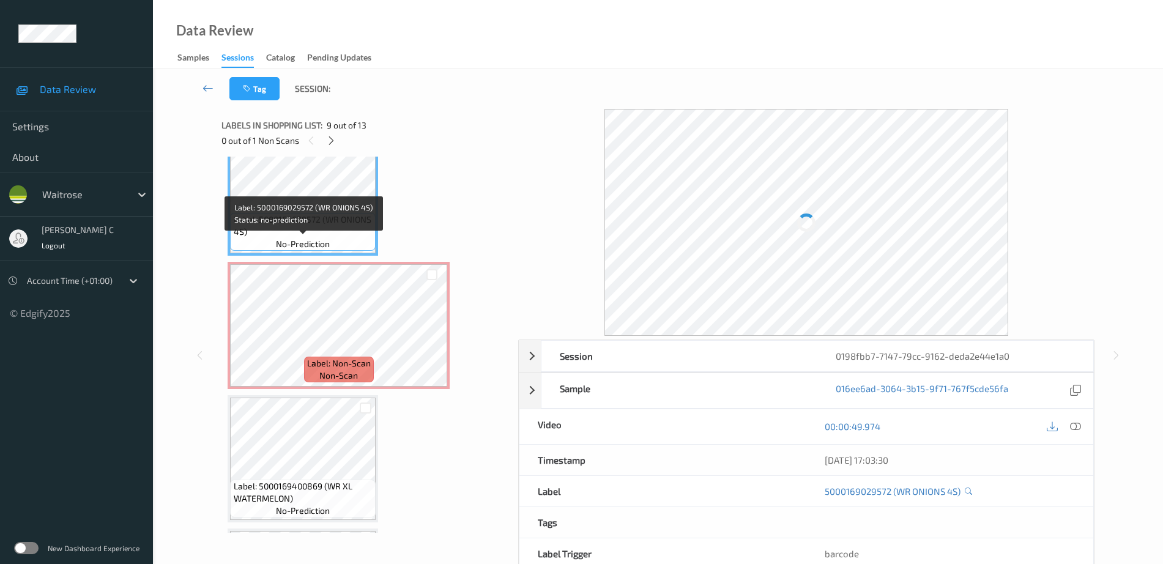
scroll to position [1149, 0]
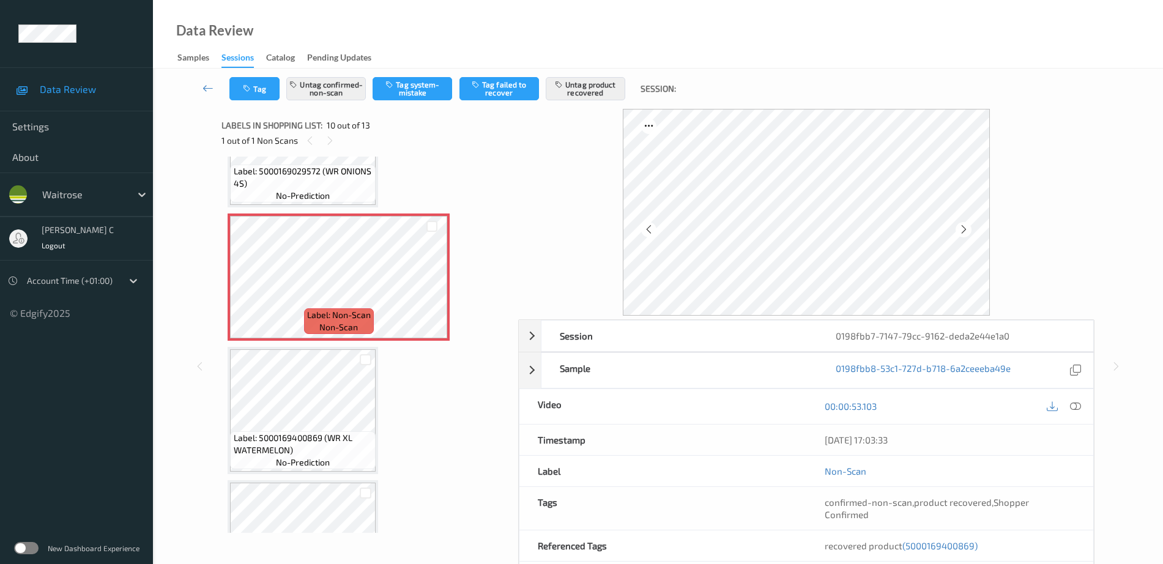
click at [296, 196] on span "no-prediction" at bounding box center [303, 196] width 54 height 12
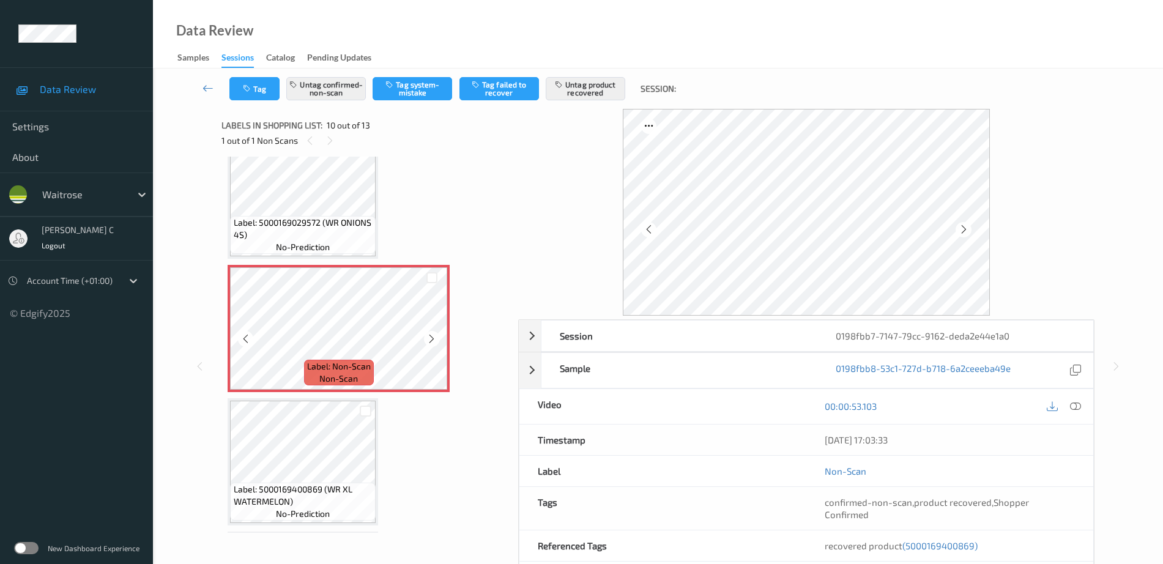
scroll to position [1073, 0]
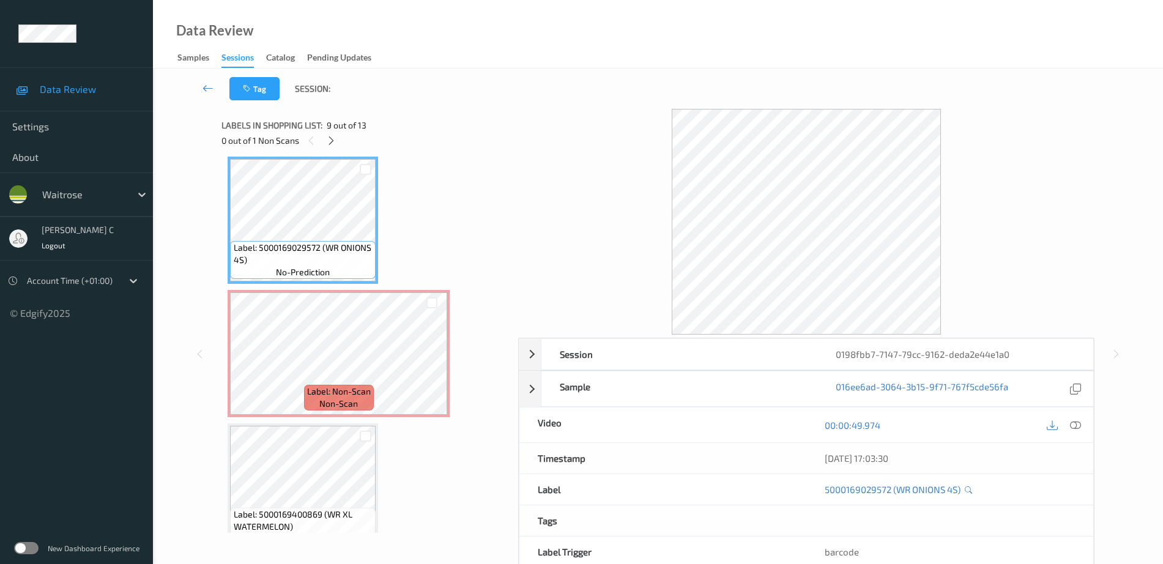
drag, startPoint x: 1078, startPoint y: 426, endPoint x: 1021, endPoint y: 440, distance: 59.3
click at [1078, 426] on icon at bounding box center [1075, 425] width 11 height 11
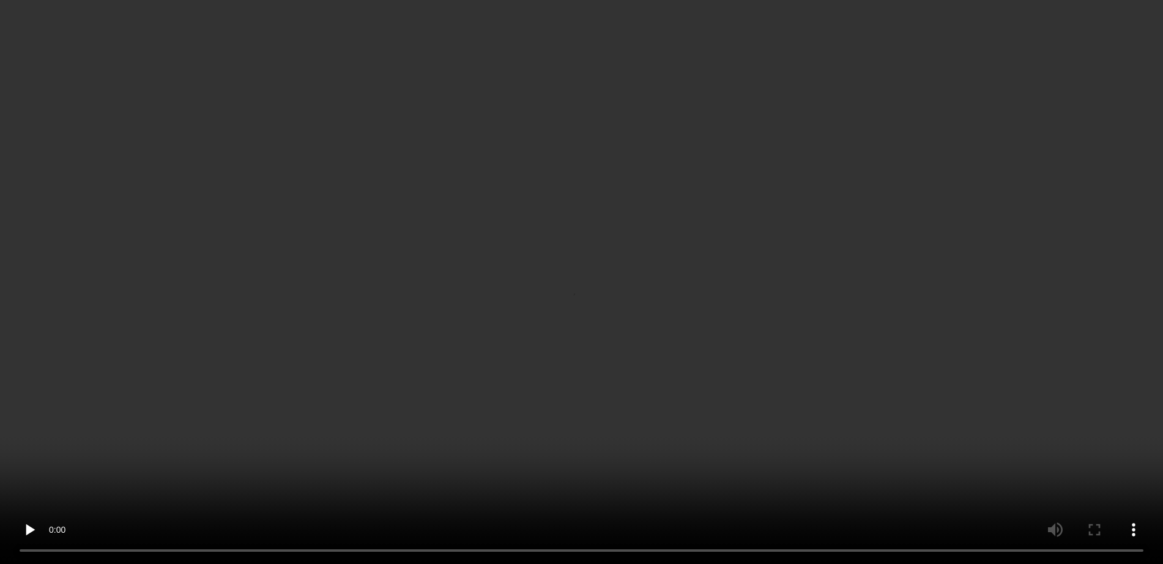
scroll to position [1149, 0]
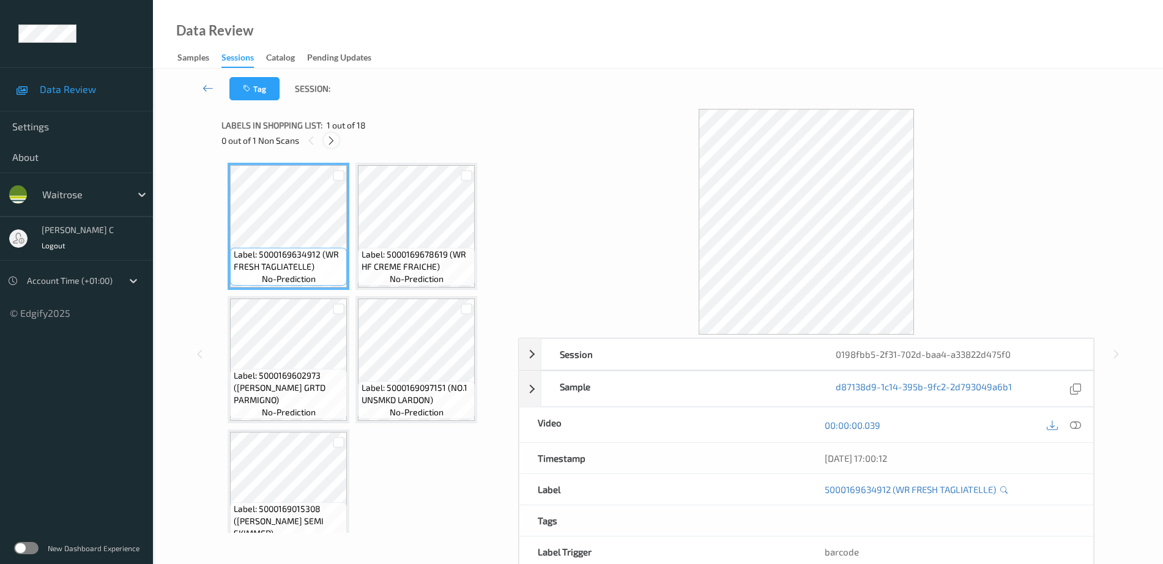
click at [337, 140] on div at bounding box center [331, 140] width 15 height 15
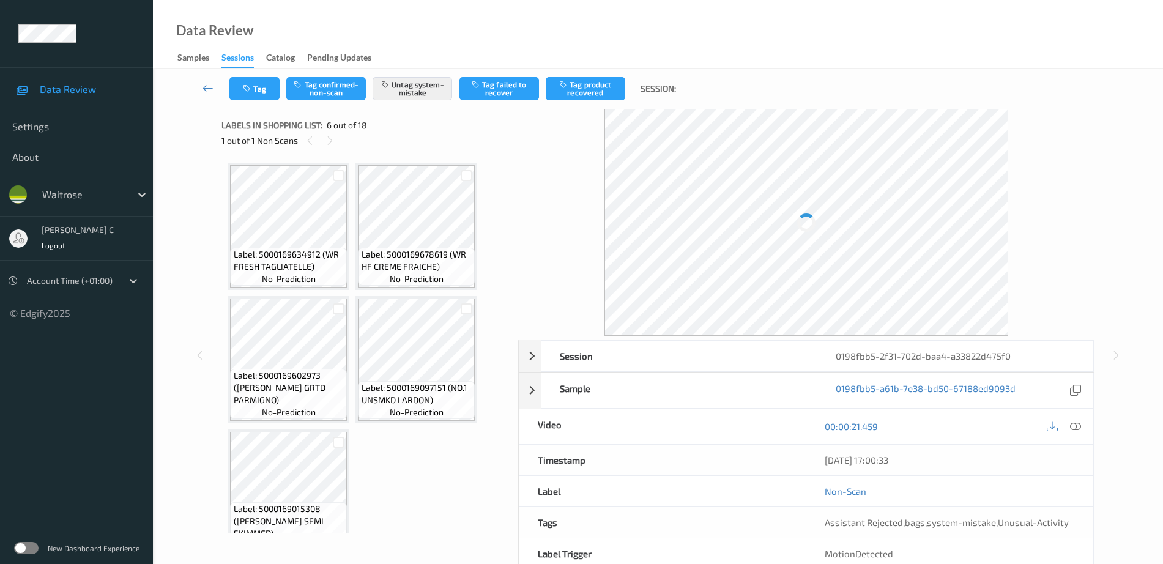
scroll to position [273, 0]
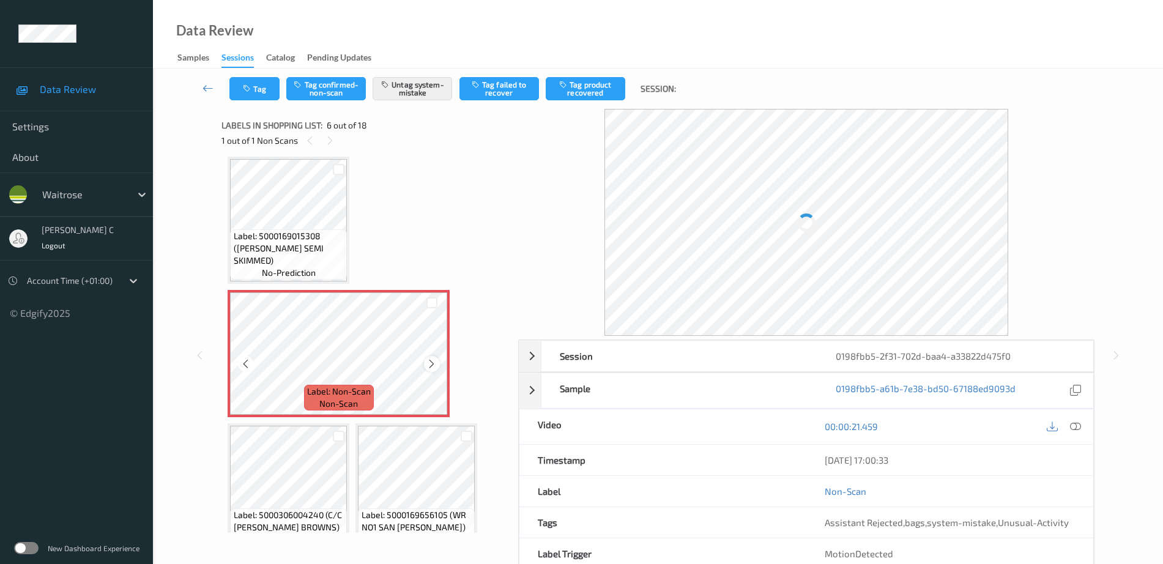
click at [432, 365] on icon at bounding box center [431, 363] width 10 height 11
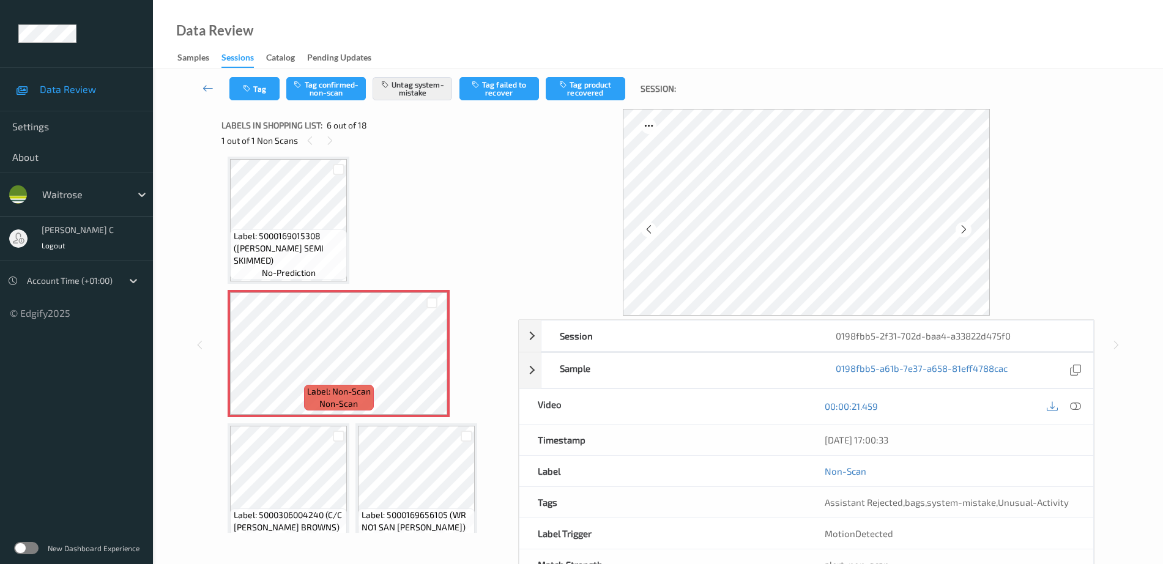
click at [294, 247] on span "Label: 5000169015308 (WR ESS SEMI SKIMMED)" at bounding box center [289, 248] width 111 height 37
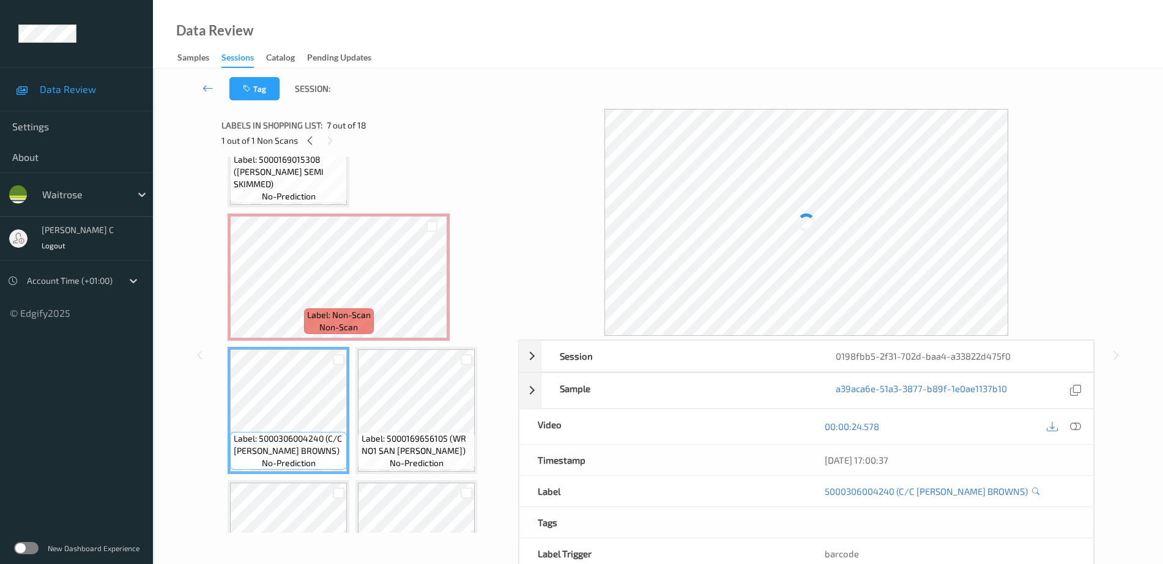
click at [331, 313] on span "Label: Non-Scan" at bounding box center [339, 315] width 64 height 12
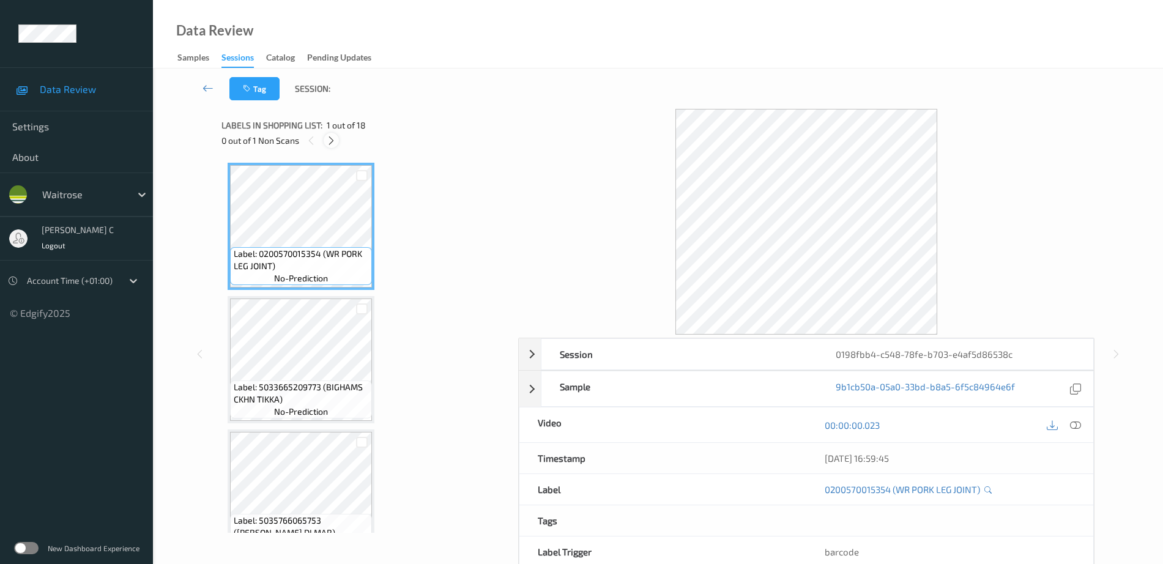
click at [335, 145] on icon at bounding box center [331, 140] width 10 height 11
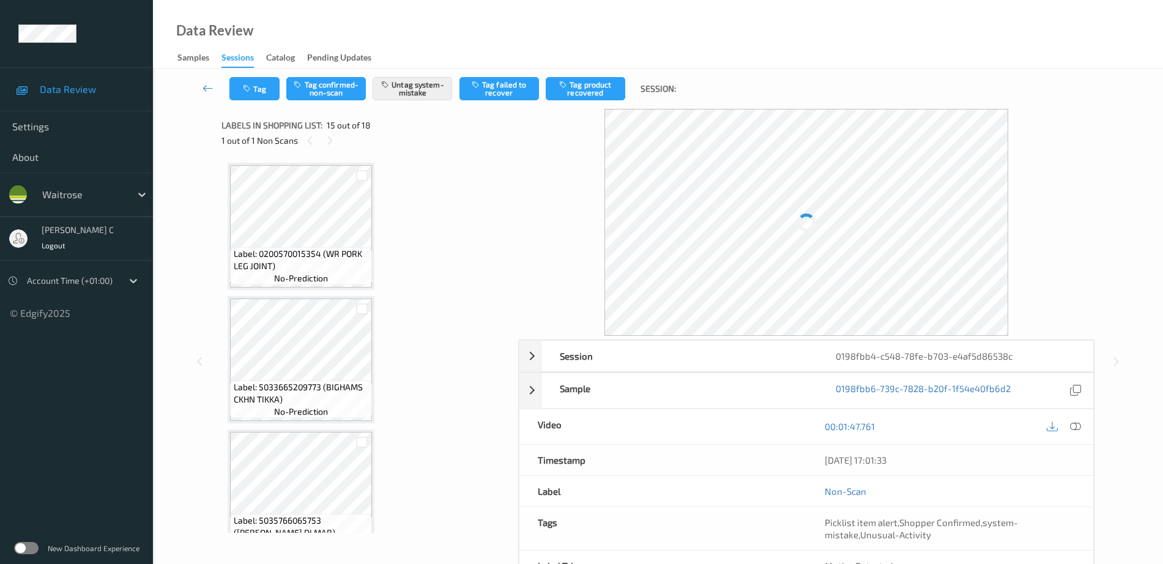
scroll to position [1739, 0]
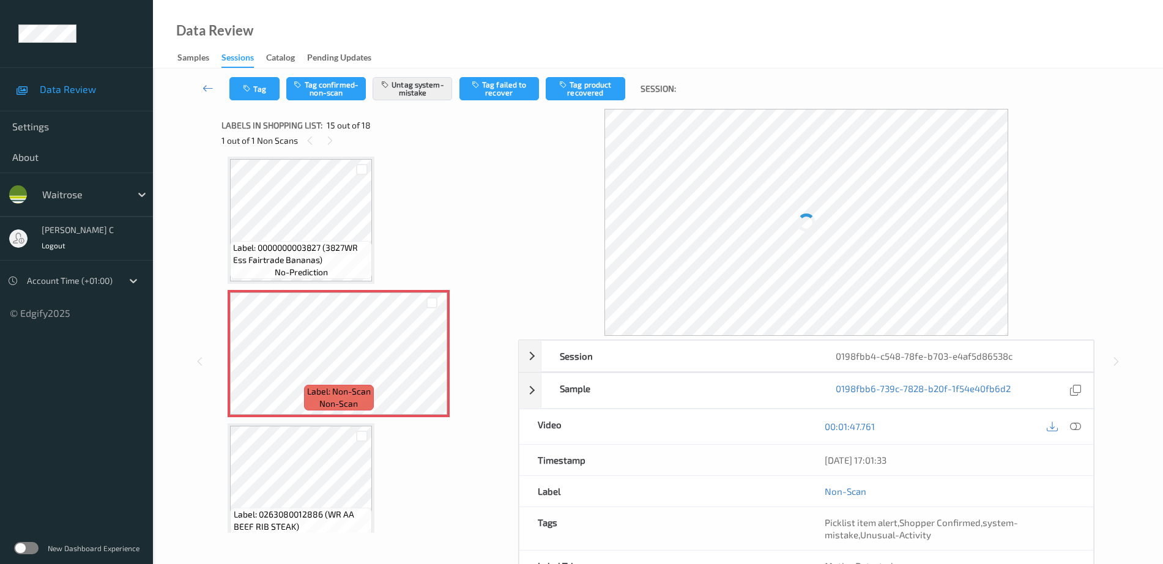
click at [321, 386] on span "Label: Non-Scan" at bounding box center [339, 391] width 64 height 12
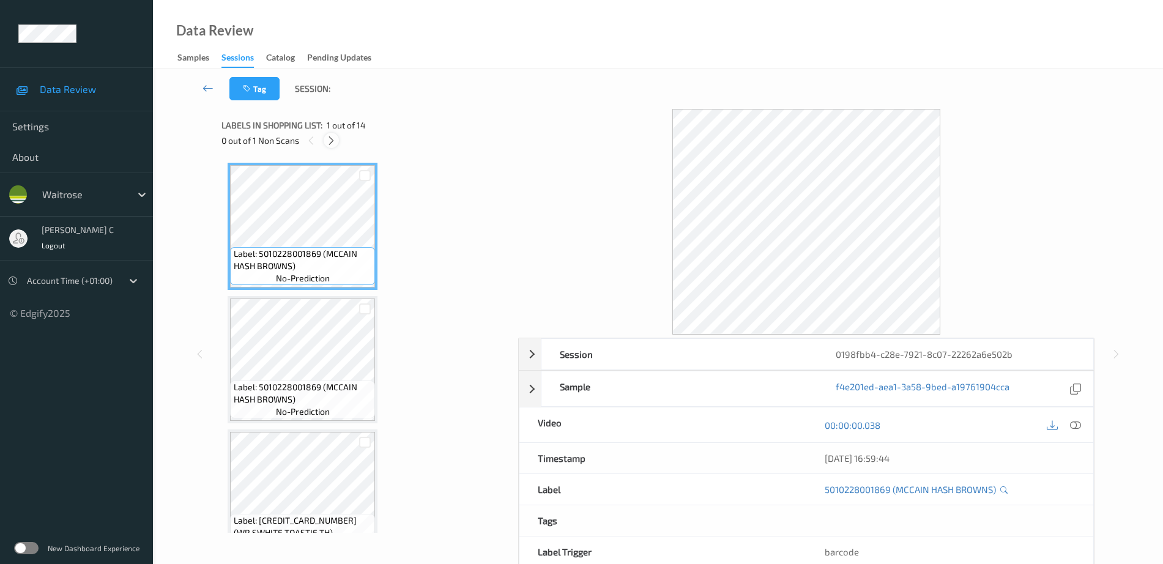
click at [329, 139] on icon at bounding box center [331, 140] width 10 height 11
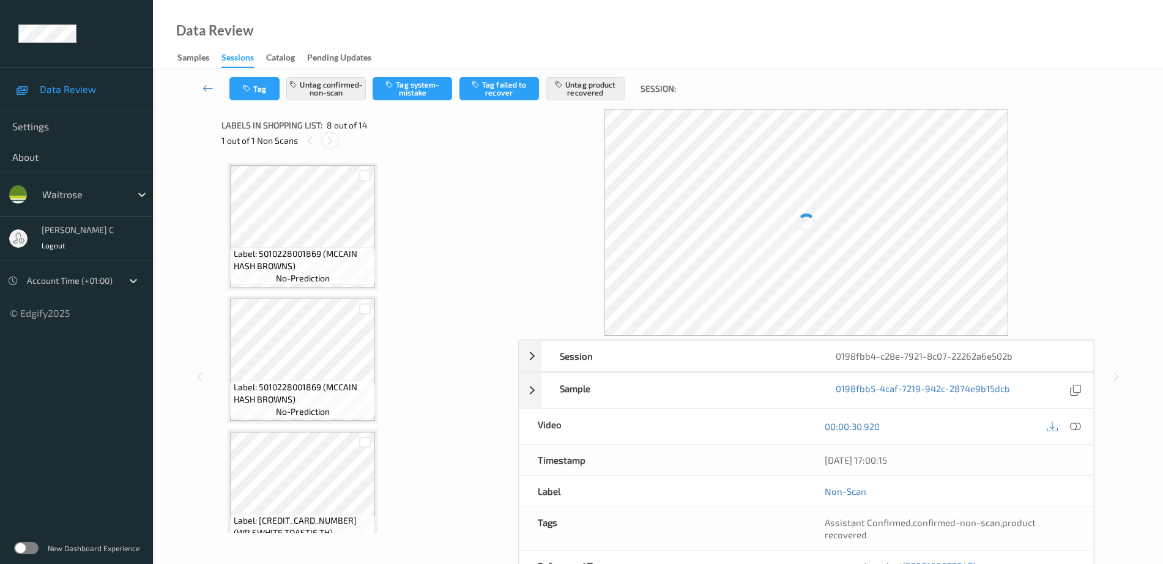
scroll to position [806, 0]
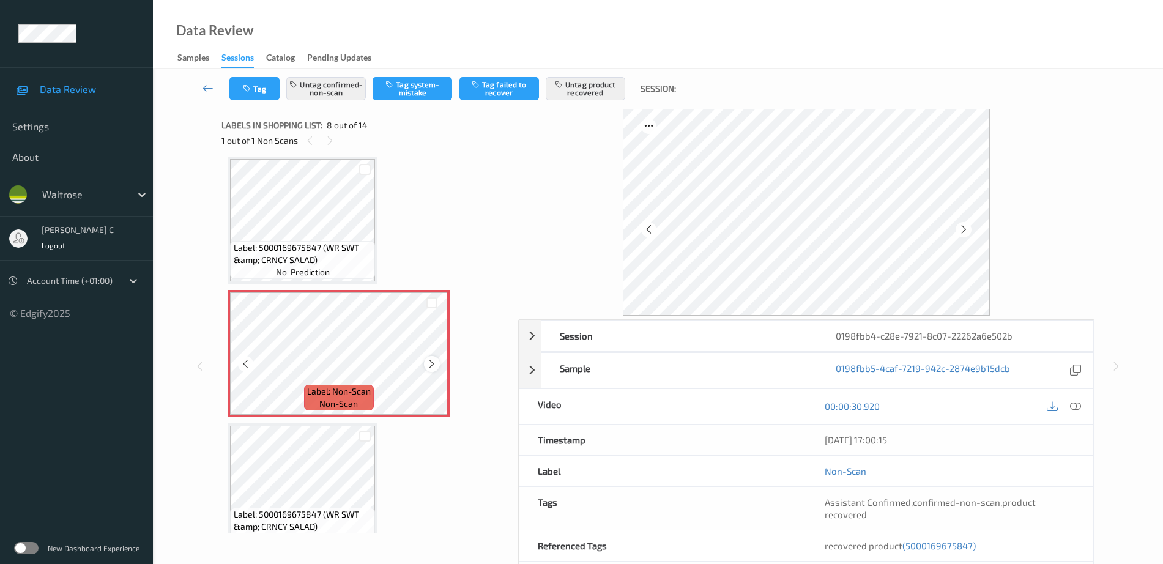
click at [435, 366] on icon at bounding box center [431, 363] width 10 height 11
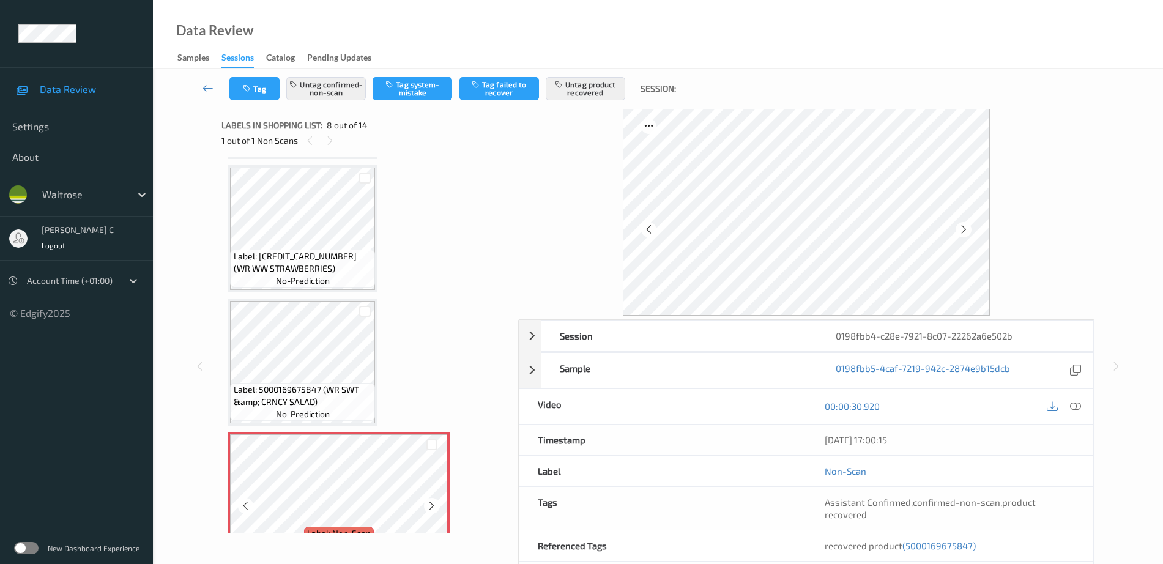
scroll to position [577, 0]
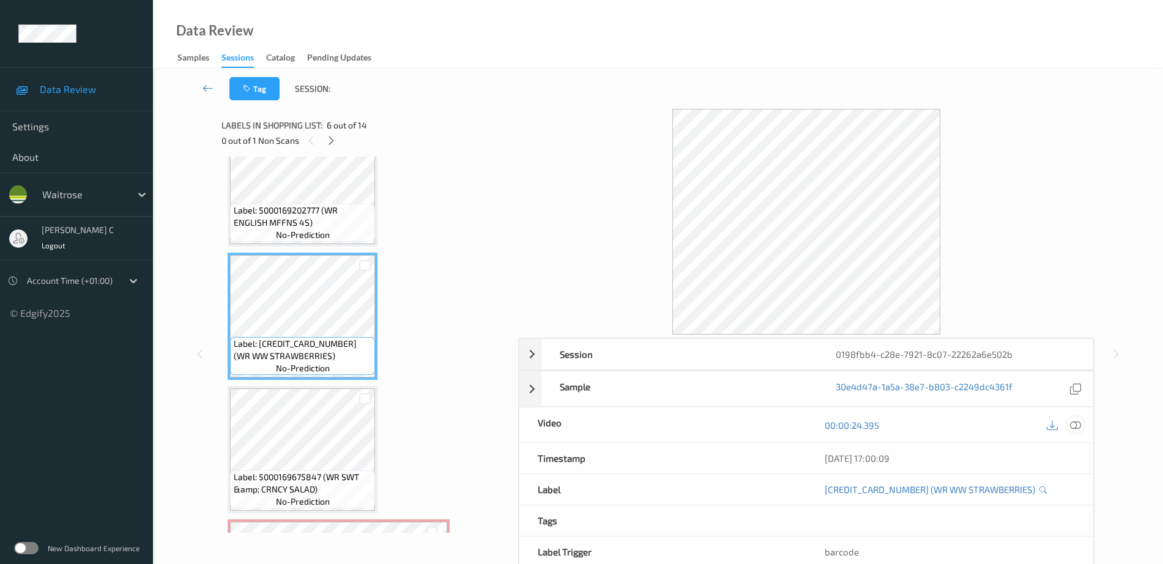
click at [1078, 424] on icon at bounding box center [1075, 425] width 11 height 11
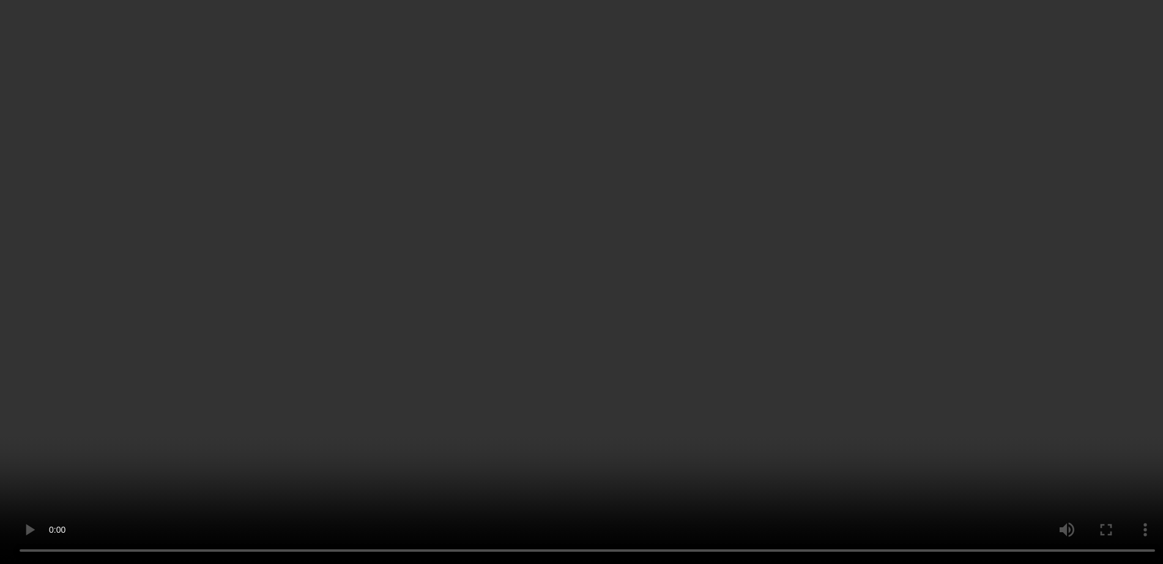
scroll to position [730, 0]
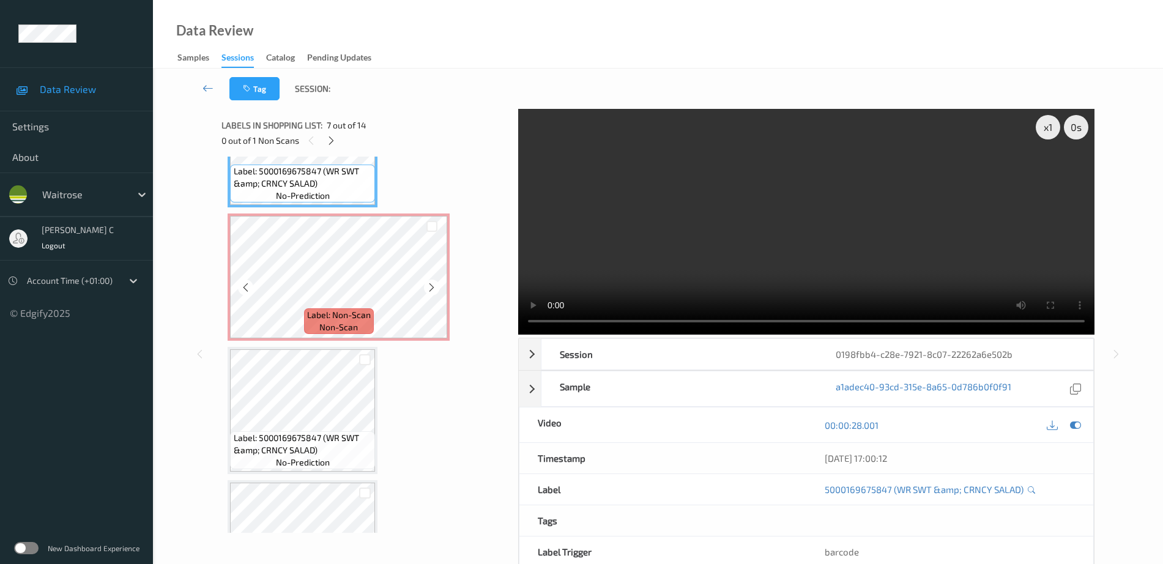
click at [317, 309] on span "Label: Non-Scan" at bounding box center [339, 315] width 64 height 12
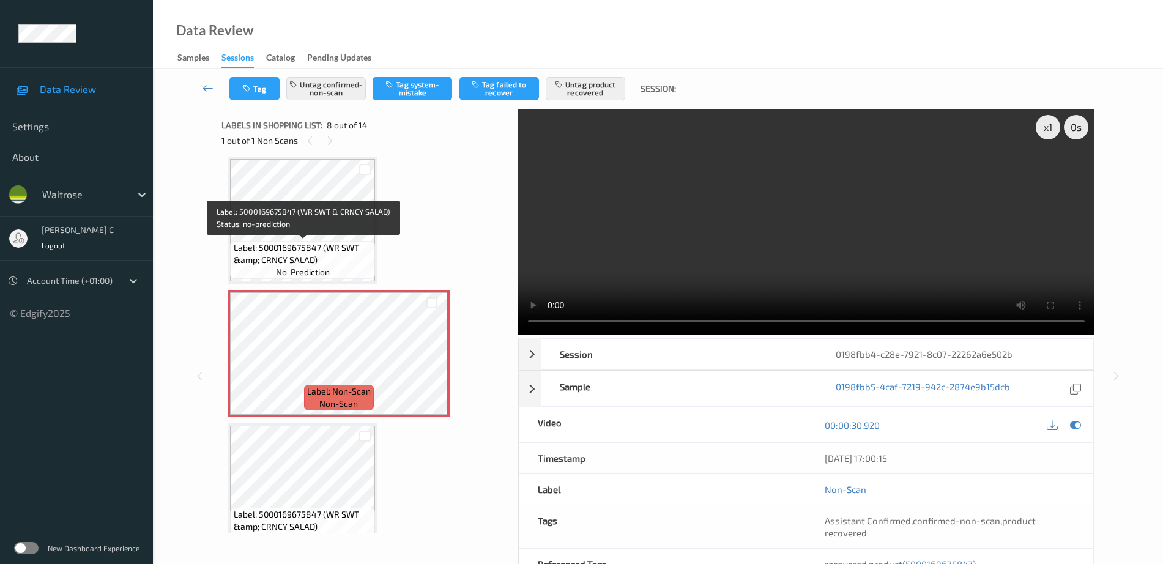
click at [286, 248] on span "Label: 5000169675847 (WR SWT &amp; CRNCY SALAD)" at bounding box center [303, 254] width 139 height 24
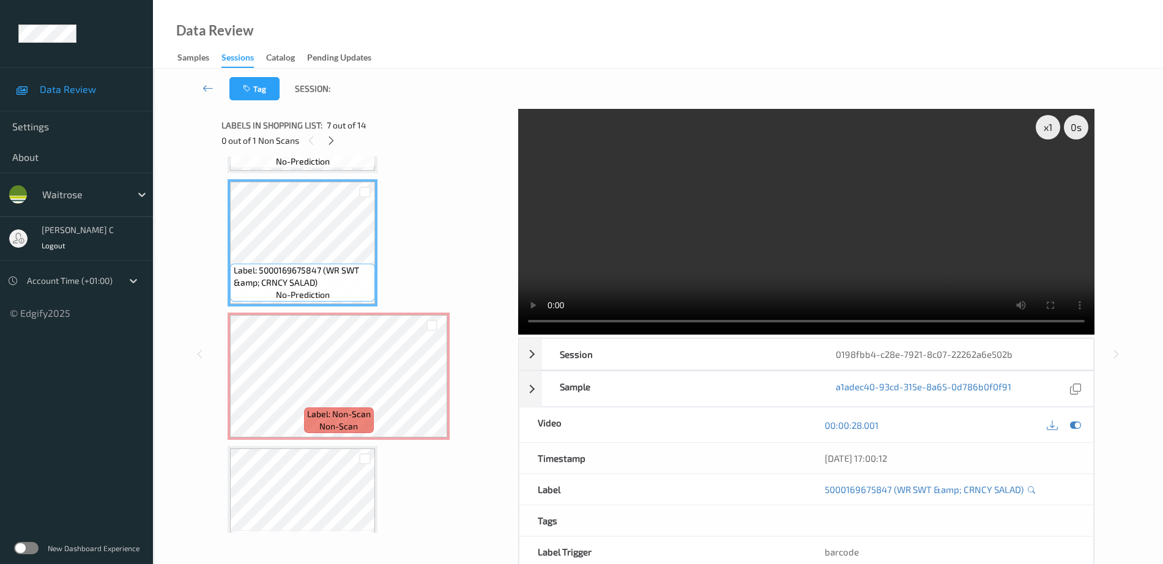
scroll to position [806, 0]
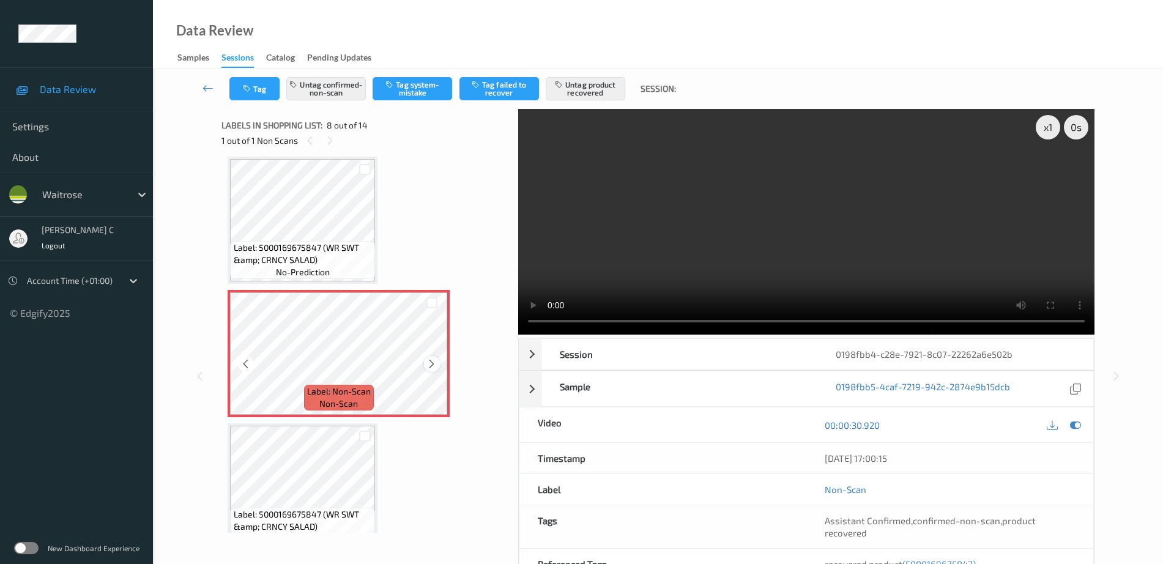
click at [431, 366] on icon at bounding box center [431, 363] width 10 height 11
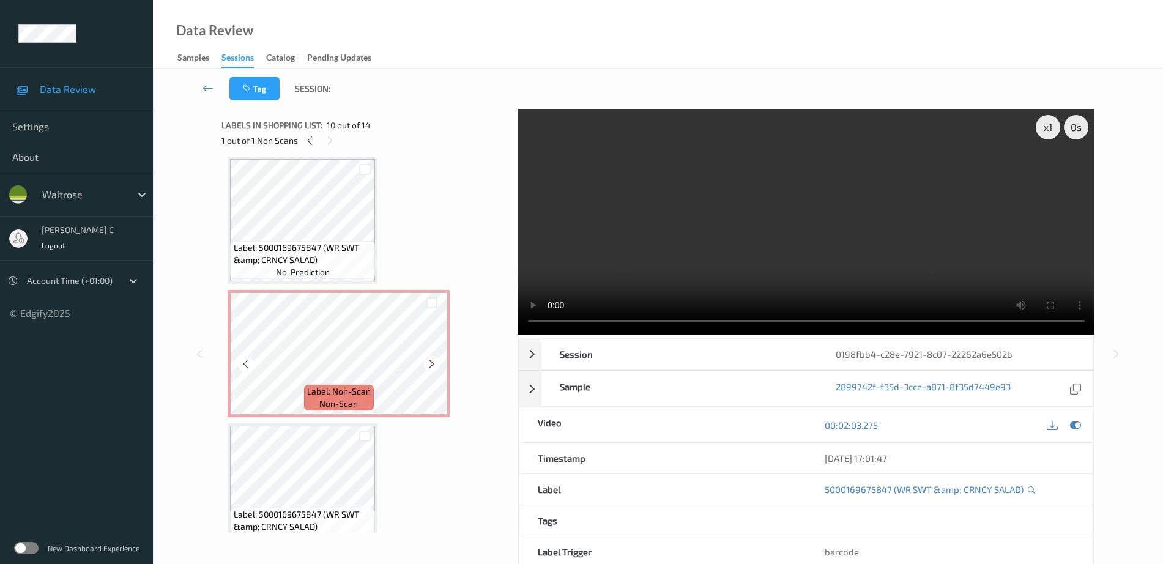
click at [333, 395] on span "Label: Non-Scan" at bounding box center [339, 391] width 64 height 12
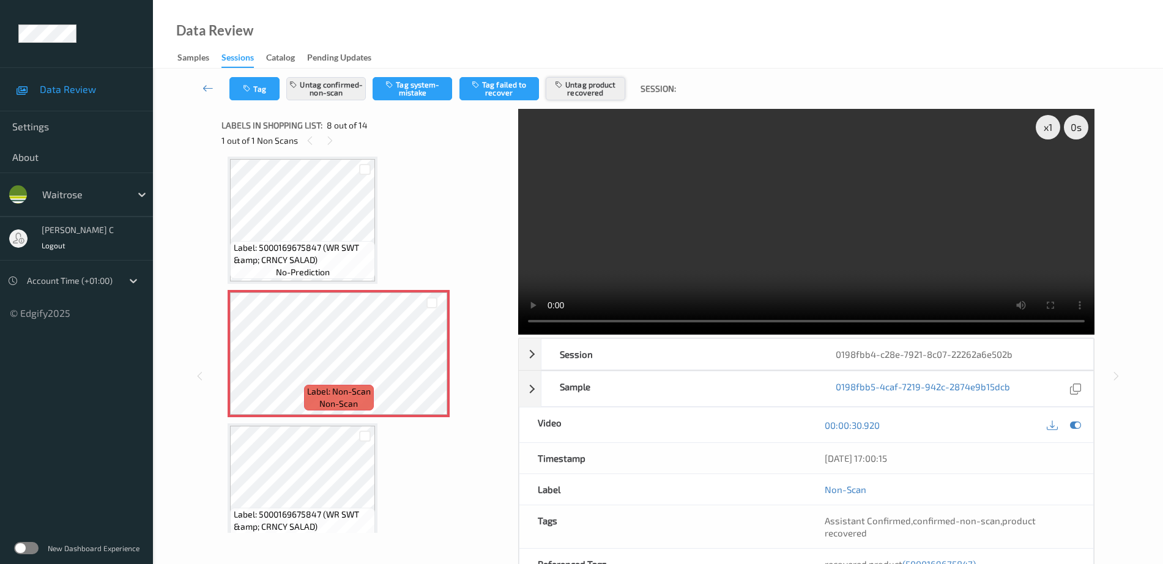
click at [558, 98] on button "Untag product recovered" at bounding box center [586, 88] width 80 height 23
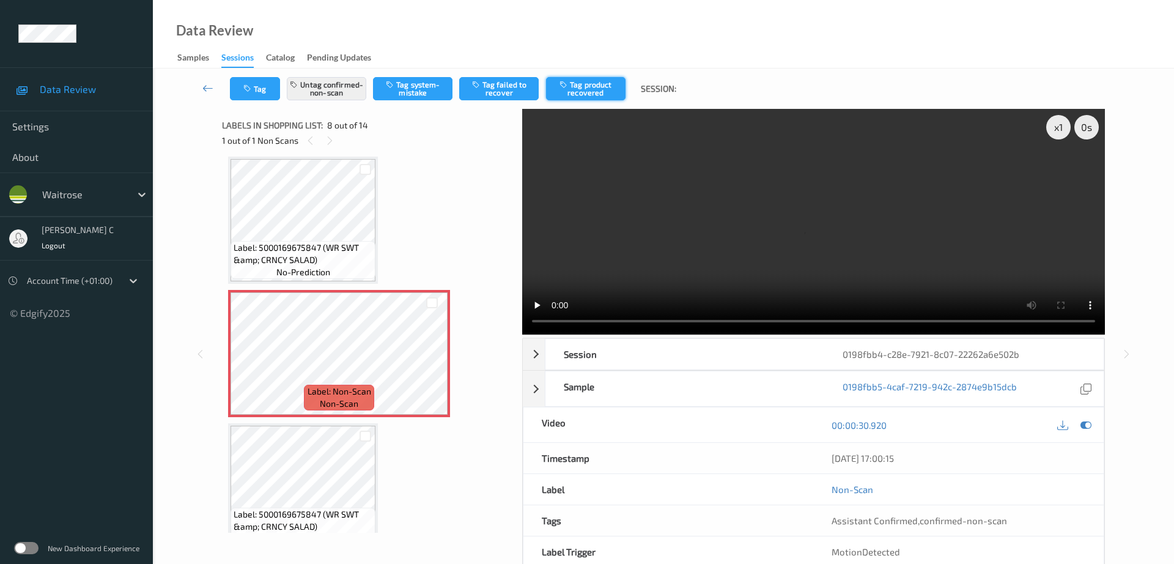
click at [580, 92] on button "Tag product recovered" at bounding box center [586, 88] width 80 height 23
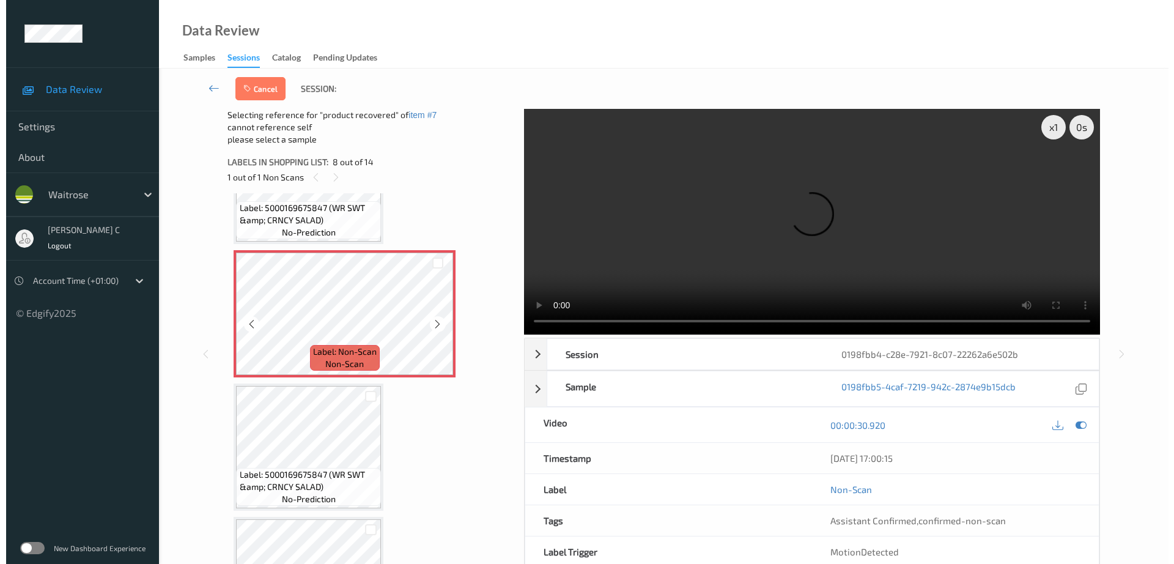
scroll to position [1035, 0]
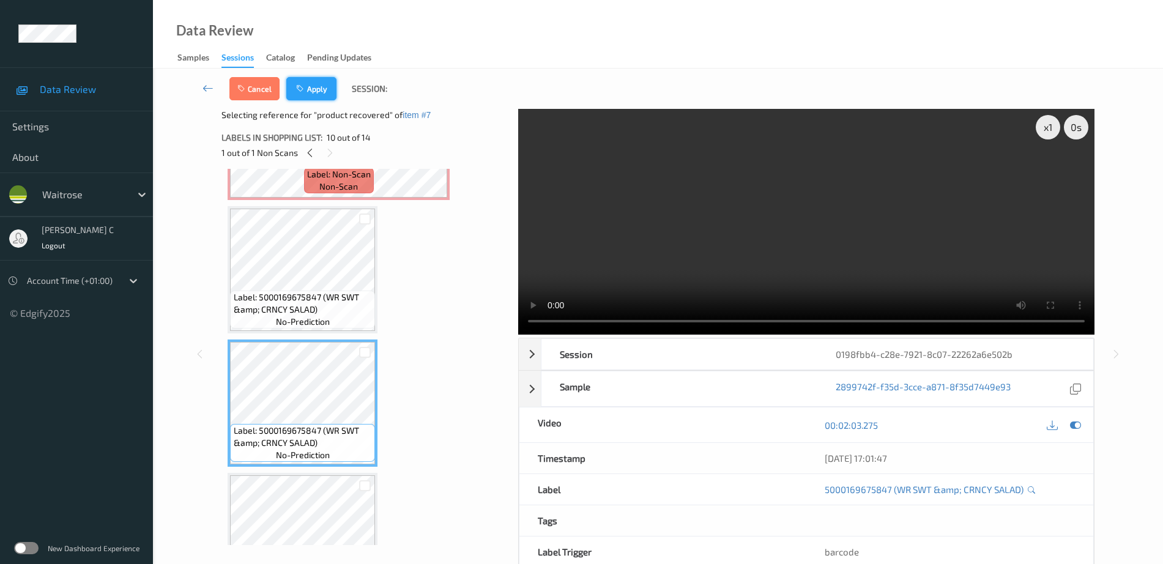
click at [329, 88] on button "Apply" at bounding box center [311, 88] width 50 height 23
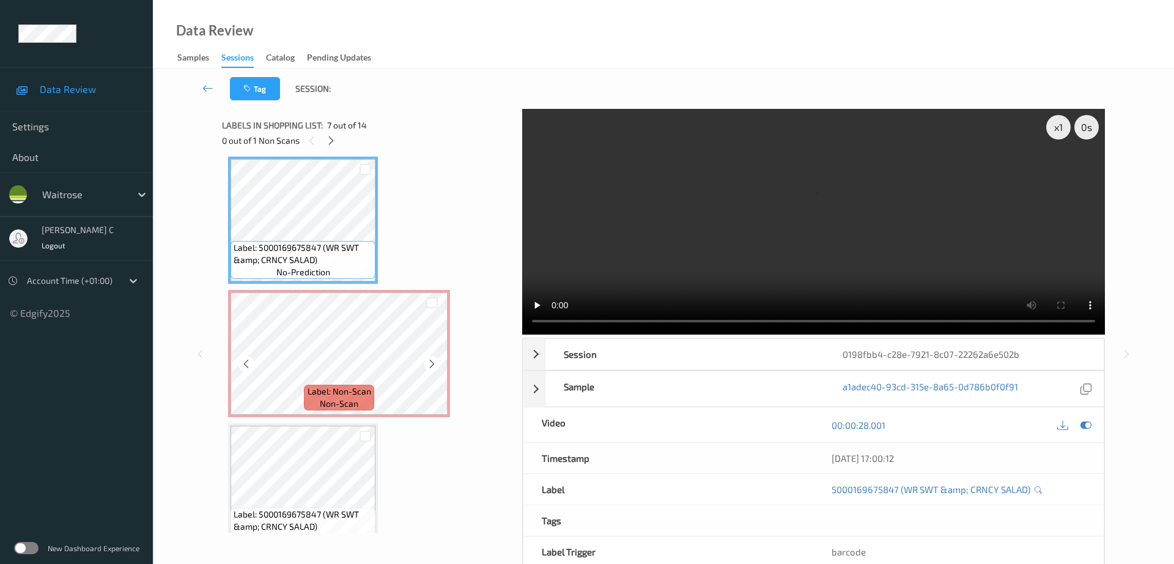
scroll to position [883, 0]
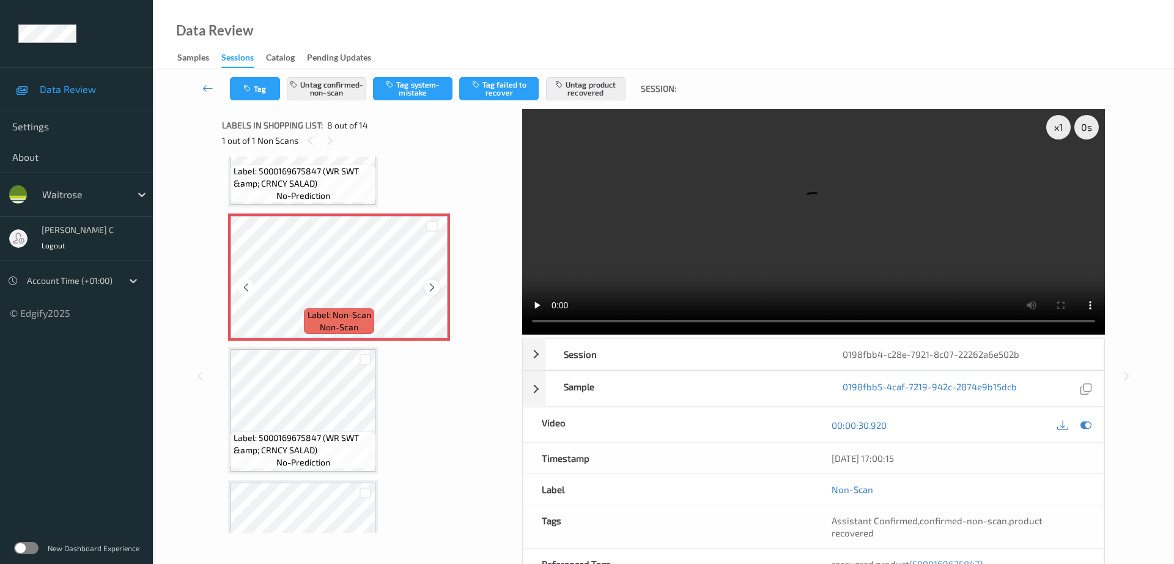
click at [431, 287] on icon at bounding box center [432, 287] width 10 height 11
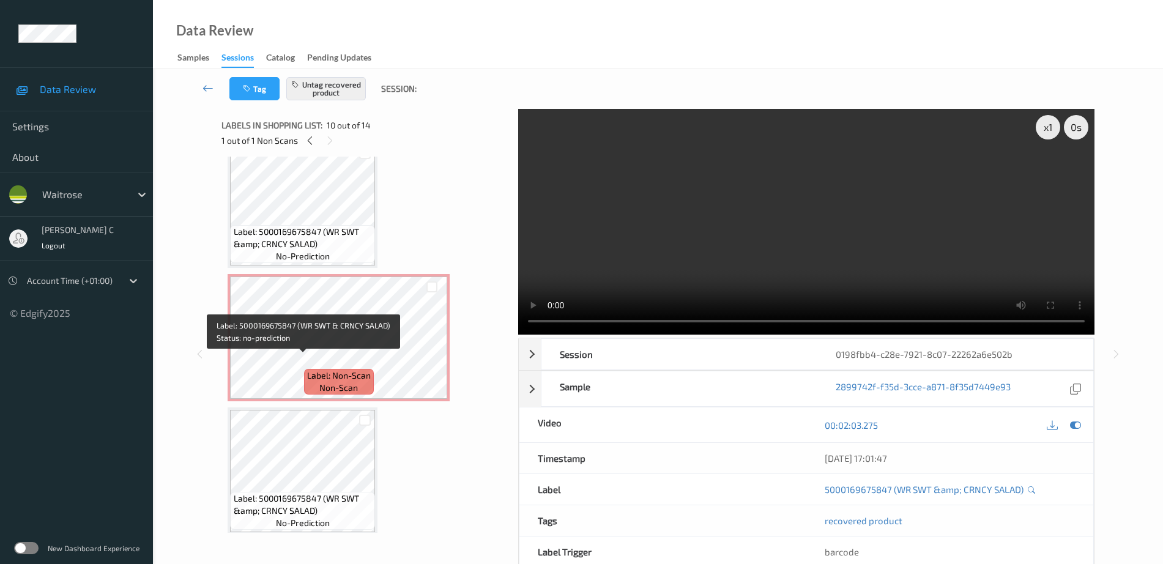
scroll to position [806, 0]
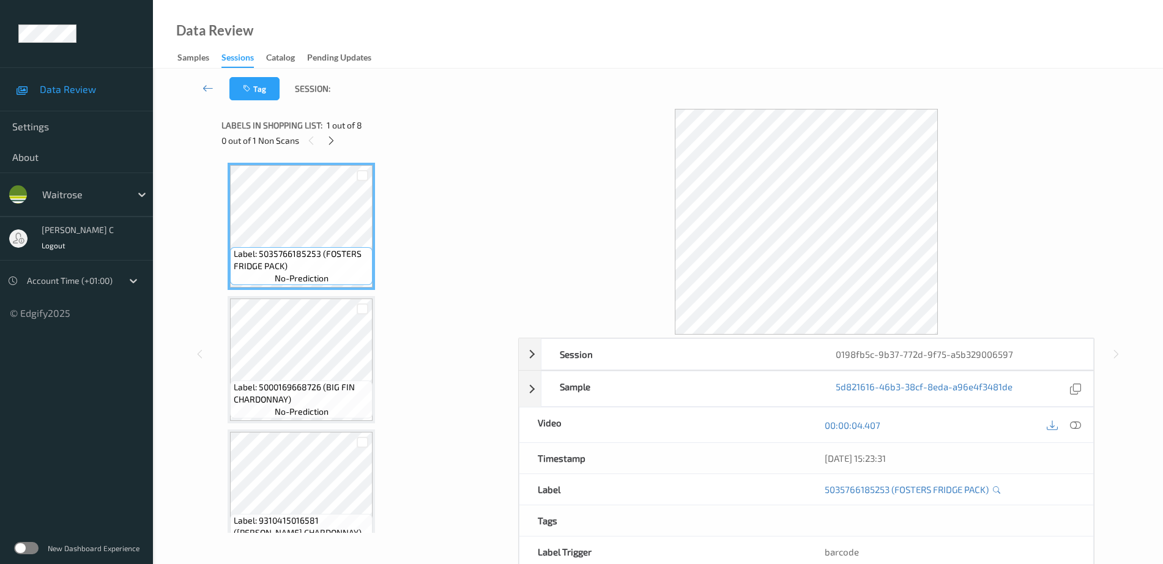
click at [336, 147] on div "0 out of 1 Non Scans" at bounding box center [365, 140] width 288 height 15
click at [333, 145] on icon at bounding box center [331, 140] width 10 height 11
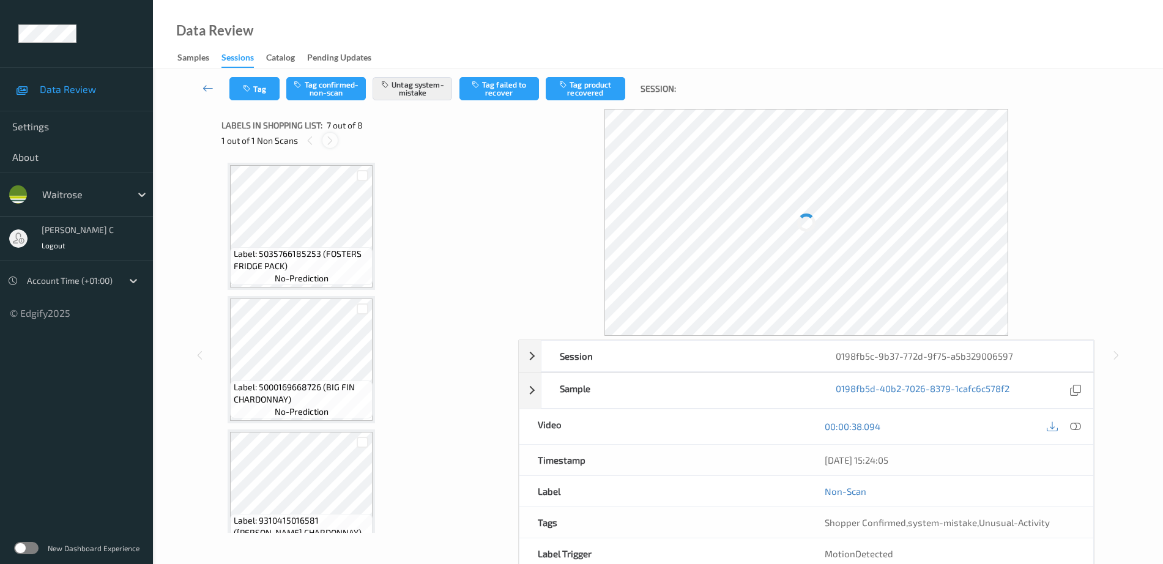
scroll to position [673, 0]
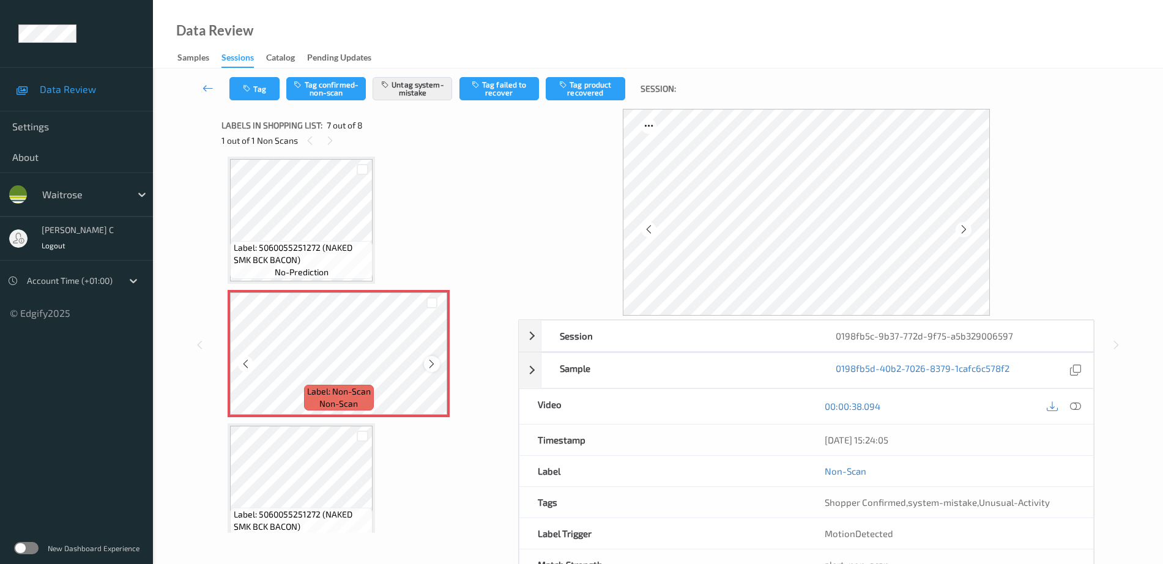
click at [430, 365] on icon at bounding box center [431, 363] width 10 height 11
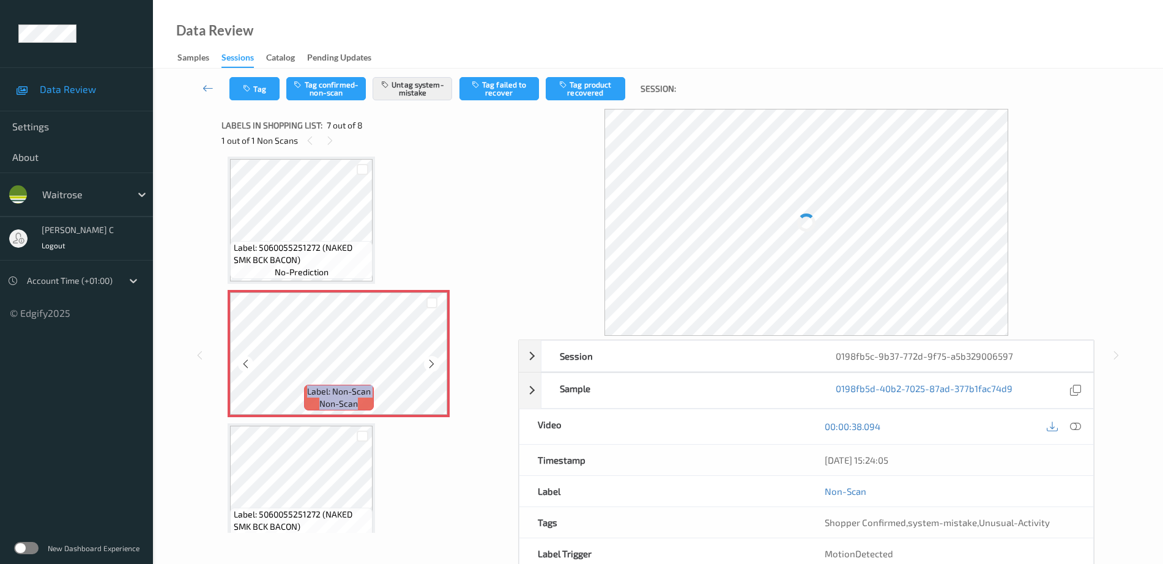
click at [430, 365] on icon at bounding box center [431, 363] width 10 height 11
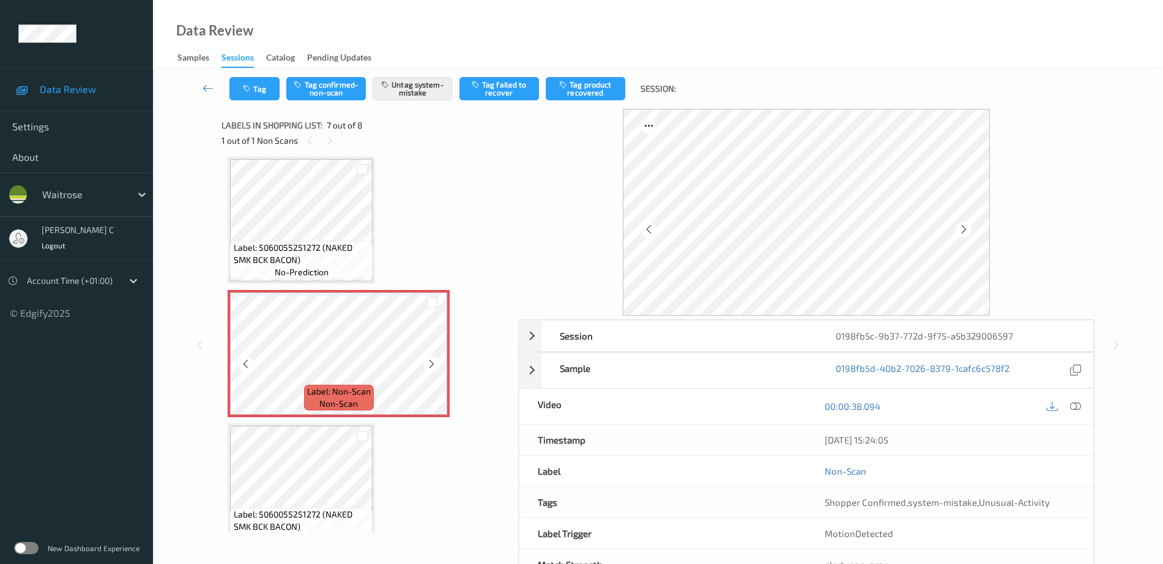
click at [430, 365] on icon at bounding box center [431, 363] width 10 height 11
click at [297, 287] on div "Label: 5035766185253 (FOSTERS FRIDGE PACK) no-prediction Label: 5000169668726 (…" at bounding box center [366, 20] width 276 height 1061
click at [292, 265] on span "Label: 5060055251272 (NAKED SMK BCK BACON)" at bounding box center [302, 254] width 136 height 24
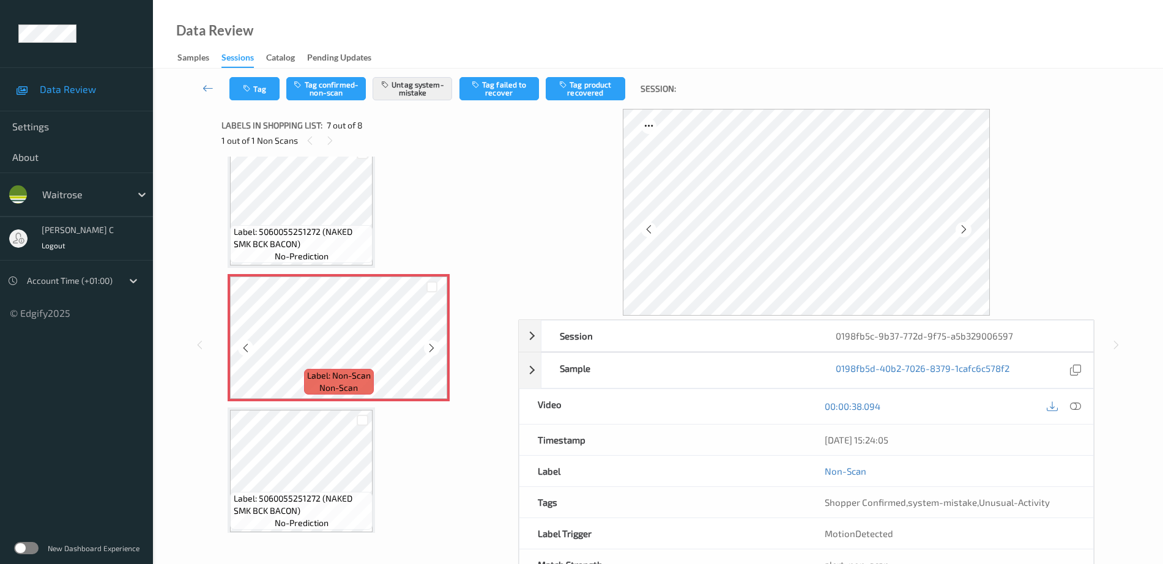
scroll to position [697, 0]
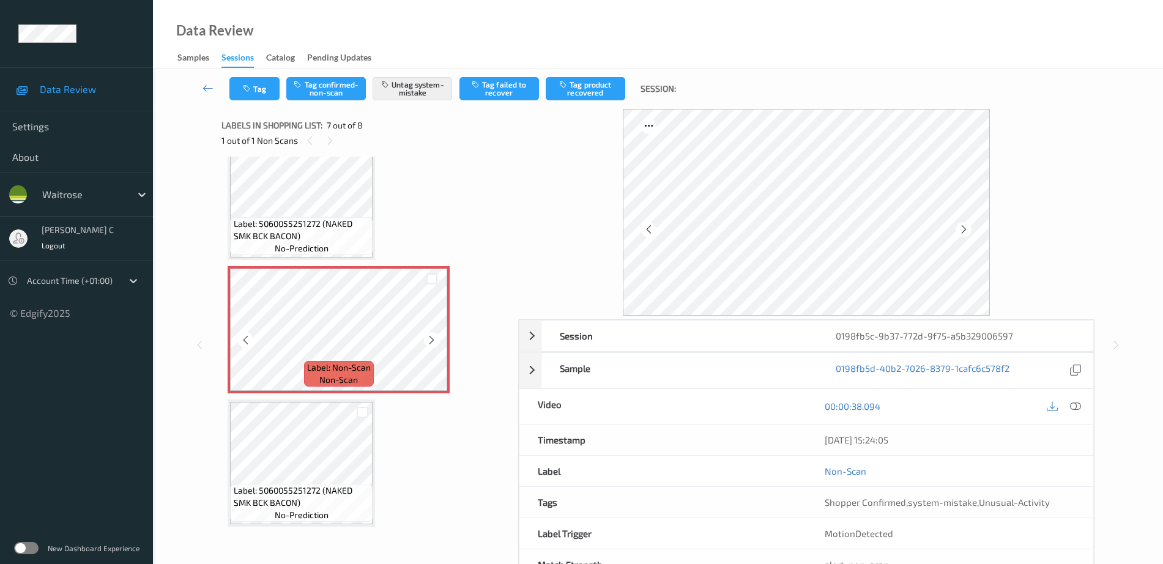
click at [314, 400] on div "Label: 5060055251272 (NAKED SMK BCK BACON) no-prediction" at bounding box center [301, 462] width 147 height 127
click at [432, 336] on icon at bounding box center [431, 340] width 10 height 11
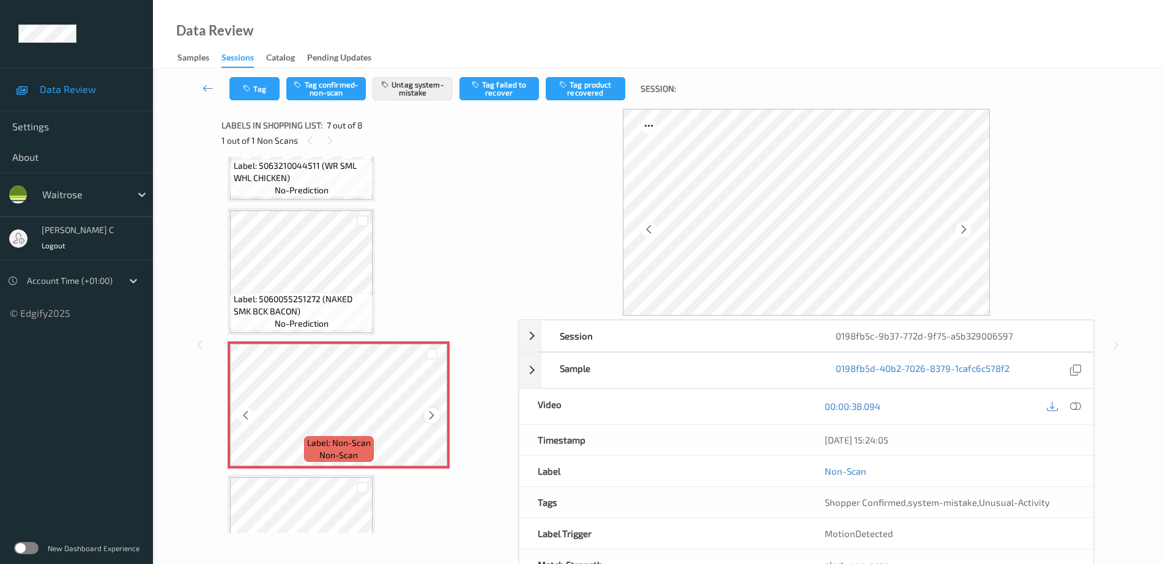
scroll to position [544, 0]
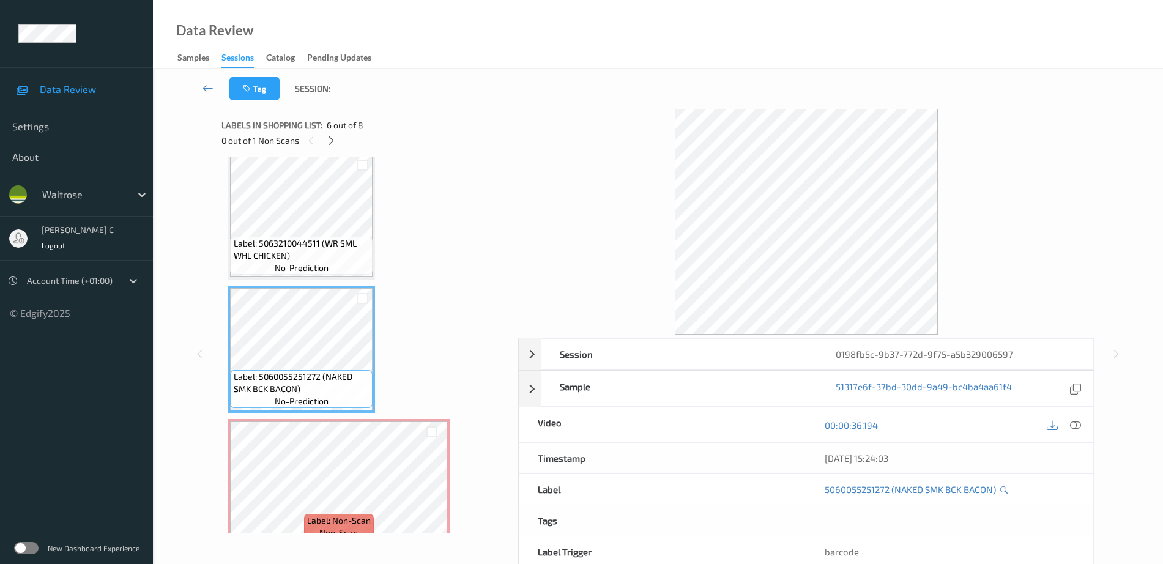
click at [302, 264] on span "no-prediction" at bounding box center [302, 268] width 54 height 12
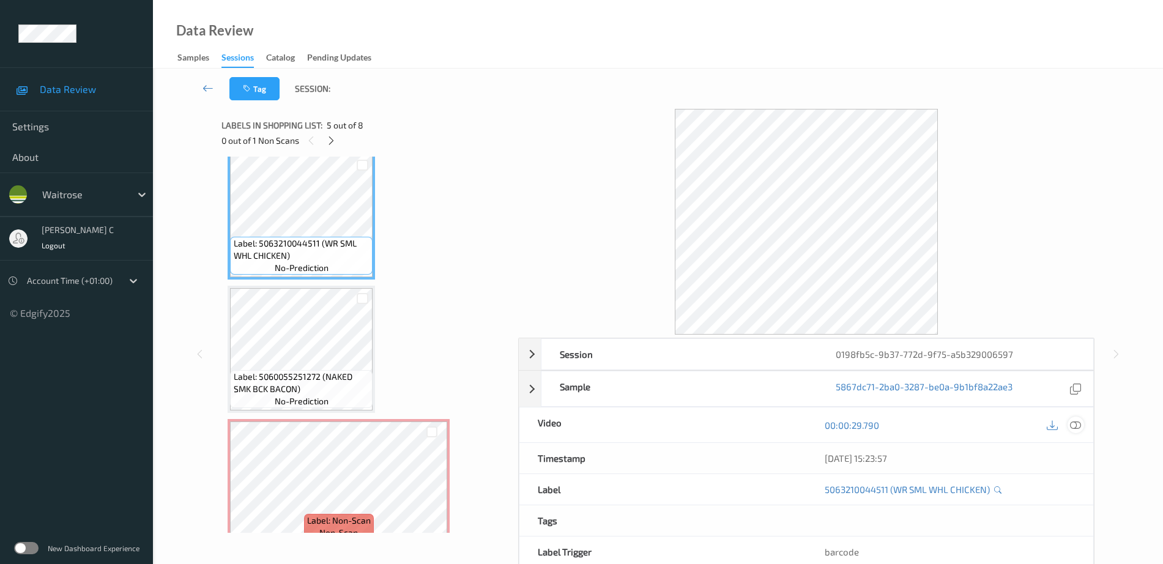
click at [1076, 422] on icon at bounding box center [1075, 425] width 11 height 11
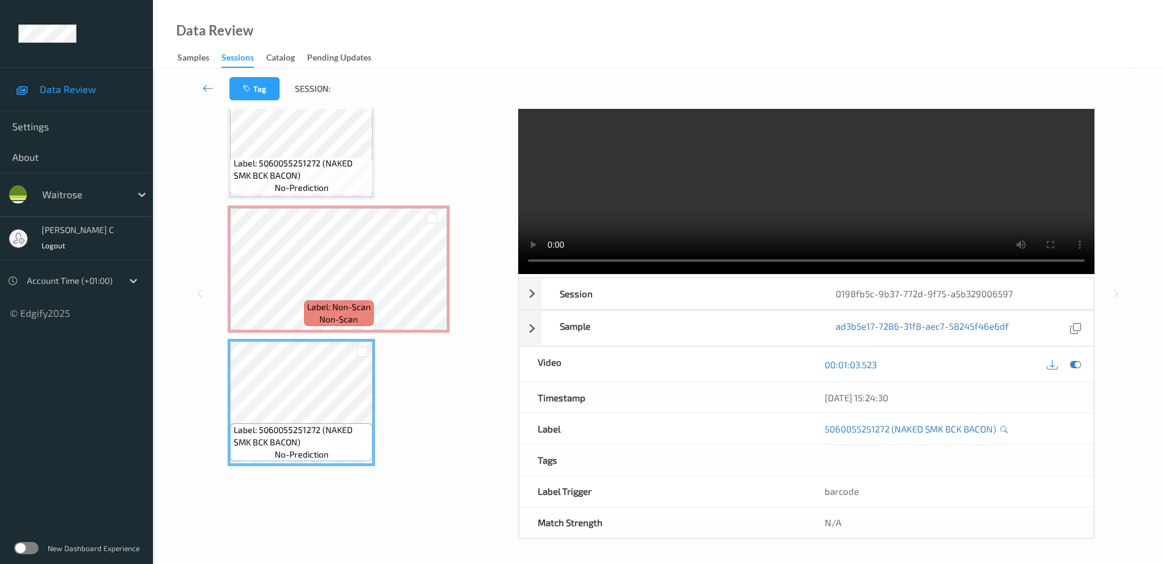
scroll to position [620, 0]
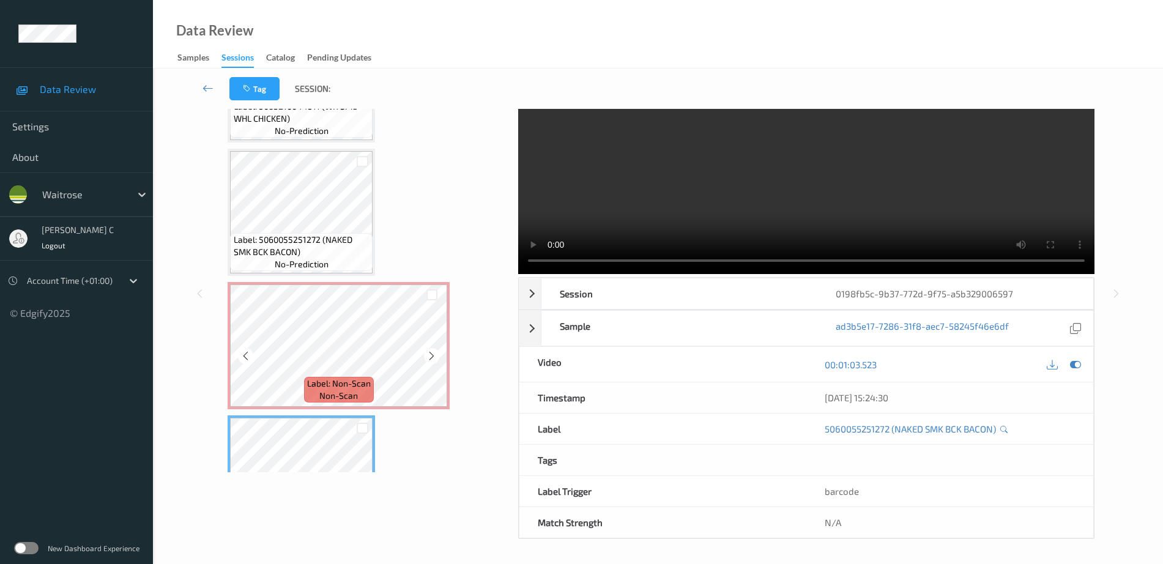
click at [267, 239] on span "Label: 5060055251272 (NAKED SMK BCK BACON)" at bounding box center [302, 246] width 136 height 24
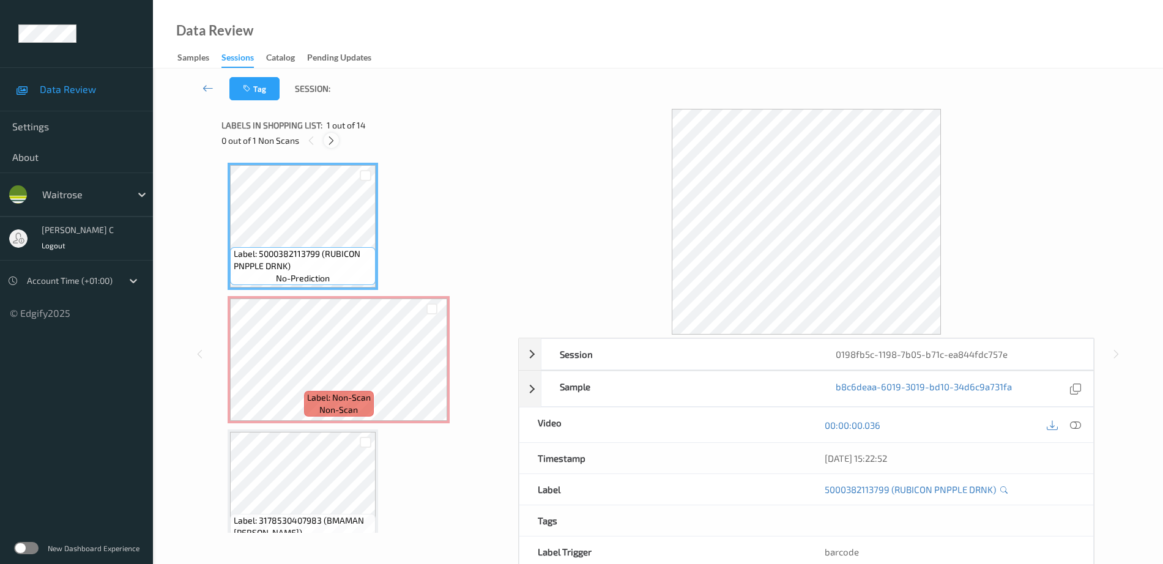
click at [334, 145] on icon at bounding box center [331, 140] width 10 height 11
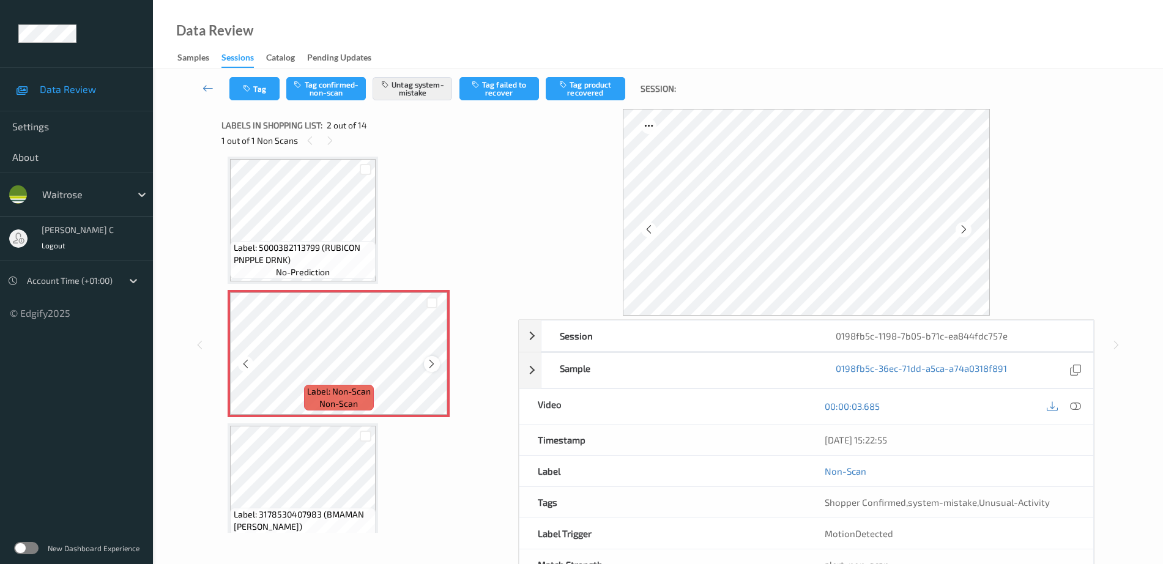
click at [434, 365] on icon at bounding box center [431, 363] width 10 height 11
click at [307, 254] on span "Label: 5000382113799 (RUBICON PNPPLE DRNK)" at bounding box center [303, 254] width 139 height 24
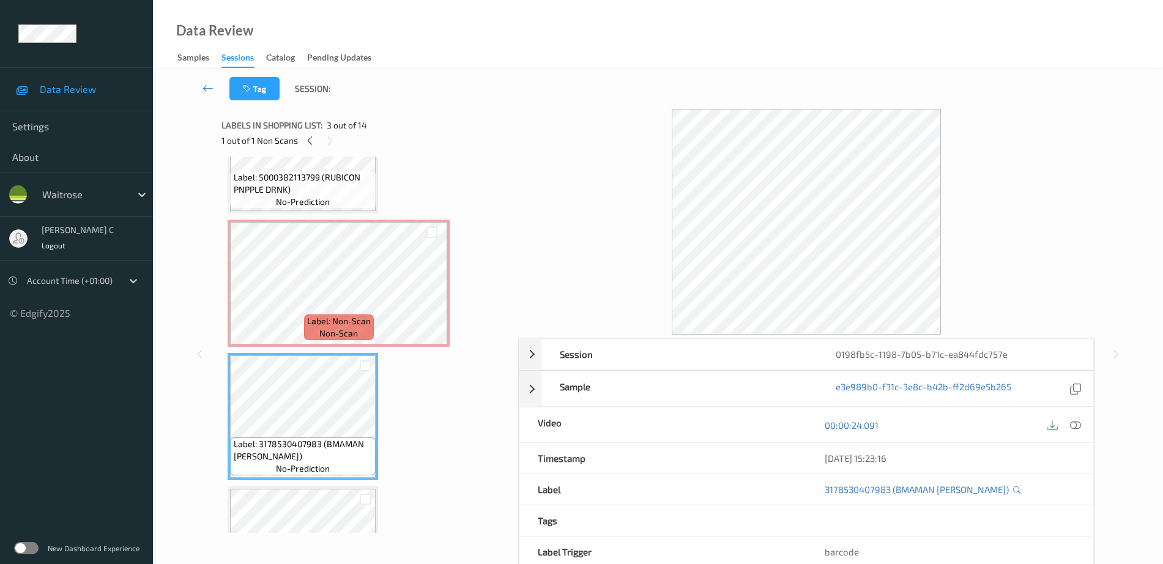
scroll to position [0, 0]
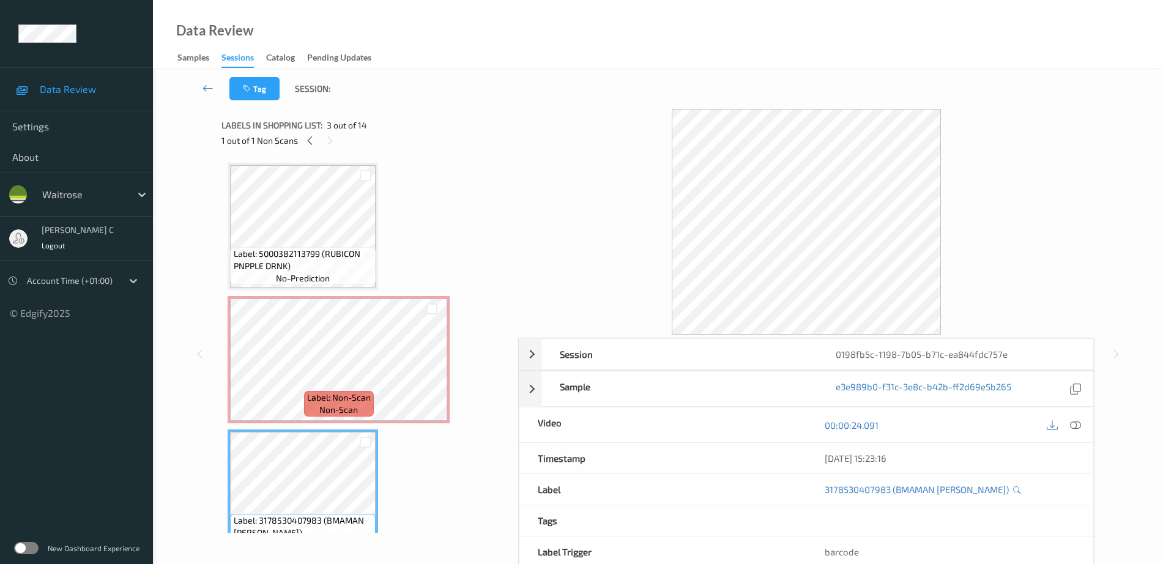
click at [294, 268] on span "Label: 5000382113799 (RUBICON PNPPLE DRNK)" at bounding box center [303, 260] width 139 height 24
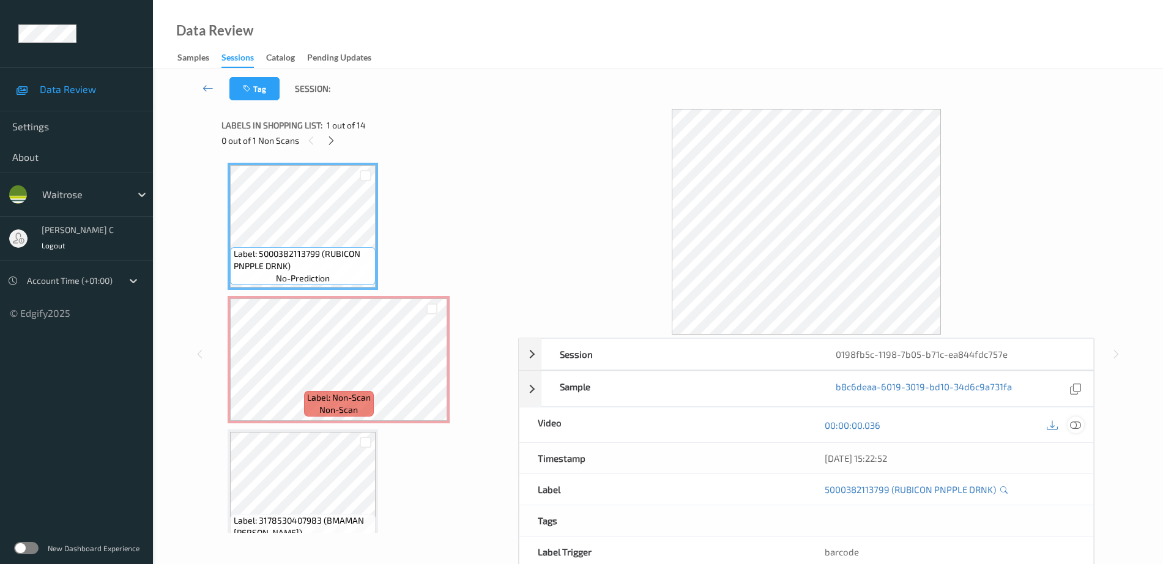
click at [1076, 422] on icon at bounding box center [1075, 425] width 11 height 11
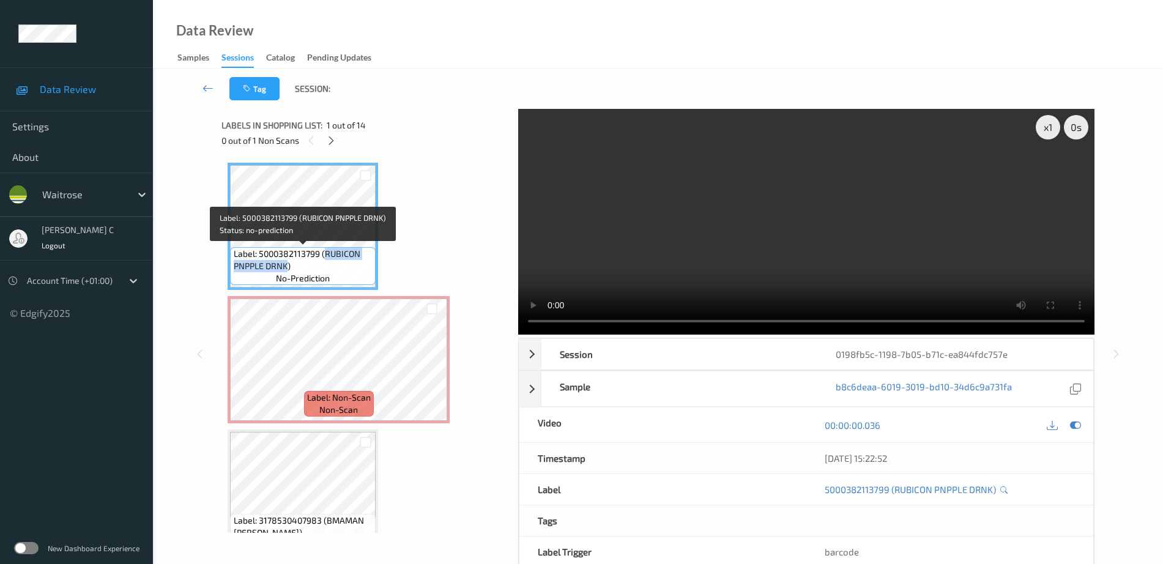
drag, startPoint x: 324, startPoint y: 255, endPoint x: 286, endPoint y: 269, distance: 40.4
click at [286, 269] on span "Label: 5000382113799 (RUBICON PNPPLE DRNK)" at bounding box center [303, 260] width 139 height 24
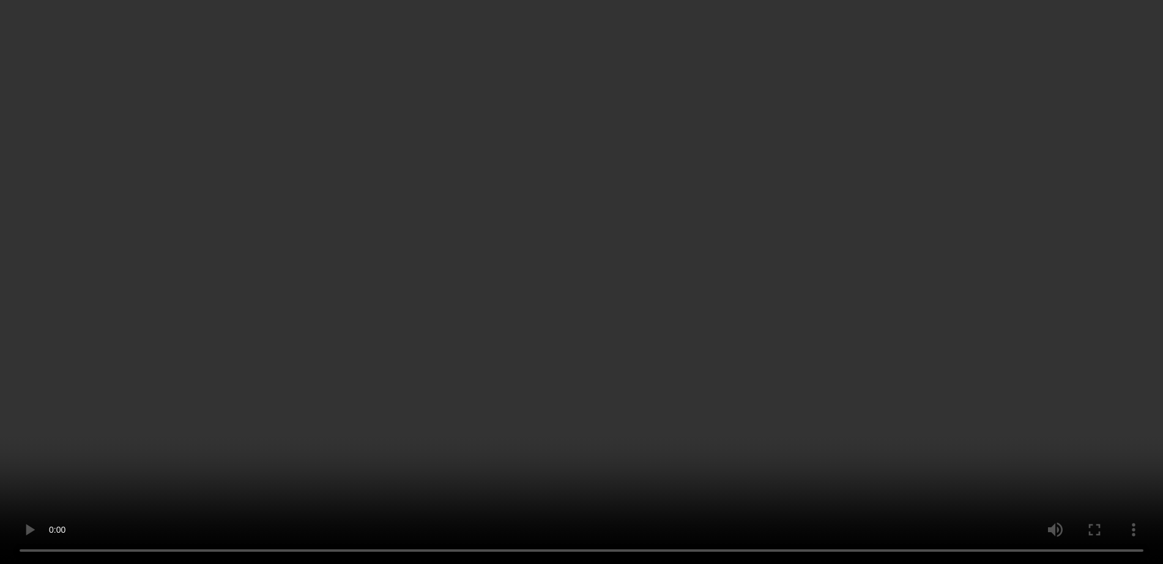
scroll to position [153, 0]
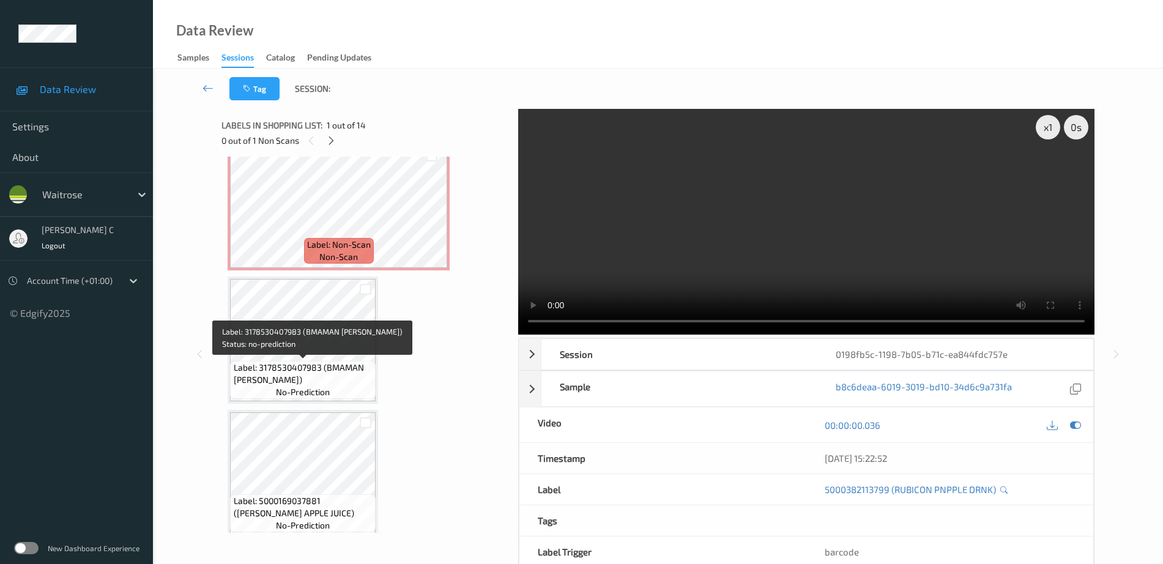
click at [302, 375] on span "Label: 3178530407983 (BMAMAN MADELEINE)" at bounding box center [303, 373] width 139 height 24
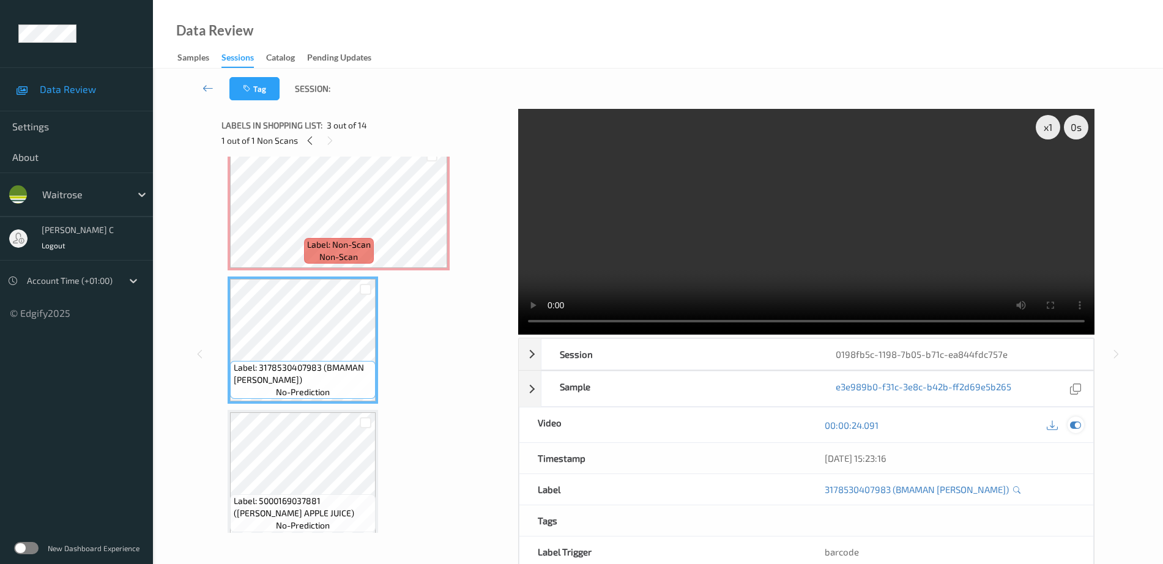
click at [1080, 423] on icon at bounding box center [1075, 425] width 11 height 11
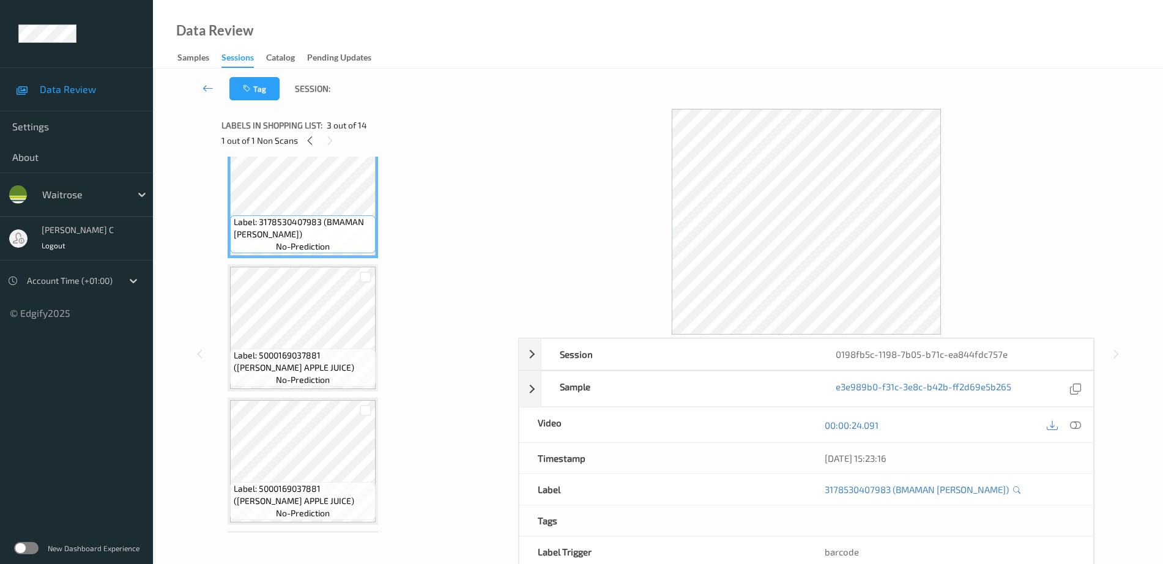
scroll to position [306, 0]
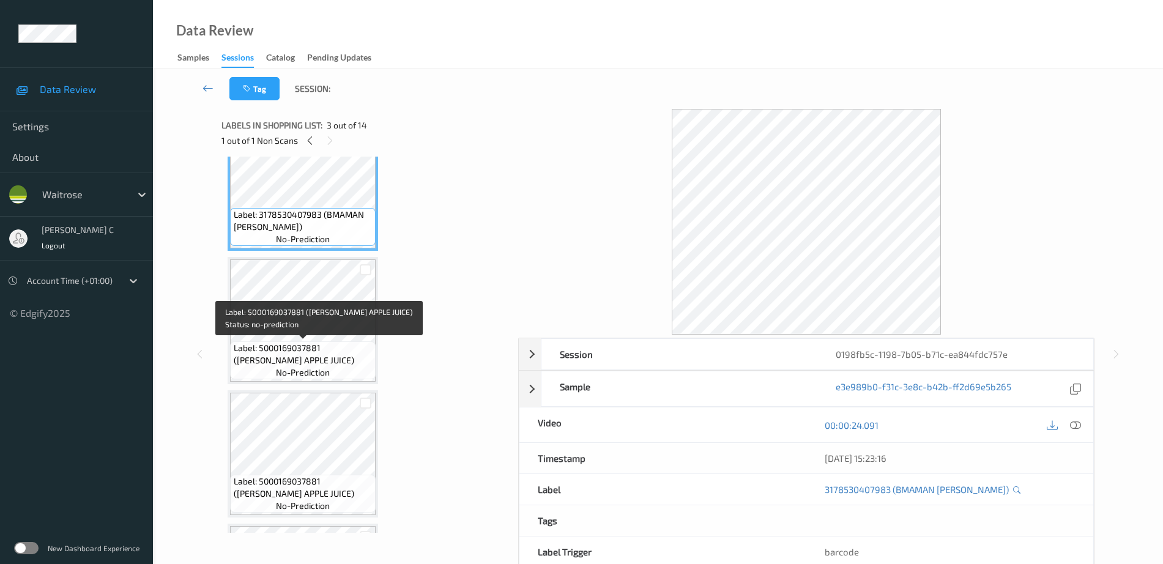
click at [311, 347] on span "Label: 5000169037881 (WR ESS APPLE JUICE)" at bounding box center [303, 354] width 139 height 24
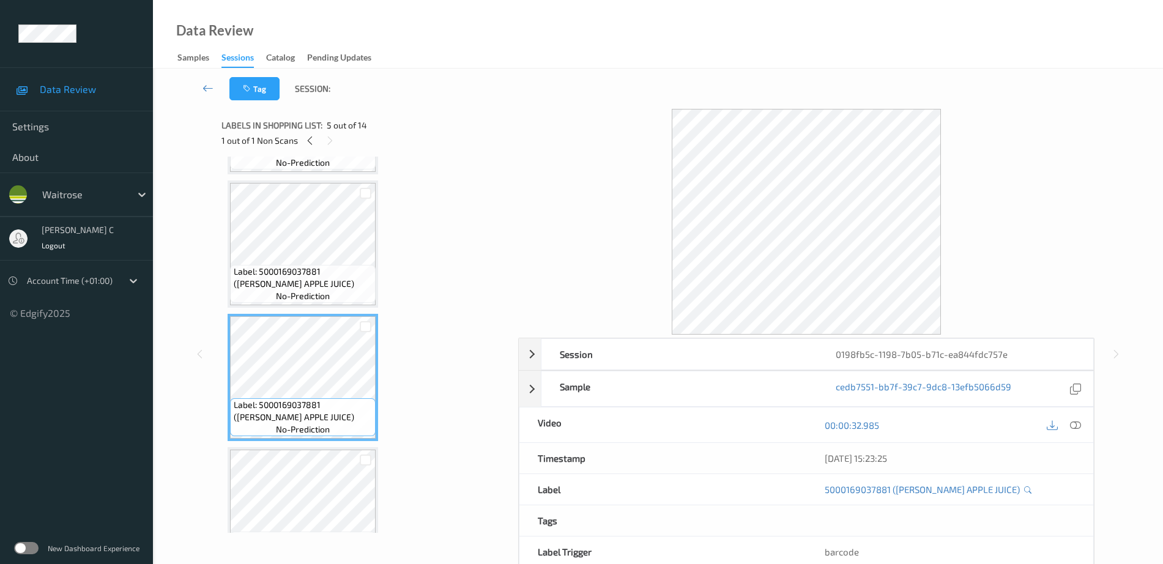
scroll to position [459, 0]
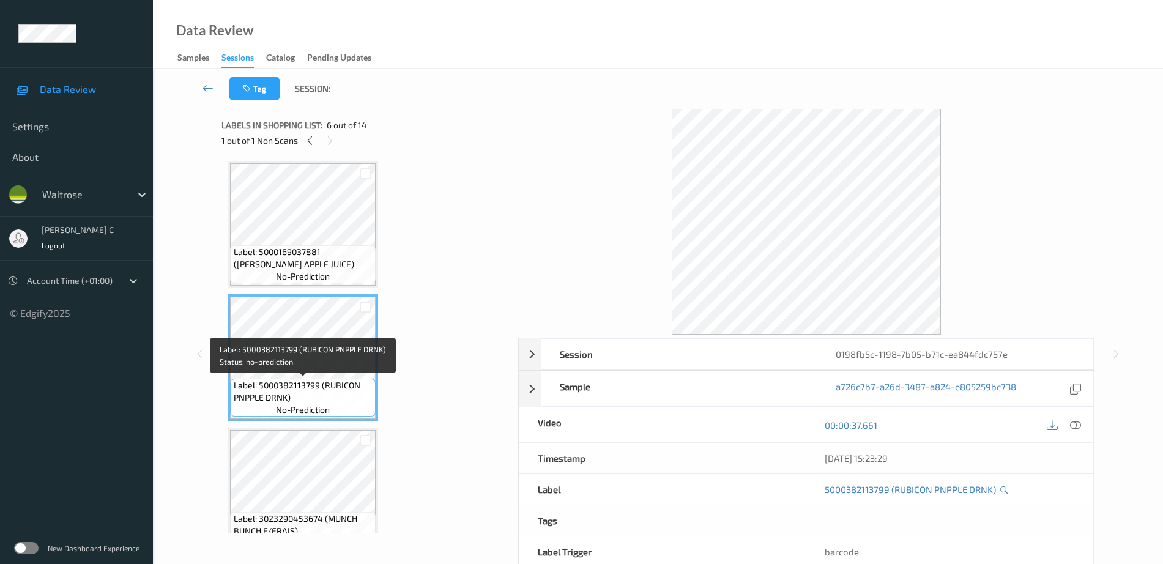
click at [321, 424] on div "Label: 5000382113799 (RUBICON PNPPLE DRNK) no-prediction Label: Non-Scan non-sc…" at bounding box center [366, 558] width 276 height 1860
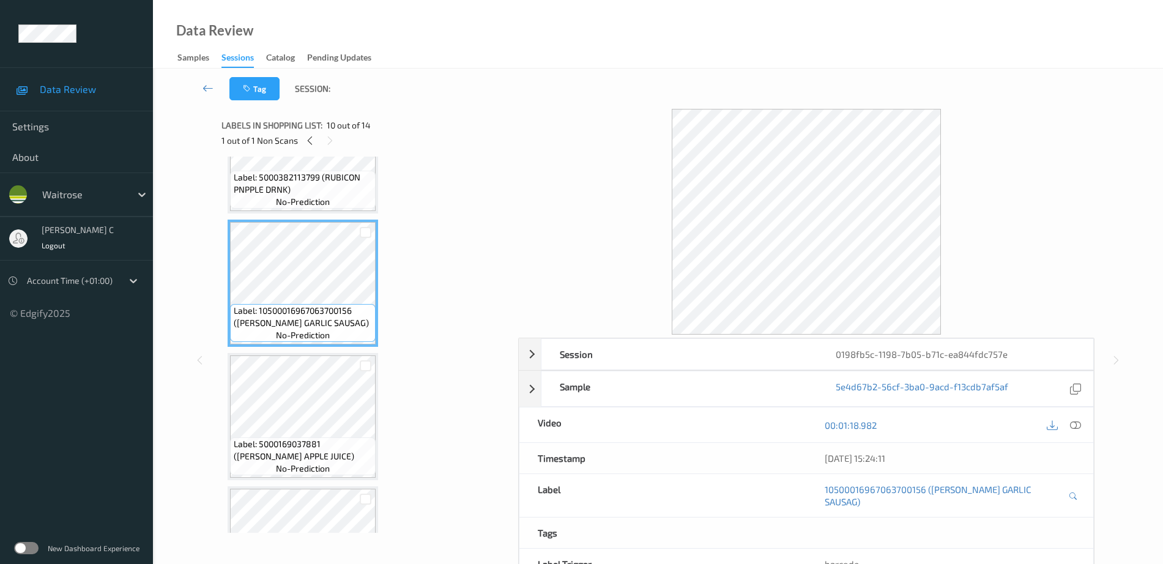
scroll to position [1147, 0]
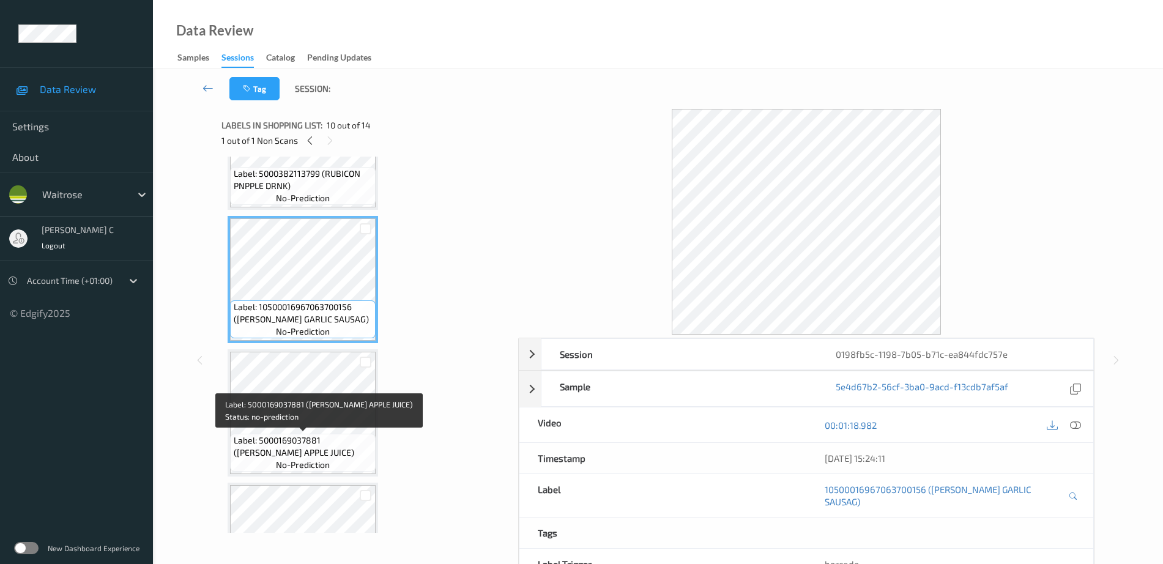
click at [319, 440] on span "Label: 5000169037881 (WR ESS APPLE JUICE)" at bounding box center [303, 446] width 139 height 24
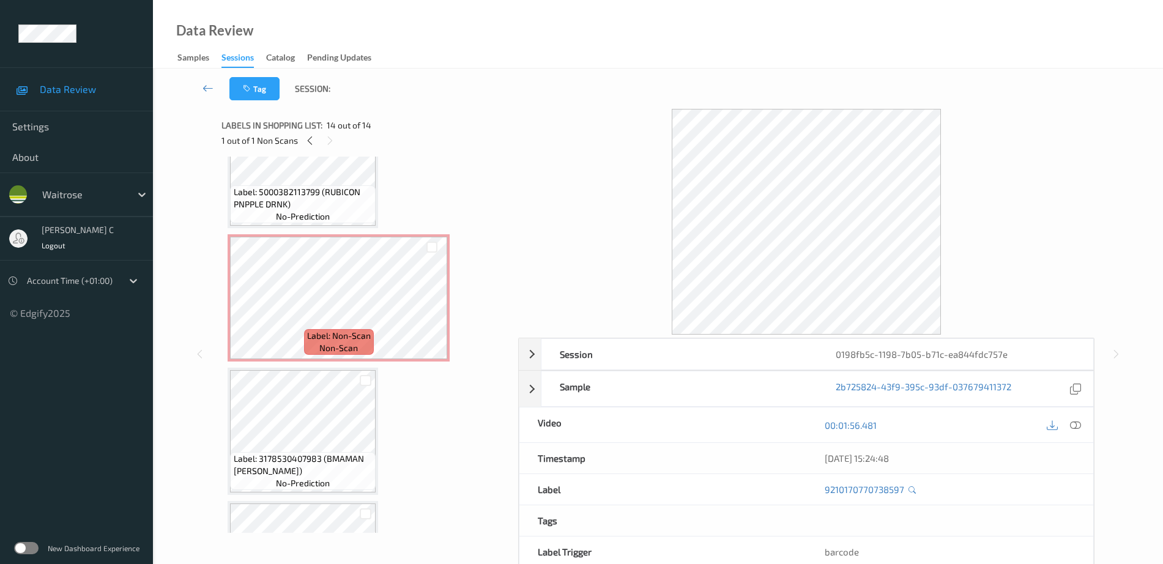
scroll to position [0, 0]
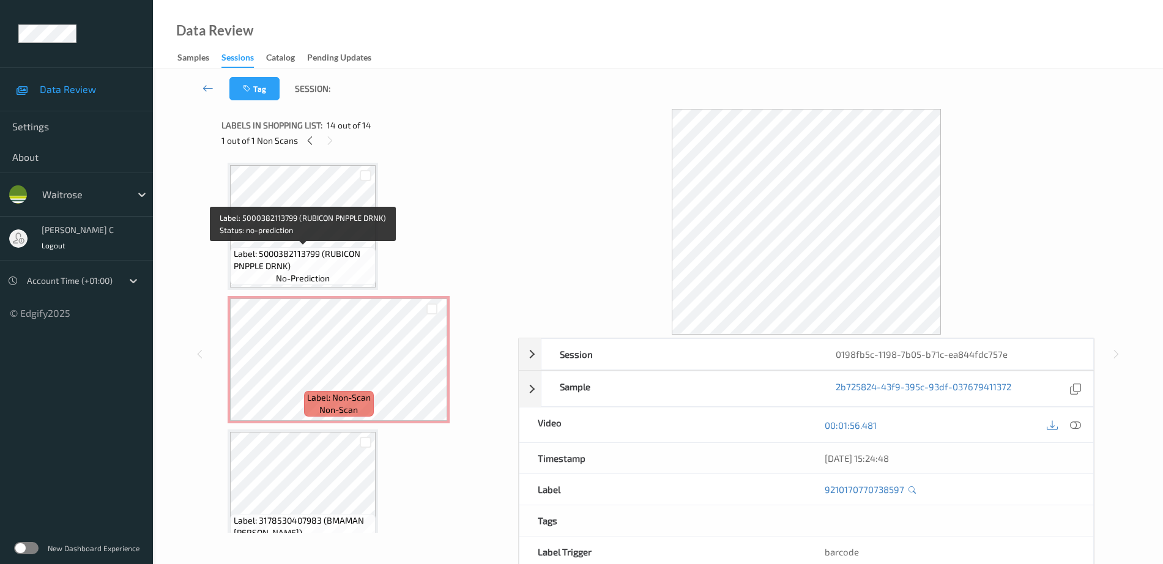
click at [311, 273] on span "no-prediction" at bounding box center [303, 278] width 54 height 12
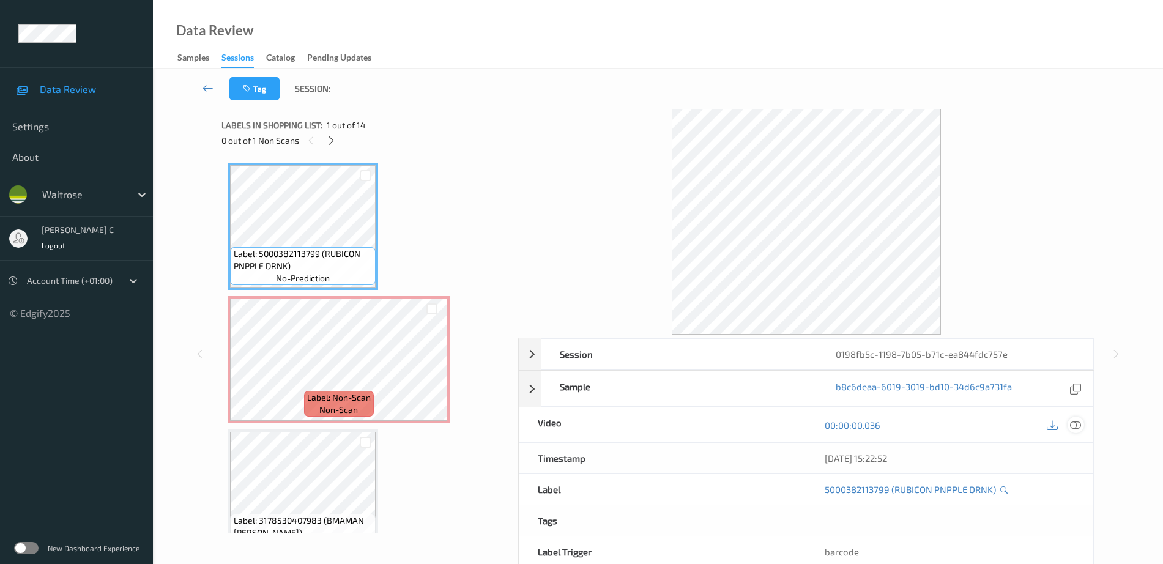
click at [1076, 420] on icon at bounding box center [1075, 425] width 11 height 11
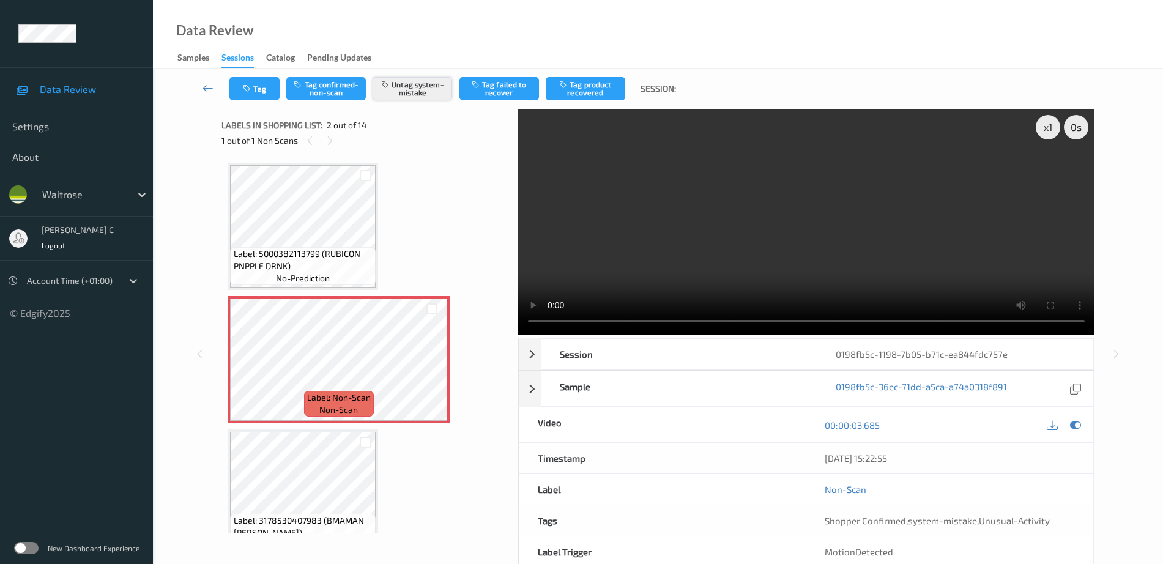
click at [433, 92] on button "Untag system-mistake" at bounding box center [412, 88] width 80 height 23
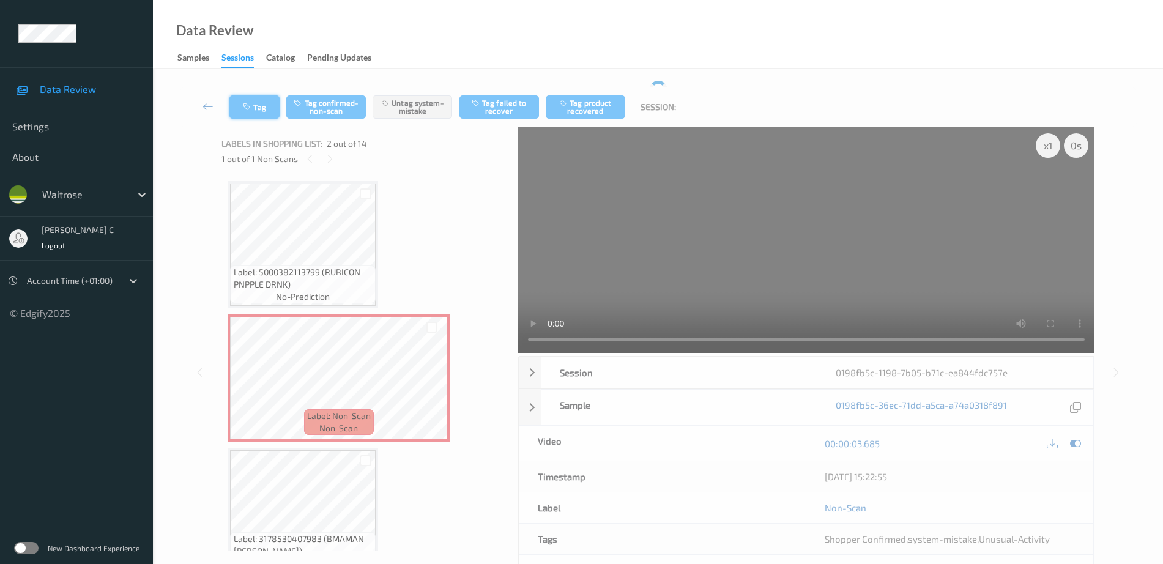
click at [248, 103] on icon "button" at bounding box center [248, 107] width 10 height 9
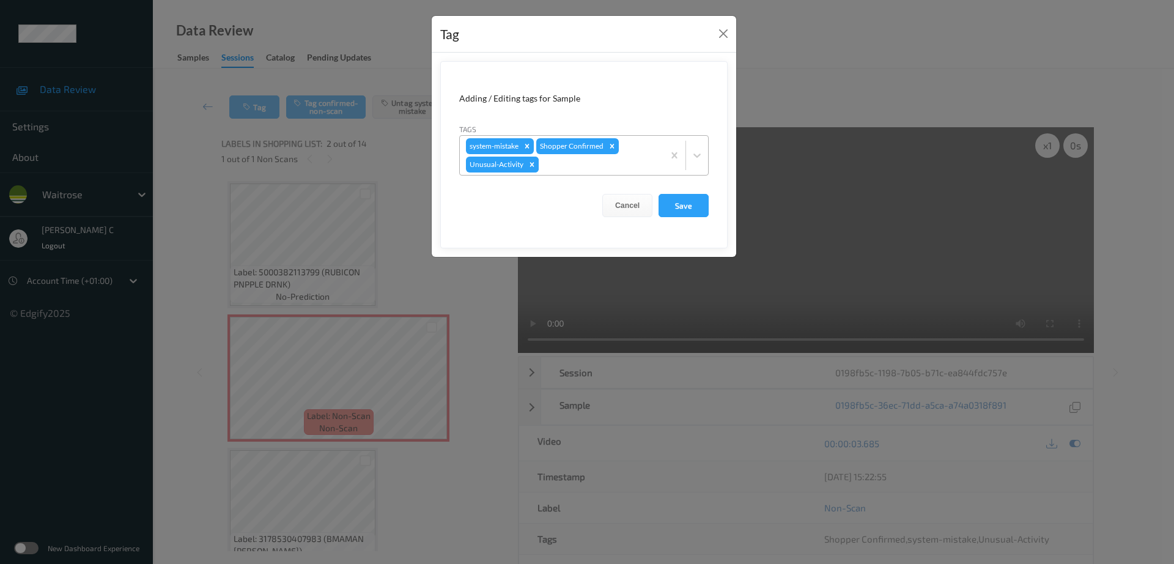
click at [530, 167] on icon "Remove Unusual-Activity" at bounding box center [532, 164] width 9 height 9
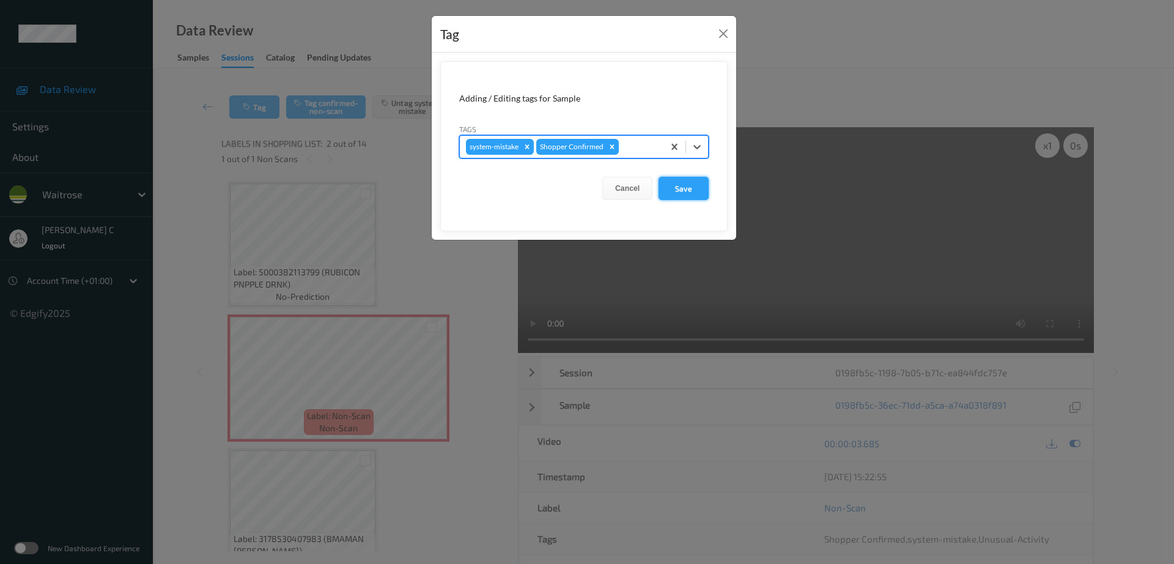
click at [674, 197] on button "Save" at bounding box center [684, 188] width 50 height 23
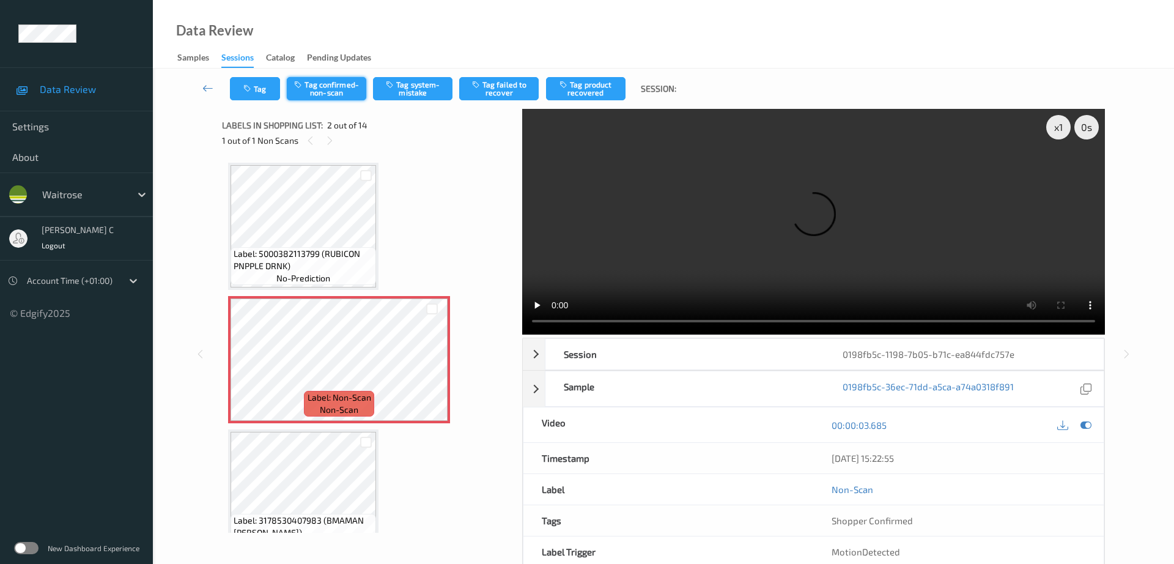
click at [317, 98] on button "Tag confirmed-non-scan" at bounding box center [327, 88] width 80 height 23
click at [495, 94] on button "Tag failed to recover" at bounding box center [499, 88] width 80 height 23
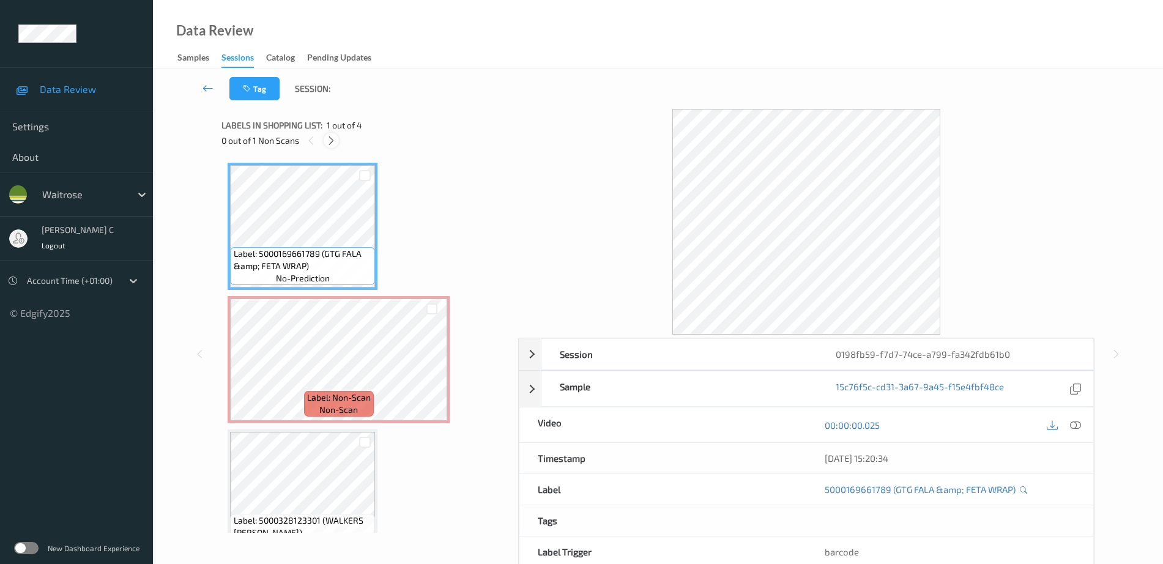
click at [331, 138] on icon at bounding box center [331, 140] width 10 height 11
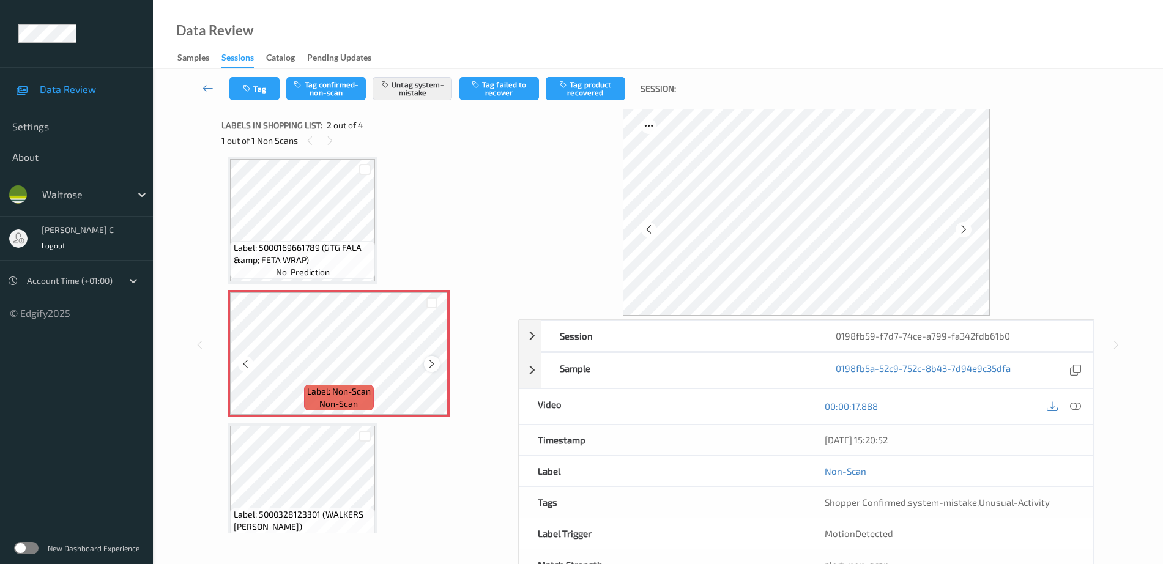
click at [432, 364] on icon at bounding box center [431, 363] width 10 height 11
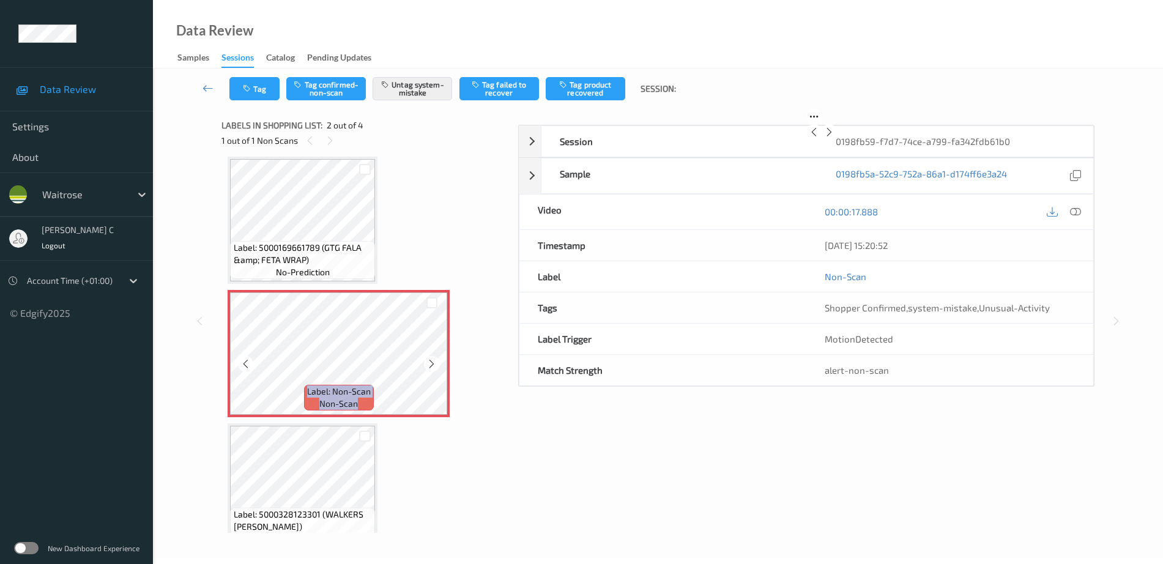
click at [432, 364] on icon at bounding box center [431, 363] width 10 height 11
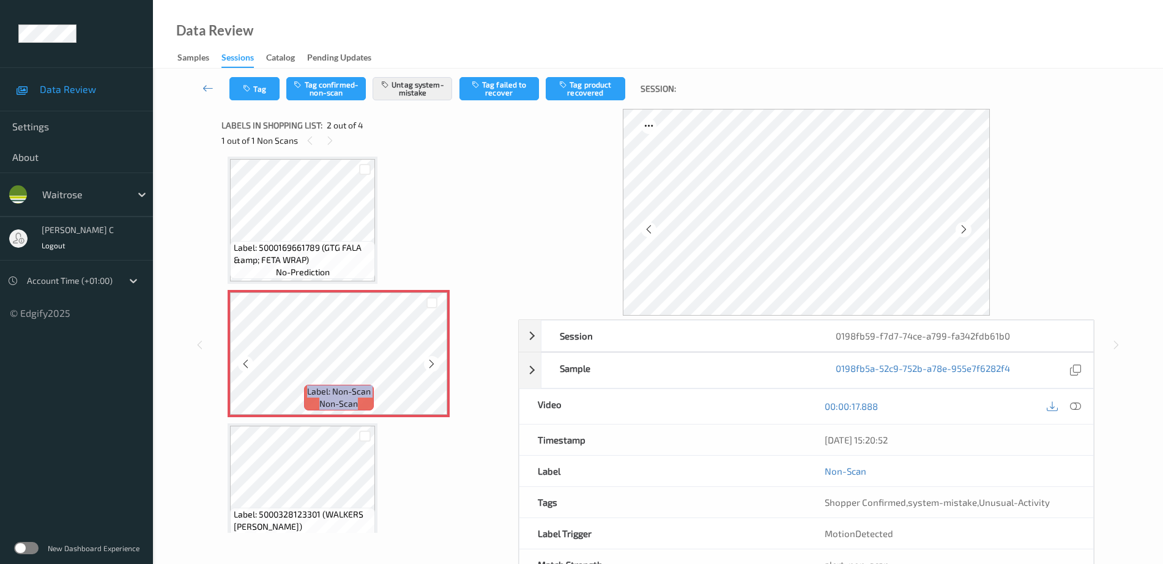
click at [432, 364] on icon at bounding box center [431, 363] width 10 height 11
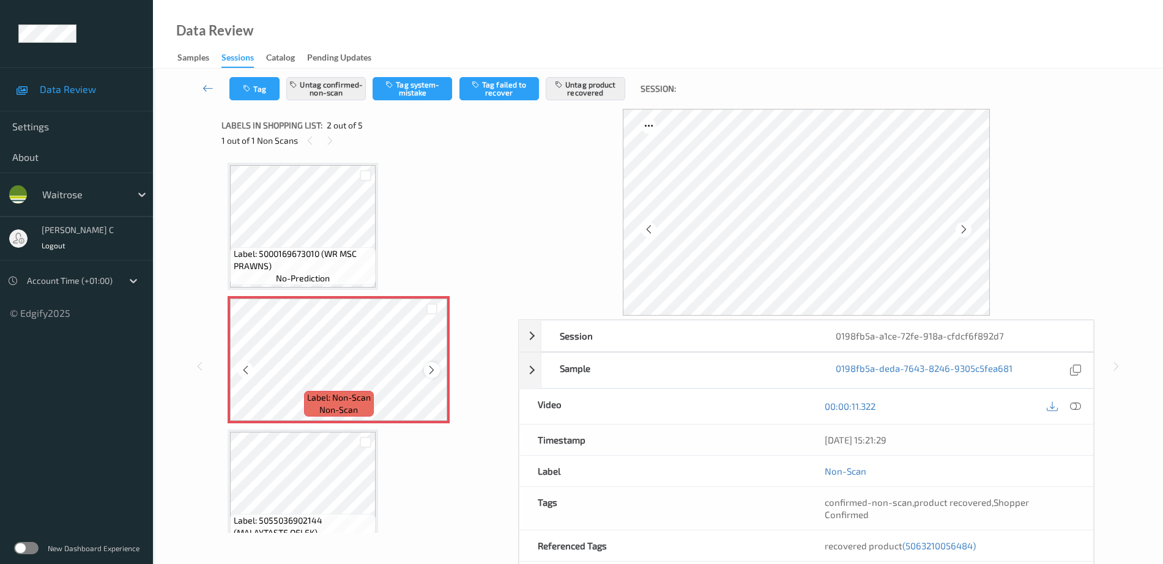
click at [429, 365] on icon at bounding box center [431, 370] width 10 height 11
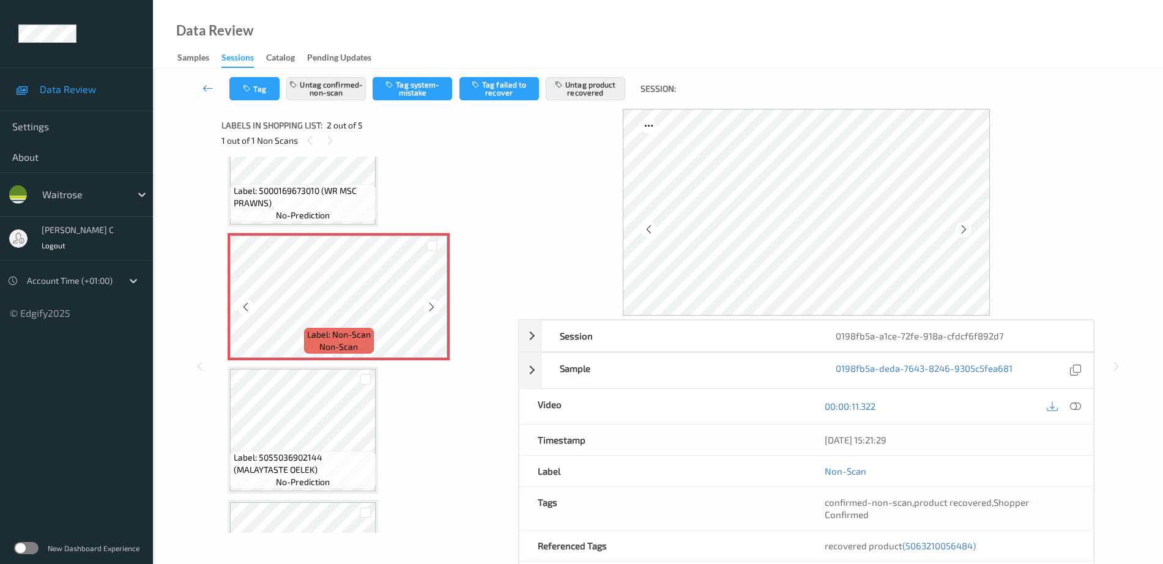
scroll to position [153, 0]
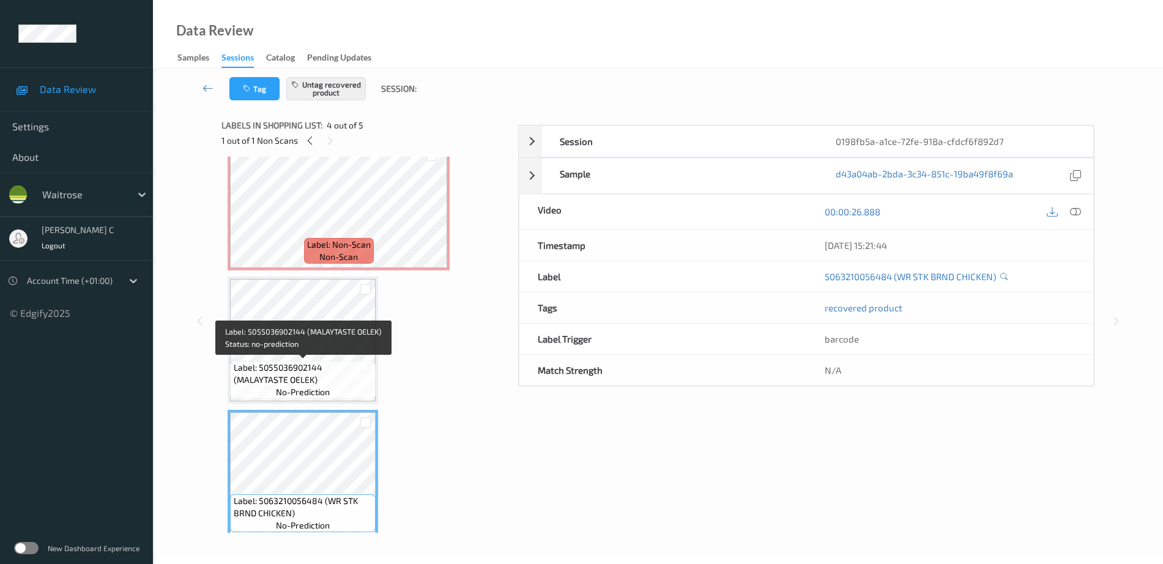
click at [296, 361] on div "Label: 5055036902144 (MALAYTASTE OELEK) no-prediction" at bounding box center [303, 380] width 146 height 38
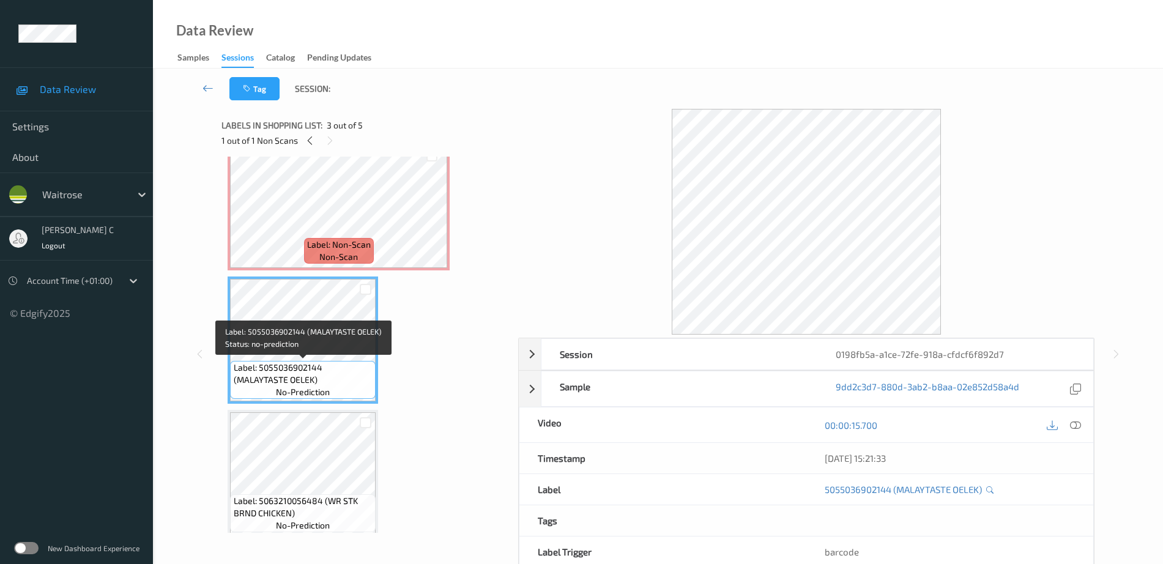
scroll to position [229, 0]
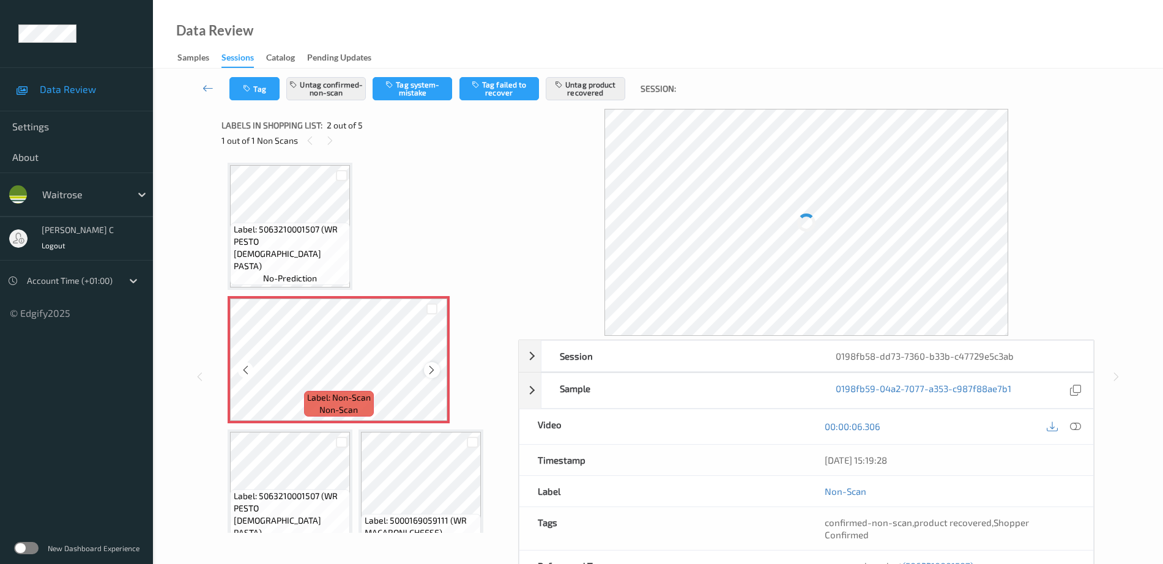
click at [428, 374] on icon at bounding box center [431, 370] width 10 height 11
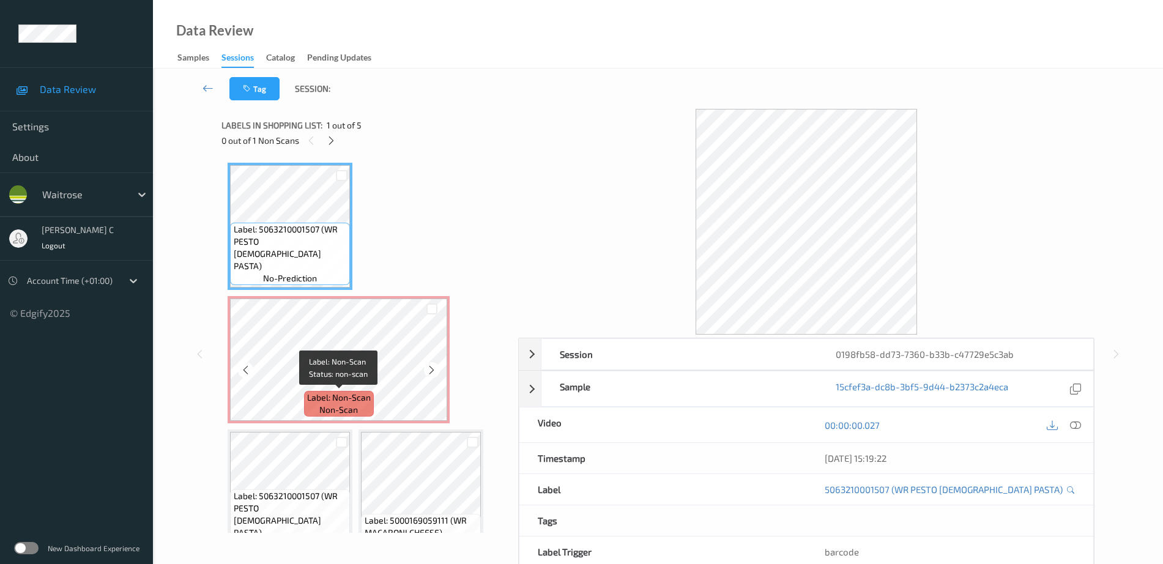
click at [308, 396] on span "Label: Non-Scan" at bounding box center [339, 397] width 64 height 12
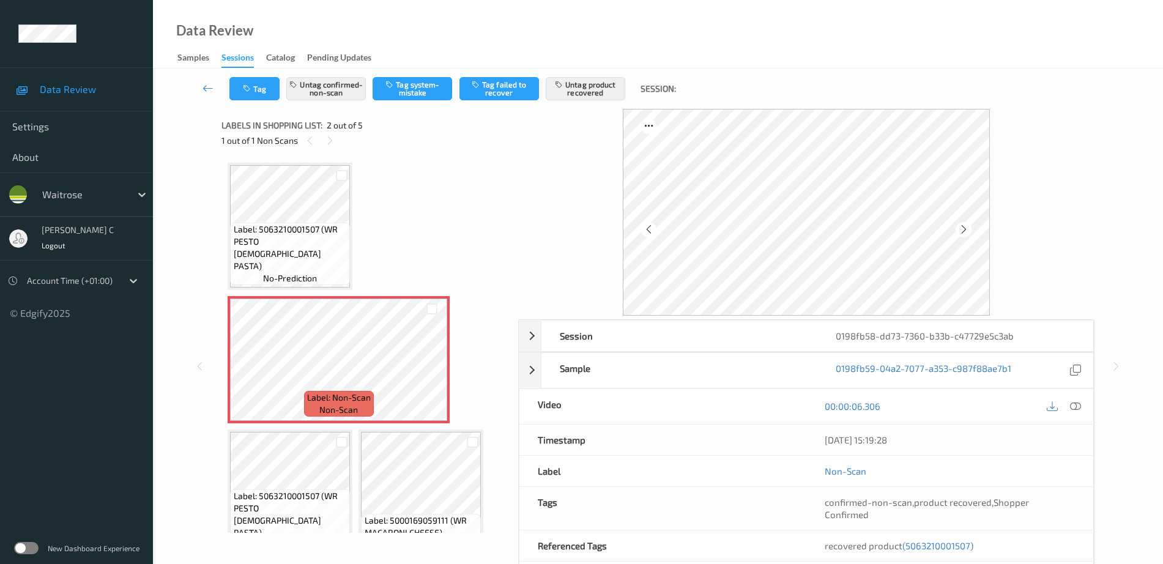
click at [309, 291] on div "Label: 5063210001507 (WR PESTO CHICK PASTA) no-prediction Label: Non-Scan non-s…" at bounding box center [366, 426] width 276 height 527
click at [302, 271] on span "Label: 5063210001507 (WR PESTO CHICK PASTA)" at bounding box center [291, 247] width 114 height 49
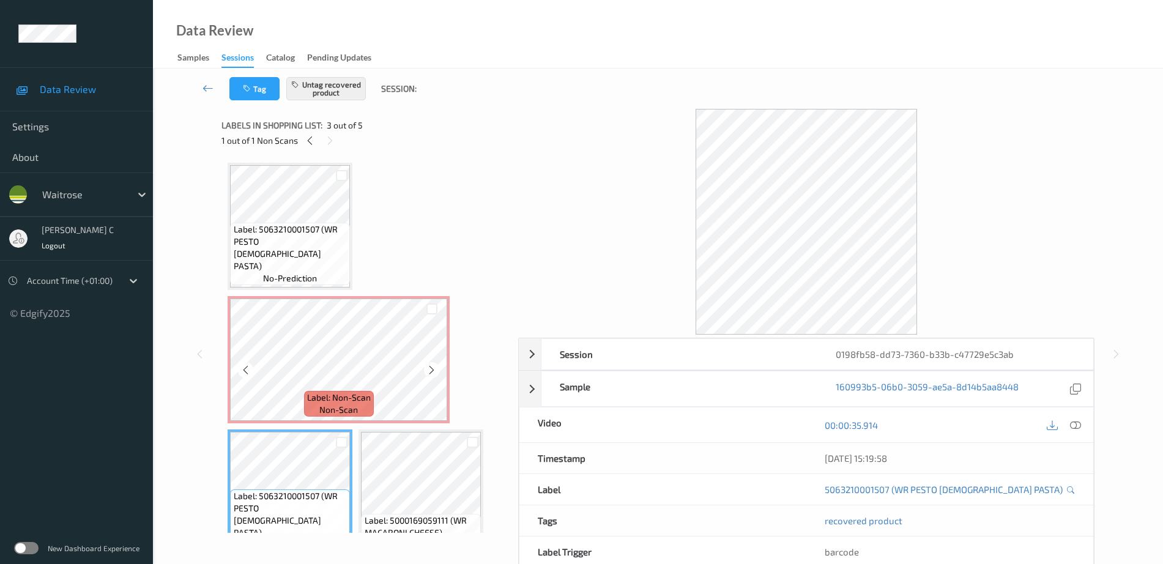
click at [261, 267] on span "Label: 5063210001507 (WR PESTO CHICK PASTA)" at bounding box center [291, 247] width 114 height 49
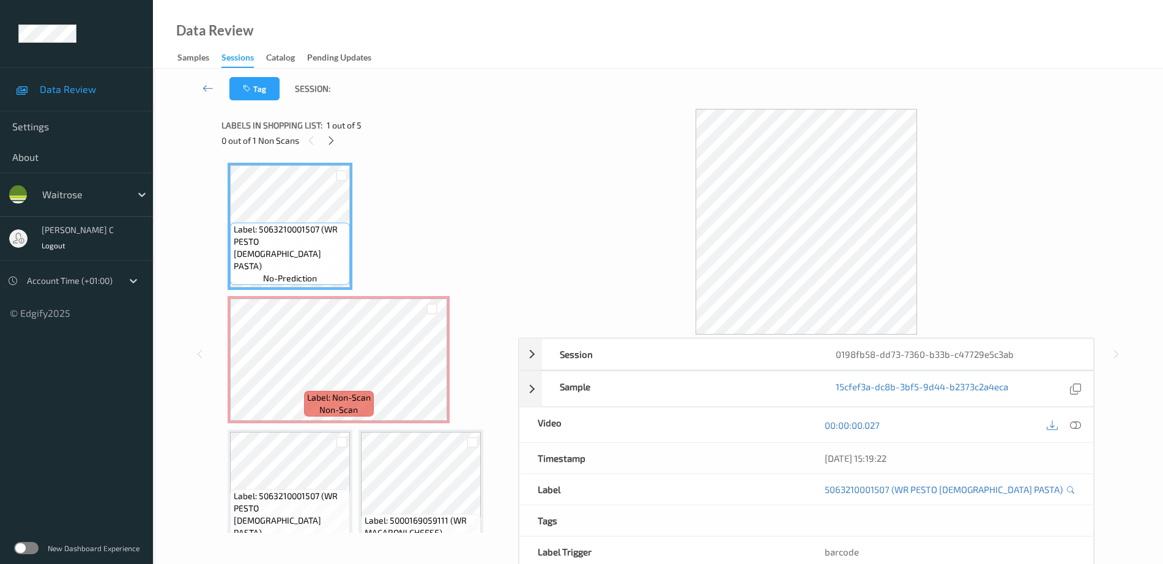
click at [283, 256] on span "Label: 5063210001507 (WR PESTO CHICK PASTA)" at bounding box center [291, 247] width 114 height 49
drag, startPoint x: 1076, startPoint y: 425, endPoint x: 1054, endPoint y: 435, distance: 24.3
click at [1078, 426] on icon at bounding box center [1075, 425] width 11 height 11
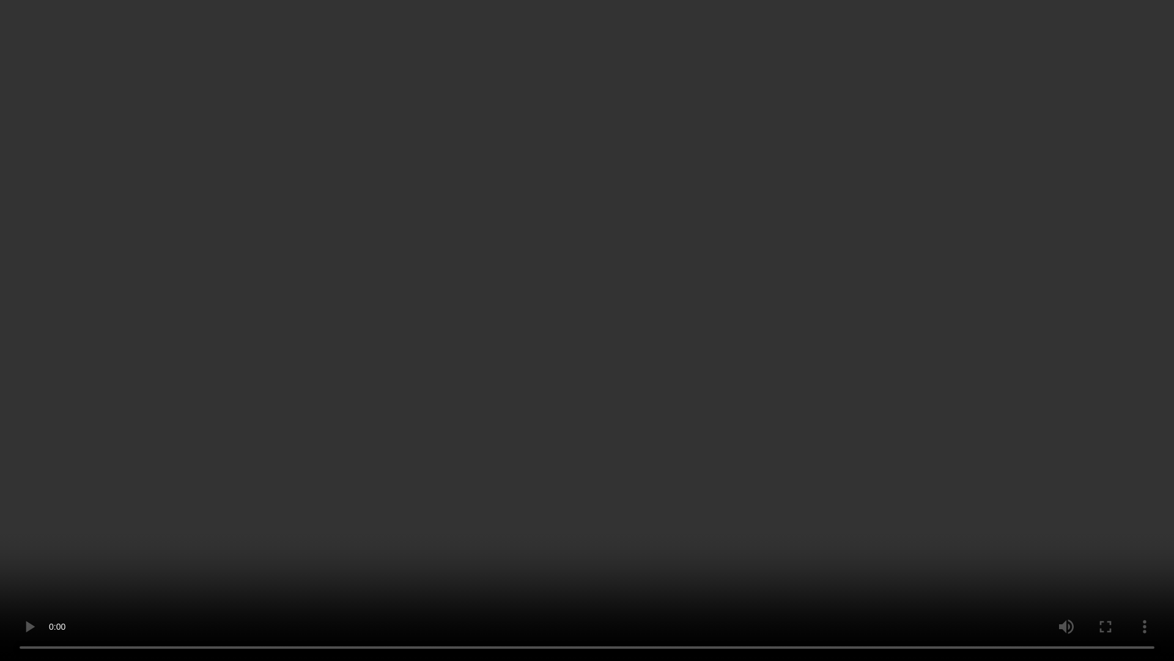
click at [45, 563] on video at bounding box center [587, 330] width 1174 height 661
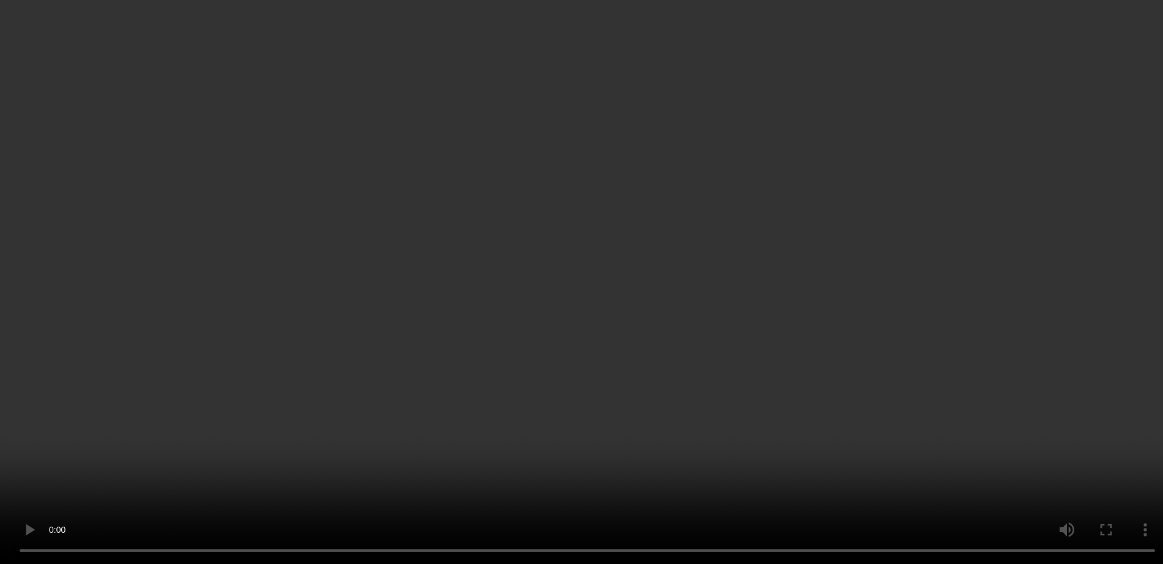
scroll to position [163, 0]
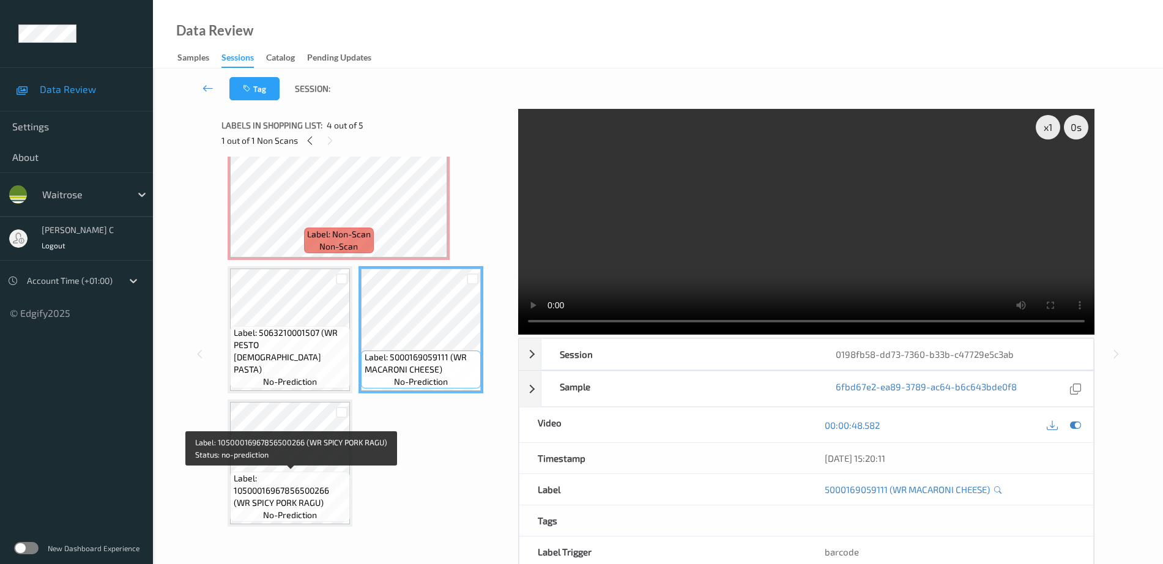
click at [249, 473] on span "Label: 10500016967856500266 (WR SPICY PORK RAGU)" at bounding box center [291, 490] width 114 height 37
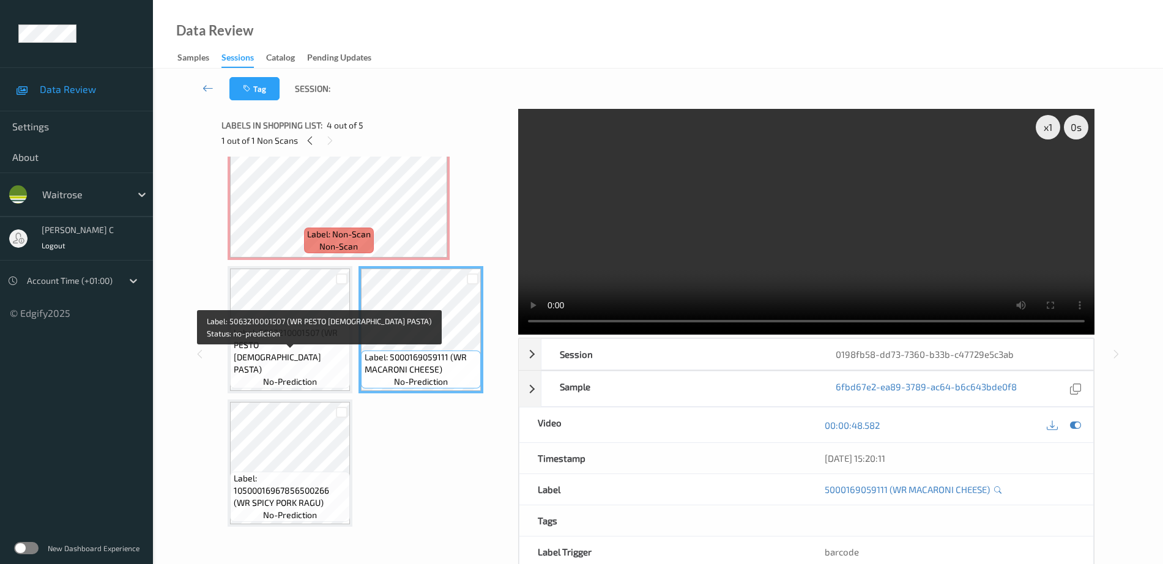
click at [282, 365] on span "Label: 5063210001507 (WR PESTO CHICK PASTA)" at bounding box center [291, 351] width 114 height 49
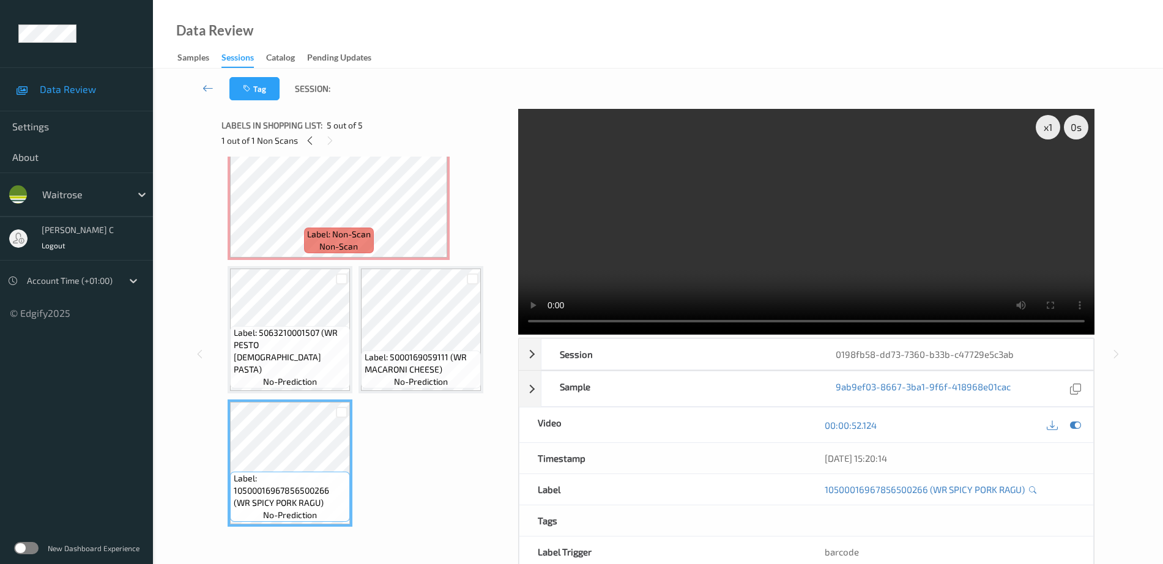
scroll to position [0, 0]
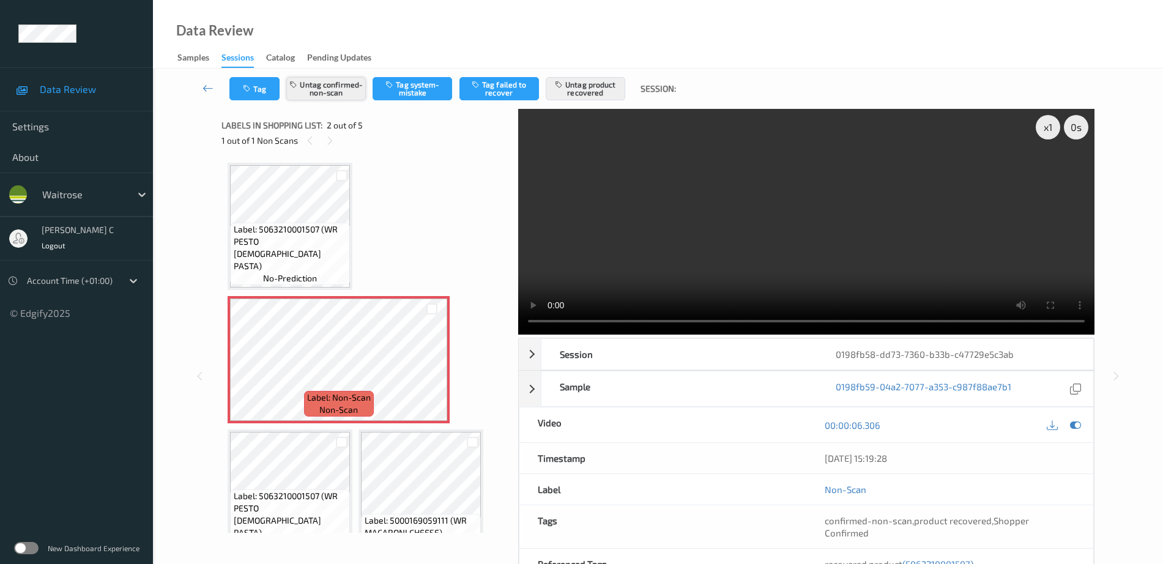
click at [305, 89] on button "Untag confirmed-non-scan" at bounding box center [326, 88] width 80 height 23
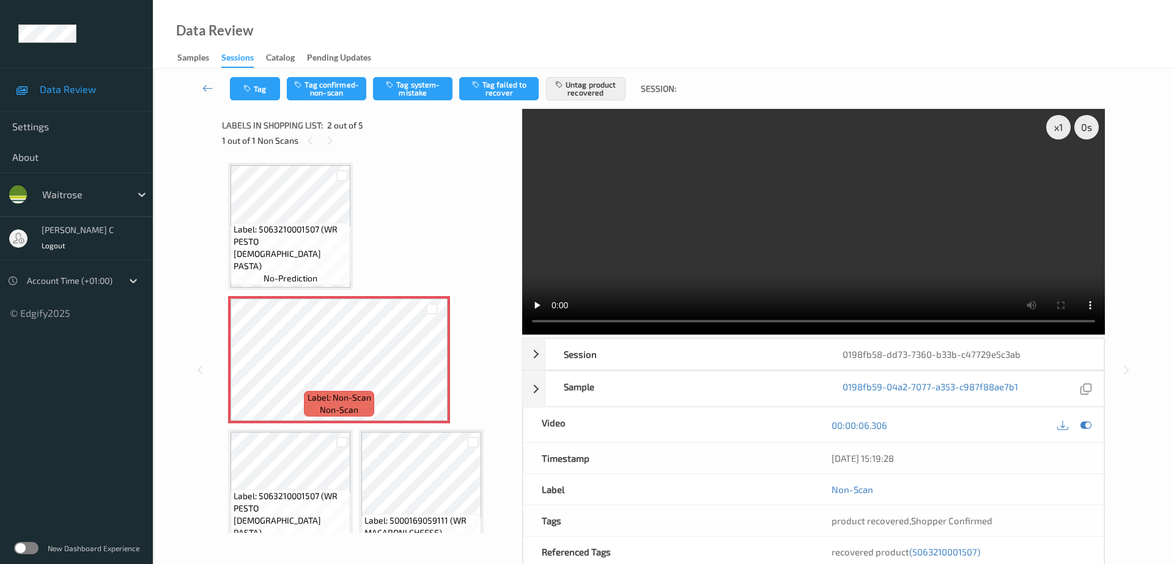
click at [590, 73] on div "Tag Tag confirmed-non-scan Tag system-mistake Tag failed to recover Untag produ…" at bounding box center [663, 88] width 971 height 40
click at [607, 86] on button "Untag product recovered" at bounding box center [586, 88] width 80 height 23
click at [410, 100] on button "Tag system-mistake" at bounding box center [413, 88] width 80 height 23
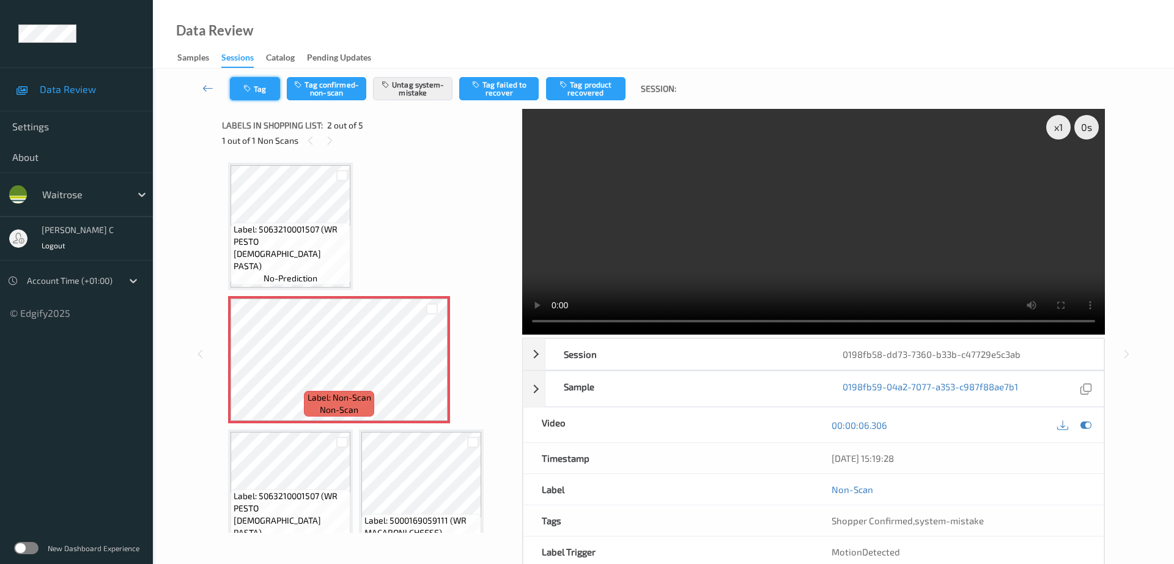
click at [254, 89] on button "Tag" at bounding box center [255, 88] width 50 height 23
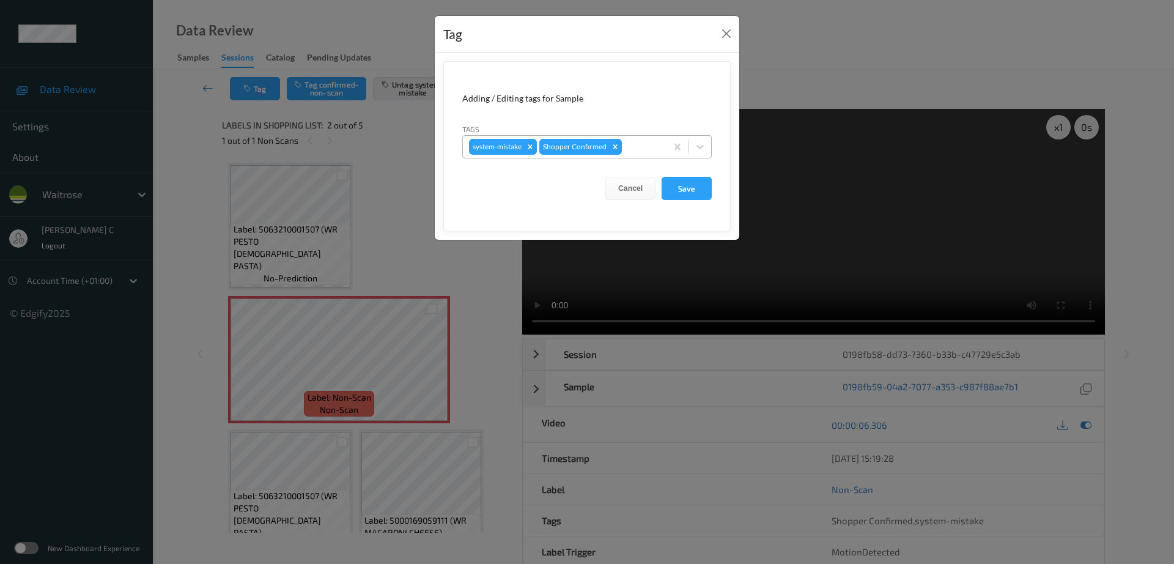
click at [645, 149] on div at bounding box center [642, 146] width 36 height 15
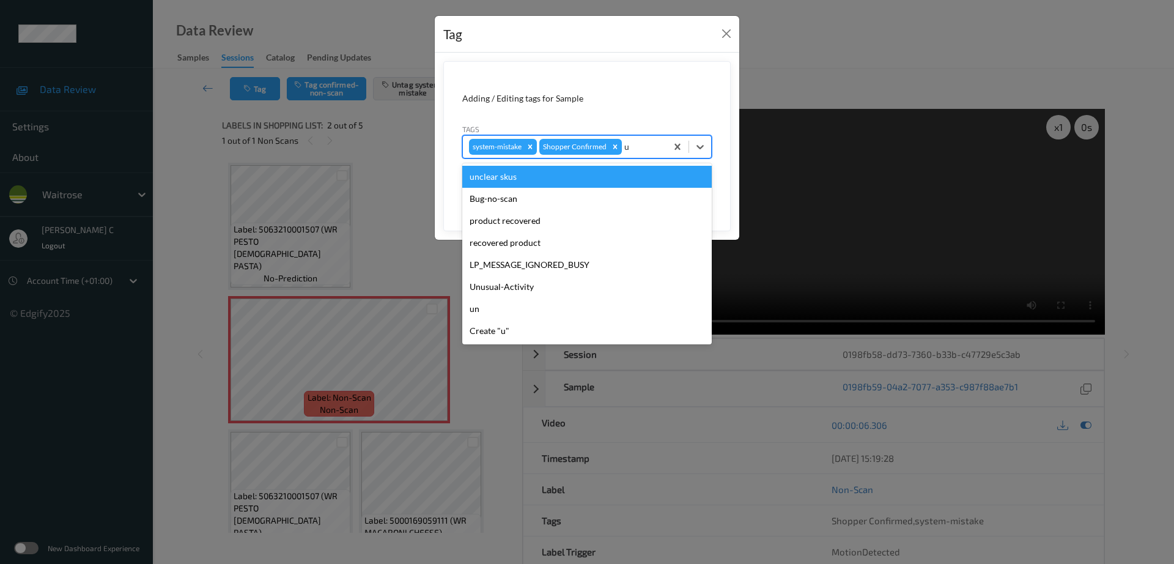
type input "un"
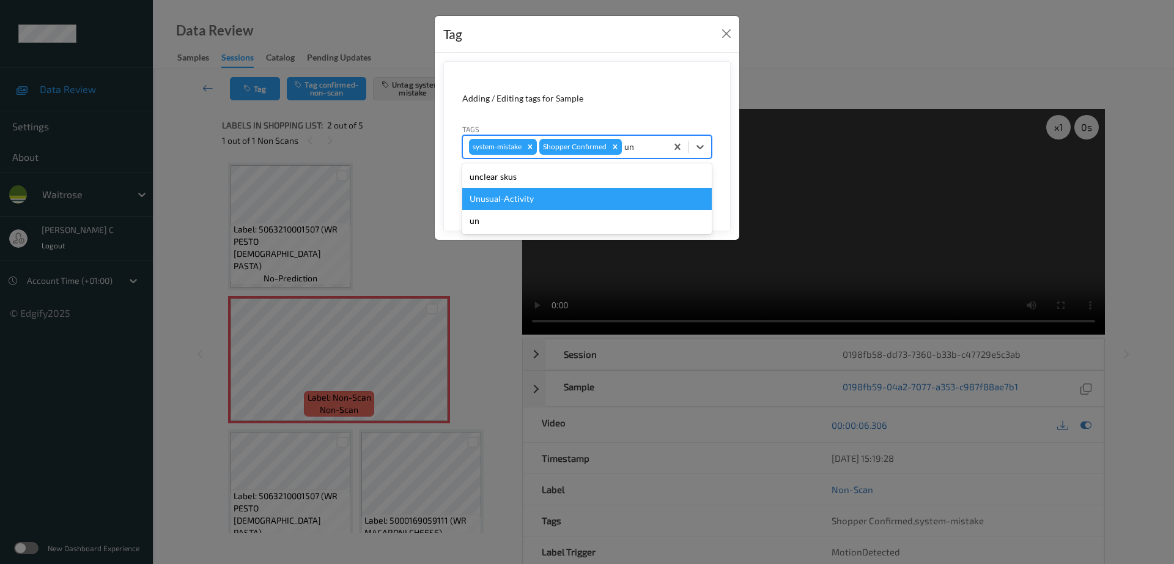
click at [544, 193] on div "Unusual-Activity" at bounding box center [587, 199] width 250 height 22
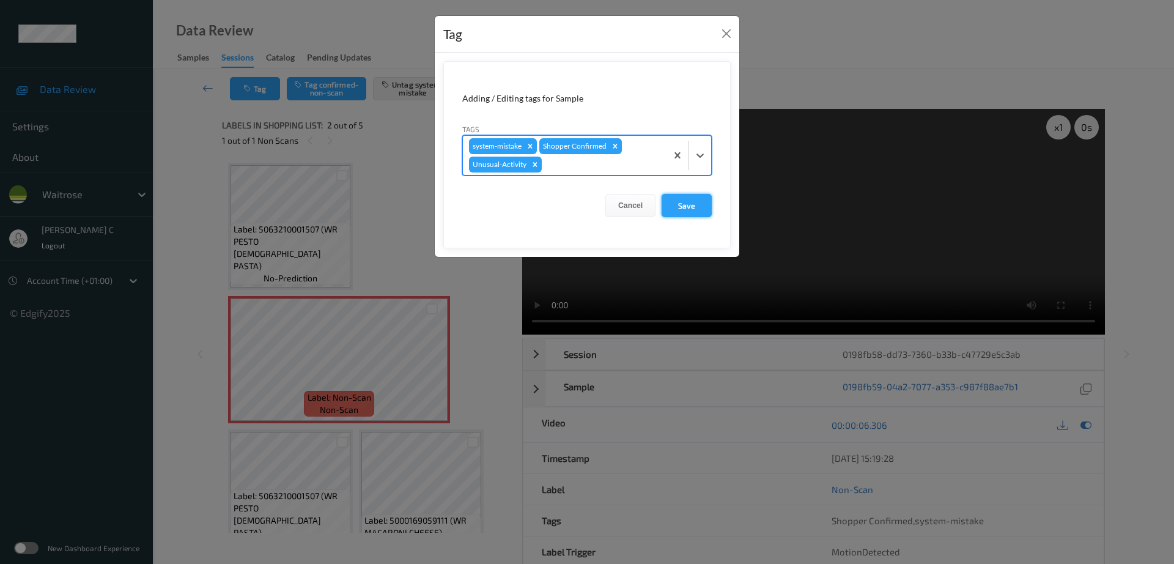
click at [674, 210] on button "Save" at bounding box center [687, 205] width 50 height 23
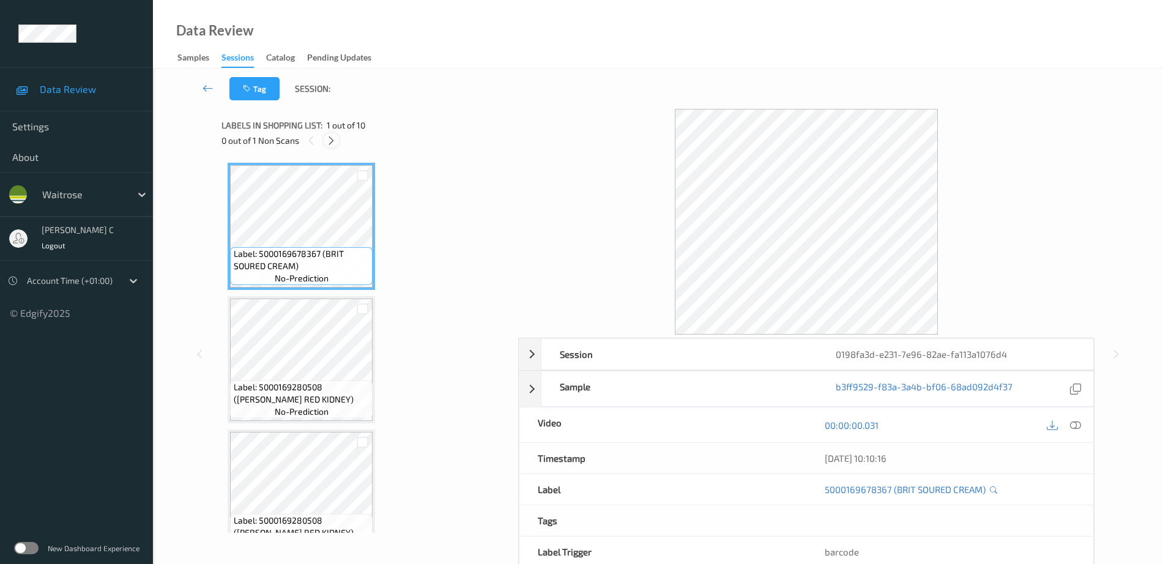
click at [327, 135] on icon at bounding box center [331, 140] width 10 height 11
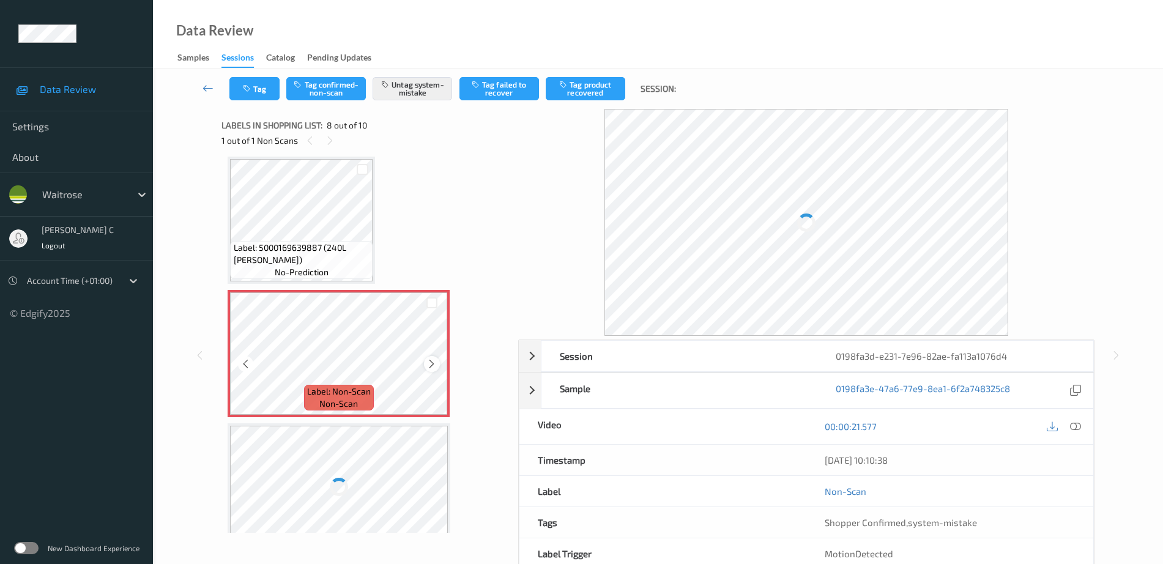
click at [435, 363] on icon at bounding box center [431, 363] width 10 height 11
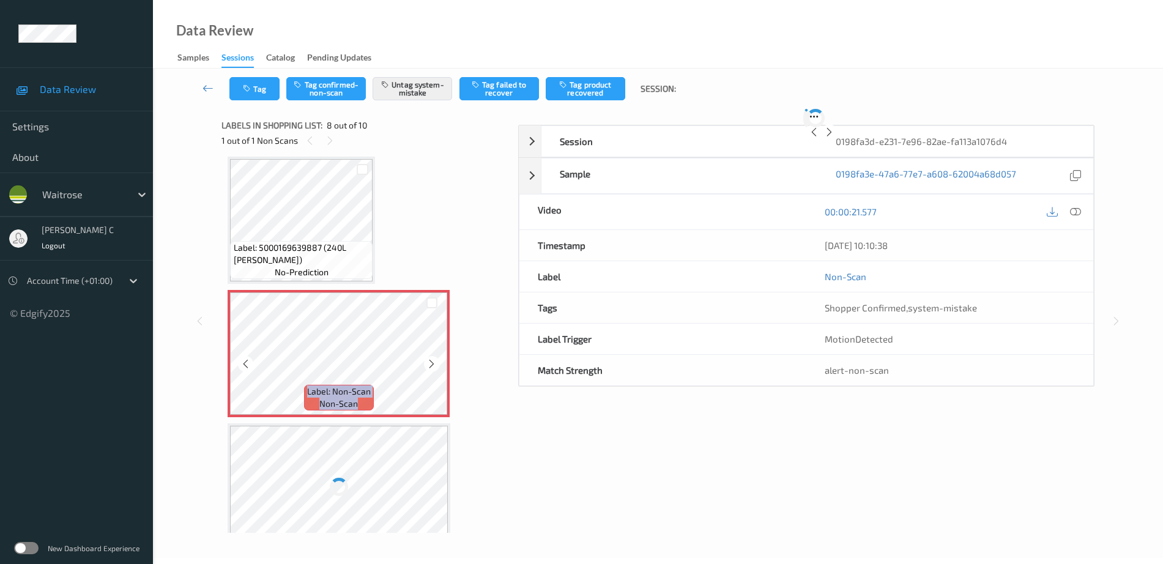
click at [435, 363] on icon at bounding box center [431, 363] width 10 height 11
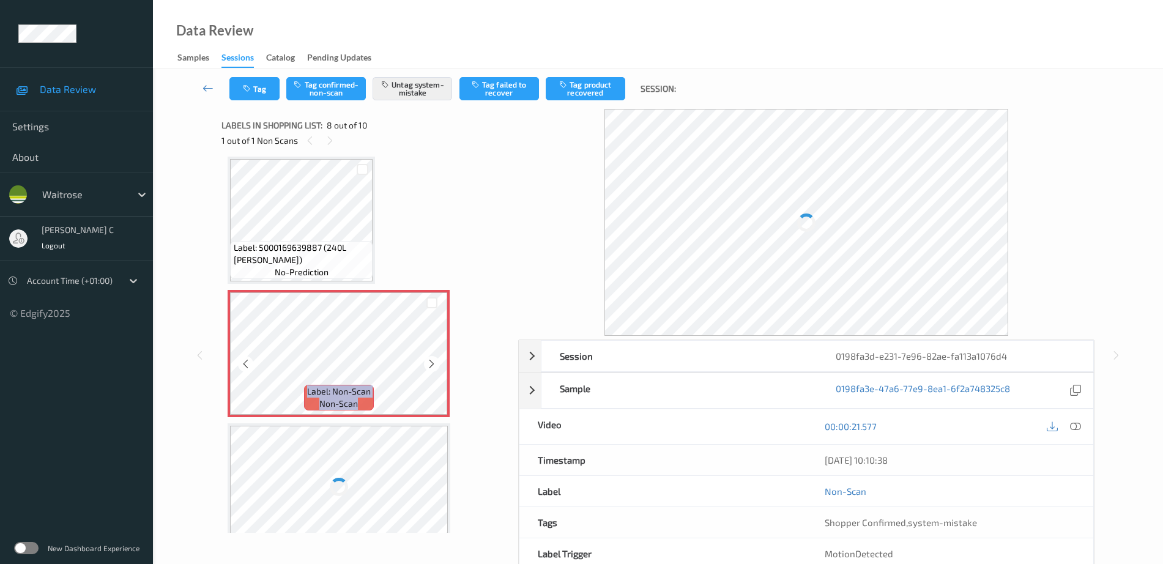
click at [435, 363] on icon at bounding box center [431, 363] width 10 height 11
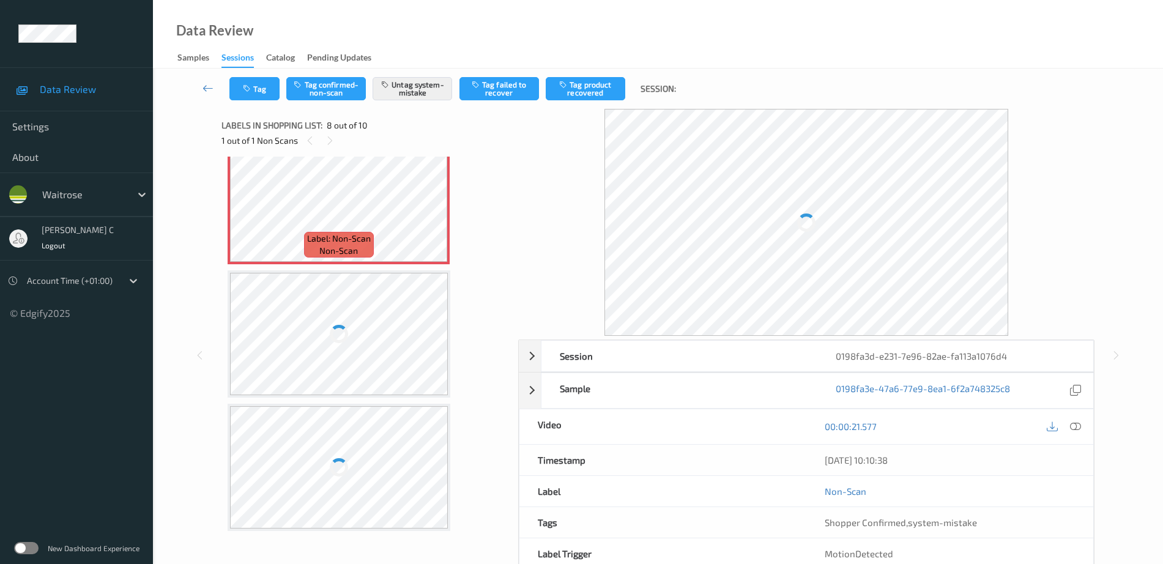
click at [360, 341] on div at bounding box center [339, 334] width 218 height 122
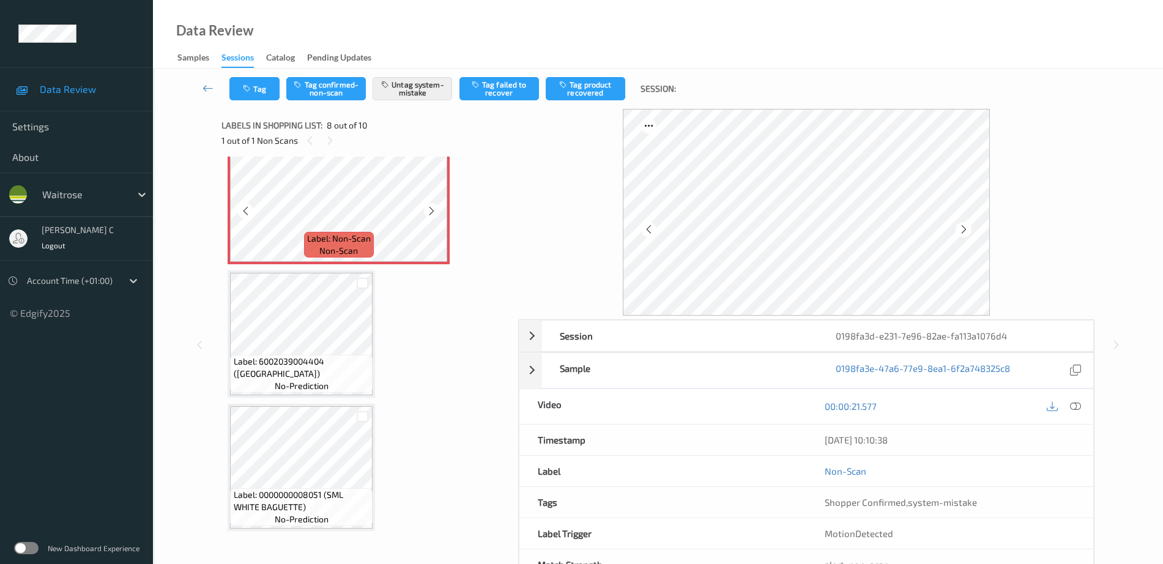
scroll to position [806, 0]
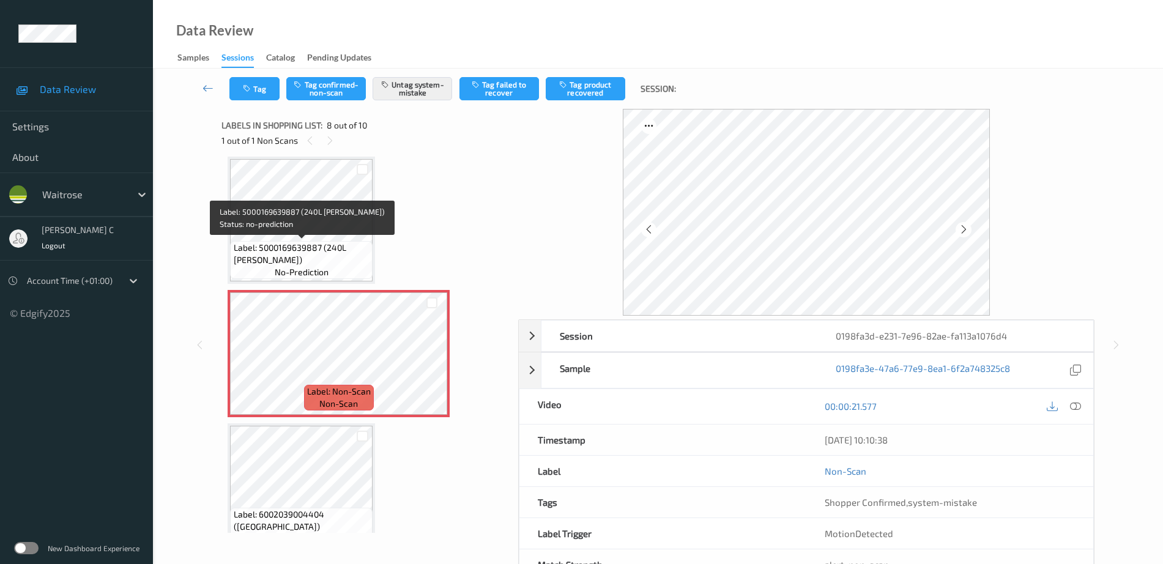
click at [292, 242] on span "Label: 5000169639887 (240L WHEELIE BIN LIN)" at bounding box center [302, 254] width 136 height 24
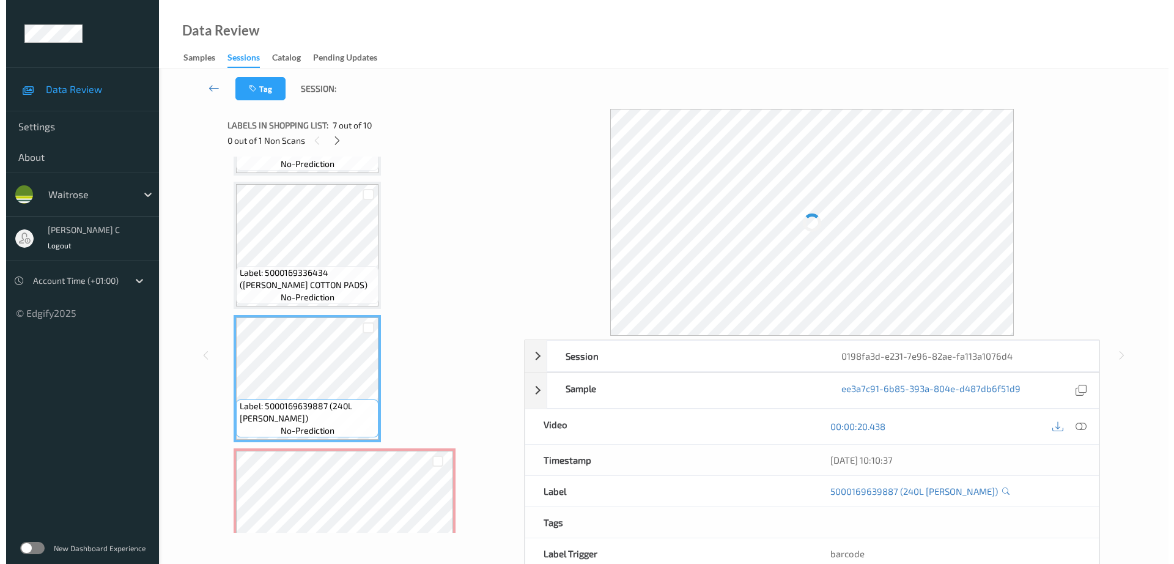
scroll to position [653, 0]
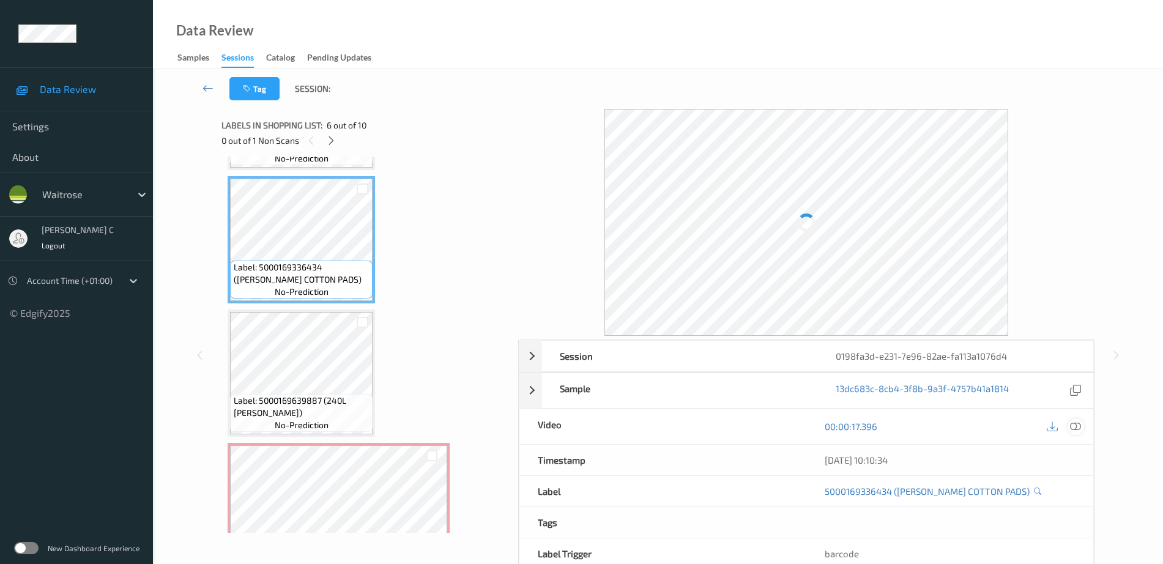
click at [1078, 431] on icon at bounding box center [1075, 426] width 11 height 11
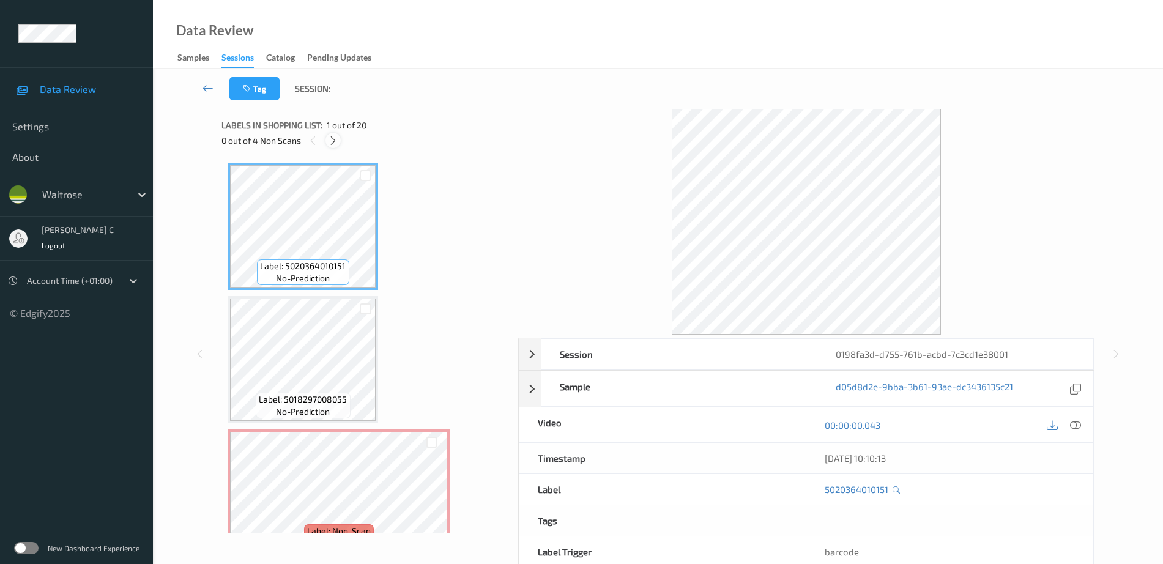
click at [335, 140] on icon at bounding box center [333, 140] width 10 height 11
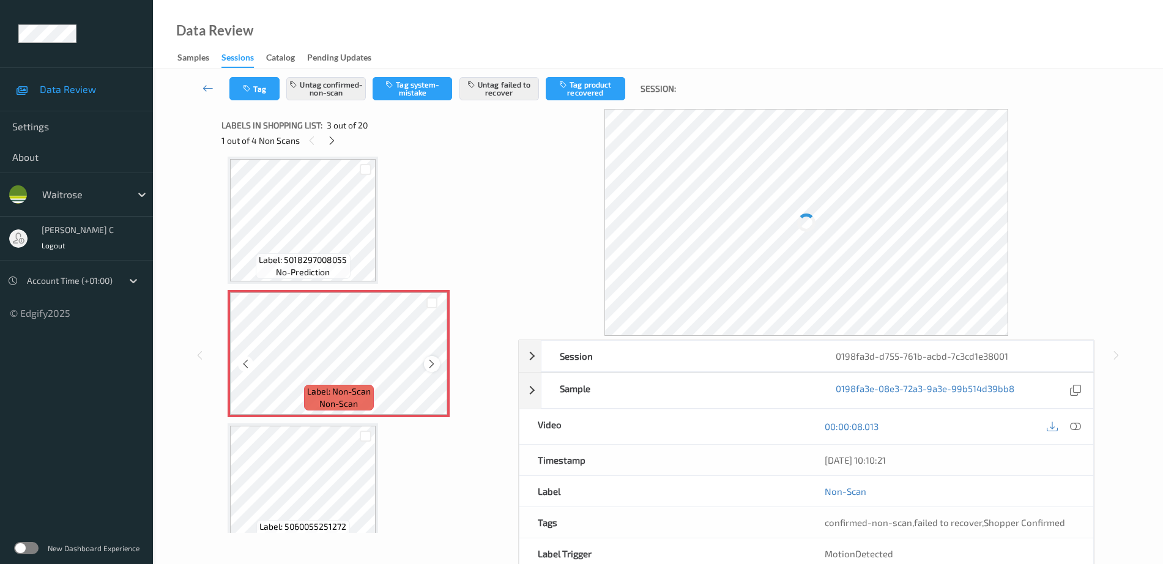
click at [431, 364] on icon at bounding box center [431, 363] width 10 height 11
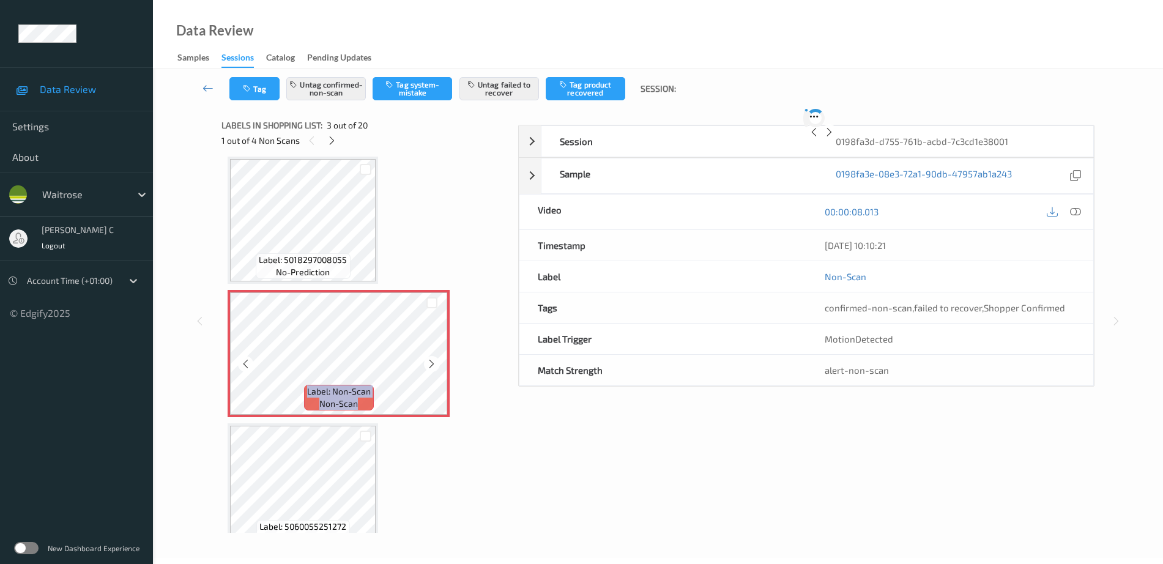
click at [431, 364] on icon at bounding box center [431, 363] width 10 height 11
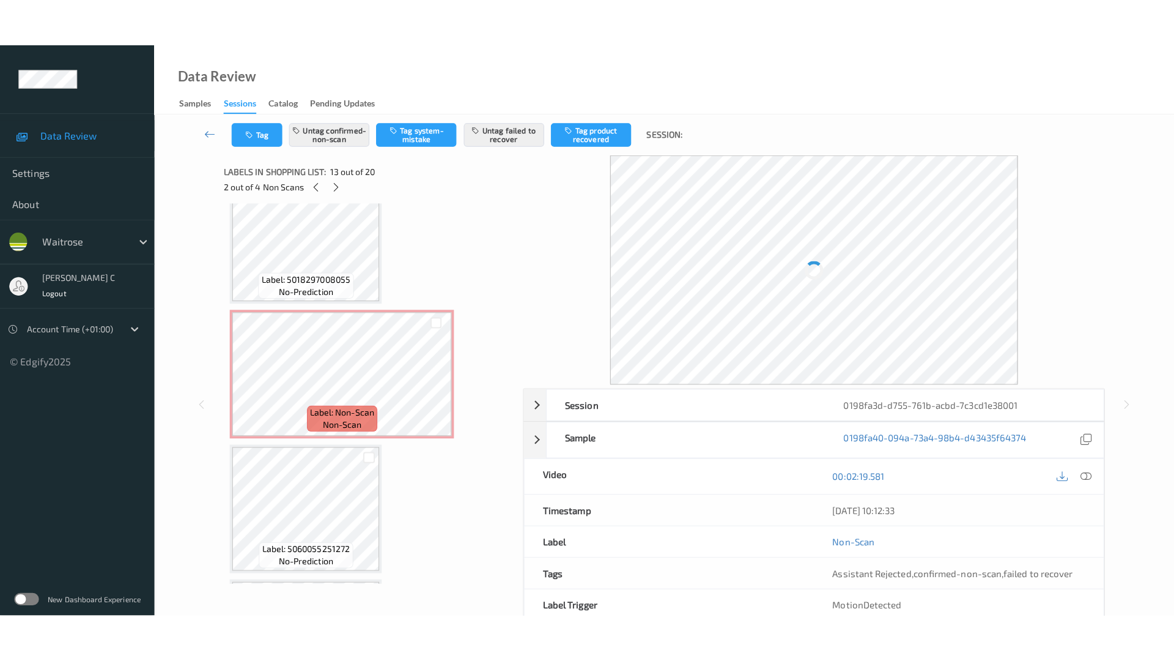
scroll to position [73, 0]
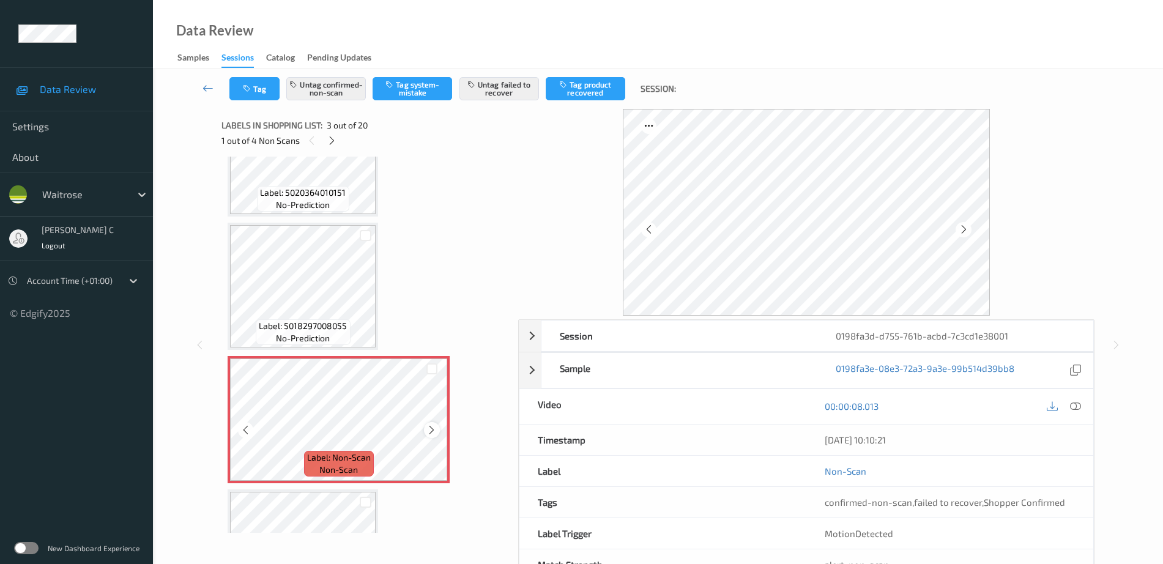
click at [432, 433] on icon at bounding box center [431, 429] width 10 height 11
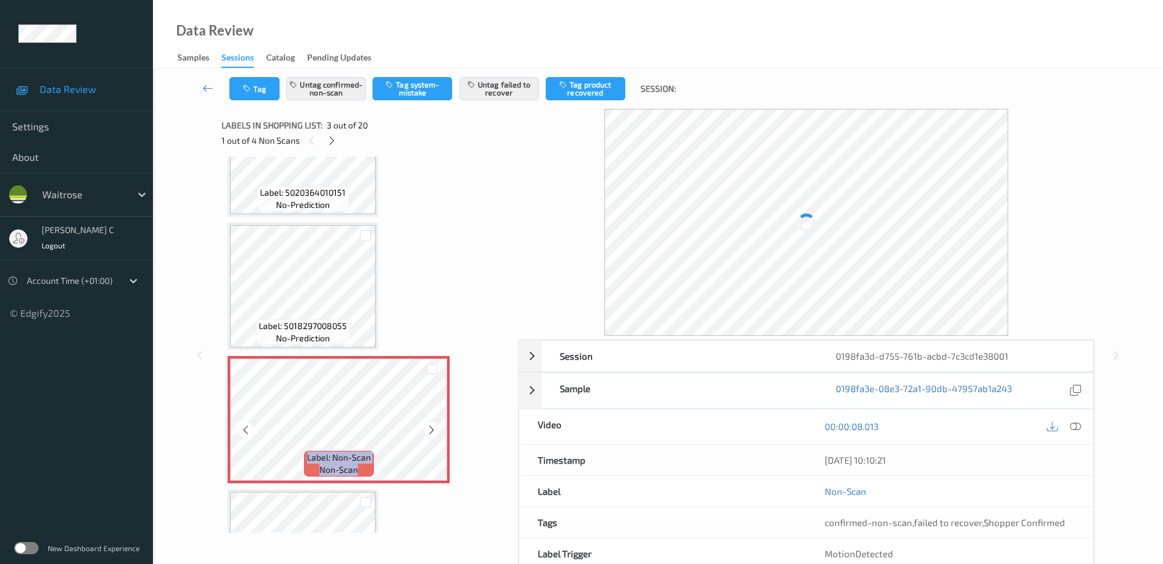
click at [432, 433] on icon at bounding box center [431, 429] width 10 height 11
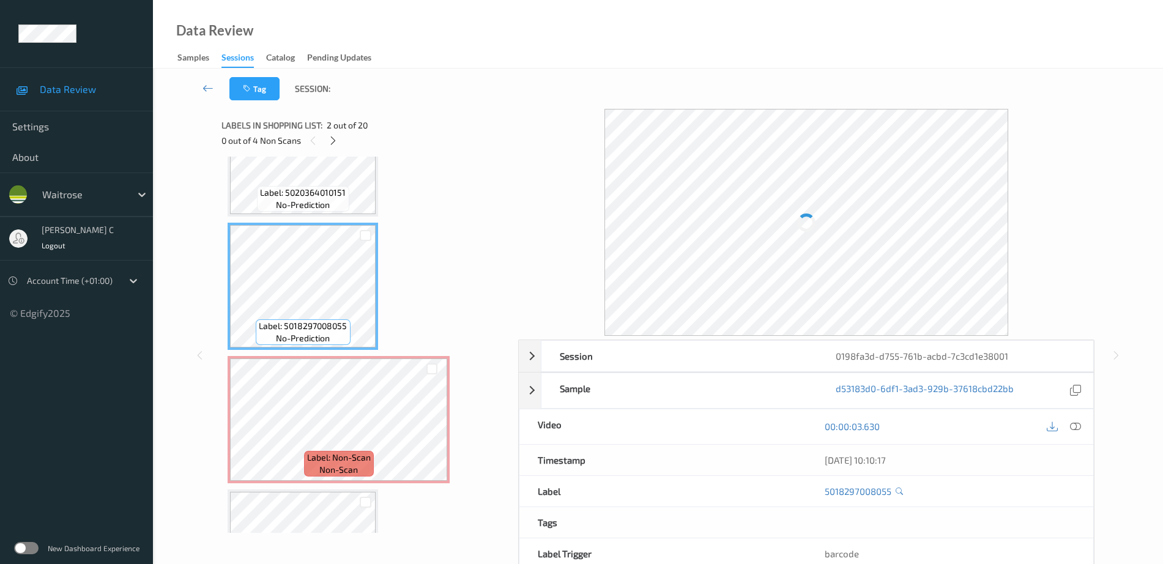
click at [1078, 429] on icon at bounding box center [1075, 426] width 11 height 11
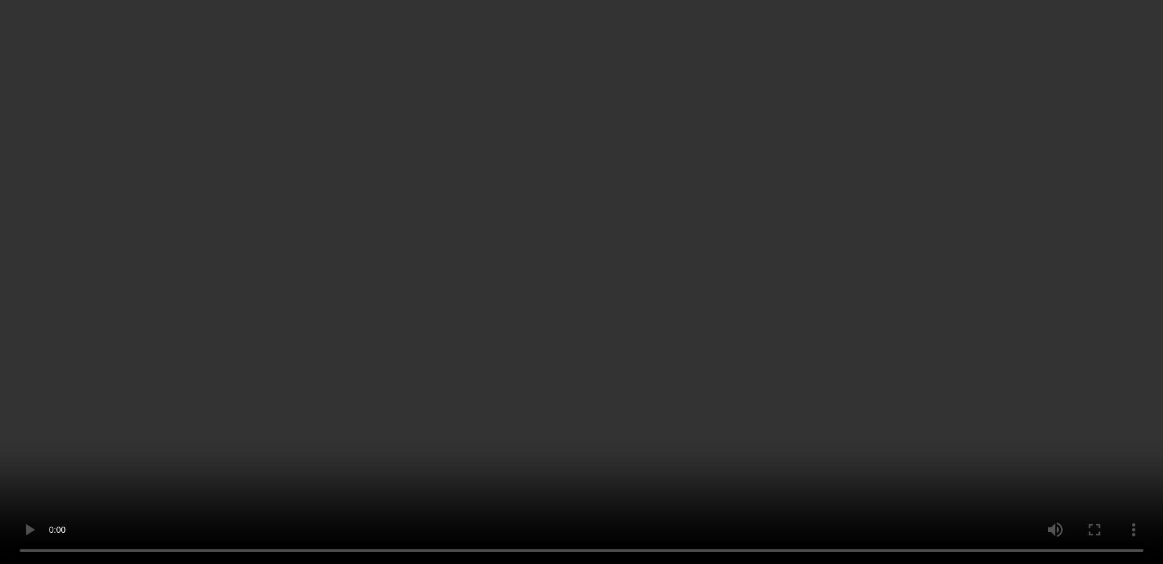
scroll to position [1896, 0]
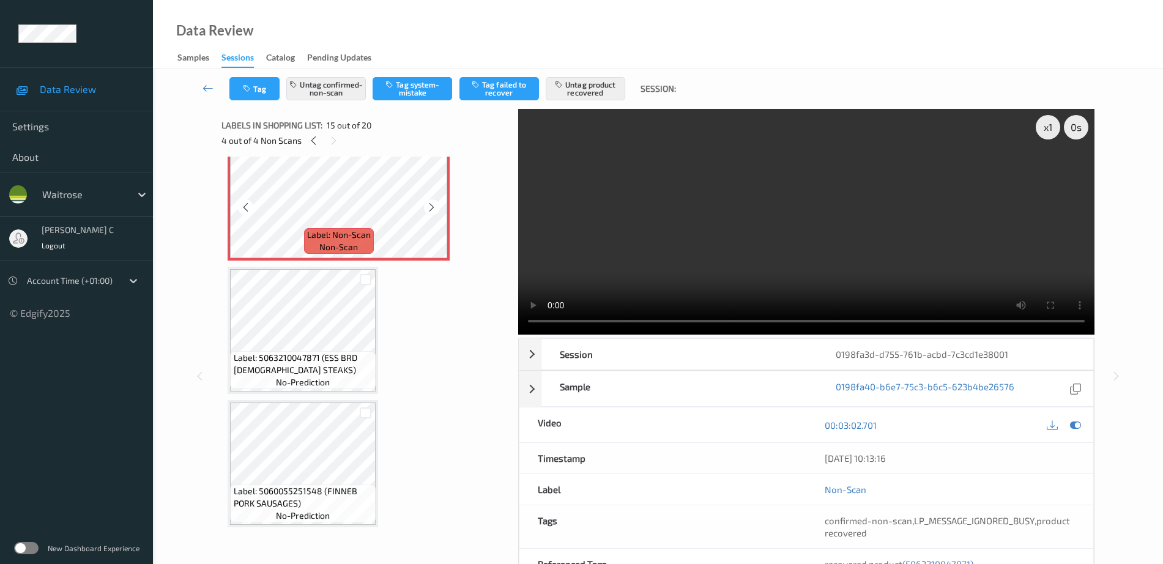
click at [335, 231] on span "Label: Non-Scan" at bounding box center [339, 235] width 64 height 12
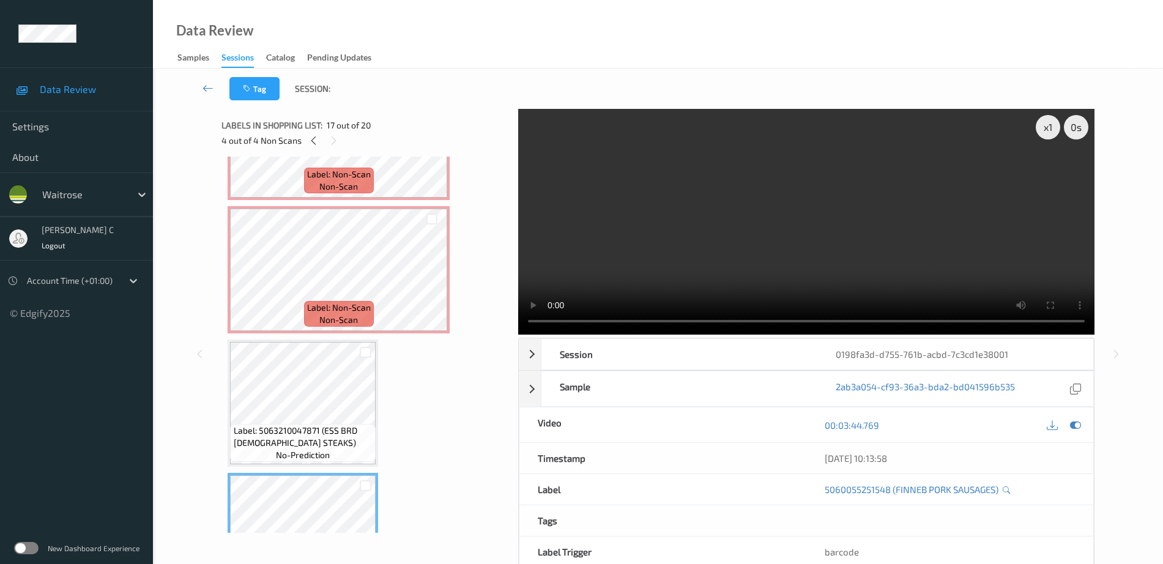
scroll to position [1819, 0]
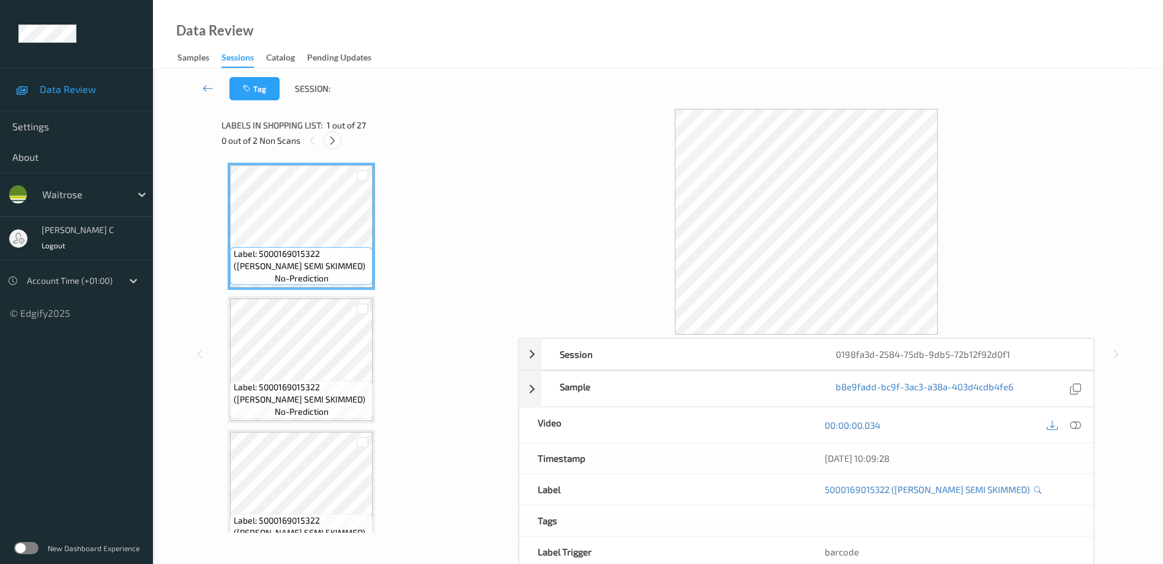
click at [336, 138] on icon at bounding box center [332, 140] width 10 height 11
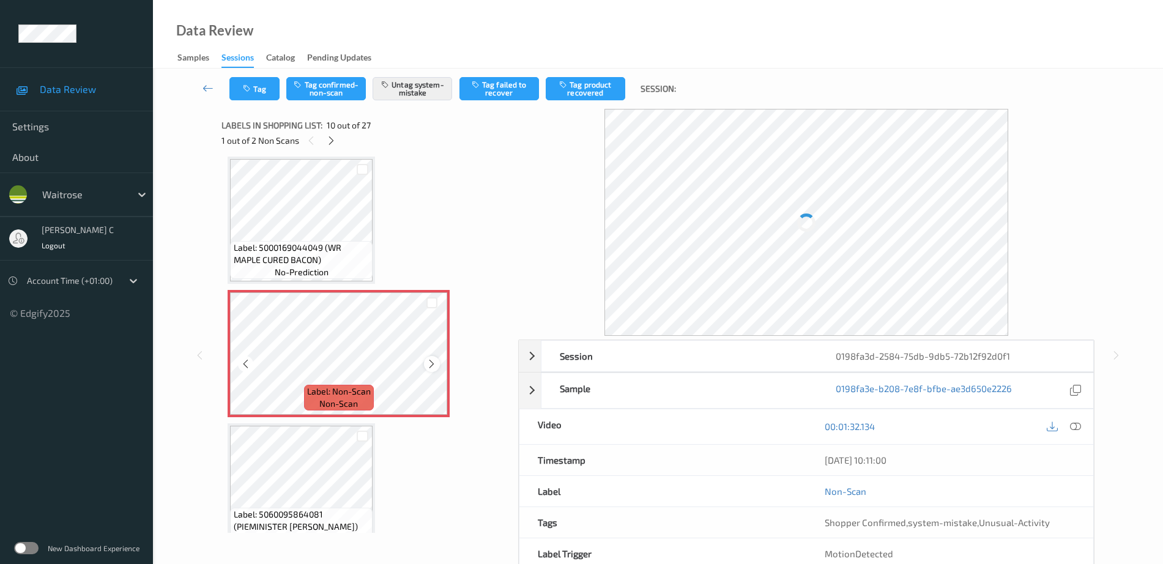
click at [435, 363] on icon at bounding box center [431, 363] width 10 height 11
click at [434, 365] on icon at bounding box center [431, 363] width 10 height 11
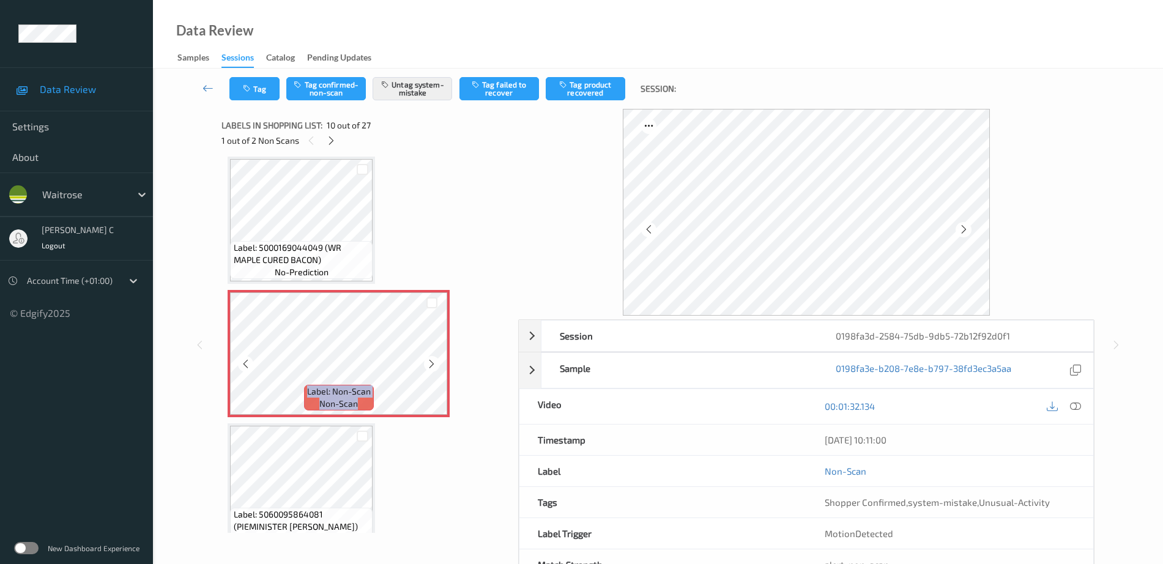
click at [434, 365] on icon at bounding box center [431, 363] width 10 height 11
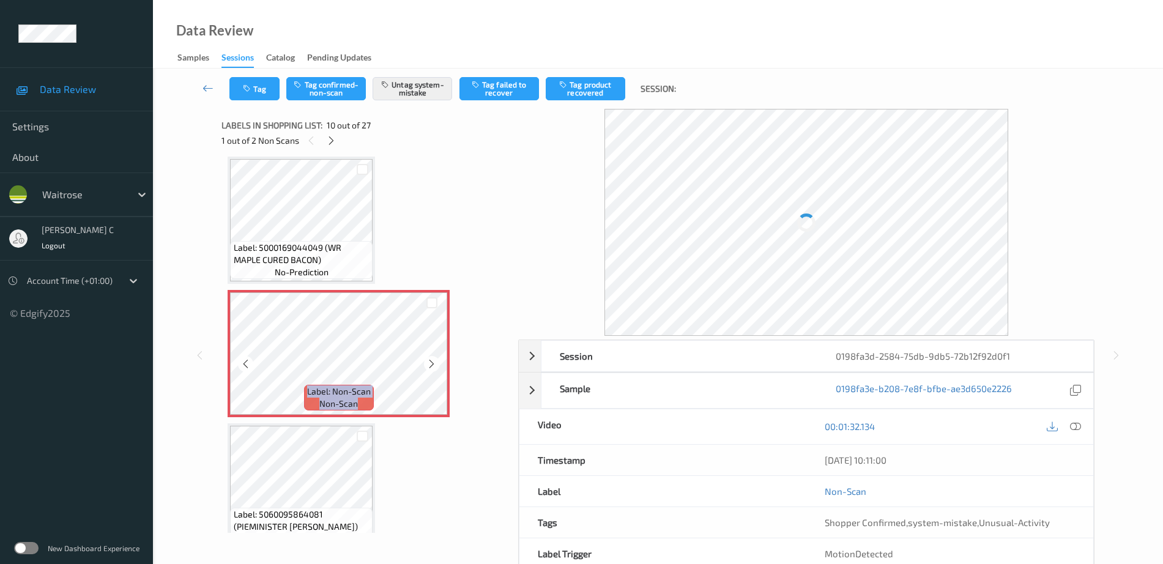
click at [434, 365] on icon at bounding box center [431, 363] width 10 height 11
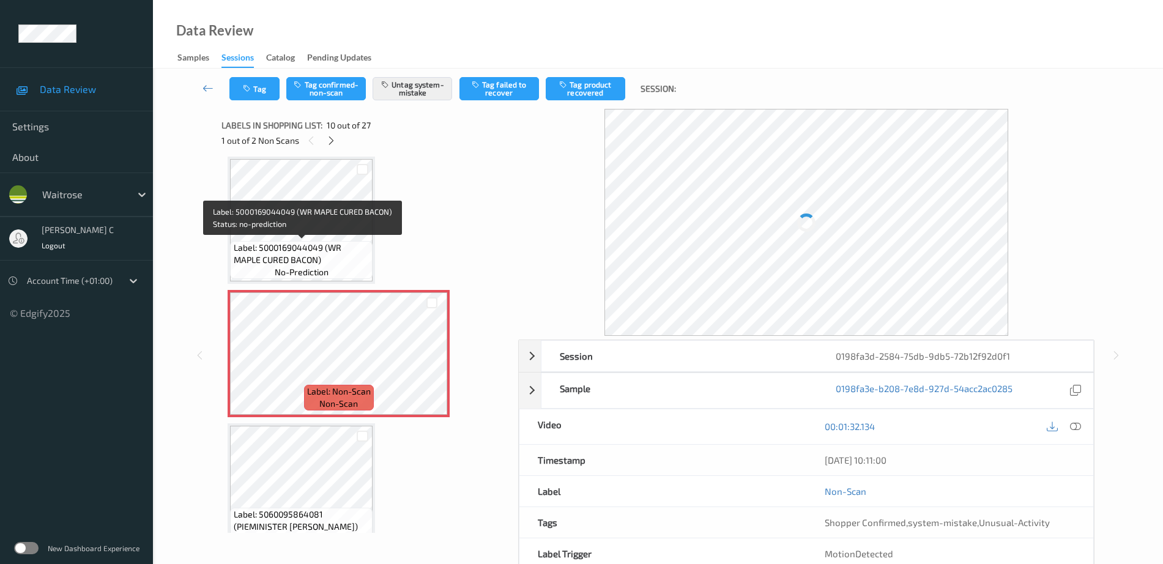
click at [325, 261] on span "Label: 5000169044049 (WR MAPLE CURED BACON)" at bounding box center [302, 254] width 136 height 24
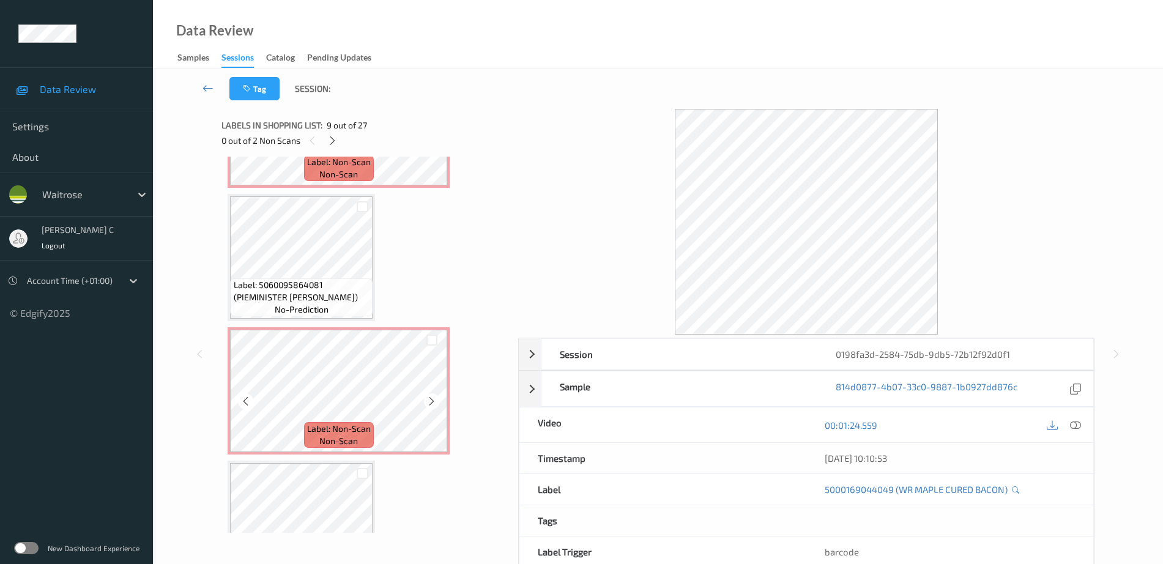
scroll to position [996, 0]
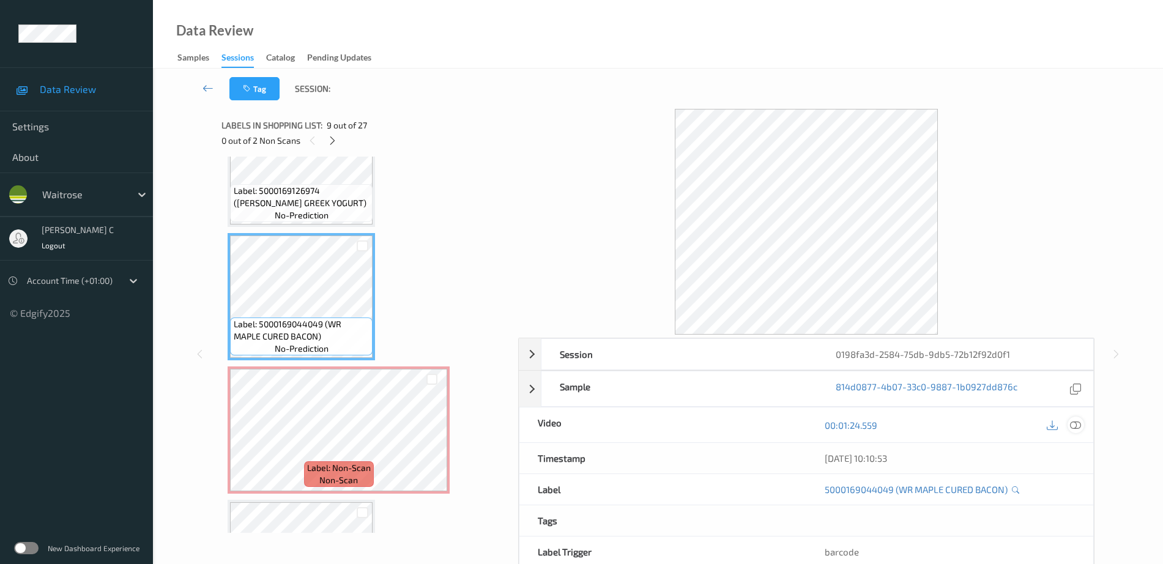
click at [1074, 423] on icon at bounding box center [1075, 425] width 11 height 11
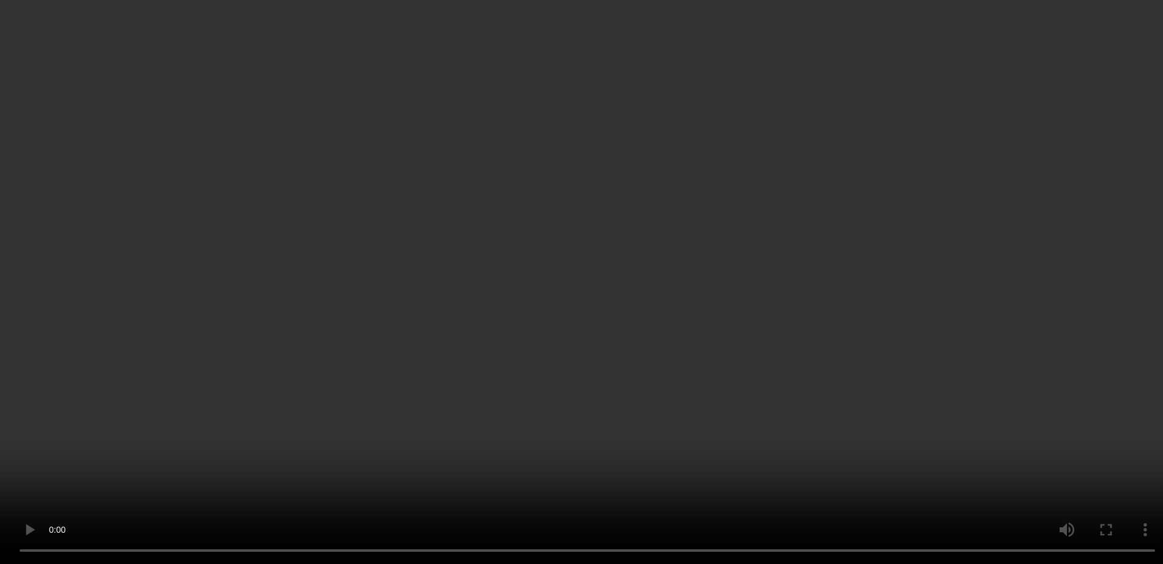
scroll to position [1149, 0]
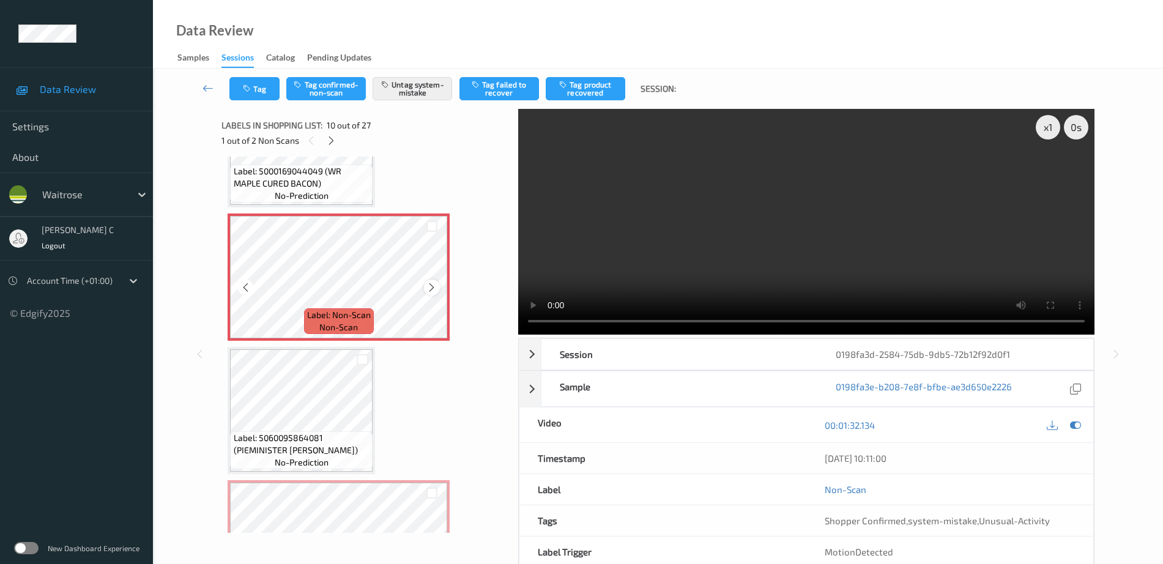
click at [426, 289] on div at bounding box center [431, 286] width 15 height 15
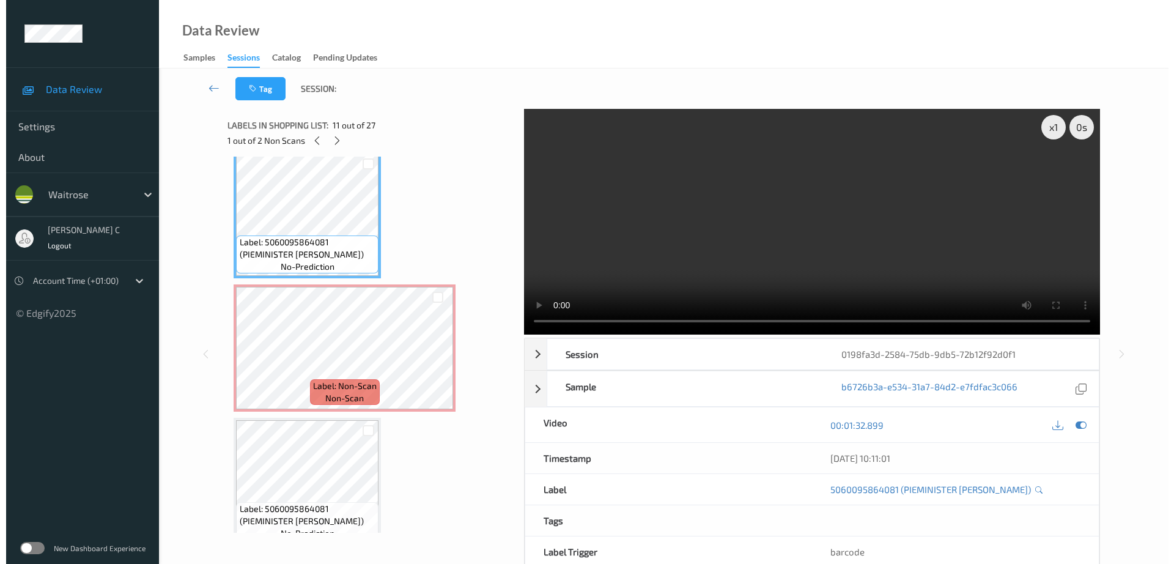
scroll to position [1379, 0]
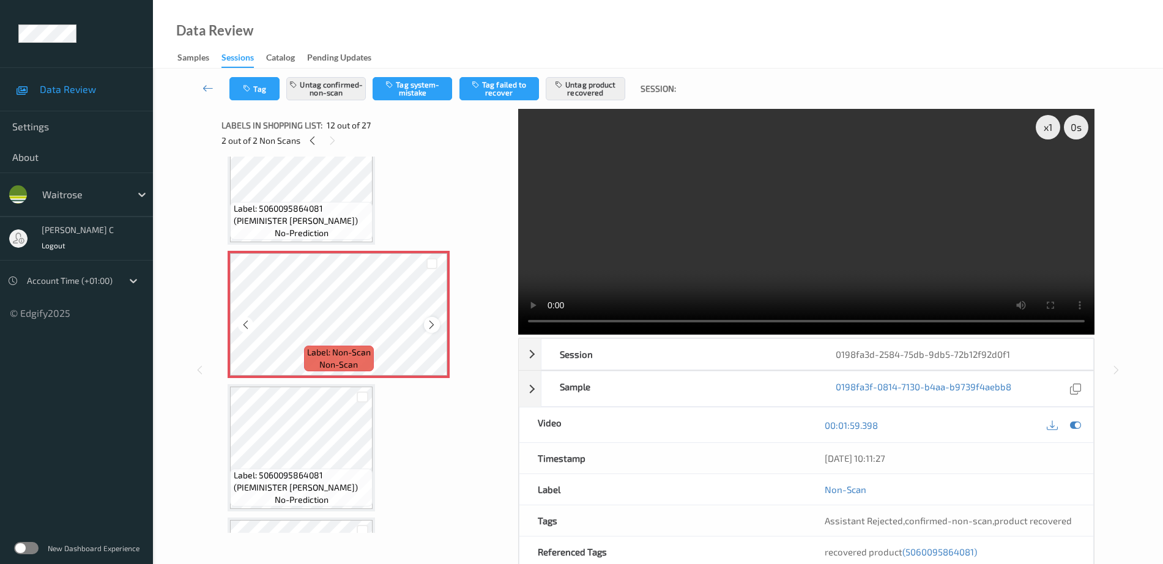
click at [430, 327] on icon at bounding box center [431, 324] width 10 height 11
click at [339, 87] on button "Untag confirmed-non-scan" at bounding box center [326, 88] width 80 height 23
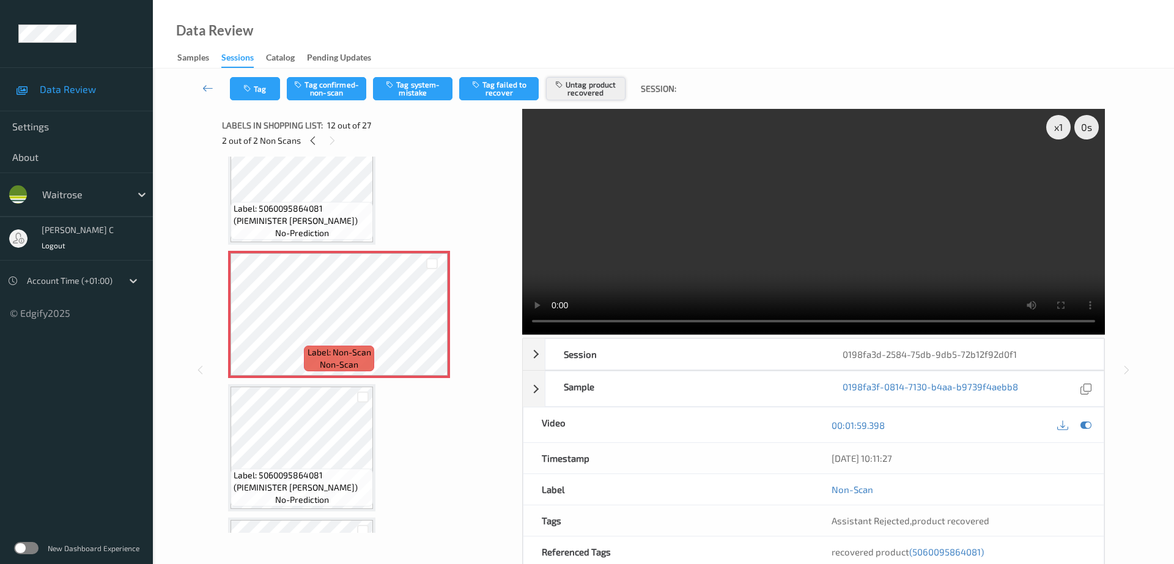
click at [576, 93] on button "Untag product recovered" at bounding box center [586, 88] width 80 height 23
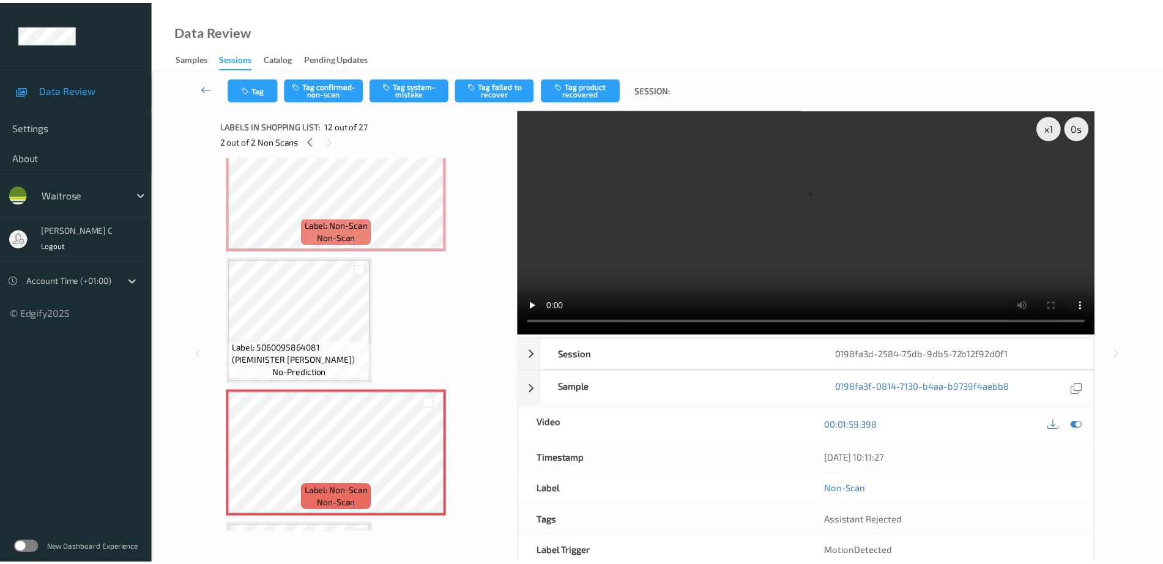
scroll to position [1149, 0]
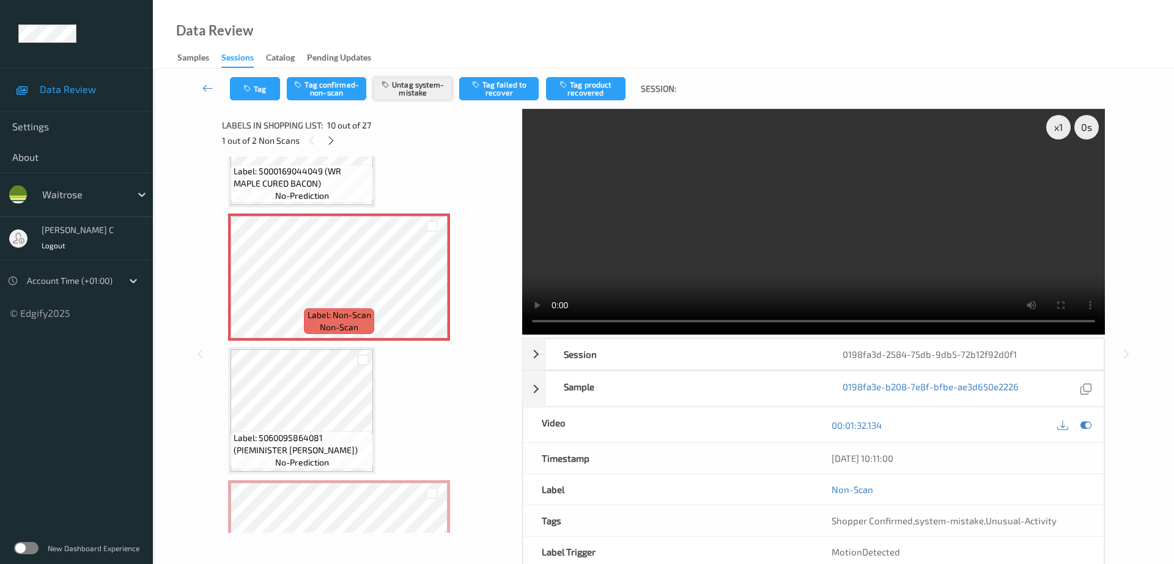
click at [407, 89] on button "Untag system-mistake" at bounding box center [413, 88] width 80 height 23
click at [261, 92] on button "Tag" at bounding box center [255, 88] width 50 height 23
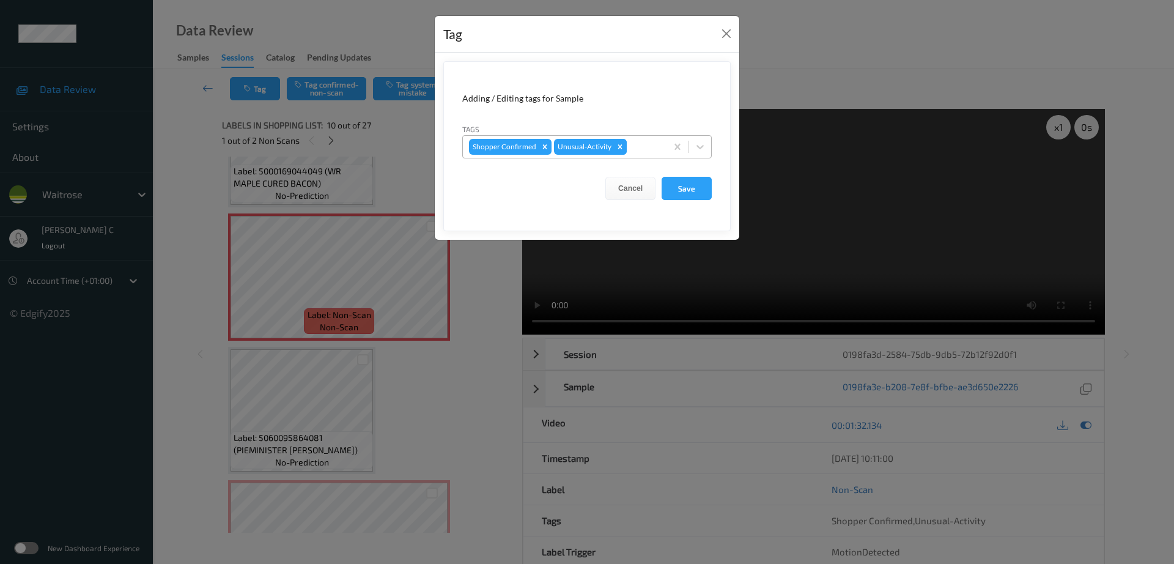
click at [618, 146] on icon "Remove Unusual-Activity" at bounding box center [620, 146] width 4 height 4
click at [703, 199] on button "Save" at bounding box center [687, 188] width 50 height 23
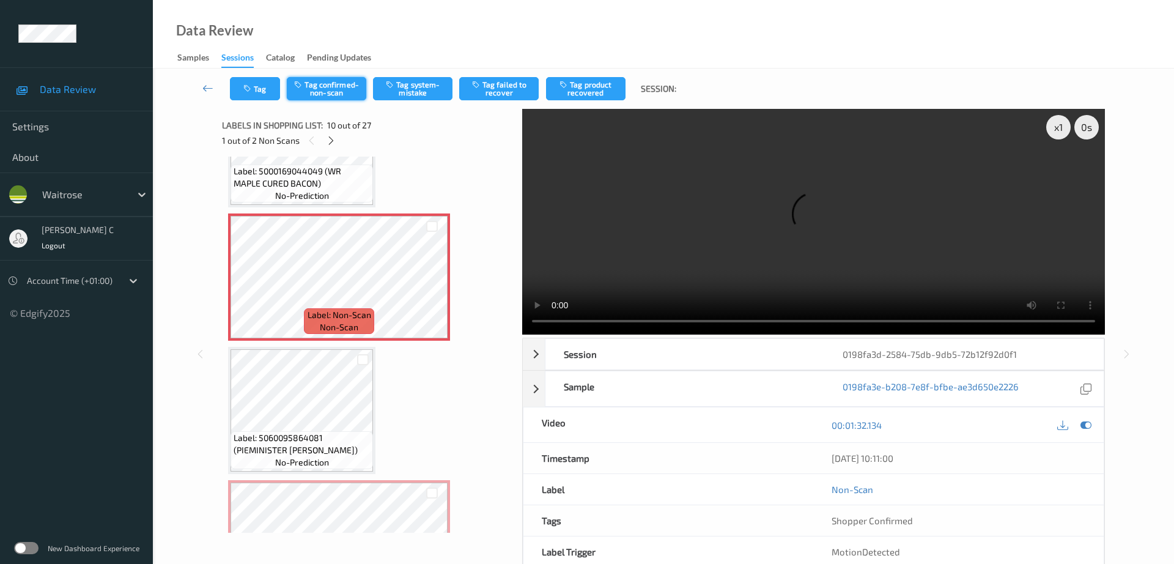
click at [346, 91] on button "Tag confirmed-non-scan" at bounding box center [327, 88] width 80 height 23
click at [597, 85] on button "Tag product recovered" at bounding box center [586, 88] width 80 height 23
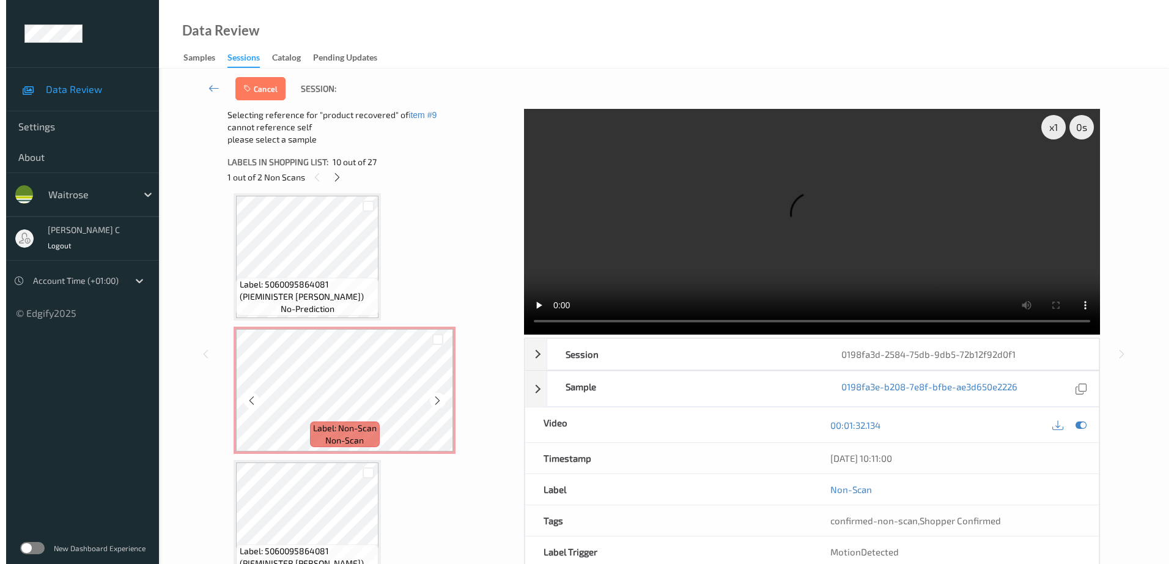
scroll to position [1379, 0]
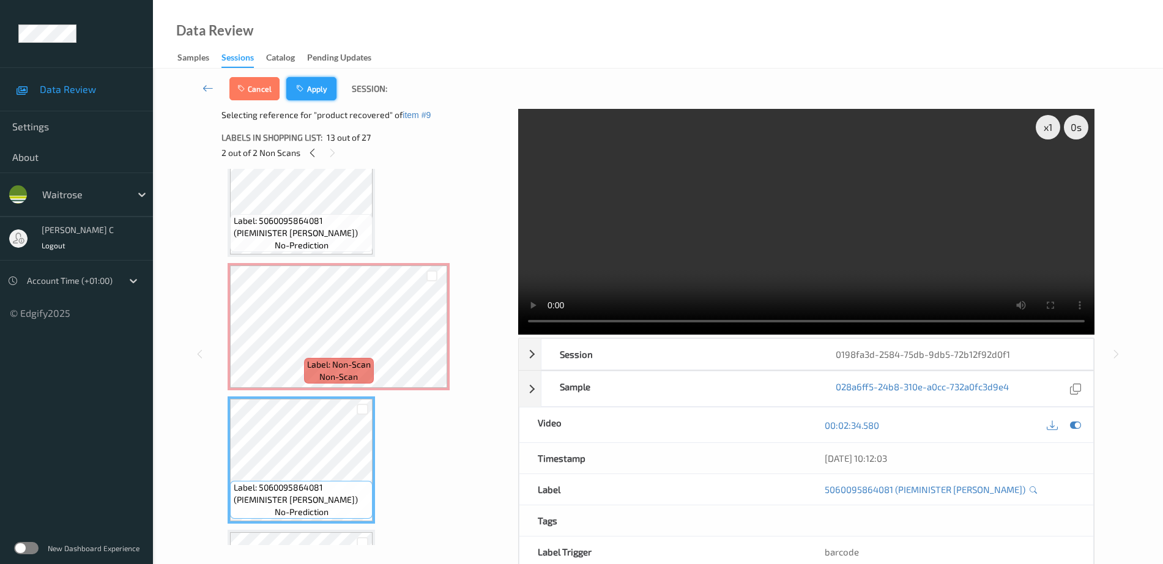
click at [322, 93] on button "Apply" at bounding box center [311, 88] width 50 height 23
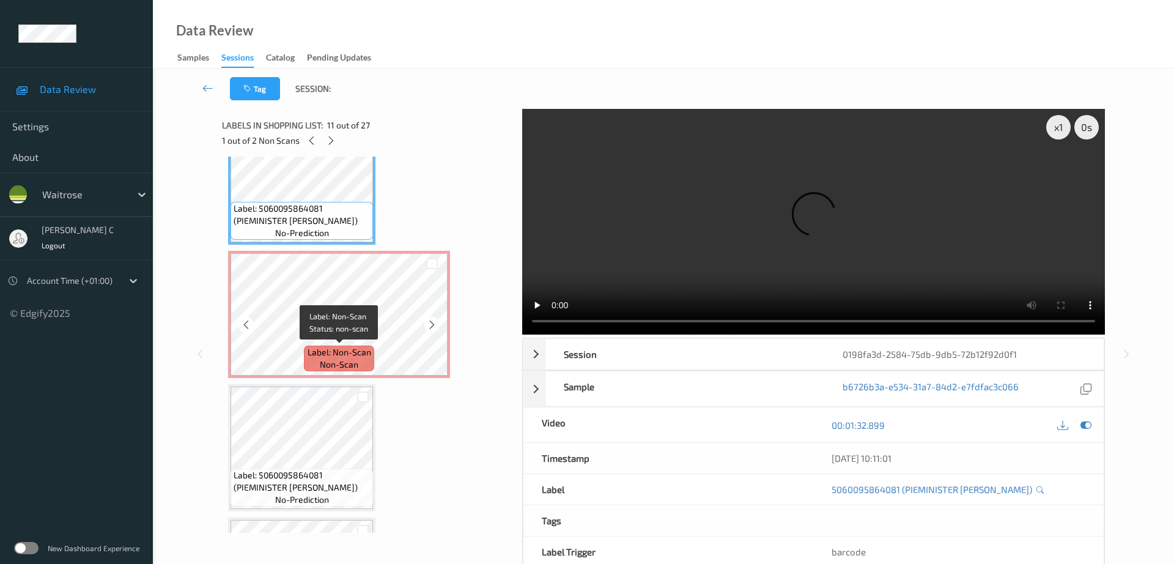
click at [313, 355] on span "Label: Non-Scan" at bounding box center [340, 352] width 64 height 12
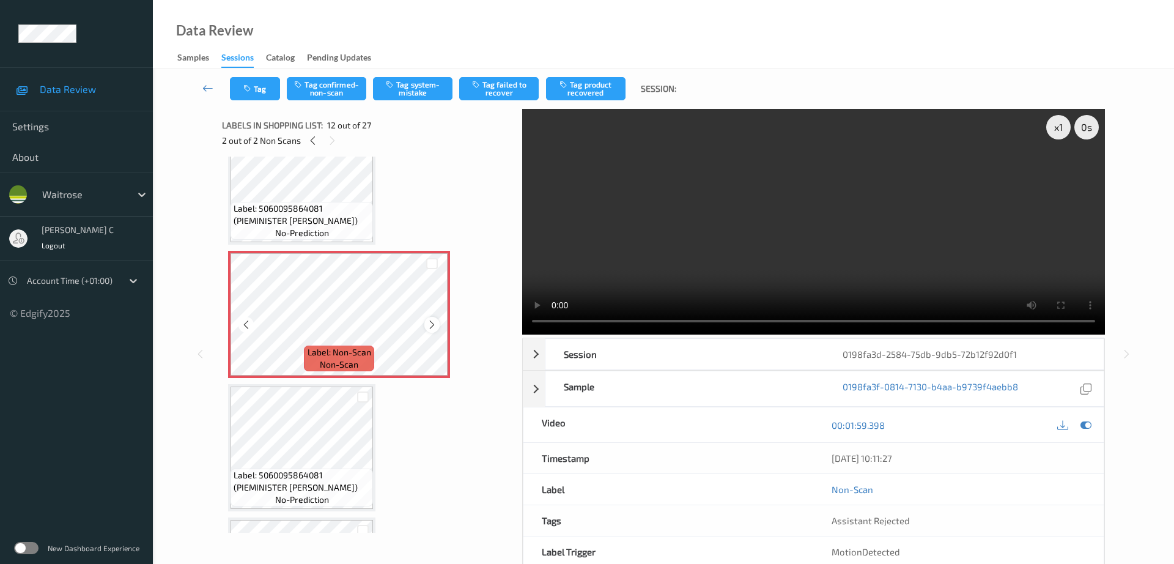
click at [434, 320] on icon at bounding box center [432, 324] width 10 height 11
click at [412, 98] on button "Tag system-mistake" at bounding box center [413, 88] width 80 height 23
click at [253, 84] on icon "button" at bounding box center [248, 88] width 10 height 9
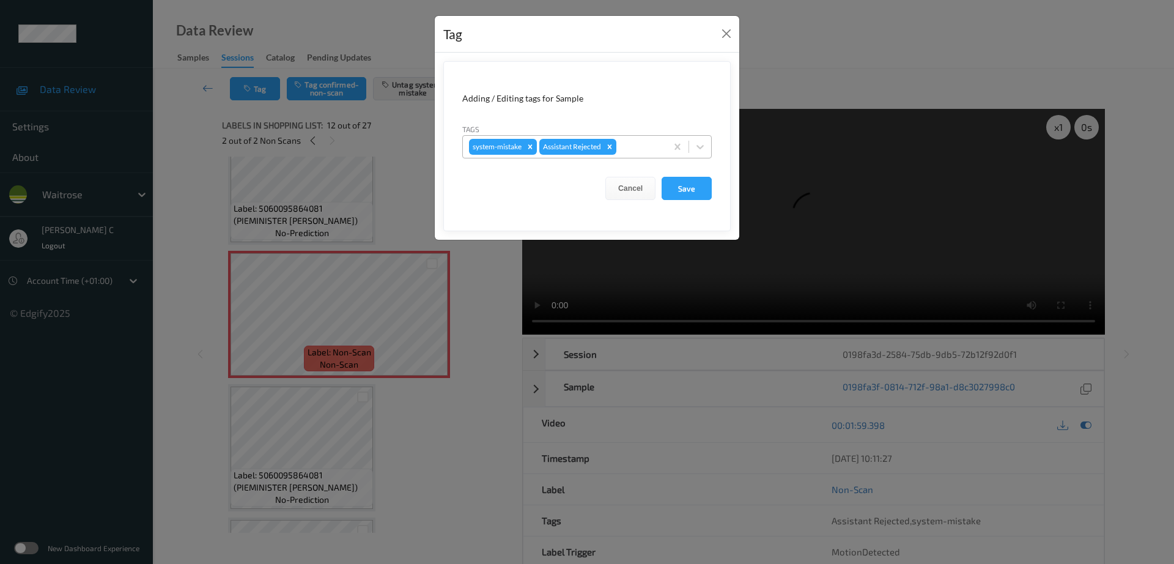
click at [636, 150] on div at bounding box center [640, 146] width 42 height 15
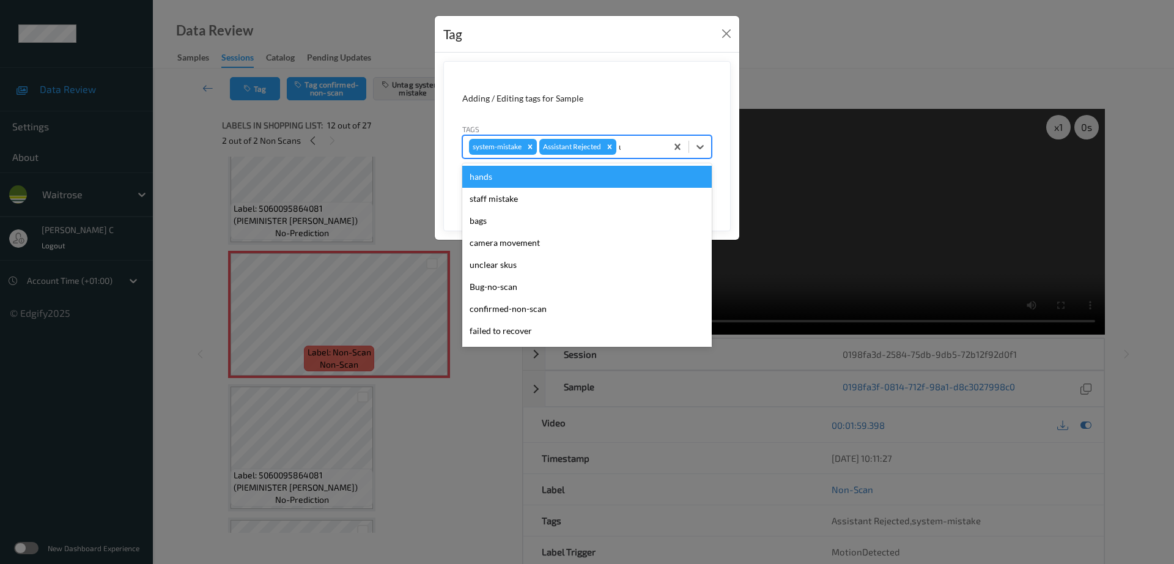
type input "un"
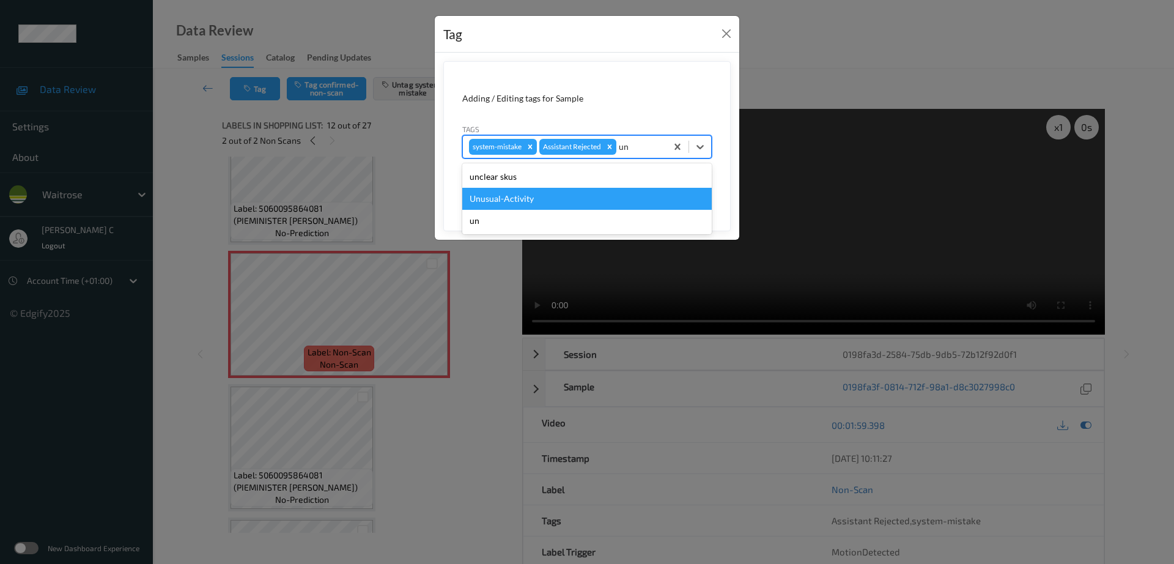
click at [571, 195] on div "Unusual-Activity" at bounding box center [587, 199] width 250 height 22
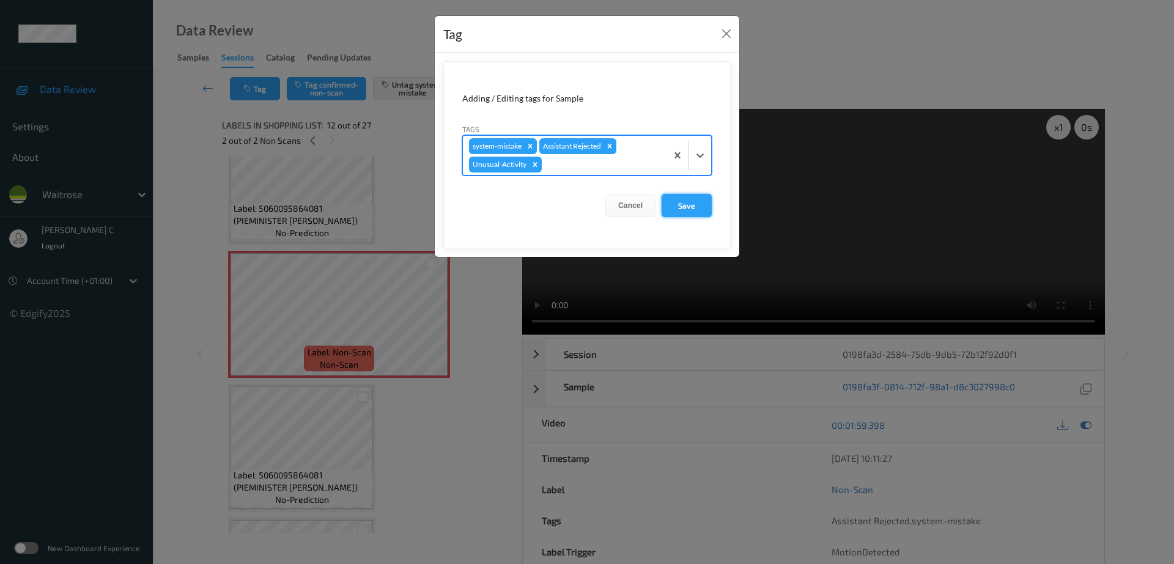
click at [680, 207] on button "Save" at bounding box center [687, 205] width 50 height 23
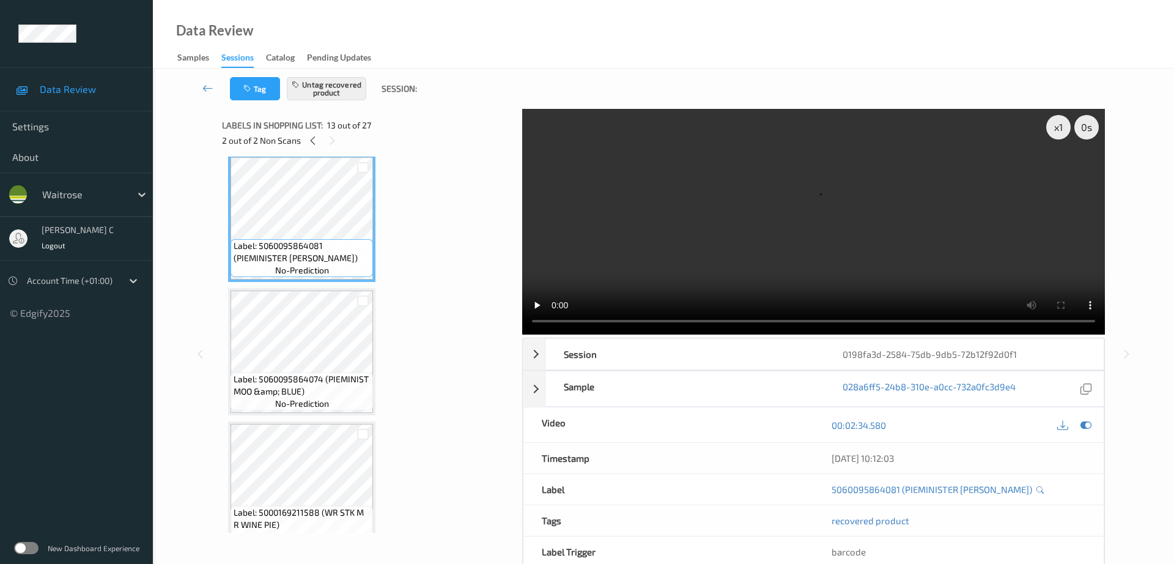
click at [320, 401] on span "no-prediction" at bounding box center [302, 404] width 54 height 12
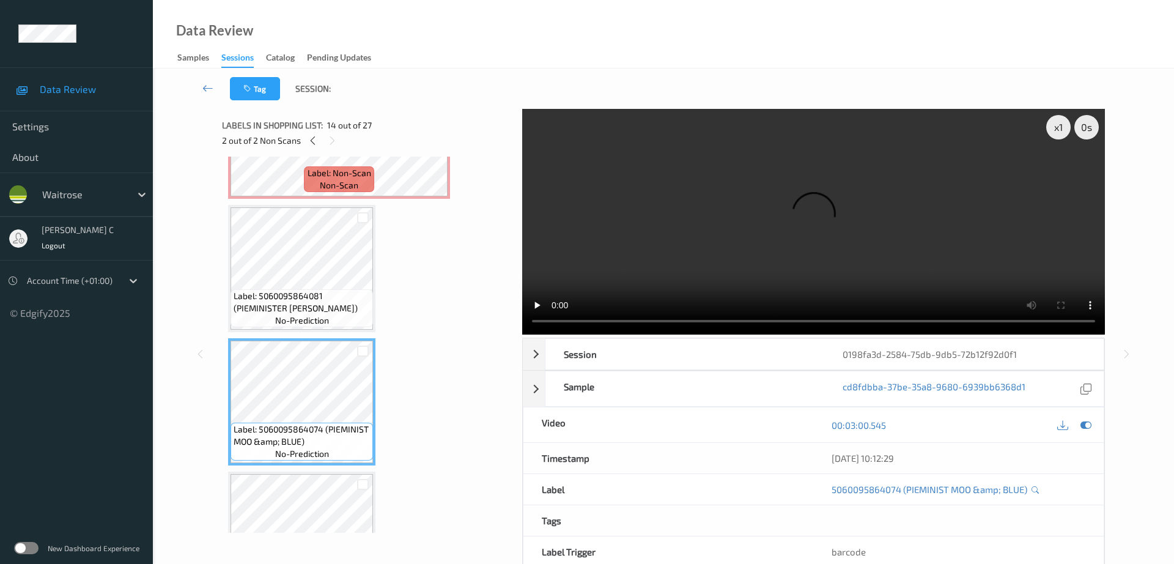
scroll to position [1531, 0]
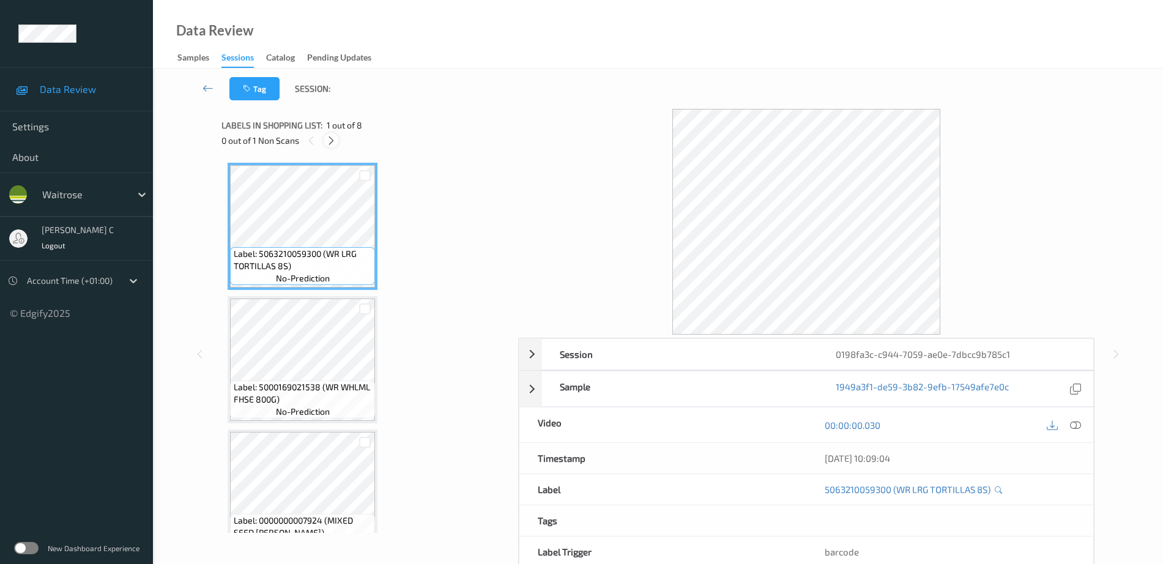
click at [329, 141] on icon at bounding box center [331, 140] width 10 height 11
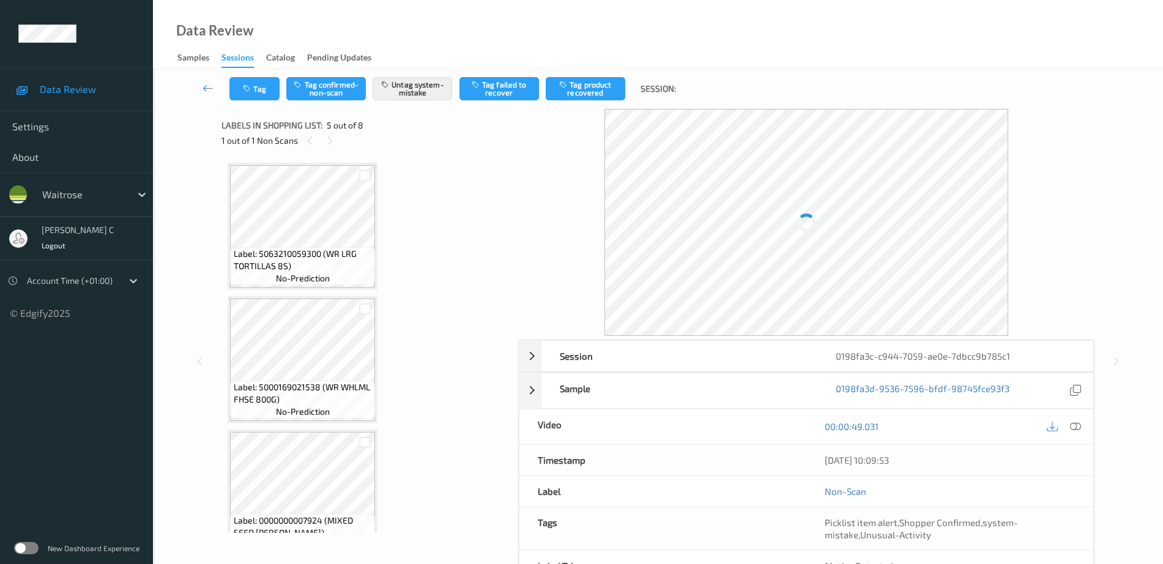
scroll to position [406, 0]
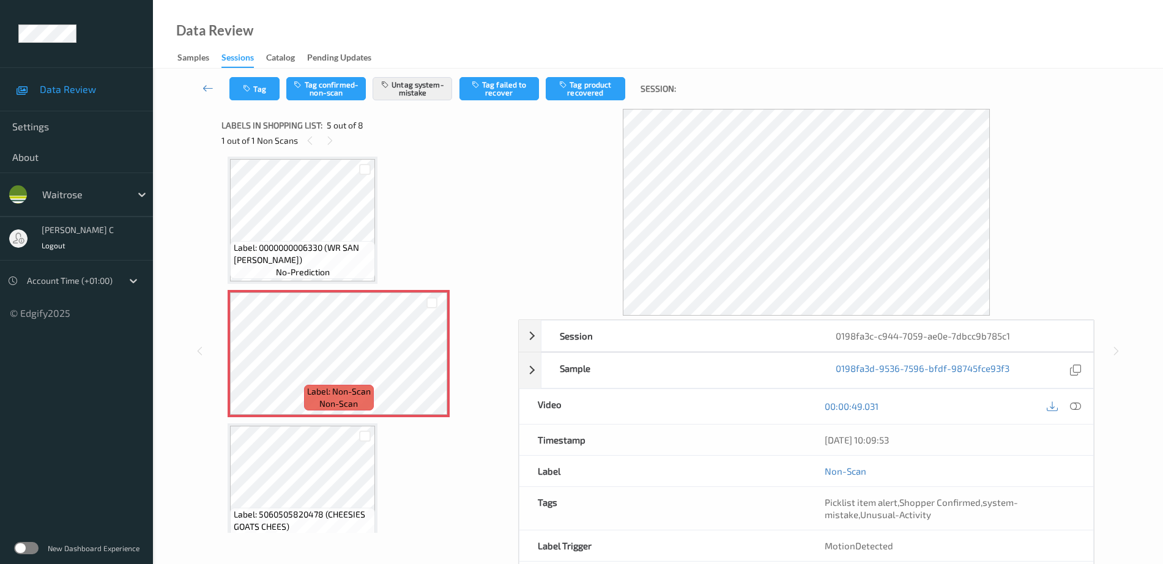
click at [312, 282] on div "Label: 0000000006330 (WR SAN FRAN BLOOMER) no-prediction" at bounding box center [303, 220] width 150 height 127
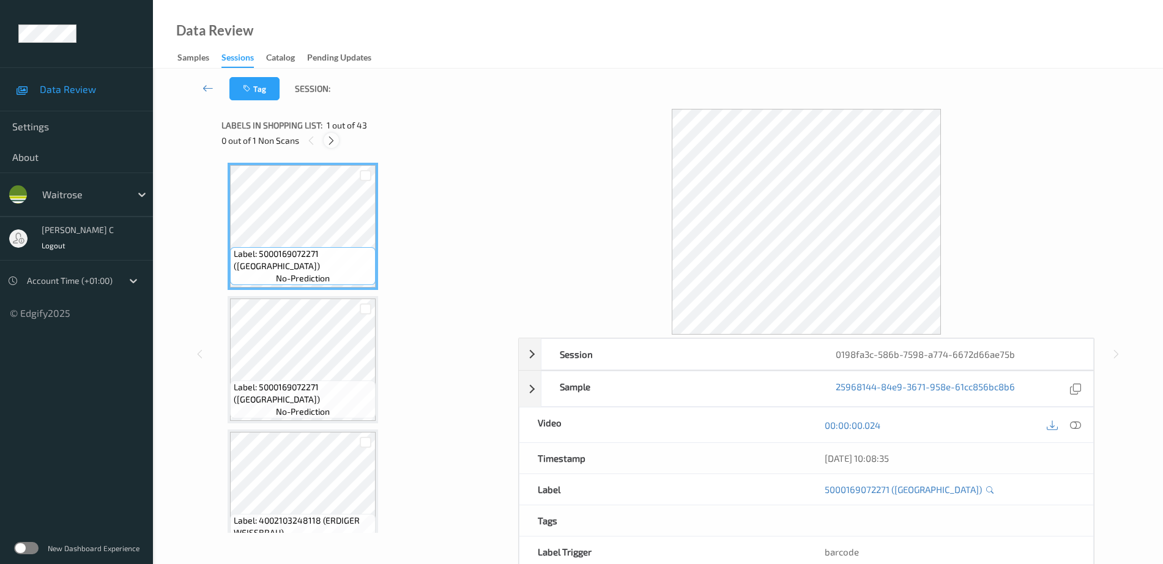
click at [326, 143] on icon at bounding box center [331, 140] width 10 height 11
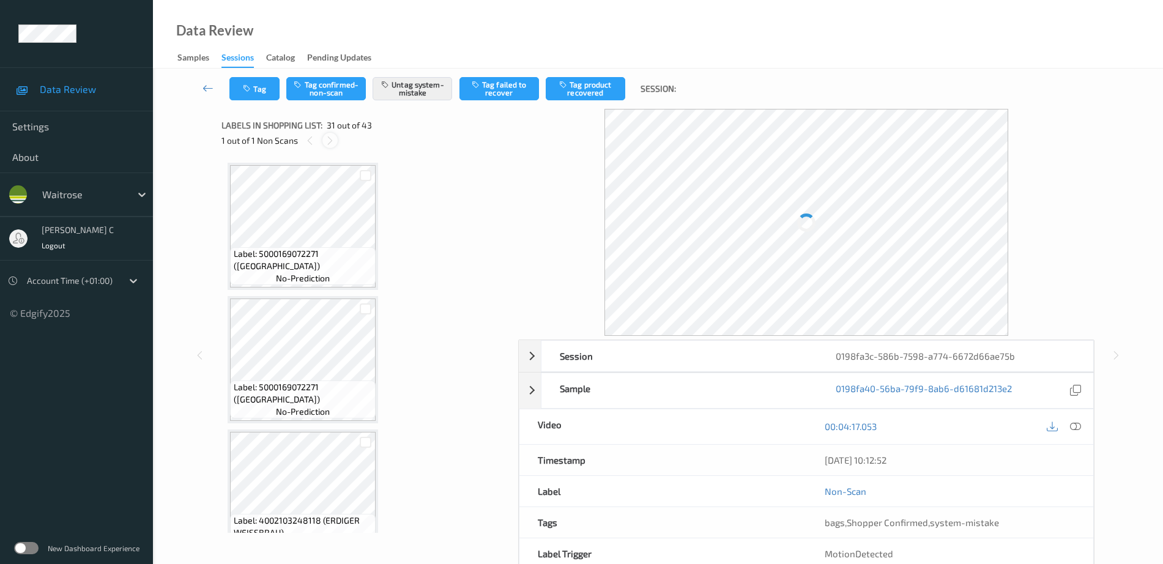
scroll to position [3873, 0]
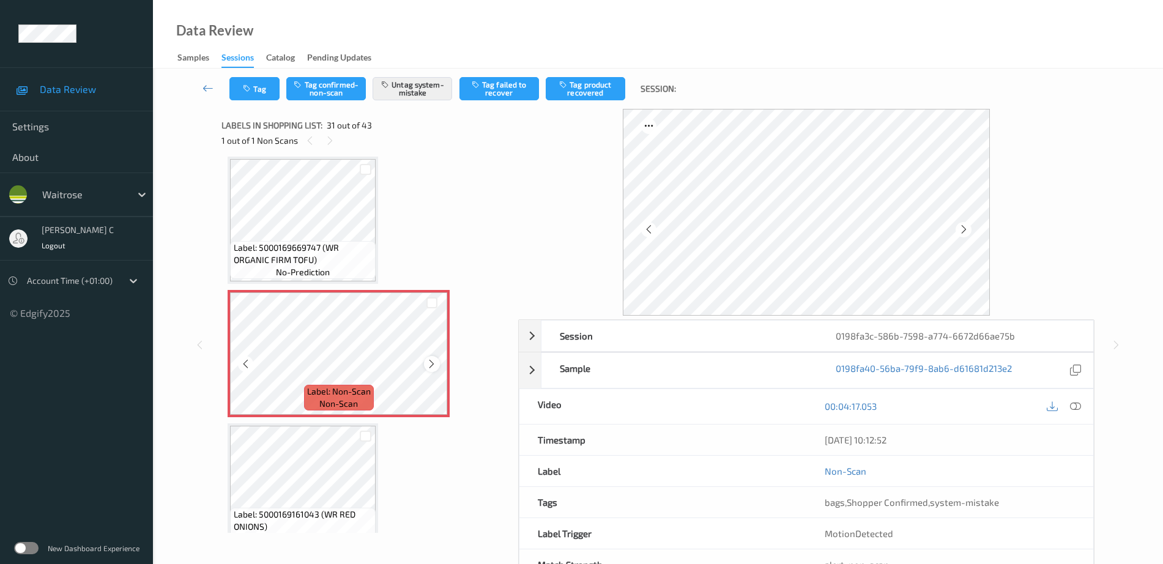
click at [431, 357] on div at bounding box center [431, 363] width 15 height 15
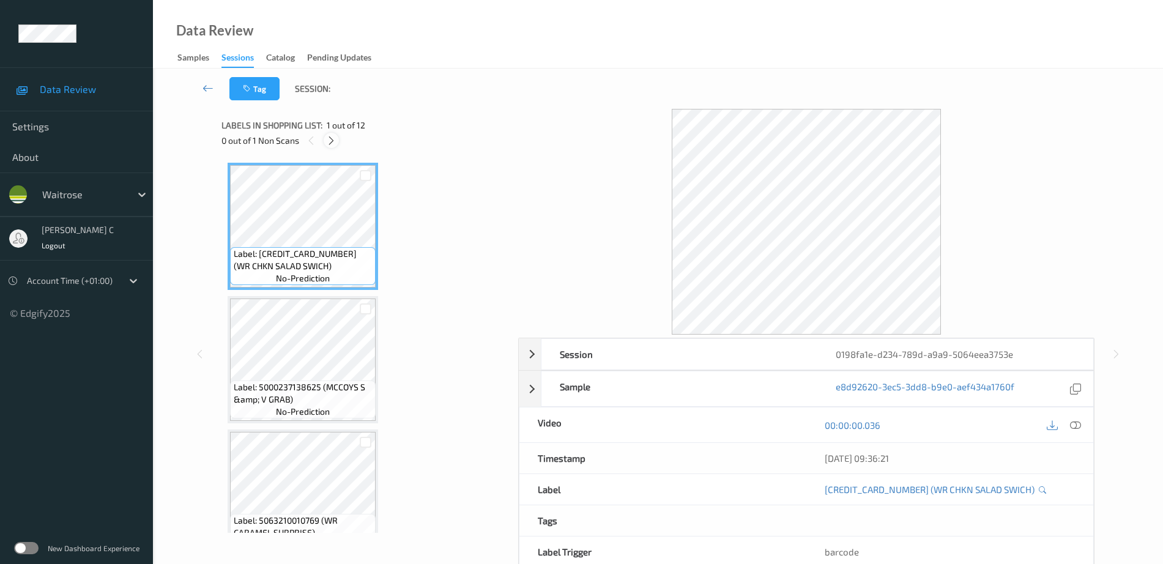
click at [331, 142] on icon at bounding box center [331, 140] width 10 height 11
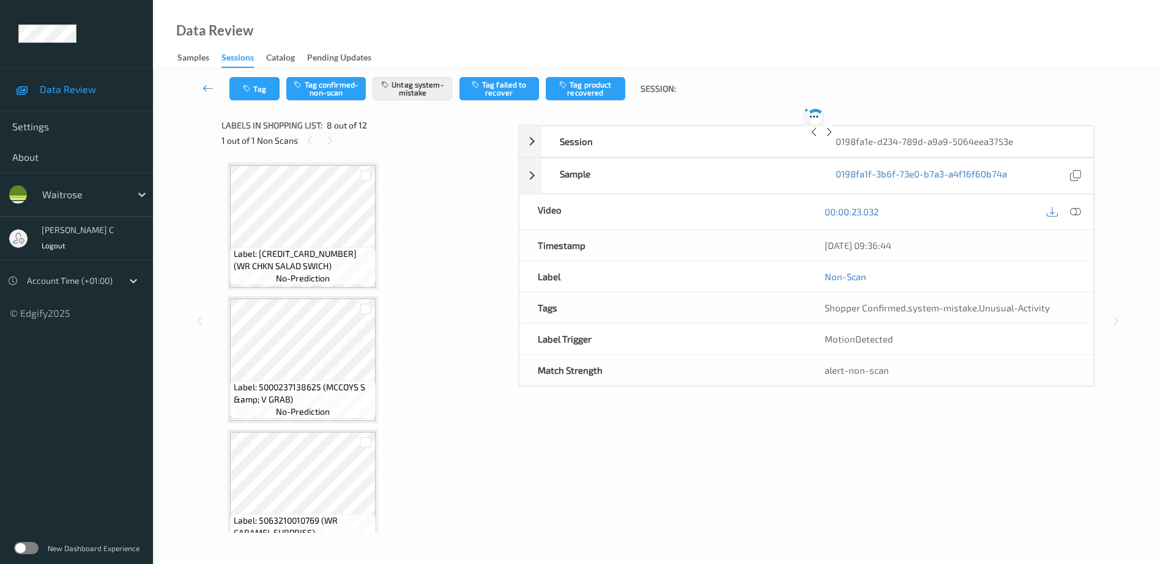
scroll to position [806, 0]
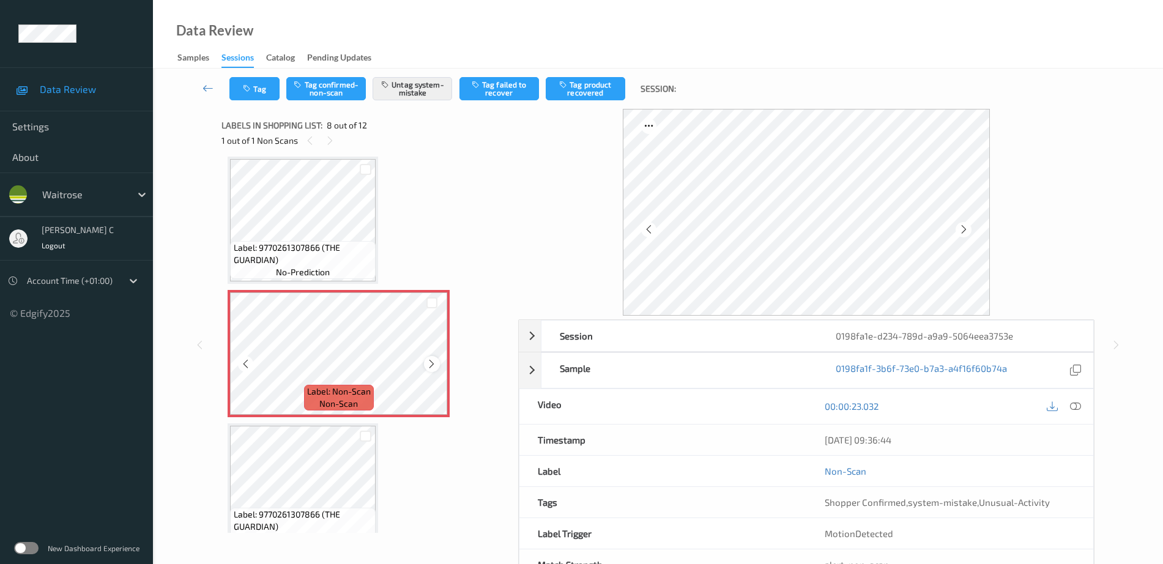
click at [432, 366] on icon at bounding box center [431, 363] width 10 height 11
click at [333, 256] on span "Label: 9770261307866 (THE GUARDIAN)" at bounding box center [303, 254] width 139 height 24
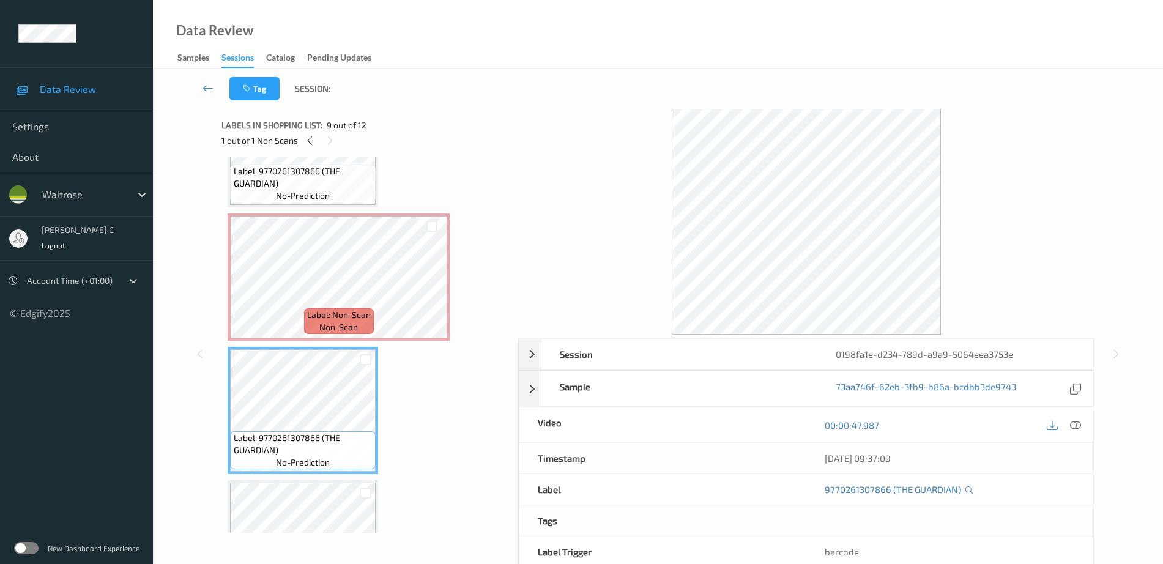
scroll to position [730, 0]
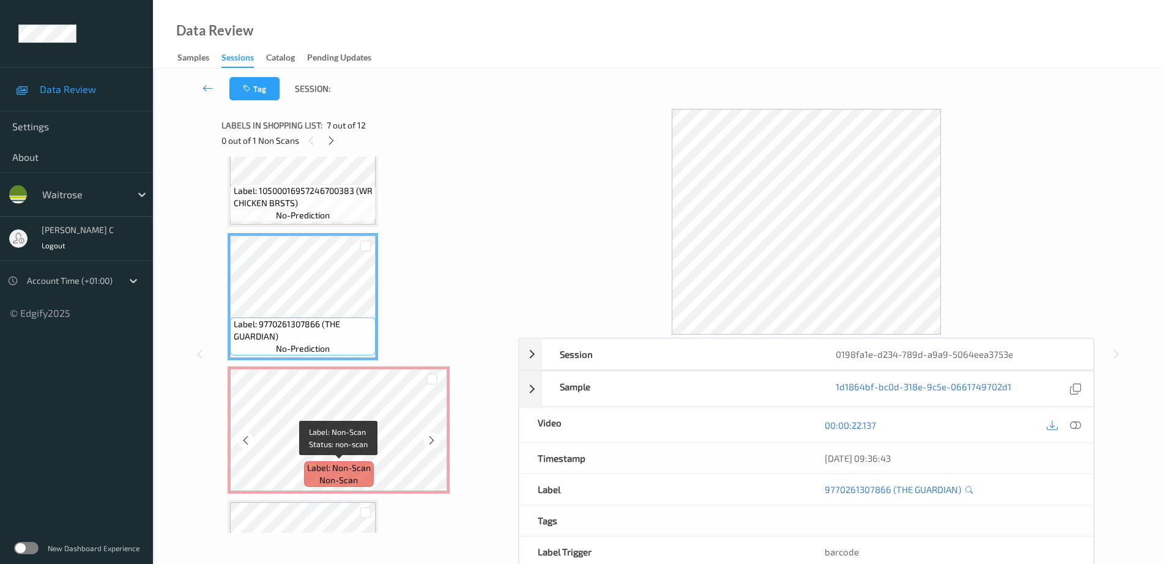
click at [342, 465] on span "Label: Non-Scan" at bounding box center [339, 468] width 64 height 12
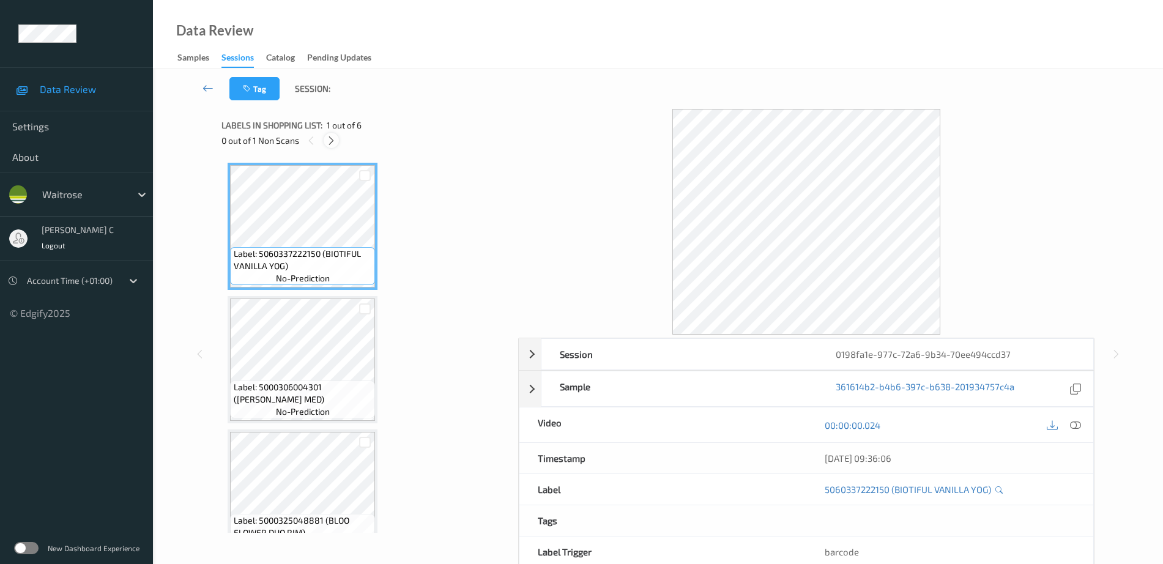
click at [338, 142] on div at bounding box center [331, 140] width 15 height 15
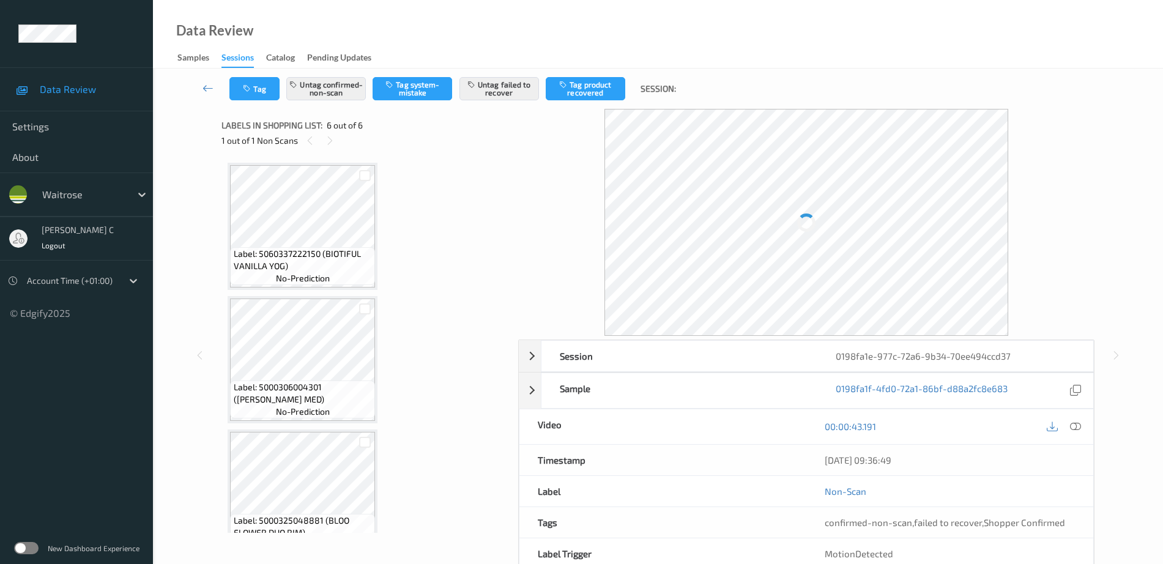
scroll to position [430, 0]
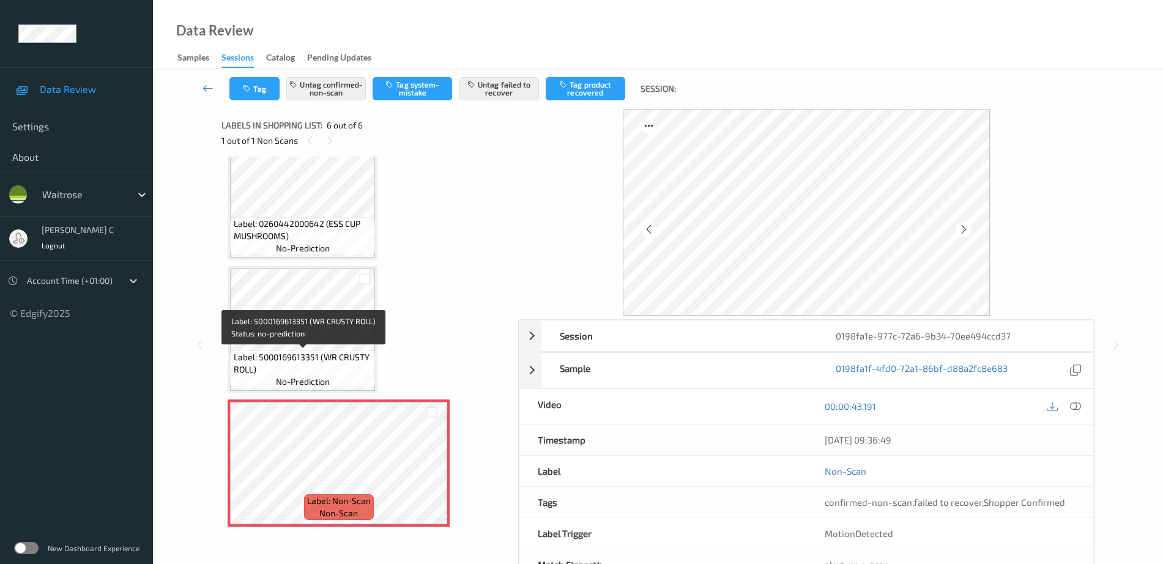
click at [300, 352] on span "Label: 5000169613351 (WR CRUSTY ROLL)" at bounding box center [303, 363] width 139 height 24
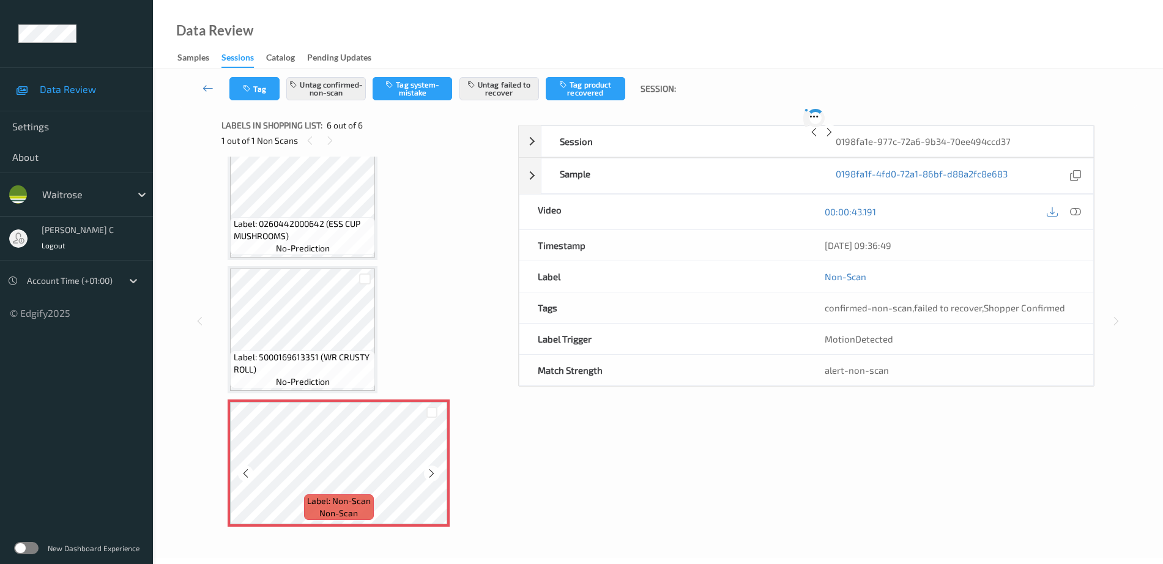
scroll to position [42, 0]
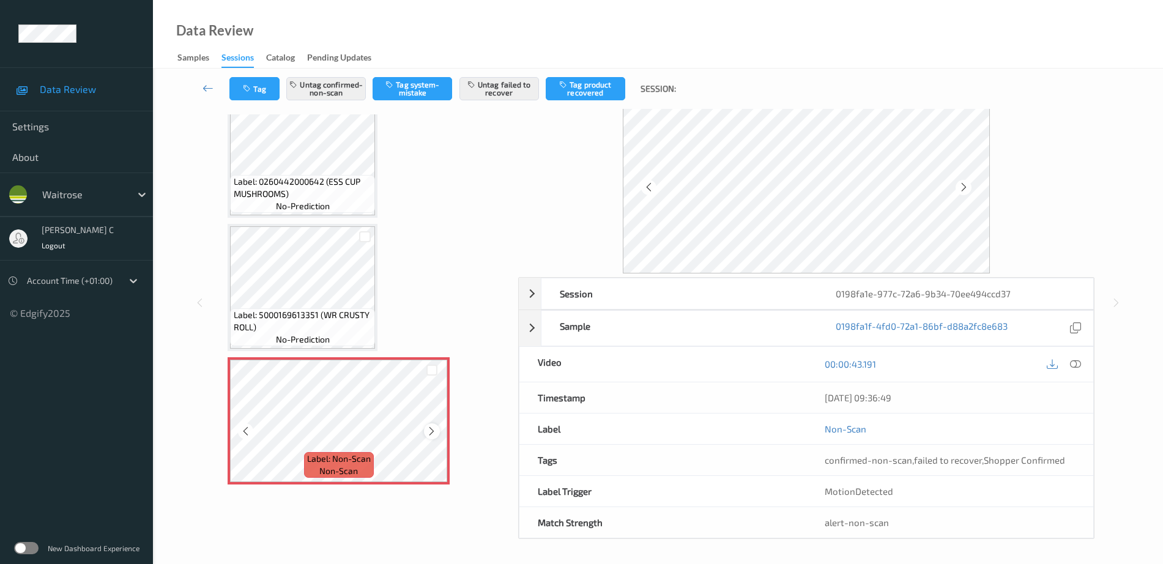
click at [432, 434] on icon at bounding box center [431, 431] width 10 height 11
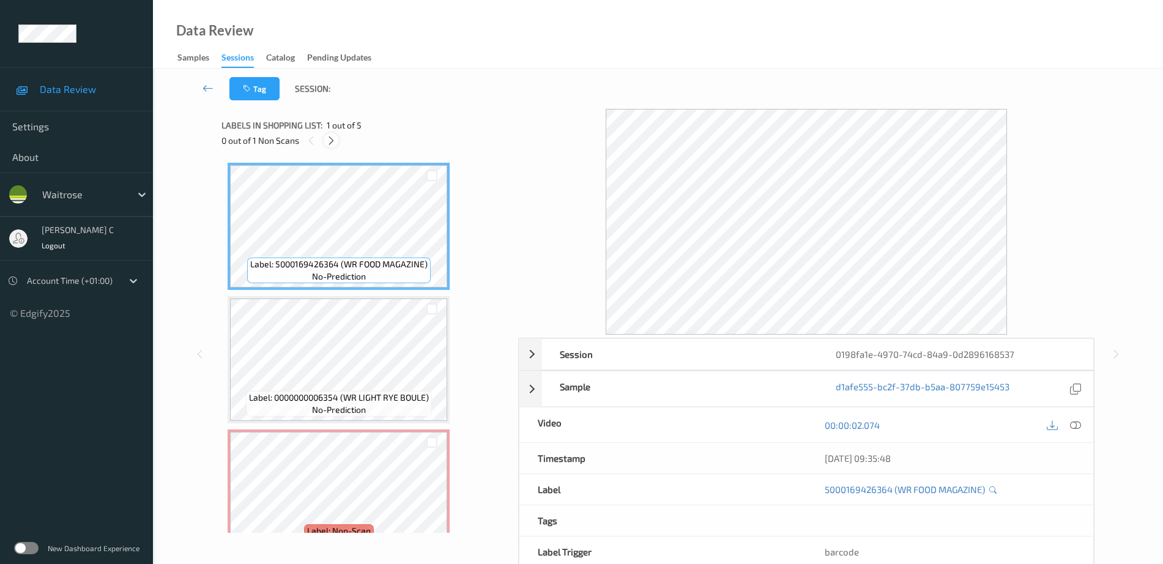
click at [329, 139] on icon at bounding box center [331, 140] width 10 height 11
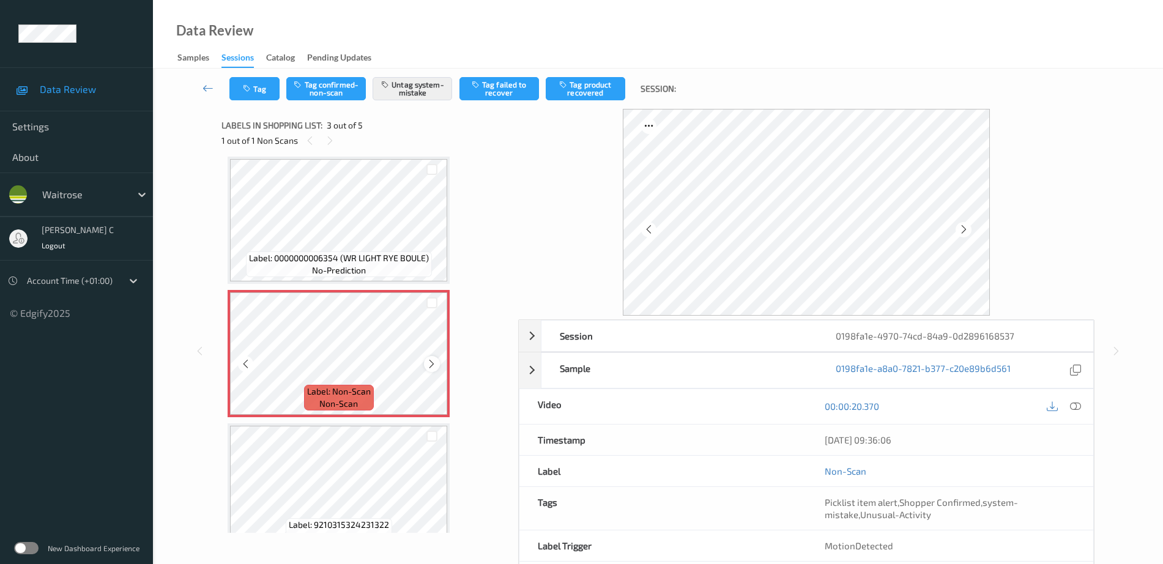
click at [430, 369] on div at bounding box center [431, 363] width 15 height 15
click at [431, 369] on div at bounding box center [431, 363] width 15 height 15
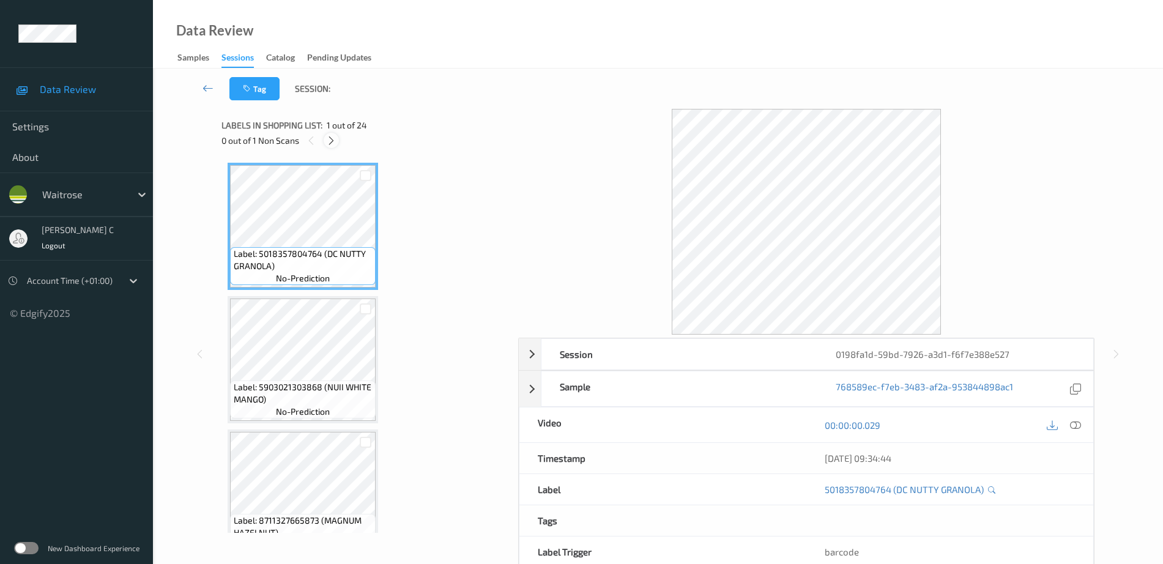
click at [324, 142] on div "0 out of 1 Non Scans" at bounding box center [365, 140] width 288 height 15
click at [324, 142] on div at bounding box center [331, 140] width 15 height 15
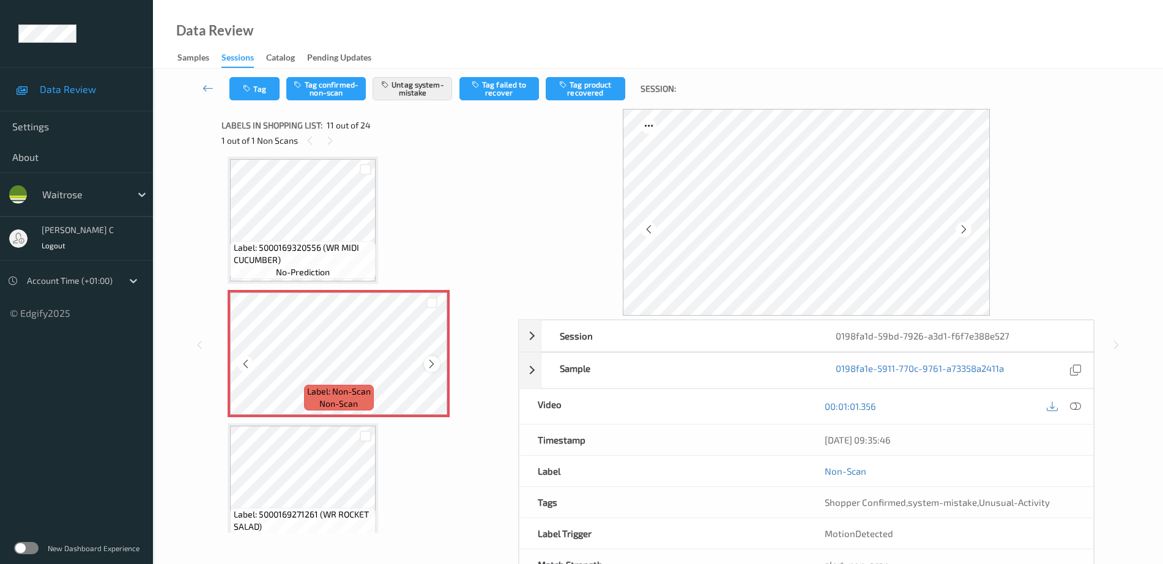
click at [434, 368] on icon at bounding box center [431, 363] width 10 height 11
click at [322, 261] on span "Label: 5000169320556 (WR MIDI CUCUMBER)" at bounding box center [303, 254] width 139 height 24
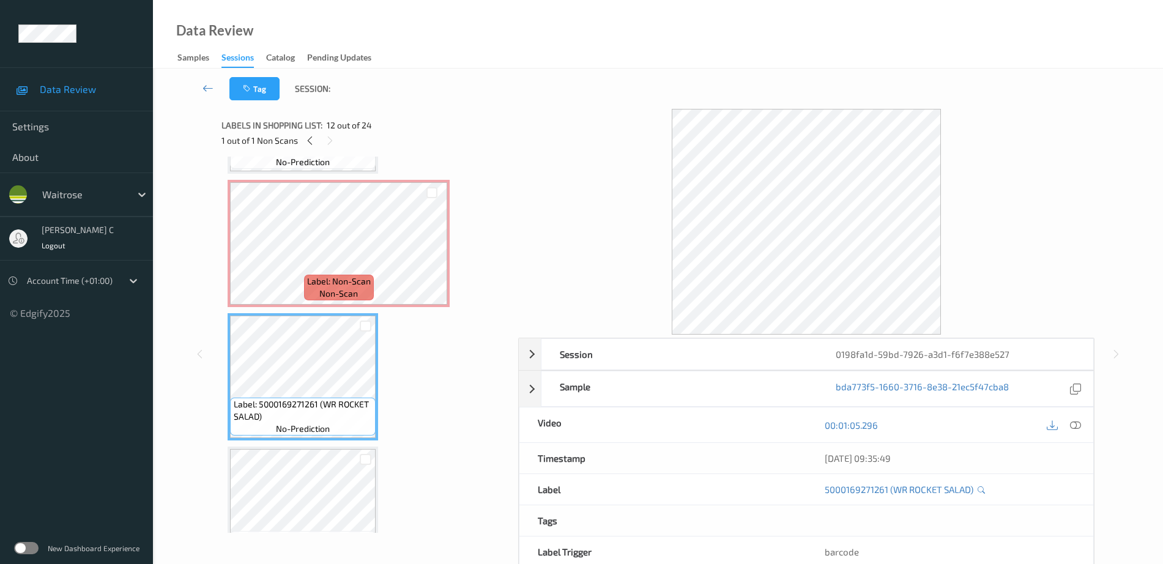
scroll to position [1283, 0]
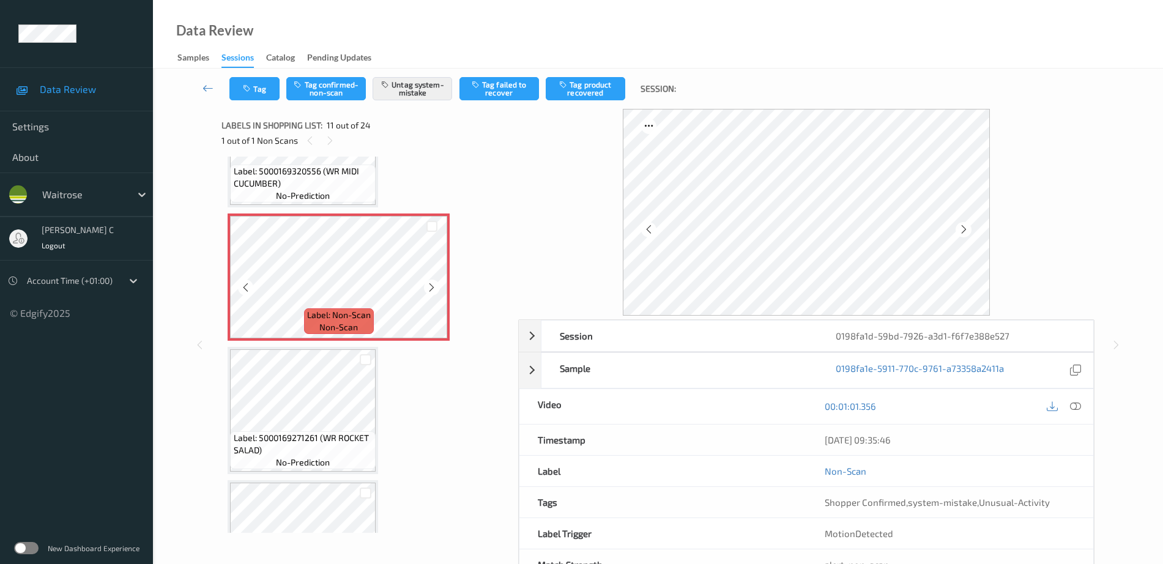
click at [298, 212] on div "Label: 5018357804764 (DC NUTTY GRANOLA) no-prediction Label: 5903021303868 (NUI…" at bounding box center [366, 477] width 276 height 3194
click at [292, 192] on span "no-prediction" at bounding box center [303, 196] width 54 height 12
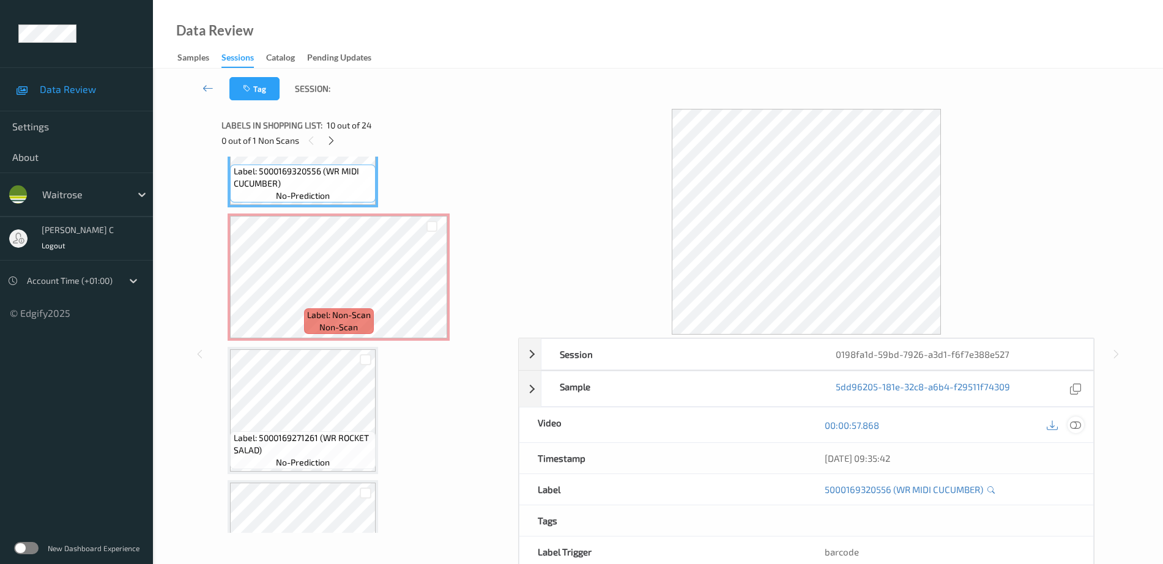
click at [1074, 432] on div at bounding box center [1075, 424] width 17 height 17
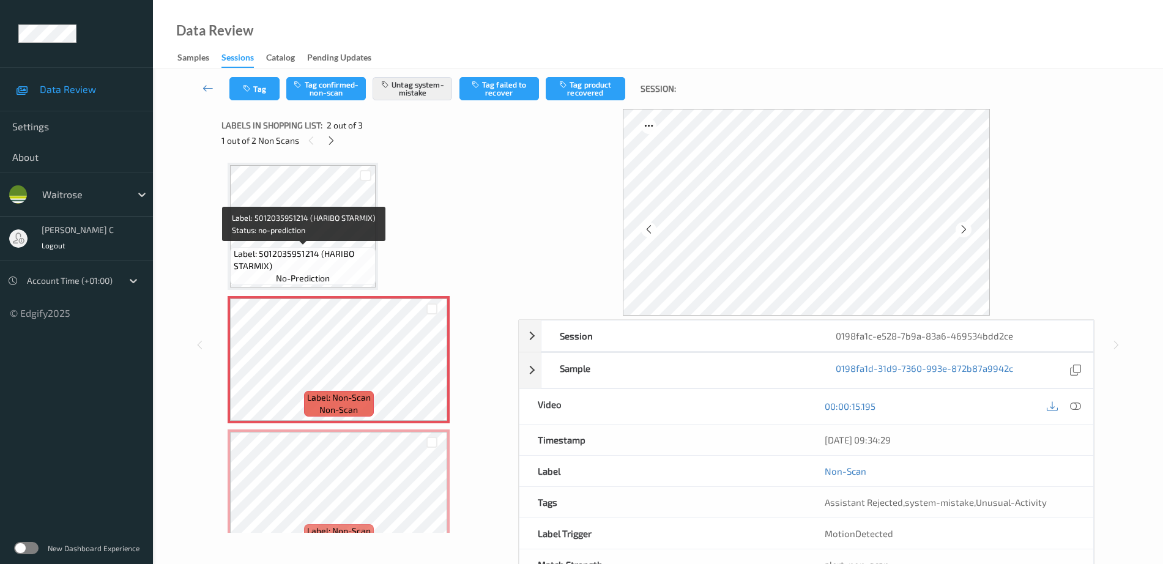
click at [286, 248] on span "Label: 5012035951214 (HARIBO STARMIX)" at bounding box center [303, 260] width 139 height 24
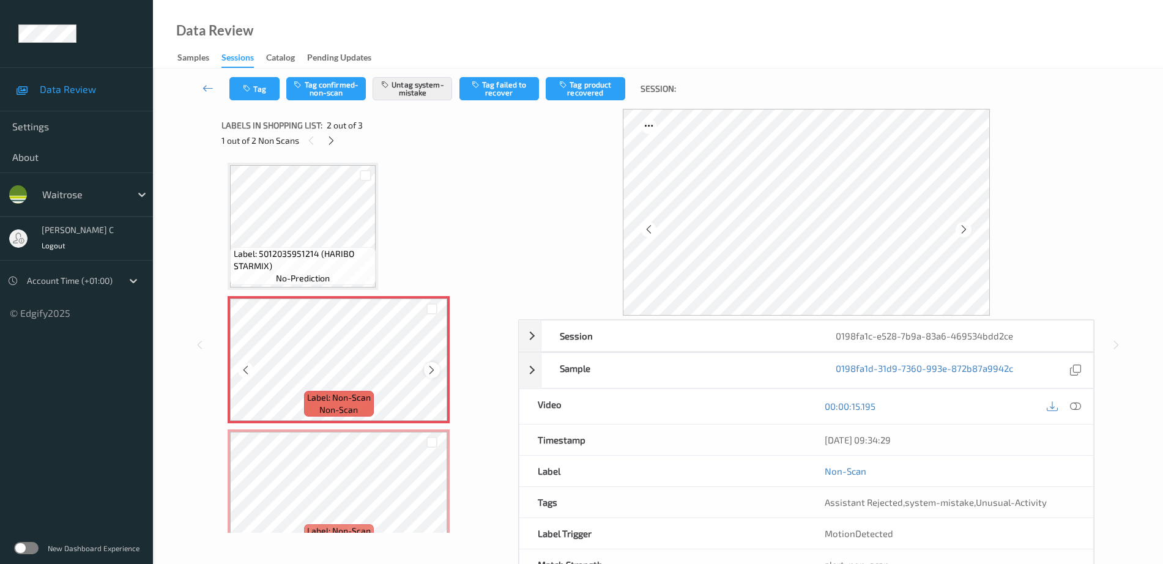
click at [432, 377] on div at bounding box center [431, 369] width 15 height 15
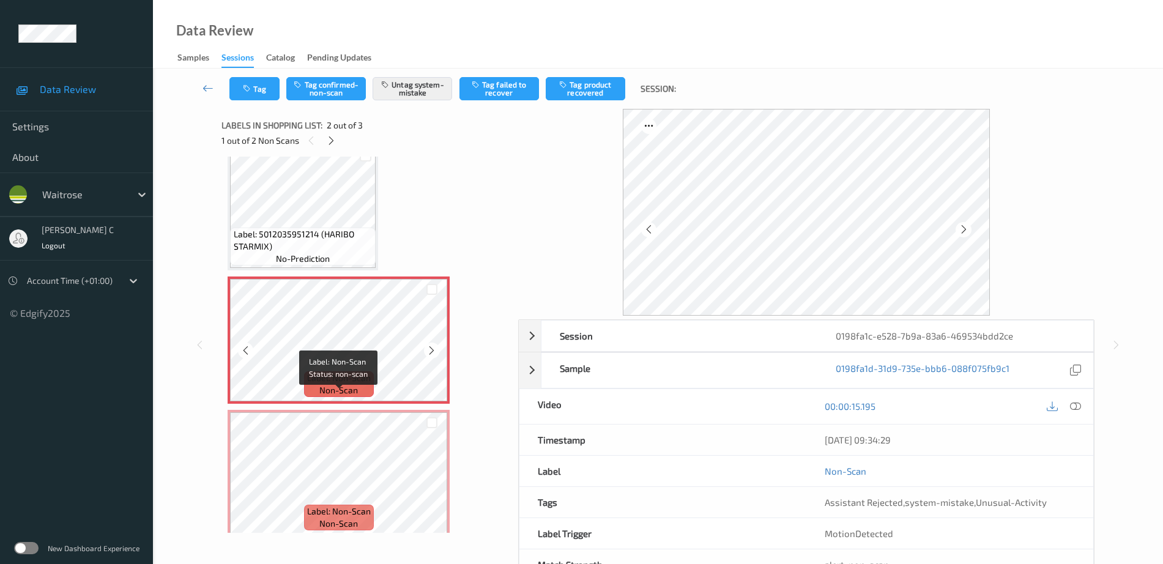
scroll to position [30, 0]
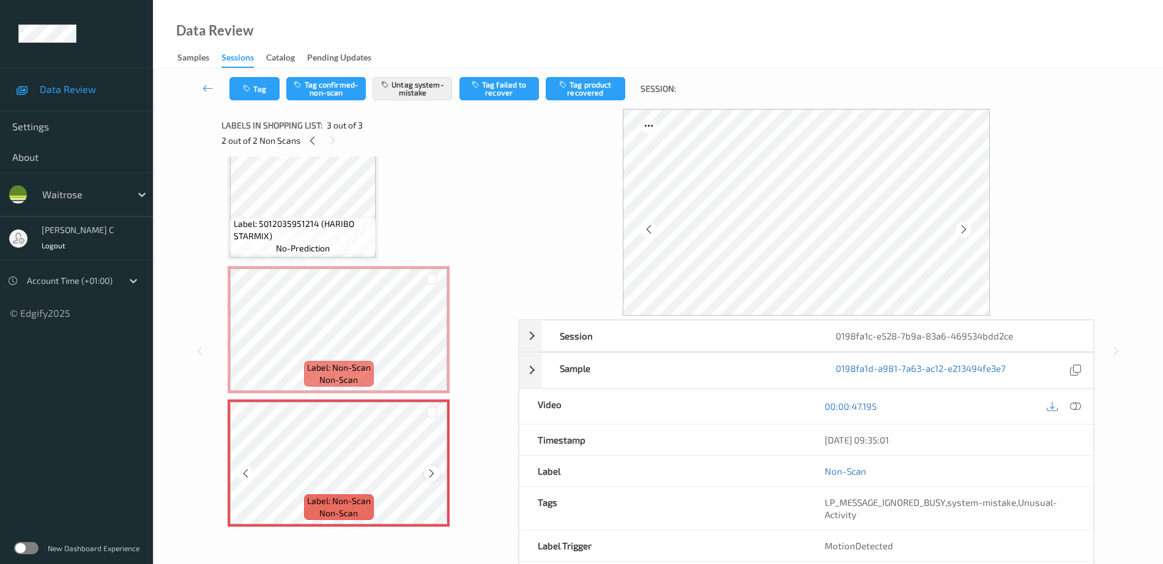
click at [434, 478] on icon at bounding box center [431, 473] width 10 height 11
click at [435, 478] on icon at bounding box center [431, 473] width 10 height 11
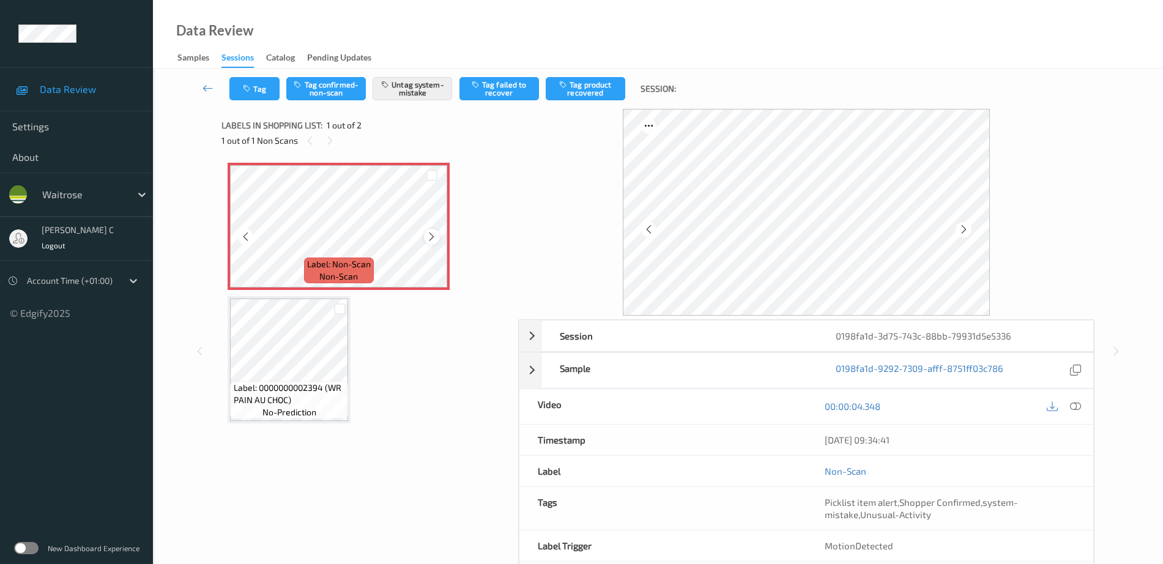
click at [432, 237] on icon at bounding box center [431, 236] width 10 height 11
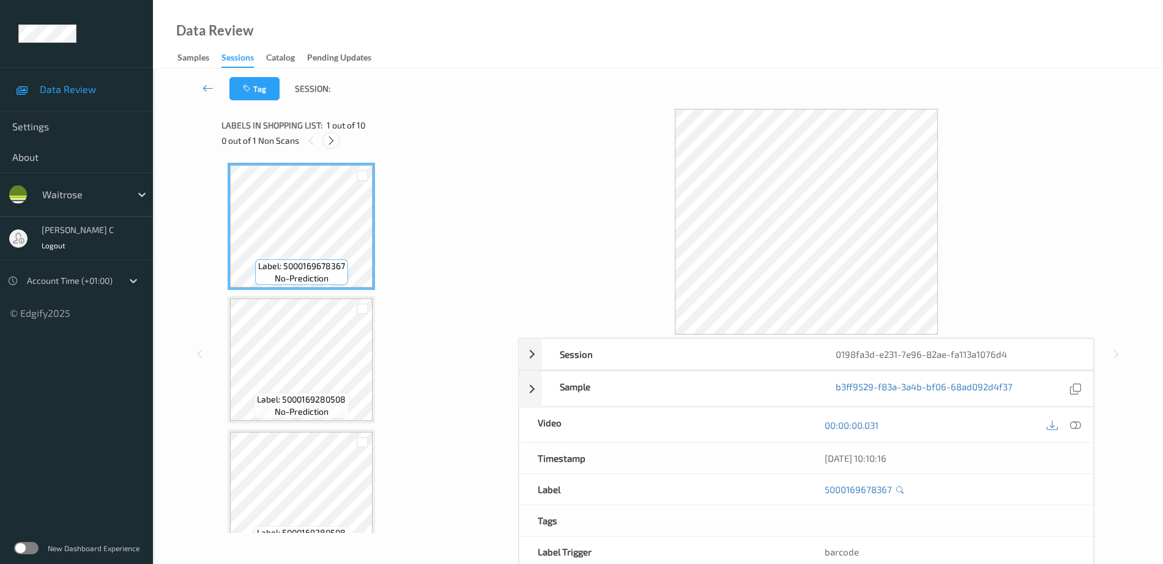
click at [332, 139] on icon at bounding box center [331, 140] width 10 height 11
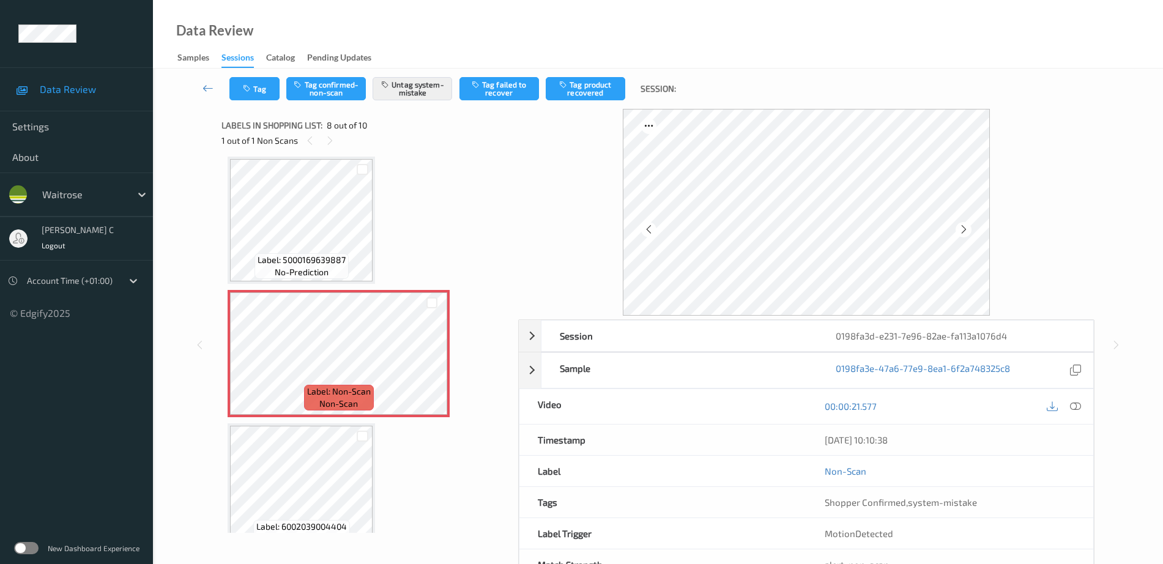
click at [342, 266] on div "Label: 5000169639887 no-prediction" at bounding box center [301, 266] width 94 height 26
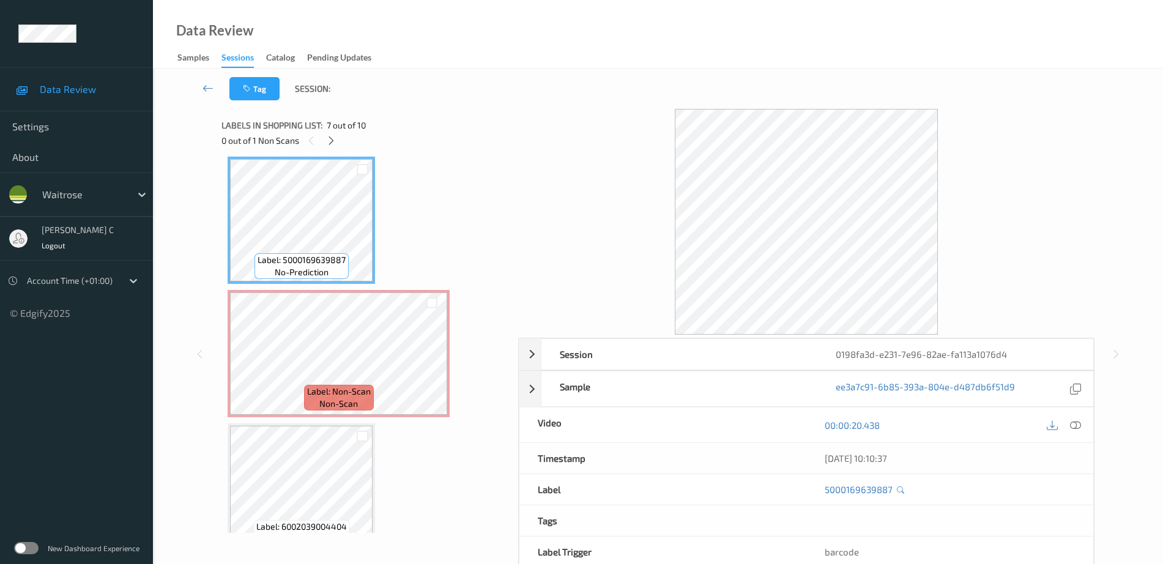
click at [1074, 429] on icon at bounding box center [1075, 425] width 11 height 11
